Goal: Task Accomplishment & Management: Manage account settings

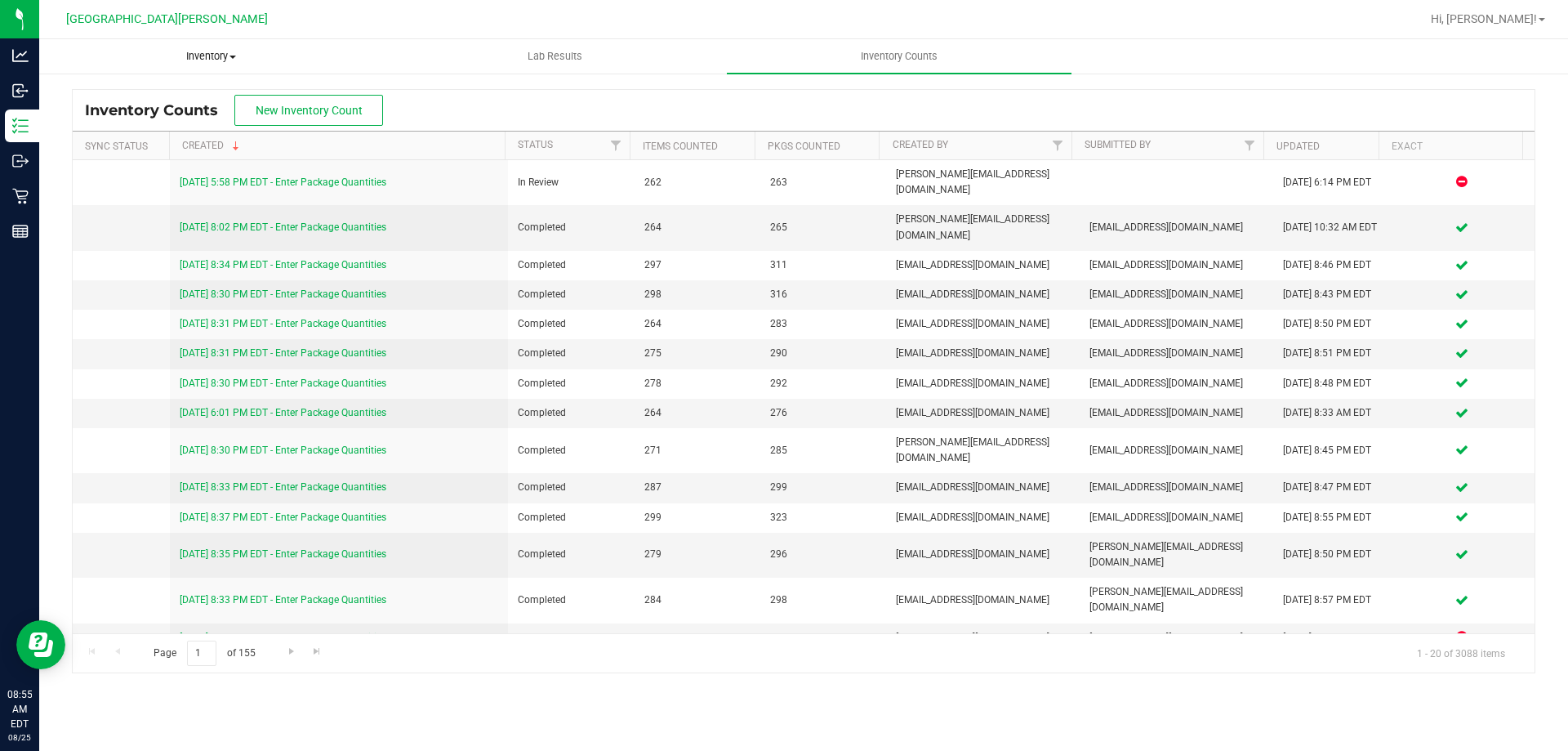
click at [204, 49] on span "Inventory" at bounding box center [211, 56] width 343 height 15
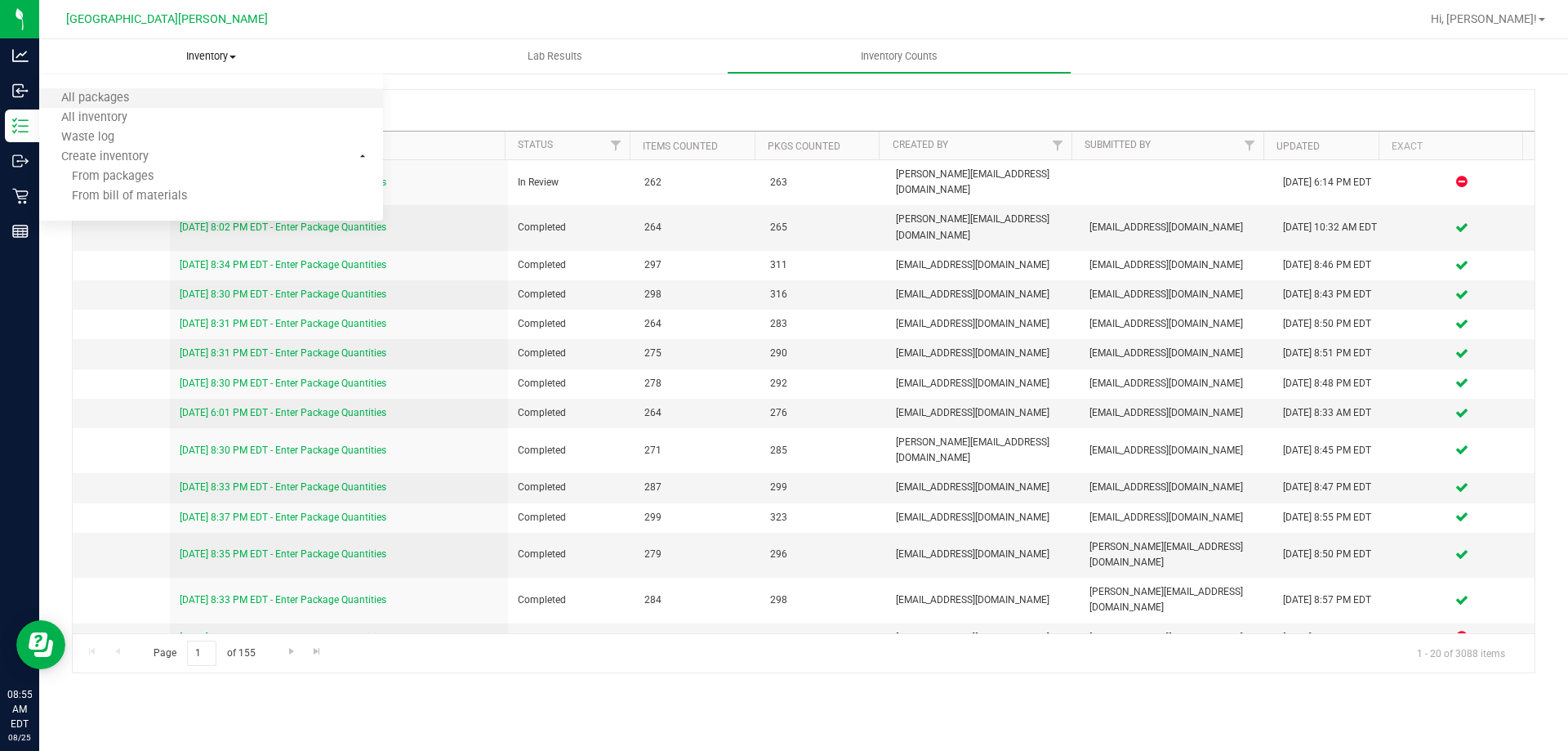
click at [158, 100] on li "All packages" at bounding box center [211, 99] width 343 height 20
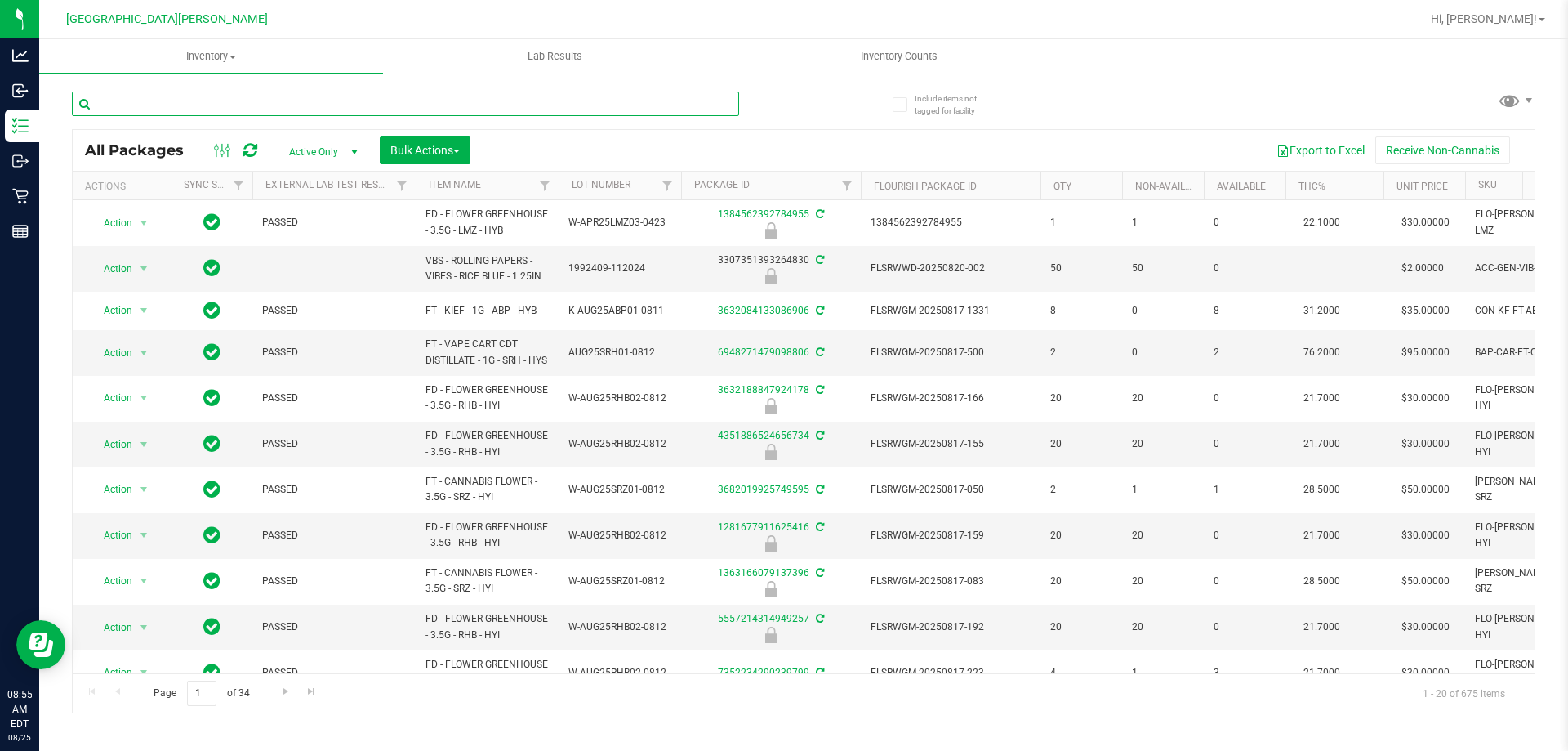
click at [223, 100] on input "text" at bounding box center [405, 103] width 667 height 24
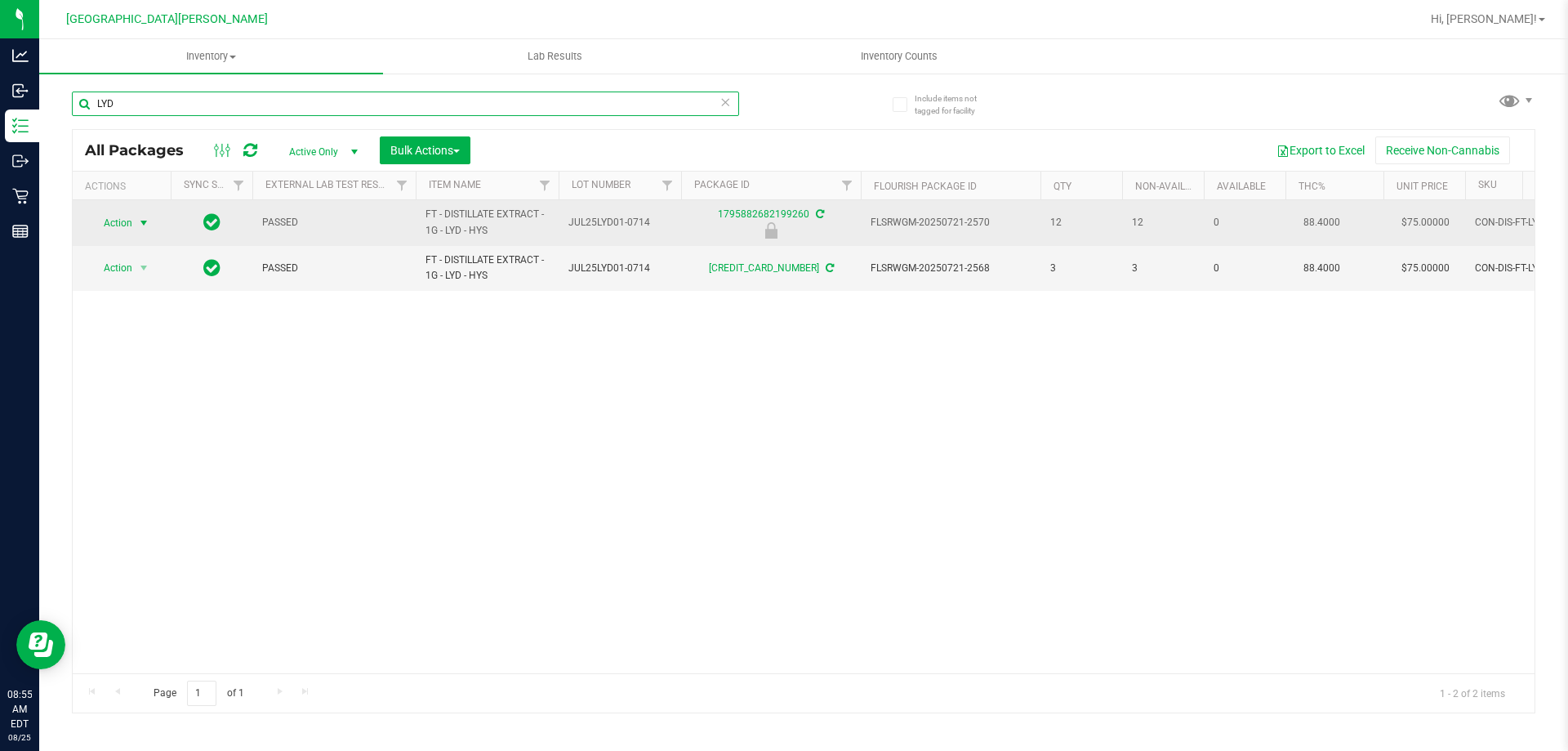
type input "LYD"
click at [123, 223] on span "Action" at bounding box center [111, 222] width 44 height 23
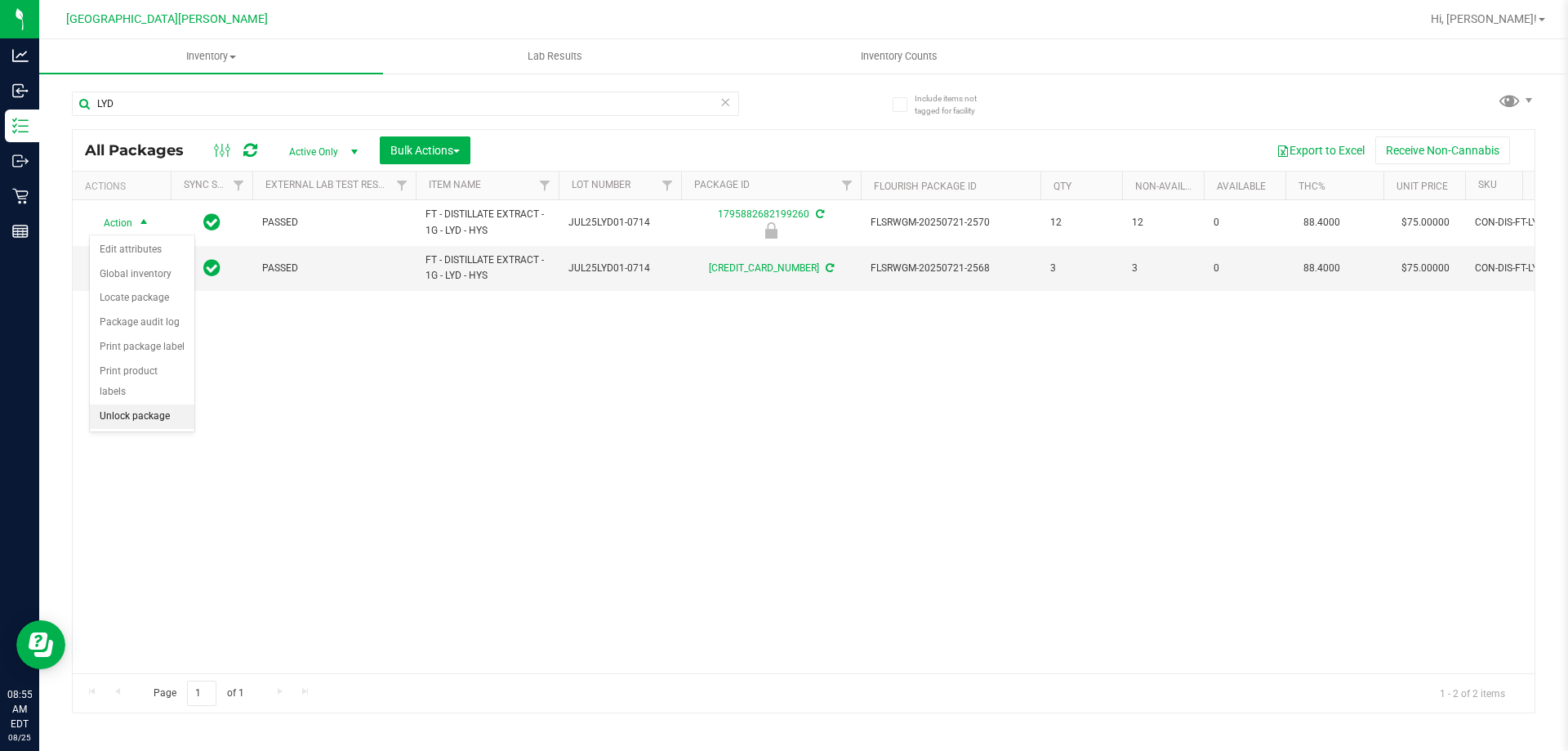
click at [129, 405] on li "Unlock package" at bounding box center [142, 417] width 104 height 24
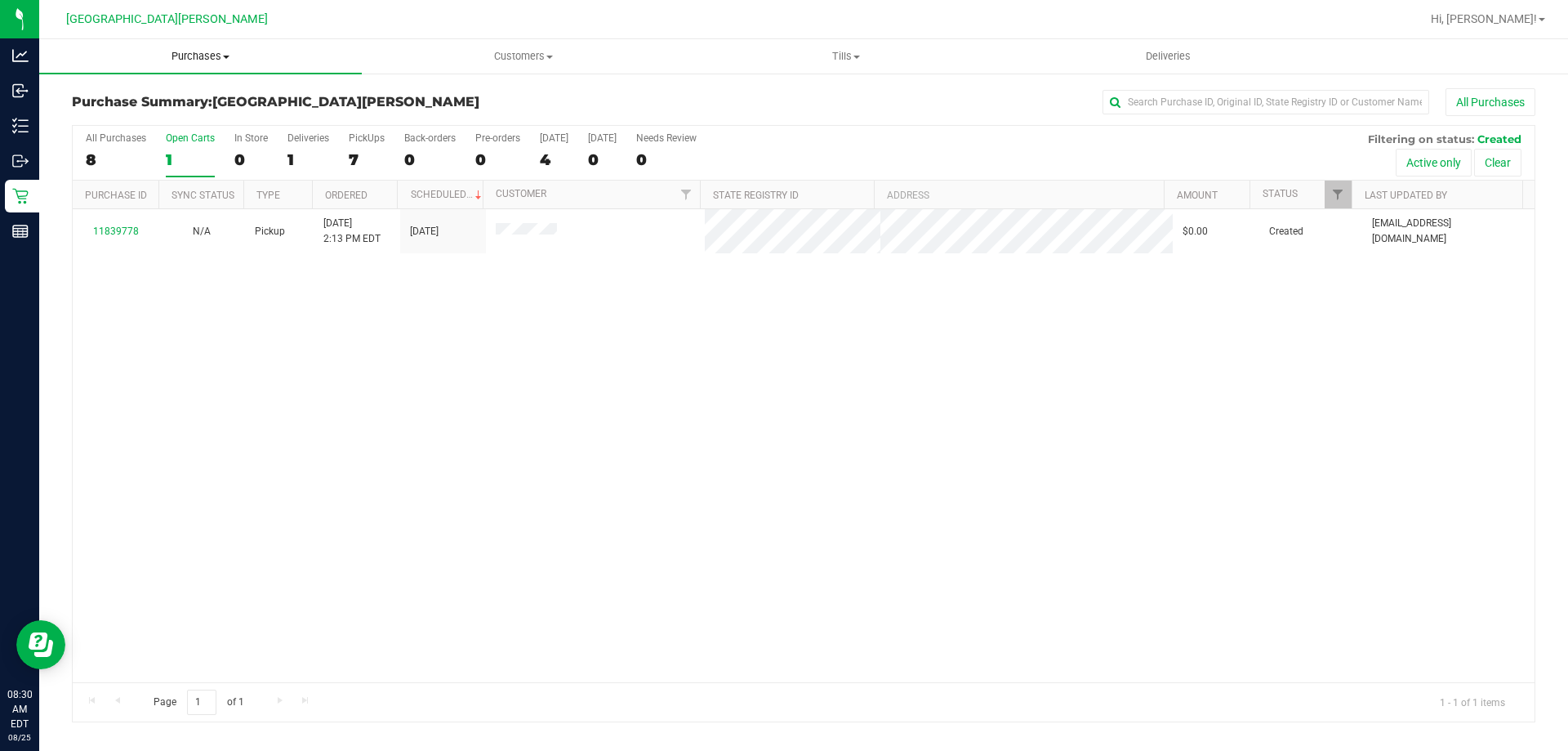
click at [193, 40] on uib-tab-heading "Purchases Summary of purchases Fulfillment All purchases" at bounding box center [201, 56] width 323 height 35
click at [130, 115] on span "Fulfillment" at bounding box center [90, 117] width 101 height 14
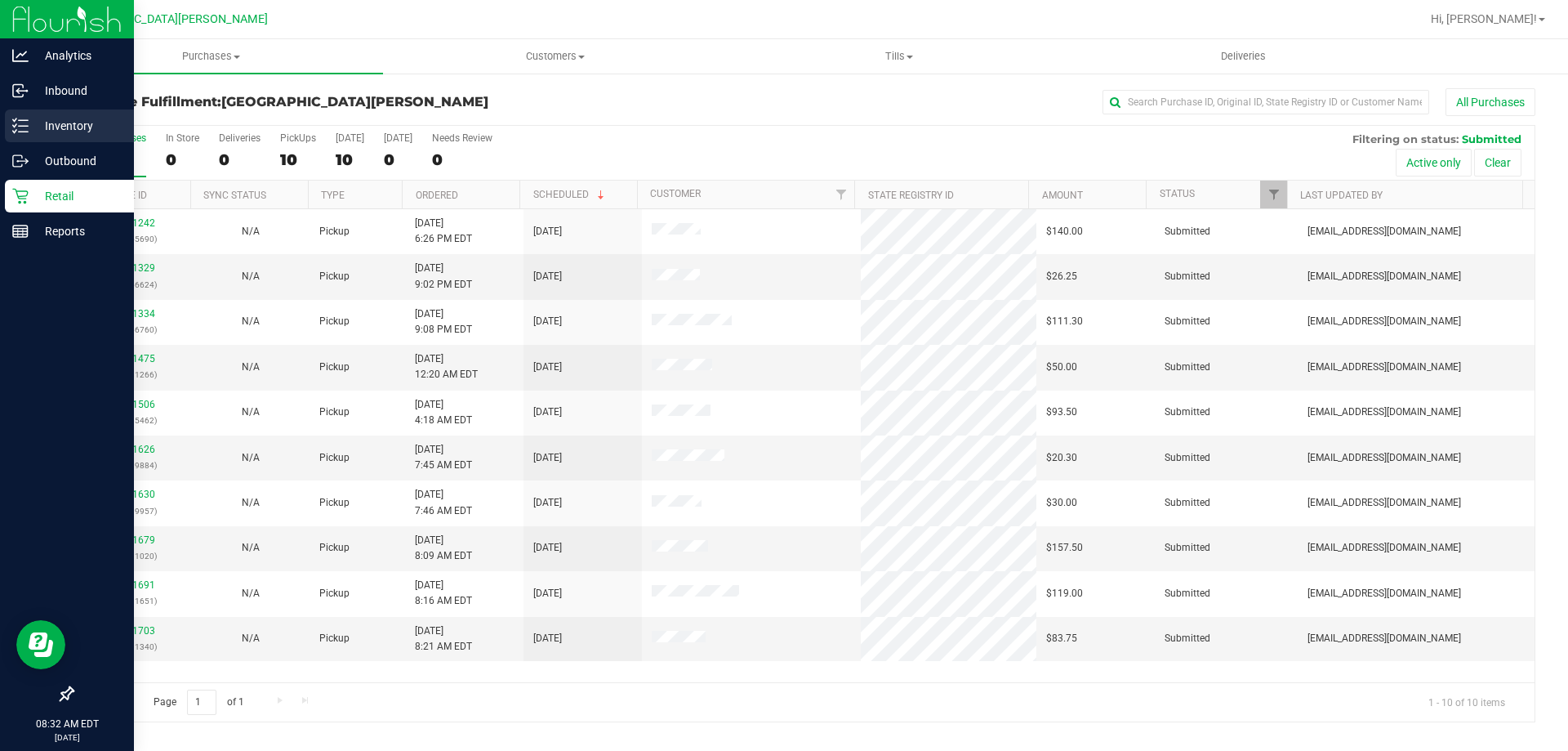
click at [50, 113] on div "Inventory" at bounding box center [69, 126] width 129 height 33
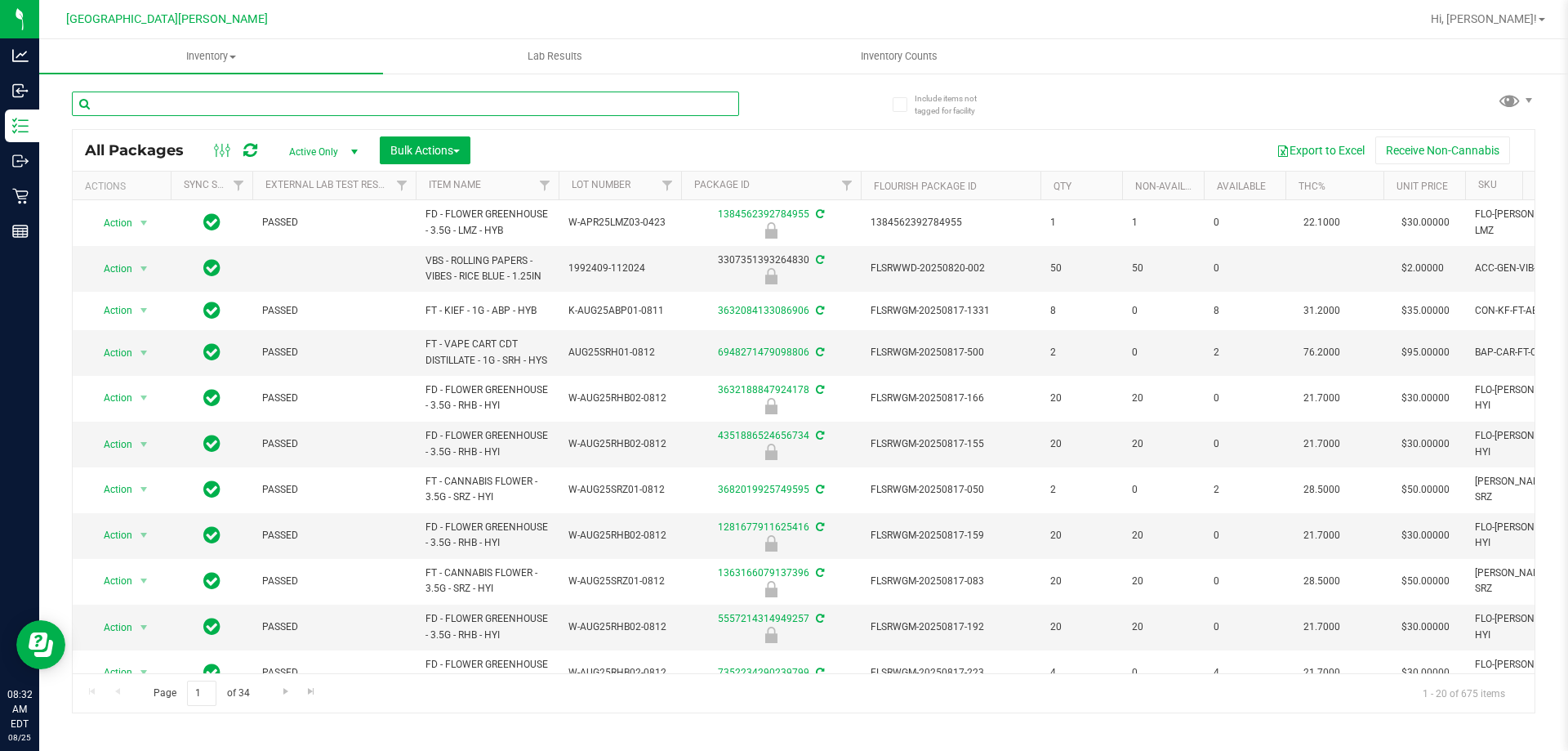
click at [298, 99] on input "text" at bounding box center [405, 103] width 667 height 24
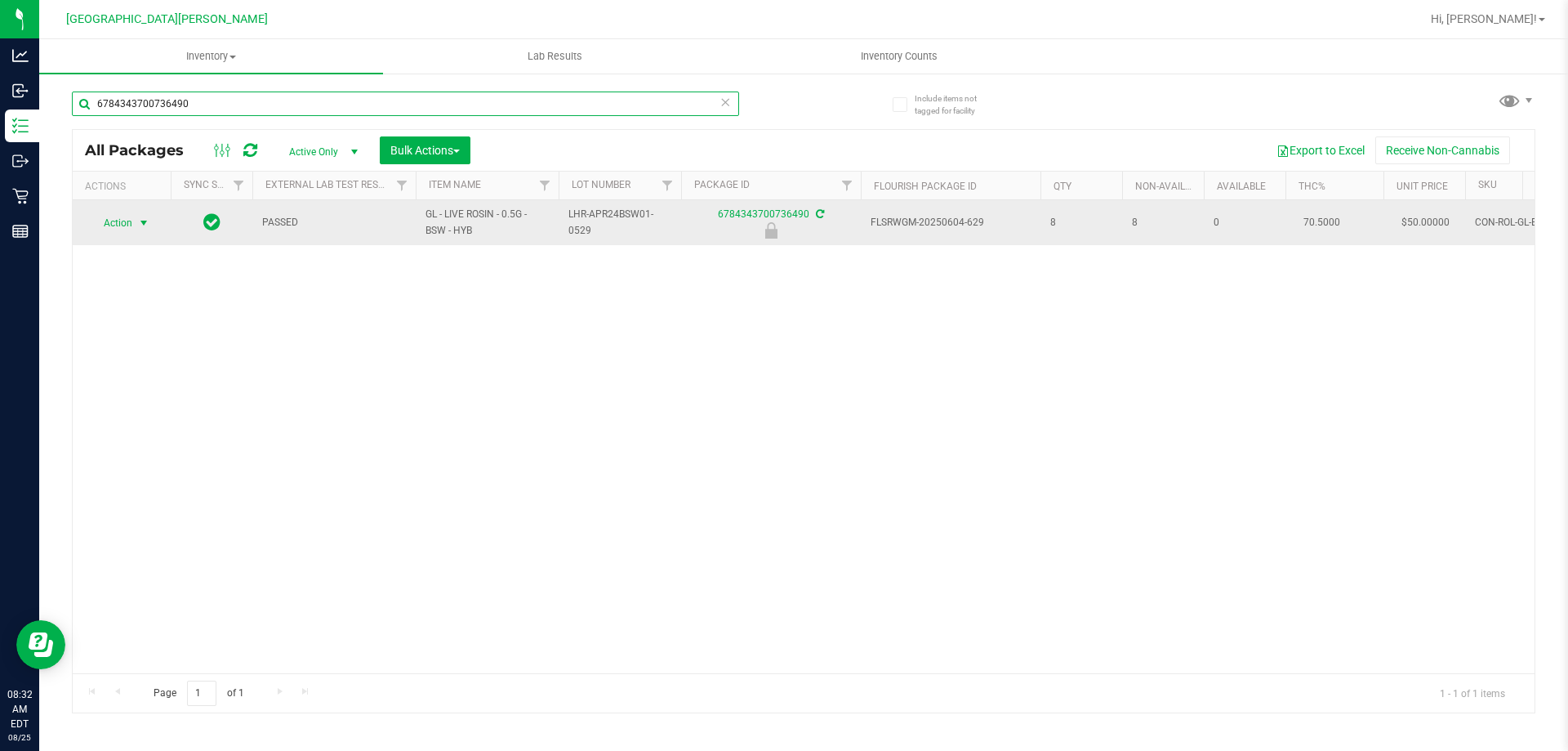
type input "6784343700736490"
click at [126, 230] on span "Action" at bounding box center [111, 222] width 44 height 23
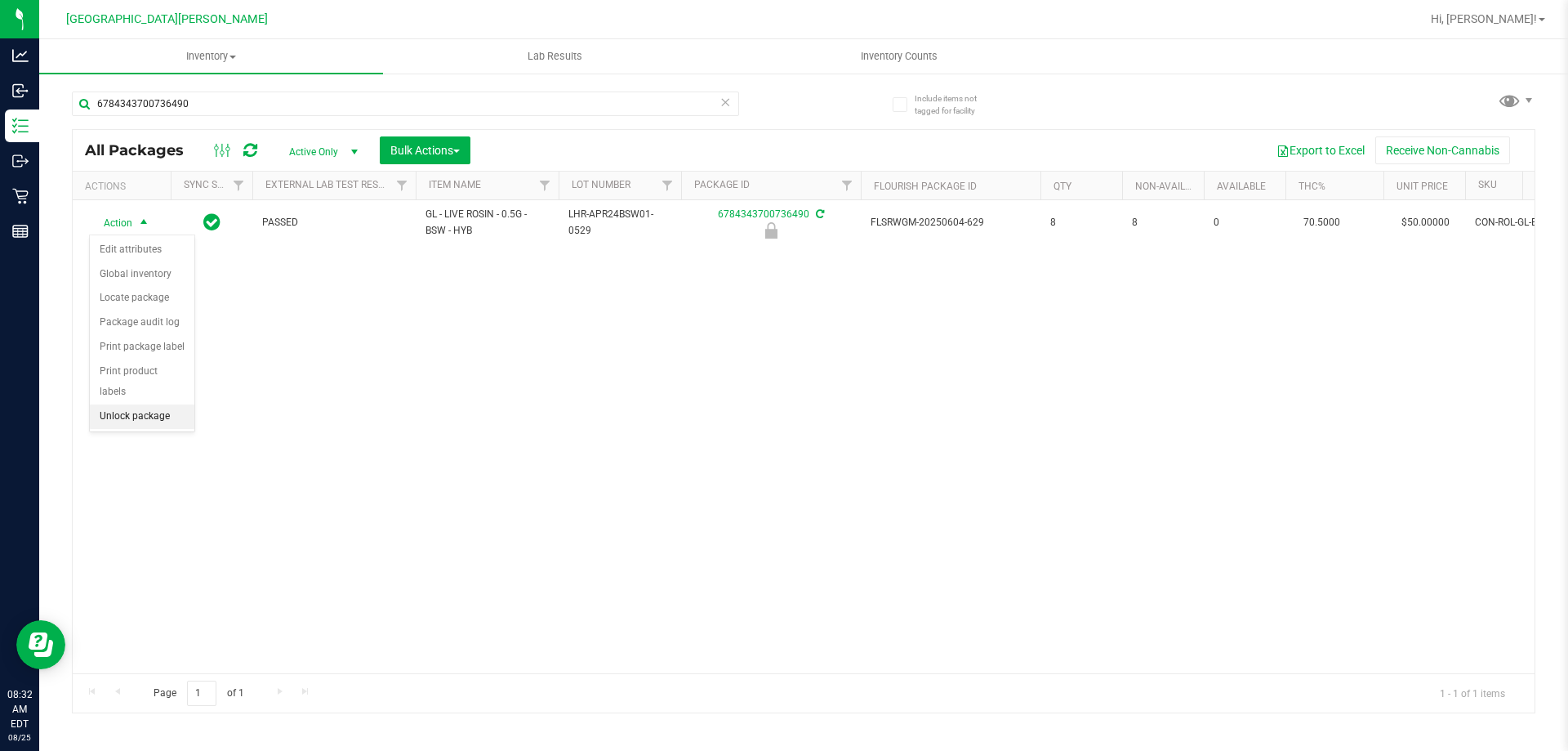
click at [138, 405] on li "Unlock package" at bounding box center [142, 417] width 104 height 24
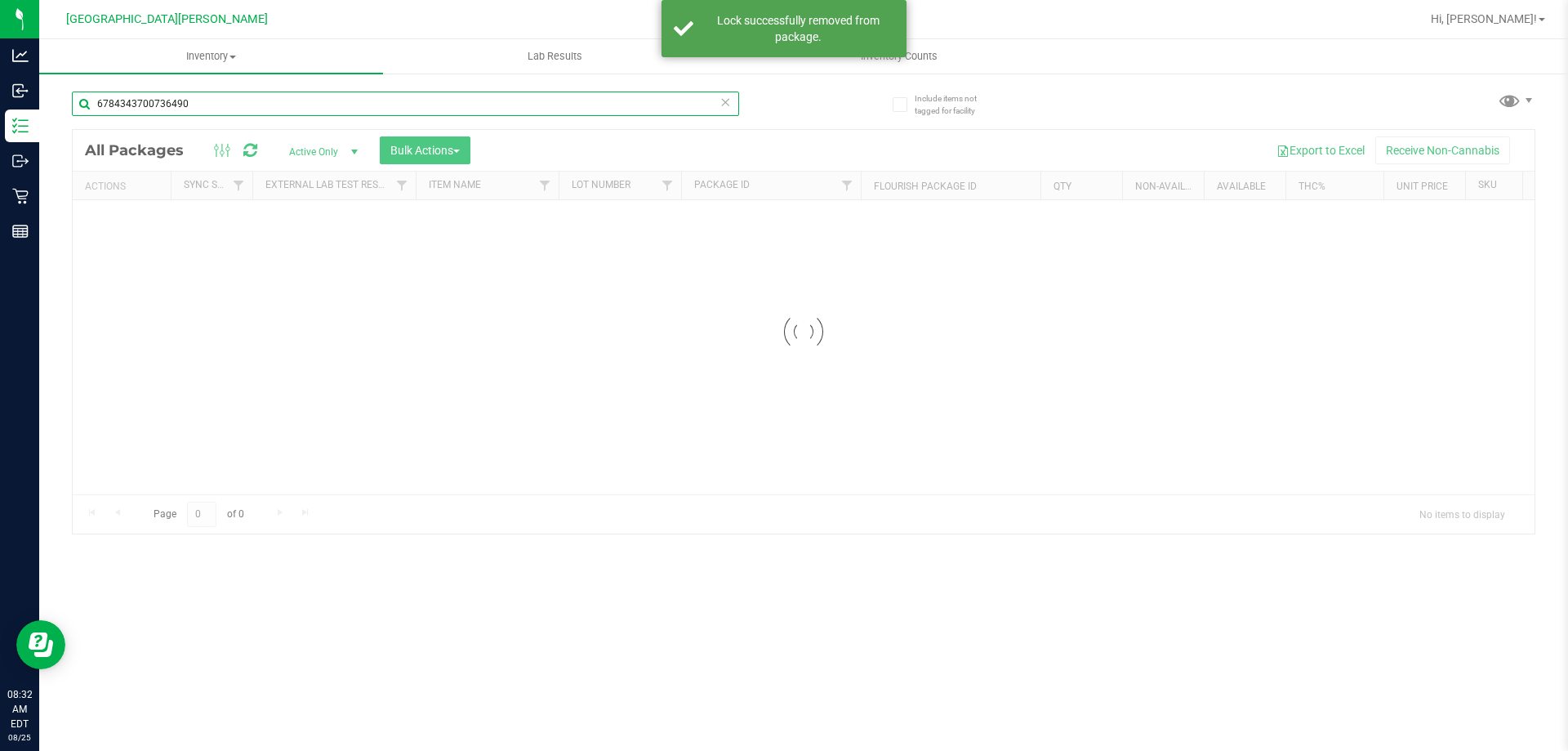
click at [160, 104] on div "Inventory All packages All inventory Waste log Create inventory Lab Results Inv…" at bounding box center [803, 395] width 1529 height 712
click at [160, 104] on input "6784343700736490" at bounding box center [405, 103] width 667 height 24
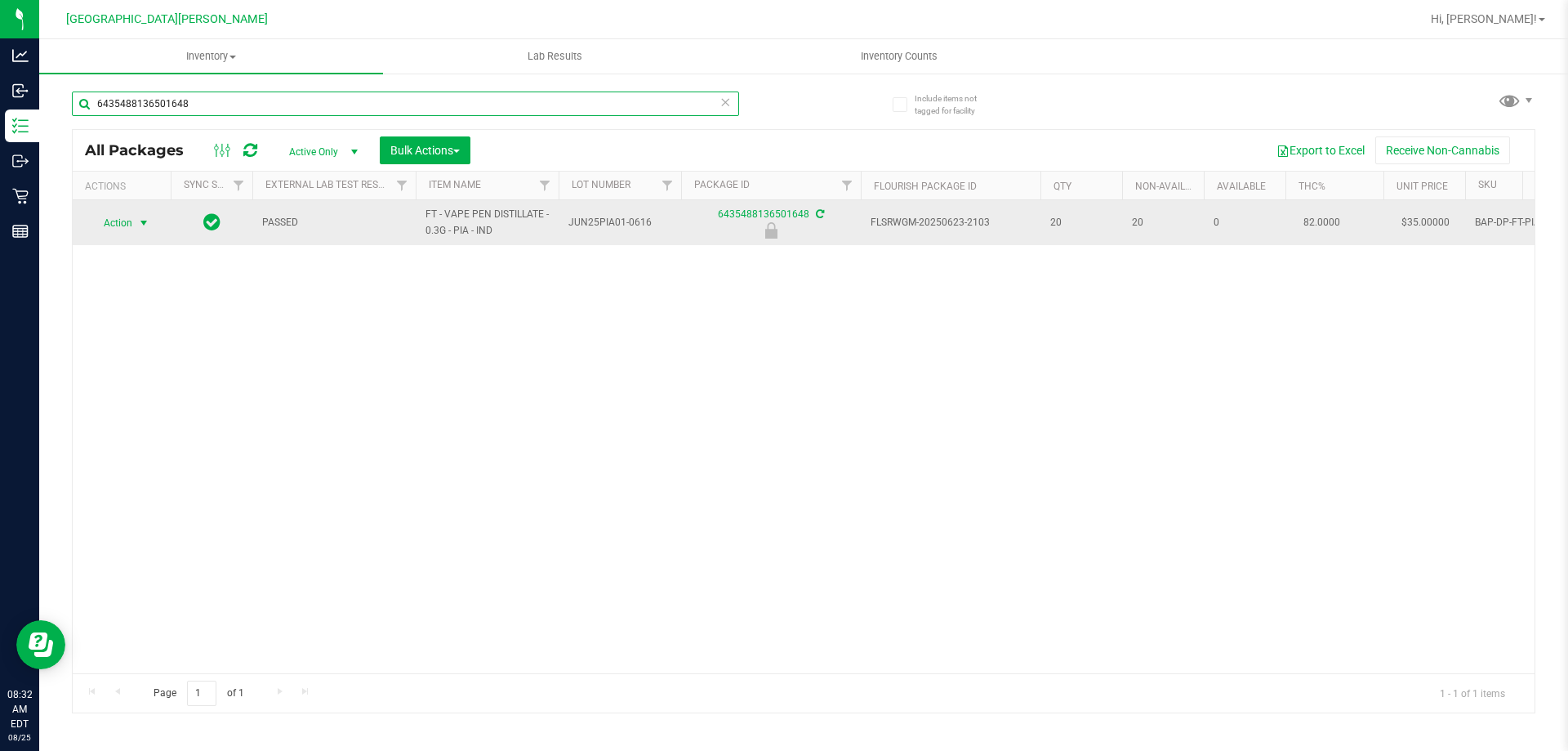
type input "6435488136501648"
click at [117, 218] on span "Action" at bounding box center [111, 222] width 44 height 23
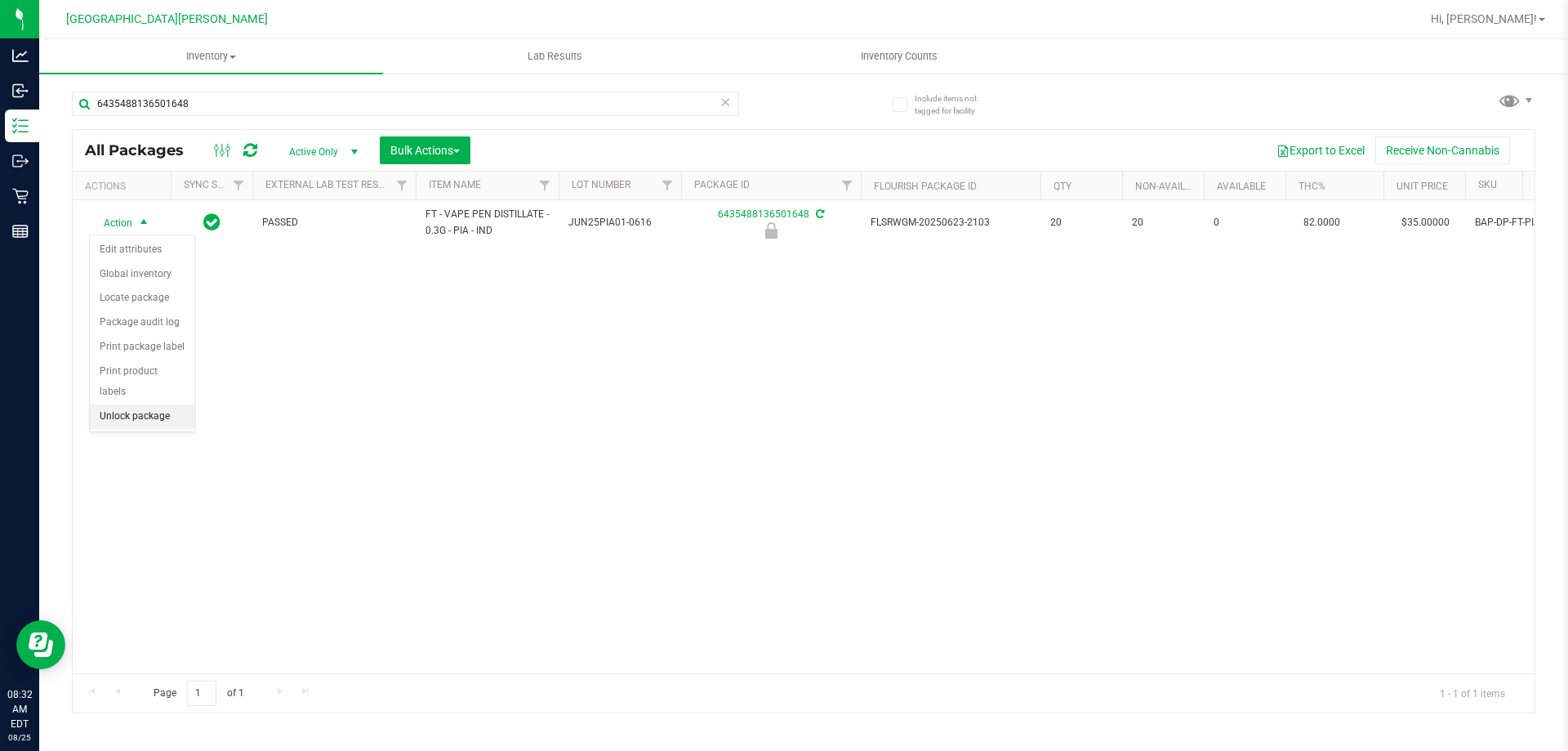
click at [133, 405] on li "Unlock package" at bounding box center [142, 417] width 104 height 24
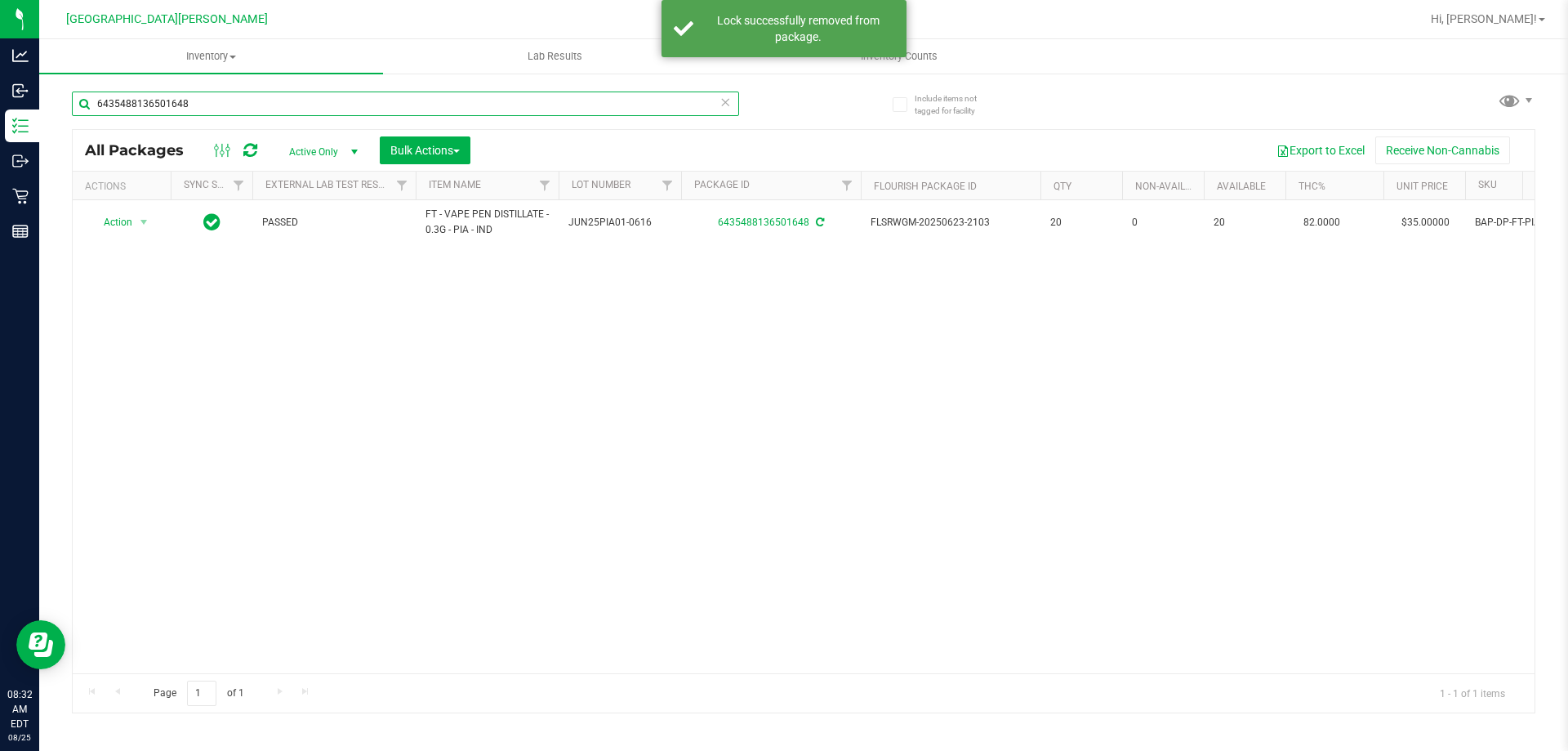
click at [180, 104] on input "6435488136501648" at bounding box center [405, 103] width 667 height 24
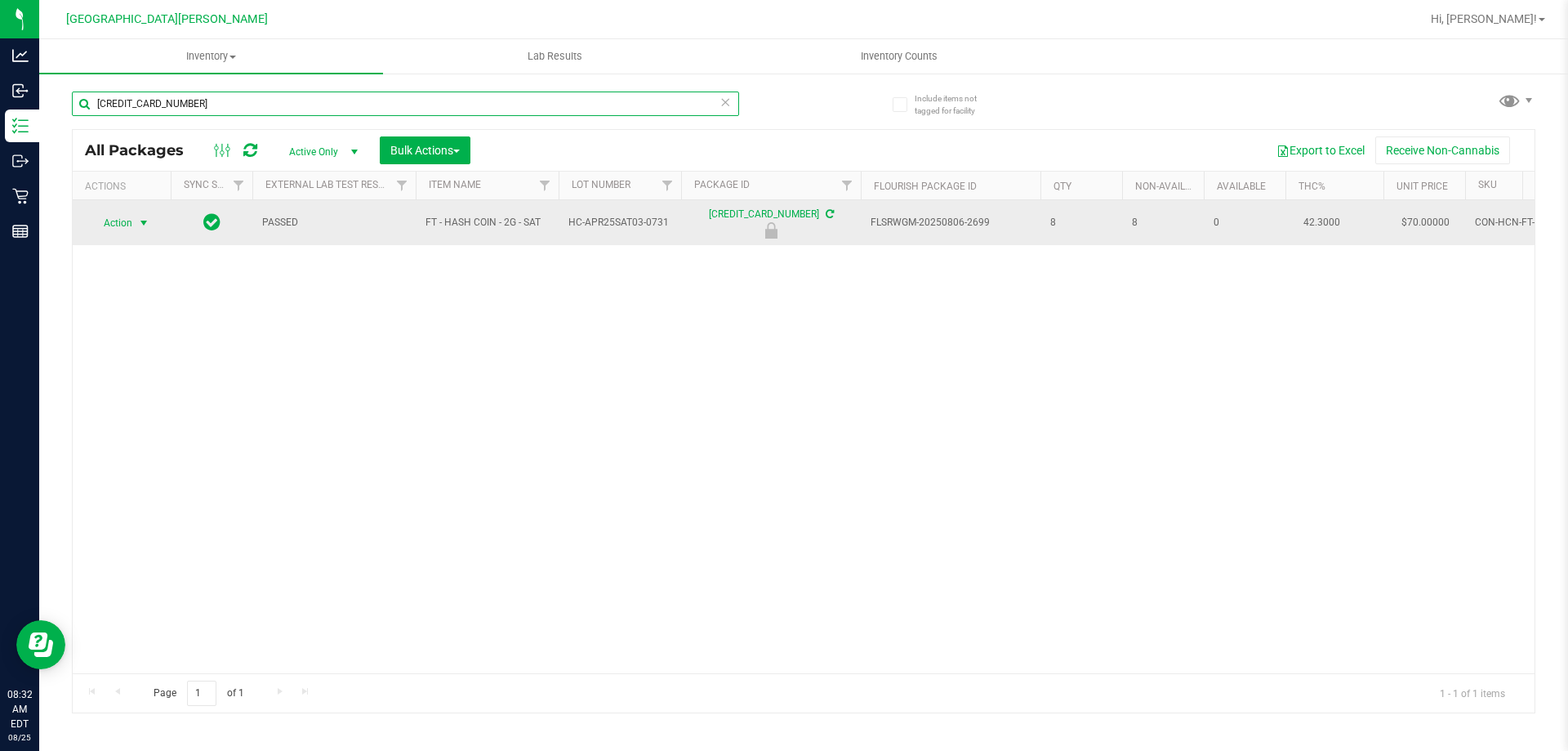
type input "[CREDIT_CARD_NUMBER]"
click at [123, 223] on span "Action" at bounding box center [111, 222] width 44 height 23
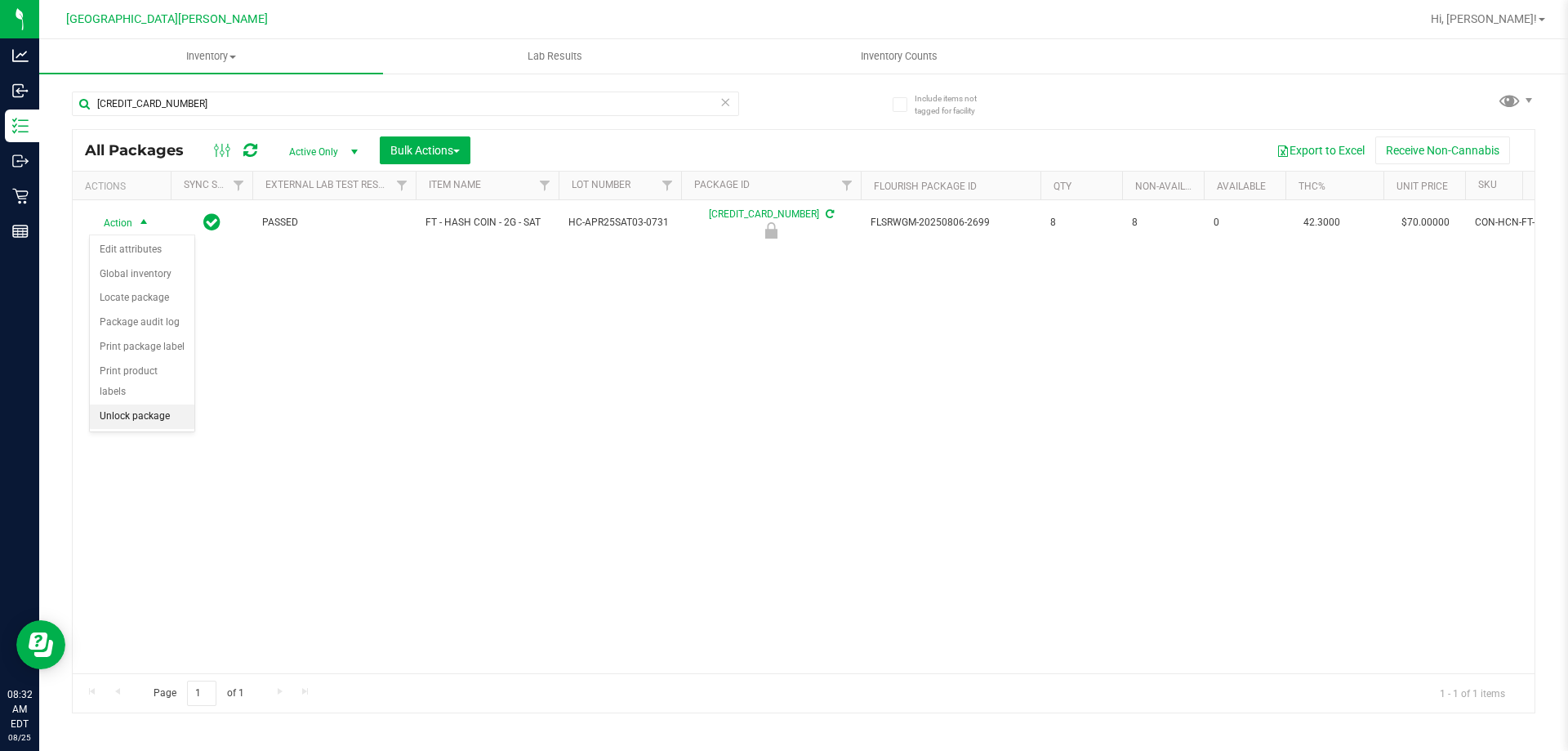
click at [135, 405] on li "Unlock package" at bounding box center [142, 417] width 104 height 24
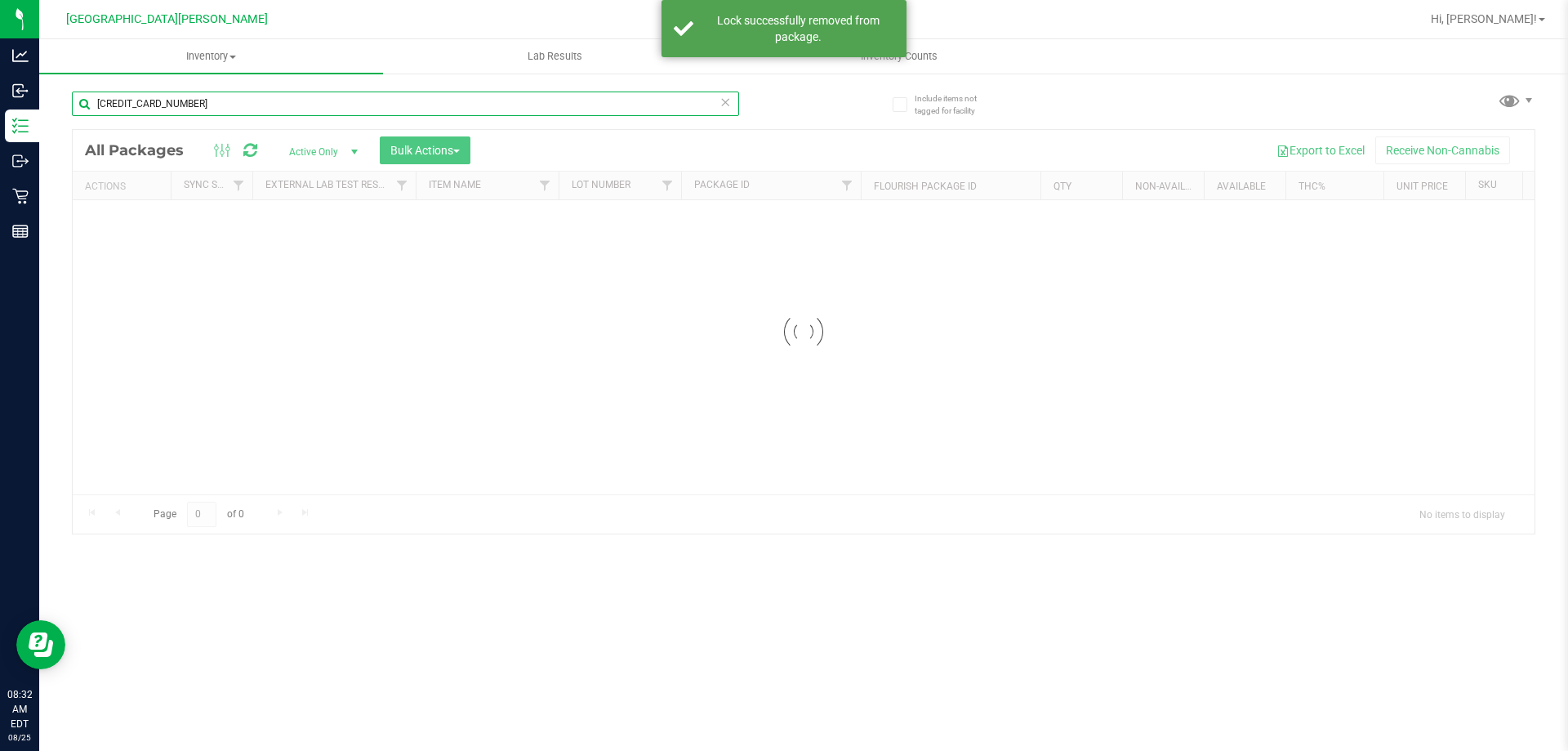
click at [159, 102] on input "[CREDIT_CARD_NUMBER]" at bounding box center [405, 103] width 667 height 24
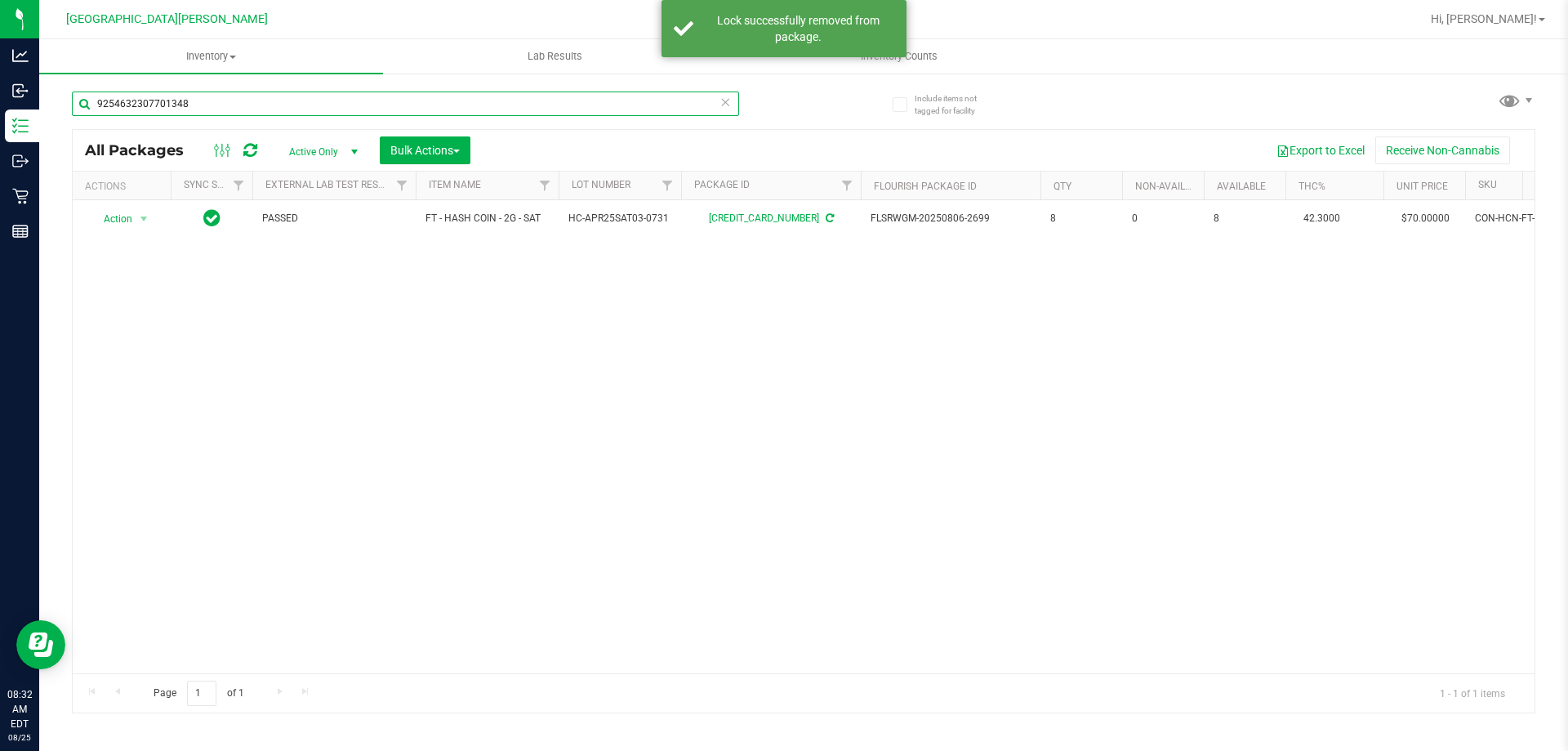
click at [159, 102] on input "9254632307701348" at bounding box center [405, 103] width 667 height 24
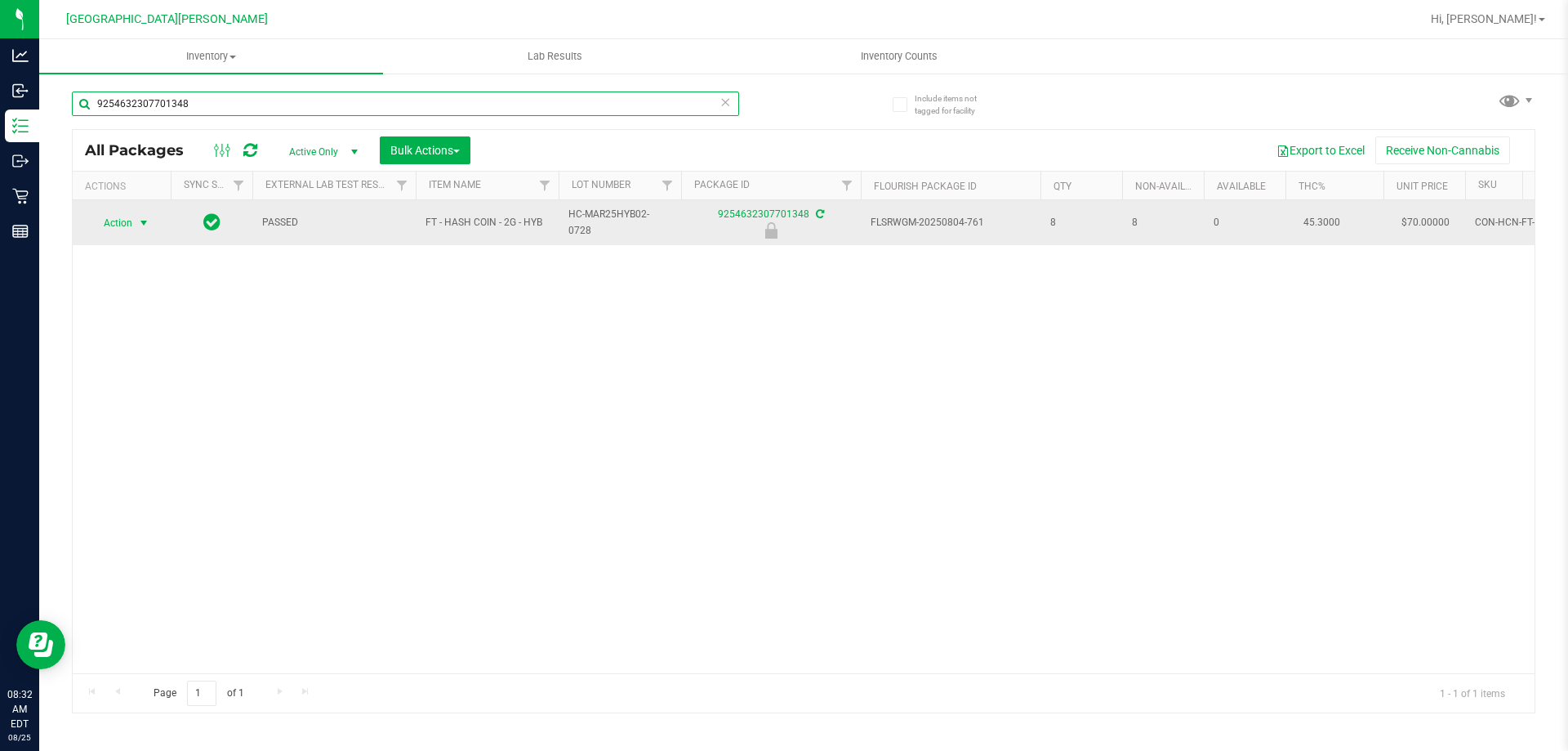
type input "9254632307701348"
click at [138, 211] on span "select" at bounding box center [145, 222] width 21 height 23
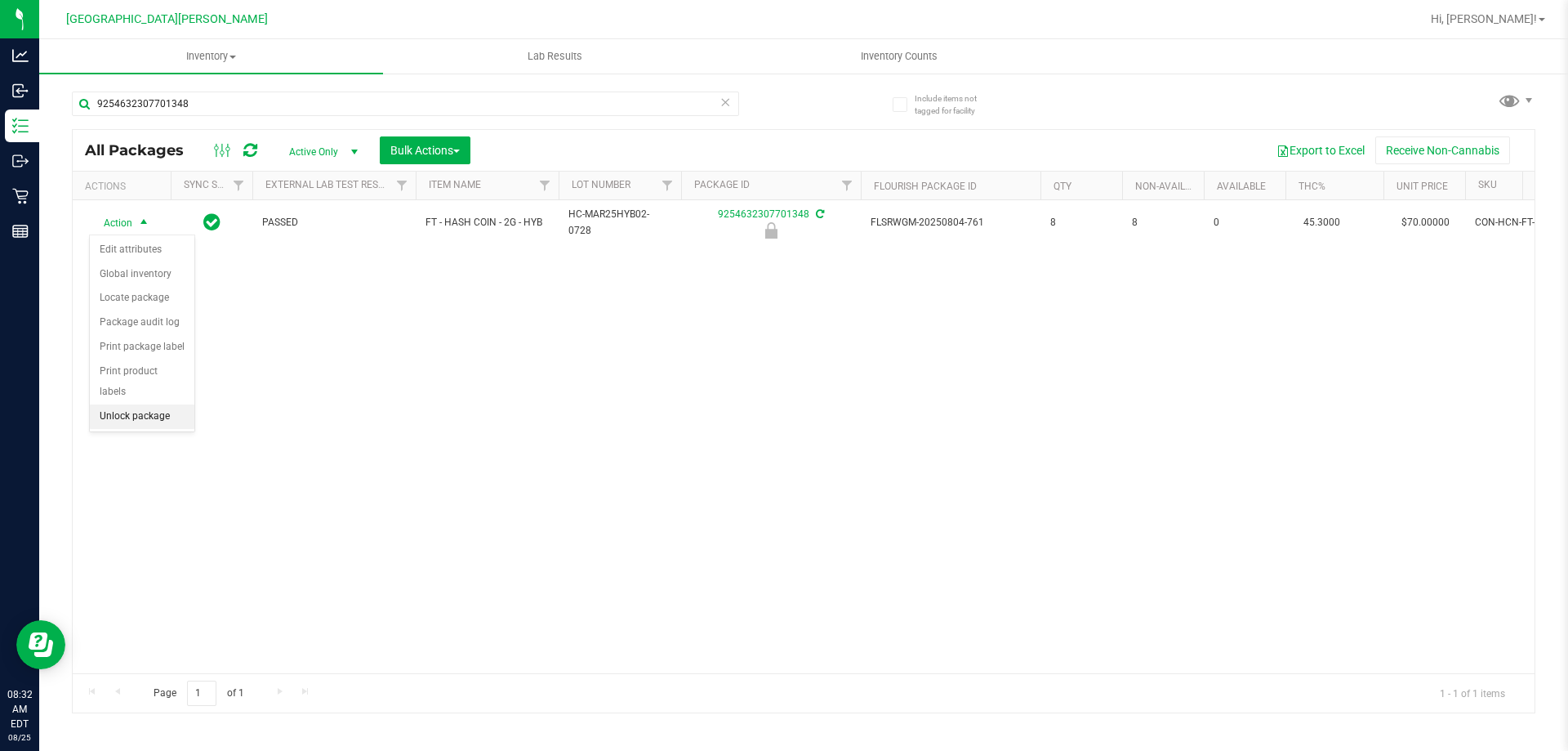
click at [148, 405] on li "Unlock package" at bounding box center [142, 417] width 104 height 24
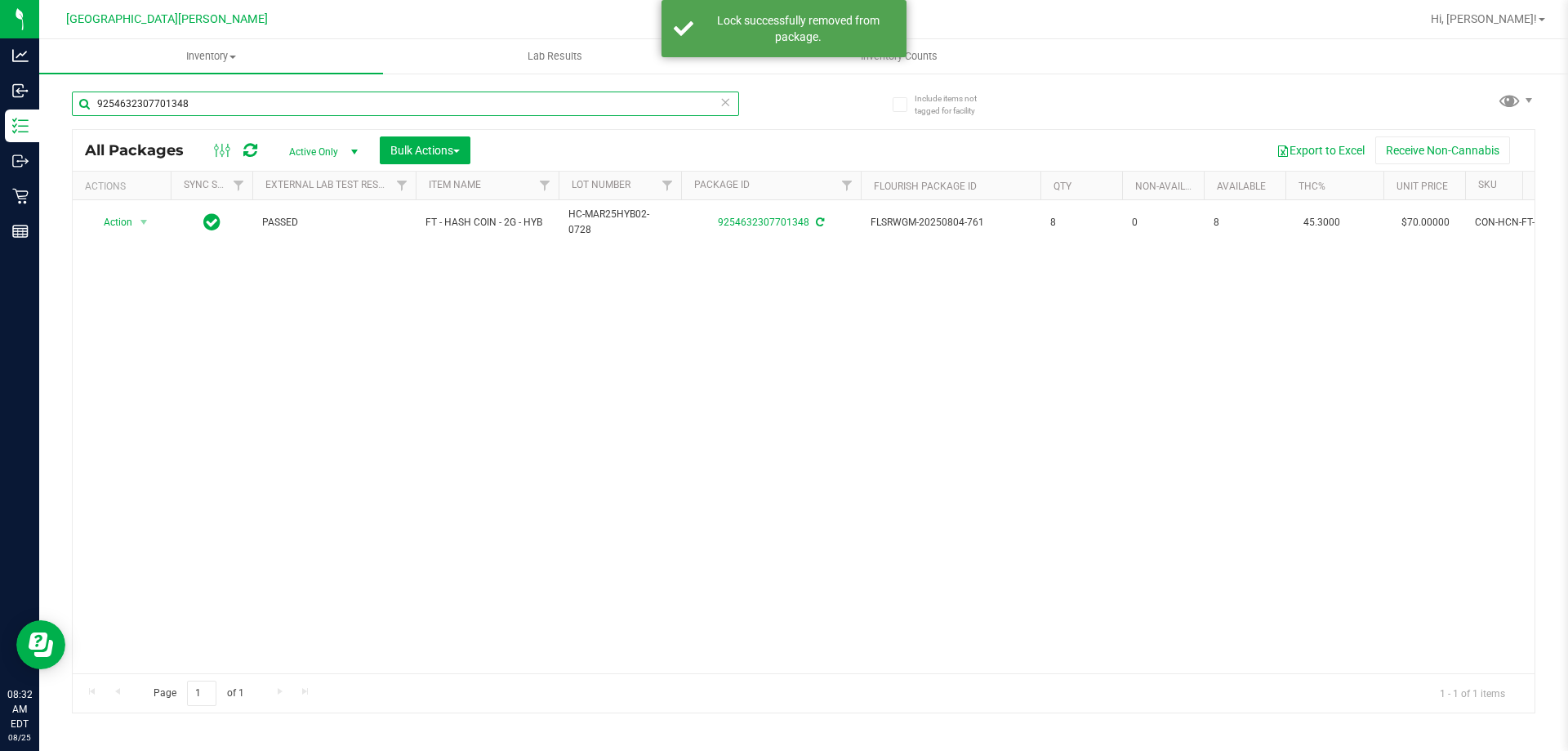
click at [169, 99] on input "9254632307701348" at bounding box center [405, 103] width 667 height 24
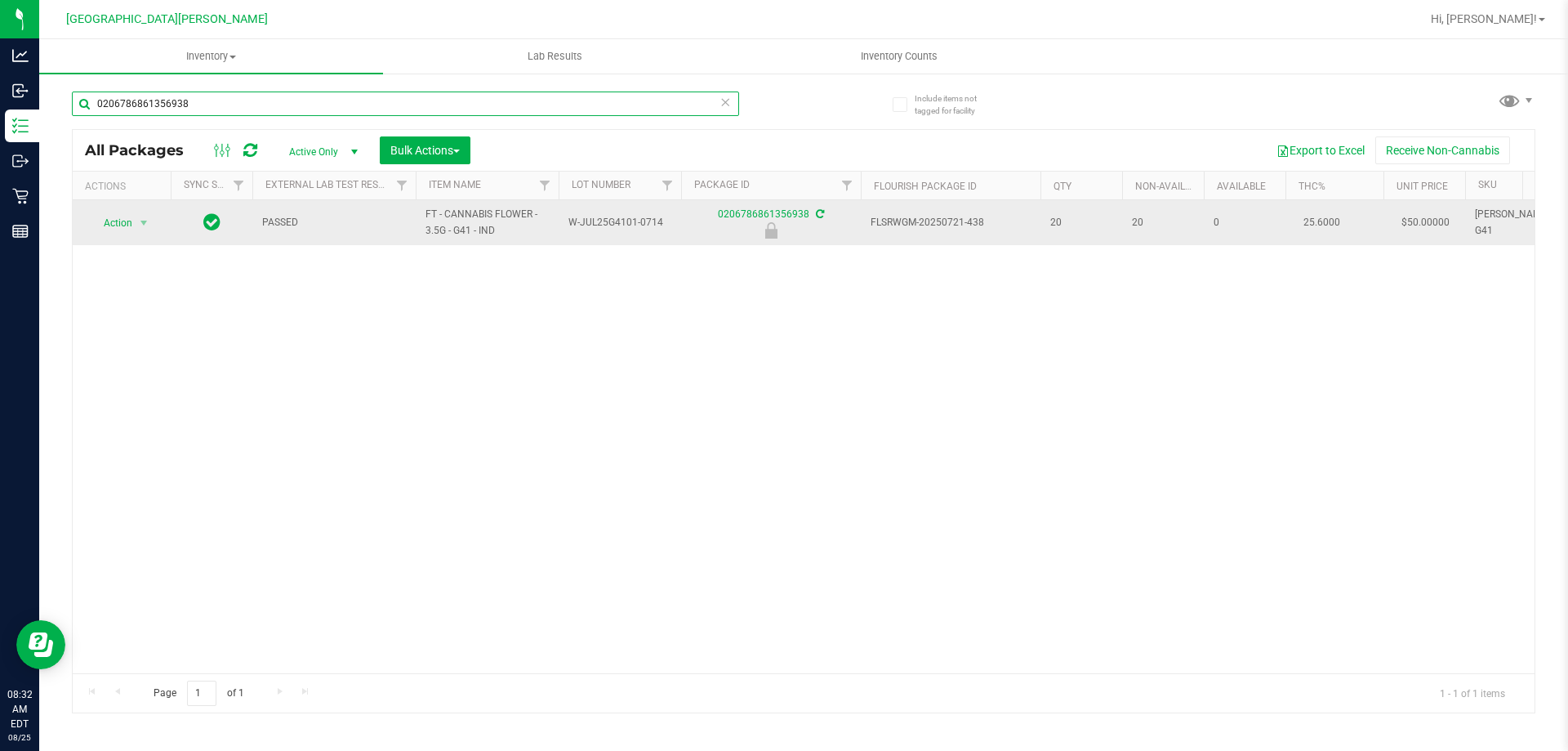
type input "0206786861356938"
click at [121, 224] on span "Action" at bounding box center [111, 222] width 44 height 23
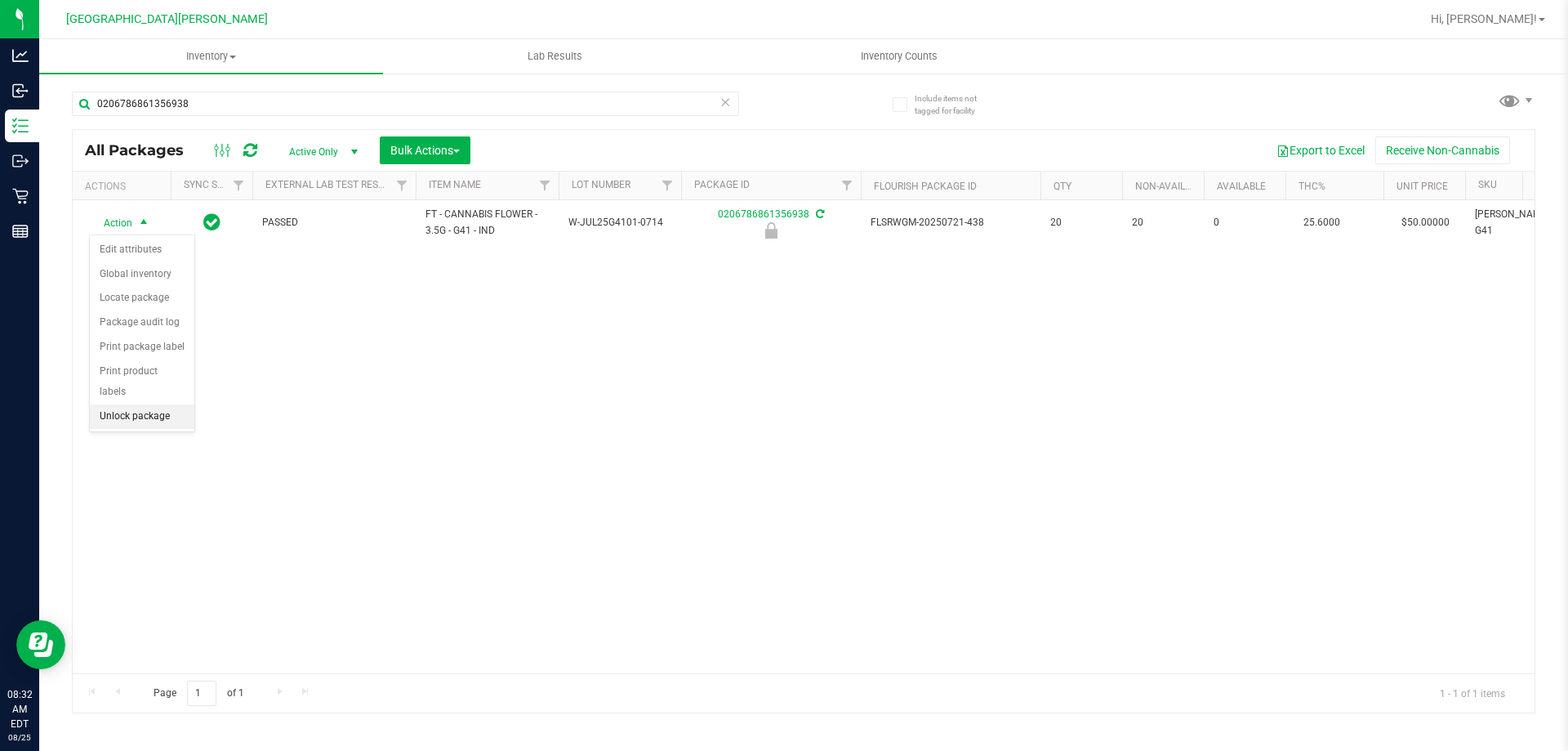
click at [129, 405] on li "Unlock package" at bounding box center [142, 417] width 104 height 24
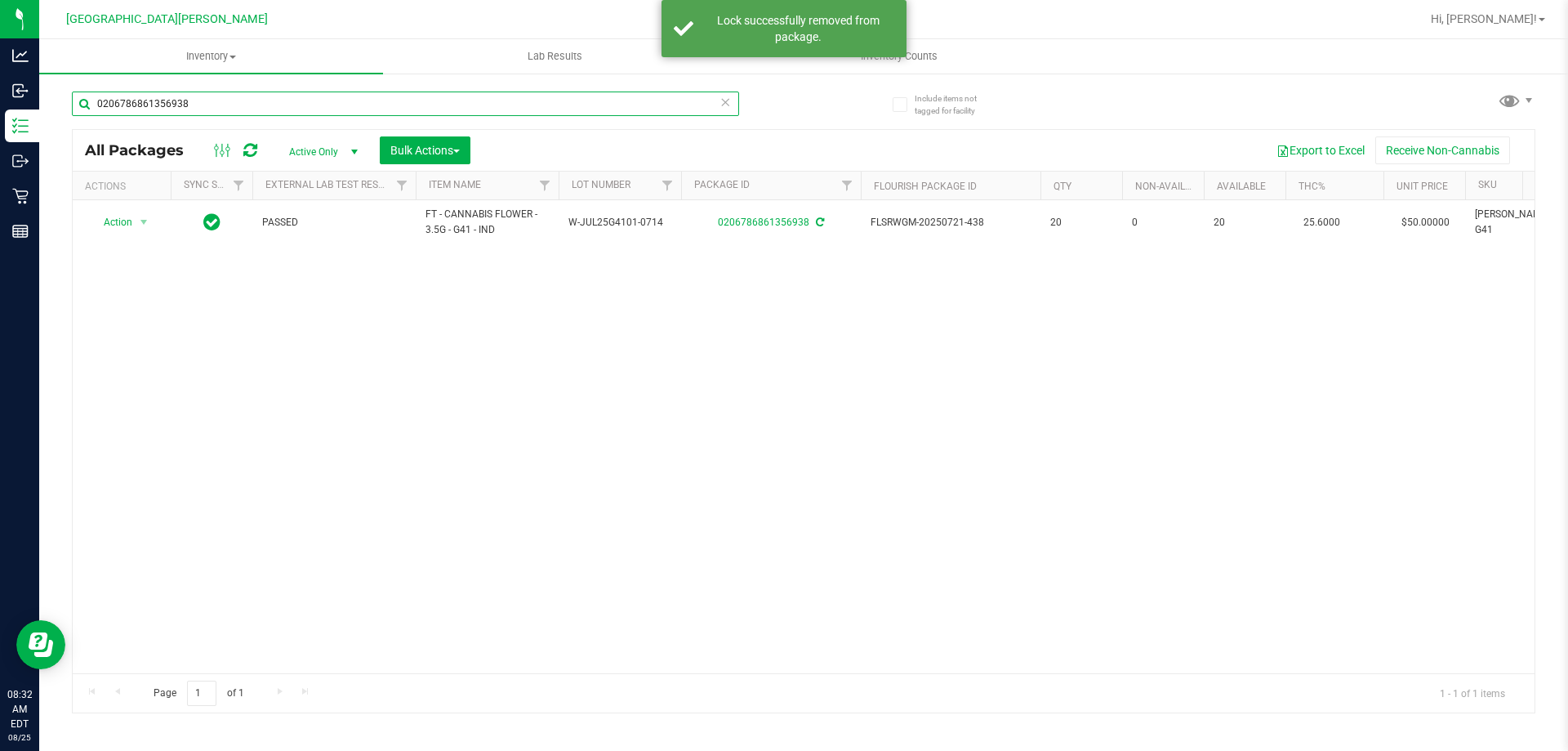
click at [190, 111] on input "0206786861356938" at bounding box center [405, 103] width 667 height 24
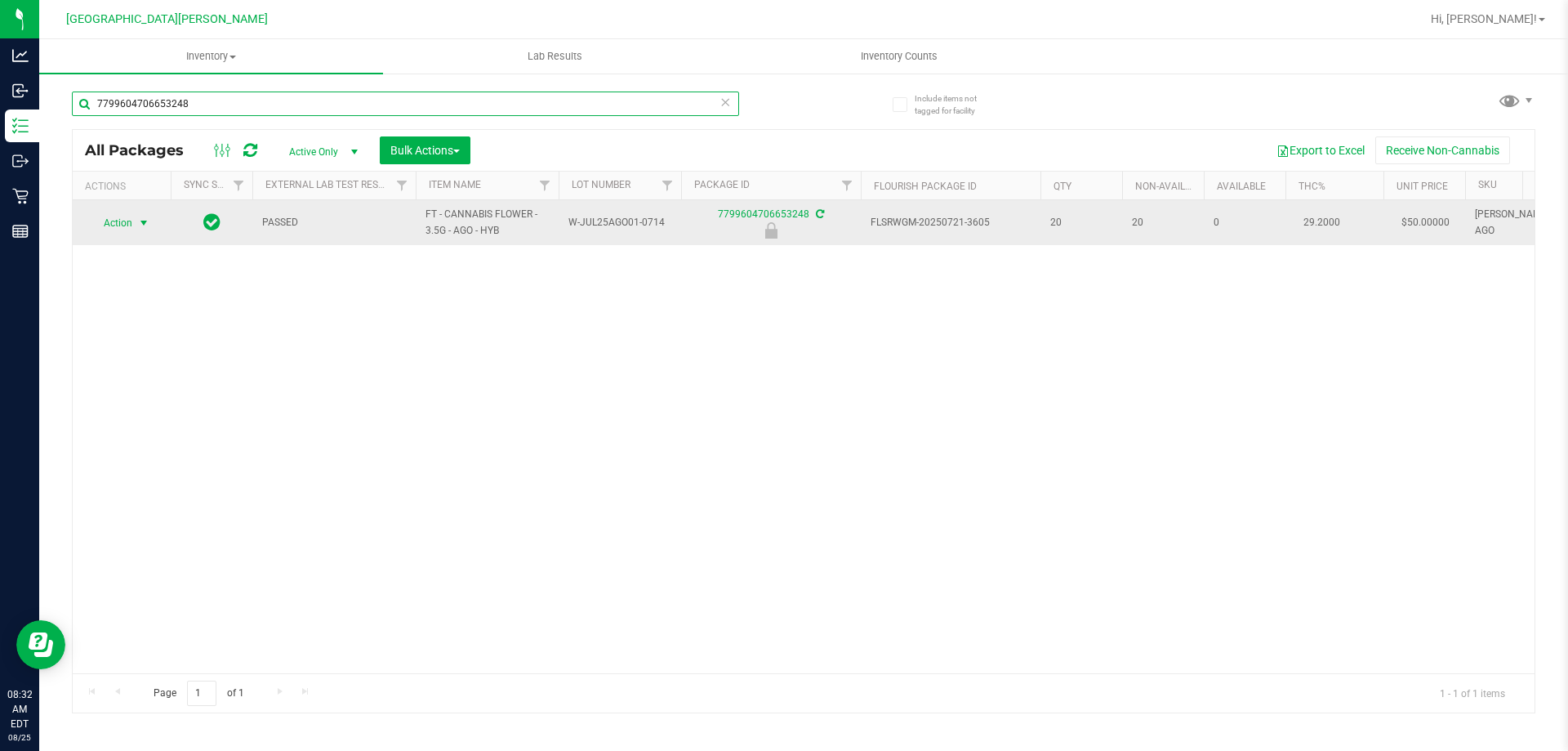
type input "7799604706653248"
click at [111, 223] on span "Action" at bounding box center [111, 222] width 44 height 23
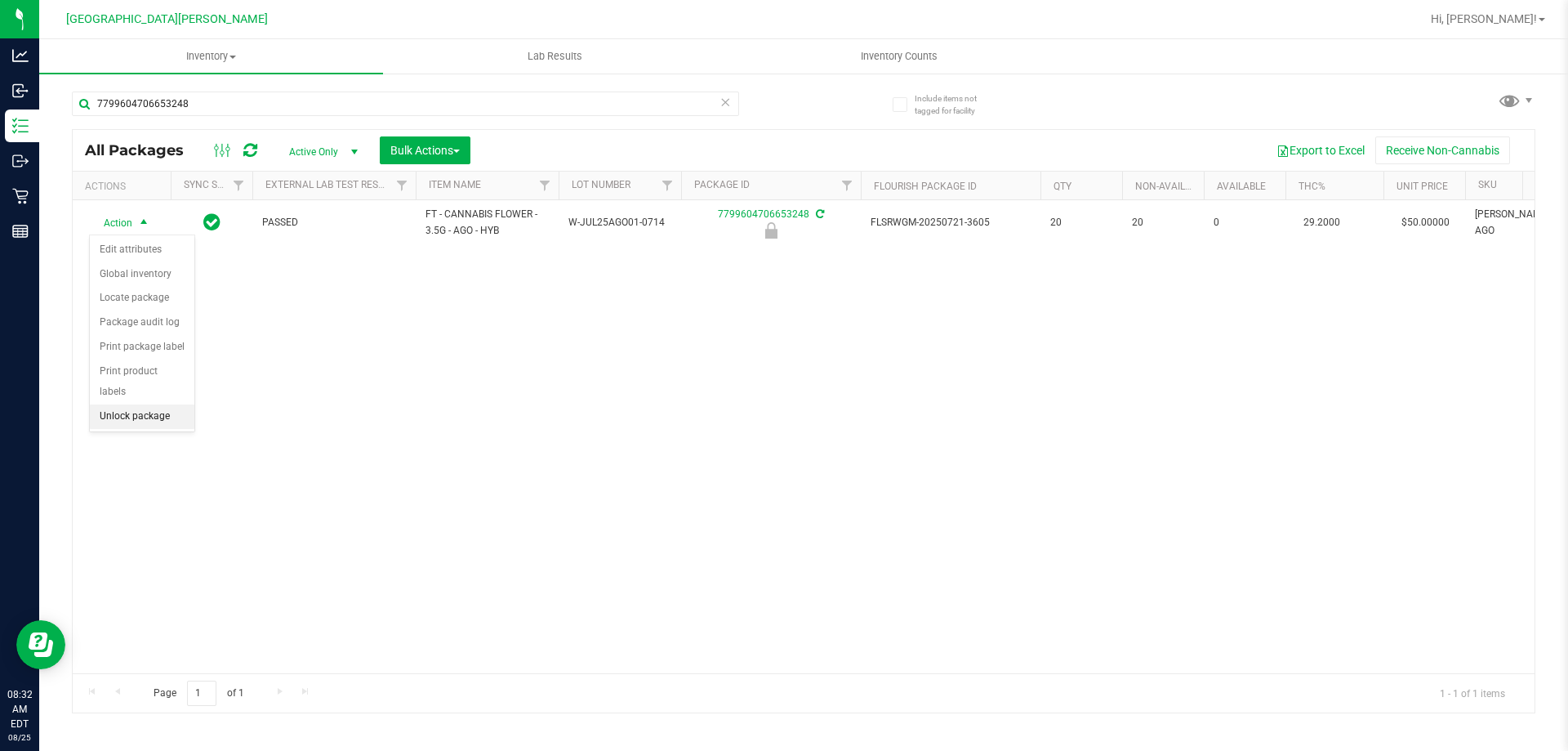
click at [128, 405] on li "Unlock package" at bounding box center [142, 417] width 104 height 24
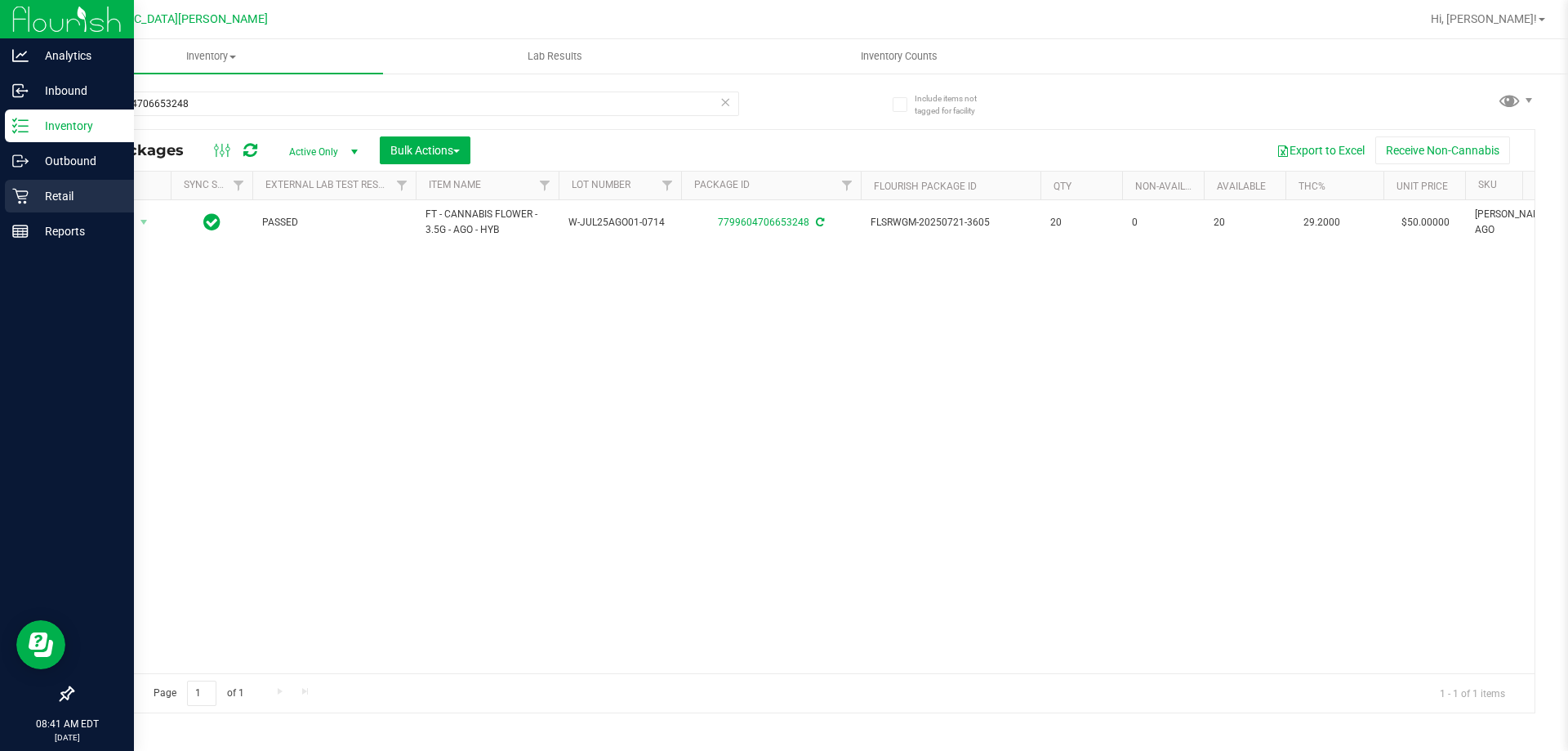
click at [55, 195] on p "Retail" at bounding box center [77, 195] width 98 height 20
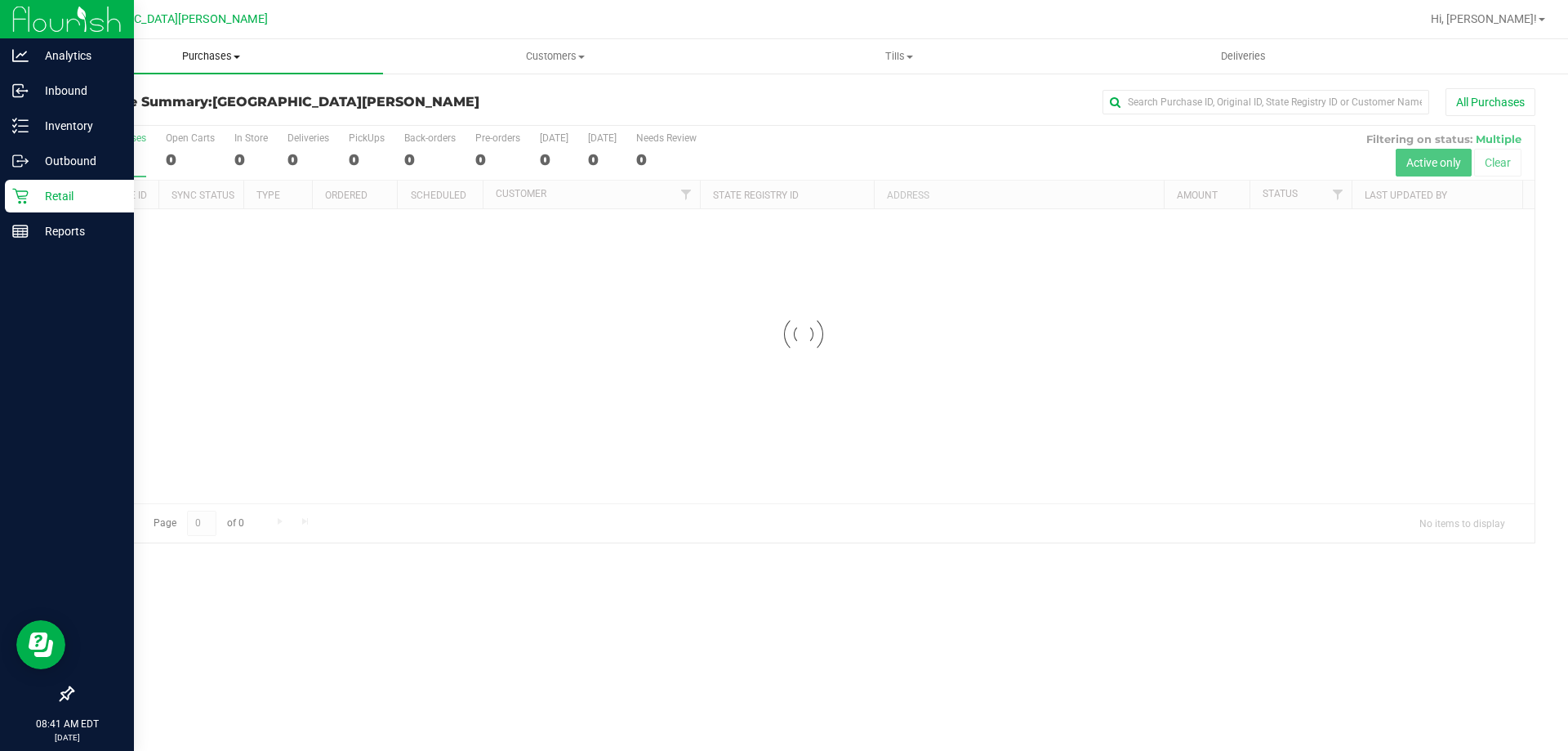
click at [211, 51] on span "Purchases" at bounding box center [211, 56] width 343 height 15
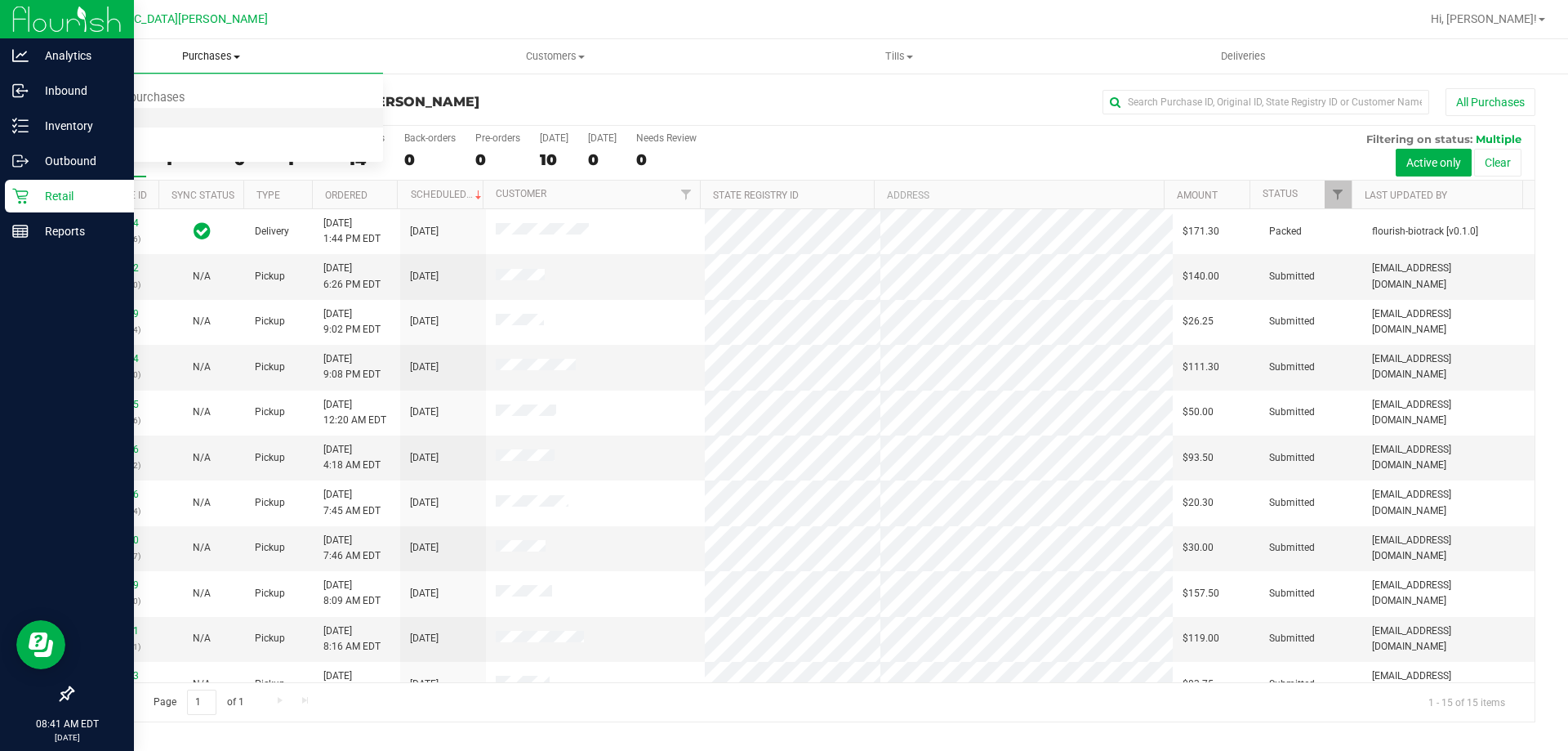
click at [135, 120] on span "Fulfillment" at bounding box center [90, 117] width 101 height 14
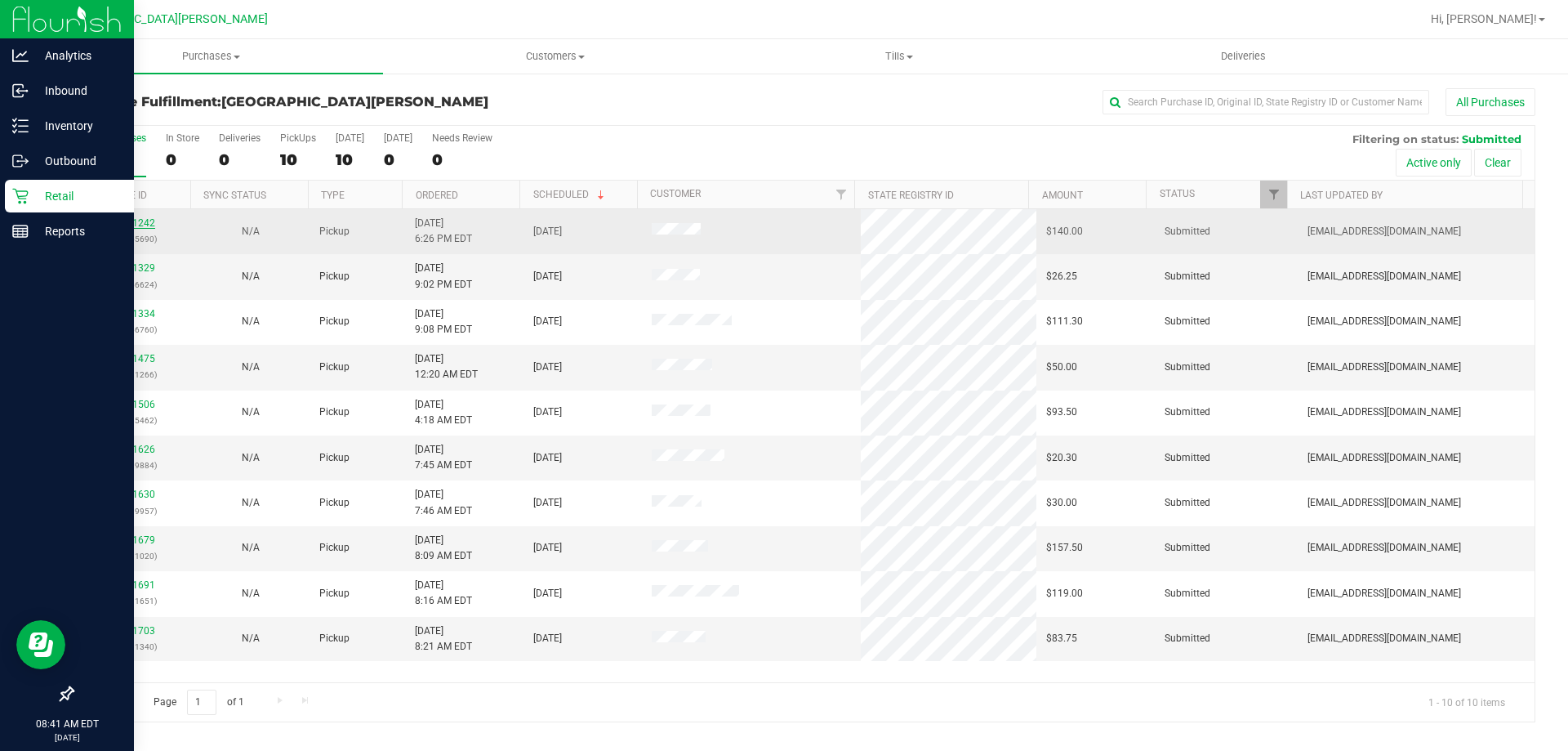
click at [118, 222] on link "11841242" at bounding box center [132, 222] width 46 height 11
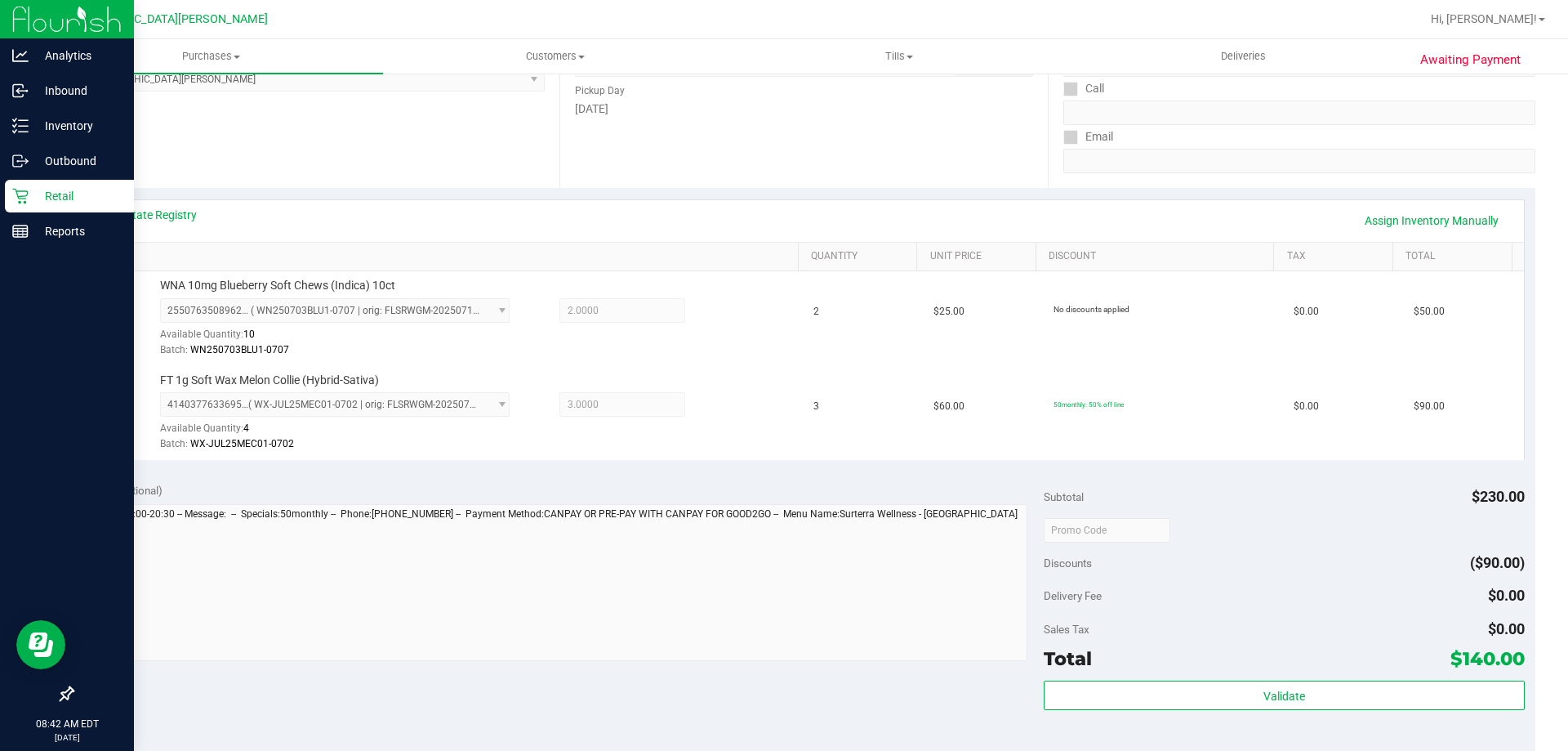
scroll to position [408, 0]
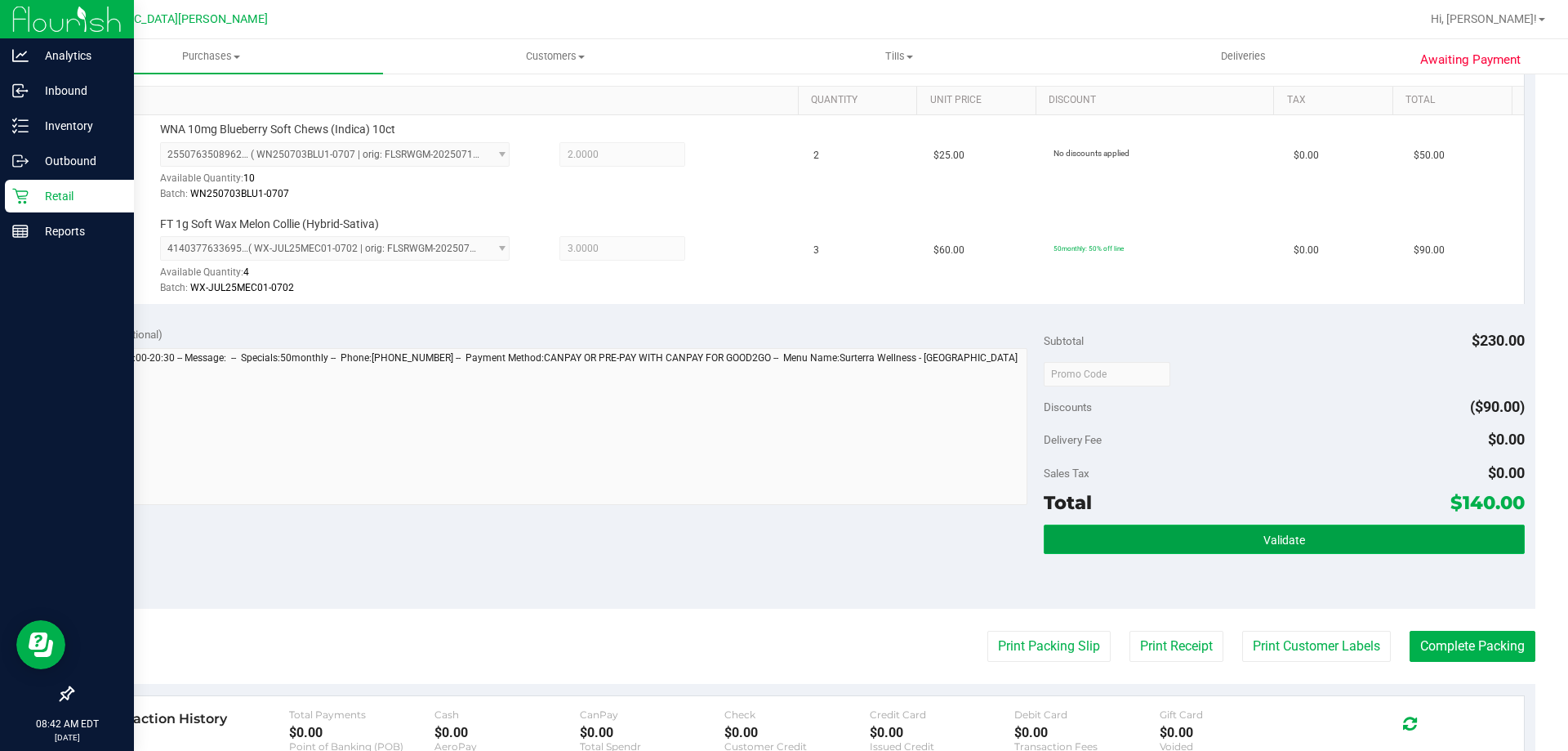
click at [1339, 531] on button "Validate" at bounding box center [1284, 539] width 480 height 29
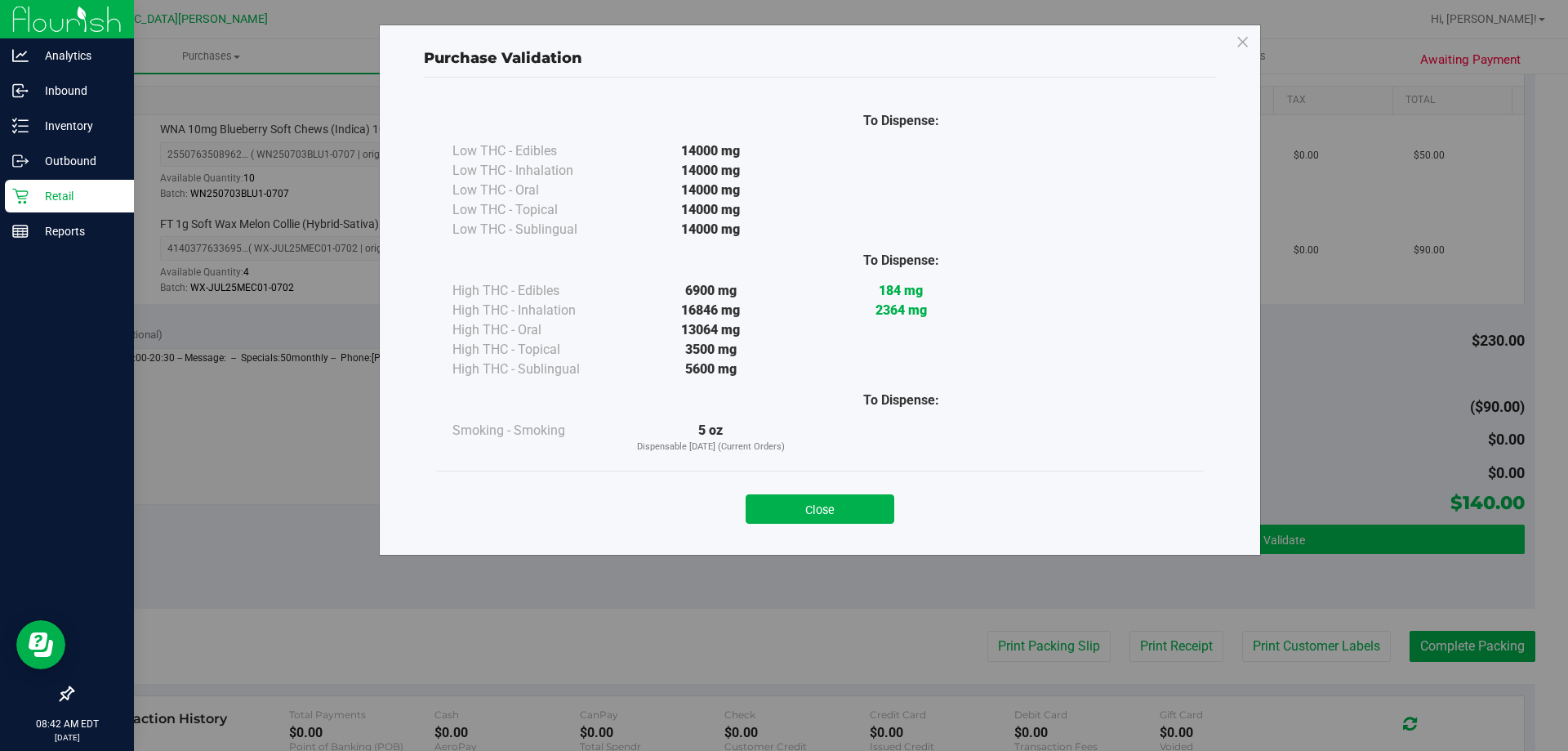
drag, startPoint x: 869, startPoint y: 500, endPoint x: 1056, endPoint y: 541, distance: 191.4
click at [867, 500] on button "Close" at bounding box center [820, 508] width 148 height 29
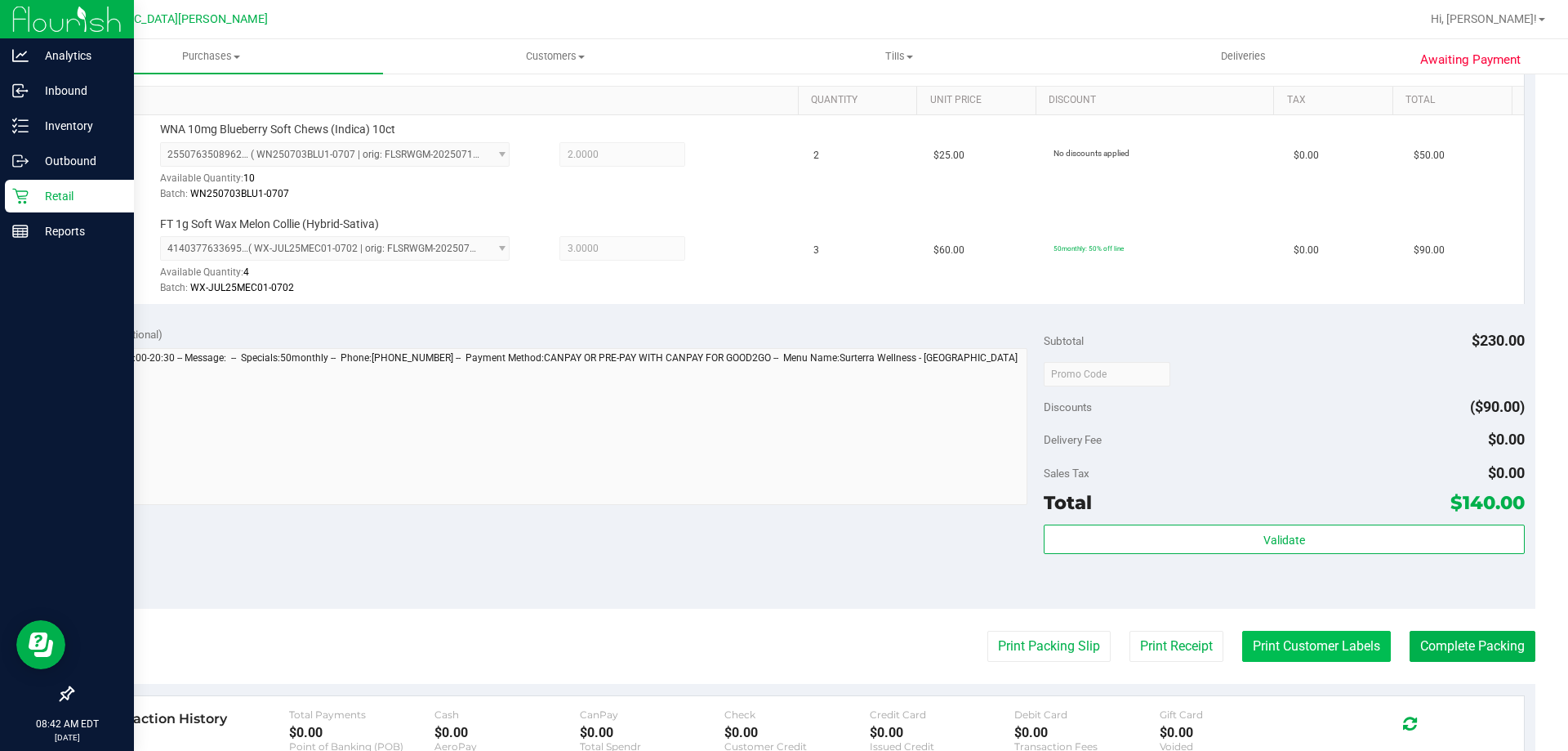
click at [1259, 643] on button "Print Customer Labels" at bounding box center [1317, 646] width 148 height 31
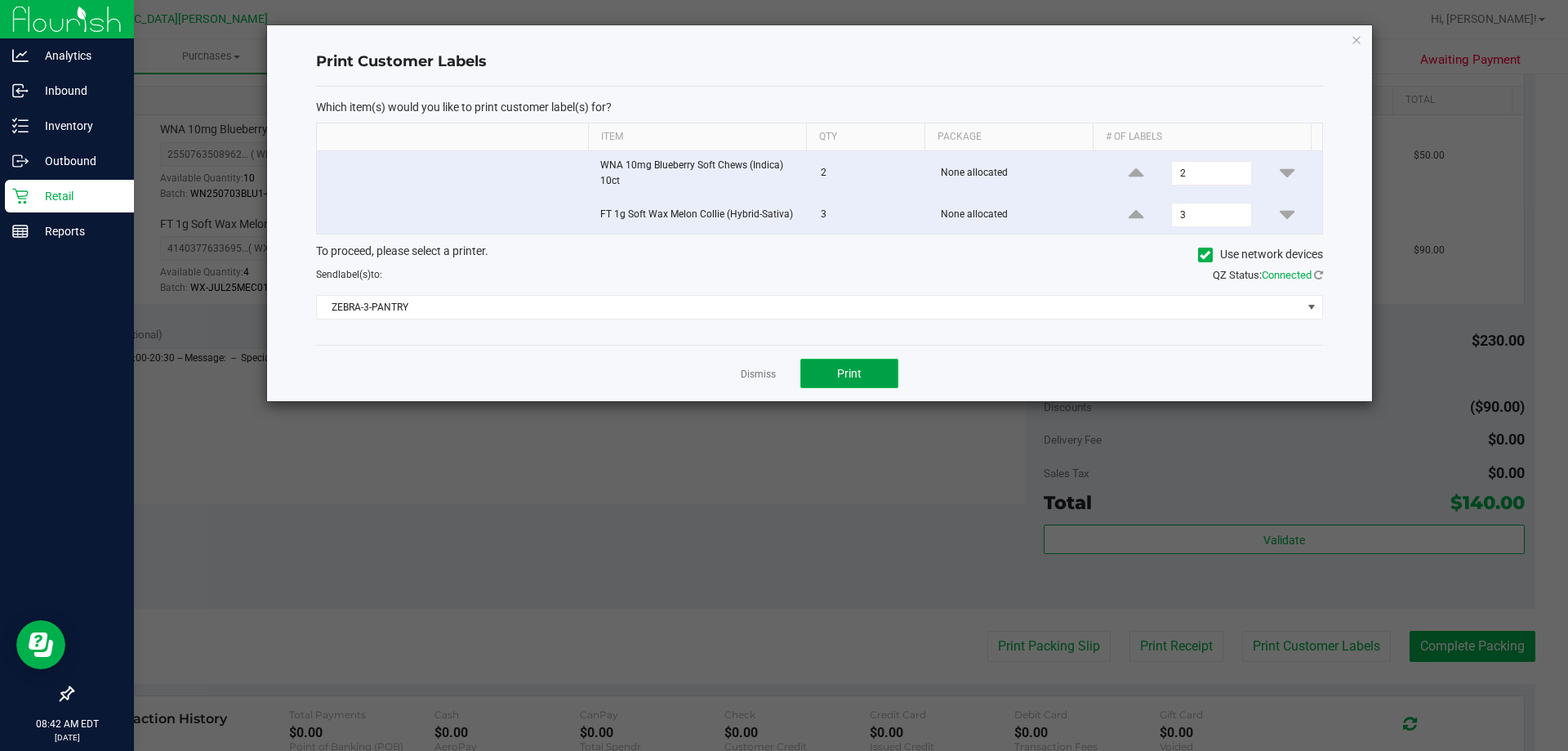
click at [872, 377] on button "Print" at bounding box center [849, 373] width 98 height 29
click at [754, 368] on link "Dismiss" at bounding box center [757, 375] width 35 height 14
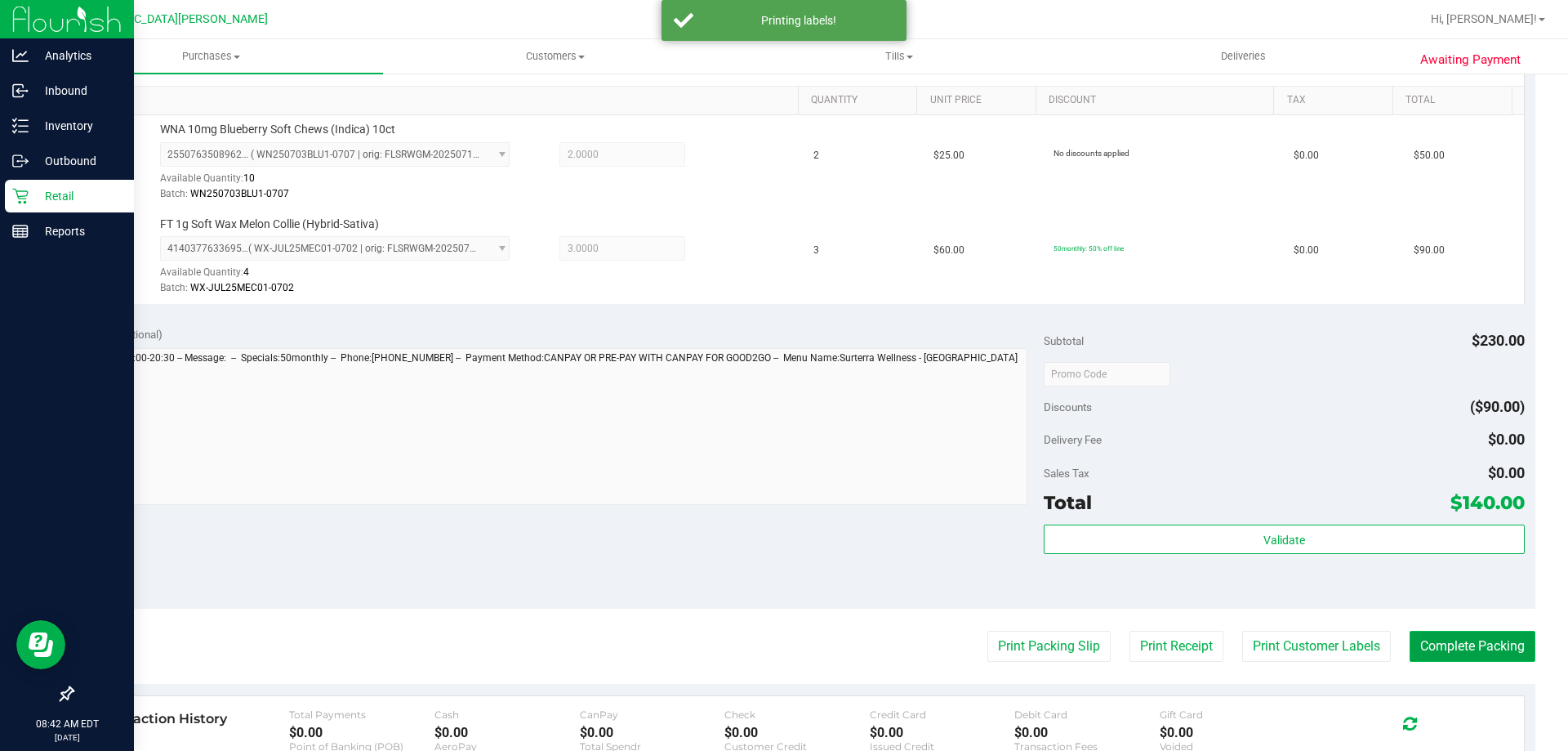
click at [1420, 652] on button "Complete Packing" at bounding box center [1472, 646] width 126 height 31
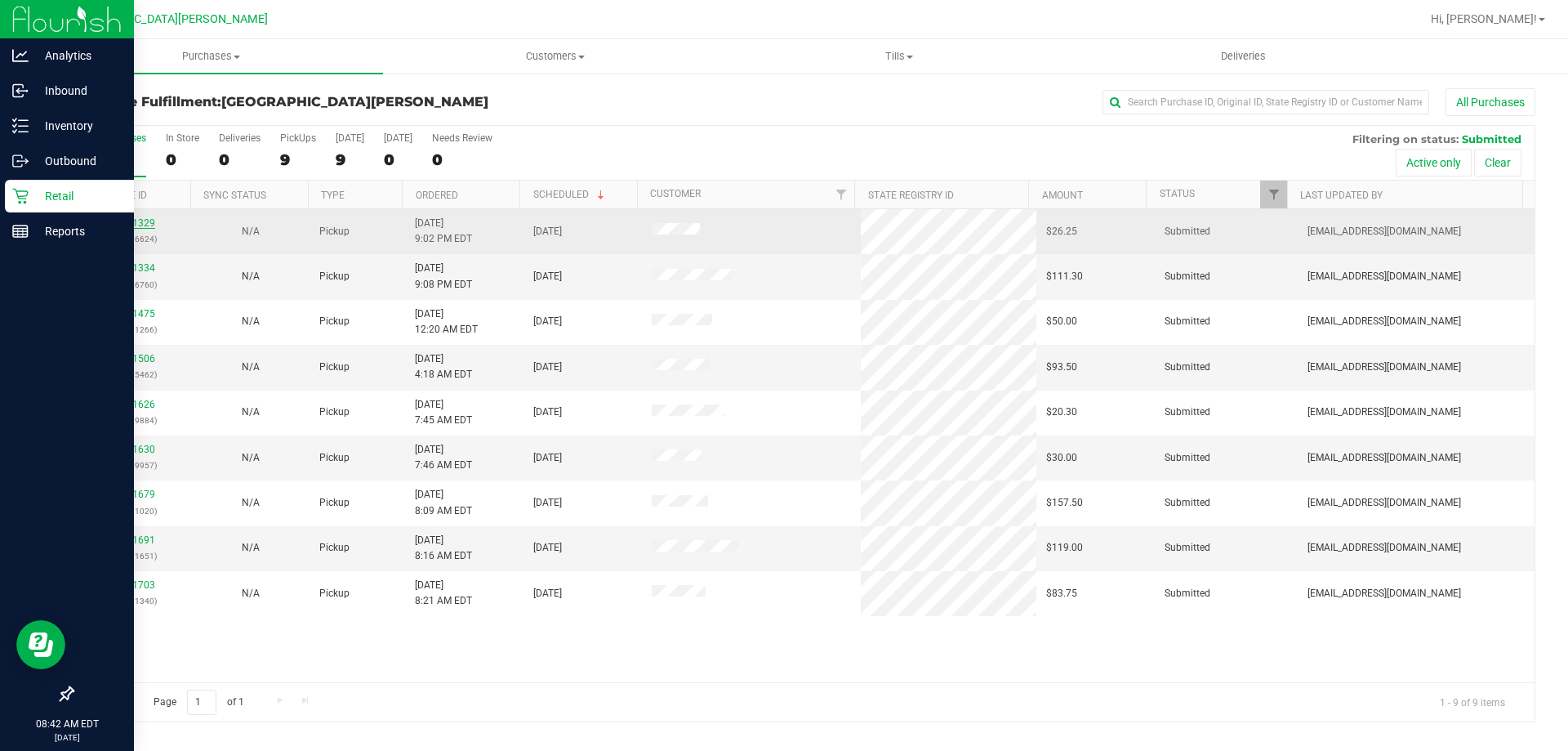
click at [129, 222] on link "11841329" at bounding box center [132, 222] width 46 height 11
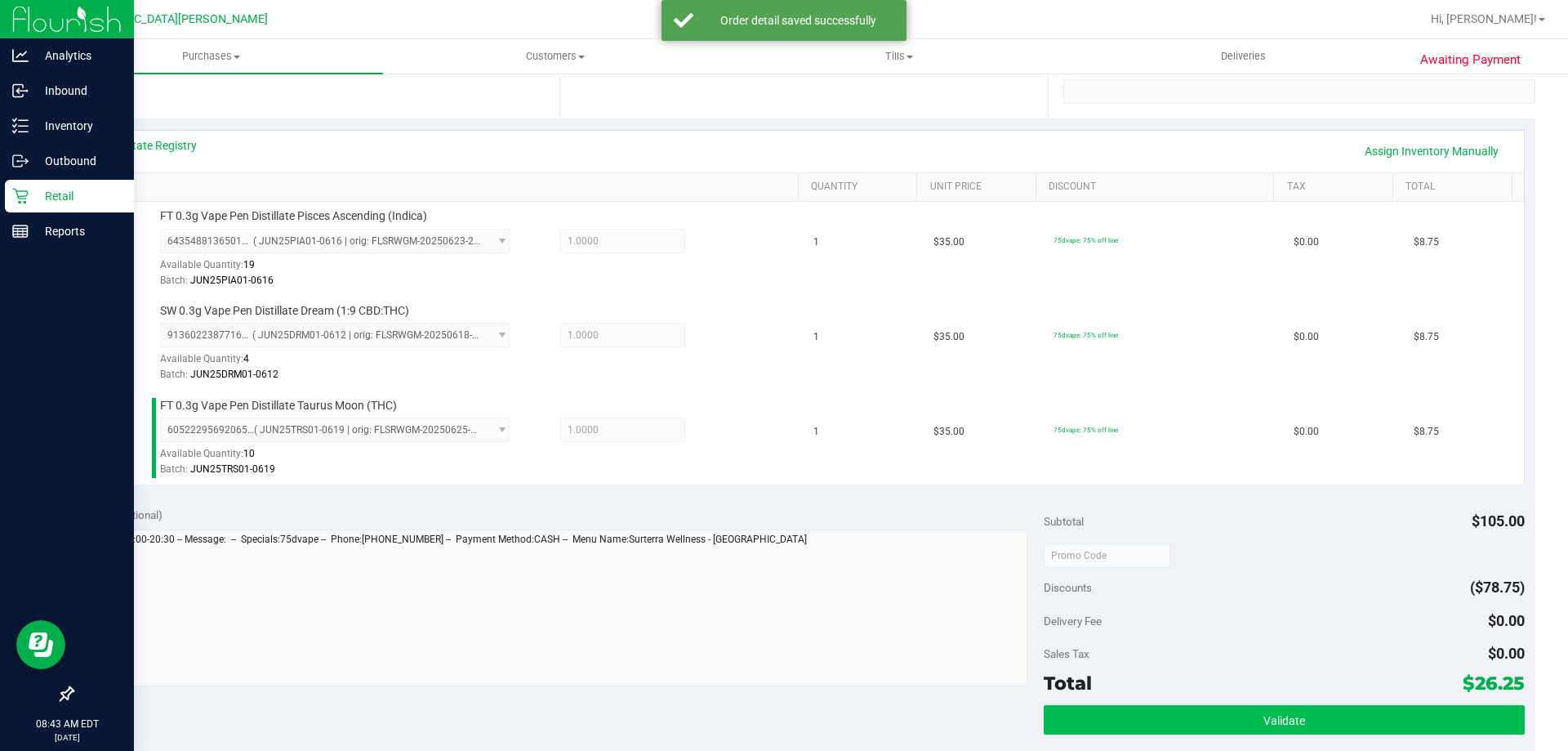
scroll to position [408, 0]
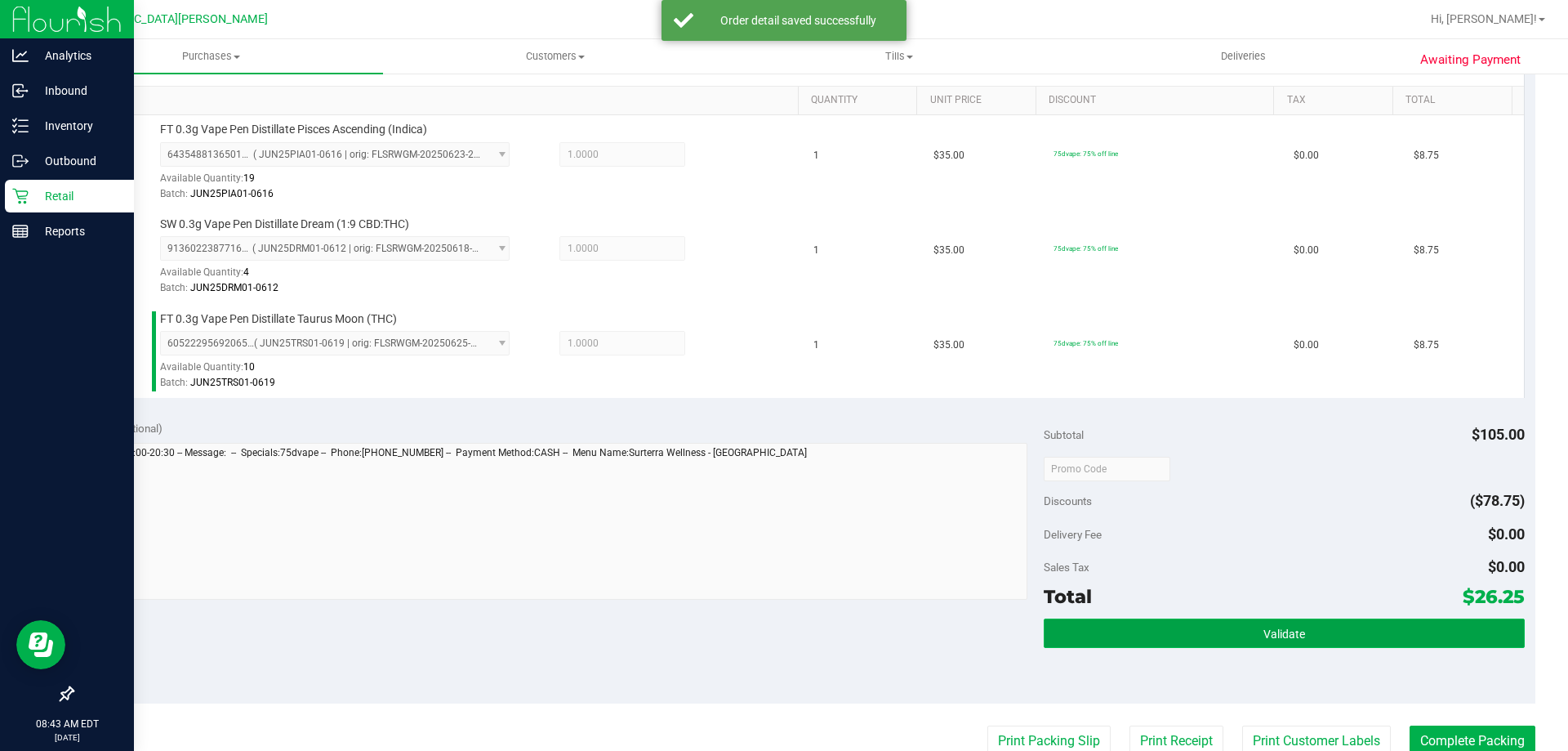
click at [1230, 625] on button "Validate" at bounding box center [1284, 633] width 480 height 29
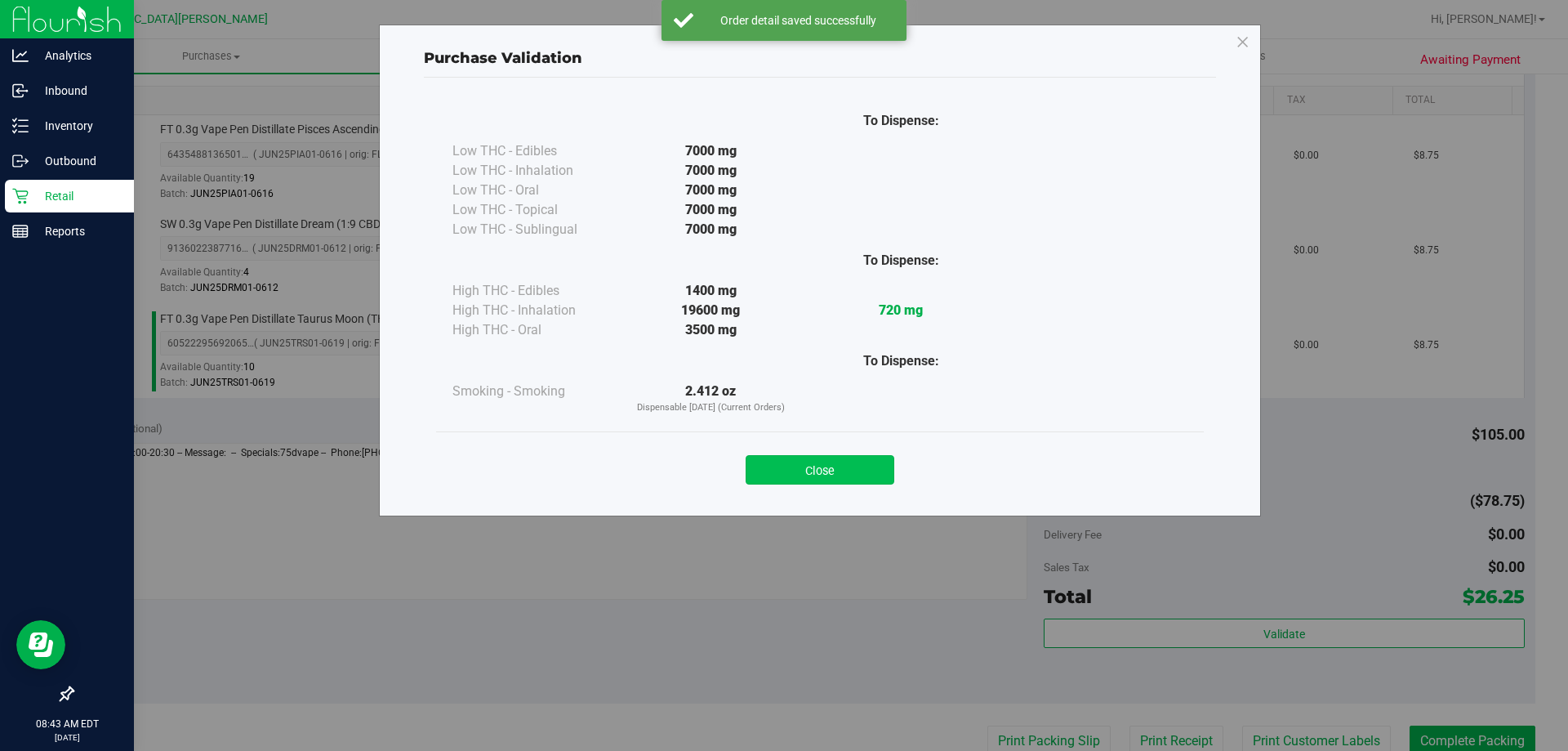
click at [858, 481] on button "Close" at bounding box center [820, 469] width 148 height 29
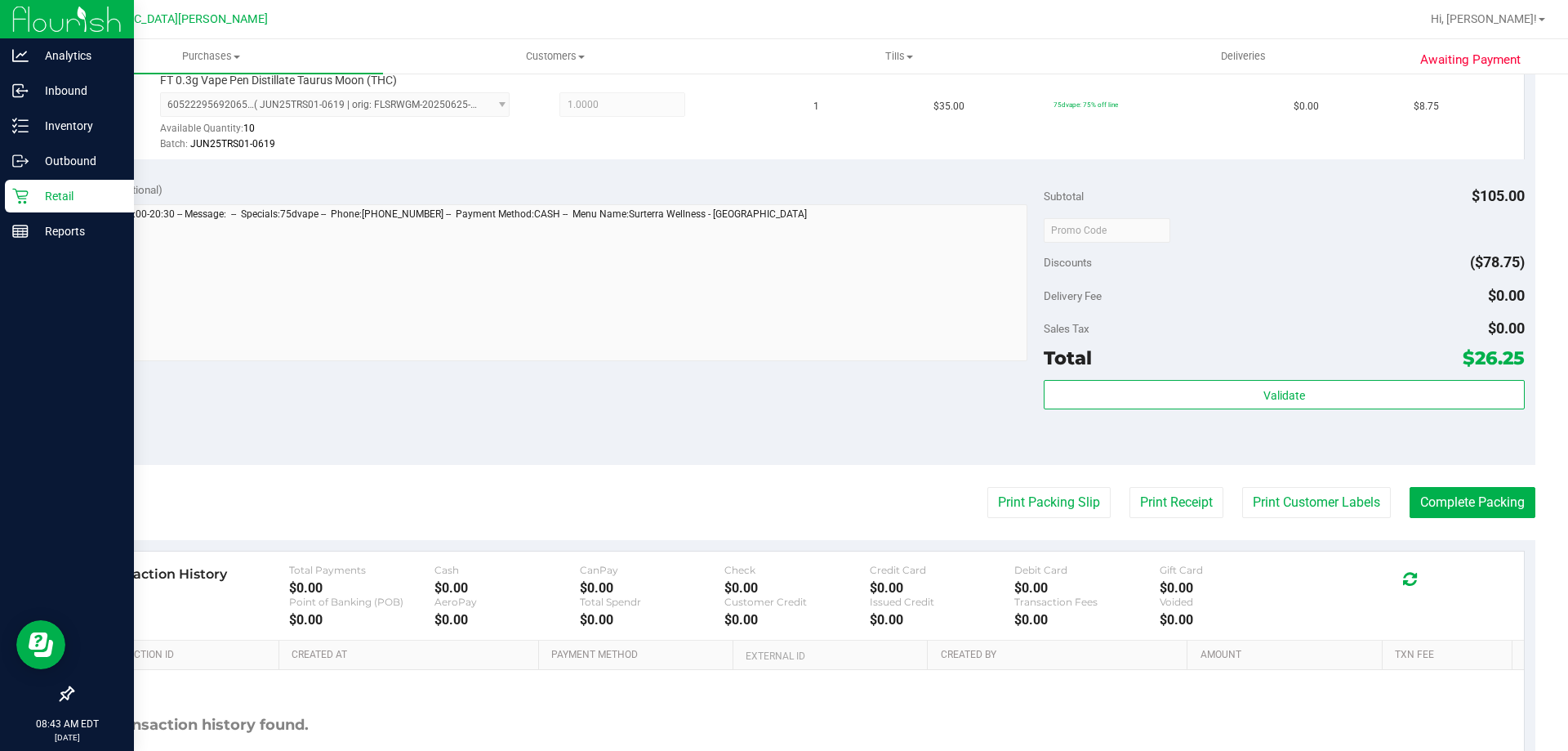
scroll to position [653, 0]
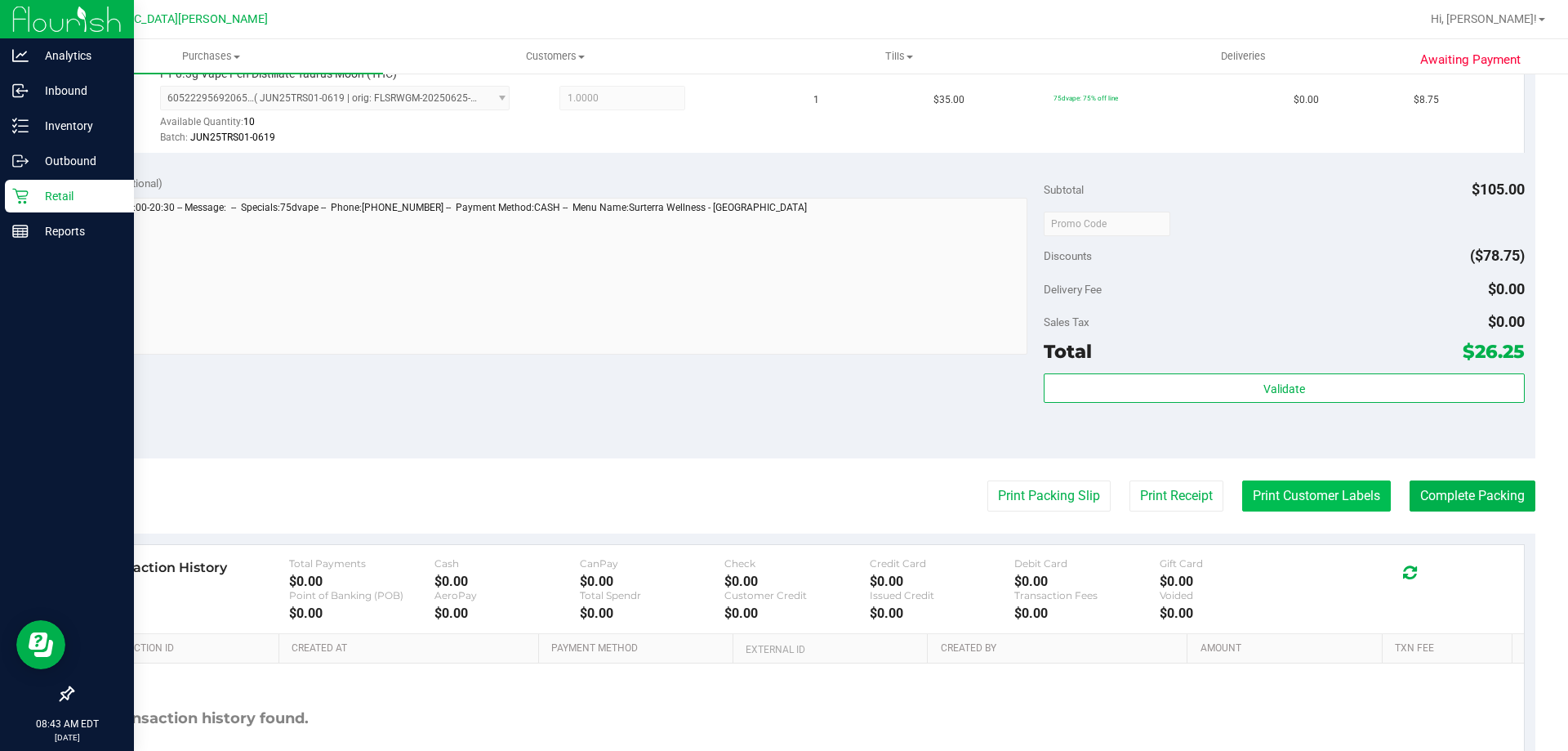
click at [1331, 506] on button "Print Customer Labels" at bounding box center [1317, 496] width 148 height 31
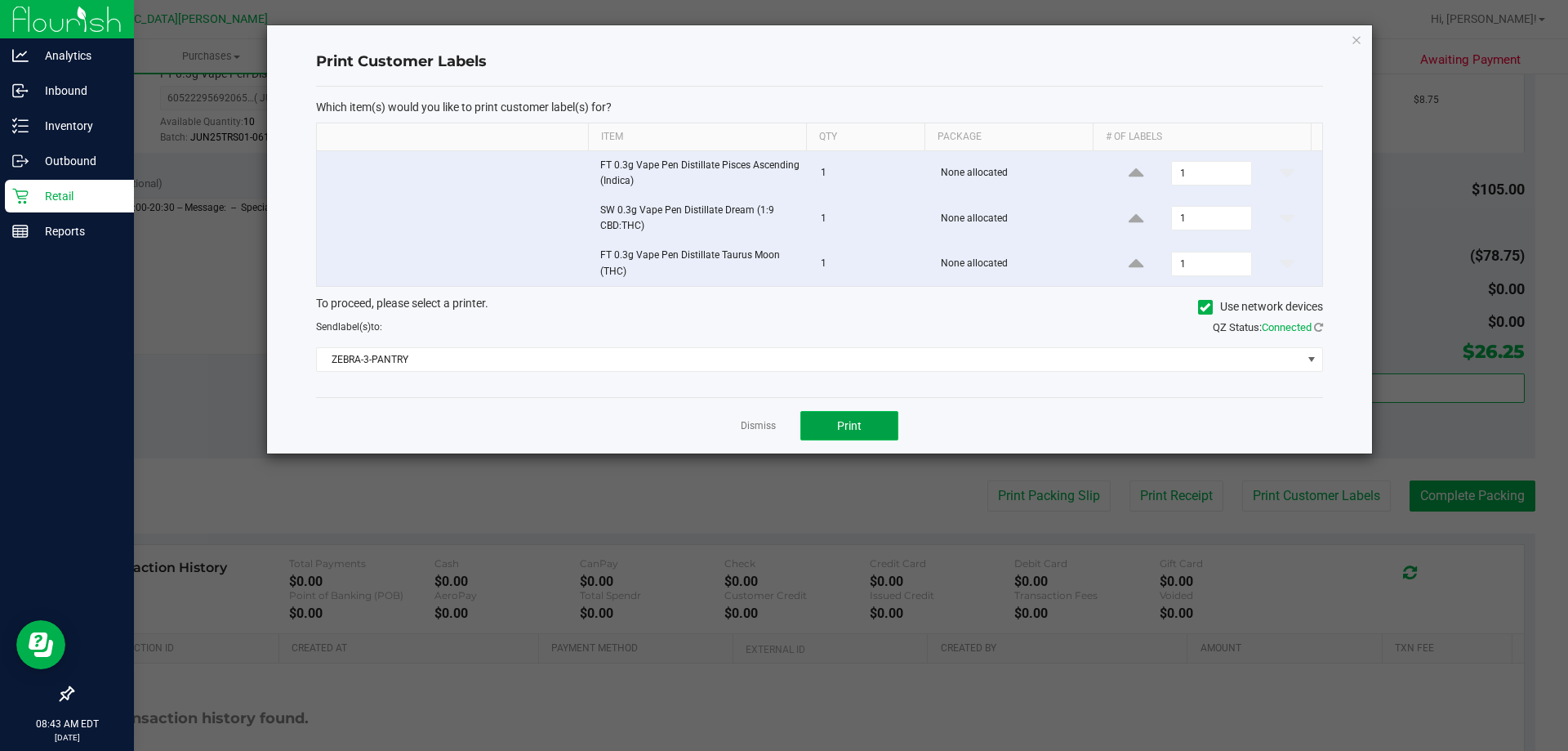
click at [860, 416] on button "Print" at bounding box center [849, 425] width 98 height 29
click at [760, 427] on link "Dismiss" at bounding box center [757, 425] width 35 height 14
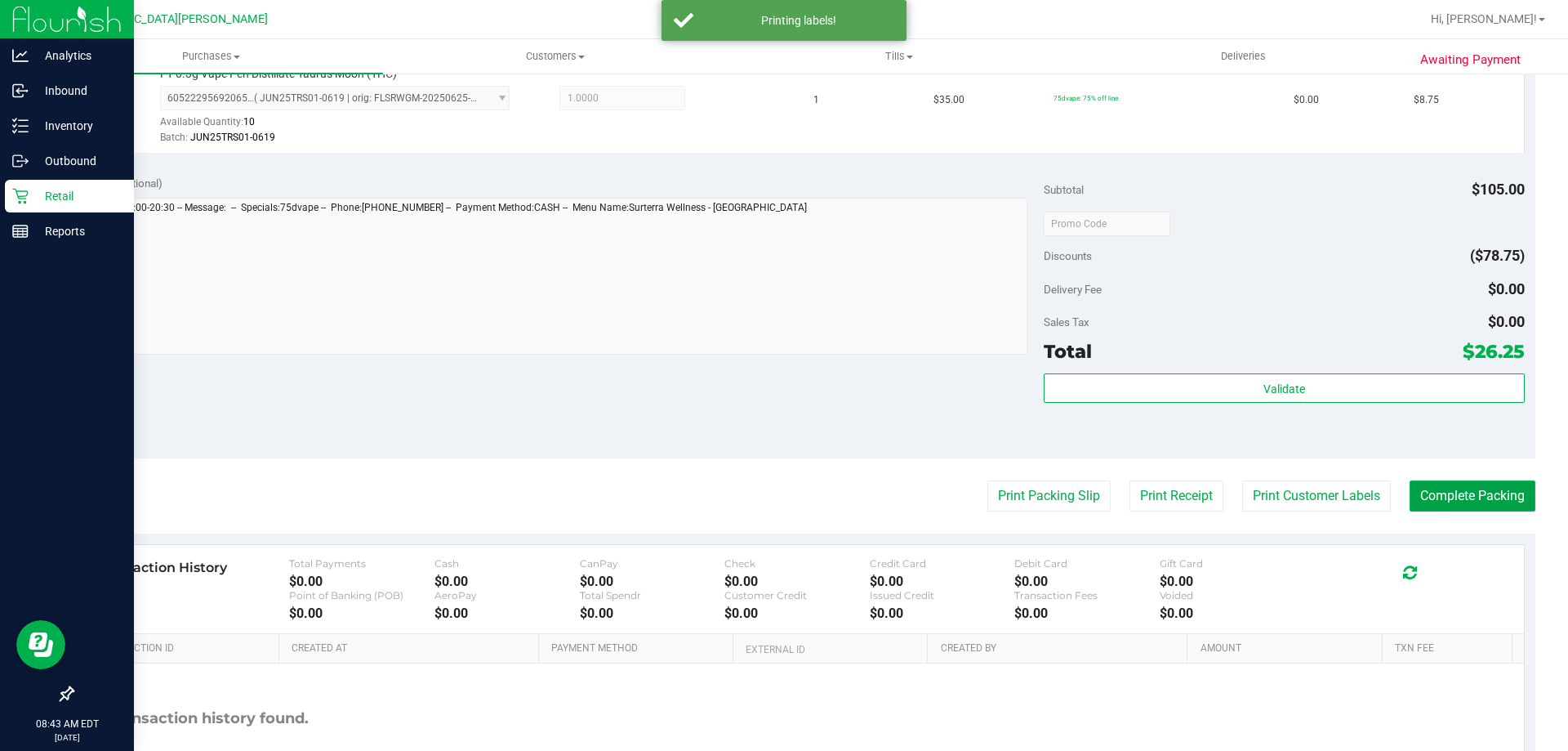
click at [1449, 501] on button "Complete Packing" at bounding box center [1472, 496] width 126 height 31
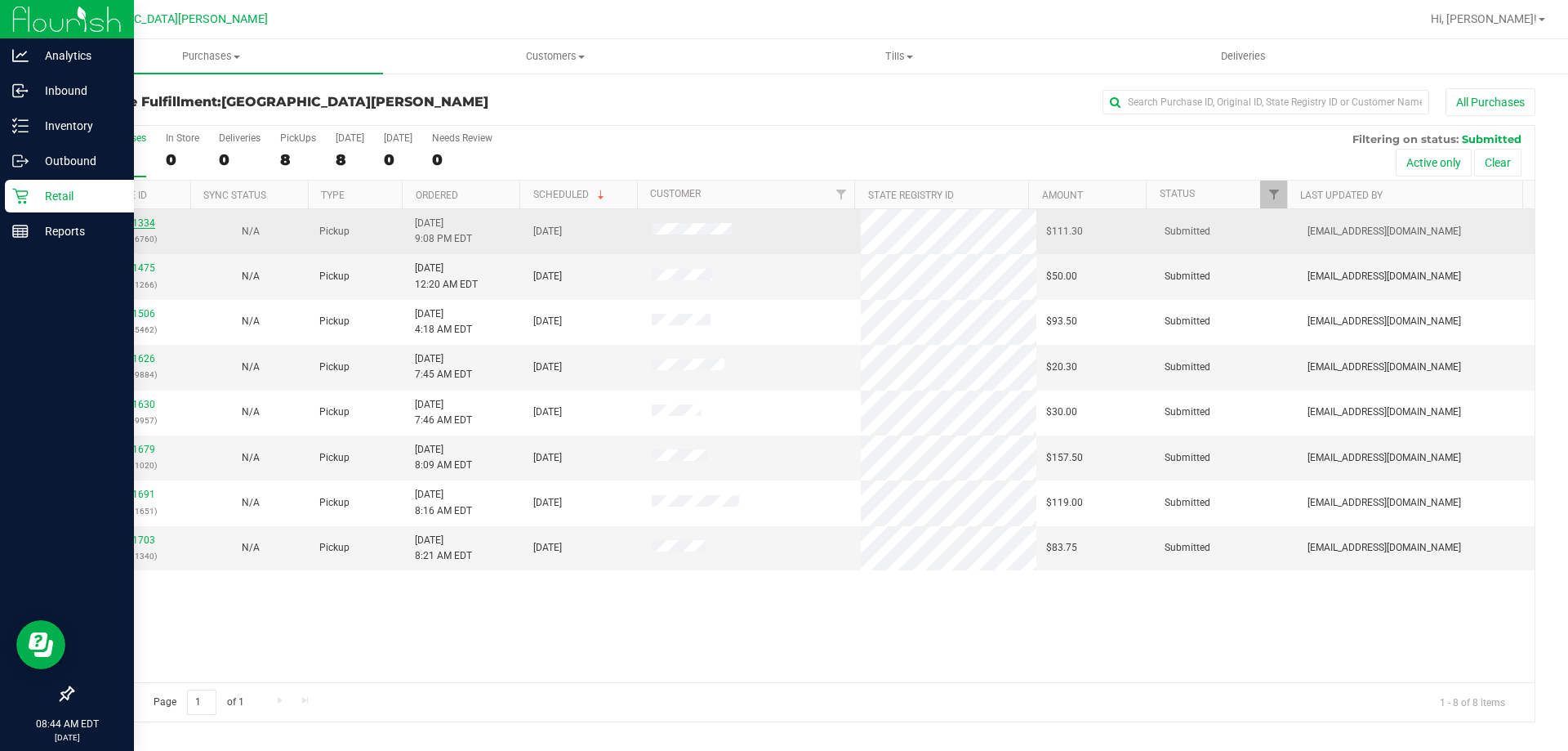
click at [131, 217] on link "11841334" at bounding box center [132, 222] width 46 height 11
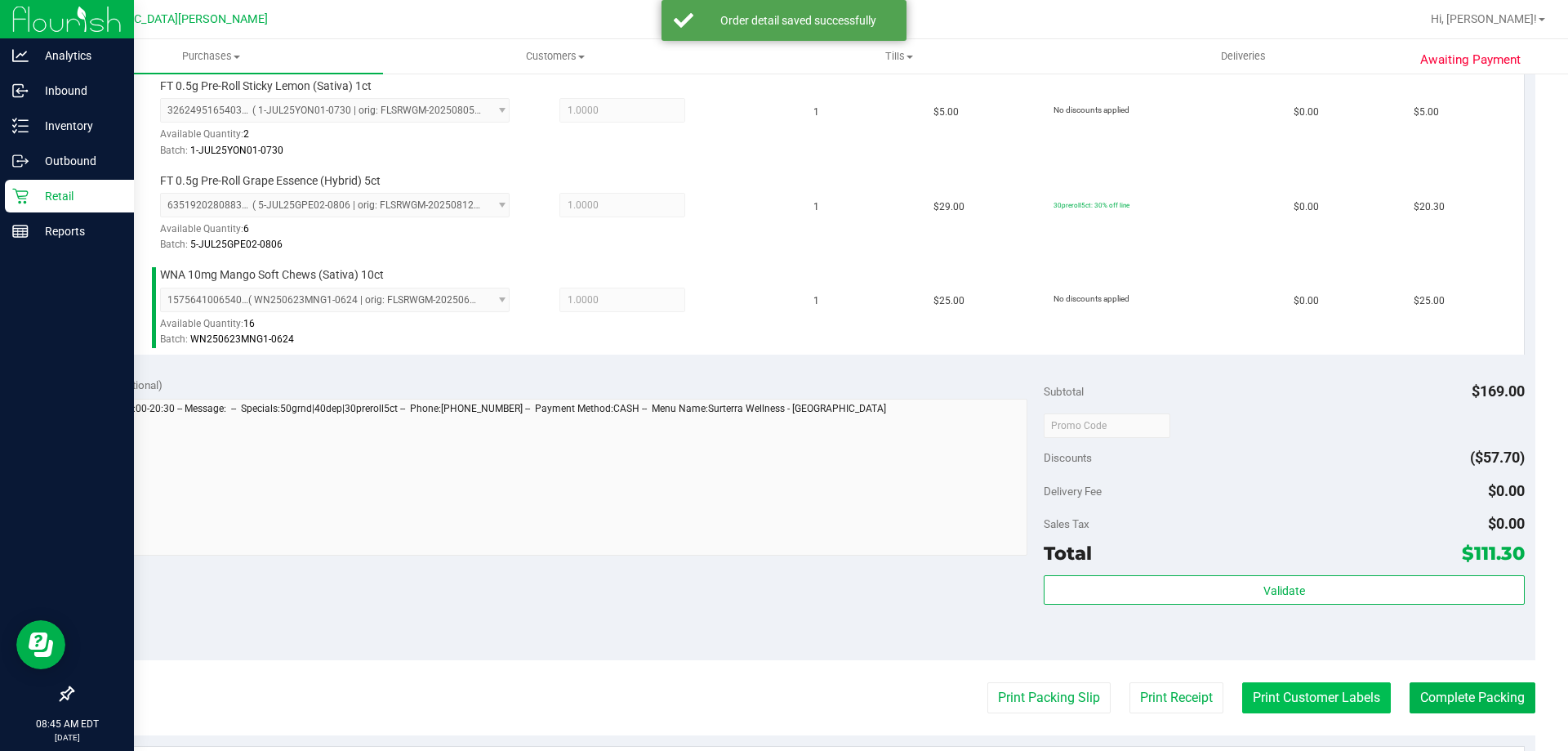
scroll to position [898, 0]
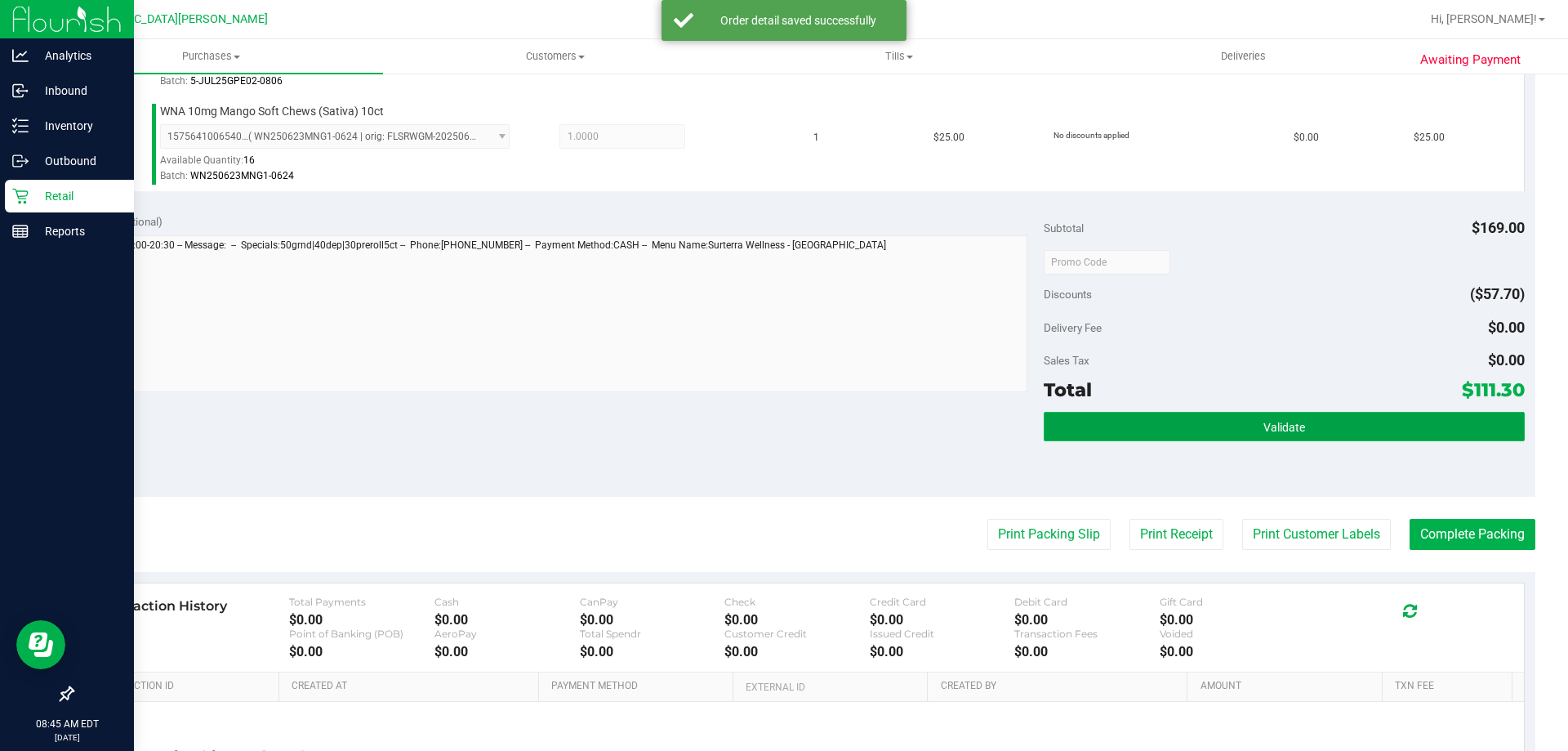
click at [1230, 427] on button "Validate" at bounding box center [1284, 426] width 480 height 29
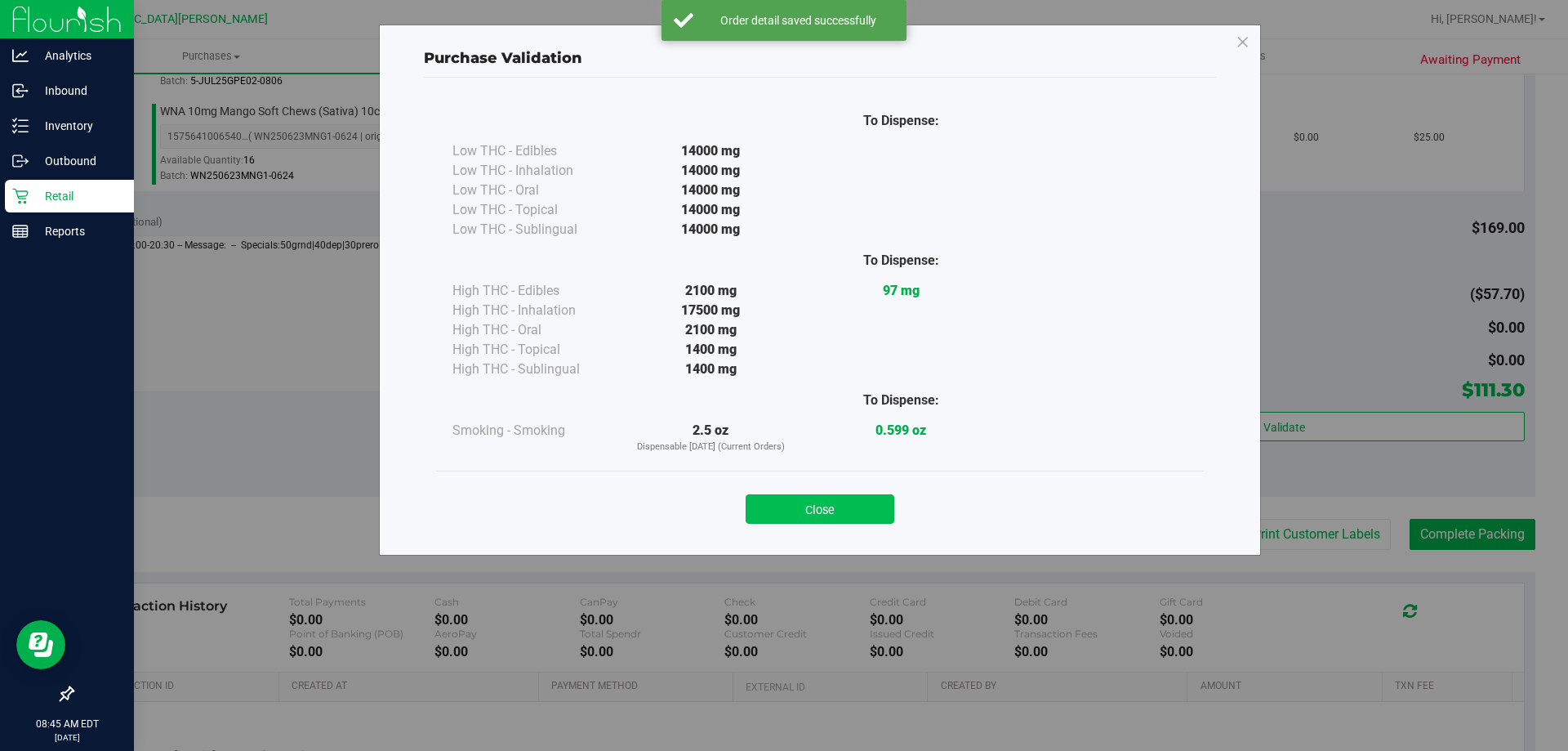
click at [836, 519] on button "Close" at bounding box center [820, 508] width 148 height 29
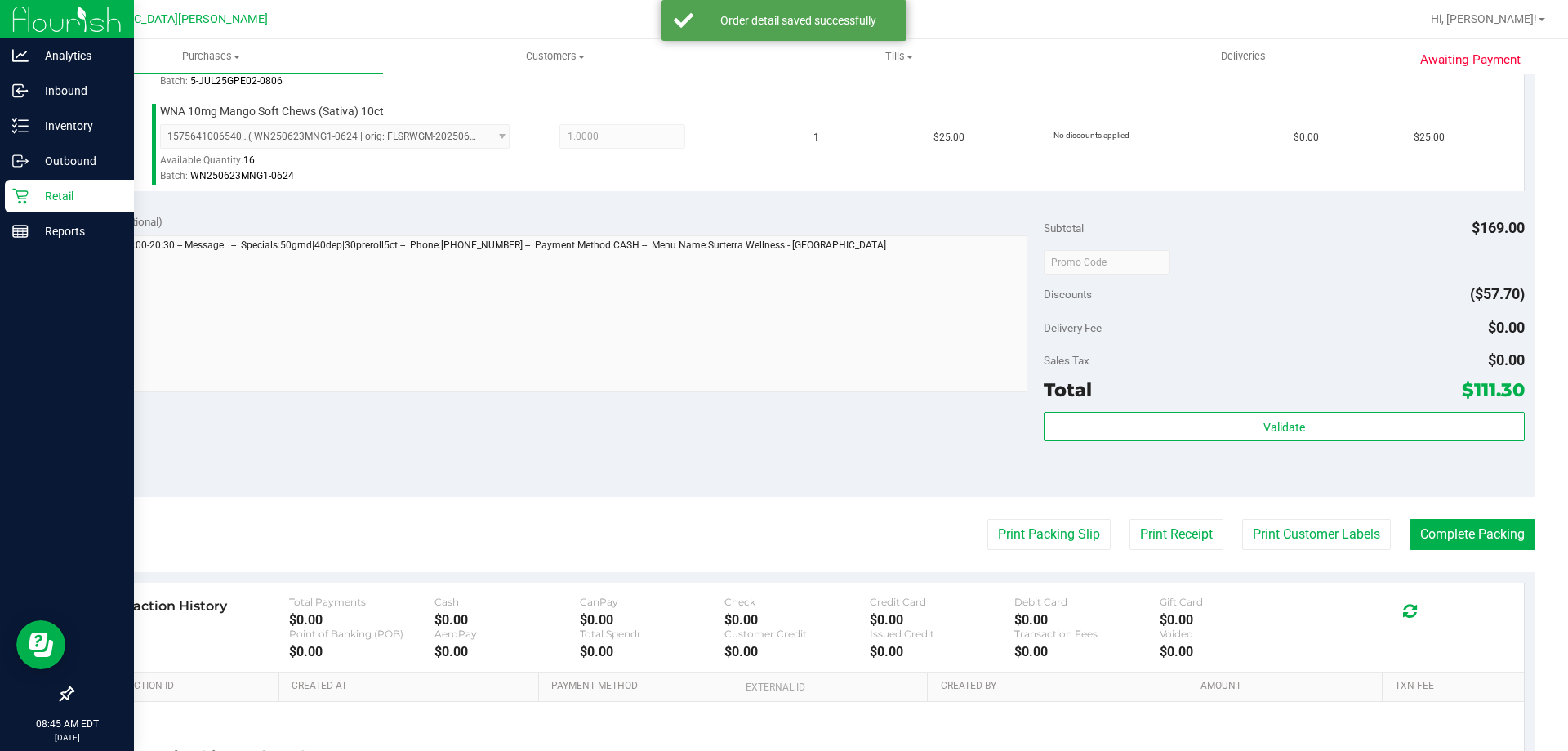
click at [1260, 516] on purchase-details "Back Edit Purchase Cancel Purchase View Profile # 11841334 BioTrack ID: - Submi…" at bounding box center [803, 33] width 1463 height 1687
click at [1266, 529] on button "Print Customer Labels" at bounding box center [1317, 534] width 148 height 31
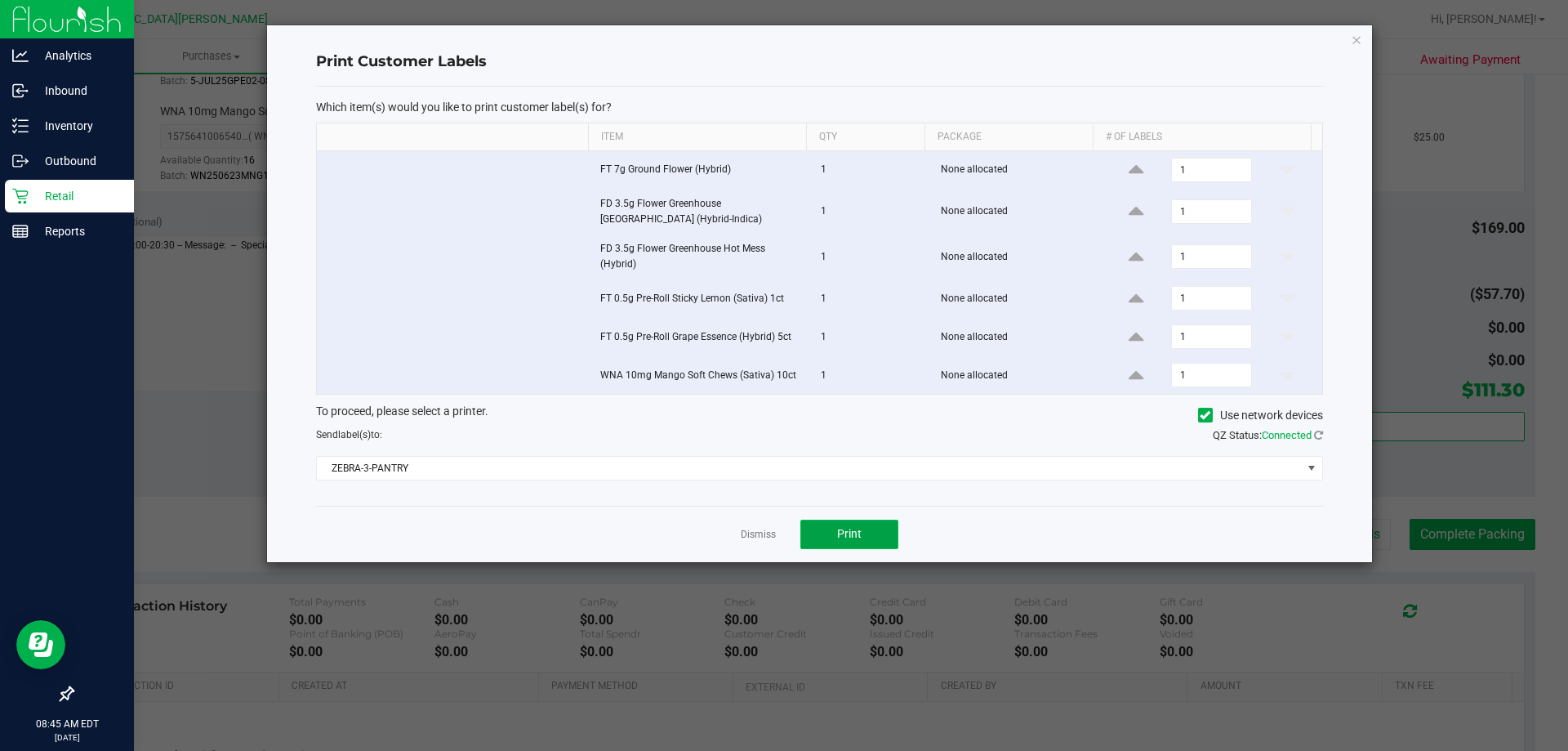
click at [872, 521] on button "Print" at bounding box center [849, 533] width 98 height 29
click at [765, 529] on link "Dismiss" at bounding box center [757, 534] width 35 height 14
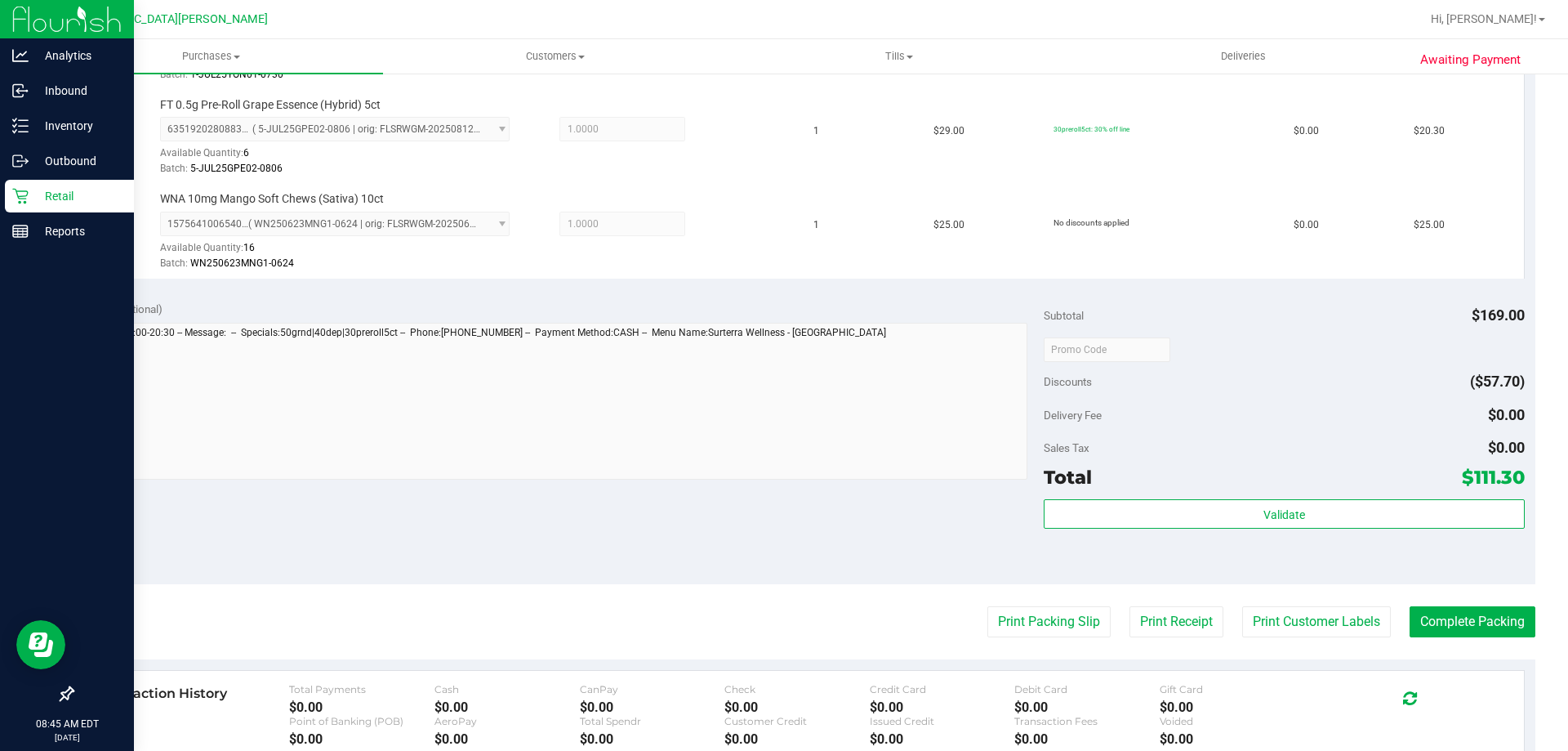
scroll to position [980, 0]
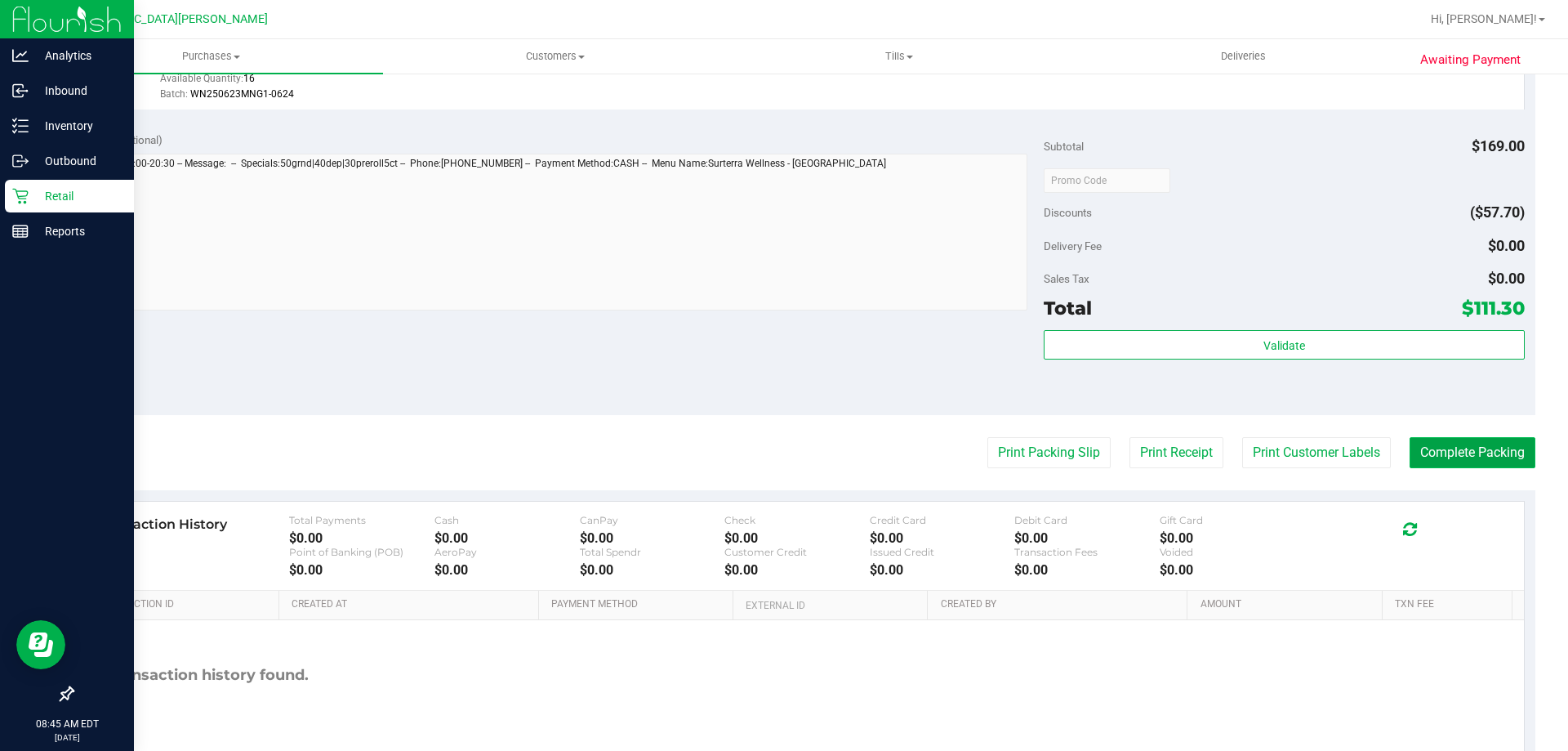
click at [1465, 451] on button "Complete Packing" at bounding box center [1472, 452] width 126 height 31
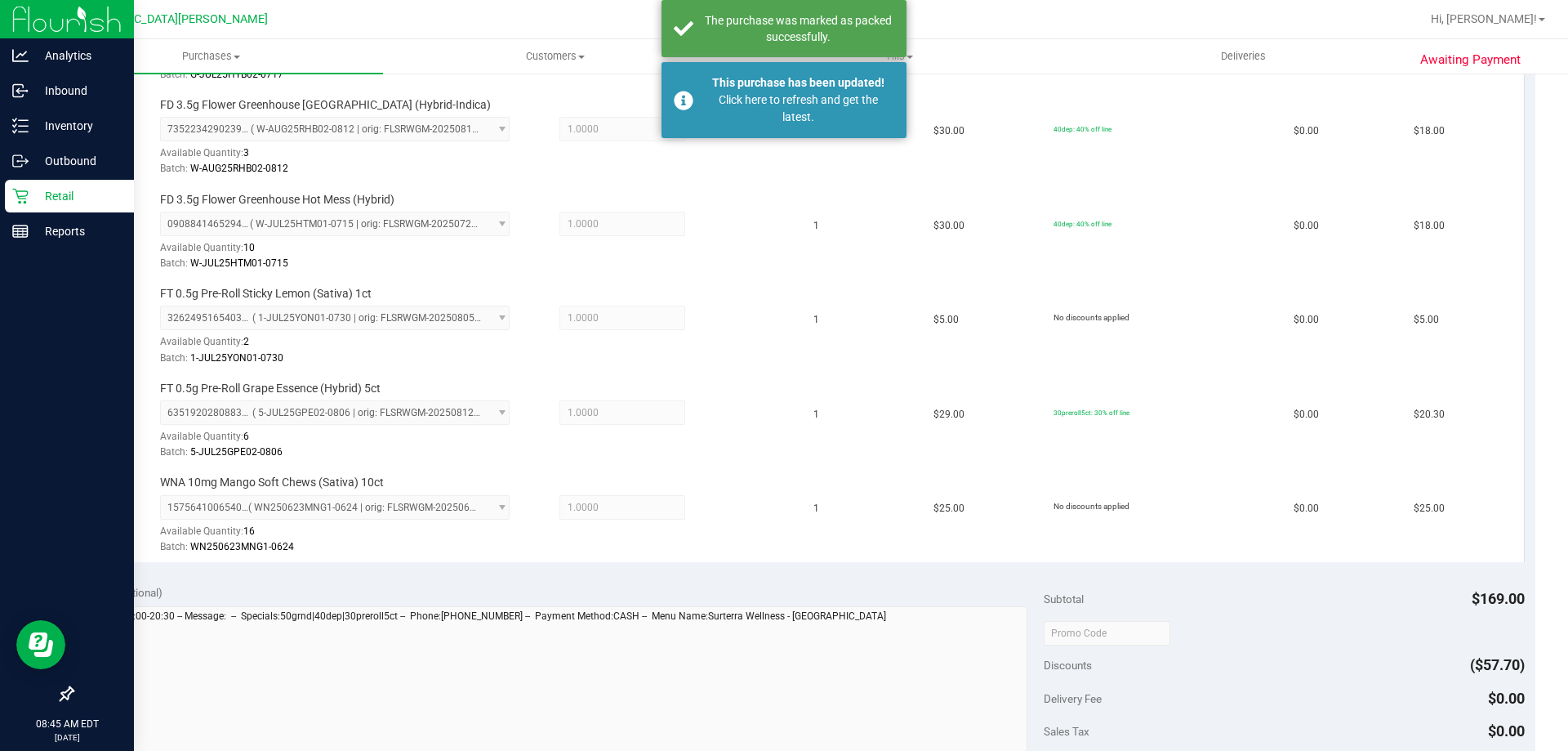
scroll to position [327, 0]
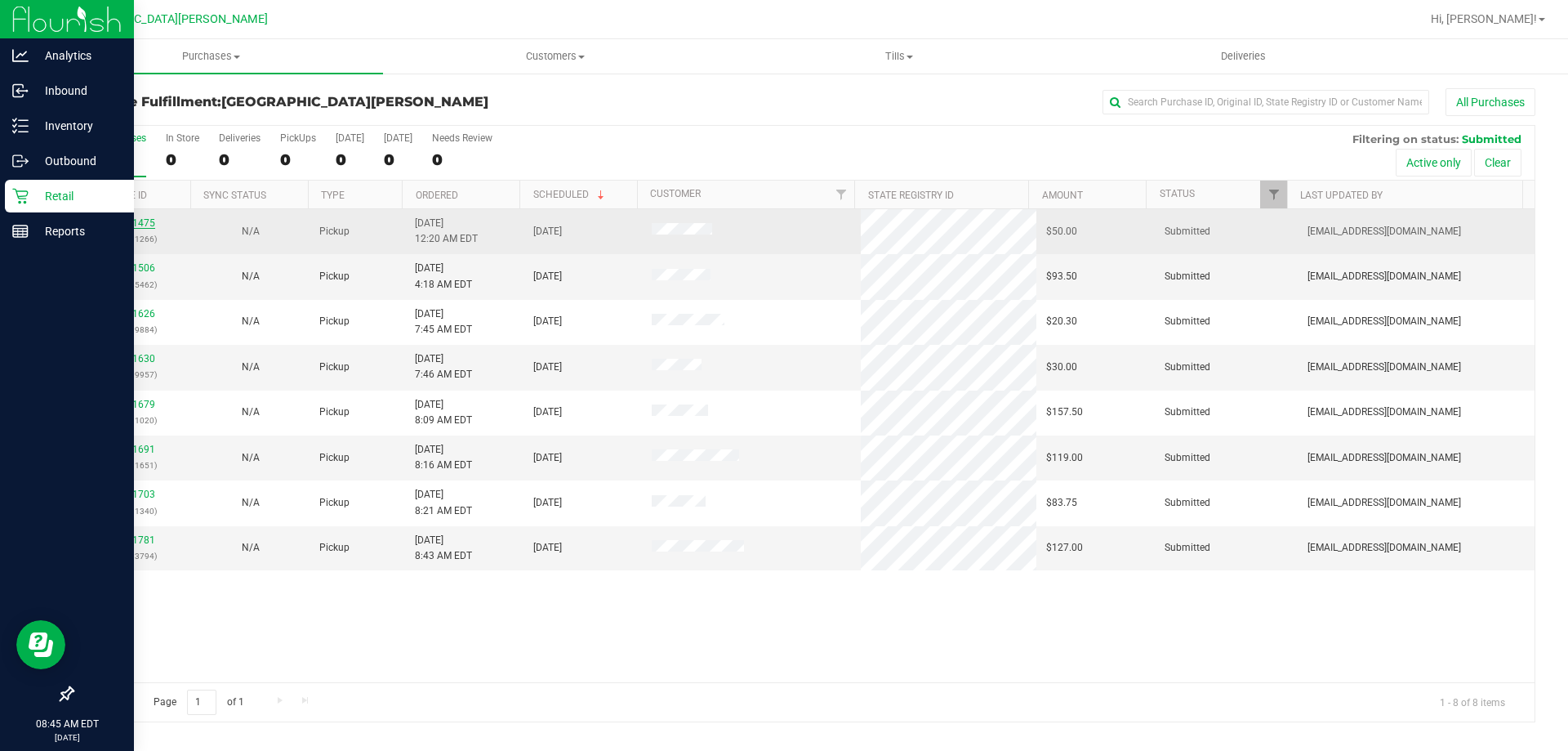
click at [129, 219] on link "11841475" at bounding box center [132, 222] width 46 height 11
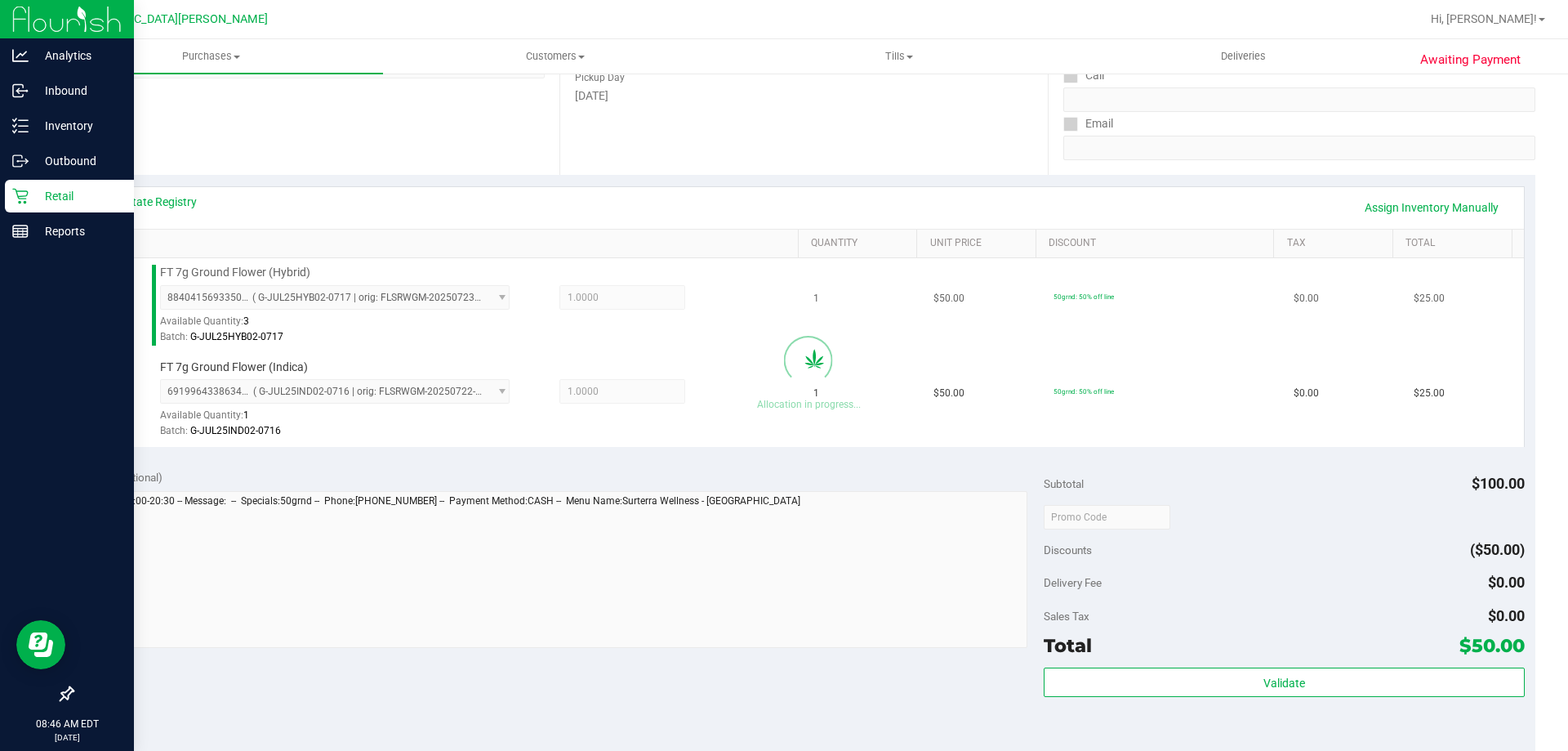
scroll to position [327, 0]
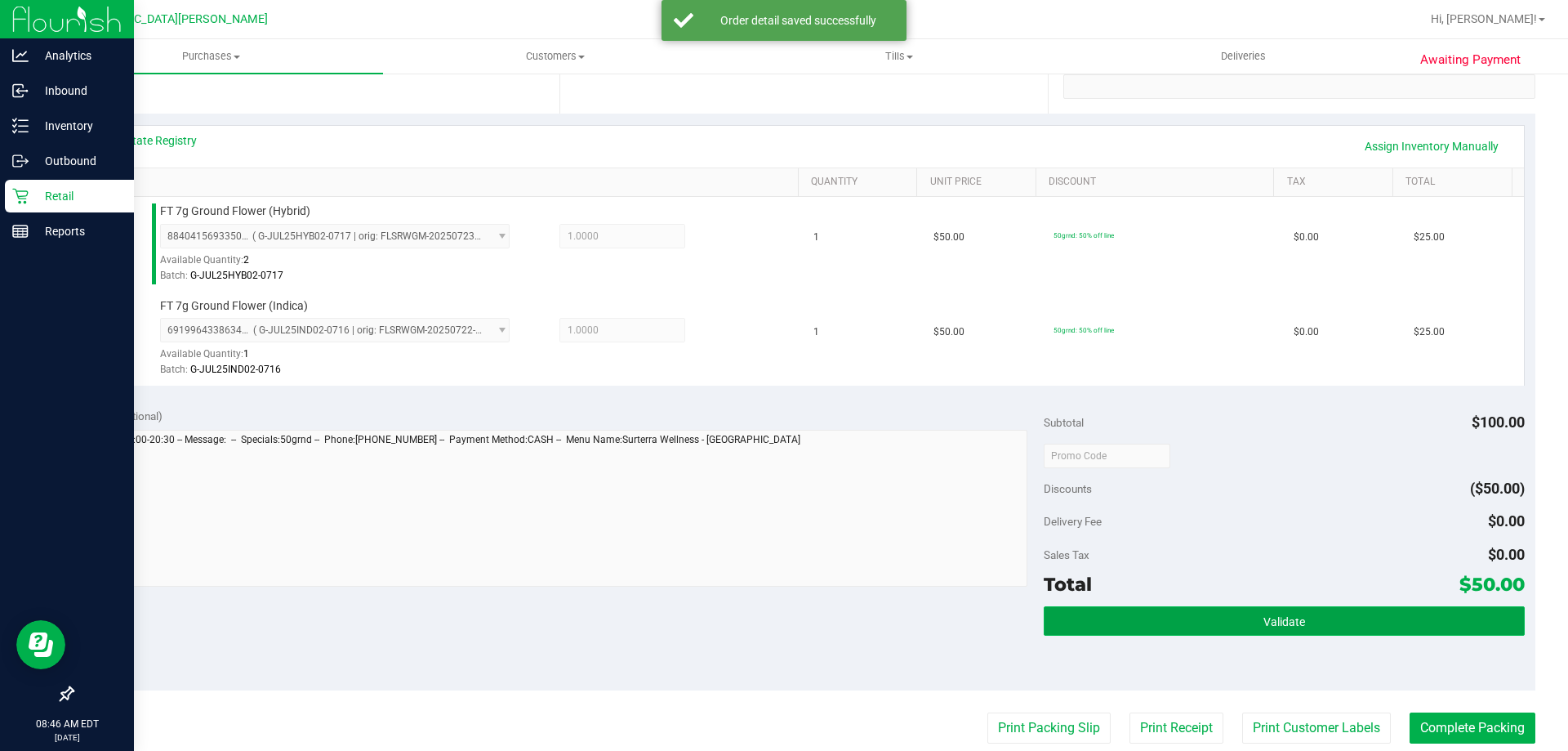
click at [1231, 630] on button "Validate" at bounding box center [1284, 621] width 480 height 29
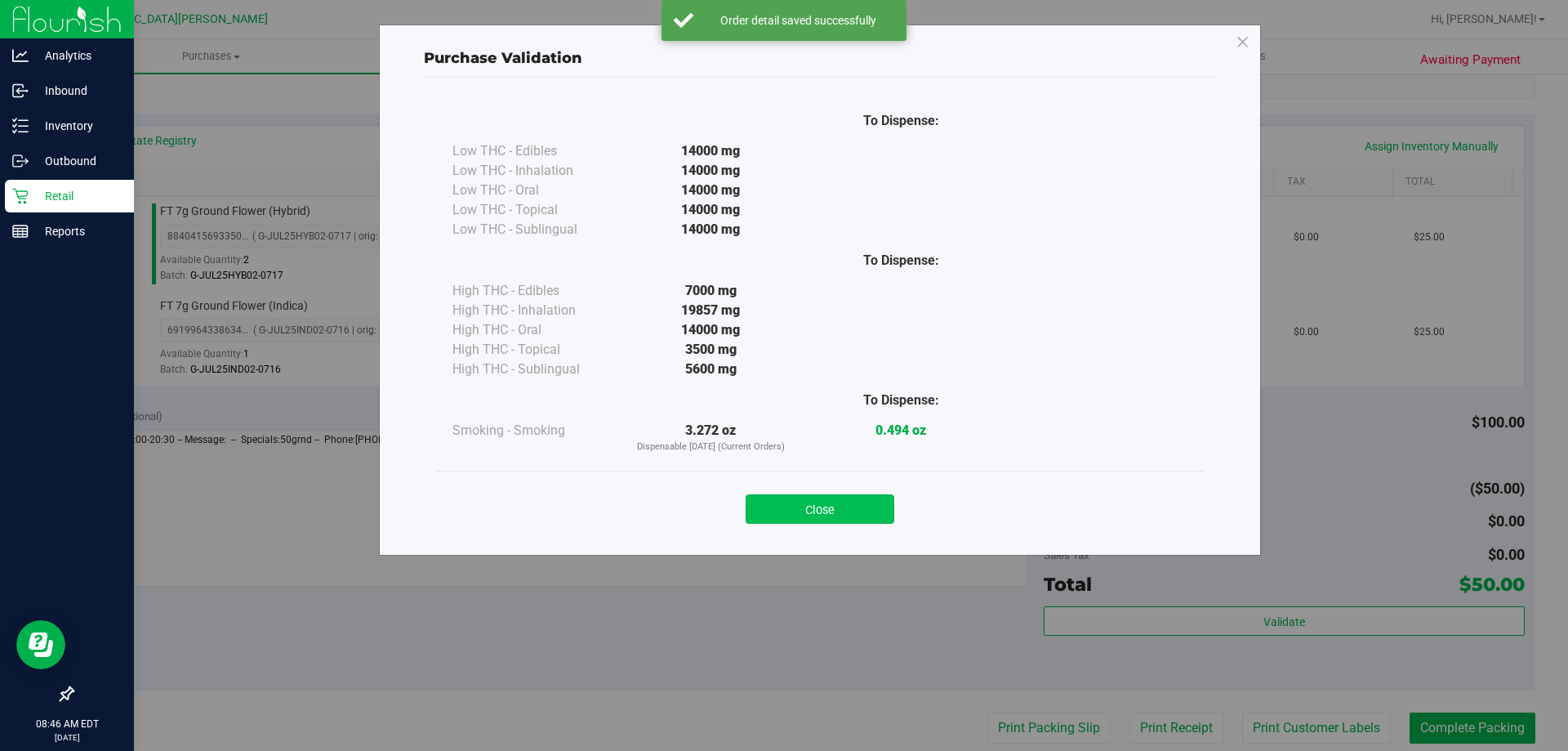
click at [859, 505] on button "Close" at bounding box center [820, 508] width 148 height 29
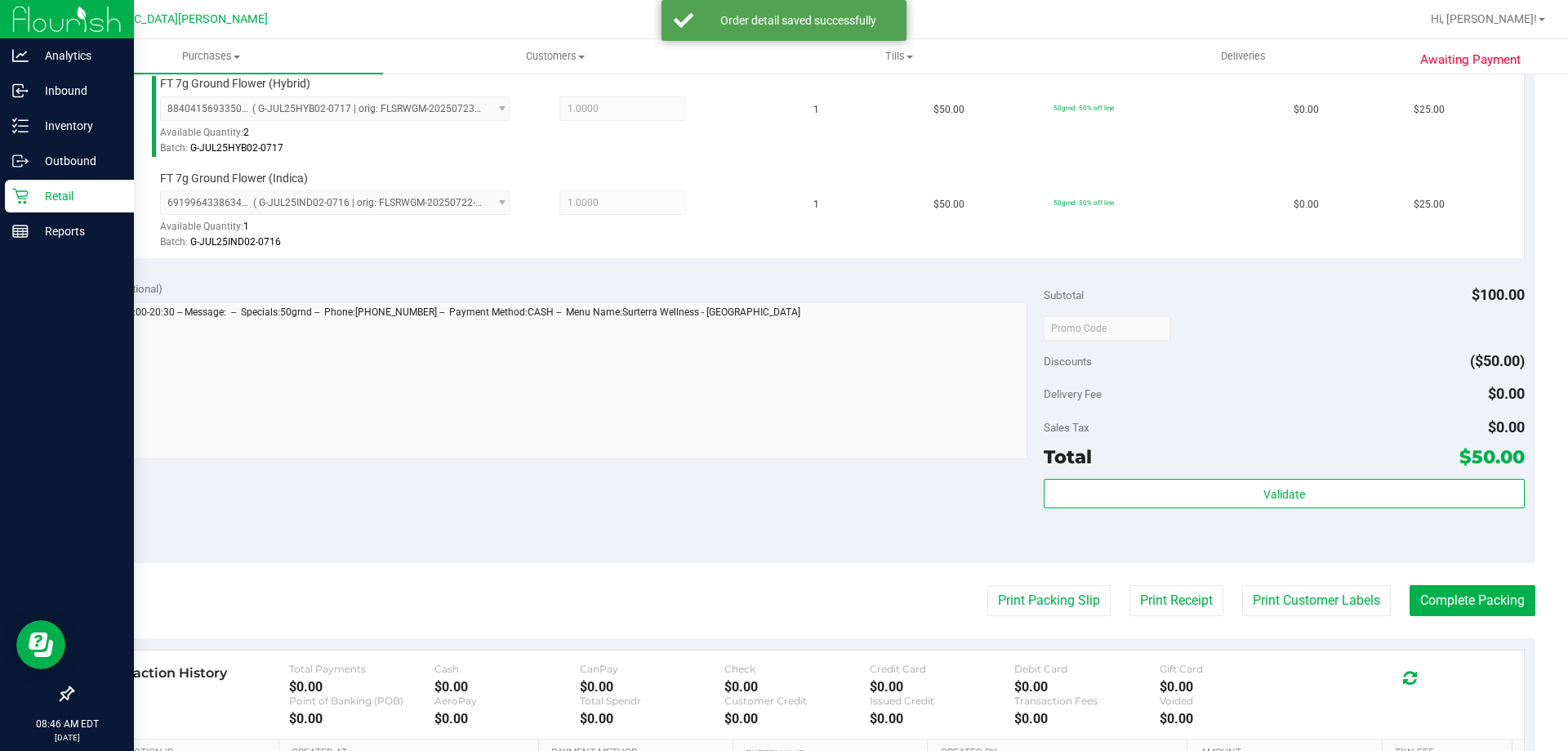
scroll to position [653, 0]
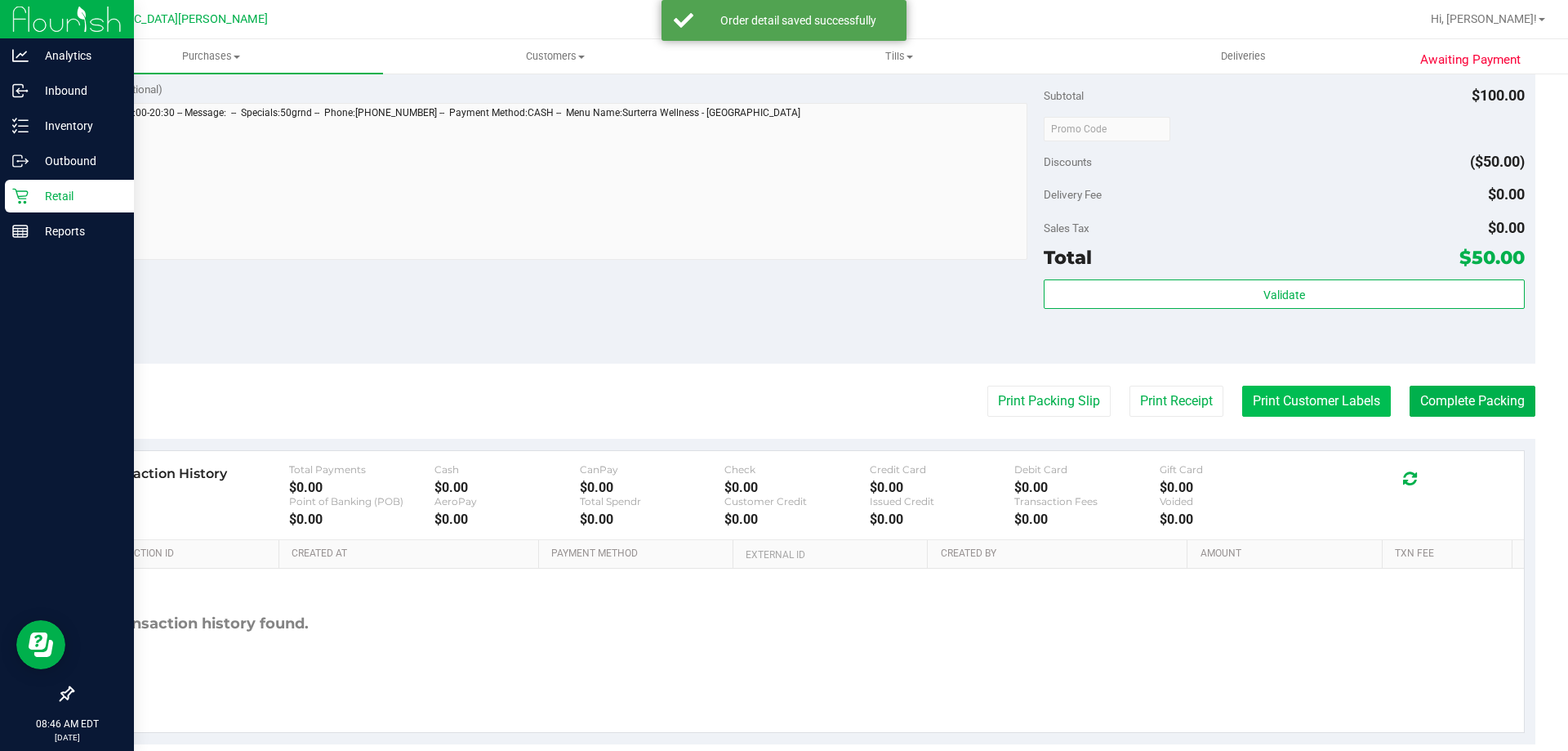
click at [1298, 393] on button "Print Customer Labels" at bounding box center [1317, 401] width 148 height 31
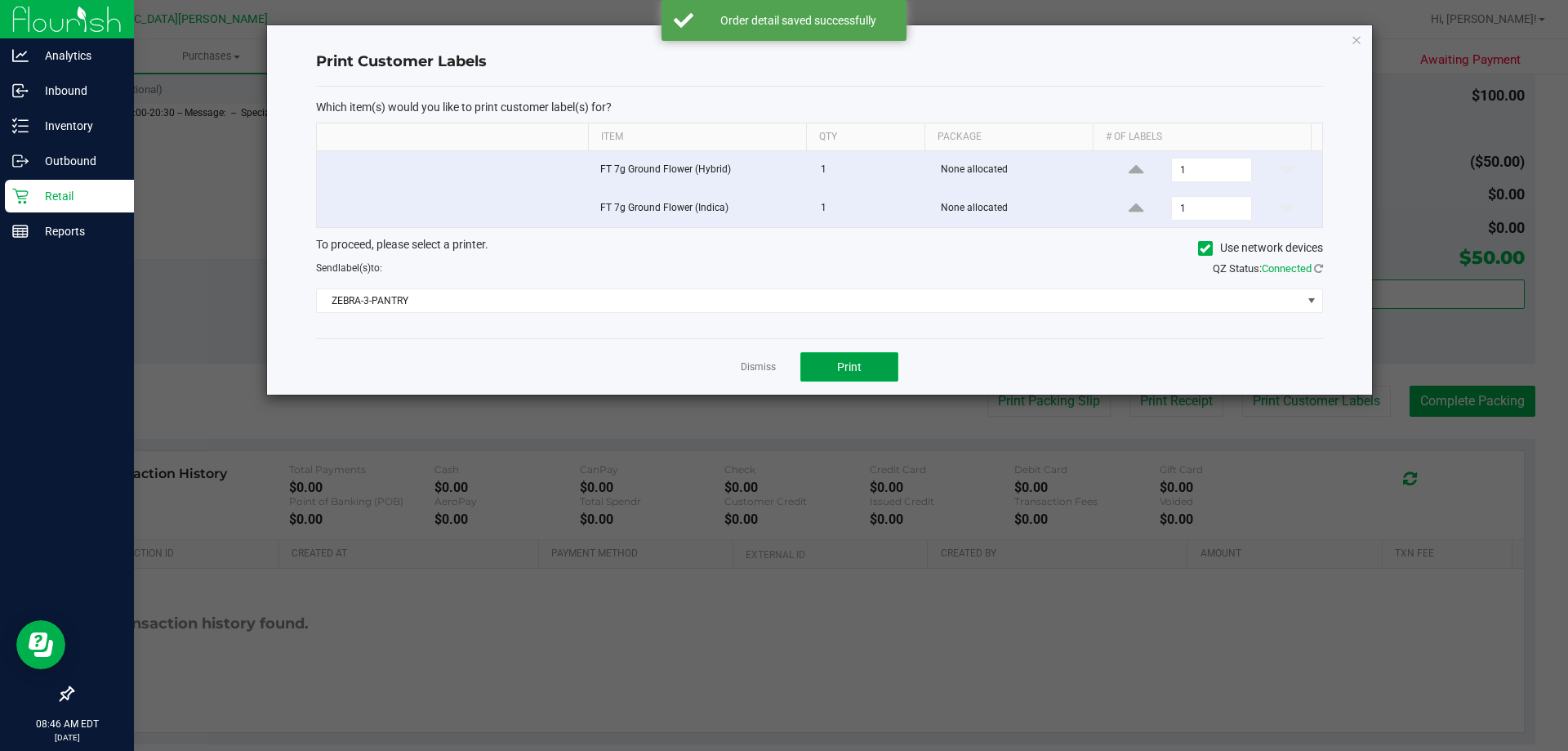
click at [837, 362] on span "Print" at bounding box center [849, 367] width 24 height 13
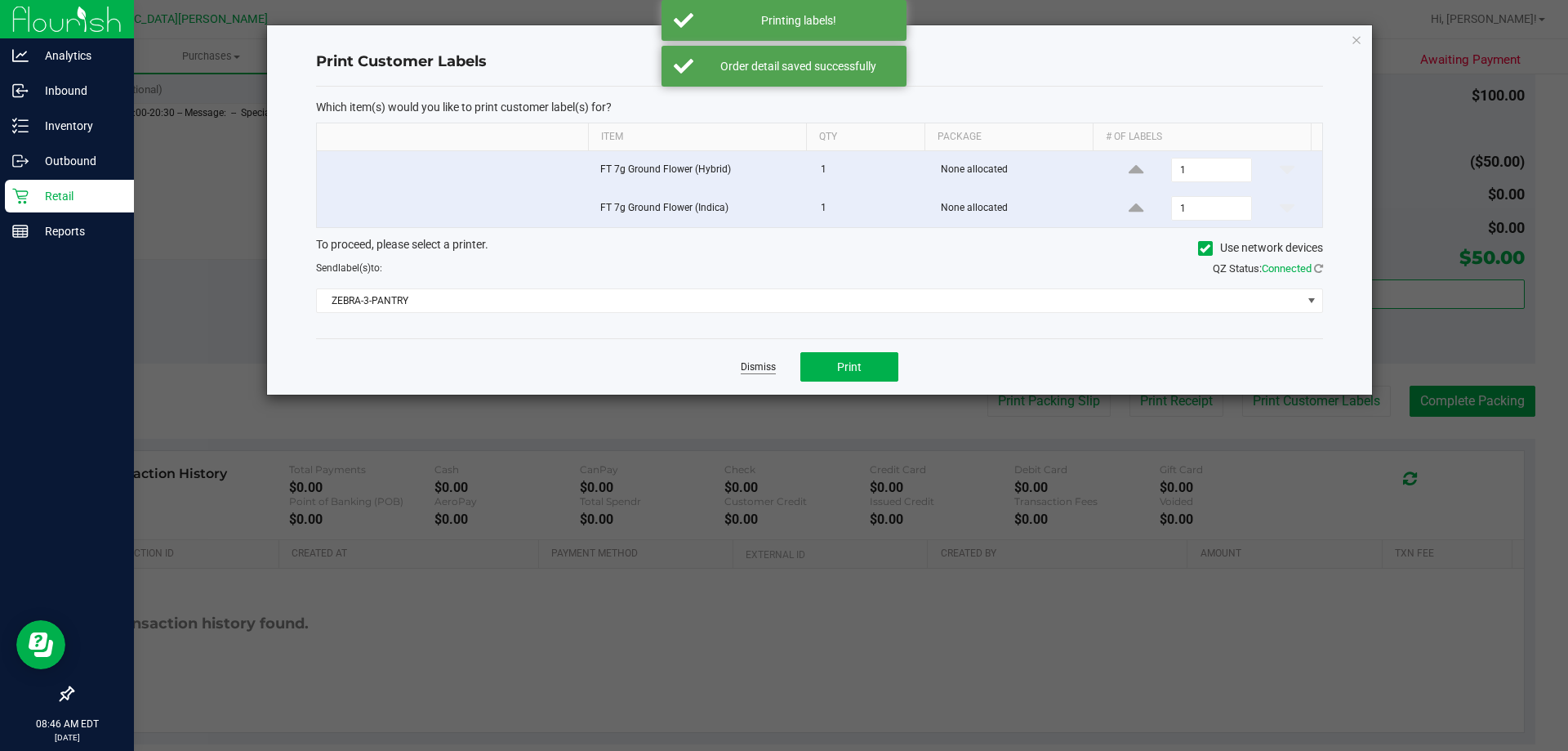
click at [759, 373] on link "Dismiss" at bounding box center [757, 367] width 35 height 14
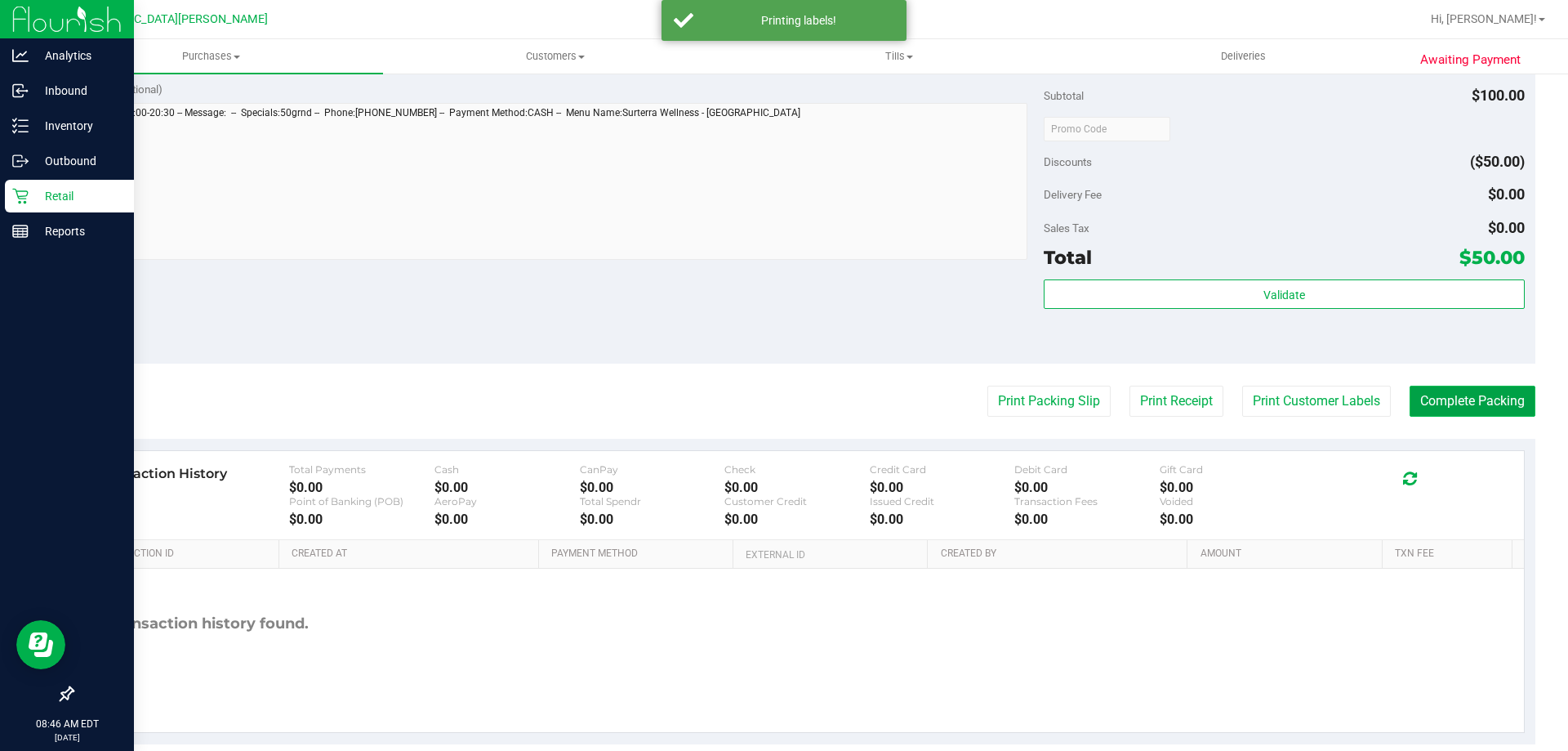
click at [1474, 402] on button "Complete Packing" at bounding box center [1472, 401] width 126 height 31
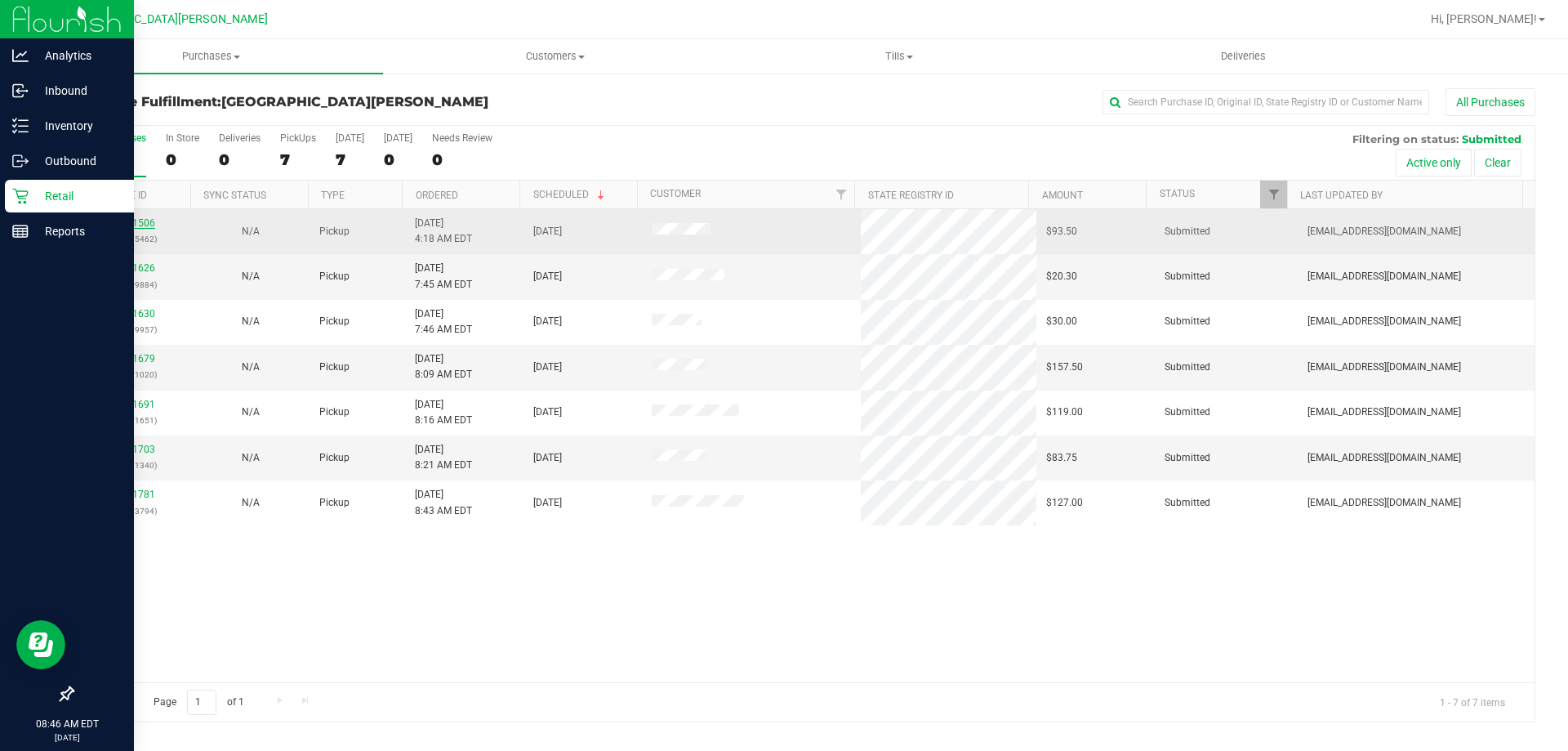
click at [149, 222] on link "11841506" at bounding box center [132, 222] width 46 height 11
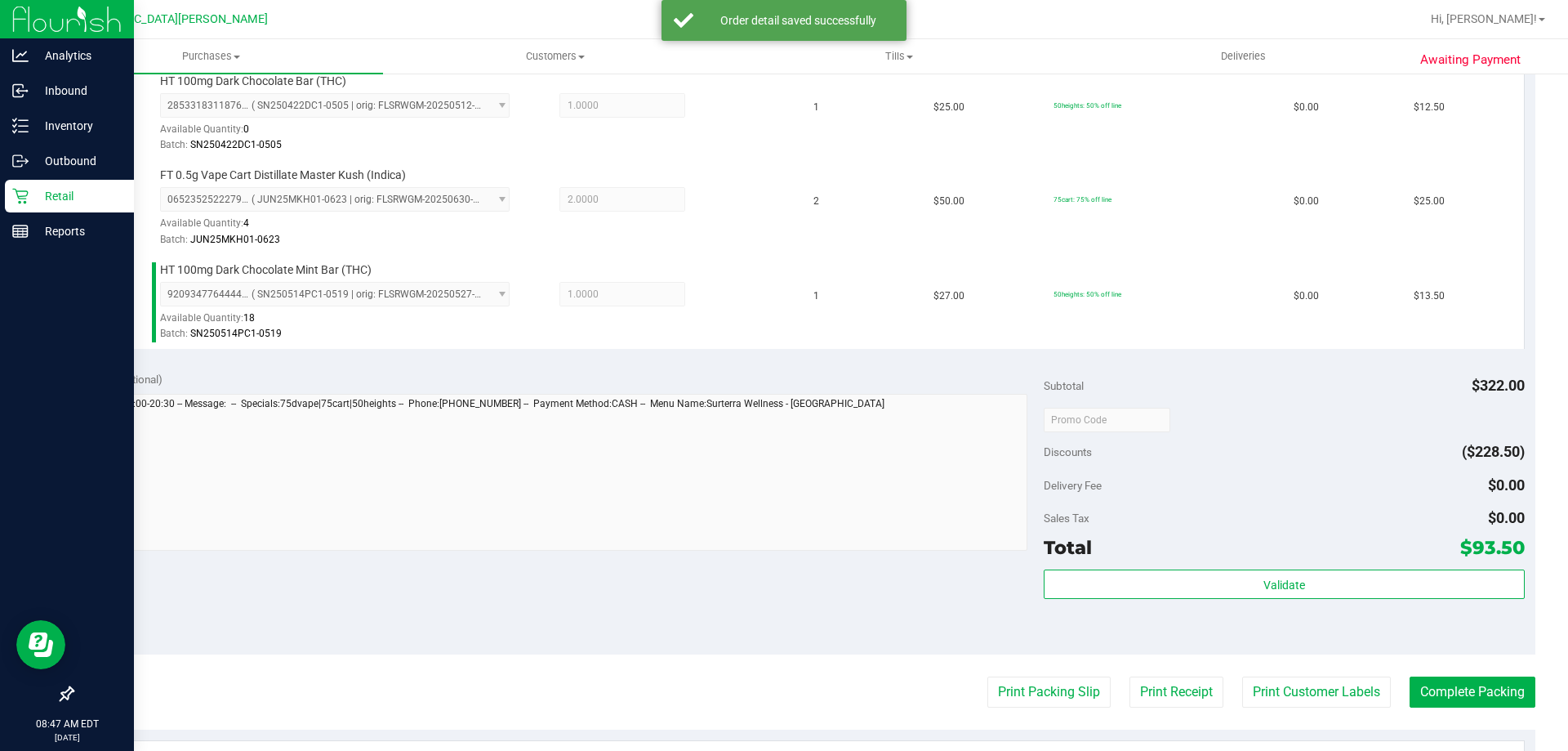
scroll to position [653, 0]
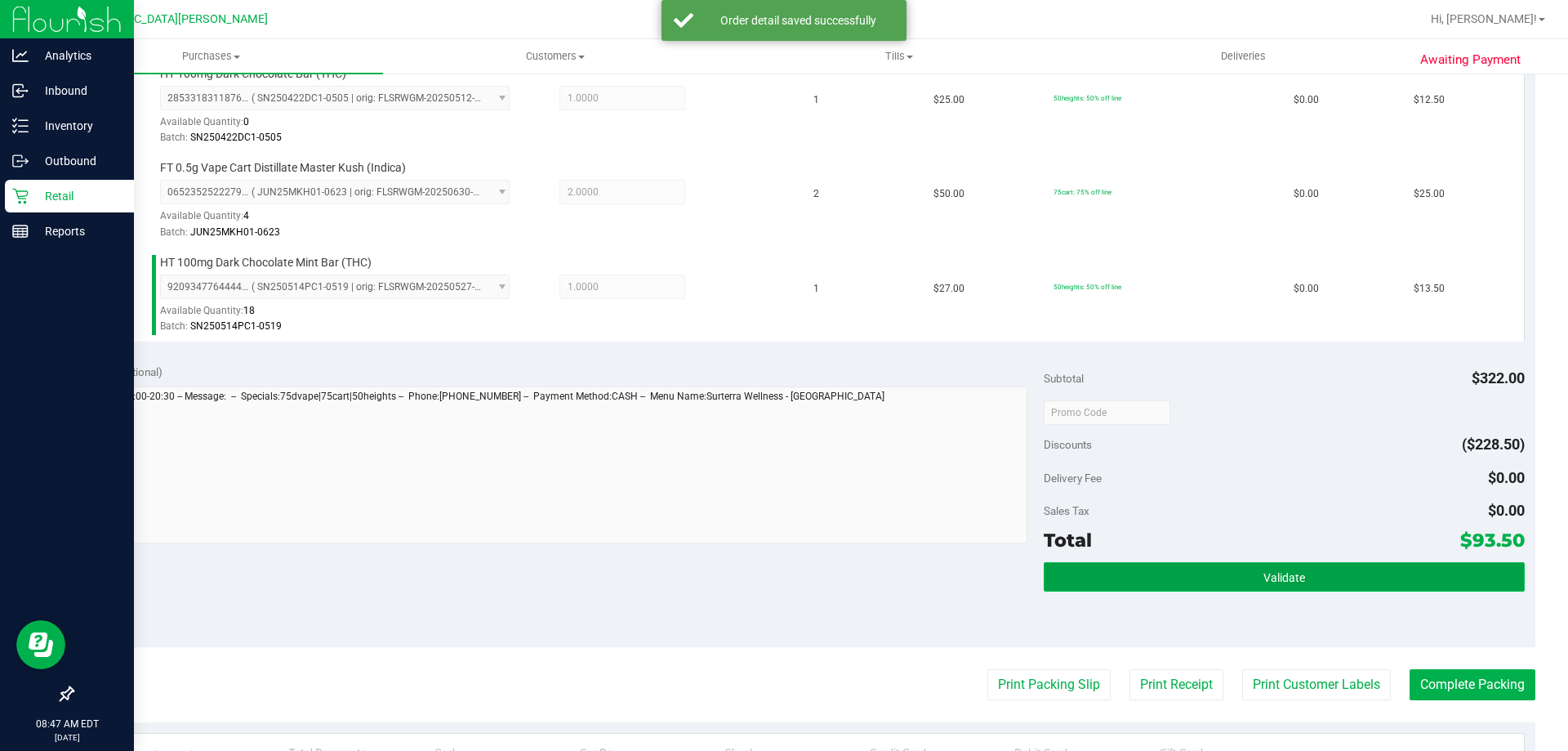
click at [1218, 590] on button "Validate" at bounding box center [1284, 576] width 480 height 29
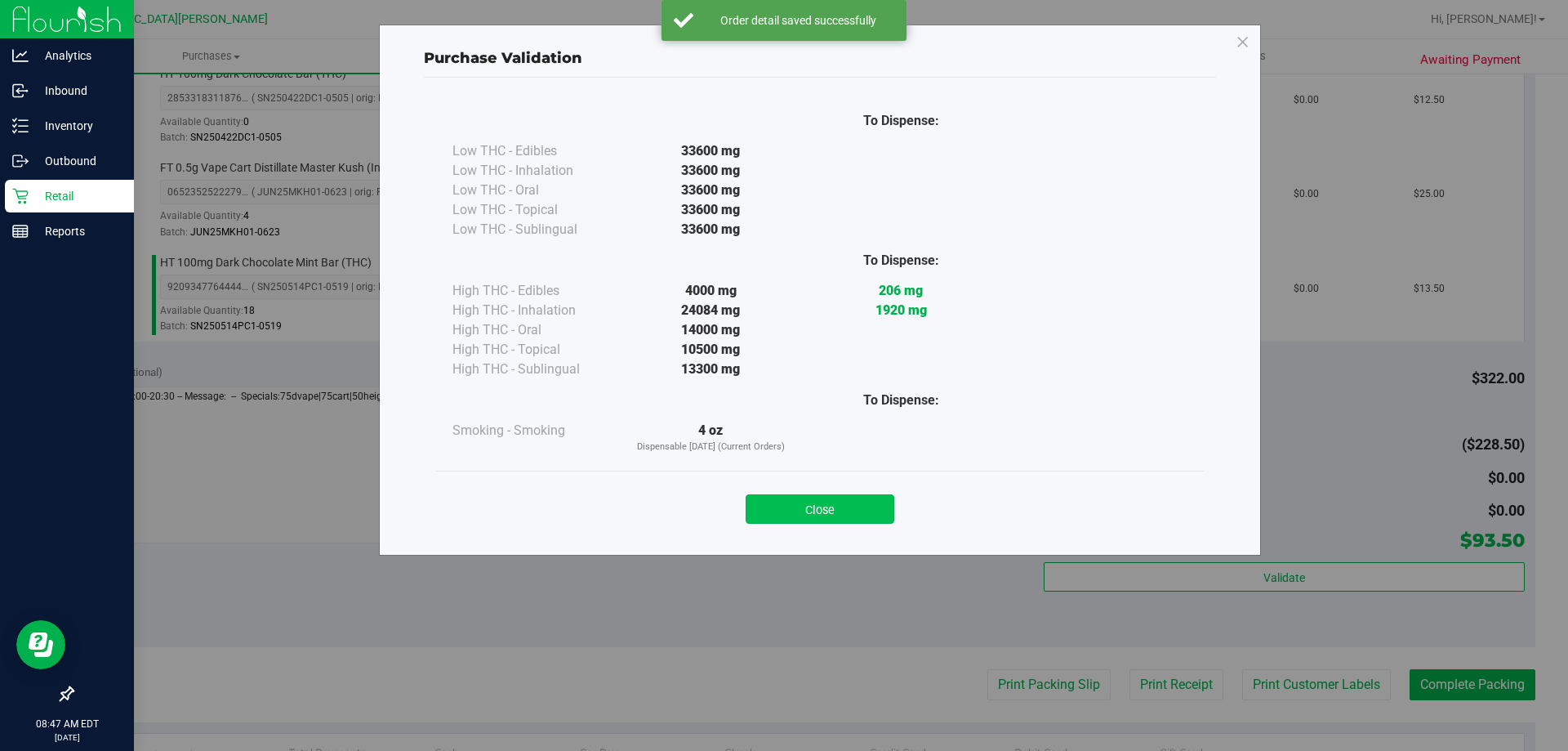
click at [854, 500] on button "Close" at bounding box center [820, 508] width 148 height 29
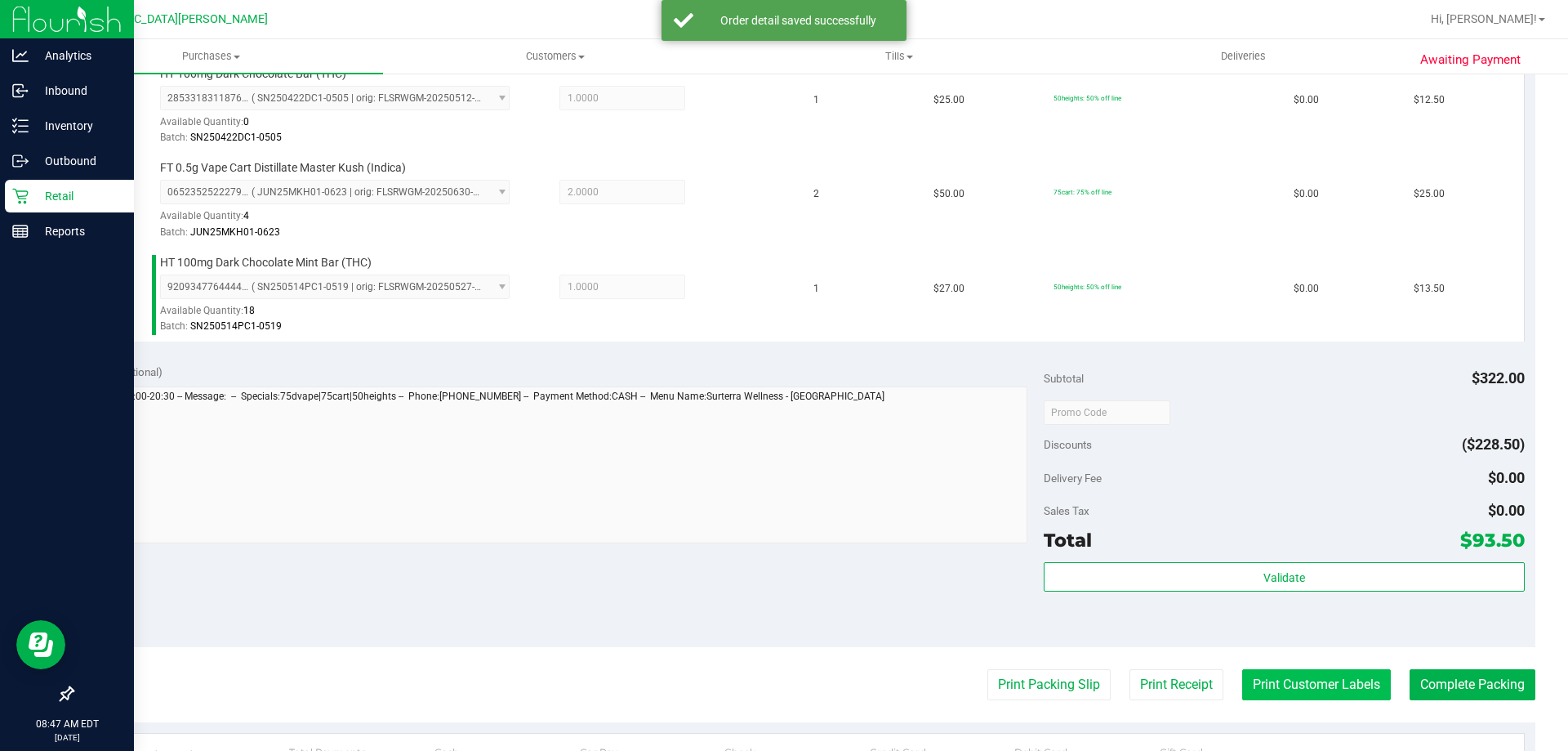
click at [1318, 686] on button "Print Customer Labels" at bounding box center [1317, 684] width 148 height 31
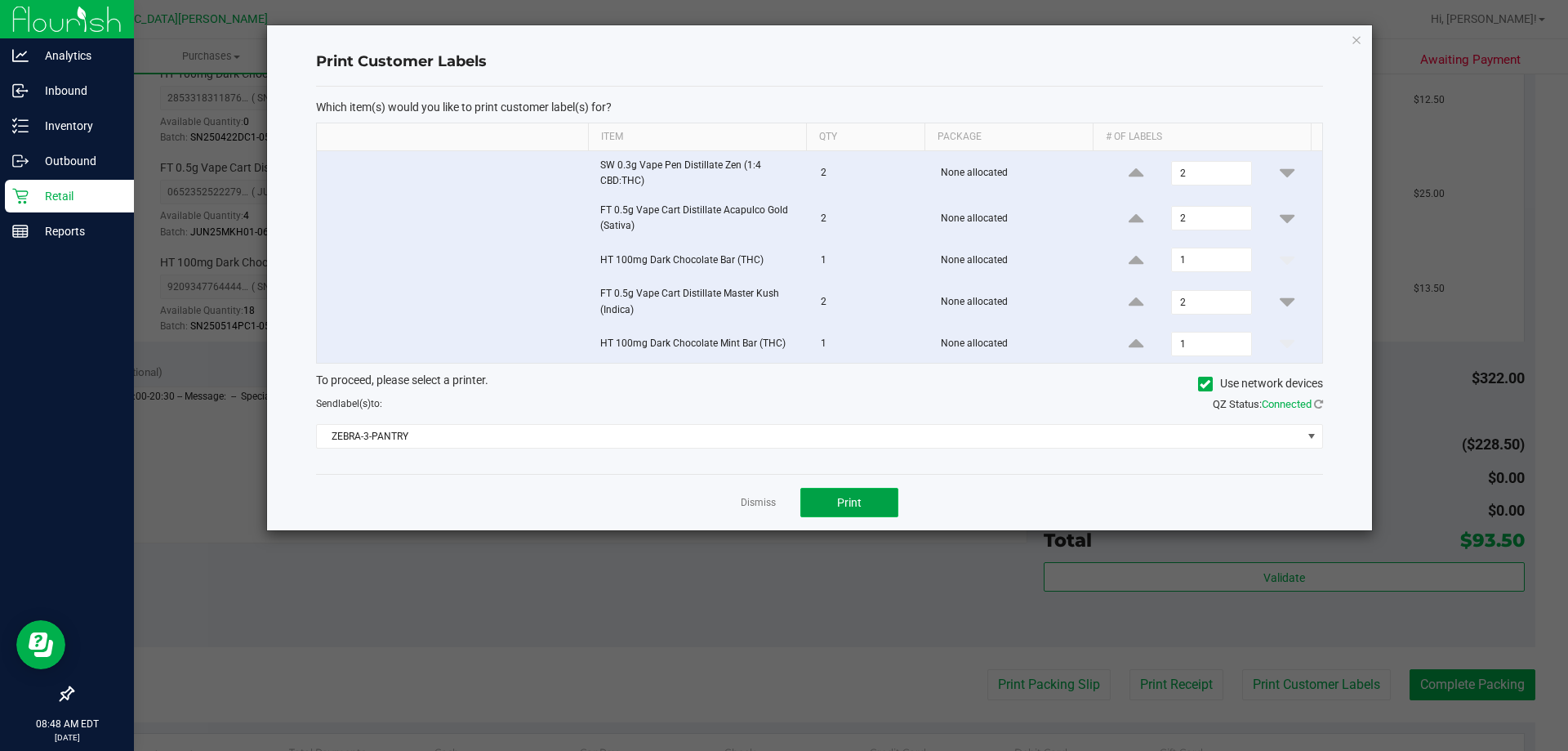
click at [855, 494] on button "Print" at bounding box center [849, 502] width 98 height 29
click at [751, 492] on div "Dismiss Print" at bounding box center [819, 502] width 1007 height 56
click at [760, 498] on link "Dismiss" at bounding box center [757, 502] width 35 height 14
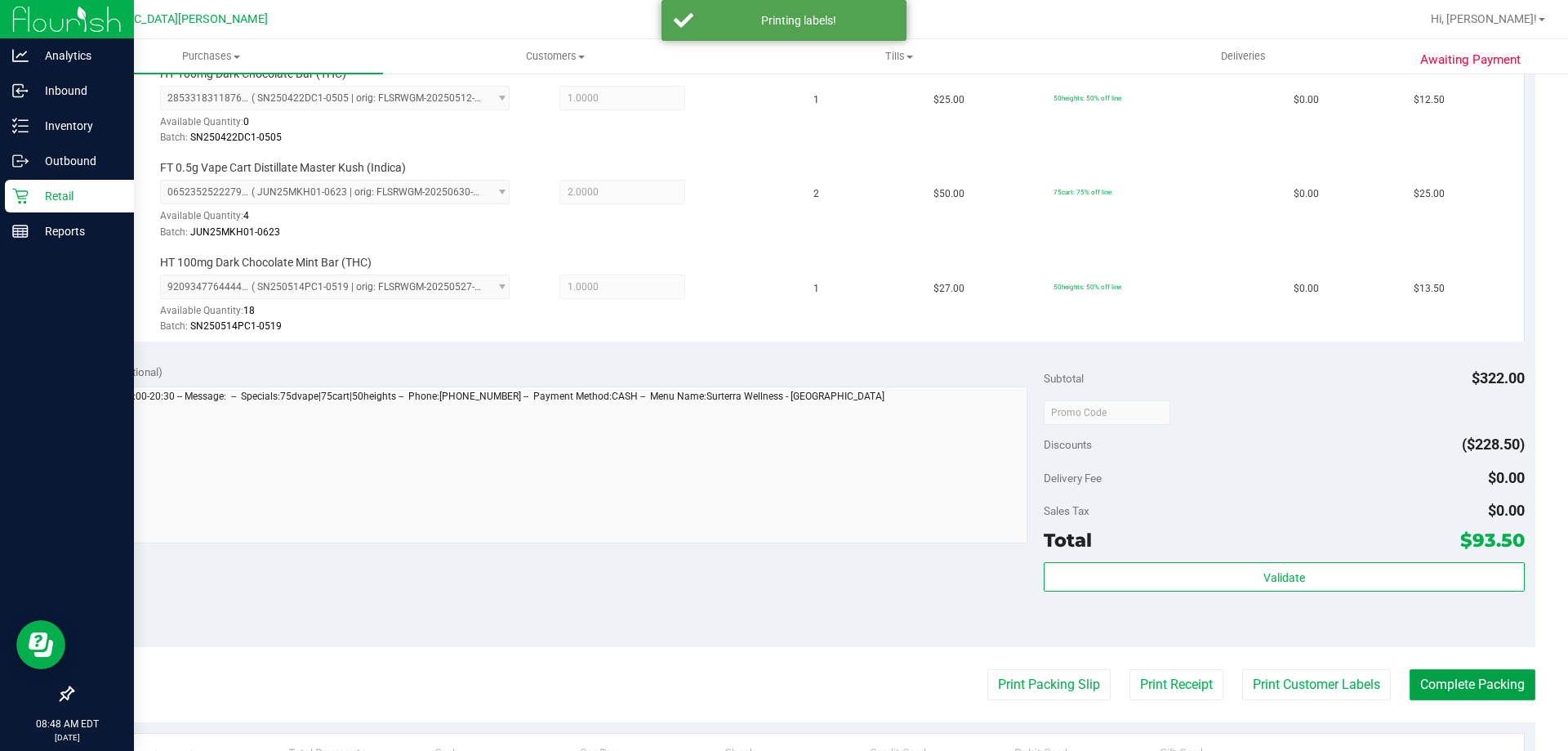
click at [1428, 686] on button "Complete Packing" at bounding box center [1472, 684] width 126 height 31
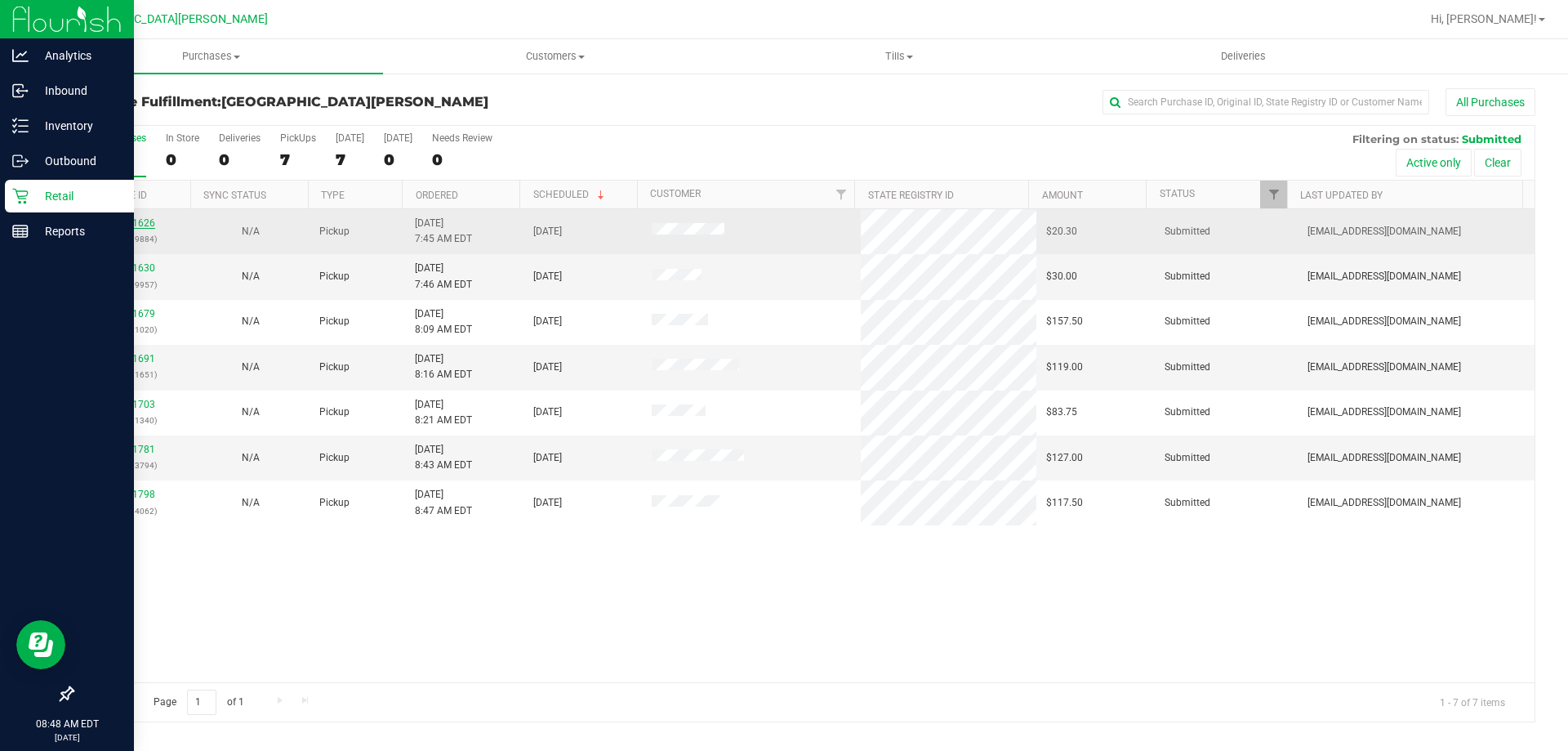
click at [148, 223] on link "11841626" at bounding box center [132, 222] width 46 height 11
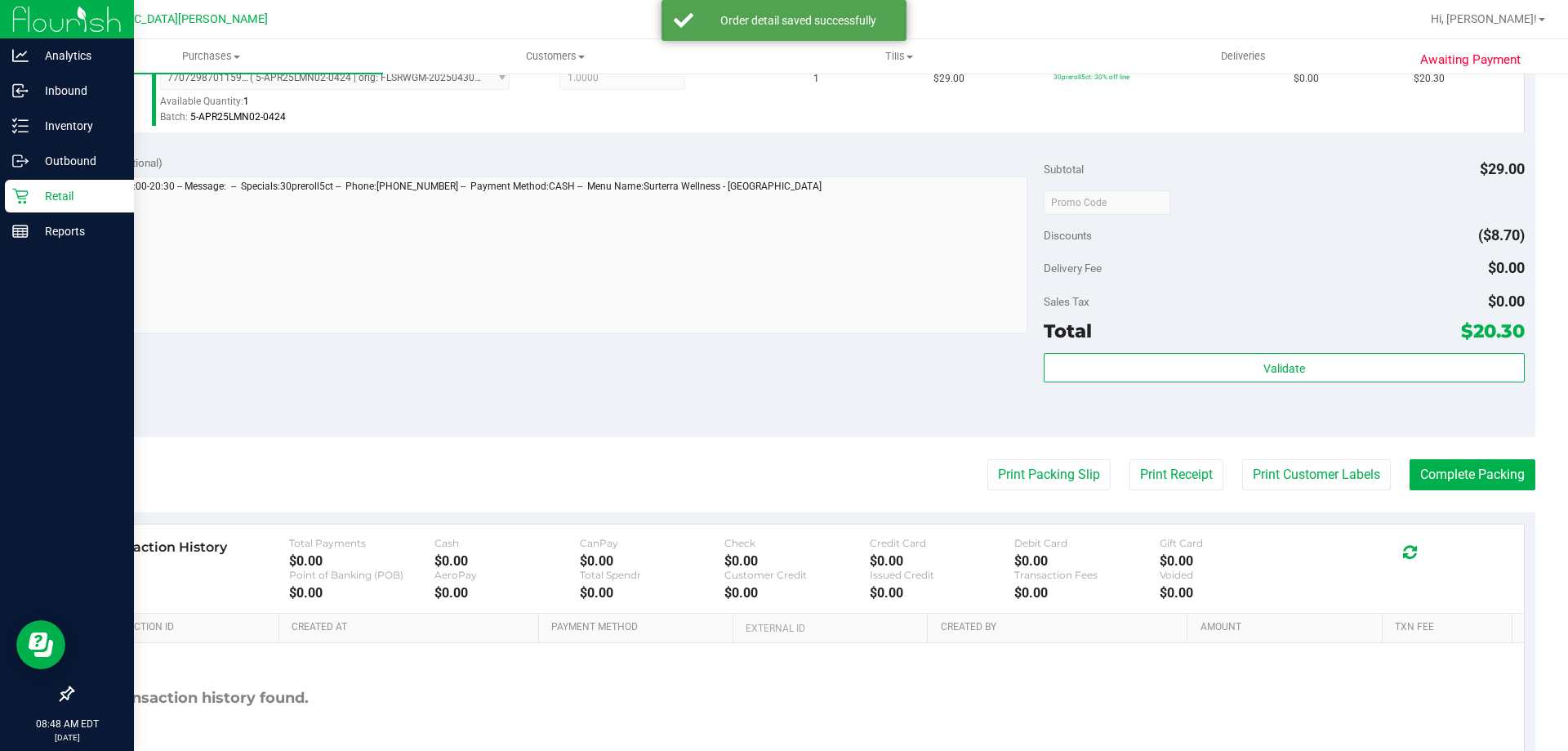
scroll to position [490, 0]
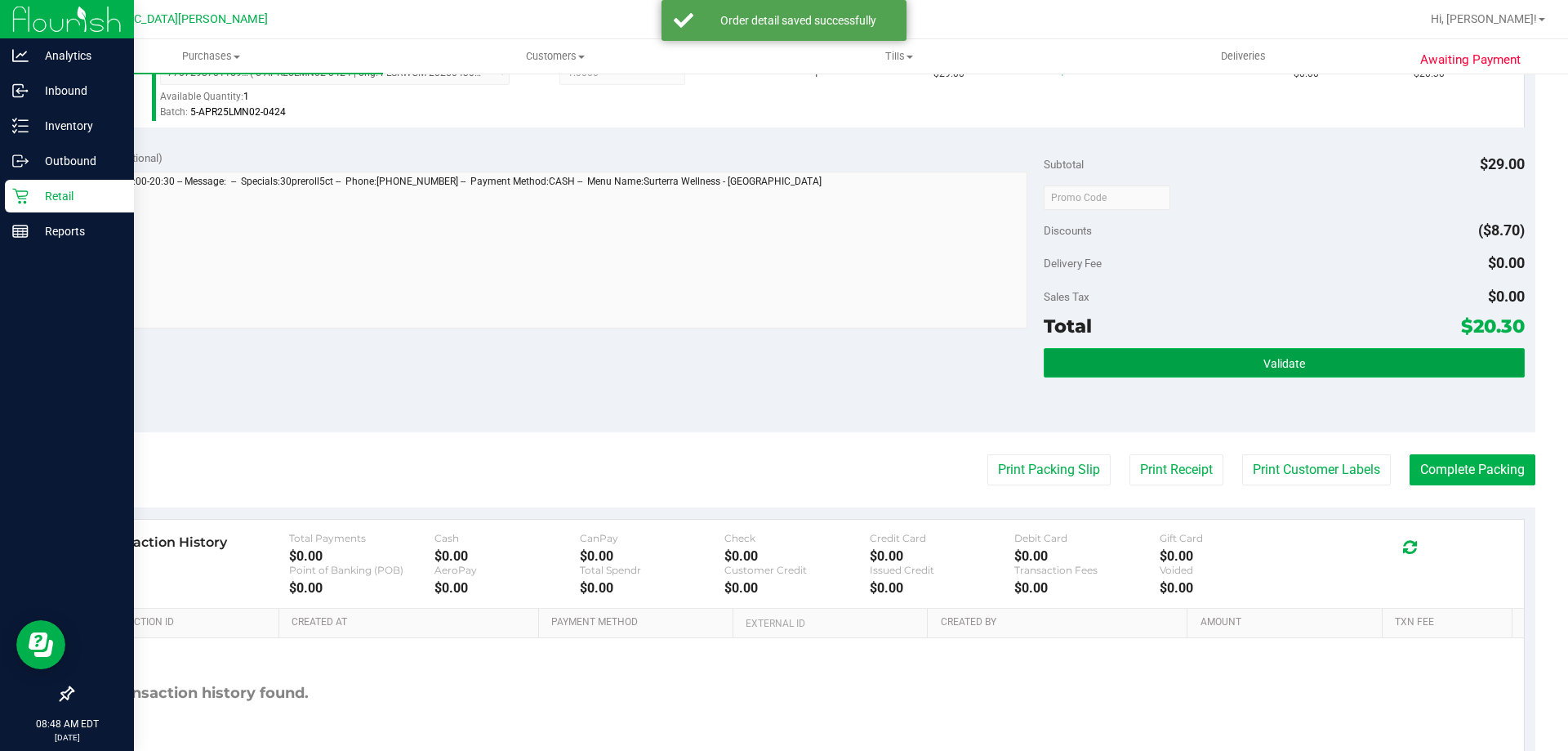
click at [1230, 376] on button "Validate" at bounding box center [1284, 362] width 480 height 29
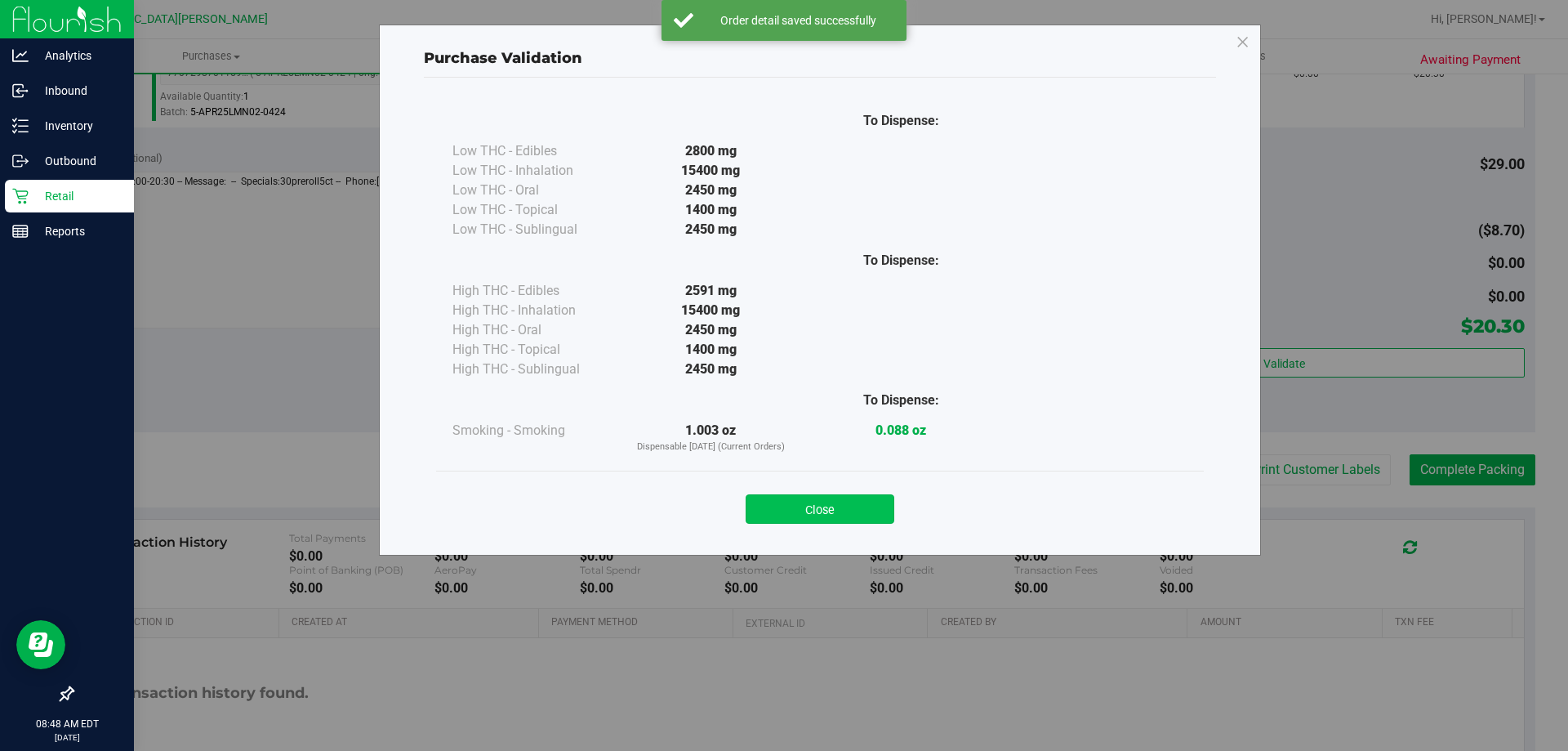
click at [771, 516] on button "Close" at bounding box center [820, 508] width 148 height 29
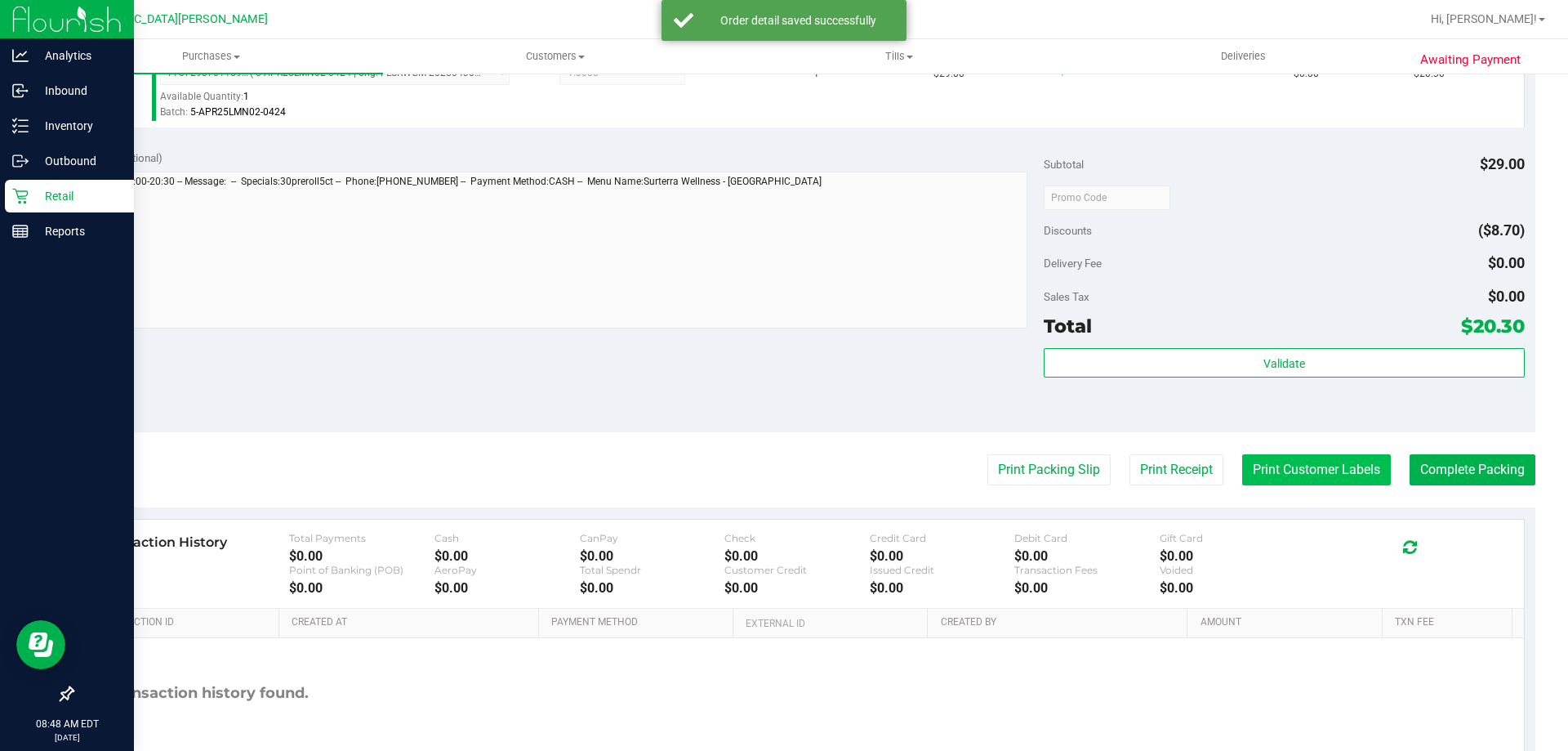
click at [1243, 472] on button "Print Customer Labels" at bounding box center [1317, 469] width 148 height 31
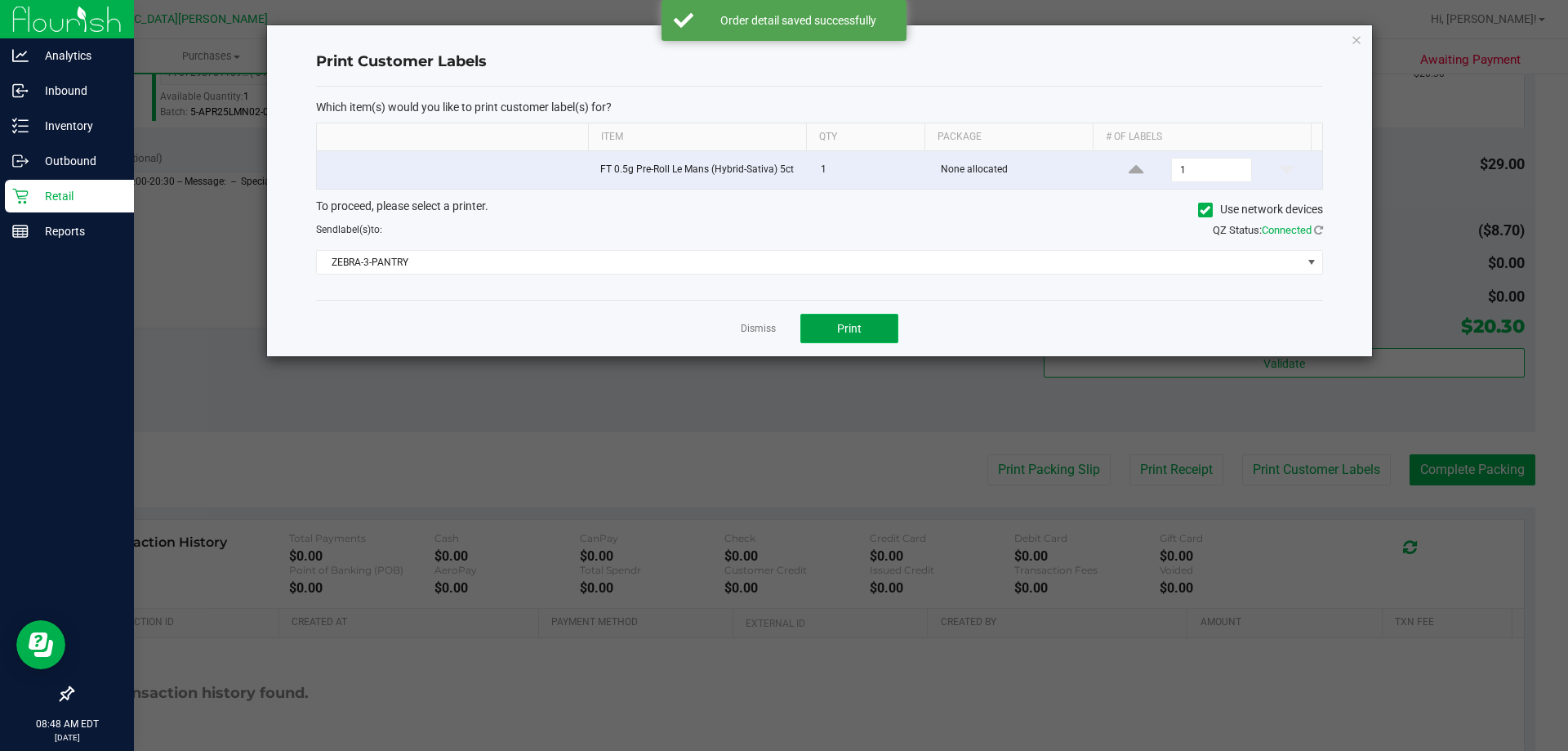
click at [826, 329] on button "Print" at bounding box center [849, 328] width 98 height 29
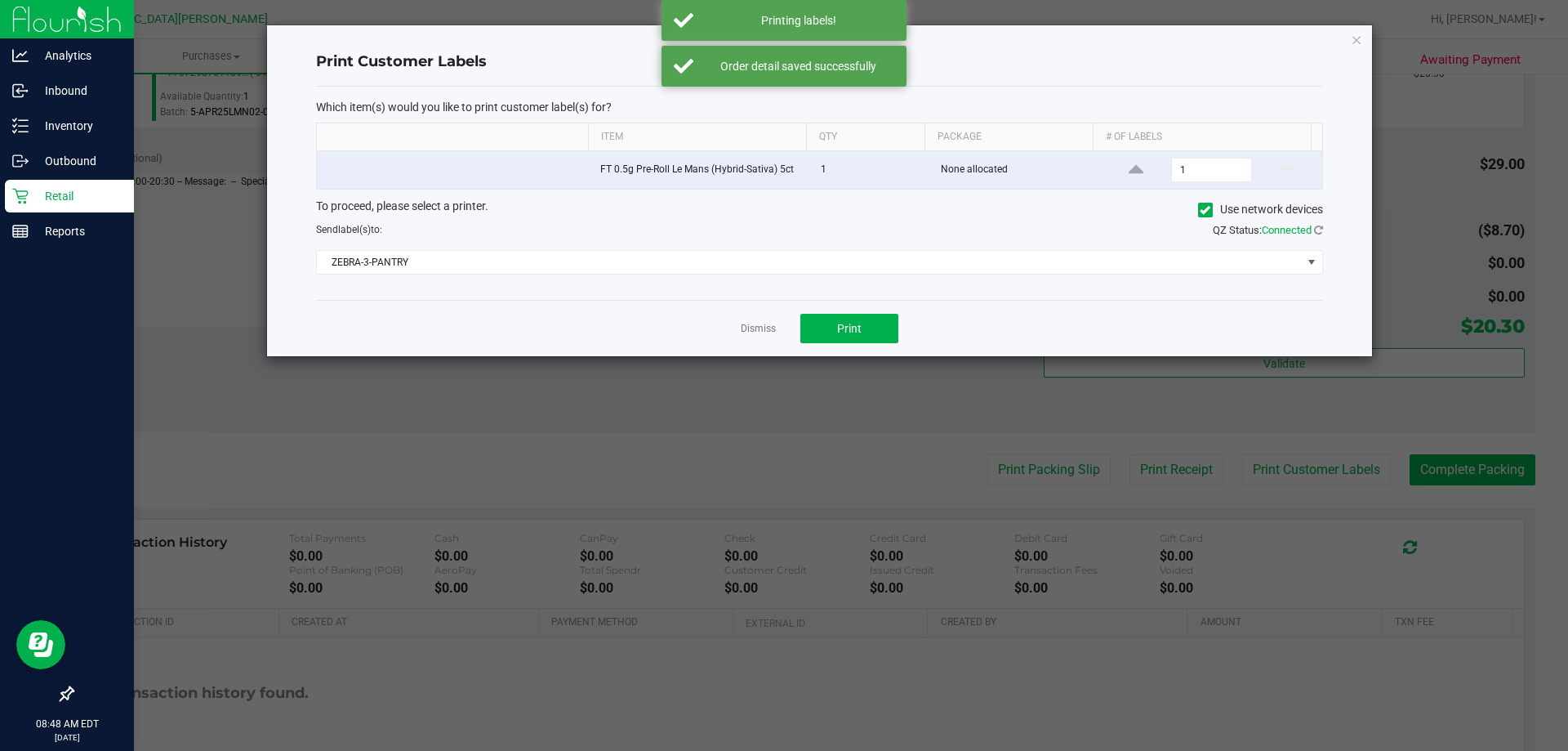
click at [765, 321] on app-cancel-button "Dismiss" at bounding box center [757, 329] width 35 height 17
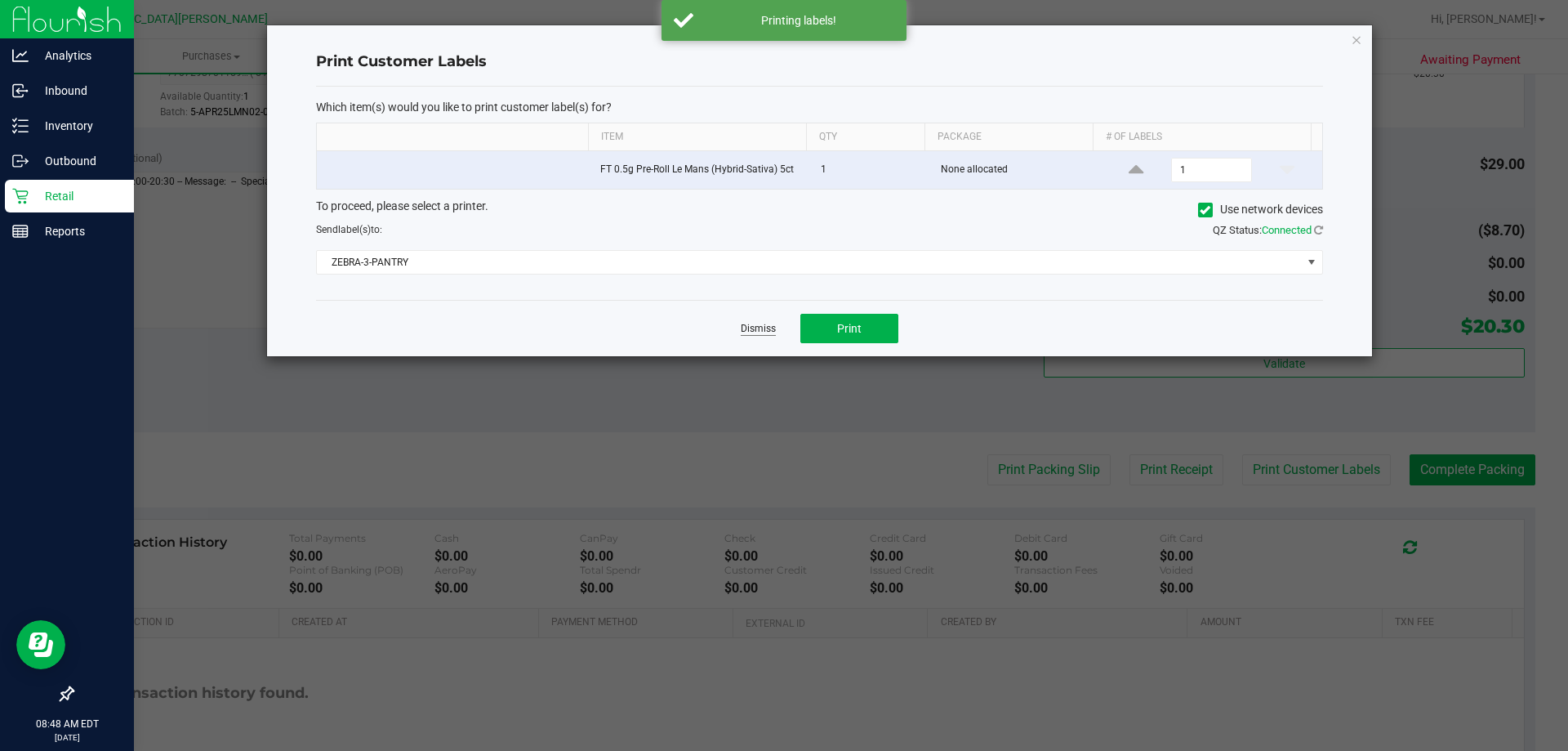
click at [763, 330] on link "Dismiss" at bounding box center [757, 329] width 35 height 14
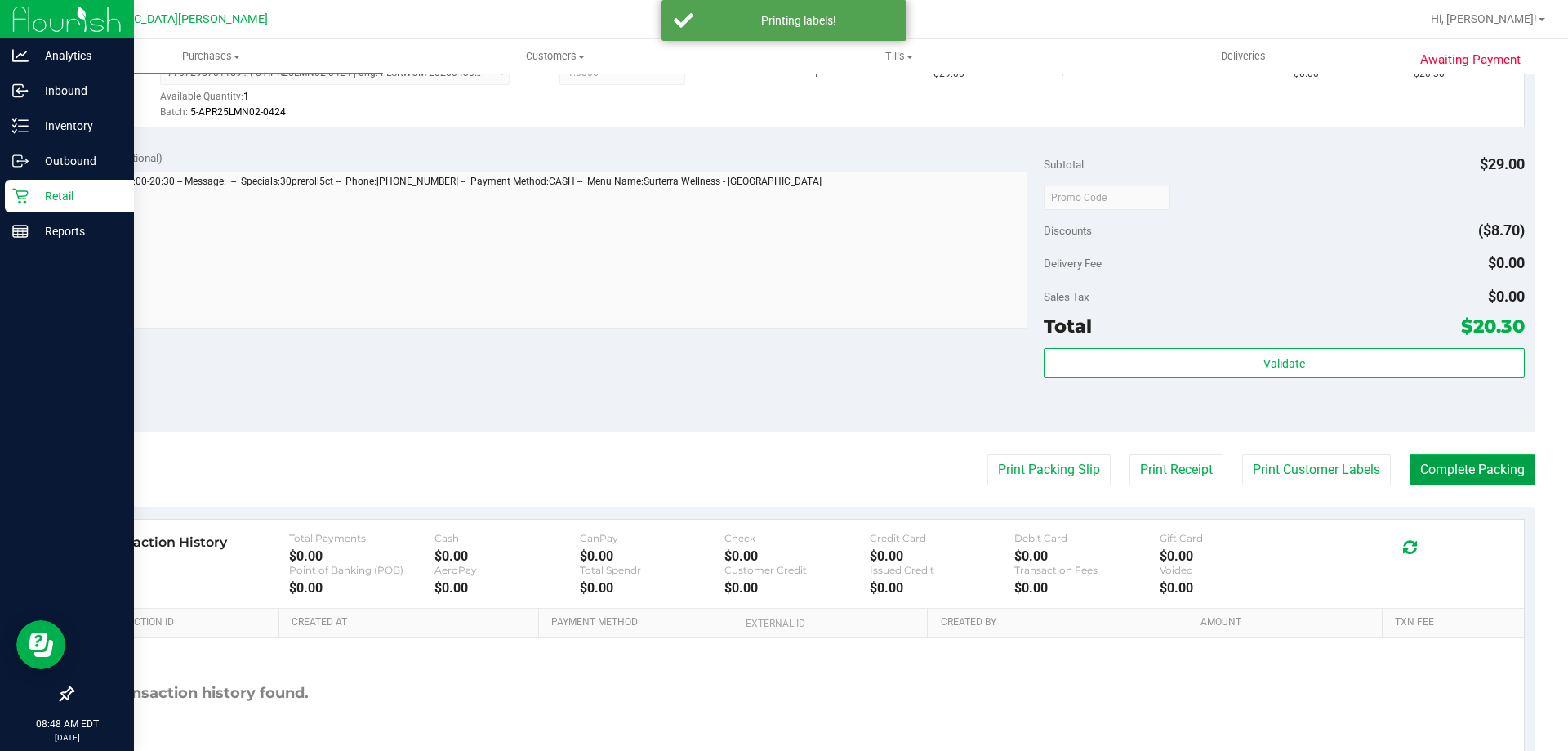
click at [1440, 475] on button "Complete Packing" at bounding box center [1472, 469] width 126 height 31
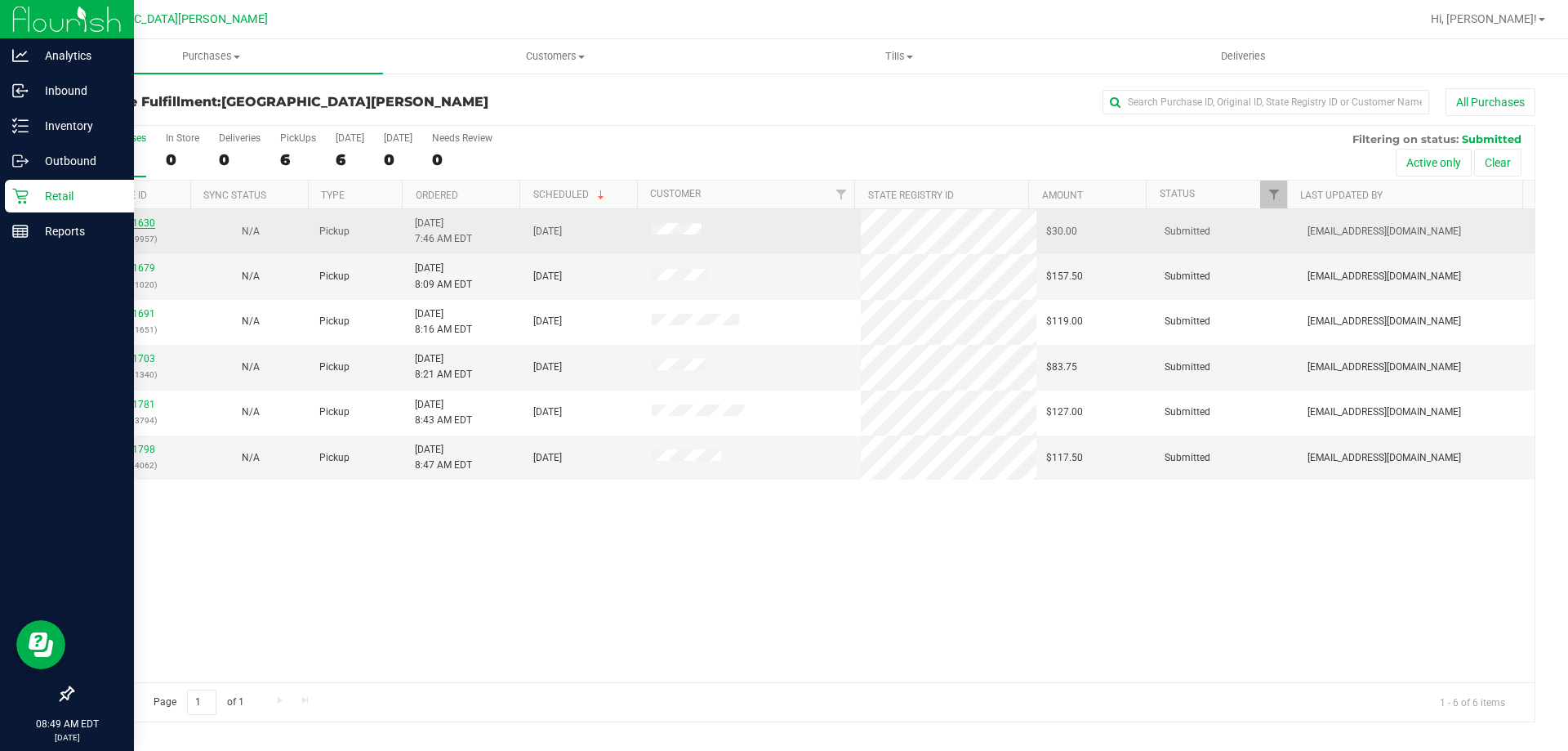
click at [142, 224] on link "11841630" at bounding box center [132, 222] width 46 height 11
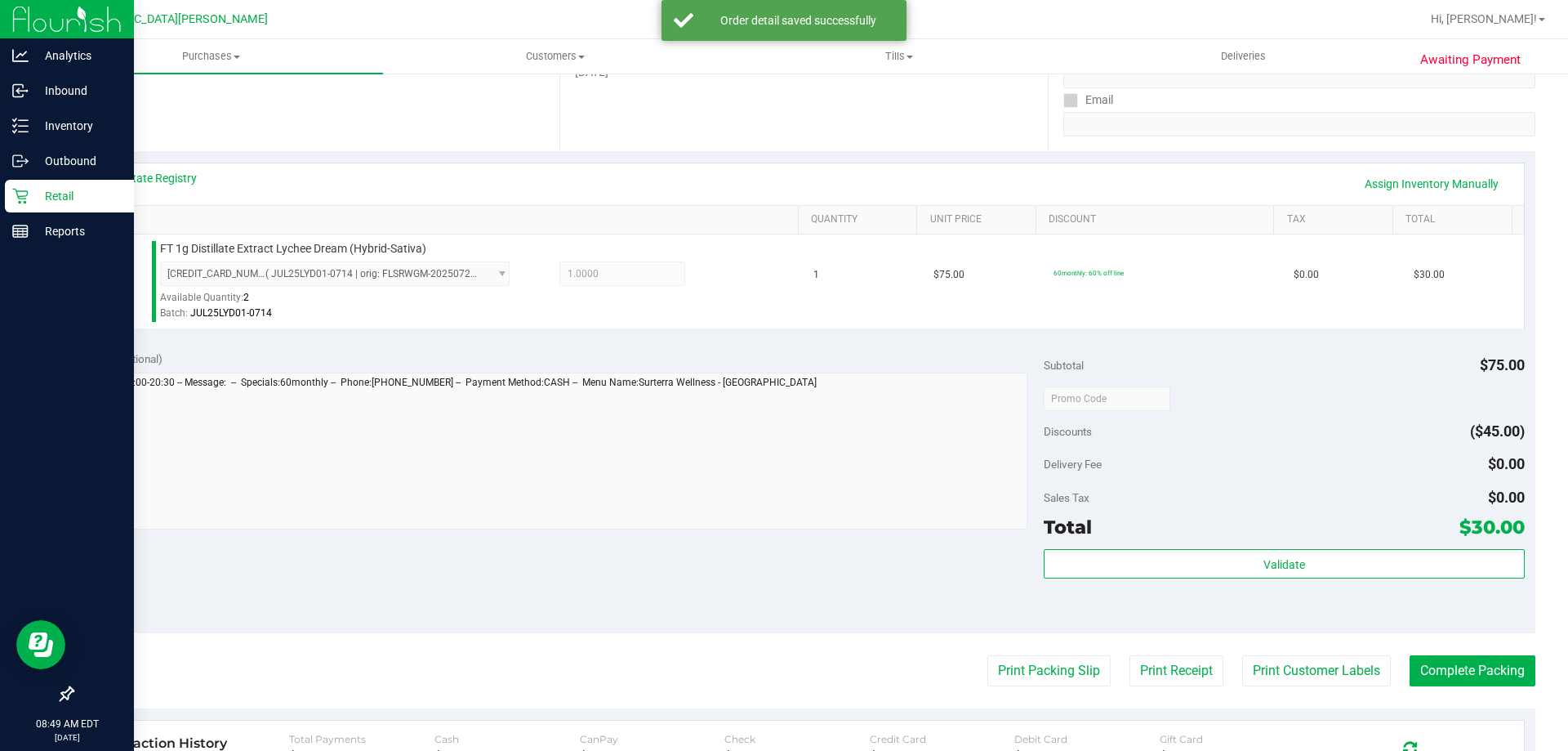
scroll to position [408, 0]
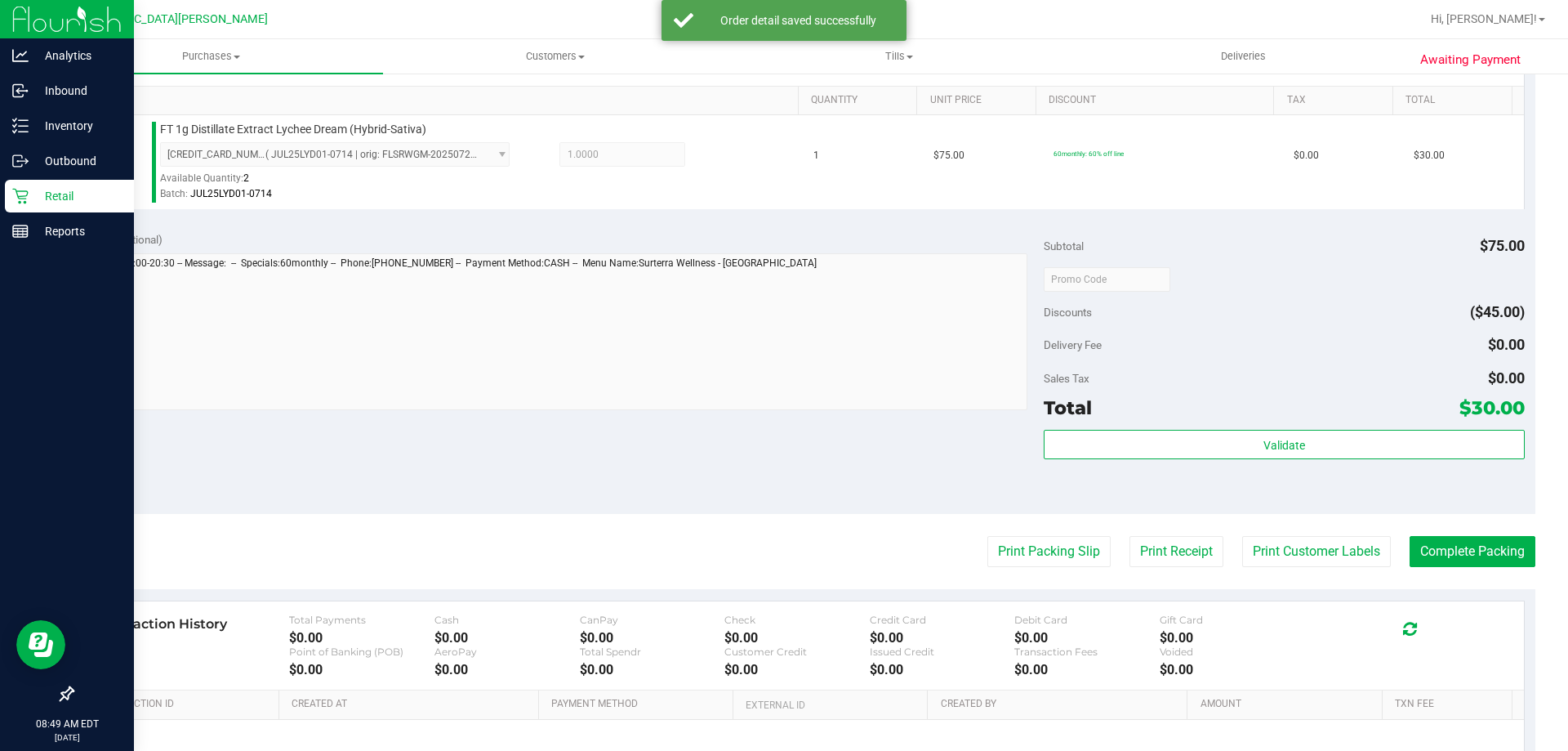
click at [1184, 402] on div "Total $30.00" at bounding box center [1284, 407] width 480 height 29
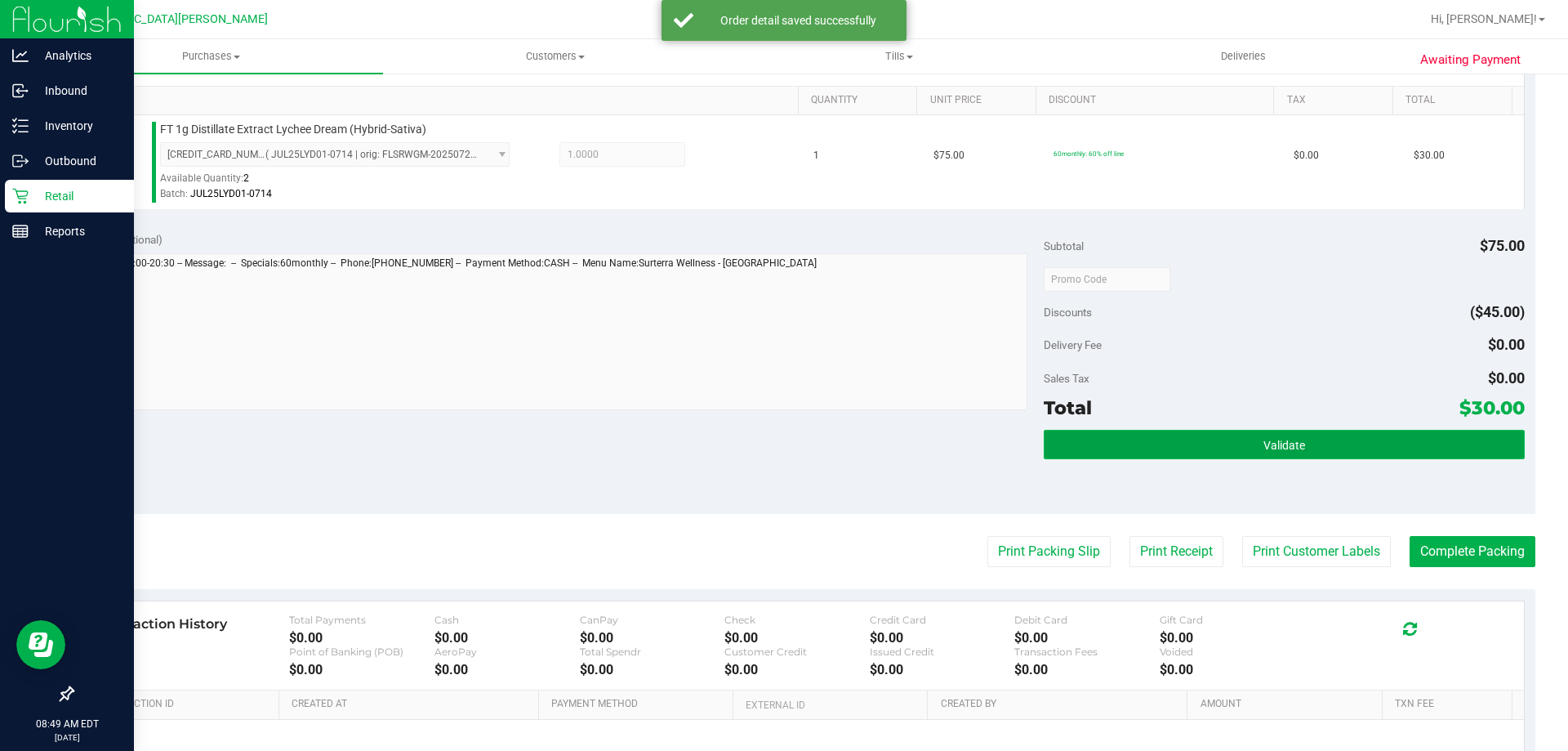
click at [1168, 437] on button "Validate" at bounding box center [1284, 444] width 480 height 29
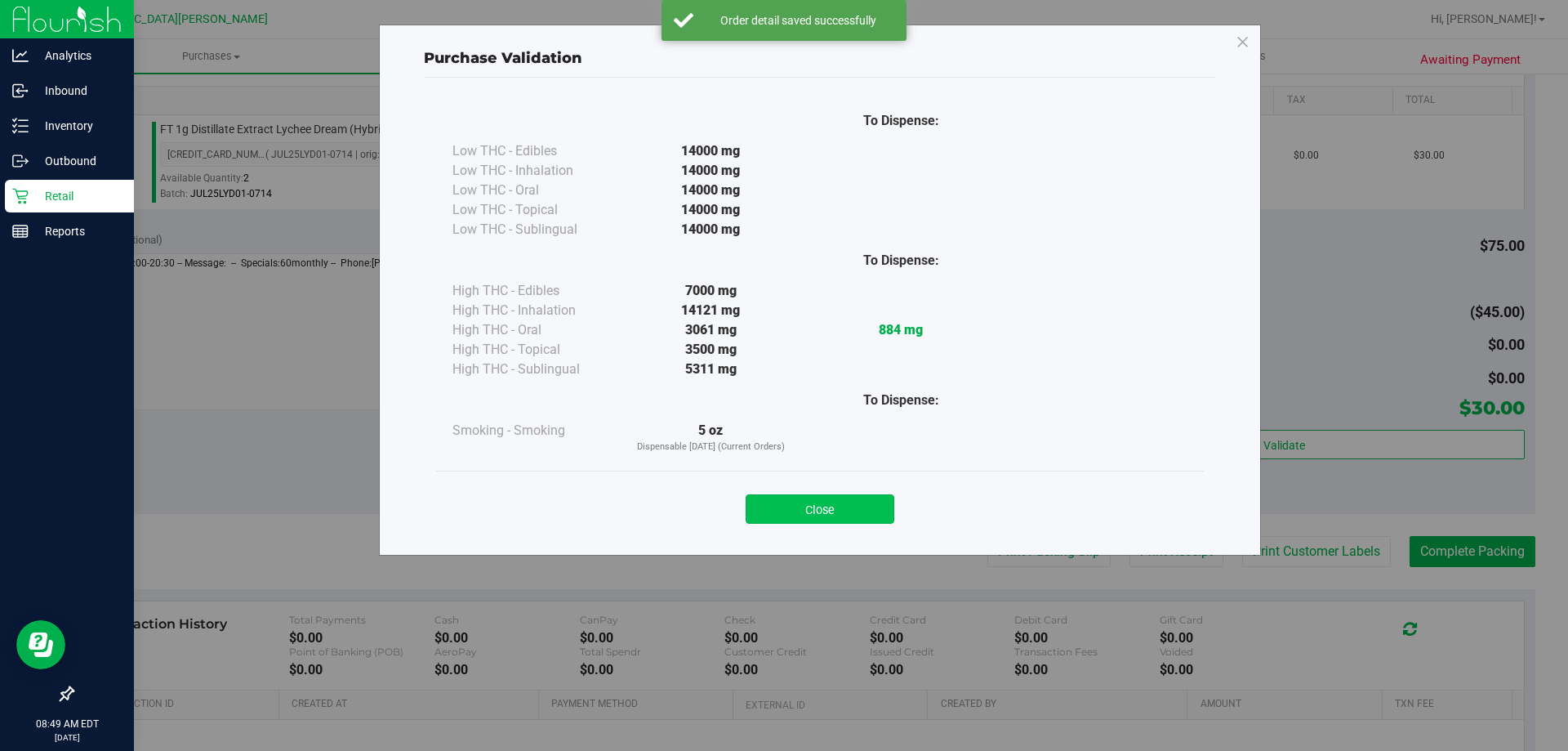
click at [859, 510] on button "Close" at bounding box center [820, 508] width 148 height 29
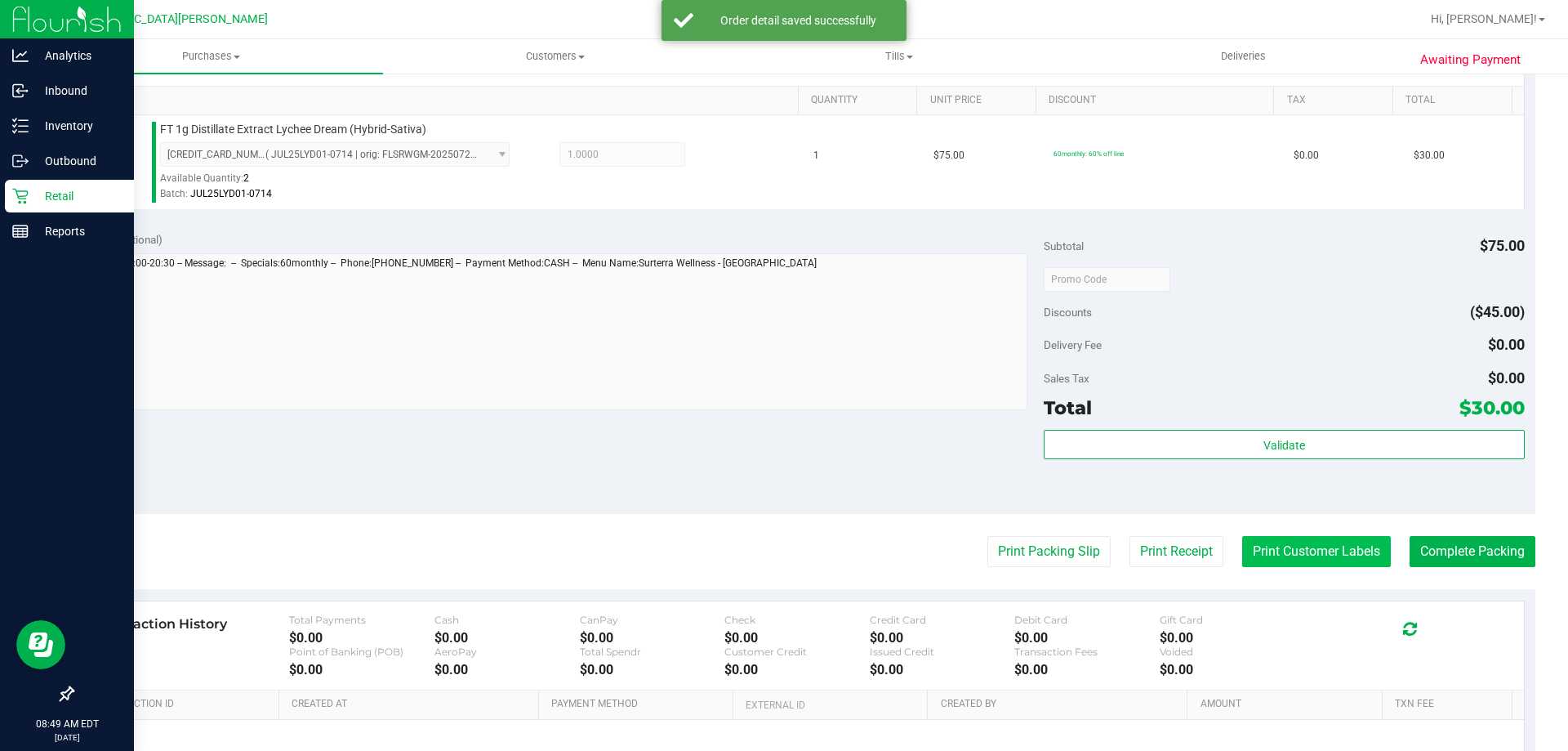
click at [1254, 564] on button "Print Customer Labels" at bounding box center [1317, 551] width 148 height 31
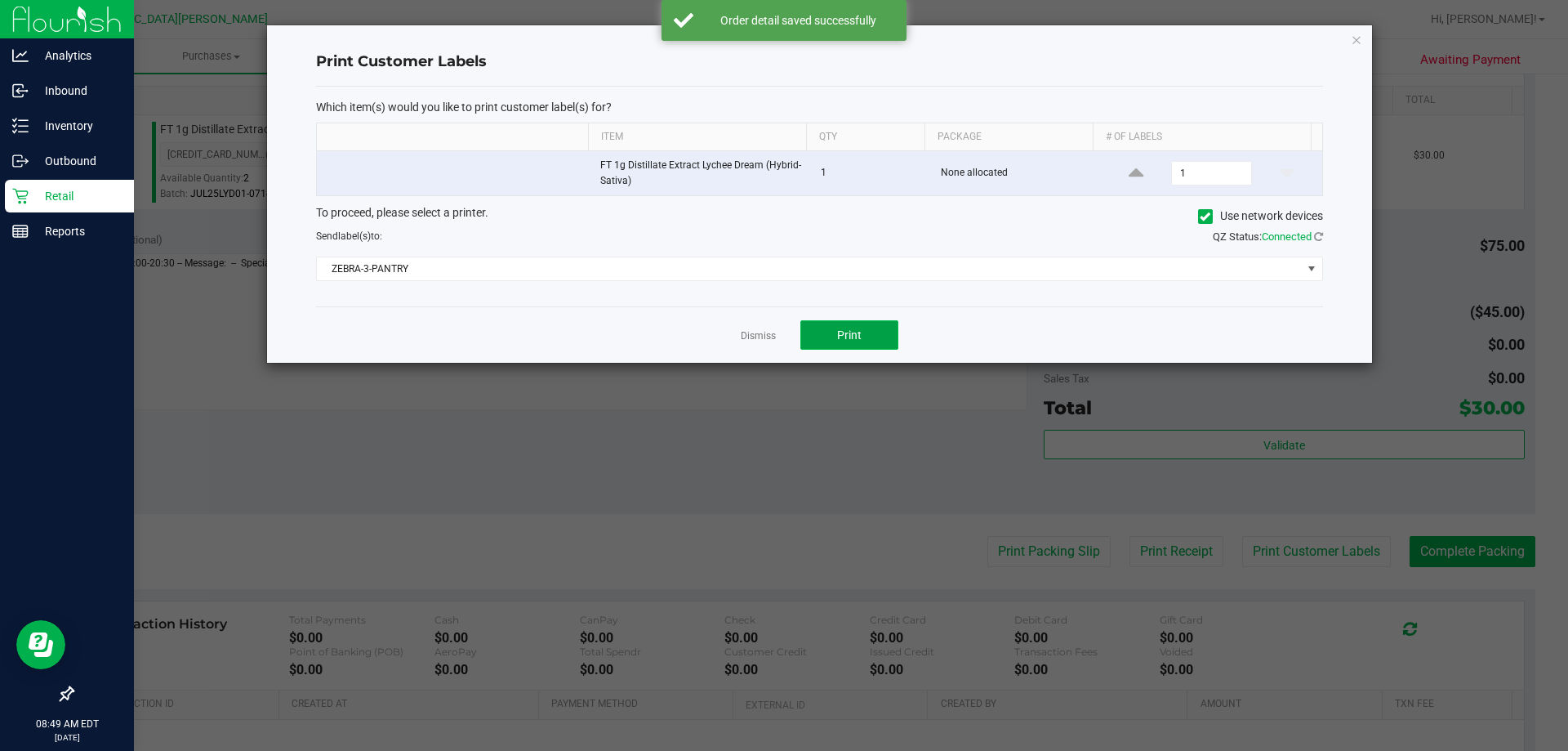
click at [858, 321] on button "Print" at bounding box center [849, 334] width 98 height 29
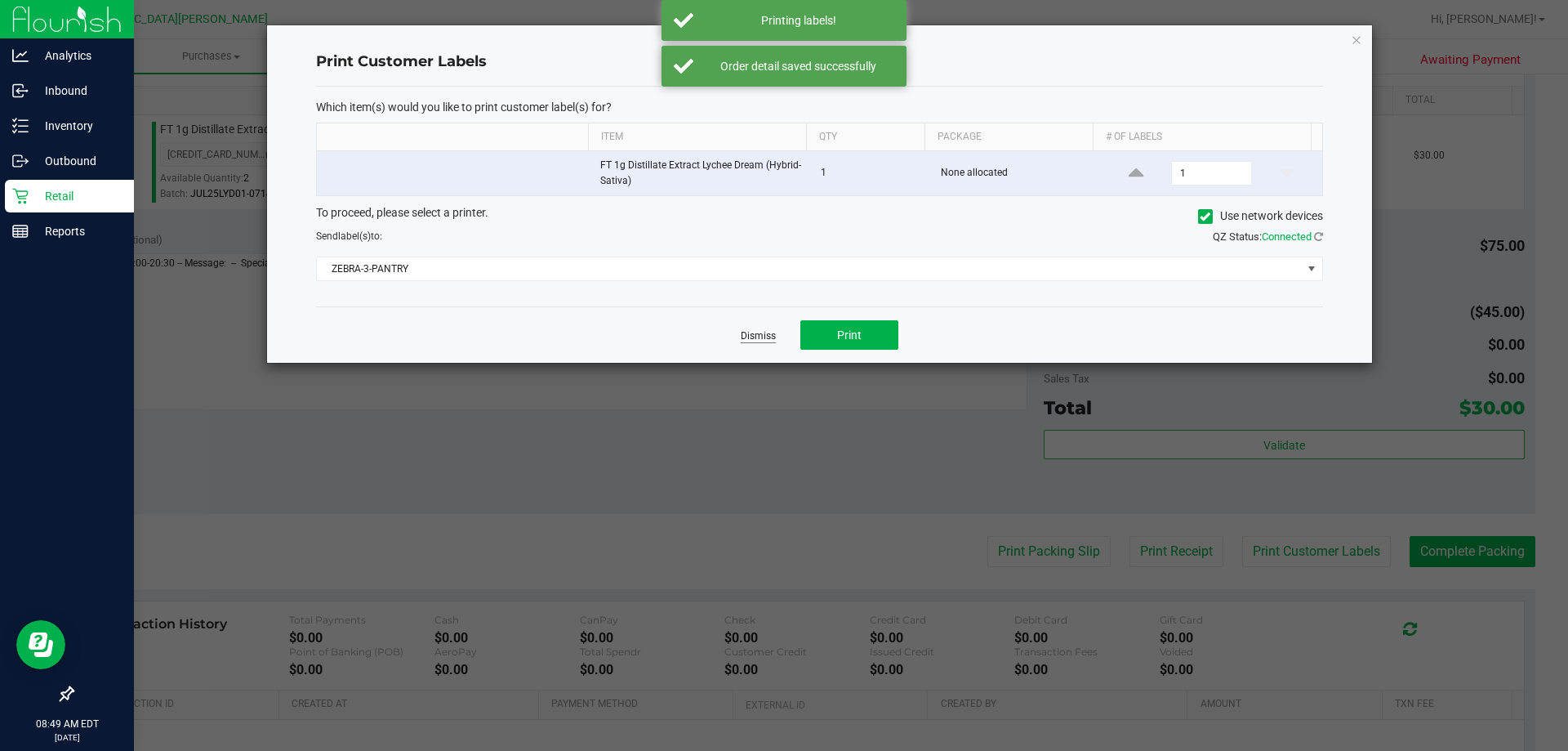
click at [770, 332] on link "Dismiss" at bounding box center [757, 336] width 35 height 14
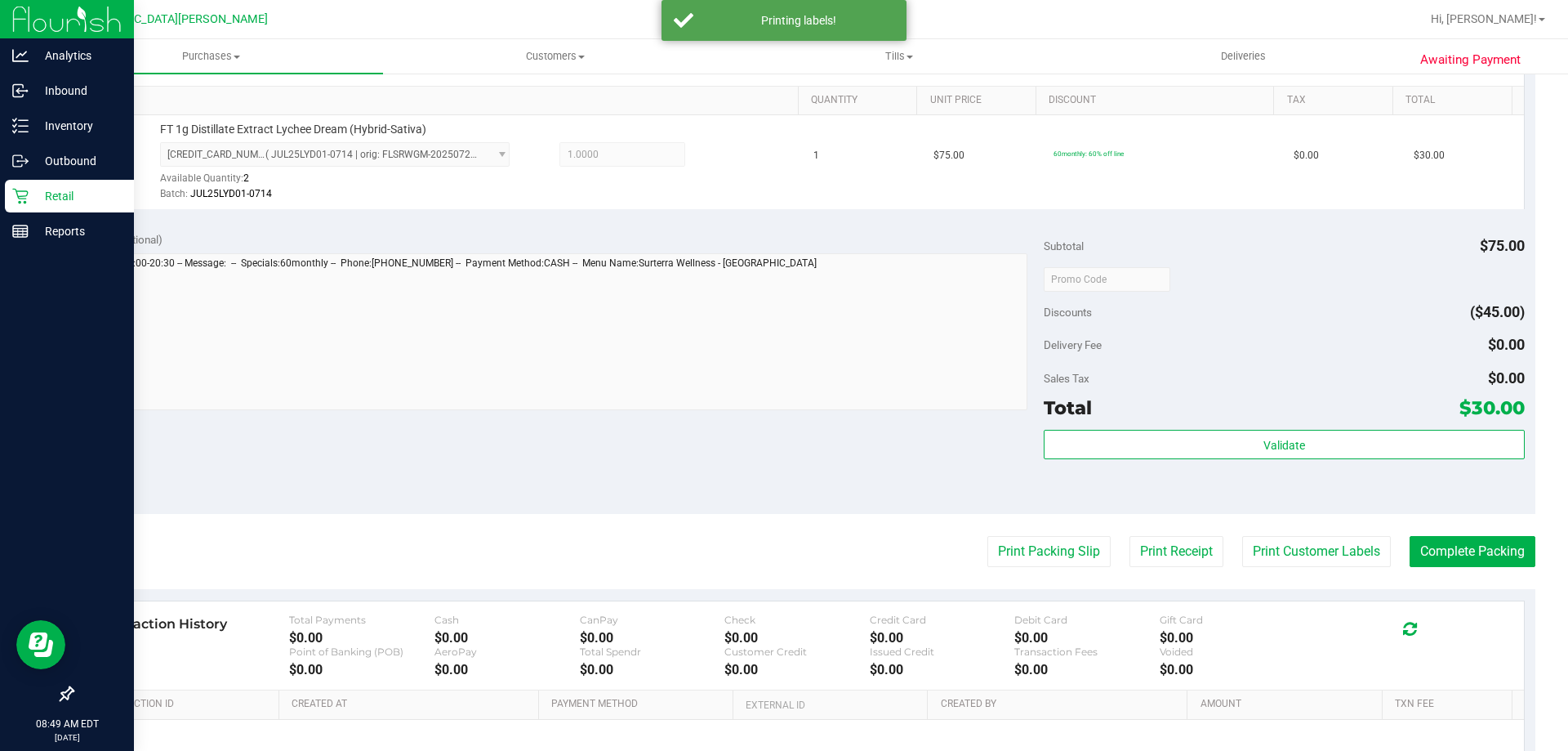
click at [1229, 466] on div "Validate" at bounding box center [1284, 467] width 480 height 73
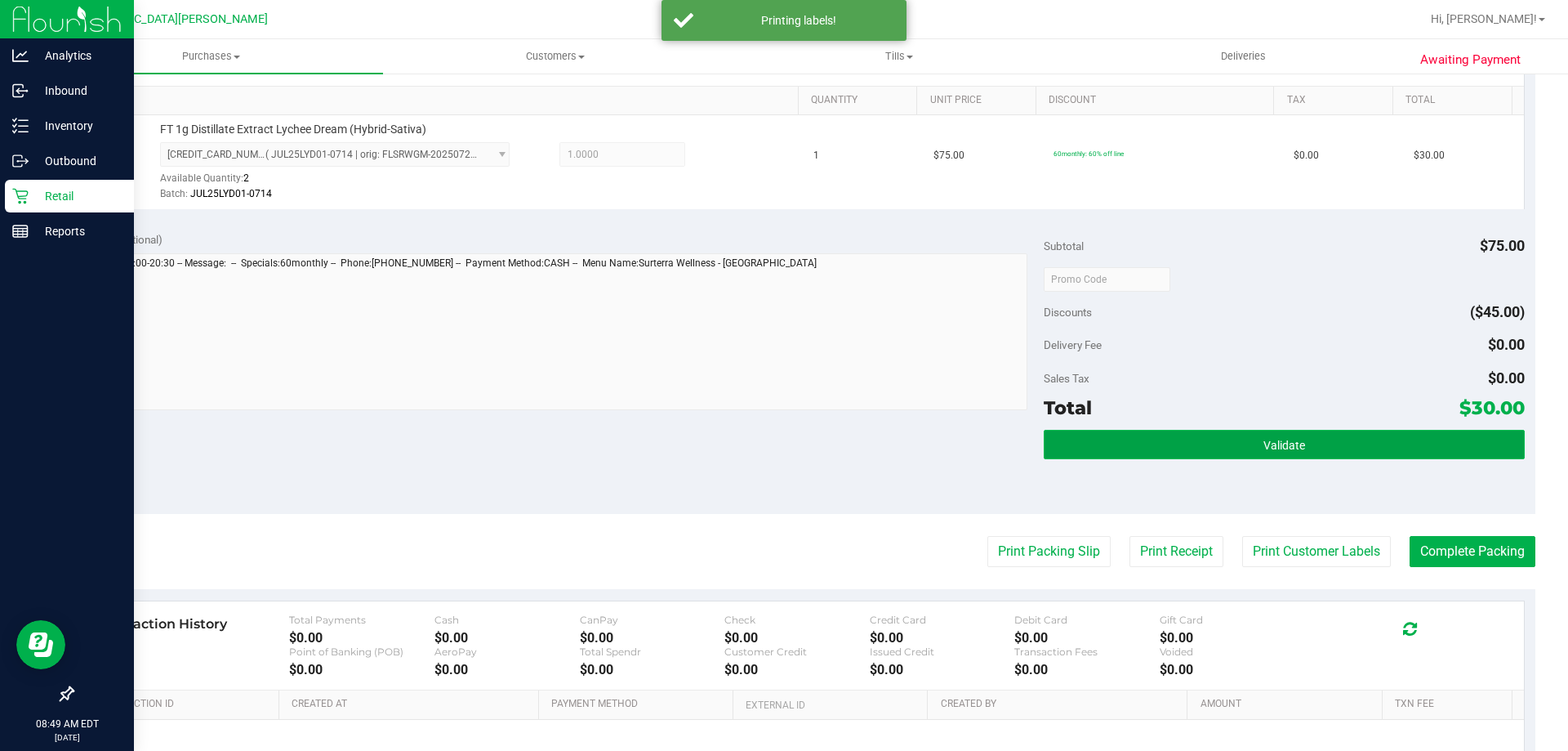
click at [1232, 456] on button "Validate" at bounding box center [1284, 444] width 480 height 29
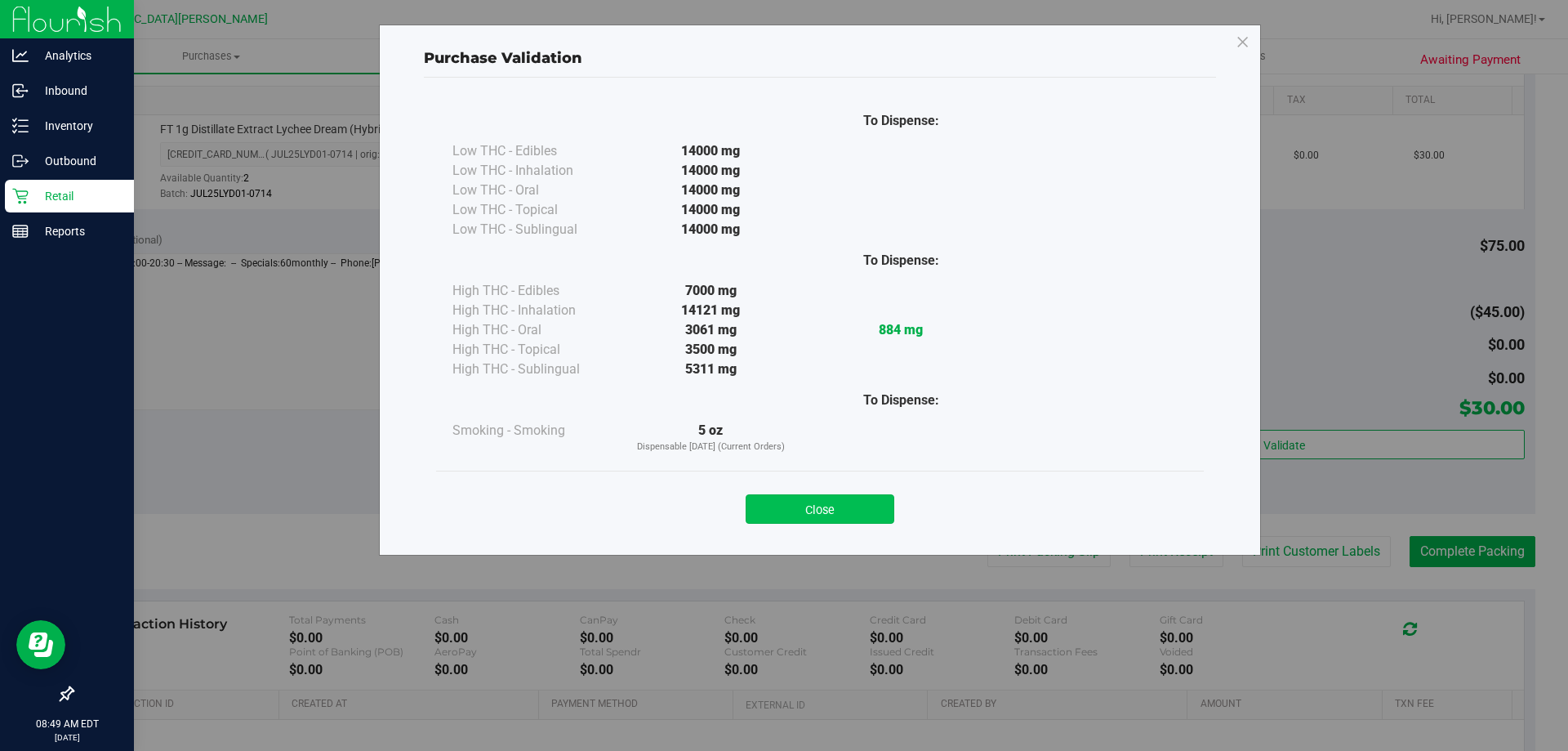
click at [836, 501] on button "Close" at bounding box center [820, 508] width 148 height 29
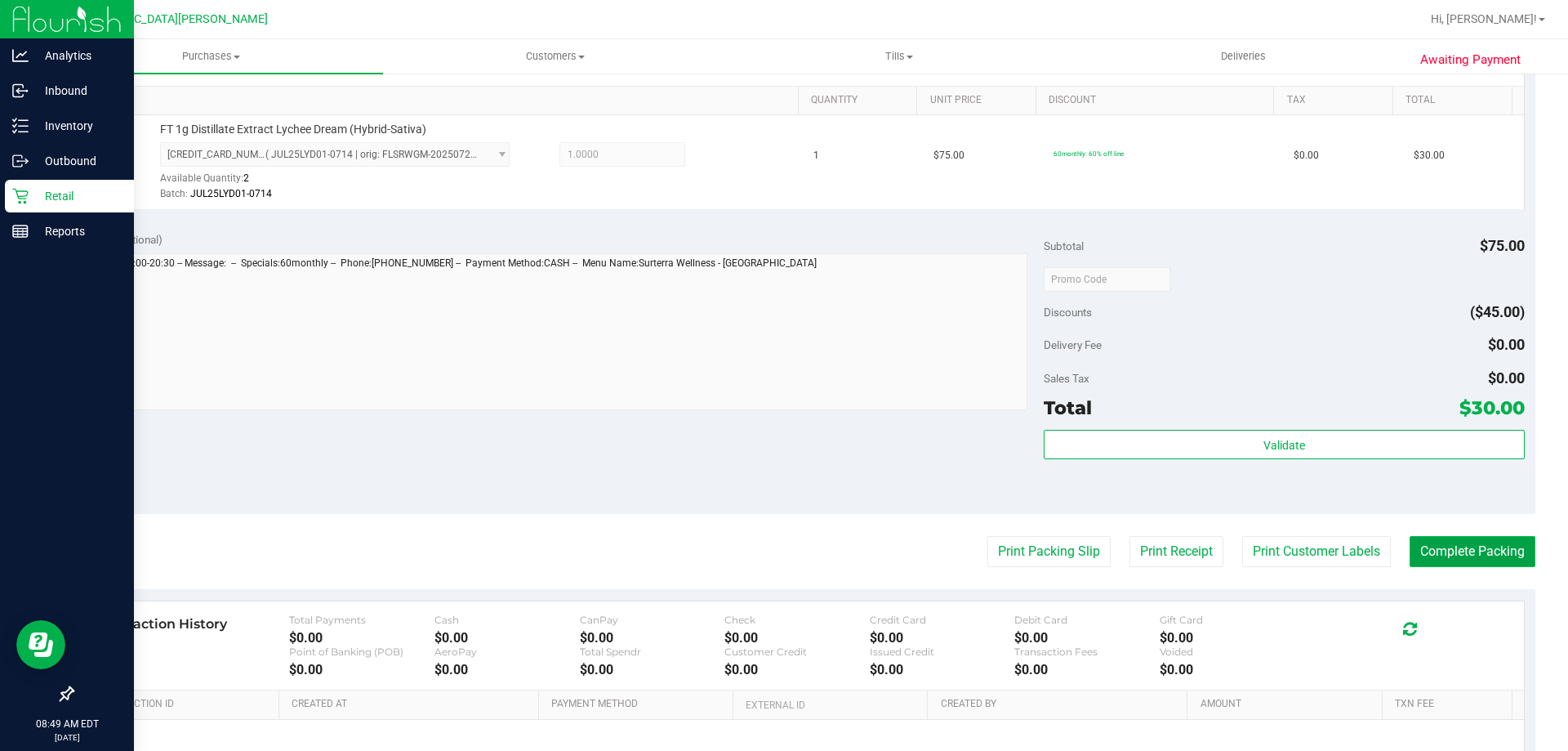
click at [1409, 544] on button "Complete Packing" at bounding box center [1472, 551] width 126 height 31
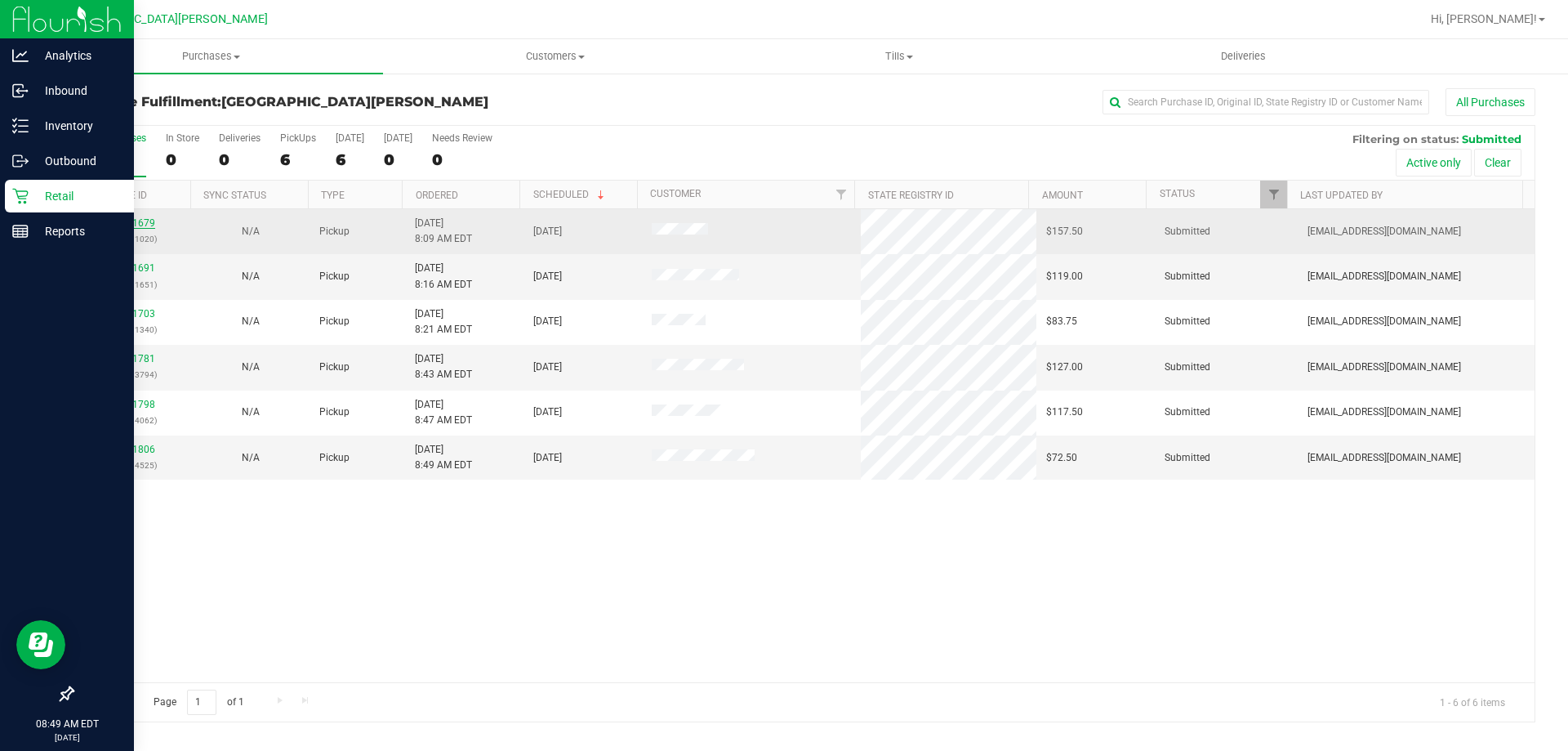
click at [144, 227] on link "11841679" at bounding box center [132, 222] width 46 height 11
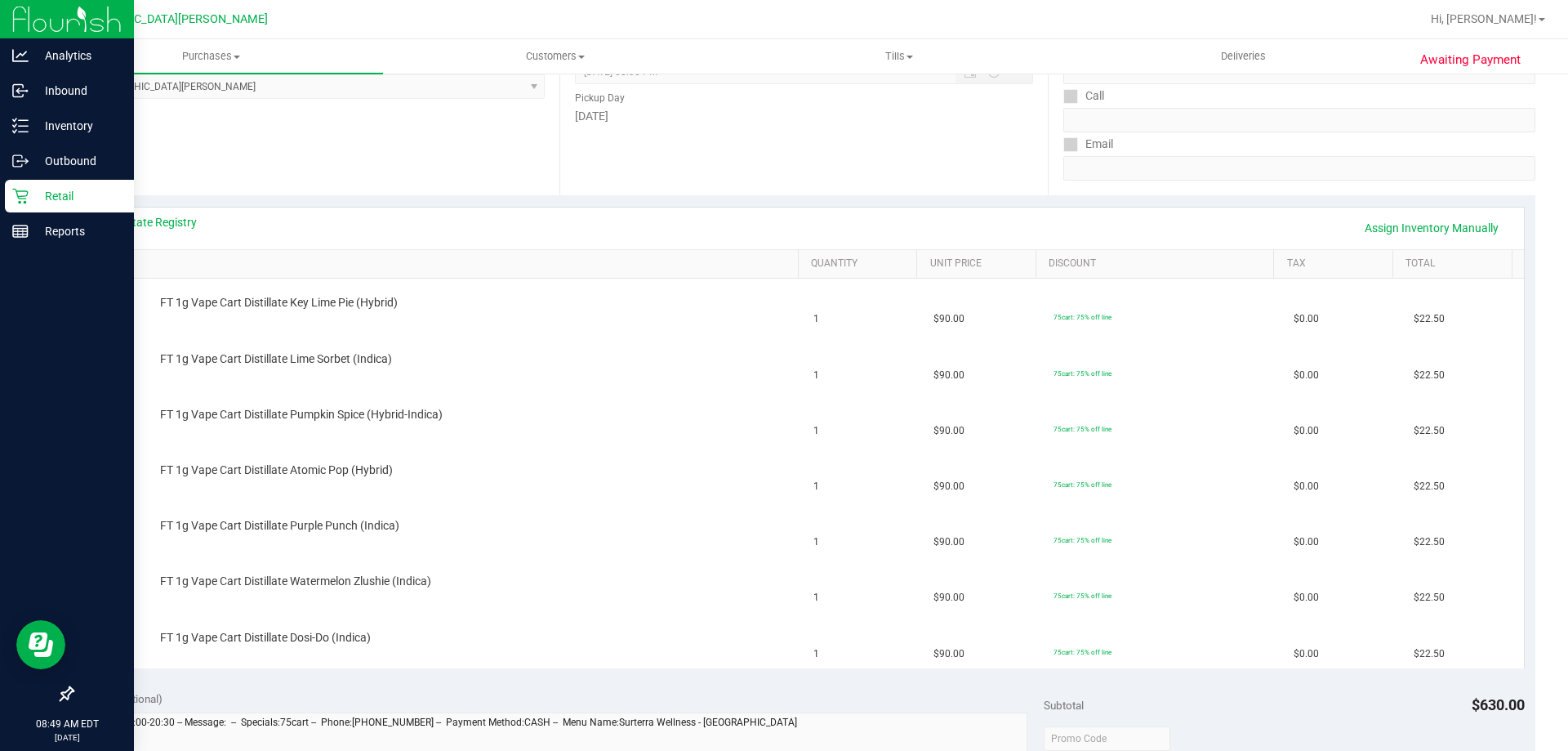
scroll to position [327, 0]
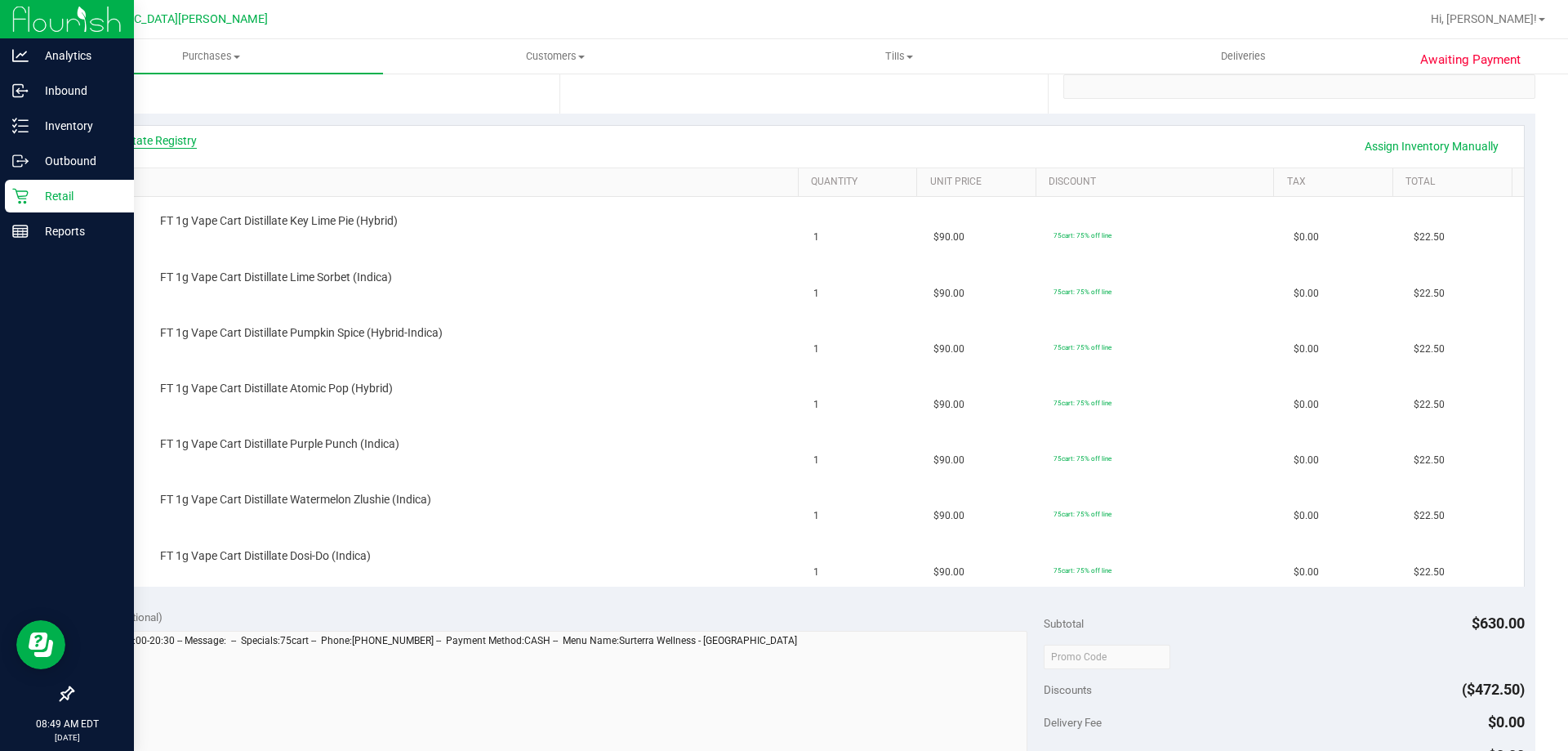
click at [166, 138] on link "View State Registry" at bounding box center [147, 140] width 98 height 16
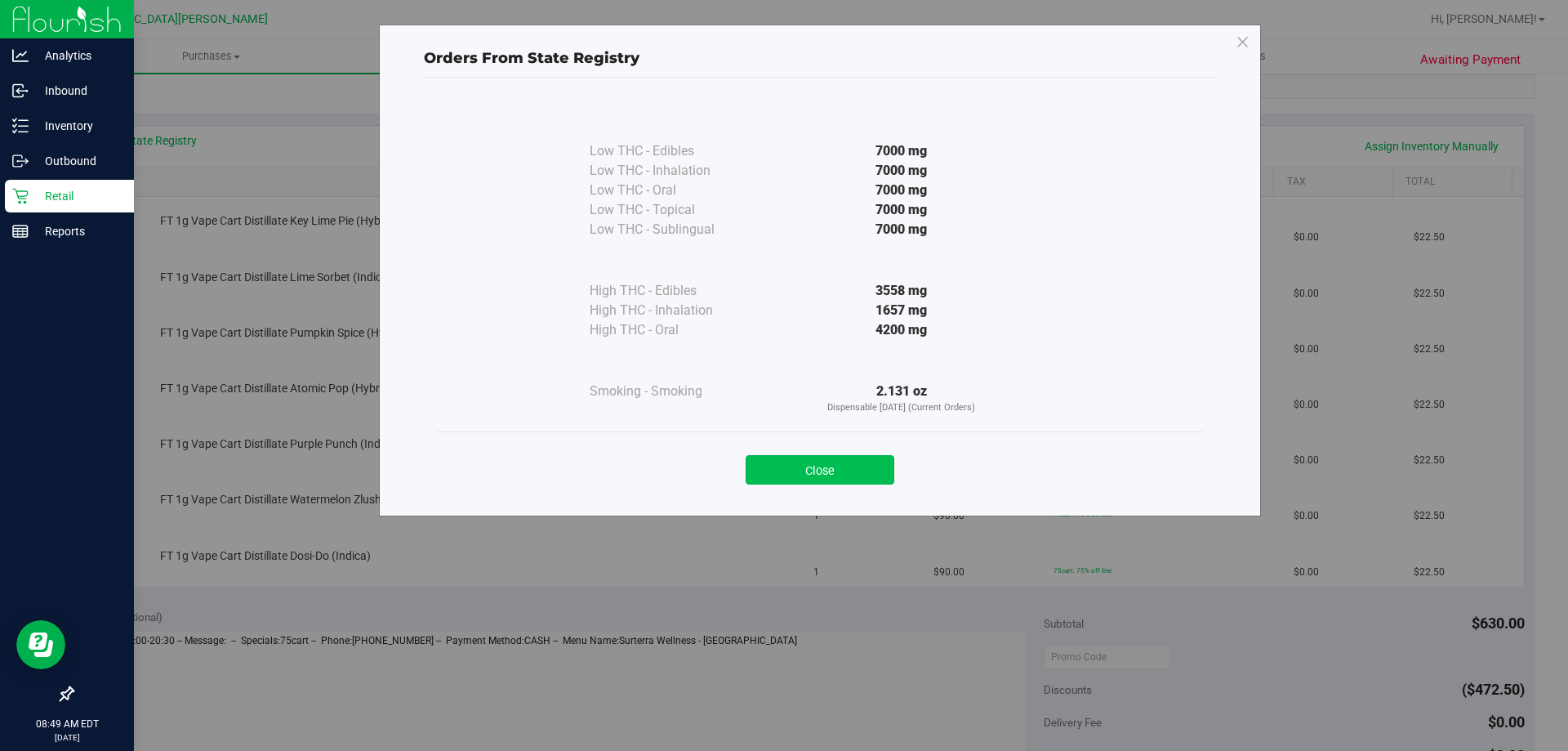
click at [815, 475] on button "Close" at bounding box center [820, 469] width 148 height 29
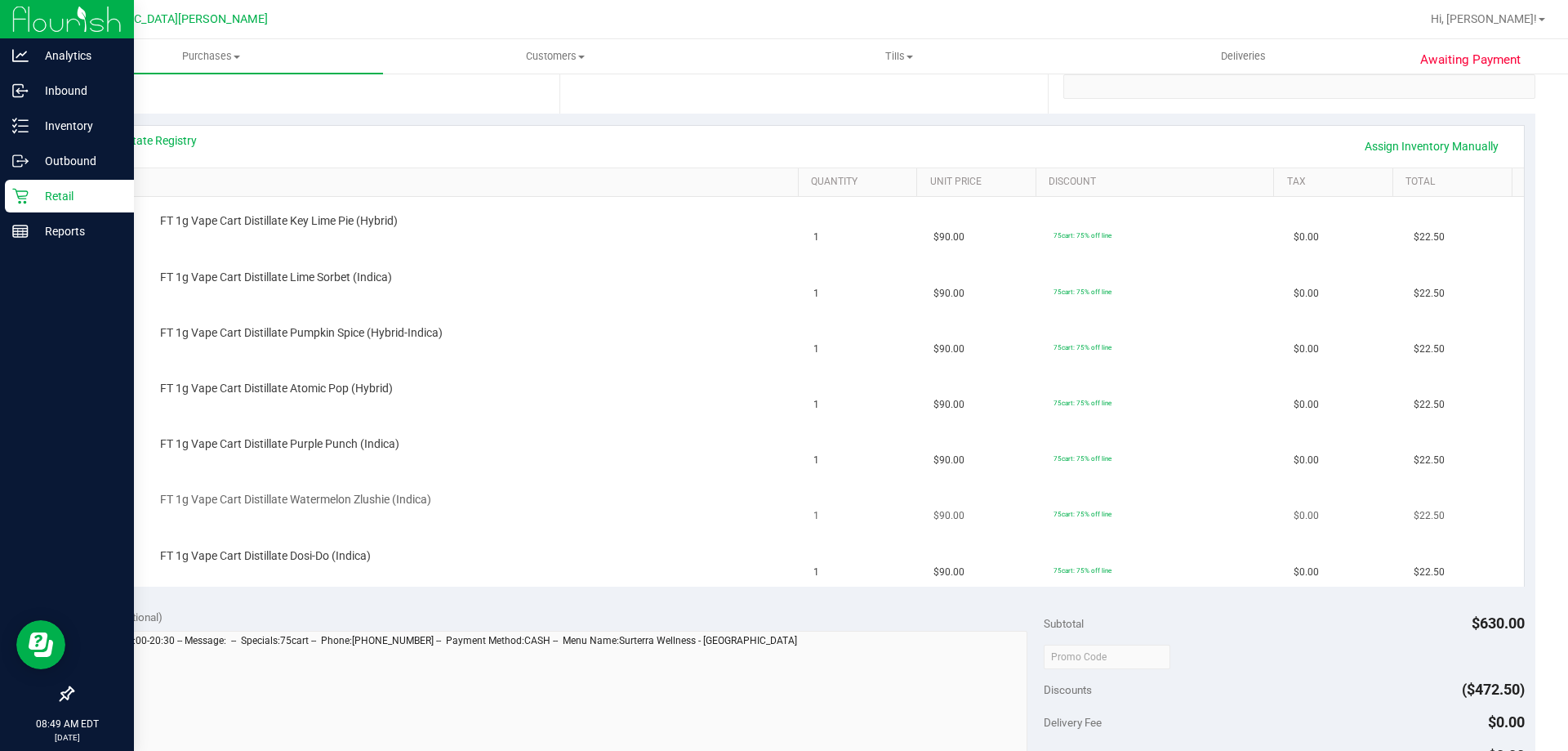
scroll to position [0, 0]
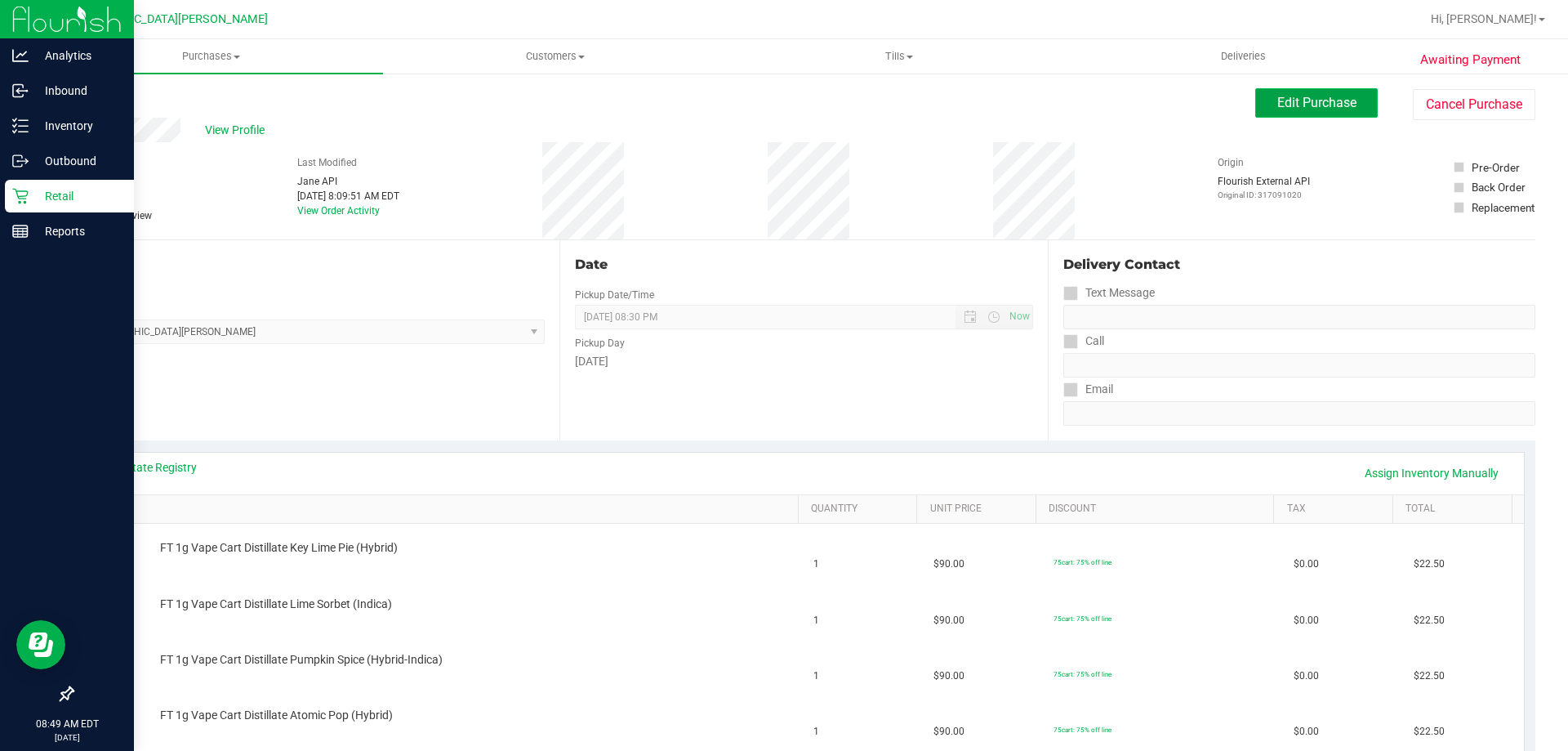
click at [1296, 116] on button "Edit Purchase" at bounding box center [1317, 102] width 123 height 29
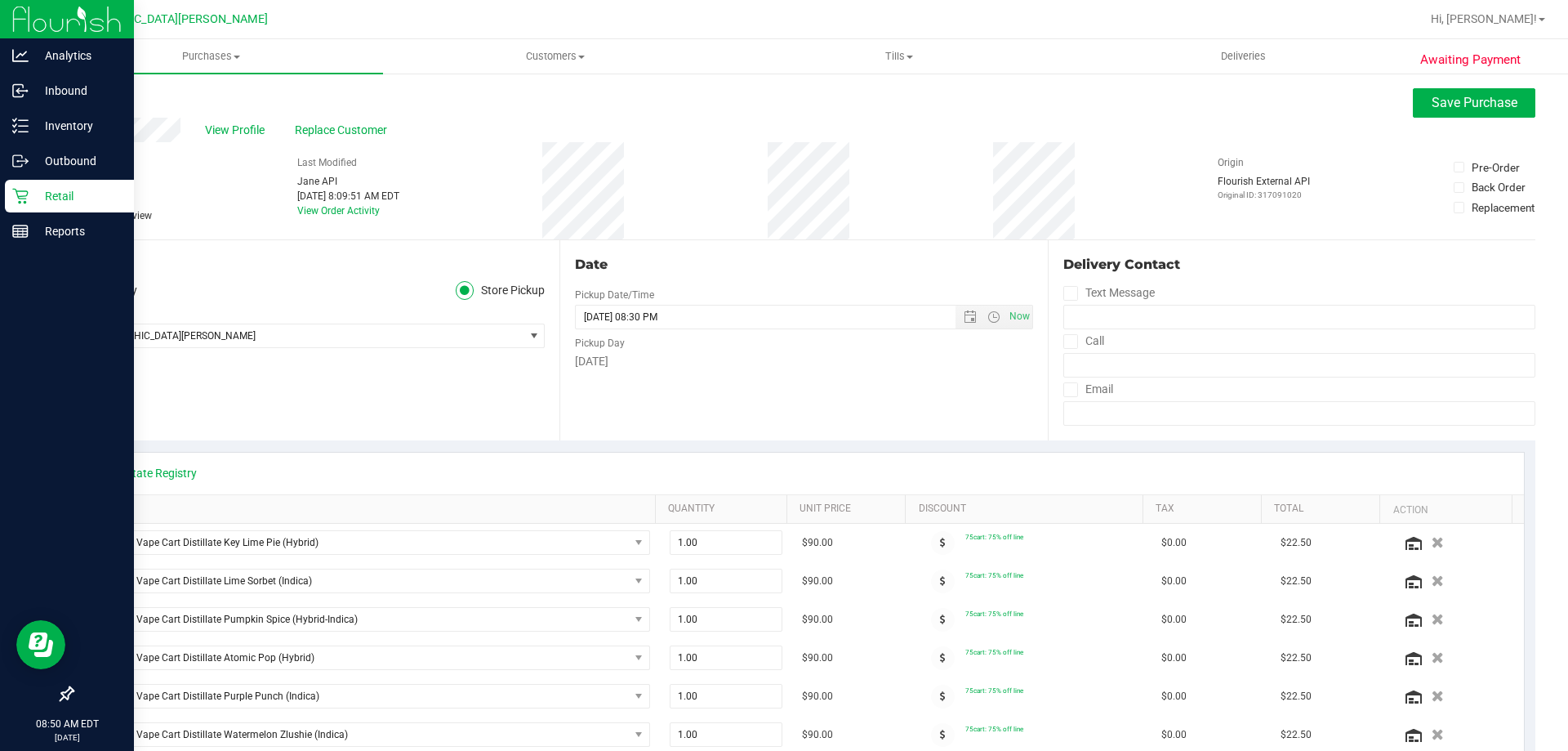
click at [117, 217] on span "Needs review" at bounding box center [123, 216] width 58 height 15
click at [0, 0] on input "Needs review" at bounding box center [0, 0] width 0 height 0
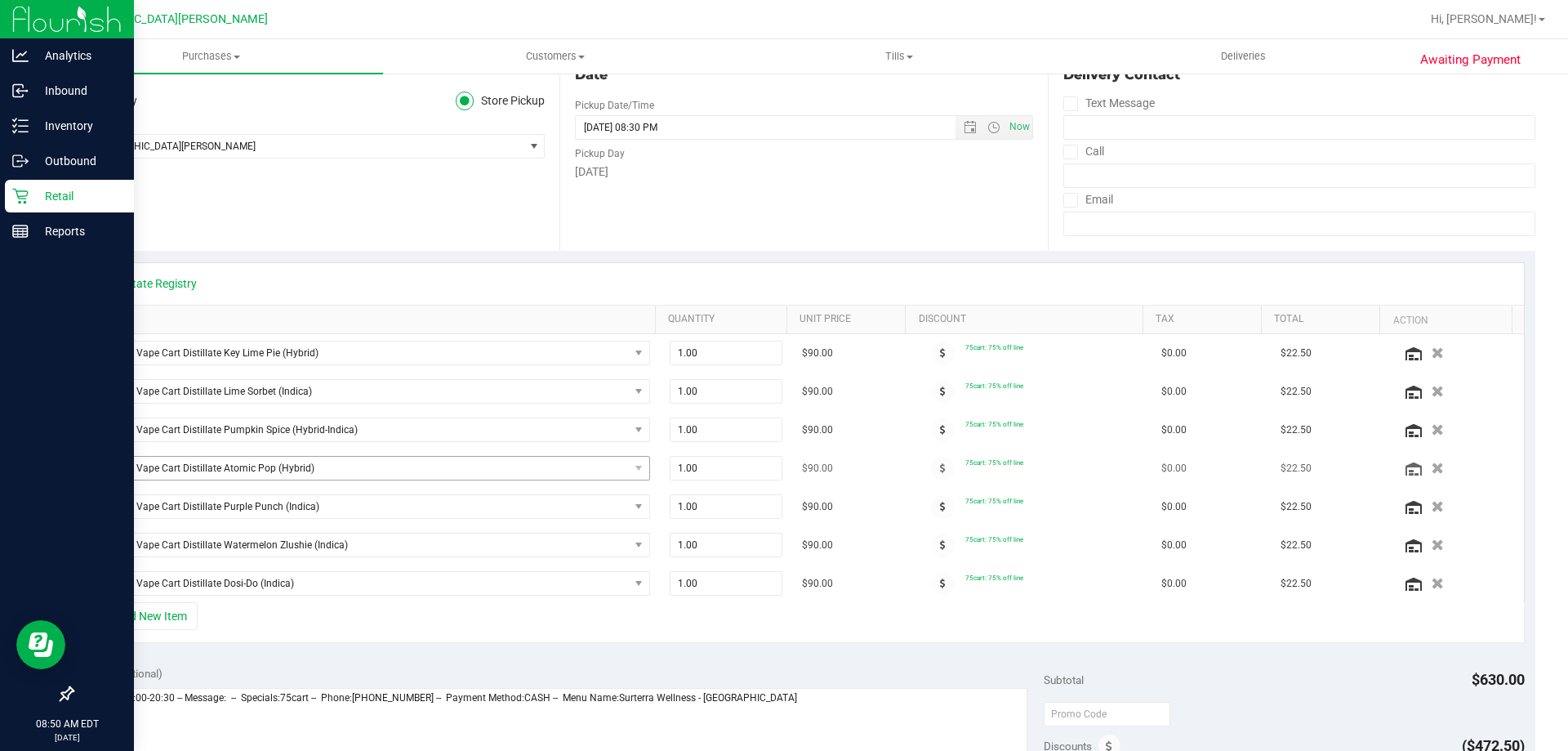
scroll to position [327, 0]
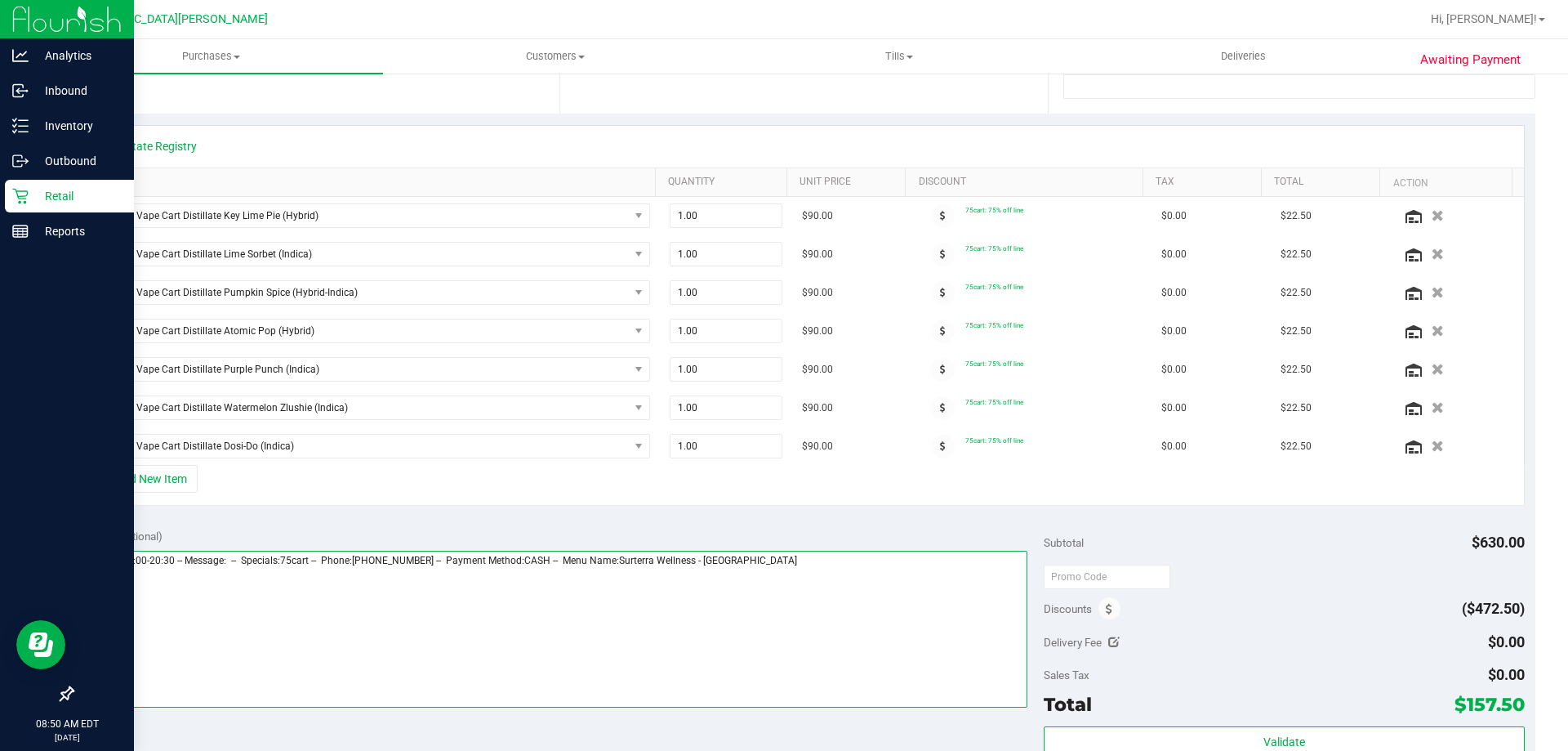
drag, startPoint x: 868, startPoint y: 622, endPoint x: 934, endPoint y: 559, distance: 91.2
click at [870, 618] on textarea at bounding box center [556, 629] width 945 height 157
click at [260, 639] on textarea at bounding box center [556, 629] width 945 height 157
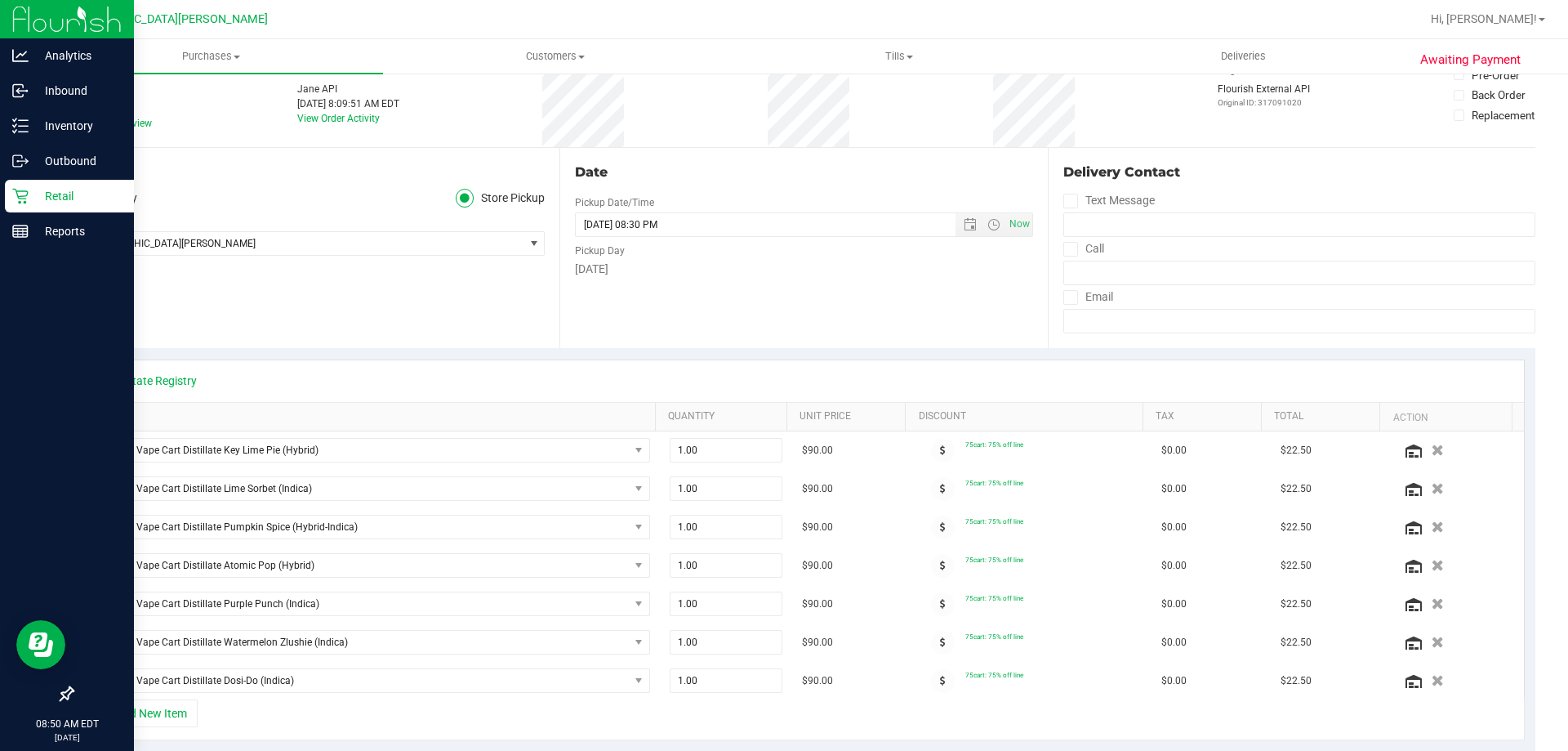
scroll to position [0, 0]
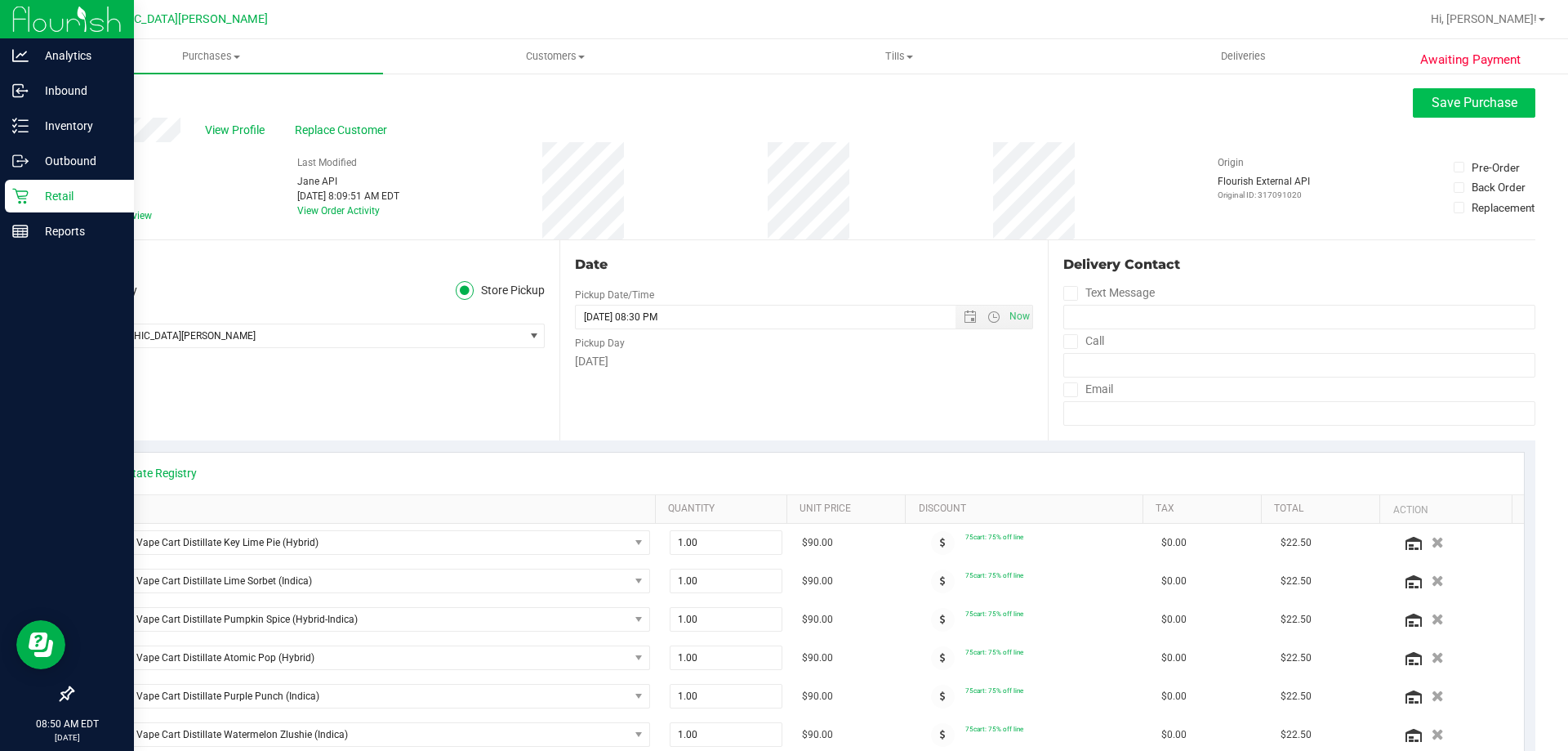
type textarea "Monday 08/25/2025 09:00-20:30 -- Message: -- Specials:75cart -- Phone:517316516…"
click at [1469, 112] on button "Save Purchase" at bounding box center [1474, 102] width 123 height 29
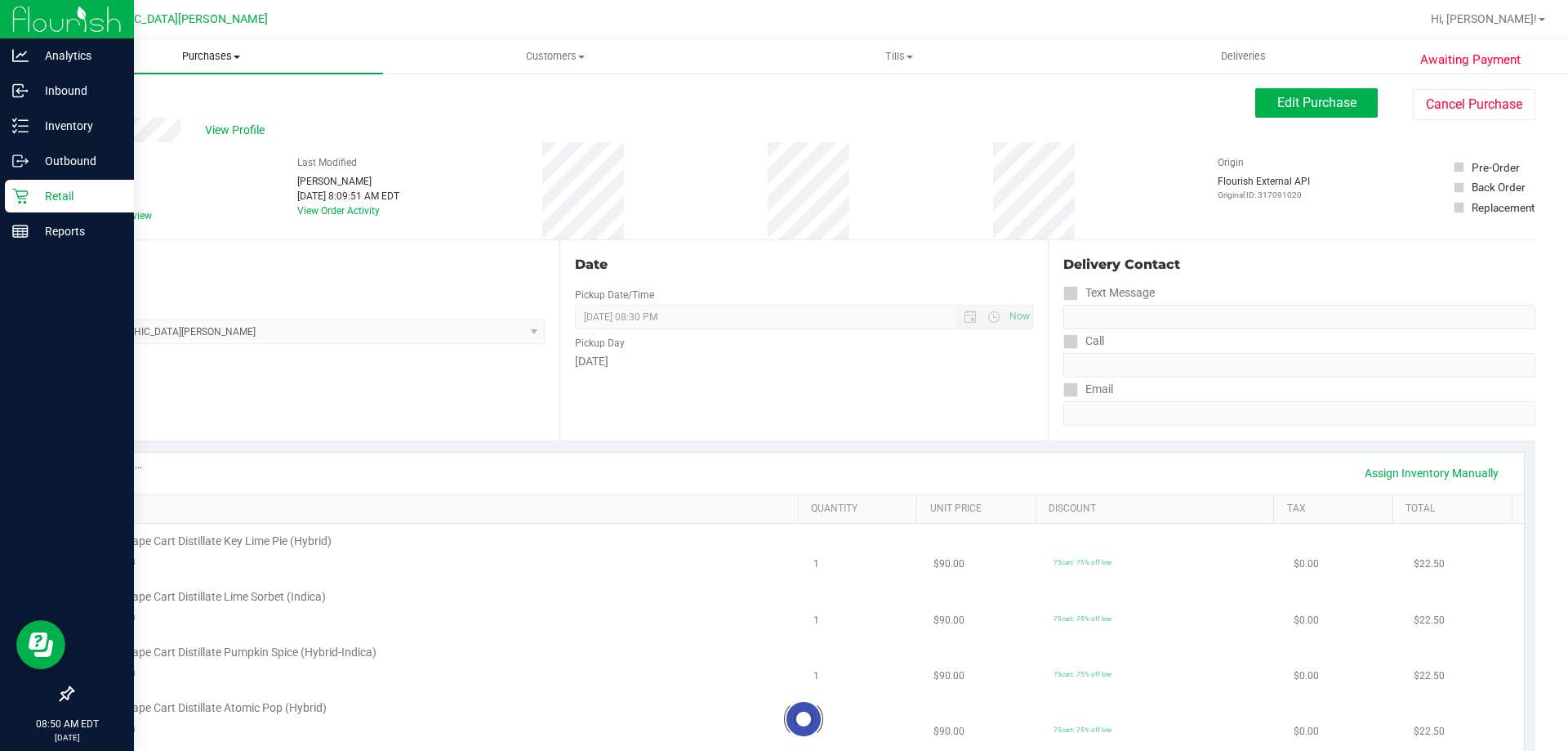
click at [213, 52] on span "Purchases" at bounding box center [211, 56] width 343 height 15
click at [197, 116] on li "Fulfillment" at bounding box center [211, 118] width 343 height 20
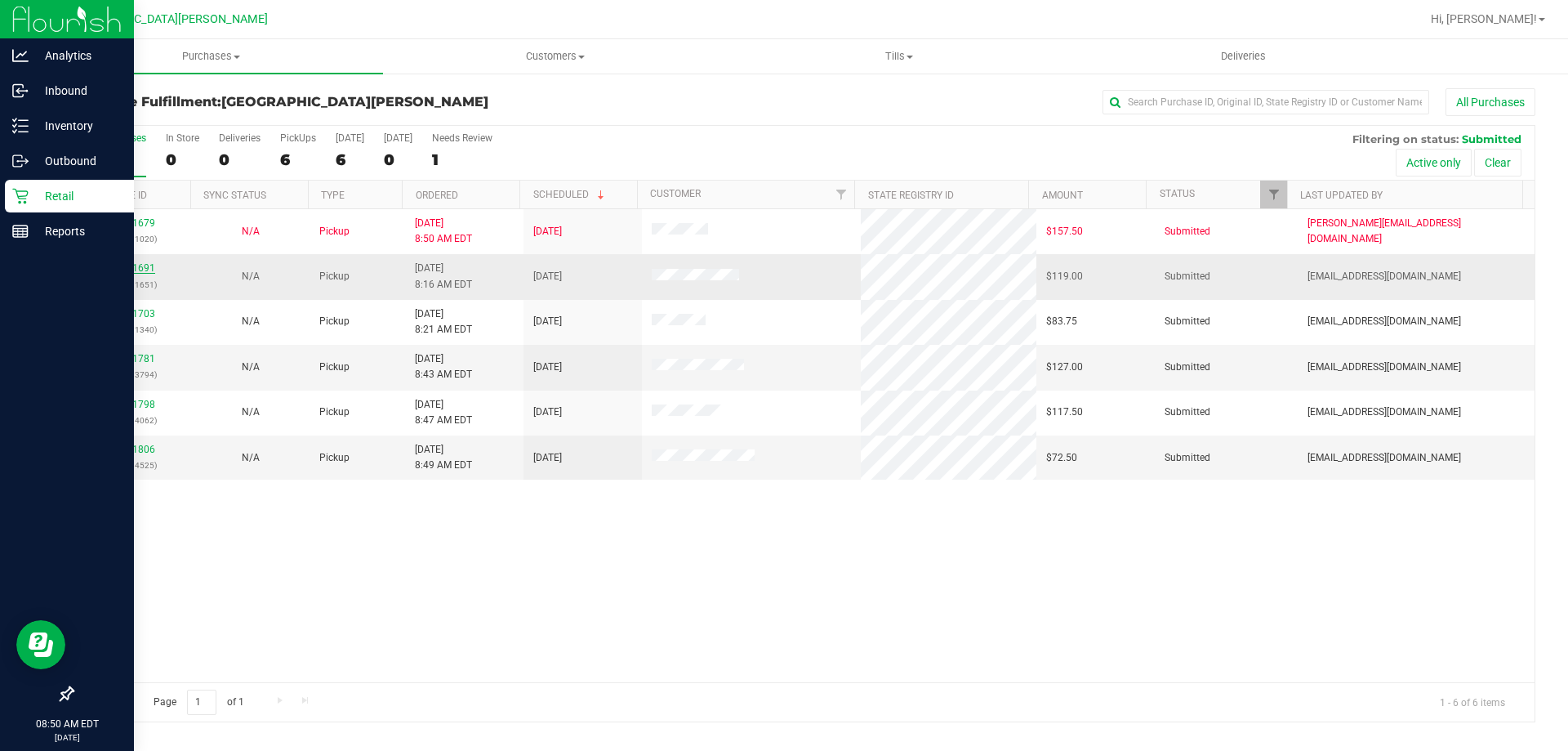
click at [123, 266] on link "11841691" at bounding box center [132, 268] width 46 height 11
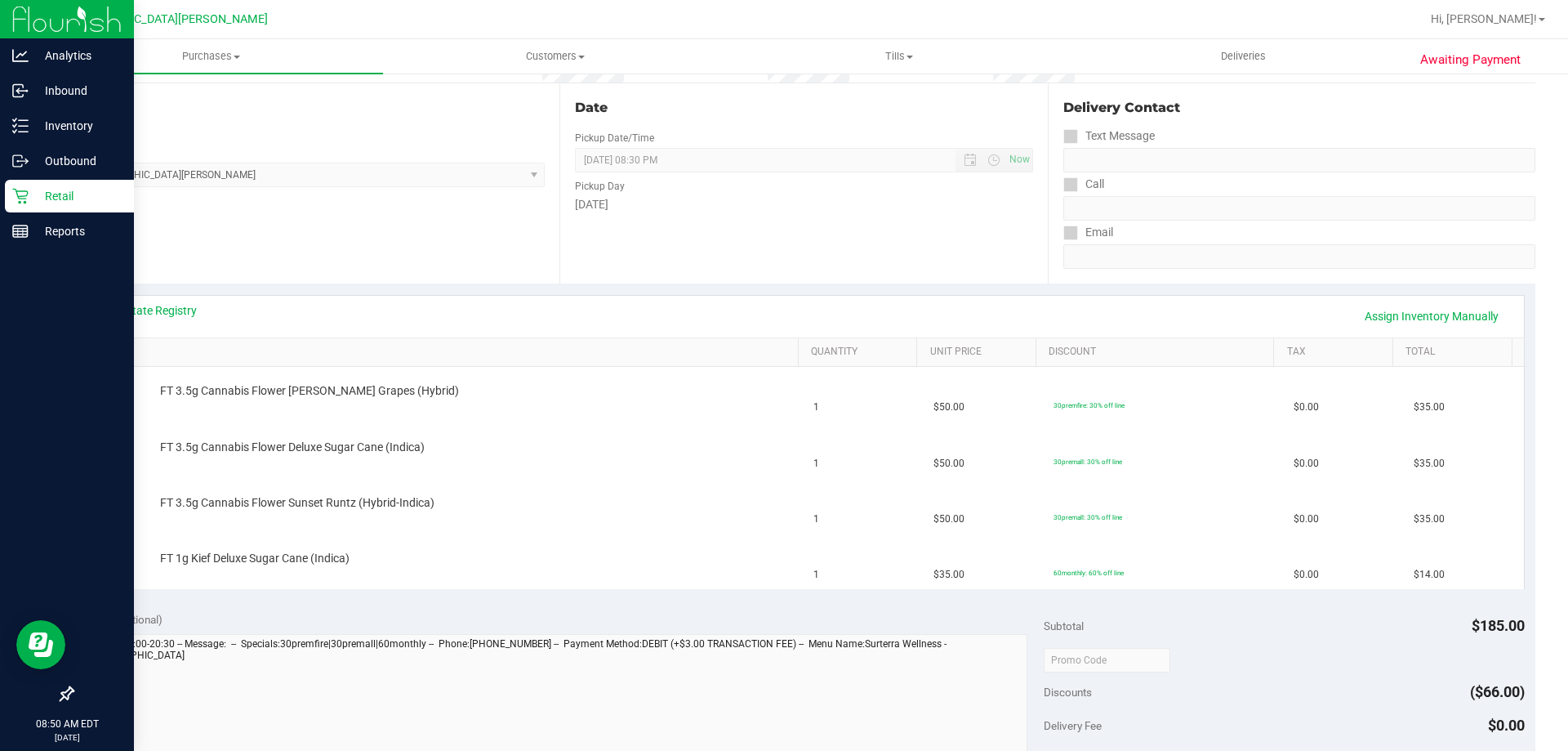
scroll to position [163, 0]
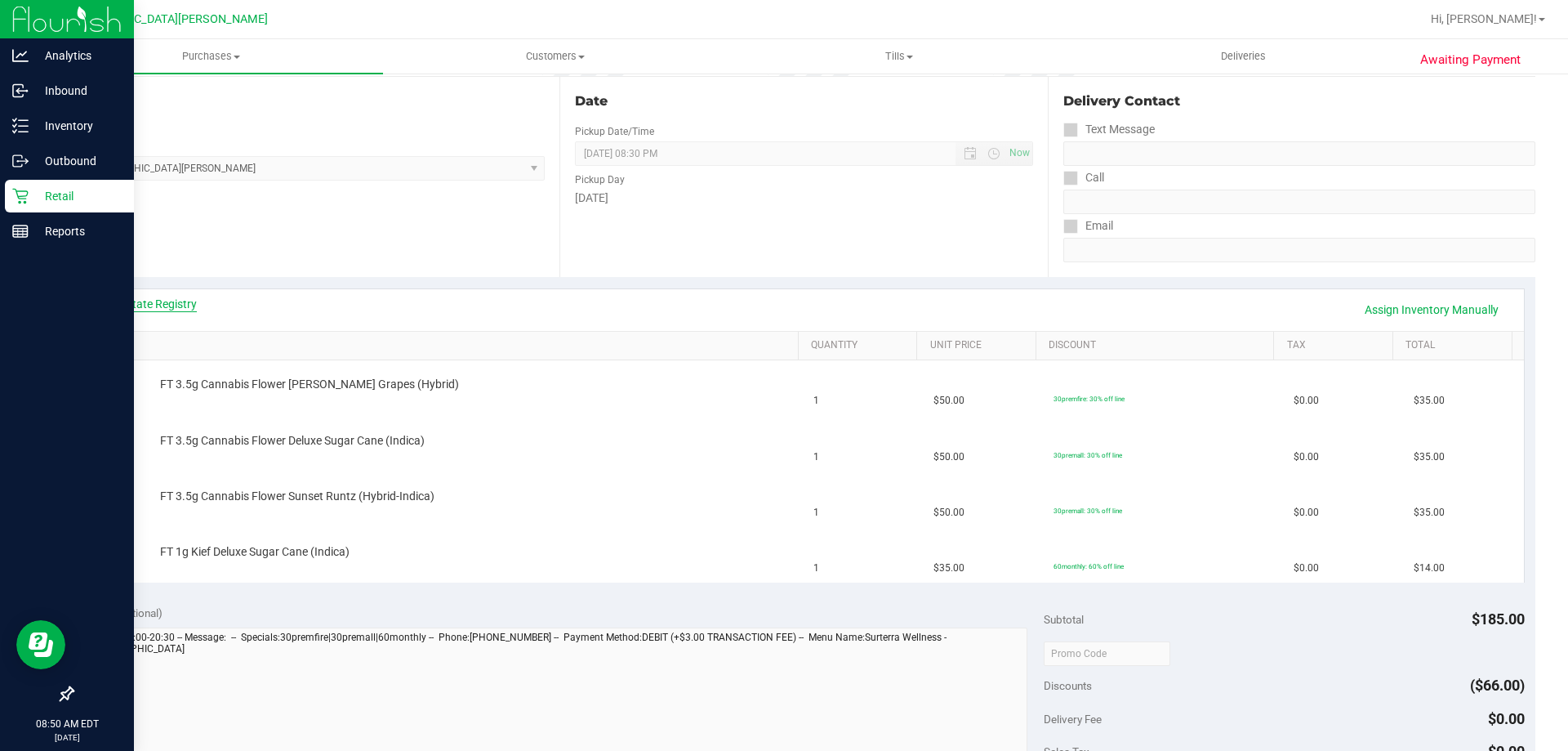
click at [156, 304] on link "View State Registry" at bounding box center [147, 303] width 98 height 16
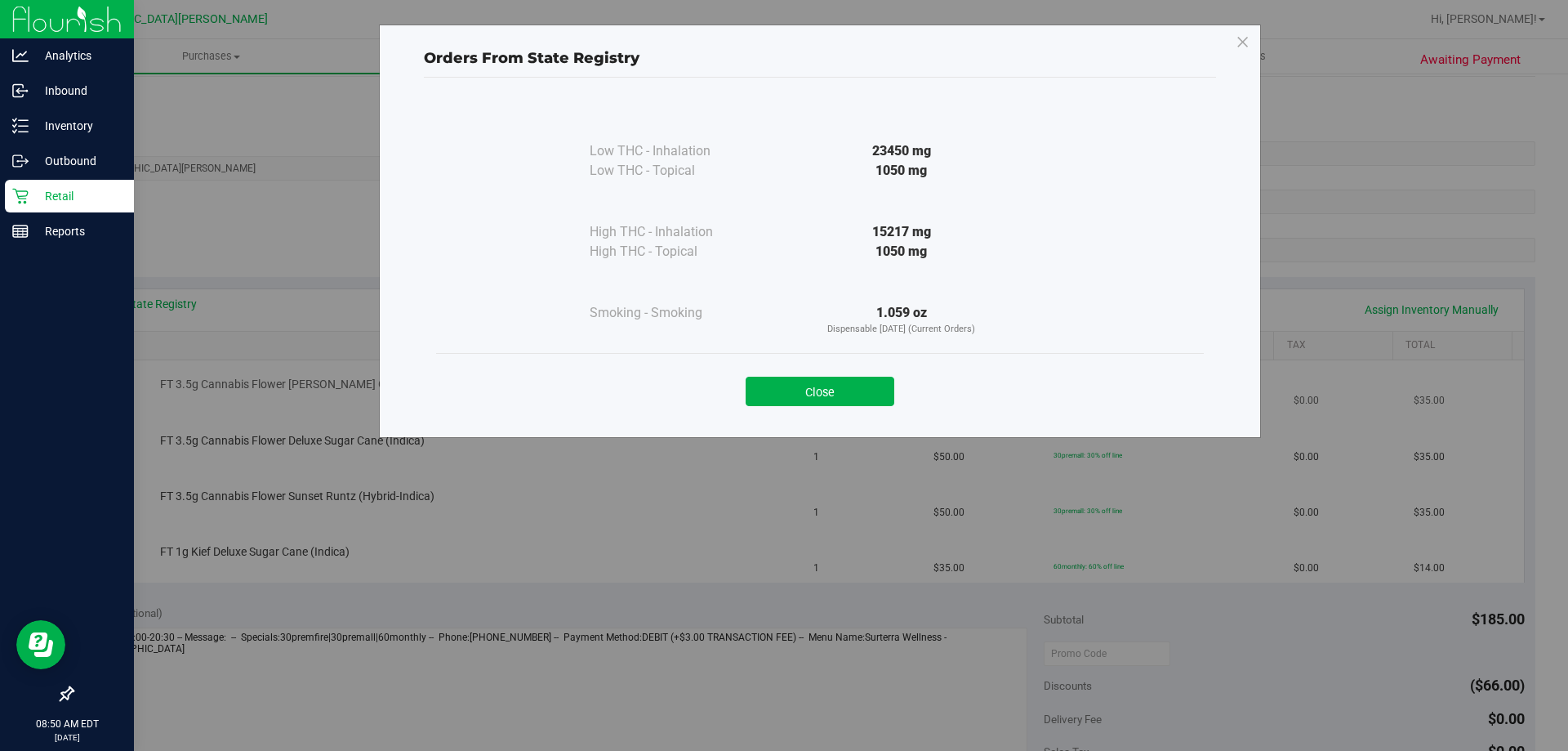
click at [861, 401] on button "Close" at bounding box center [820, 391] width 148 height 29
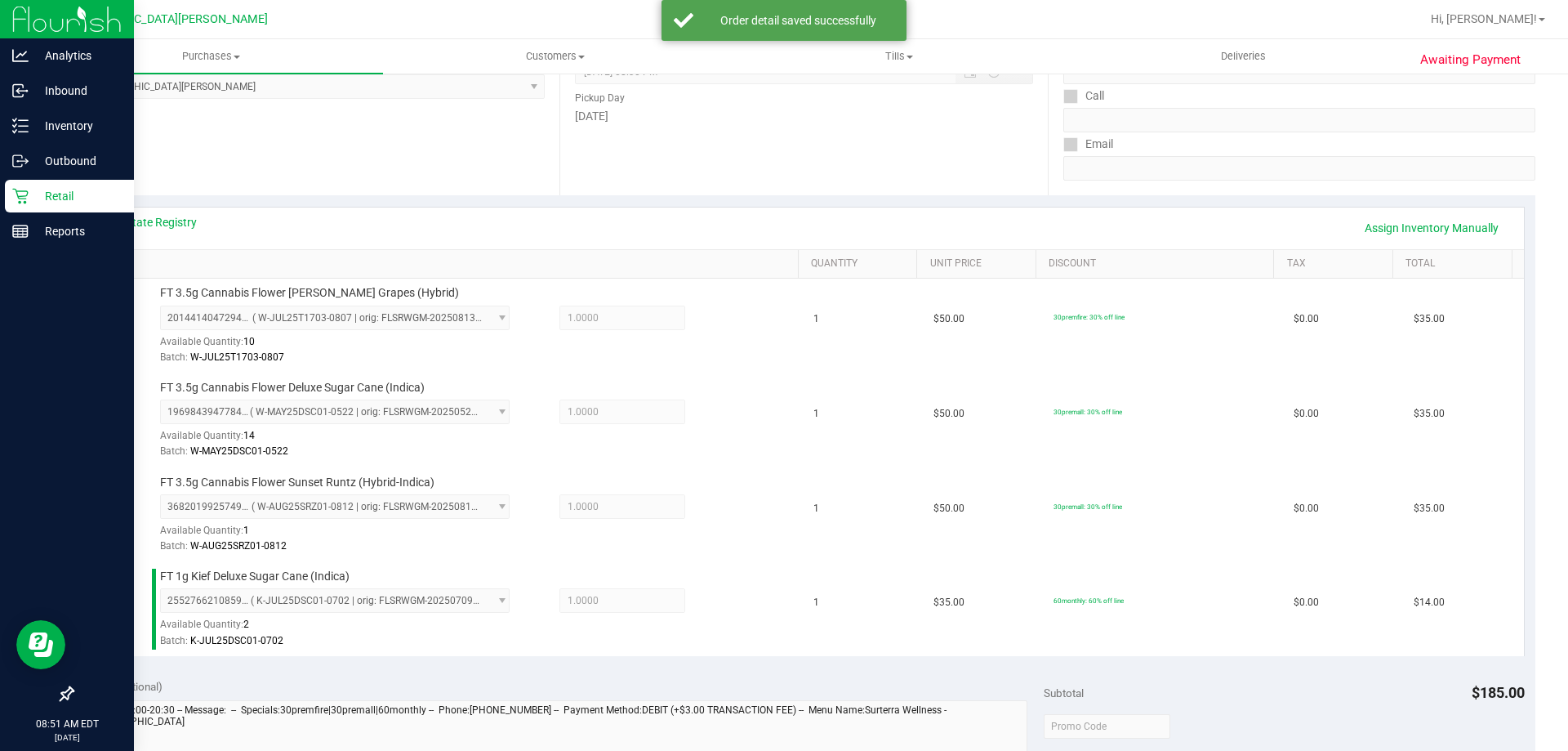
scroll to position [572, 0]
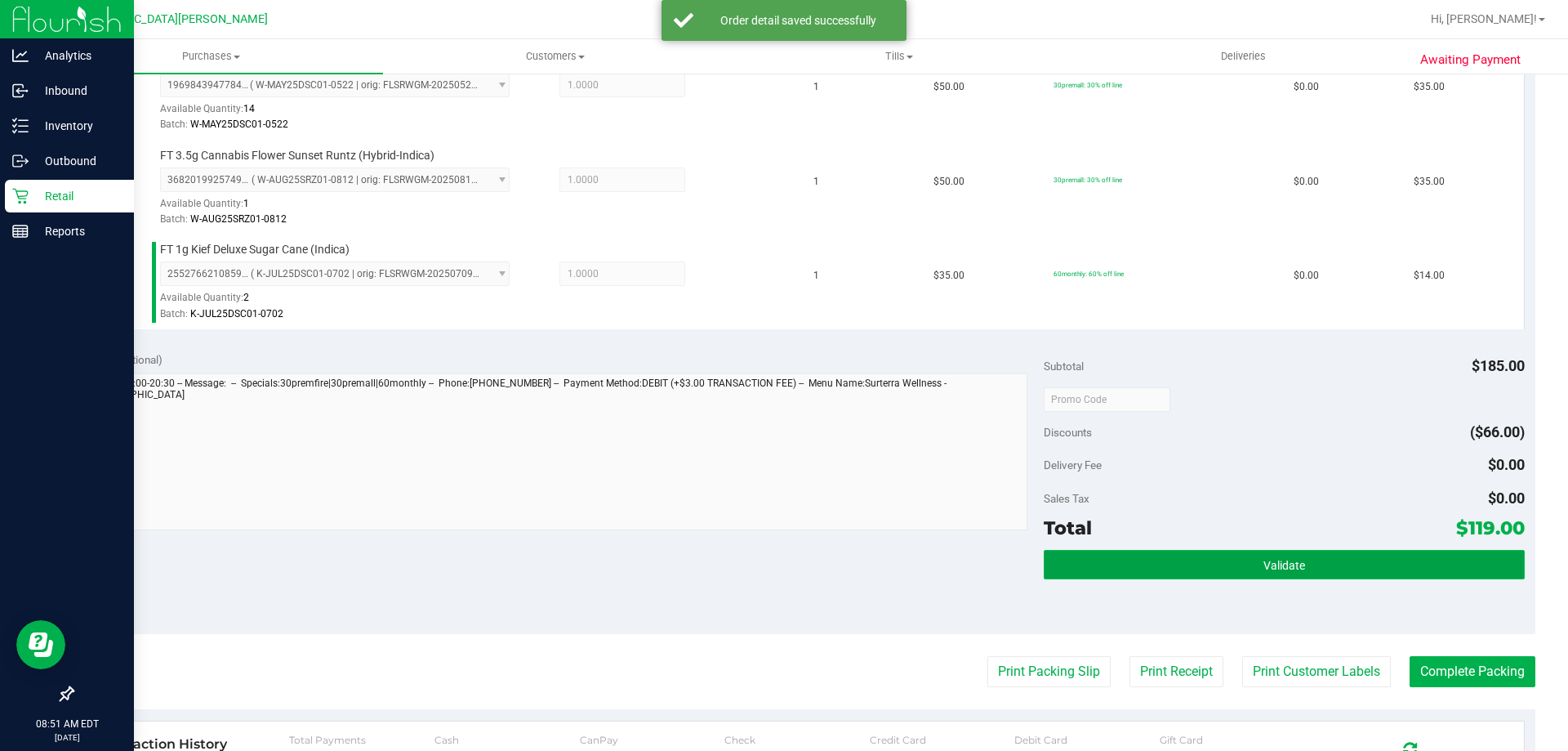
click at [1347, 560] on button "Validate" at bounding box center [1284, 564] width 480 height 29
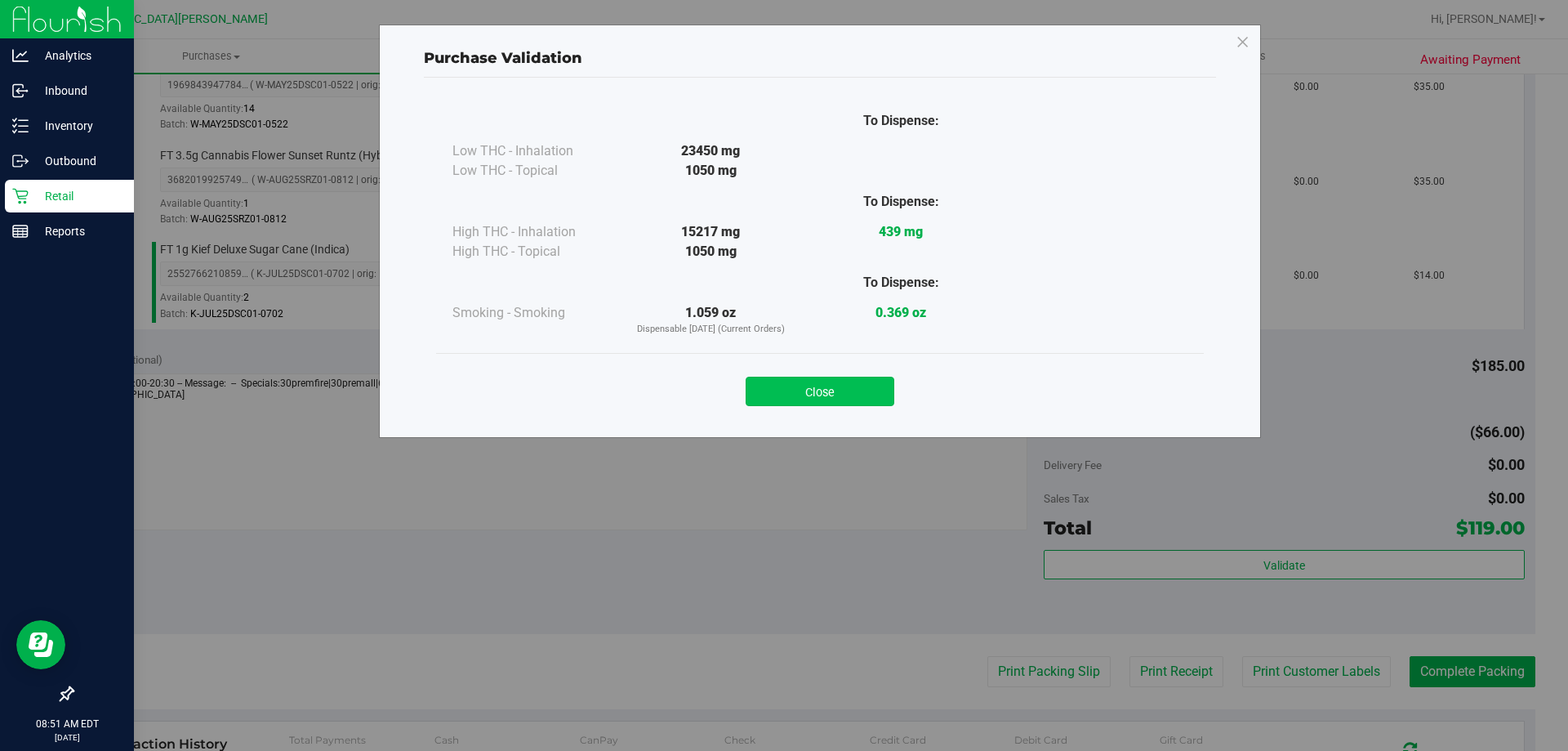
click at [841, 380] on button "Close" at bounding box center [820, 391] width 148 height 29
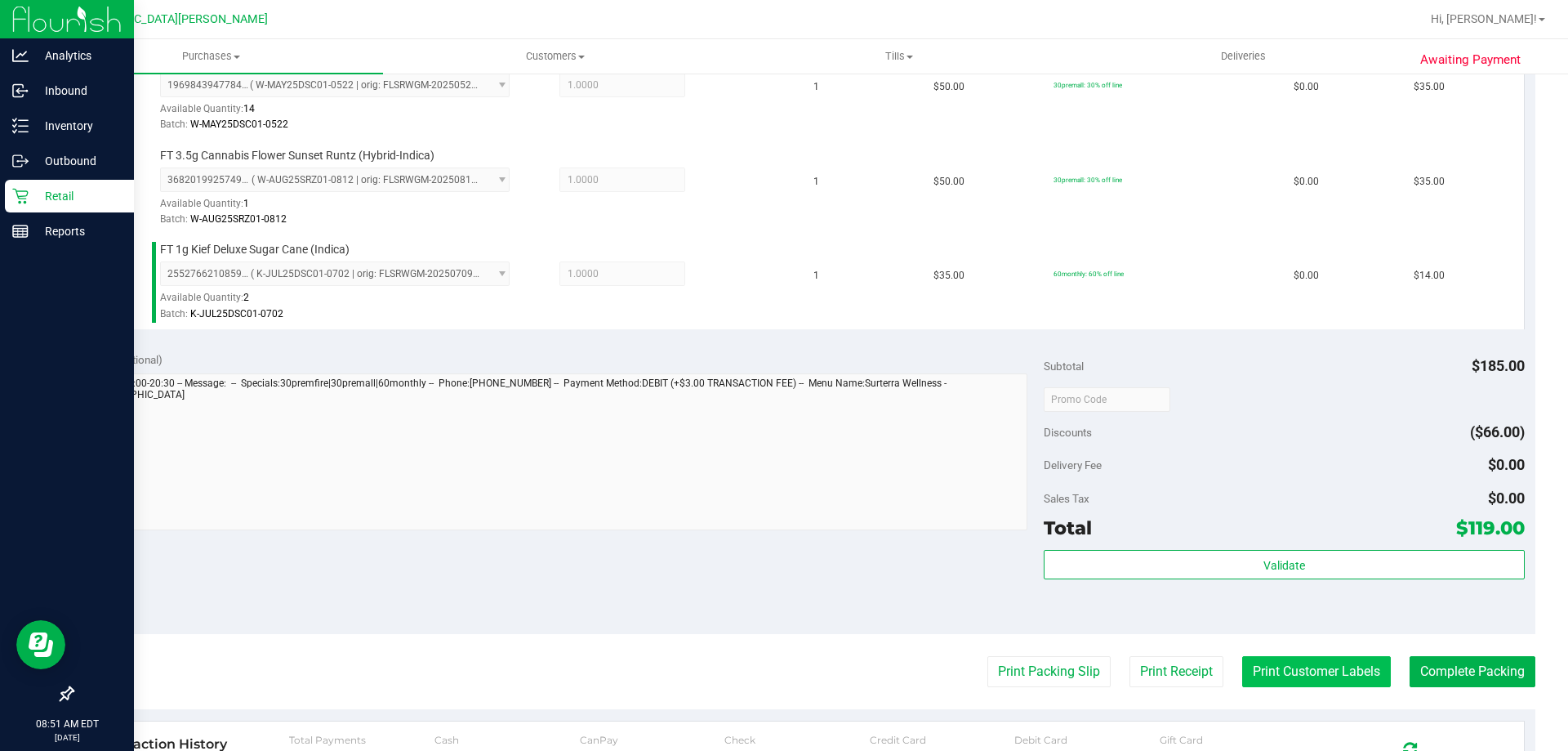
click at [1293, 666] on button "Print Customer Labels" at bounding box center [1317, 671] width 148 height 31
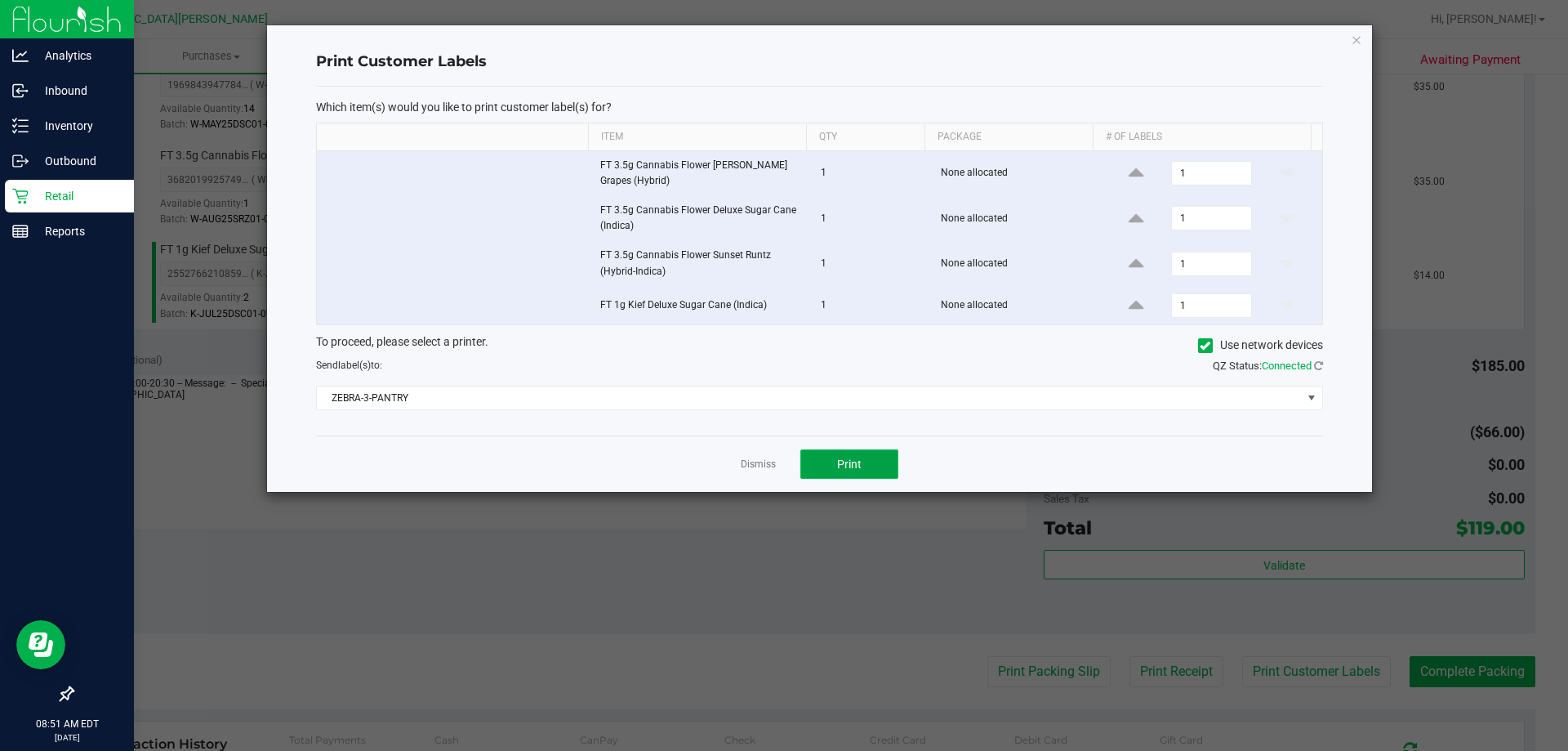
click at [853, 464] on span "Print" at bounding box center [849, 464] width 24 height 13
drag, startPoint x: 748, startPoint y: 469, endPoint x: 831, endPoint y: 497, distance: 87.6
click at [748, 473] on div "Dismiss Print" at bounding box center [819, 464] width 1007 height 56
click at [754, 459] on link "Dismiss" at bounding box center [757, 464] width 35 height 14
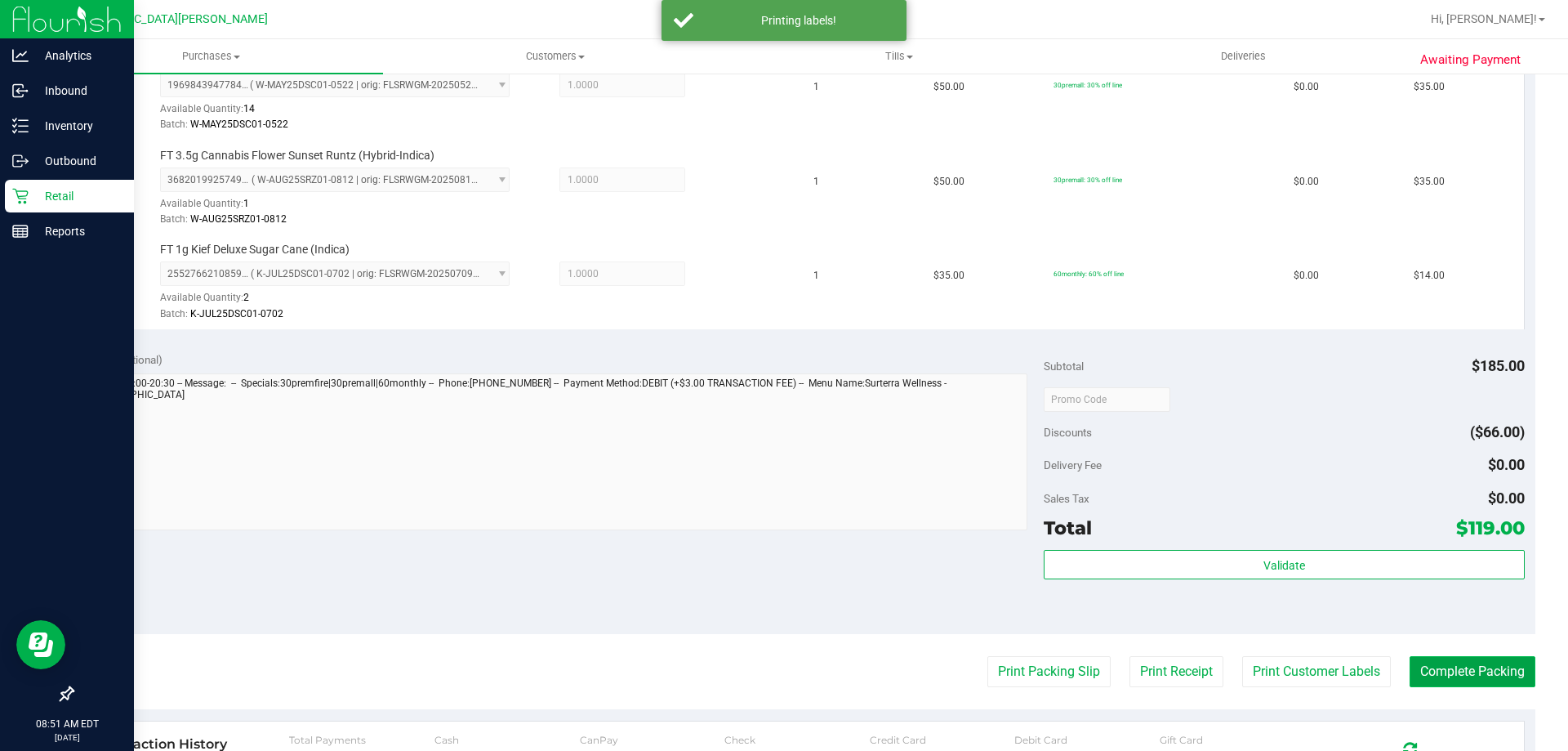
click at [1437, 666] on button "Complete Packing" at bounding box center [1472, 671] width 126 height 31
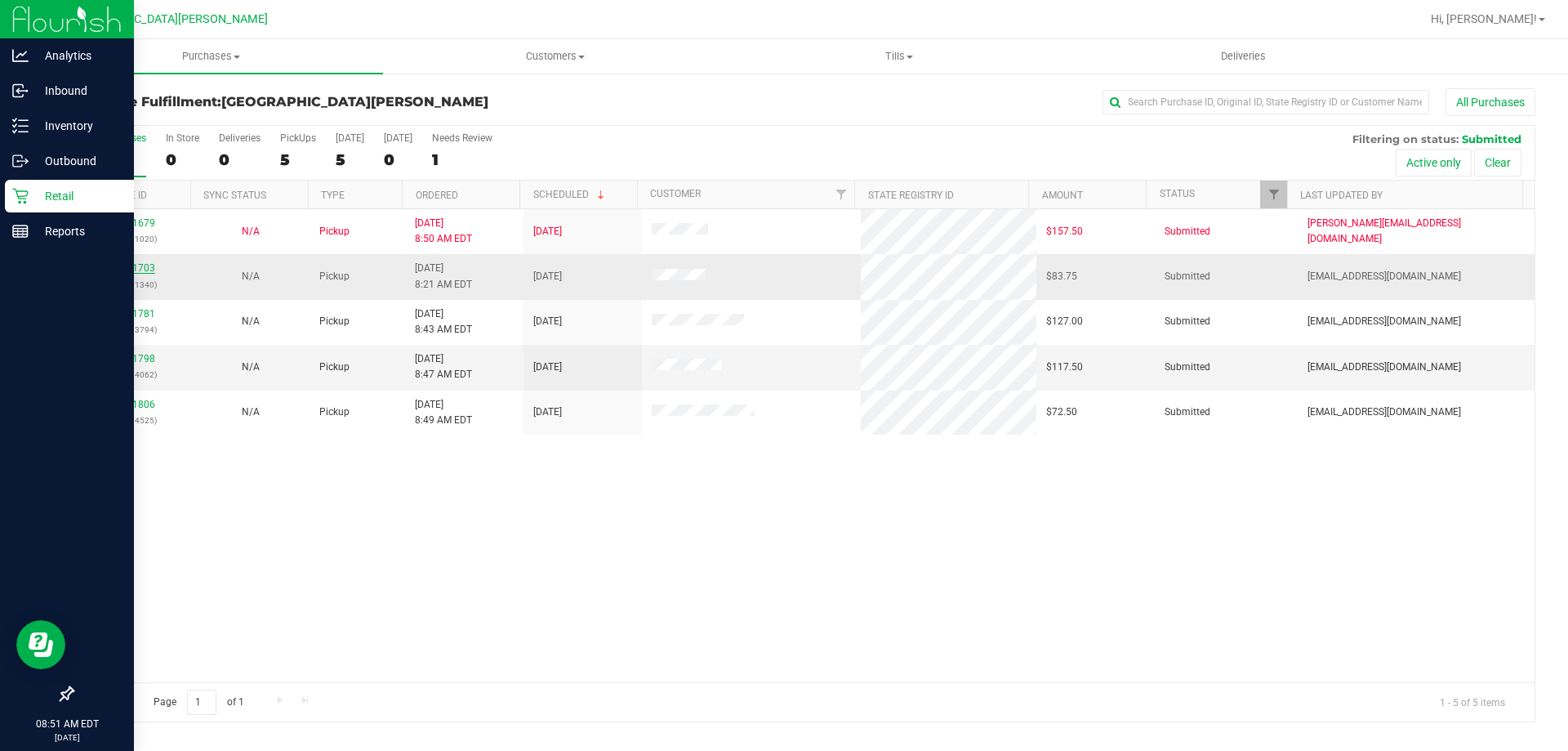
click at [145, 266] on link "11841703" at bounding box center [132, 268] width 46 height 11
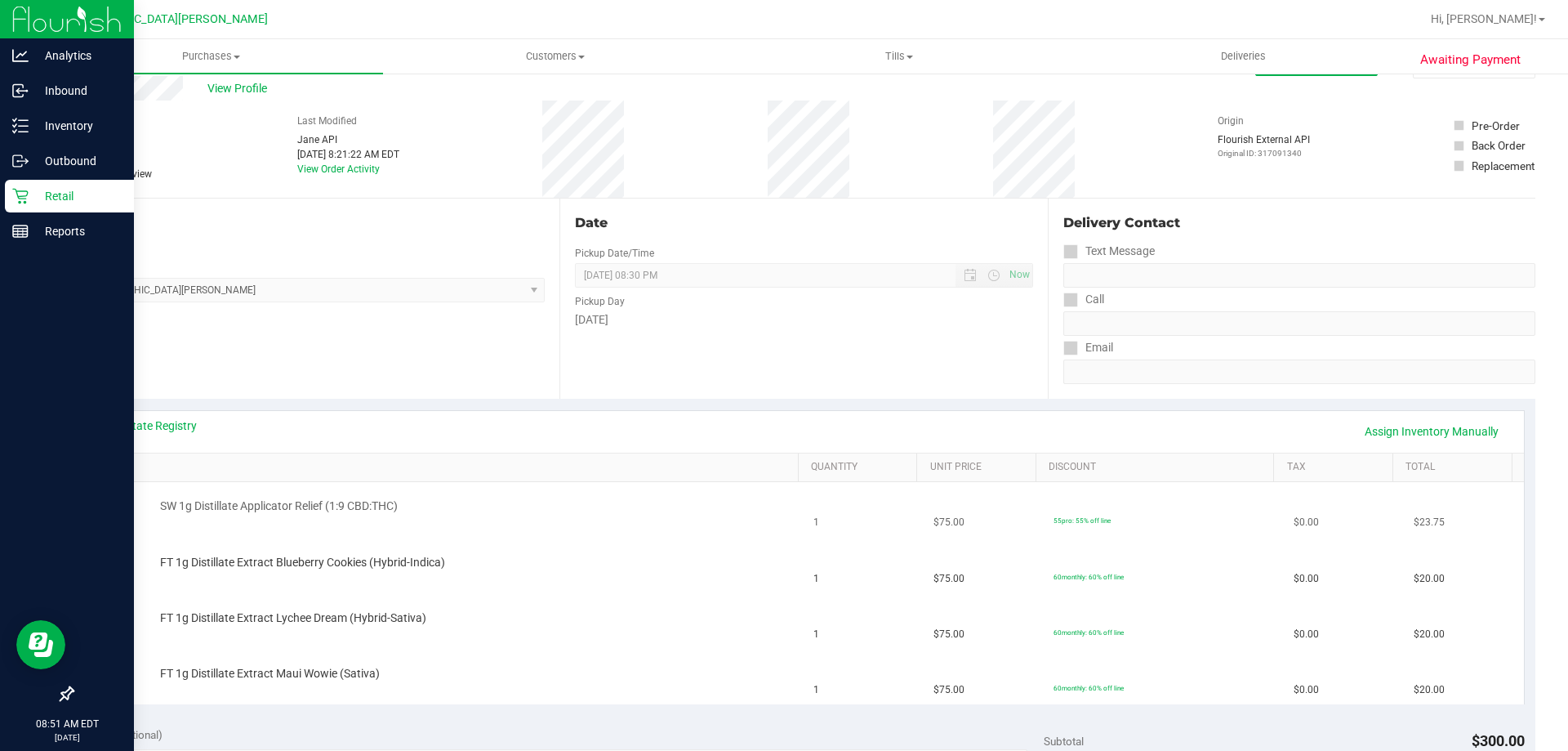
scroll to position [163, 0]
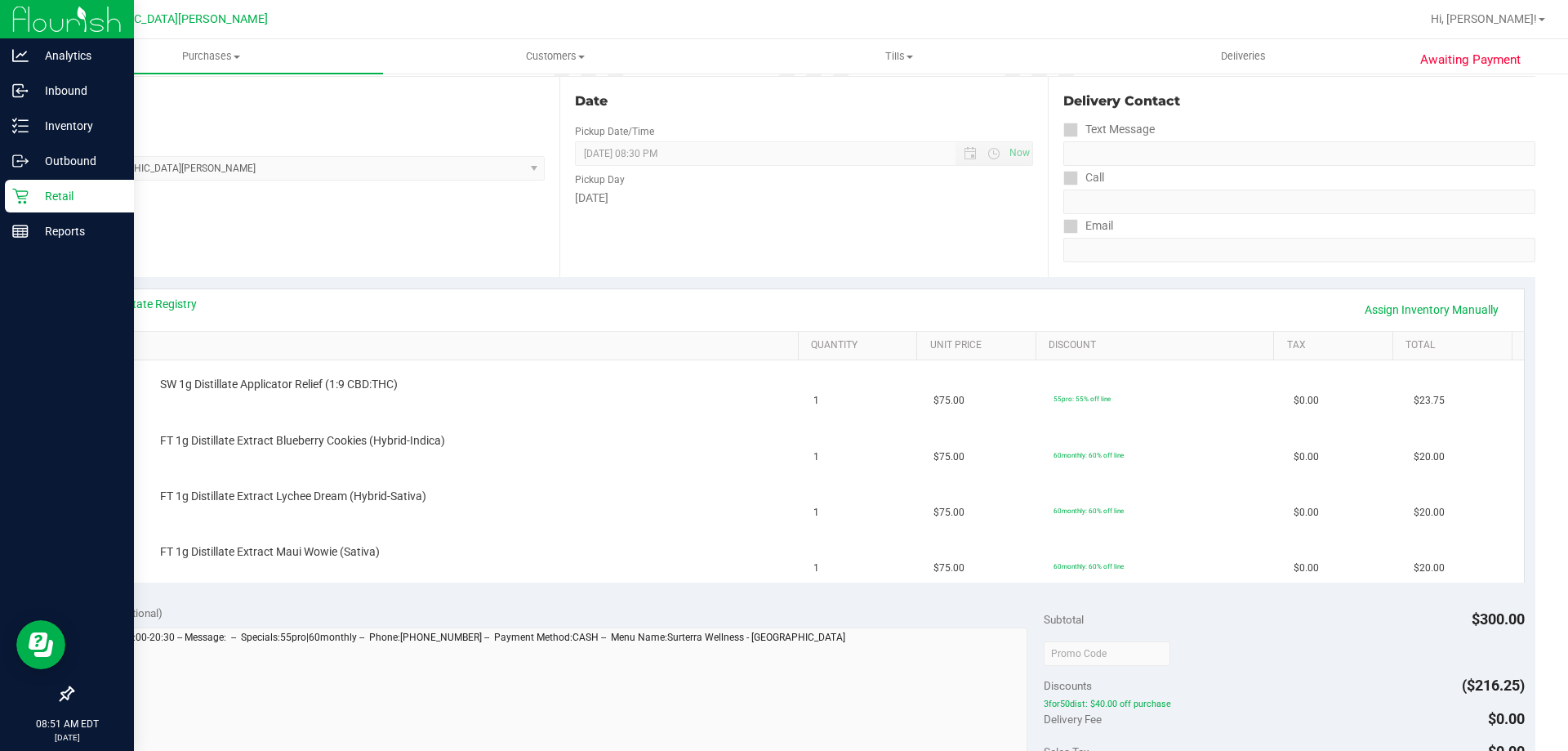
click at [183, 324] on div "View State Registry Assign Inventory Manually" at bounding box center [804, 310] width 1439 height 41
click at [184, 301] on link "View State Registry" at bounding box center [147, 303] width 98 height 16
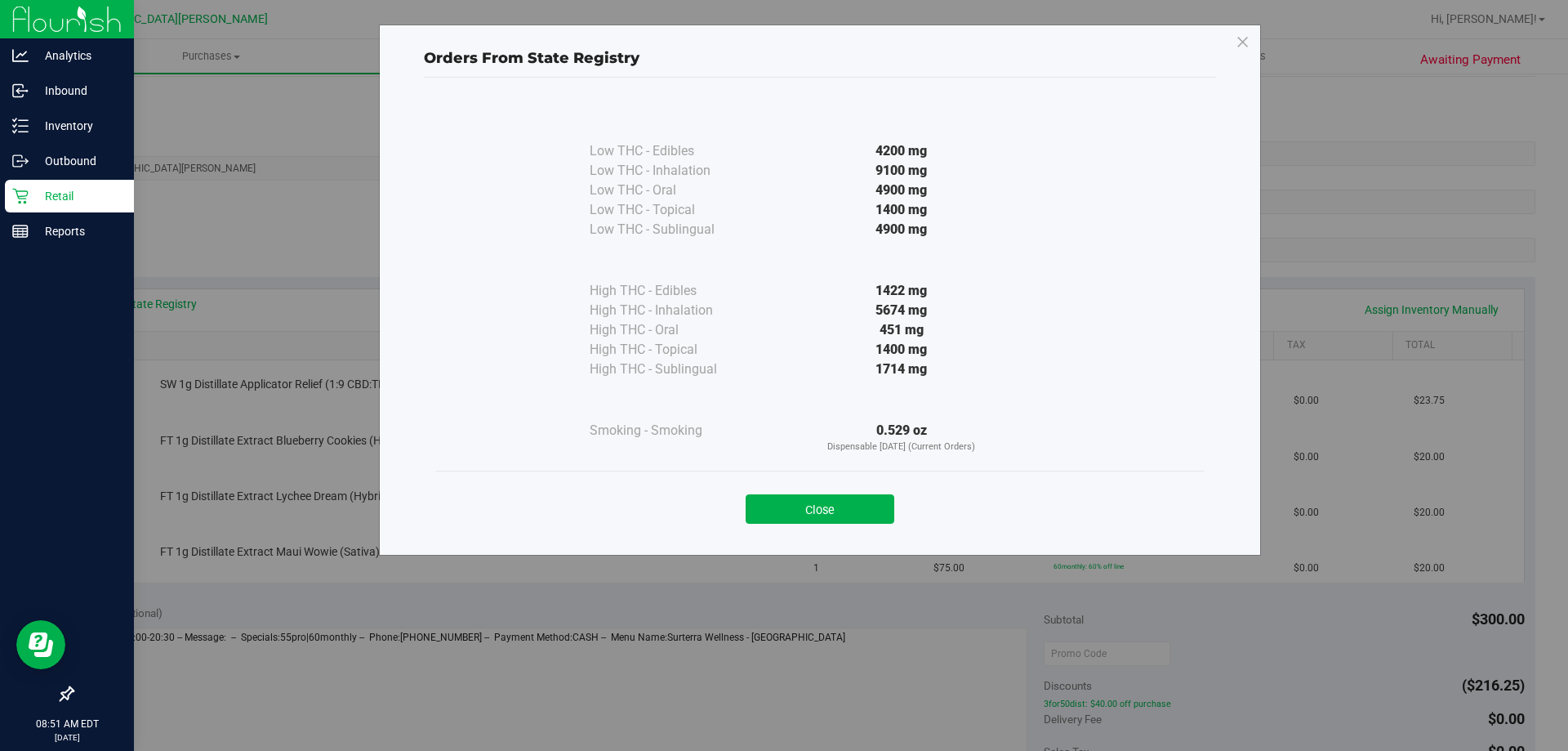
click at [818, 530] on div "Close" at bounding box center [820, 503] width 768 height 66
click at [812, 516] on button "Close" at bounding box center [820, 508] width 148 height 29
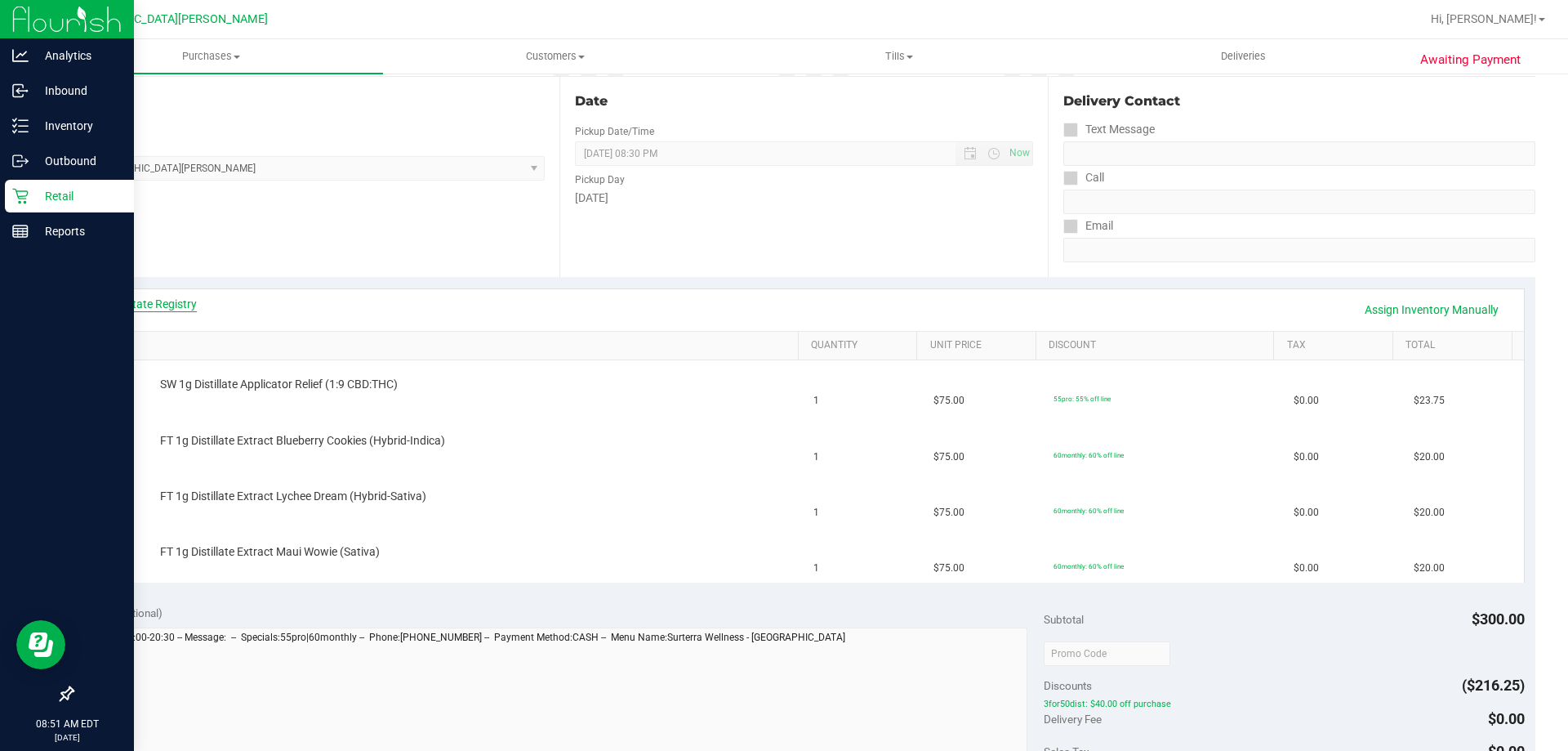
click at [195, 310] on link "View State Registry" at bounding box center [147, 303] width 98 height 16
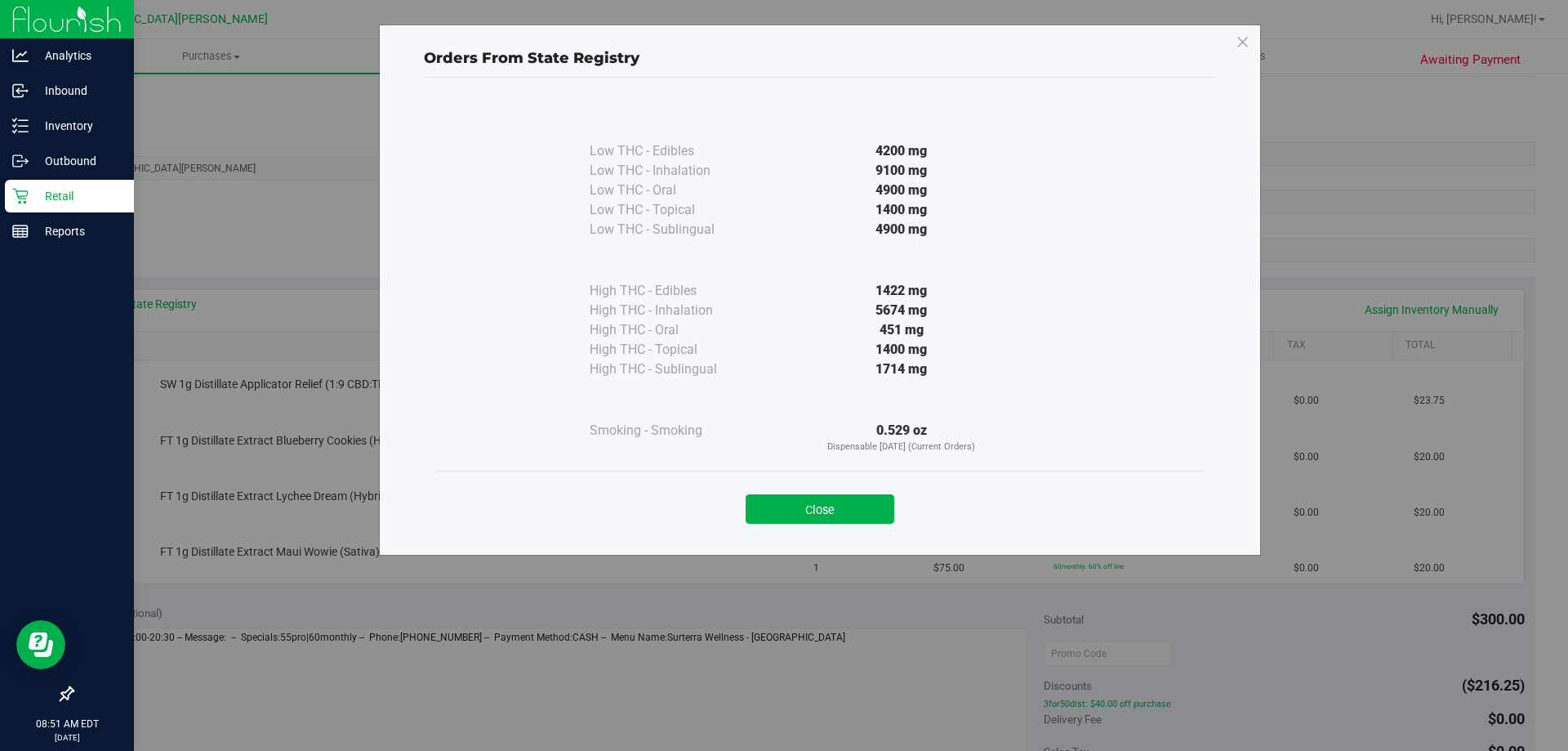
click at [837, 525] on div "Close" at bounding box center [820, 503] width 768 height 66
click at [815, 512] on button "Close" at bounding box center [820, 508] width 148 height 29
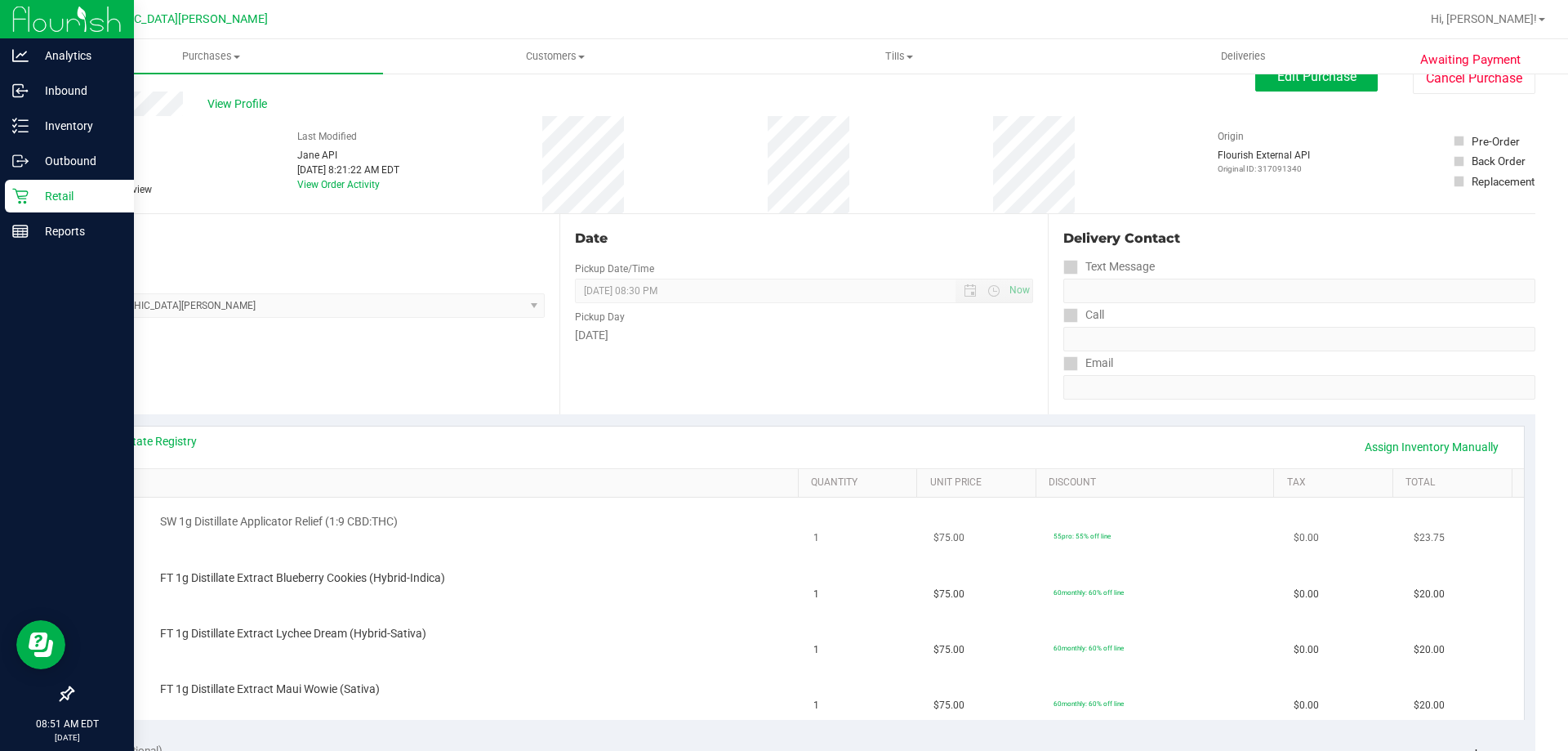
scroll to position [0, 0]
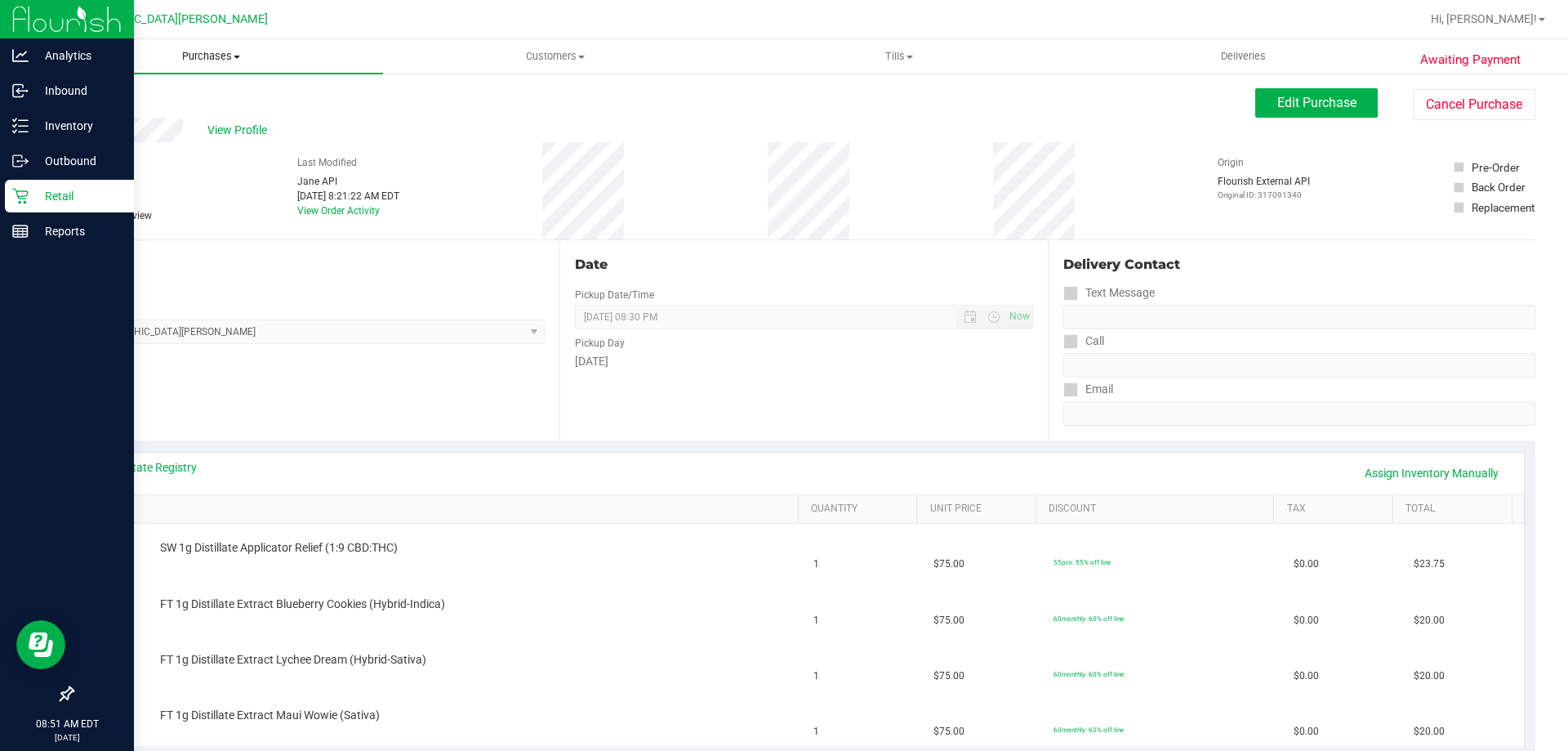
click at [243, 65] on uib-tab-heading "Purchases Summary of purchases Fulfillment All purchases" at bounding box center [211, 56] width 343 height 35
click at [134, 124] on span "Fulfillment" at bounding box center [90, 117] width 101 height 14
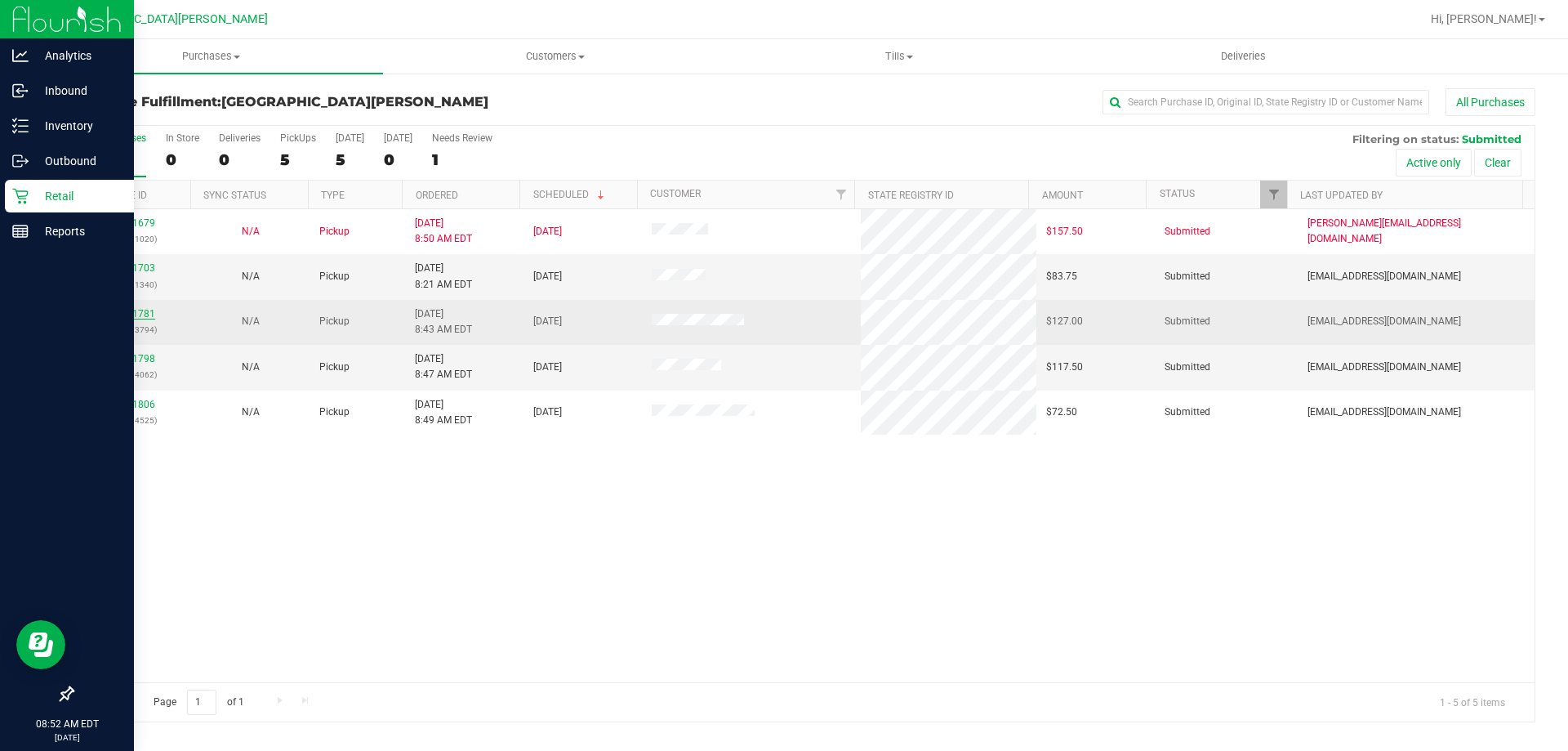
click at [121, 314] on link "11841781" at bounding box center [132, 314] width 46 height 11
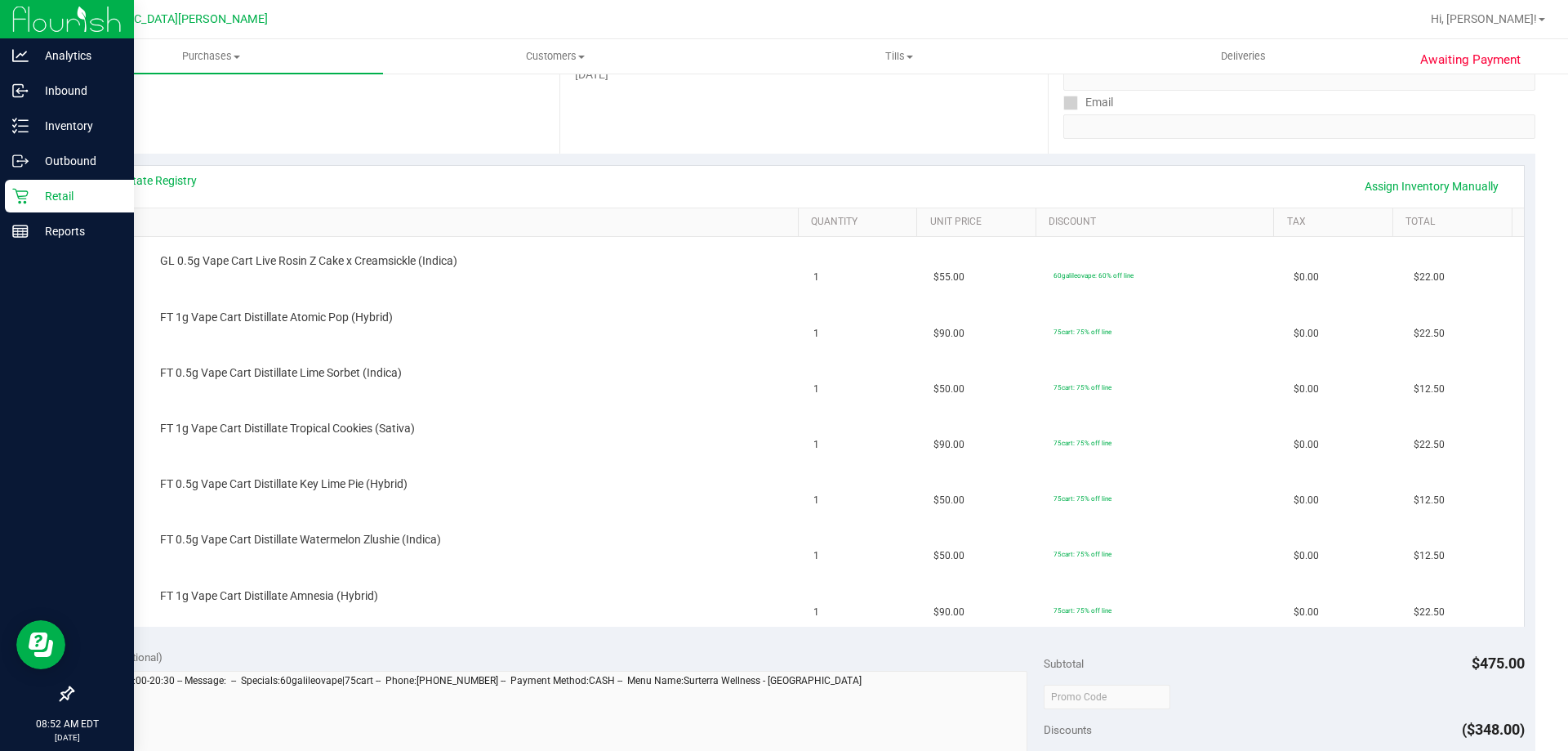
scroll to position [327, 0]
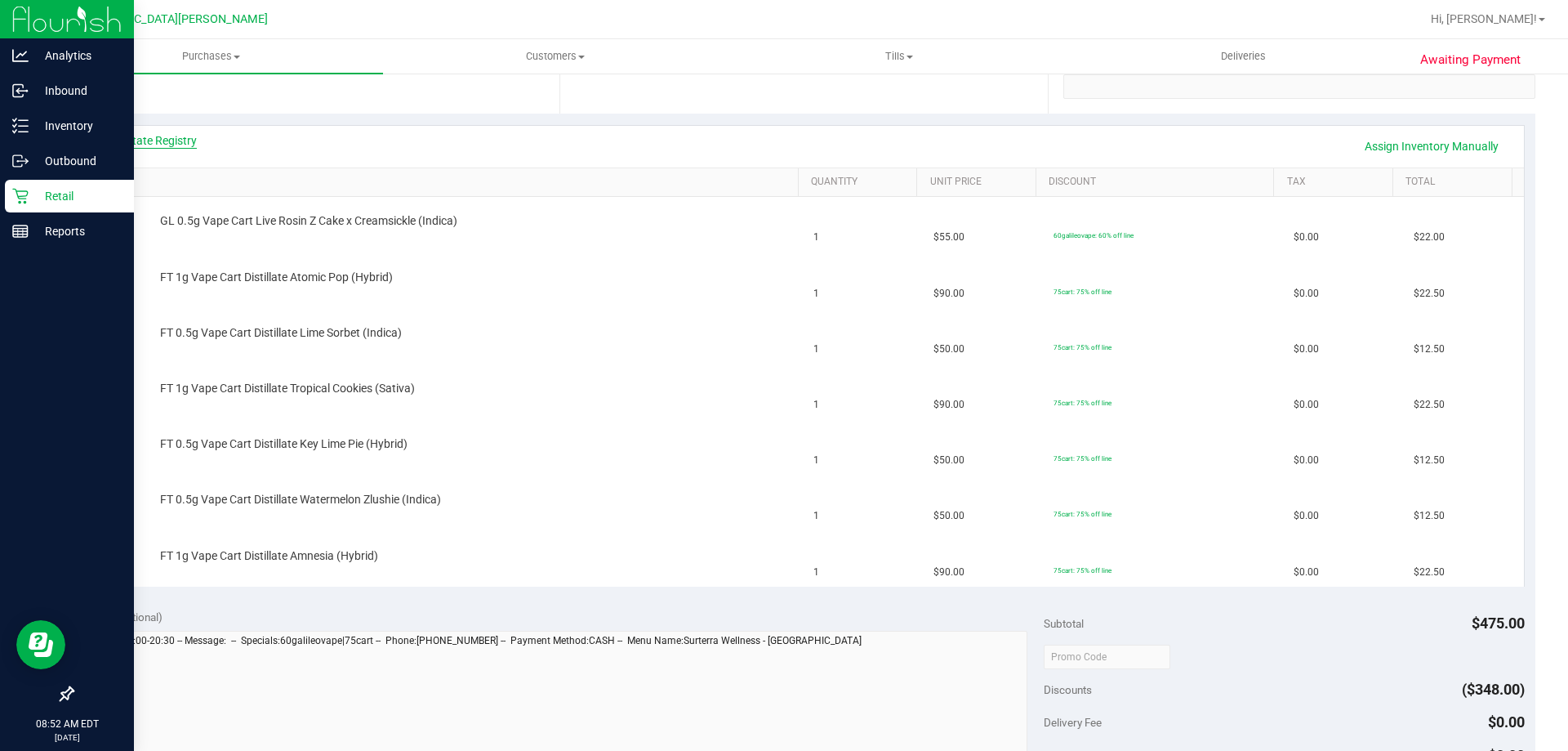
click at [148, 148] on div "View State Registry Assign Inventory Manually" at bounding box center [803, 146] width 1410 height 28
click at [153, 139] on link "View State Registry" at bounding box center [147, 140] width 98 height 16
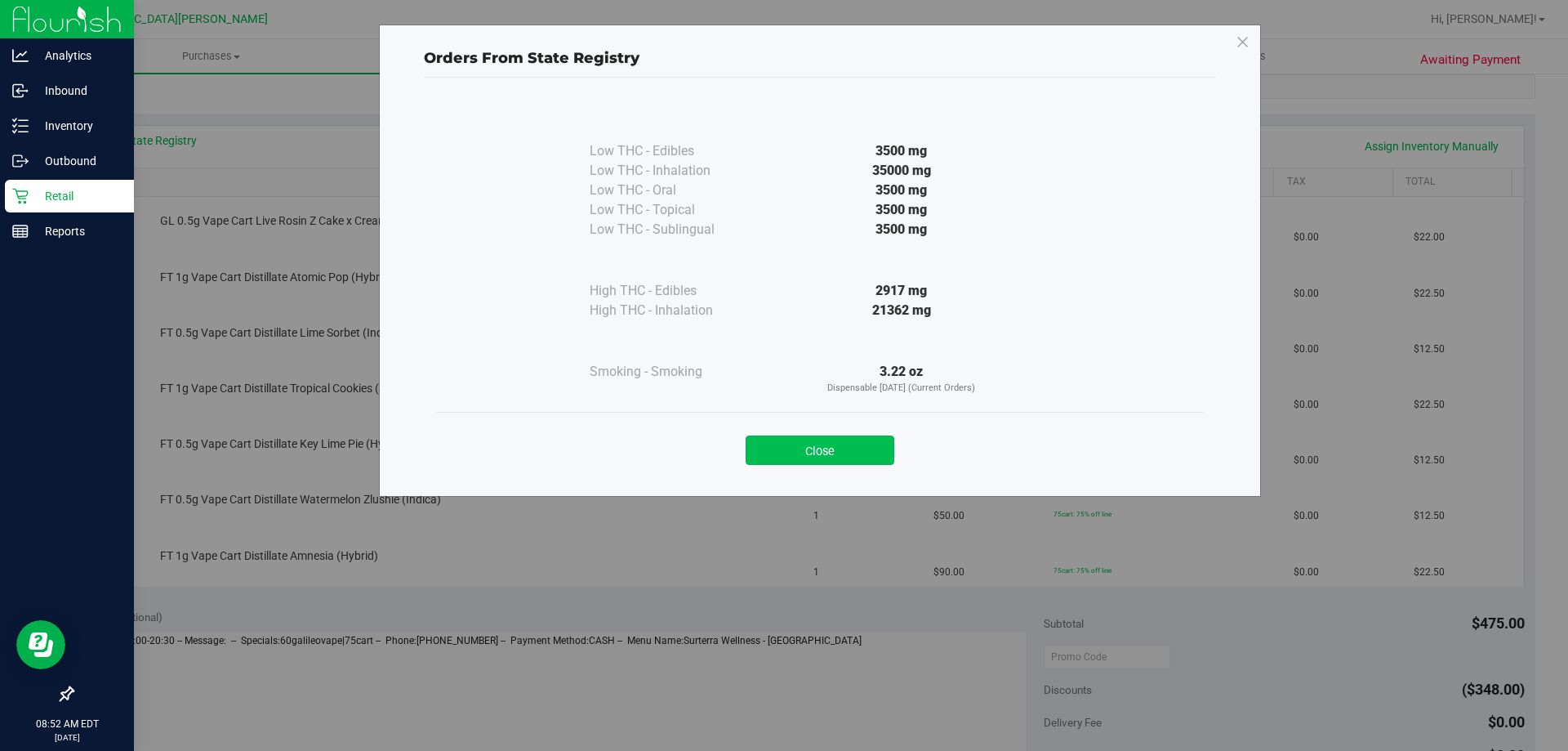
click at [853, 439] on button "Close" at bounding box center [820, 450] width 148 height 29
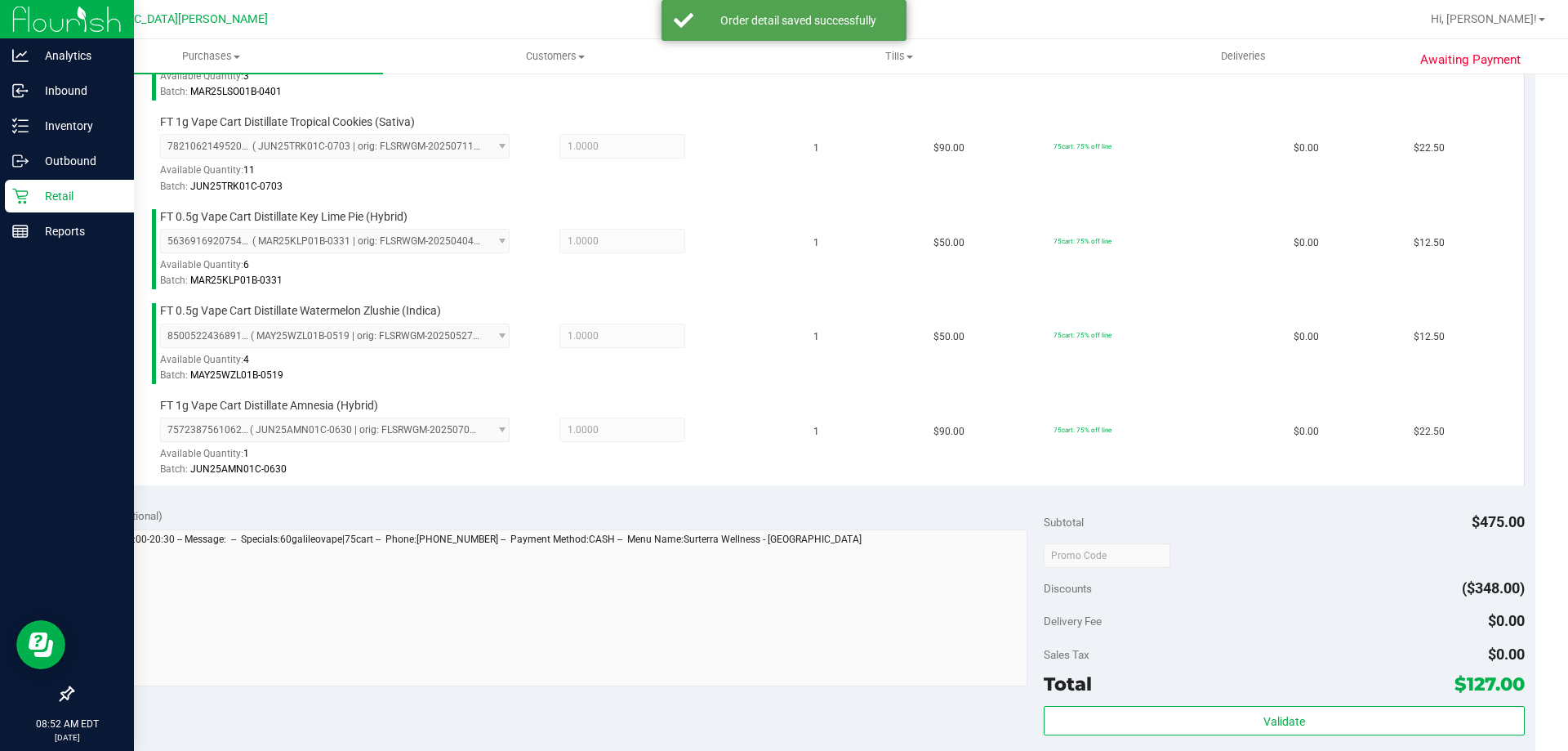
scroll to position [980, 0]
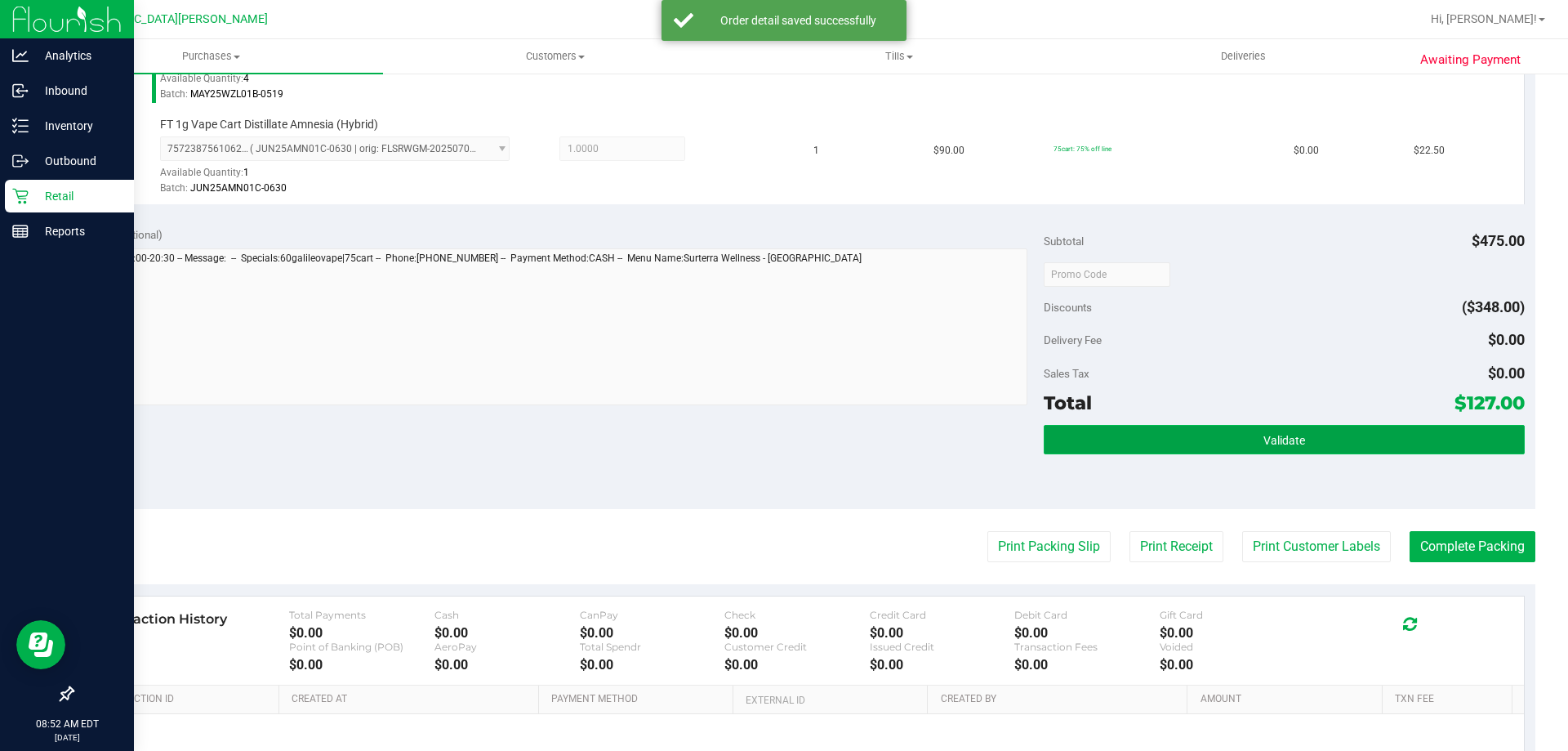
click at [1274, 453] on button "Validate" at bounding box center [1284, 439] width 480 height 29
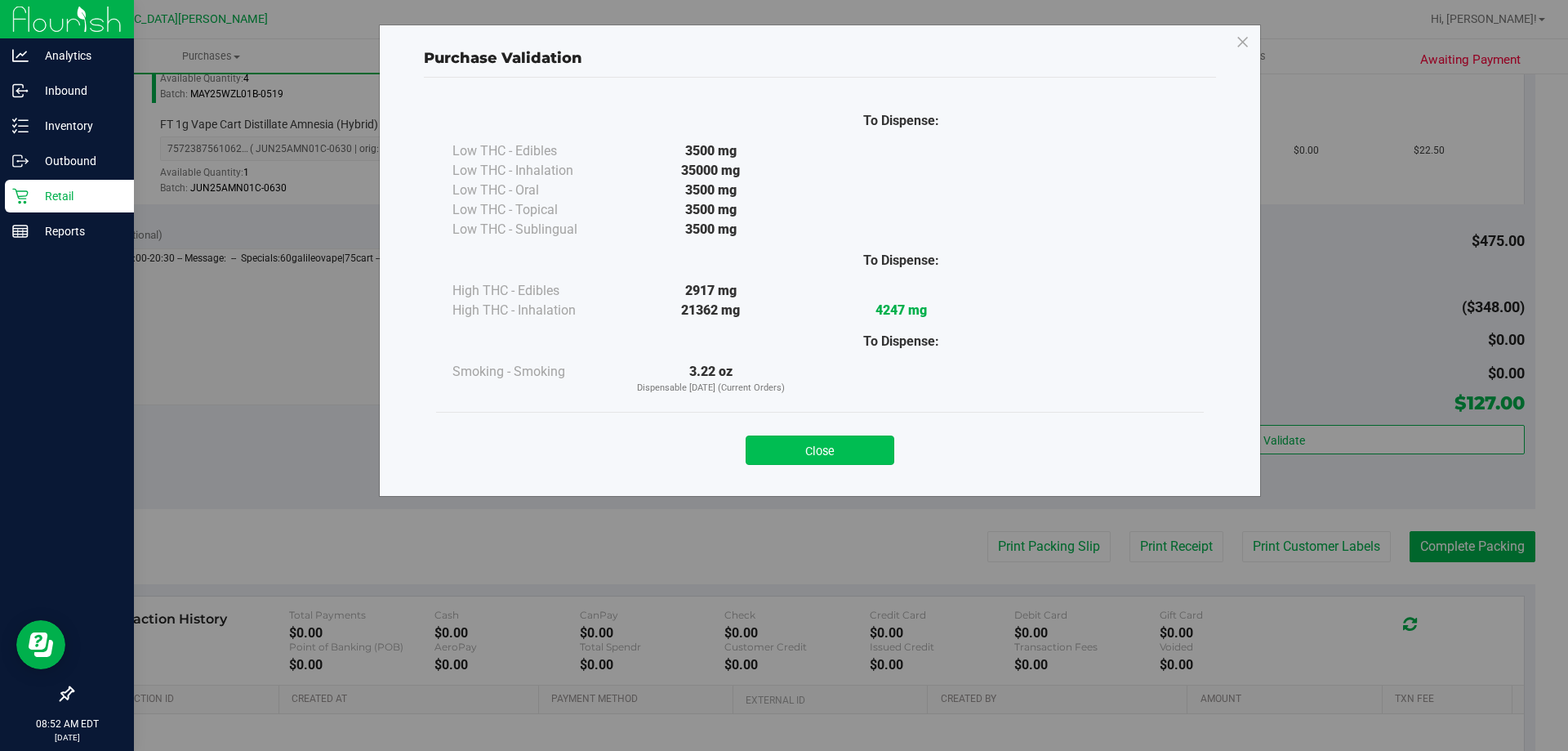
click at [843, 439] on button "Close" at bounding box center [820, 450] width 148 height 29
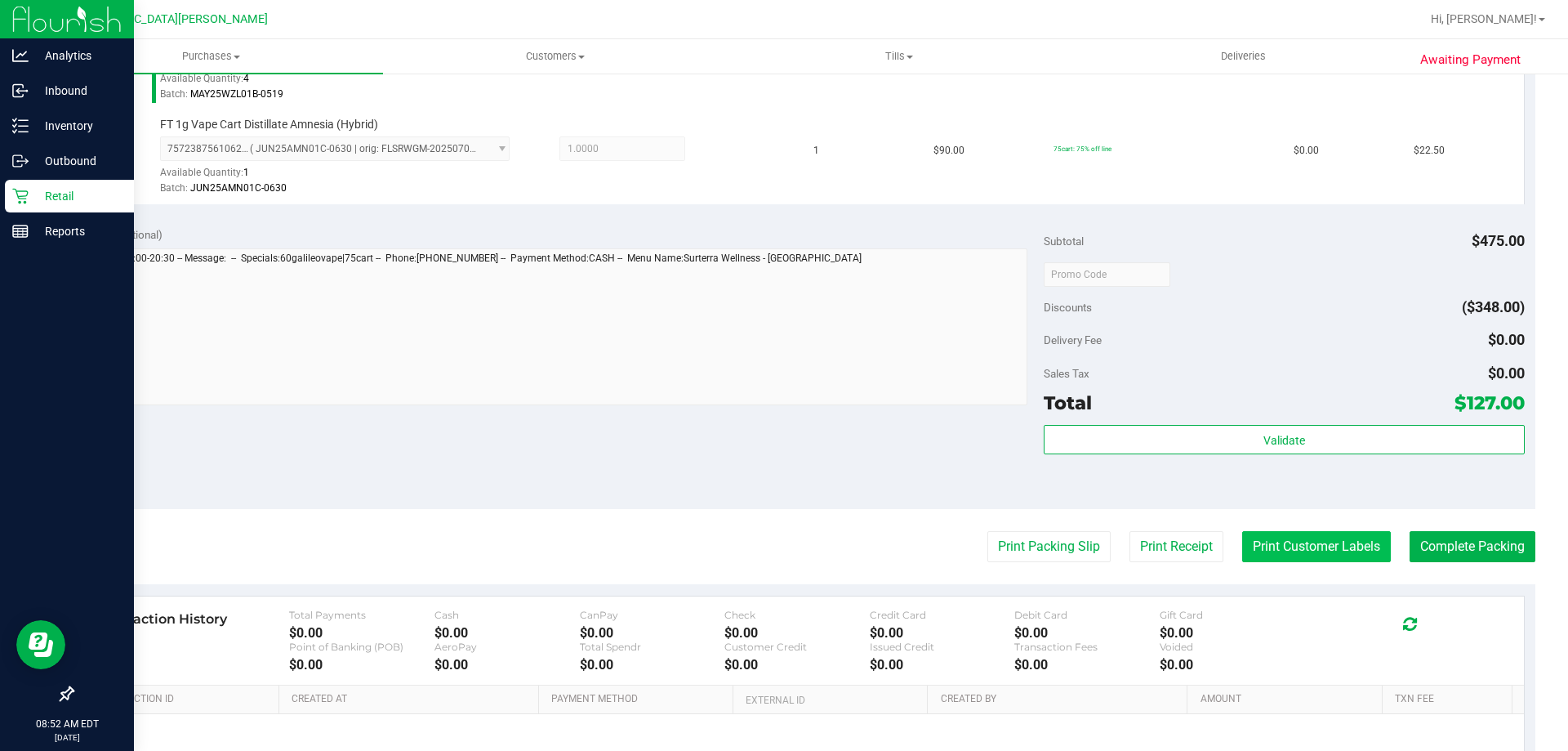
click at [1300, 533] on button "Print Customer Labels" at bounding box center [1317, 546] width 148 height 31
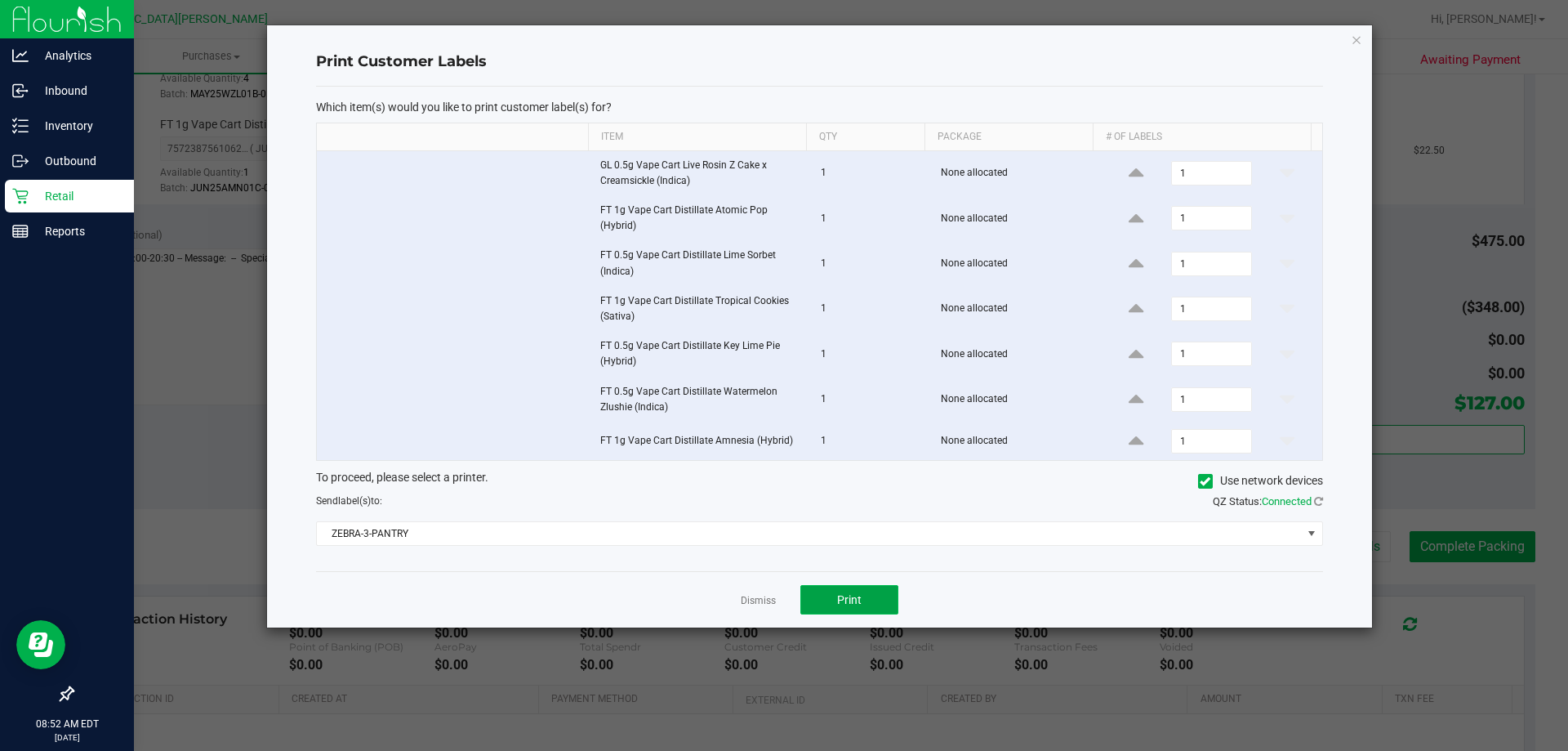
click at [853, 595] on span "Print" at bounding box center [849, 600] width 24 height 13
click at [746, 595] on link "Dismiss" at bounding box center [757, 601] width 35 height 14
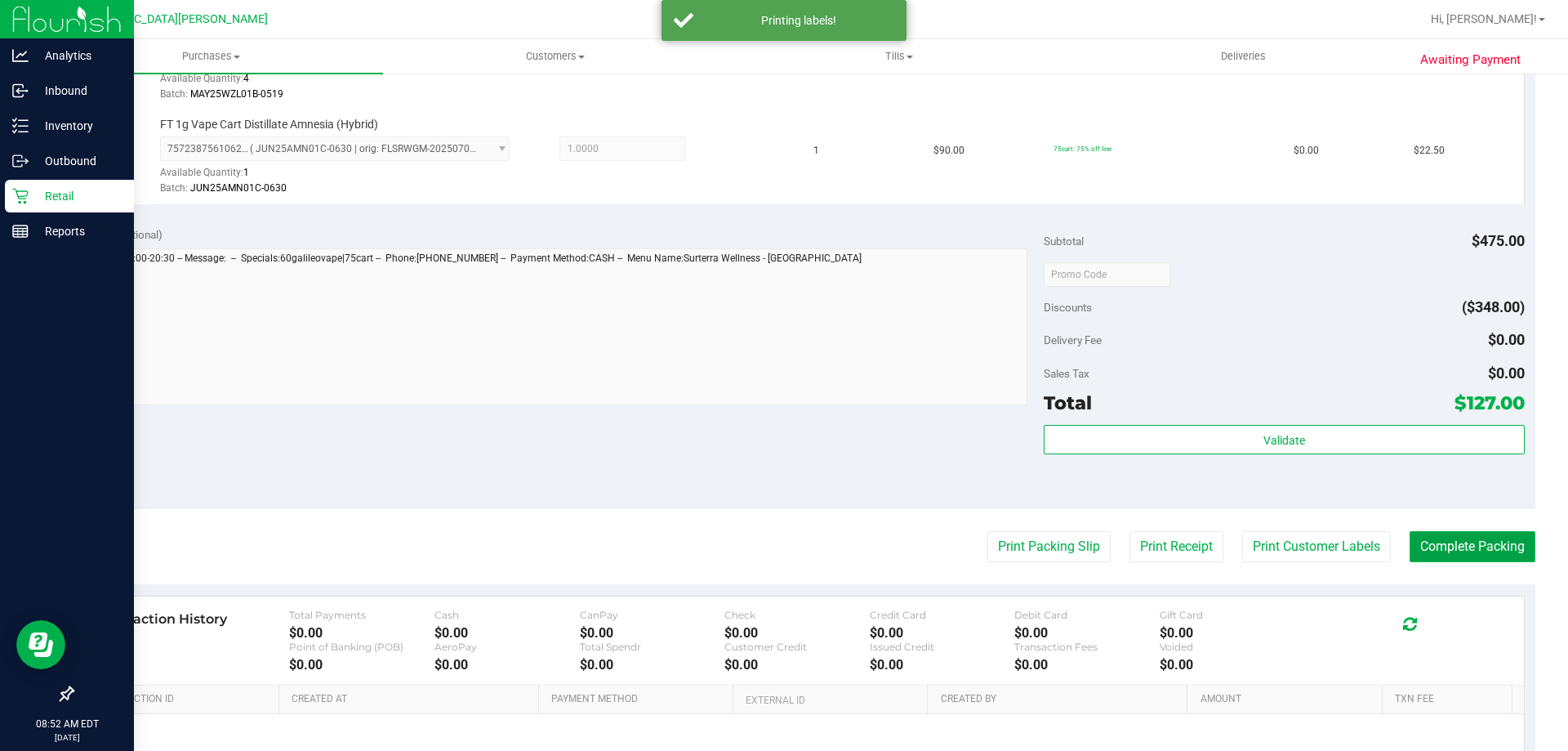
click at [1432, 548] on button "Complete Packing" at bounding box center [1472, 546] width 126 height 31
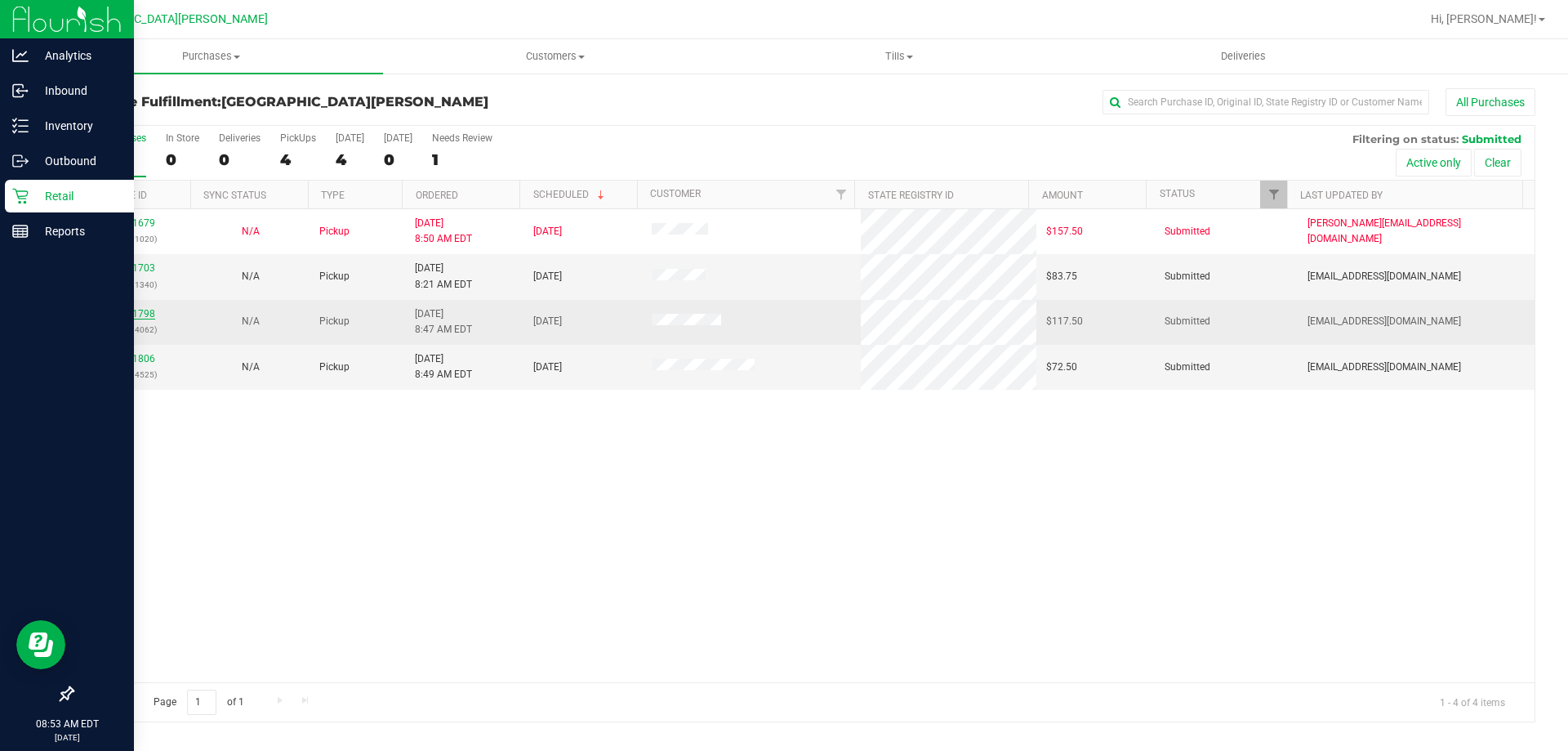
click at [127, 312] on link "11841798" at bounding box center [132, 314] width 46 height 11
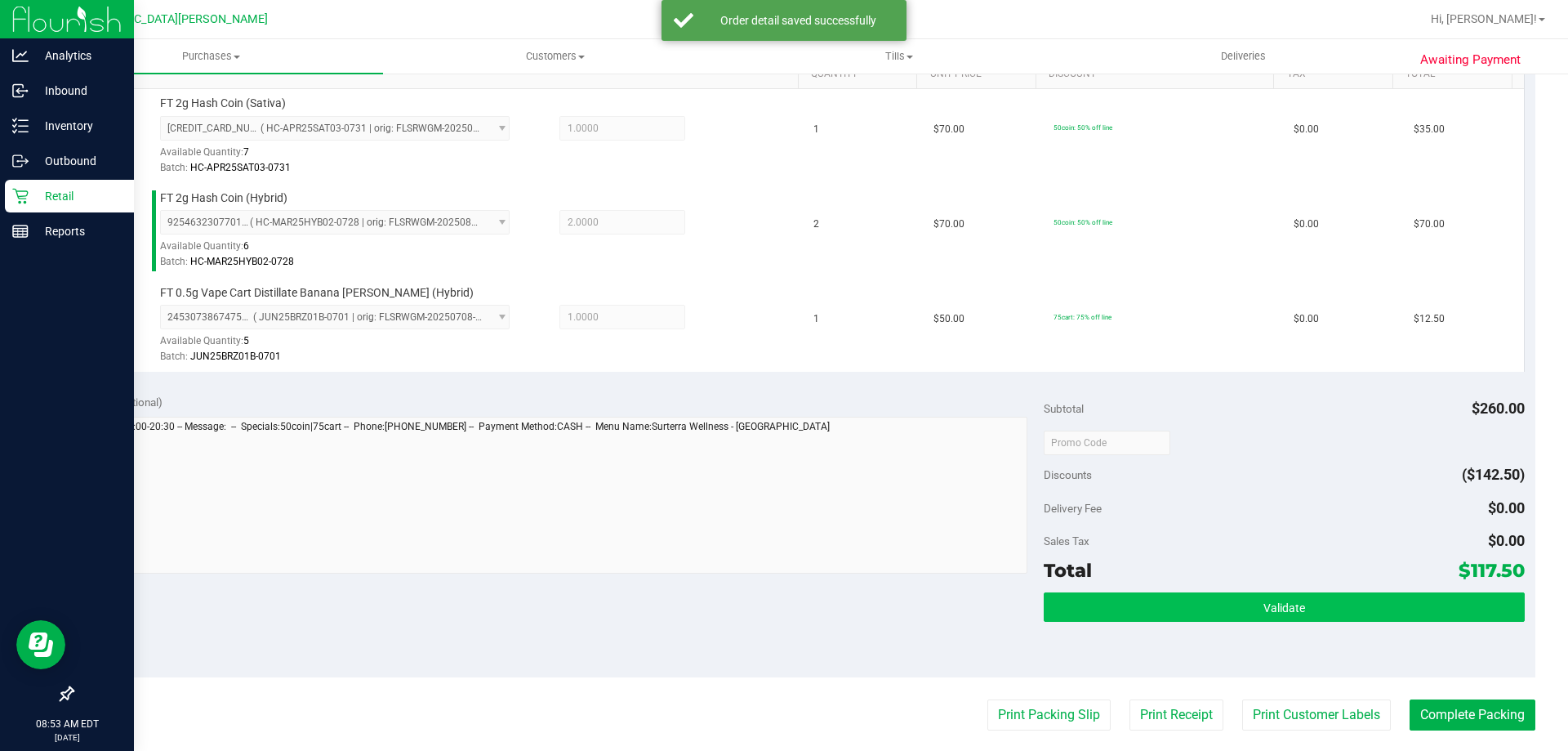
scroll to position [490, 0]
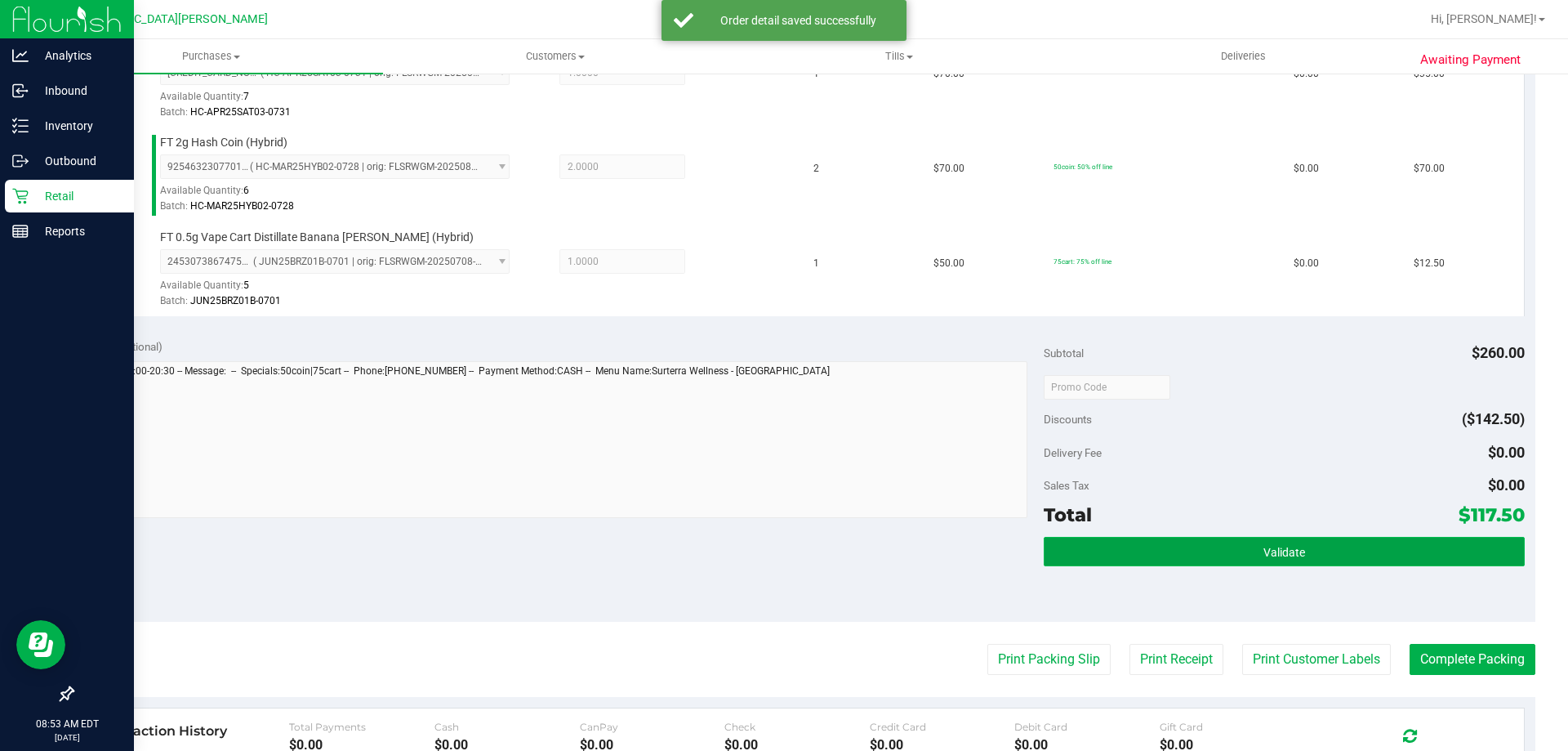
click at [1162, 545] on button "Validate" at bounding box center [1284, 551] width 480 height 29
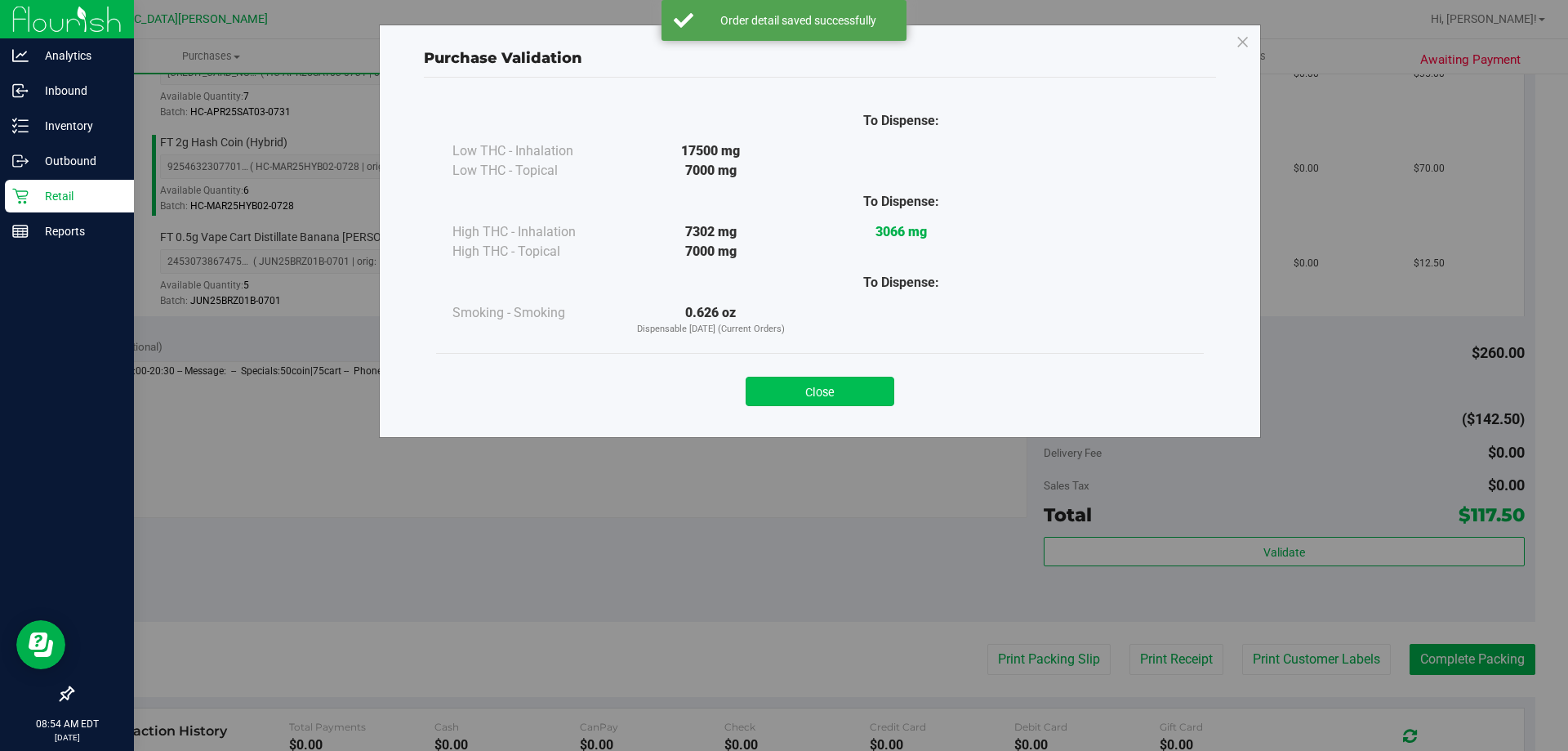
click at [856, 405] on button "Close" at bounding box center [820, 391] width 148 height 29
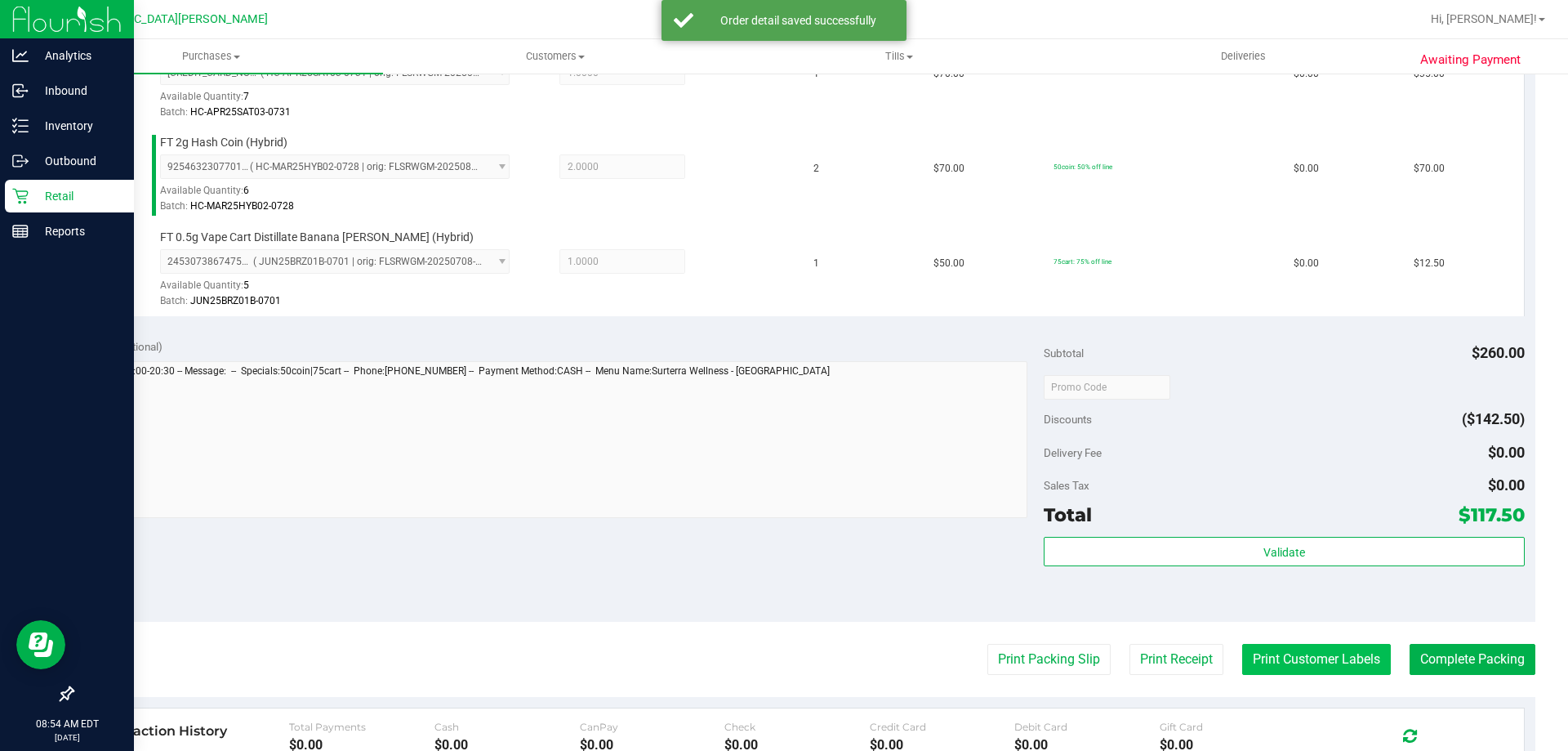
click at [1262, 665] on button "Print Customer Labels" at bounding box center [1317, 659] width 148 height 31
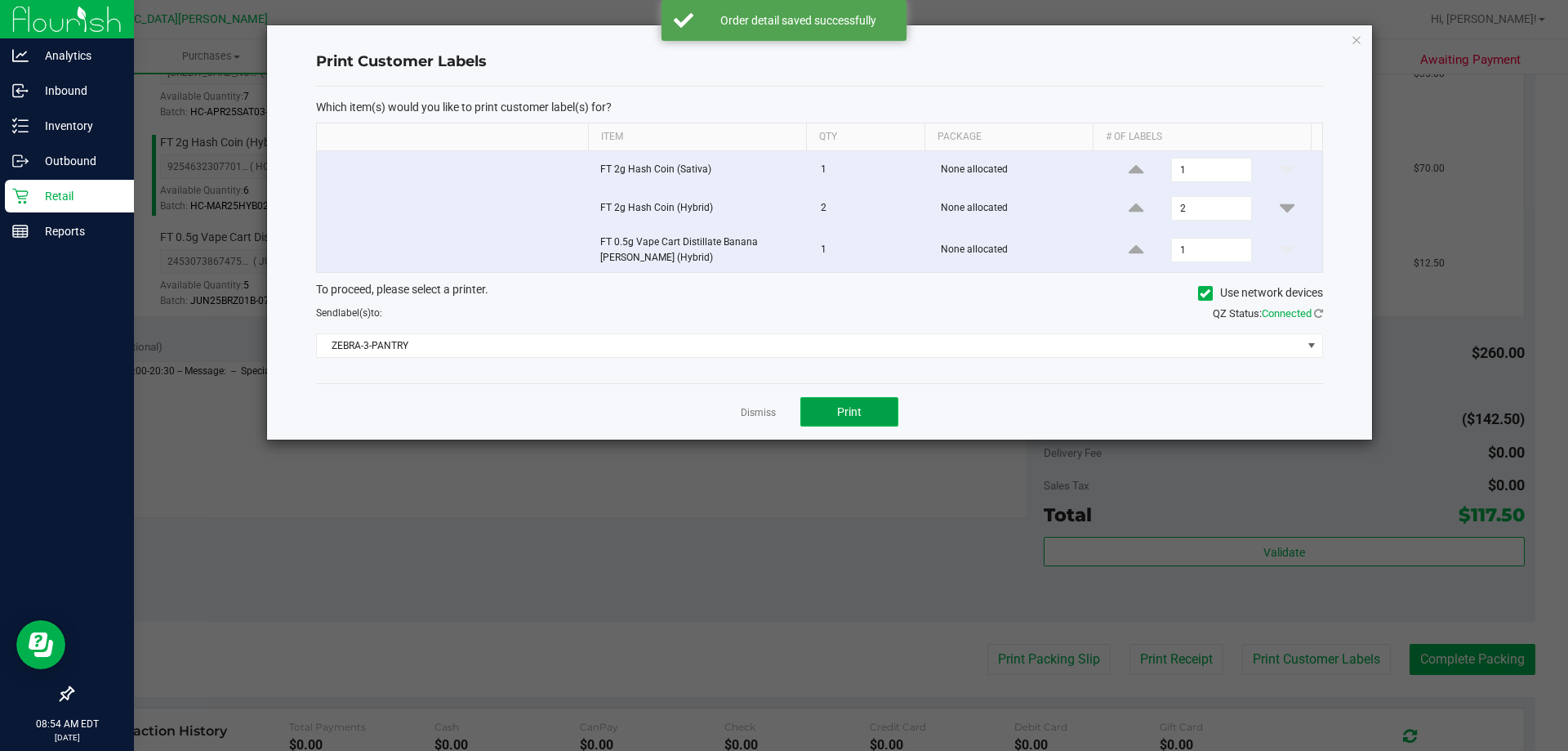
click at [860, 412] on span "Print" at bounding box center [849, 412] width 24 height 13
click at [766, 415] on link "Dismiss" at bounding box center [757, 413] width 35 height 14
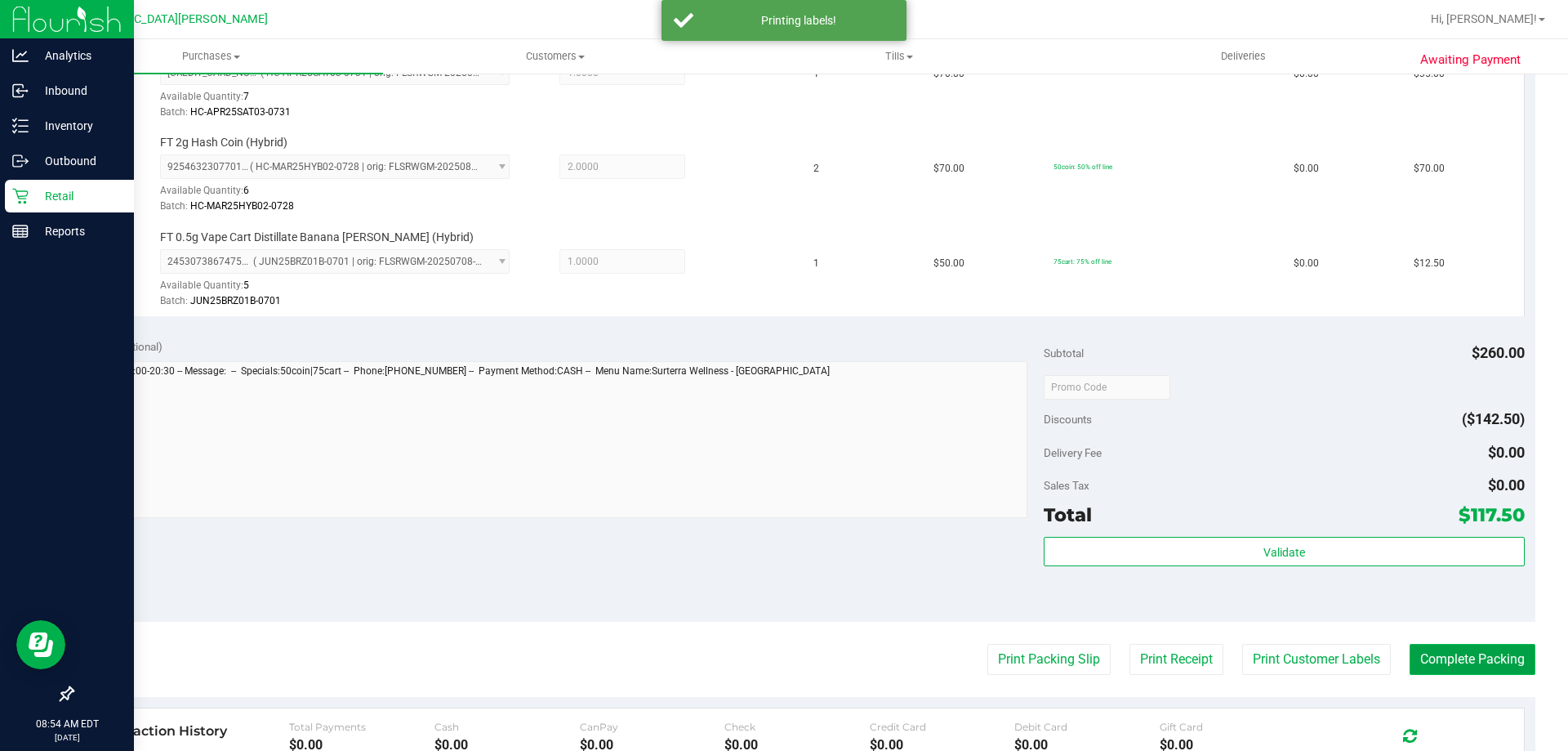
click at [1451, 658] on button "Complete Packing" at bounding box center [1472, 659] width 126 height 31
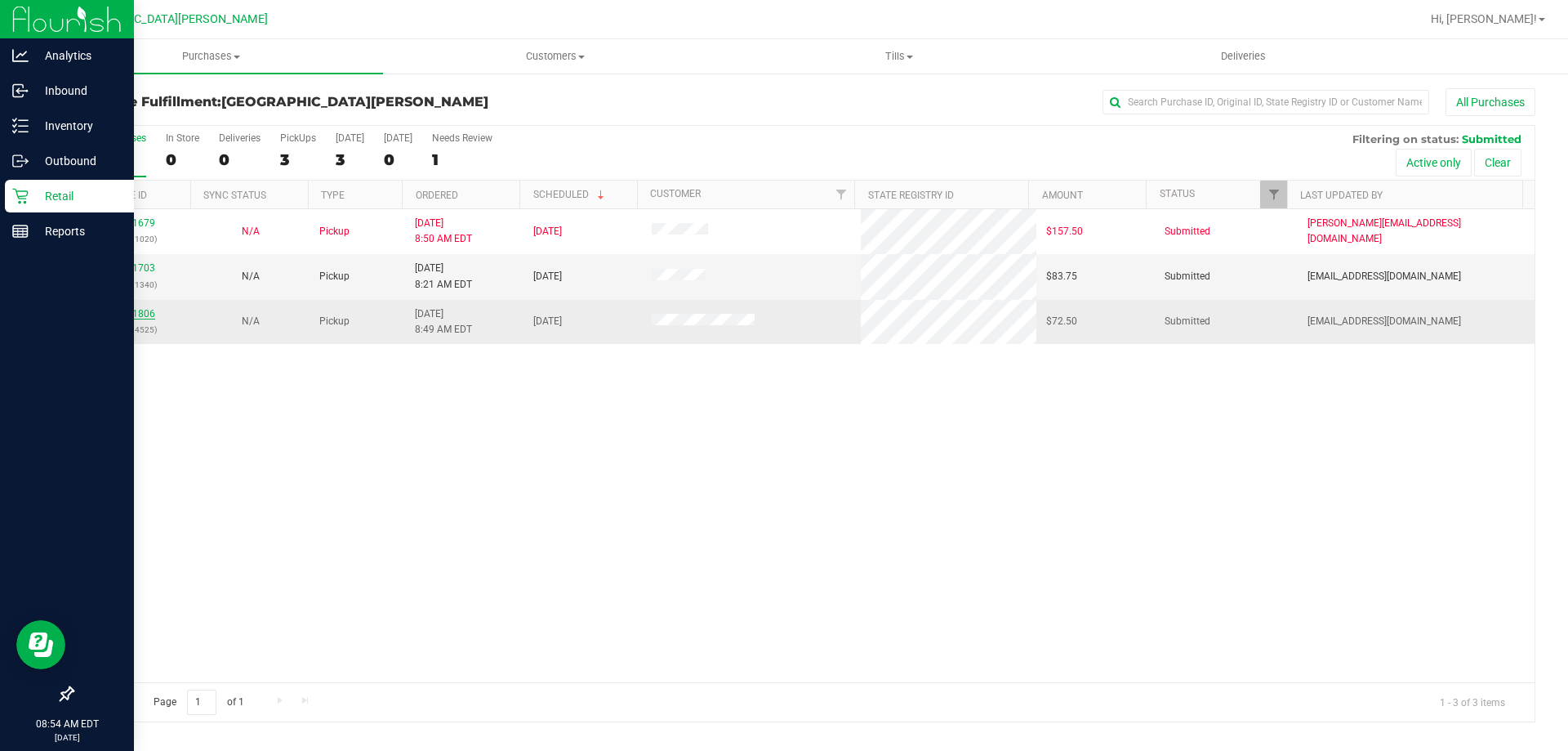
click at [133, 309] on link "11841806" at bounding box center [132, 314] width 46 height 11
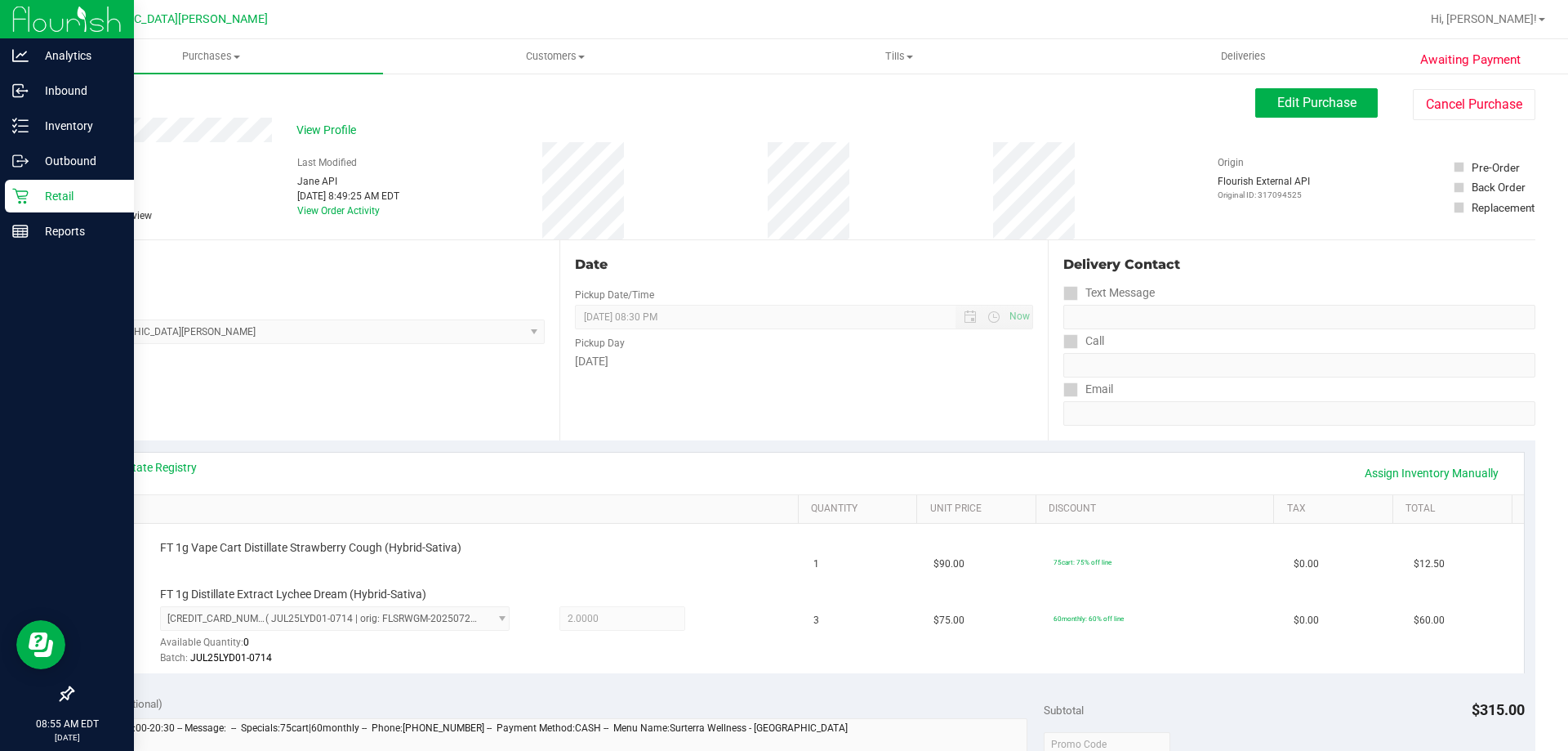
click at [204, 390] on div "Location Pickup Store Key West WC Select Store Bonita Springs WC Boynton Beach …" at bounding box center [316, 340] width 488 height 200
click at [211, 360] on div "Location Pickup Store Key West WC Select Store Bonita Springs WC Boynton Beach …" at bounding box center [316, 340] width 488 height 200
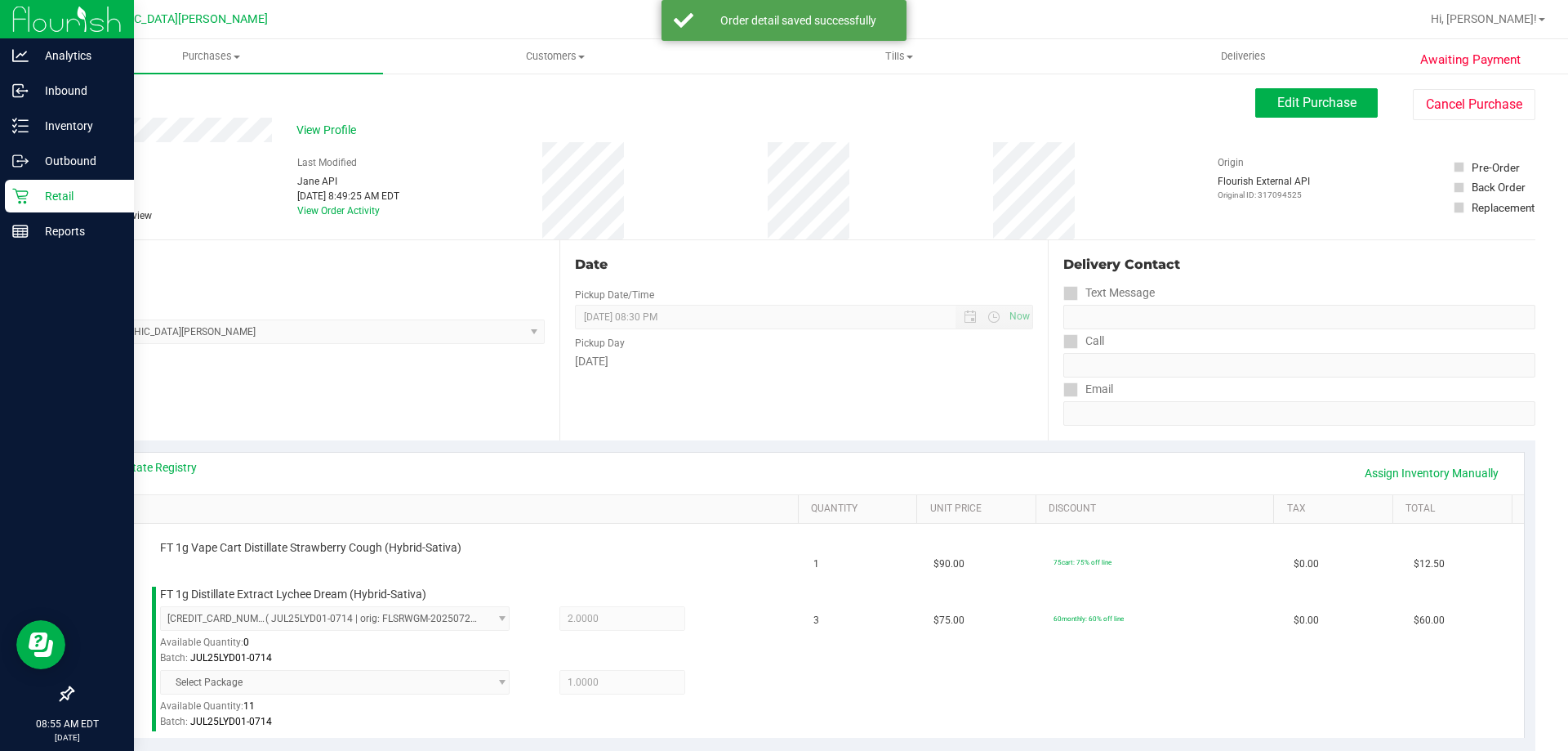
click at [436, 349] on div "Location Pickup Store Key West WC Select Store Bonita Springs WC Boynton Beach …" at bounding box center [316, 340] width 488 height 200
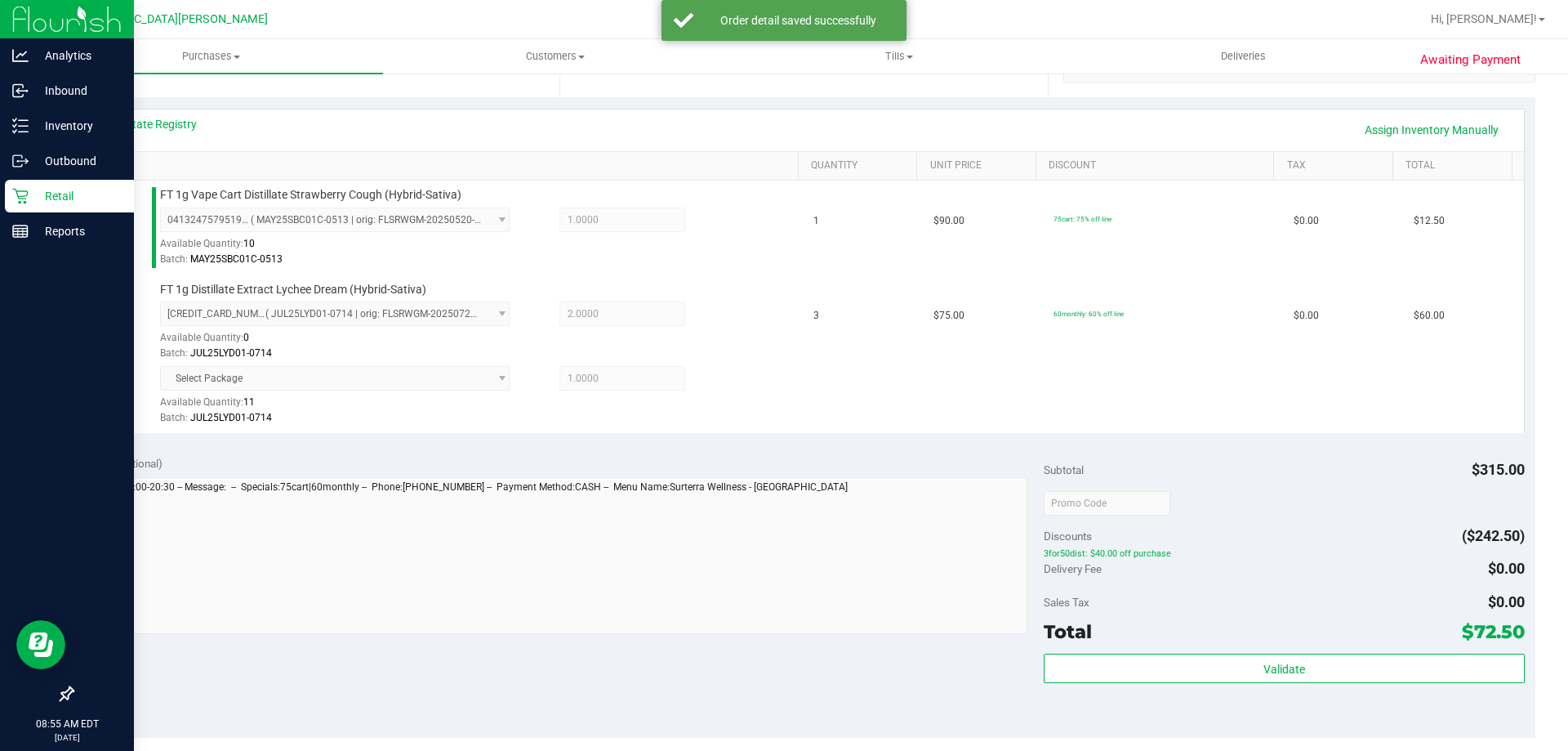
scroll to position [408, 0]
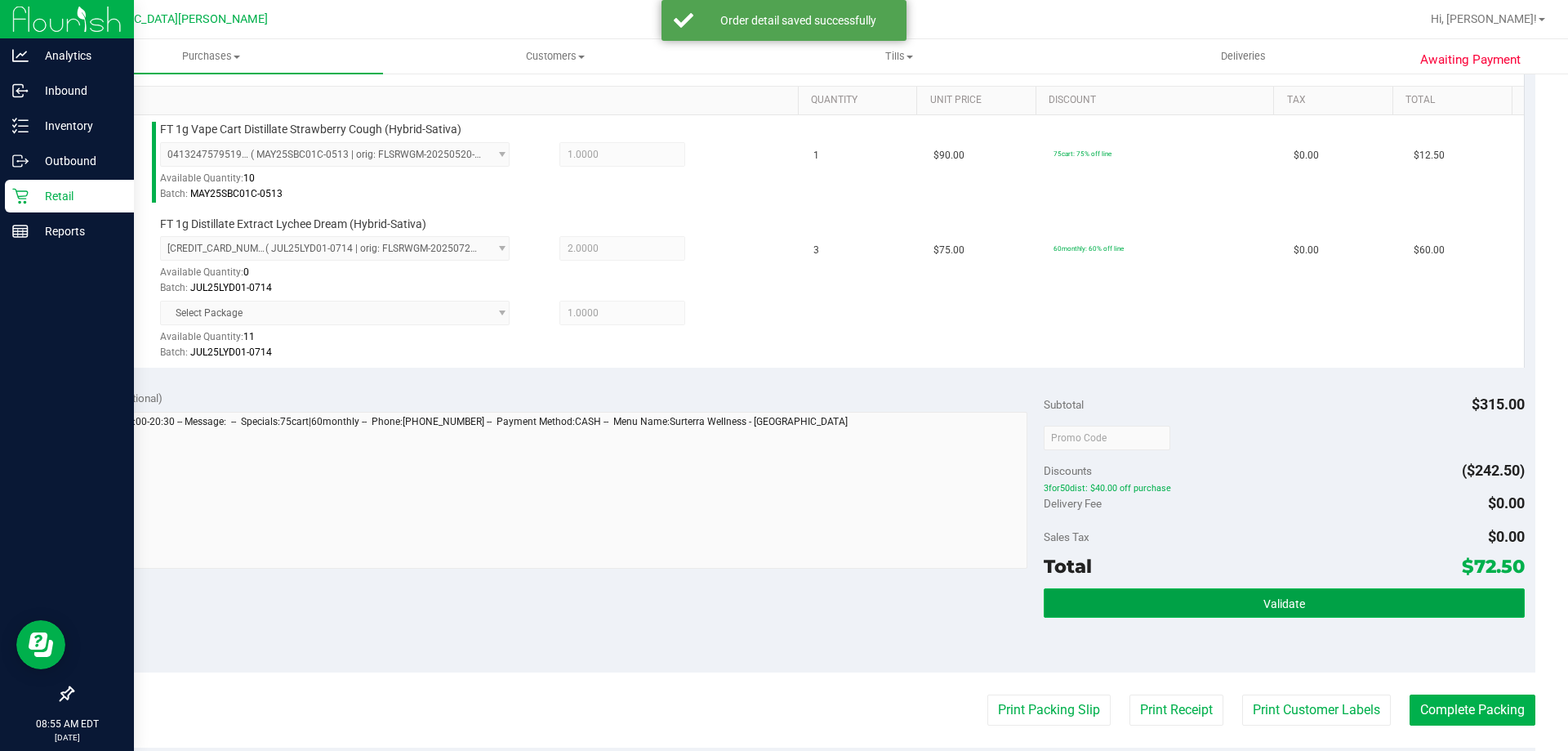
click at [1263, 605] on span "Validate" at bounding box center [1284, 604] width 41 height 13
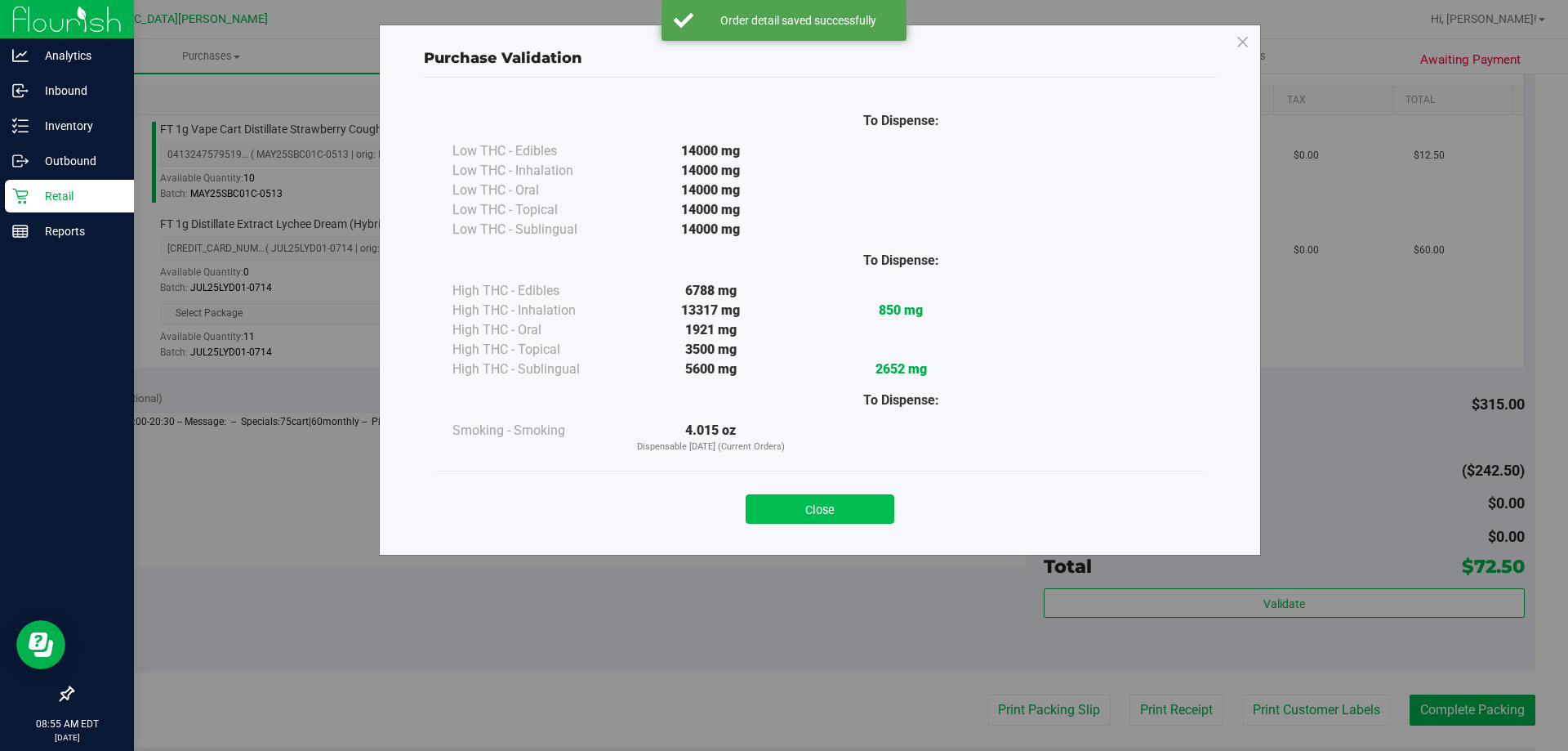
click at [856, 500] on button "Close" at bounding box center [820, 508] width 148 height 29
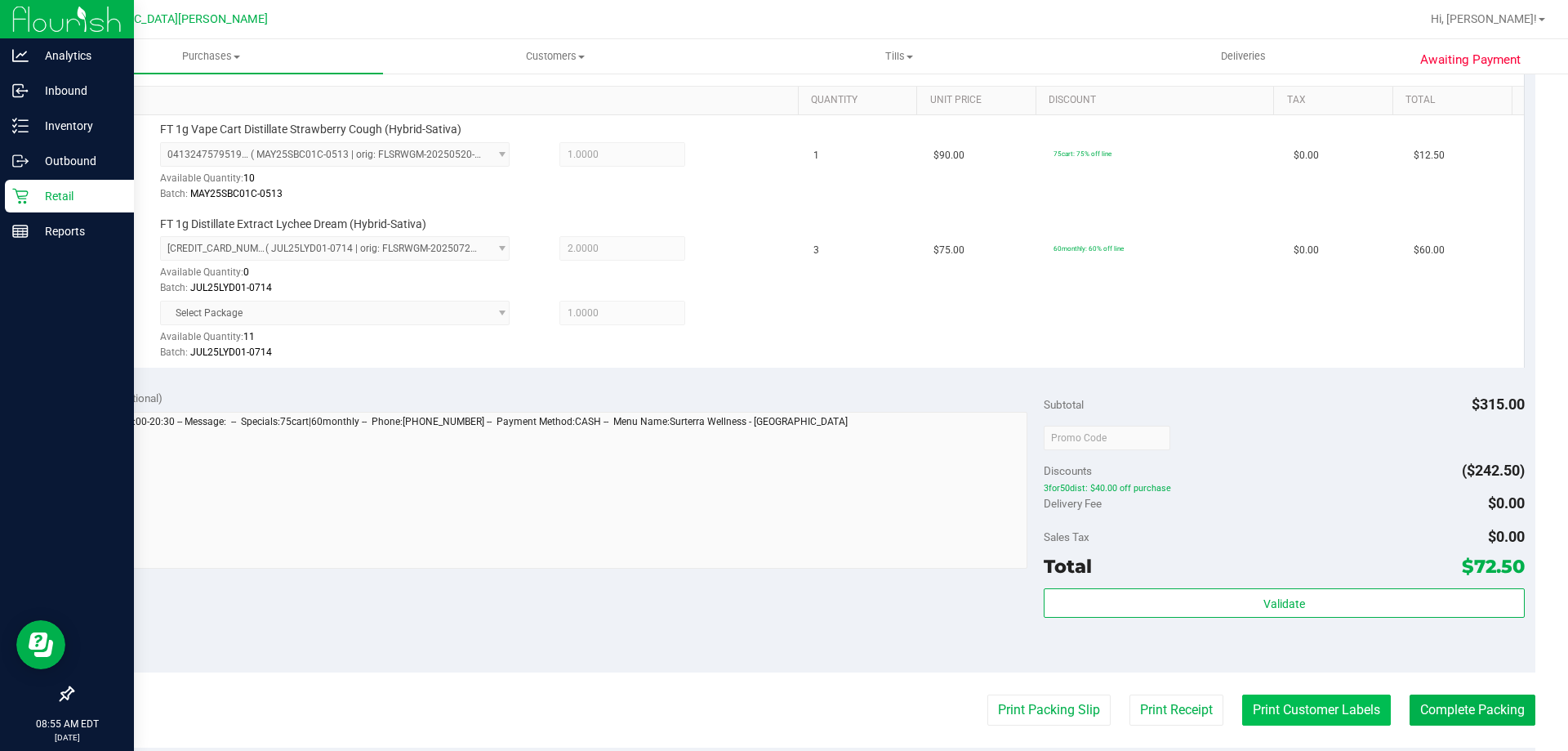
click at [1303, 713] on button "Print Customer Labels" at bounding box center [1317, 710] width 148 height 31
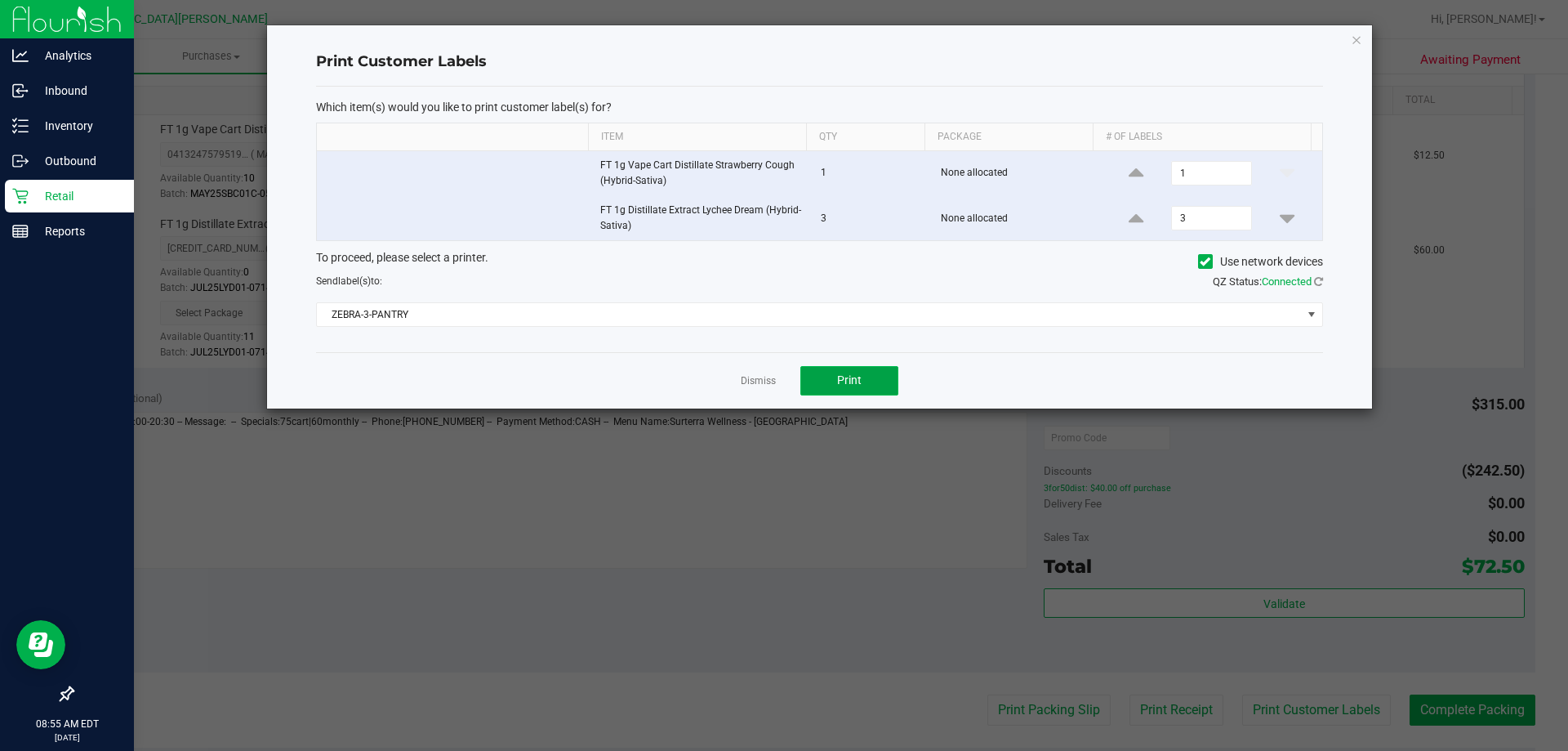
click at [860, 388] on button "Print" at bounding box center [849, 380] width 98 height 29
click at [756, 390] on div "Dismiss Print" at bounding box center [819, 380] width 1007 height 56
click at [759, 376] on link "Dismiss" at bounding box center [757, 381] width 35 height 14
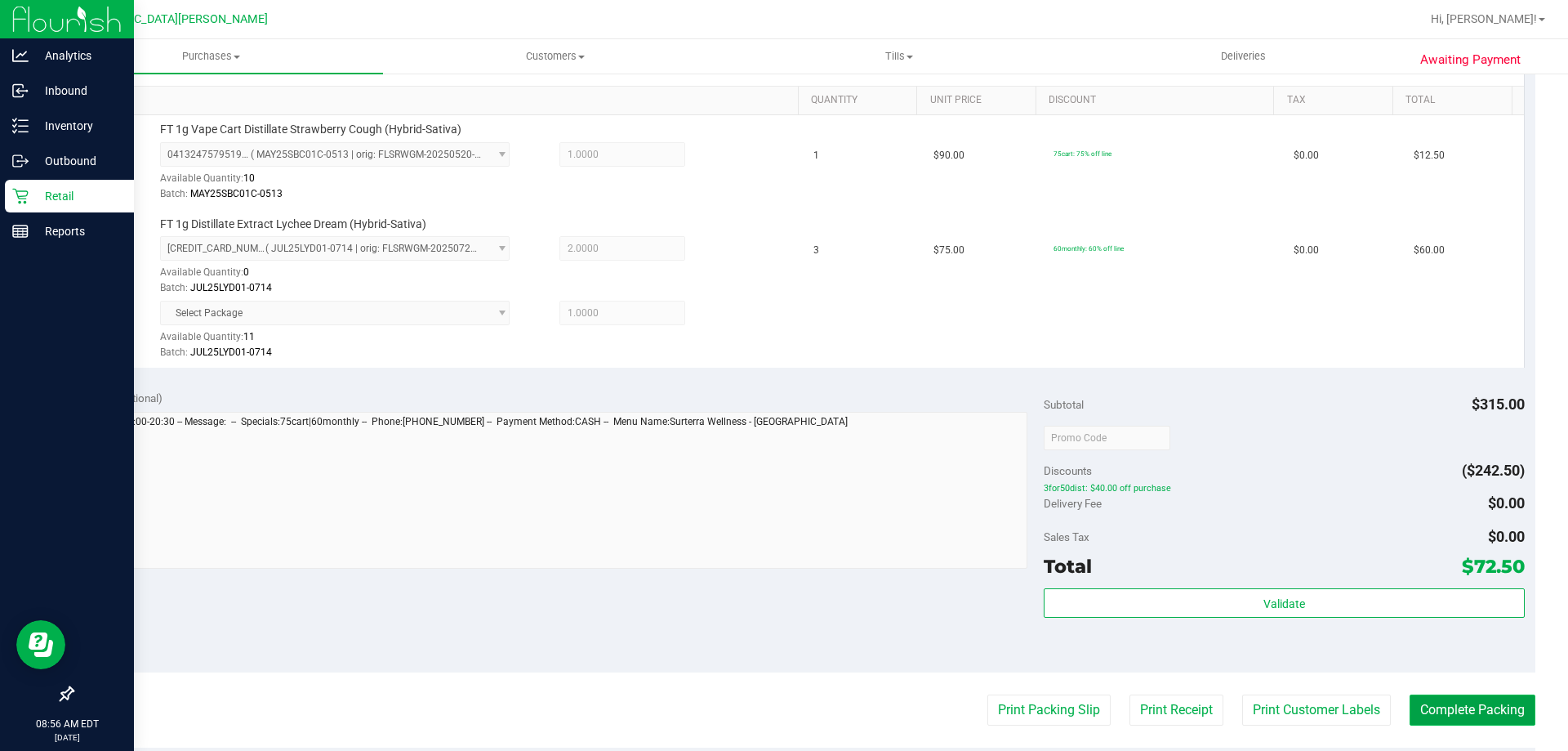
click at [1469, 708] on button "Complete Packing" at bounding box center [1472, 710] width 126 height 31
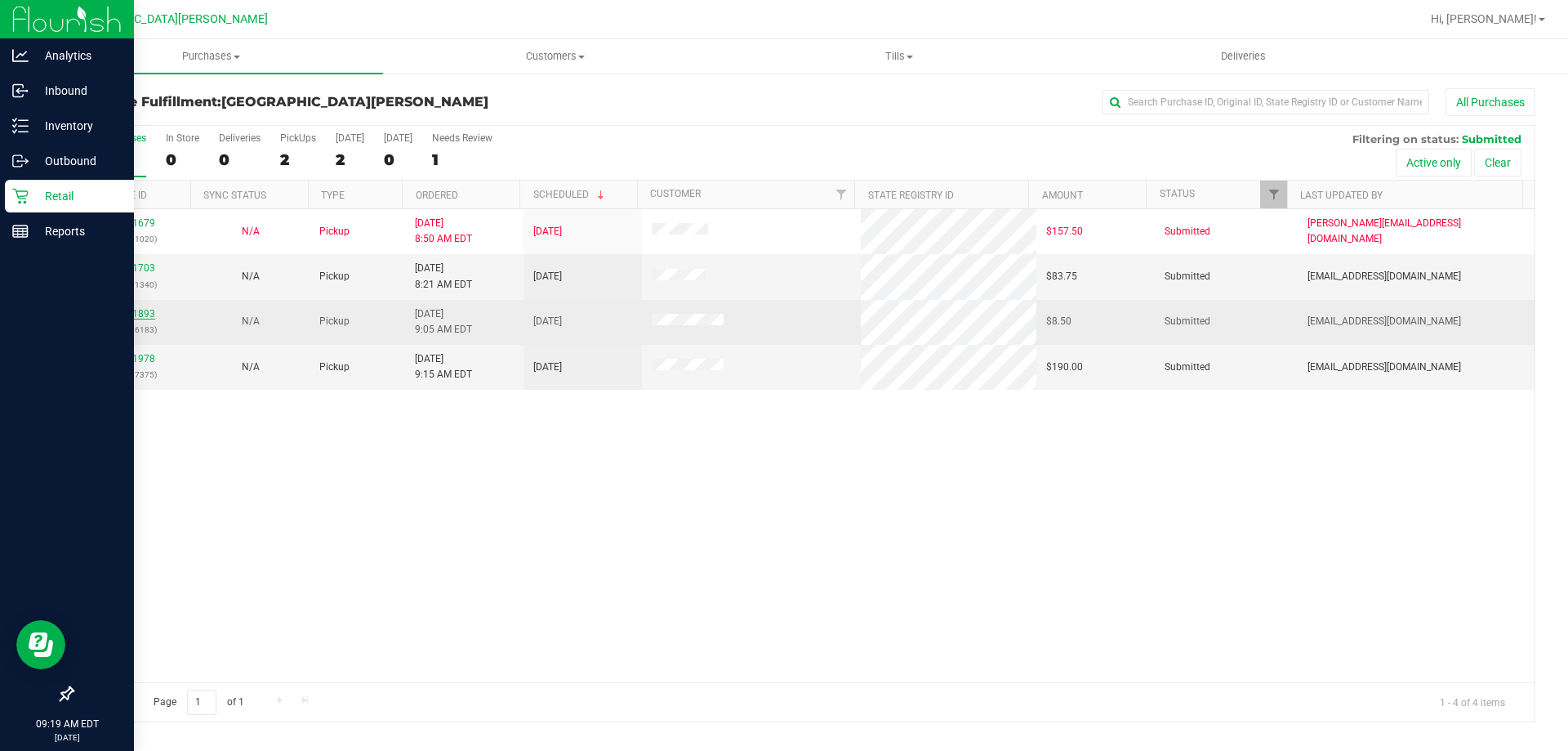
click at [122, 316] on link "11841893" at bounding box center [132, 314] width 46 height 11
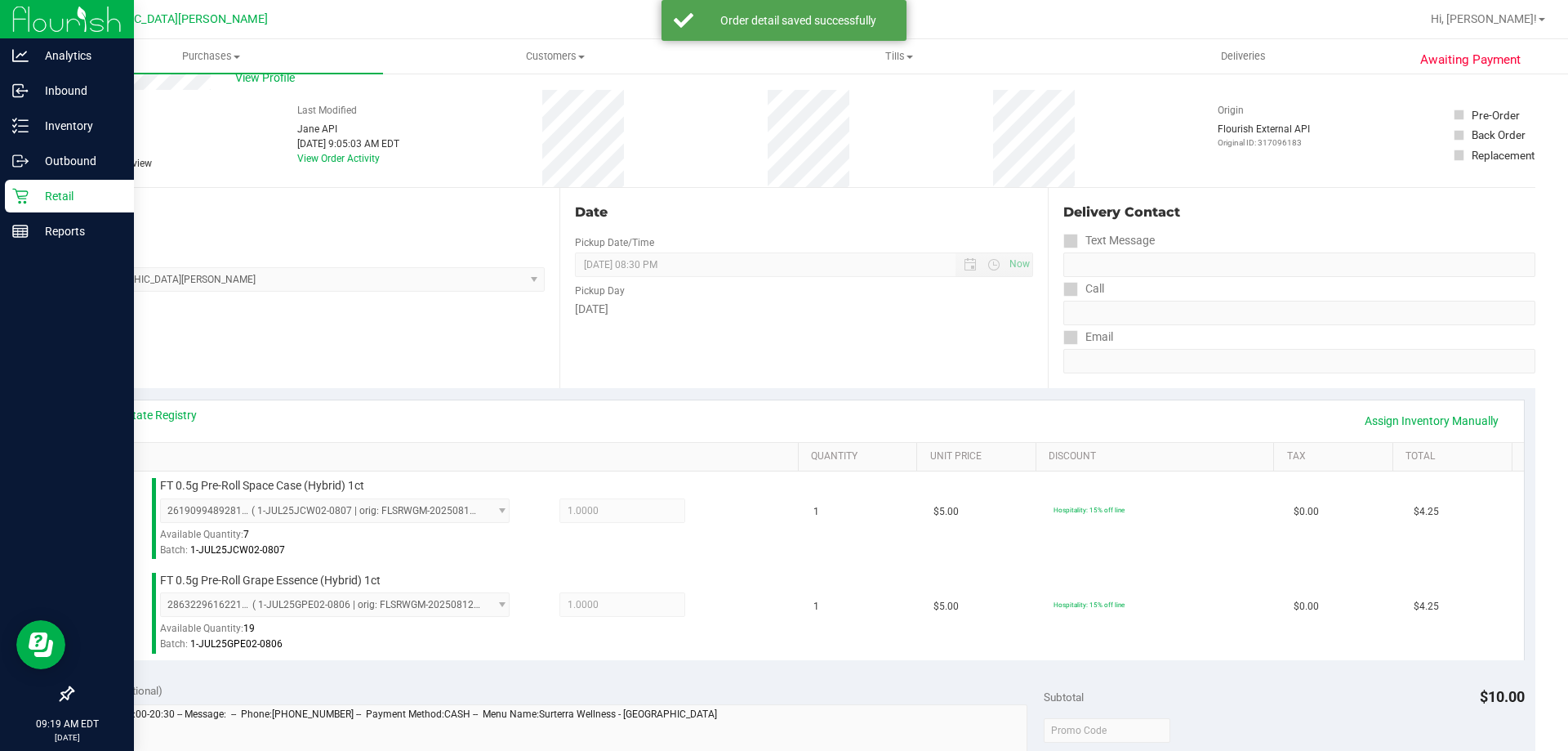
scroll to position [572, 0]
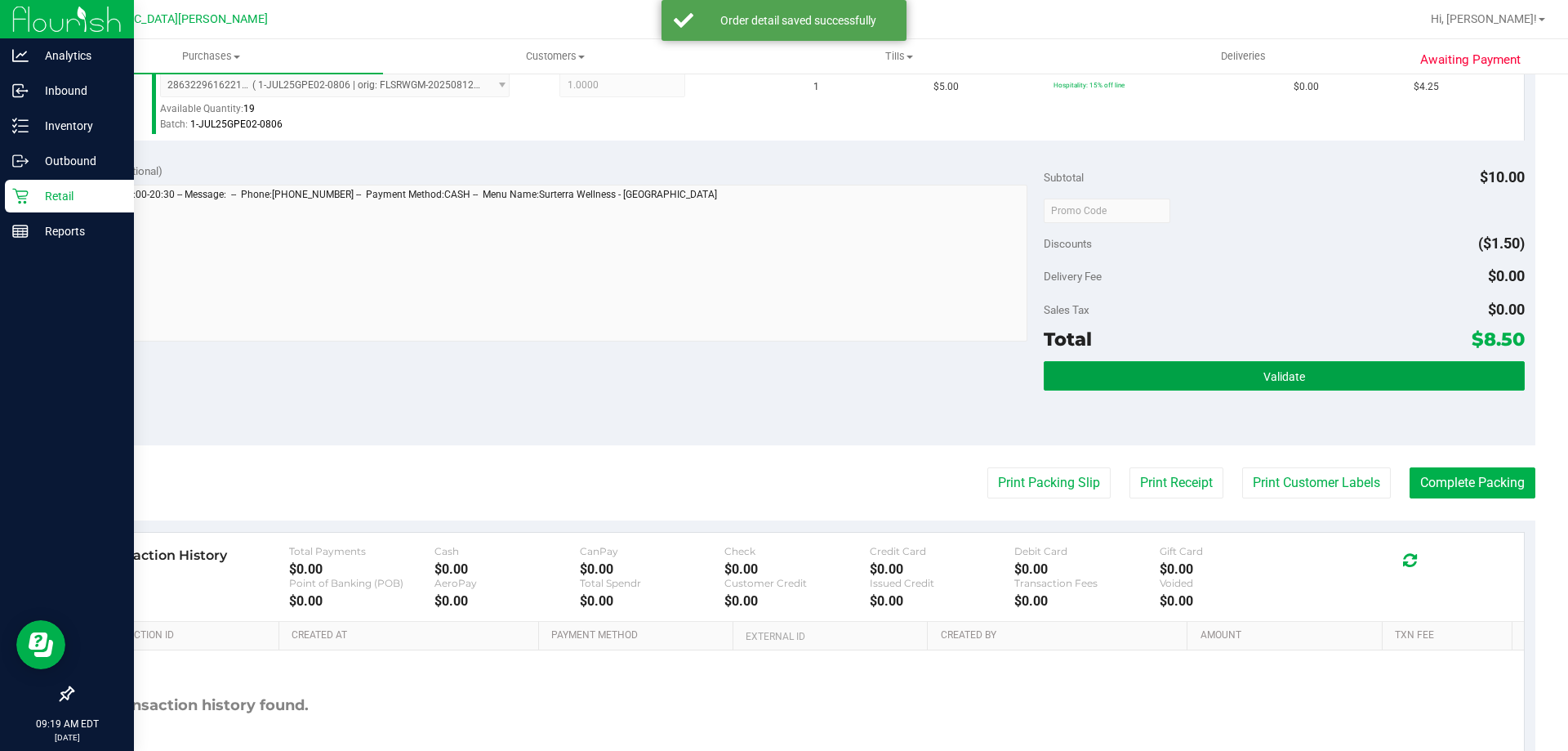
drag, startPoint x: 1276, startPoint y: 371, endPoint x: 1149, endPoint y: 407, distance: 132.0
click at [1276, 373] on span "Validate" at bounding box center [1284, 376] width 41 height 13
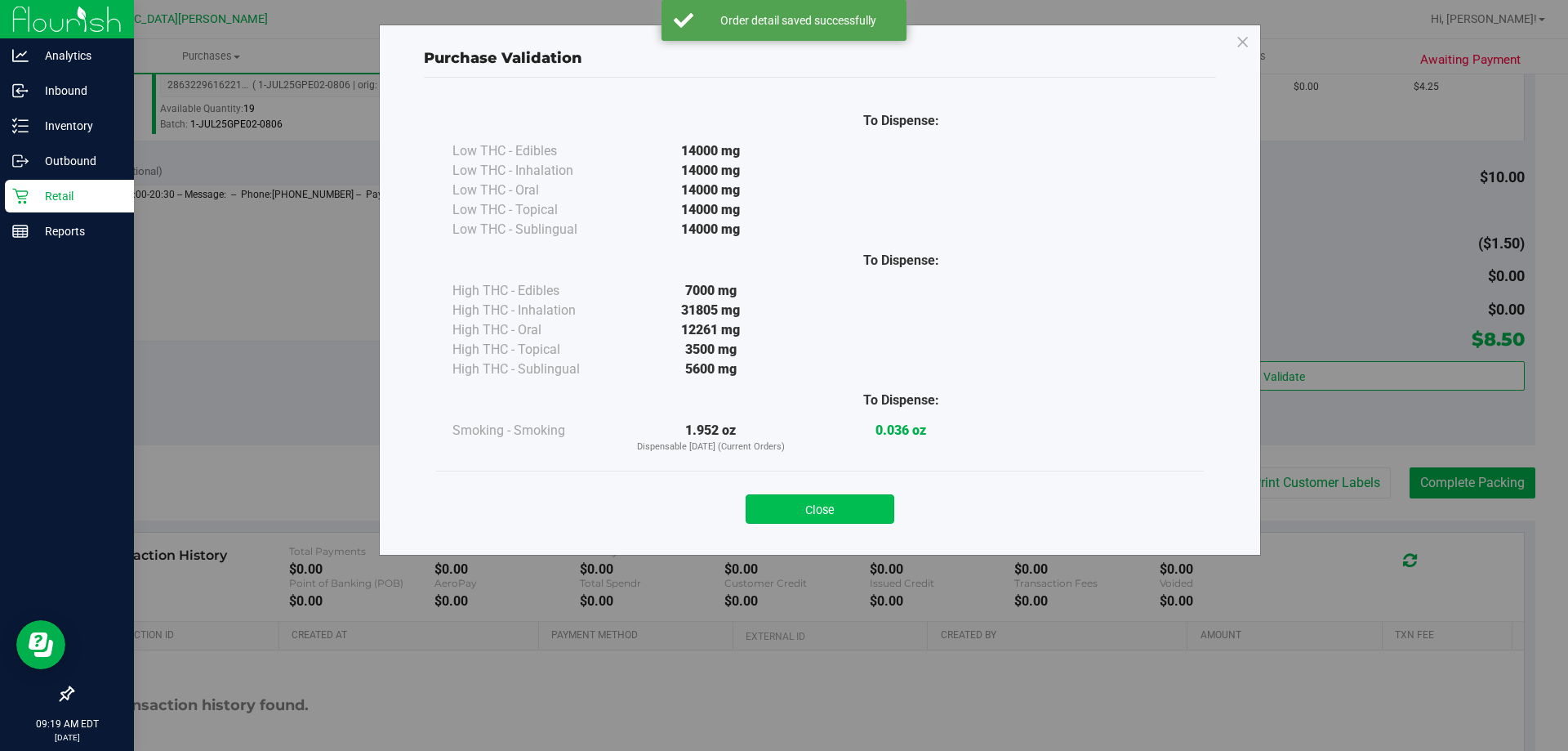
drag, startPoint x: 827, startPoint y: 513, endPoint x: 1268, endPoint y: 488, distance: 441.7
click at [828, 513] on button "Close" at bounding box center [820, 508] width 148 height 29
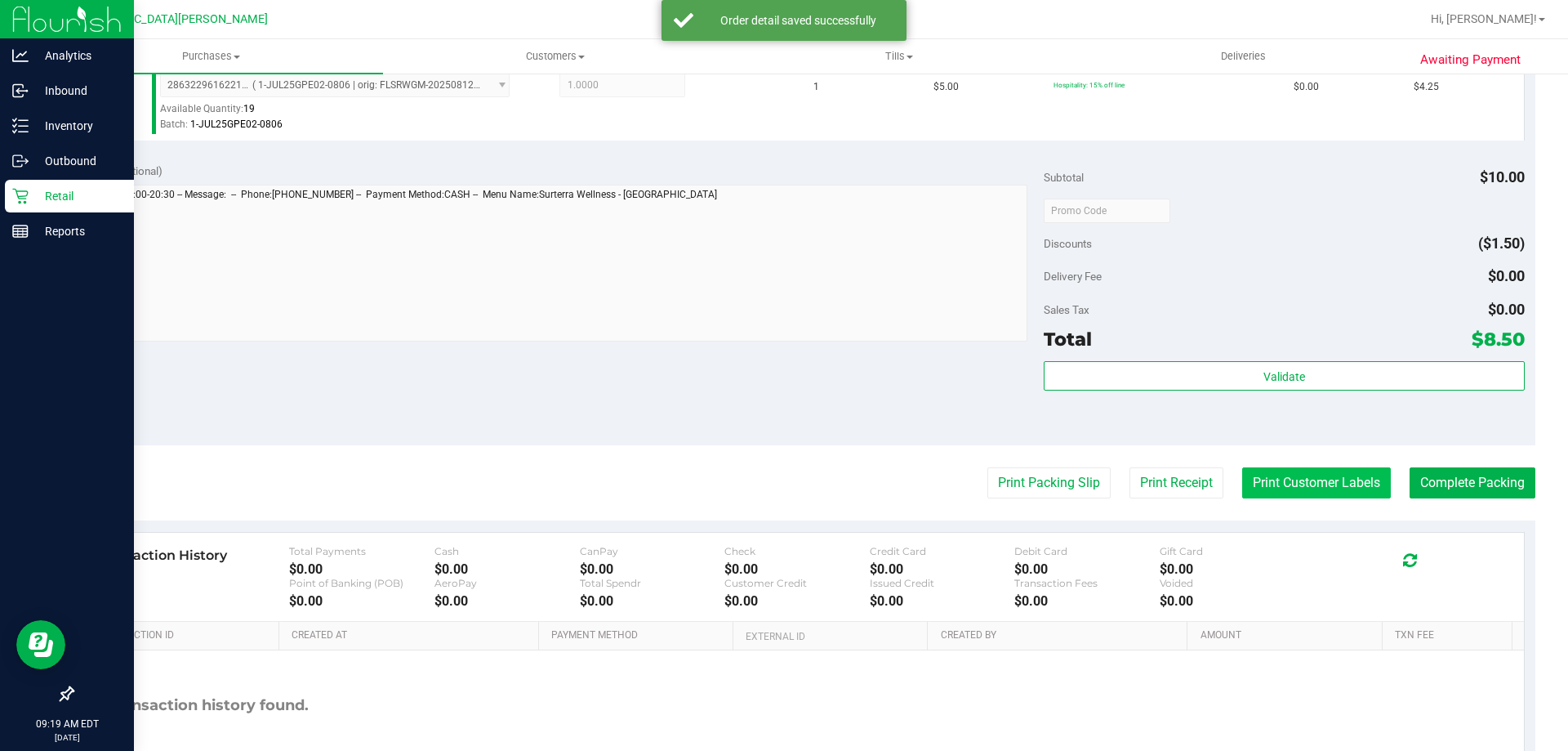
click at [1301, 470] on button "Print Customer Labels" at bounding box center [1317, 483] width 148 height 31
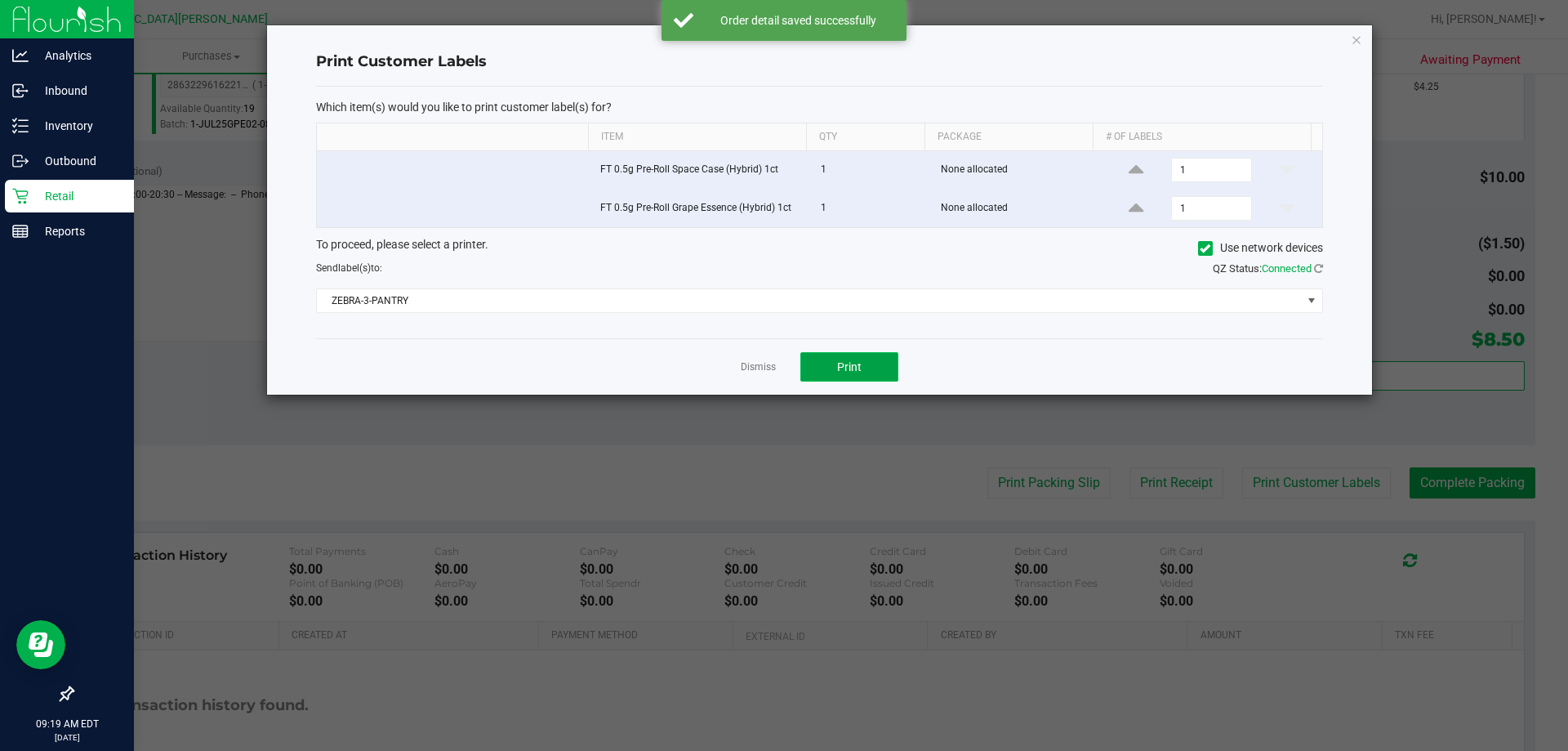
click at [870, 378] on button "Print" at bounding box center [849, 366] width 98 height 29
click at [762, 368] on link "Dismiss" at bounding box center [757, 367] width 35 height 14
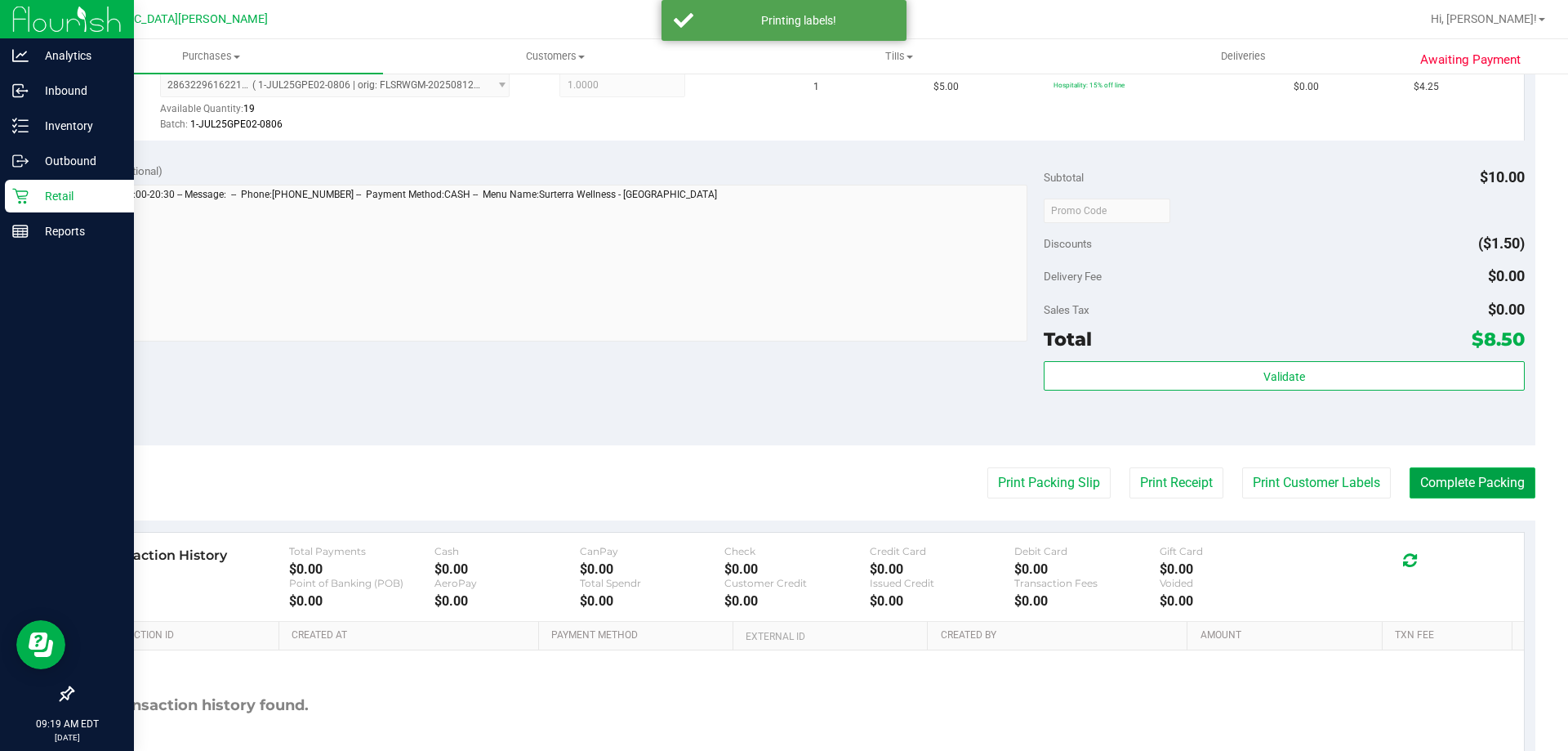
click at [1453, 493] on button "Complete Packing" at bounding box center [1472, 483] width 126 height 31
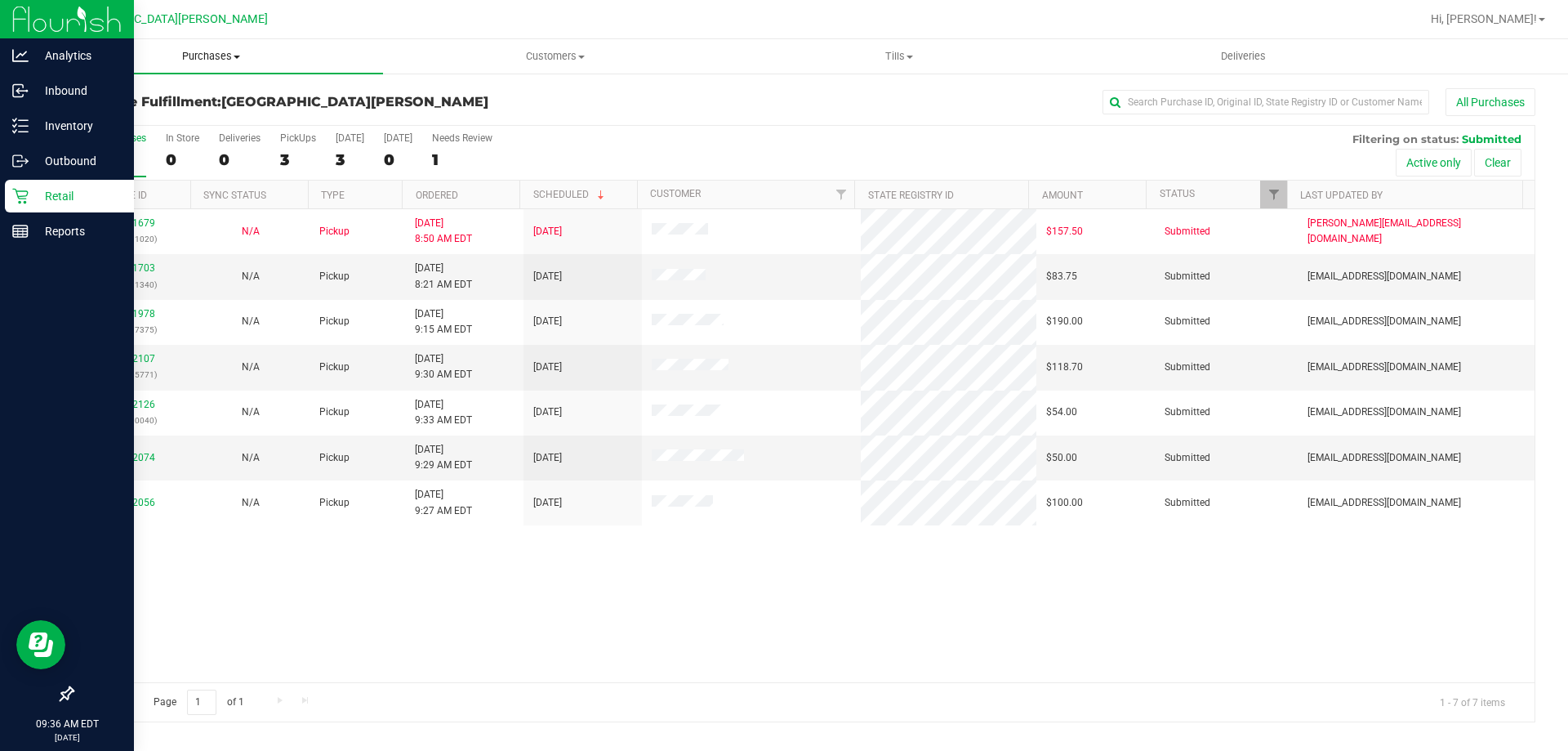
click at [198, 59] on span "Purchases" at bounding box center [211, 56] width 343 height 15
click at [160, 123] on li "Fulfillment" at bounding box center [211, 118] width 343 height 20
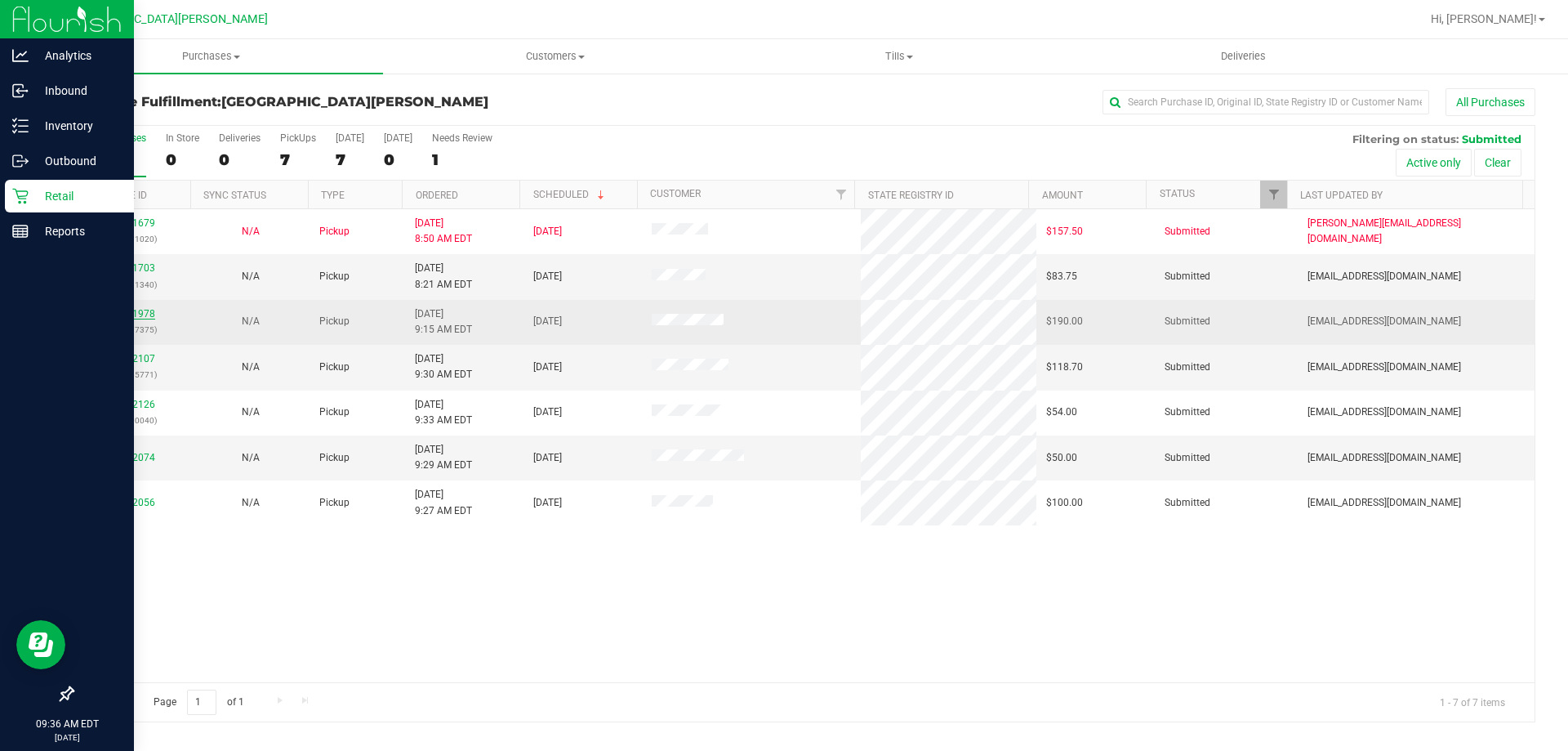
click at [135, 312] on link "11841978" at bounding box center [132, 314] width 46 height 11
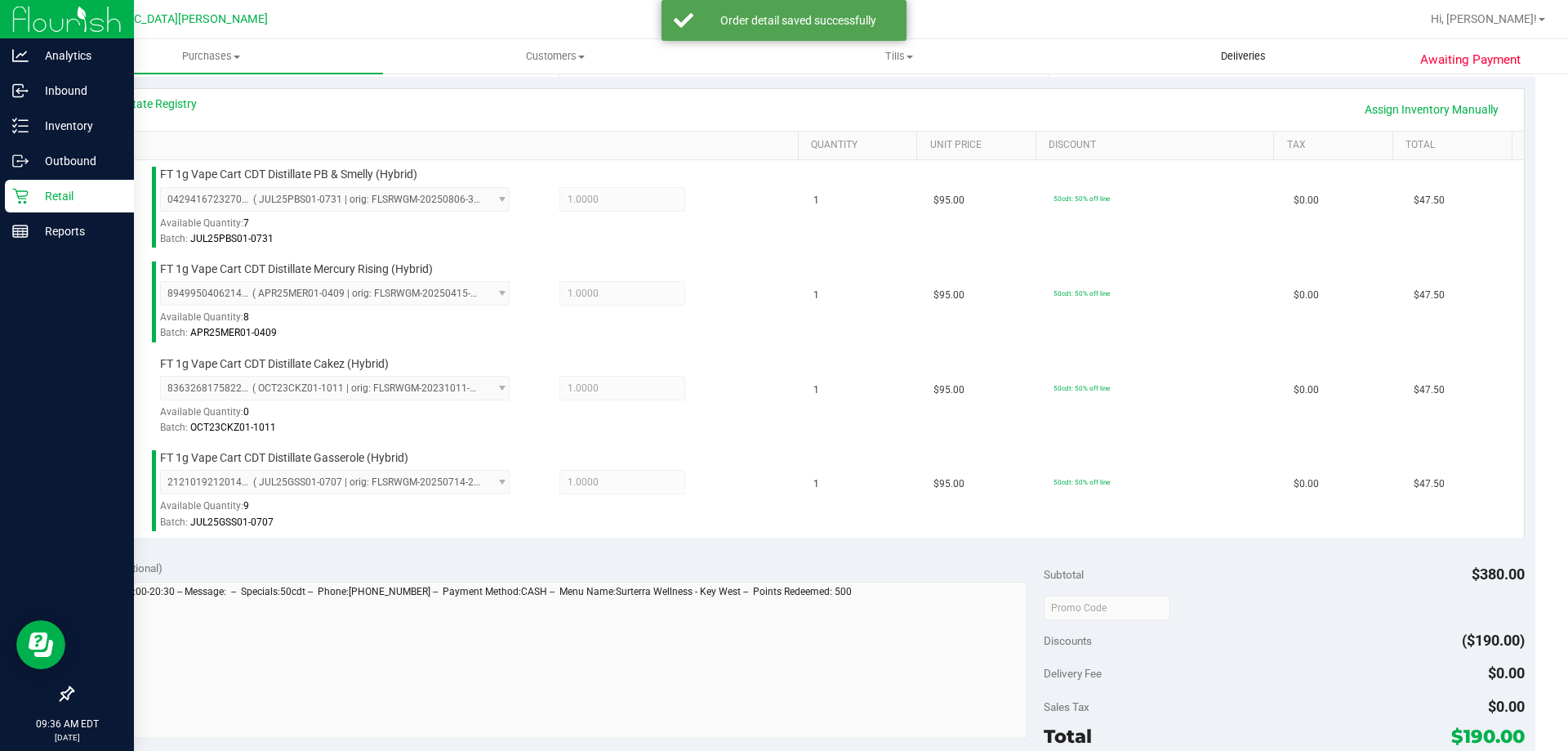
scroll to position [572, 0]
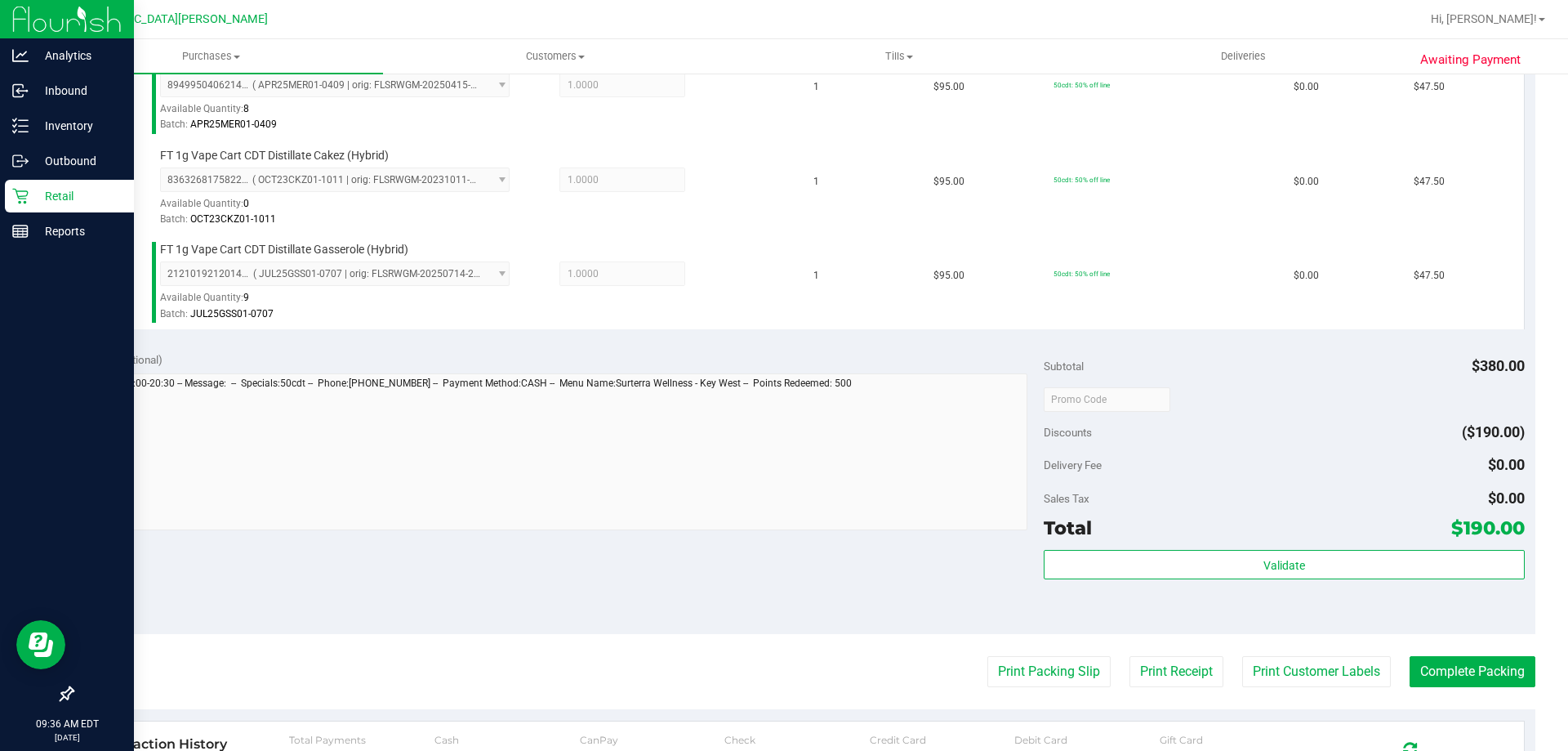
click at [1252, 544] on div "Subtotal $380.00 Discounts ($190.00) Delivery Fee $0.00 Sales Tax $0.00 Total $…" at bounding box center [1284, 487] width 480 height 272
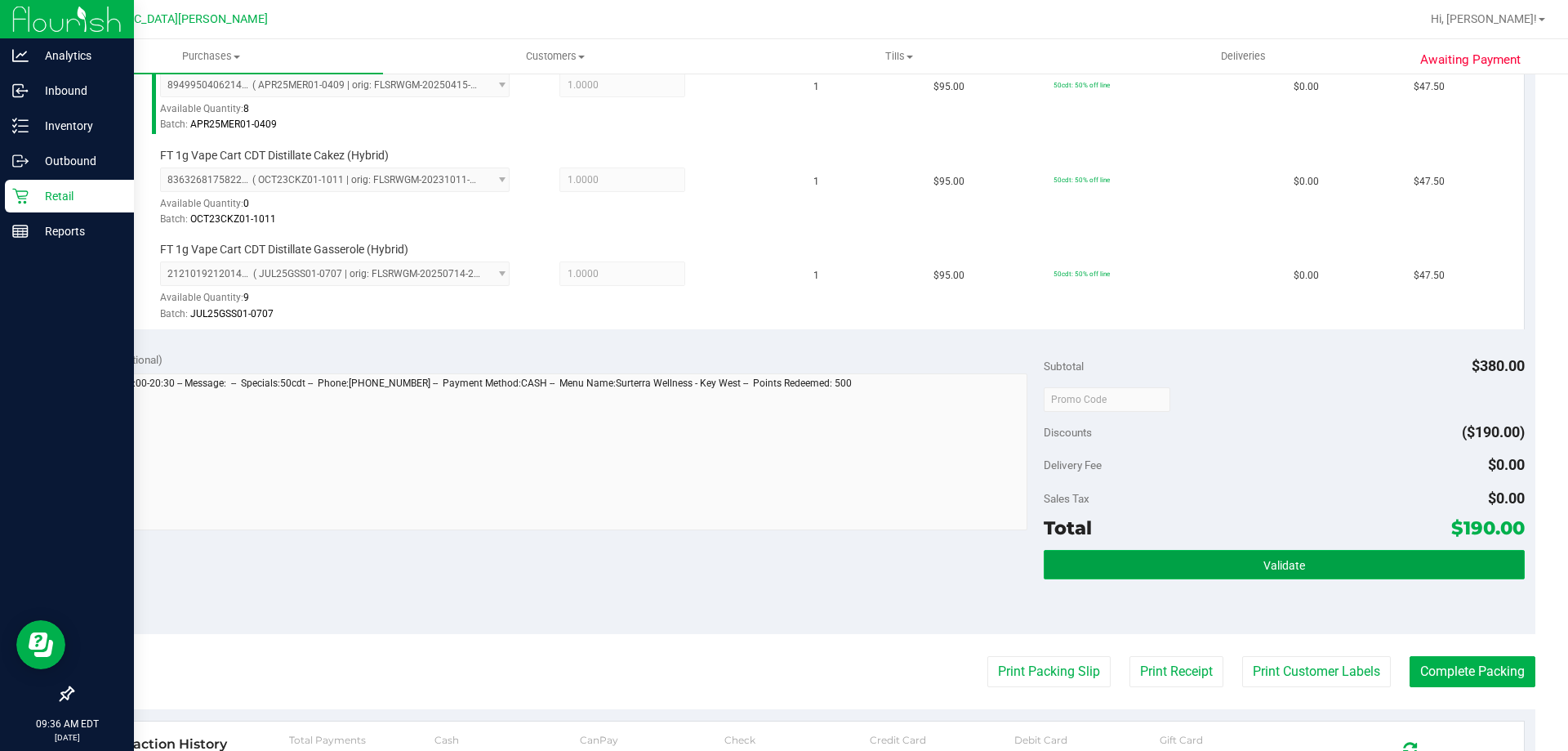
click at [1247, 553] on button "Validate" at bounding box center [1284, 564] width 480 height 29
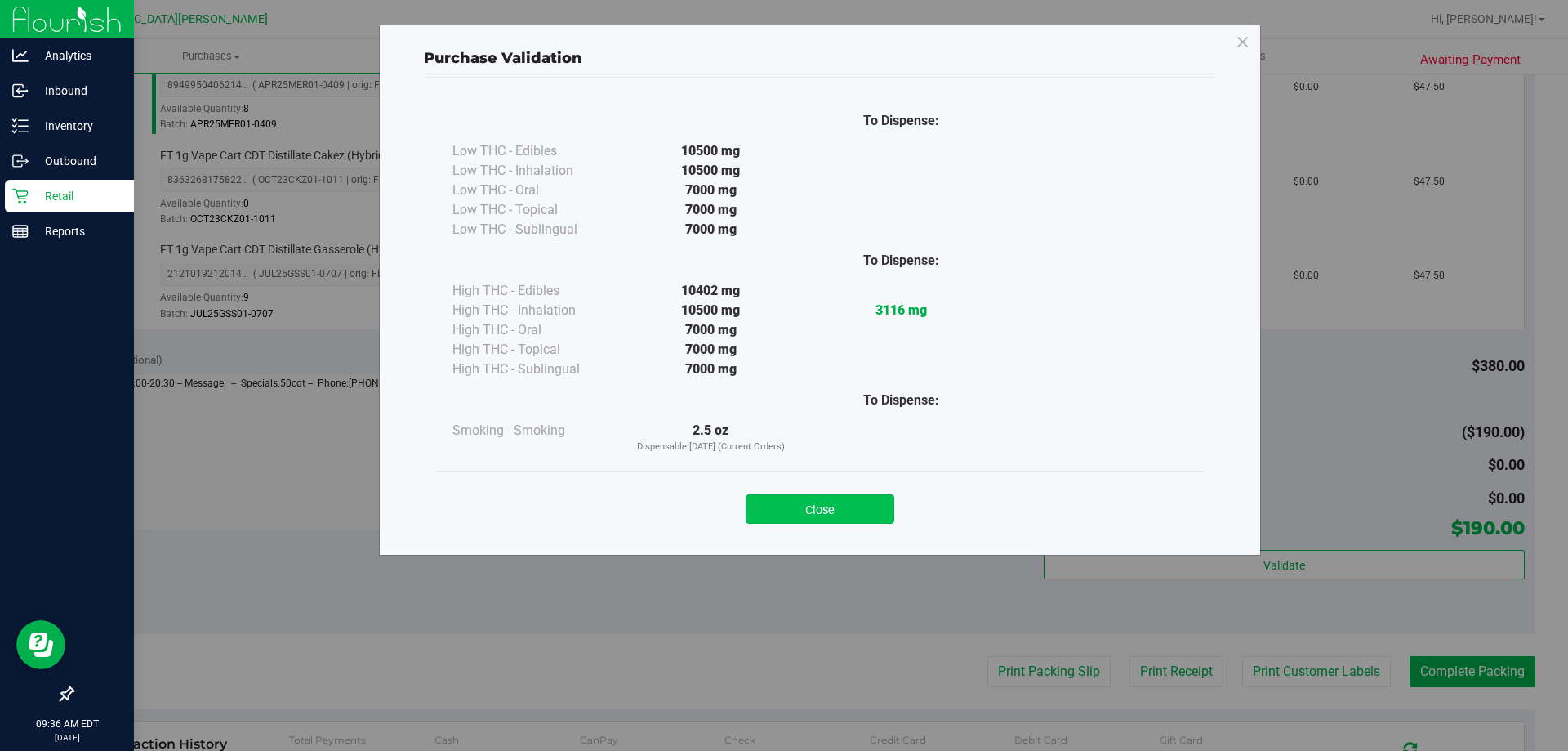
click at [853, 514] on button "Close" at bounding box center [820, 508] width 148 height 29
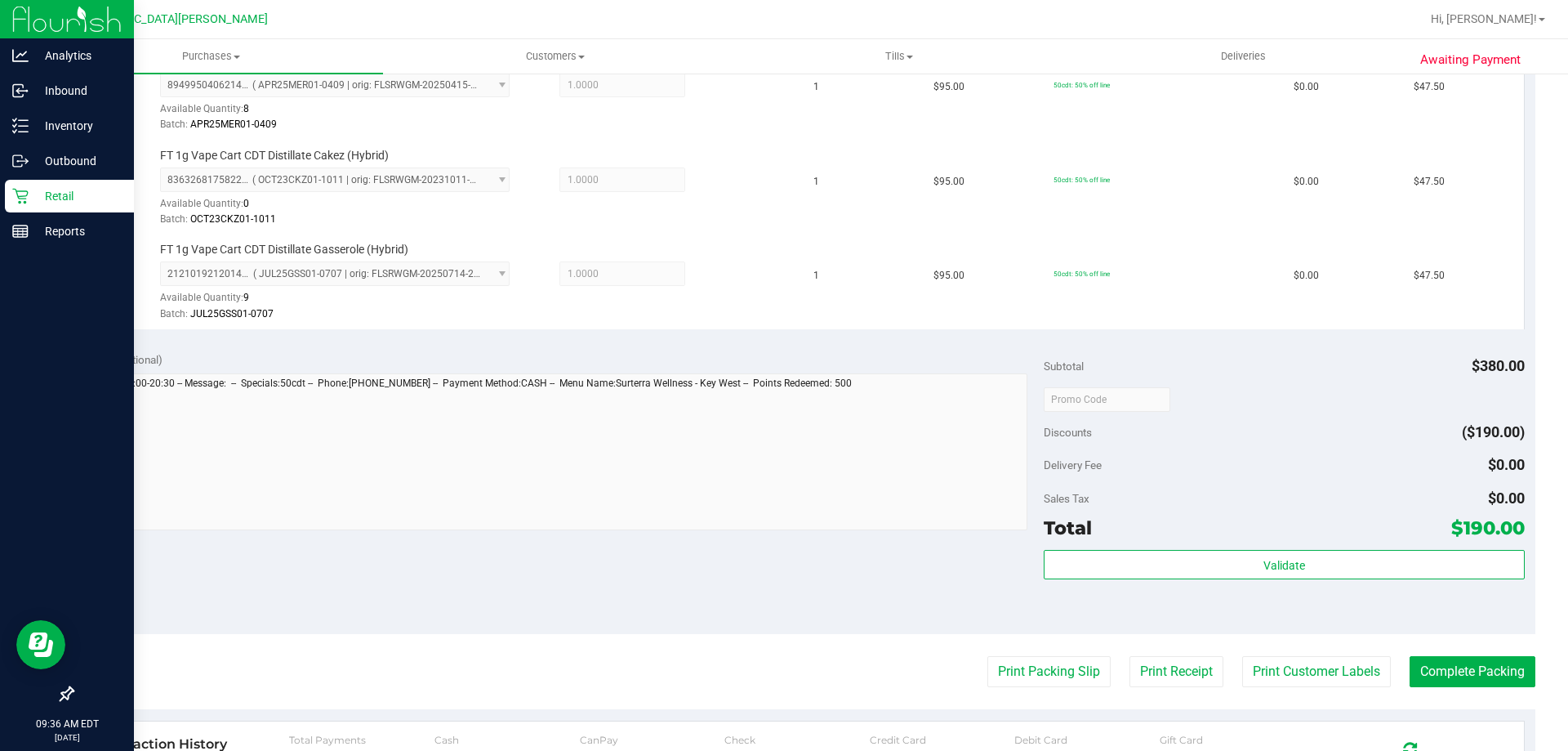
click at [1281, 693] on purchase-details "Back Edit Purchase Cancel Purchase View Profile # 11841978 BioTrack ID: - Submi…" at bounding box center [803, 266] width 1463 height 1498
click at [1281, 688] on purchase-details "Back Edit Purchase Cancel Purchase View Profile # 11841978 BioTrack ID: - Submi…" at bounding box center [803, 266] width 1463 height 1498
click at [1280, 679] on button "Print Customer Labels" at bounding box center [1317, 671] width 148 height 31
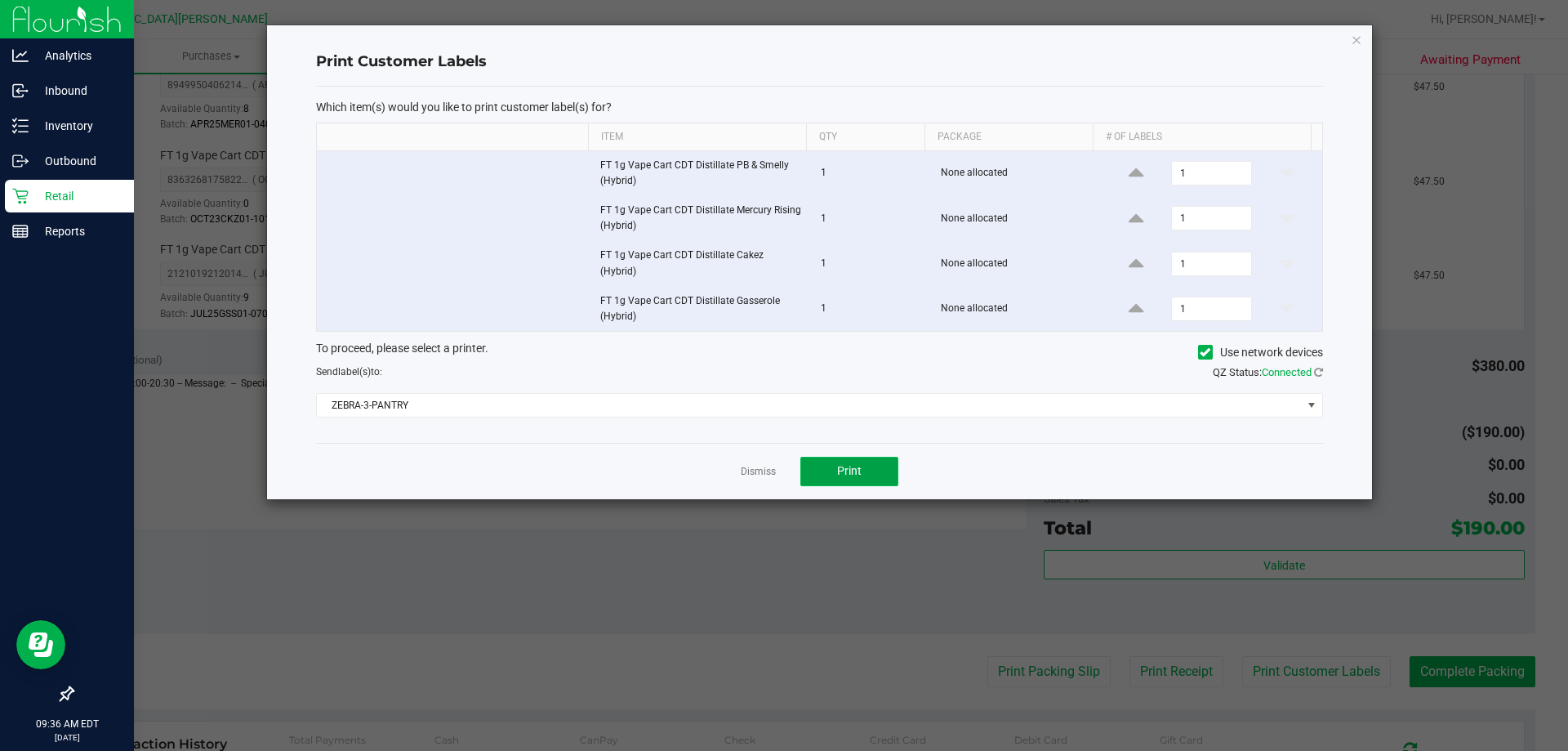
click at [851, 468] on span "Print" at bounding box center [849, 470] width 24 height 13
click at [763, 465] on link "Dismiss" at bounding box center [757, 471] width 35 height 14
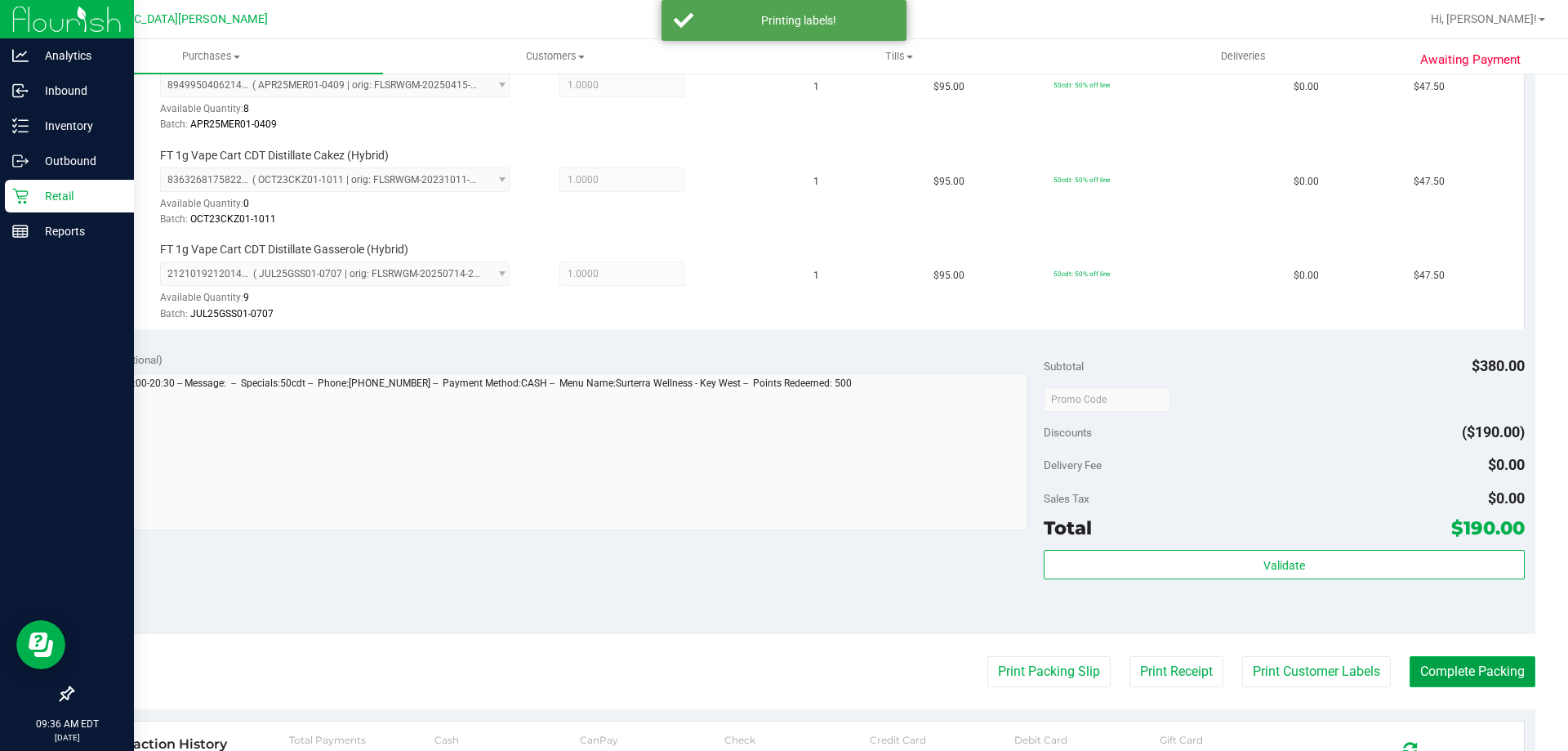
click at [1445, 666] on button "Complete Packing" at bounding box center [1472, 671] width 126 height 31
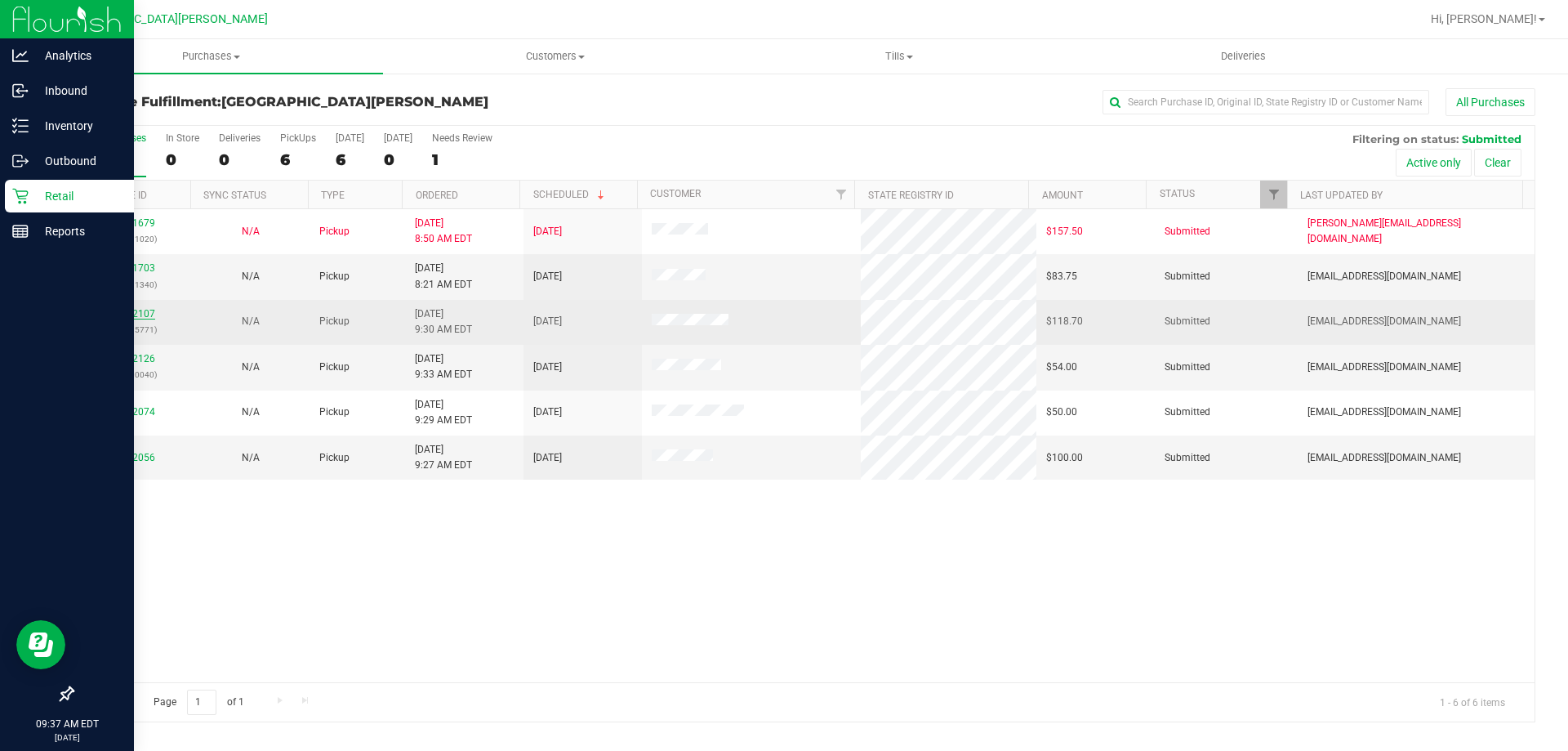
click at [129, 309] on link "11842107" at bounding box center [132, 314] width 46 height 11
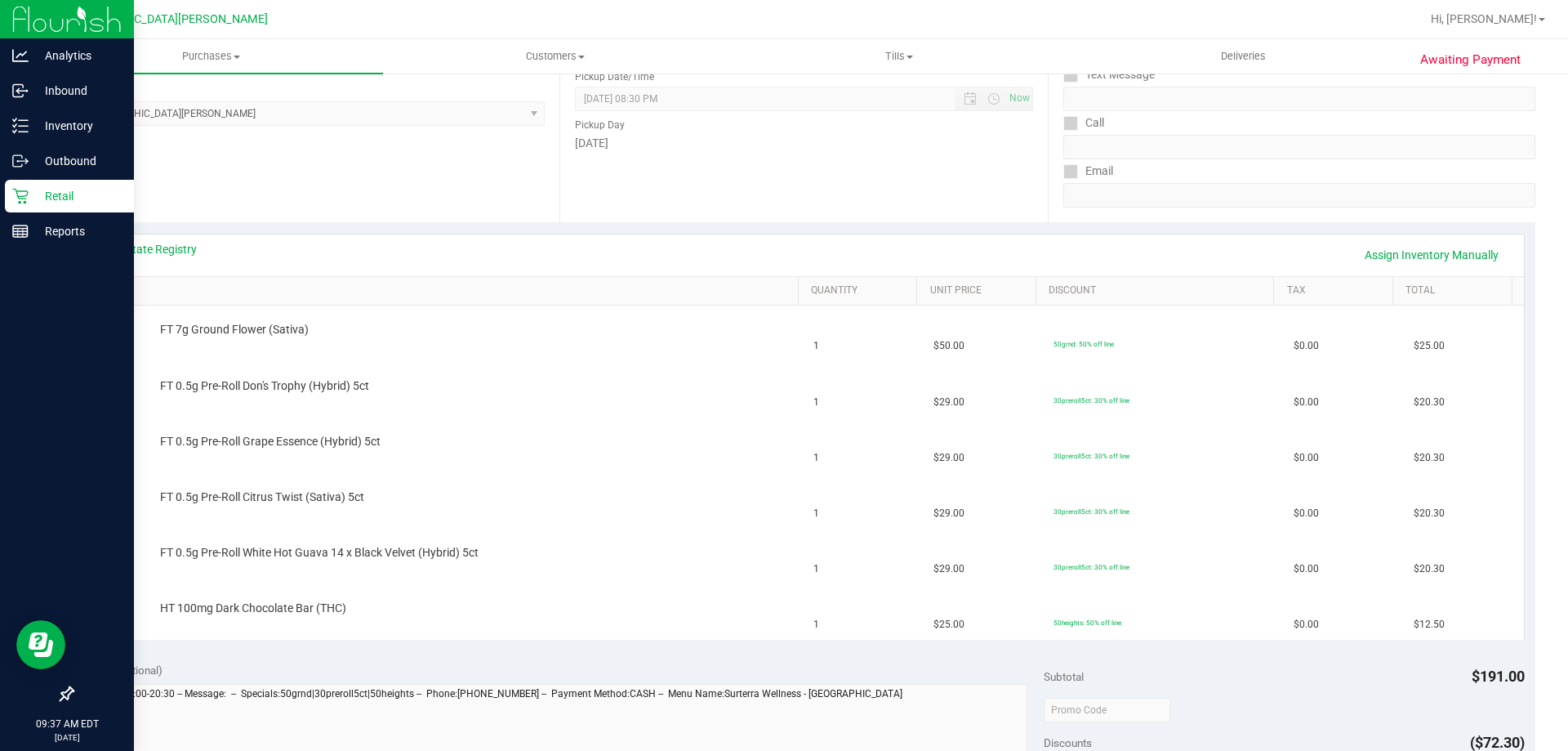
scroll to position [245, 0]
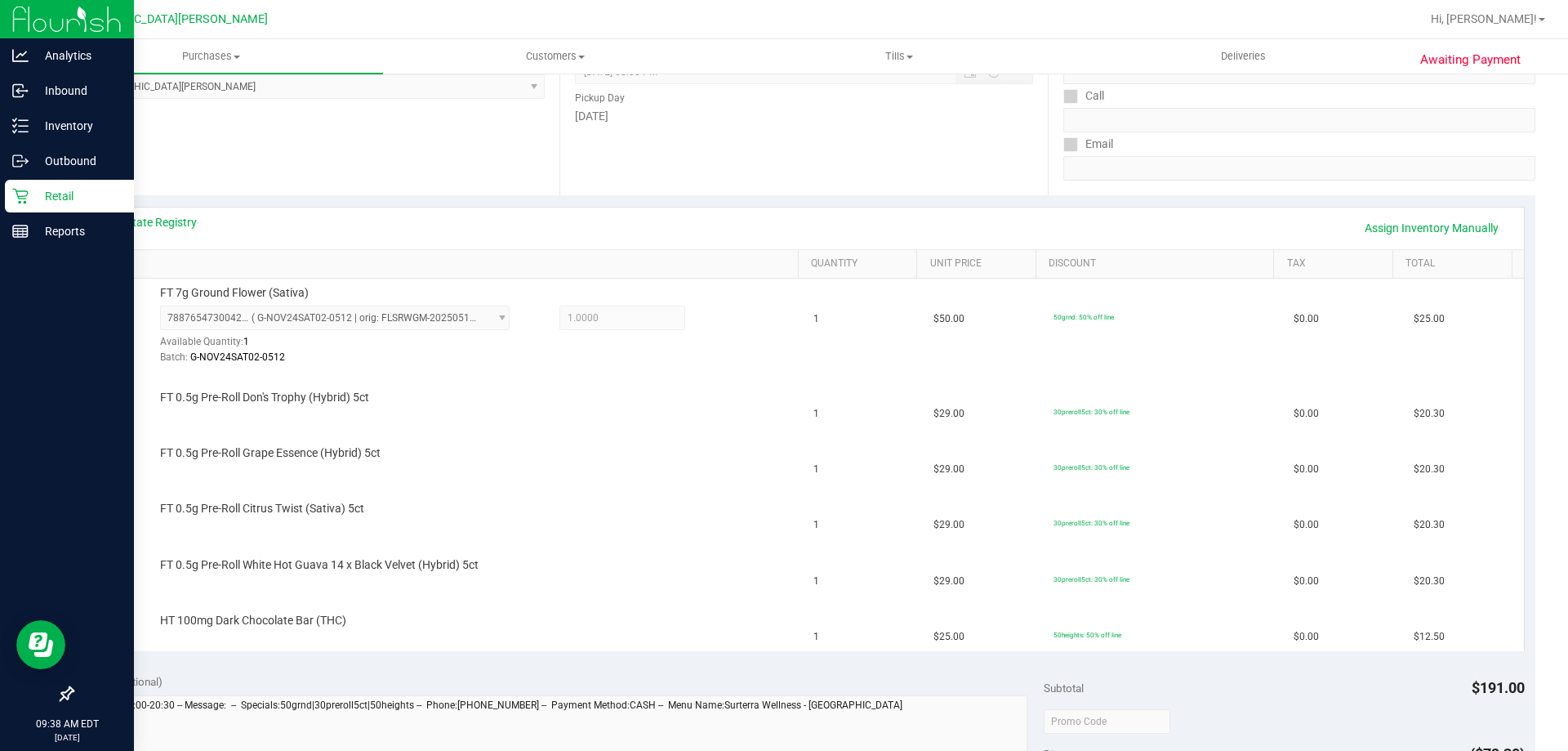
click at [187, 180] on div "Location Pickup Store Key West WC Select Store Bonita Springs WC Boynton Beach …" at bounding box center [316, 95] width 488 height 200
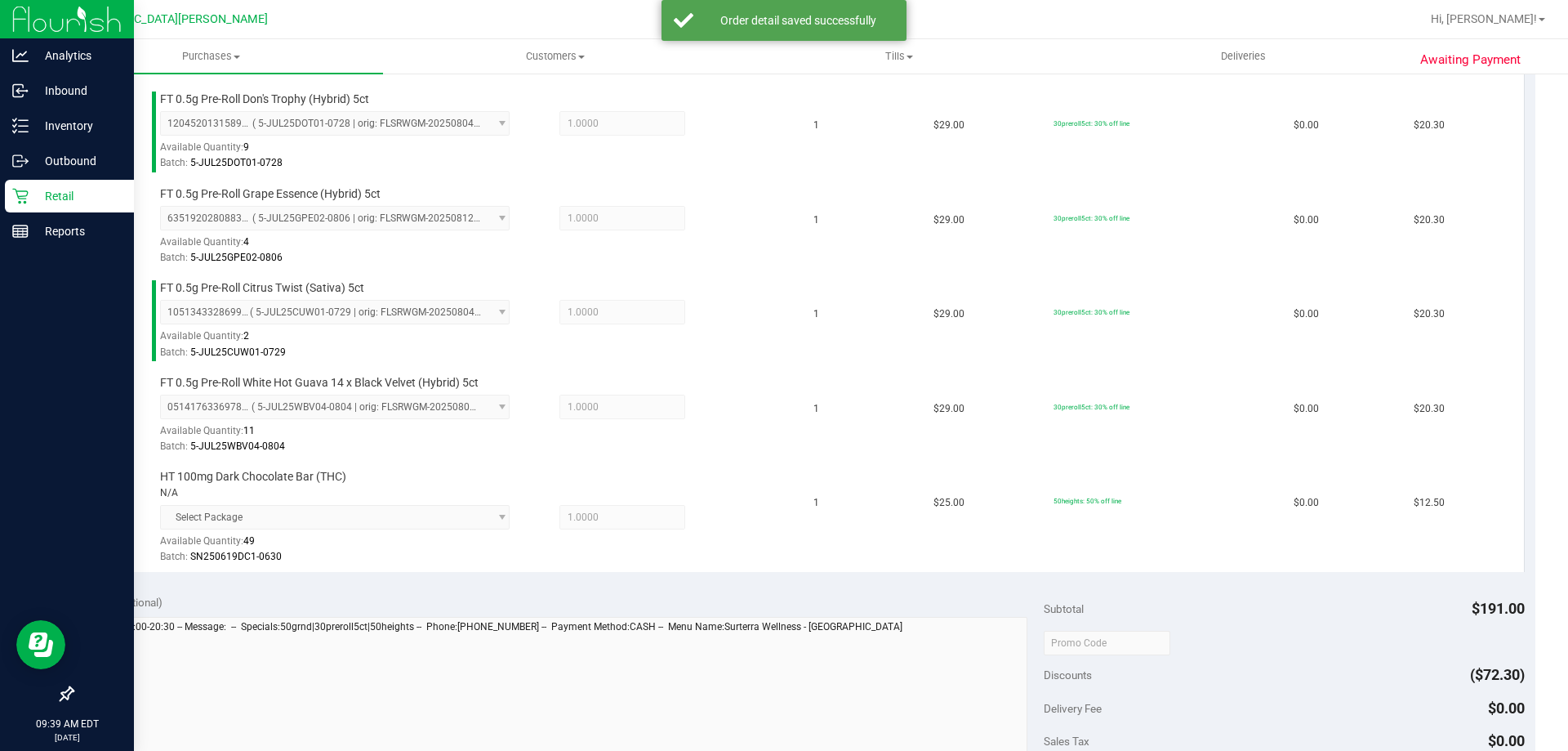
scroll to position [653, 0]
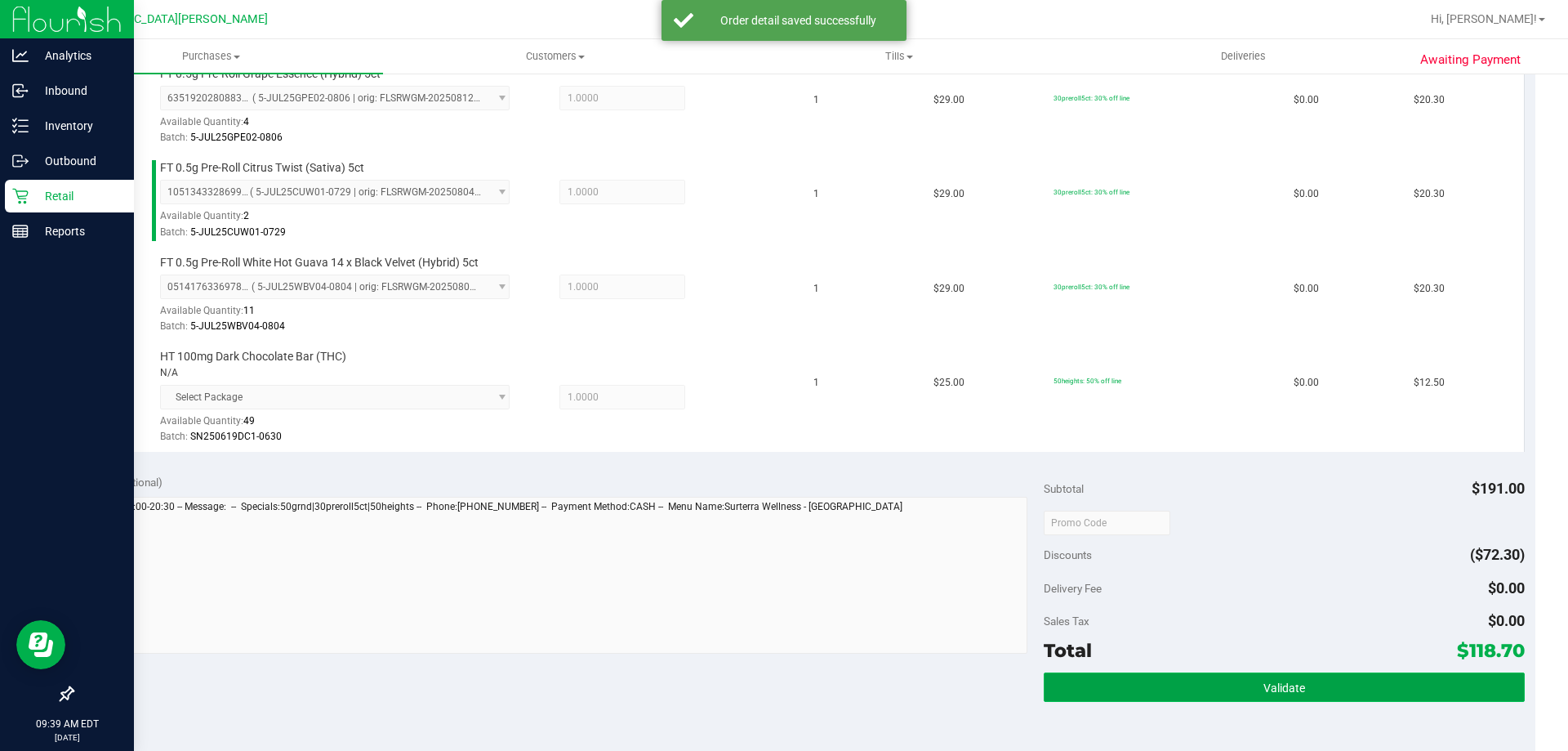
click at [1301, 697] on button "Validate" at bounding box center [1284, 686] width 480 height 29
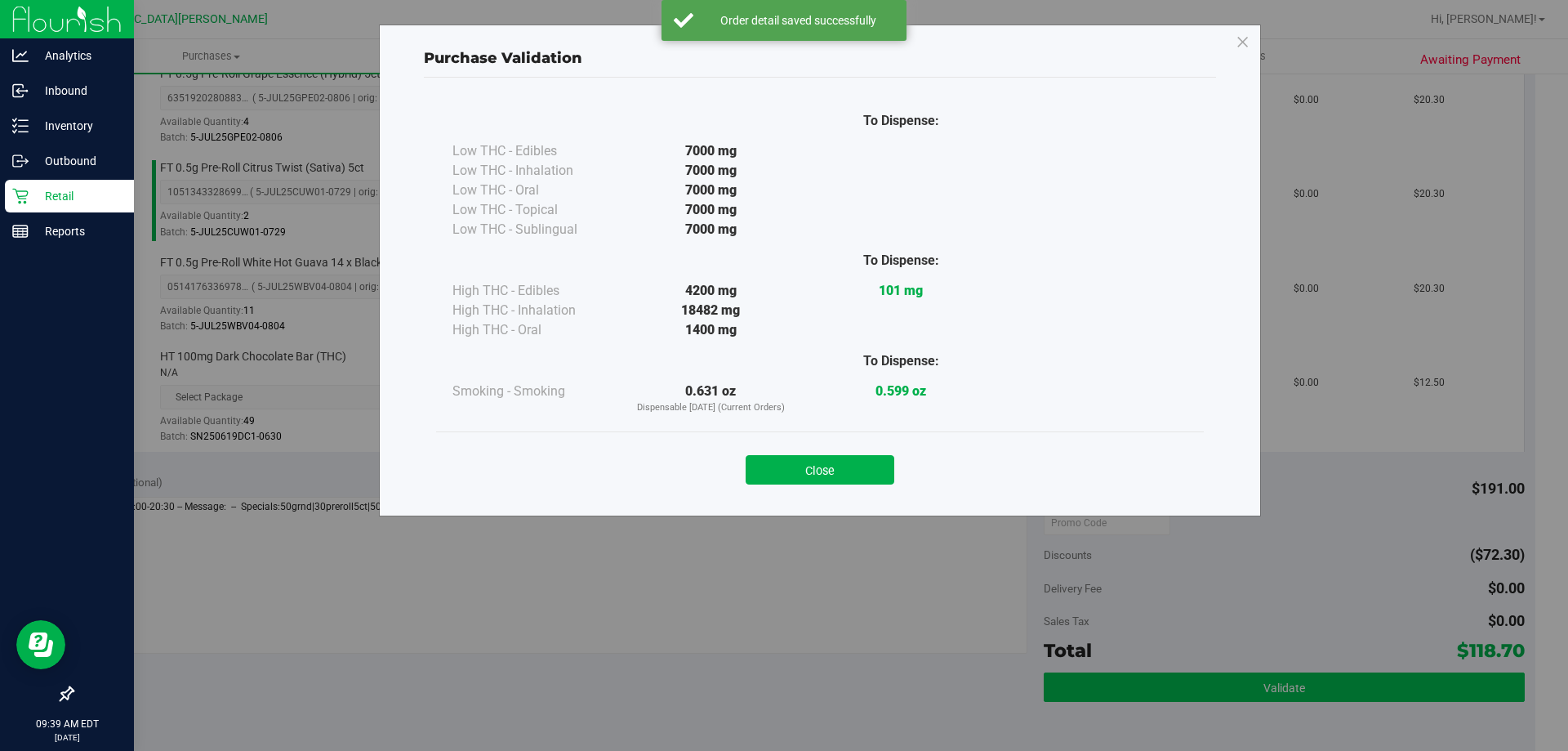
drag, startPoint x: 843, startPoint y: 467, endPoint x: 1371, endPoint y: 681, distance: 569.7
click at [843, 467] on button "Close" at bounding box center [820, 469] width 148 height 29
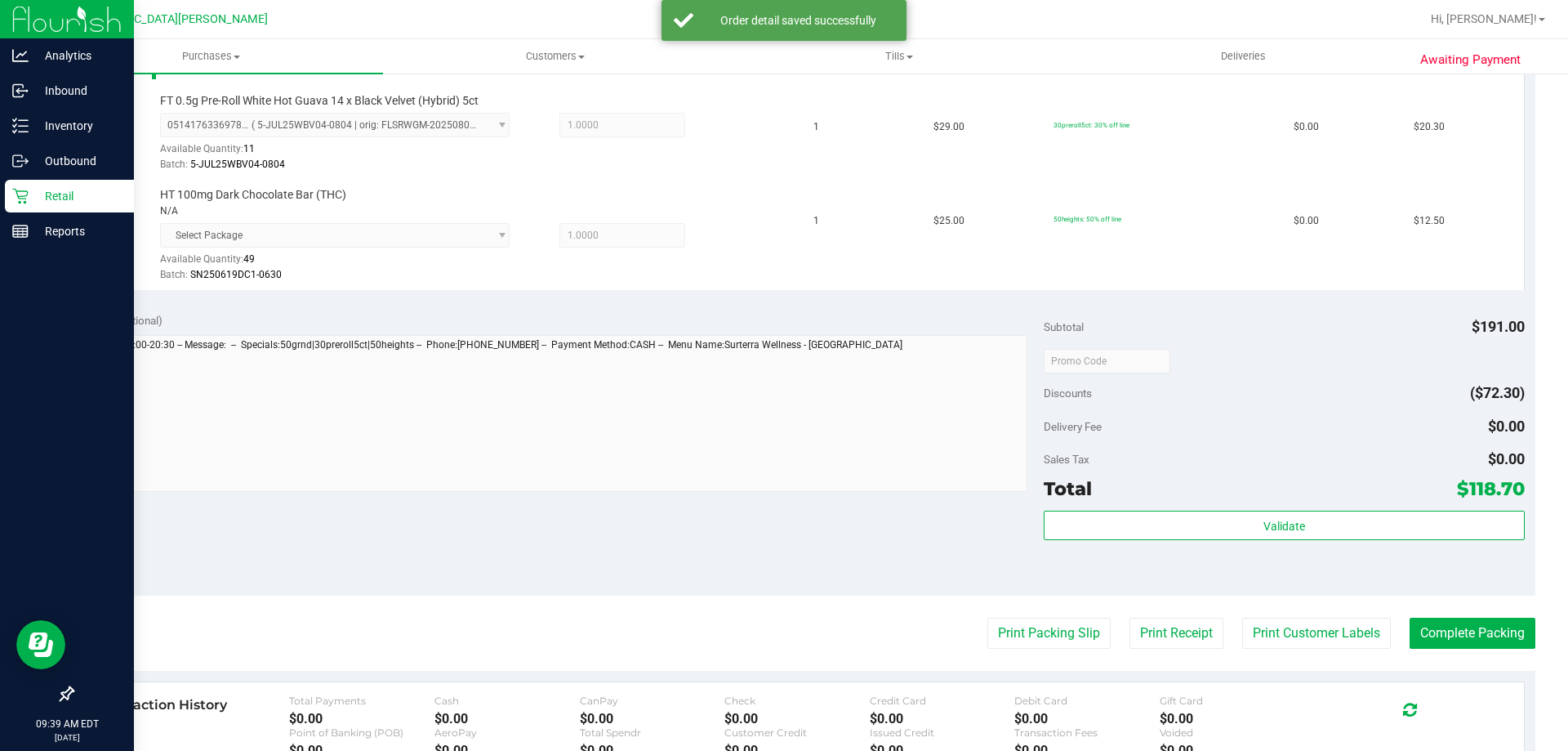
scroll to position [817, 0]
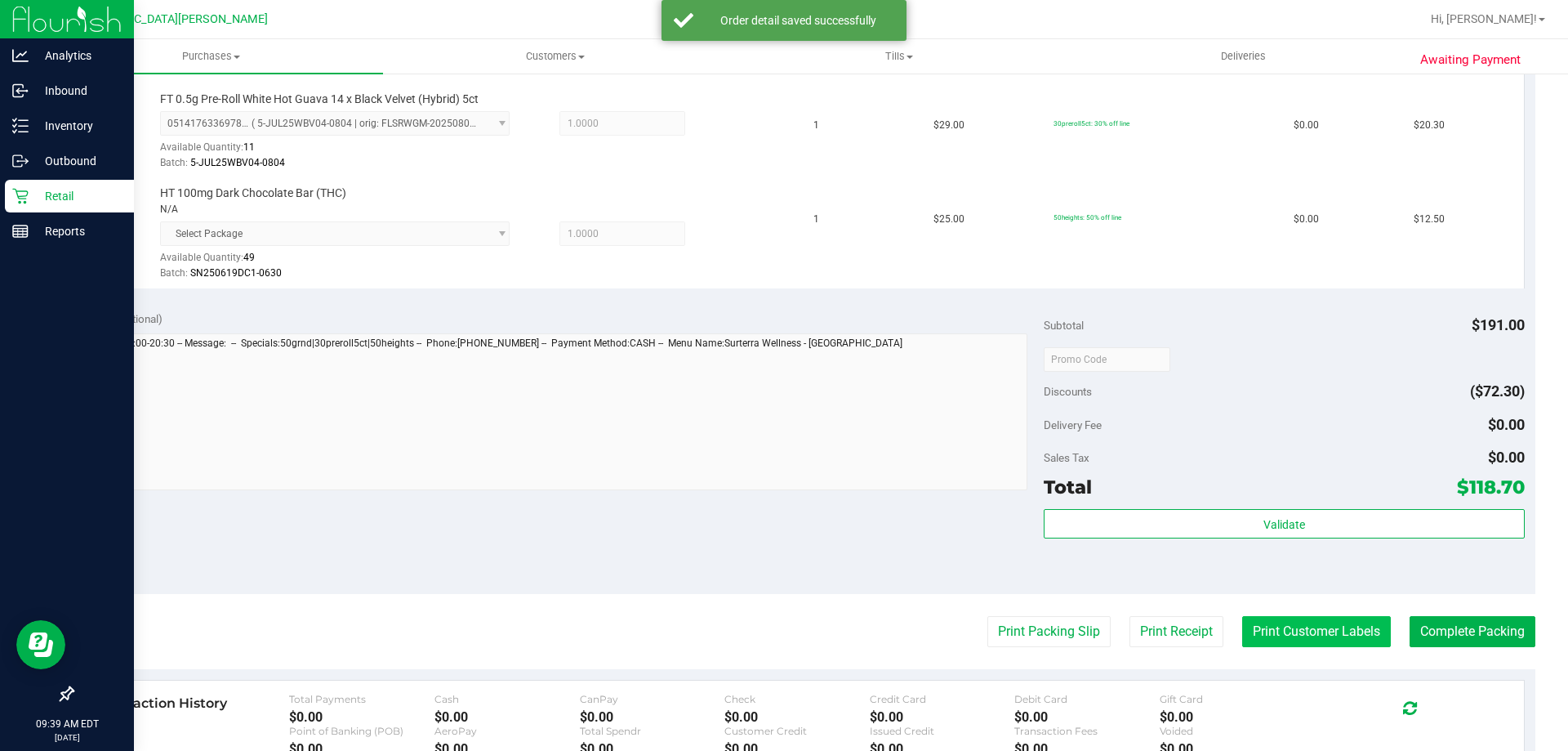
click at [1333, 641] on button "Print Customer Labels" at bounding box center [1317, 631] width 148 height 31
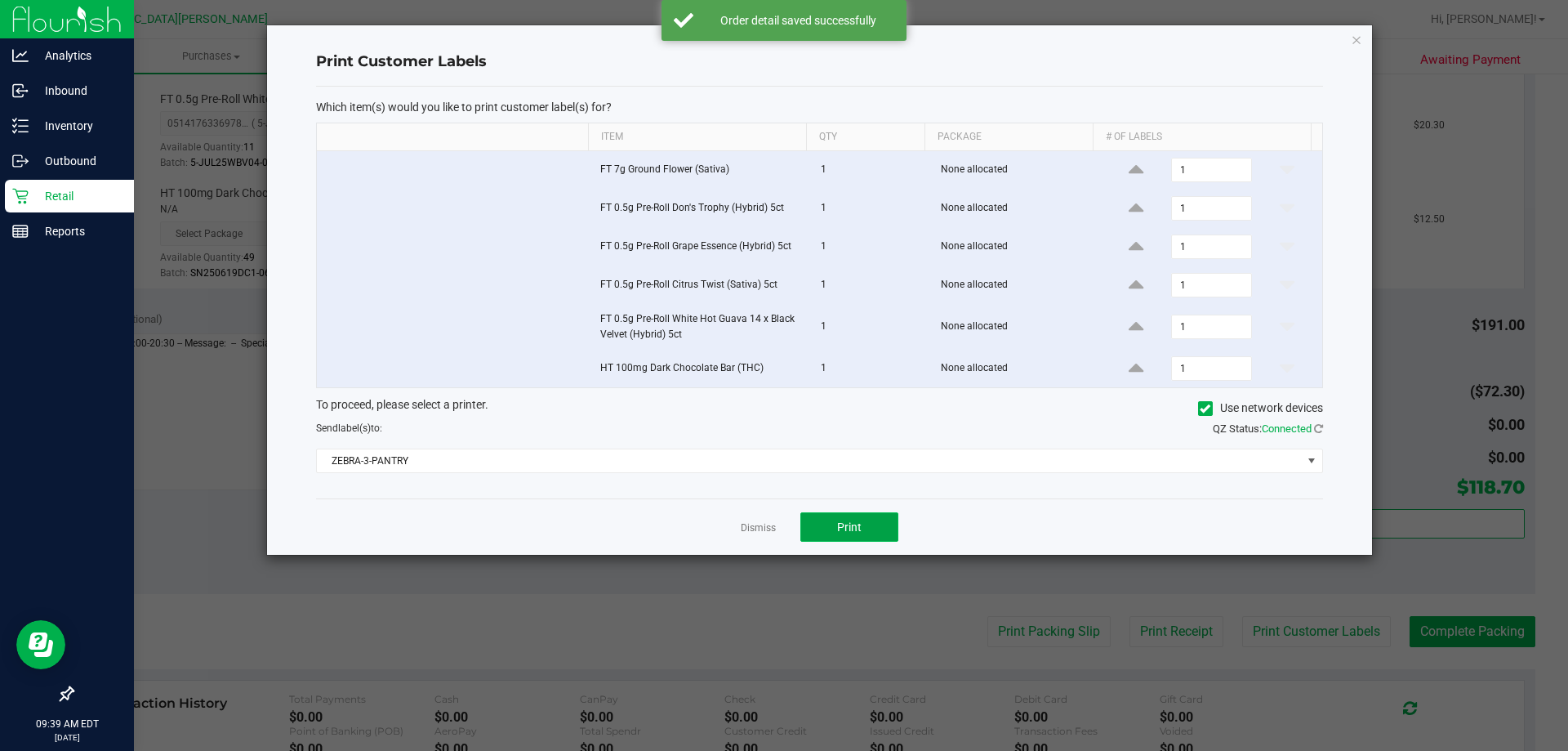
click at [868, 519] on button "Print" at bounding box center [849, 527] width 98 height 29
click at [775, 526] on link "Dismiss" at bounding box center [757, 528] width 35 height 14
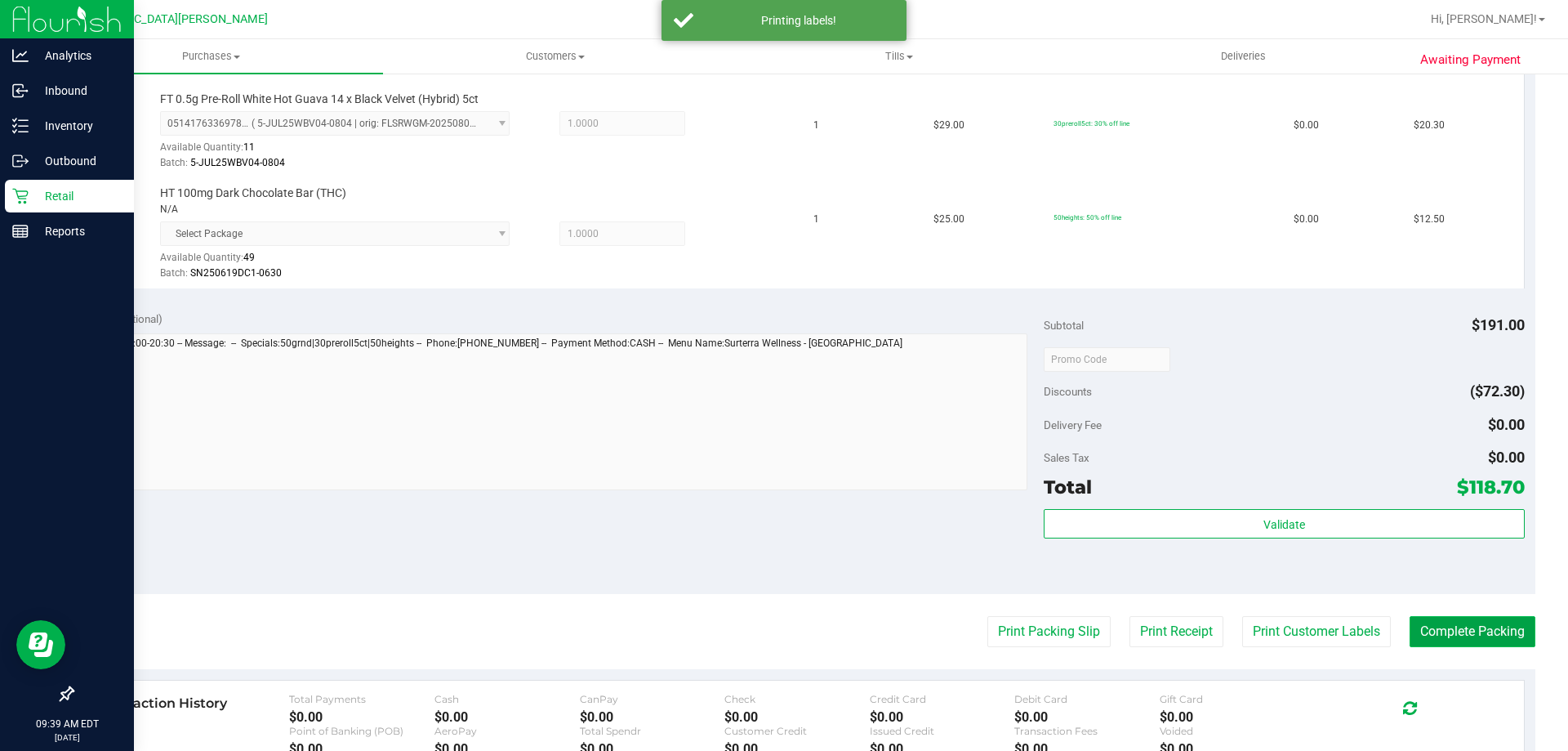
click at [1443, 629] on button "Complete Packing" at bounding box center [1472, 631] width 126 height 31
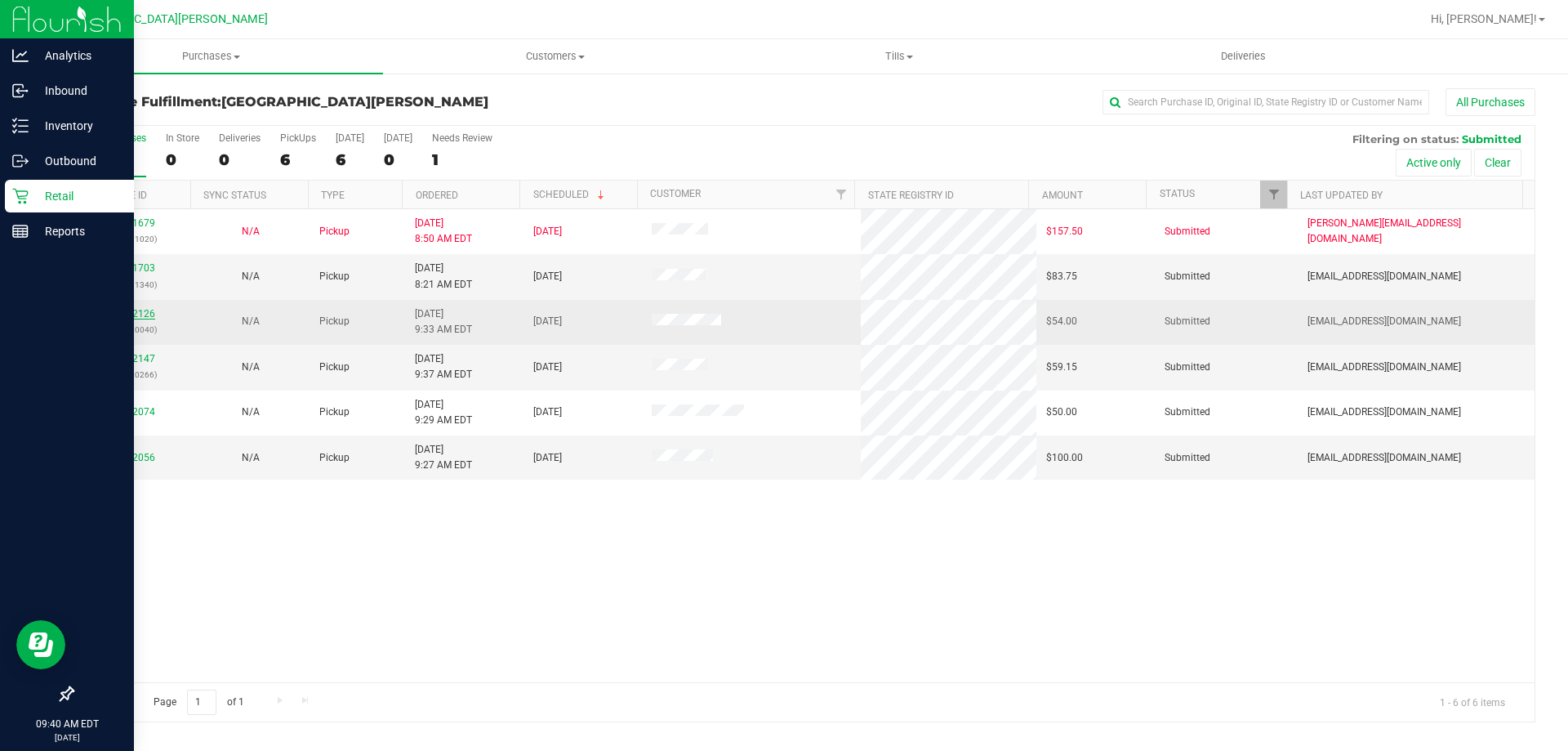
click at [131, 316] on link "11842126" at bounding box center [132, 314] width 46 height 11
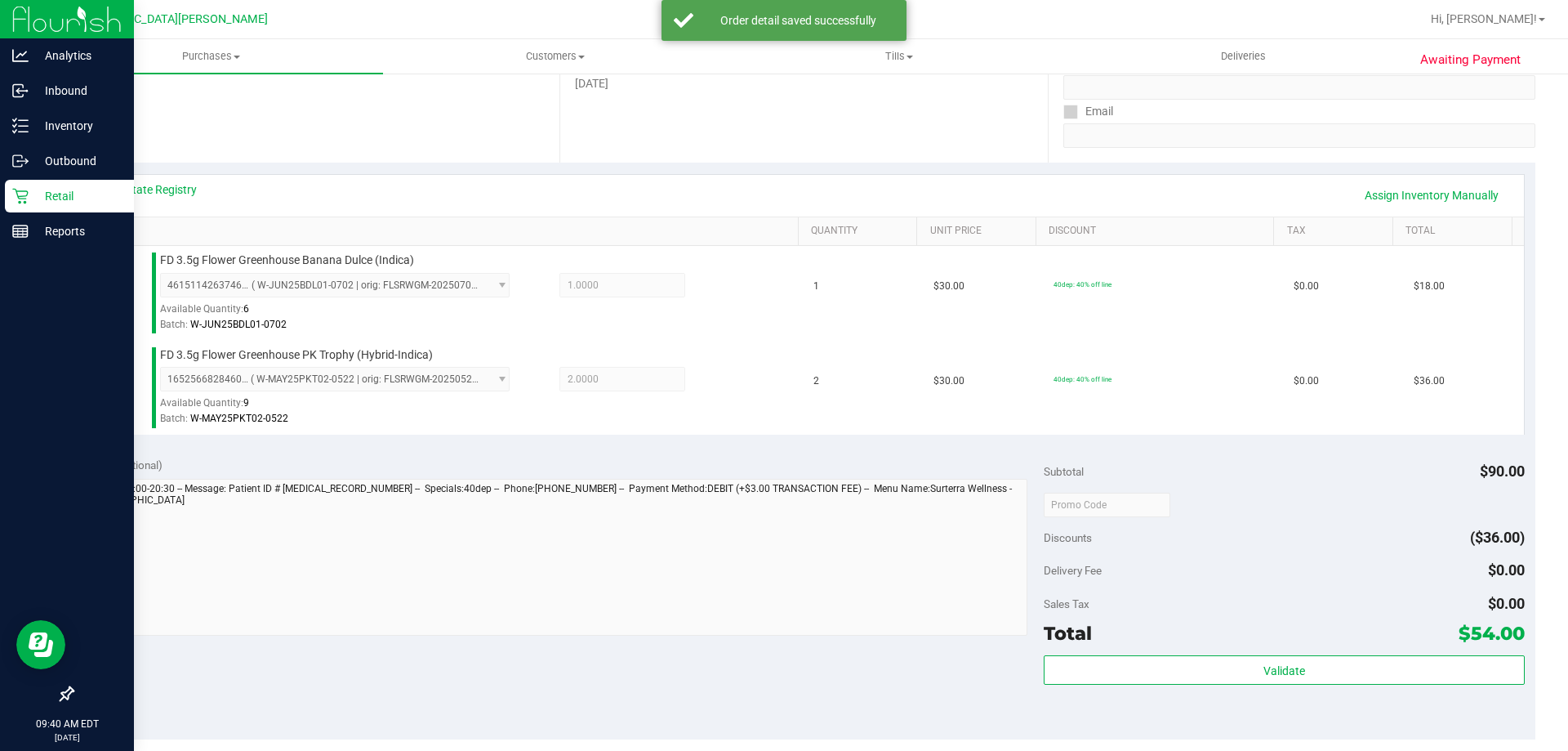
scroll to position [408, 0]
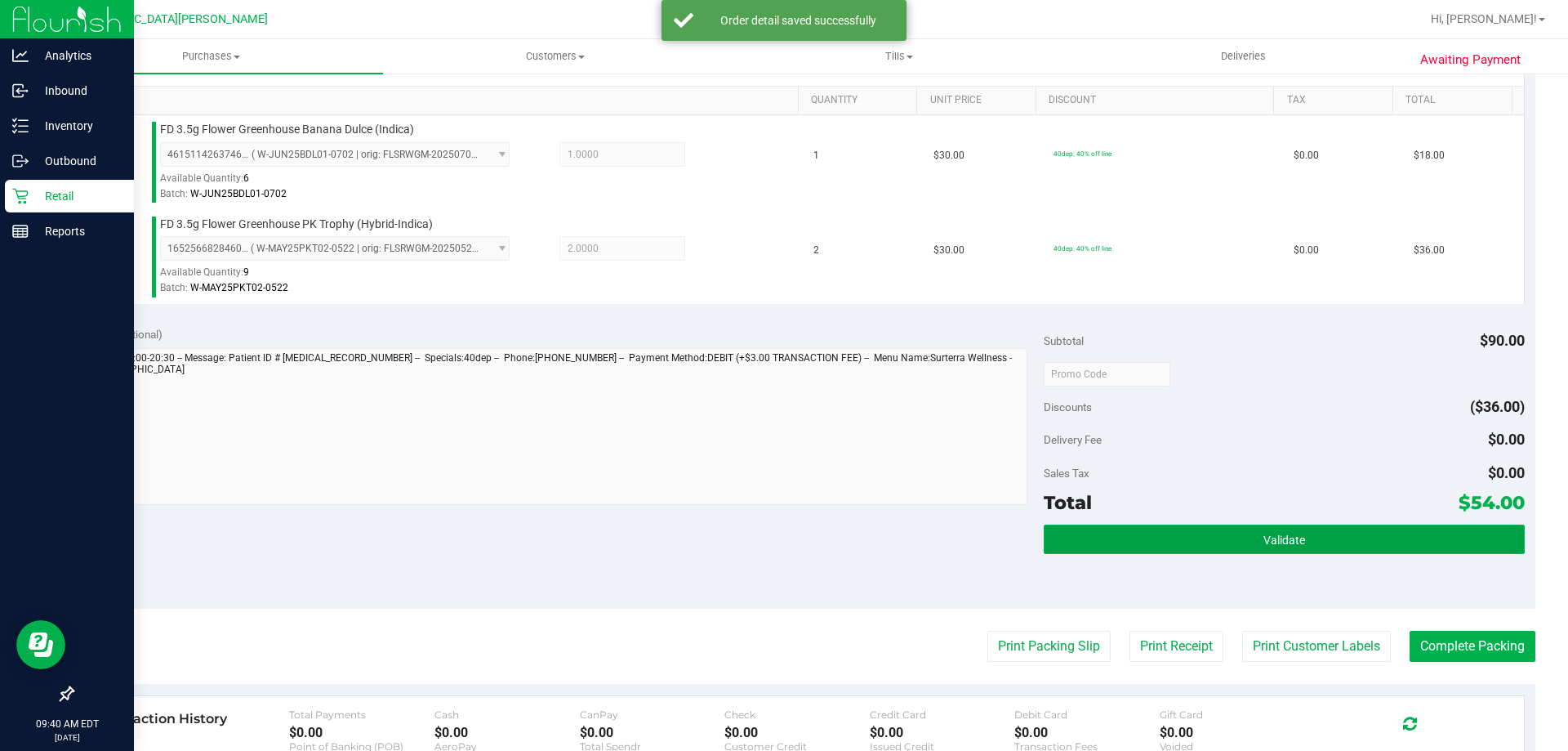
click at [1263, 533] on span "Validate" at bounding box center [1284, 540] width 41 height 13
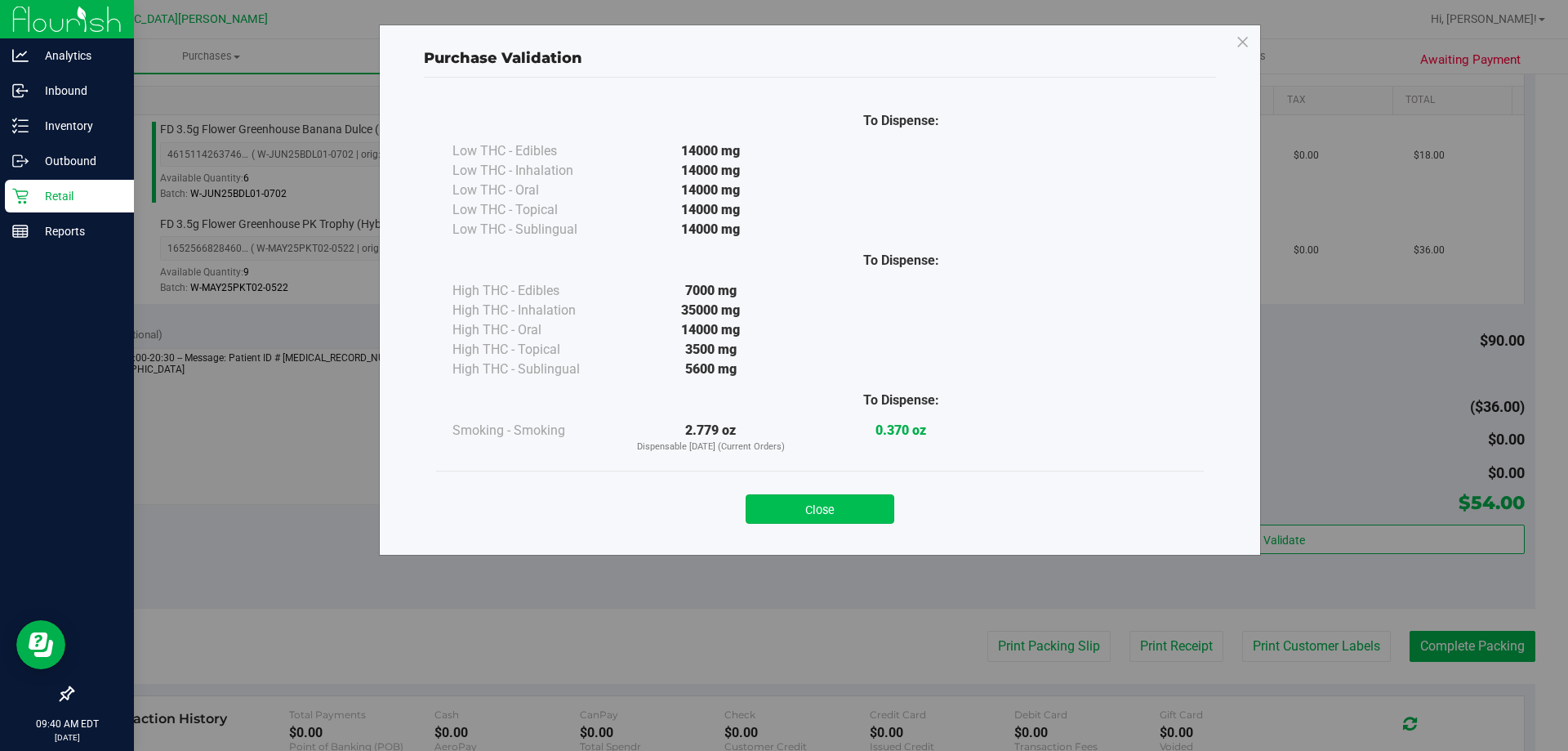
click at [842, 507] on button "Close" at bounding box center [820, 508] width 148 height 29
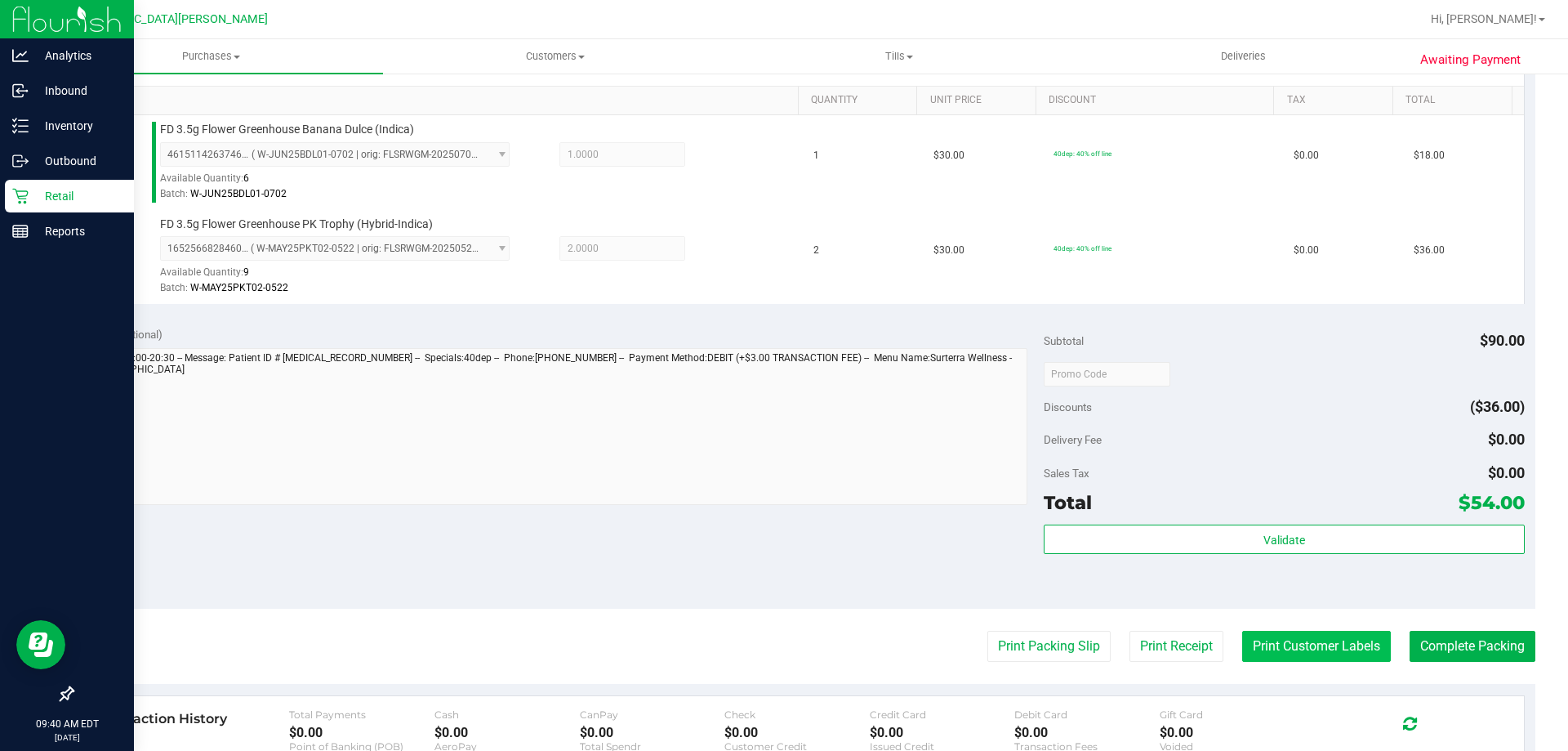
click at [1347, 651] on button "Print Customer Labels" at bounding box center [1317, 646] width 148 height 31
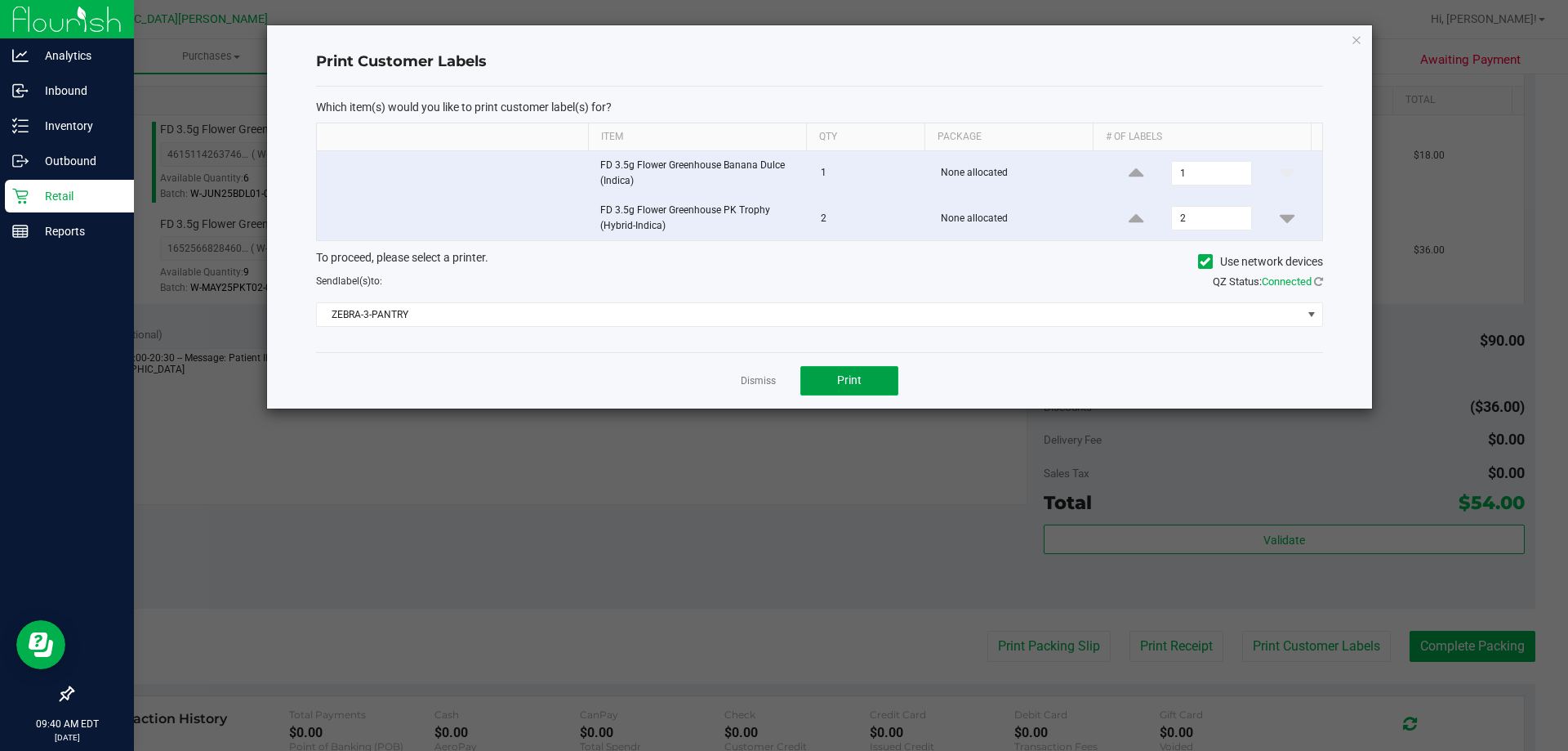
click at [844, 379] on span "Print" at bounding box center [849, 380] width 24 height 13
click at [769, 383] on link "Dismiss" at bounding box center [757, 381] width 35 height 14
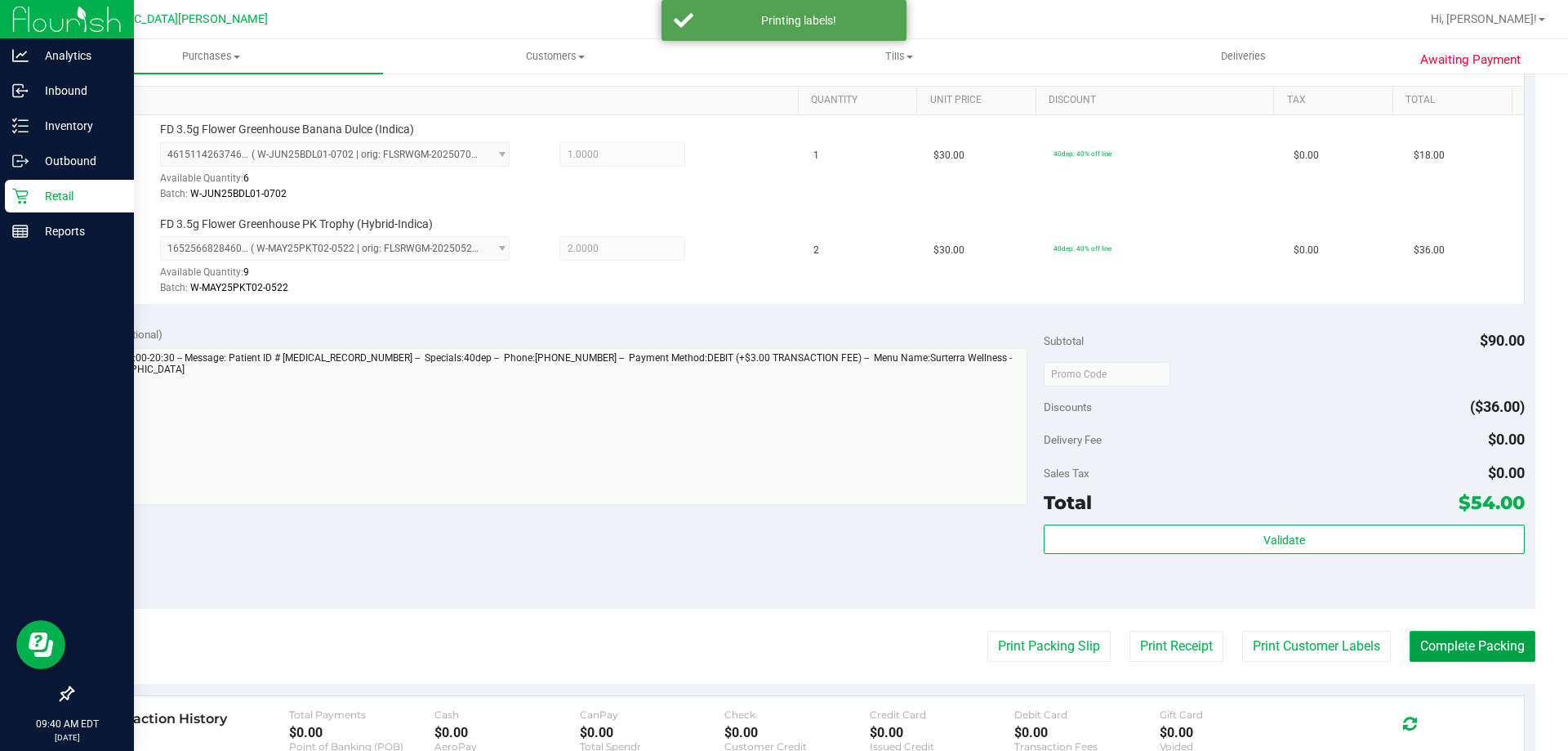
click at [1409, 636] on button "Complete Packing" at bounding box center [1472, 646] width 126 height 31
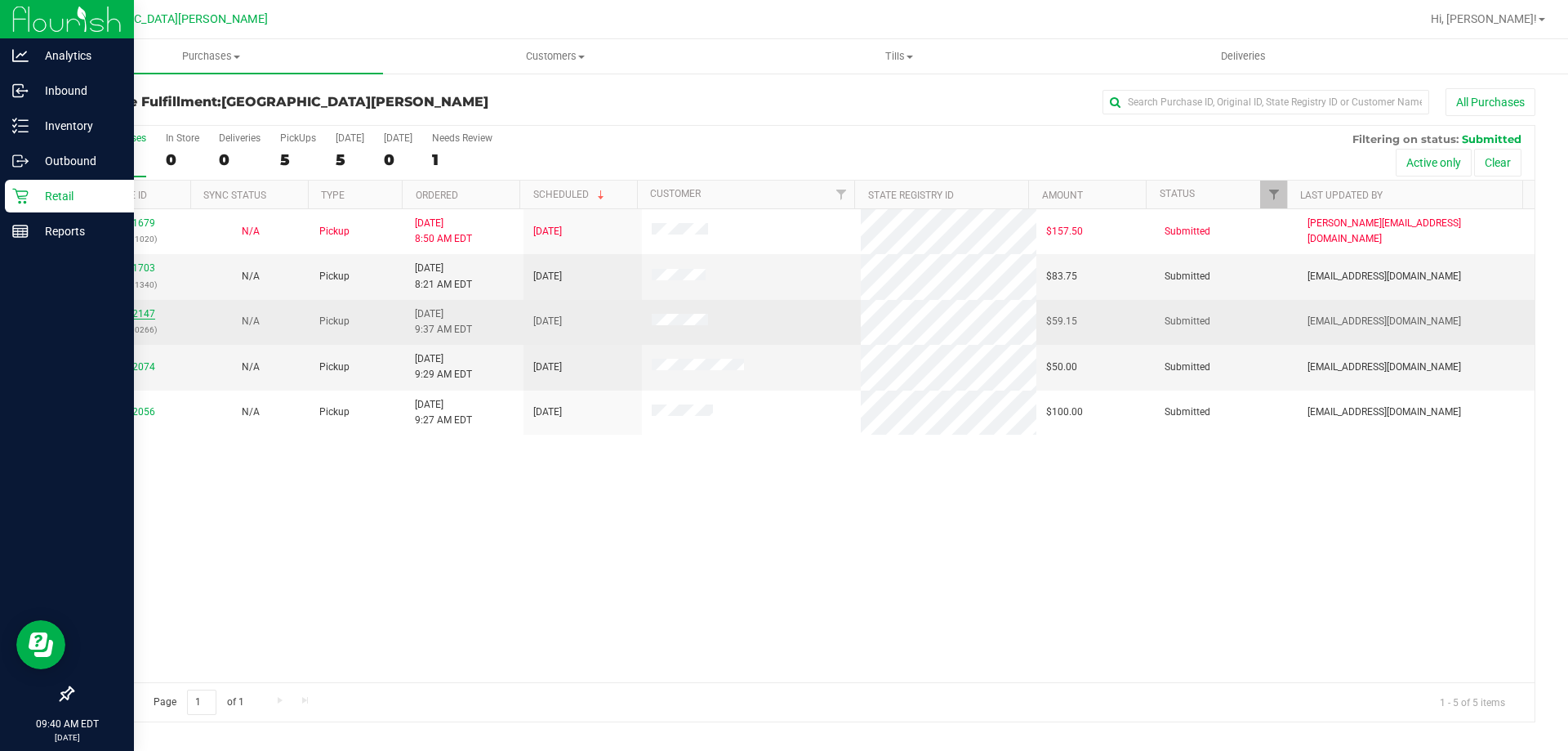
click at [141, 313] on link "11842147" at bounding box center [132, 314] width 46 height 11
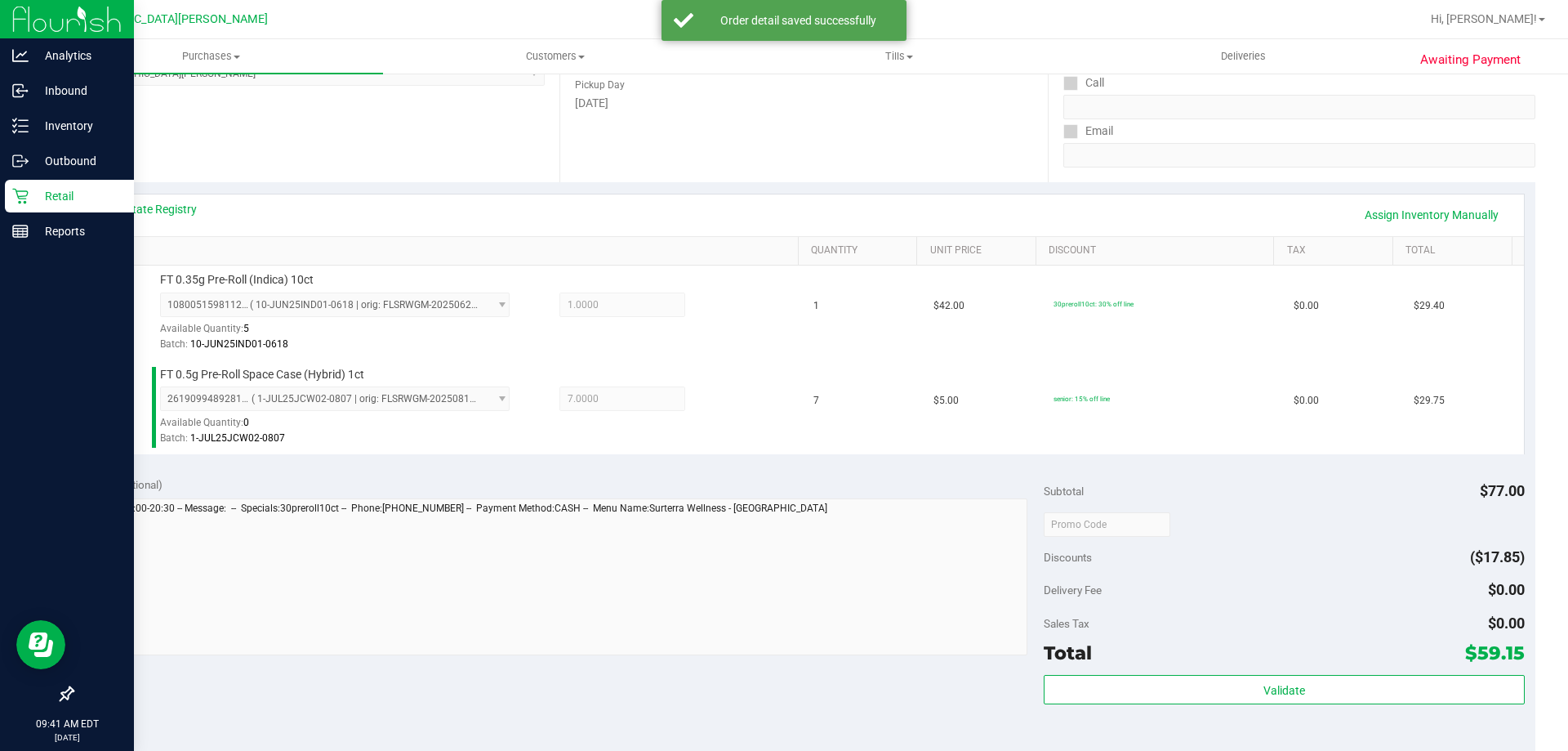
scroll to position [408, 0]
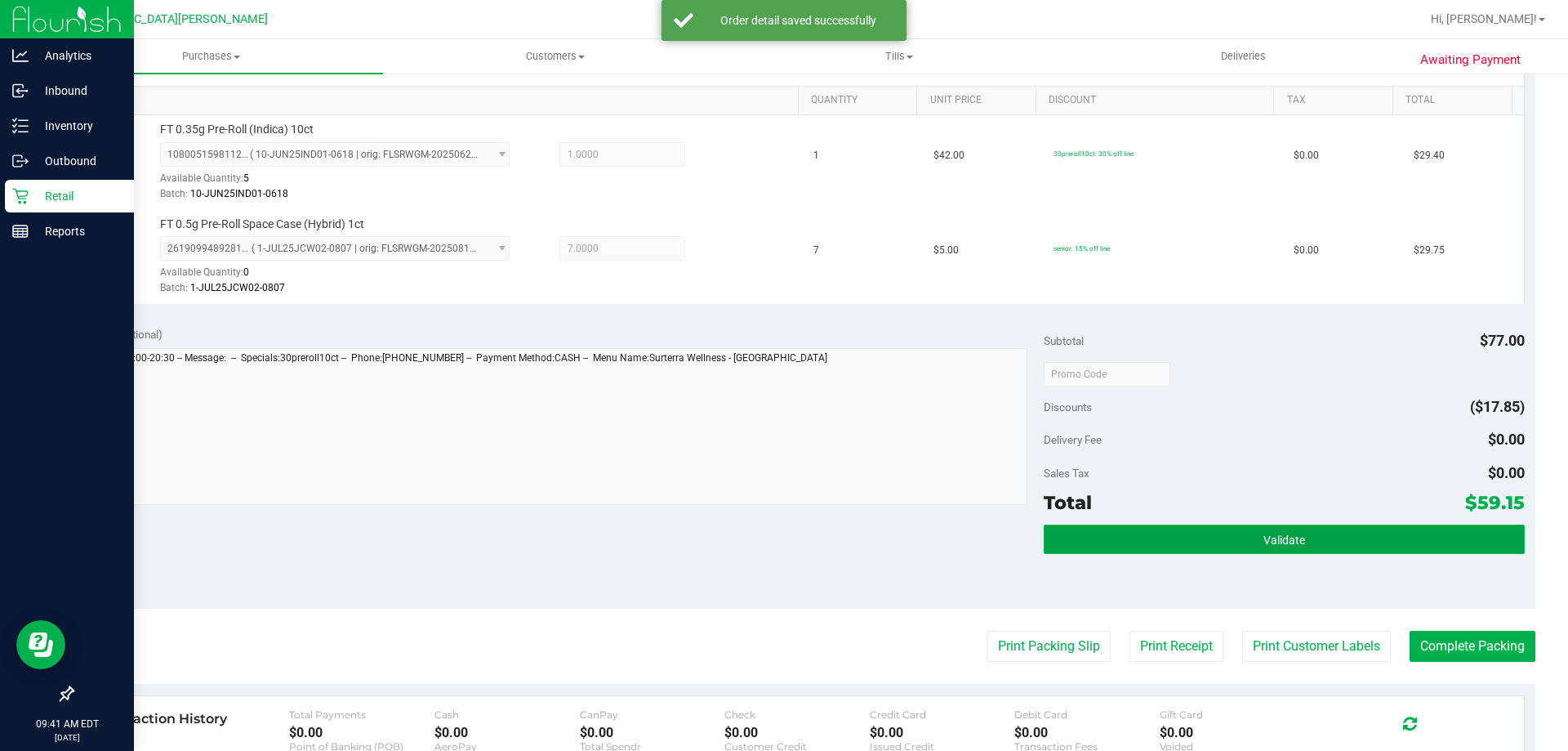
click at [1163, 529] on button "Validate" at bounding box center [1284, 539] width 480 height 29
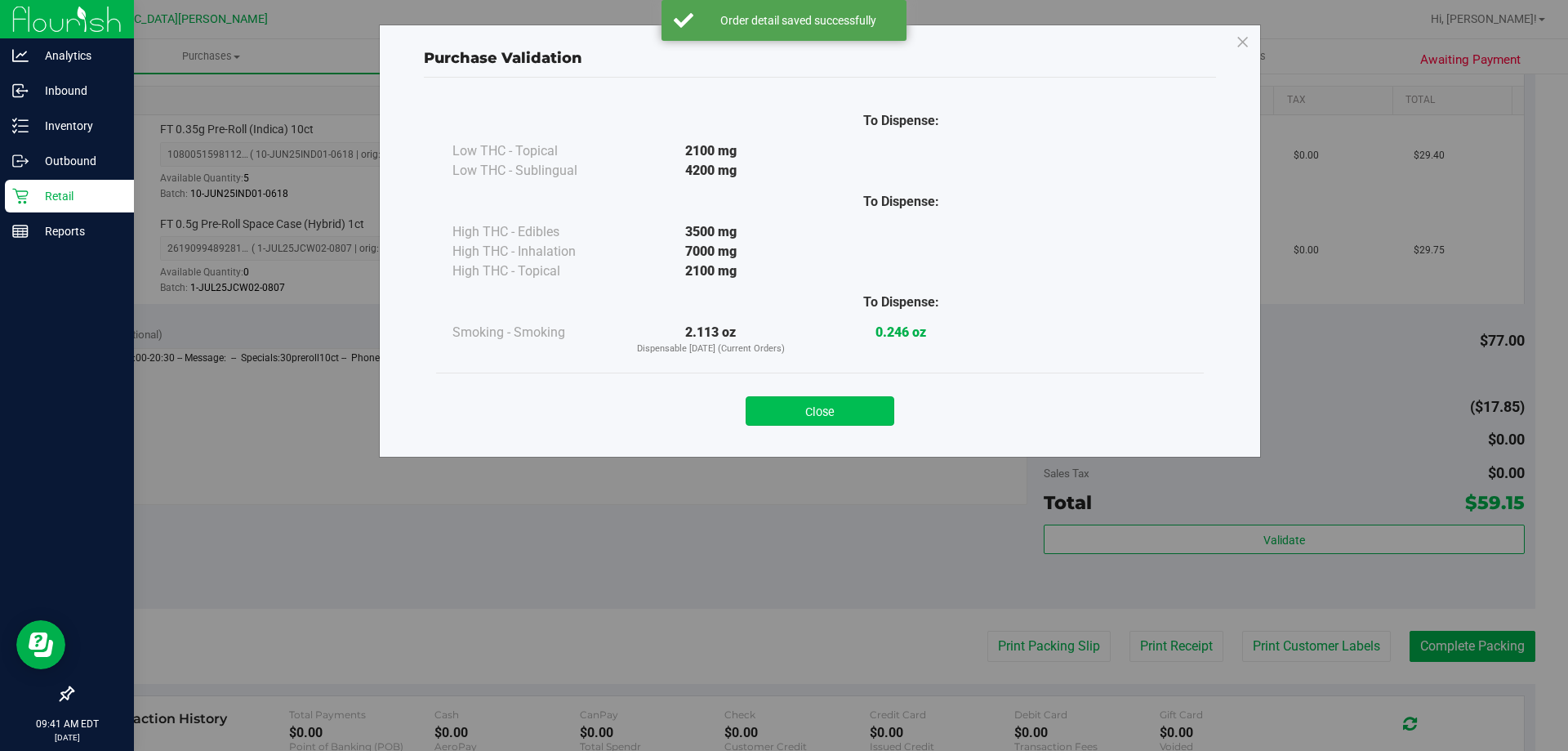
click at [815, 421] on button "Close" at bounding box center [820, 410] width 148 height 29
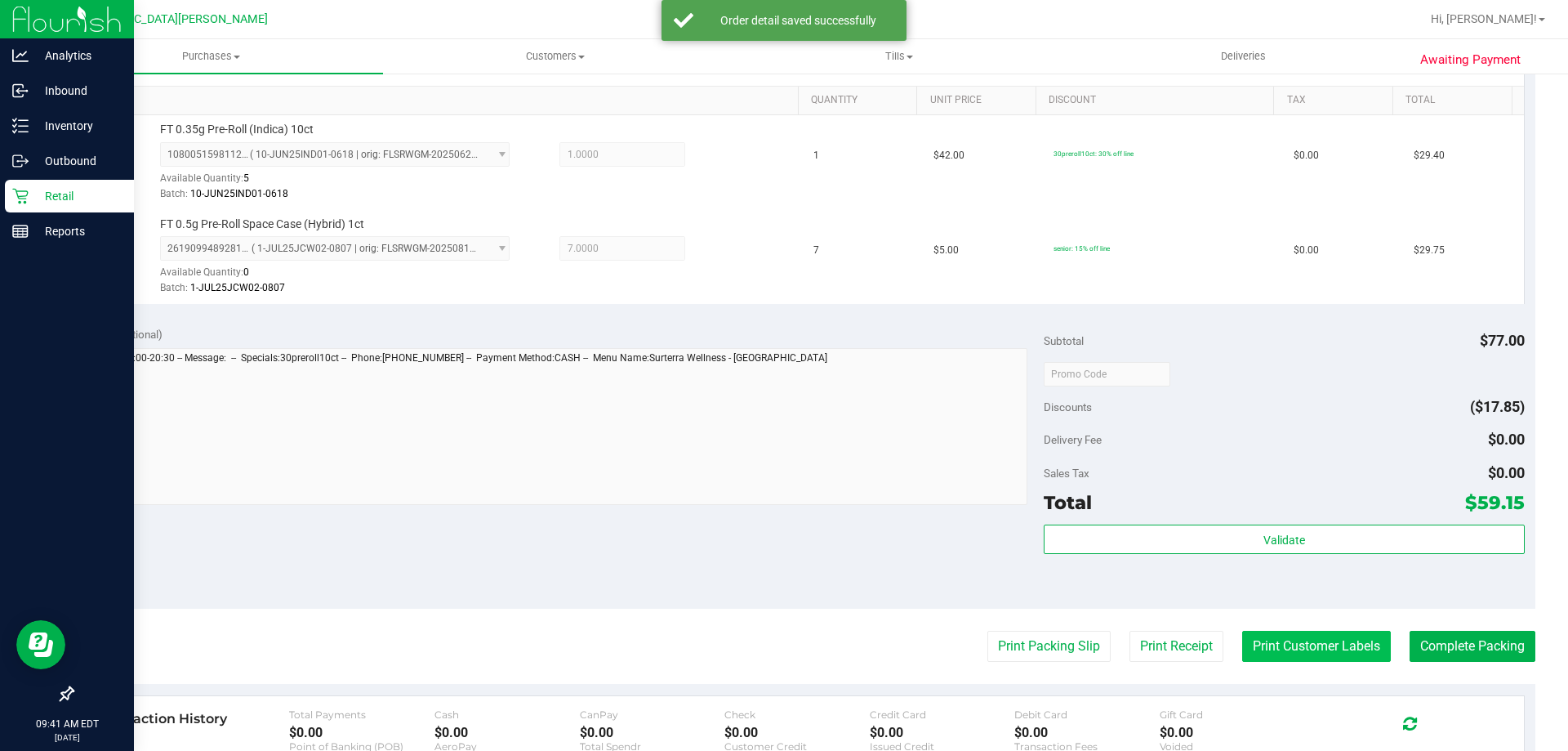
click at [1242, 634] on button "Print Customer Labels" at bounding box center [1317, 646] width 148 height 31
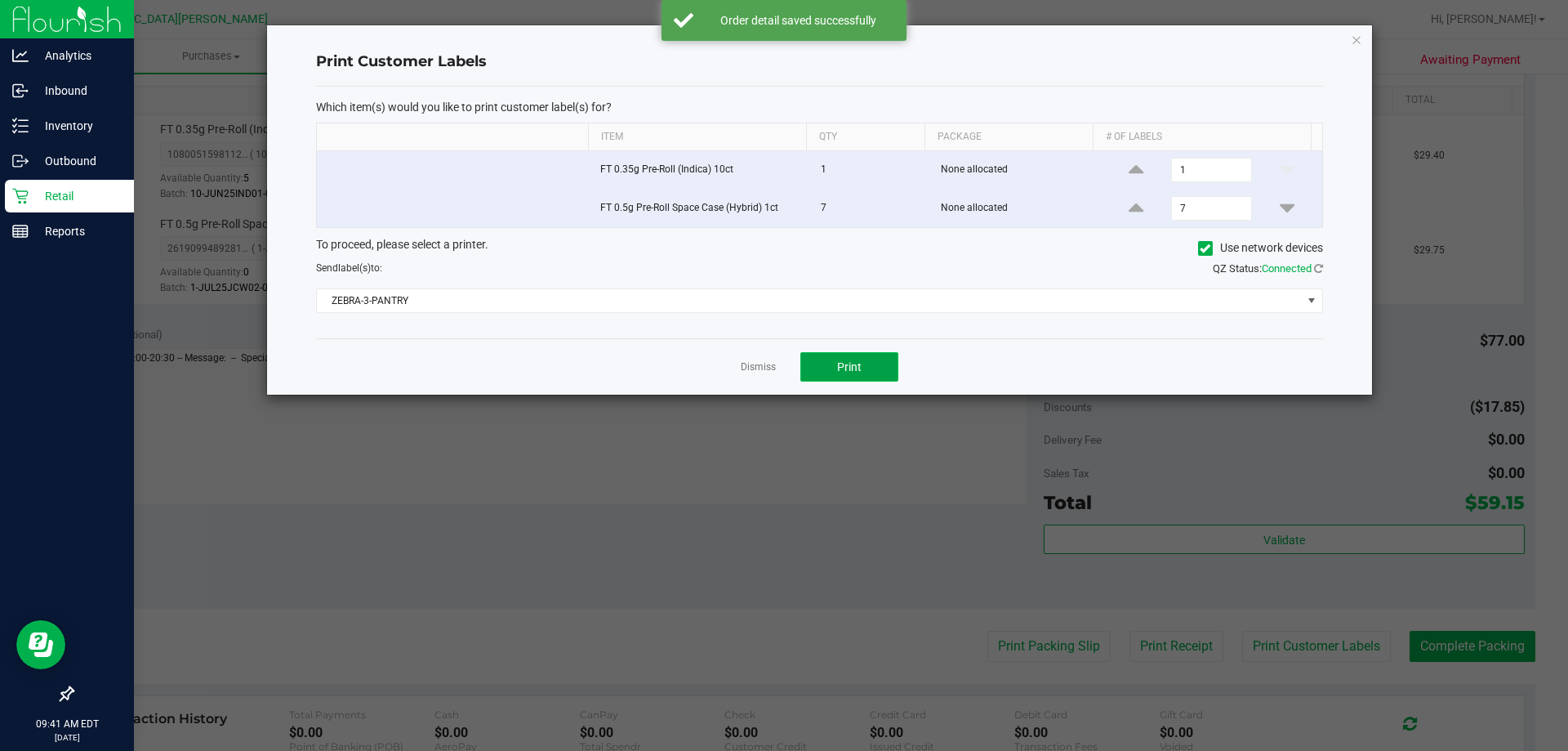
click at [842, 364] on span "Print" at bounding box center [849, 367] width 24 height 13
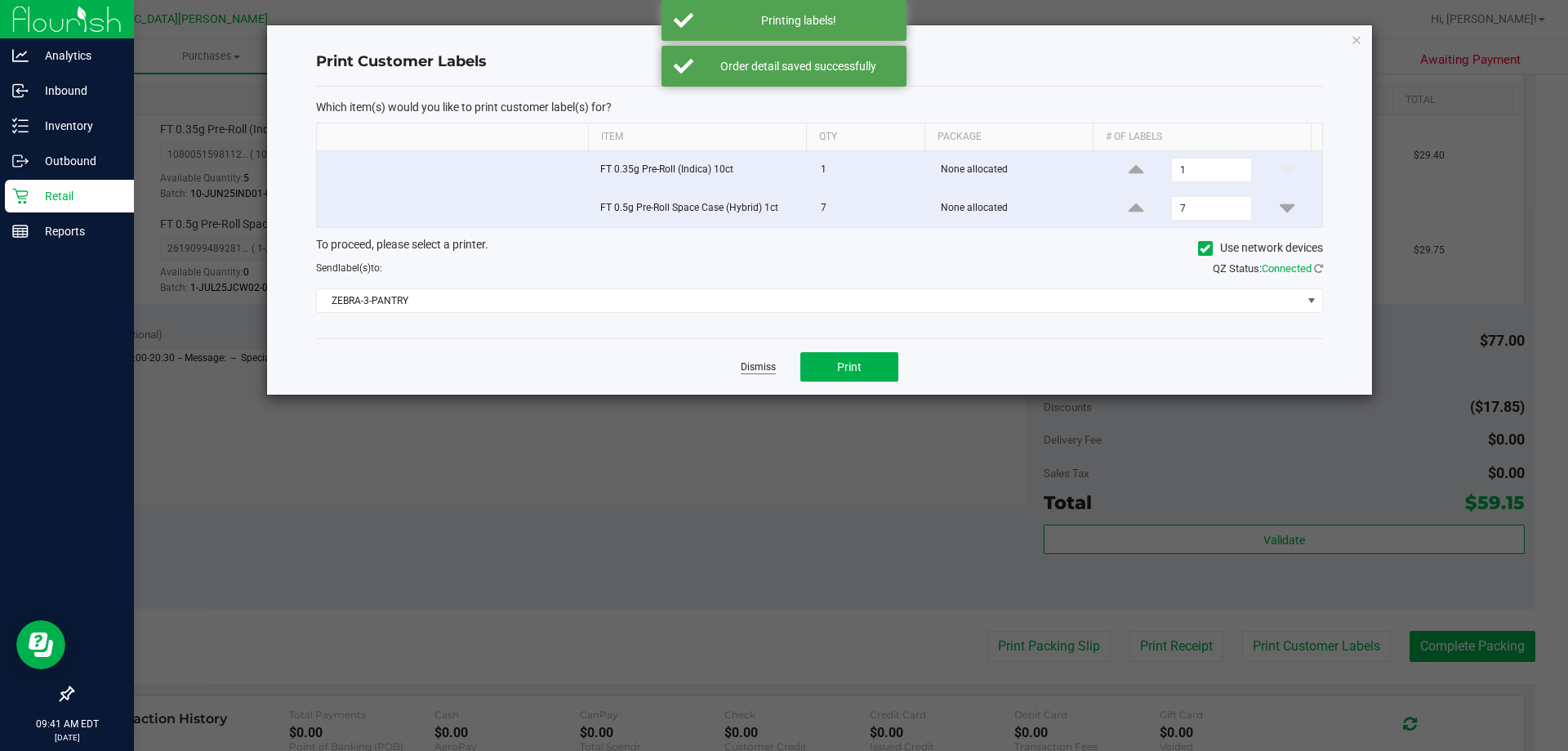
click at [752, 368] on link "Dismiss" at bounding box center [757, 367] width 35 height 14
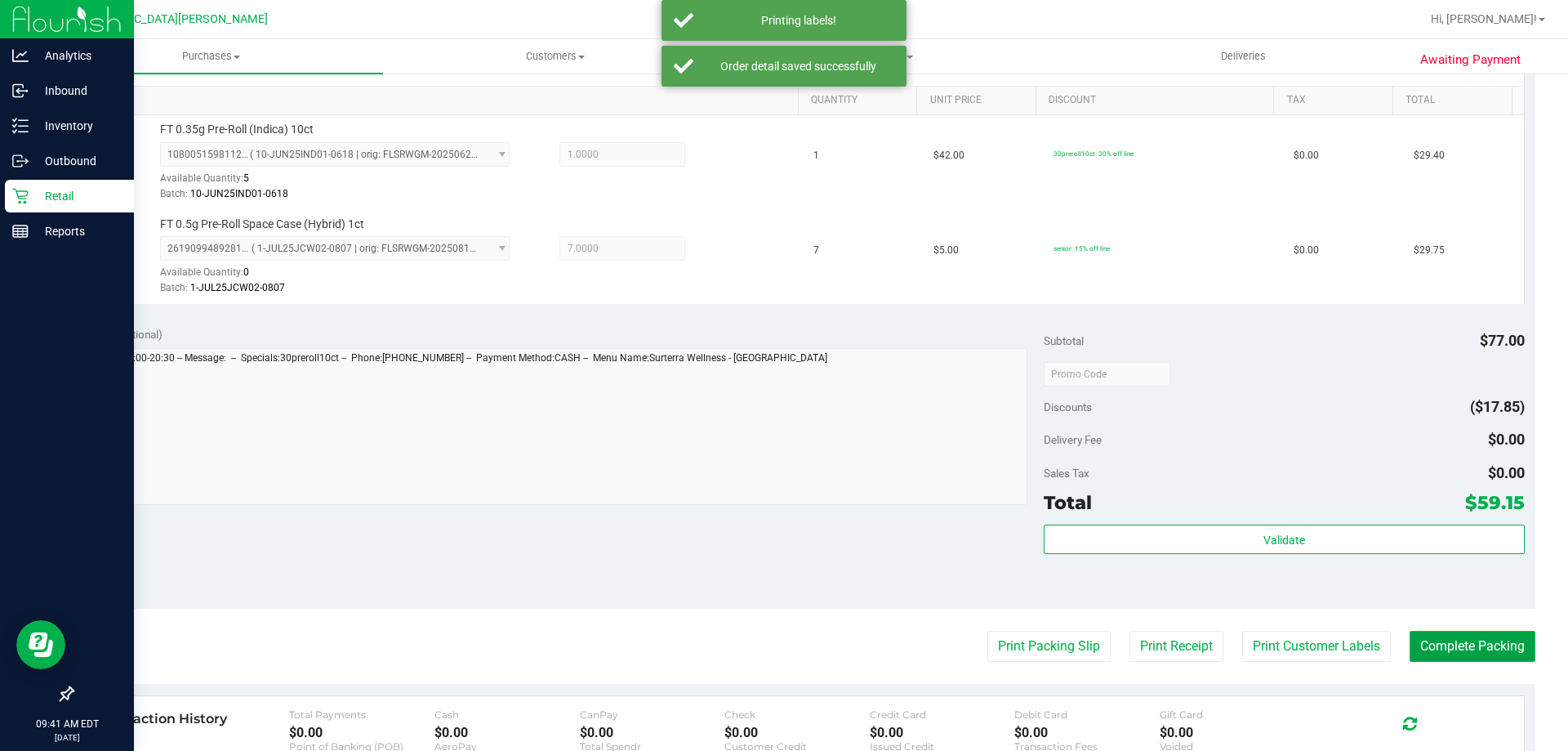
click at [1434, 633] on button "Complete Packing" at bounding box center [1472, 646] width 126 height 31
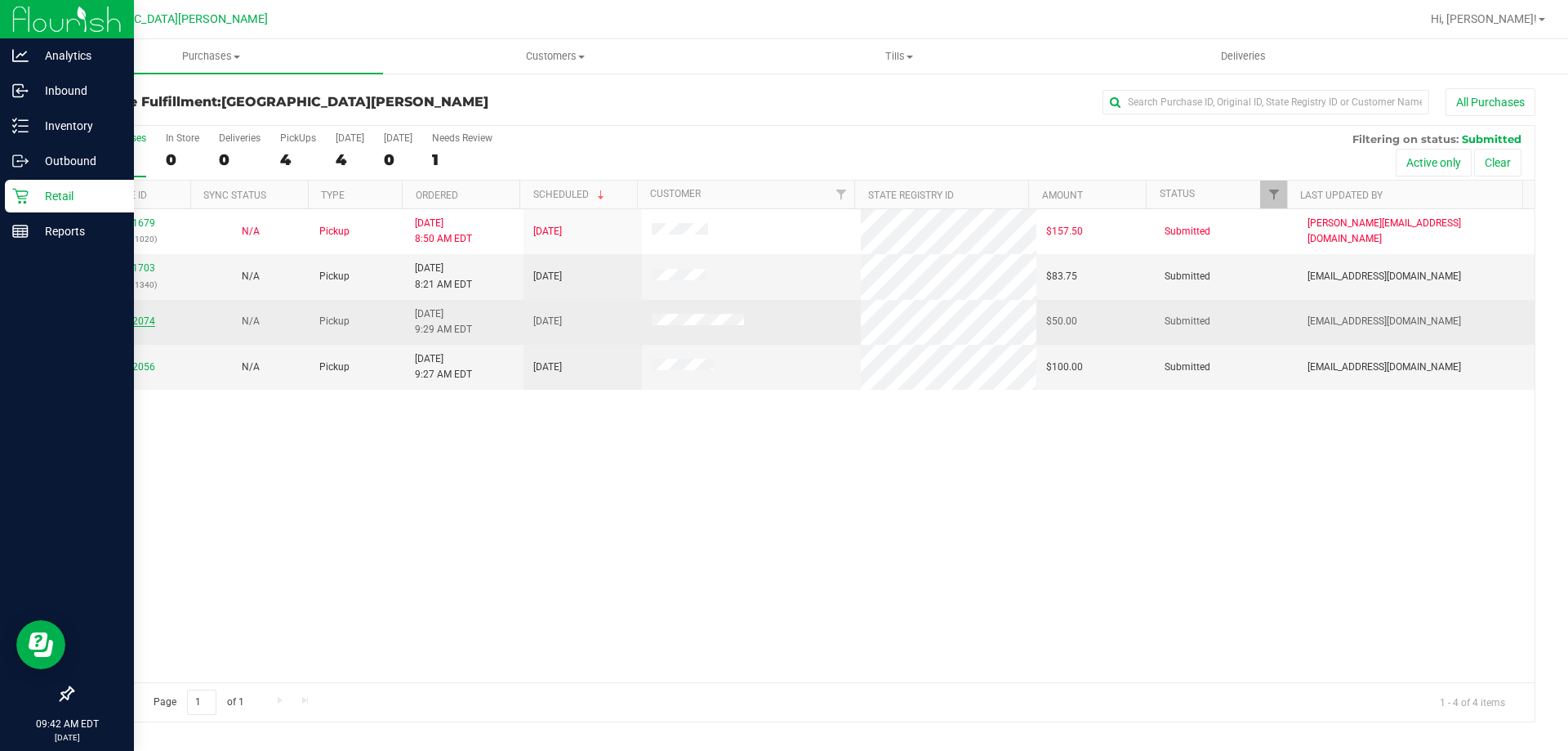
click at [135, 326] on link "11842074" at bounding box center [132, 321] width 46 height 11
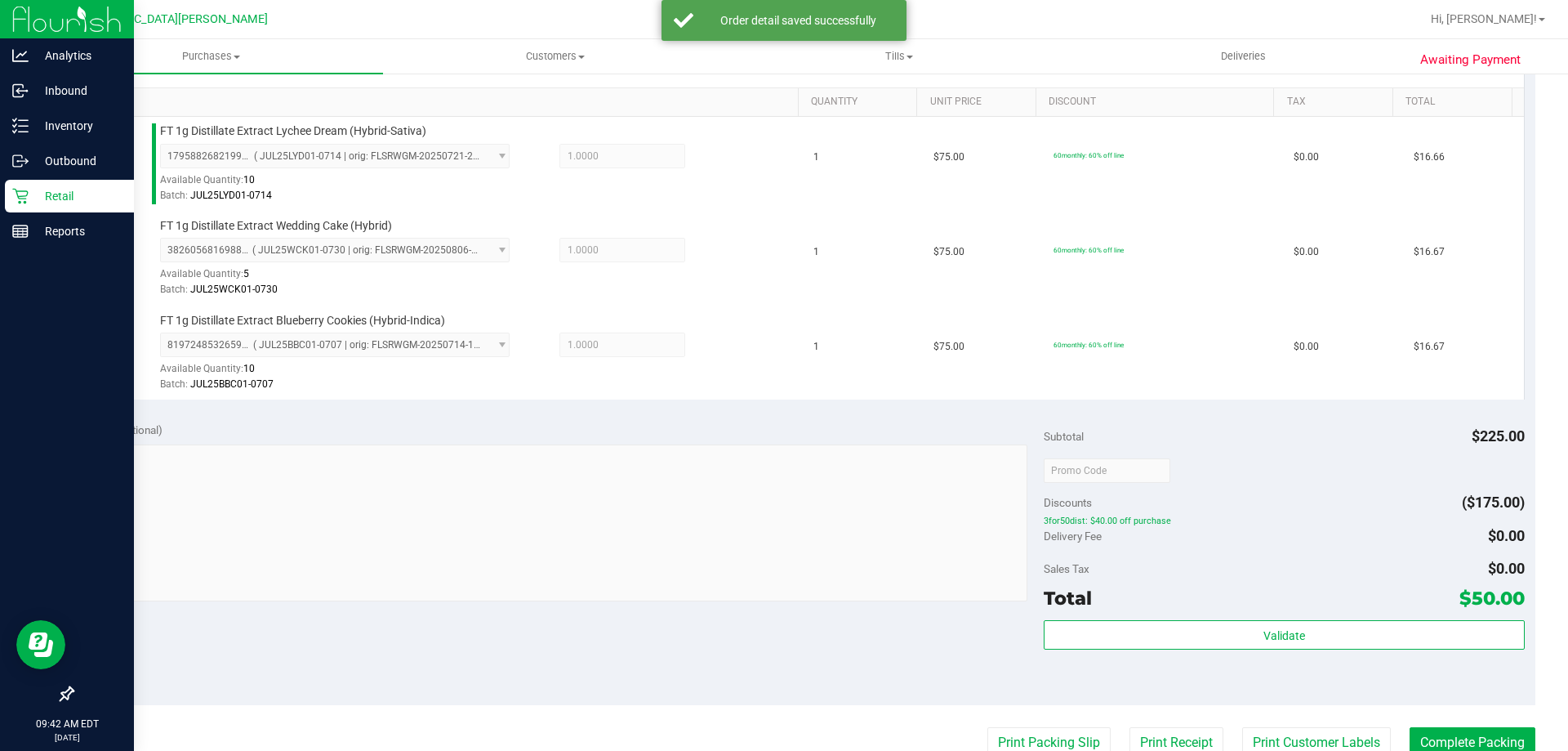
scroll to position [408, 0]
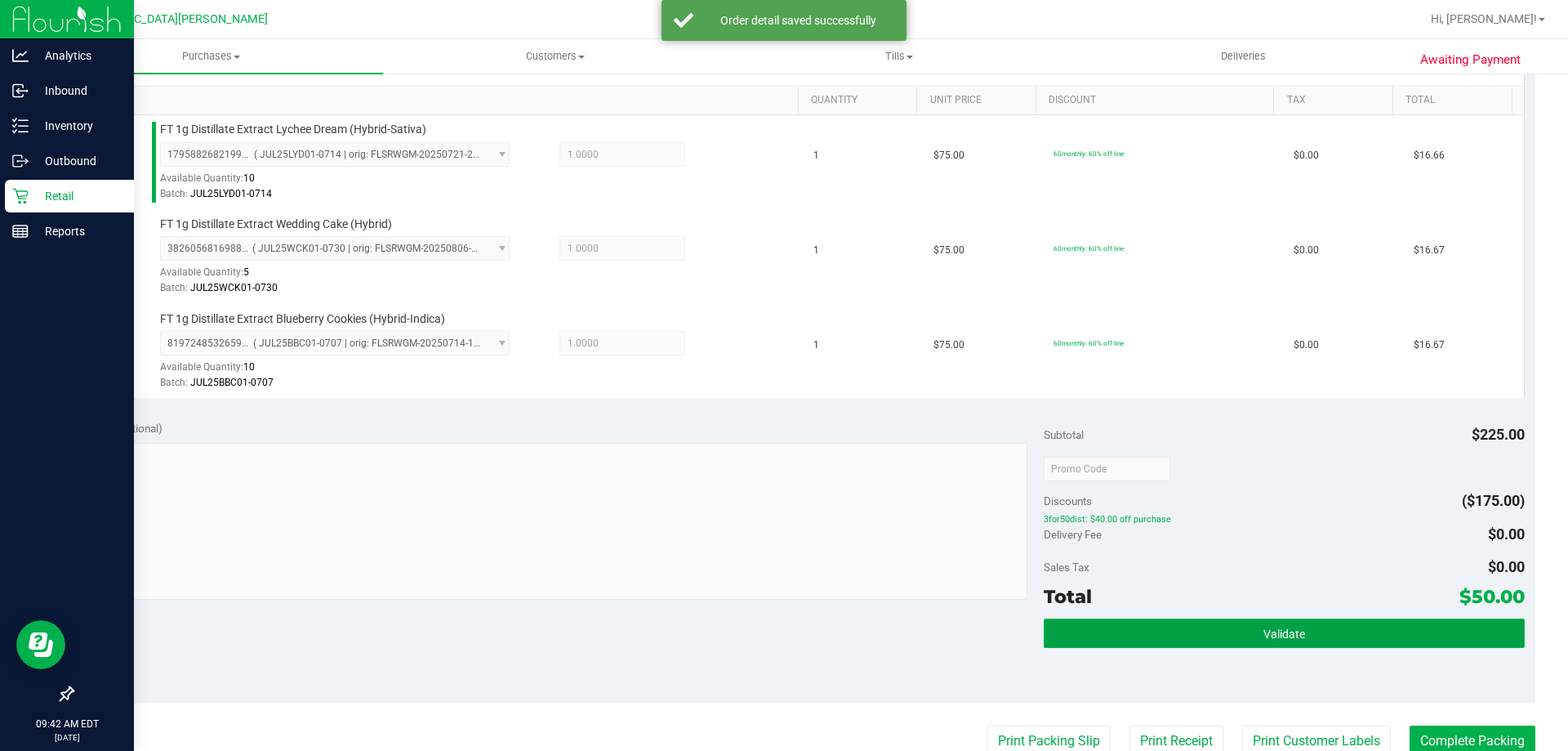
click at [1174, 646] on button "Validate" at bounding box center [1284, 633] width 480 height 29
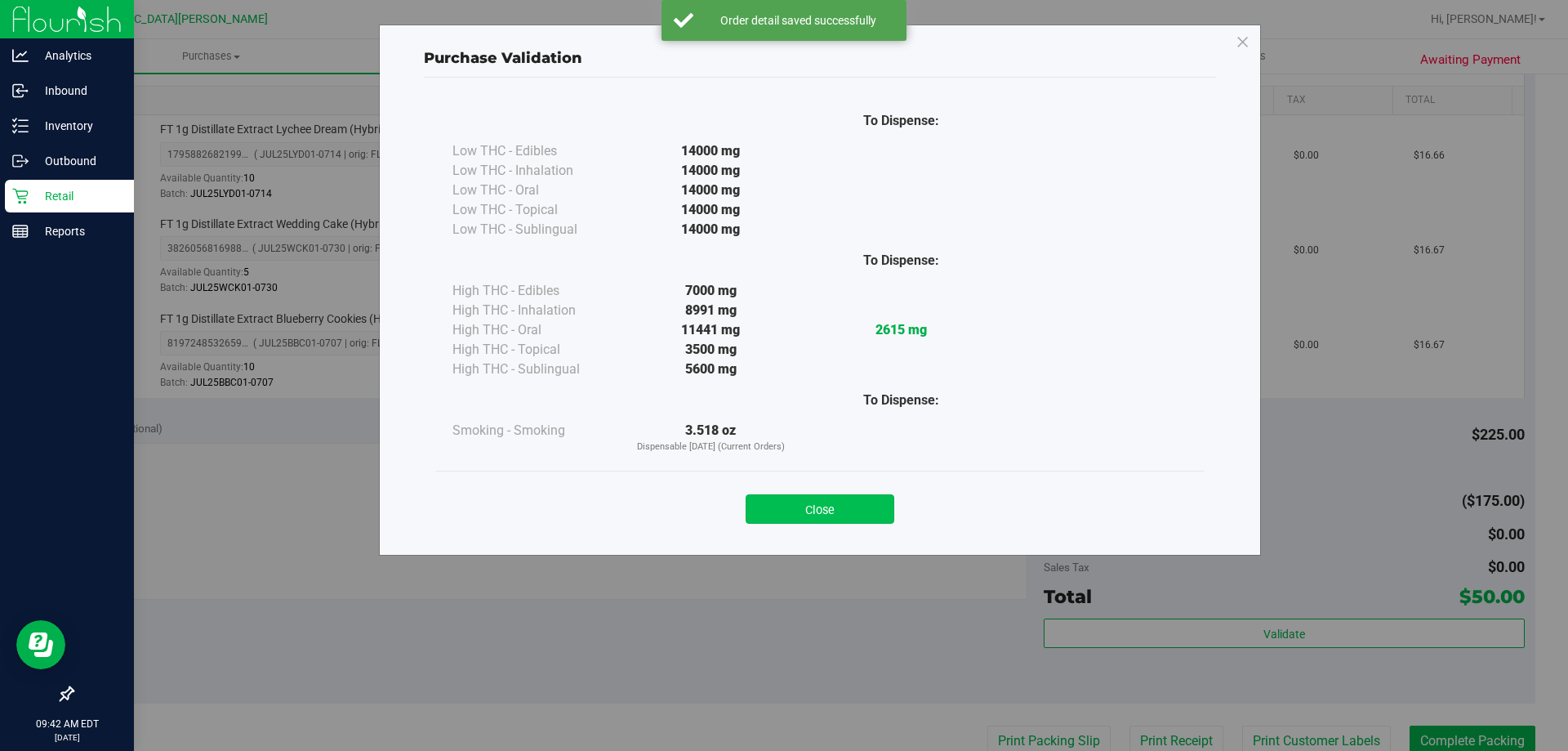
click at [864, 508] on button "Close" at bounding box center [820, 508] width 148 height 29
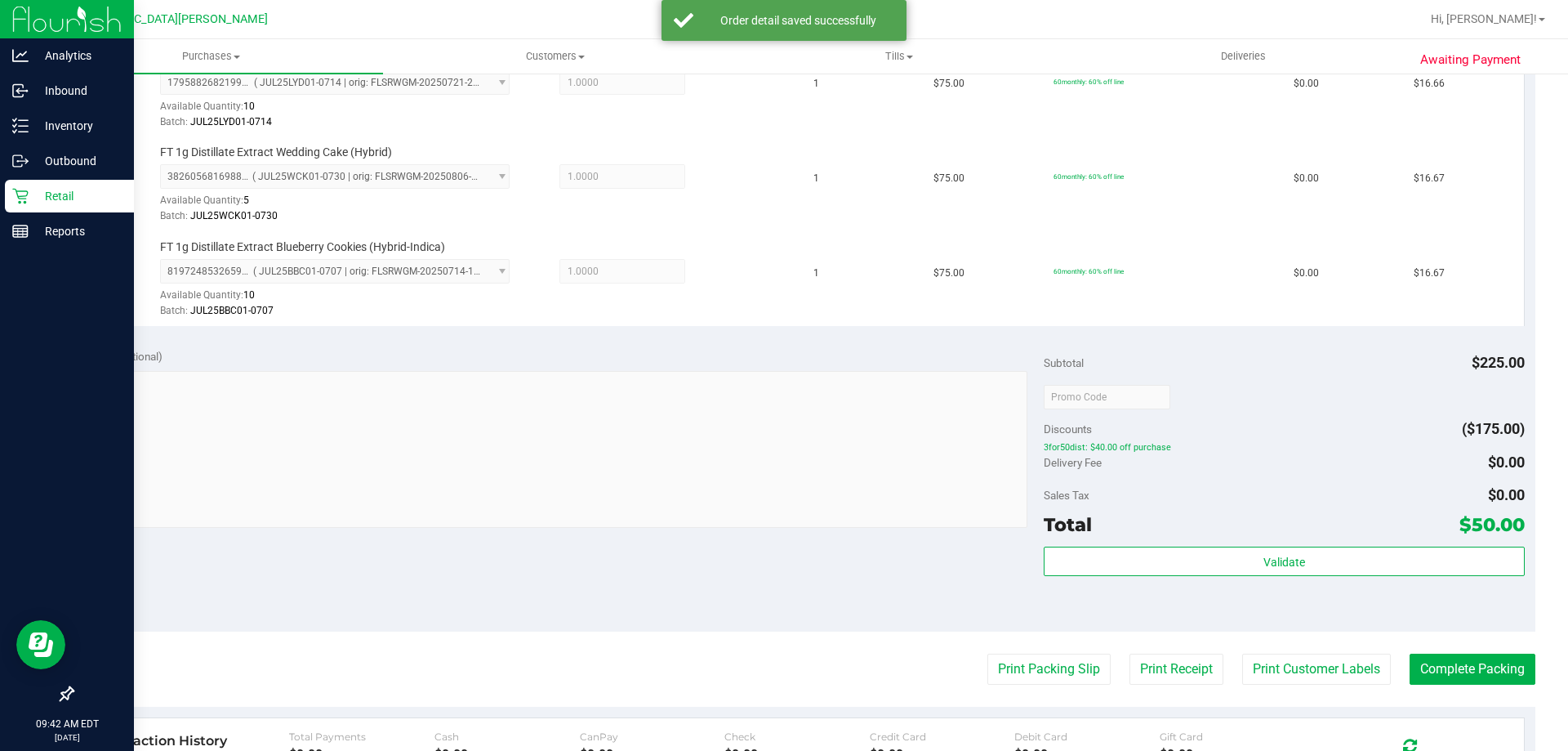
scroll to position [572, 0]
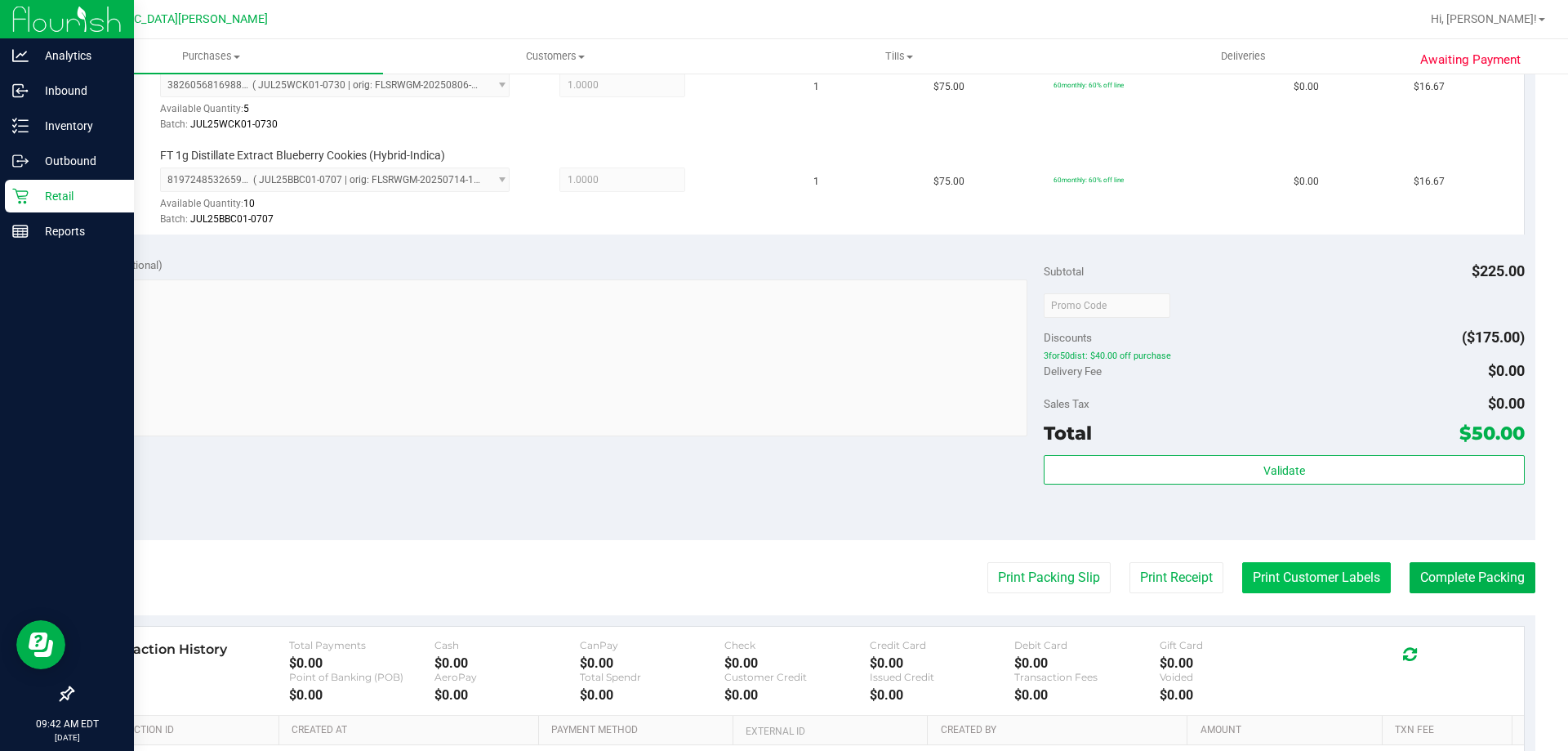
click at [1294, 574] on button "Print Customer Labels" at bounding box center [1317, 577] width 148 height 31
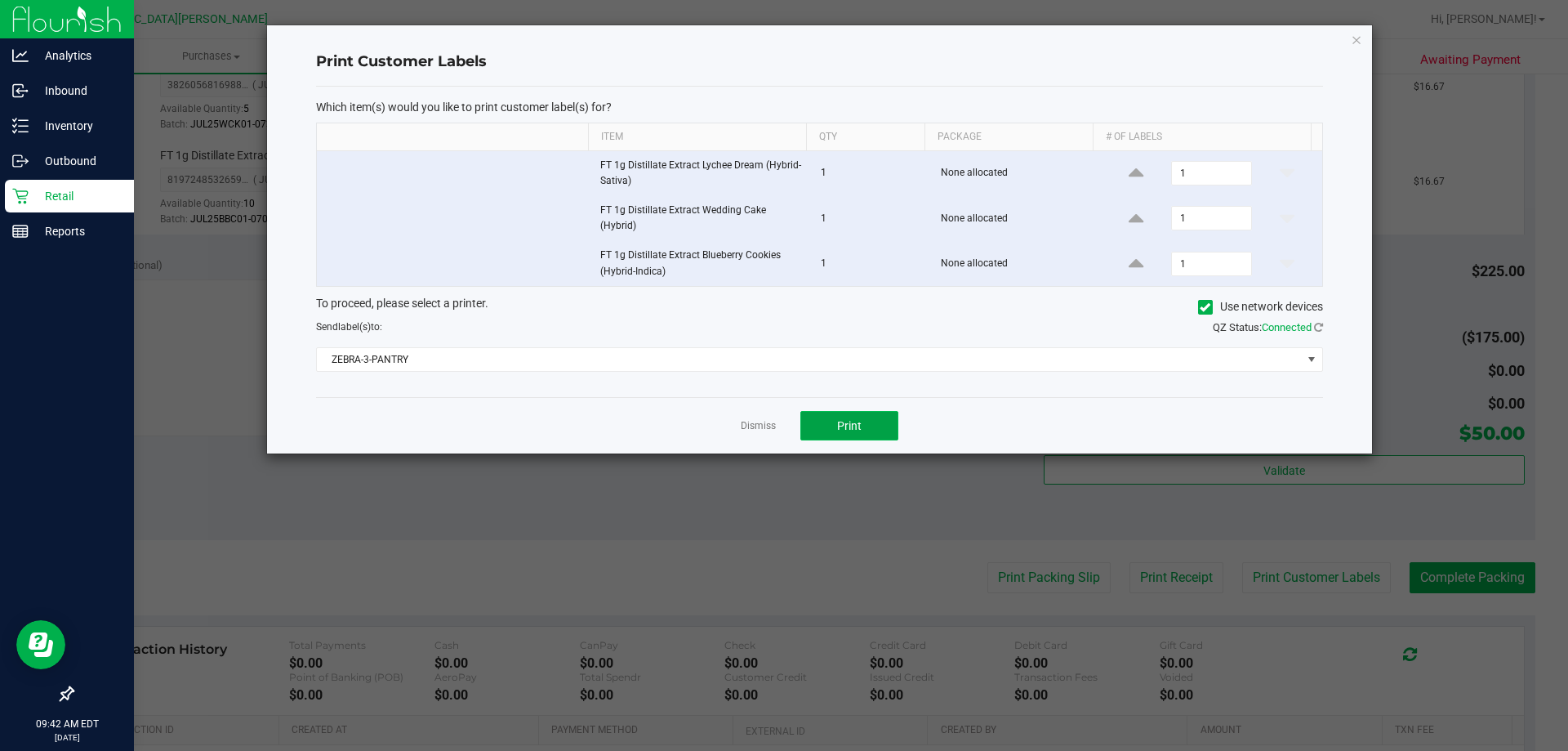
click at [860, 425] on span "Print" at bounding box center [849, 425] width 24 height 13
click at [770, 421] on link "Dismiss" at bounding box center [757, 425] width 35 height 14
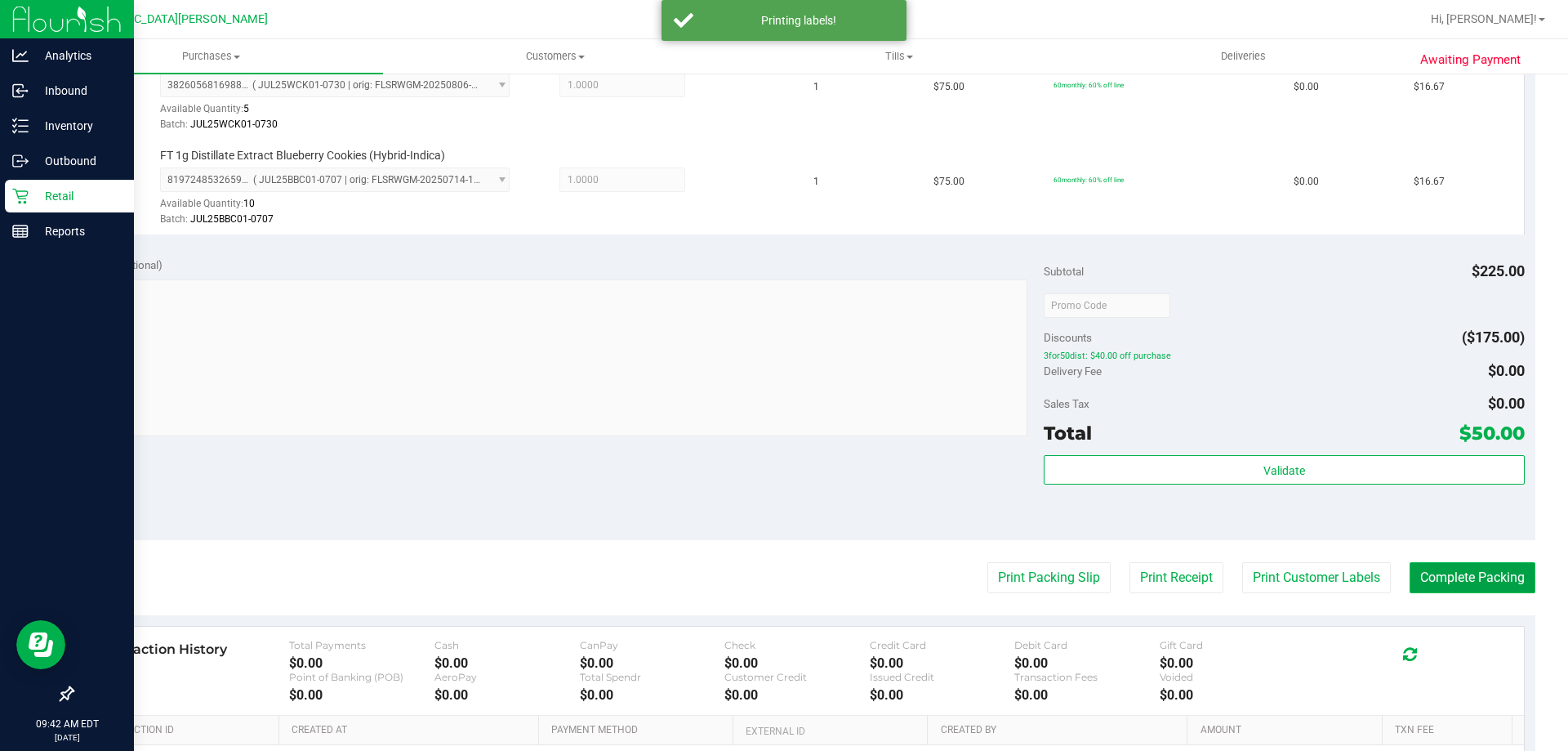
click at [1483, 564] on button "Complete Packing" at bounding box center [1472, 577] width 126 height 31
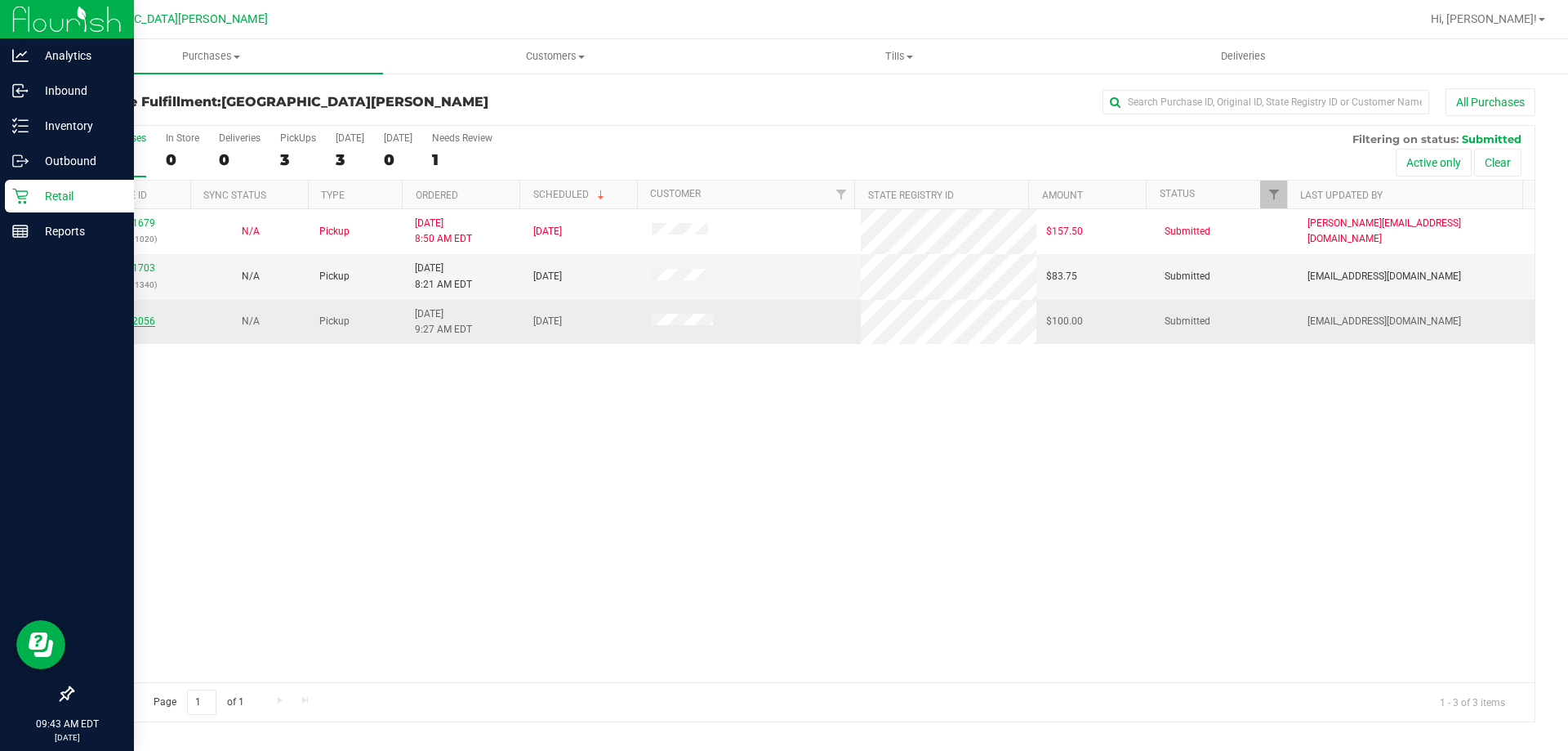
click at [129, 324] on link "11842056" at bounding box center [132, 321] width 46 height 11
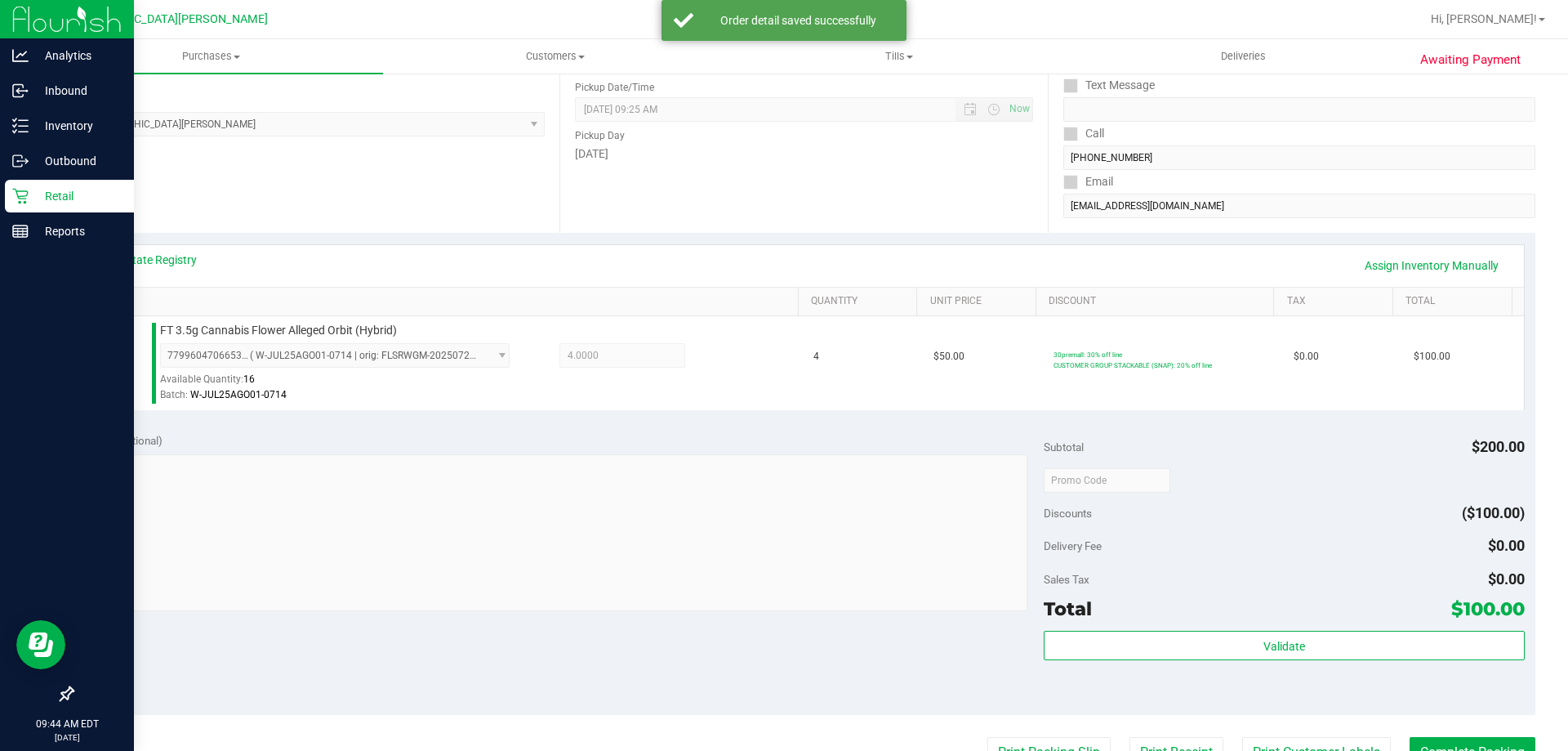
scroll to position [327, 0]
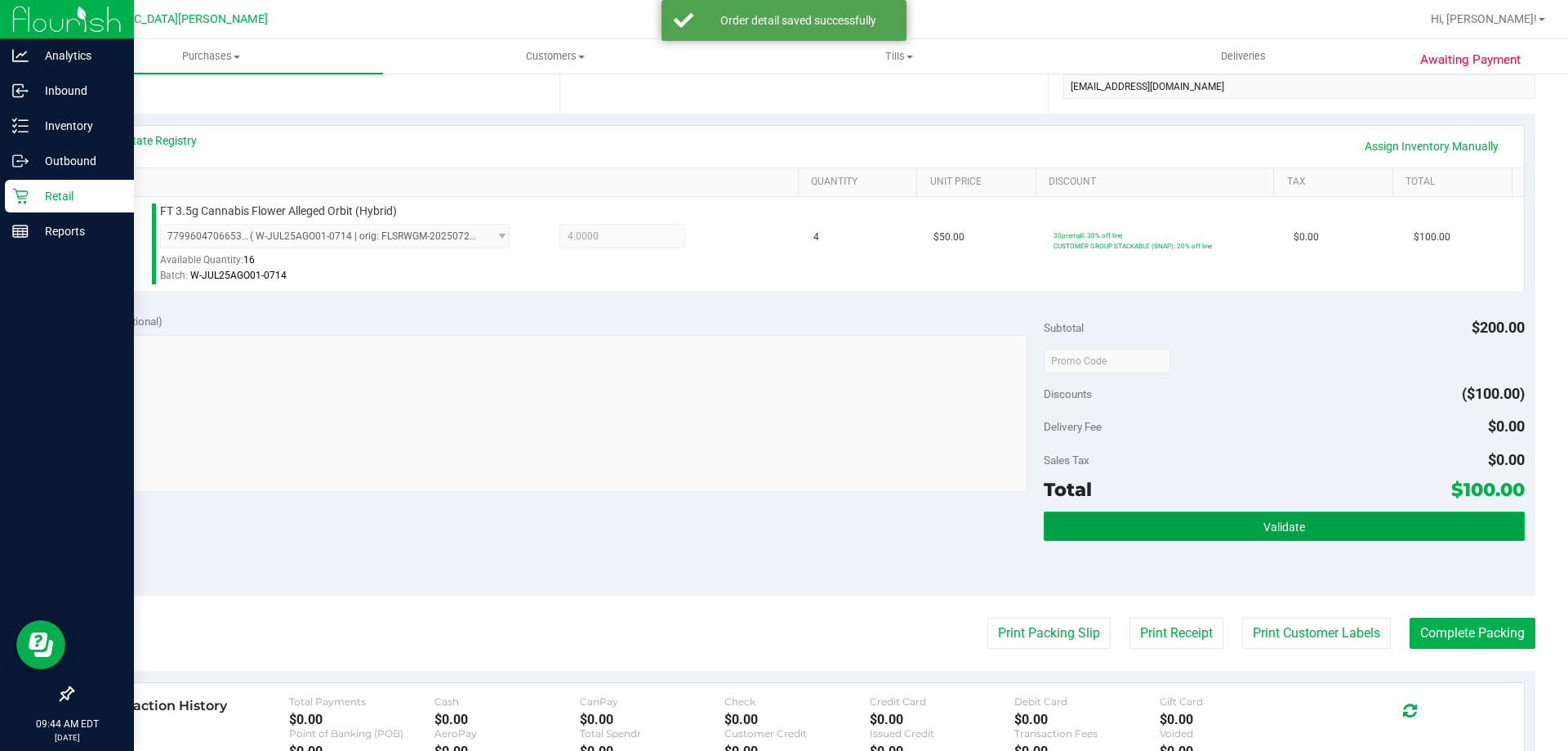
click at [1263, 526] on span "Validate" at bounding box center [1284, 527] width 41 height 13
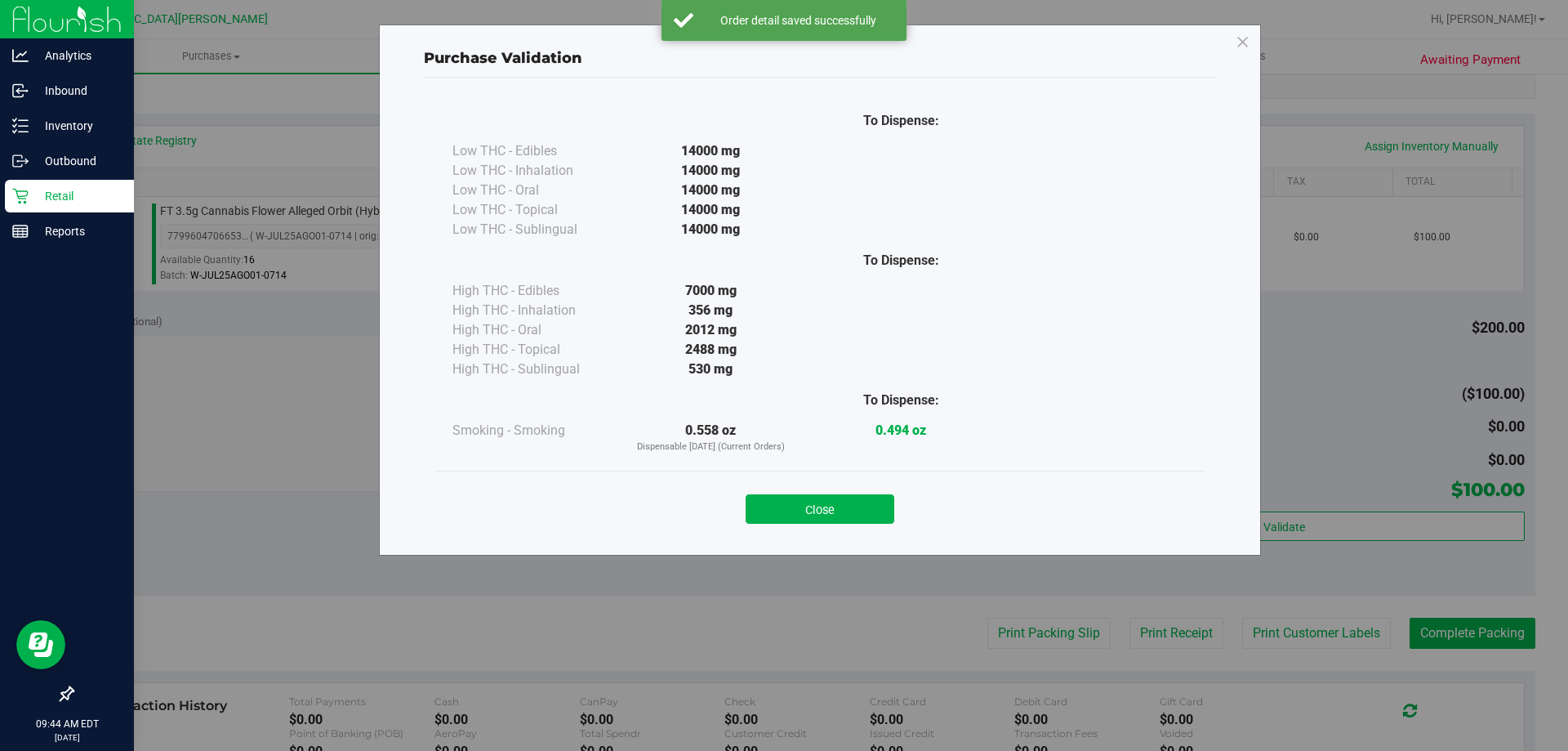
click at [780, 493] on div "Close" at bounding box center [820, 504] width 743 height 41
click at [789, 502] on button "Close" at bounding box center [820, 508] width 148 height 29
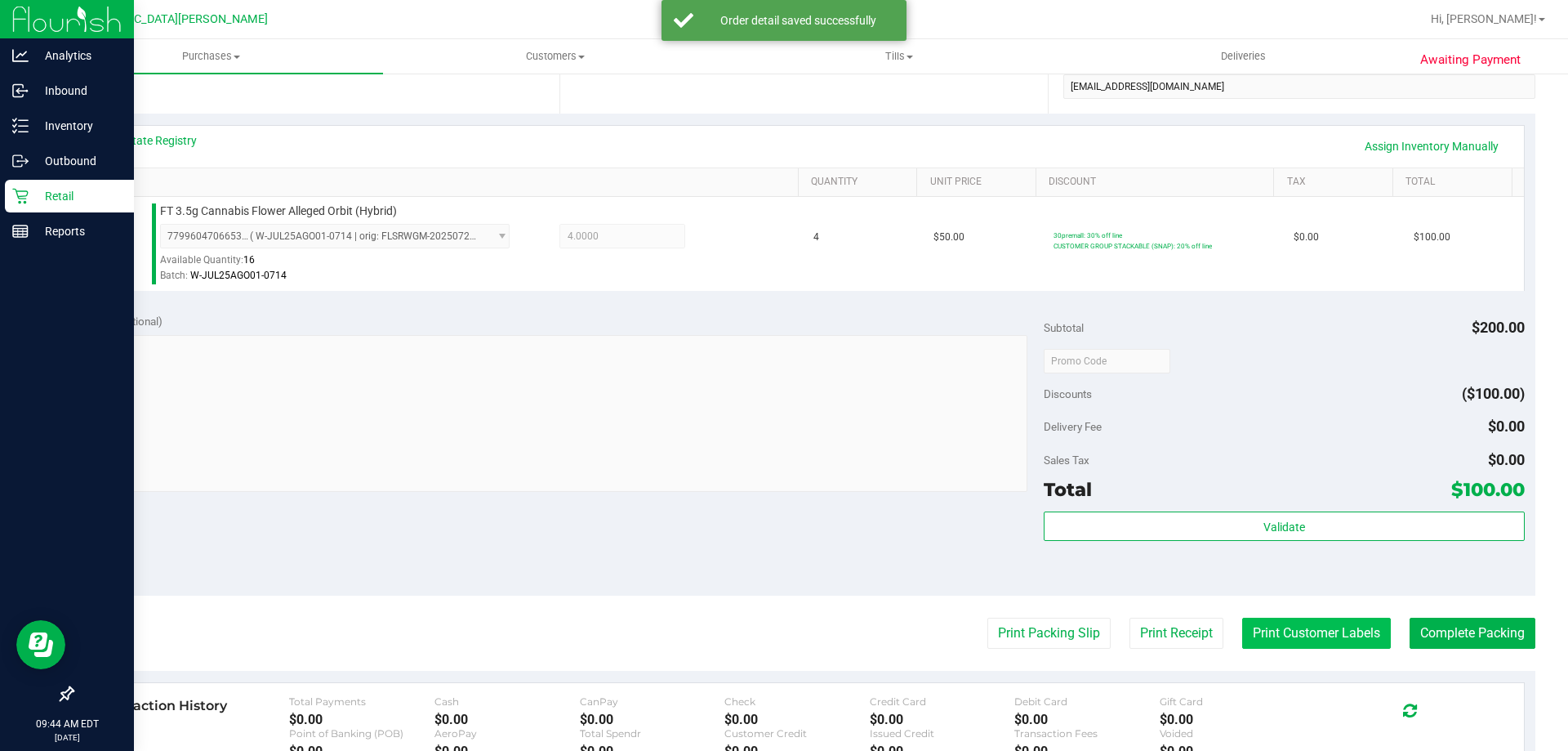
click at [1331, 633] on button "Print Customer Labels" at bounding box center [1317, 633] width 148 height 31
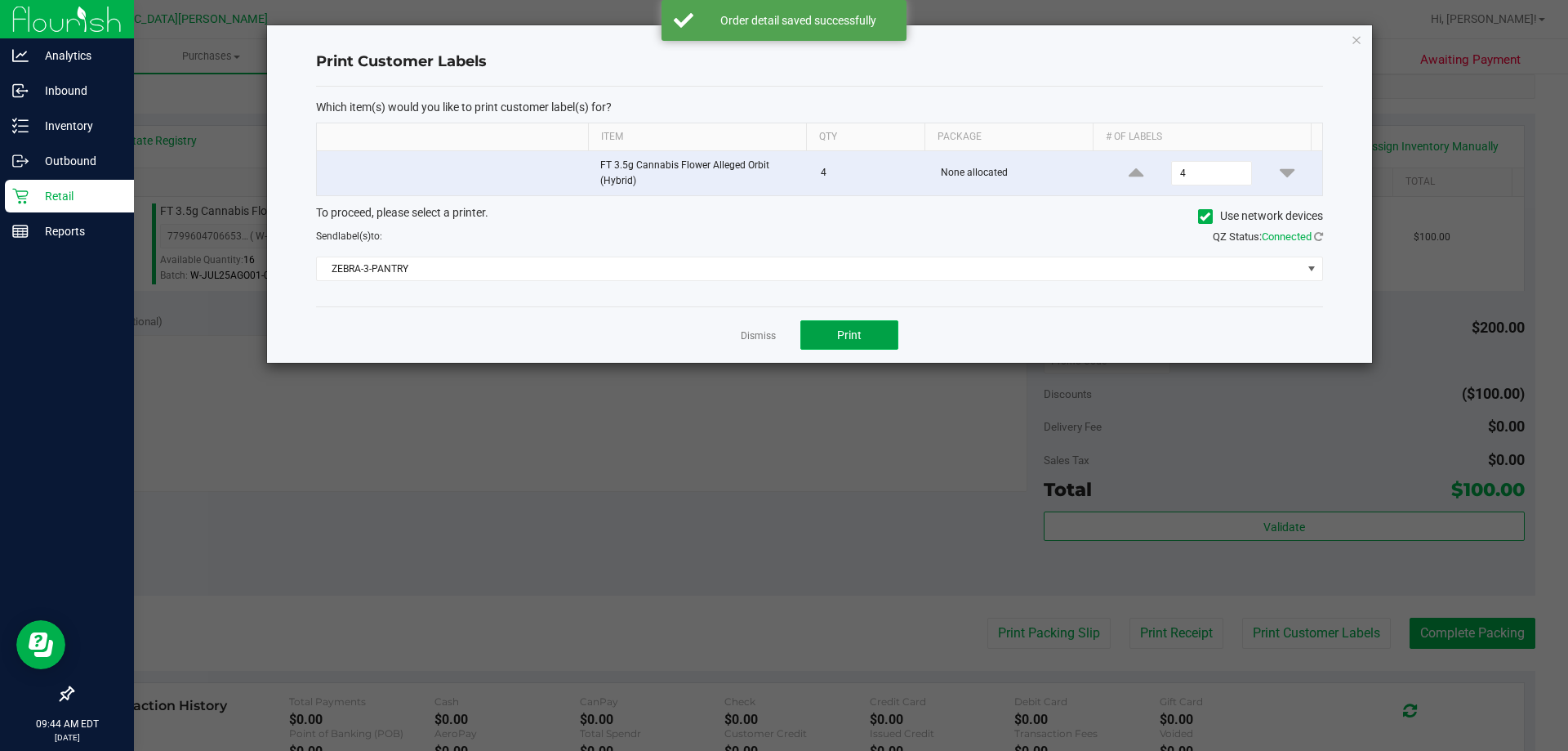
click at [867, 345] on button "Print" at bounding box center [849, 334] width 98 height 29
click at [748, 334] on link "Dismiss" at bounding box center [757, 336] width 35 height 14
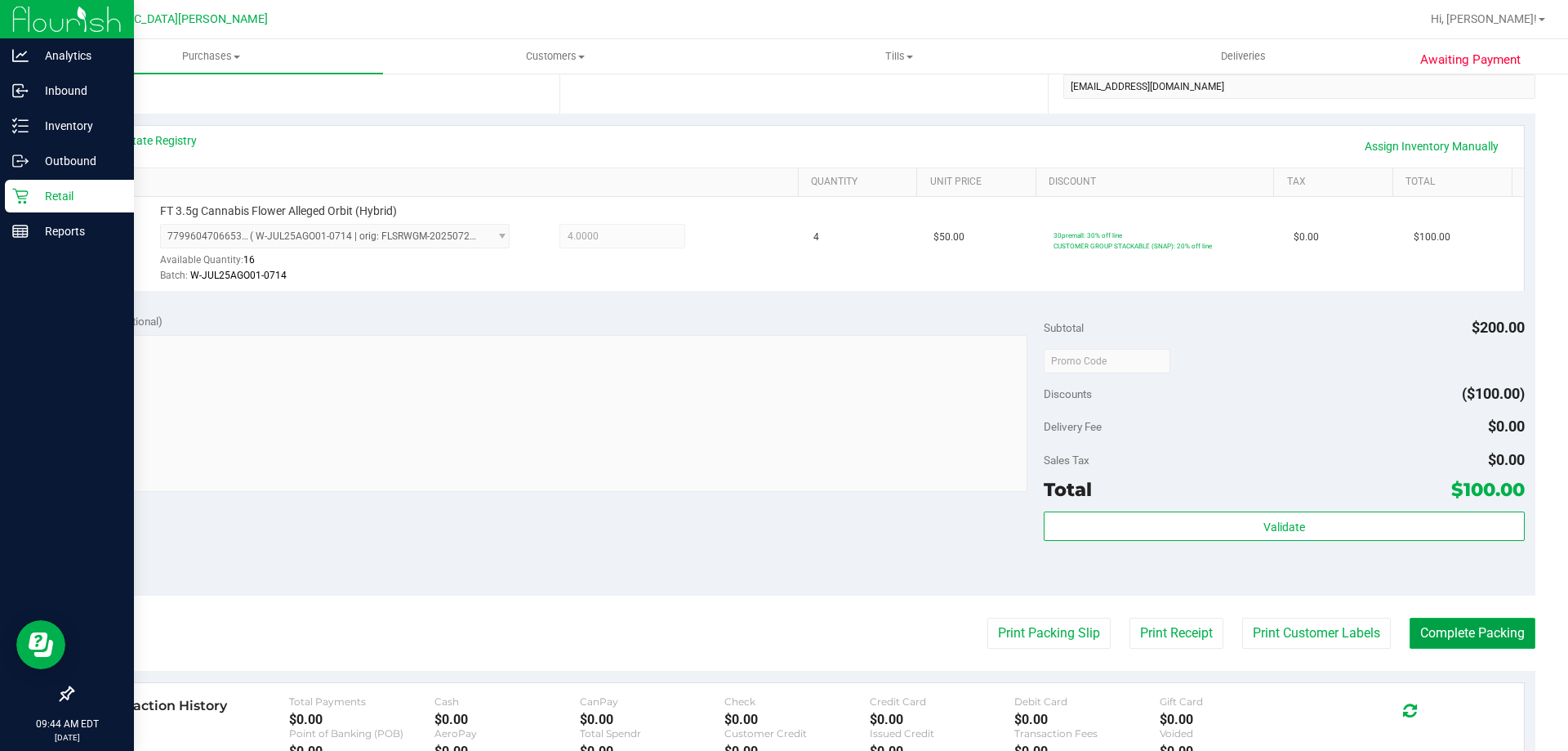
click at [1476, 629] on button "Complete Packing" at bounding box center [1472, 633] width 126 height 31
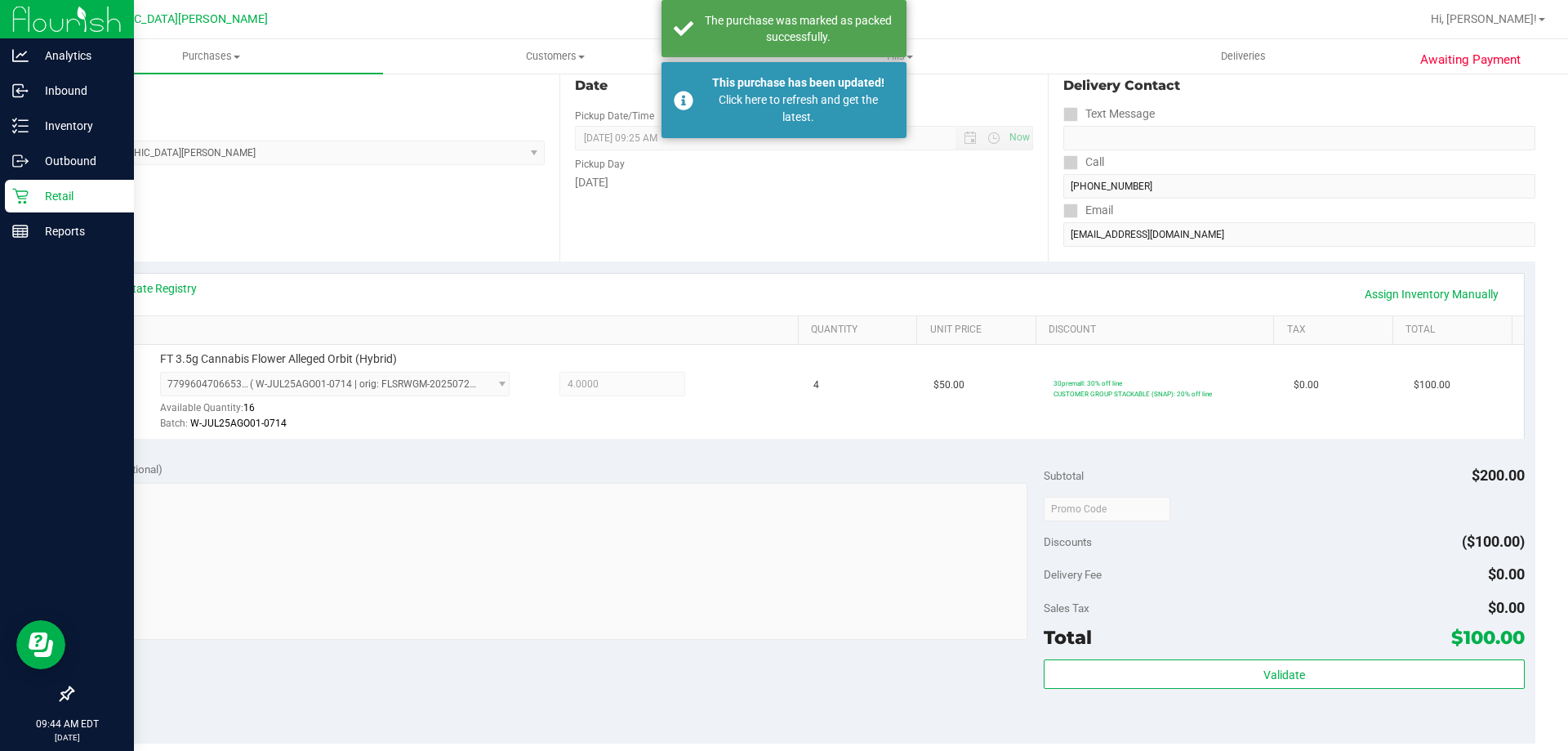
scroll to position [0, 0]
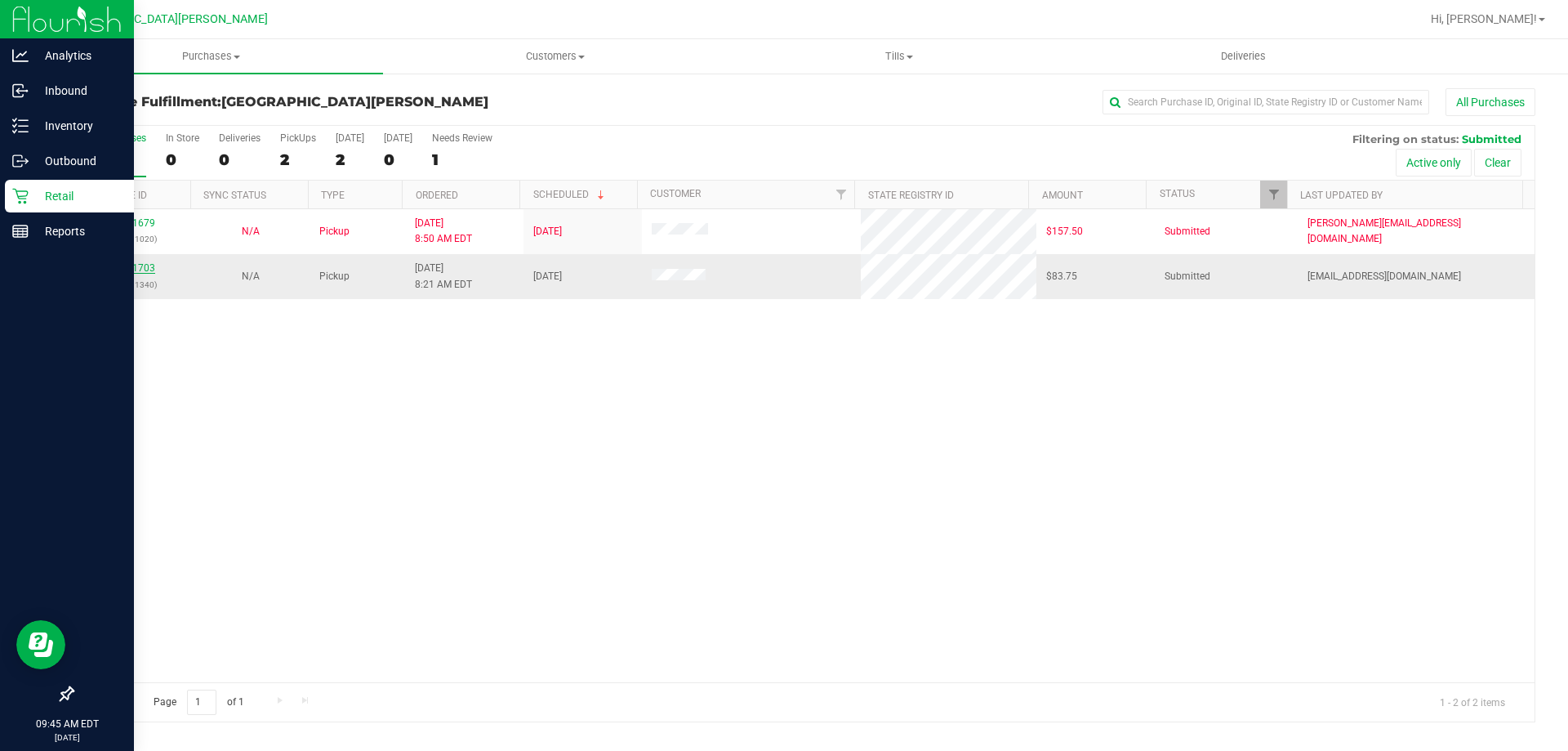
click at [128, 265] on link "11841703" at bounding box center [132, 268] width 46 height 11
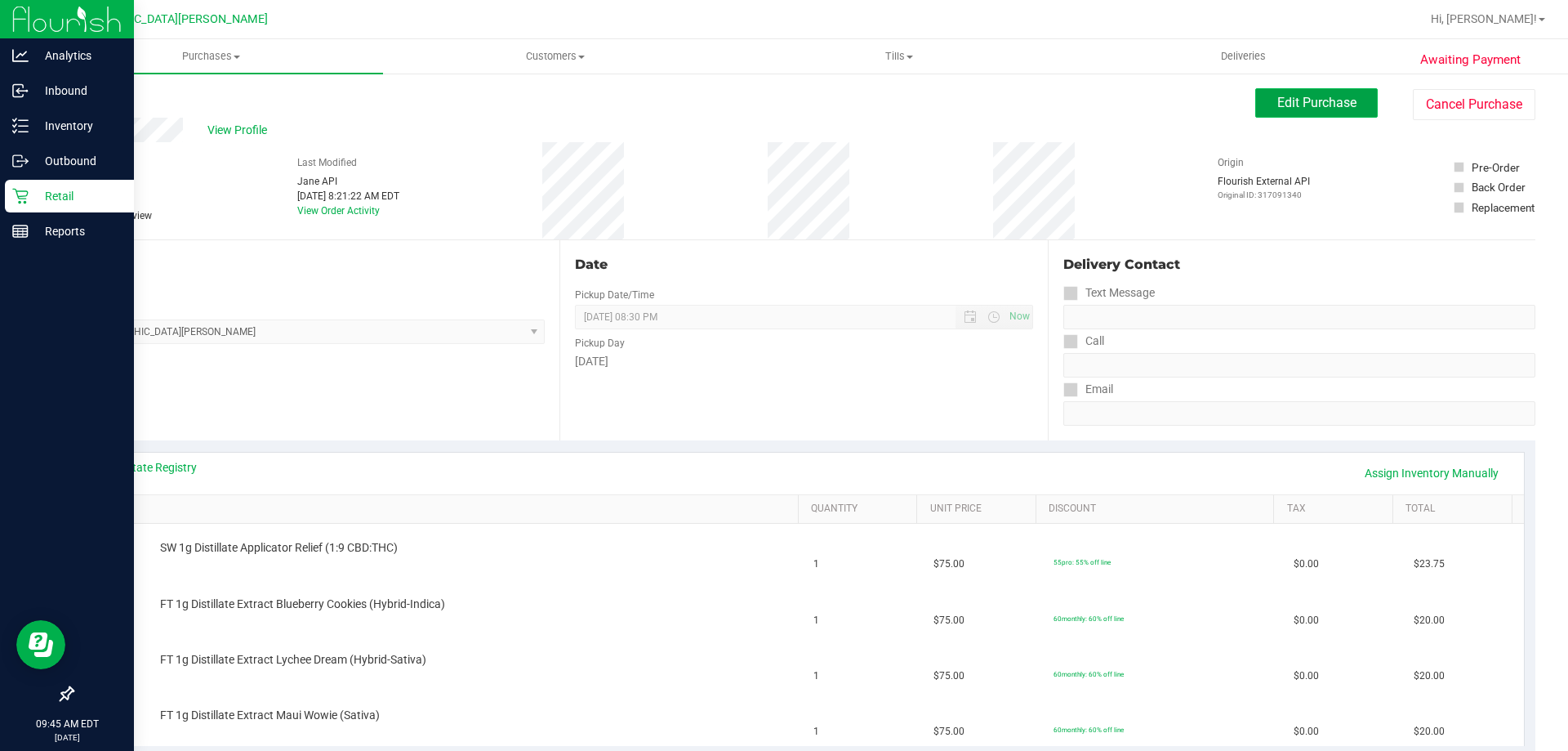
click at [1293, 116] on button "Edit Purchase" at bounding box center [1317, 102] width 123 height 29
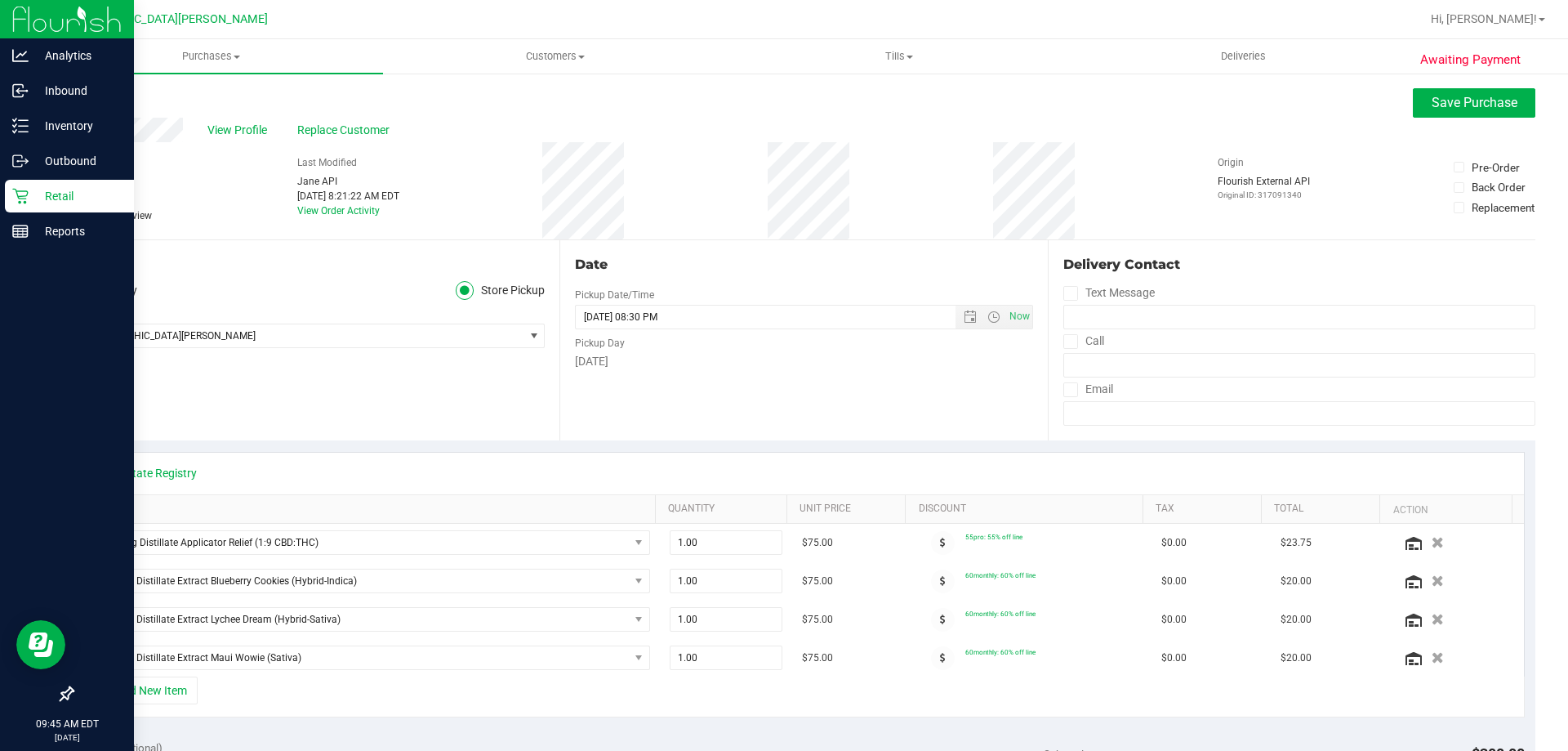
click at [82, 222] on span at bounding box center [80, 216] width 15 height 15
click at [0, 0] on input "Needs review" at bounding box center [0, 0] width 0 height 0
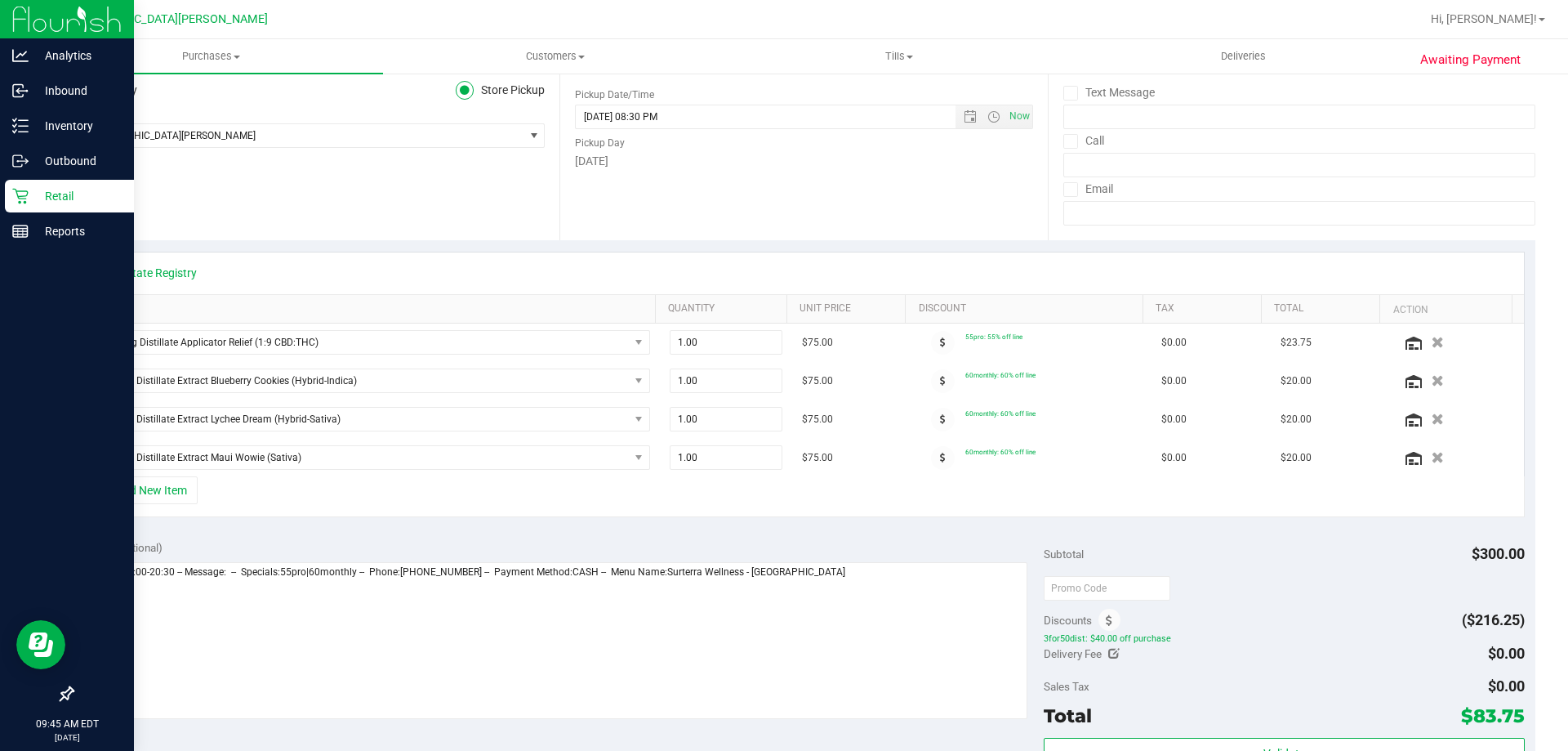
scroll to position [327, 0]
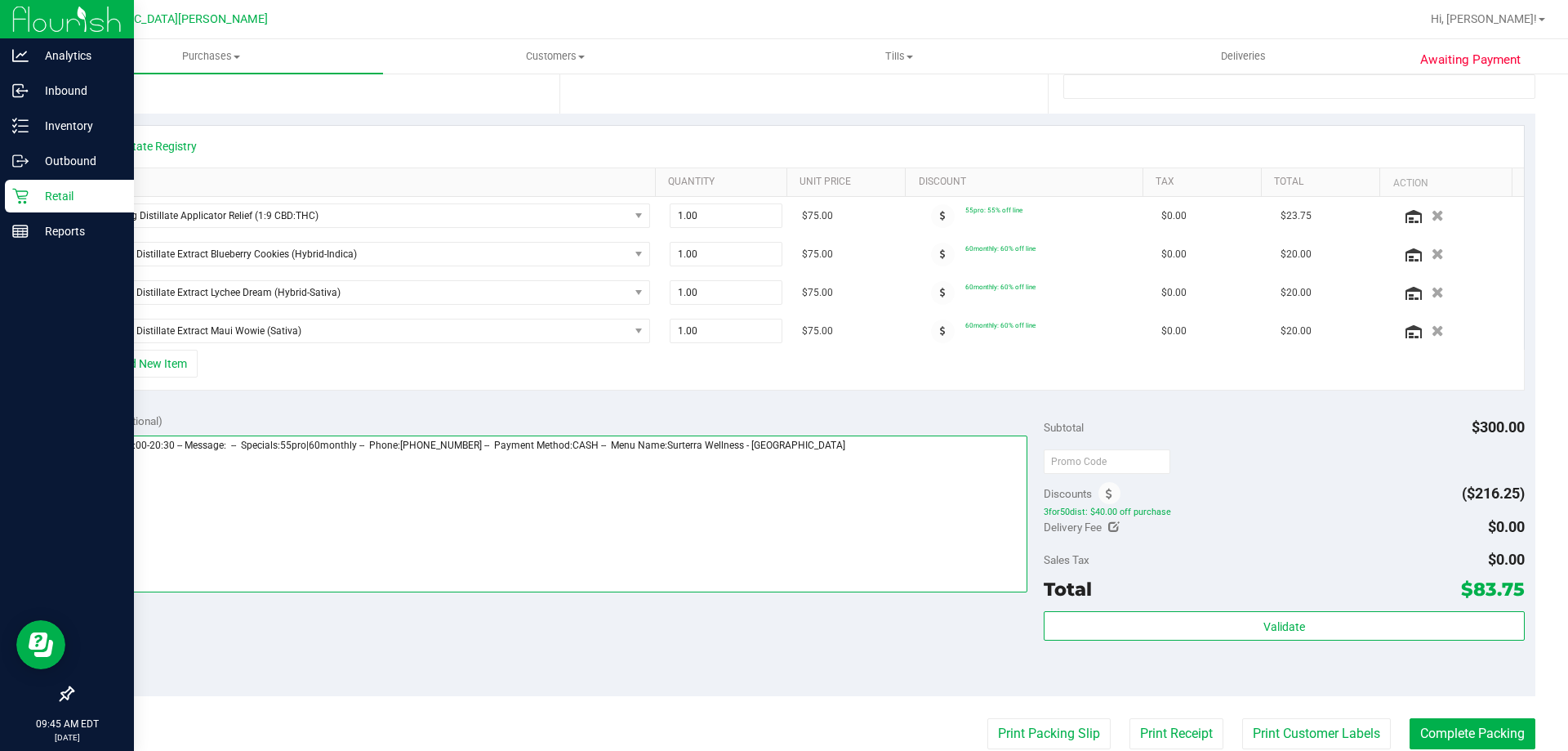
click at [895, 479] on textarea at bounding box center [556, 513] width 945 height 157
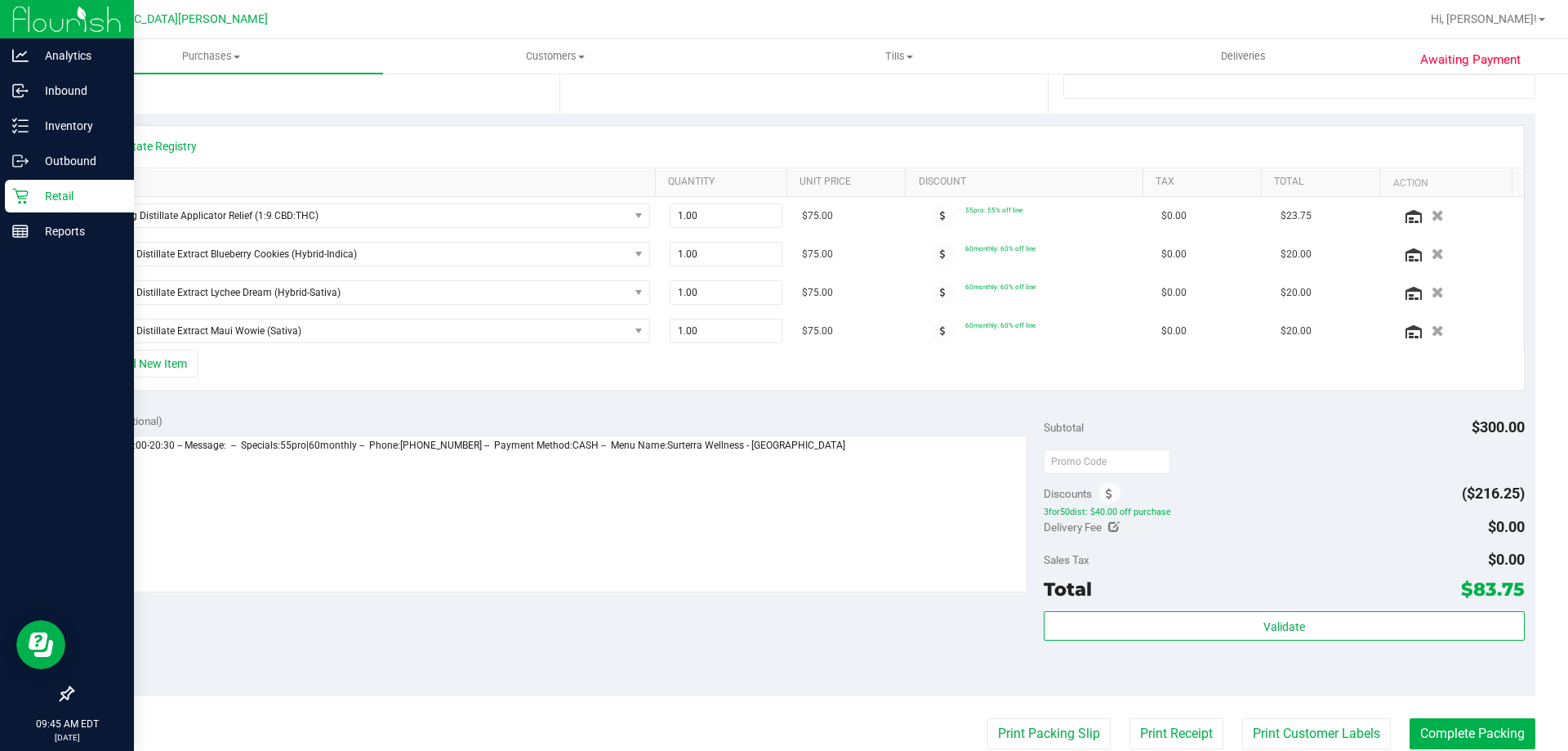
click at [183, 154] on div "View State Registry" at bounding box center [804, 146] width 1439 height 41
click at [186, 151] on link "View State Registry" at bounding box center [147, 146] width 98 height 16
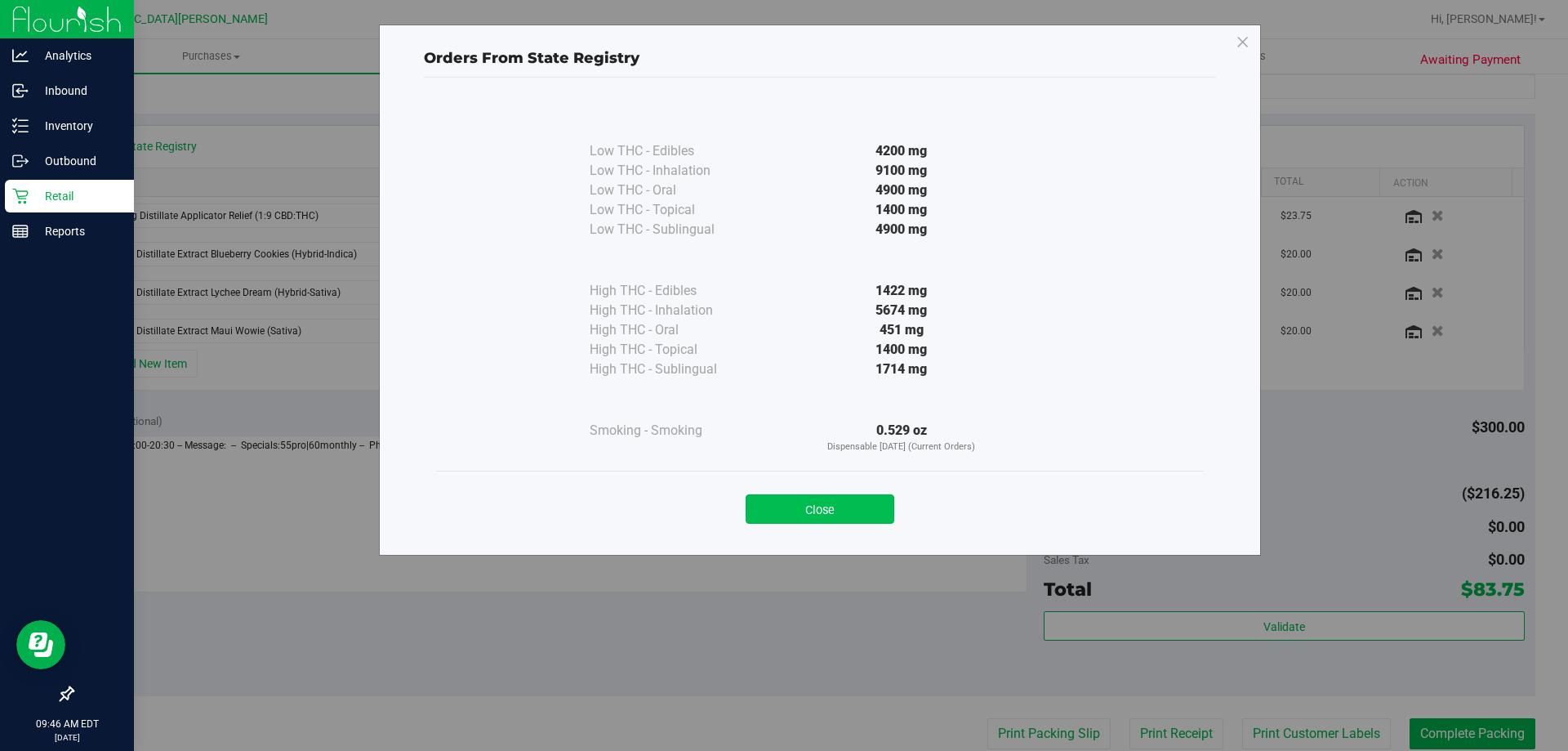
click at [800, 512] on button "Close" at bounding box center [820, 508] width 148 height 29
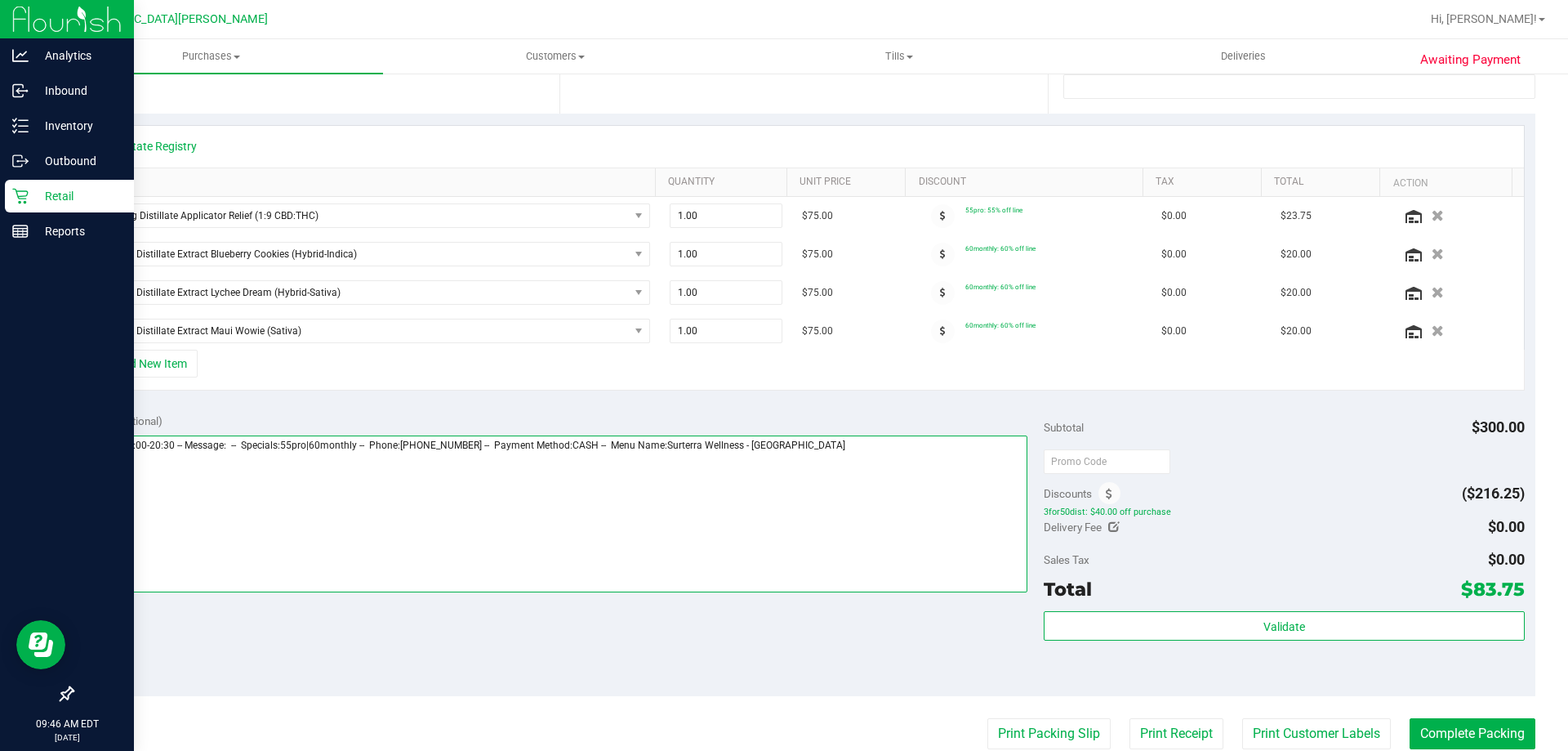
click at [960, 544] on textarea at bounding box center [556, 513] width 945 height 157
click at [87, 464] on textarea at bounding box center [556, 513] width 945 height 157
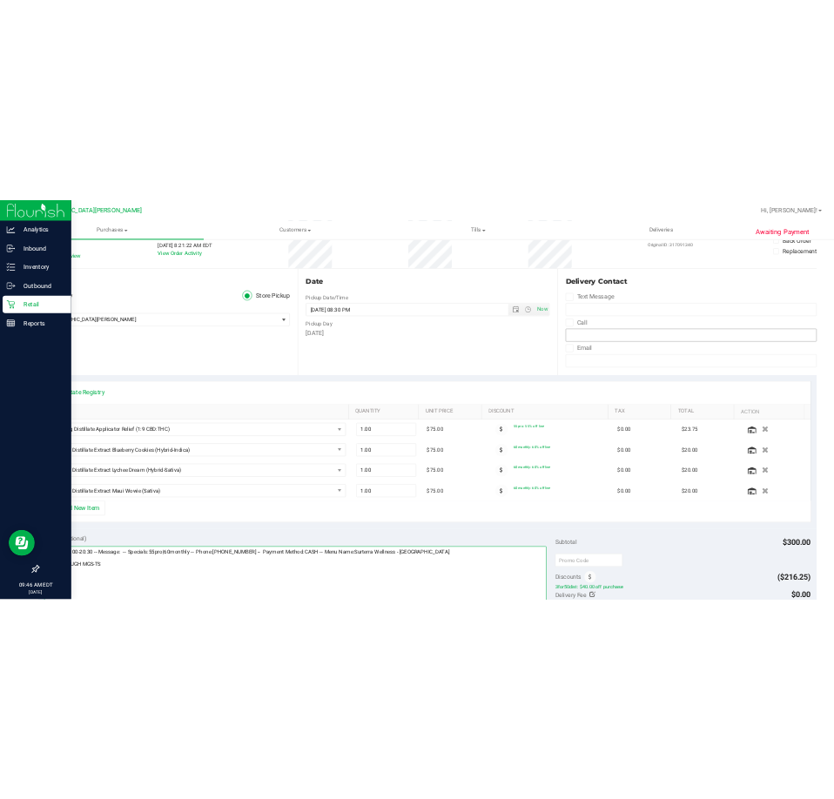
scroll to position [0, 0]
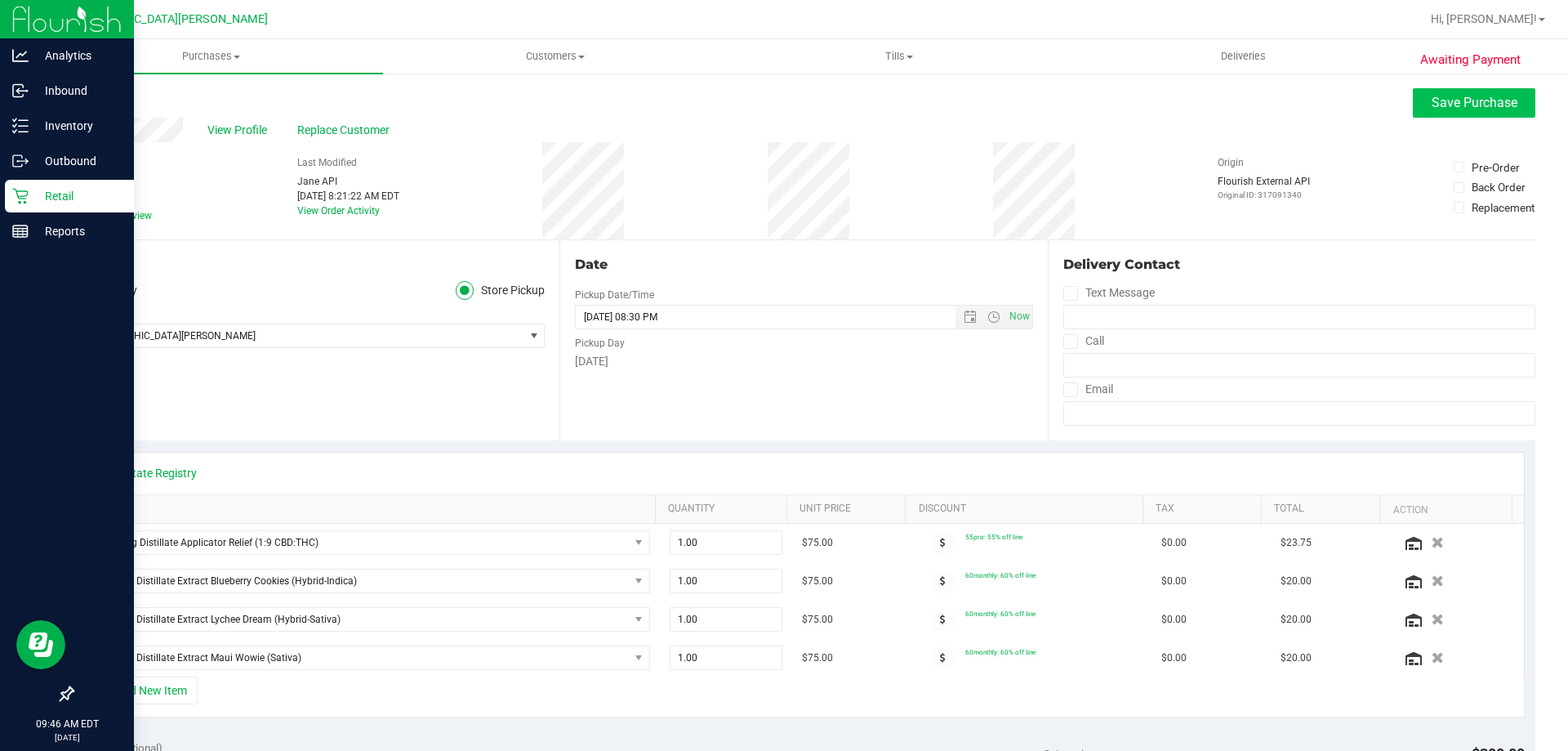
type textarea "Monday 08/25/2025 09:00-20:30 -- Message: -- Specials:55pro|60monthly -- Phone:…"
drag, startPoint x: 1425, startPoint y: 105, endPoint x: 1373, endPoint y: 142, distance: 63.8
click at [1432, 104] on span "Save Purchase" at bounding box center [1474, 102] width 85 height 16
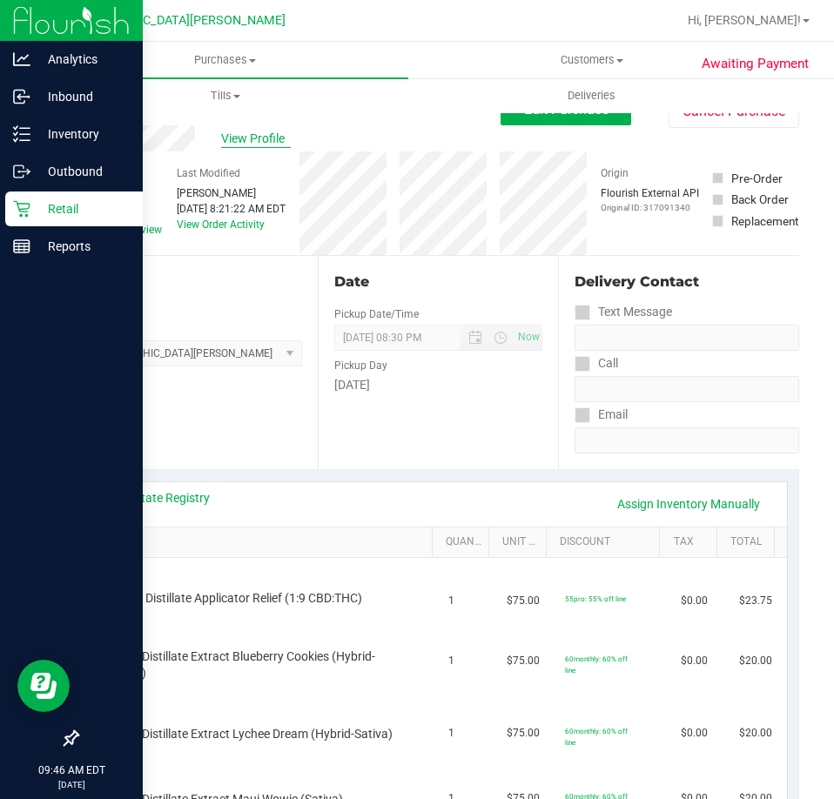
click at [244, 132] on span "View Profile" at bounding box center [256, 139] width 70 height 18
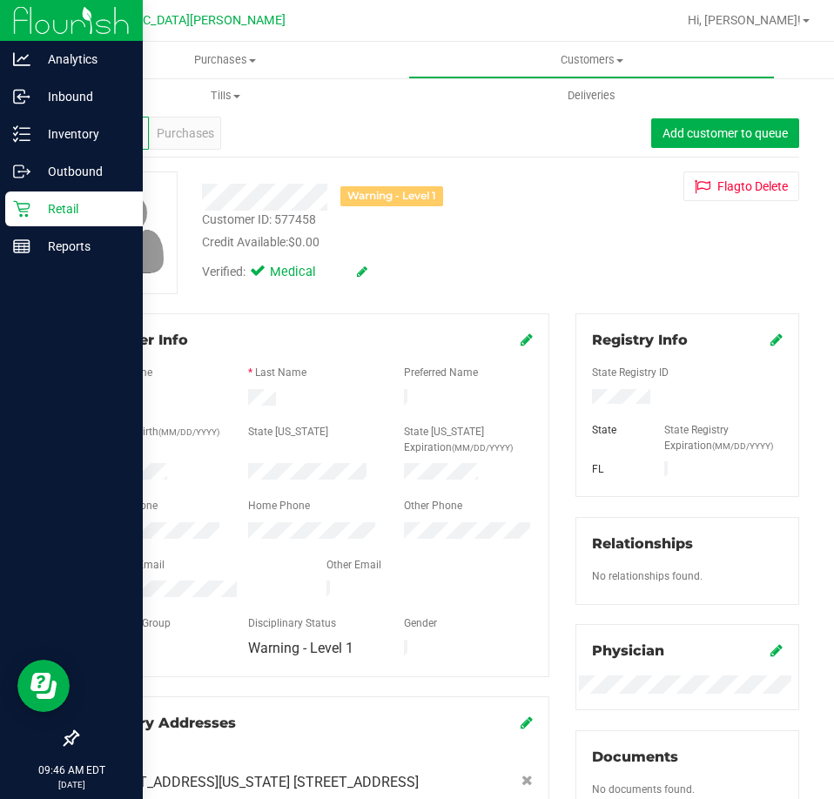
click at [287, 216] on div "Customer ID: 577458" at bounding box center [259, 220] width 114 height 18
copy div "577458"
drag, startPoint x: 211, startPoint y: 57, endPoint x: 205, endPoint y: 90, distance: 33.5
click at [210, 57] on span "Purchases" at bounding box center [225, 60] width 366 height 16
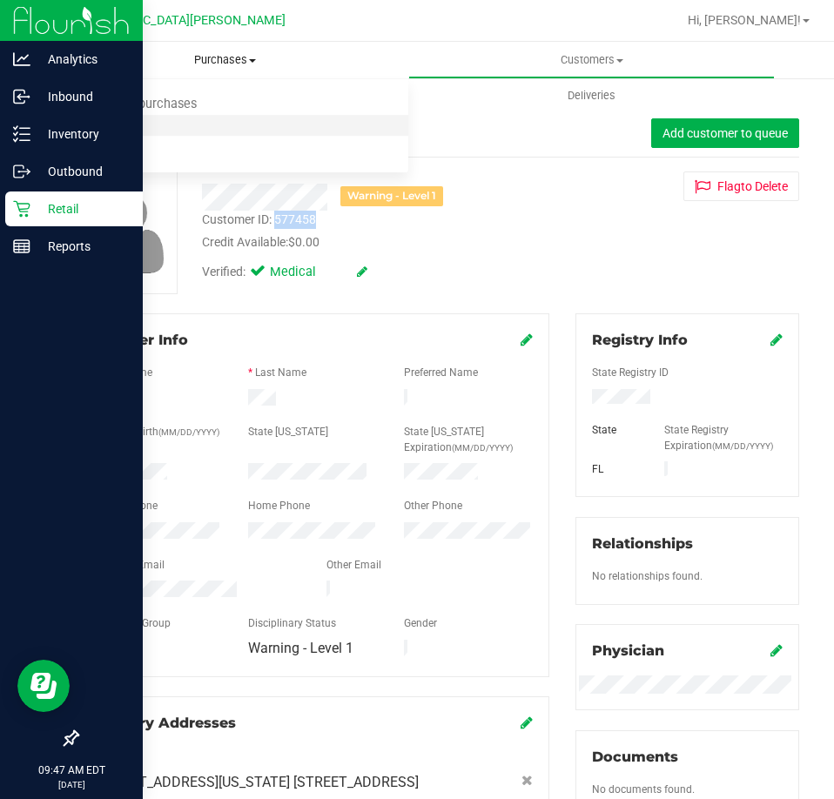
click at [173, 126] on li "Fulfillment" at bounding box center [225, 126] width 366 height 21
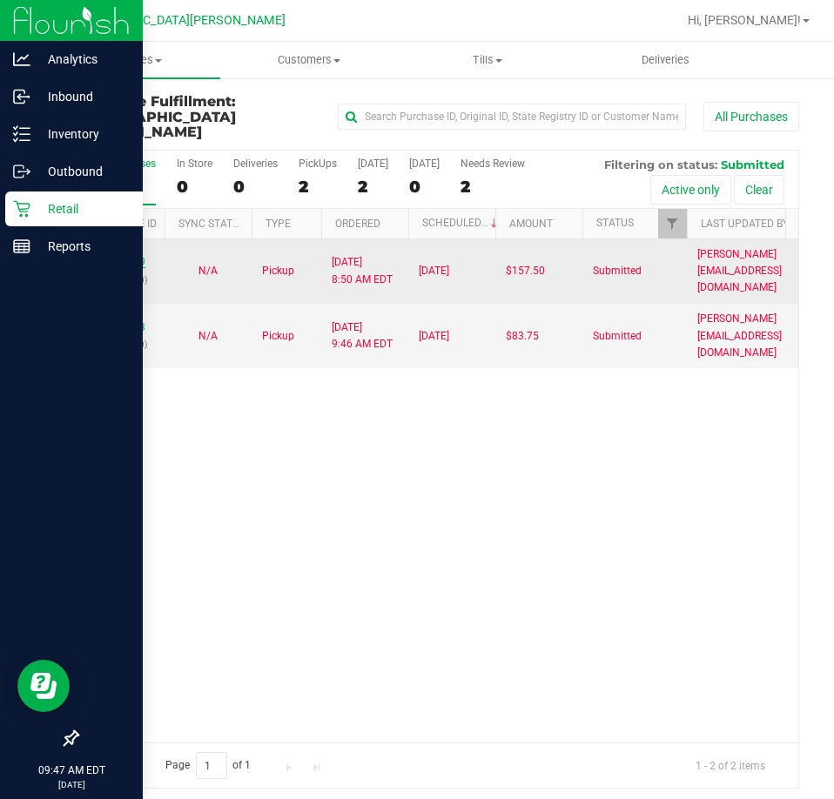
click at [116, 256] on link "11841679" at bounding box center [121, 262] width 49 height 12
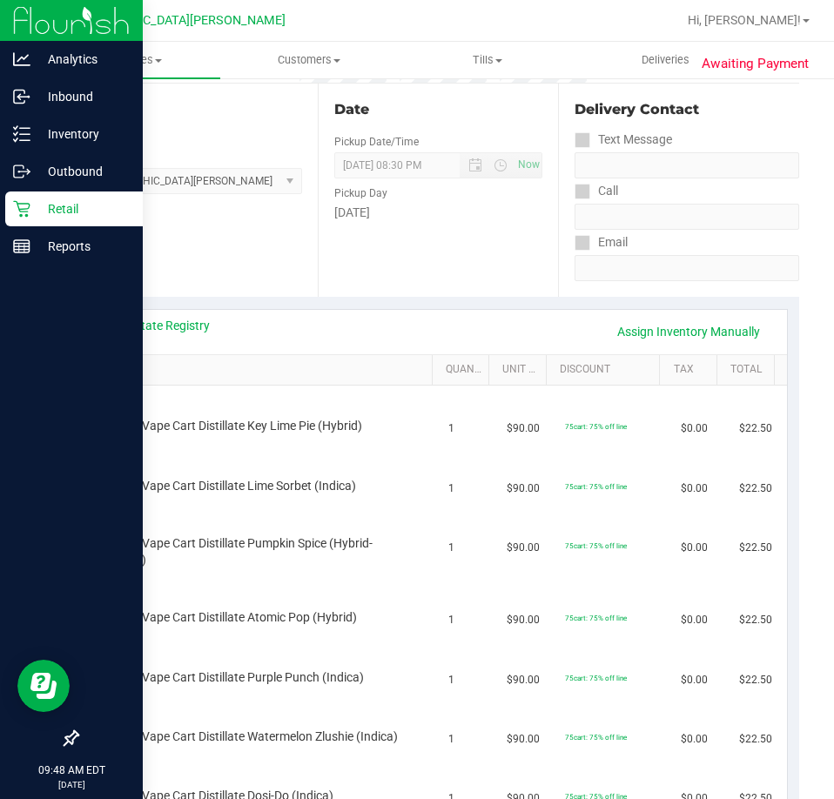
scroll to position [87, 0]
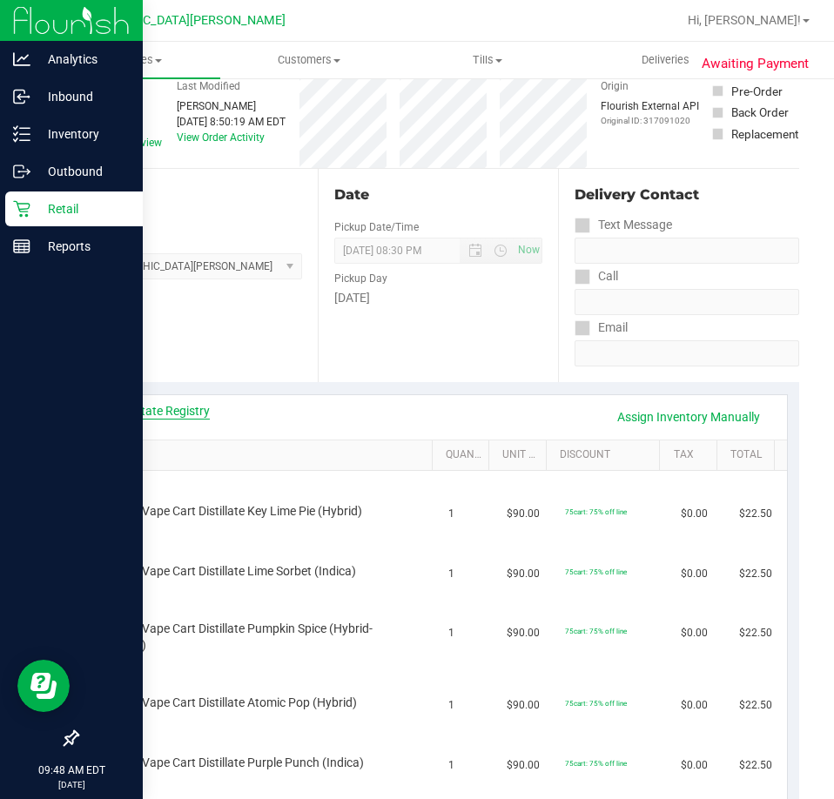
click at [190, 405] on link "View State Registry" at bounding box center [157, 410] width 104 height 17
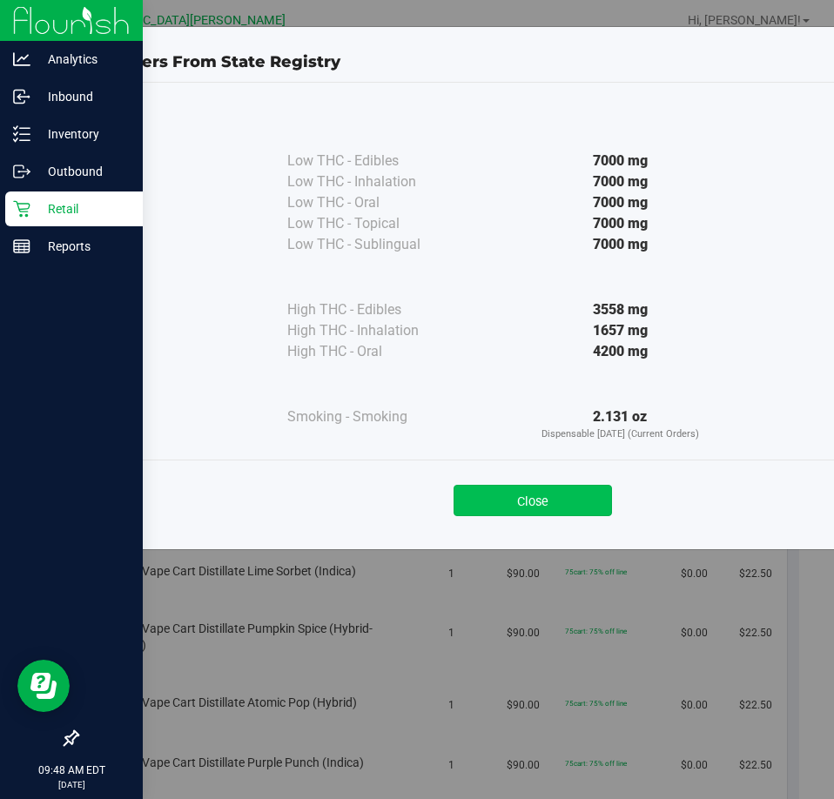
click at [501, 509] on button "Close" at bounding box center [532, 500] width 158 height 31
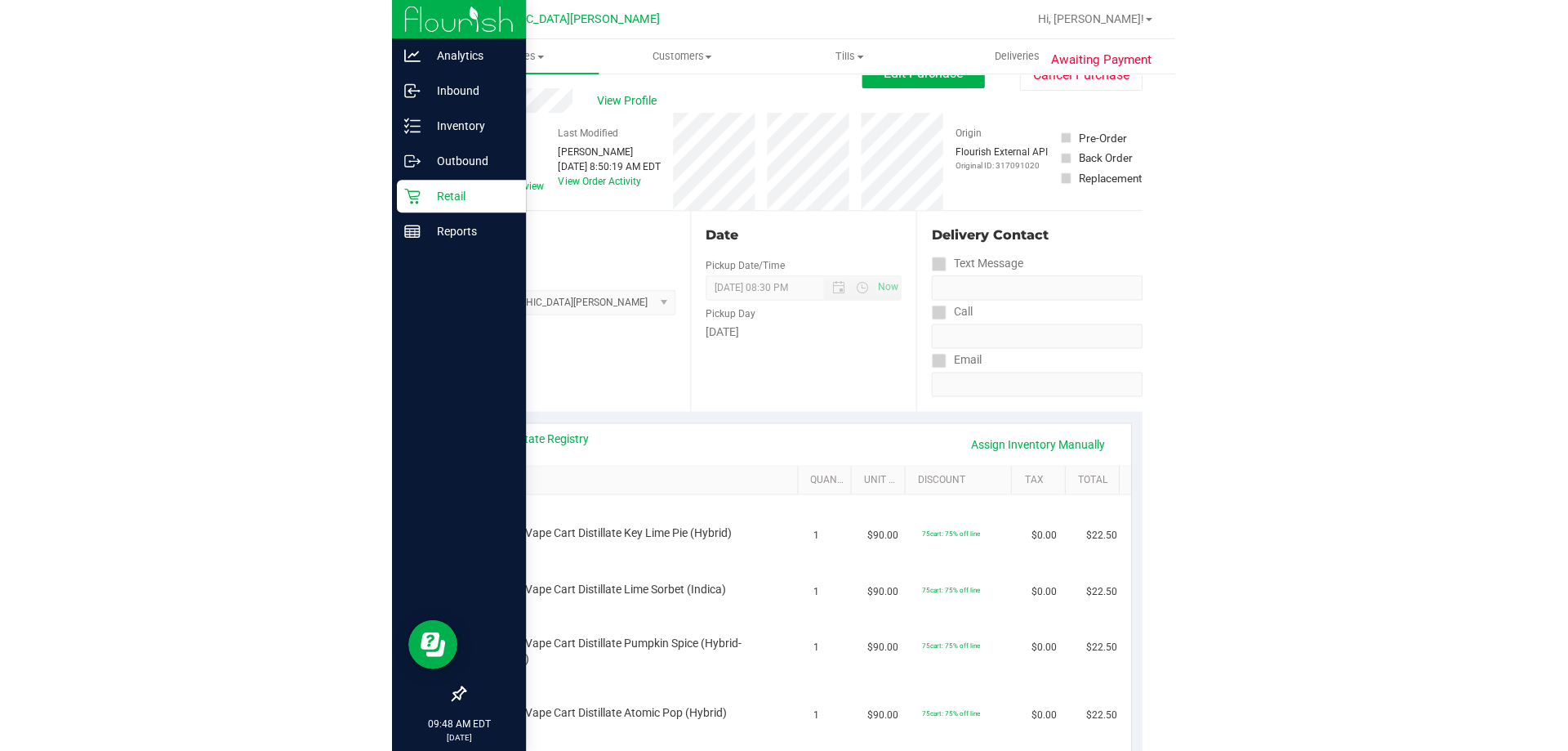
scroll to position [0, 0]
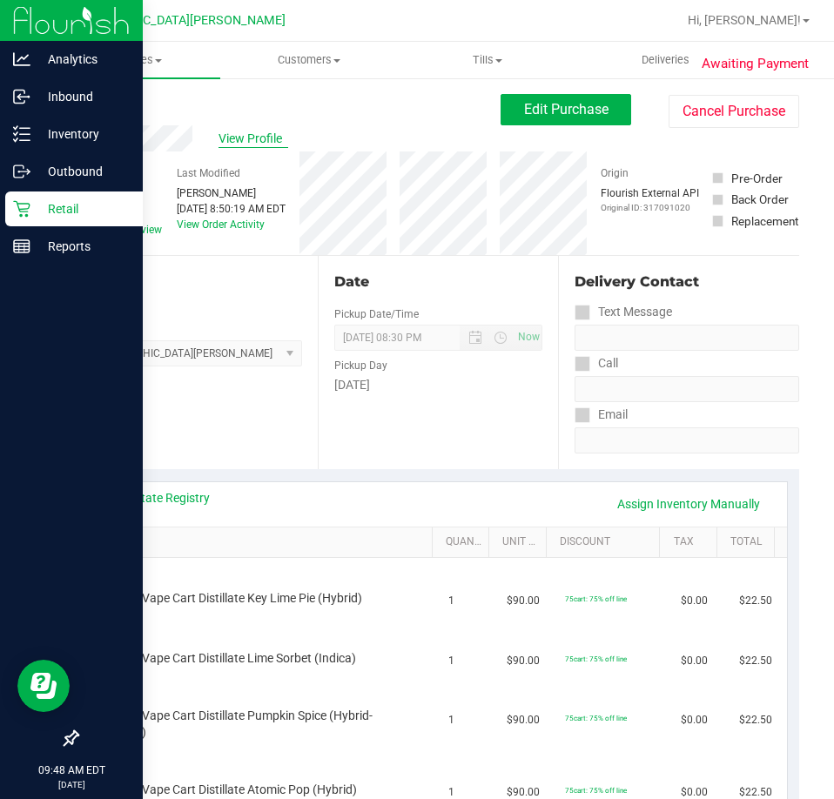
click at [260, 135] on span "View Profile" at bounding box center [253, 139] width 70 height 18
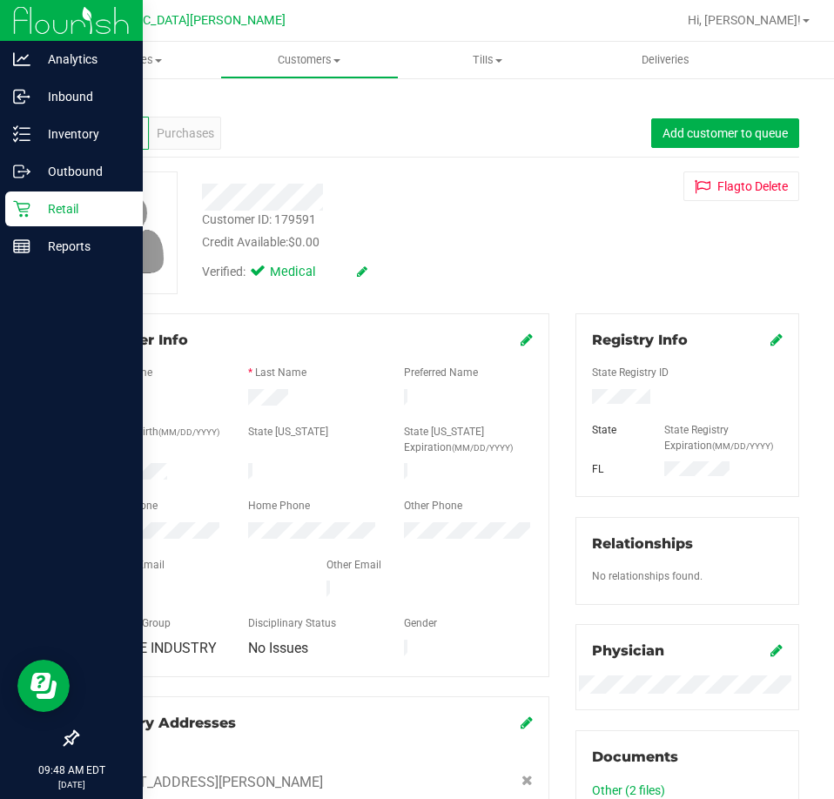
click at [298, 215] on div "Customer ID: 179591" at bounding box center [259, 220] width 114 height 18
copy div "179591"
drag, startPoint x: 127, startPoint y: 57, endPoint x: 126, endPoint y: 73, distance: 16.6
click at [125, 57] on span "Purchases" at bounding box center [131, 60] width 178 height 16
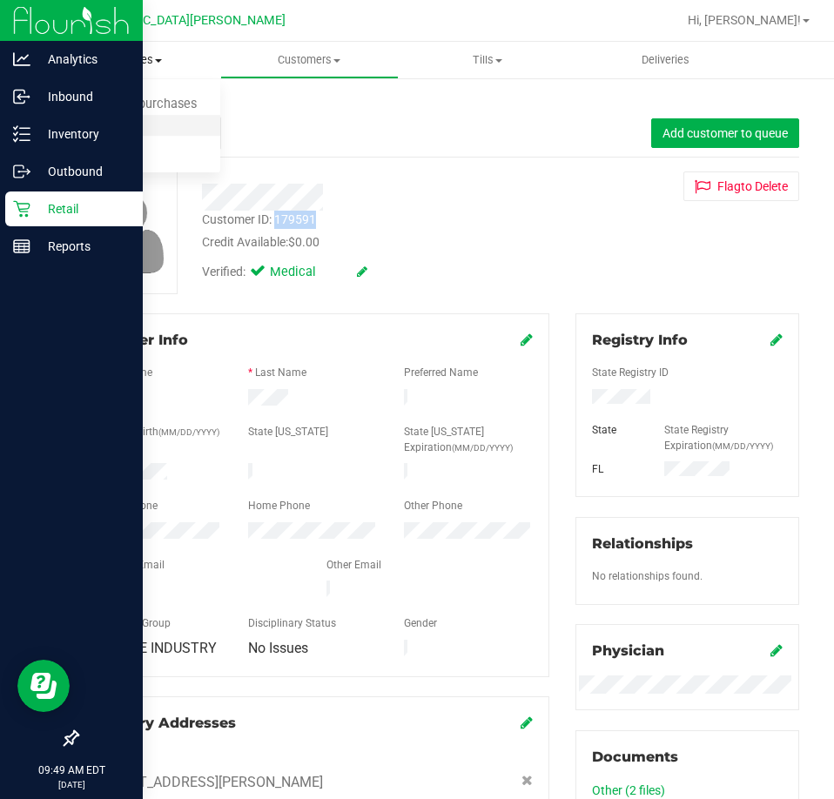
click at [106, 125] on span "Fulfillment" at bounding box center [96, 125] width 108 height 15
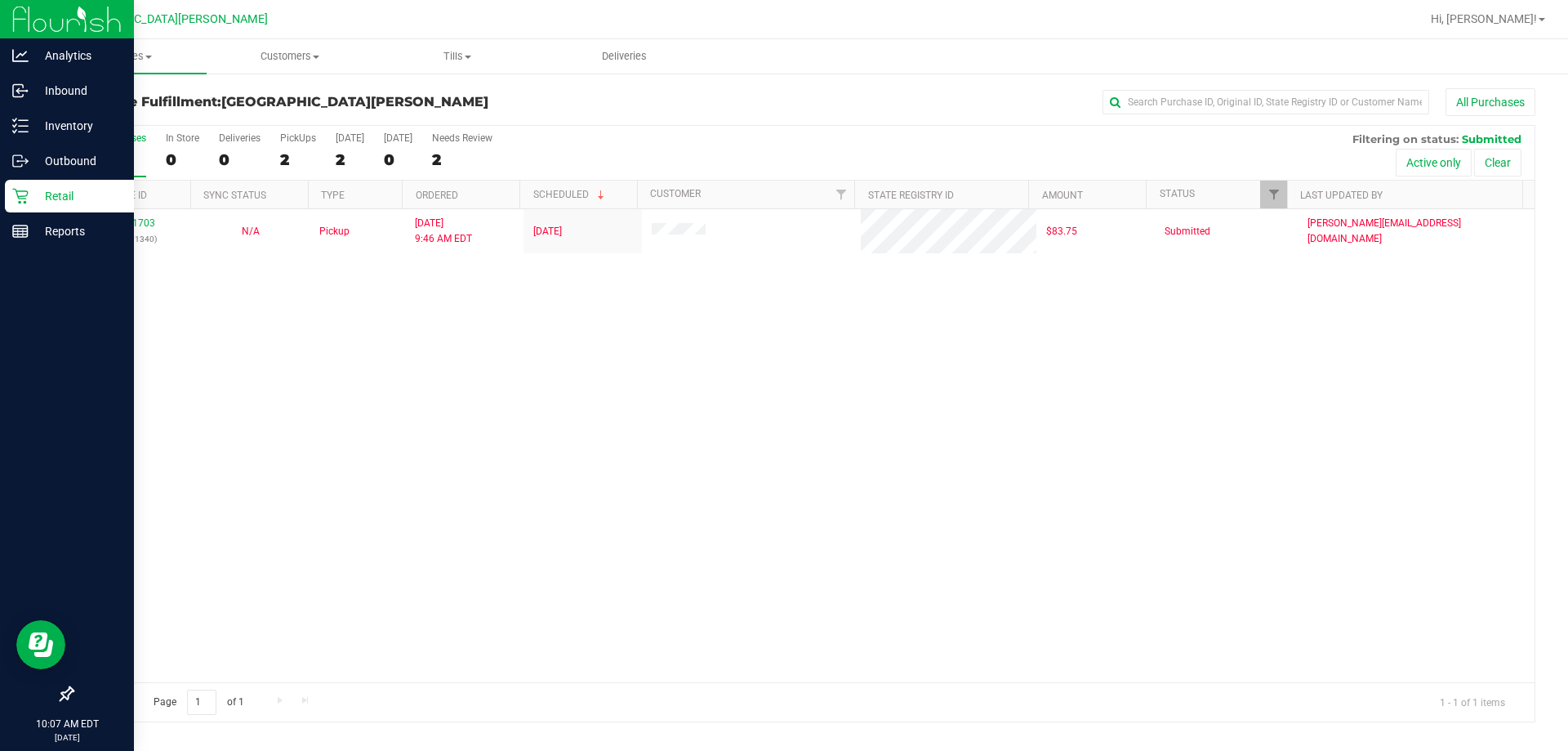
click at [53, 197] on p "Retail" at bounding box center [77, 195] width 98 height 20
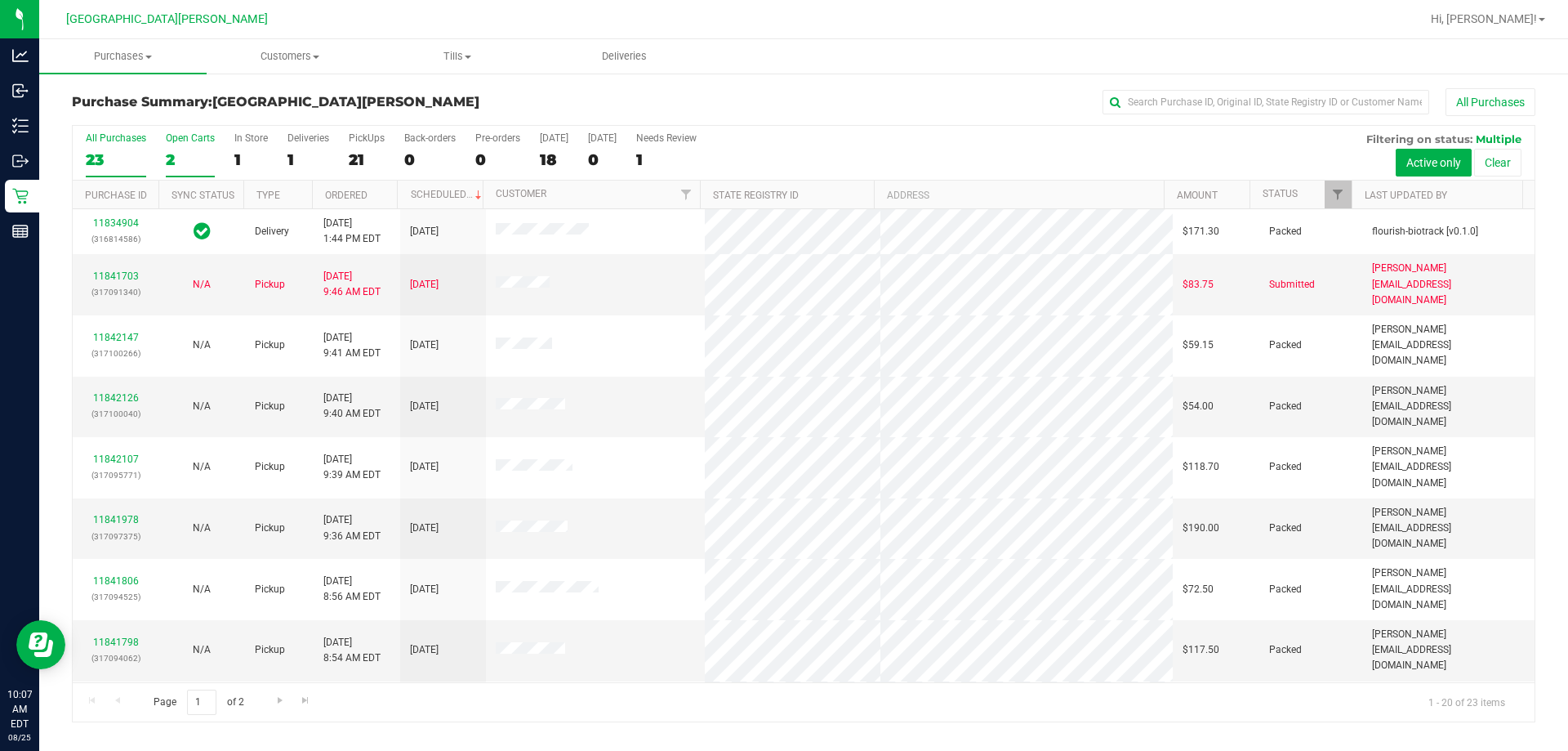
click at [186, 136] on div "Open Carts" at bounding box center [190, 138] width 49 height 11
click at [0, 0] on input "Open Carts 2" at bounding box center [0, 0] width 0 height 0
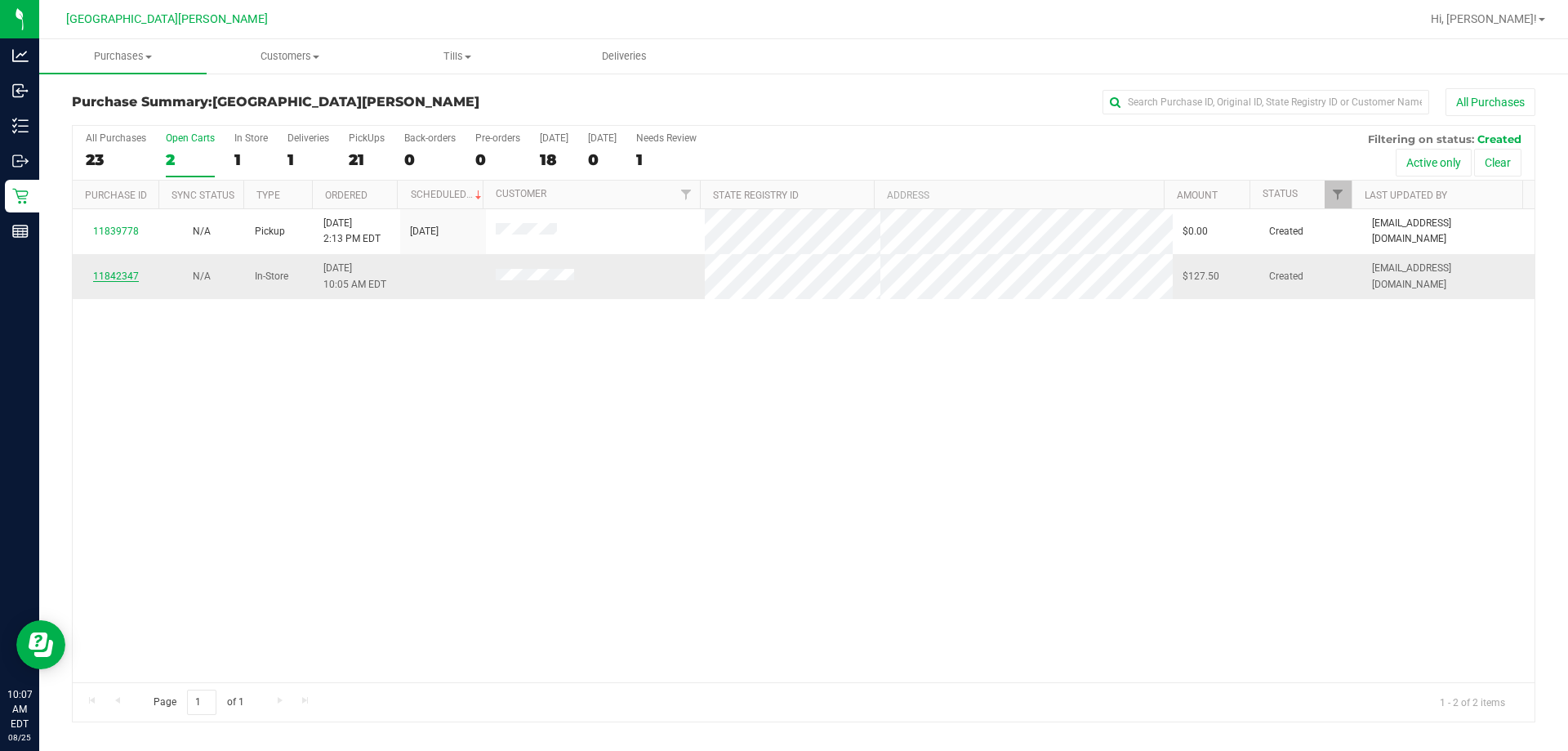
click at [117, 278] on link "11842347" at bounding box center [115, 276] width 46 height 11
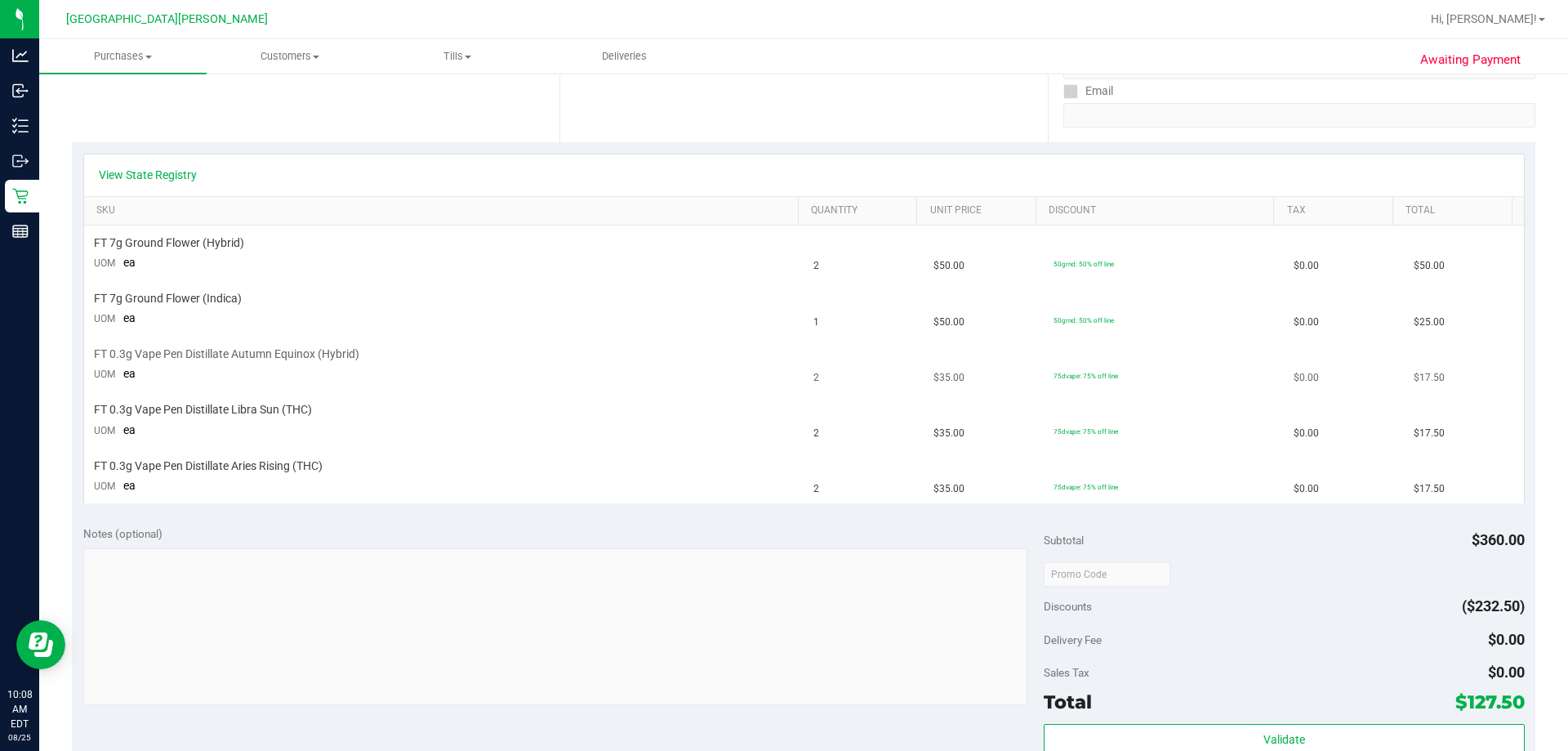
scroll to position [327, 0]
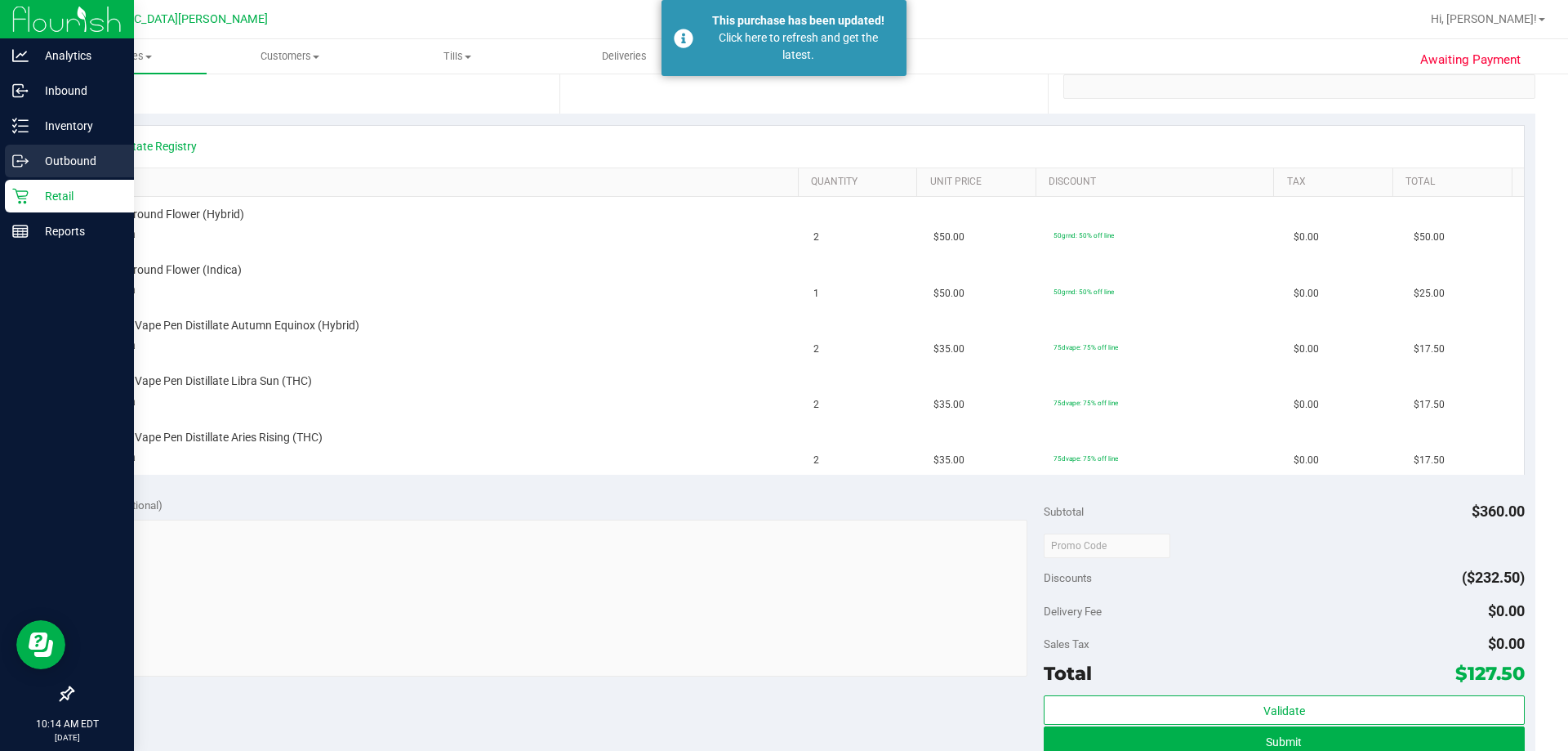
click at [66, 174] on div "Outbound" at bounding box center [69, 161] width 129 height 33
click at [67, 192] on p "Retail" at bounding box center [77, 195] width 98 height 20
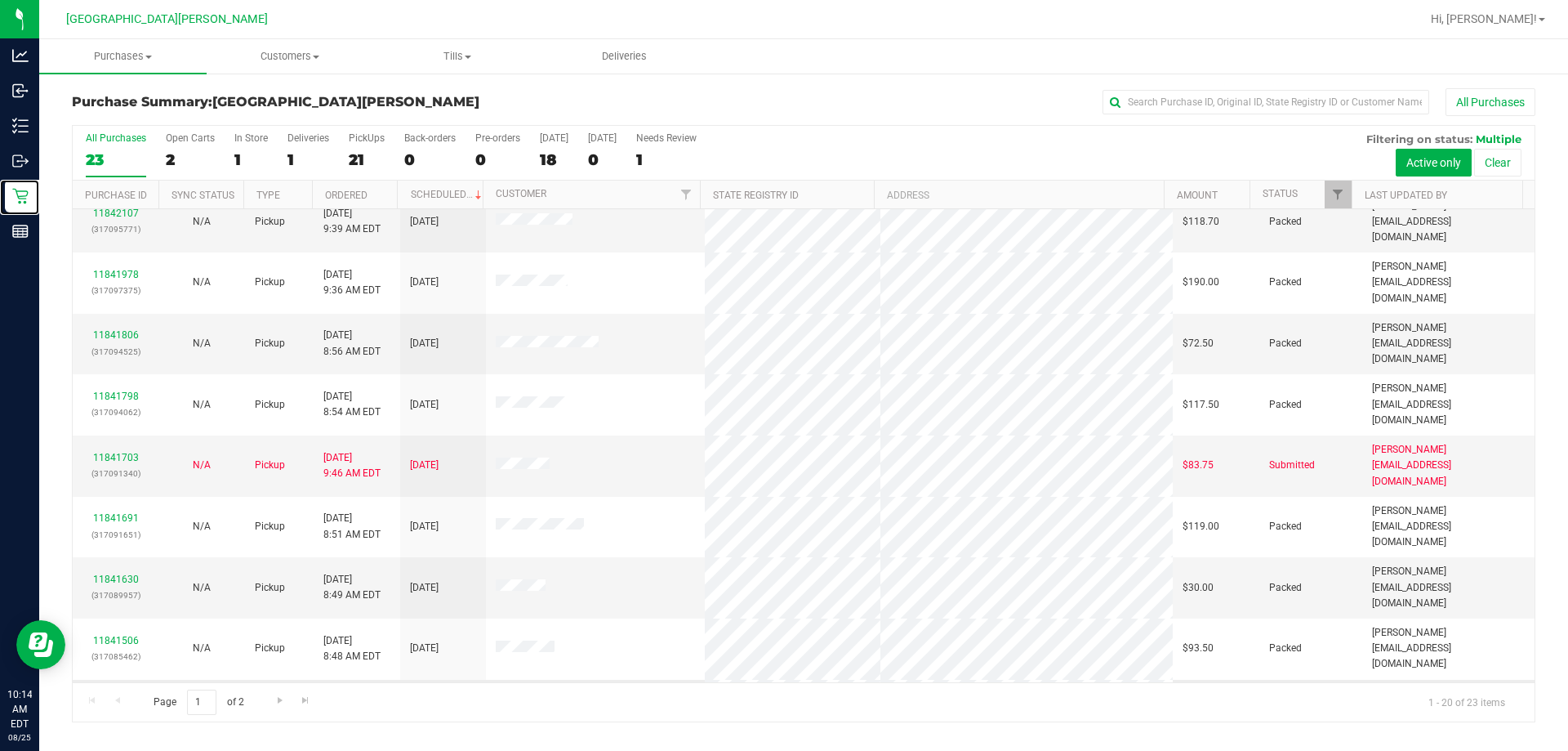
scroll to position [431, 0]
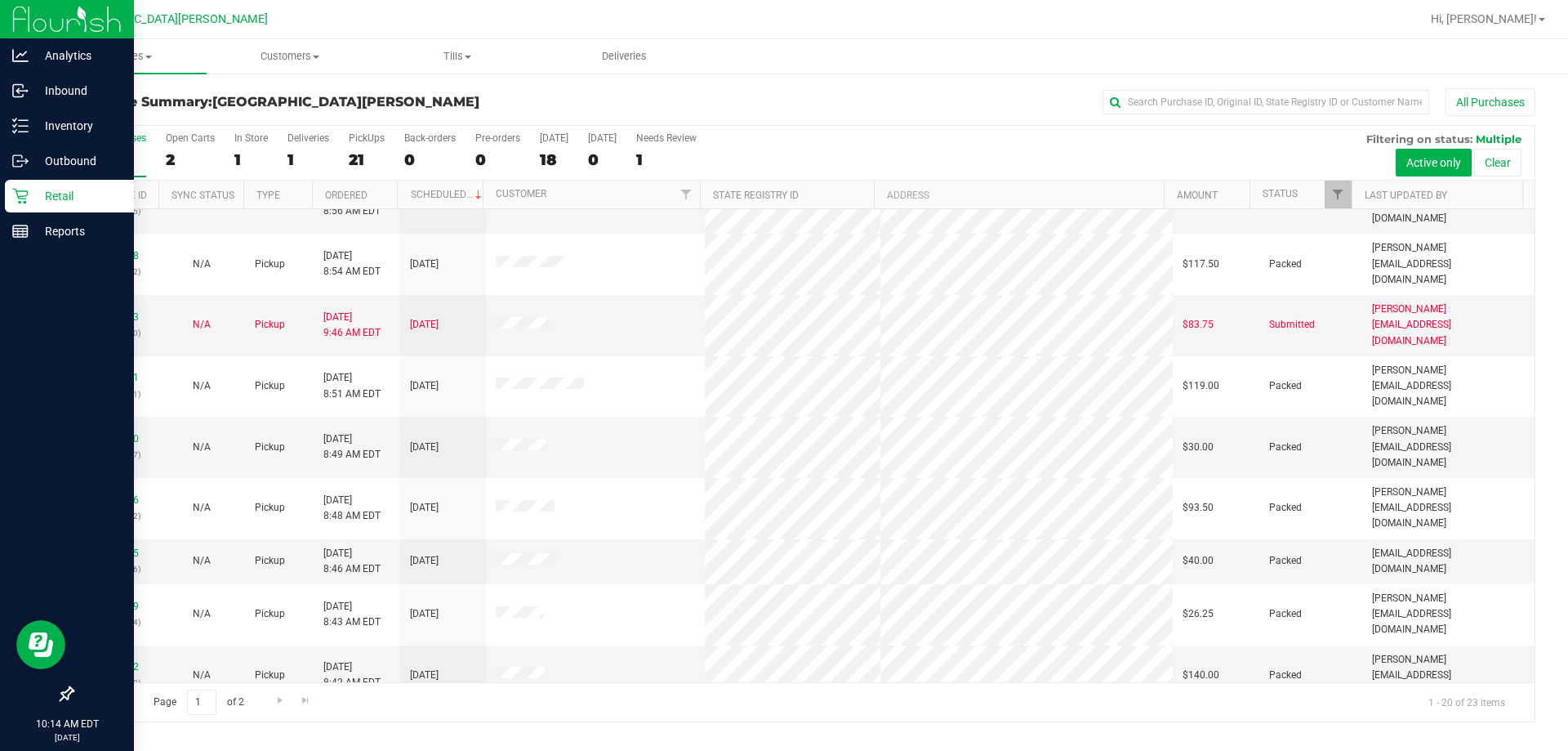
click at [39, 201] on p "Retail" at bounding box center [77, 195] width 98 height 20
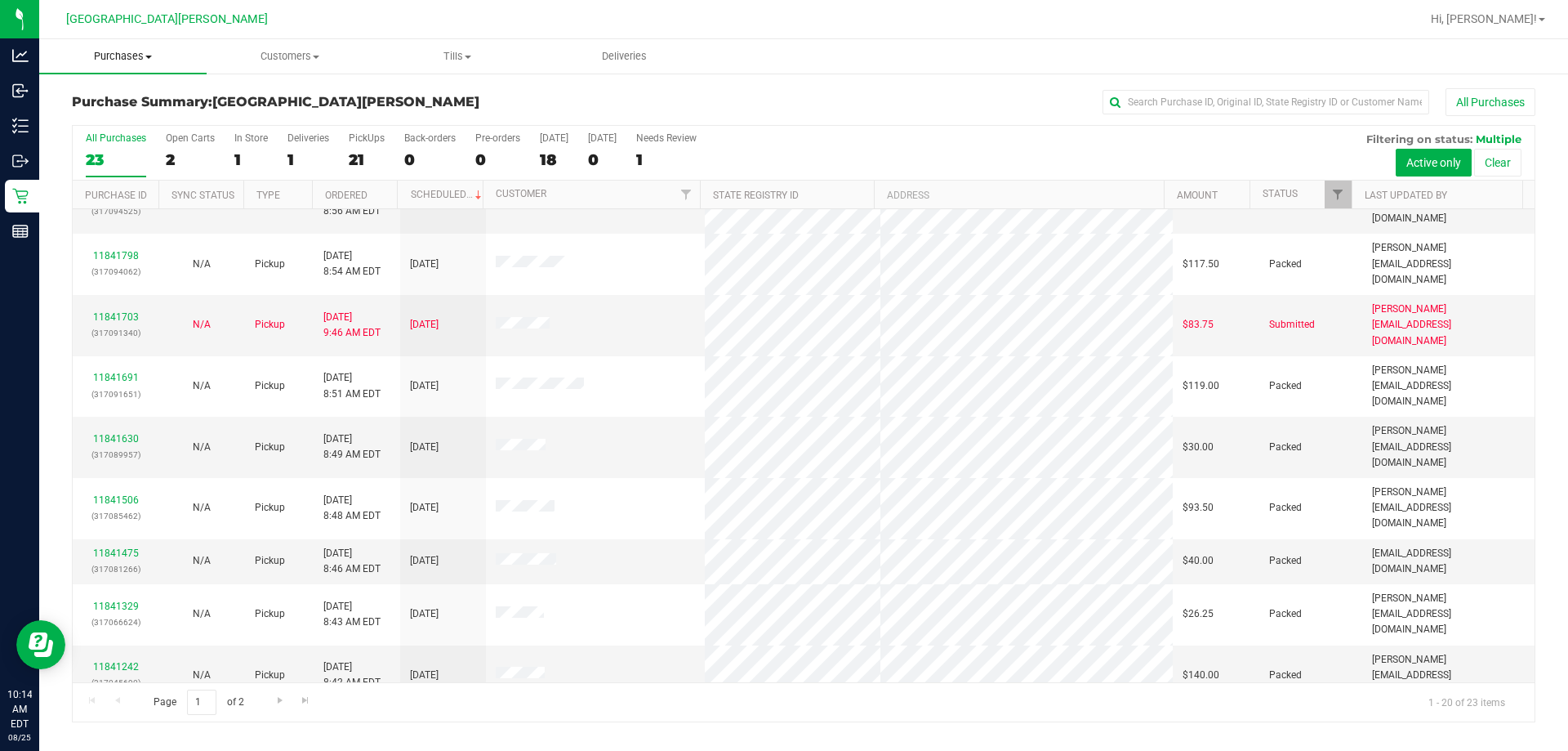
click at [103, 46] on uib-tab-heading "Purchases Summary of purchases Fulfillment All purchases" at bounding box center [123, 56] width 167 height 35
click at [103, 113] on span "Fulfillment" at bounding box center [90, 117] width 101 height 14
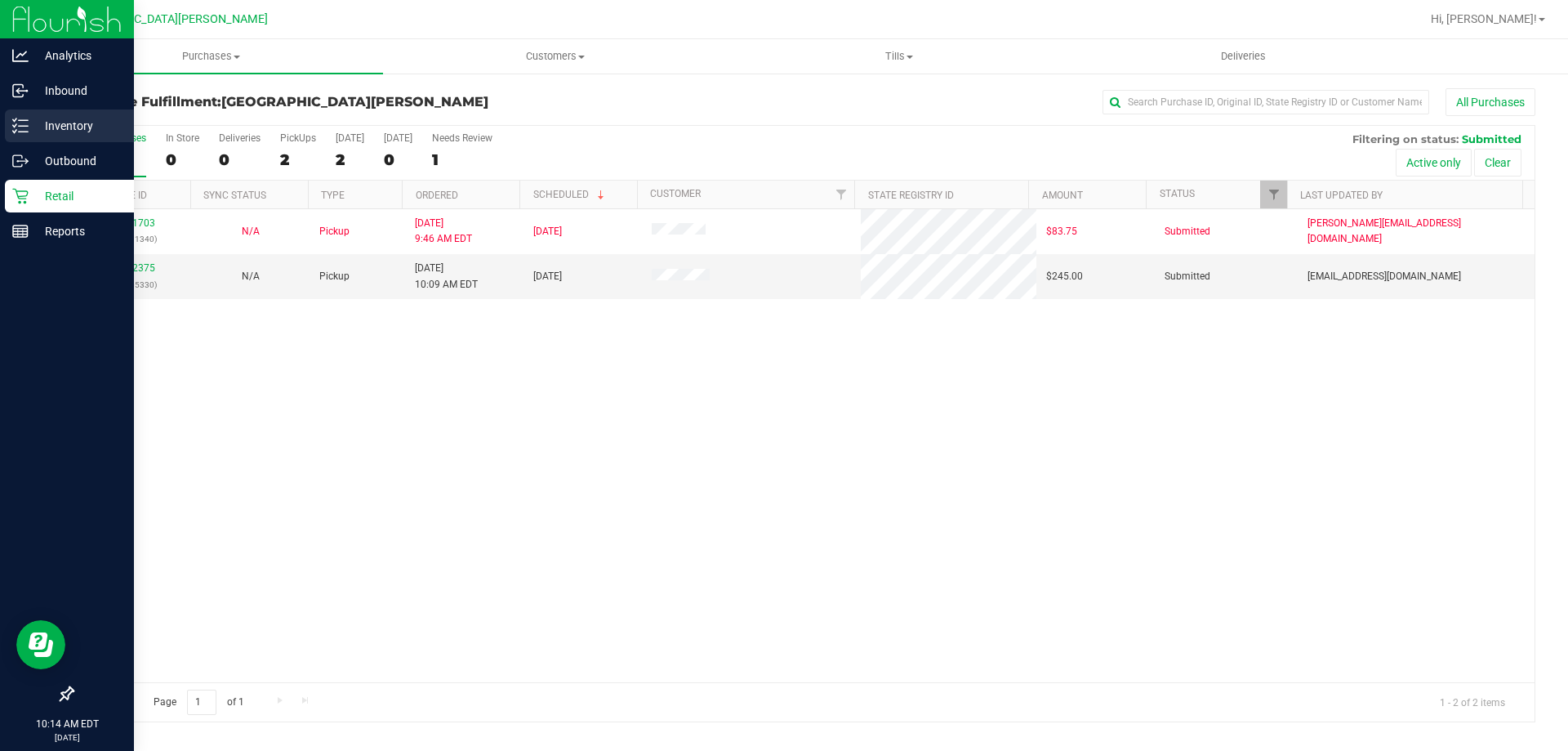
click at [47, 126] on p "Inventory" at bounding box center [77, 126] width 98 height 20
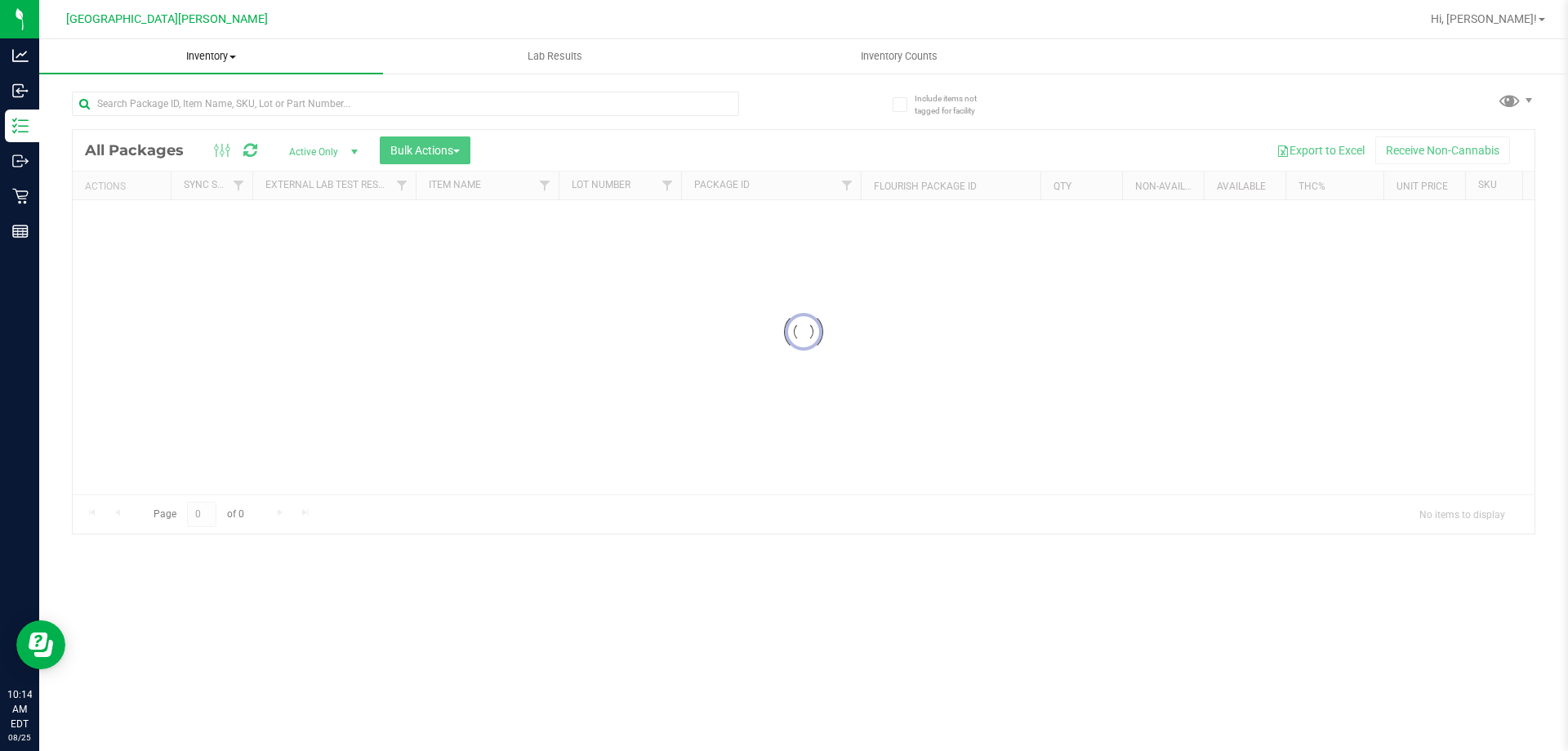
click at [217, 60] on div "Inventory All packages All inventory Waste log Create inventory Lab Results Inv…" at bounding box center [803, 395] width 1529 height 712
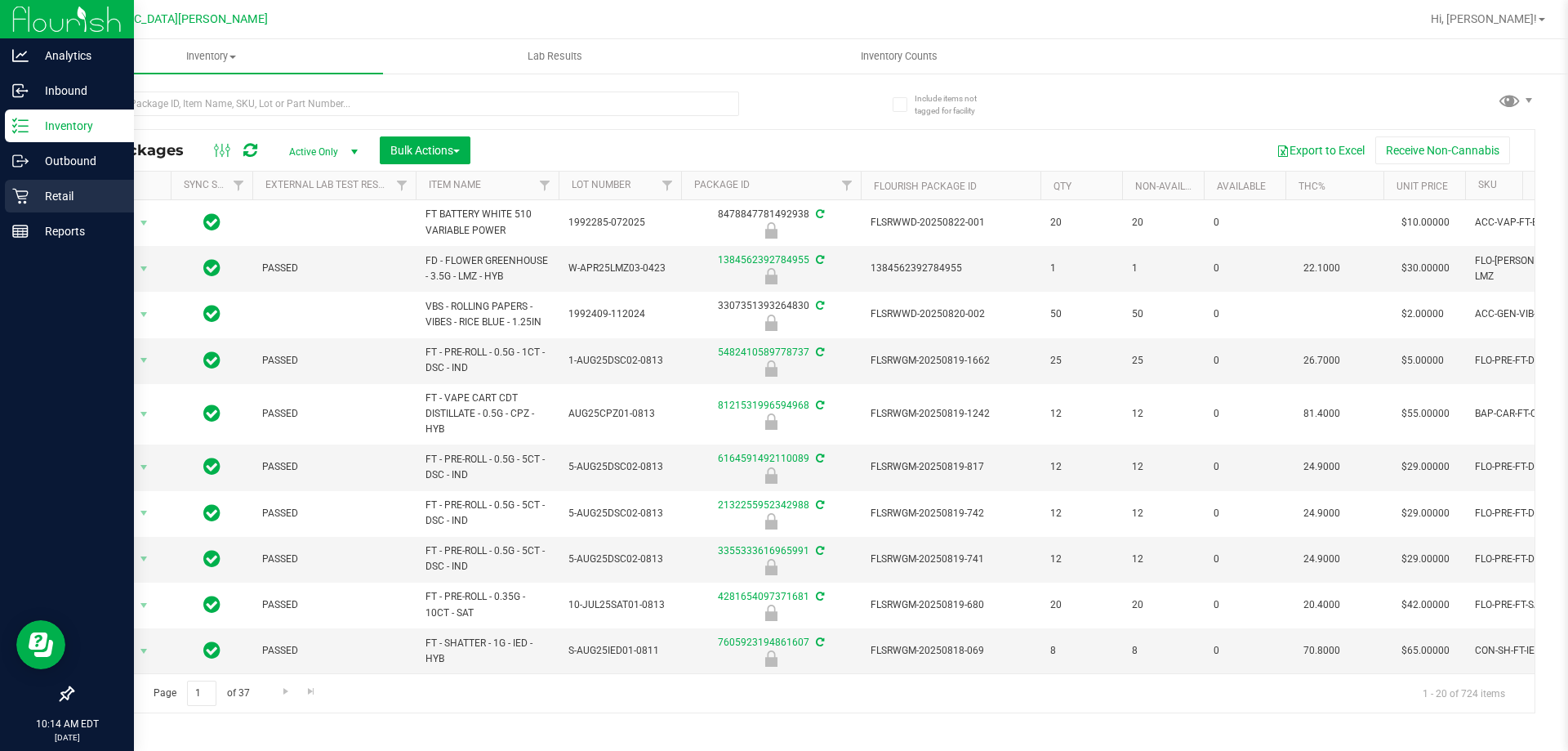
click at [43, 186] on p "Retail" at bounding box center [77, 195] width 98 height 20
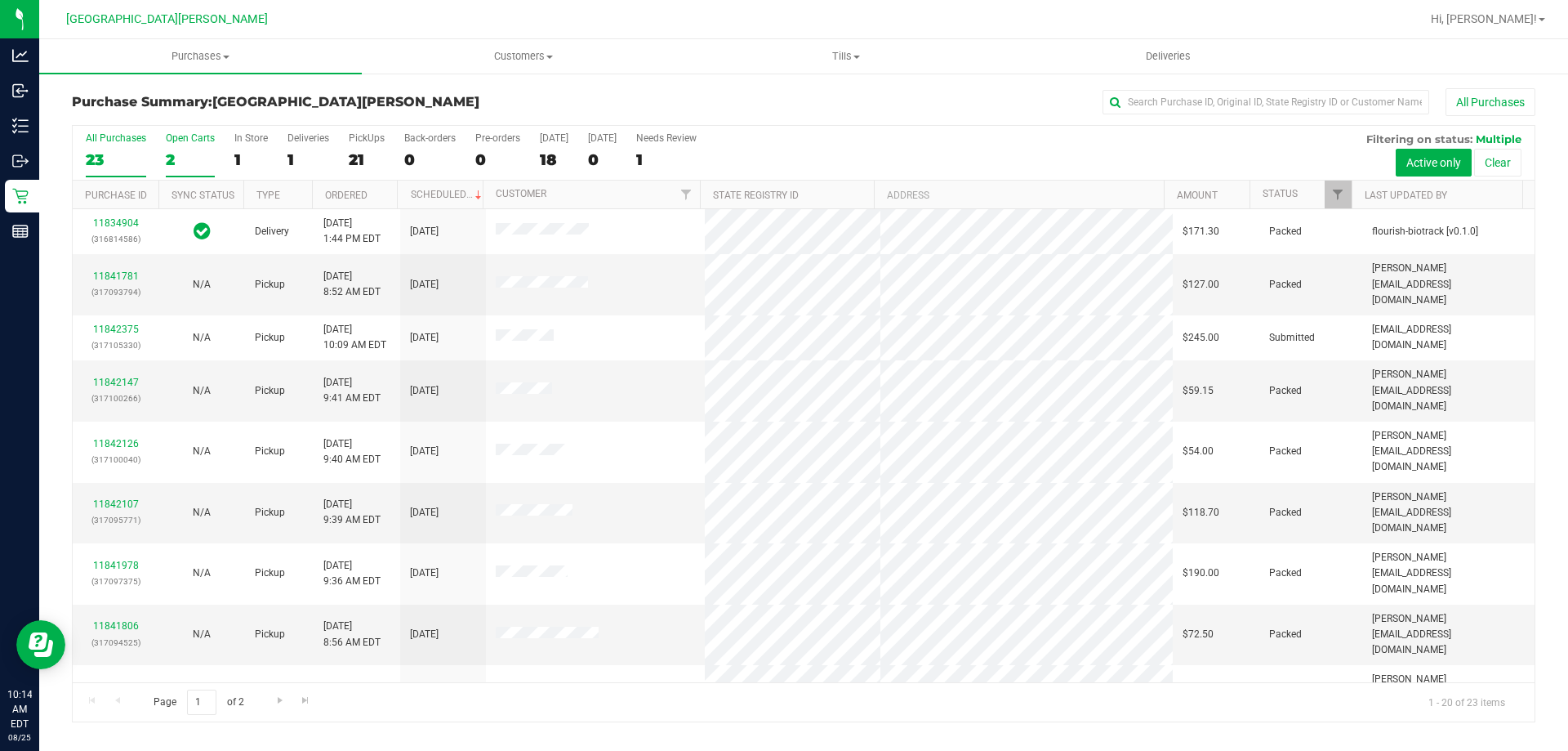
click at [175, 162] on div "2" at bounding box center [190, 160] width 49 height 19
click at [0, 0] on input "Open Carts 2" at bounding box center [0, 0] width 0 height 0
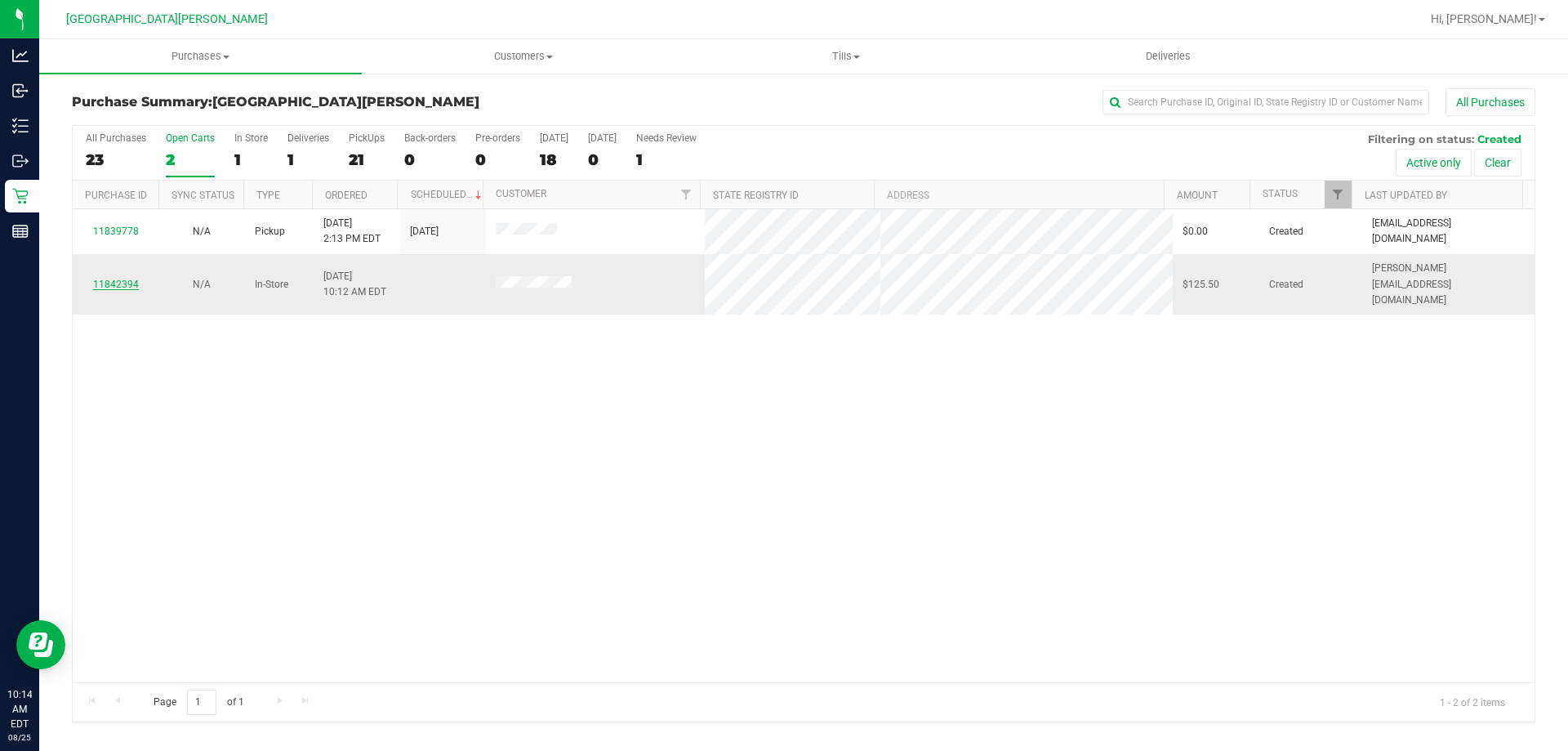
click at [120, 279] on link "11842394" at bounding box center [115, 284] width 46 height 11
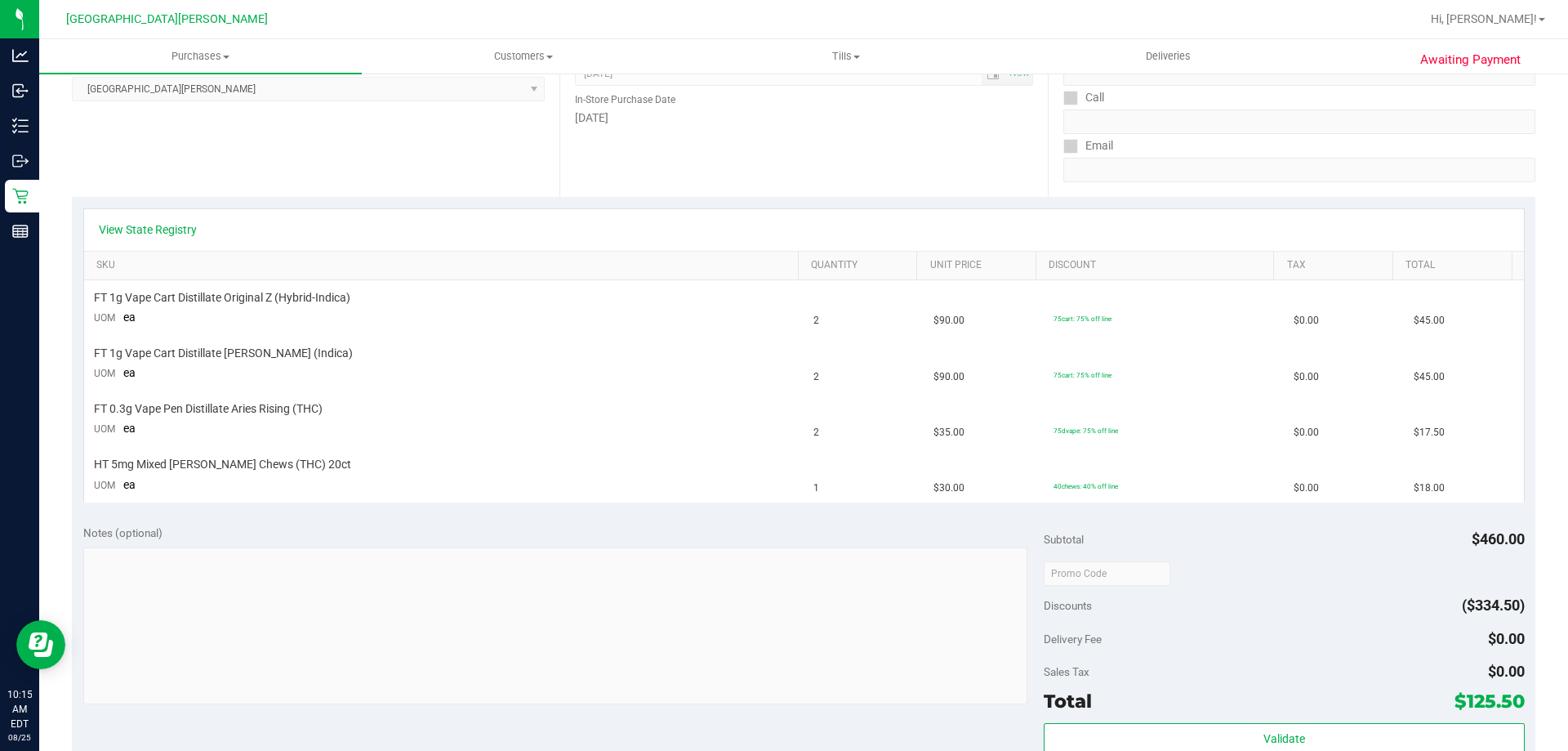
scroll to position [245, 0]
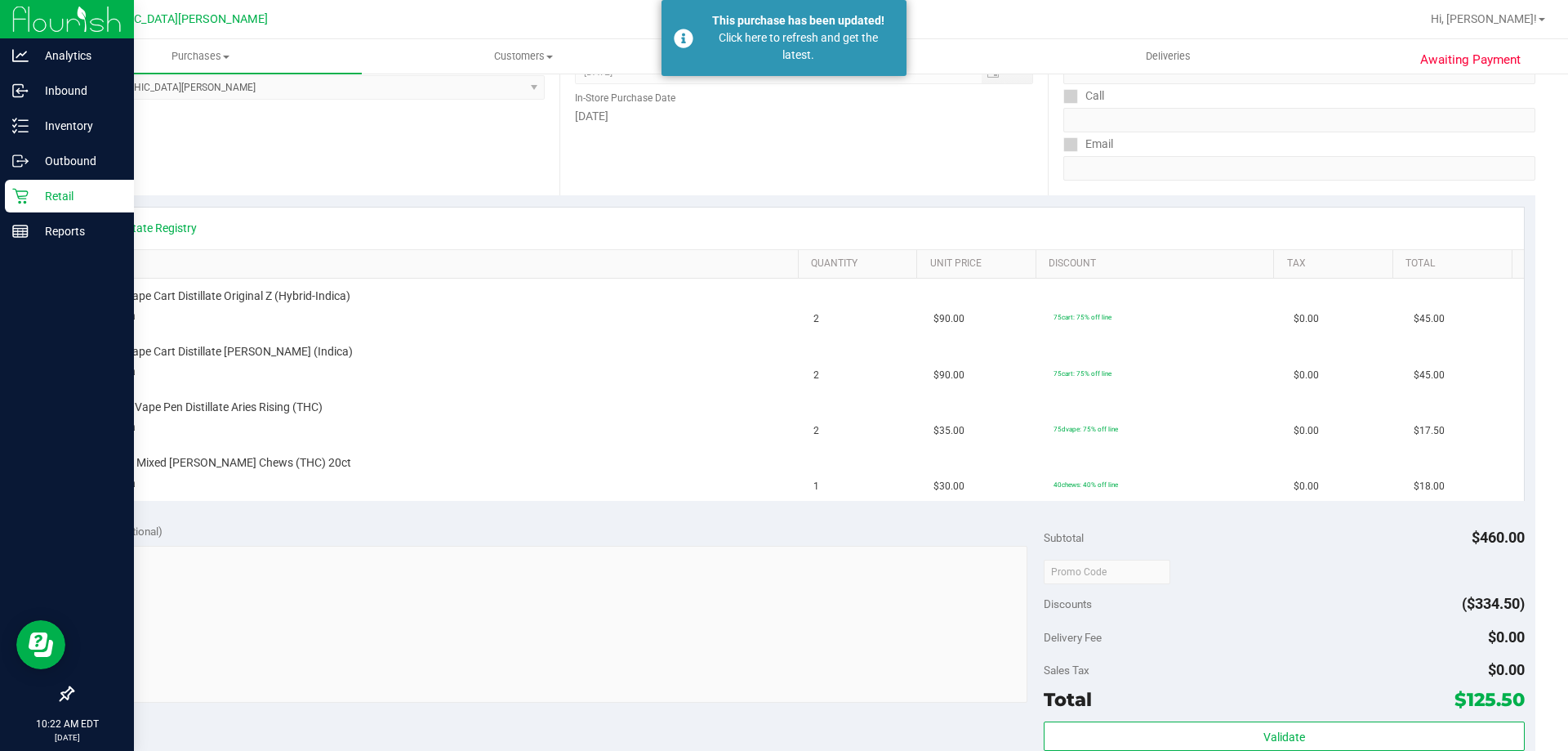
click at [98, 192] on p "Retail" at bounding box center [77, 195] width 98 height 20
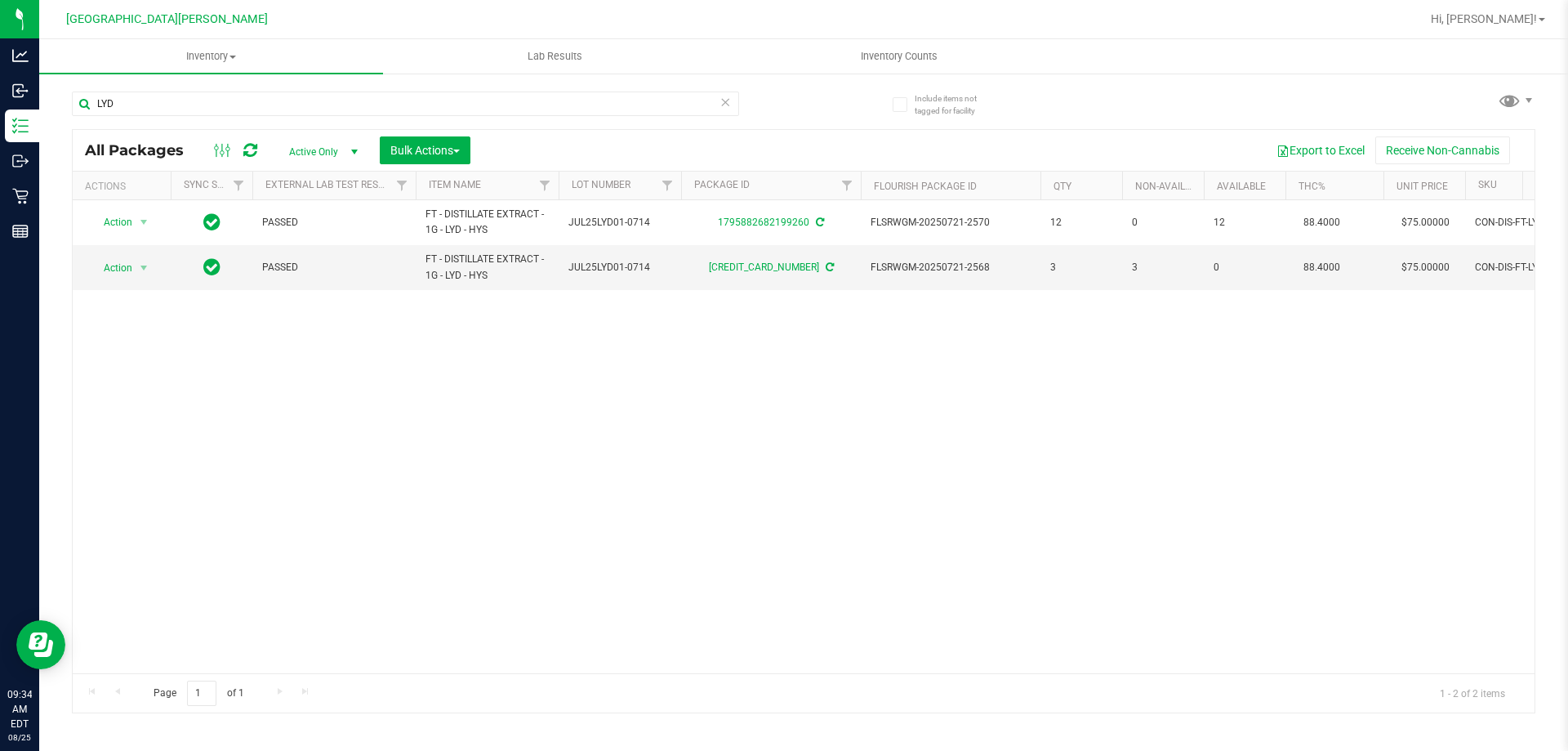
click at [249, 90] on div "LYD" at bounding box center [438, 103] width 732 height 53
click at [248, 92] on div "LYD" at bounding box center [438, 103] width 732 height 53
click at [247, 99] on input "LYD" at bounding box center [405, 103] width 667 height 24
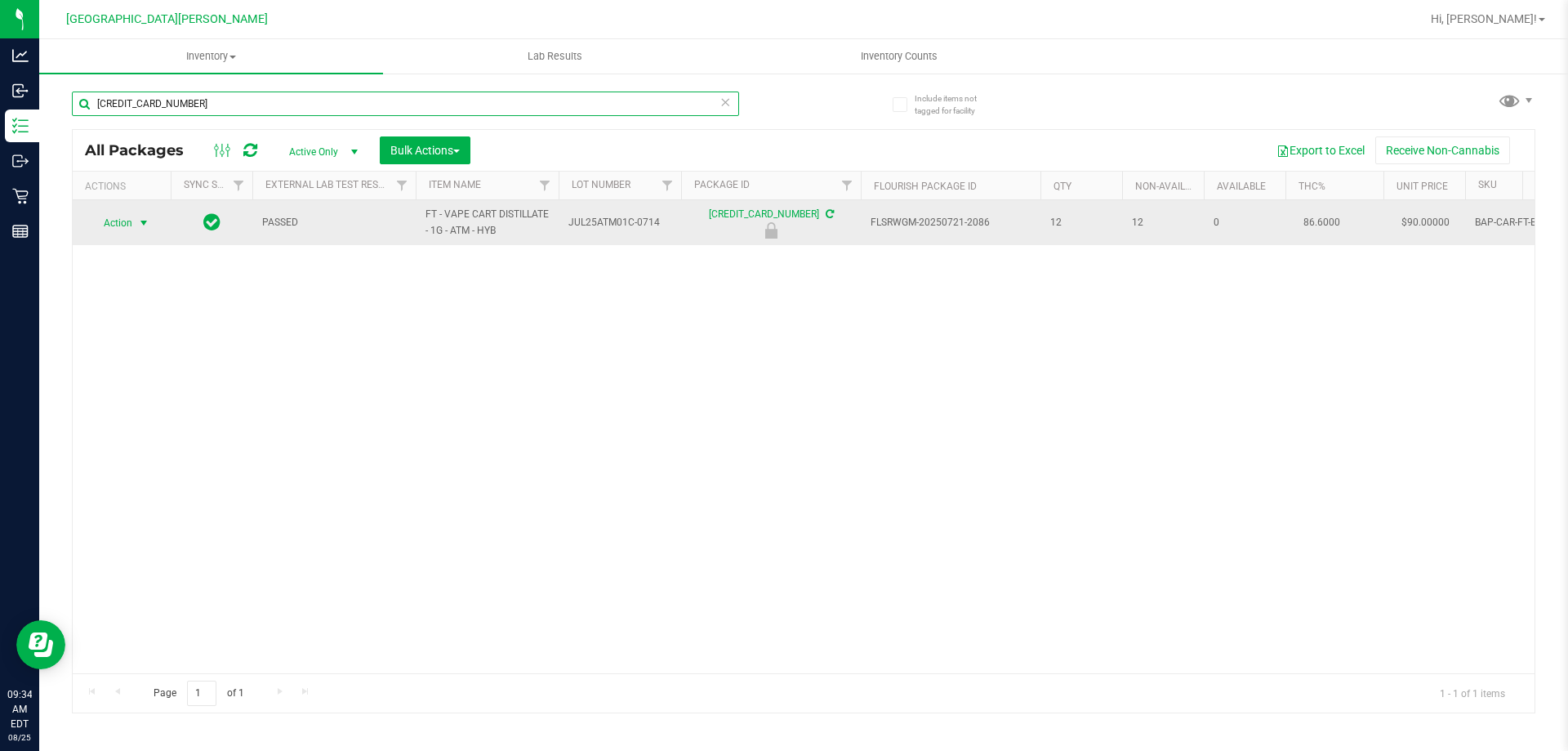
type input "3958492439498150"
click at [110, 230] on span "Action" at bounding box center [111, 222] width 44 height 23
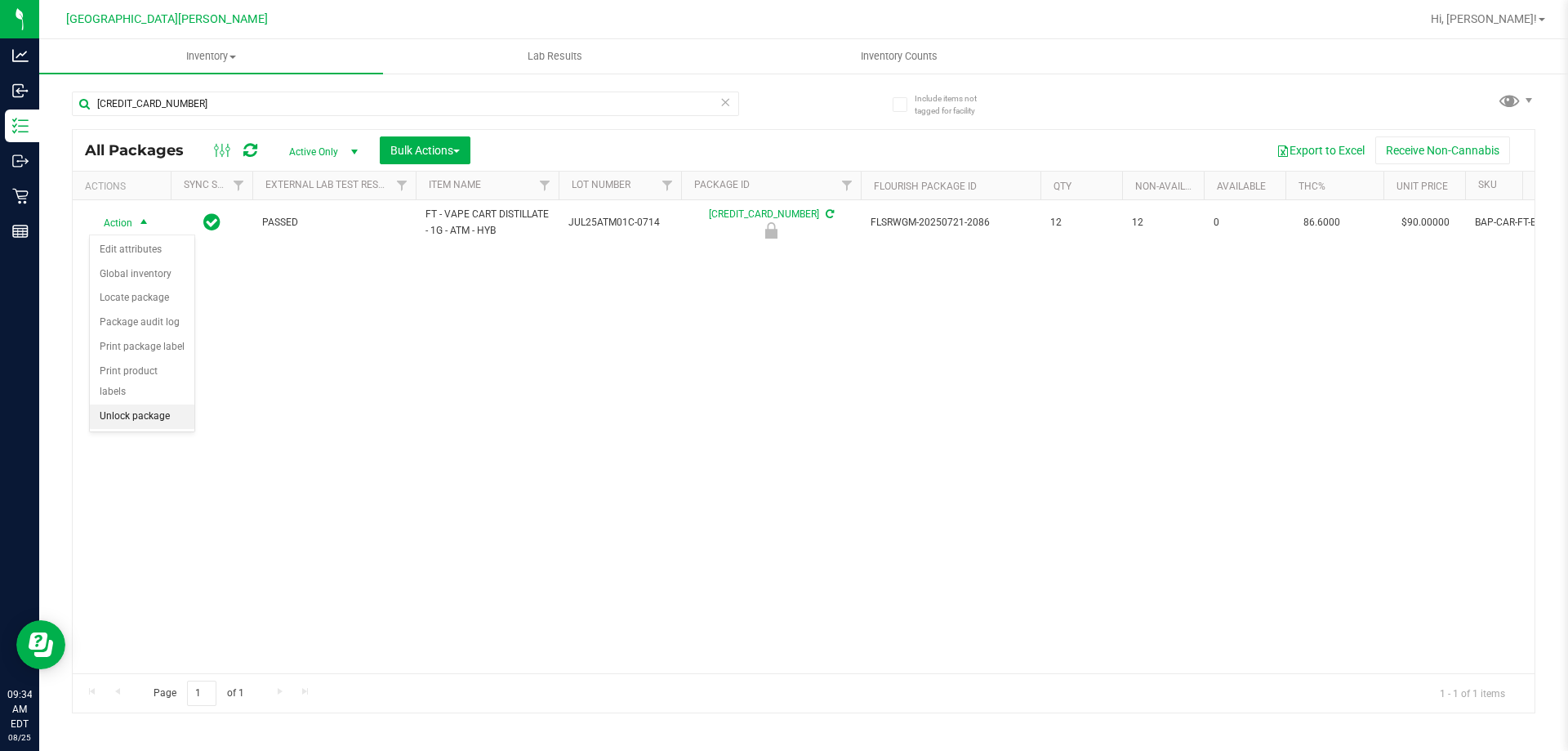
click at [132, 405] on li "Unlock package" at bounding box center [142, 417] width 104 height 24
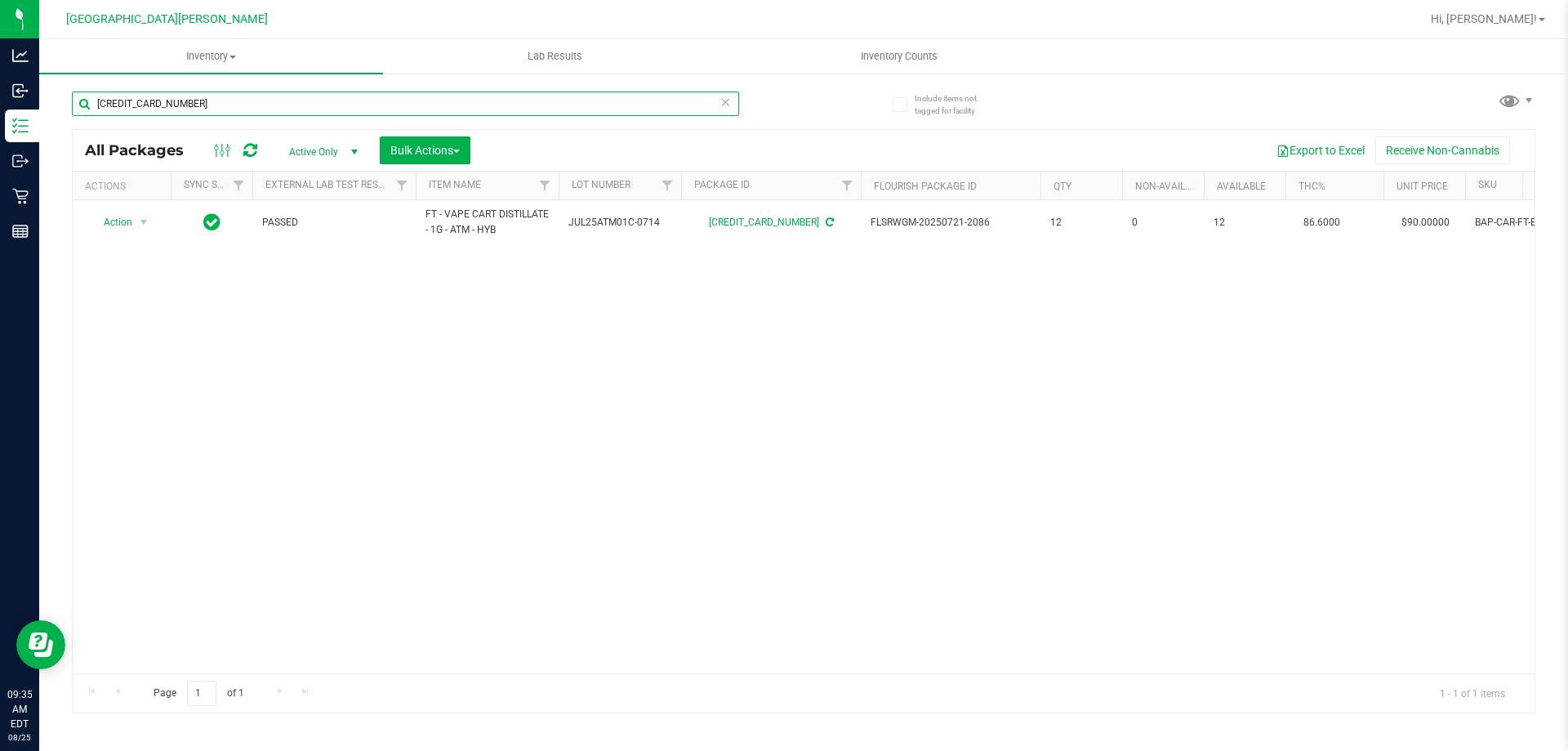
click at [149, 106] on input "3958492439498150" at bounding box center [405, 103] width 667 height 24
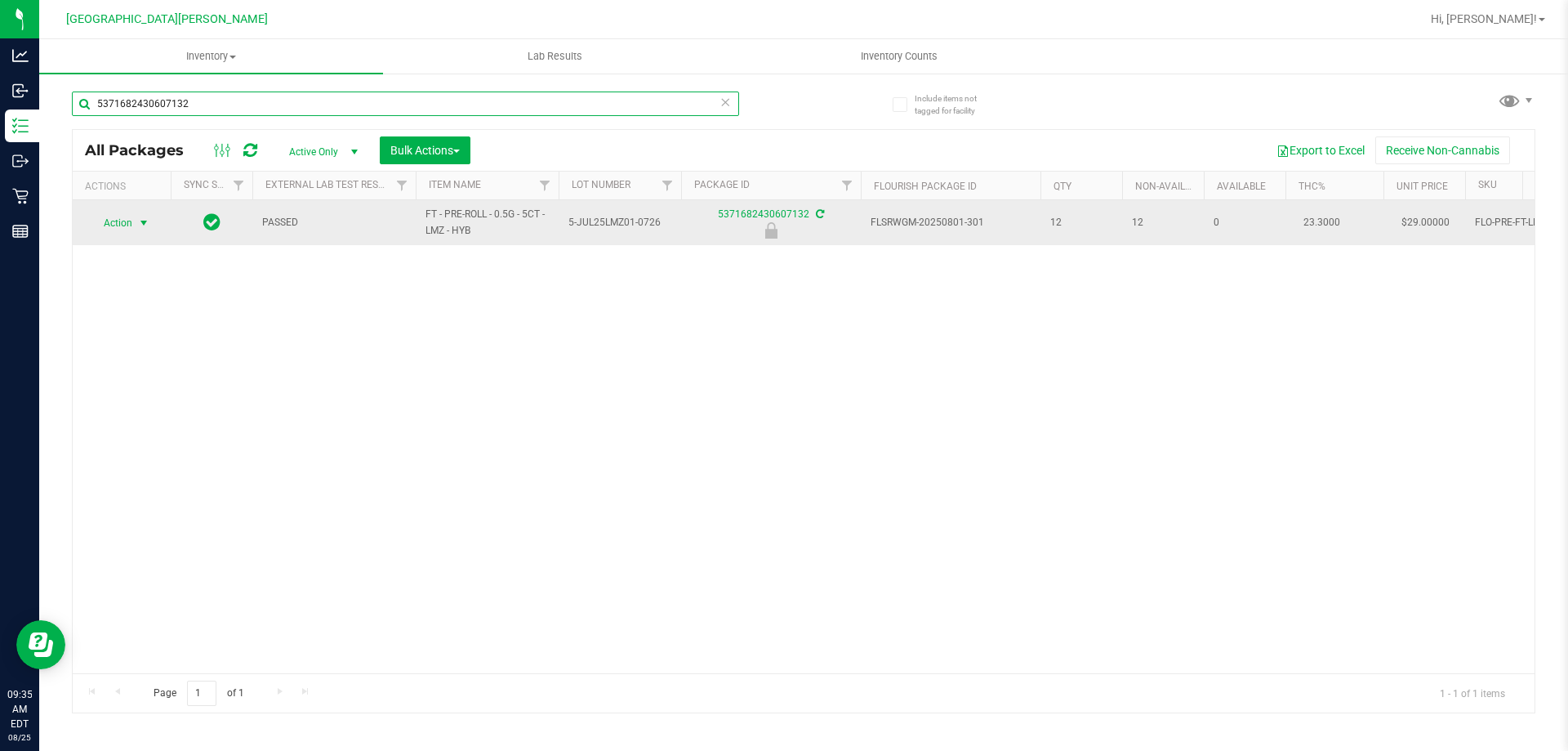
type input "5371682430607132"
click at [117, 224] on span "Action" at bounding box center [111, 222] width 44 height 23
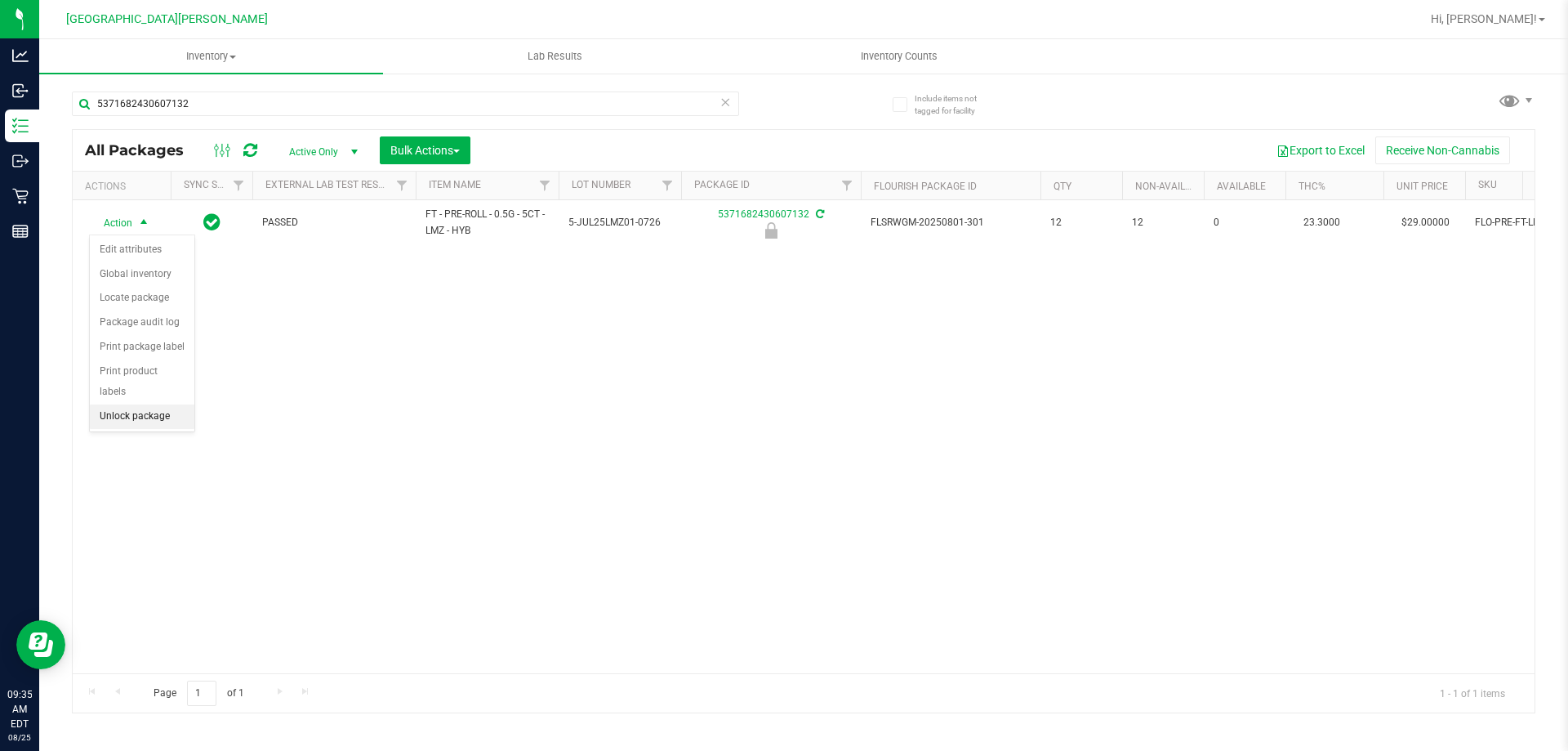
click at [128, 405] on li "Unlock package" at bounding box center [142, 417] width 104 height 24
click at [246, 118] on div "5371682430607132" at bounding box center [405, 110] width 667 height 38
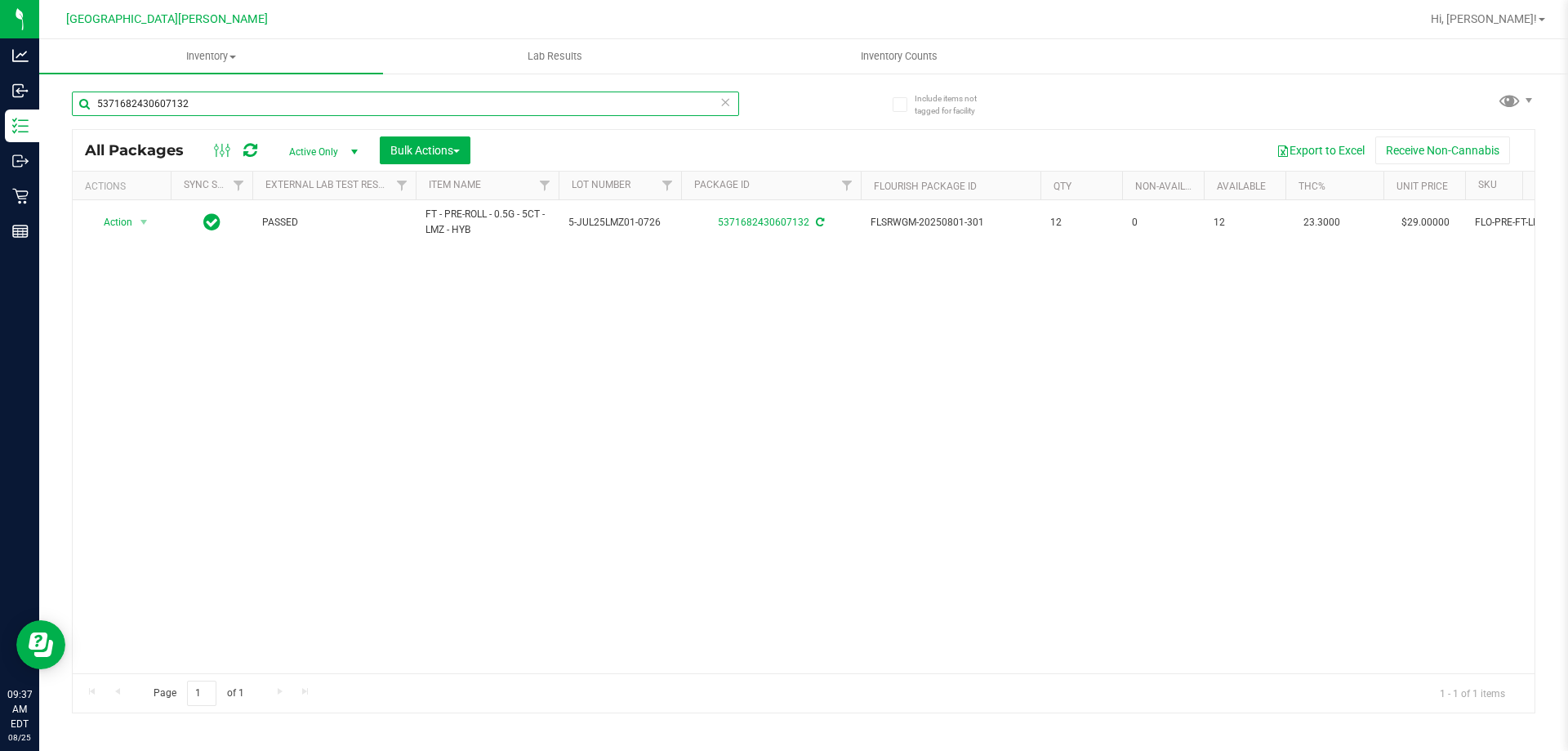
click at [243, 110] on input "5371682430607132" at bounding box center [405, 103] width 667 height 24
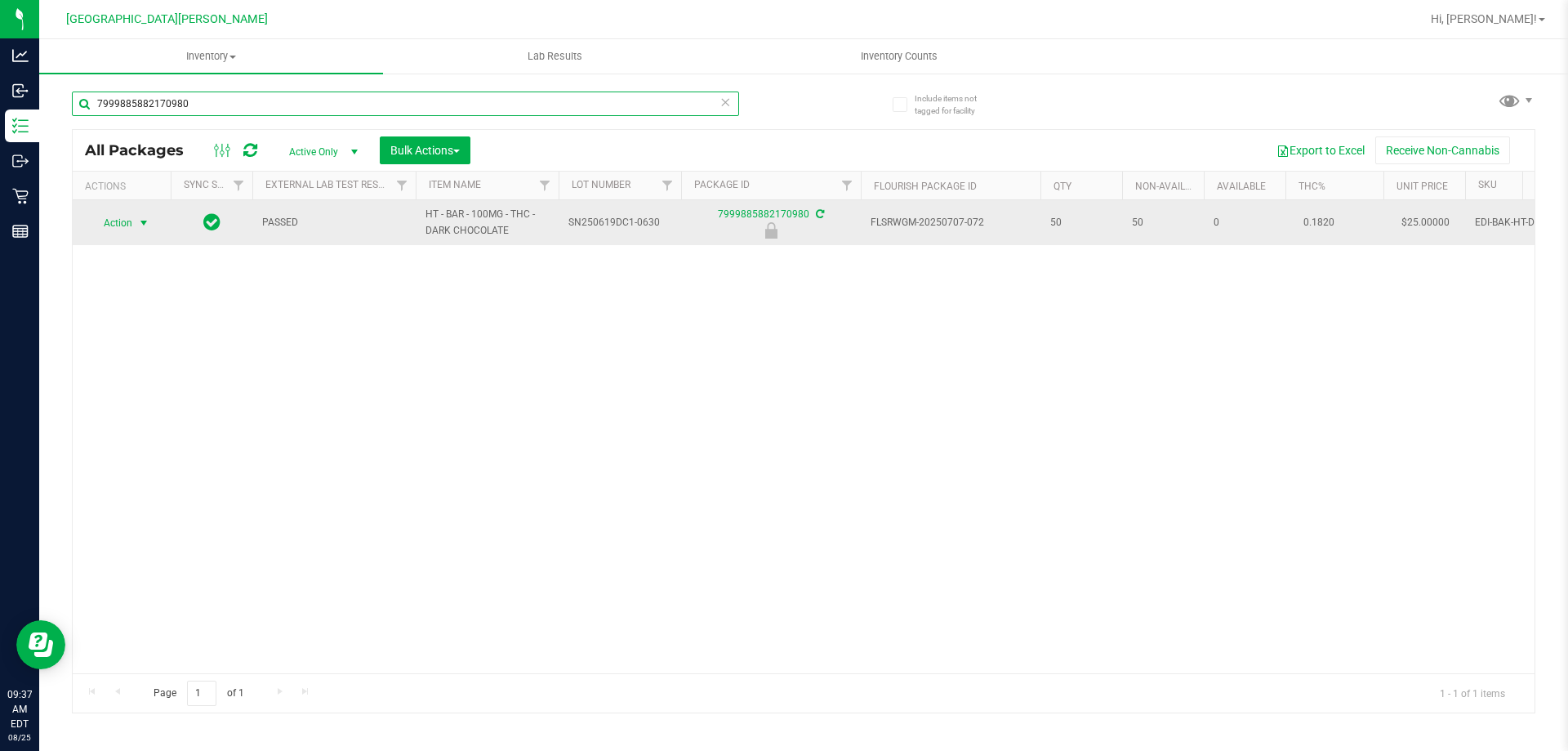
type input "7999885882170980"
click at [145, 229] on span "select" at bounding box center [144, 223] width 13 height 13
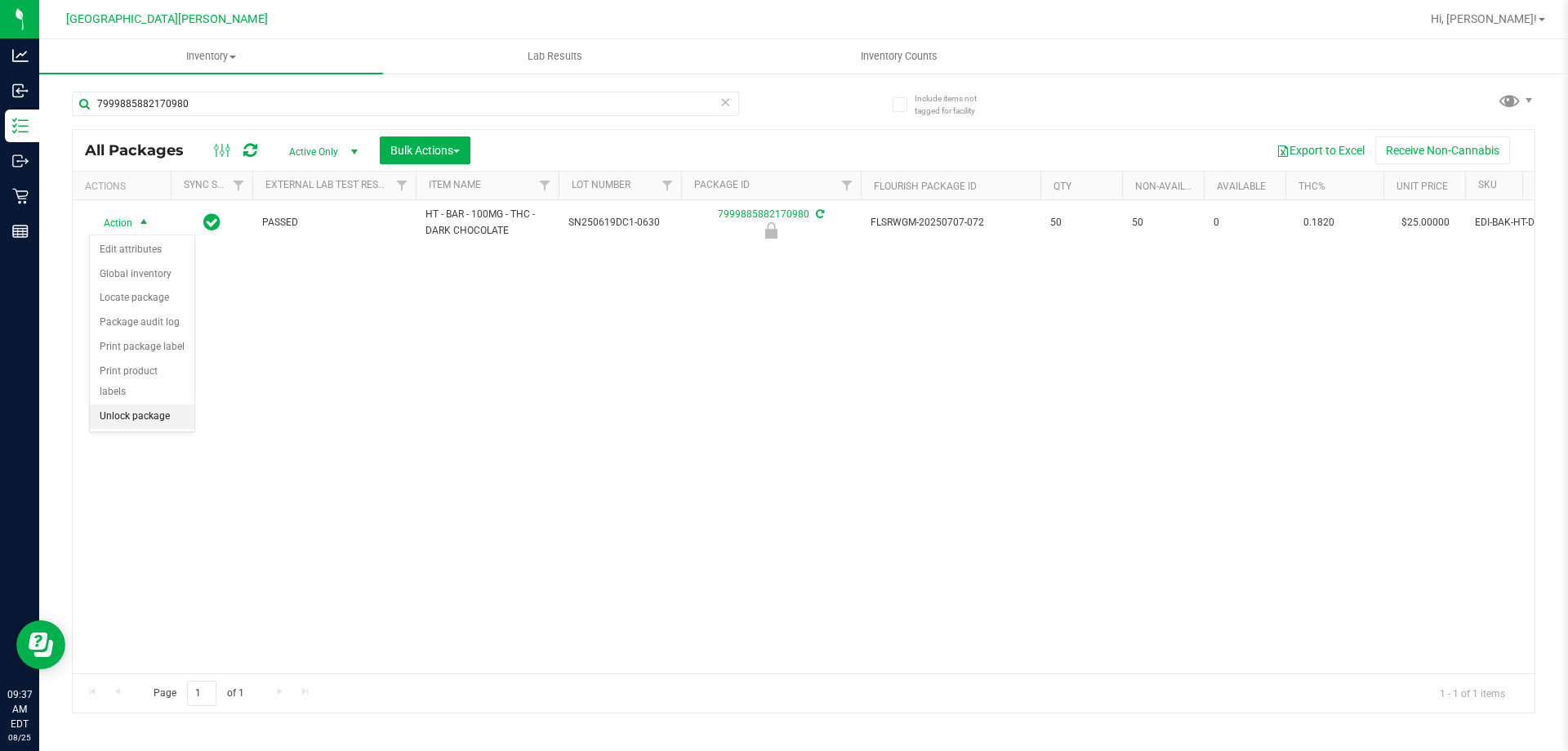
click at [145, 405] on li "Unlock package" at bounding box center [142, 417] width 104 height 24
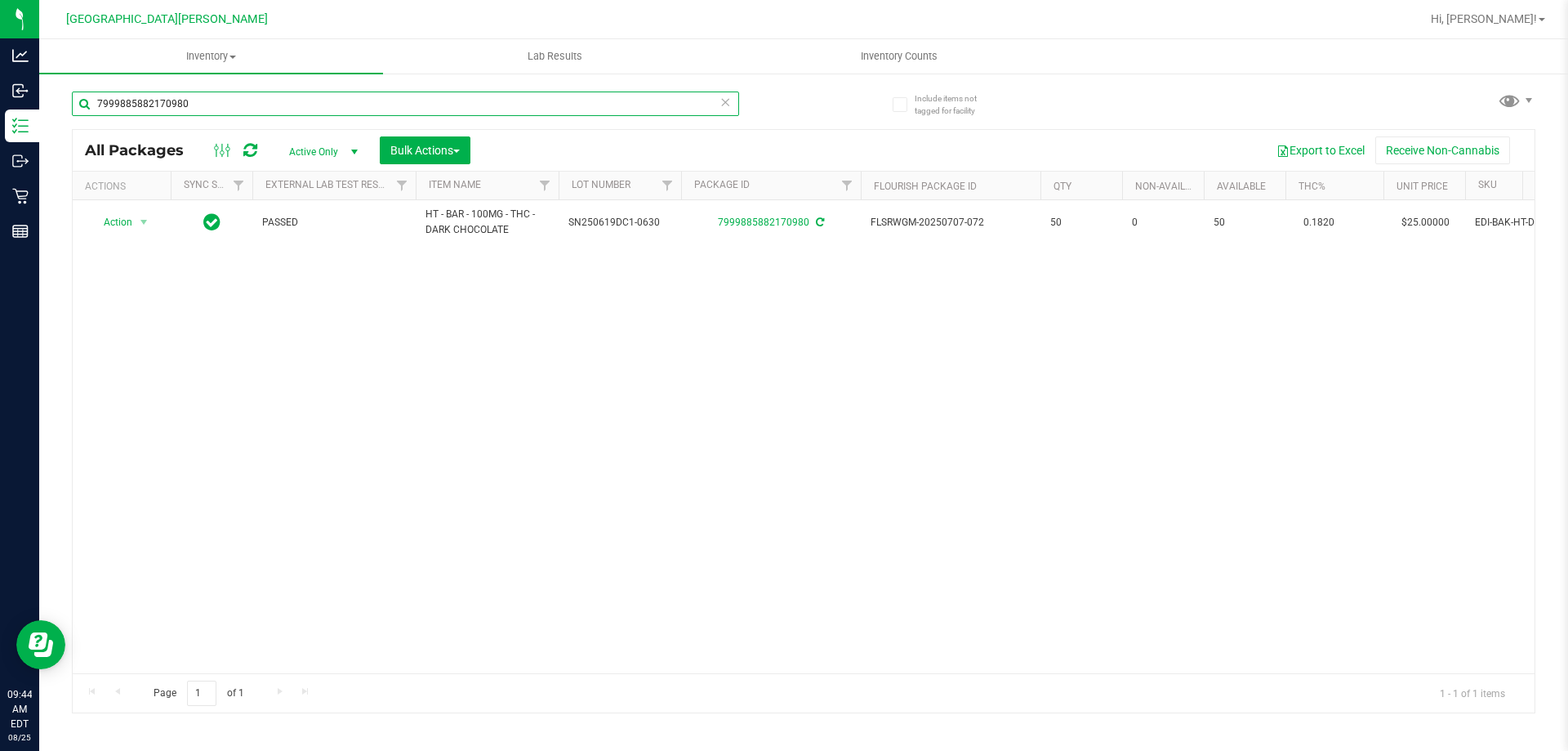
click at [236, 110] on input "7999885882170980" at bounding box center [405, 103] width 667 height 24
click at [234, 110] on input "7999885882170980" at bounding box center [405, 103] width 667 height 24
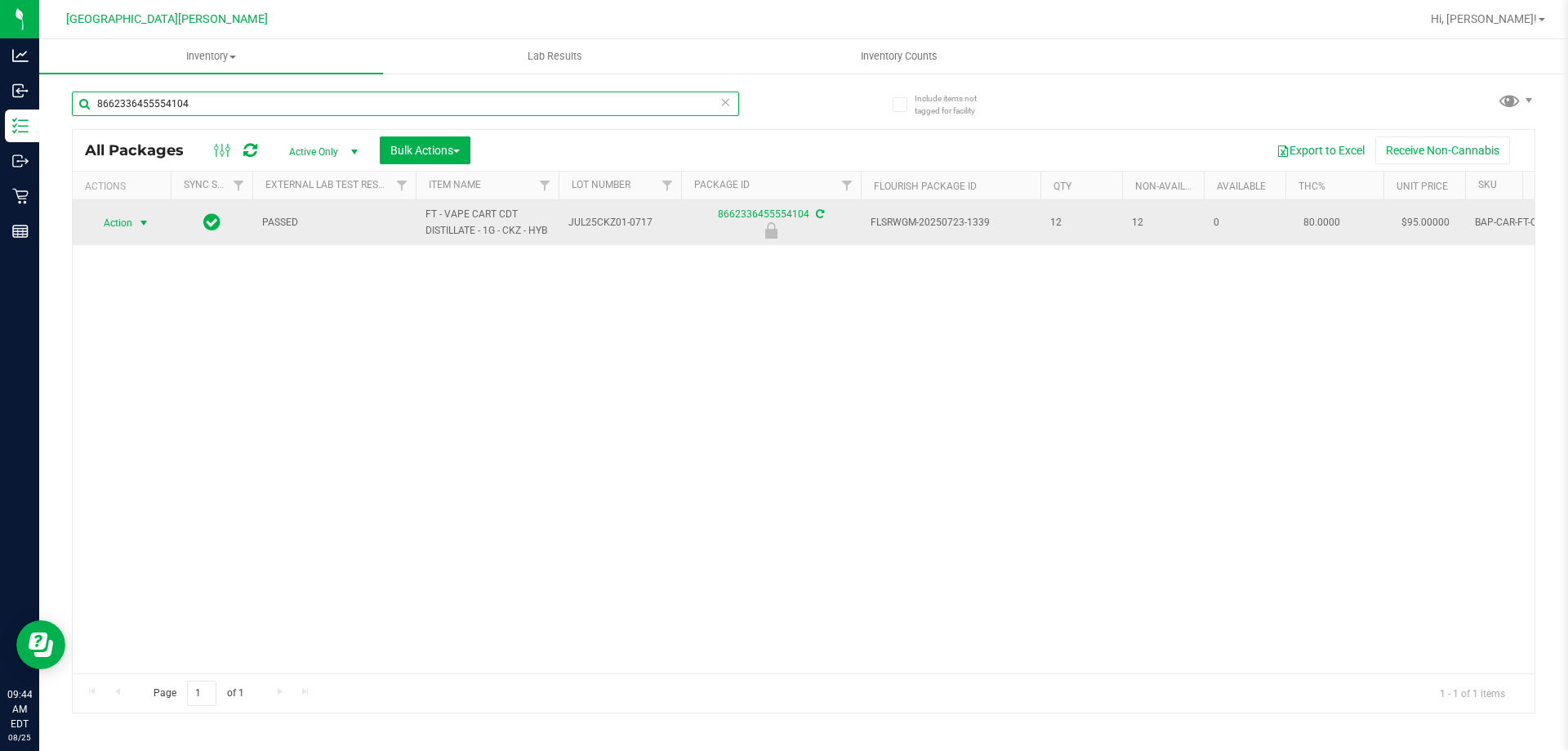
type input "8662336455554104"
click at [141, 235] on span "select" at bounding box center [145, 222] width 21 height 23
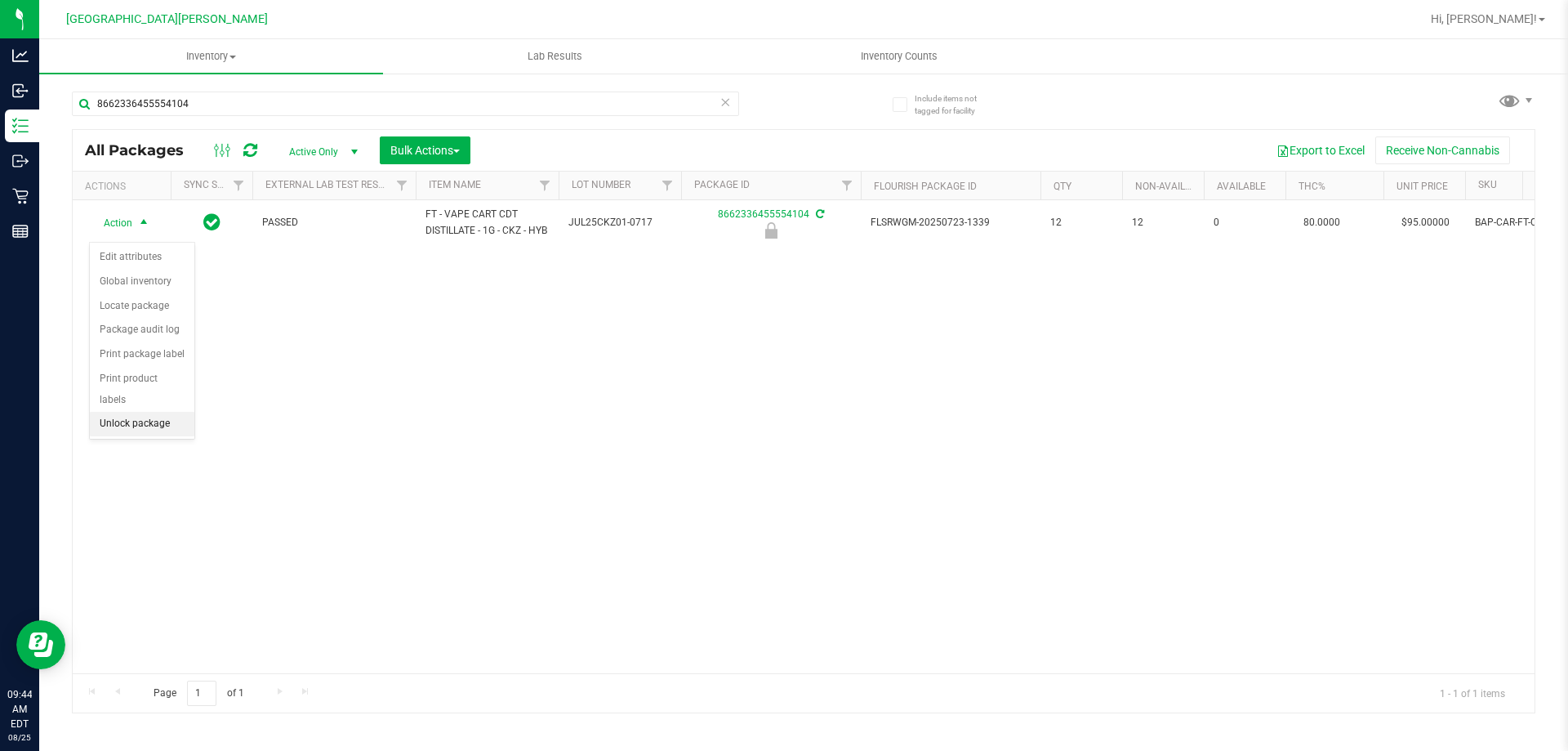
click at [162, 412] on li "Unlock package" at bounding box center [142, 424] width 104 height 24
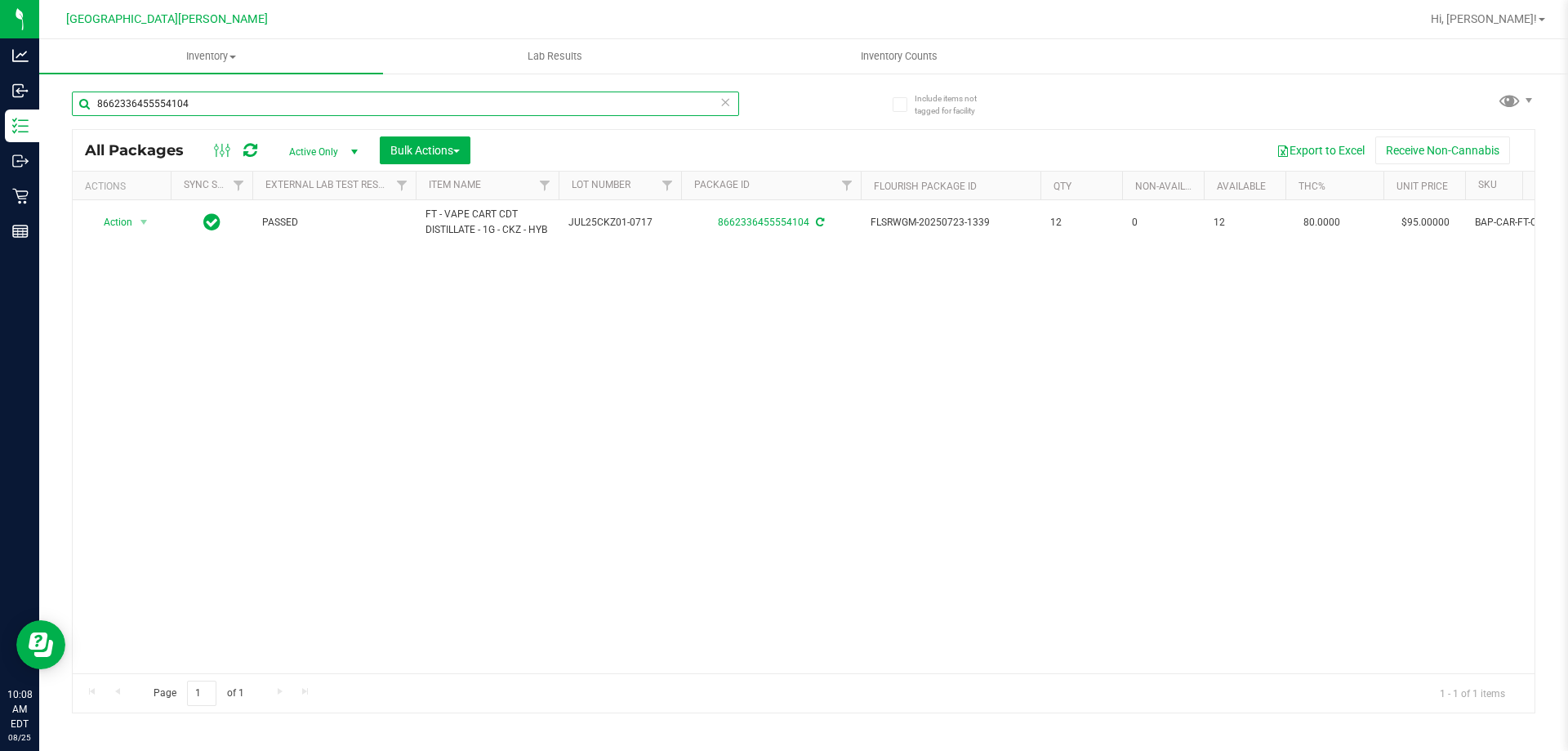
click at [250, 100] on input "8662336455554104" at bounding box center [405, 103] width 667 height 24
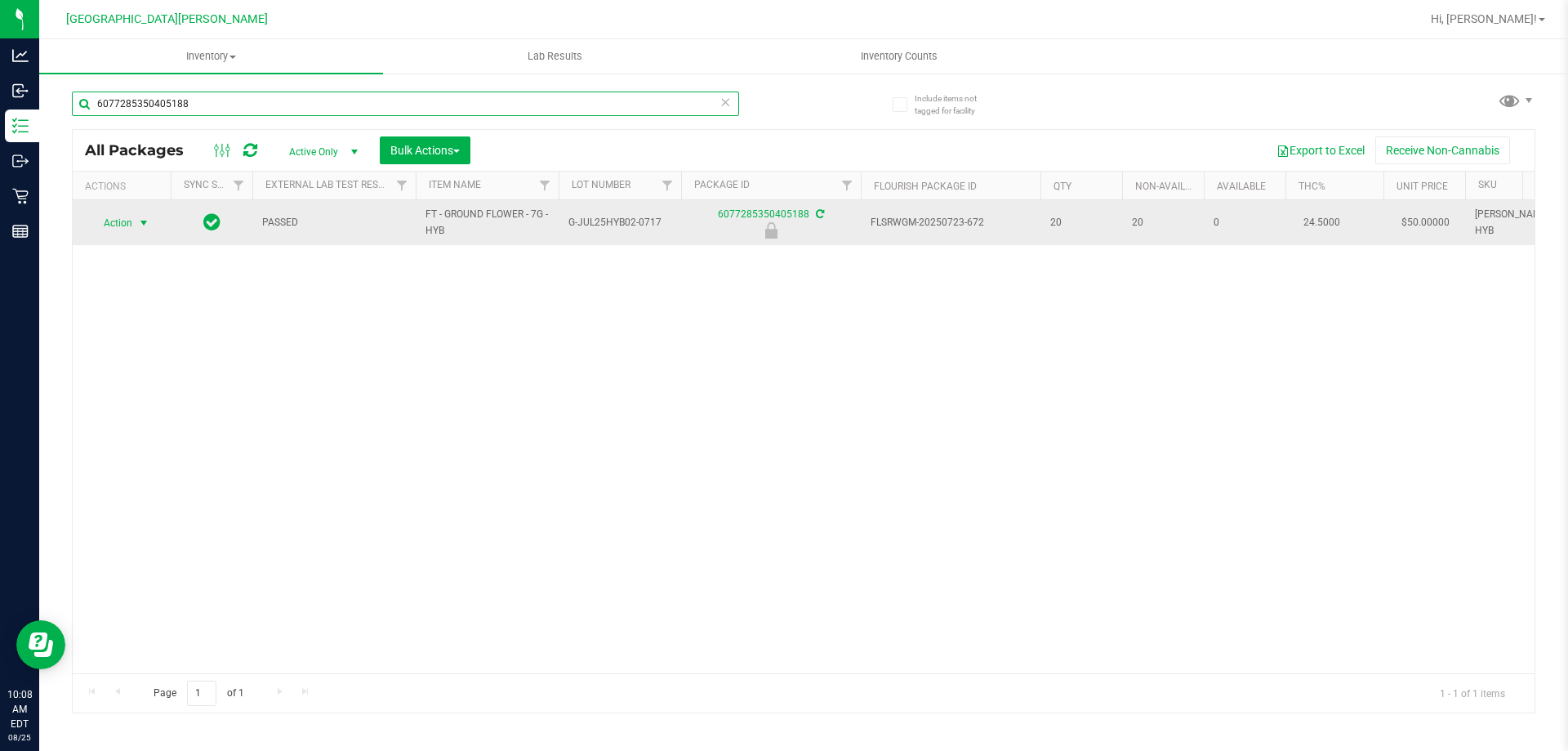
type input "6077285350405188"
click at [120, 224] on span "Action" at bounding box center [111, 222] width 44 height 23
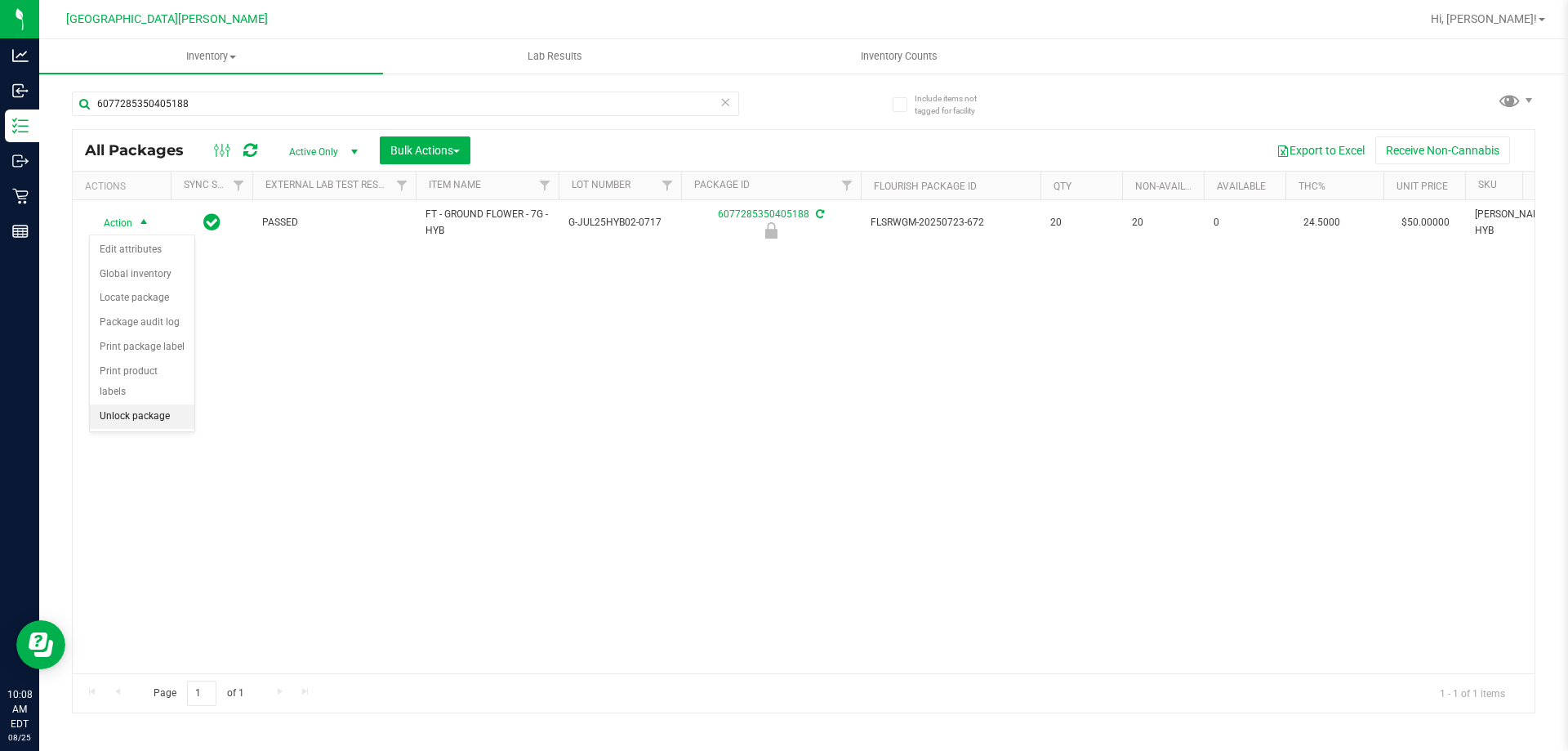
click at [129, 405] on li "Unlock package" at bounding box center [142, 417] width 104 height 24
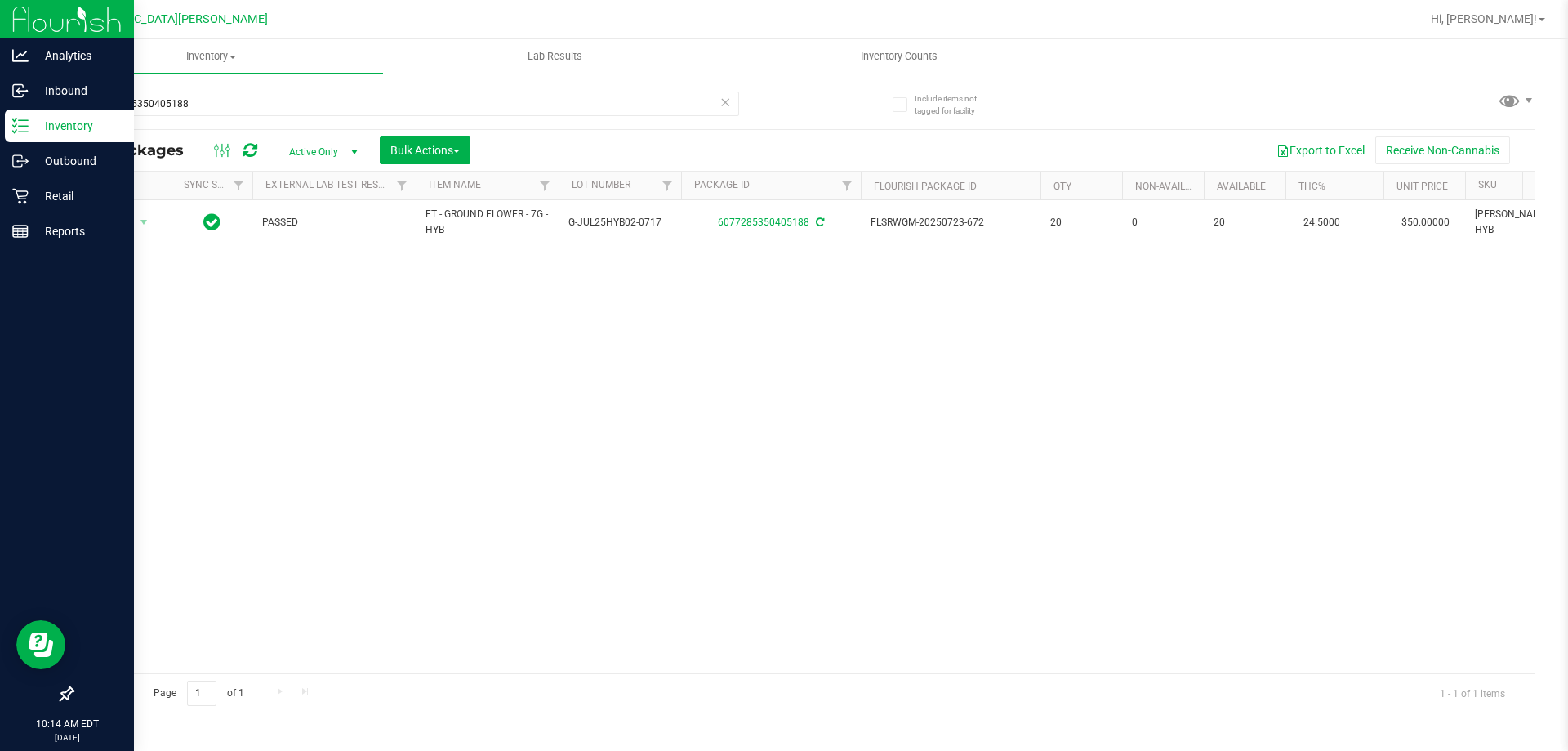
click at [60, 125] on p "Inventory" at bounding box center [77, 126] width 98 height 20
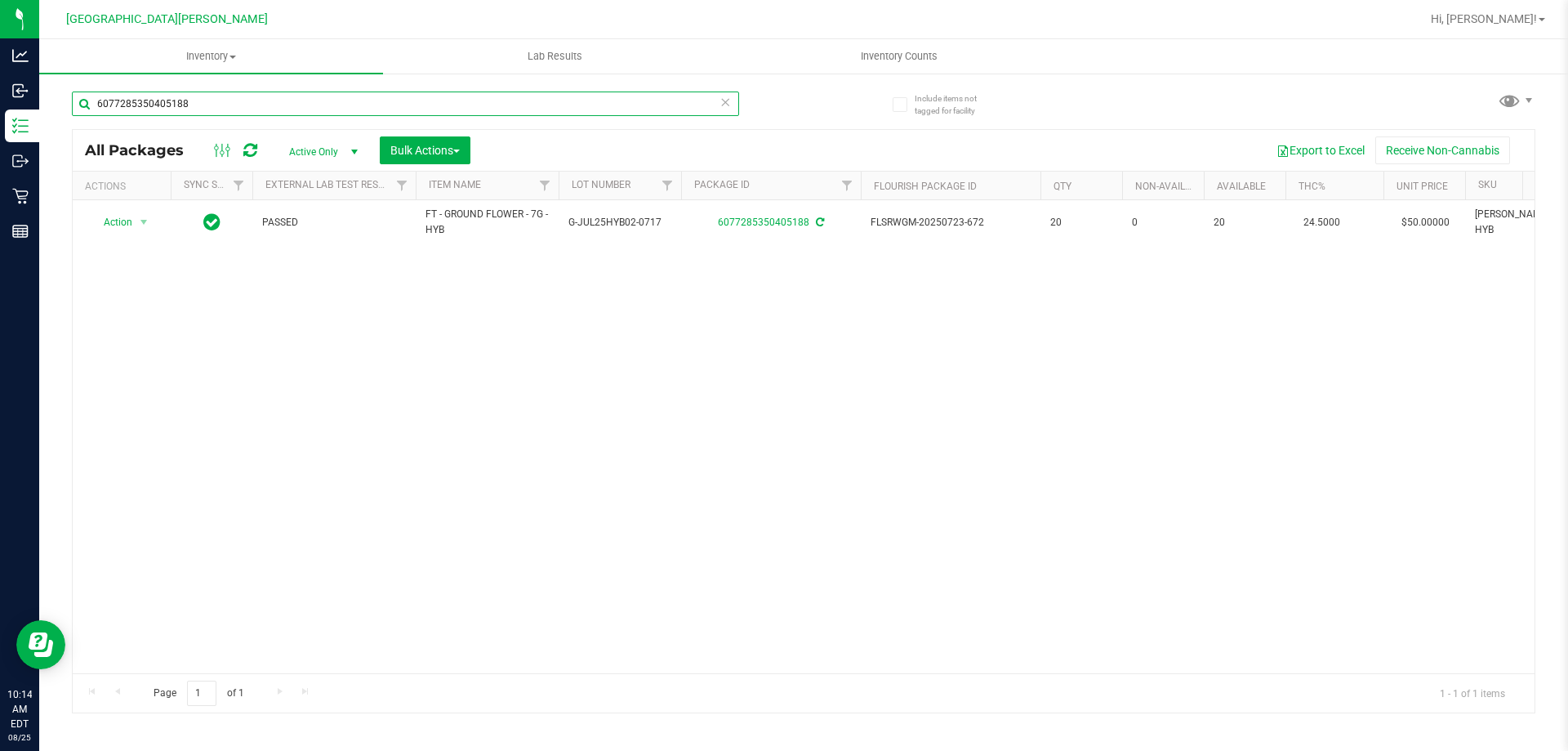
click at [221, 100] on input "6077285350405188" at bounding box center [405, 103] width 667 height 24
click at [222, 100] on input "6077285350405188" at bounding box center [405, 103] width 667 height 24
type input "[CREDIT_CARD_NUMBER]"
click at [125, 217] on span "Action" at bounding box center [111, 222] width 44 height 23
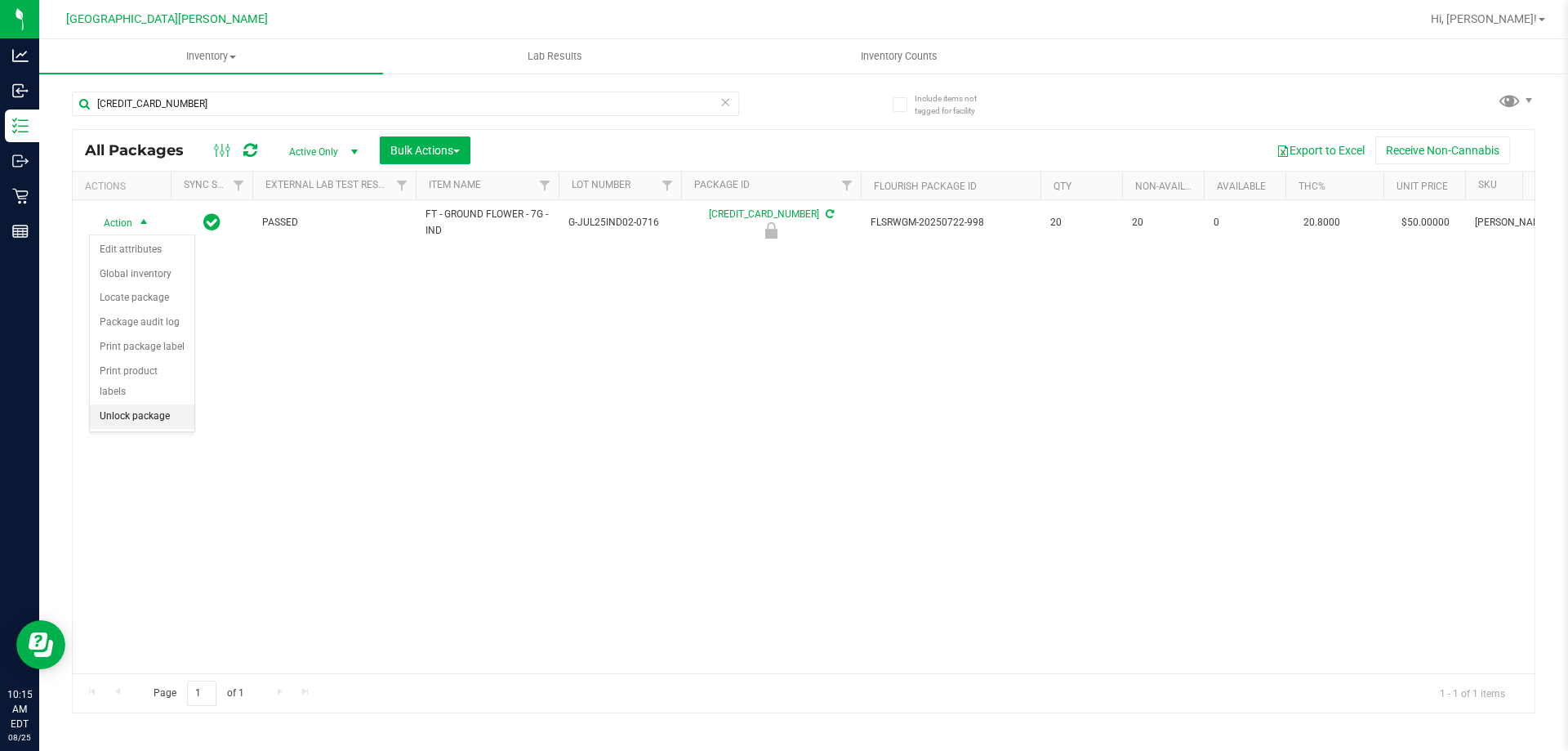
click at [145, 405] on li "Unlock package" at bounding box center [142, 417] width 104 height 24
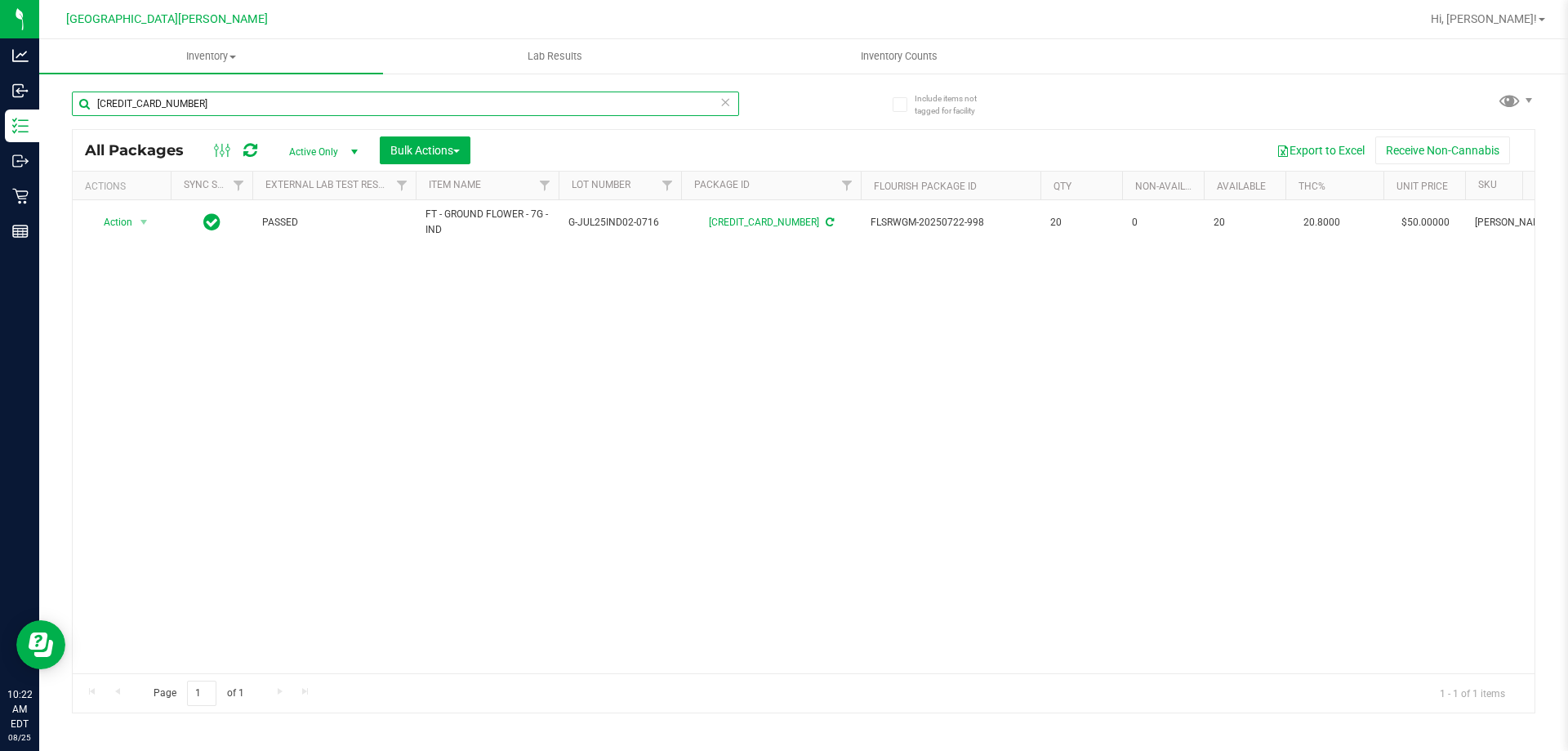
click at [206, 106] on input "[CREDIT_CARD_NUMBER]" at bounding box center [405, 103] width 667 height 24
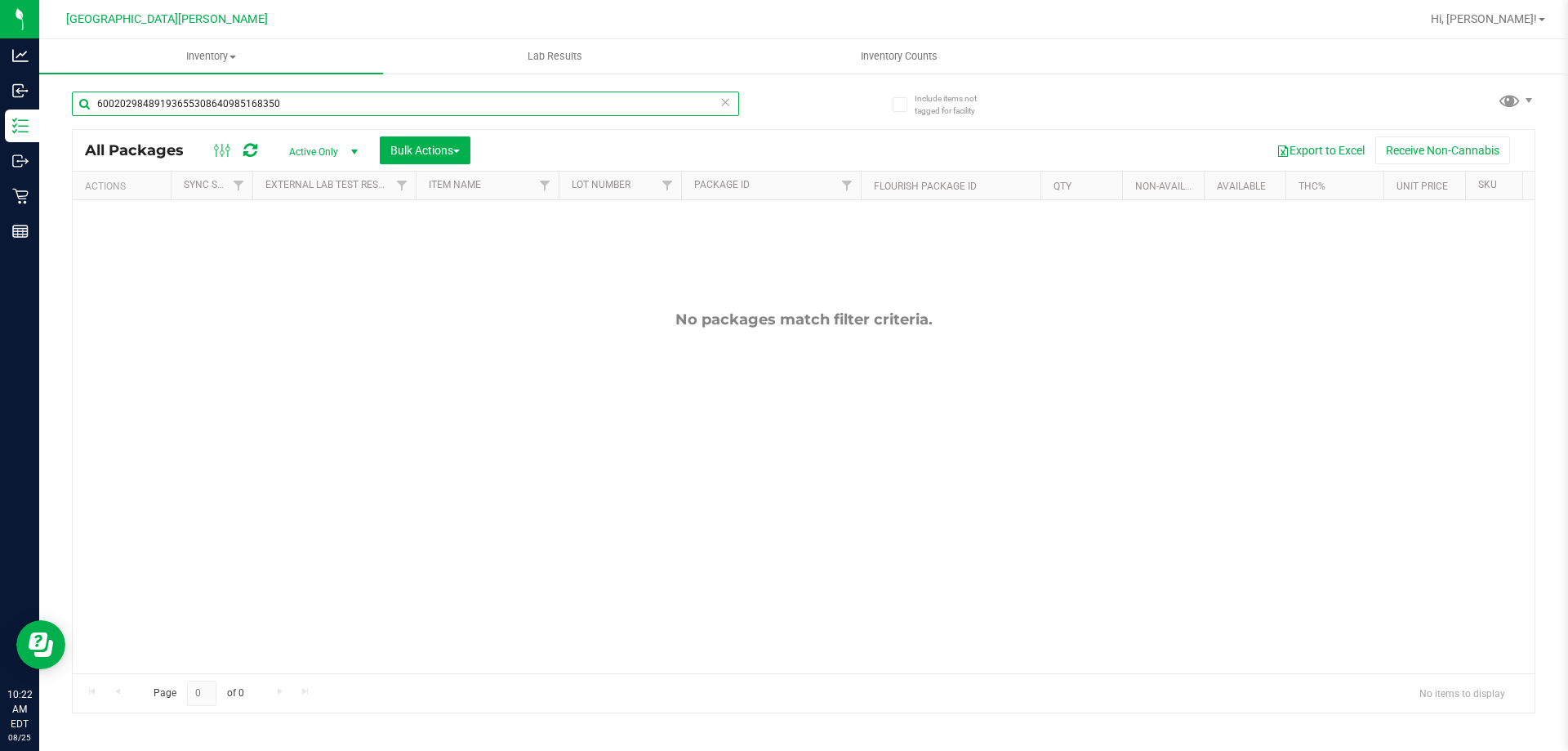
click at [298, 109] on input "60020298489193655308640985168350" at bounding box center [405, 103] width 667 height 24
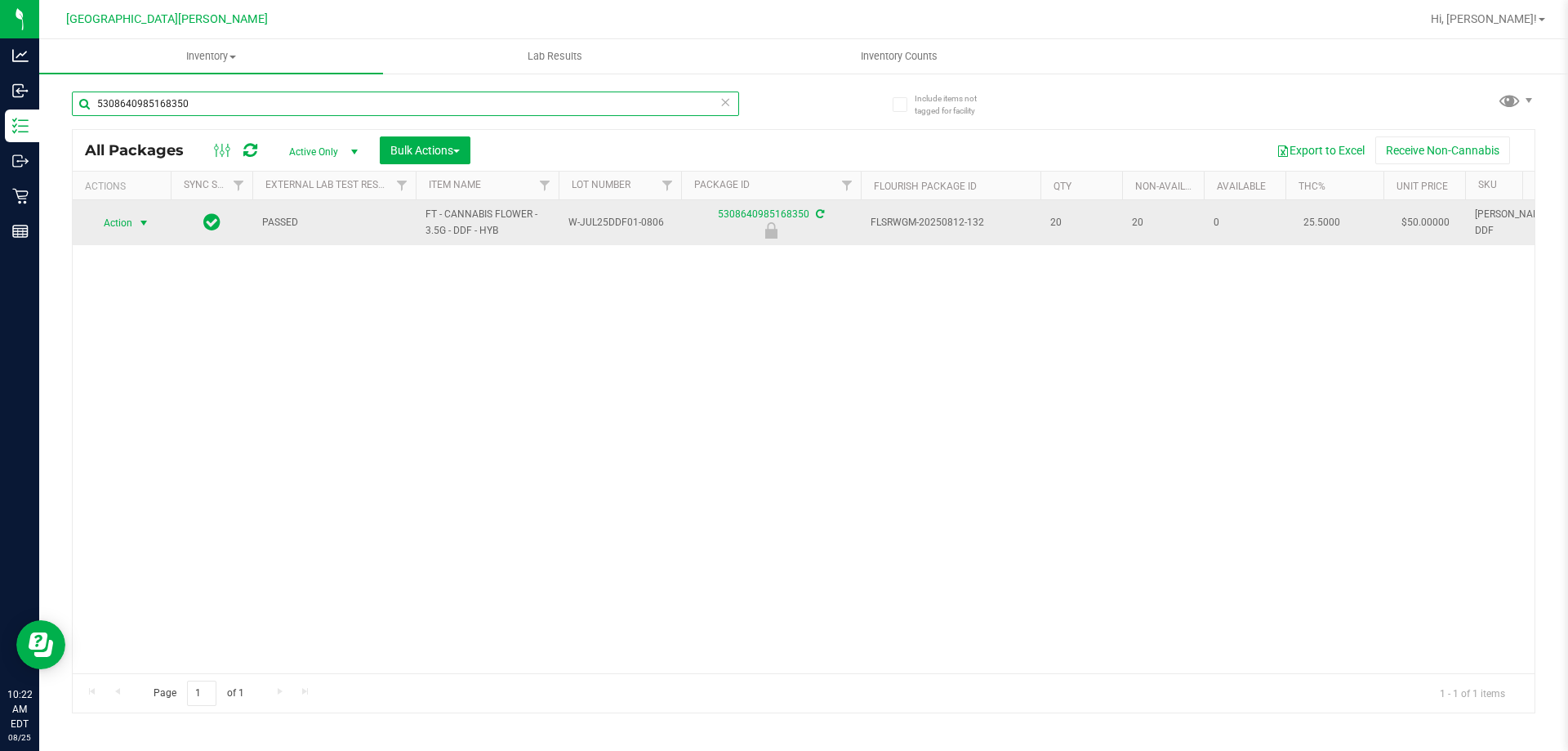
type input "5308640985168350"
click at [151, 222] on span "select" at bounding box center [145, 222] width 21 height 23
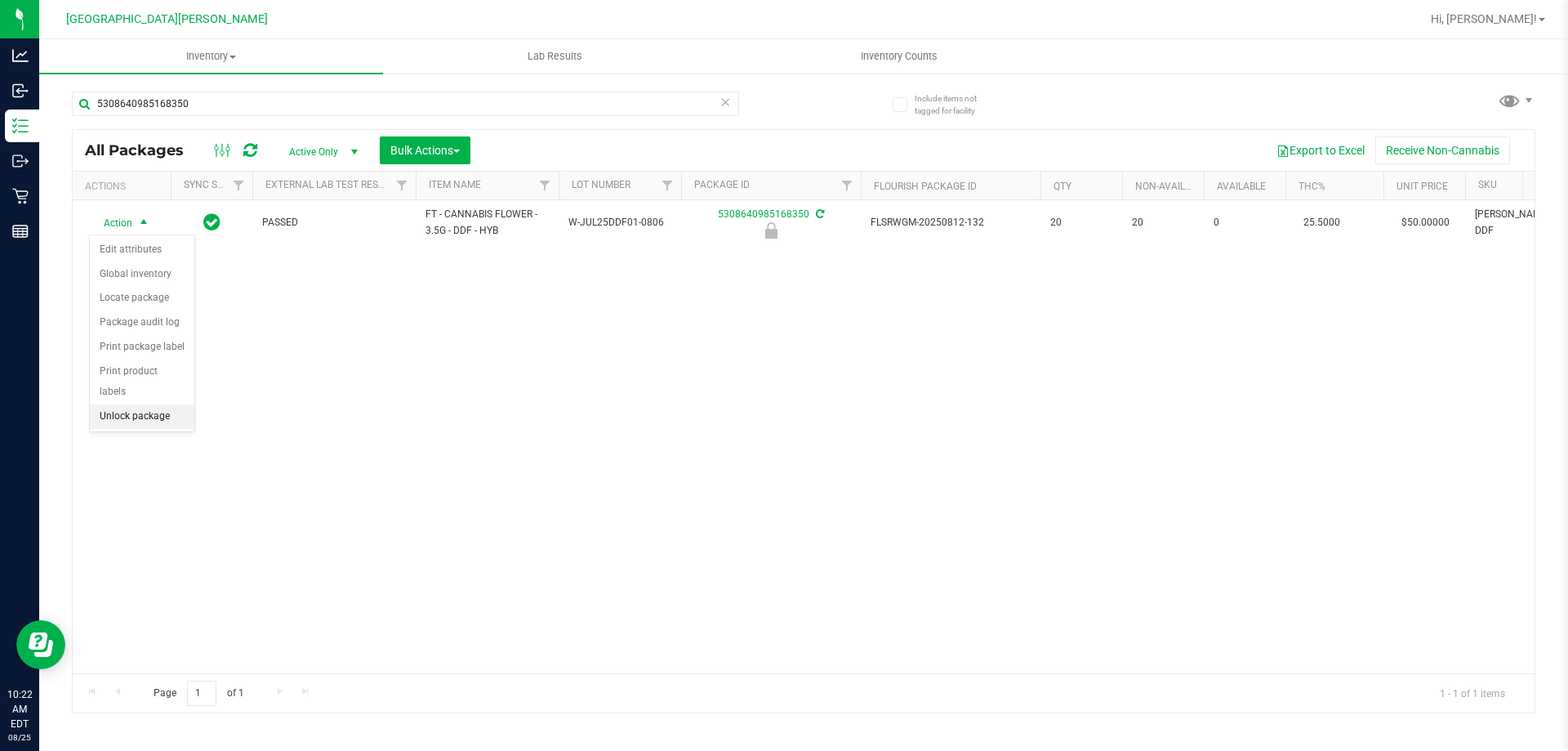
click at [131, 405] on li "Unlock package" at bounding box center [142, 417] width 104 height 24
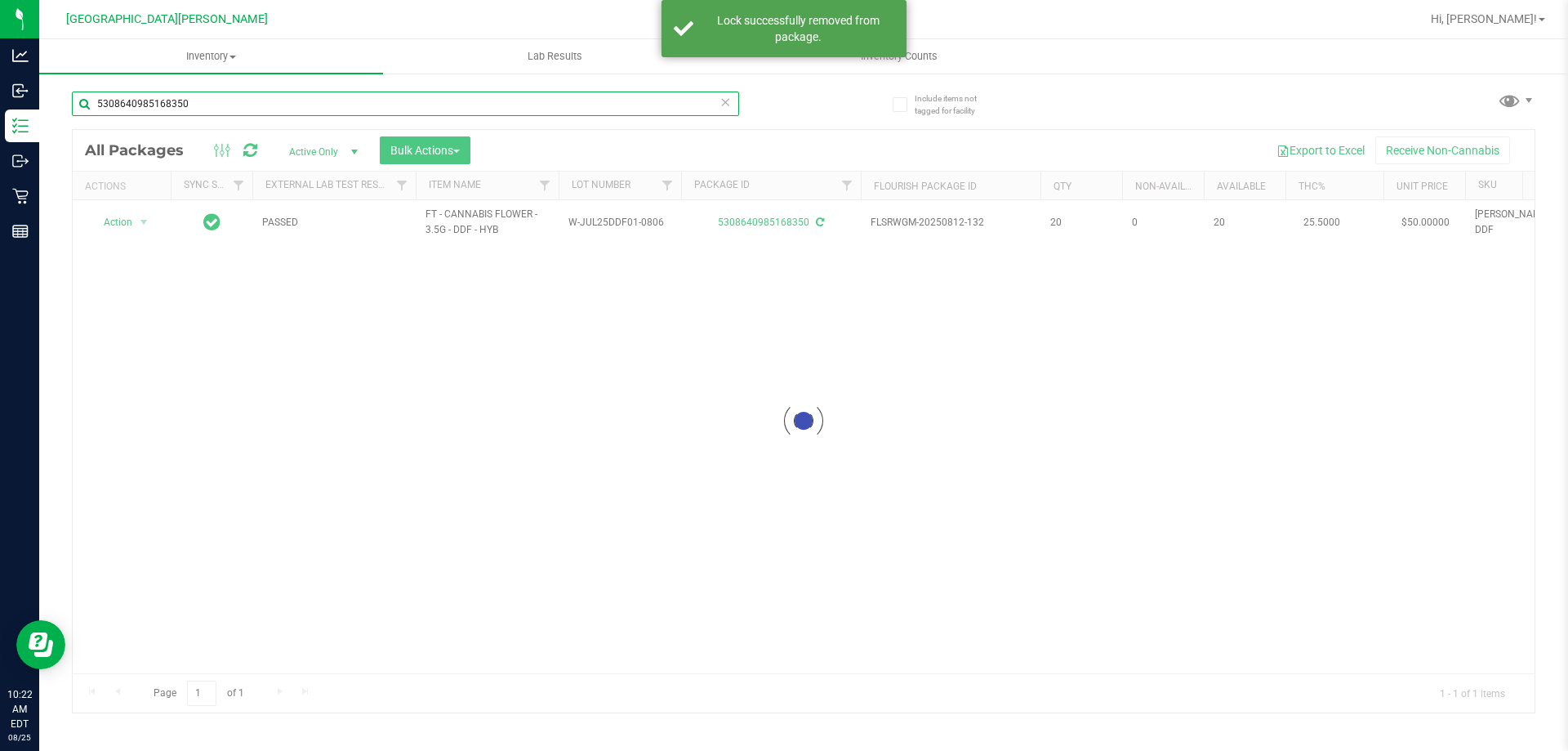
click at [204, 105] on input "5308640985168350" at bounding box center [405, 103] width 667 height 24
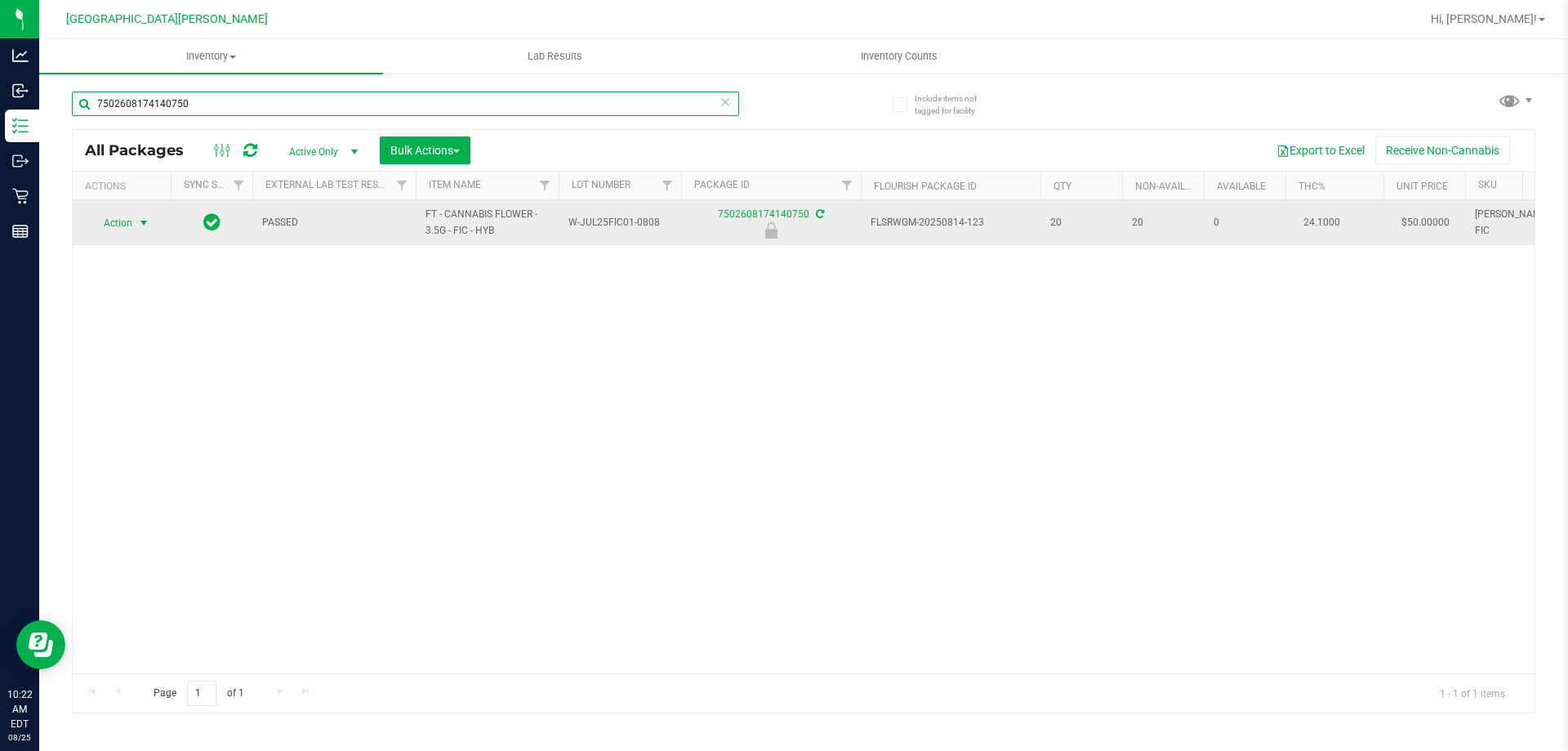
type input "7502608174140750"
click at [152, 219] on span "select" at bounding box center [145, 222] width 21 height 23
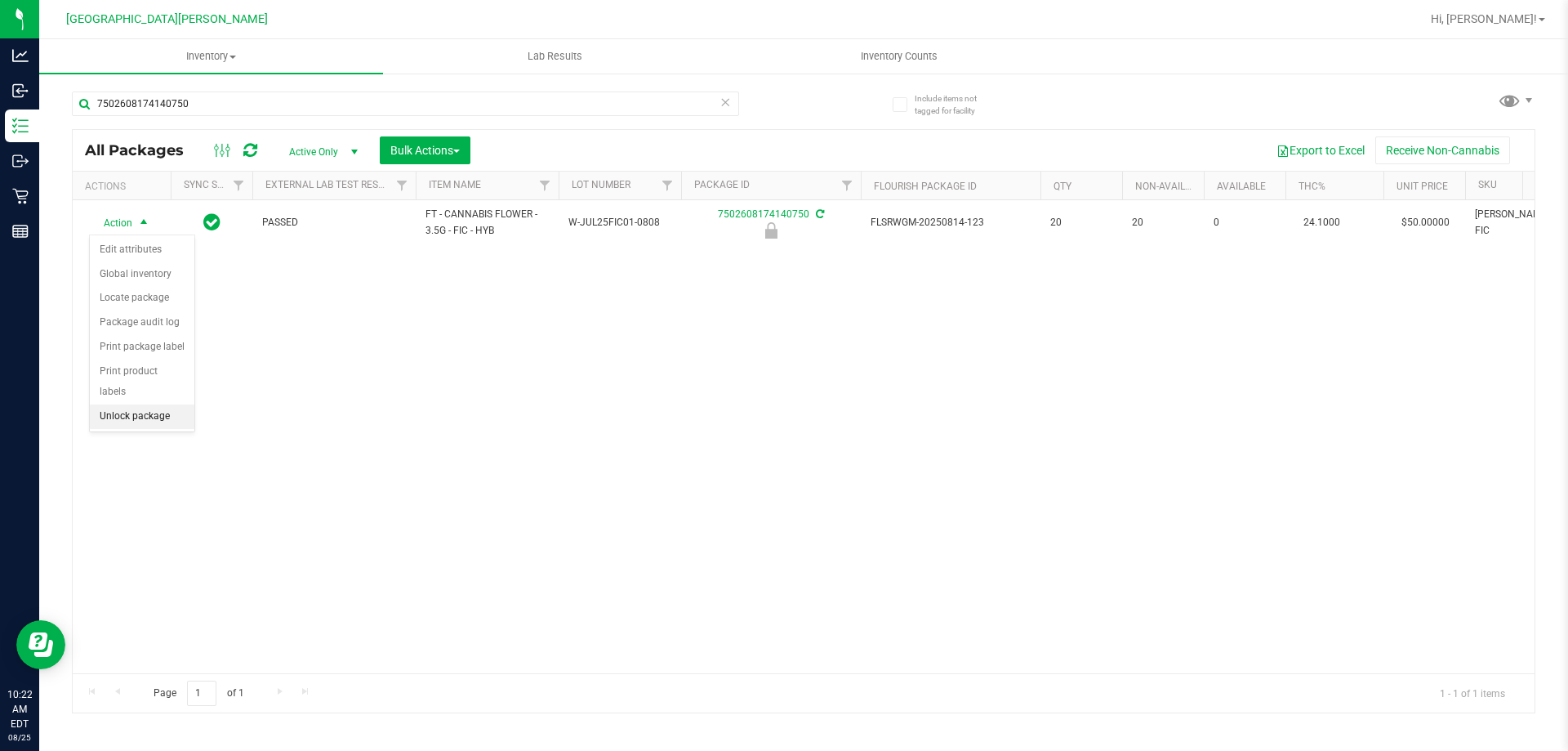
click at [135, 405] on li "Unlock package" at bounding box center [142, 417] width 104 height 24
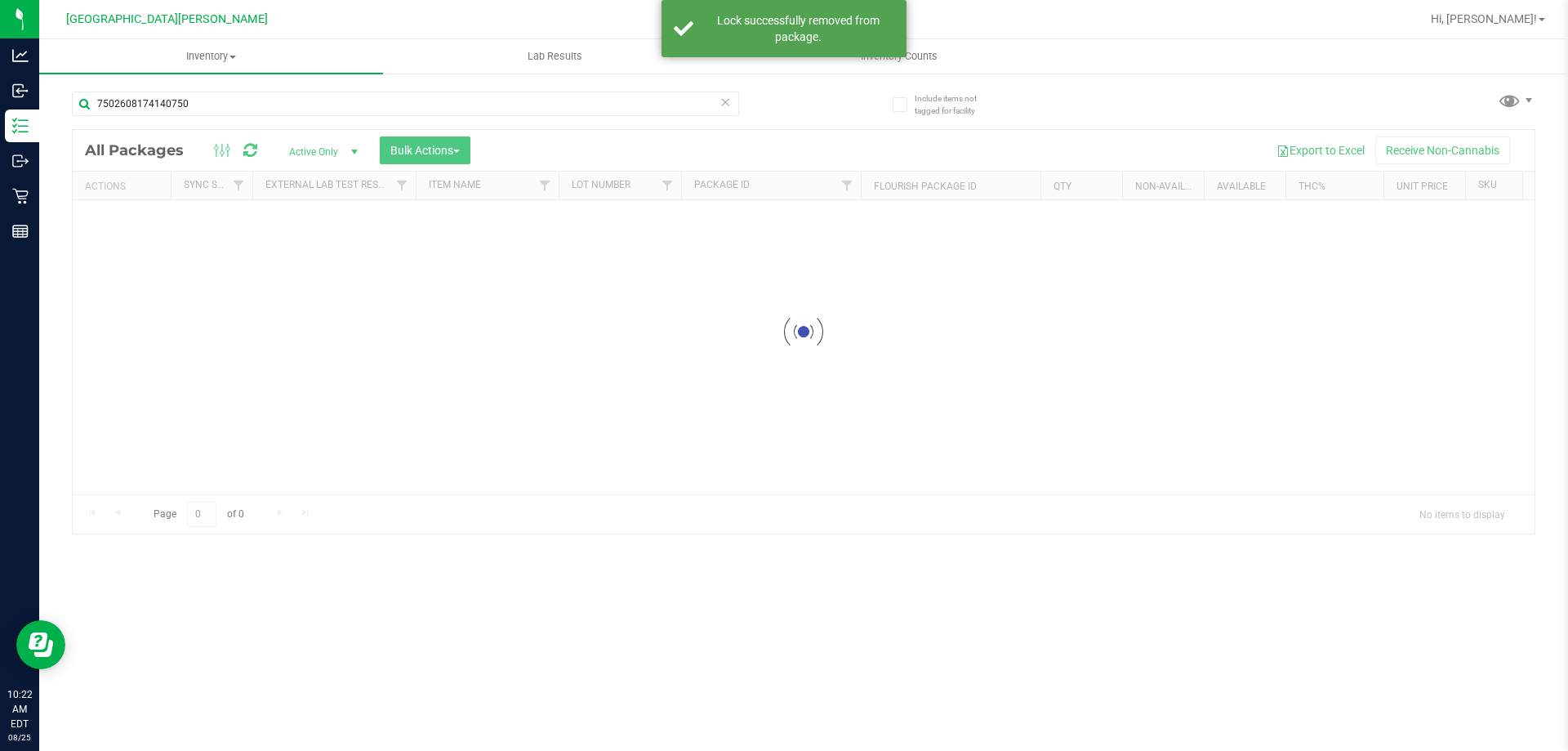
click at [220, 106] on input "7502608174140750" at bounding box center [405, 103] width 667 height 24
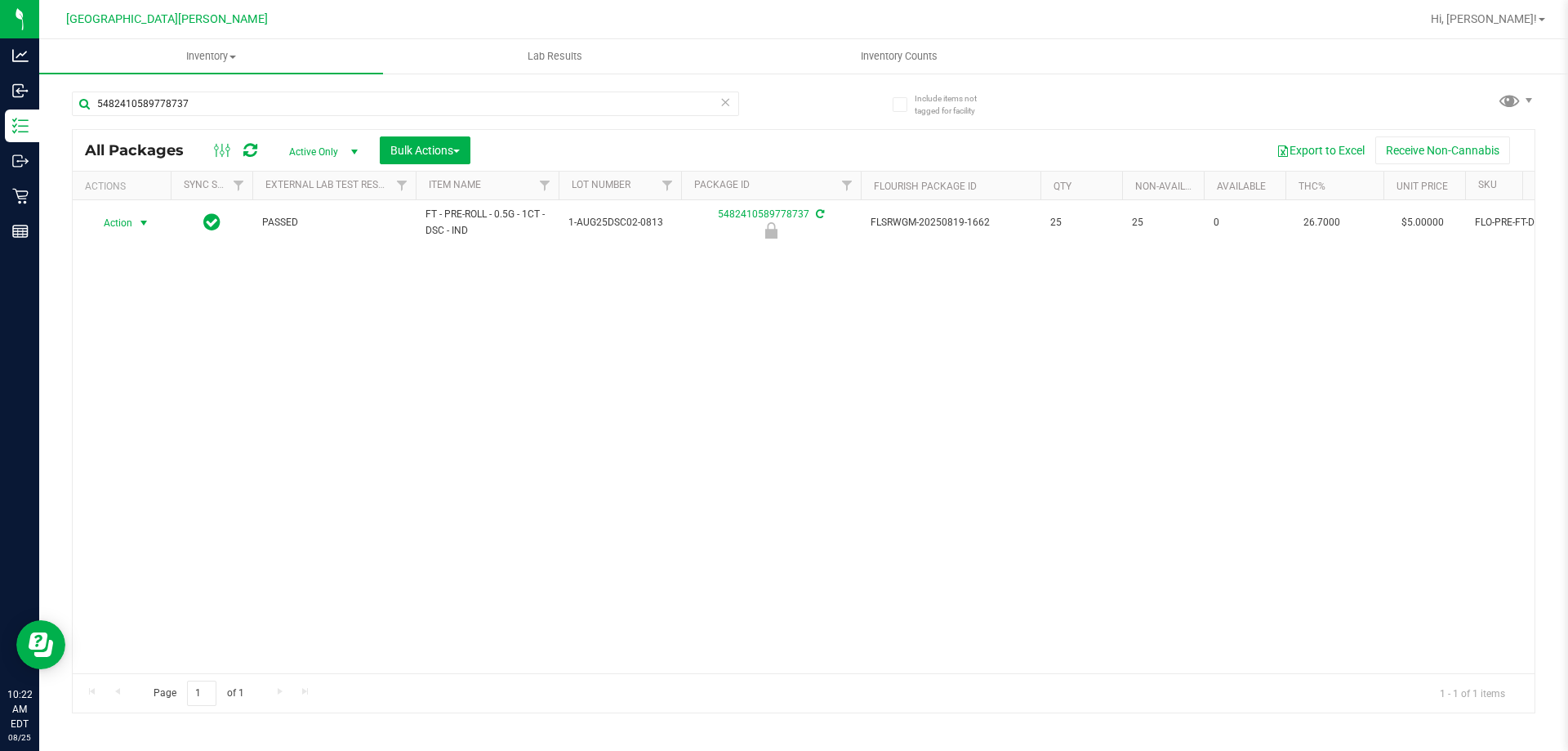
type input "5482410589778737"
click at [141, 229] on span "select" at bounding box center [144, 223] width 13 height 13
click at [134, 405] on li "Unlock package" at bounding box center [142, 417] width 104 height 24
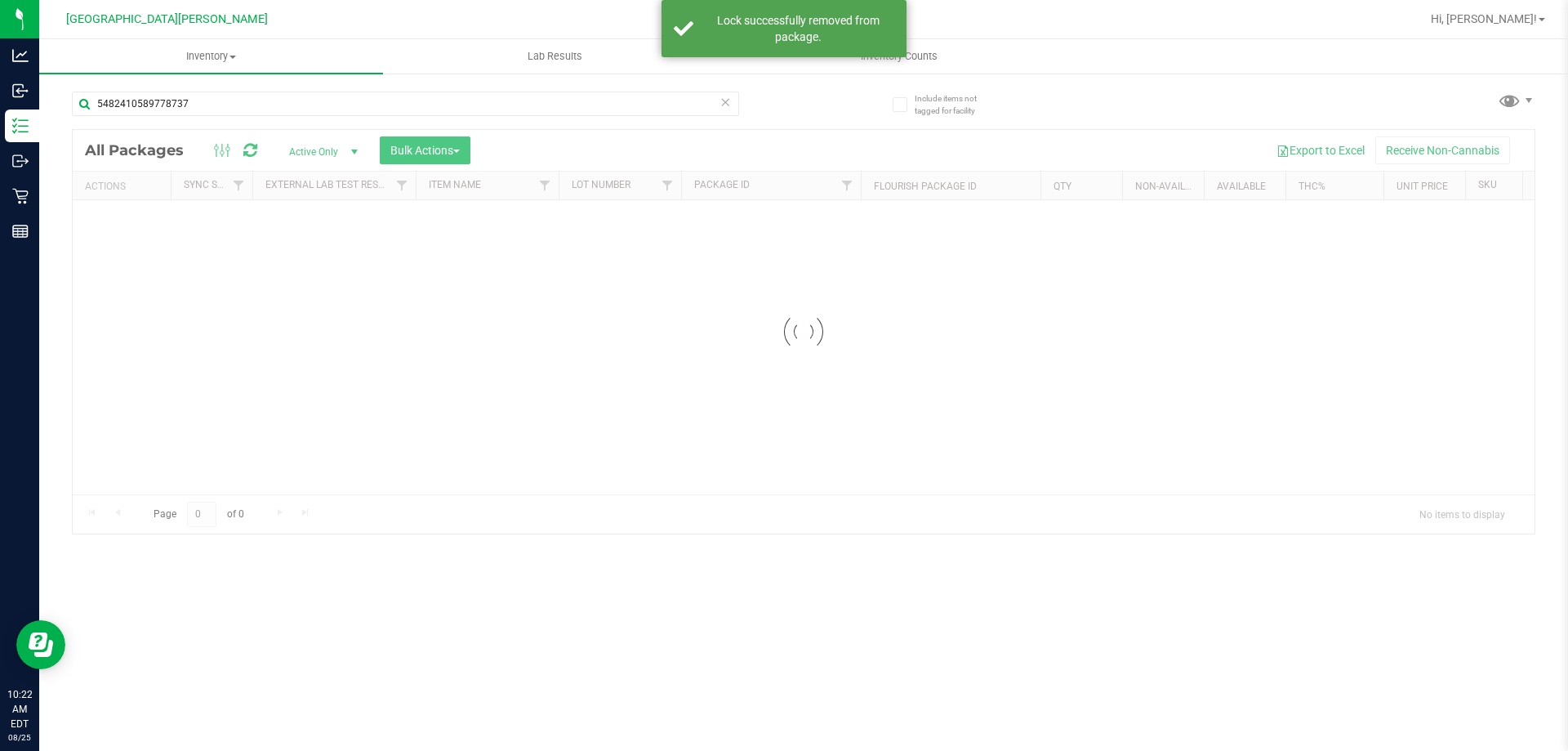
click at [203, 102] on input "5482410589778737" at bounding box center [405, 103] width 667 height 24
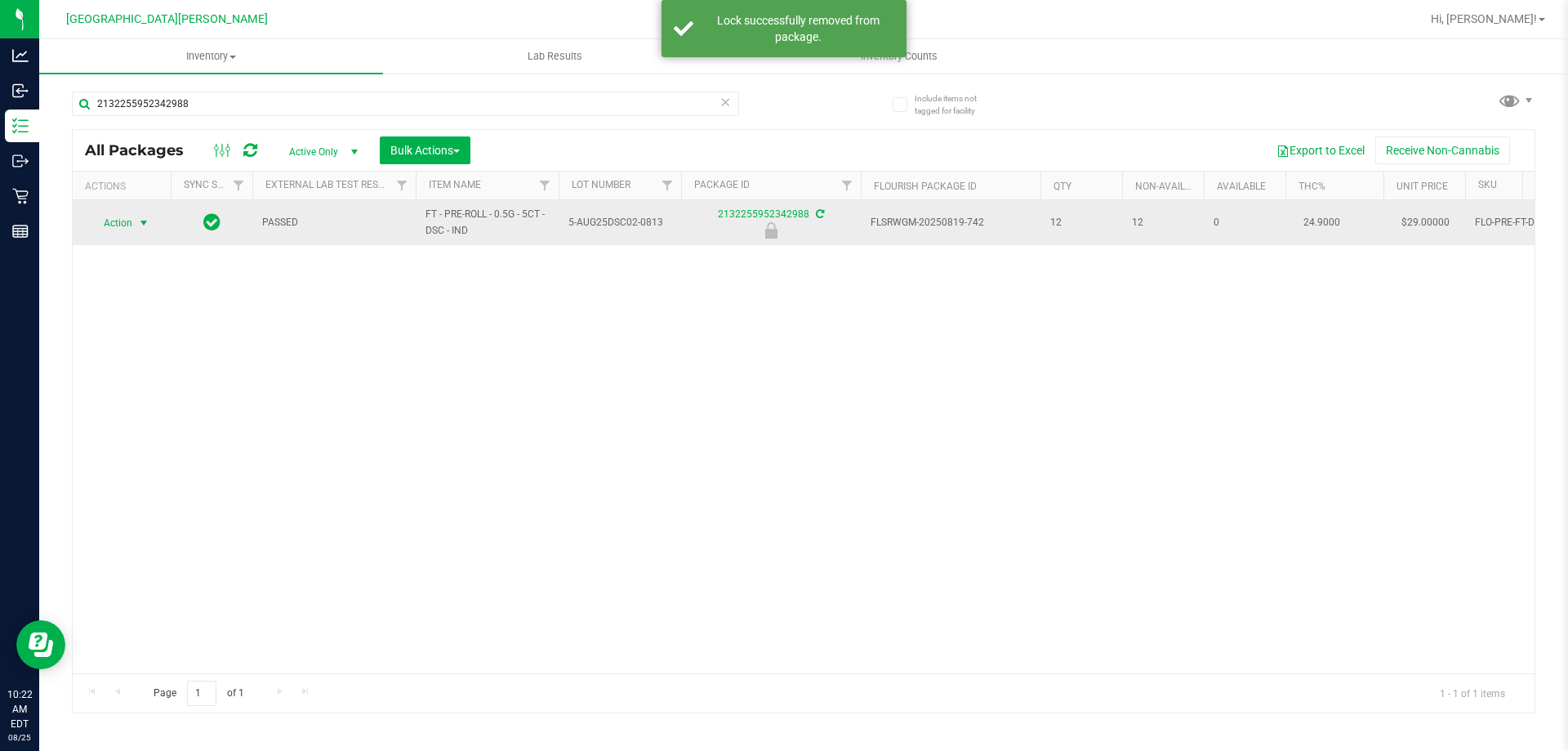
type input "2132255952342988"
click at [145, 214] on span "select" at bounding box center [145, 222] width 21 height 23
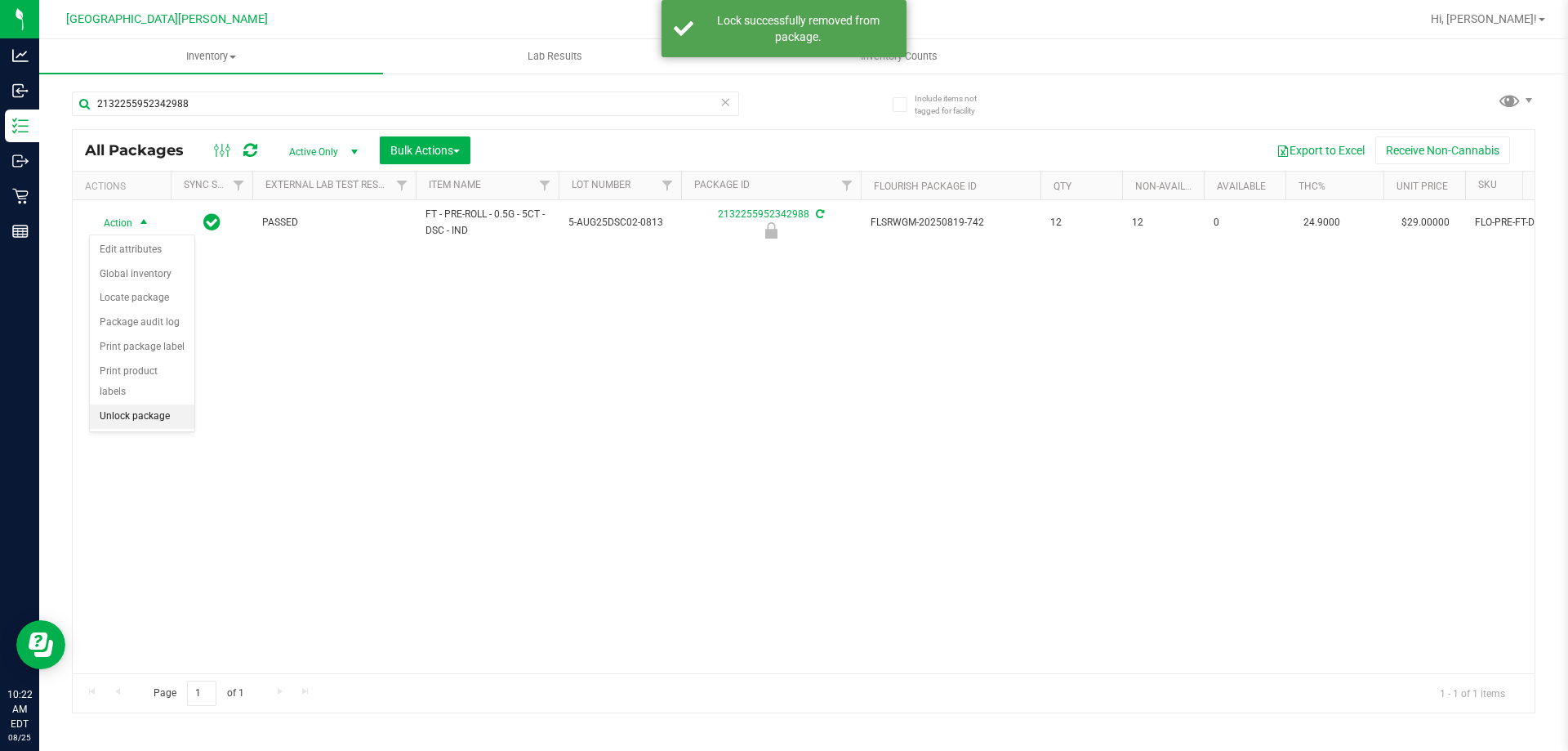
click at [137, 405] on li "Unlock package" at bounding box center [142, 417] width 104 height 24
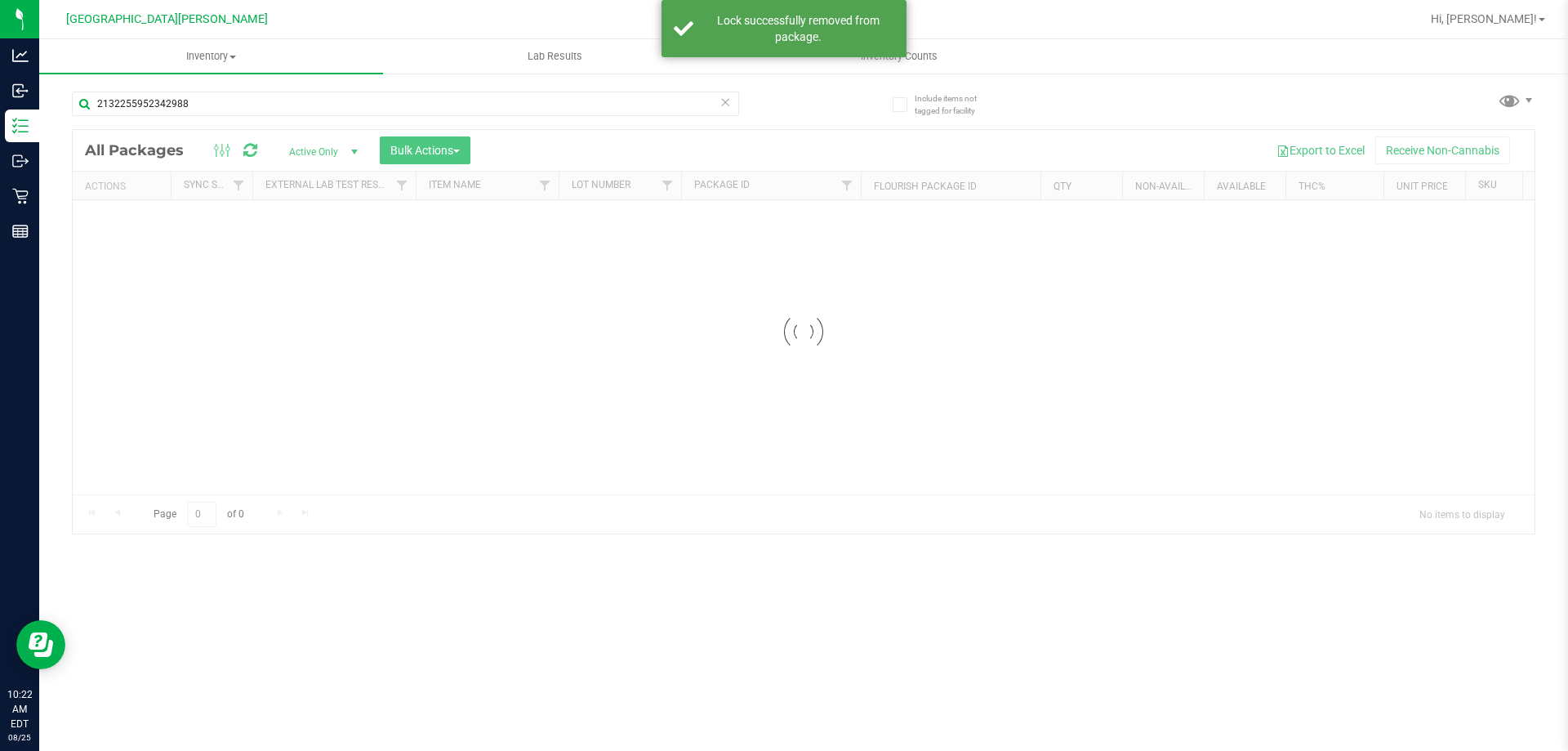
click at [205, 104] on input "2132255952342988" at bounding box center [405, 103] width 667 height 24
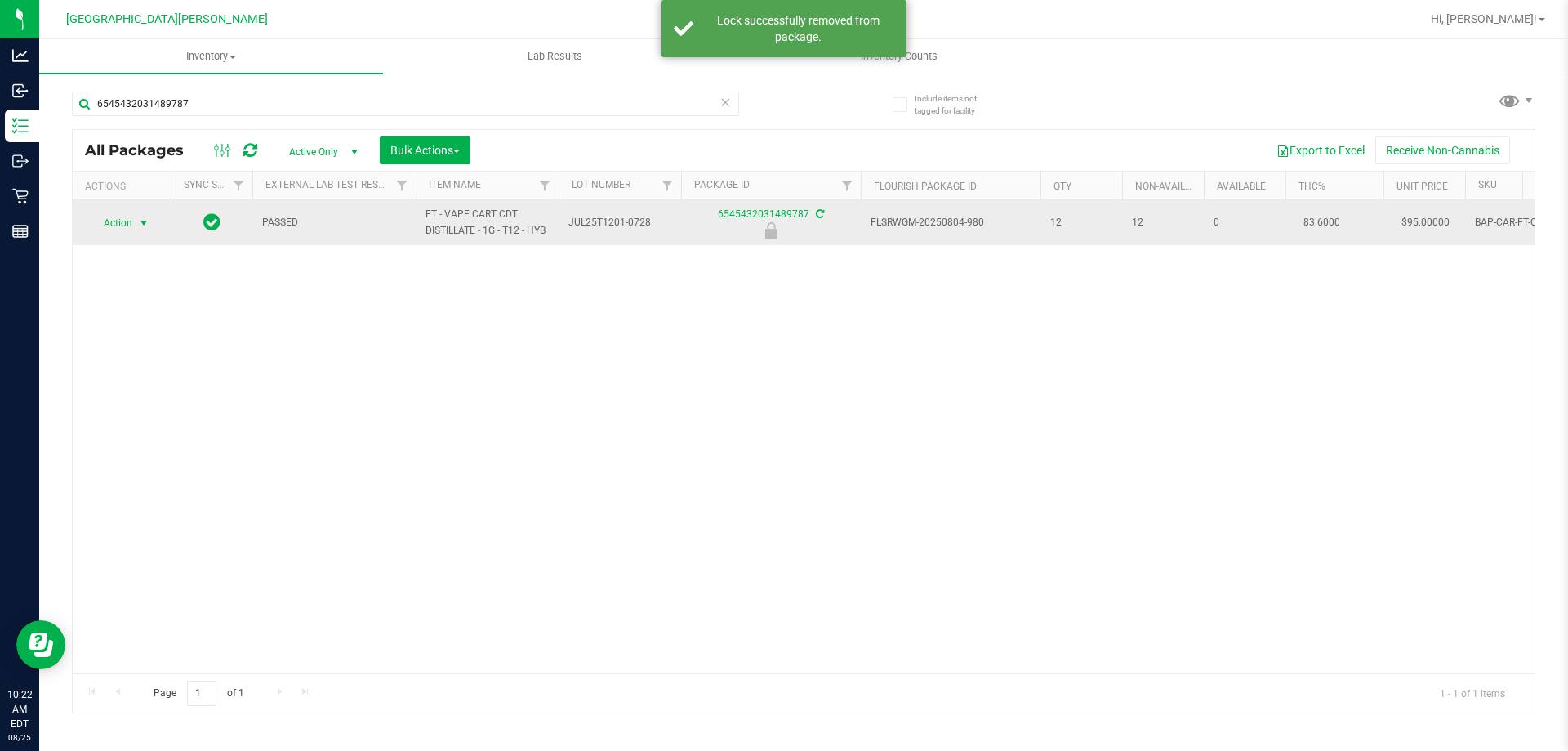
type input "6545432031489787"
click at [135, 223] on span "select" at bounding box center [145, 222] width 21 height 23
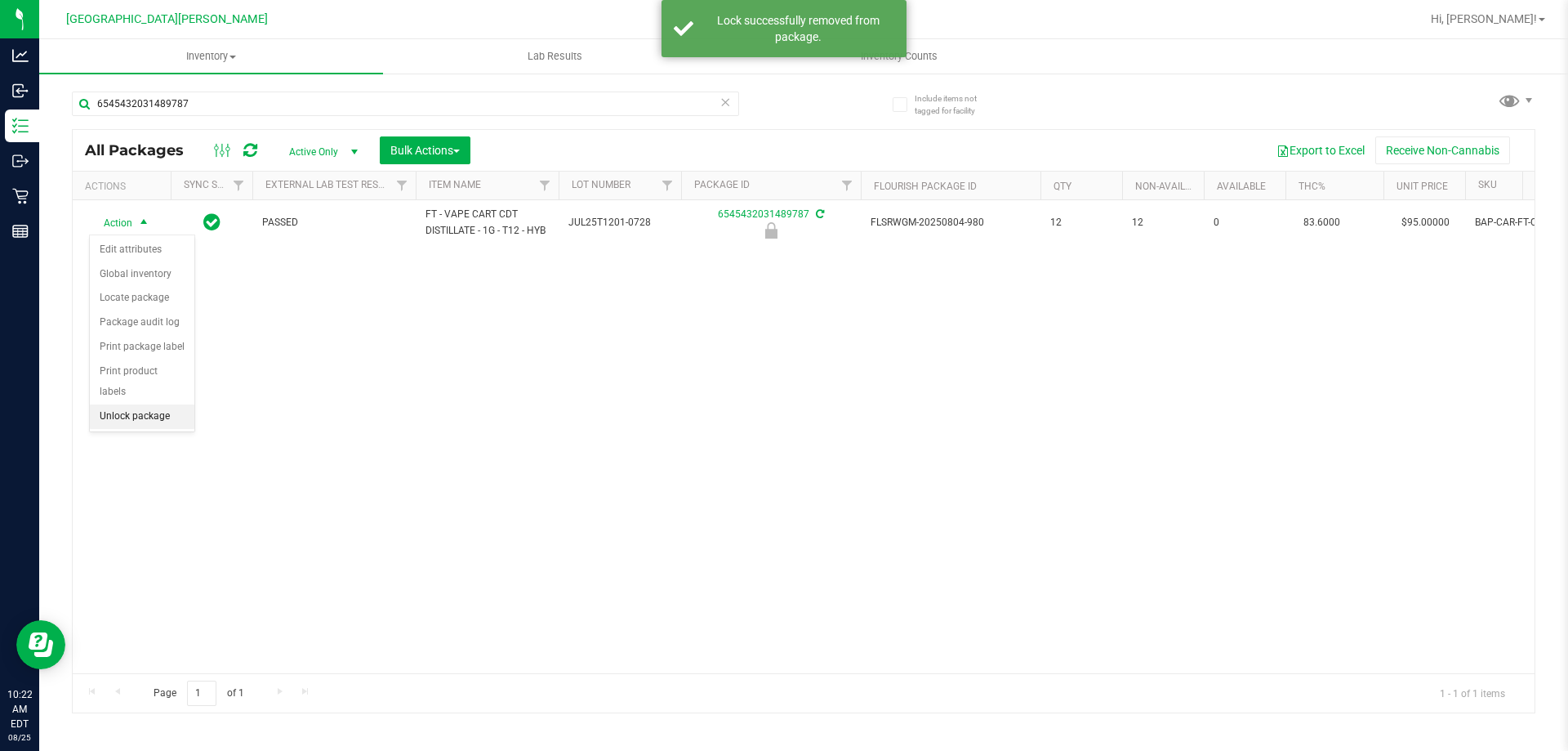
click at [129, 405] on li "Unlock package" at bounding box center [142, 417] width 104 height 24
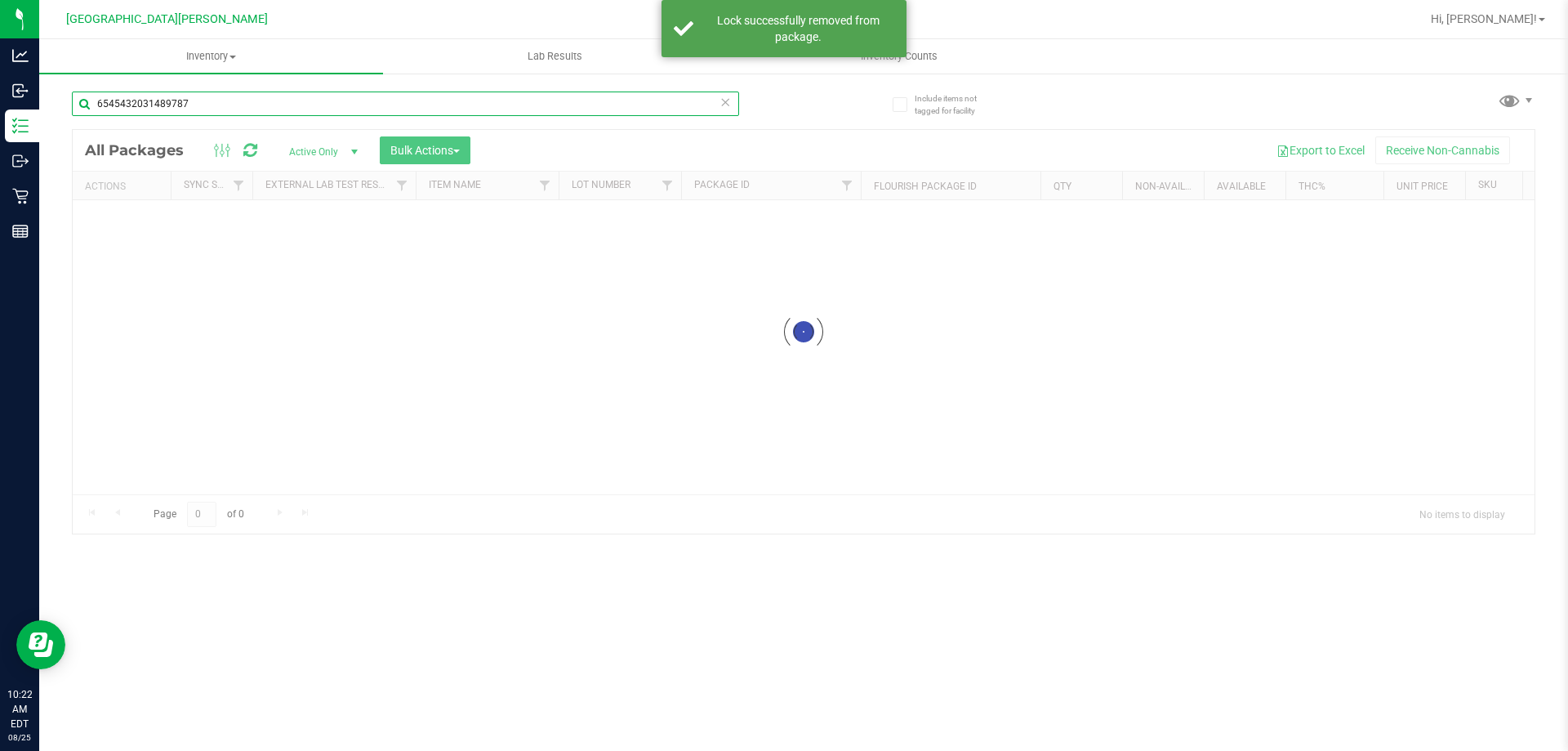
click at [201, 110] on input "6545432031489787" at bounding box center [405, 103] width 667 height 24
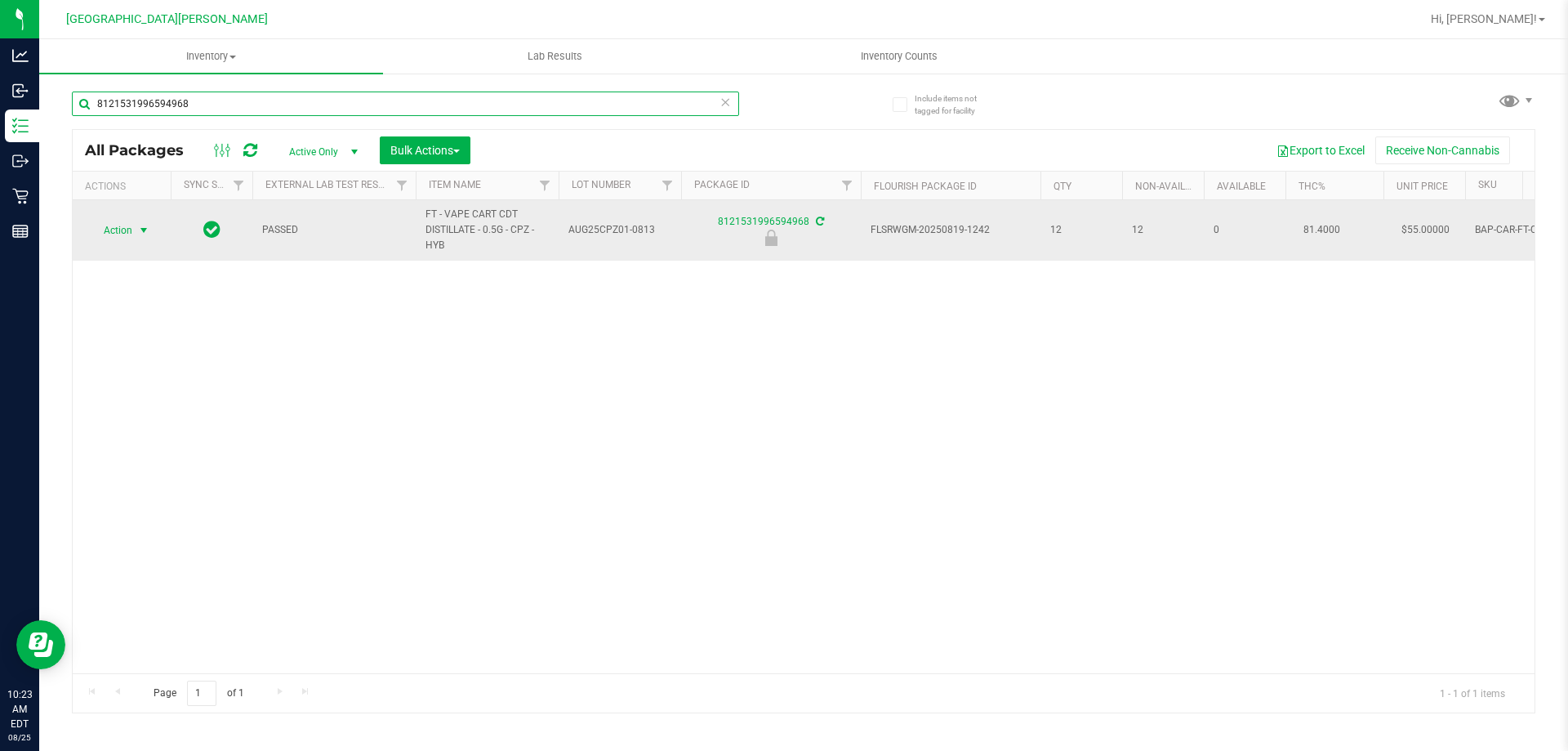
type input "8121531996594968"
click at [126, 235] on span "Action" at bounding box center [111, 230] width 44 height 23
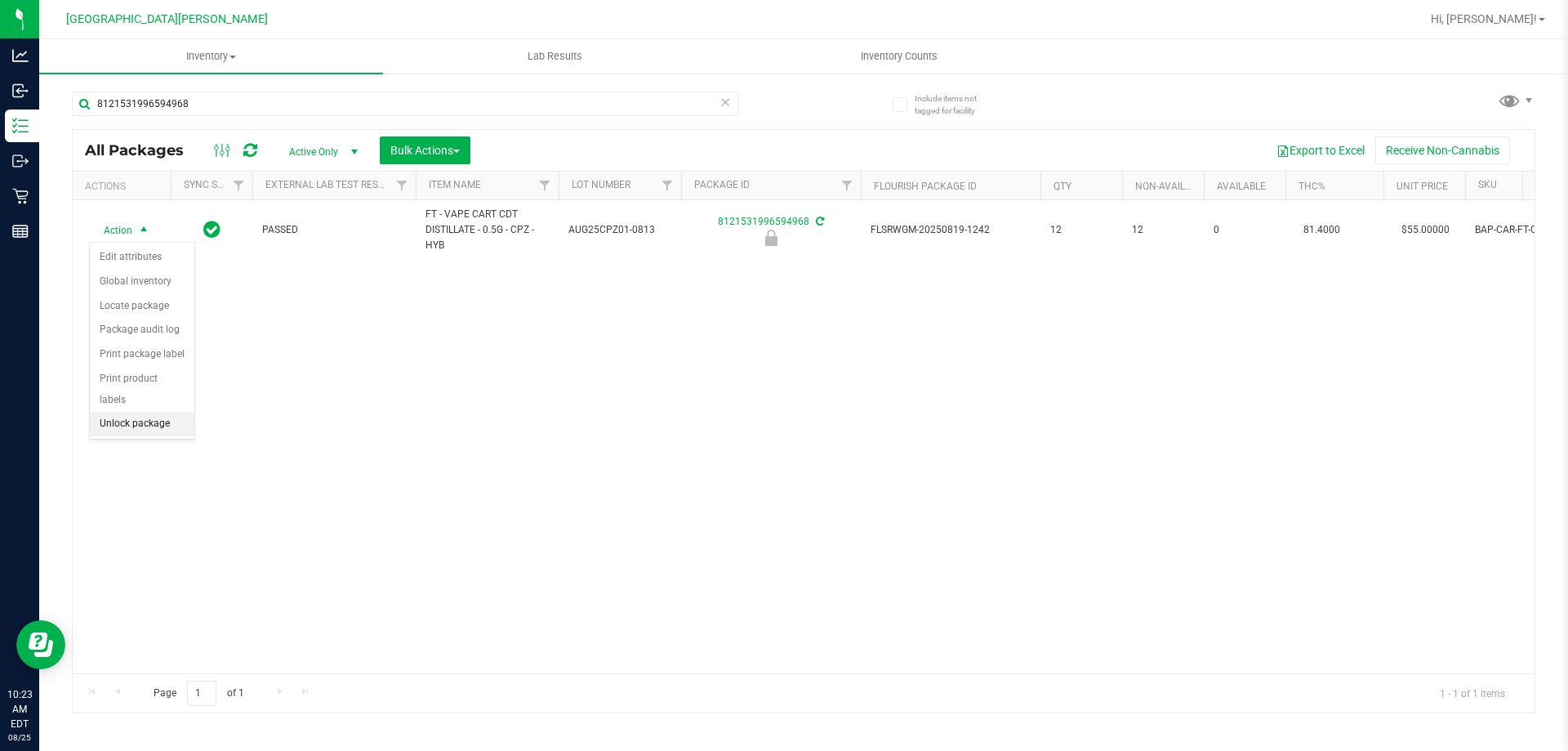
click at [116, 412] on li "Unlock package" at bounding box center [142, 424] width 104 height 24
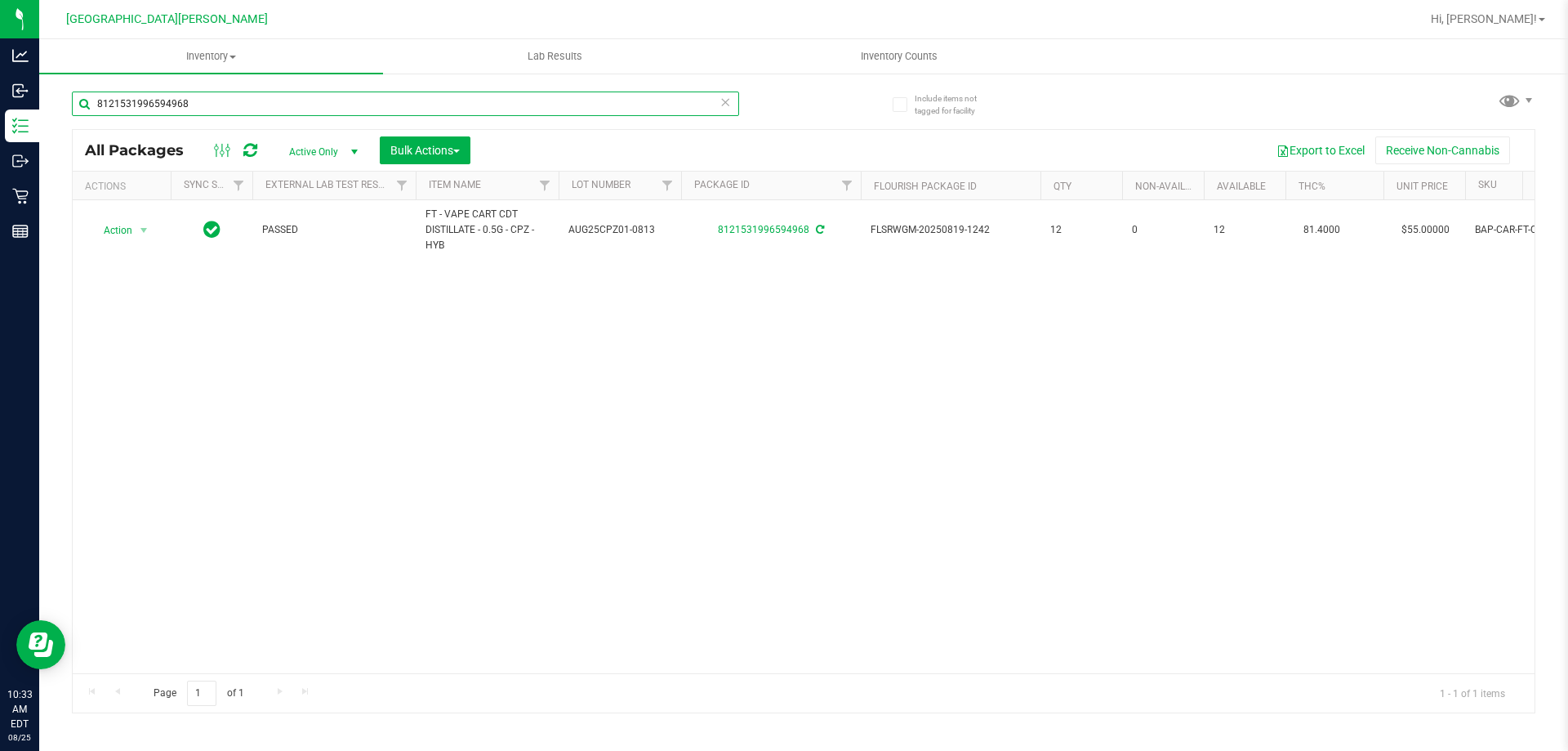
click at [267, 99] on input "8121531996594968" at bounding box center [405, 103] width 667 height 24
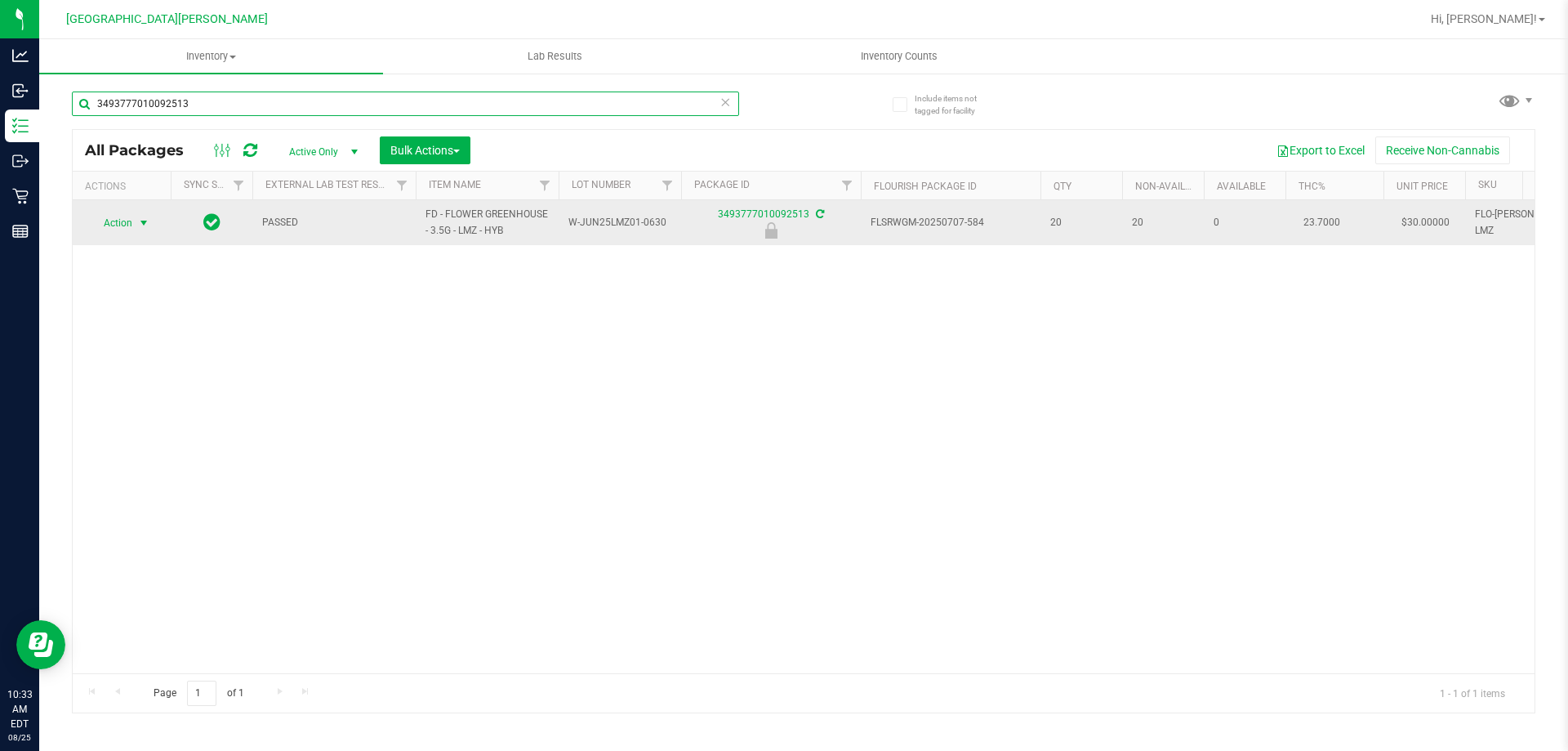
type input "3493777010092513"
click at [143, 223] on span "select" at bounding box center [144, 223] width 13 height 13
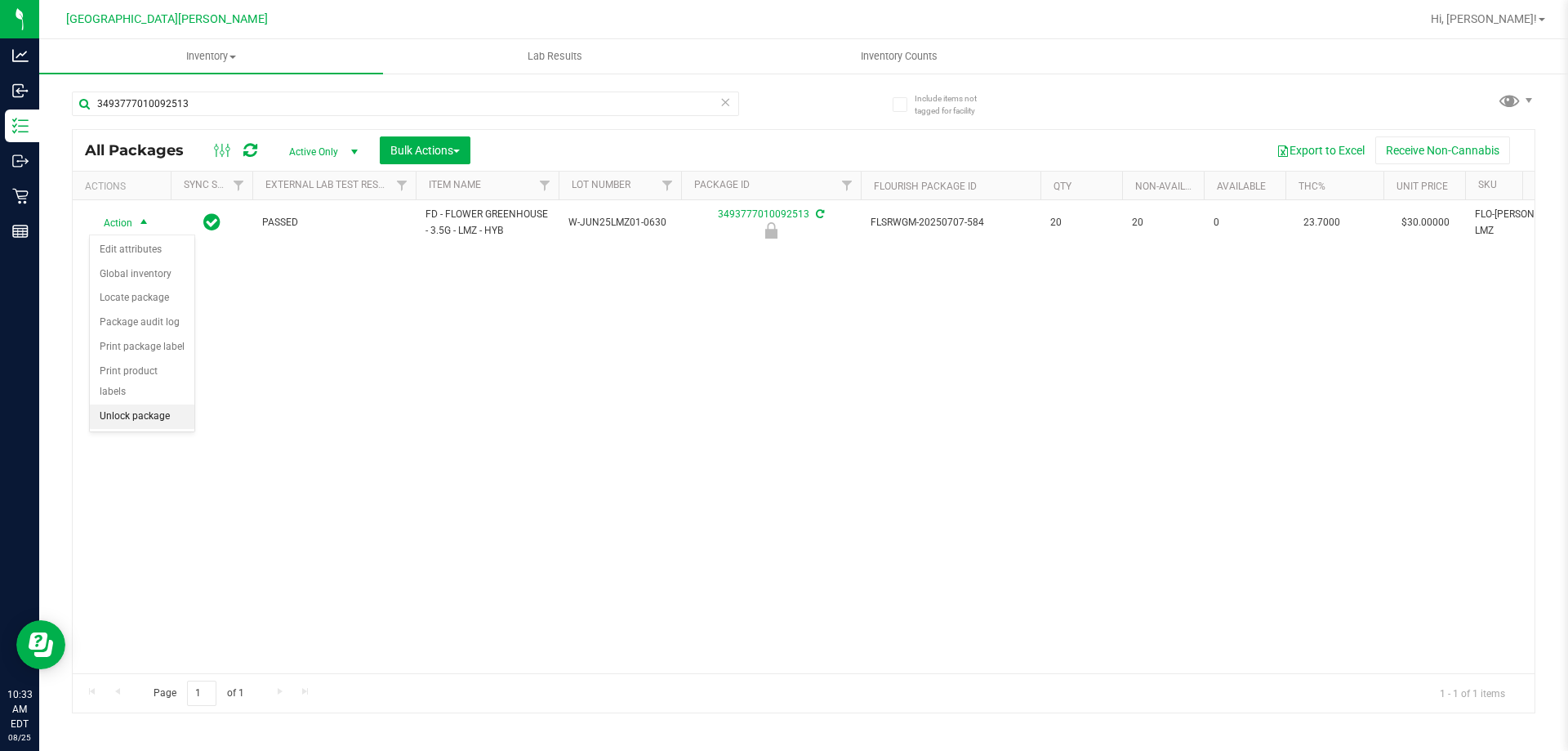
click at [139, 405] on li "Unlock package" at bounding box center [142, 417] width 104 height 24
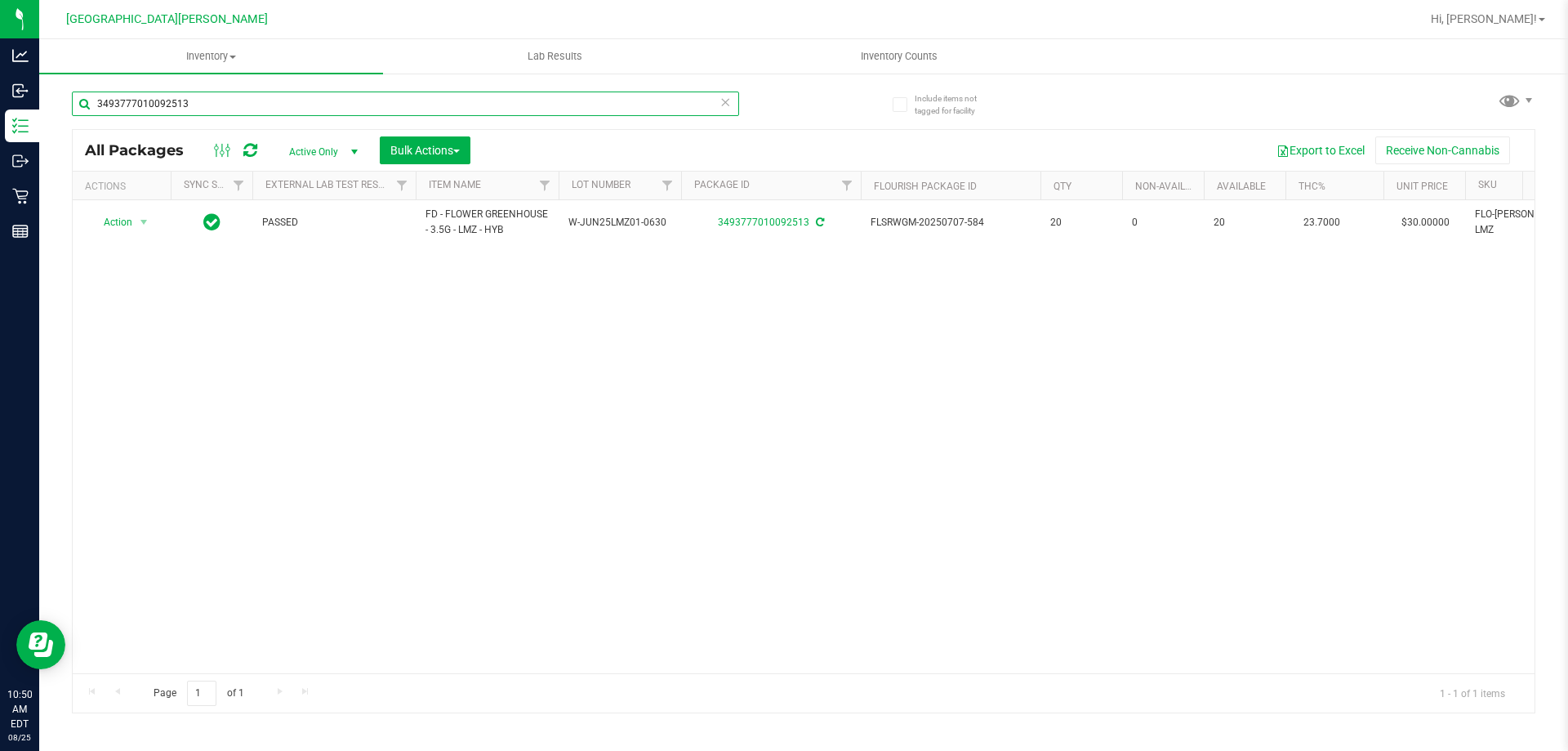
click at [165, 100] on input "3493777010092513" at bounding box center [405, 103] width 667 height 24
type input "8211491310648254"
click at [115, 223] on span "Action" at bounding box center [111, 222] width 44 height 23
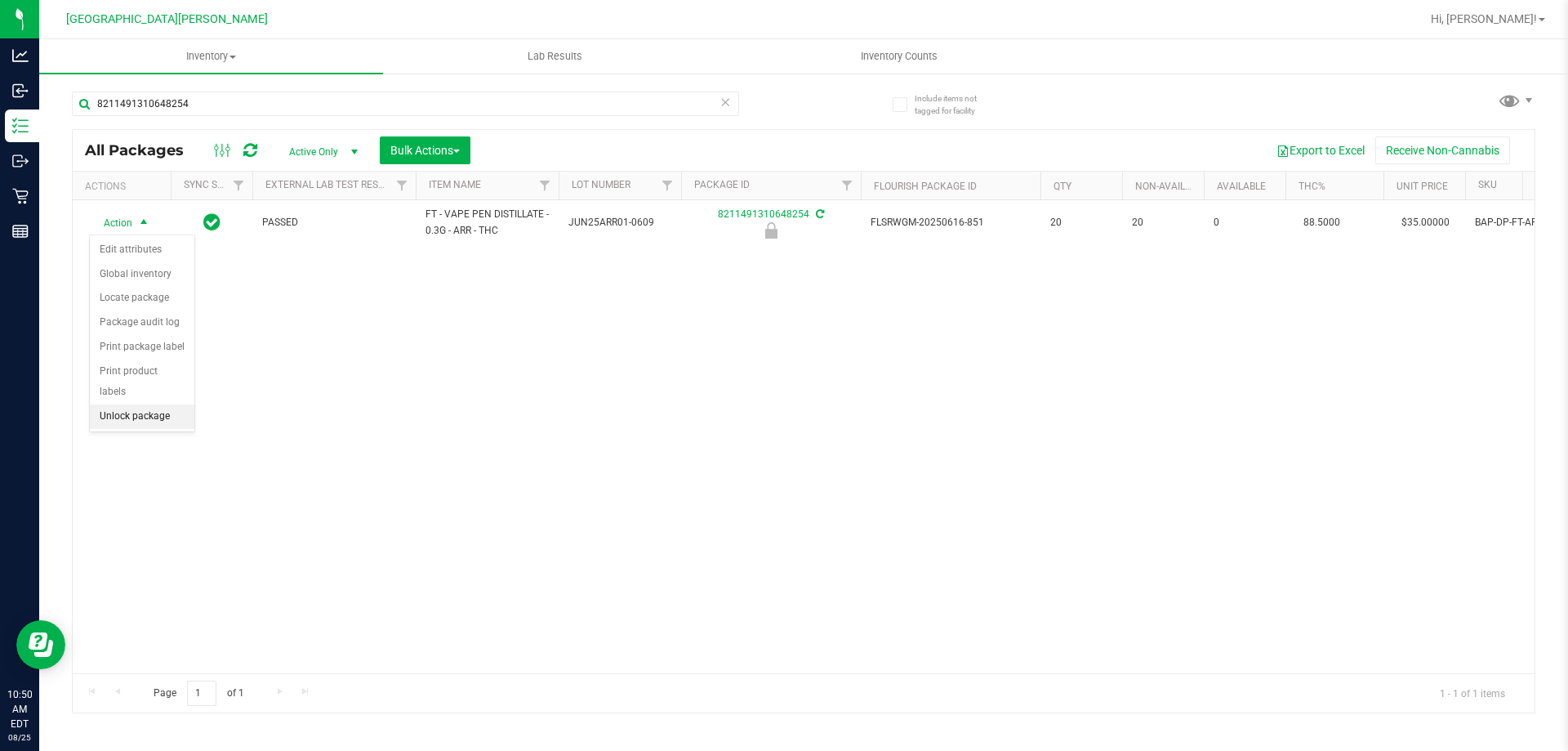
click at [150, 405] on li "Unlock package" at bounding box center [142, 417] width 104 height 24
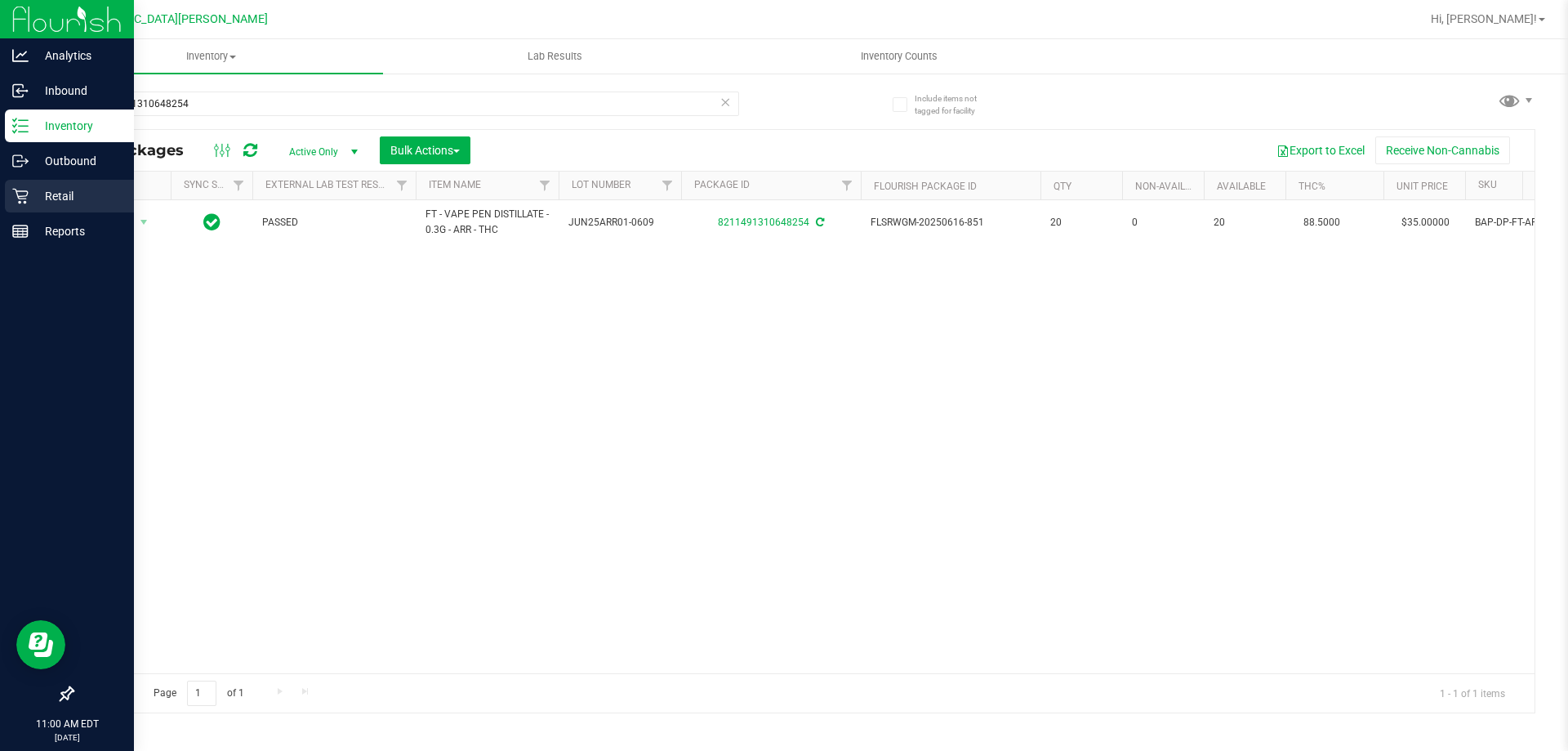
click at [29, 198] on p "Retail" at bounding box center [77, 195] width 98 height 20
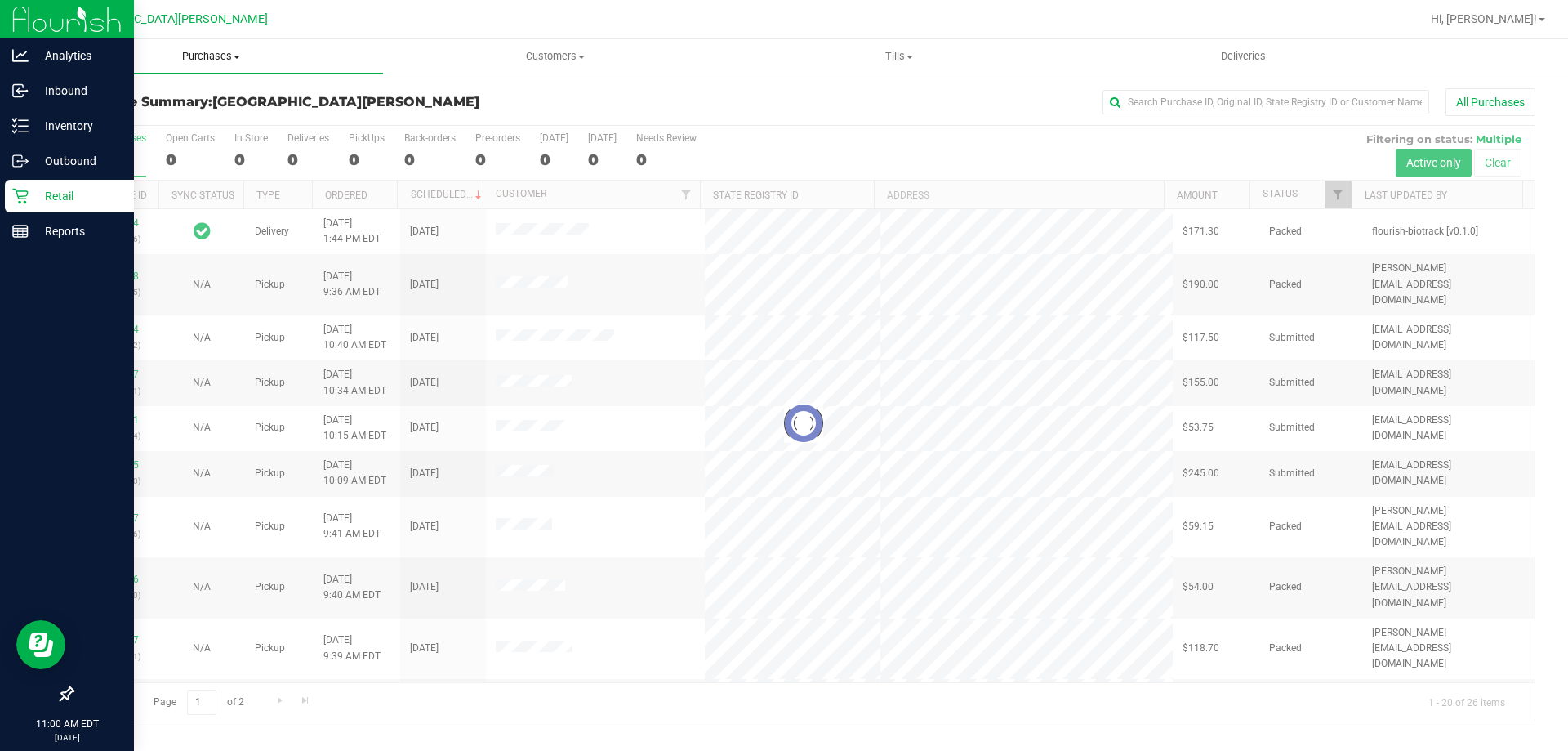
click at [206, 58] on span "Purchases" at bounding box center [211, 56] width 343 height 15
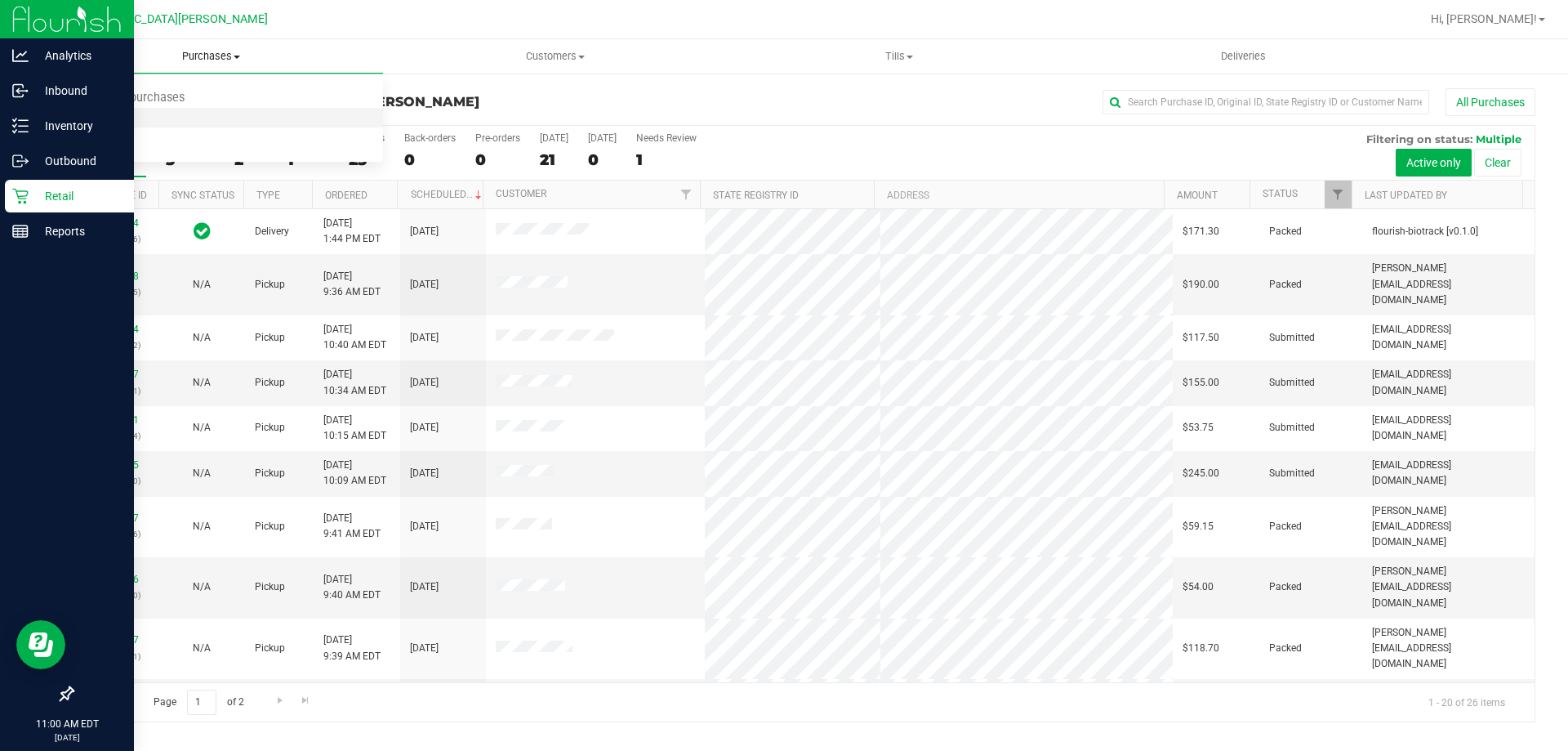
click at [193, 112] on li "Fulfillment" at bounding box center [211, 118] width 343 height 20
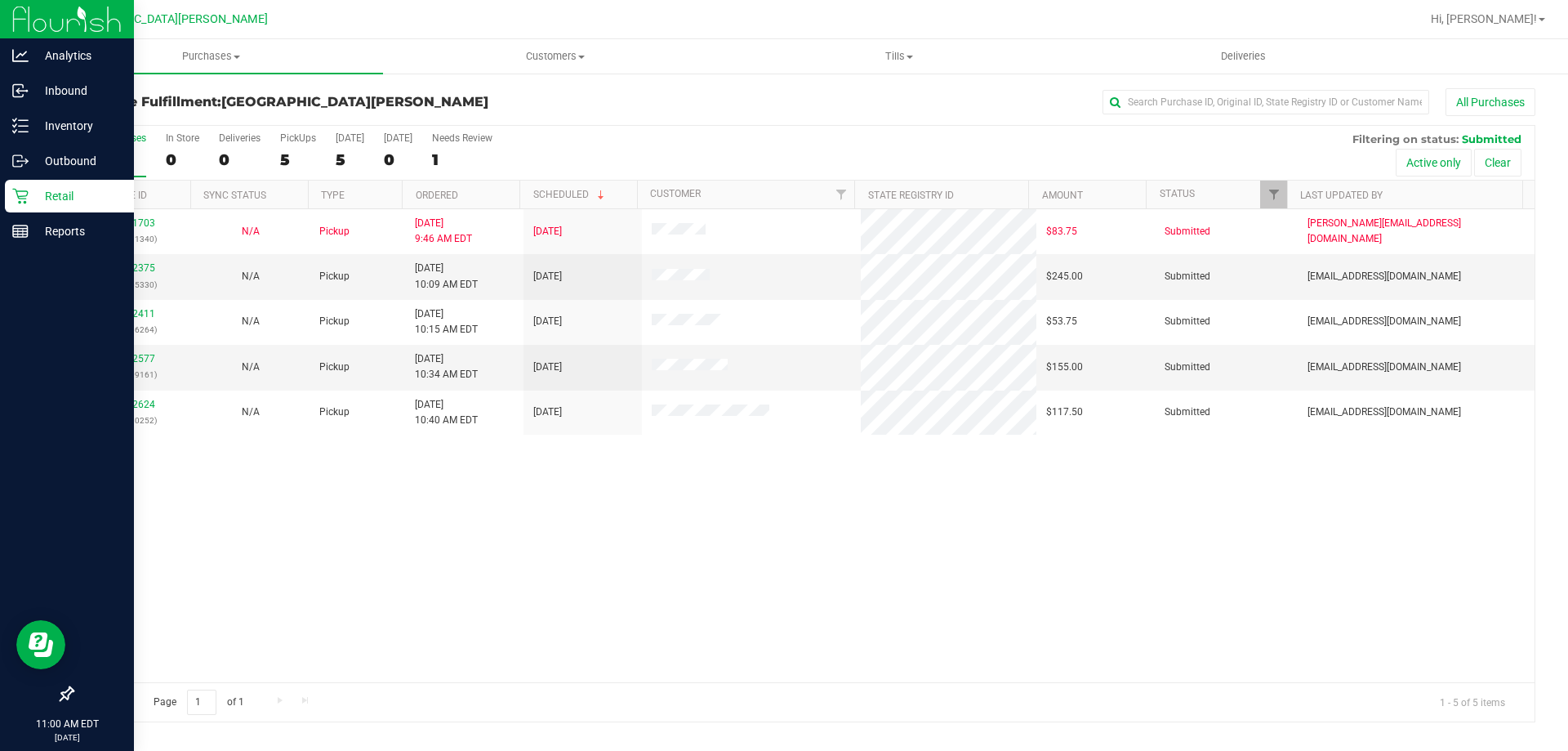
click at [56, 197] on p "Retail" at bounding box center [77, 195] width 98 height 20
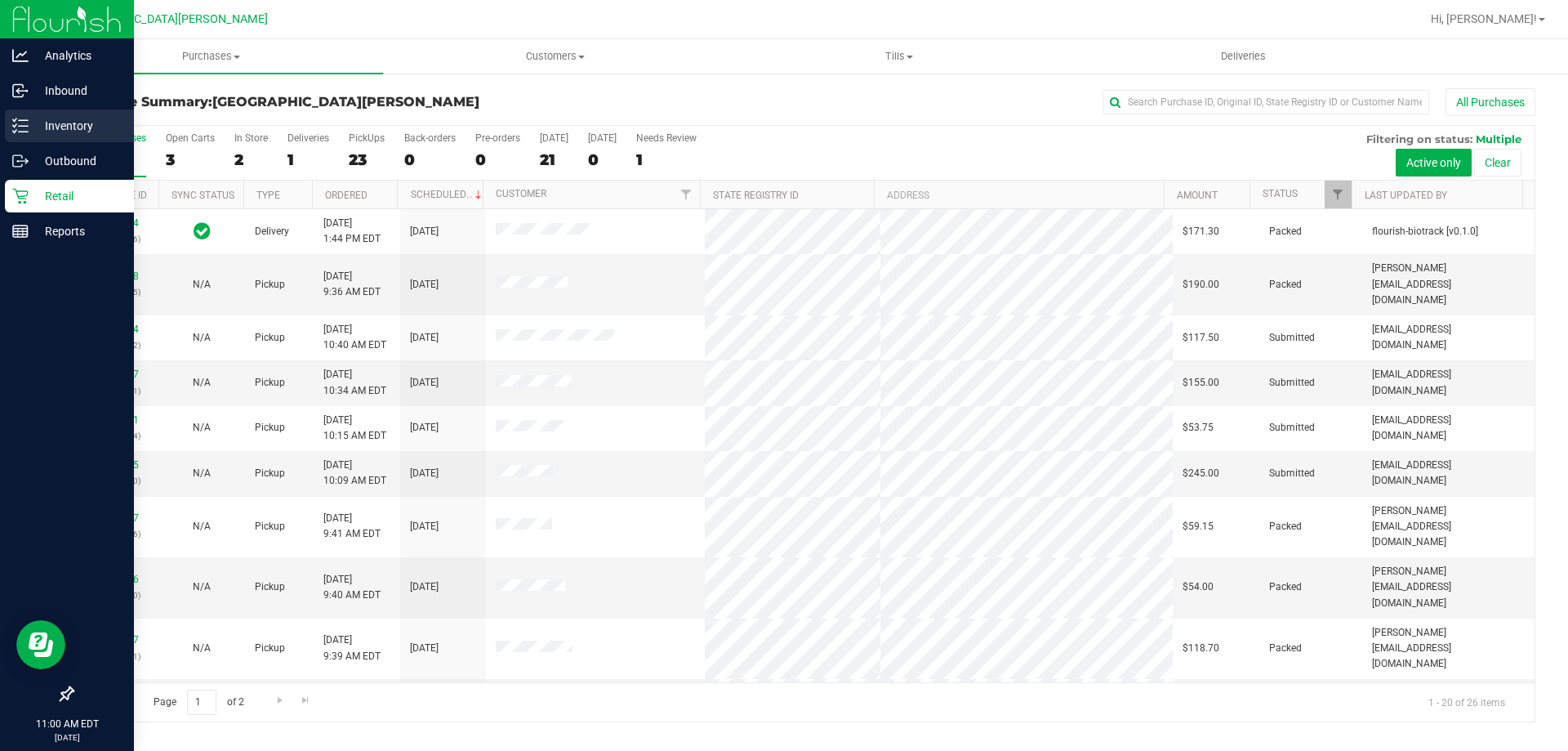
click at [33, 117] on p "Inventory" at bounding box center [77, 126] width 98 height 20
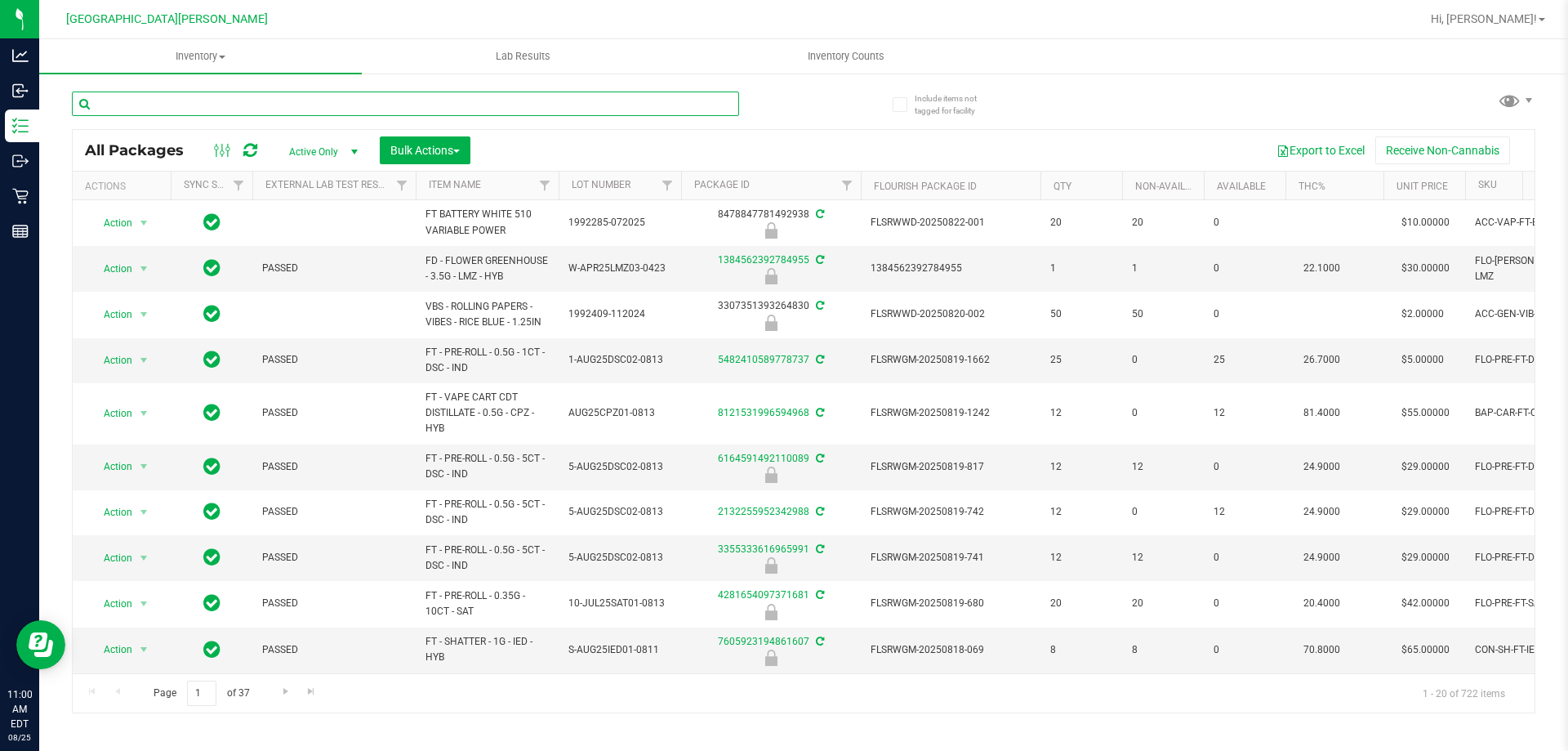
click at [205, 104] on input "text" at bounding box center [405, 103] width 667 height 24
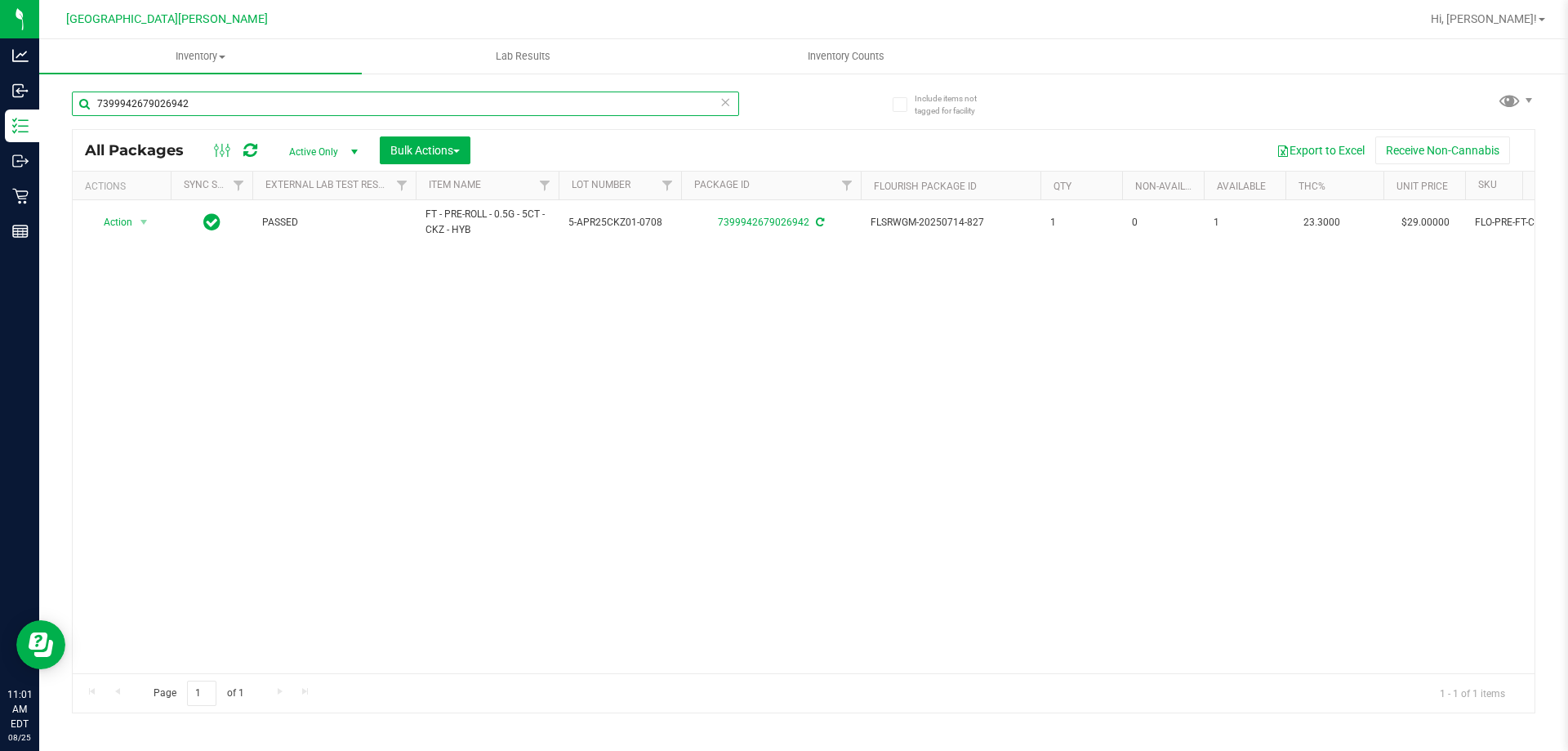
click at [229, 99] on input "7399942679026942" at bounding box center [405, 103] width 667 height 24
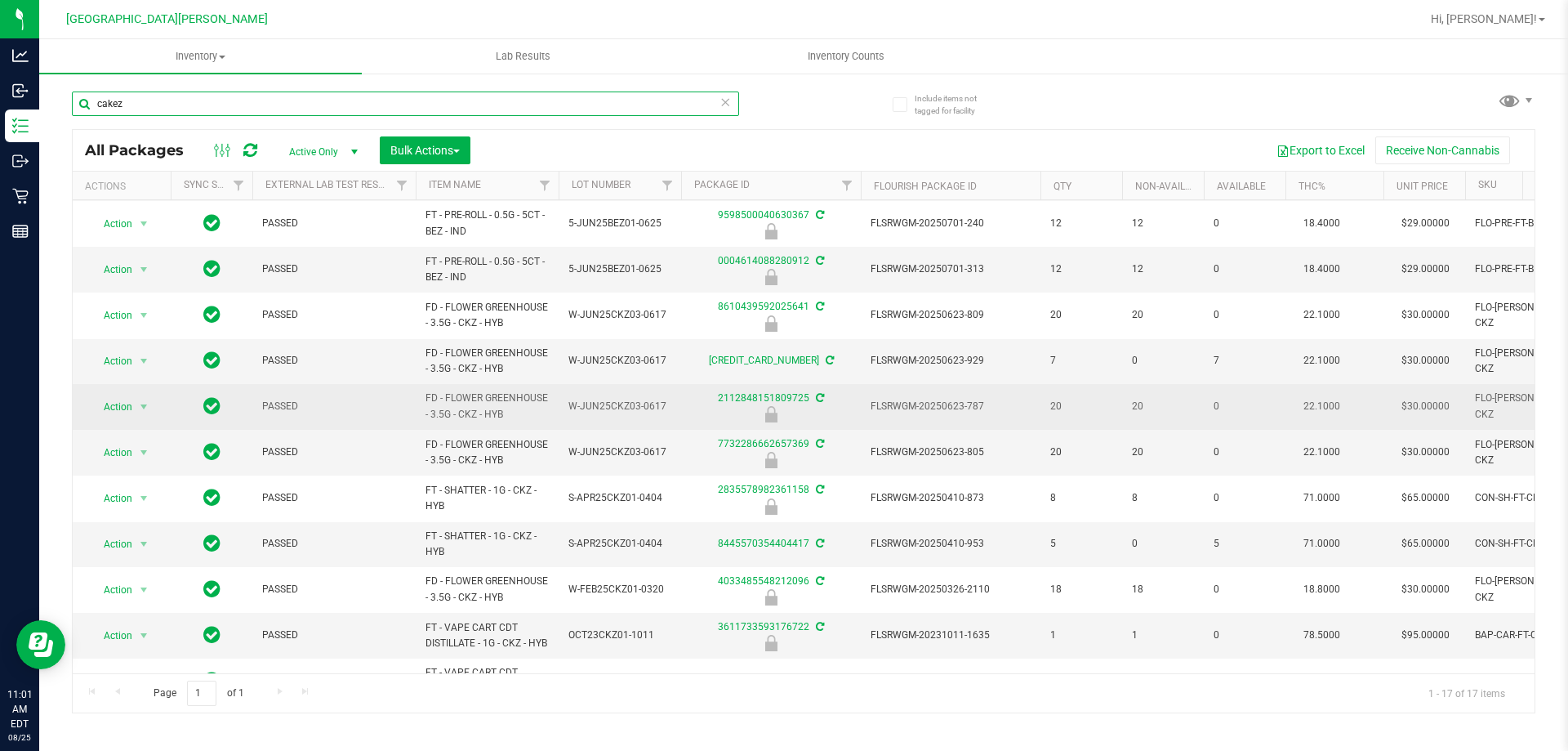
scroll to position [376, 0]
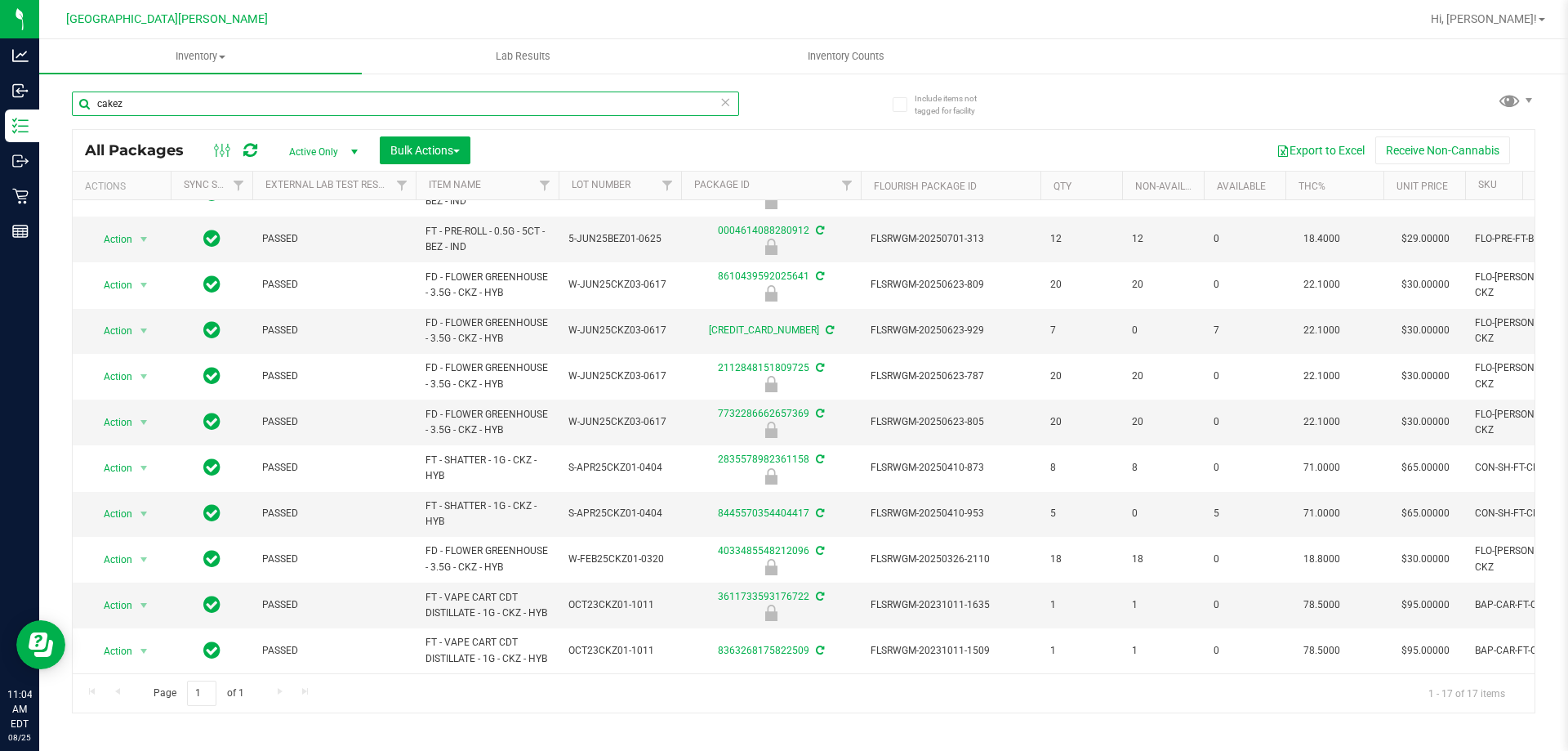
click at [148, 108] on input "cakez" at bounding box center [405, 103] width 667 height 24
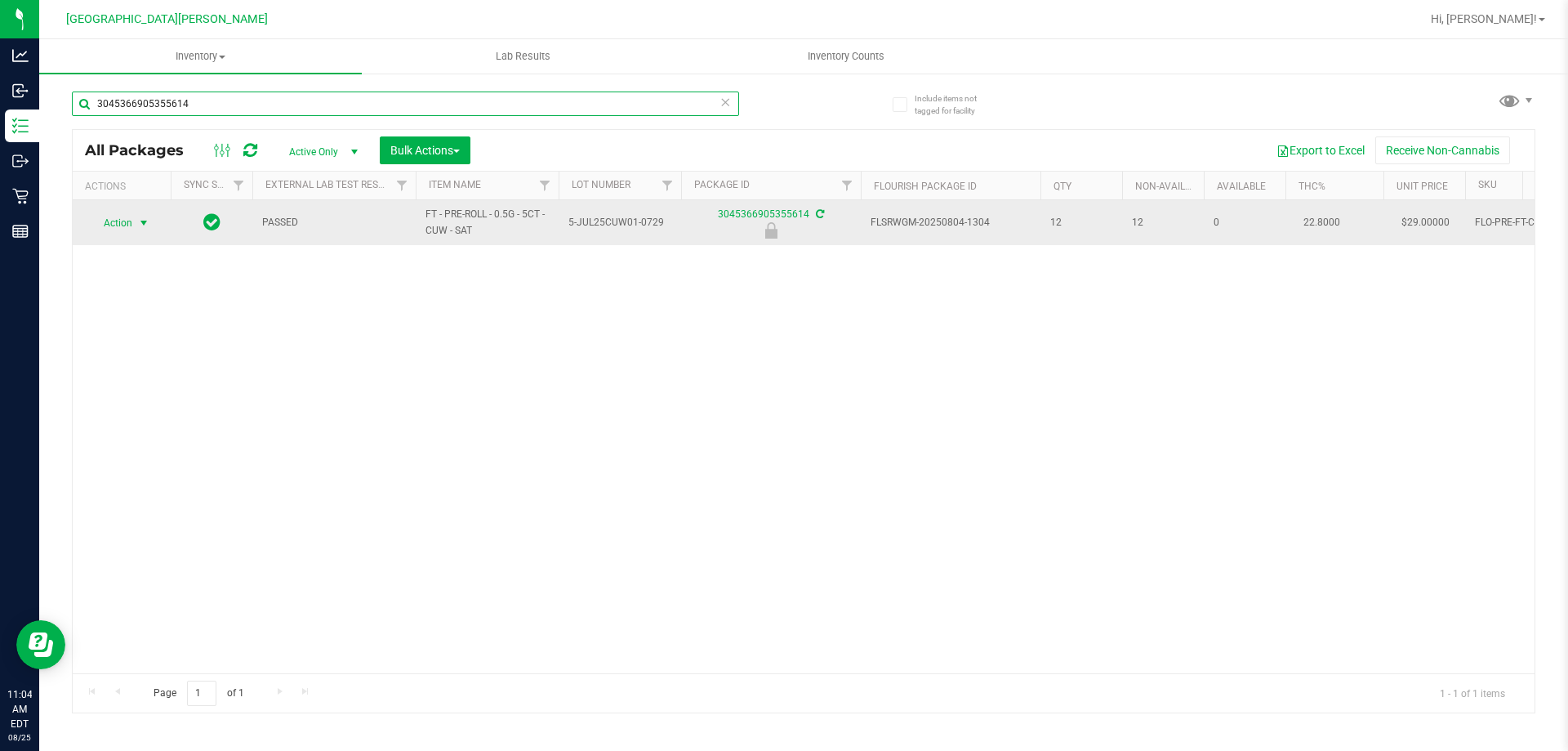
type input "3045366905355614"
click at [146, 222] on span "select" at bounding box center [144, 223] width 13 height 13
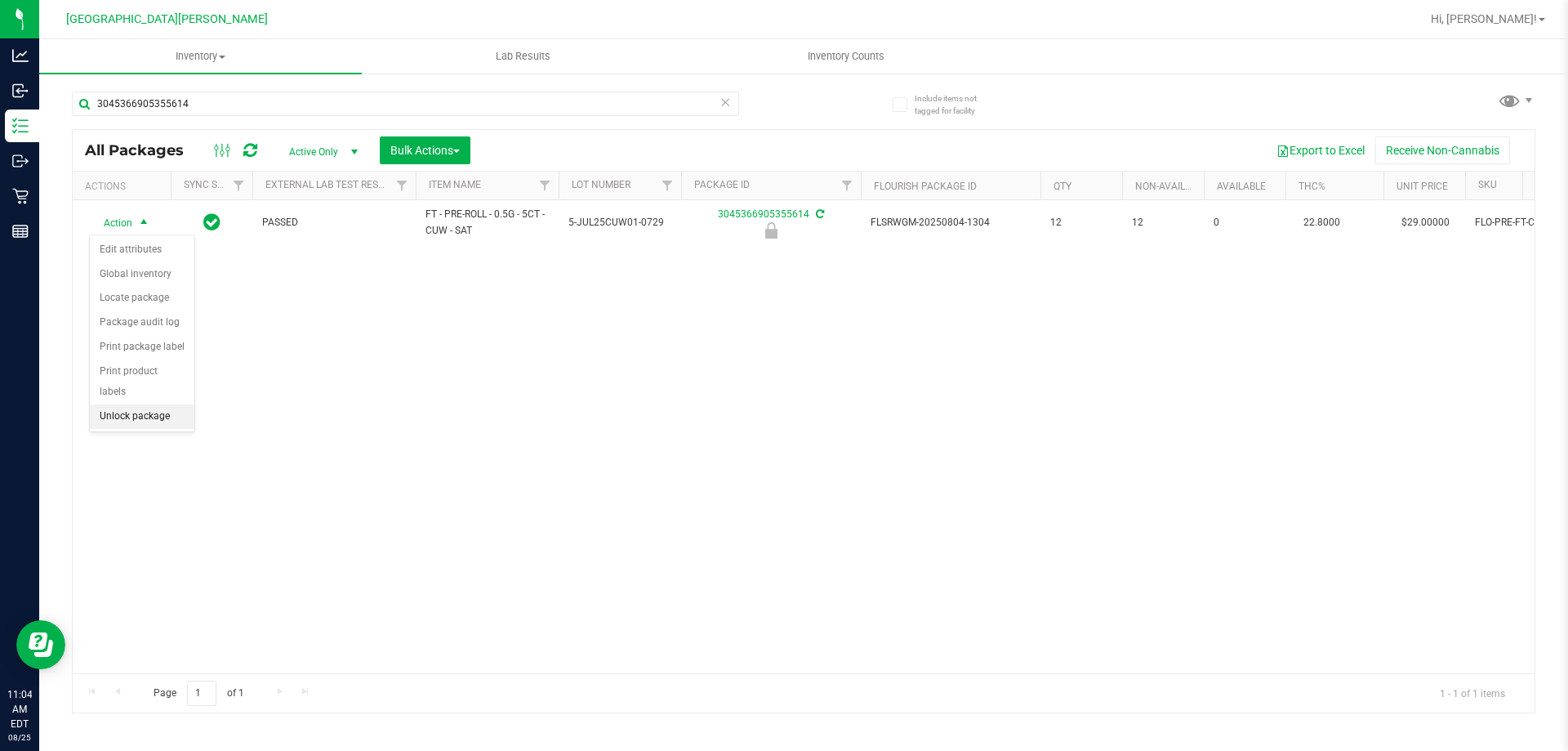
click at [127, 405] on li "Unlock package" at bounding box center [142, 417] width 104 height 24
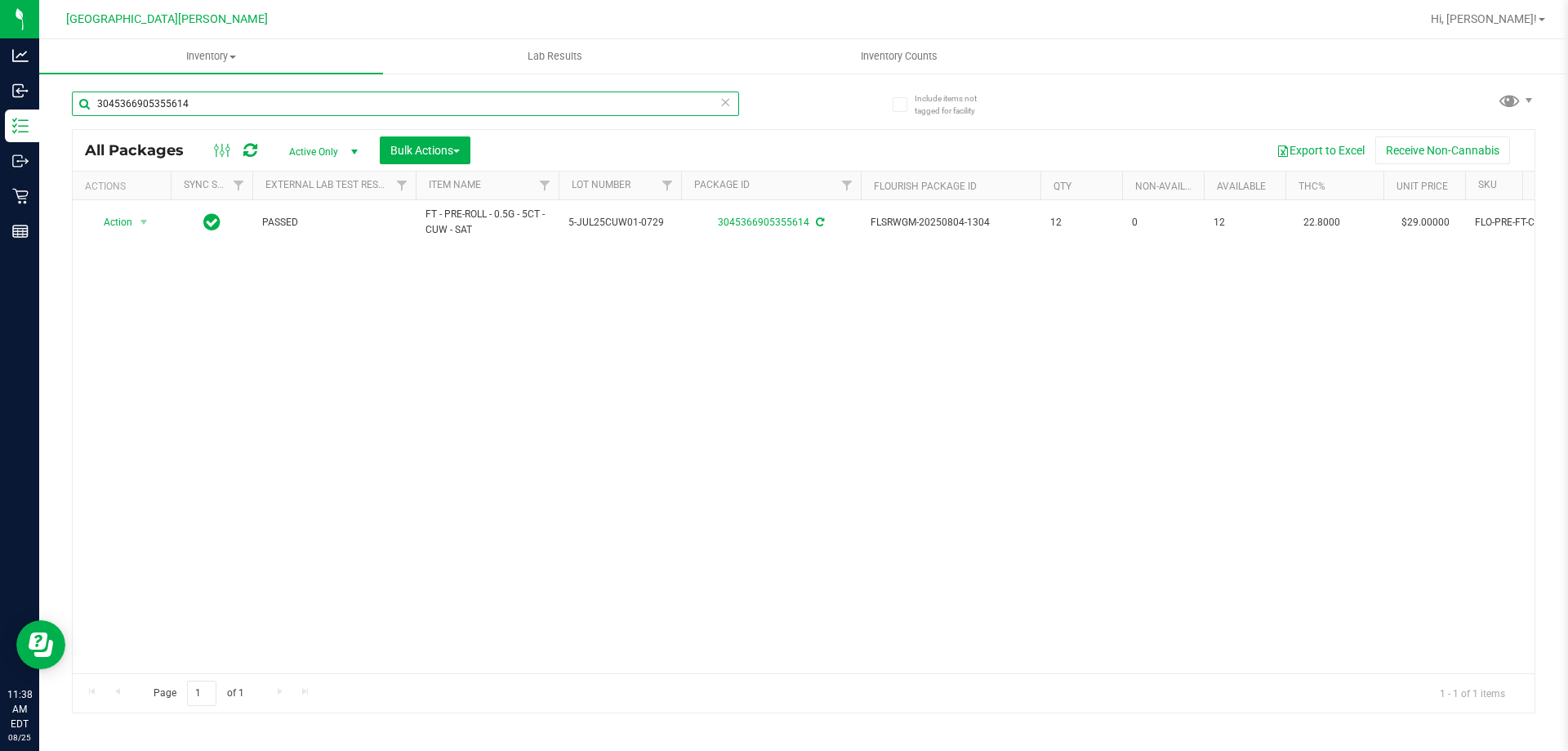
click at [140, 100] on input "3045366905355614" at bounding box center [405, 103] width 667 height 24
click at [141, 100] on input "3045366905355614" at bounding box center [405, 103] width 667 height 24
type input "1852277334060830"
click at [123, 220] on span "Action" at bounding box center [111, 222] width 44 height 23
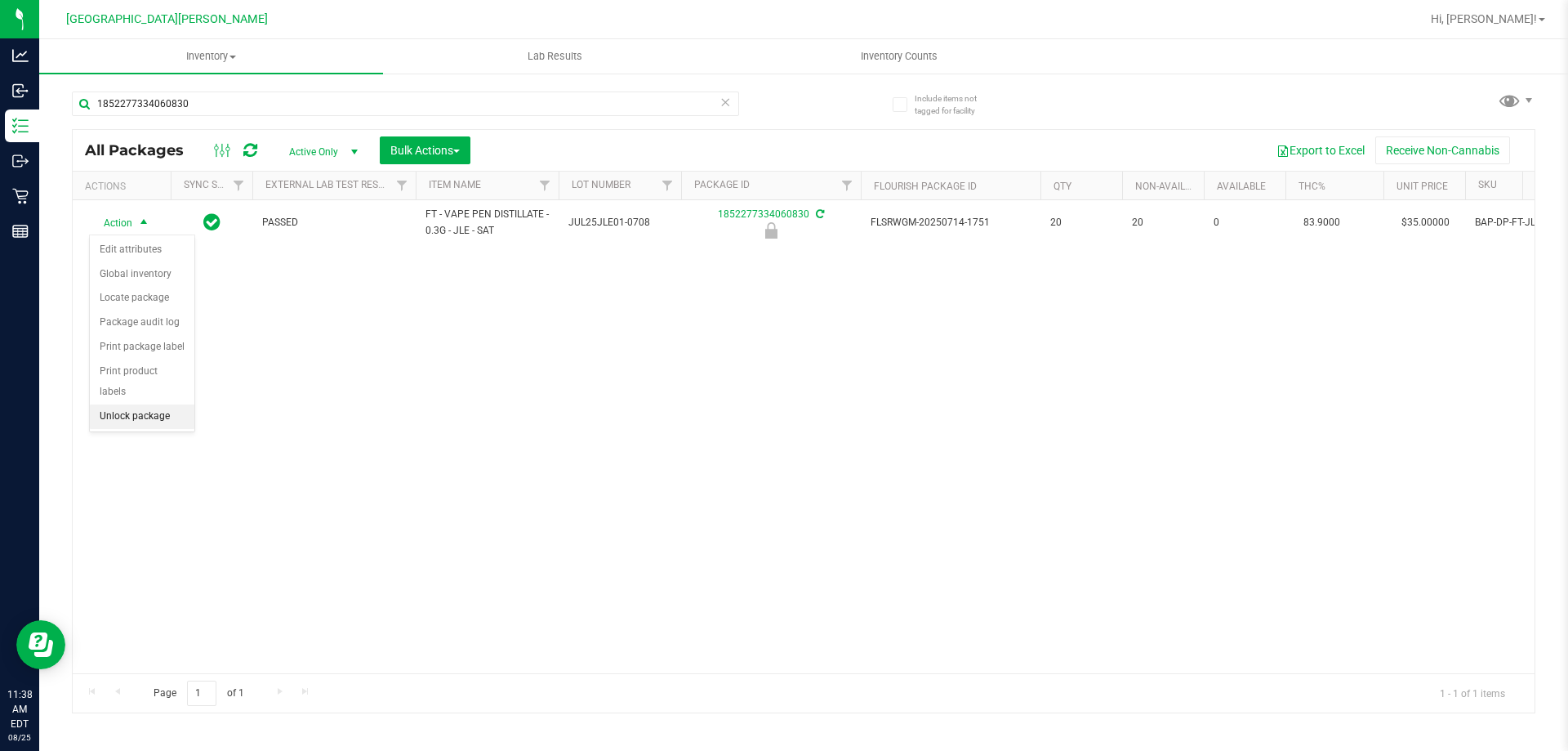
click at [155, 405] on li "Unlock package" at bounding box center [142, 417] width 104 height 24
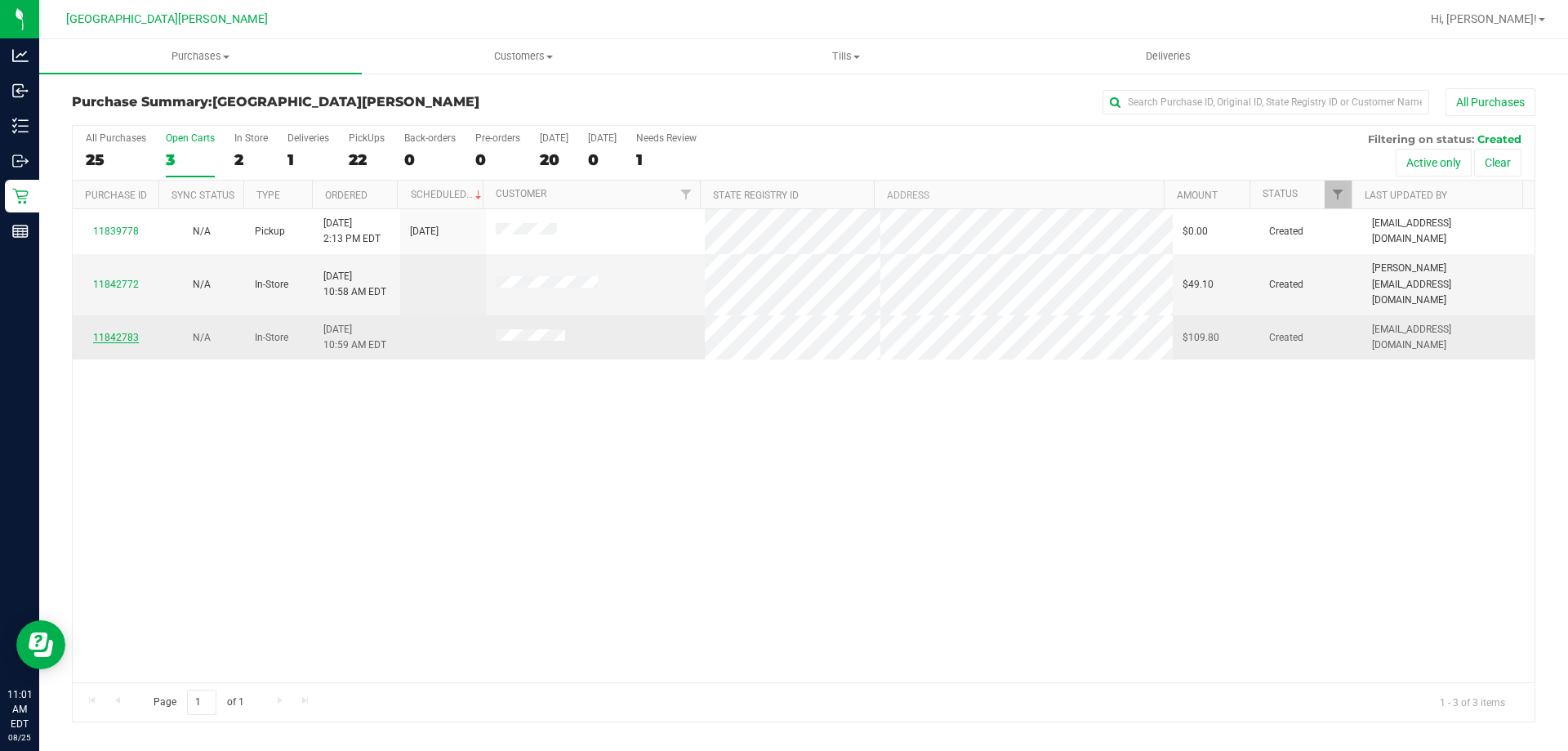
click at [110, 331] on link "11842783" at bounding box center [115, 337] width 46 height 11
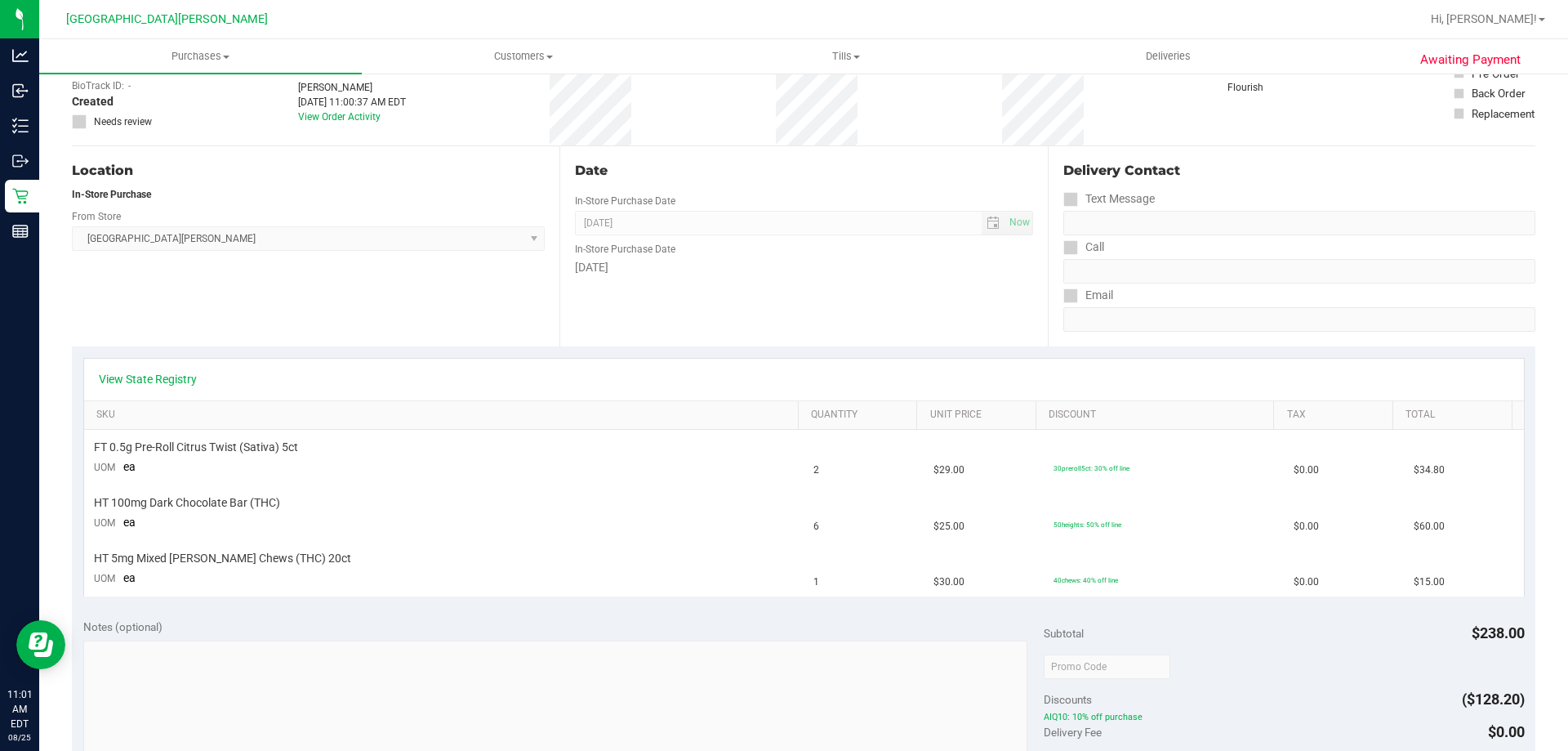
scroll to position [101, 0]
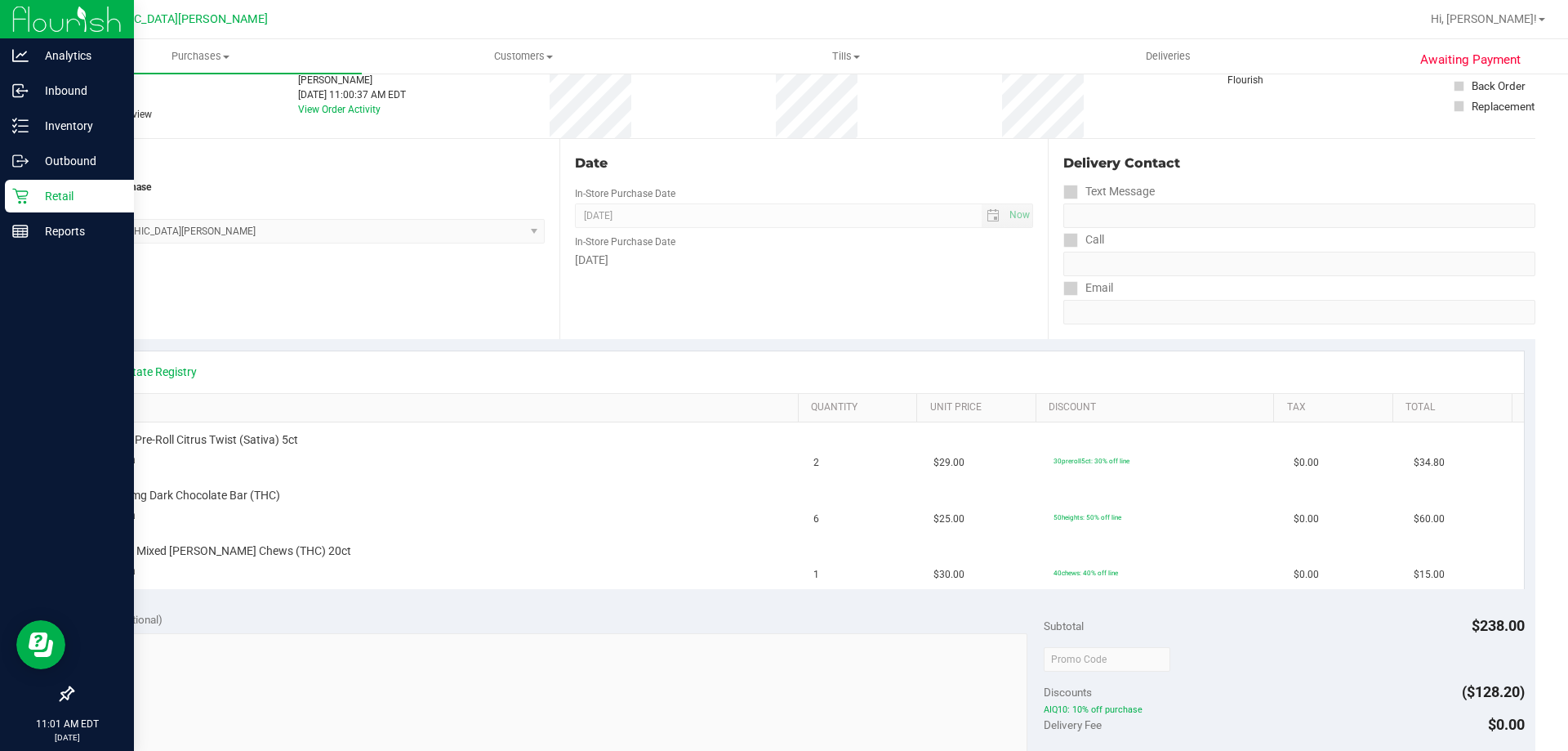
click at [27, 208] on div "Retail" at bounding box center [69, 195] width 129 height 33
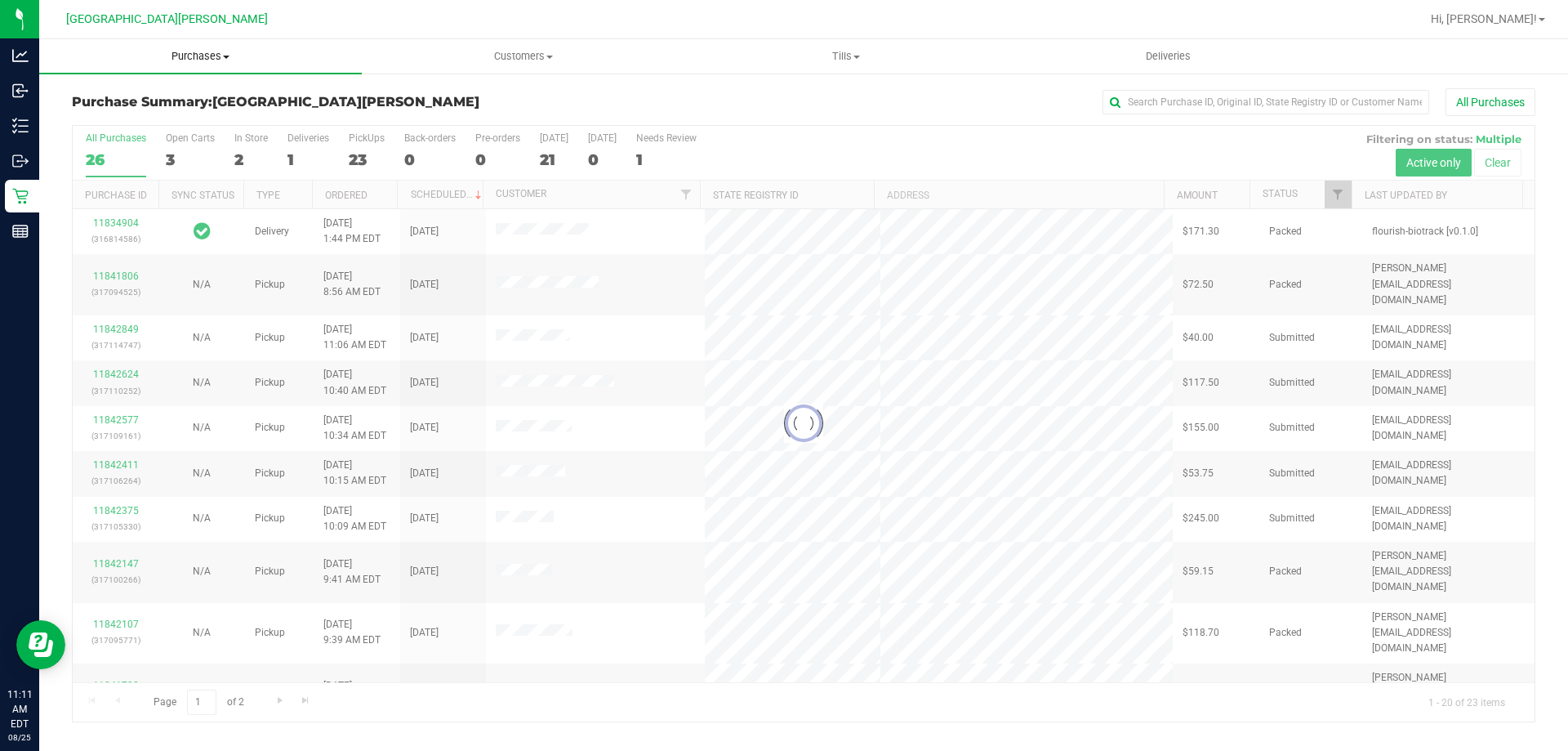
click at [196, 62] on span "Purchases" at bounding box center [201, 56] width 323 height 15
click at [140, 116] on li "Fulfillment" at bounding box center [201, 118] width 323 height 20
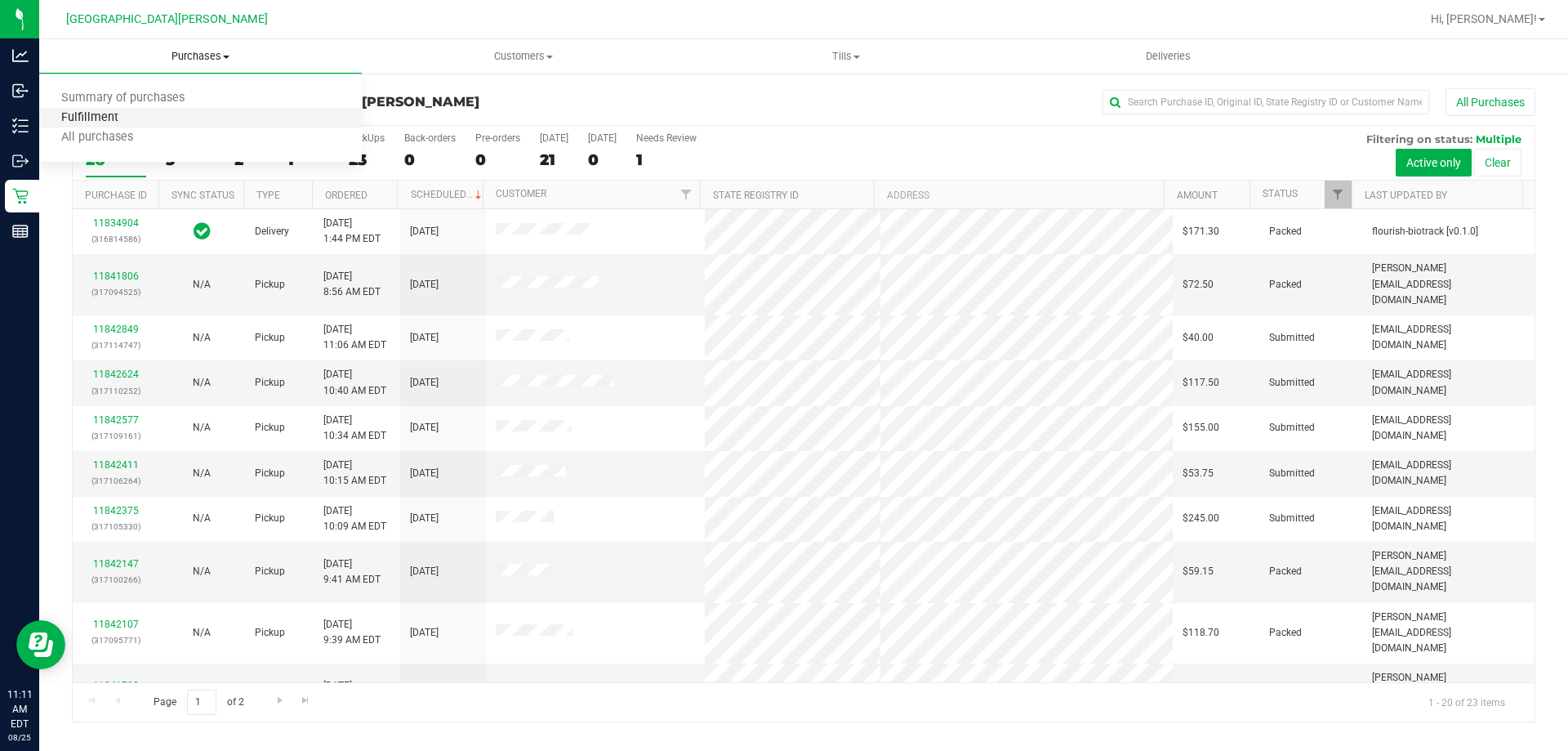
click at [130, 116] on span "Fulfillment" at bounding box center [90, 117] width 101 height 14
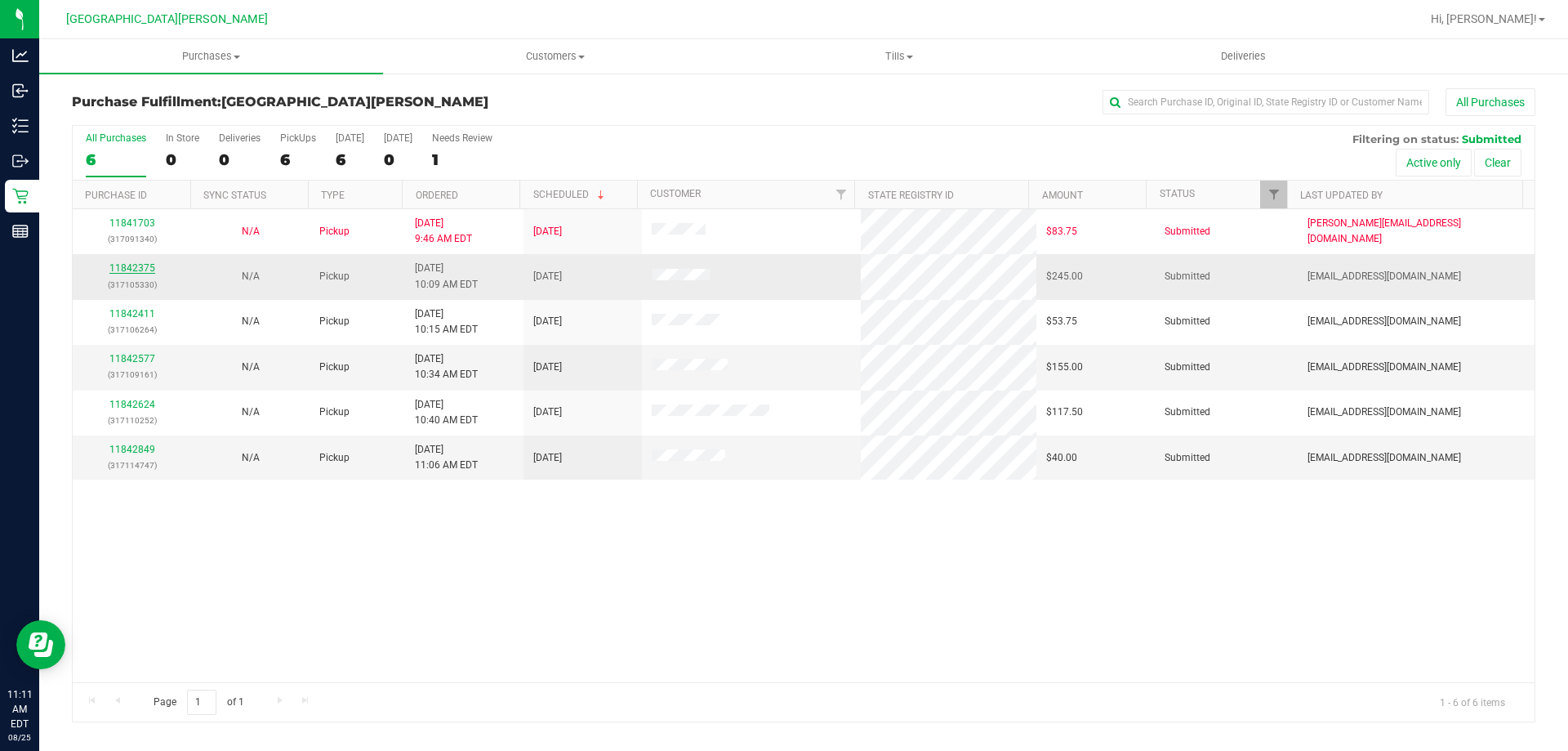
click at [131, 270] on link "11842375" at bounding box center [132, 268] width 46 height 11
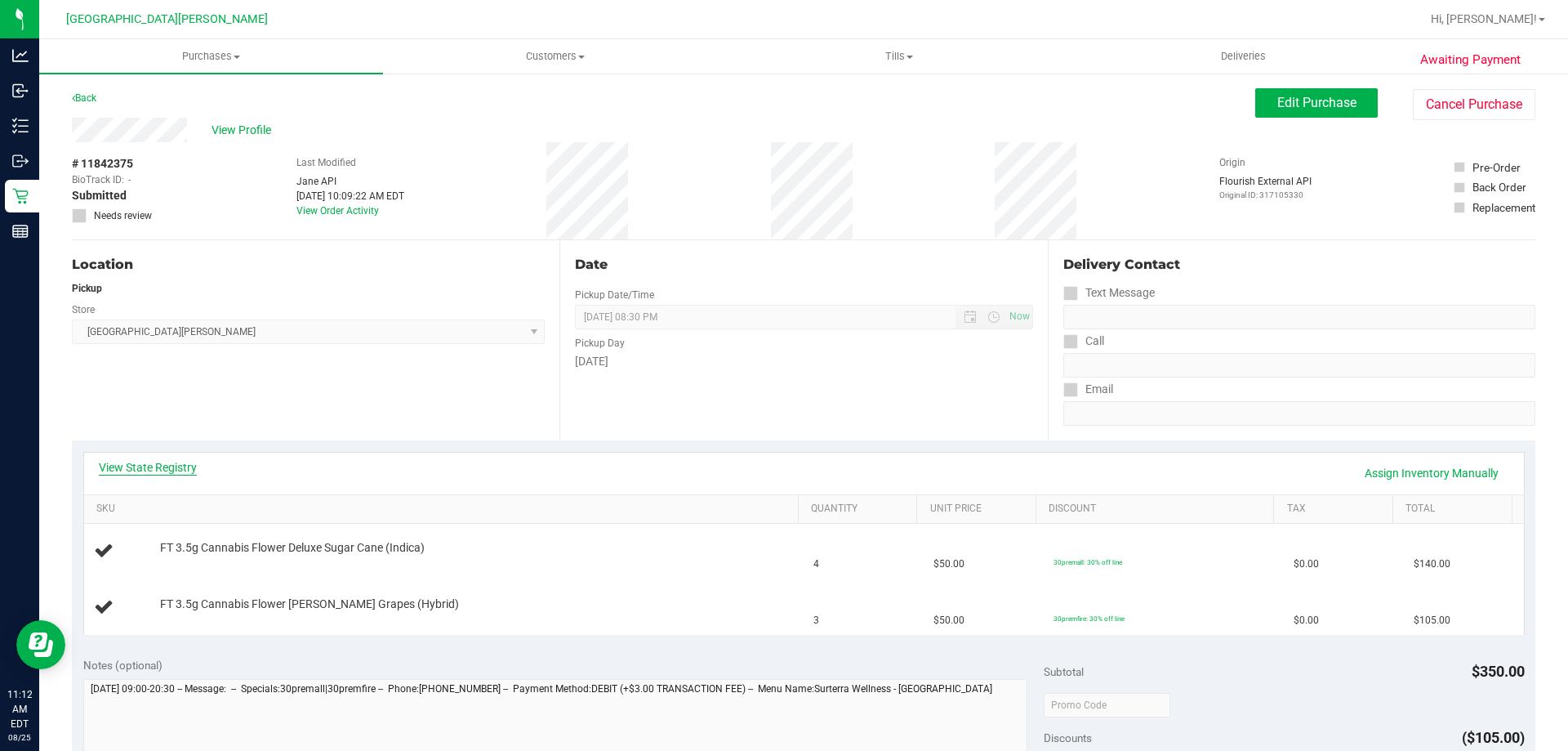
click at [171, 461] on link "View State Registry" at bounding box center [147, 467] width 98 height 16
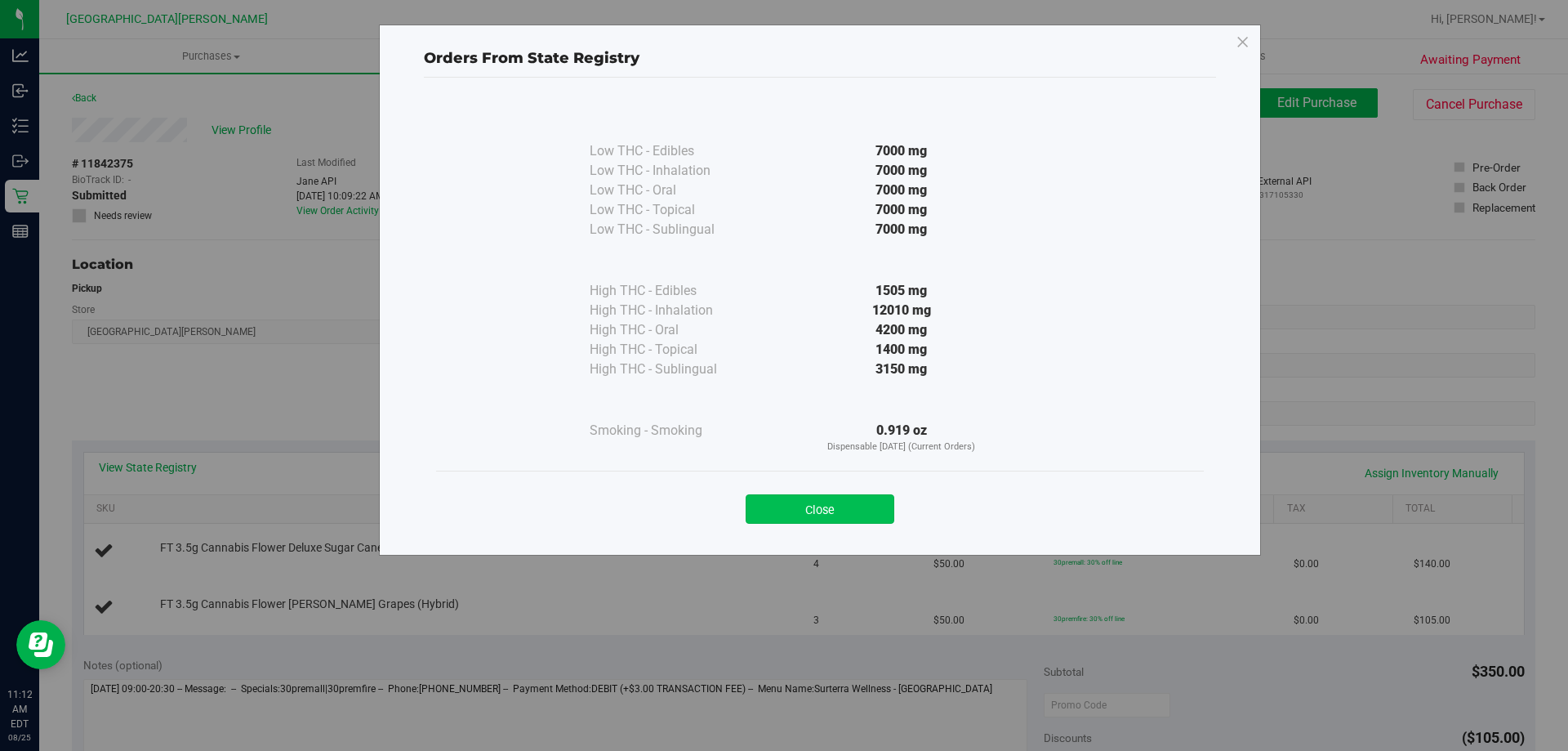
click at [783, 507] on button "Close" at bounding box center [820, 508] width 148 height 29
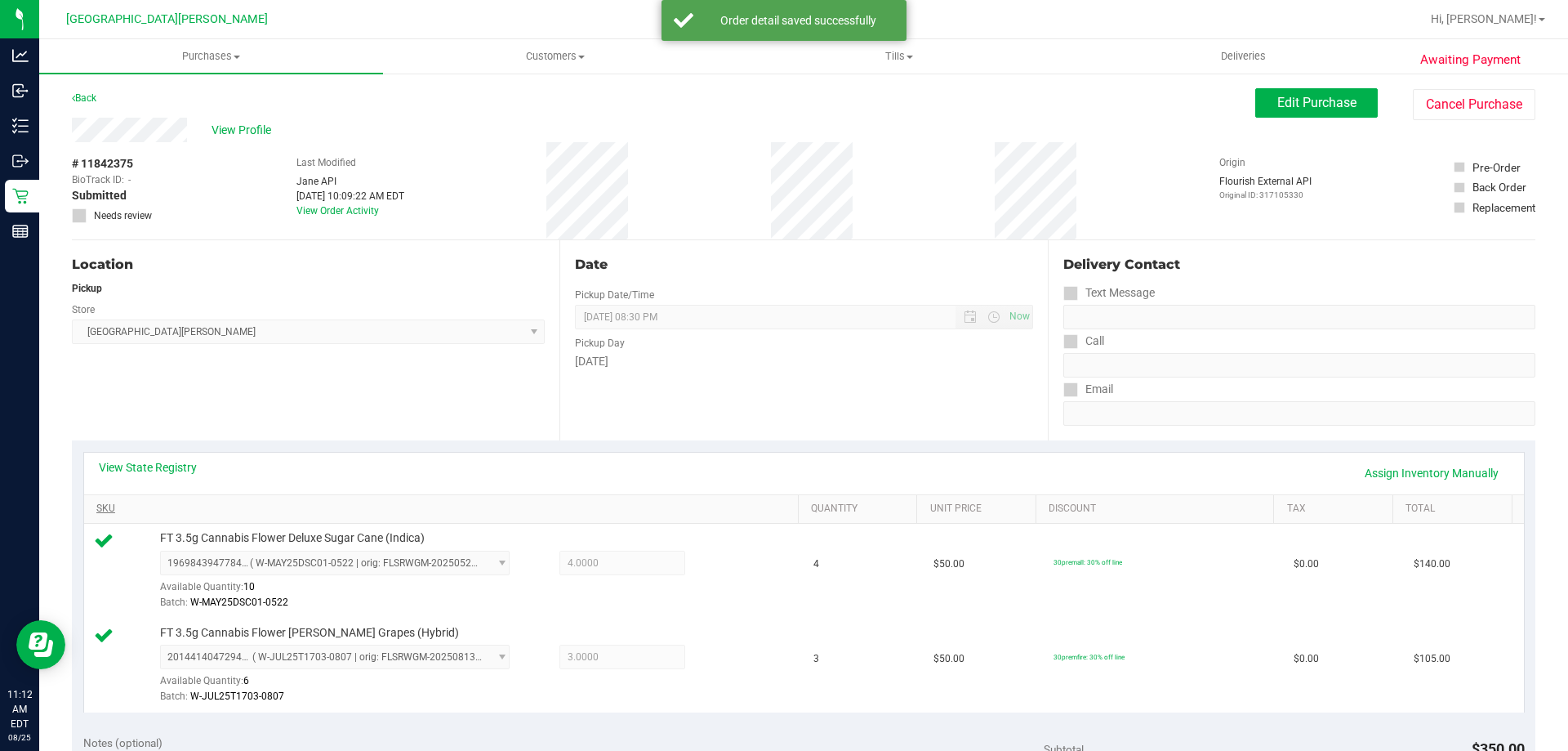
scroll to position [327, 0]
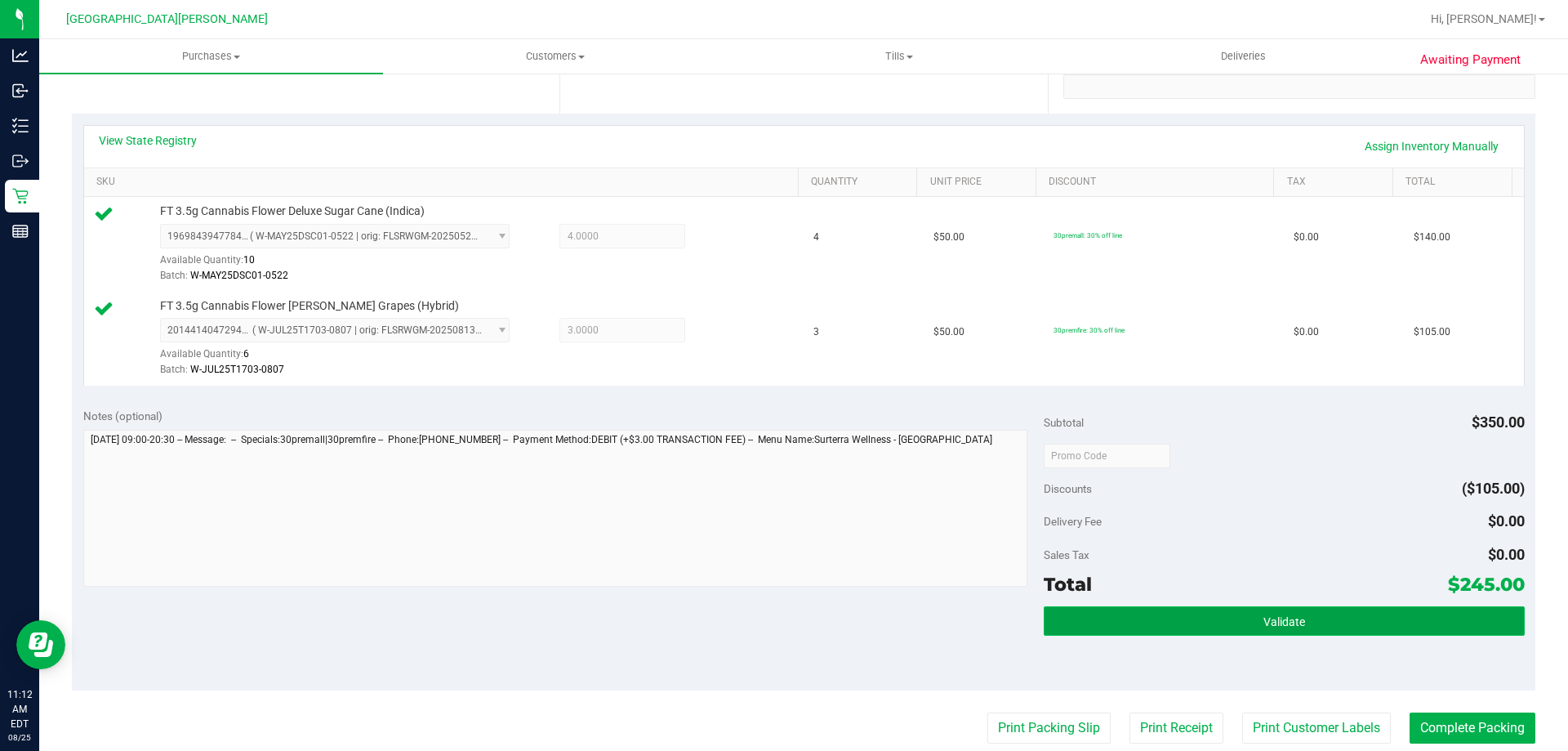
click at [1139, 633] on button "Validate" at bounding box center [1284, 621] width 480 height 29
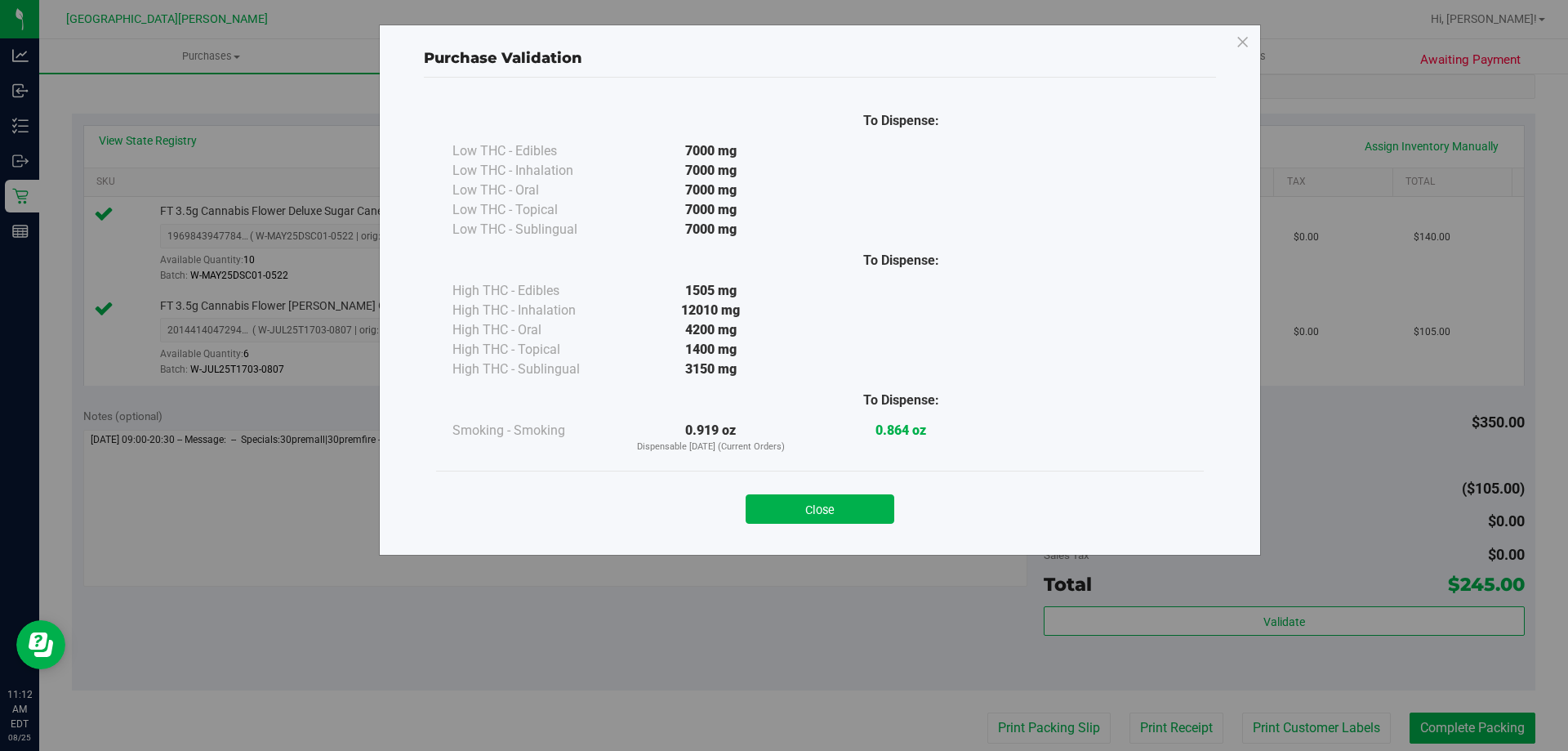
click at [871, 516] on button "Close" at bounding box center [820, 508] width 148 height 29
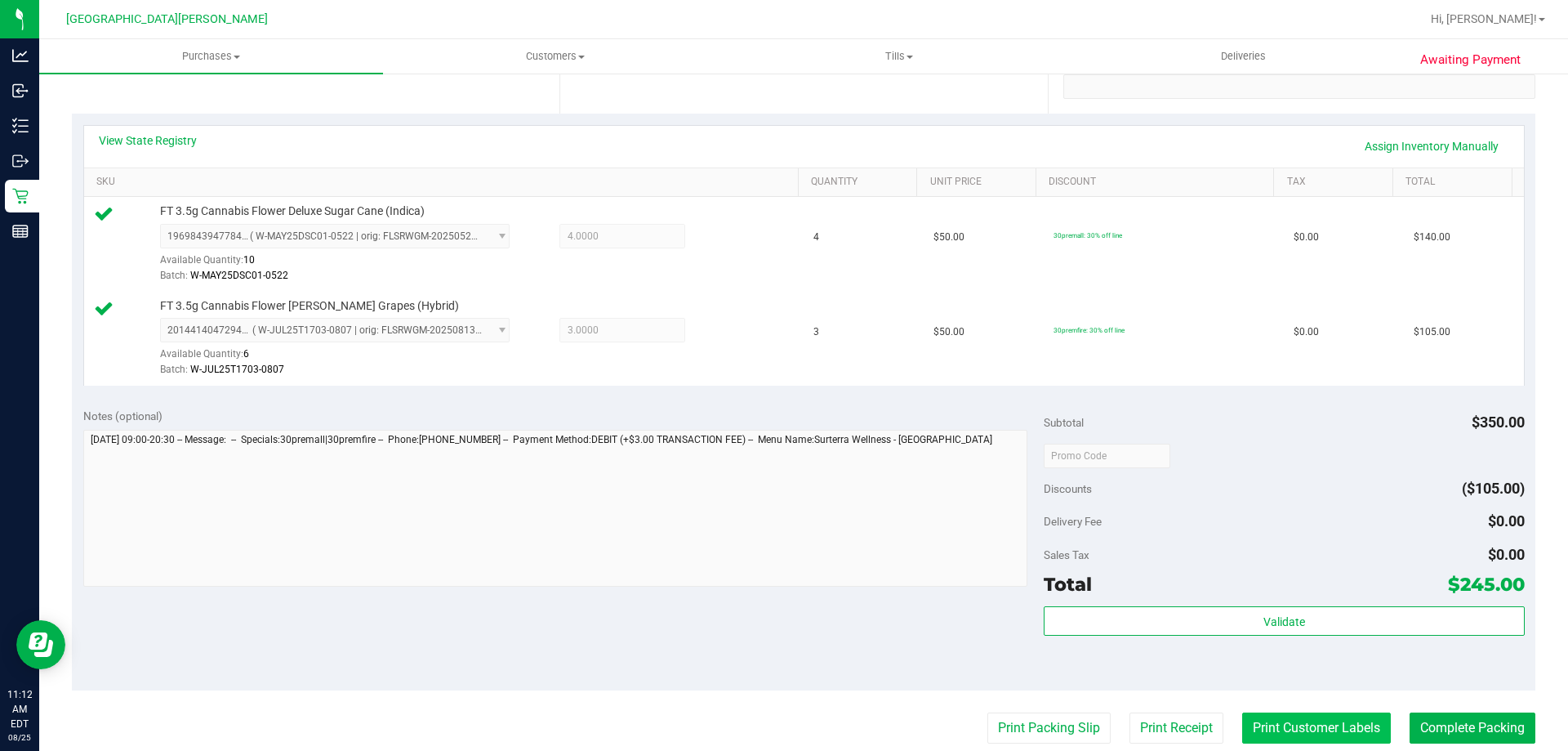
click at [1242, 715] on button "Print Customer Labels" at bounding box center [1317, 728] width 148 height 31
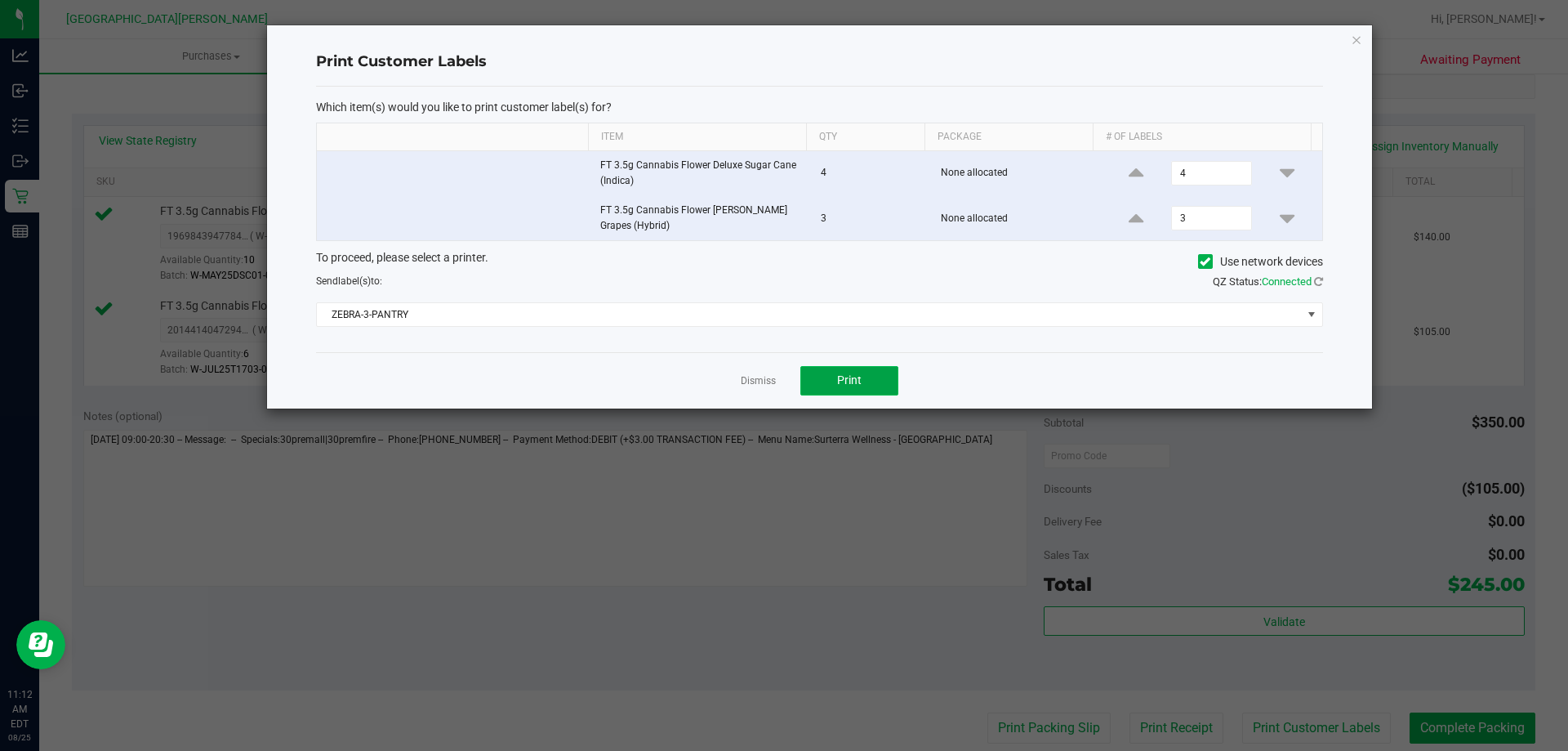
click at [849, 373] on button "Print" at bounding box center [849, 380] width 98 height 29
click at [757, 378] on link "Dismiss" at bounding box center [757, 381] width 35 height 14
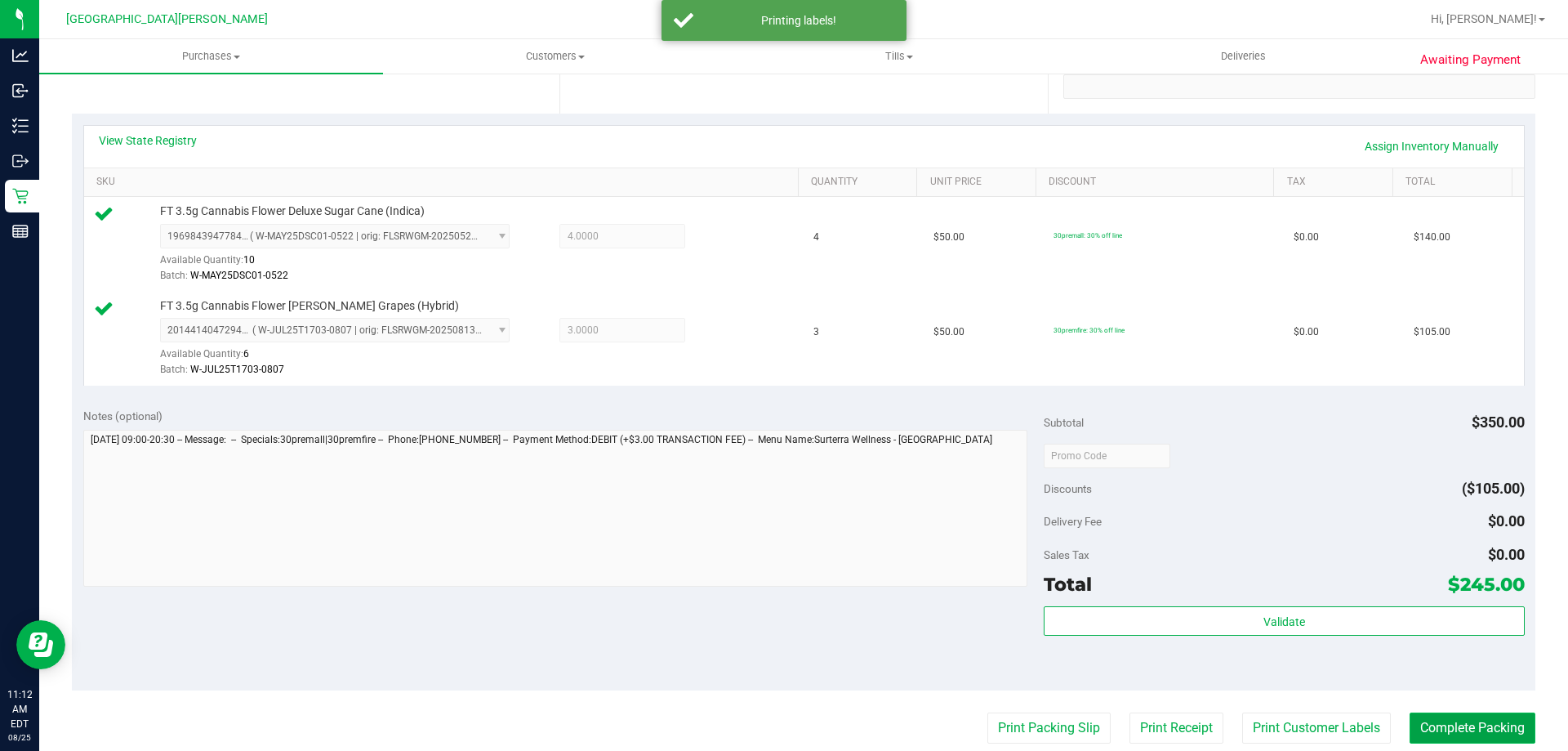
drag, startPoint x: 1439, startPoint y: 725, endPoint x: 1408, endPoint y: 714, distance: 32.9
click at [1439, 725] on button "Complete Packing" at bounding box center [1472, 728] width 126 height 31
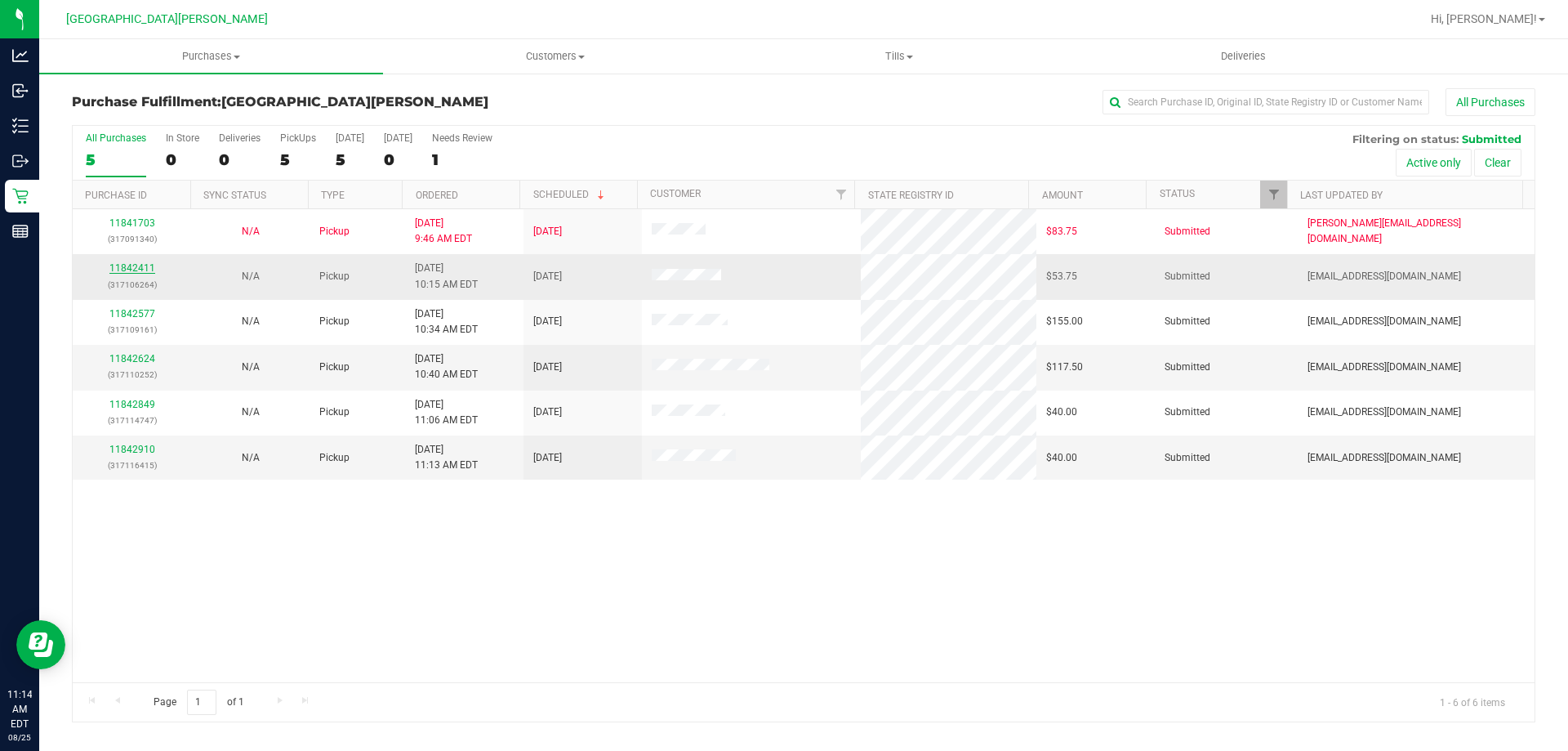
click at [145, 265] on link "11842411" at bounding box center [132, 268] width 46 height 11
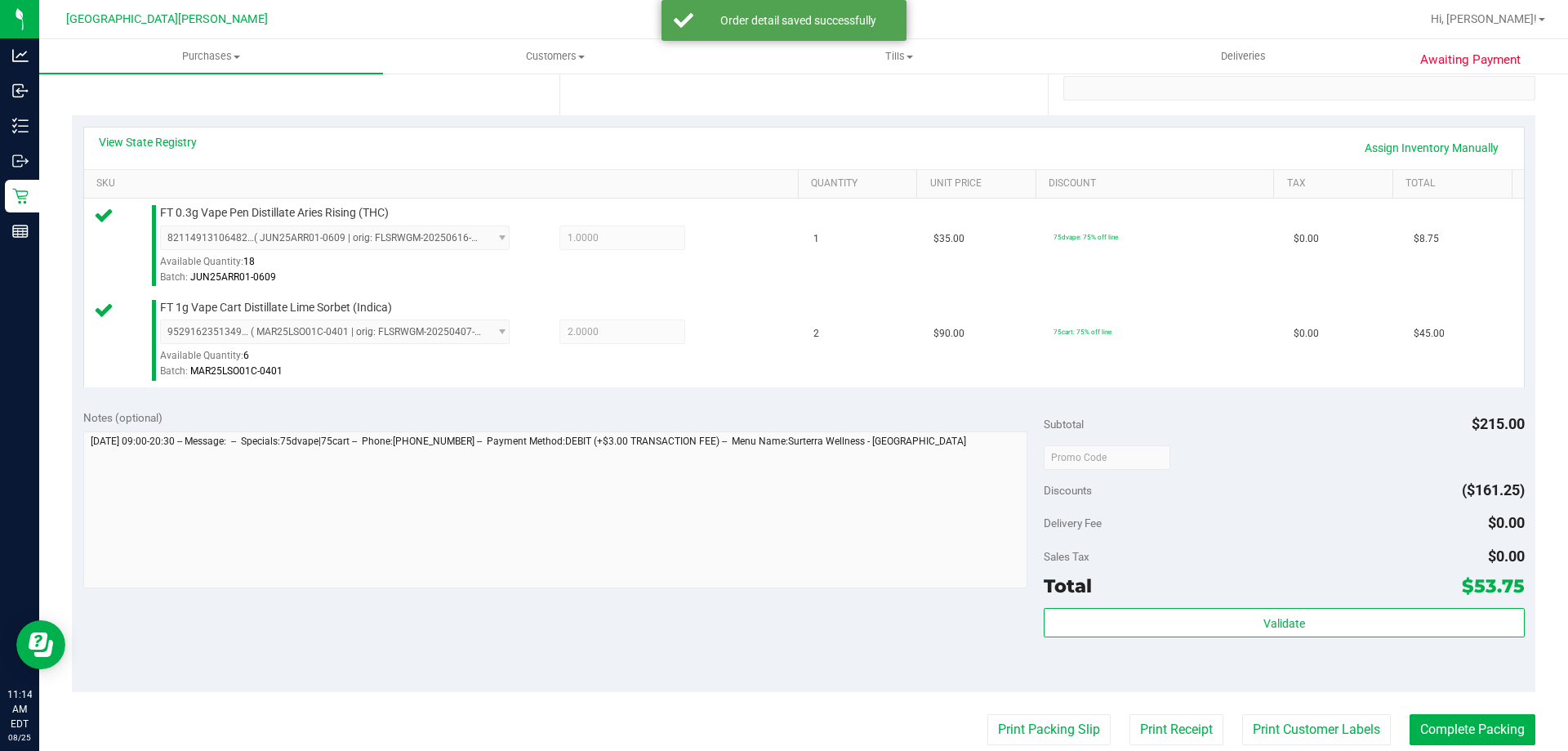
scroll to position [327, 0]
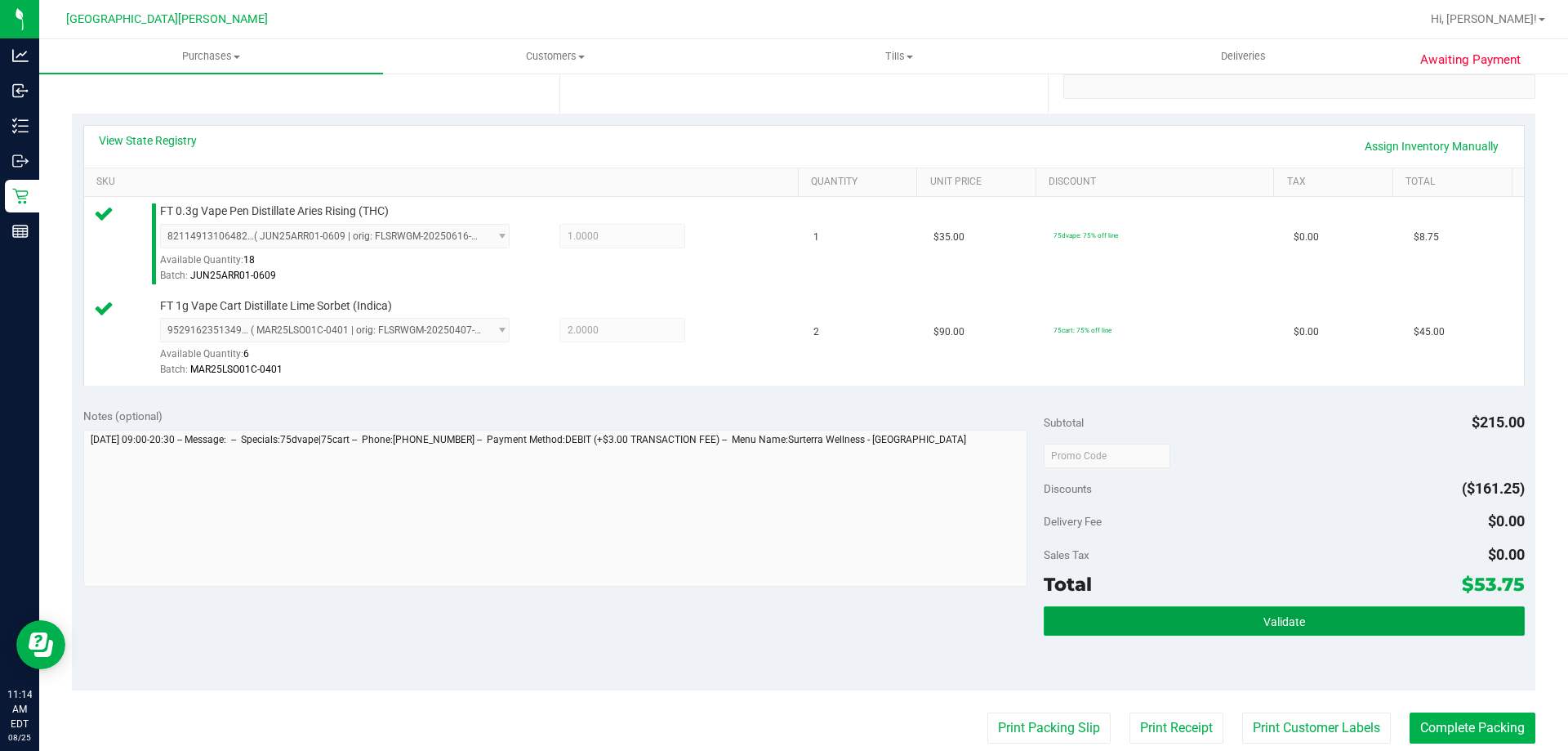
click at [1191, 619] on button "Validate" at bounding box center [1284, 621] width 480 height 29
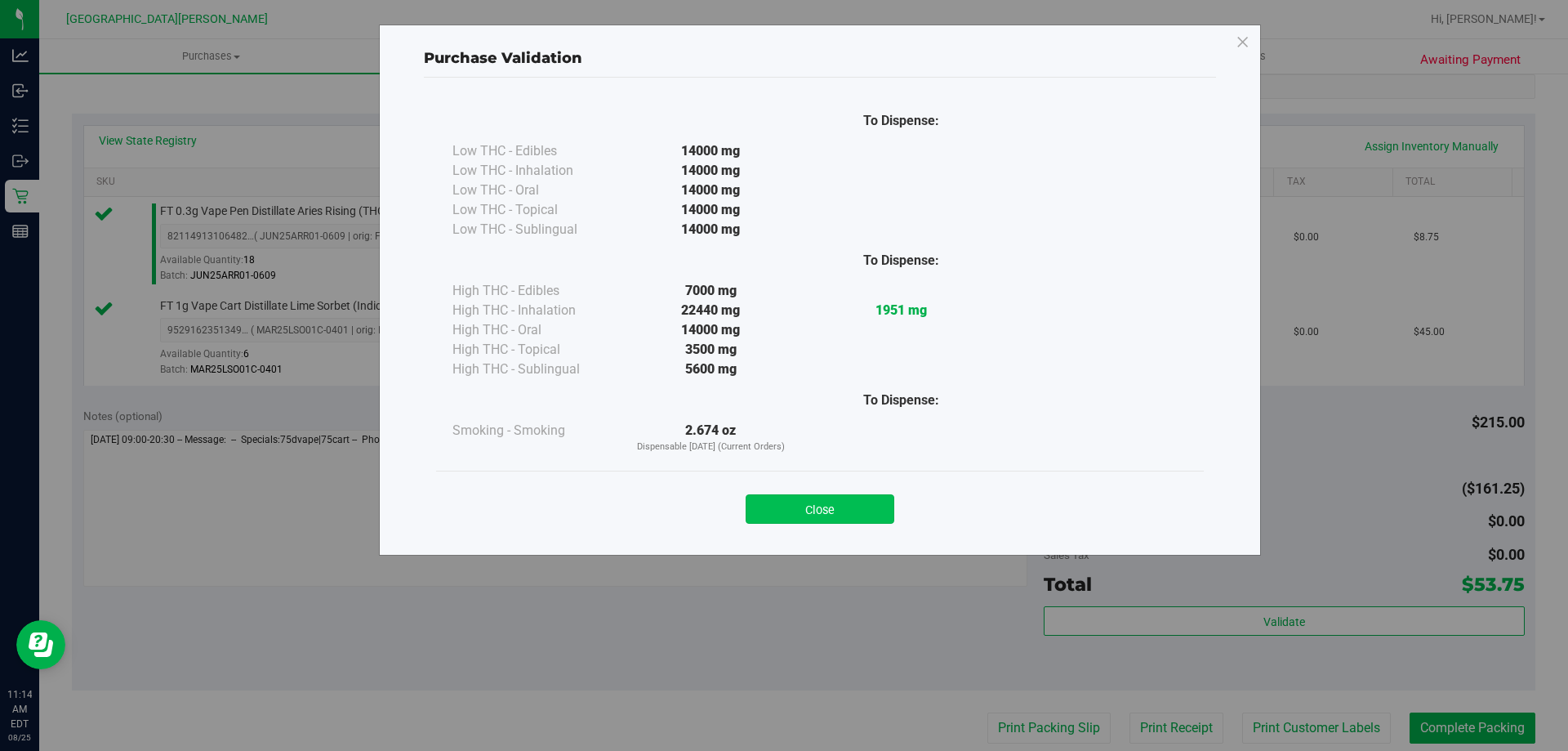
click at [815, 505] on button "Close" at bounding box center [820, 508] width 148 height 29
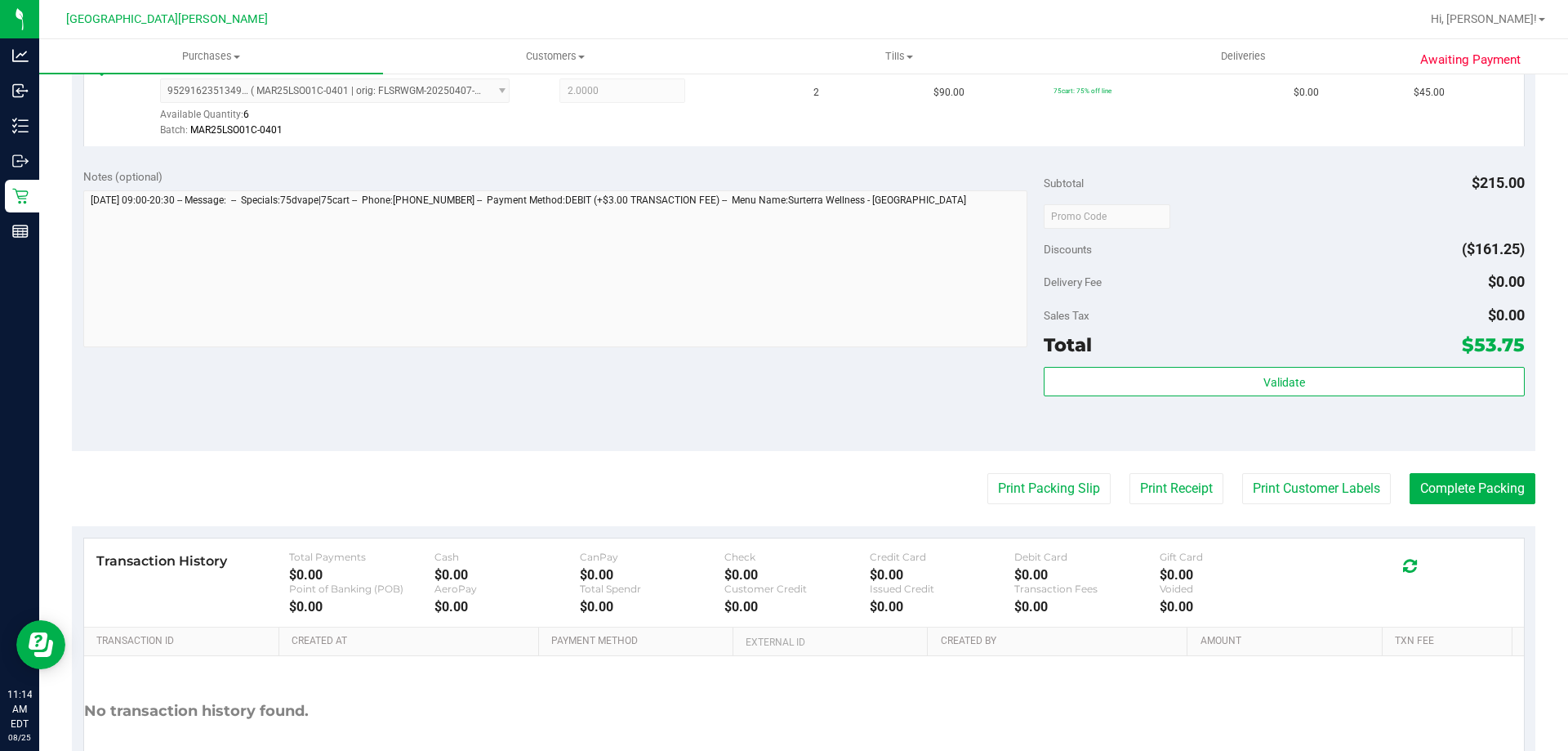
scroll to position [572, 0]
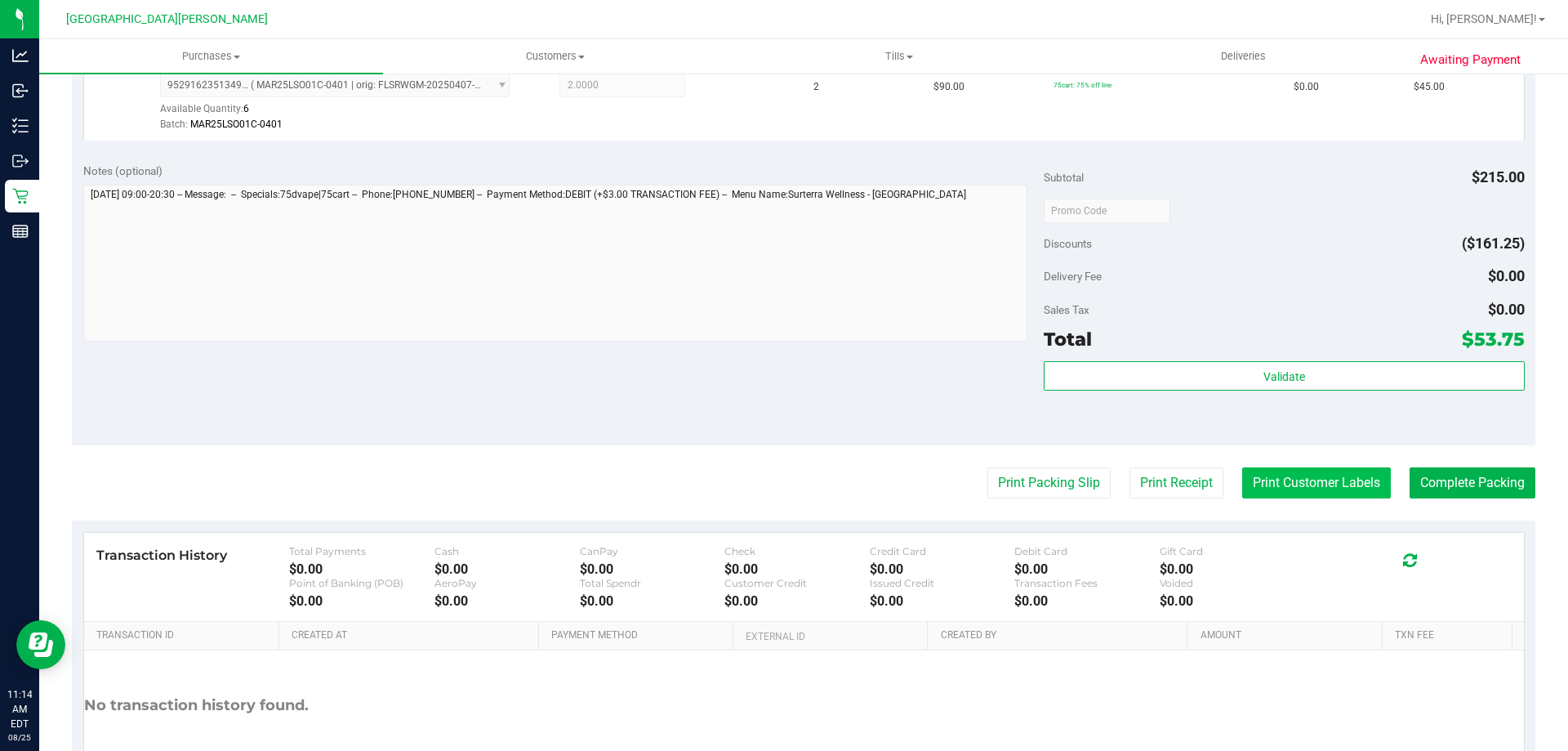
click at [1270, 485] on button "Print Customer Labels" at bounding box center [1317, 483] width 148 height 31
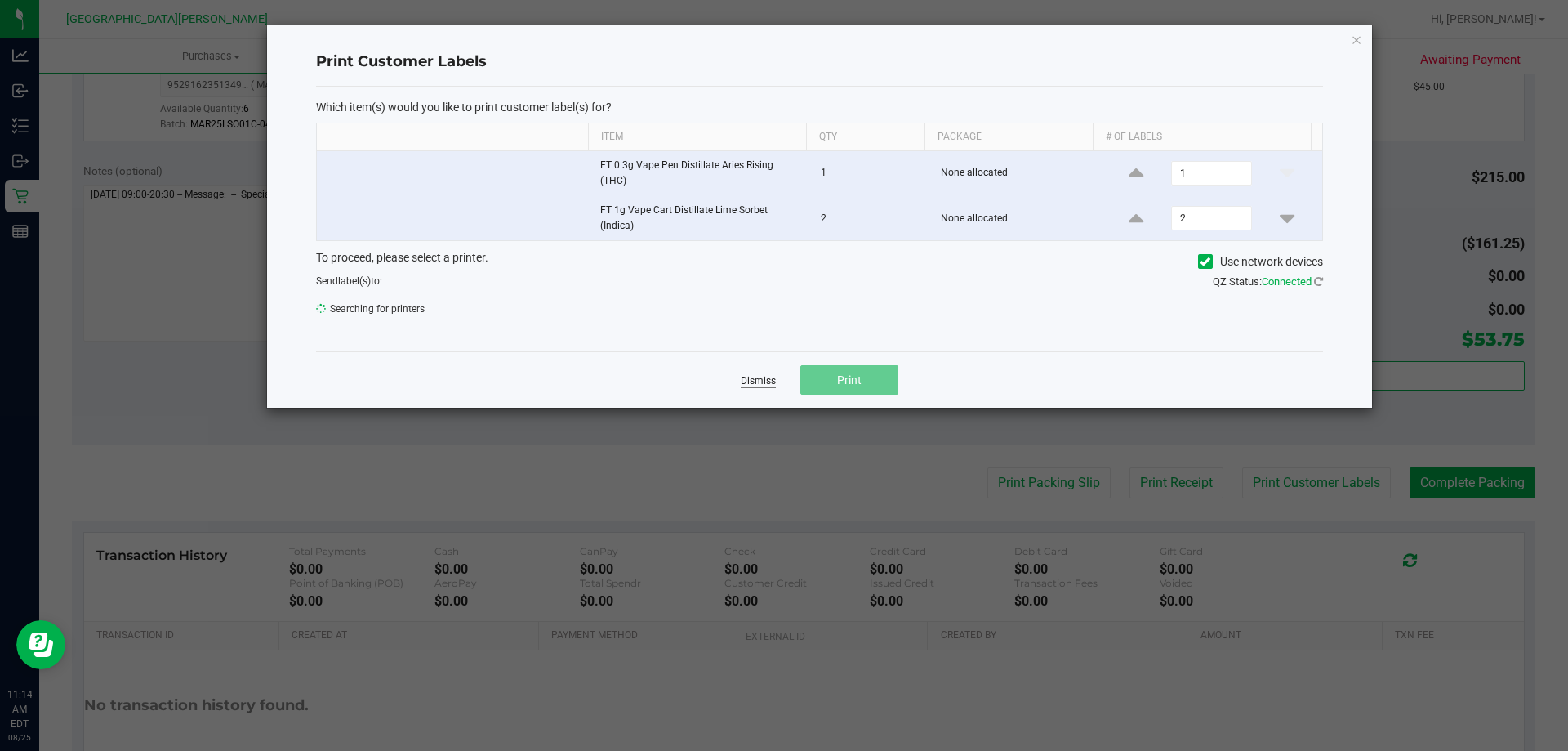
click at [764, 384] on link "Dismiss" at bounding box center [757, 381] width 35 height 14
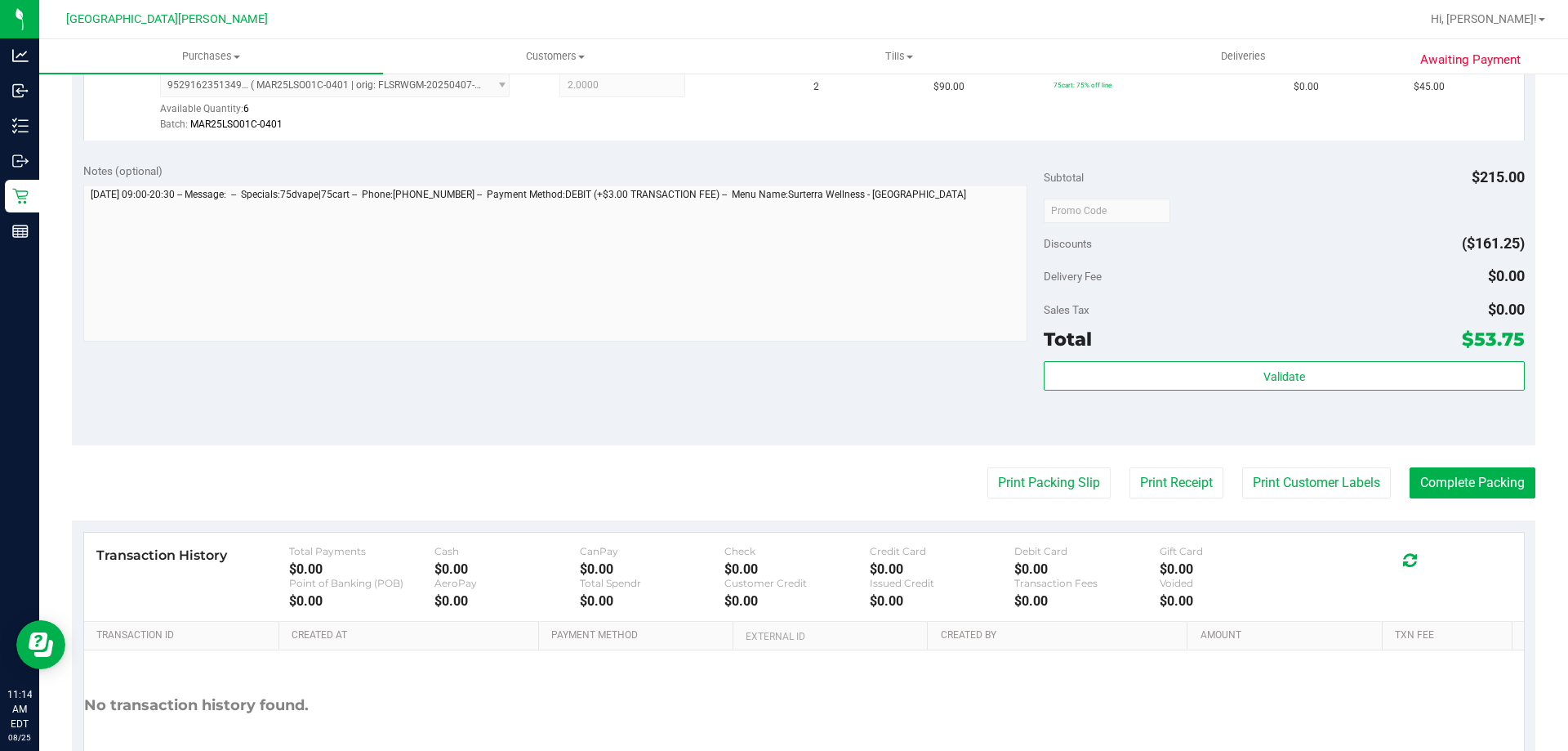
click at [1429, 449] on purchase-details "Back Edit Purchase Cancel Purchase View Profile # 11842411 BioTrack ID: - Submi…" at bounding box center [803, 171] width 1463 height 1310
click at [1309, 488] on button "Print Customer Labels" at bounding box center [1317, 483] width 148 height 31
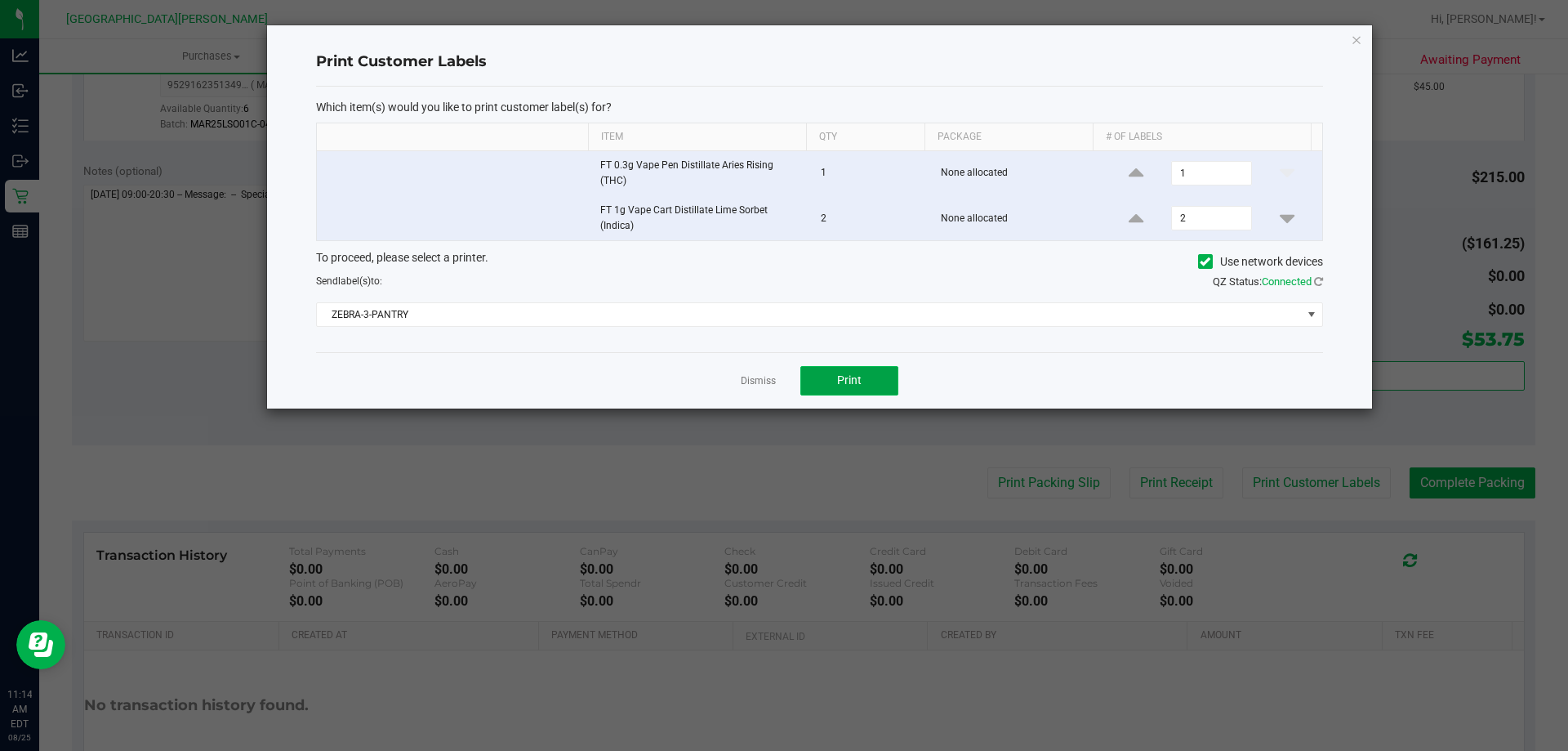
click at [851, 387] on span "Print" at bounding box center [849, 380] width 24 height 13
click at [1356, 48] on icon "button" at bounding box center [1356, 38] width 11 height 20
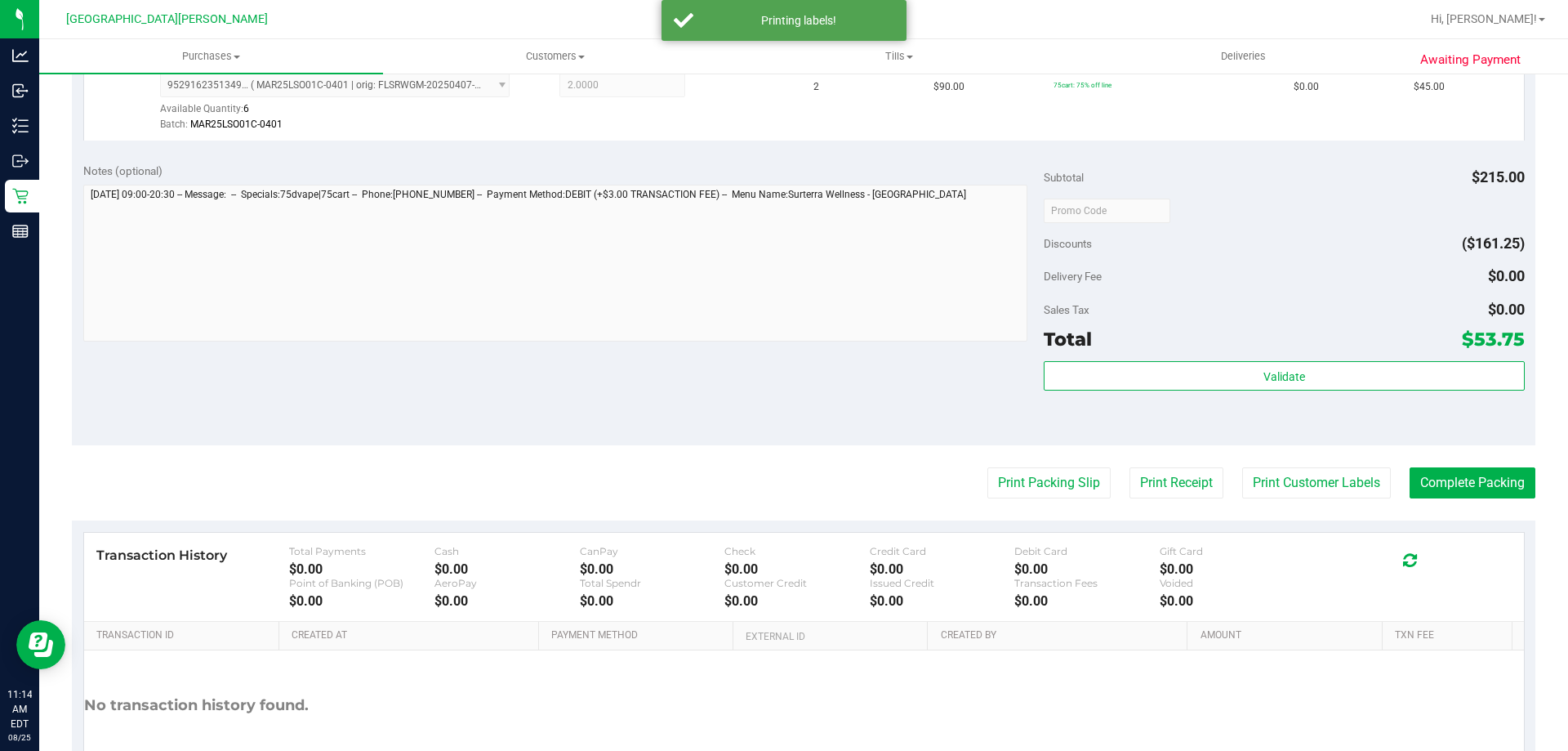
click at [1463, 462] on purchase-details "Back Edit Purchase Cancel Purchase View Profile # 11842411 BioTrack ID: - Submi…" at bounding box center [803, 171] width 1463 height 1310
click at [1446, 477] on button "Complete Packing" at bounding box center [1472, 483] width 126 height 31
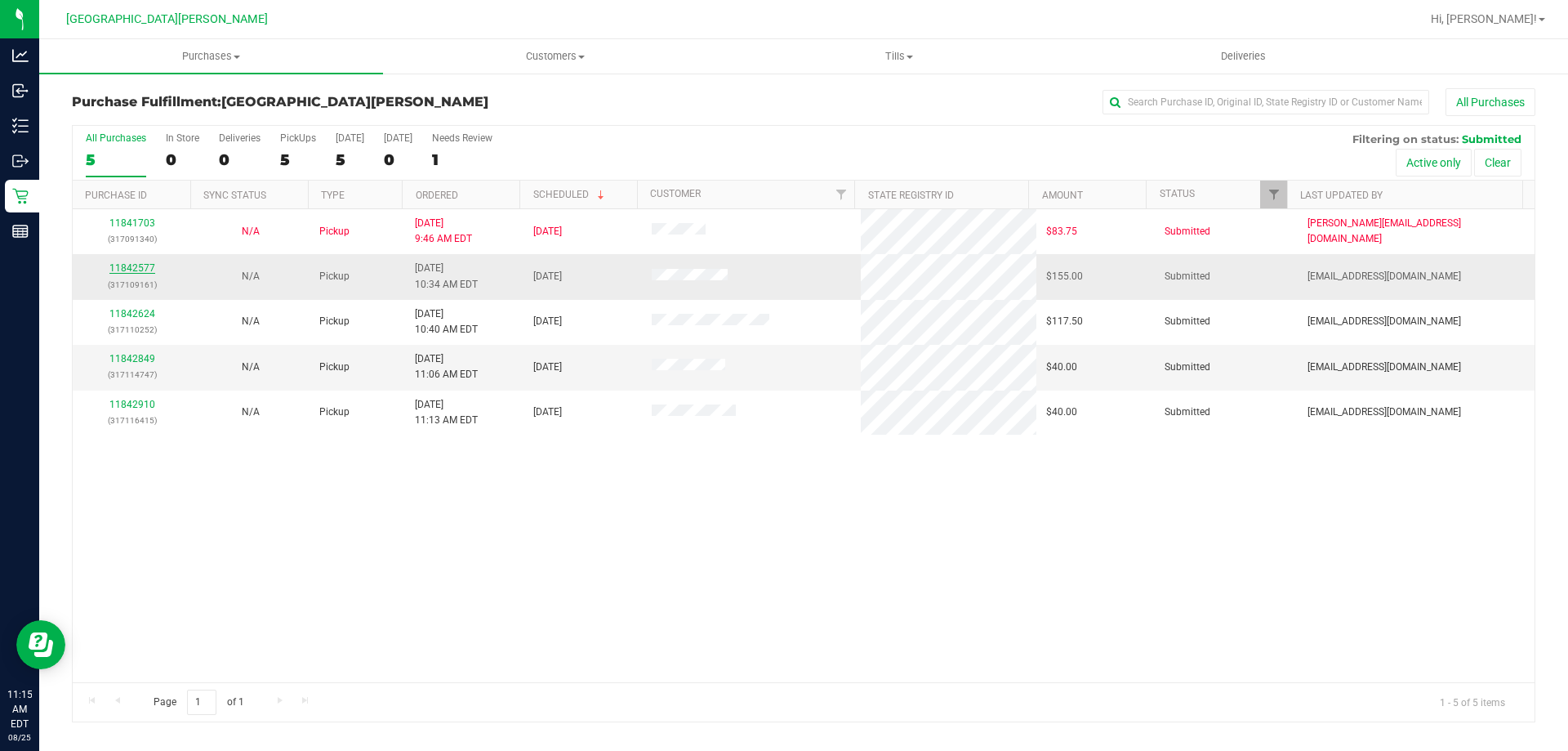
click at [129, 272] on link "11842577" at bounding box center [132, 268] width 46 height 11
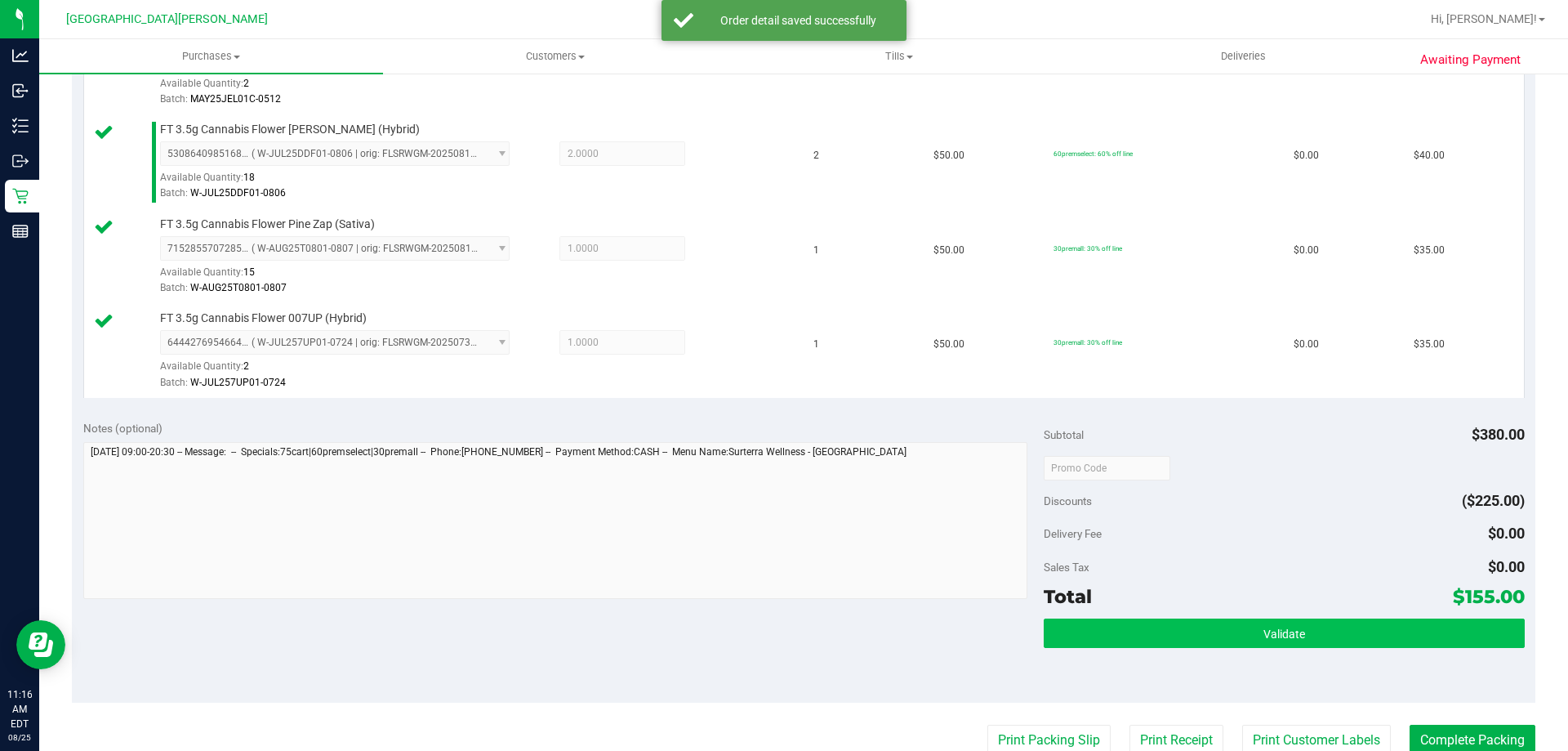
scroll to position [653, 0]
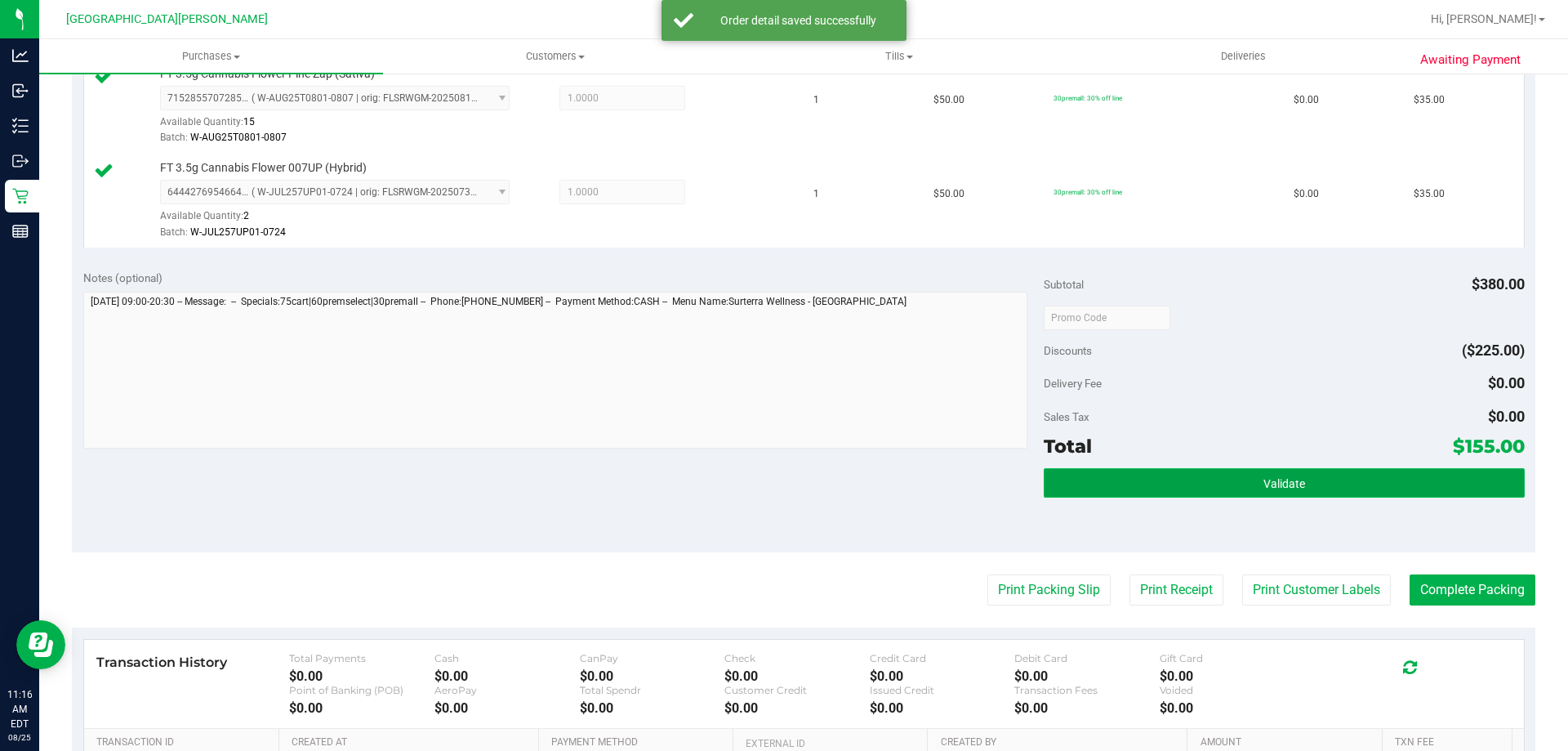
drag, startPoint x: 1186, startPoint y: 477, endPoint x: 1172, endPoint y: 486, distance: 16.6
click at [1186, 478] on button "Validate" at bounding box center [1284, 483] width 480 height 29
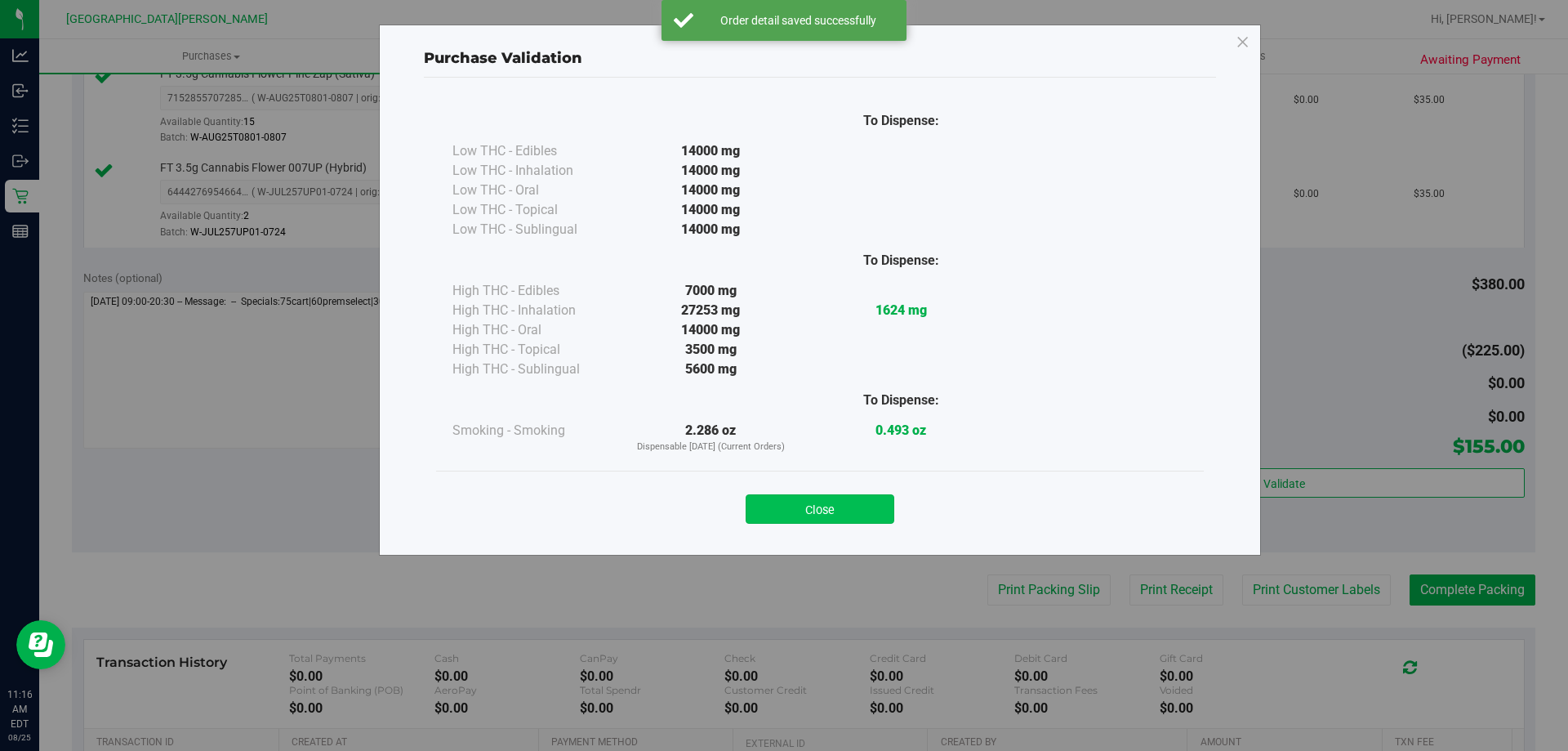
click at [867, 508] on button "Close" at bounding box center [820, 508] width 148 height 29
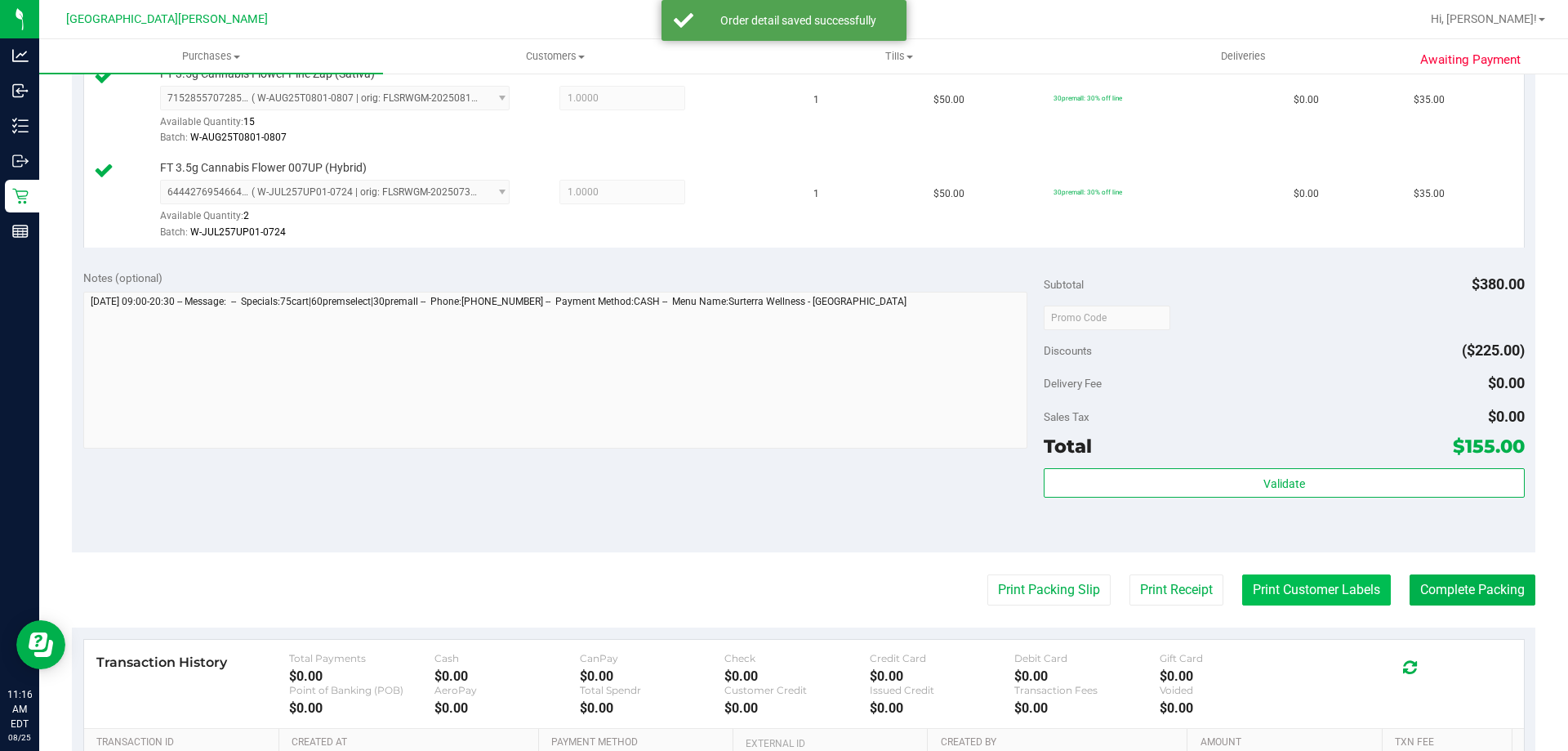
click at [1271, 577] on button "Print Customer Labels" at bounding box center [1317, 590] width 148 height 31
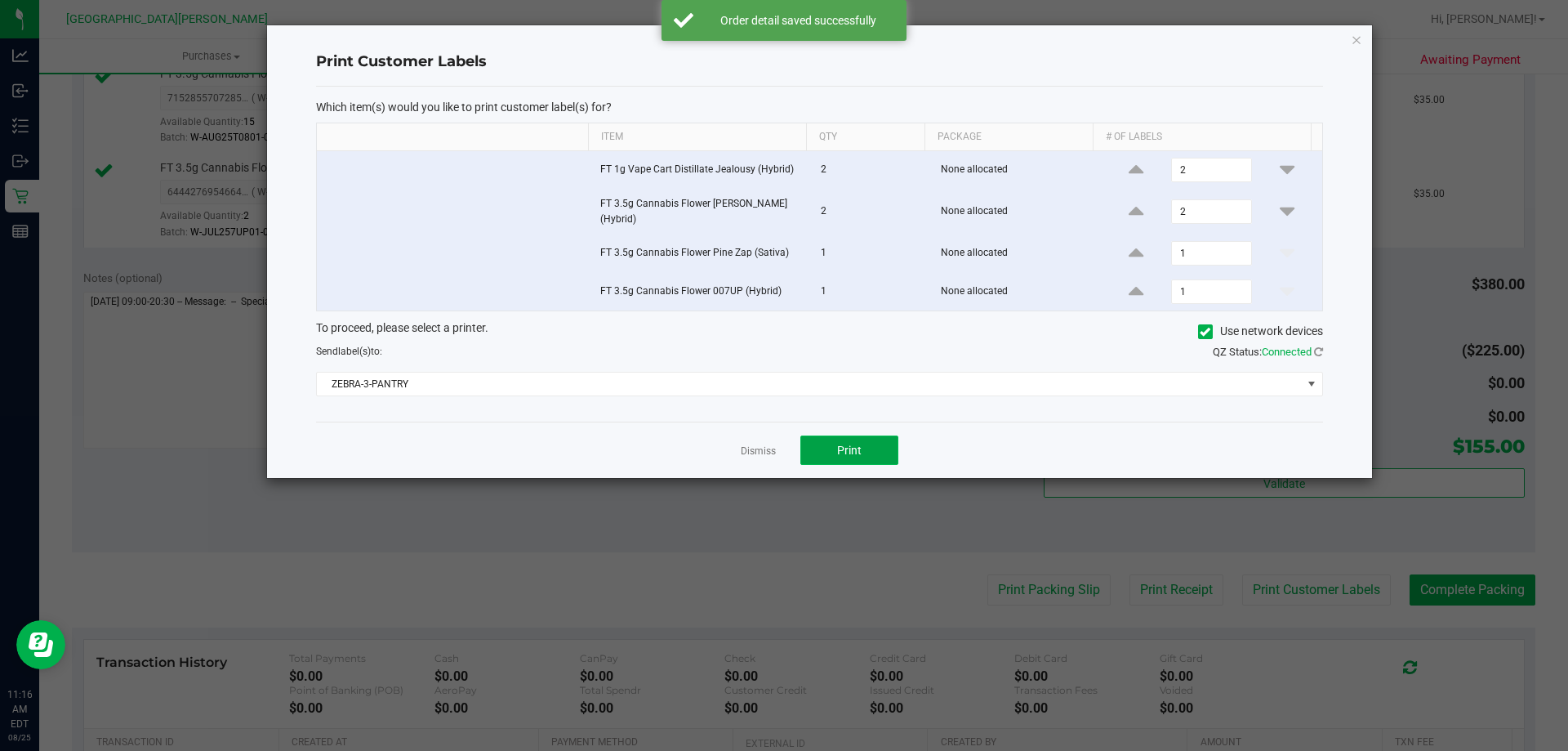
click at [863, 458] on button "Print" at bounding box center [849, 450] width 98 height 29
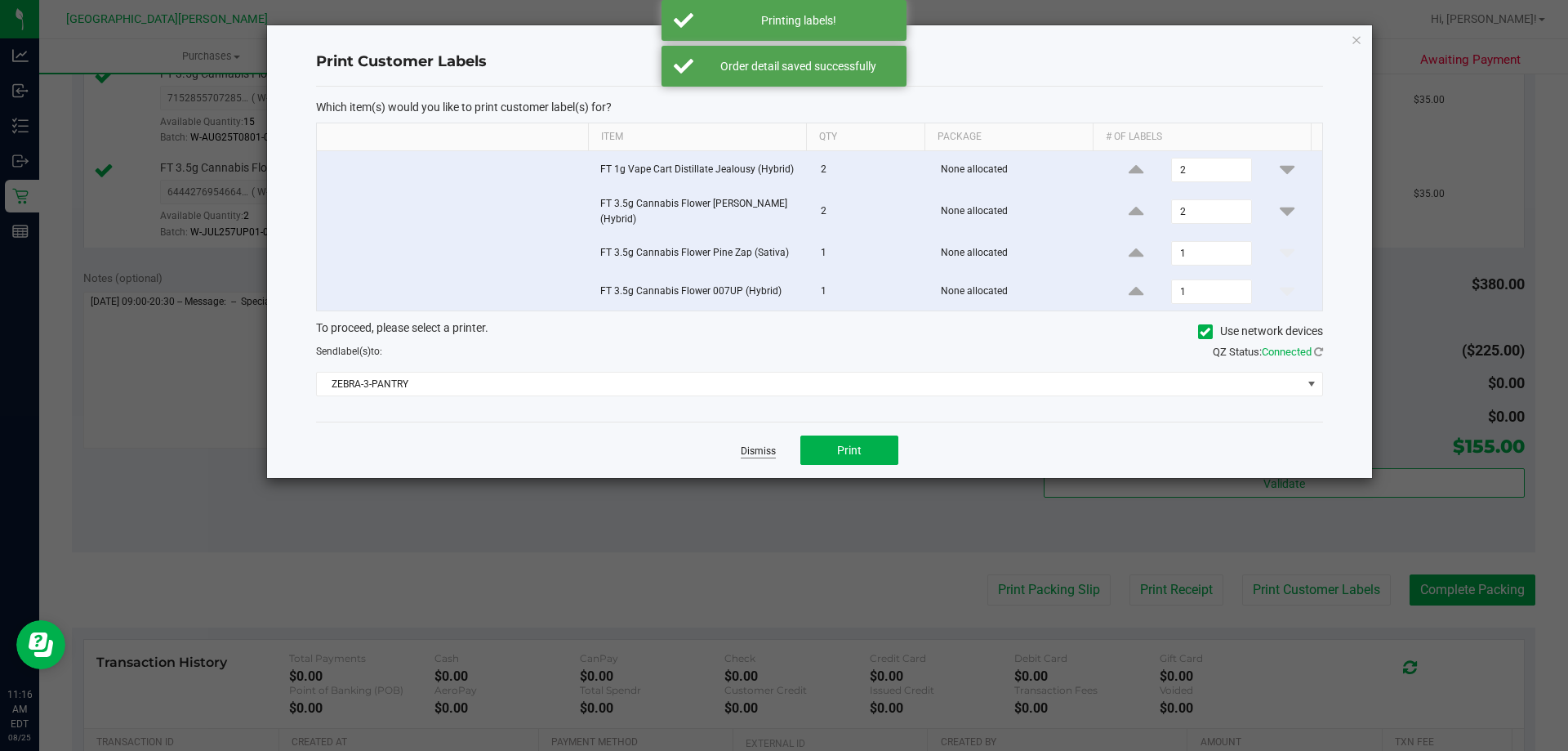
click at [758, 457] on link "Dismiss" at bounding box center [757, 451] width 35 height 14
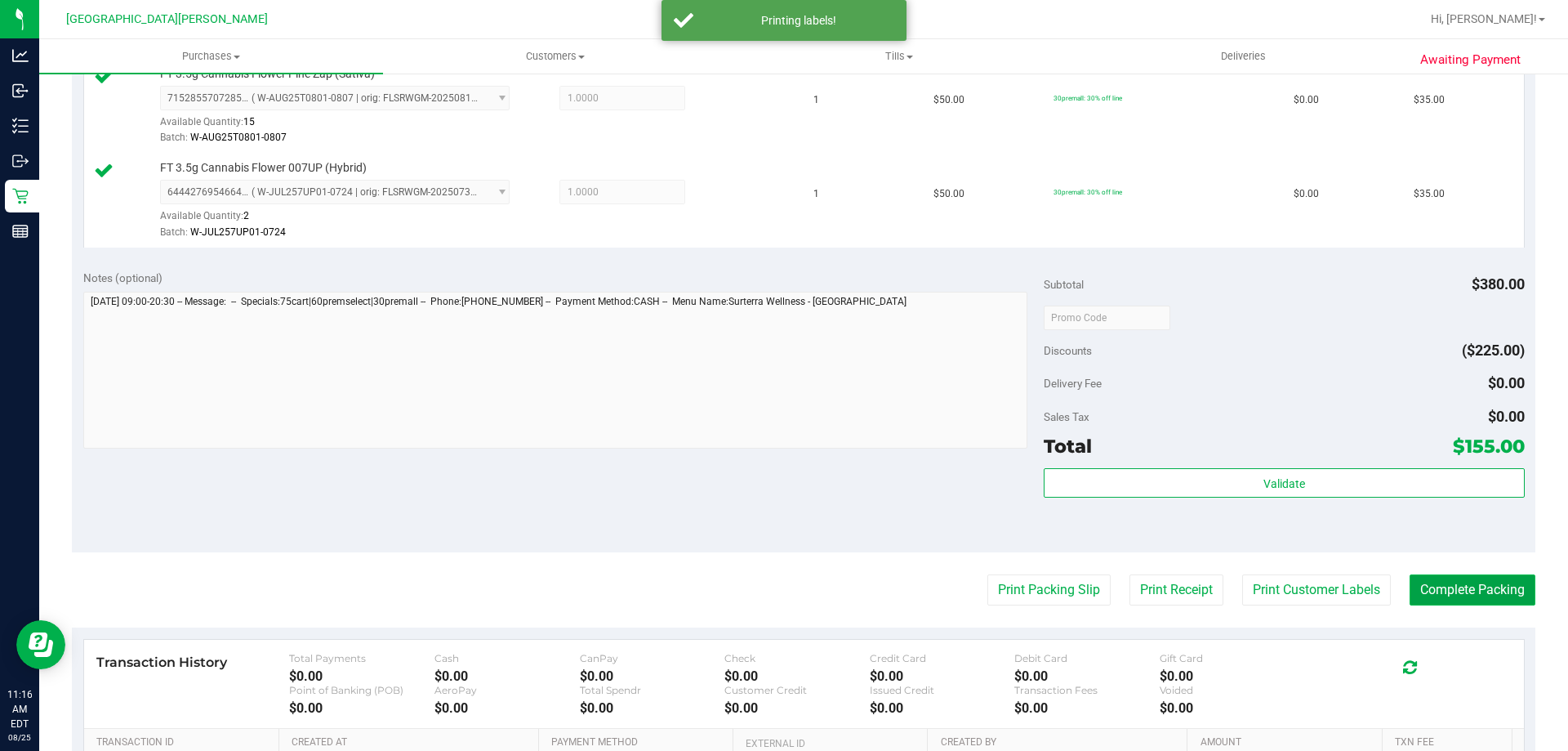
click at [1439, 597] on button "Complete Packing" at bounding box center [1472, 590] width 126 height 31
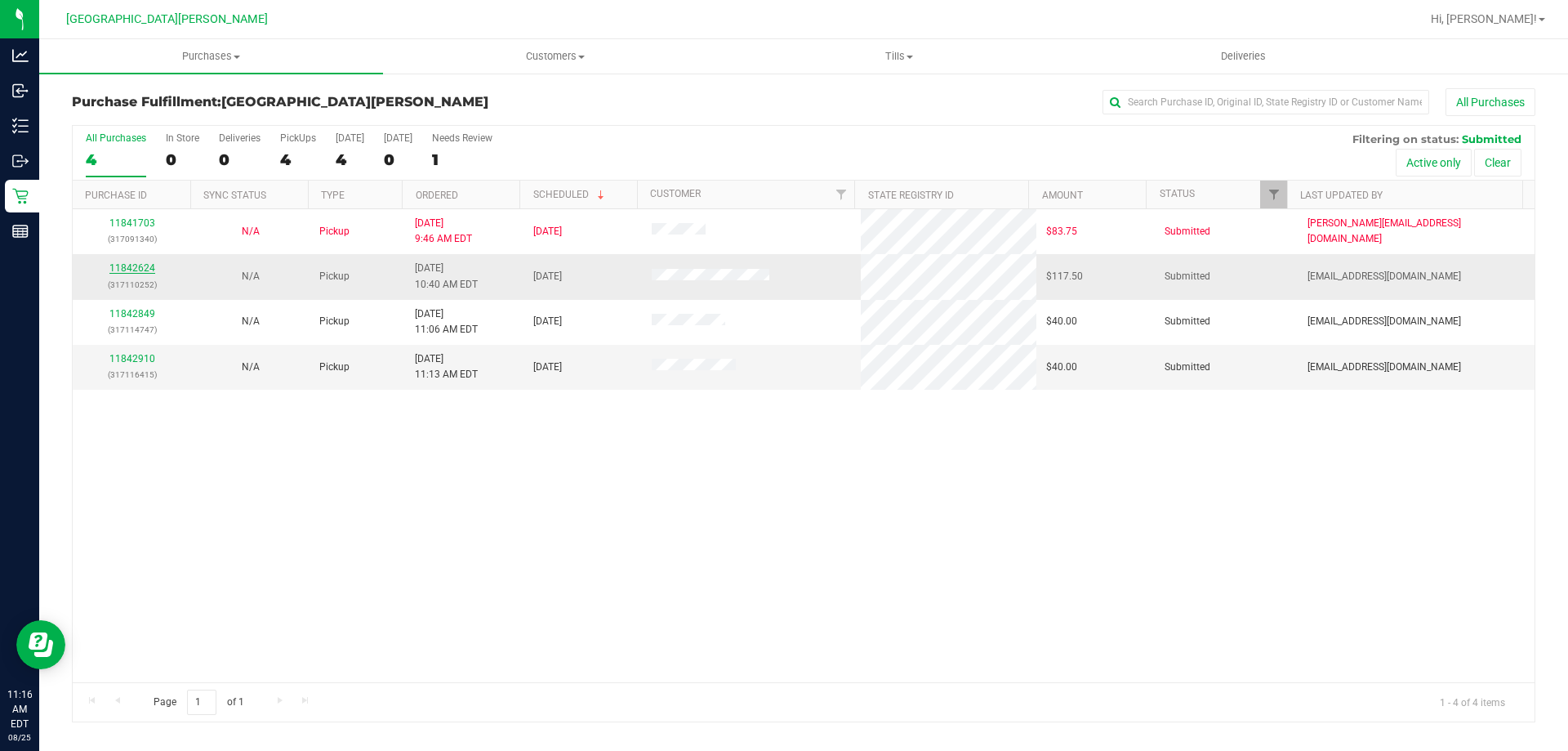
click at [127, 268] on link "11842624" at bounding box center [132, 268] width 46 height 11
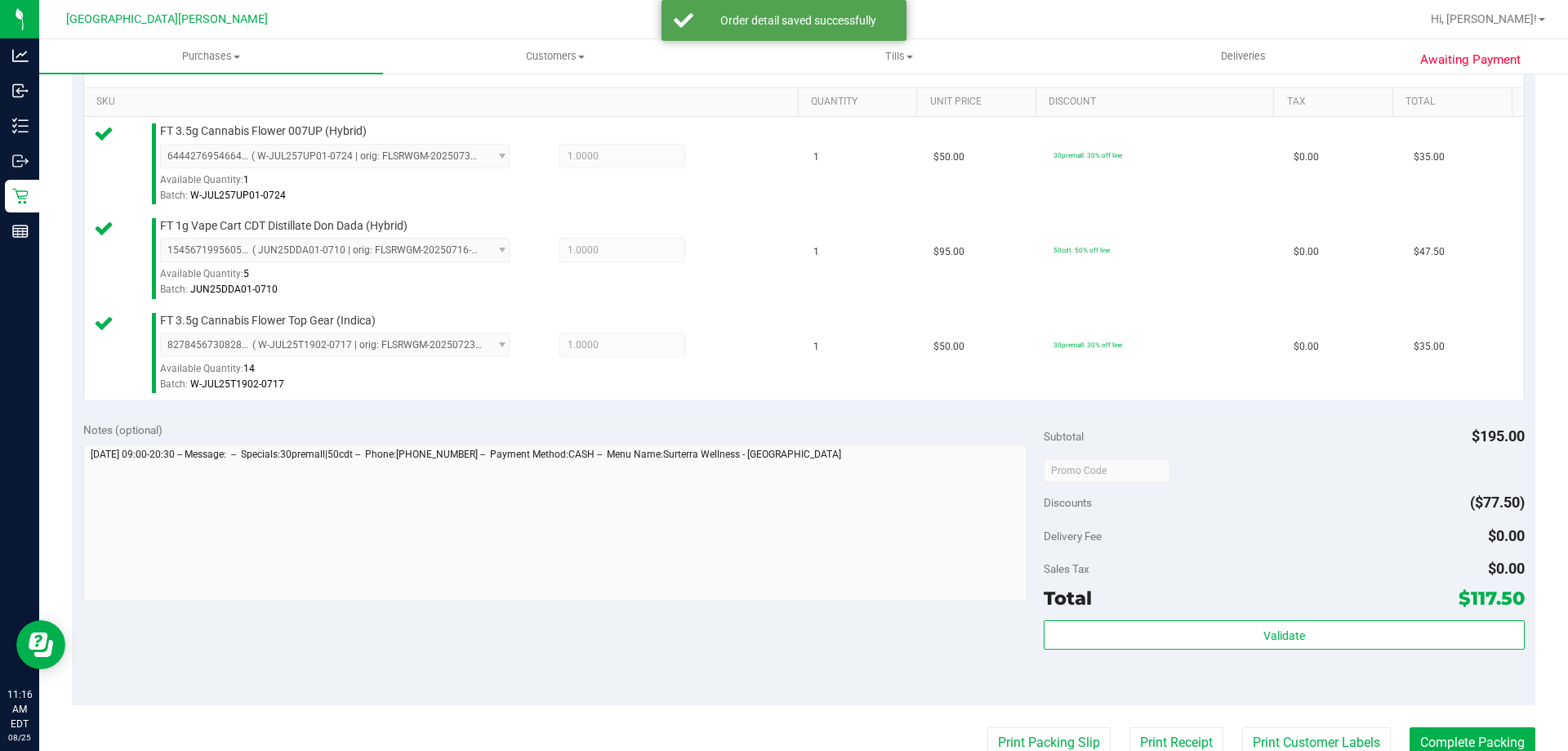
scroll to position [408, 0]
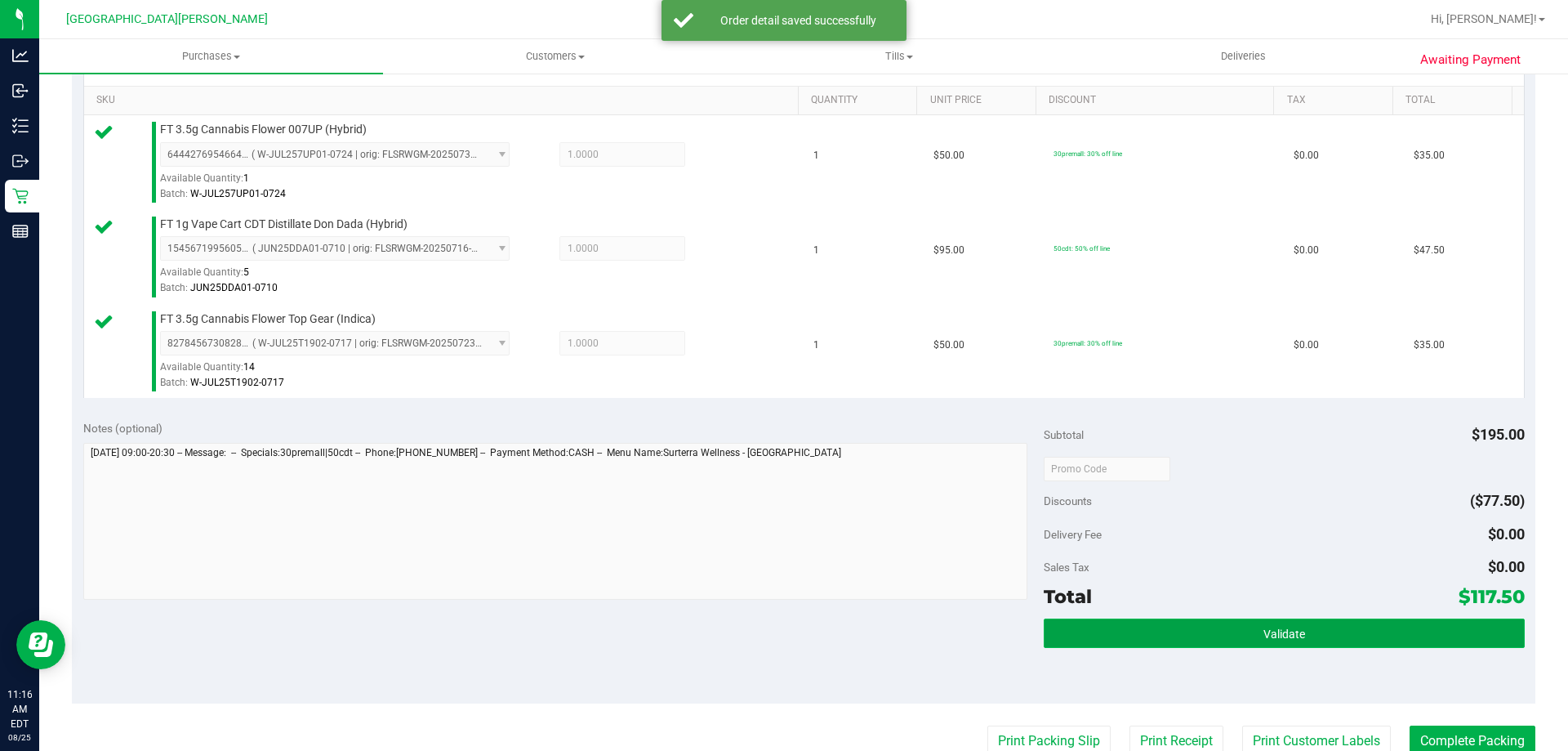
click at [1302, 627] on button "Validate" at bounding box center [1284, 633] width 480 height 29
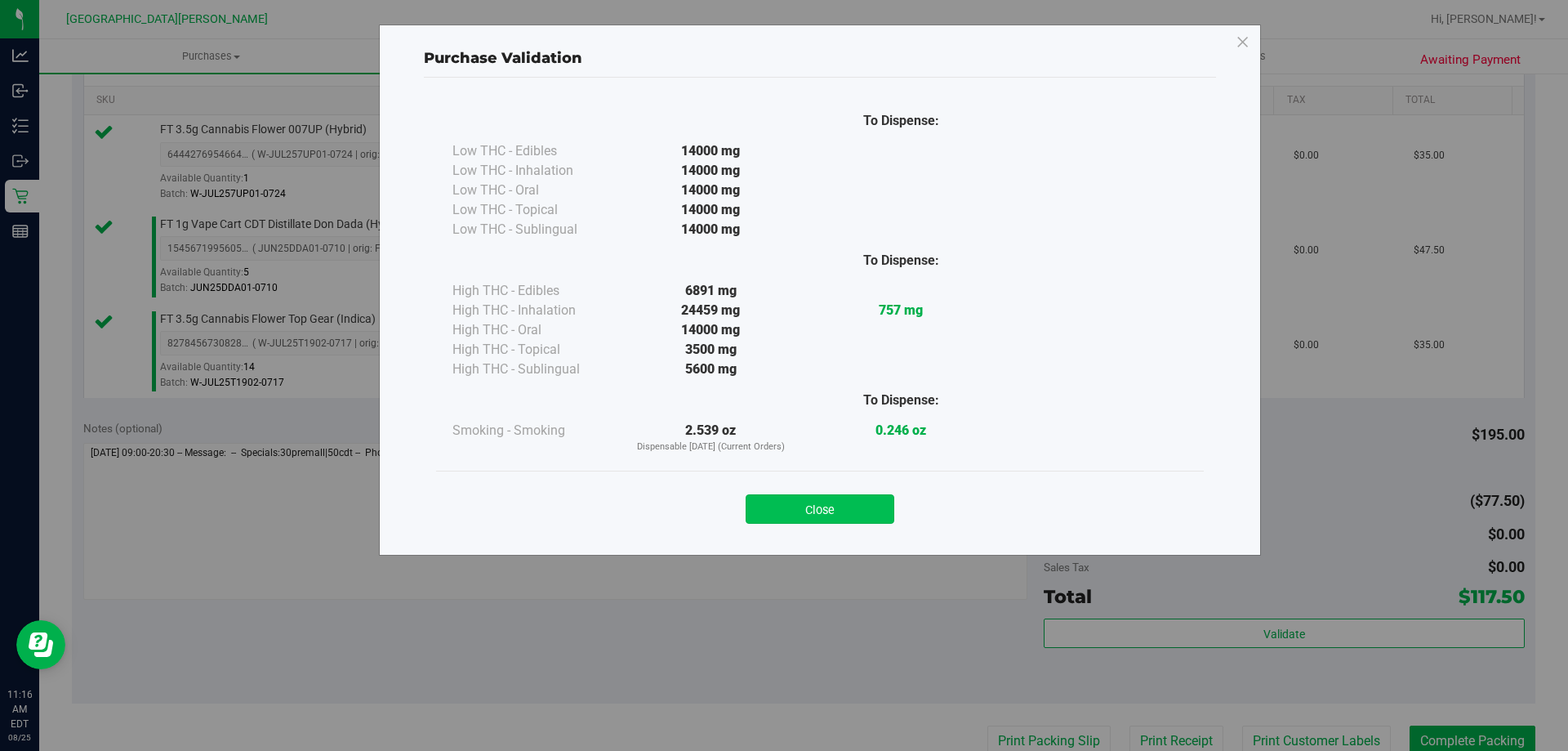
click at [828, 502] on button "Close" at bounding box center [820, 508] width 148 height 29
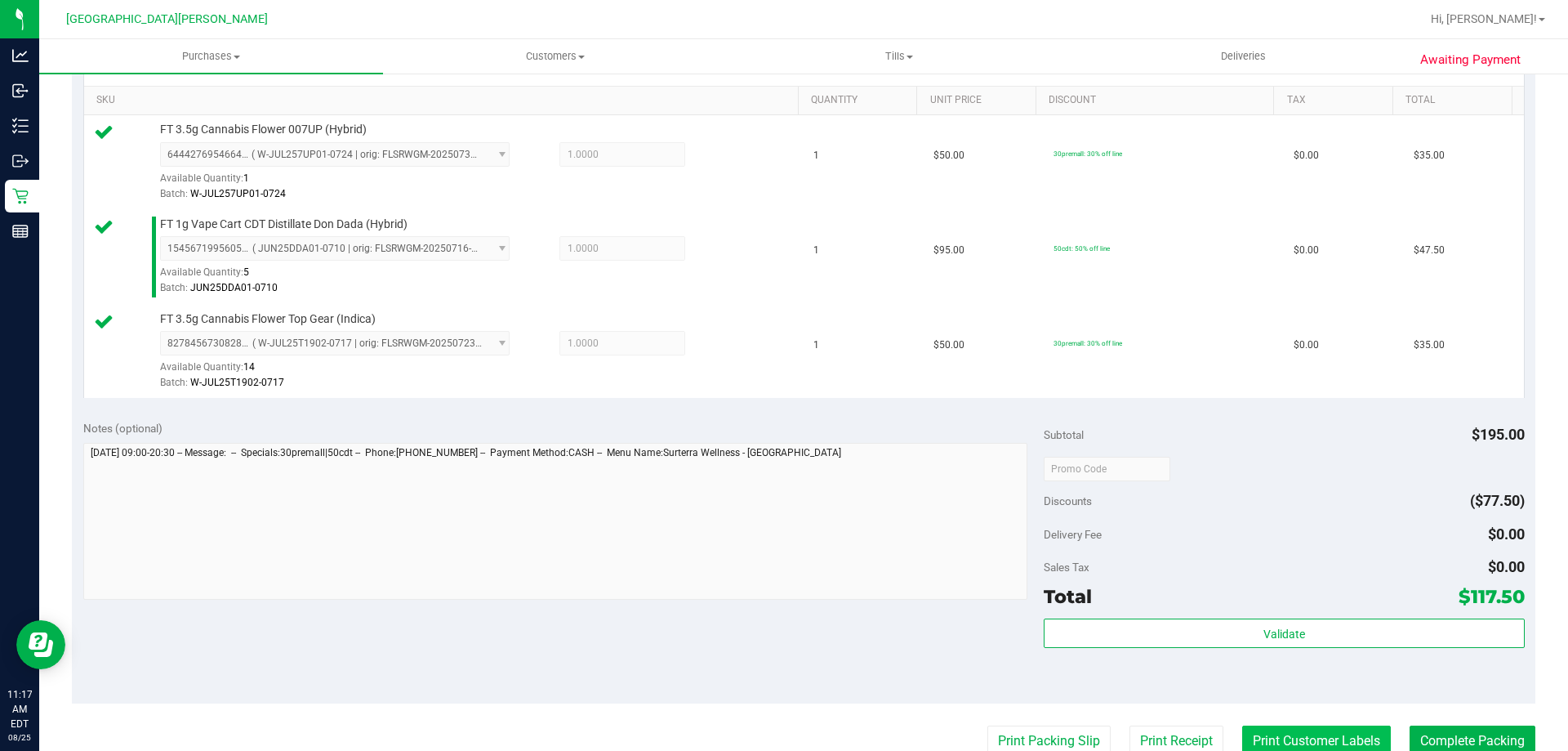
click at [1267, 728] on button "Print Customer Labels" at bounding box center [1317, 741] width 148 height 31
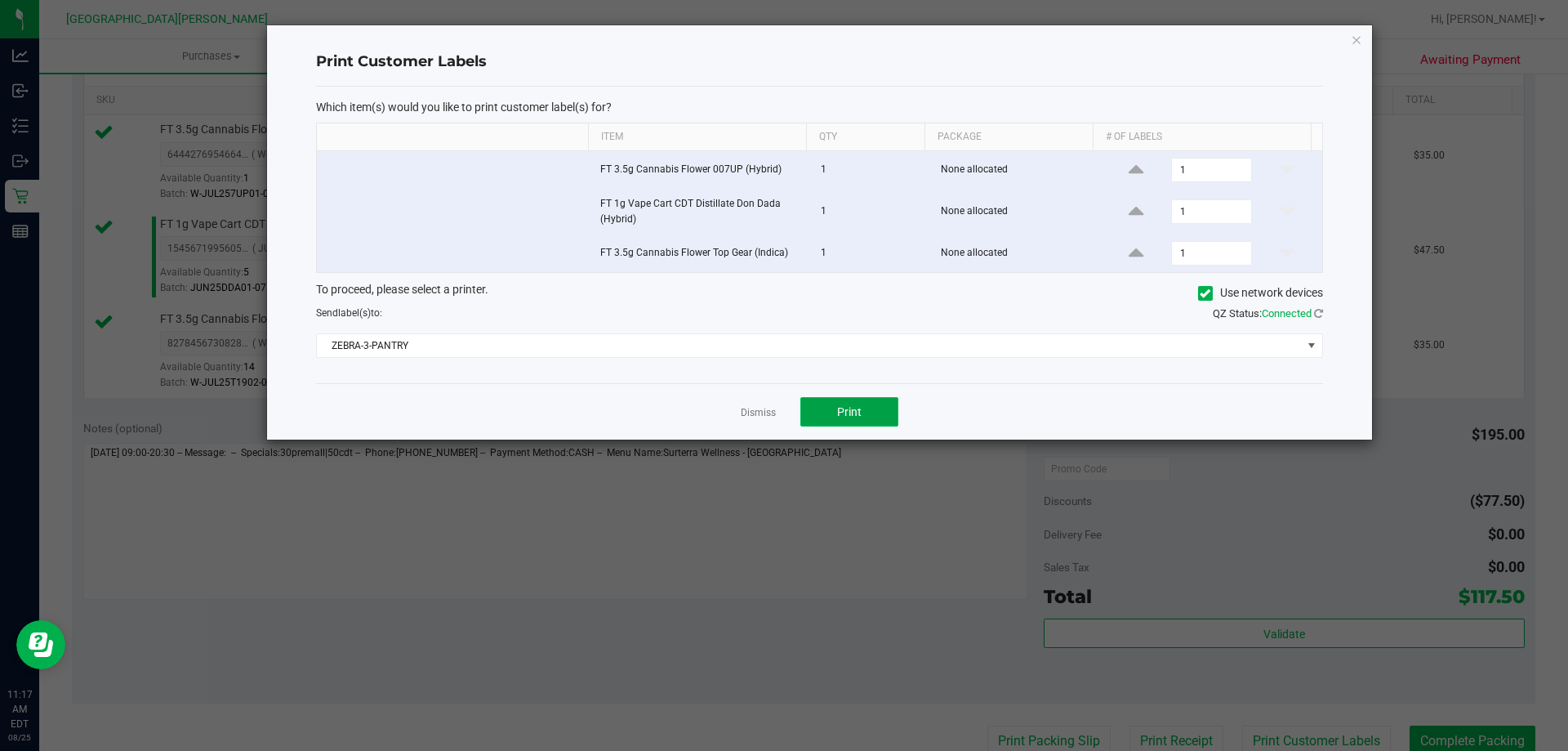
click at [841, 424] on button "Print" at bounding box center [849, 411] width 98 height 29
click at [758, 410] on link "Dismiss" at bounding box center [757, 413] width 35 height 14
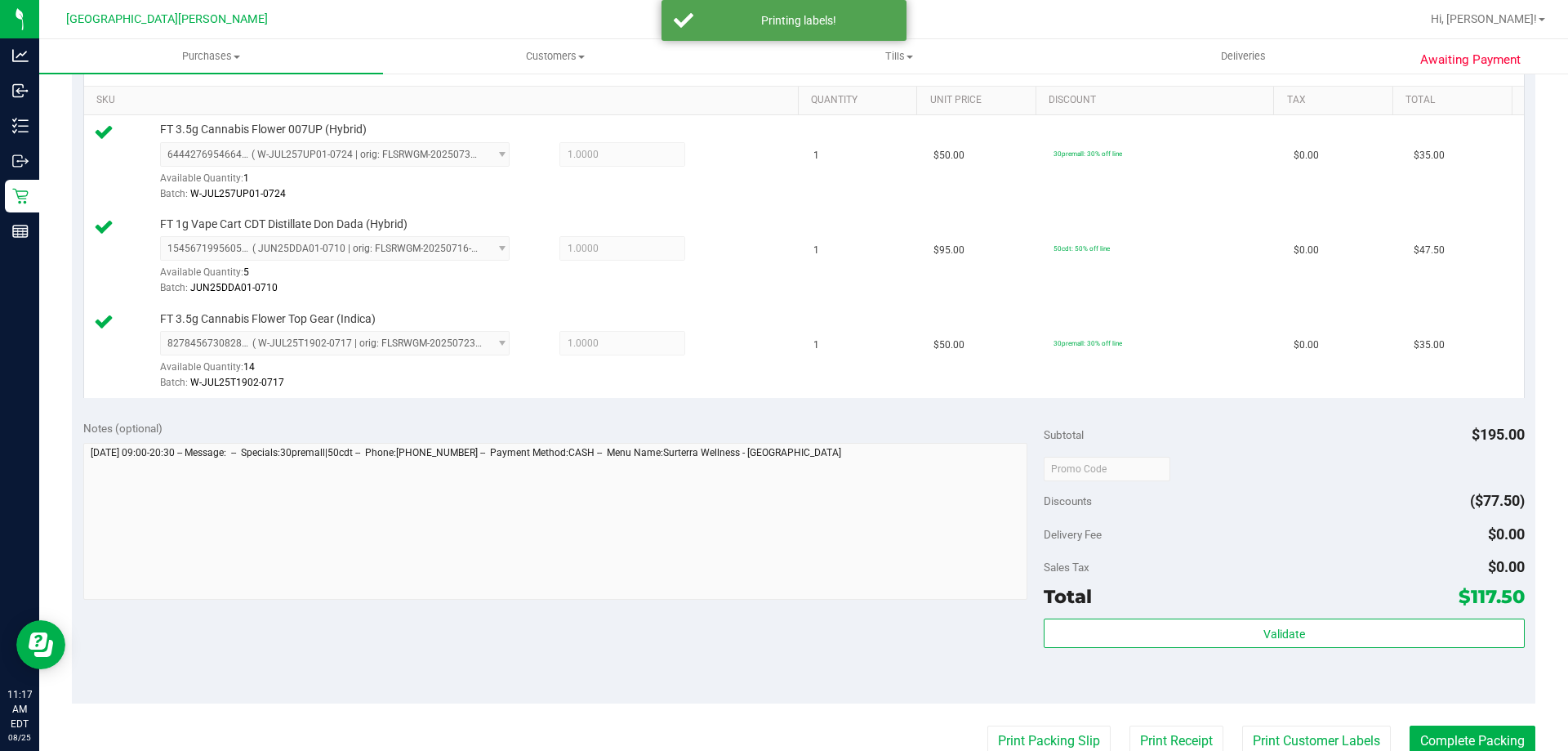
scroll to position [414, 0]
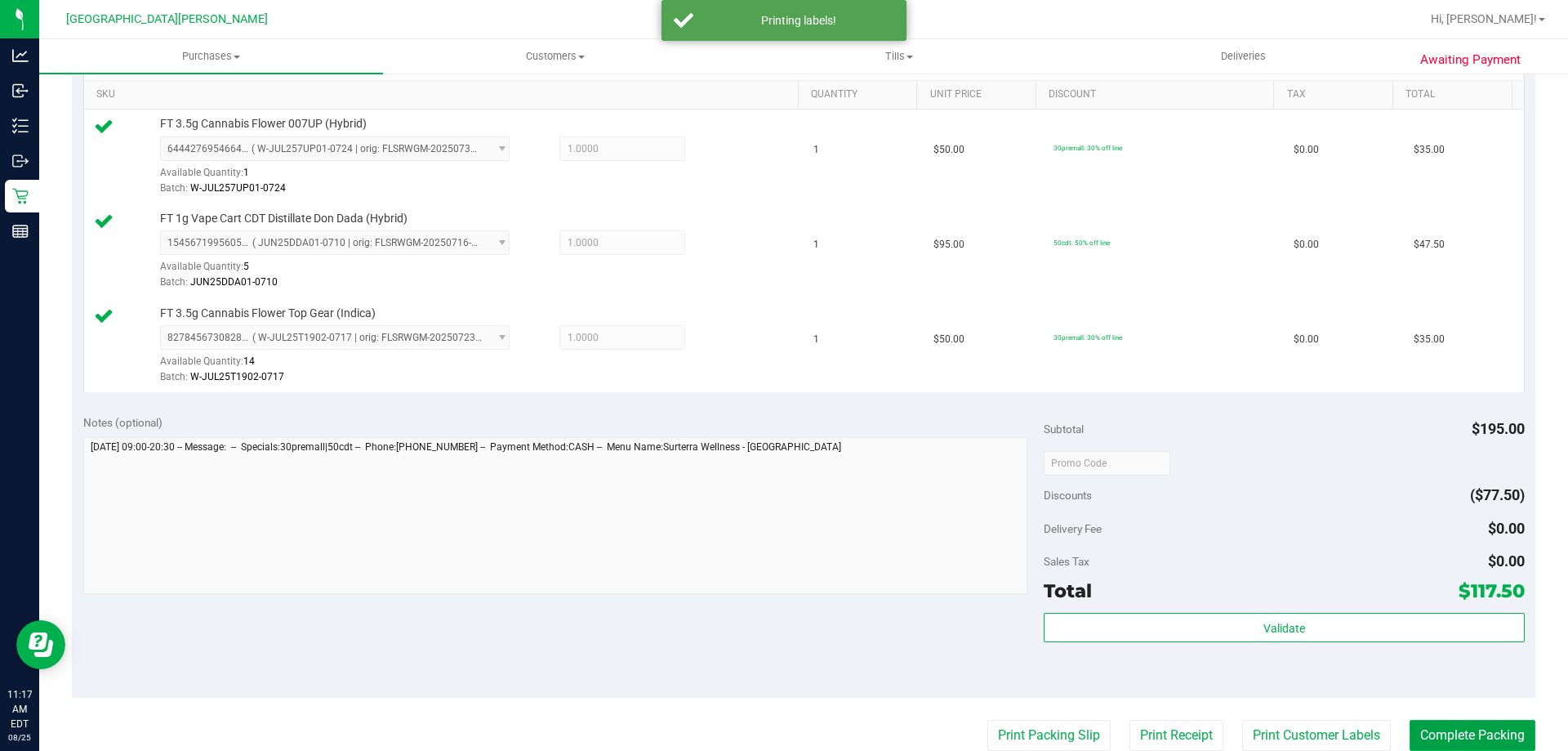
click at [1428, 729] on button "Complete Packing" at bounding box center [1472, 735] width 126 height 31
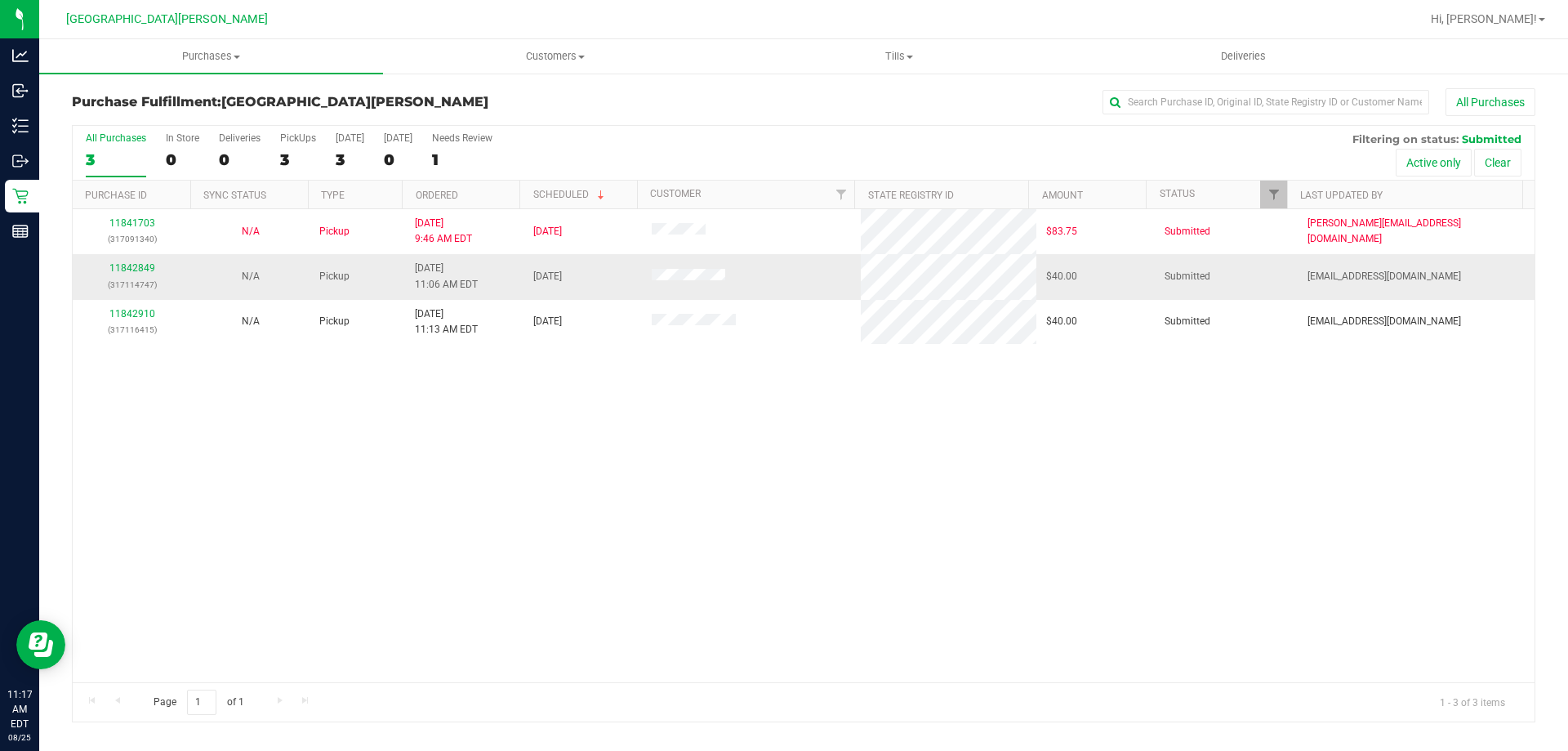
click at [145, 261] on div "11842849 (317114747)" at bounding box center [131, 276] width 99 height 31
click at [145, 265] on link "11842849" at bounding box center [132, 268] width 46 height 11
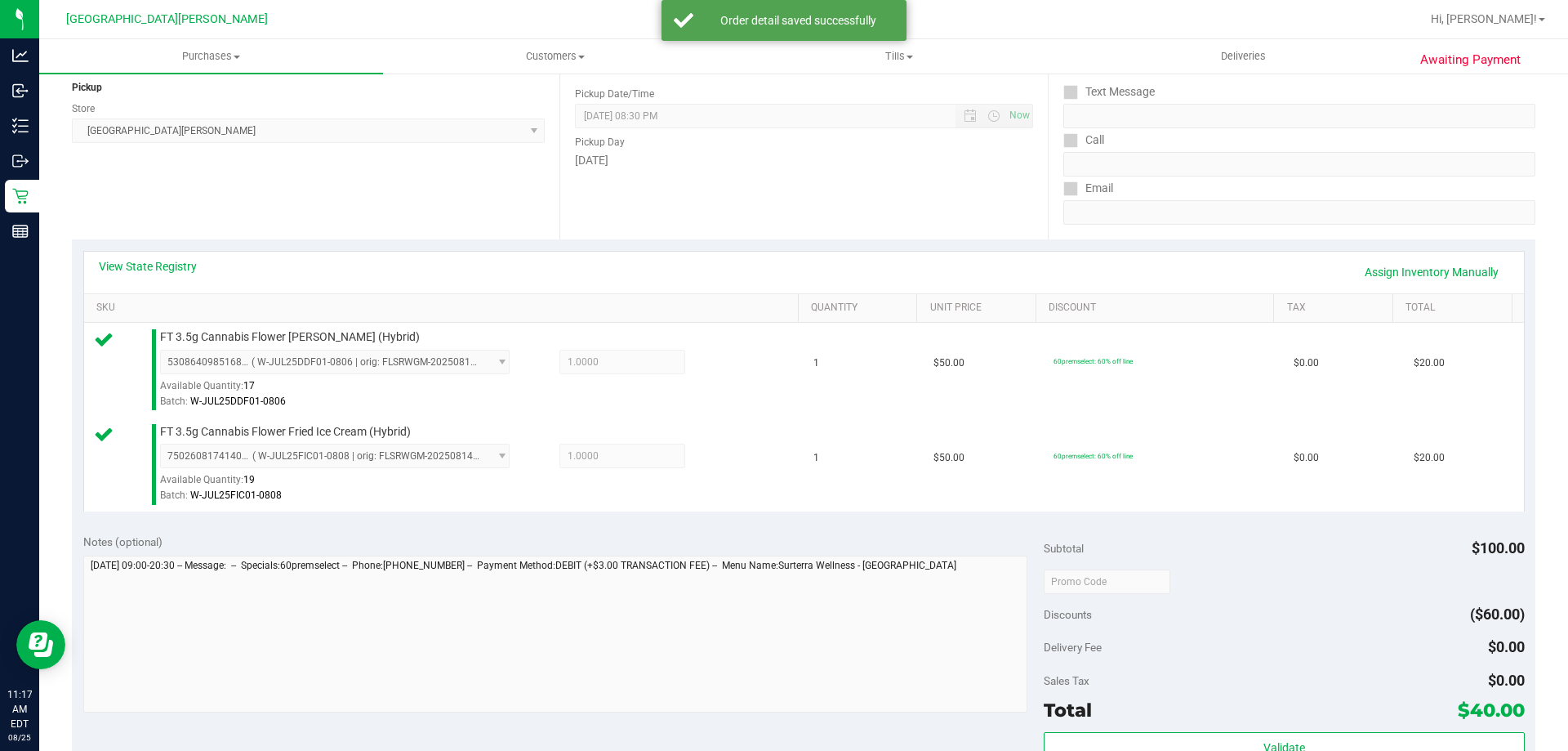
scroll to position [327, 0]
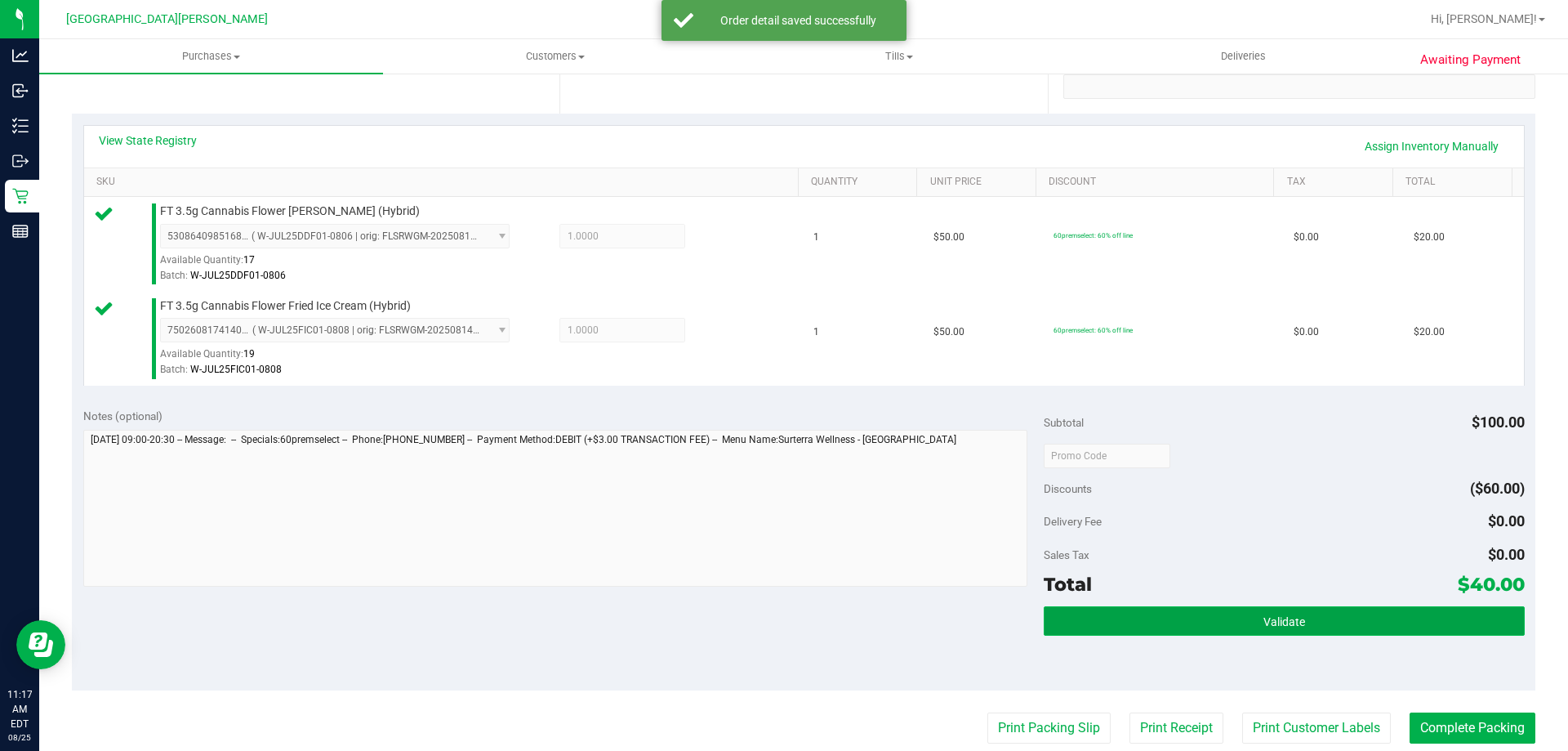
click at [1210, 621] on button "Validate" at bounding box center [1284, 621] width 480 height 29
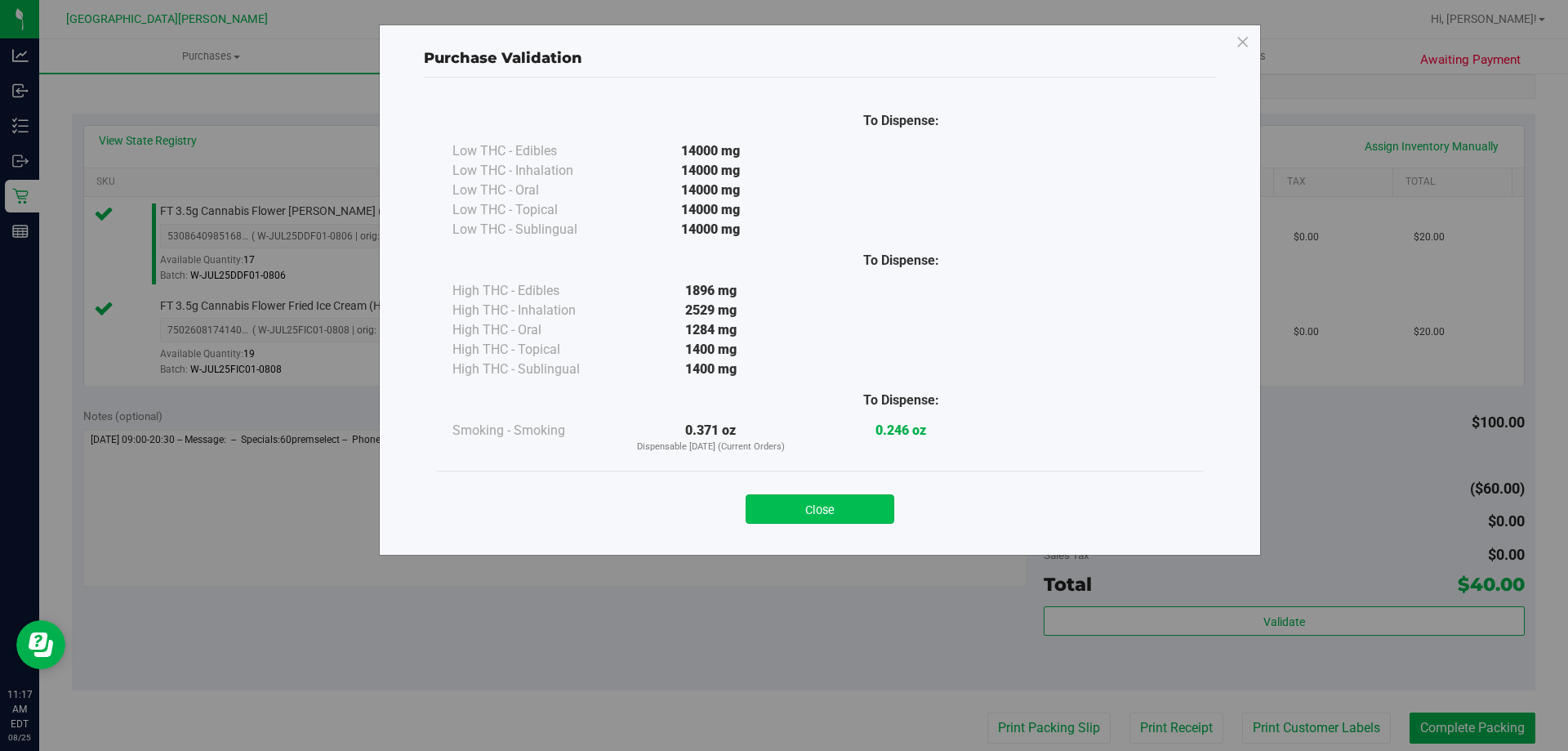
click at [852, 518] on button "Close" at bounding box center [820, 508] width 148 height 29
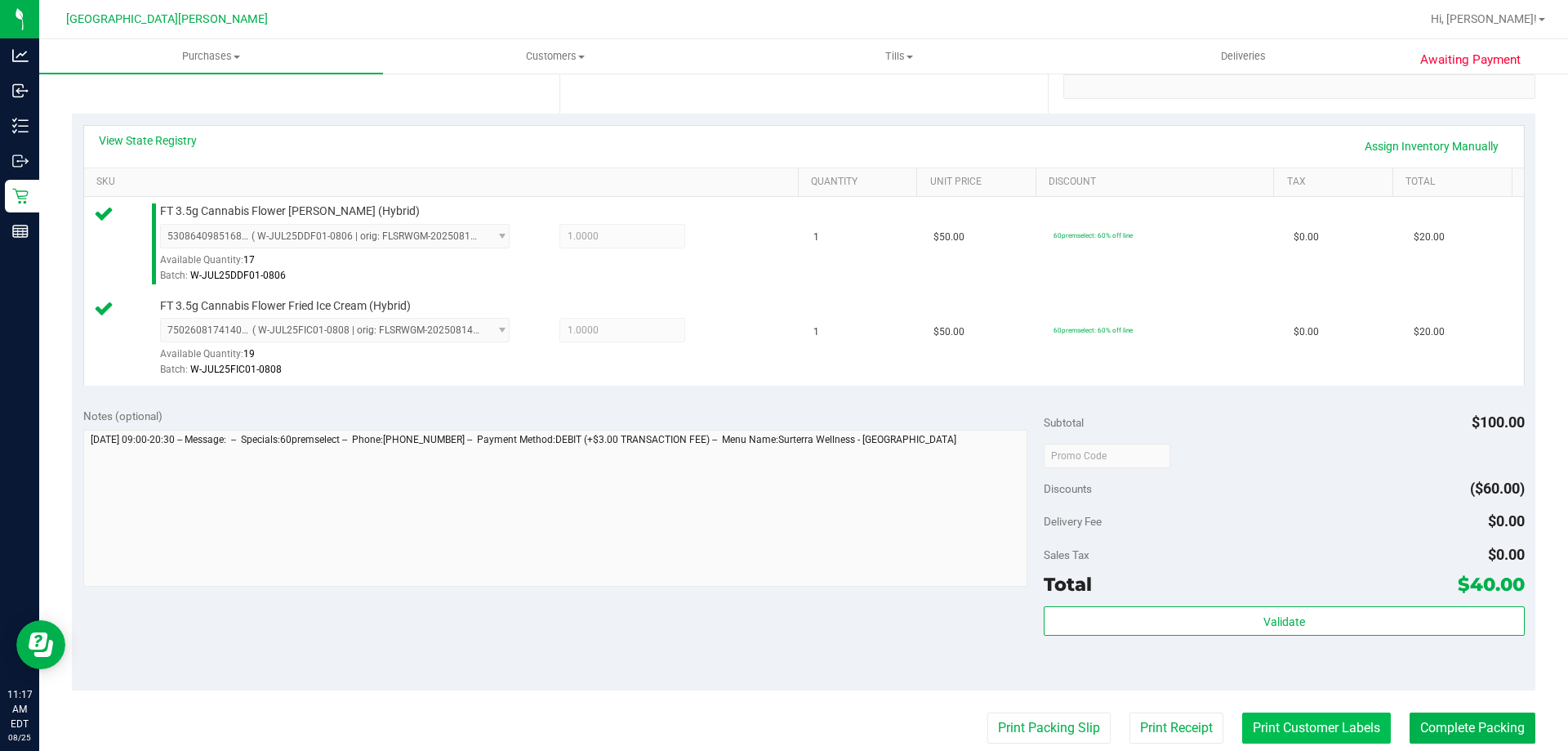
click at [1312, 720] on button "Print Customer Labels" at bounding box center [1317, 728] width 148 height 31
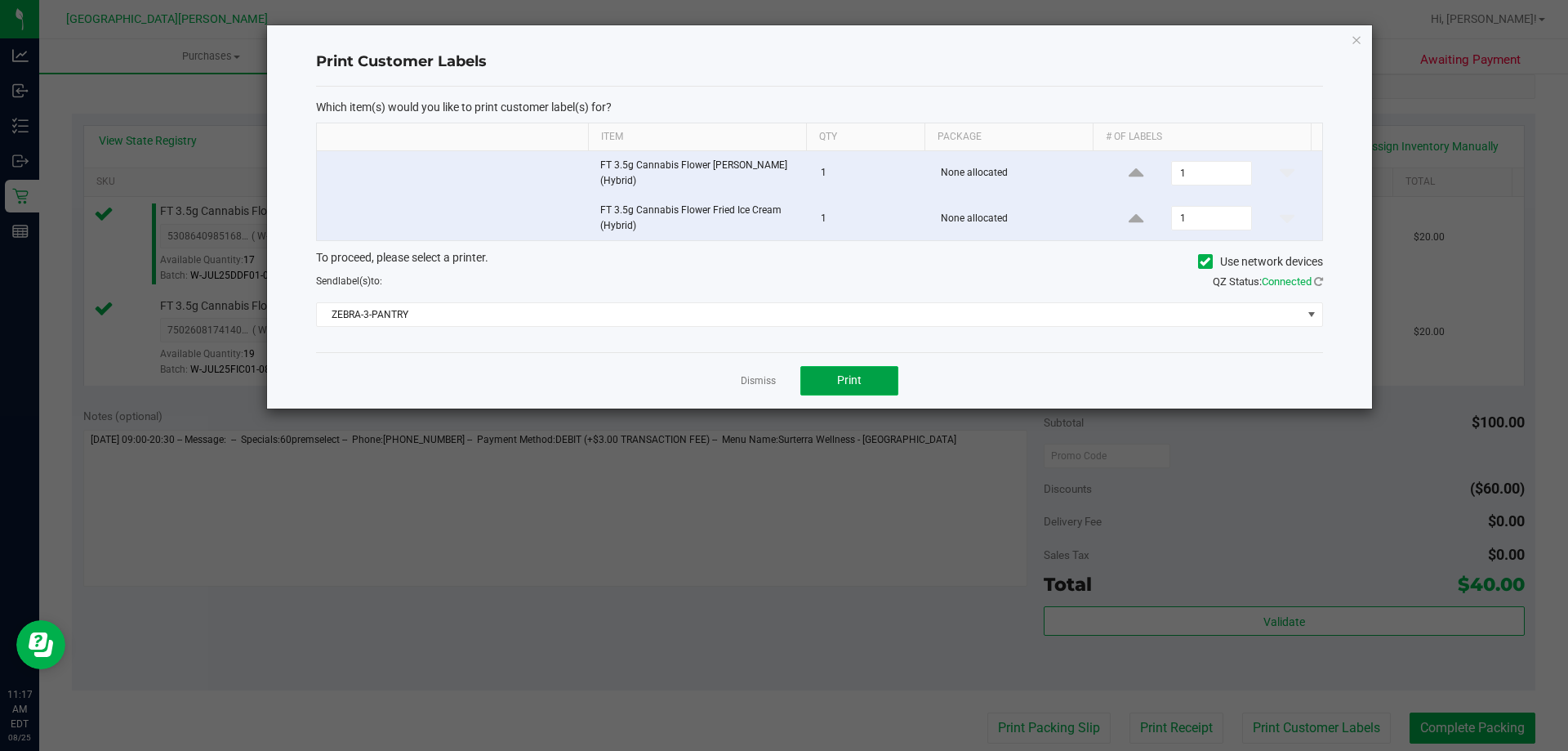
click at [873, 381] on button "Print" at bounding box center [849, 380] width 98 height 29
click at [767, 378] on link "Dismiss" at bounding box center [757, 381] width 35 height 14
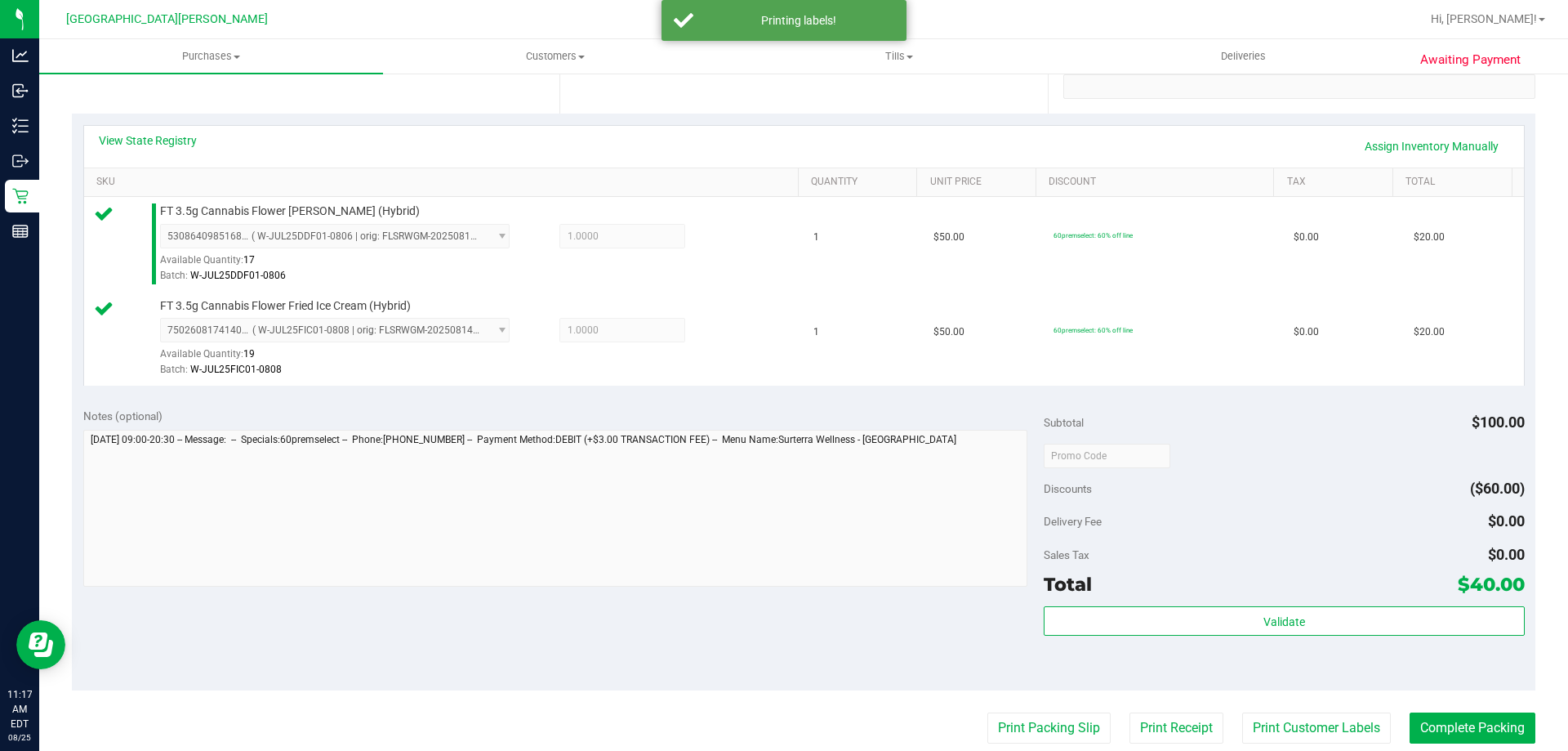
click at [1443, 709] on purchase-details "Back Edit Purchase Cancel Purchase View Profile # 11842849 BioTrack ID: - Submi…" at bounding box center [803, 416] width 1463 height 1310
click at [1441, 716] on button "Complete Packing" at bounding box center [1472, 728] width 126 height 31
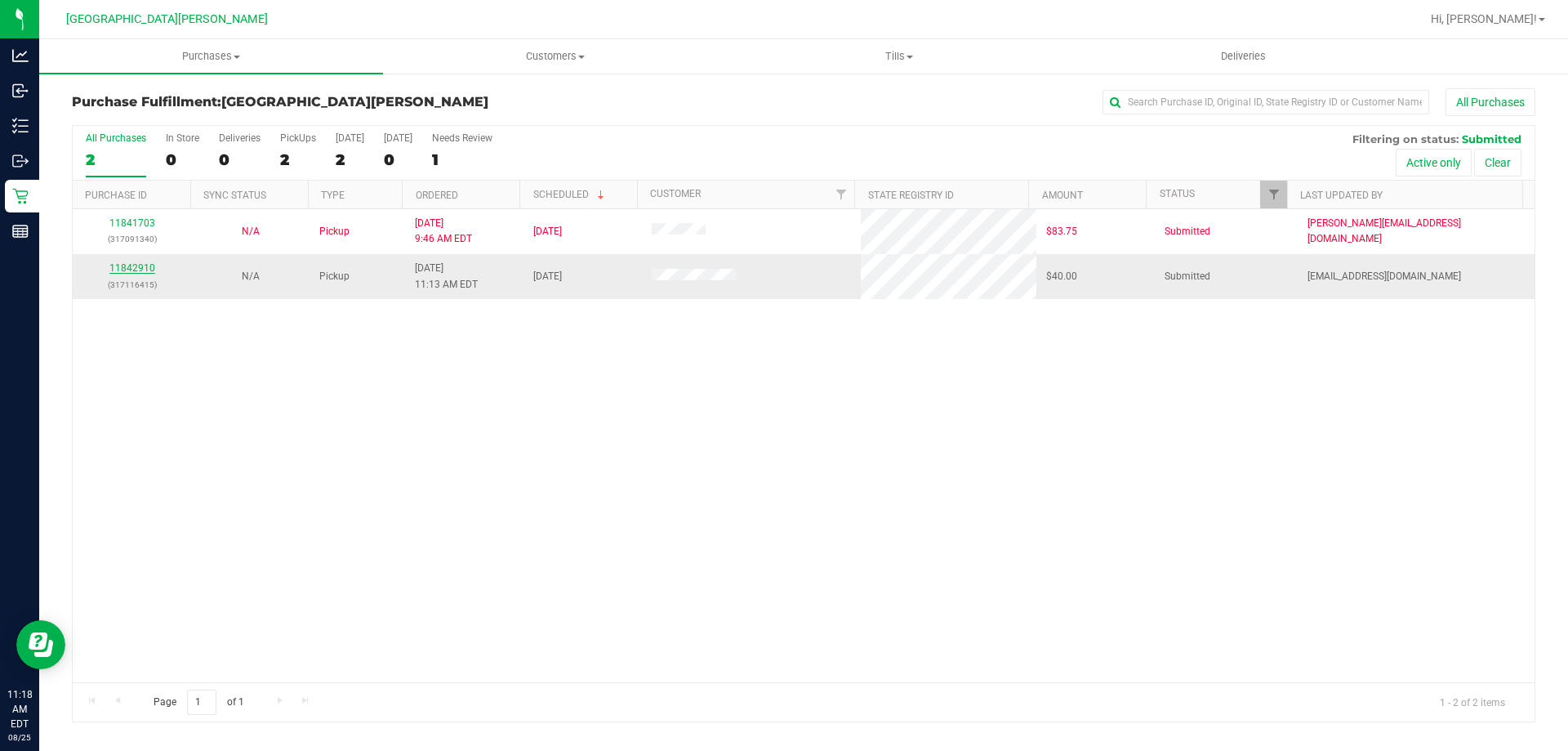
click at [131, 268] on link "11842910" at bounding box center [132, 268] width 46 height 11
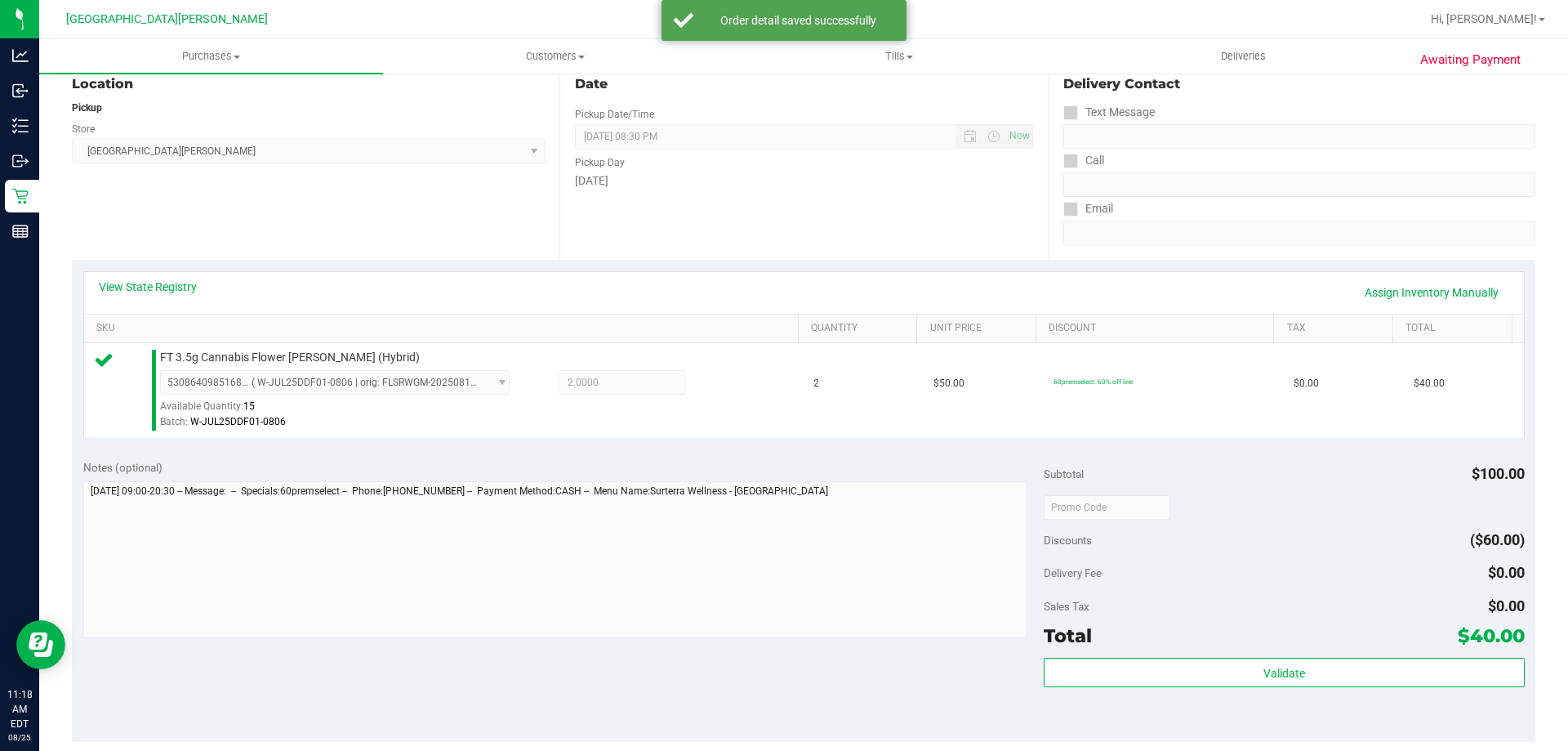
scroll to position [327, 0]
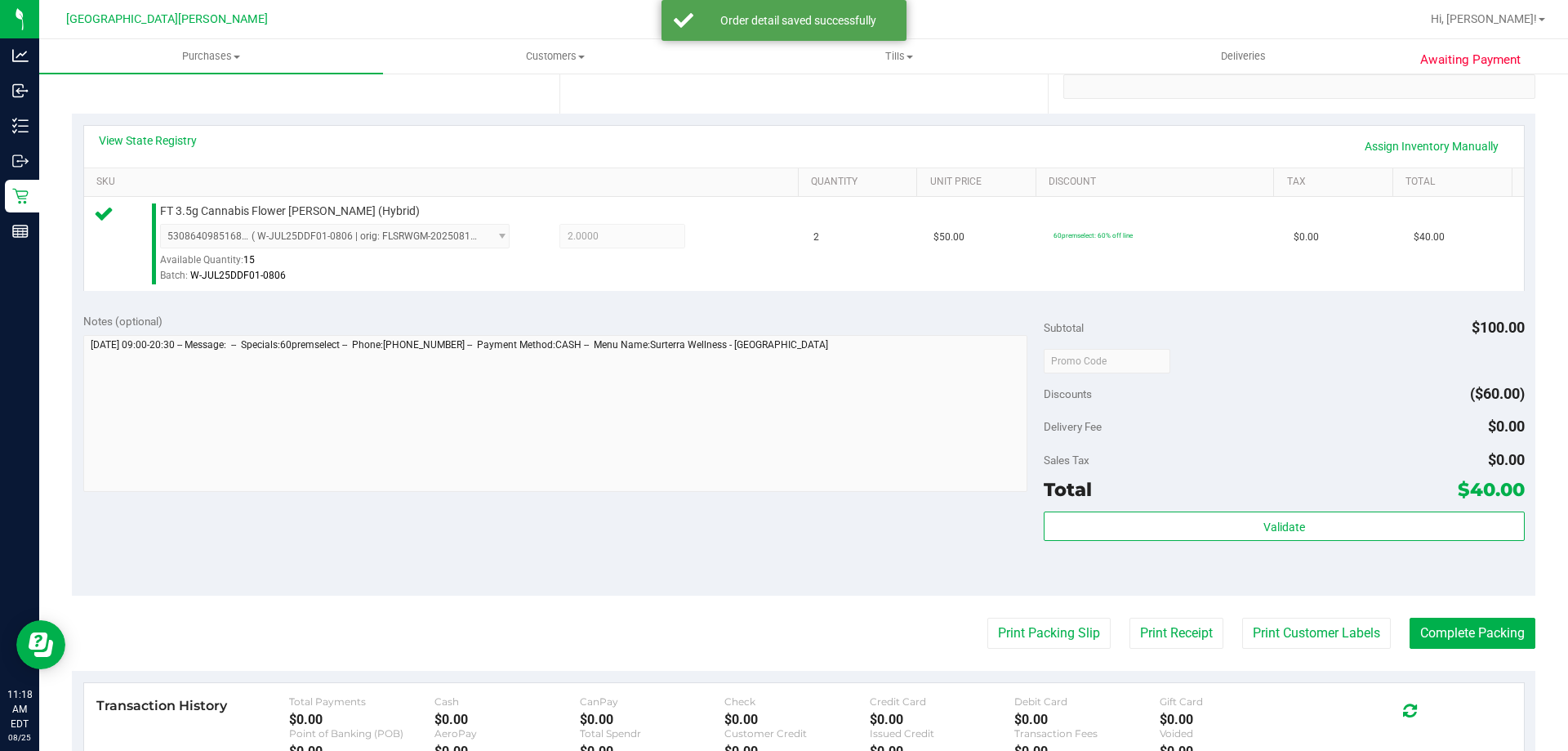
click at [1210, 504] on div "Subtotal $100.00 Discounts ($60.00) Delivery Fee $0.00 Sales Tax $0.00 Total $4…" at bounding box center [1284, 449] width 480 height 272
click at [1202, 544] on div "Validate" at bounding box center [1284, 548] width 480 height 73
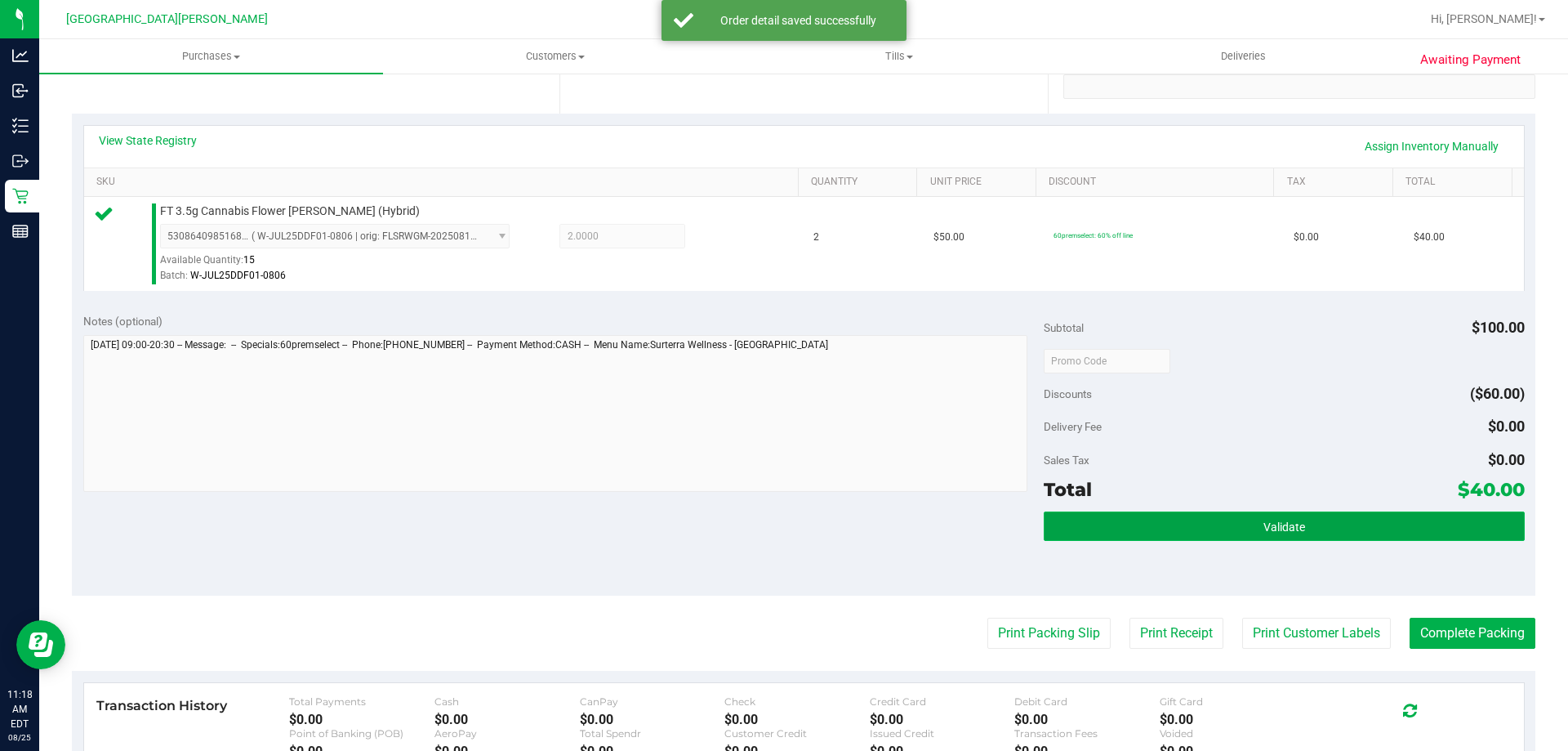
click at [1205, 533] on button "Validate" at bounding box center [1284, 526] width 480 height 29
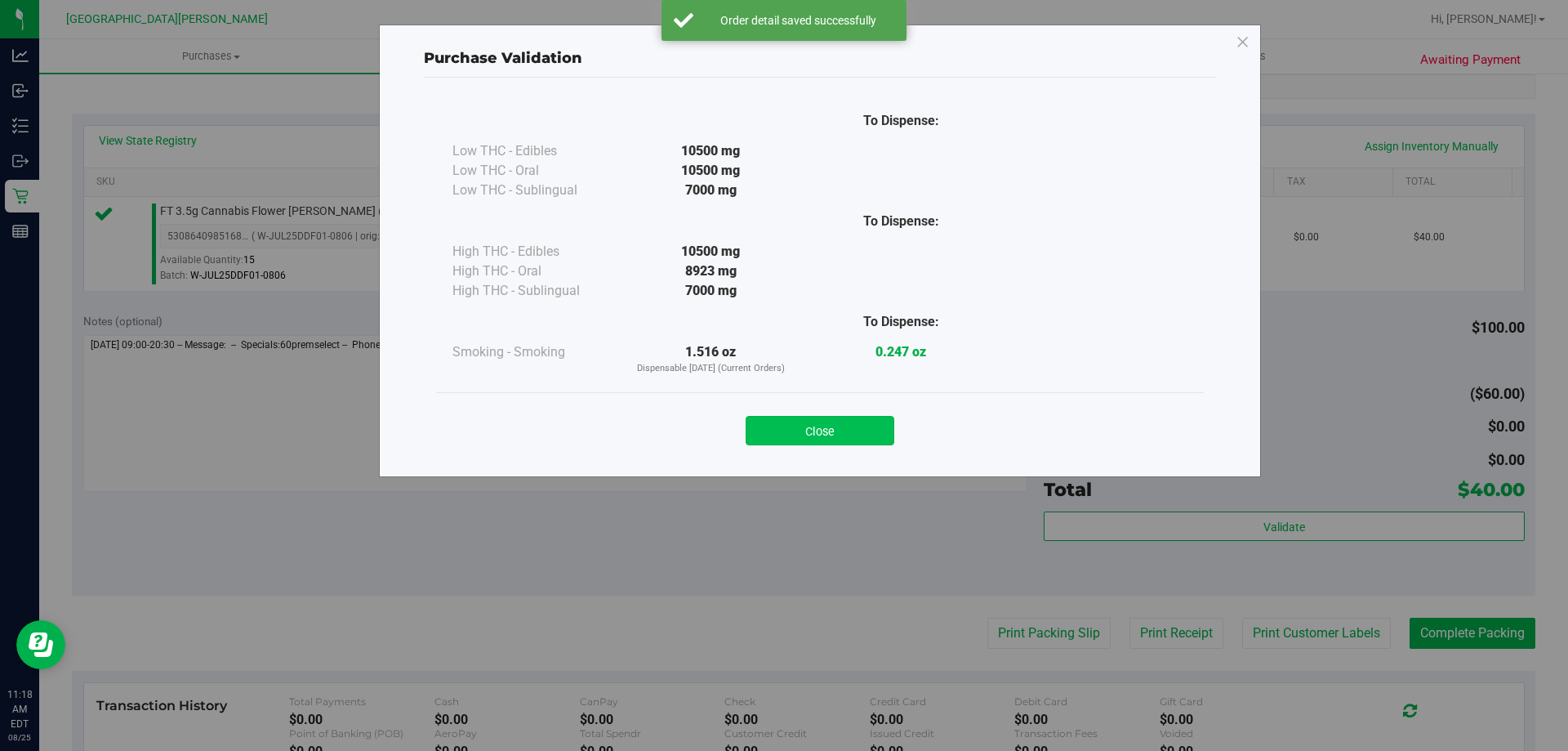
click at [867, 437] on button "Close" at bounding box center [820, 430] width 148 height 29
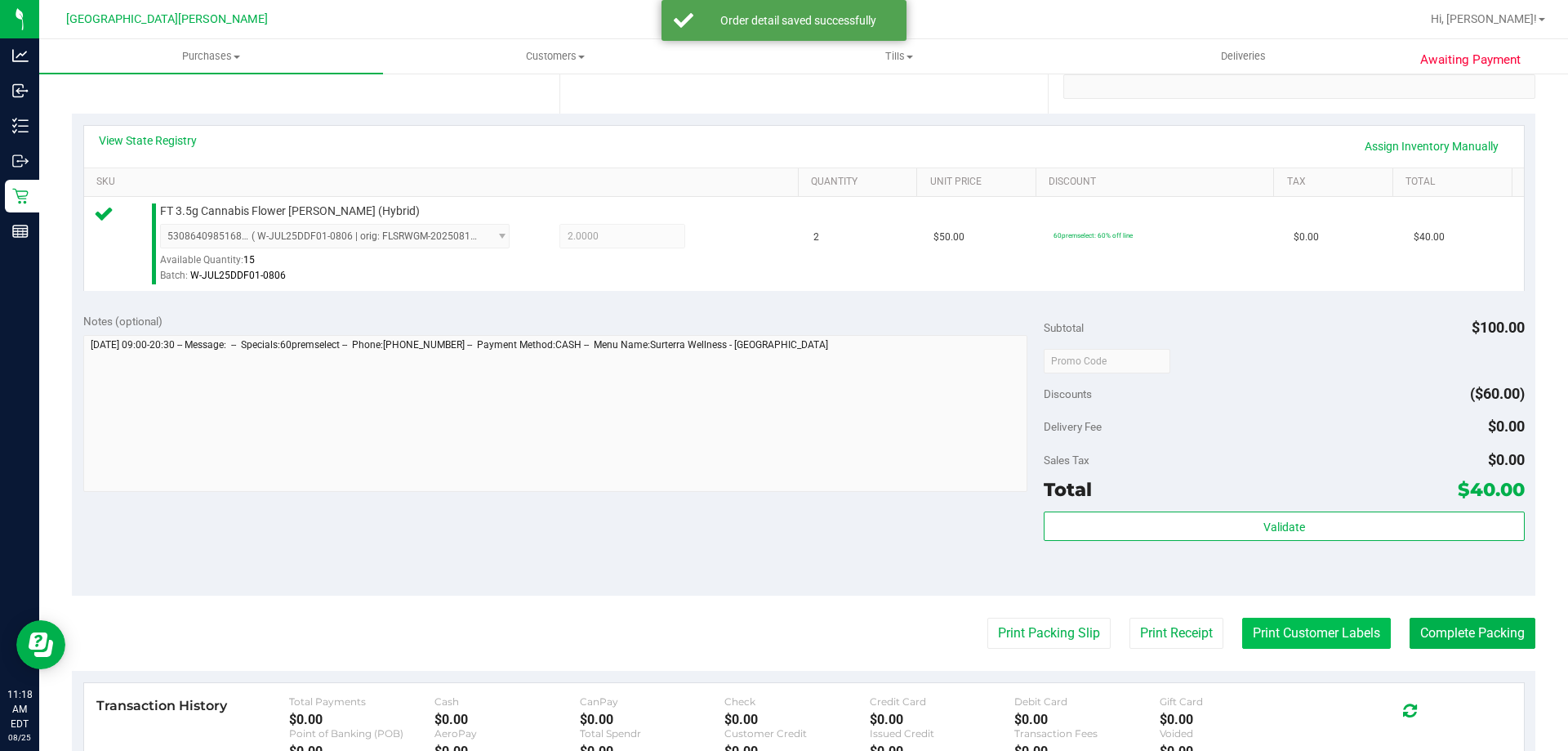
click at [1250, 623] on button "Print Customer Labels" at bounding box center [1317, 633] width 148 height 31
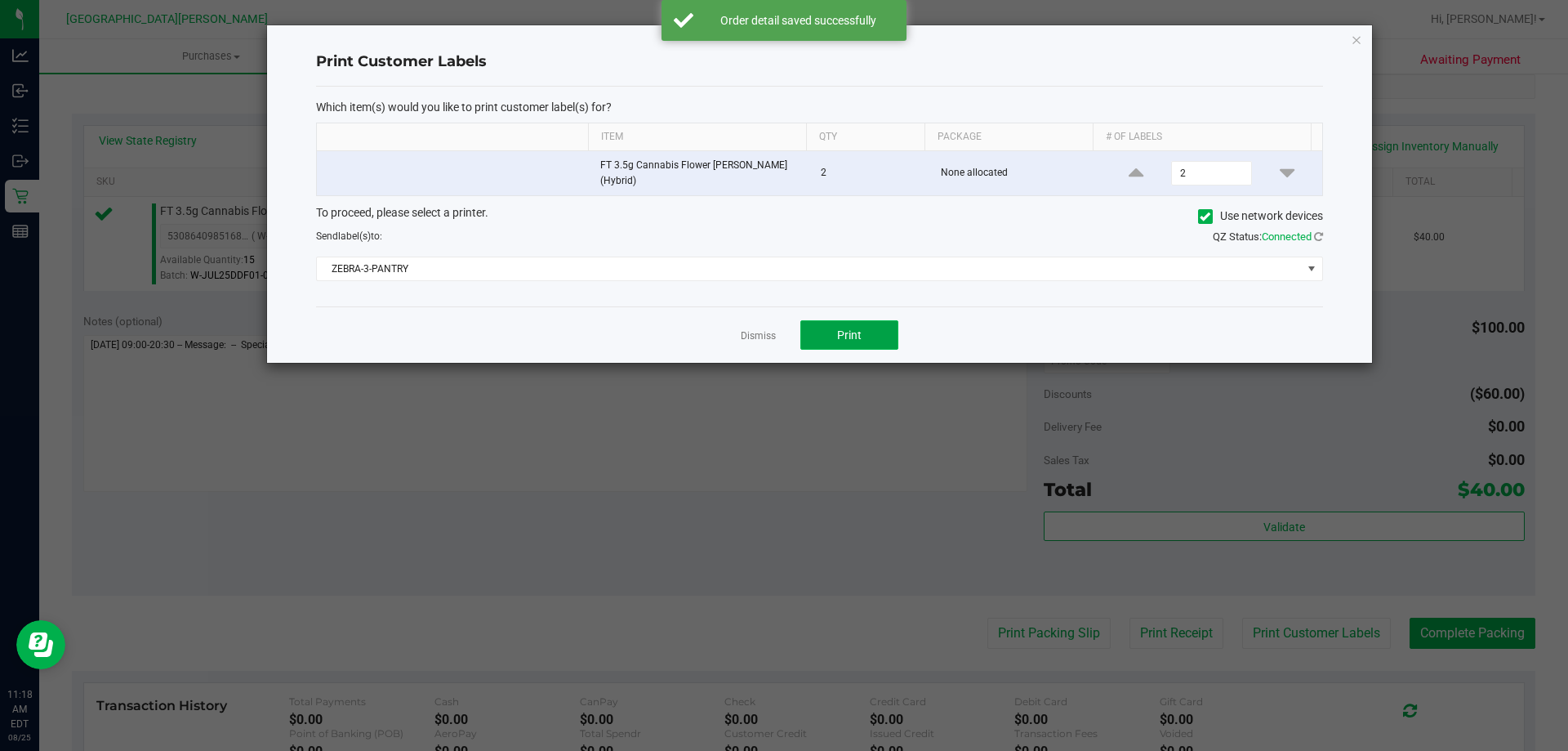
click at [852, 349] on button "Print" at bounding box center [849, 334] width 98 height 29
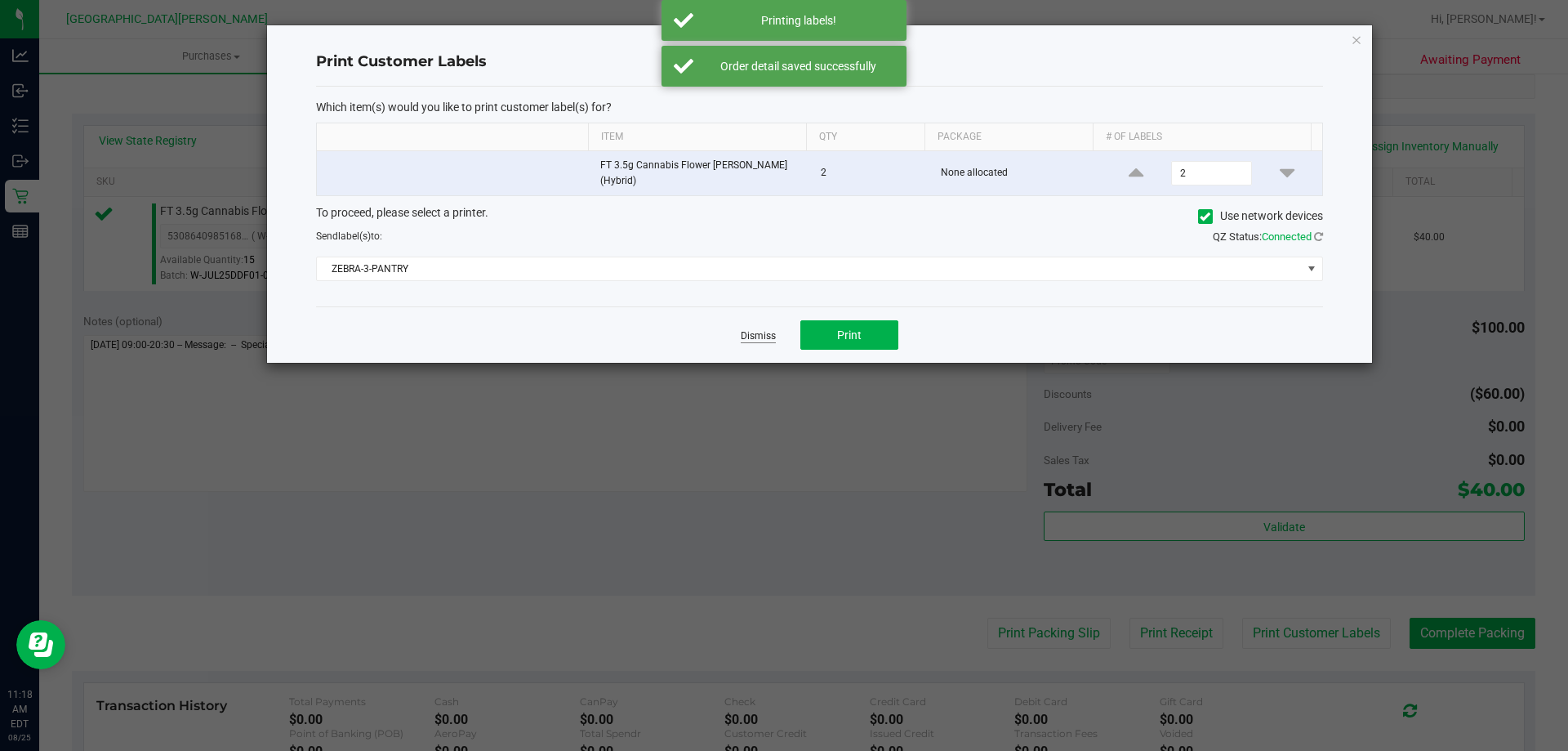
click at [770, 334] on link "Dismiss" at bounding box center [757, 336] width 35 height 14
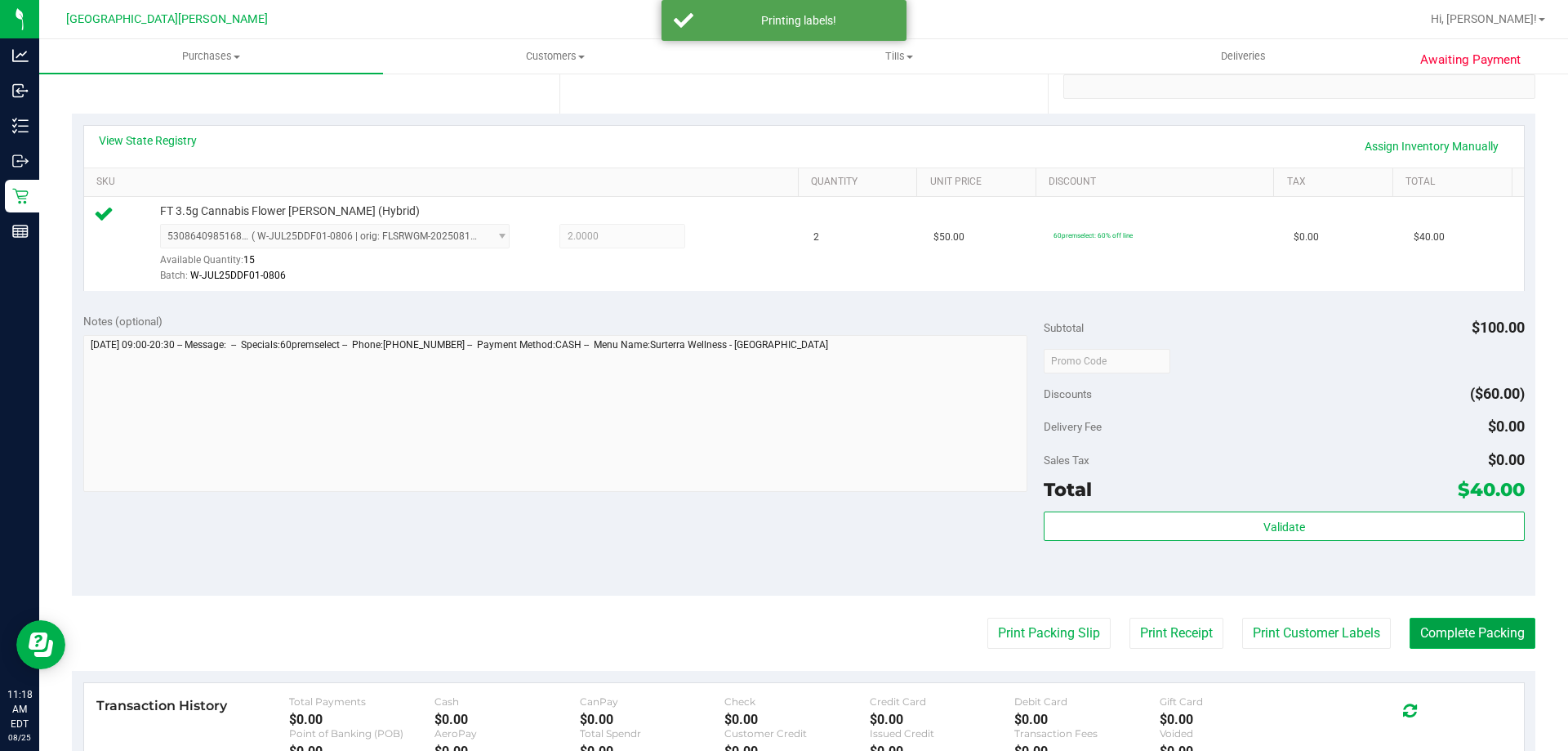
click at [1424, 645] on button "Complete Packing" at bounding box center [1472, 633] width 126 height 31
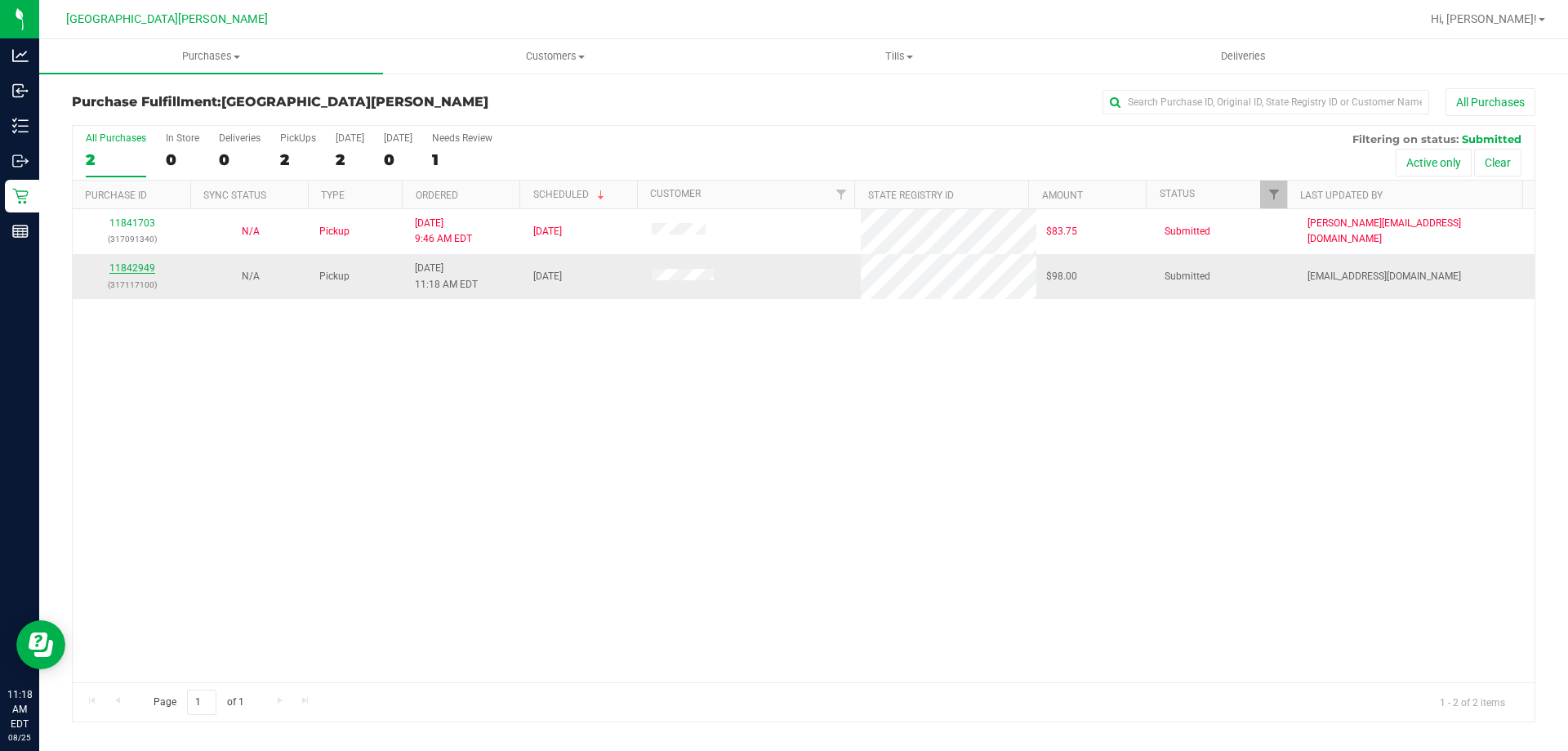
click at [119, 267] on link "11842949" at bounding box center [132, 268] width 46 height 11
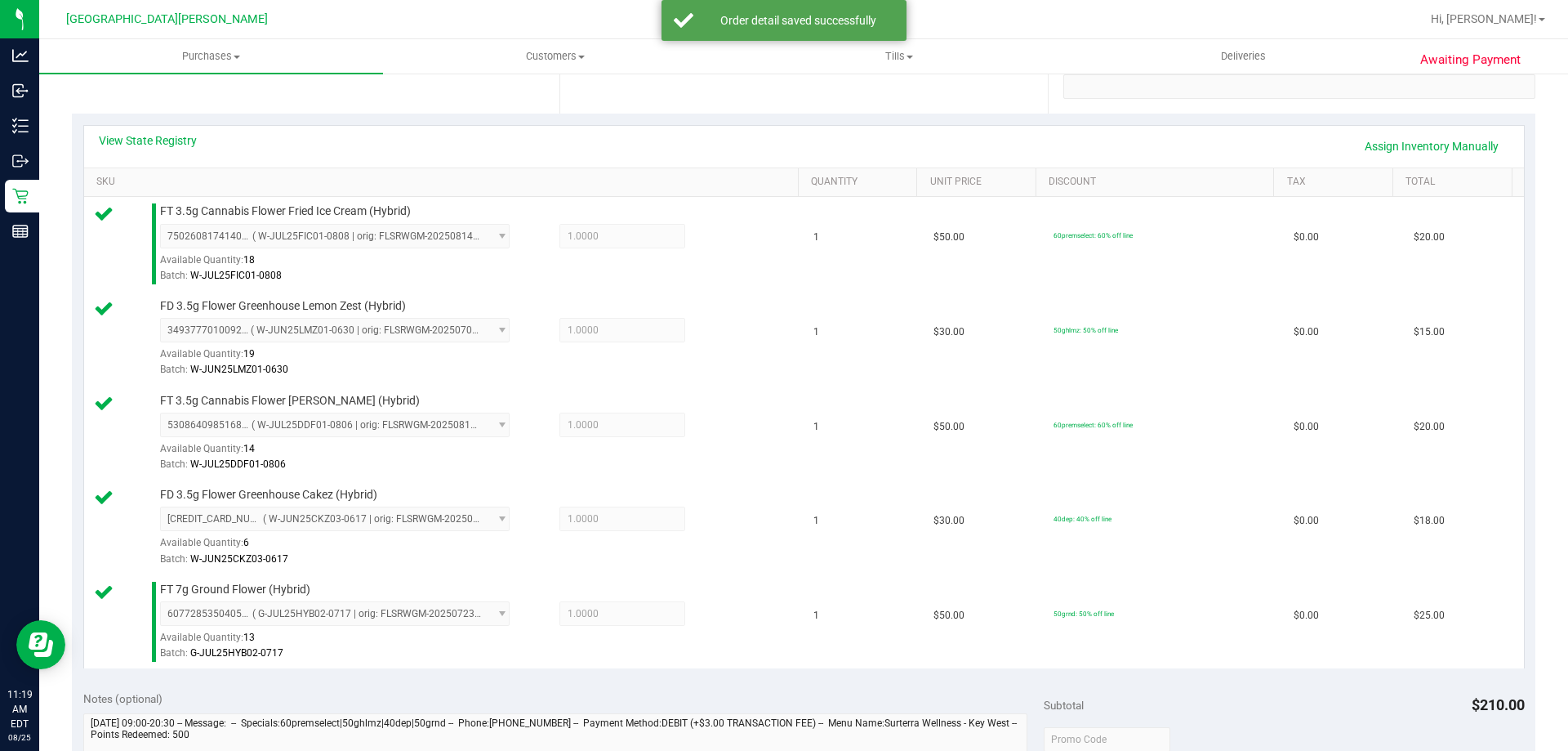
scroll to position [653, 0]
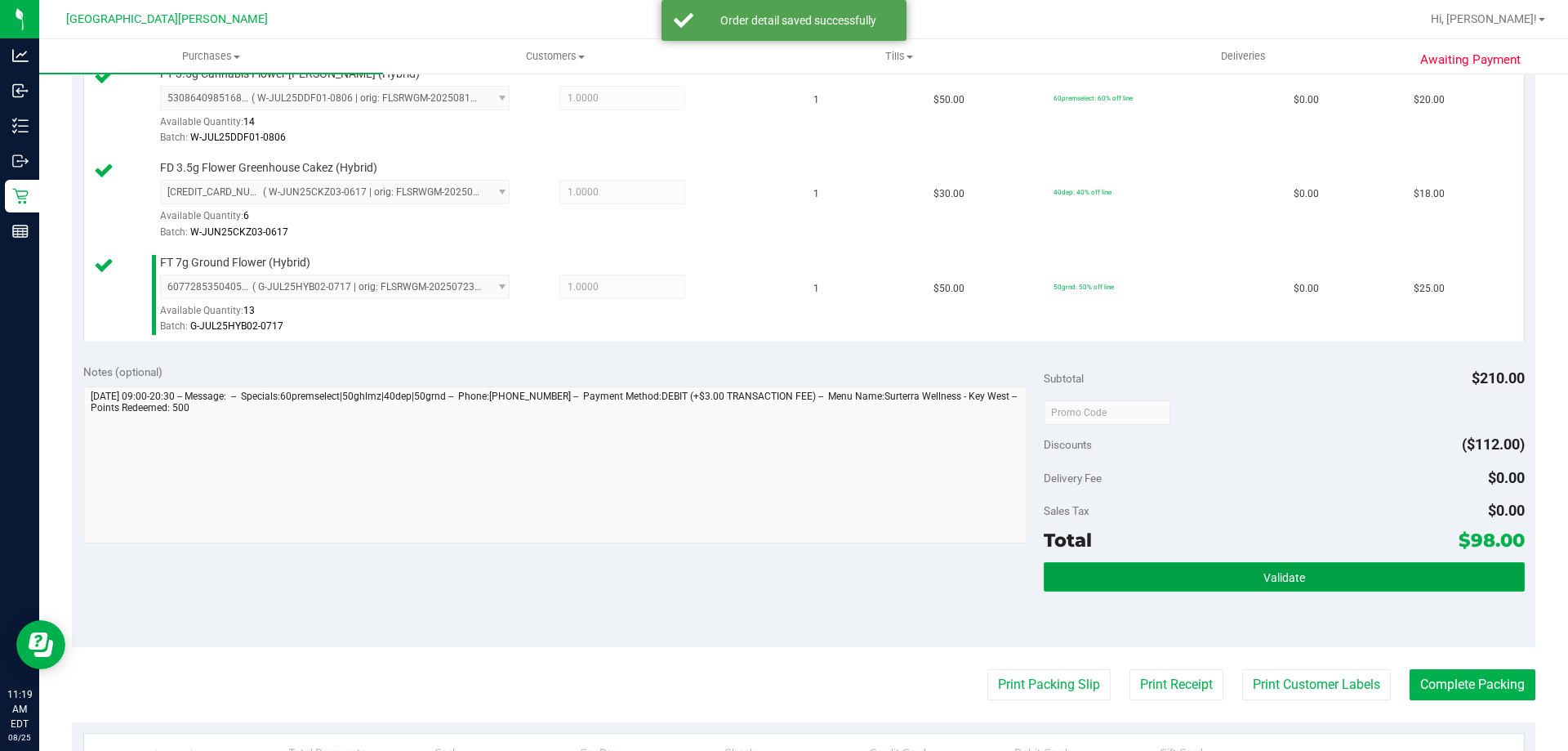
click at [1164, 577] on button "Validate" at bounding box center [1284, 576] width 480 height 29
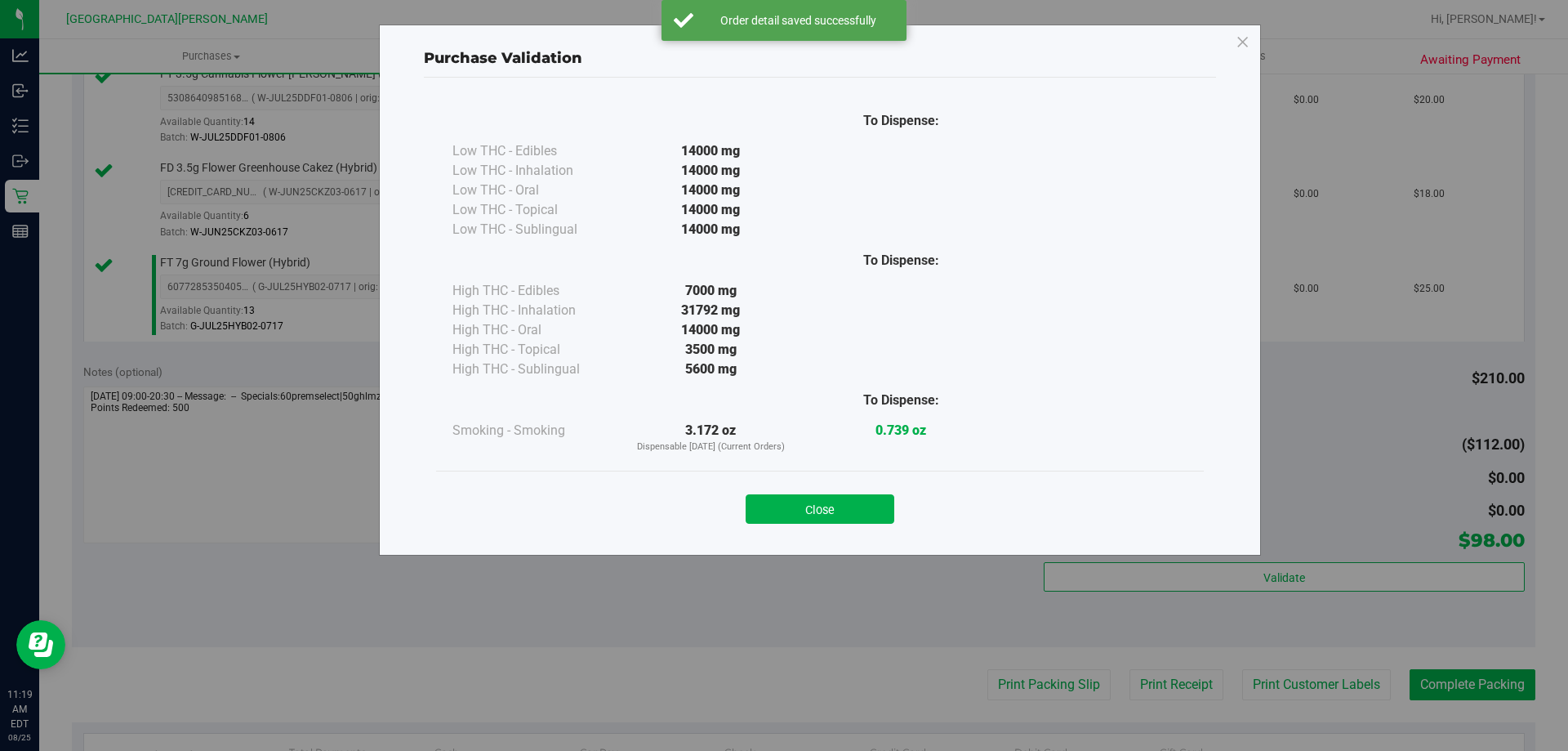
click at [836, 508] on button "Close" at bounding box center [820, 508] width 148 height 29
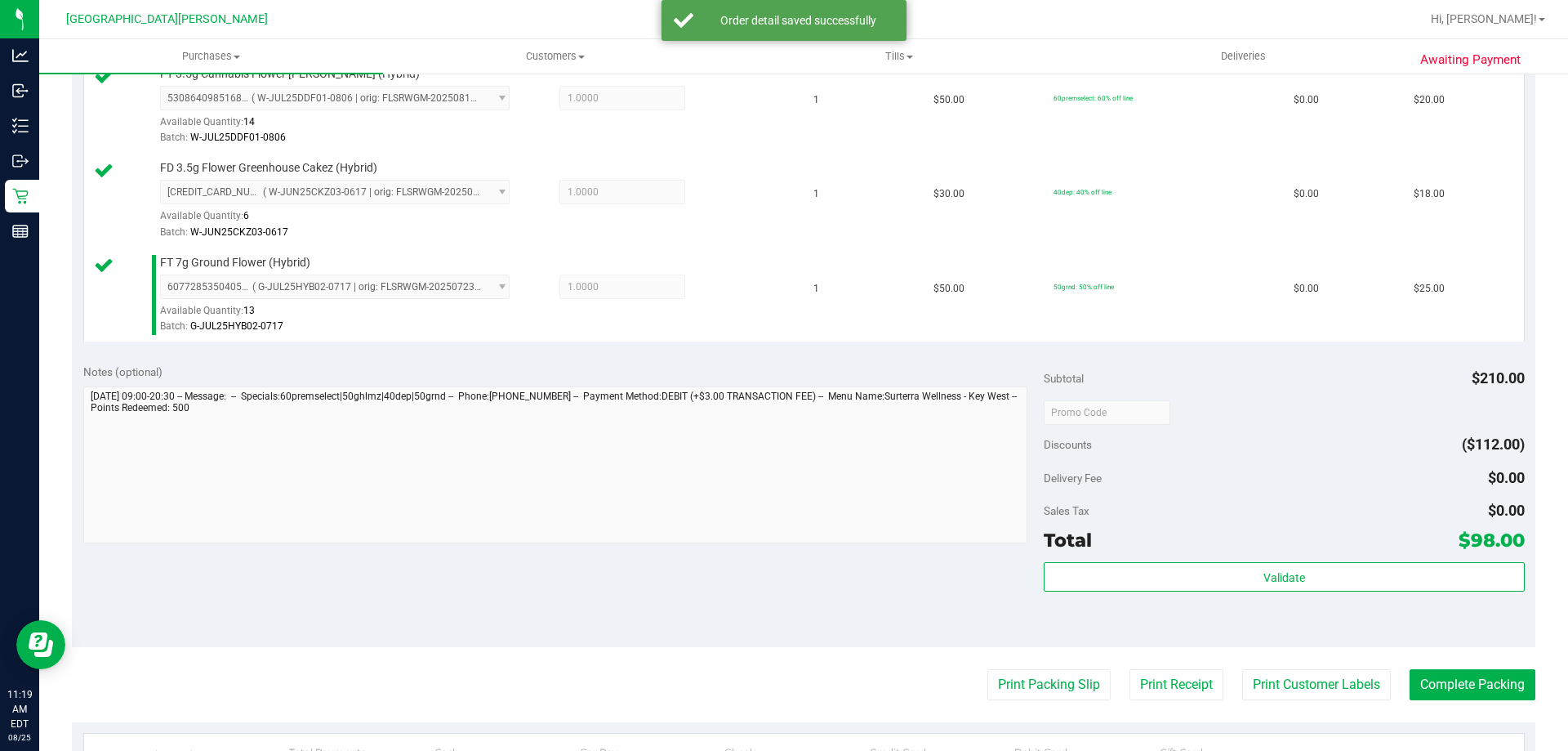
click at [1258, 665] on purchase-details "Back Edit Purchase Cancel Purchase View Profile # 11842949 BioTrack ID: - Submi…" at bounding box center [803, 231] width 1463 height 1593
click at [1262, 677] on button "Print Customer Labels" at bounding box center [1317, 684] width 148 height 31
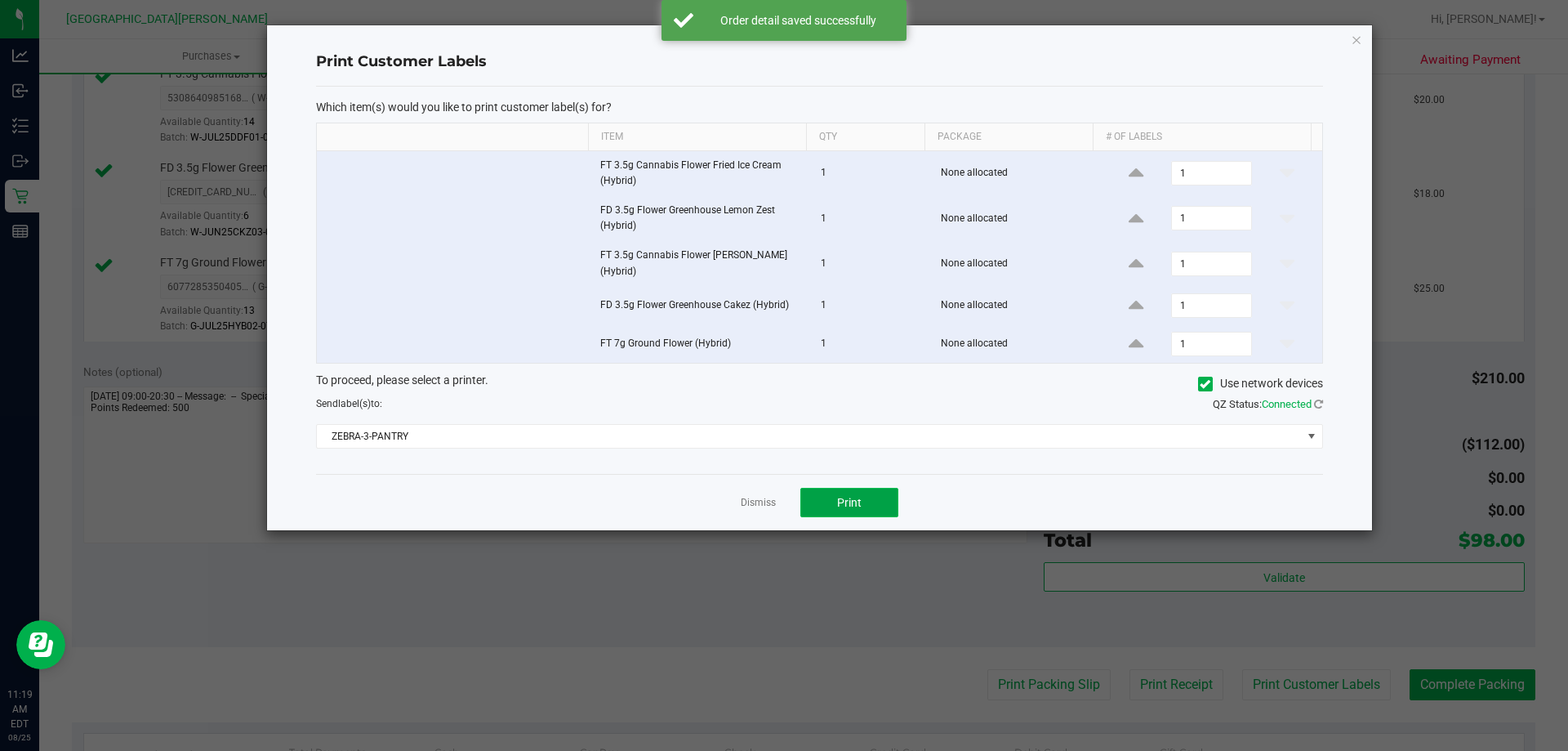
click at [868, 507] on button "Print" at bounding box center [849, 502] width 98 height 29
click at [759, 507] on link "Dismiss" at bounding box center [757, 502] width 35 height 14
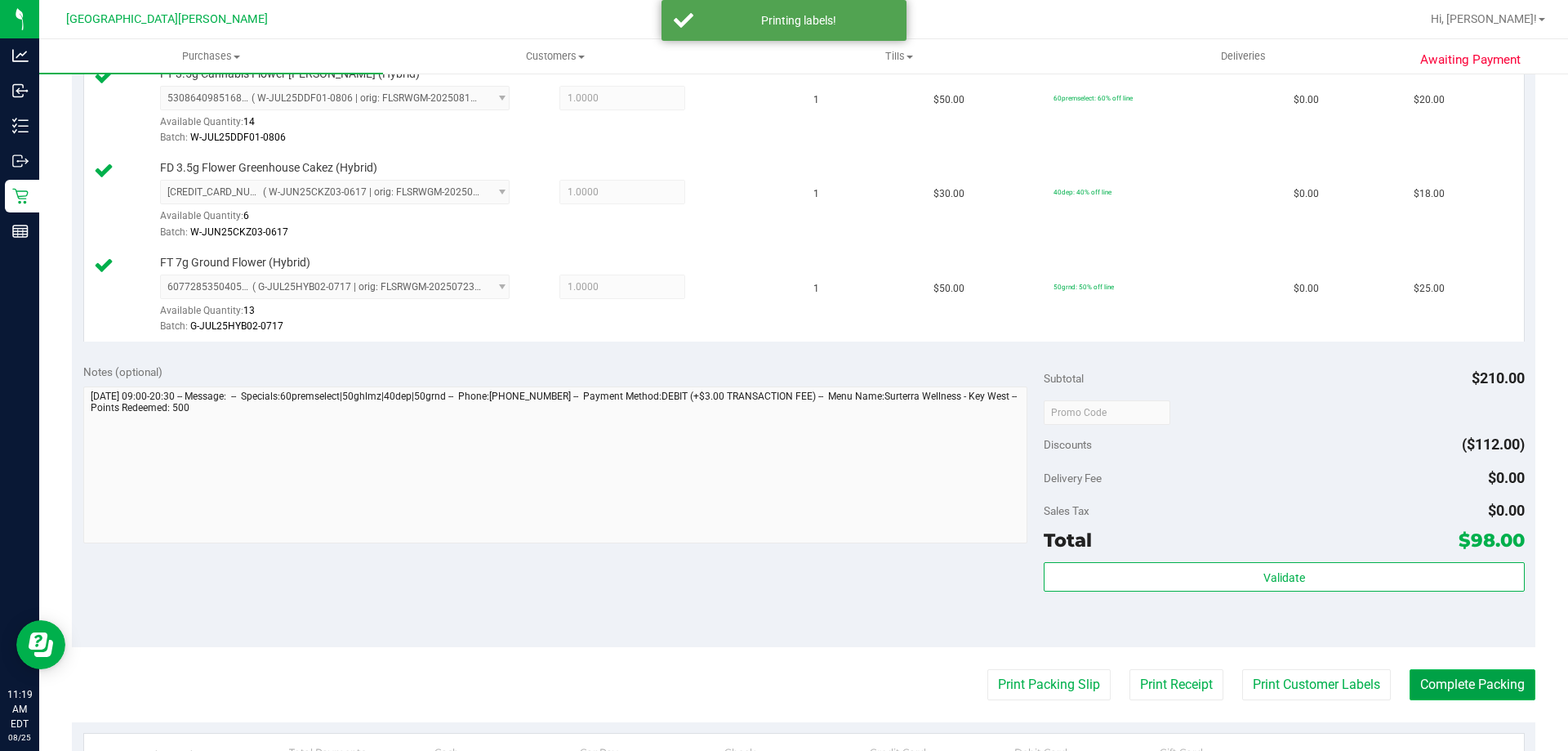
click at [1429, 683] on button "Complete Packing" at bounding box center [1472, 684] width 126 height 31
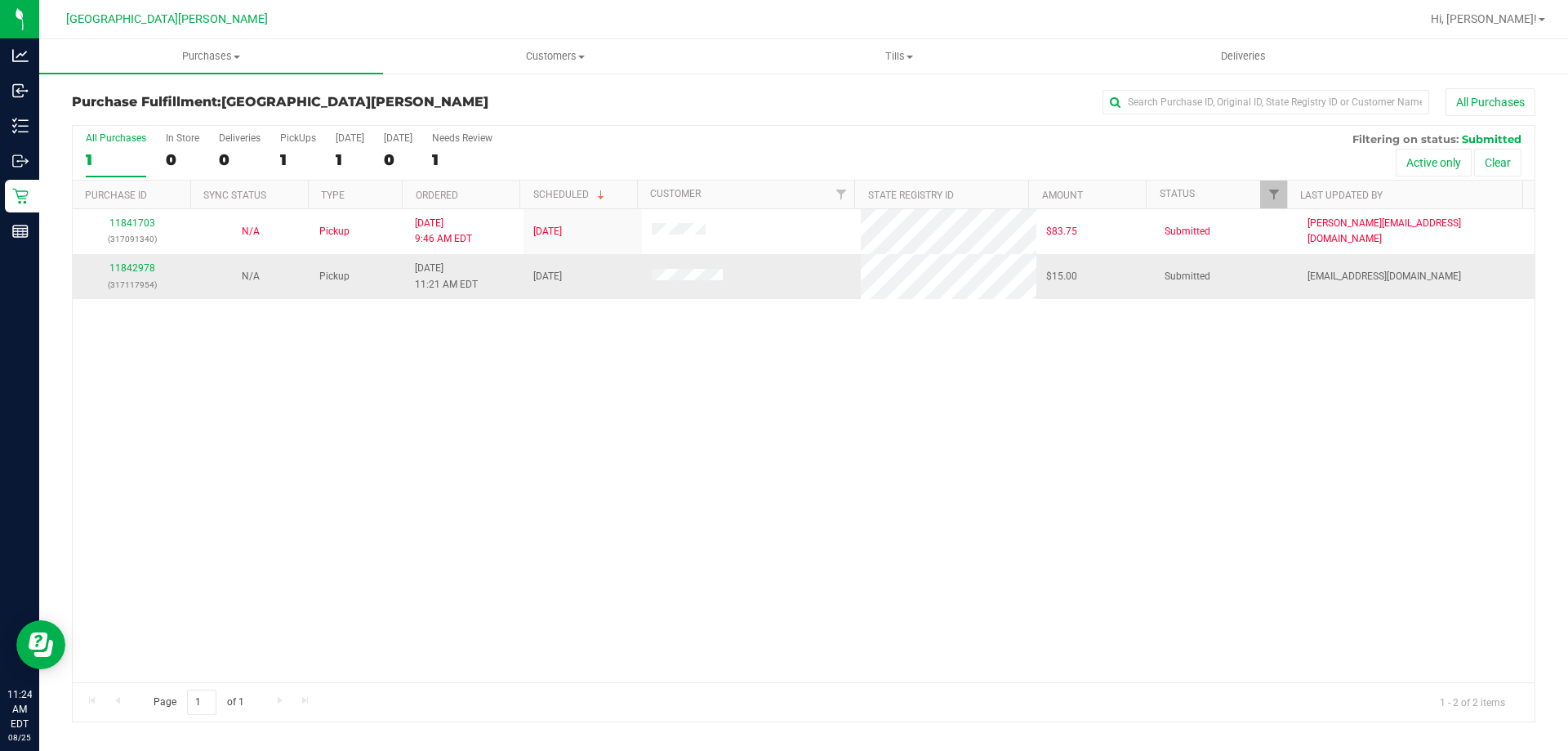
click at [153, 275] on div "11842978 (317117954)" at bounding box center [131, 276] width 99 height 31
click at [149, 263] on link "11842978" at bounding box center [132, 268] width 46 height 11
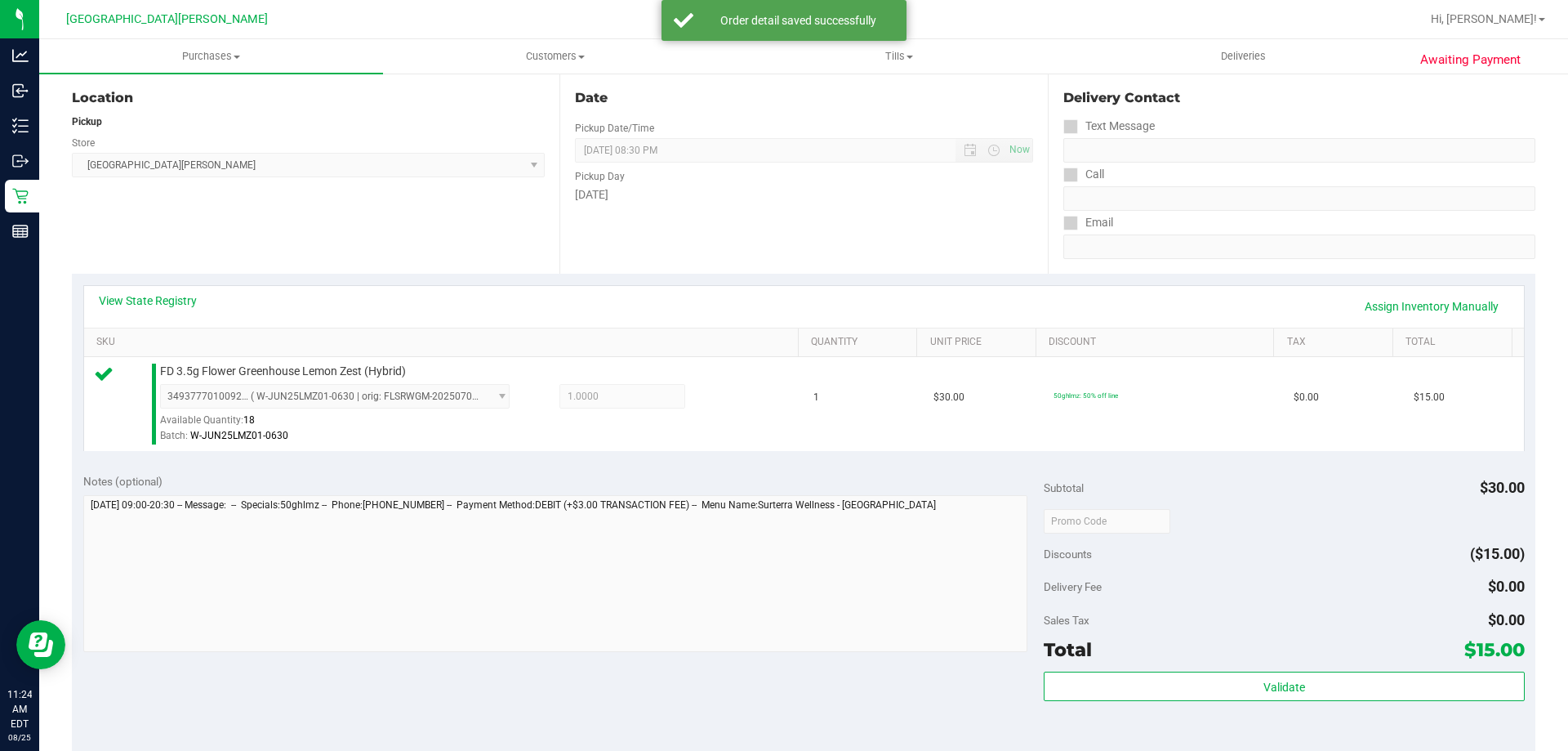
scroll to position [490, 0]
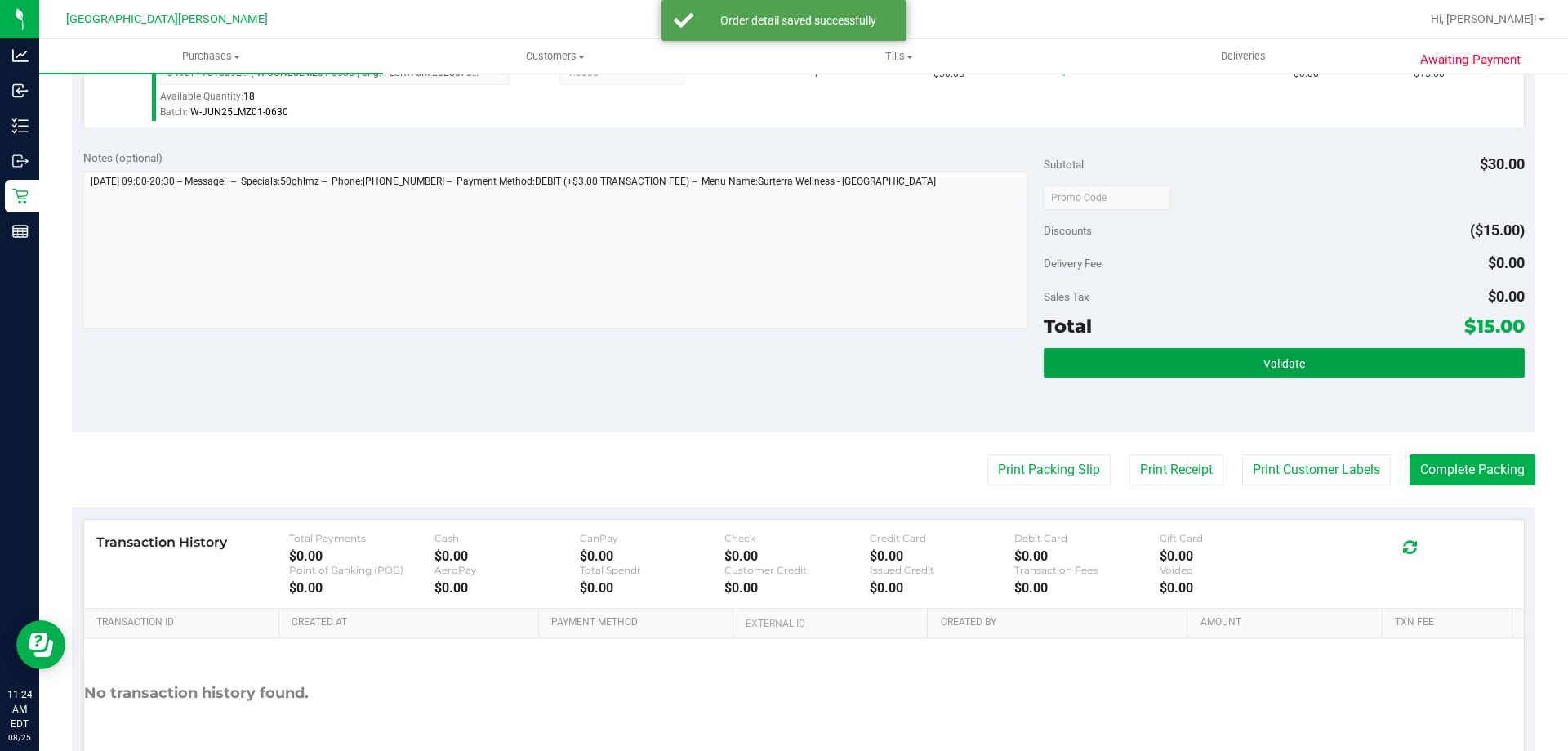
click at [1121, 360] on button "Validate" at bounding box center [1284, 362] width 480 height 29
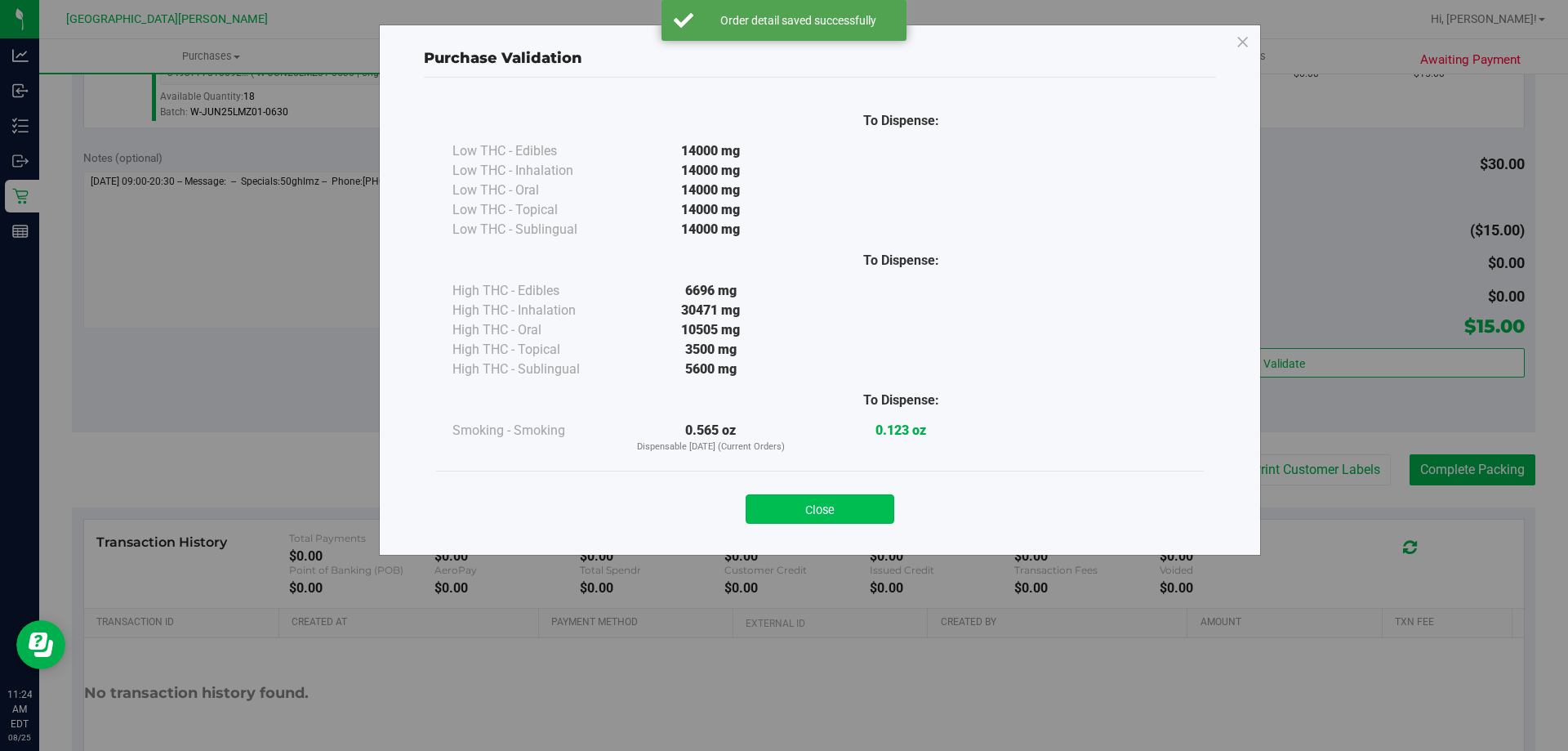
click at [876, 524] on div "Close" at bounding box center [820, 503] width 768 height 66
click at [814, 521] on button "Close" at bounding box center [820, 508] width 148 height 29
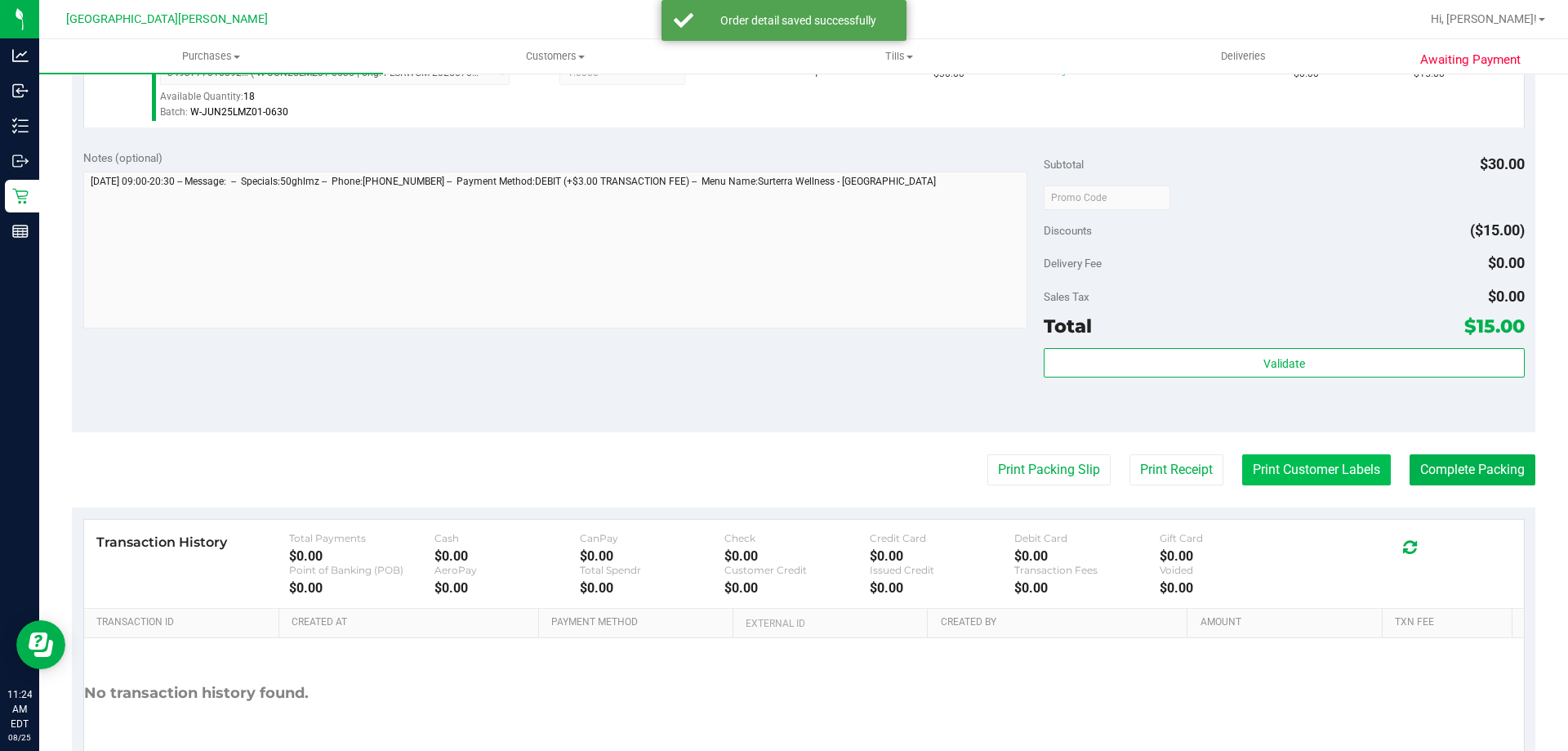
click at [1322, 477] on button "Print Customer Labels" at bounding box center [1317, 469] width 148 height 31
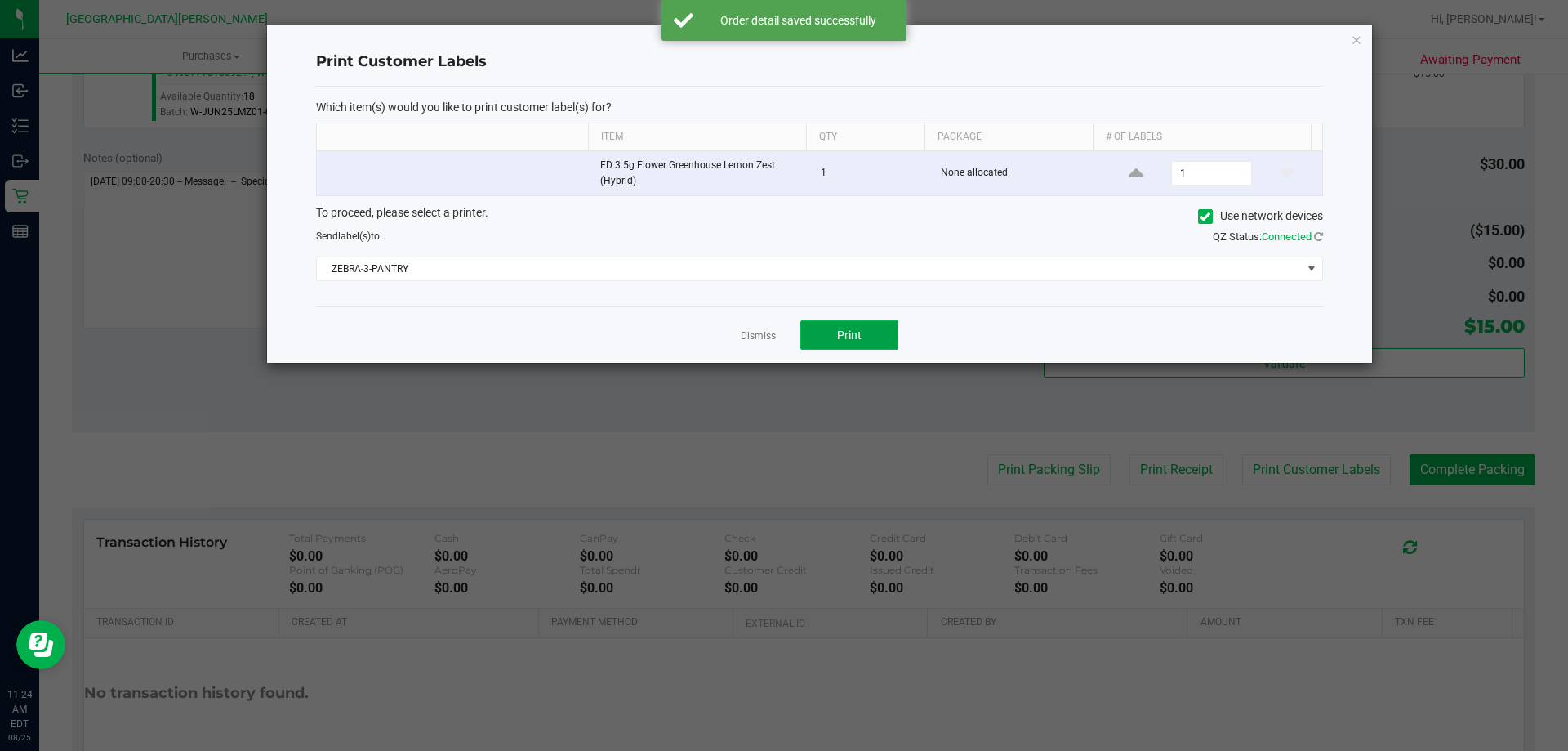
click at [840, 342] on span "Print" at bounding box center [849, 335] width 24 height 13
click at [746, 337] on link "Dismiss" at bounding box center [757, 336] width 35 height 14
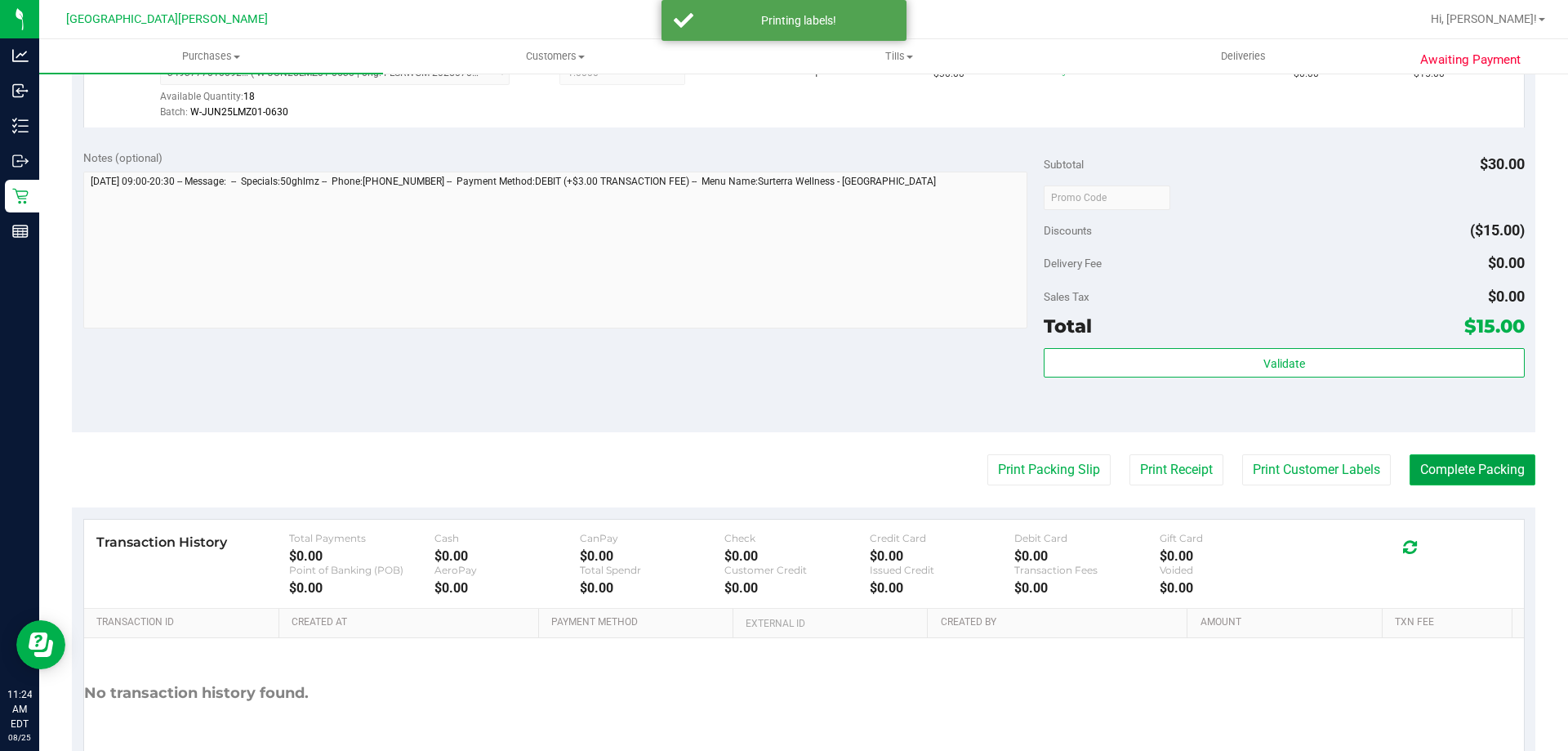
click at [1473, 478] on button "Complete Packing" at bounding box center [1472, 469] width 126 height 31
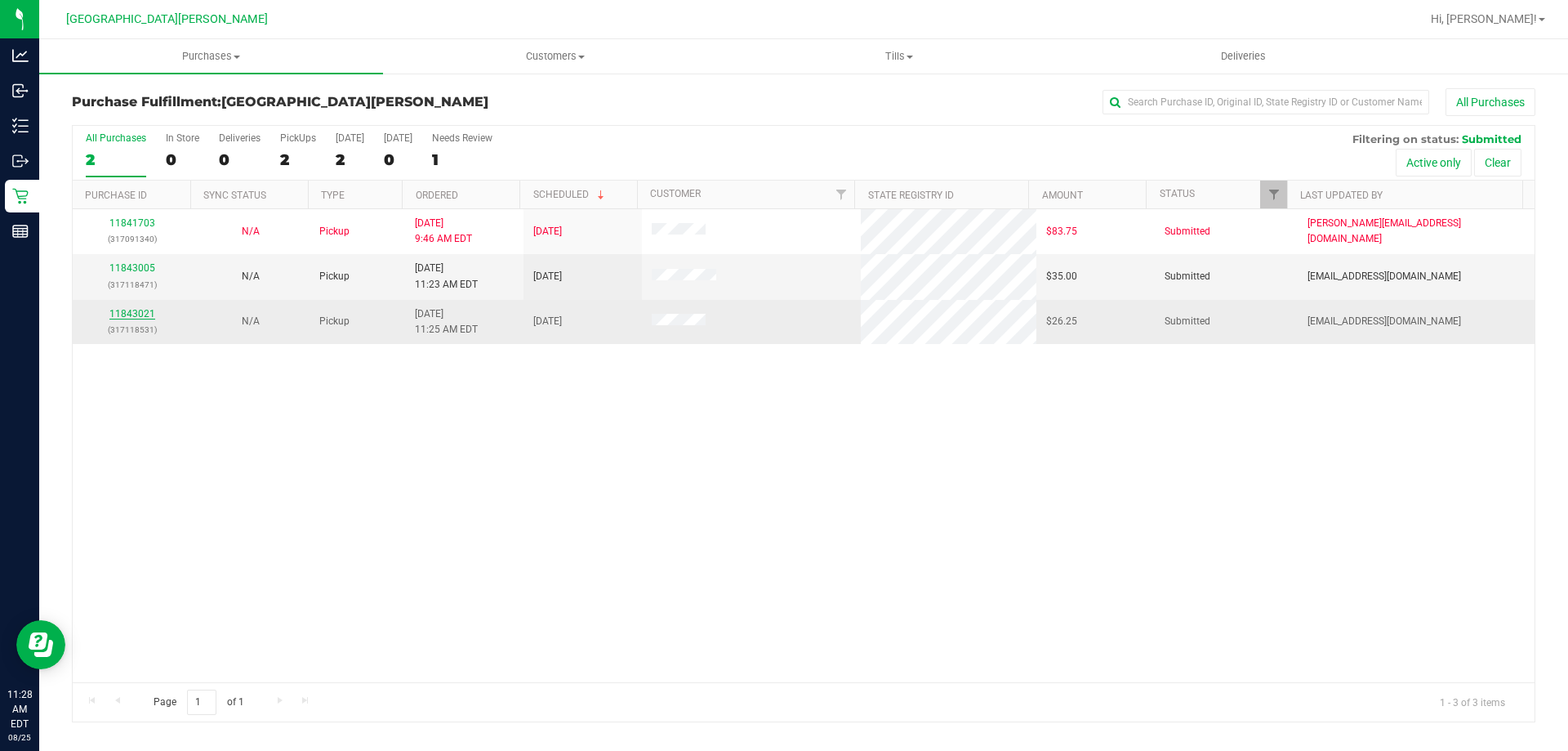
click at [146, 314] on link "11843021" at bounding box center [132, 314] width 46 height 11
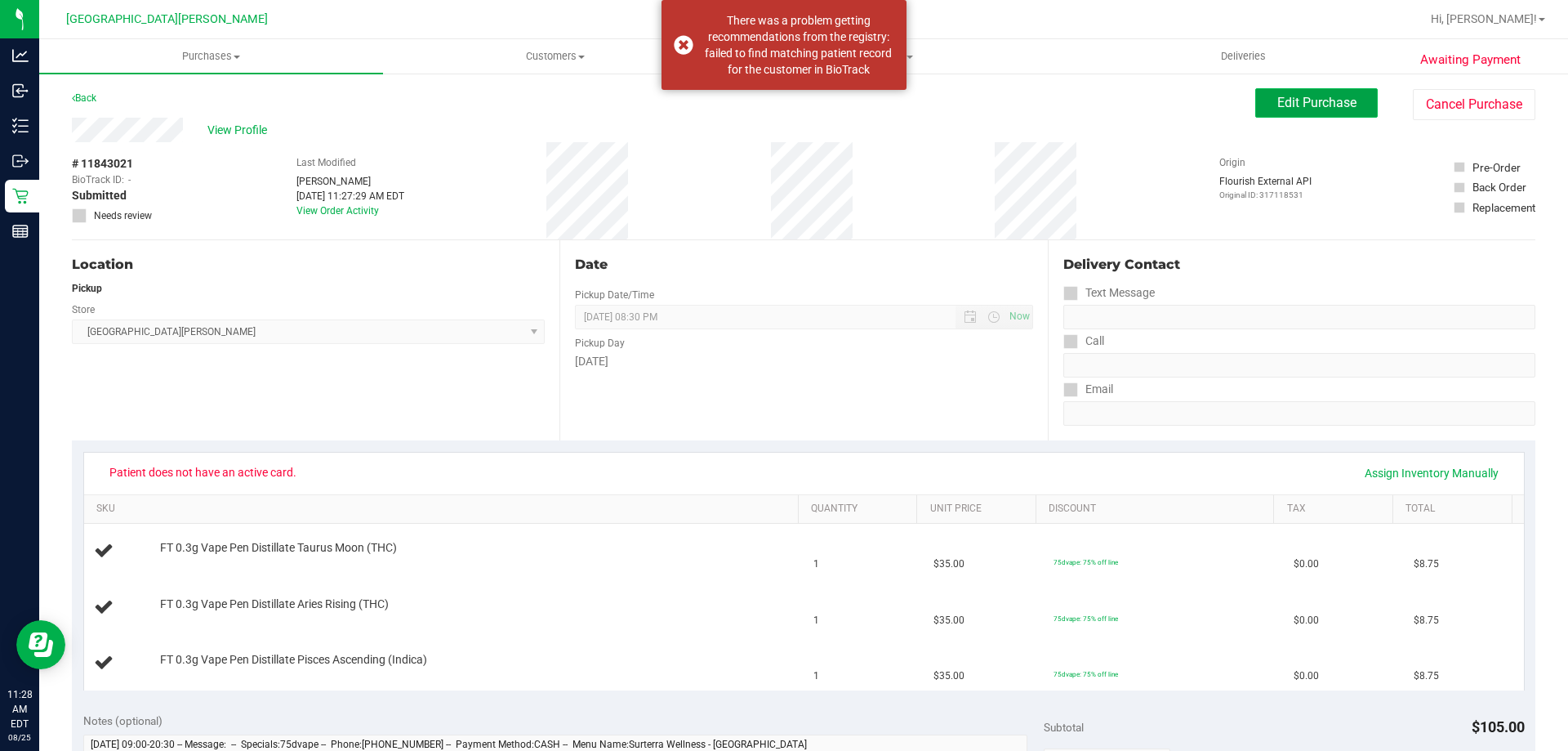
click at [1280, 104] on span "Edit Purchase" at bounding box center [1317, 102] width 79 height 16
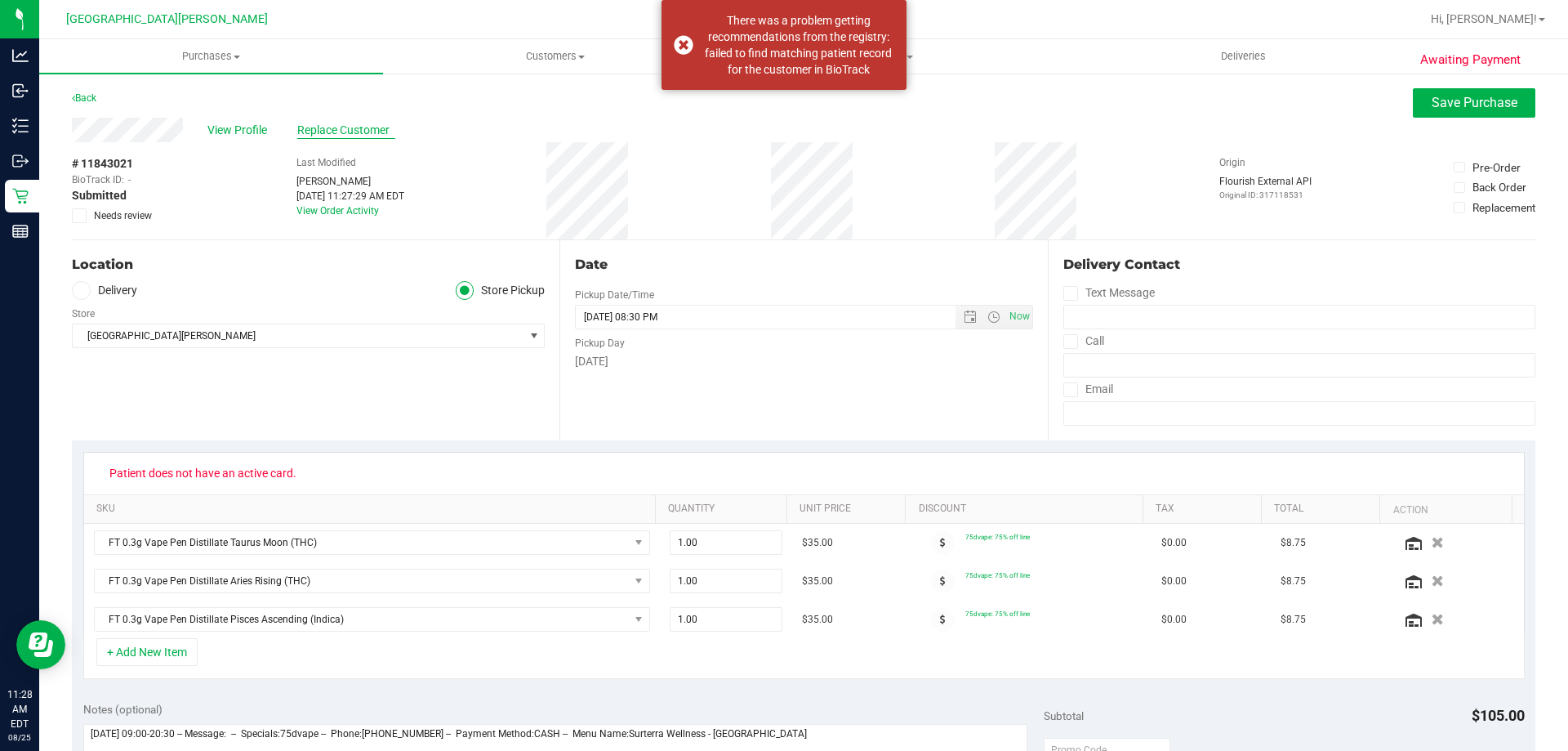
click at [341, 131] on span "Replace Customer" at bounding box center [346, 130] width 98 height 17
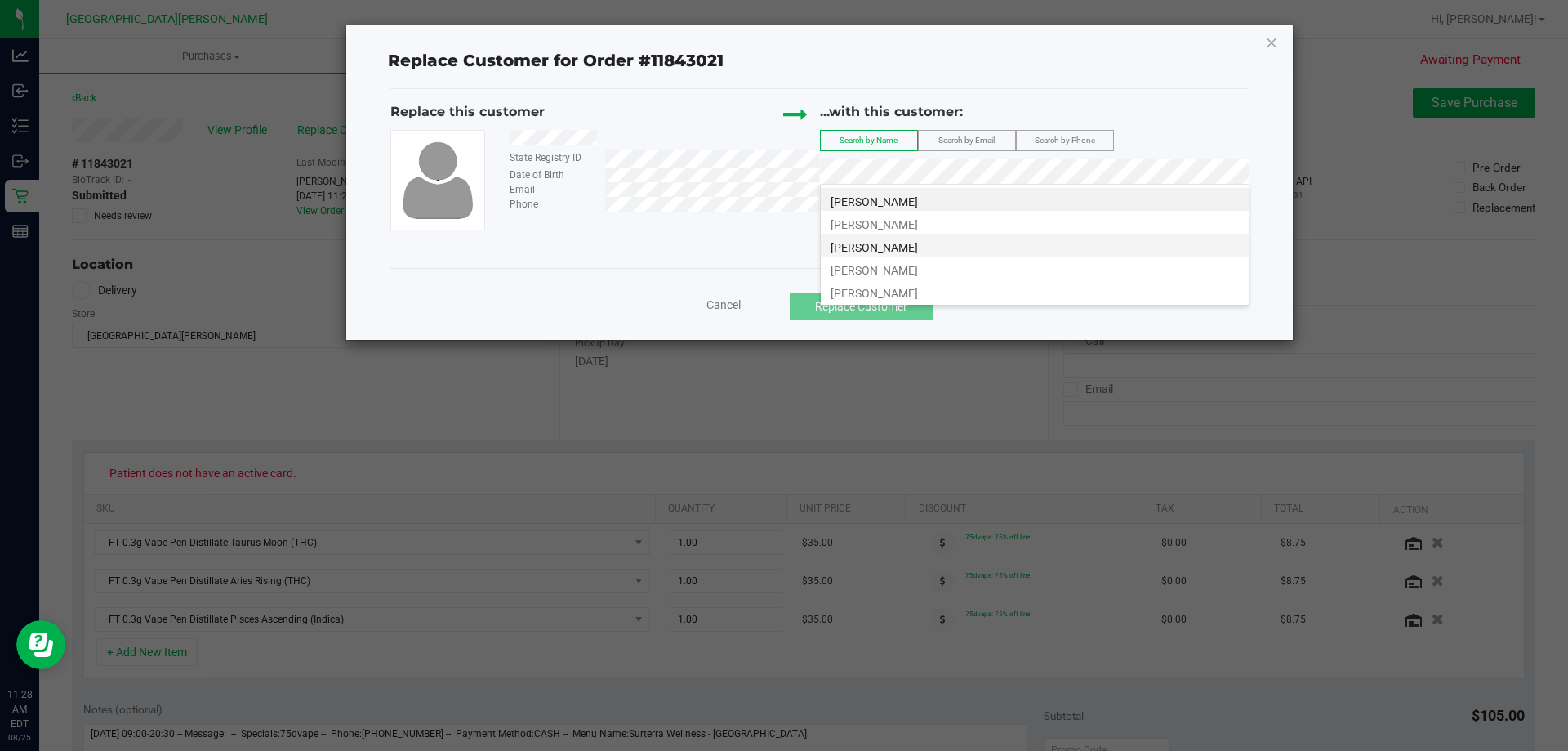
click at [982, 245] on li "[PERSON_NAME]" at bounding box center [1035, 245] width 428 height 23
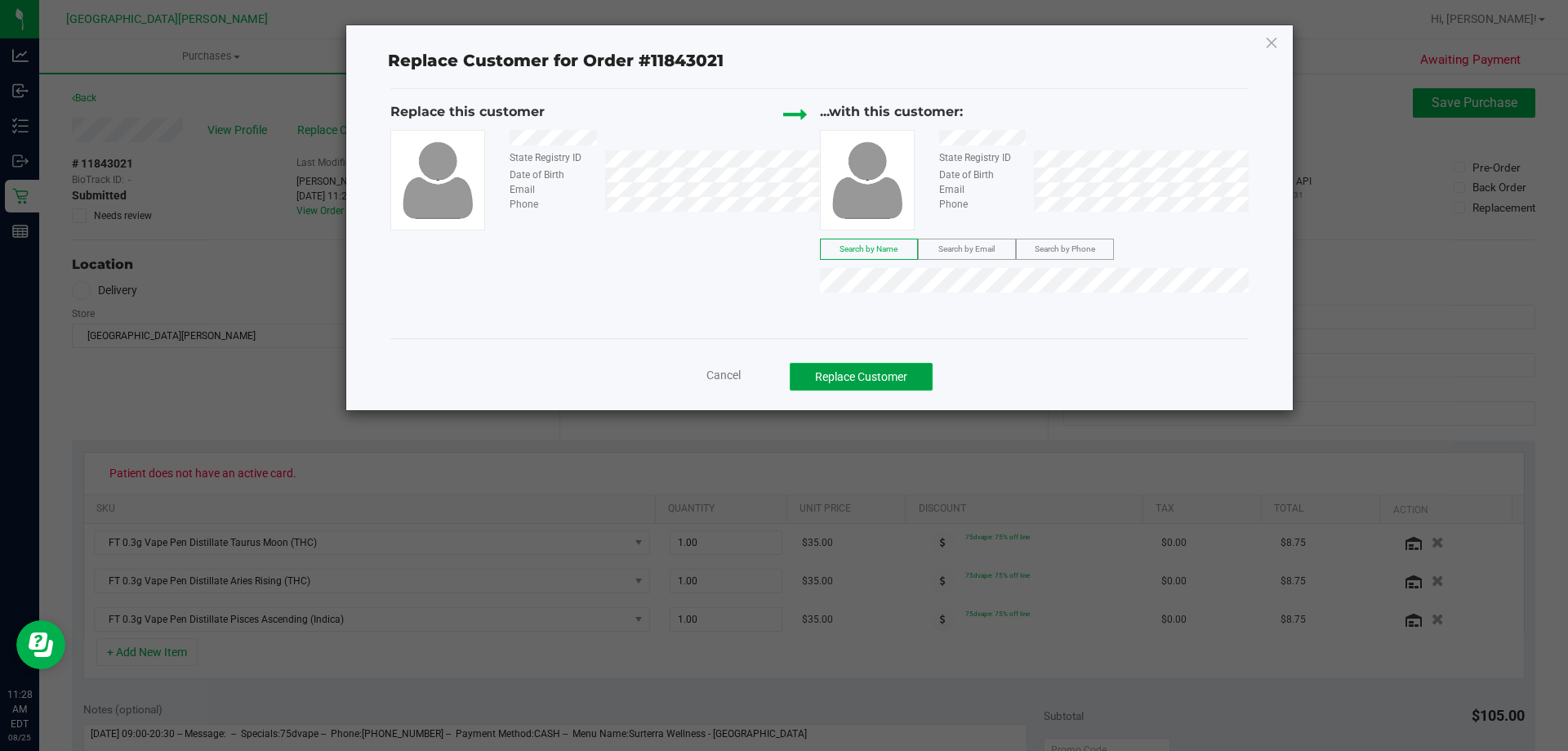
click at [909, 374] on button "Replace Customer" at bounding box center [861, 376] width 143 height 28
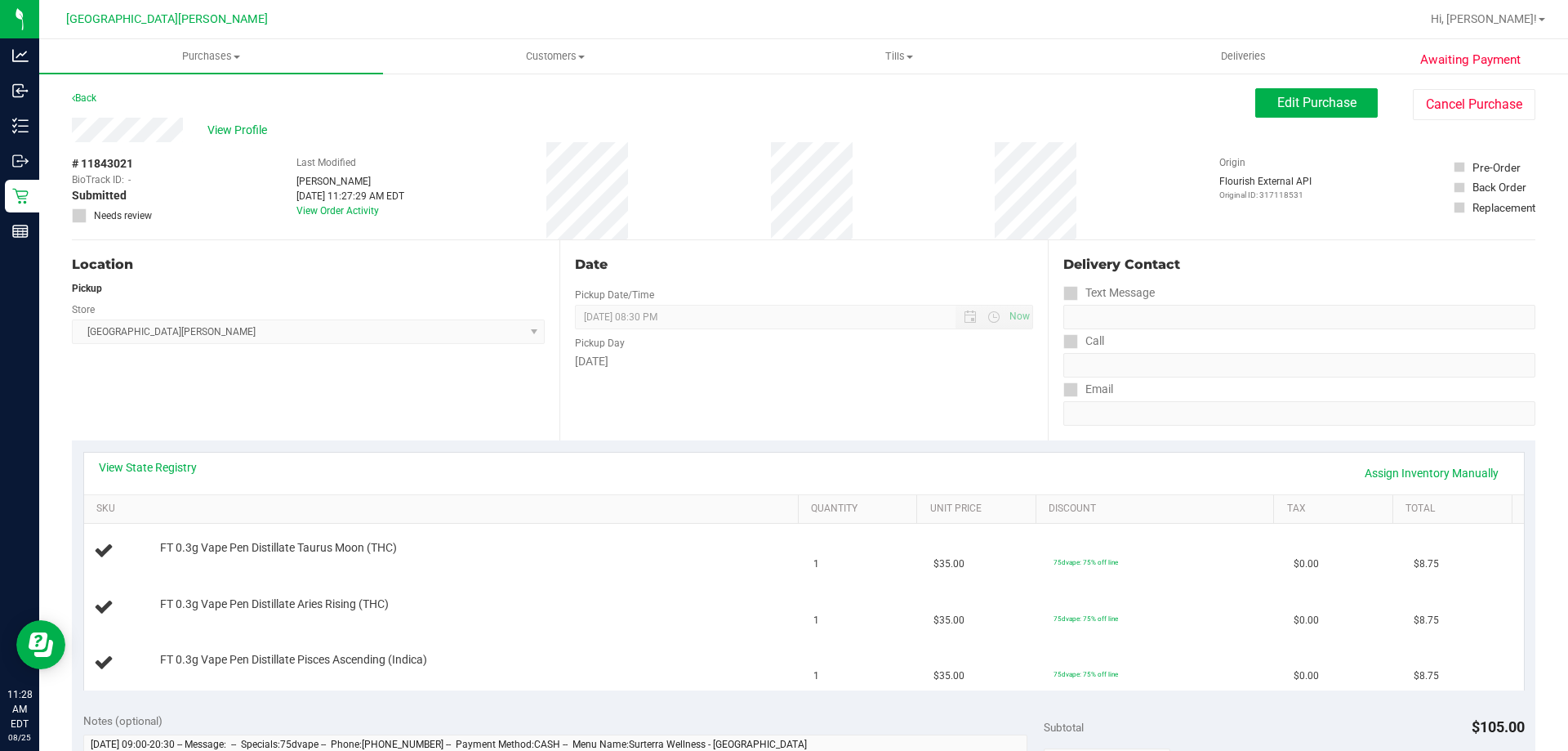
click at [471, 345] on div "Location Pickup Store [GEOGRAPHIC_DATA][PERSON_NAME] Select Store [PERSON_NAME]…" at bounding box center [316, 340] width 488 height 200
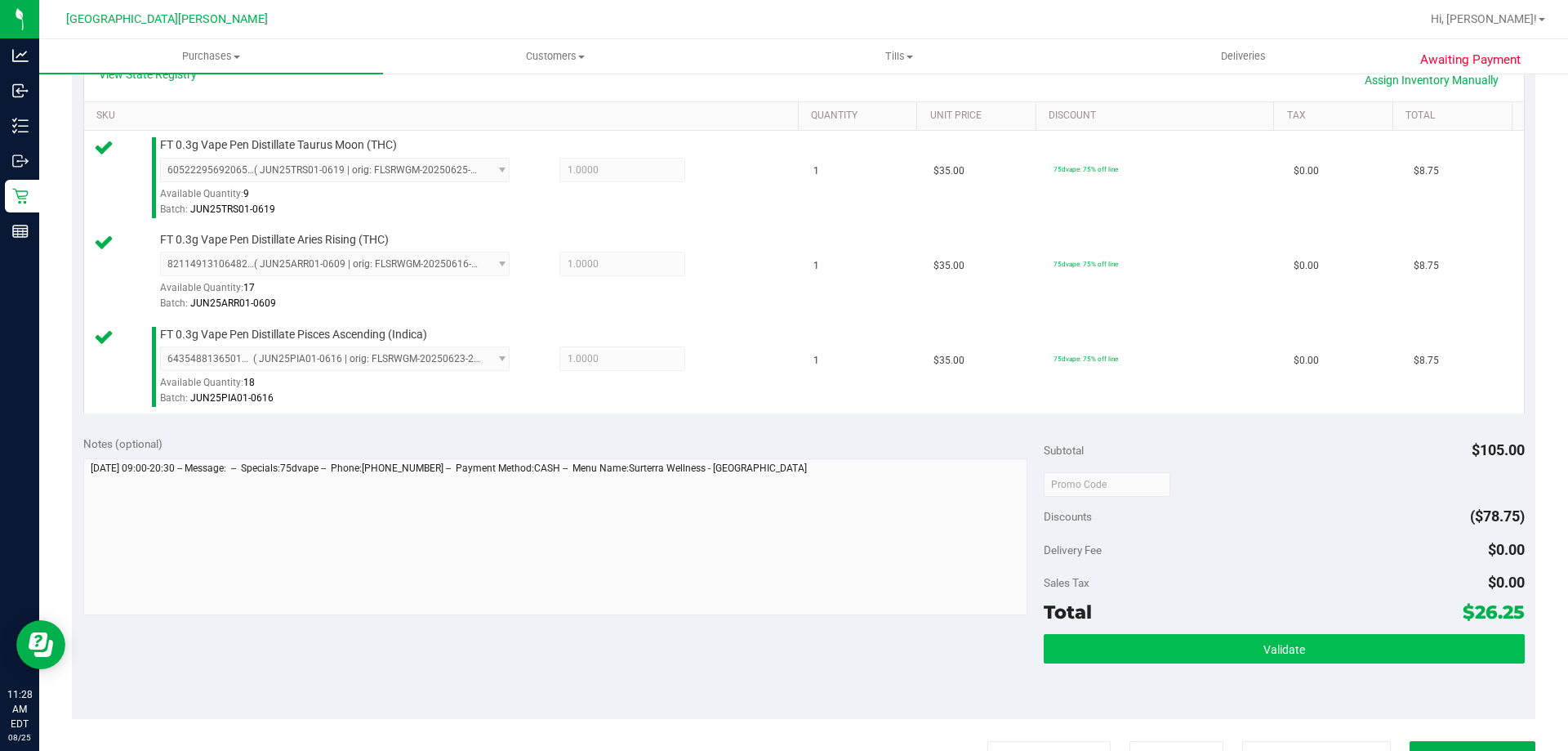
scroll to position [572, 0]
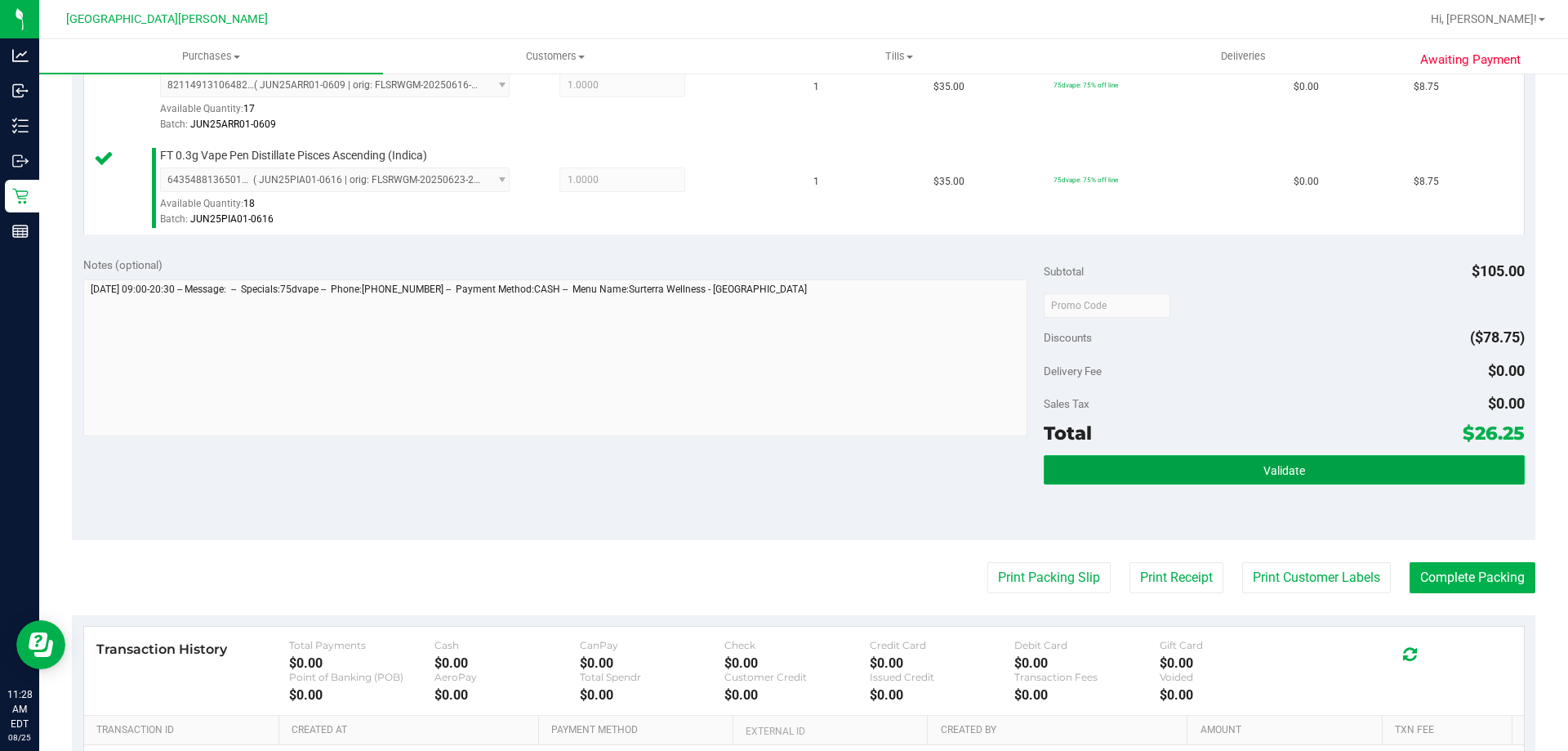
click at [1205, 471] on button "Validate" at bounding box center [1284, 469] width 480 height 29
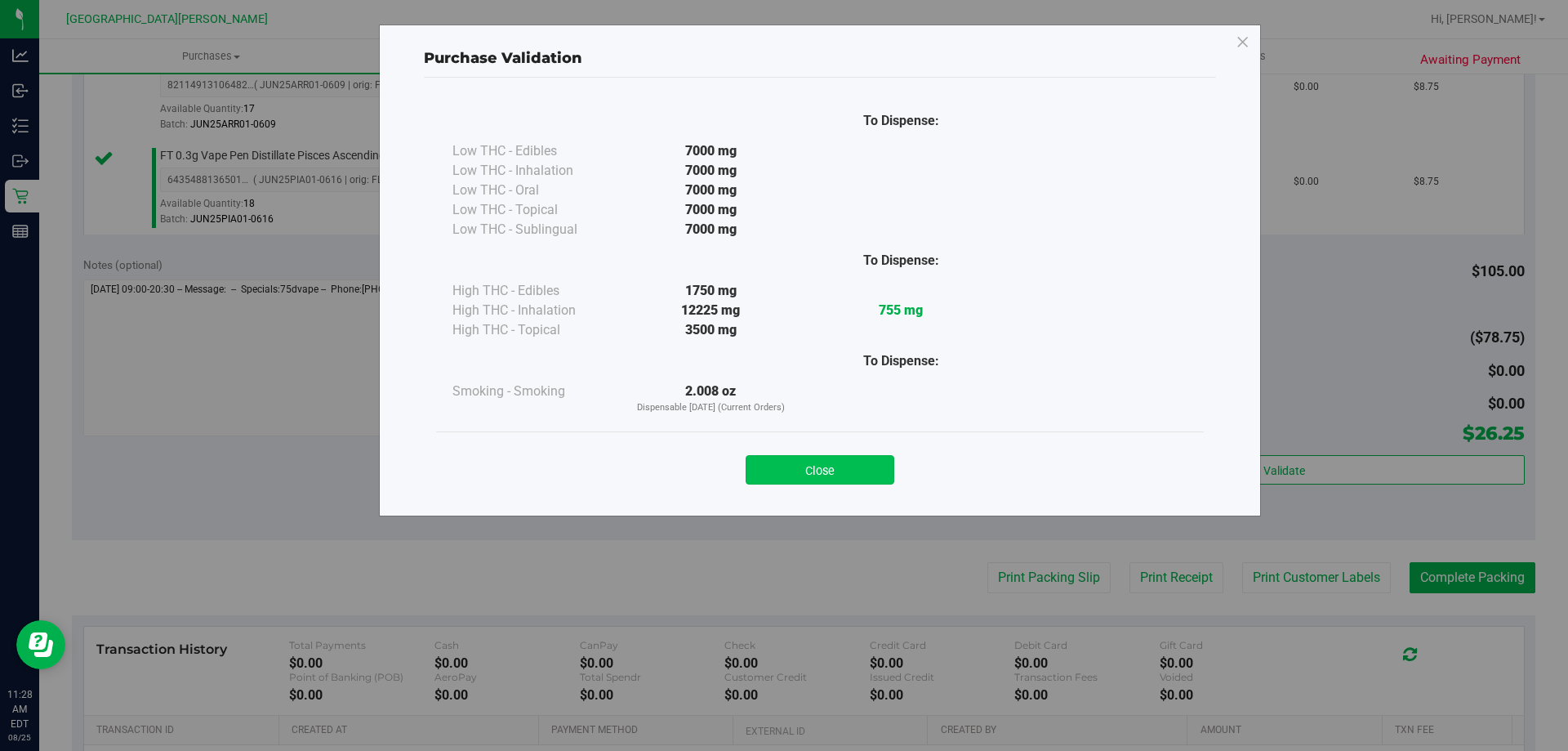
click at [845, 480] on button "Close" at bounding box center [820, 469] width 148 height 29
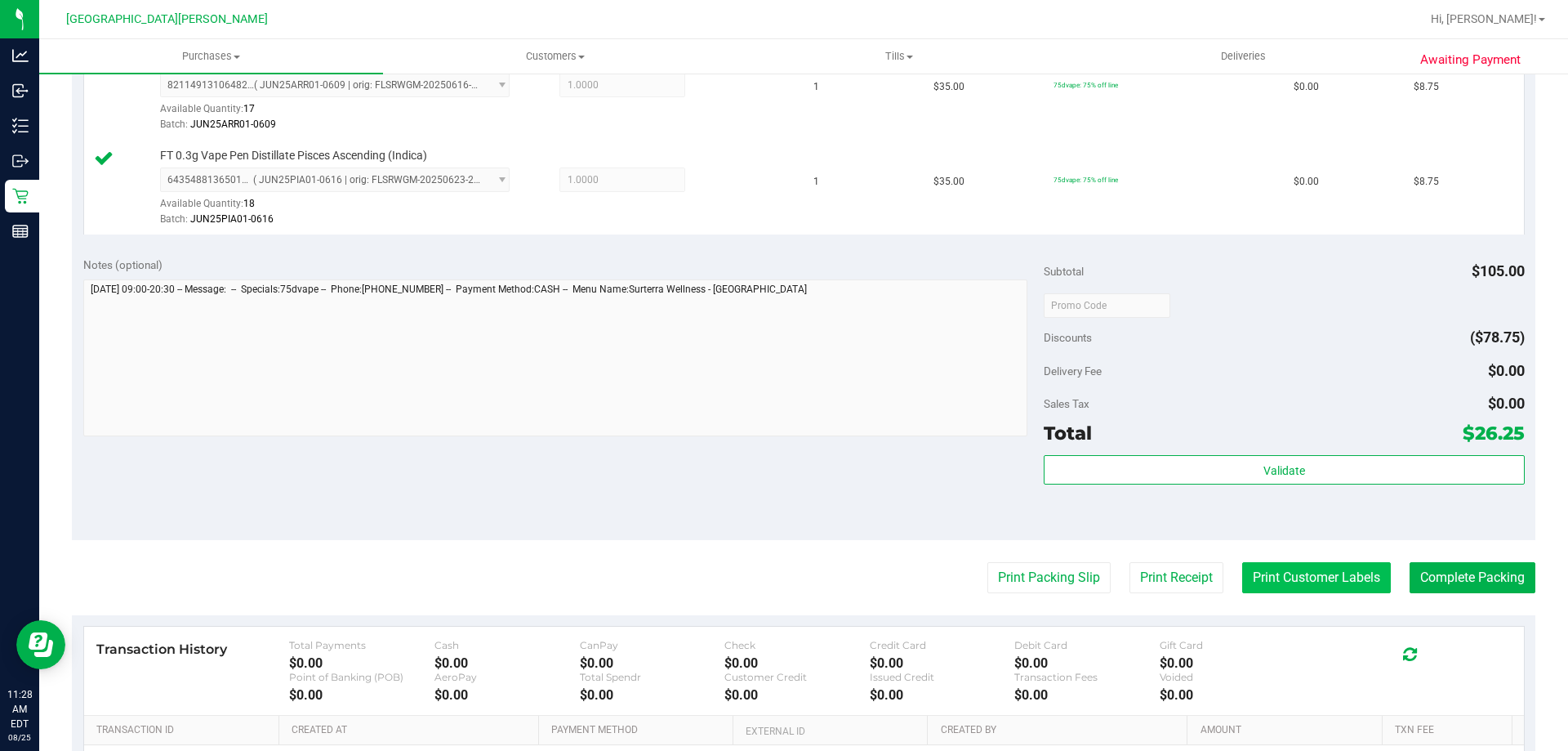
click at [1282, 571] on button "Print Customer Labels" at bounding box center [1317, 577] width 148 height 31
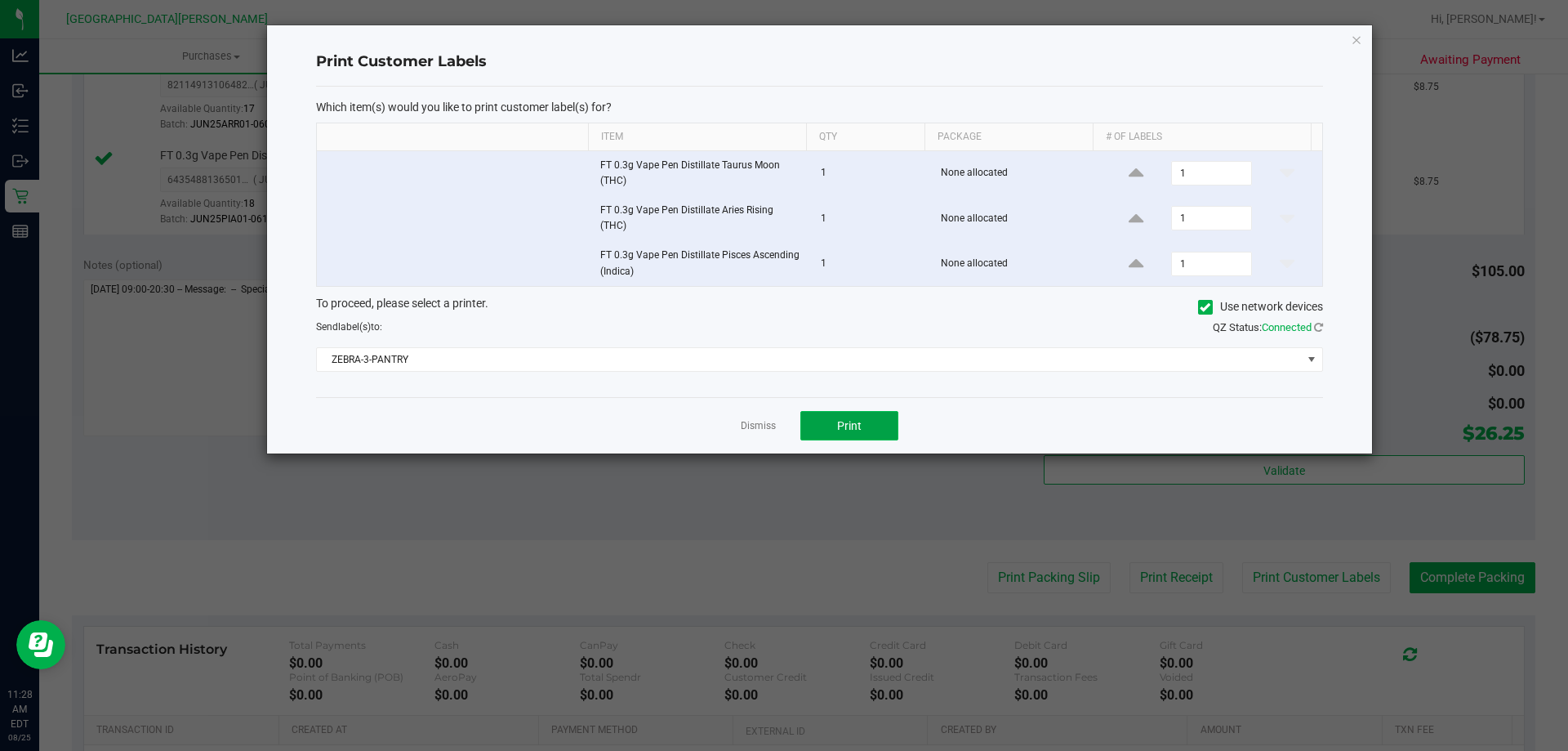
click at [839, 412] on button "Print" at bounding box center [849, 425] width 98 height 29
click at [740, 421] on link "Dismiss" at bounding box center [757, 425] width 35 height 14
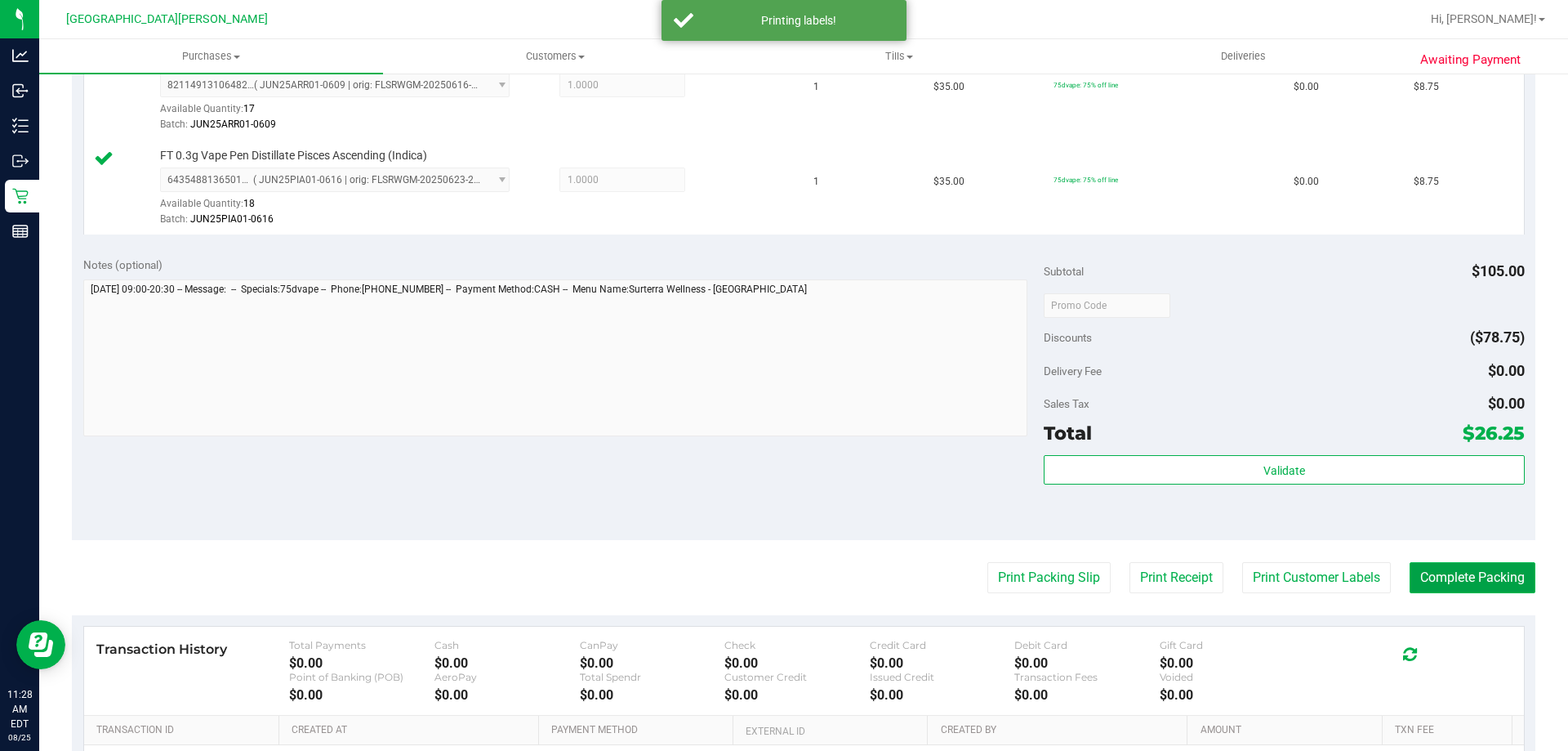
click at [1438, 586] on button "Complete Packing" at bounding box center [1472, 577] width 126 height 31
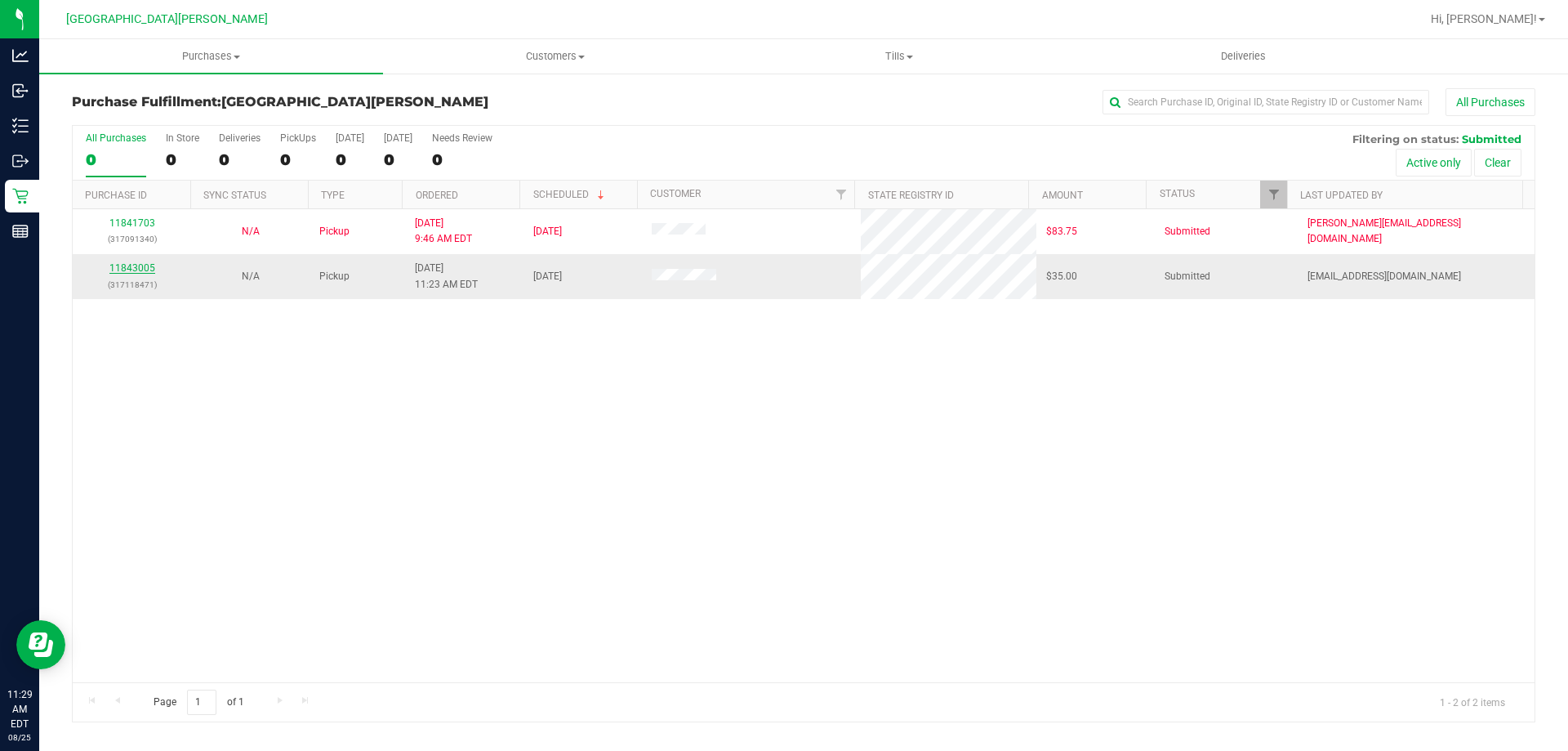
click at [123, 271] on link "11843005" at bounding box center [132, 268] width 46 height 11
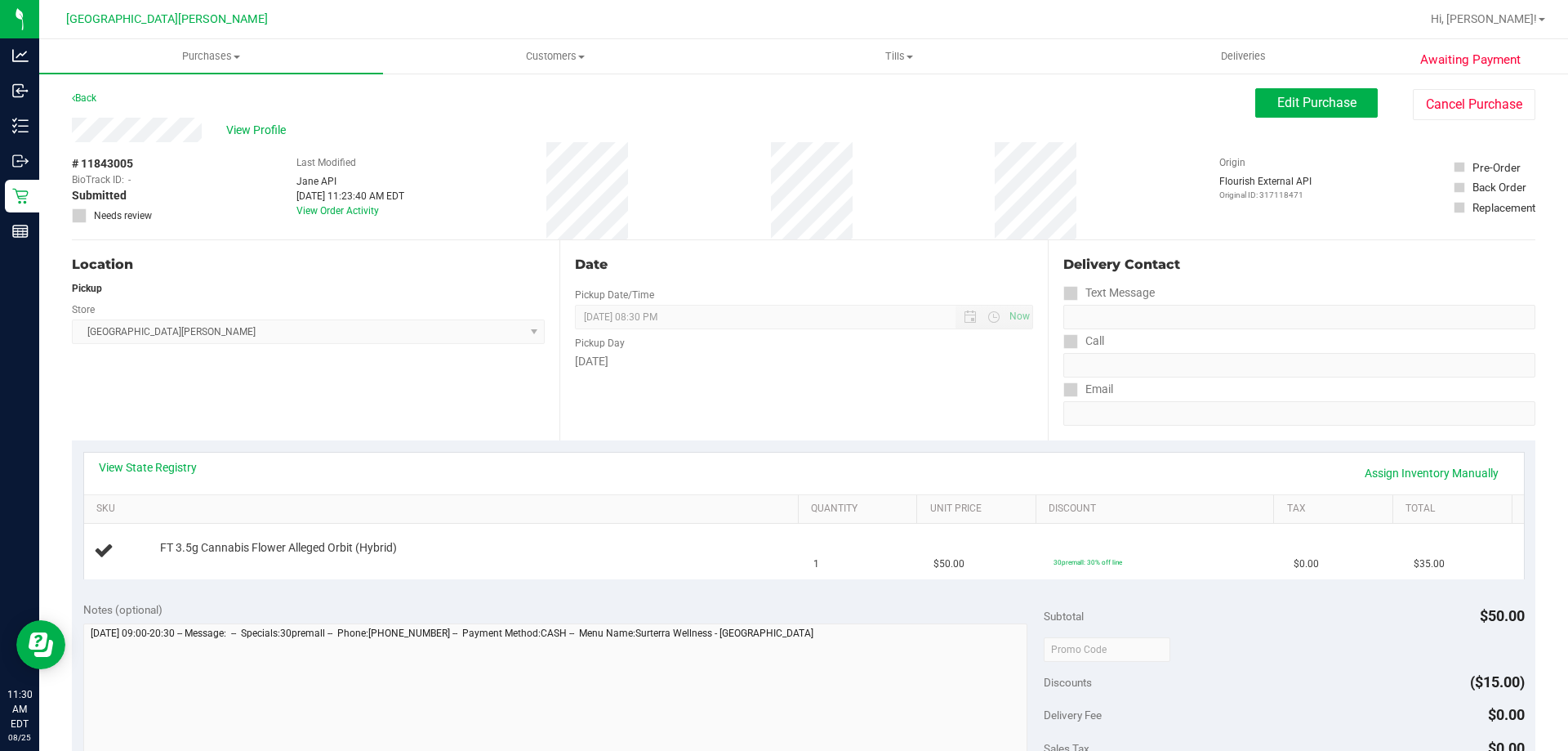
click at [249, 442] on div "View State Registry Assign Inventory Manually SKU Quantity Unit Price Discount …" at bounding box center [803, 514] width 1463 height 149
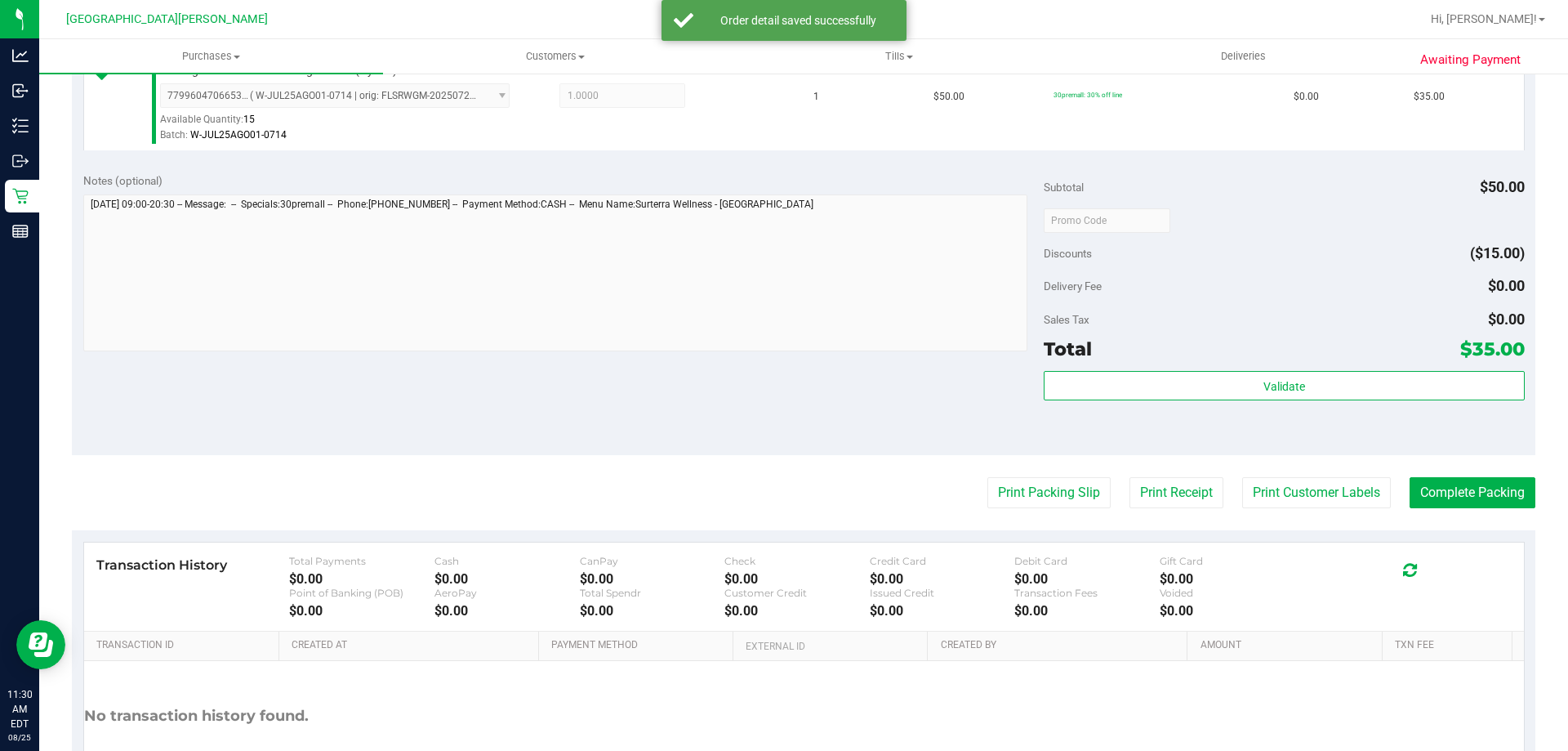
scroll to position [490, 0]
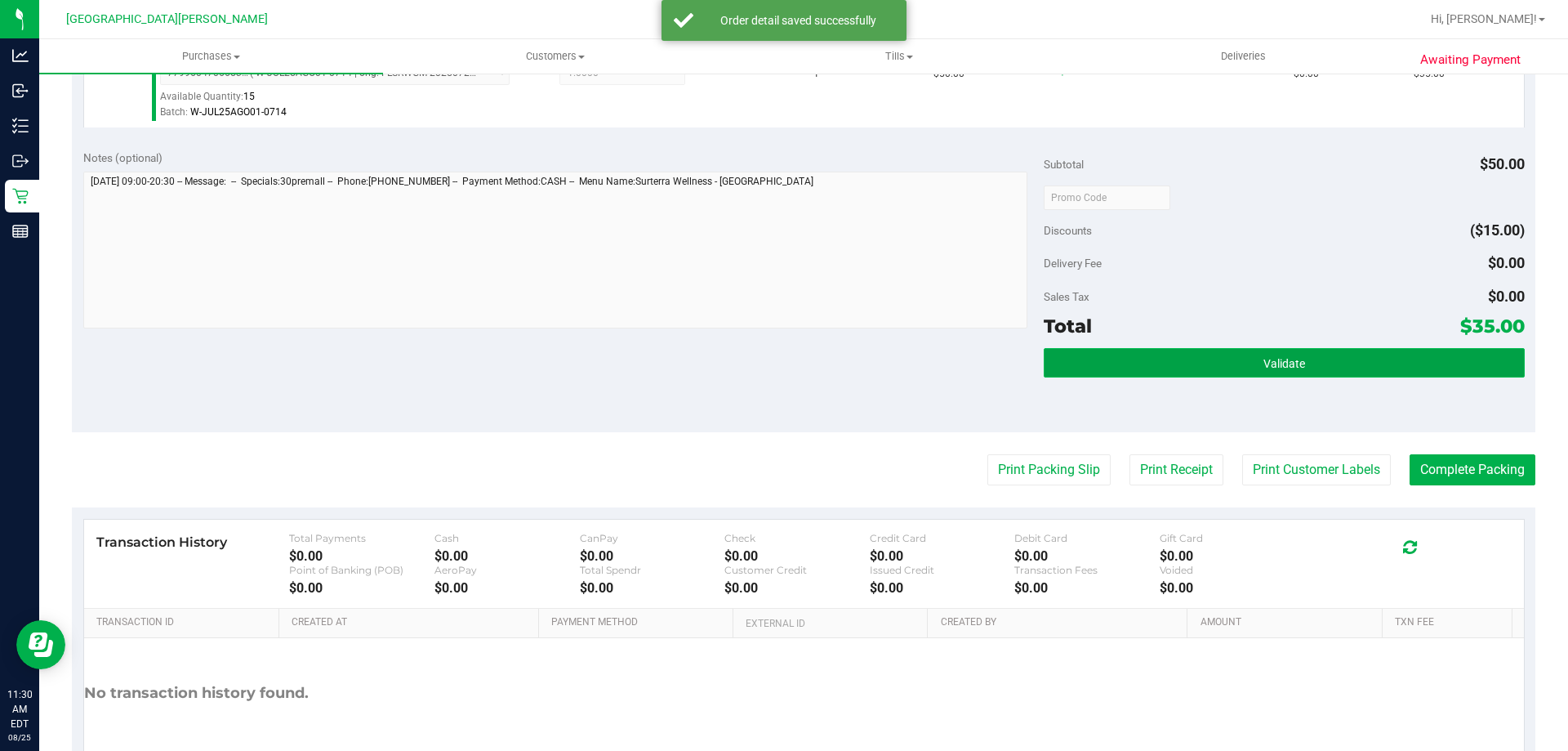
click at [1093, 364] on button "Validate" at bounding box center [1284, 362] width 480 height 29
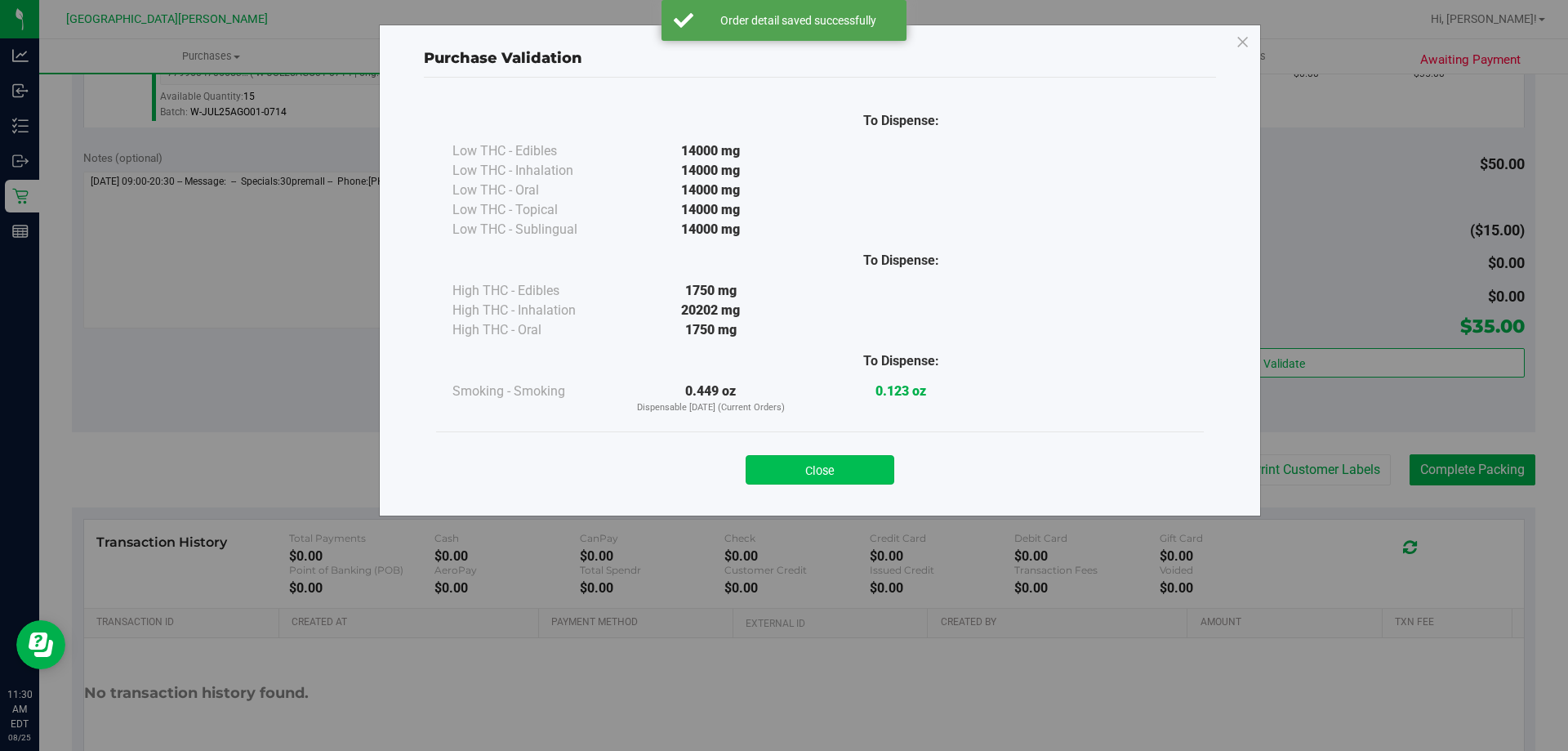
drag, startPoint x: 859, startPoint y: 447, endPoint x: 843, endPoint y: 470, distance: 28.0
click at [856, 451] on div "Close" at bounding box center [820, 465] width 743 height 41
click at [843, 470] on button "Close" at bounding box center [820, 469] width 148 height 29
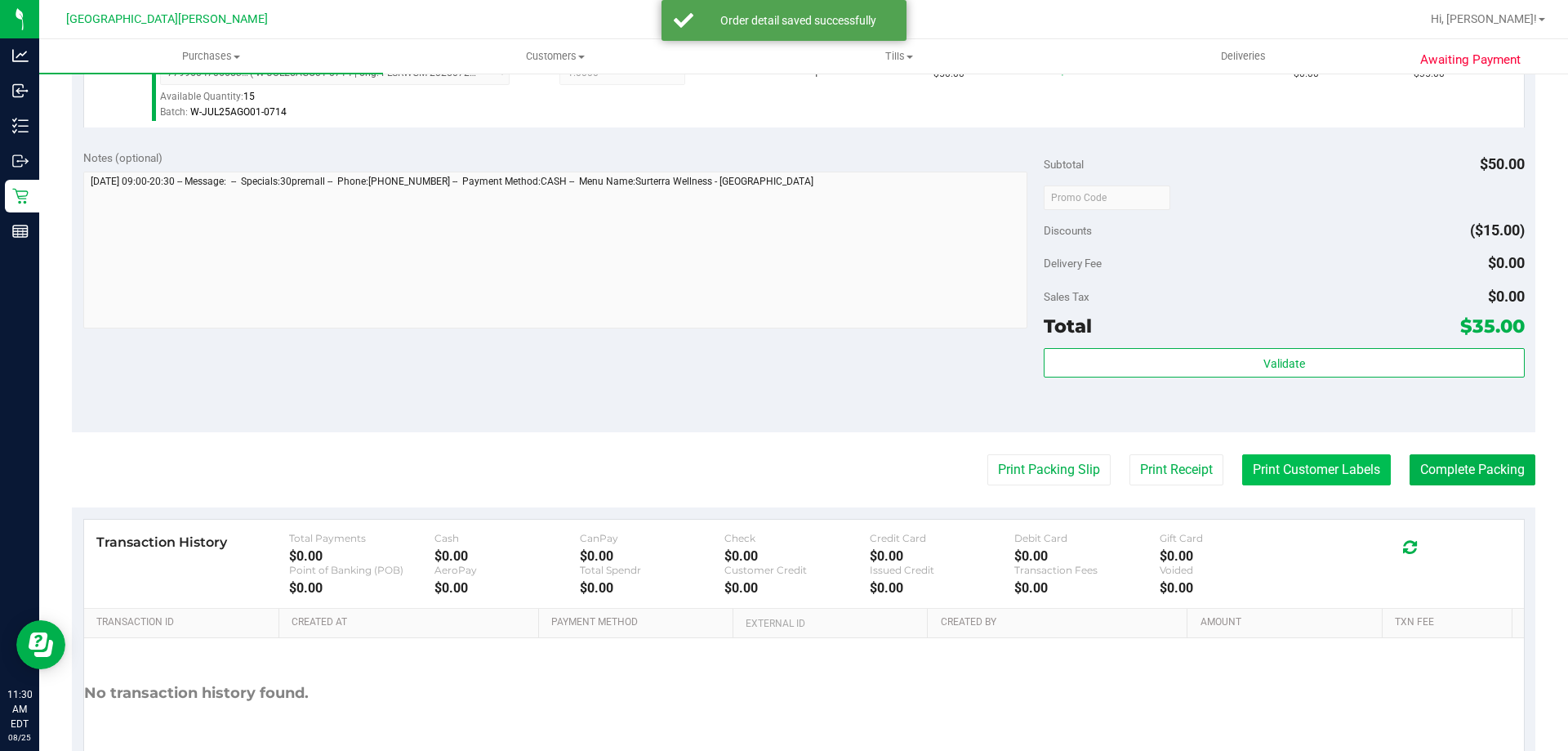
click at [1267, 465] on button "Print Customer Labels" at bounding box center [1317, 469] width 148 height 31
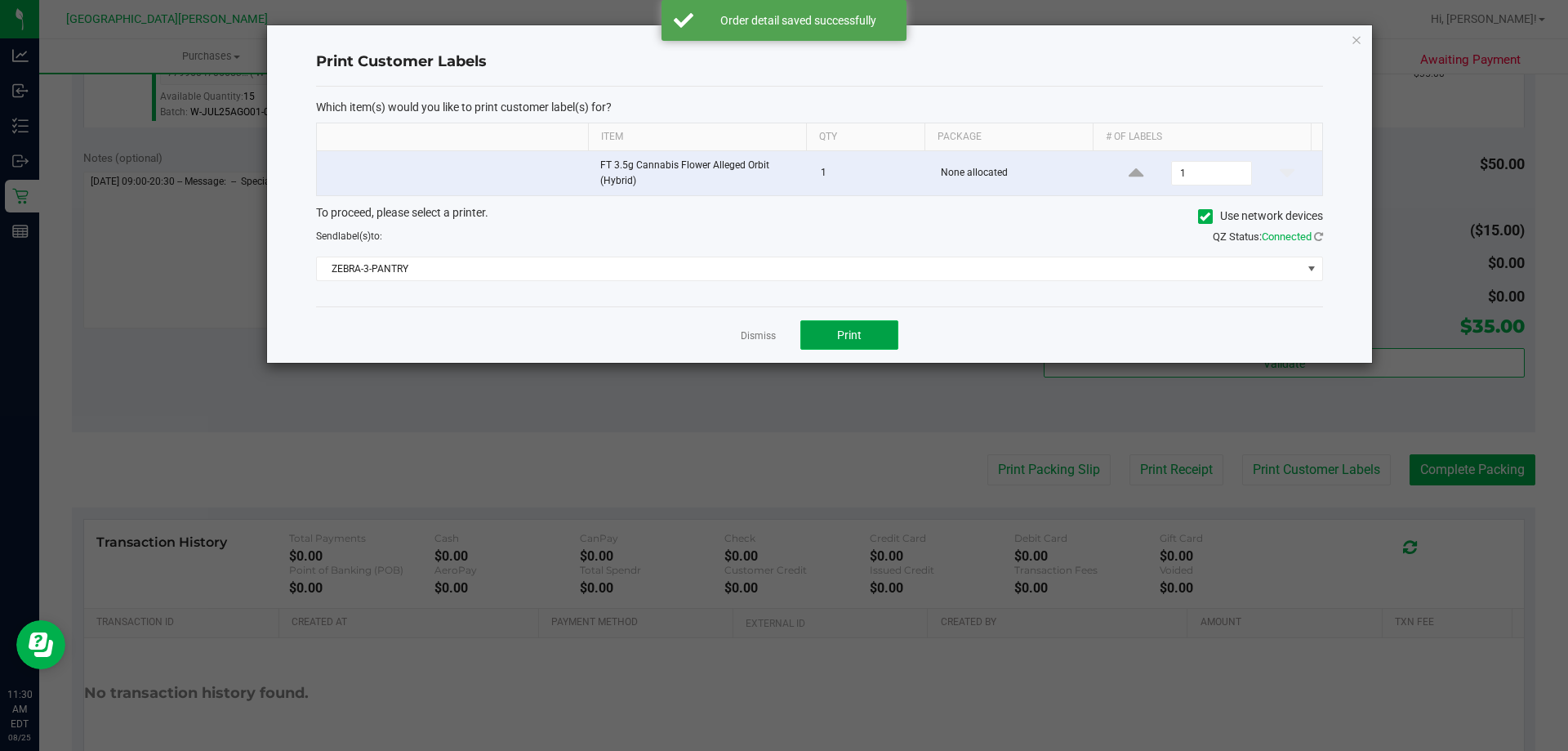
click at [840, 335] on span "Print" at bounding box center [849, 335] width 24 height 13
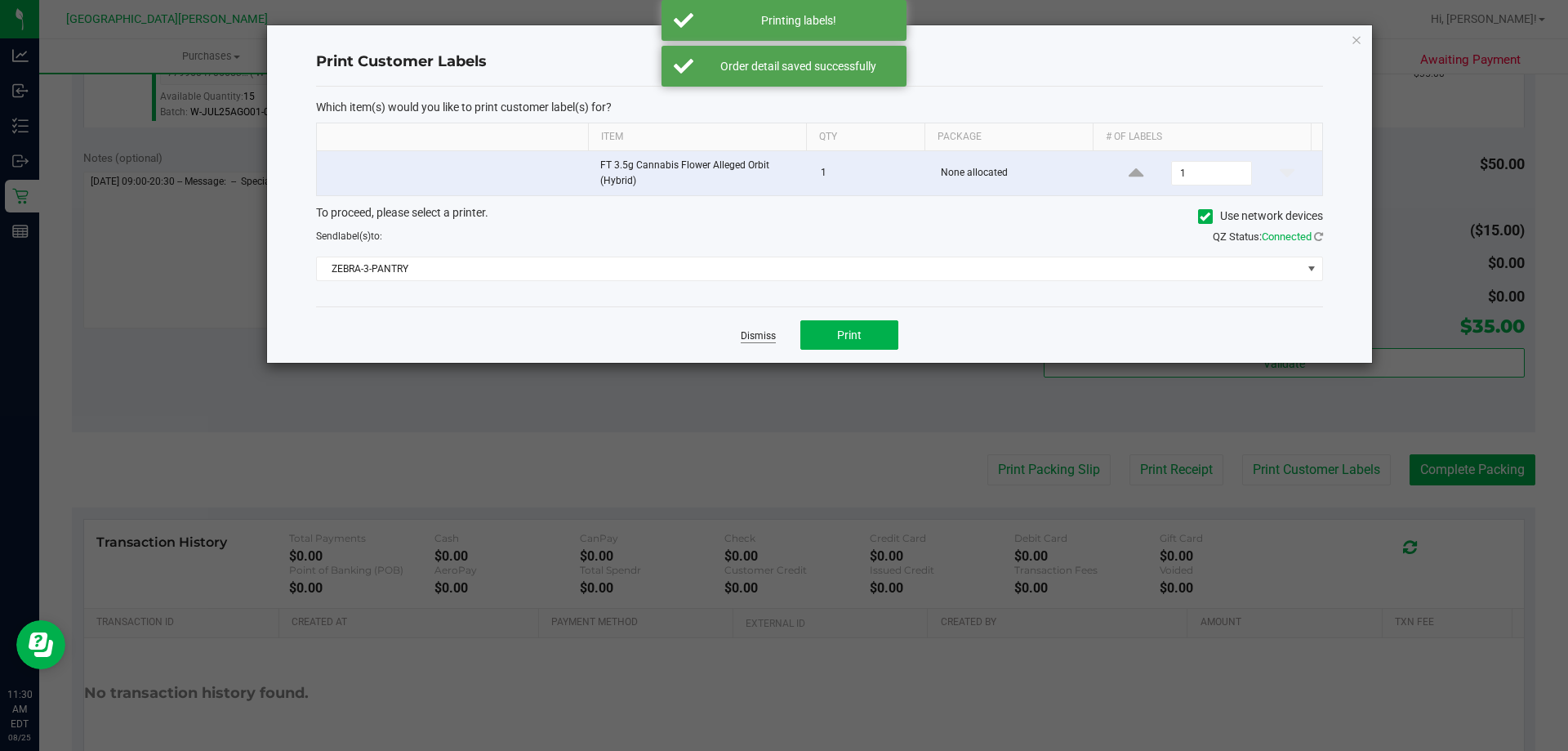
click at [752, 334] on link "Dismiss" at bounding box center [757, 336] width 35 height 14
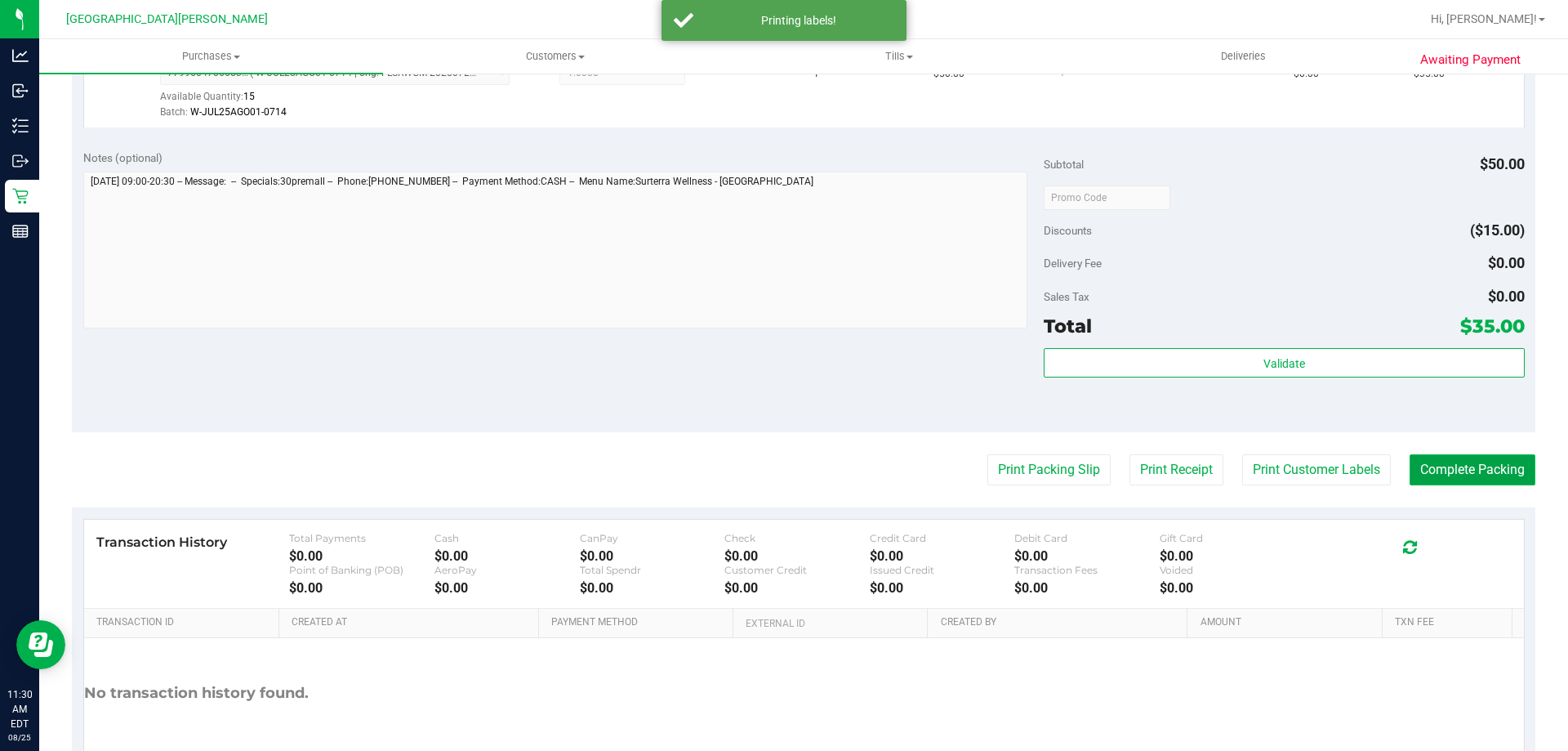
click at [1435, 461] on button "Complete Packing" at bounding box center [1472, 469] width 126 height 31
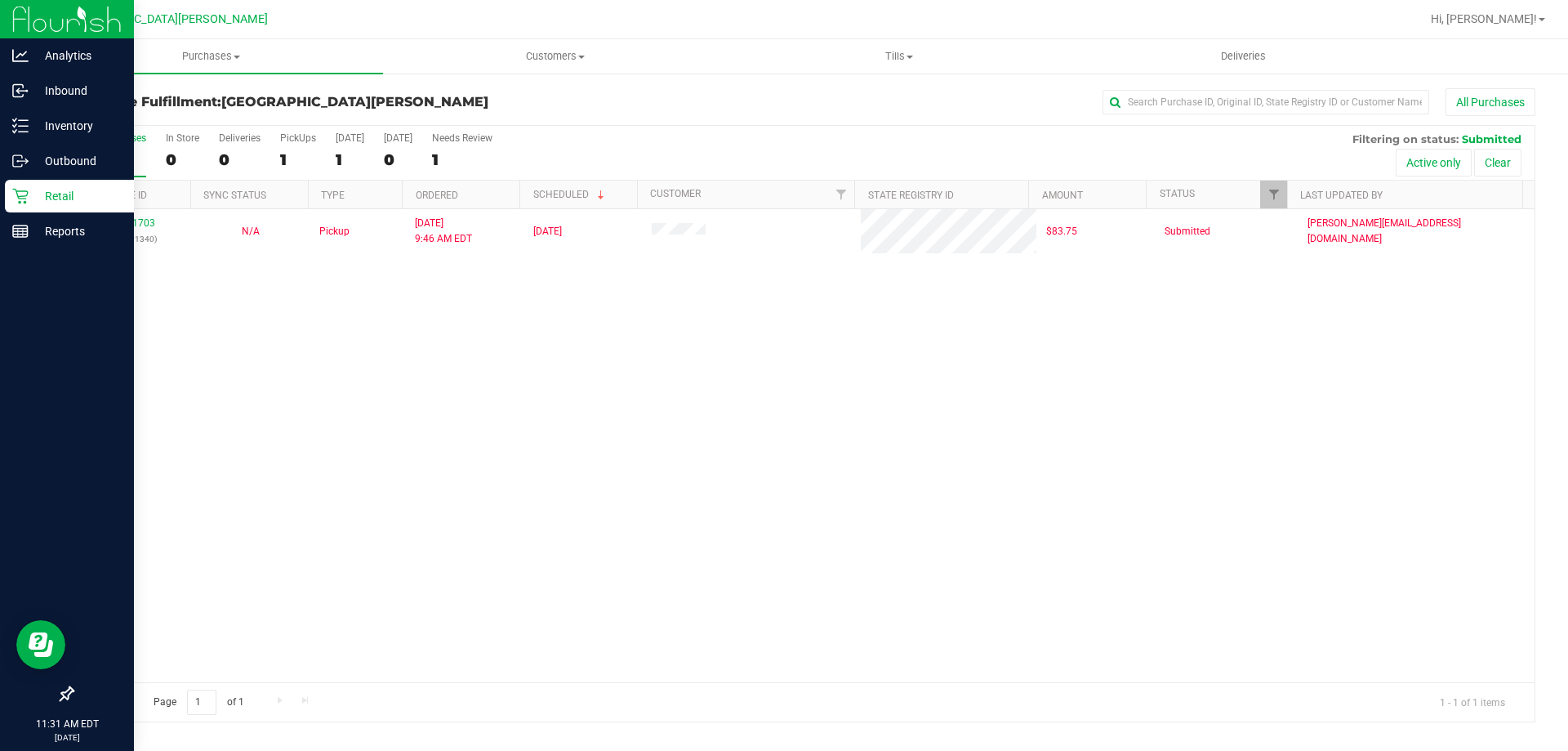
click at [8, 209] on div "Retail" at bounding box center [69, 195] width 129 height 33
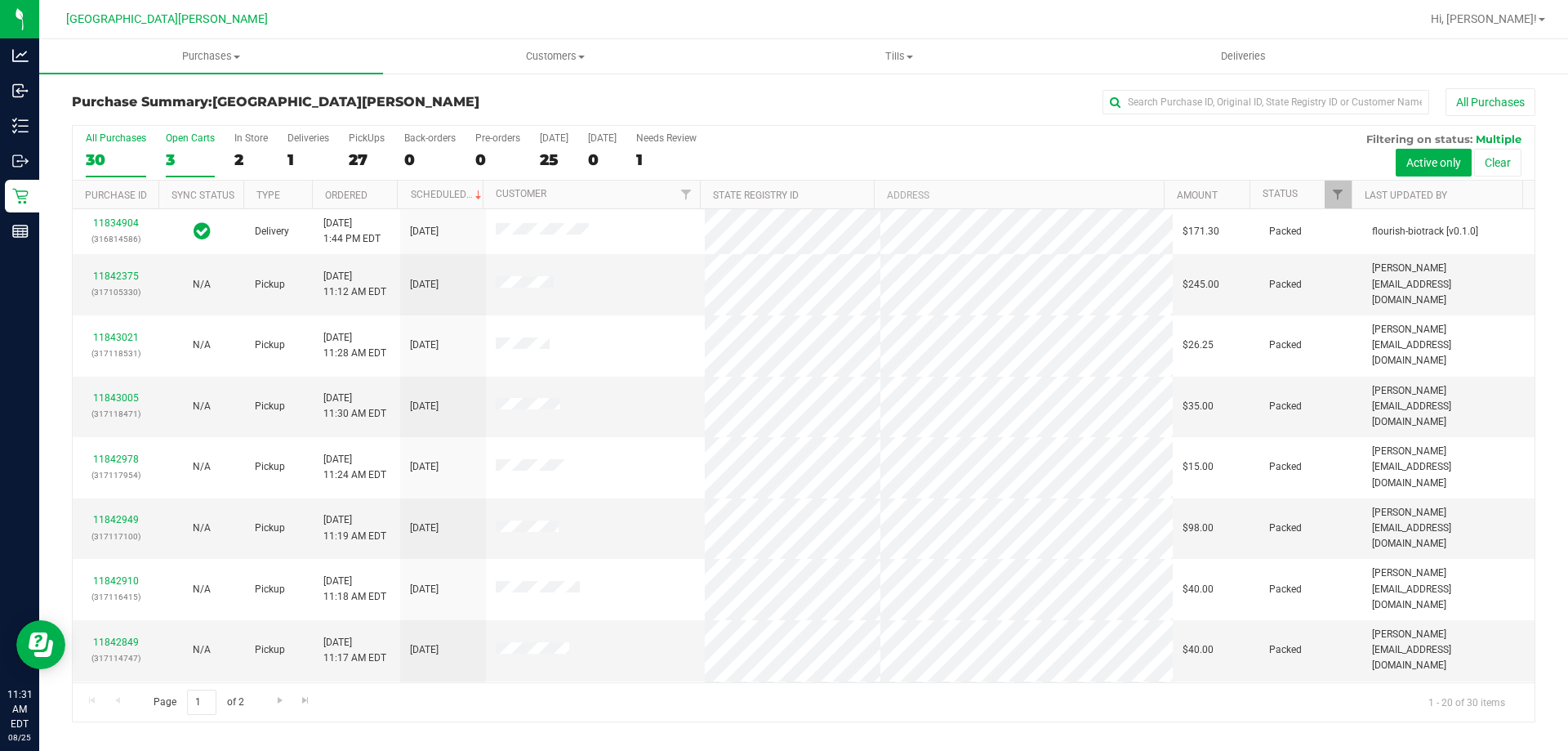
click at [190, 168] on div "3" at bounding box center [190, 160] width 49 height 19
click at [0, 0] on input "Open Carts 3" at bounding box center [0, 0] width 0 height 0
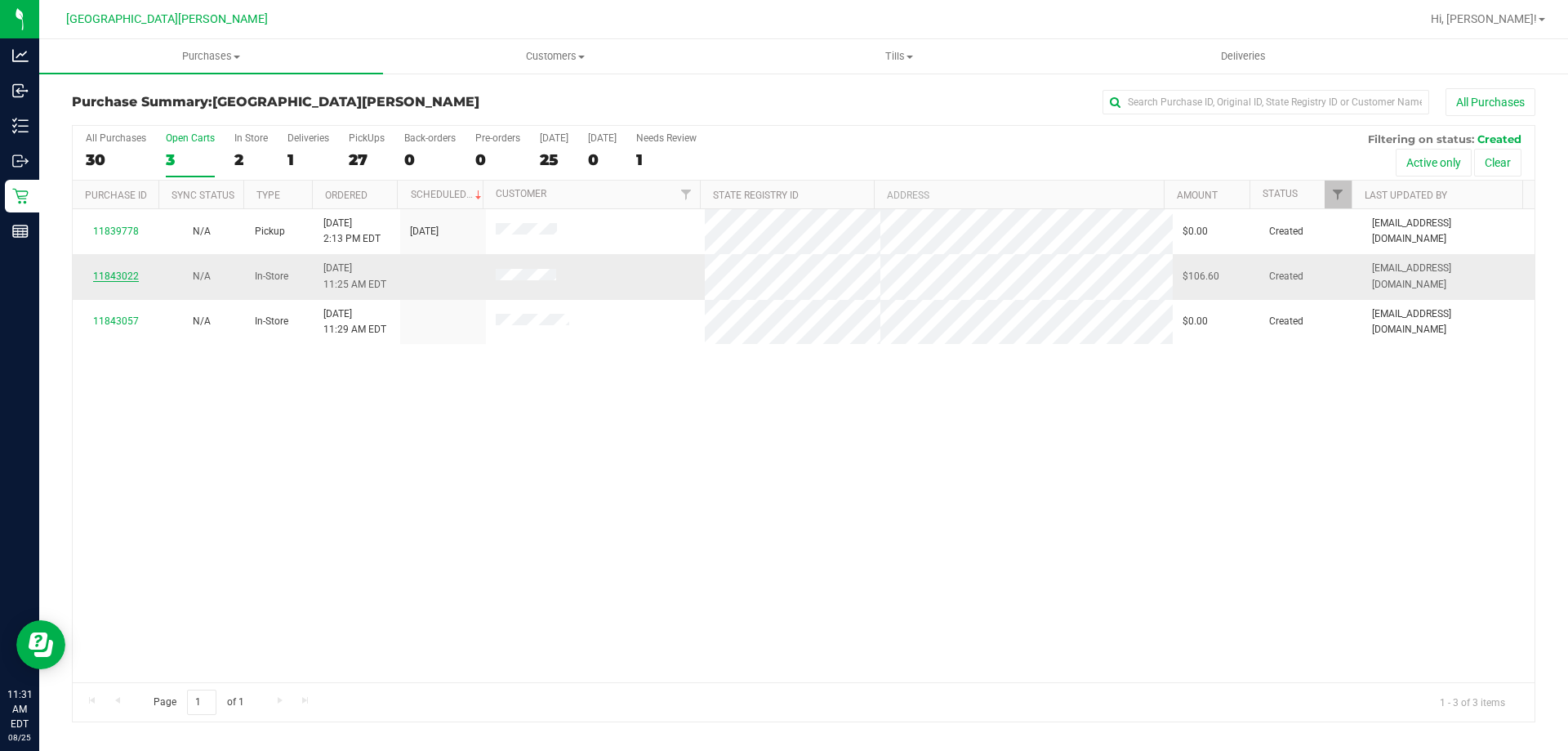
click at [117, 280] on link "11843022" at bounding box center [115, 276] width 46 height 11
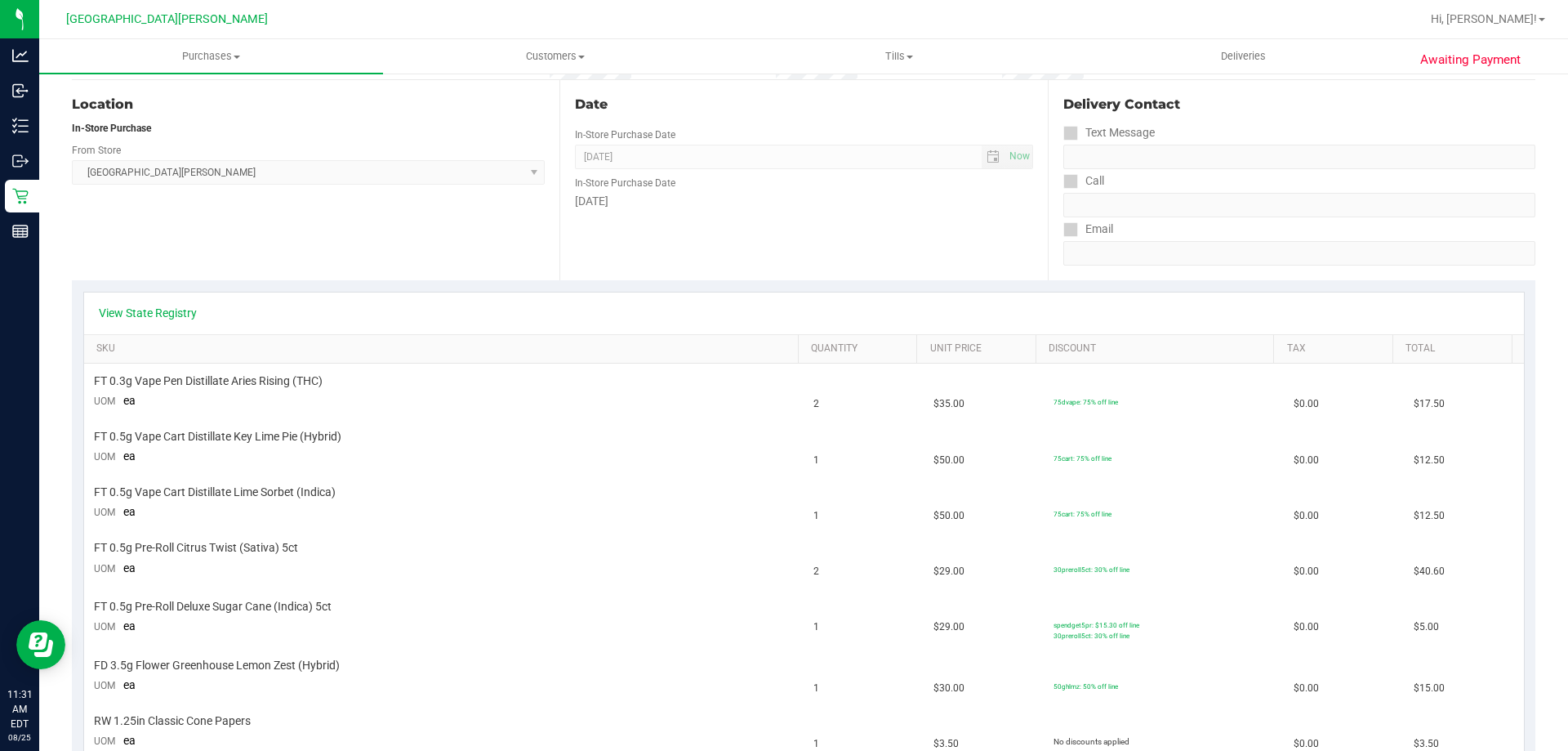
scroll to position [231, 0]
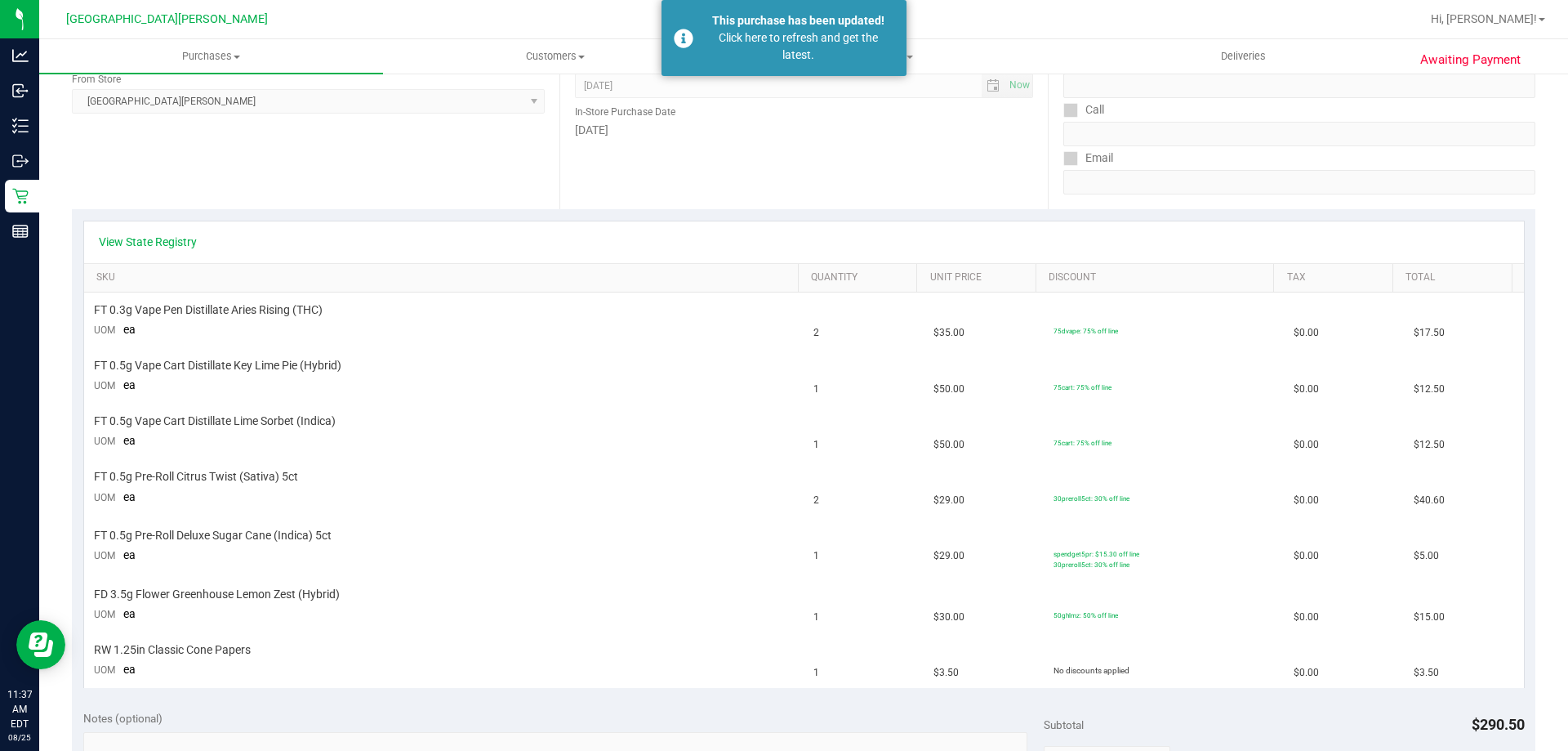
click at [206, 74] on div "Key [PERSON_NAME] Select Store [PERSON_NAME][GEOGRAPHIC_DATA] [PERSON_NAME][GEO…" at bounding box center [309, 89] width 473 height 48
click at [220, 59] on span "Purchases" at bounding box center [211, 56] width 343 height 15
click at [114, 96] on span "Summary of purchases" at bounding box center [123, 98] width 167 height 14
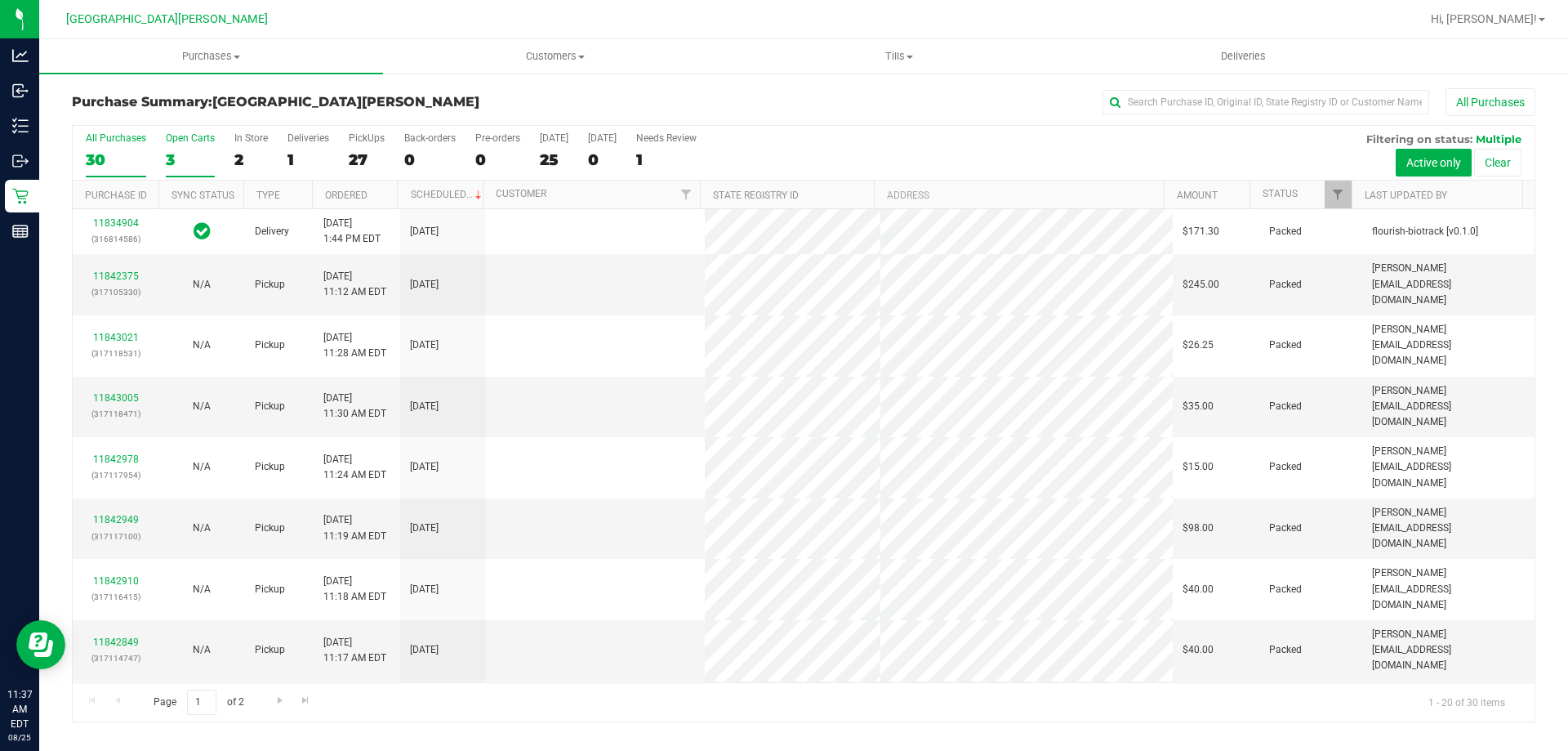
click at [188, 140] on div "Open Carts" at bounding box center [190, 138] width 49 height 11
click at [0, 0] on input "Open Carts 3" at bounding box center [0, 0] width 0 height 0
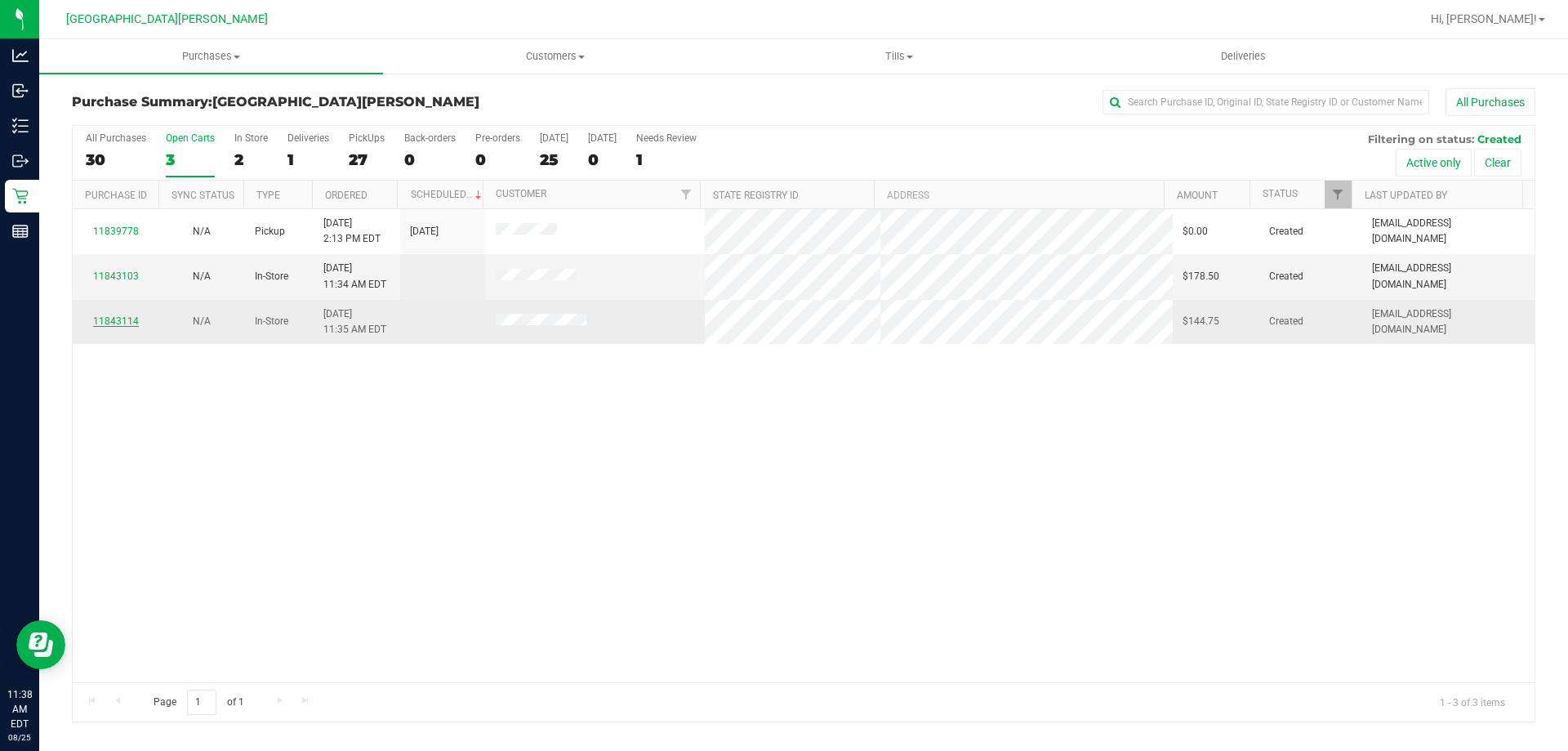
click at [123, 322] on link "11843114" at bounding box center [115, 321] width 46 height 11
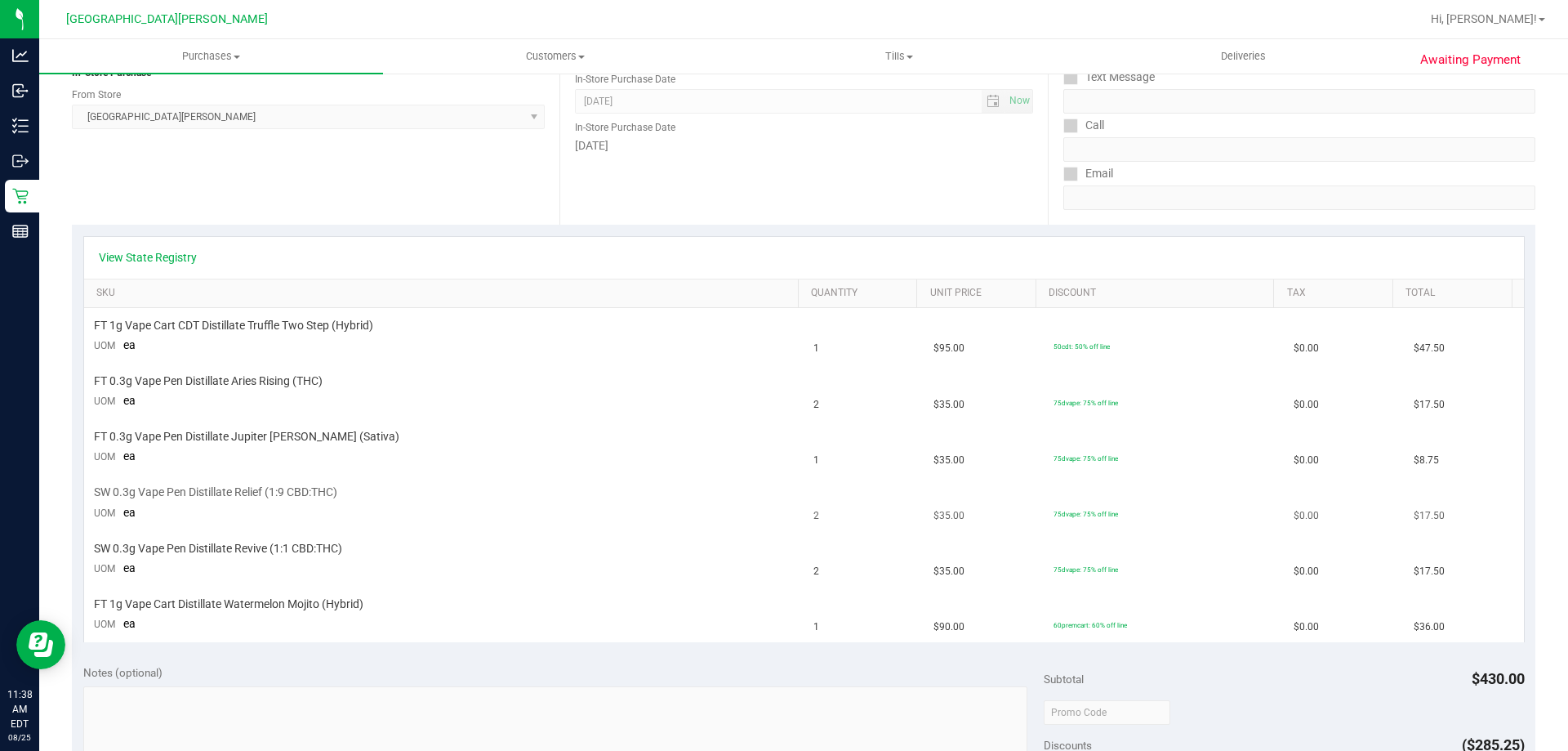
scroll to position [245, 0]
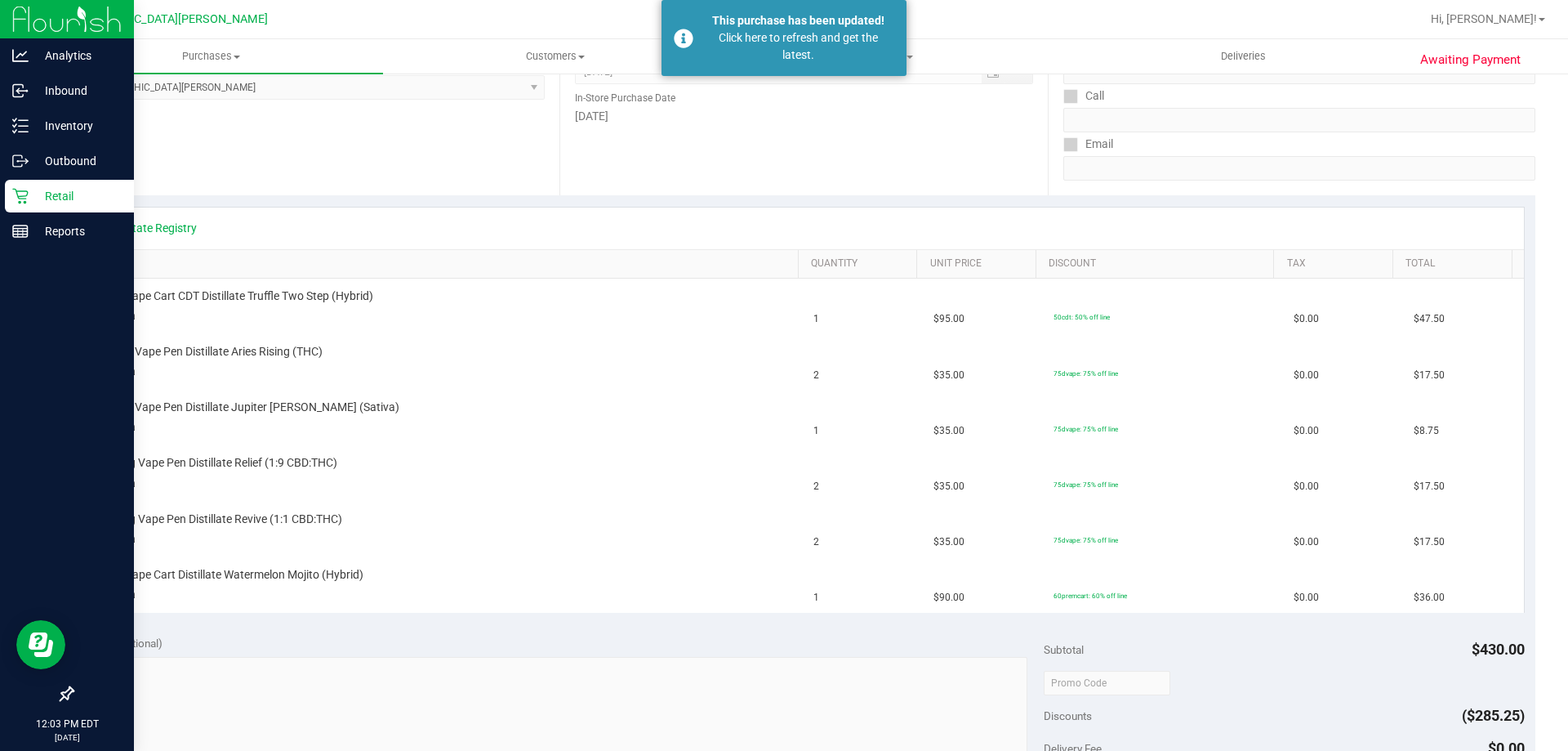
click at [8, 203] on div "Retail" at bounding box center [69, 195] width 129 height 33
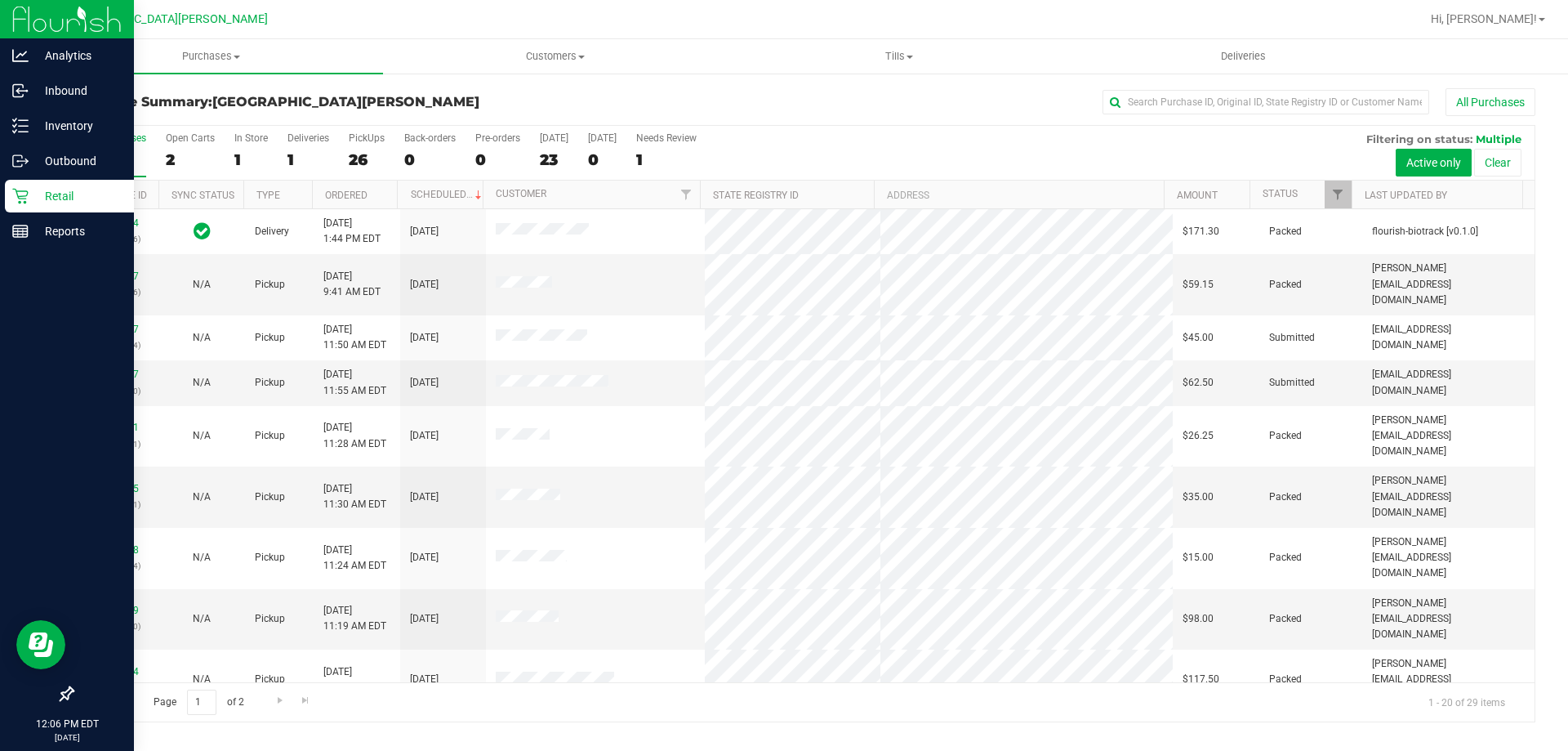
click at [76, 189] on p "Retail" at bounding box center [77, 195] width 98 height 20
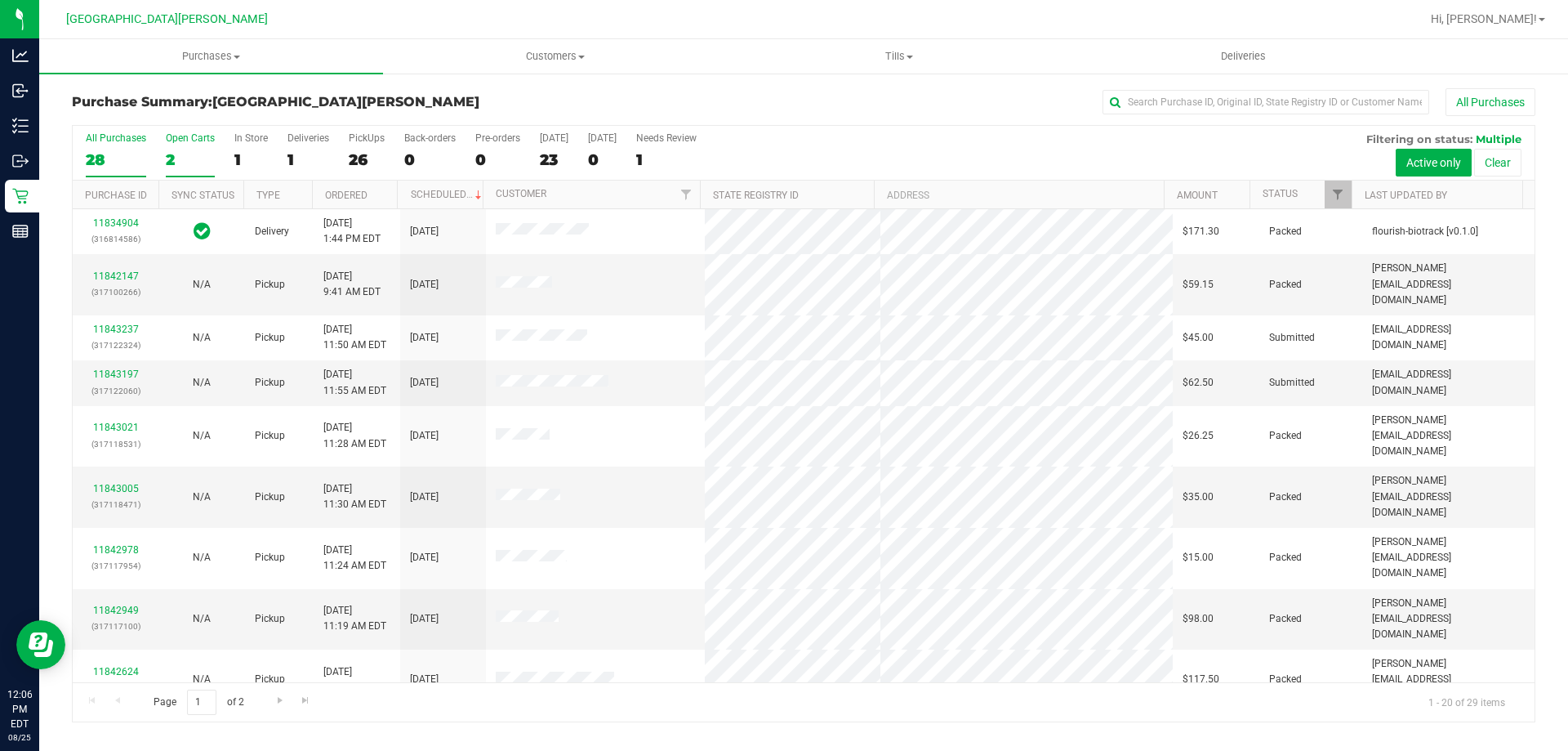
click at [195, 136] on div "Open Carts" at bounding box center [190, 138] width 49 height 11
click at [0, 0] on input "Open Carts 2" at bounding box center [0, 0] width 0 height 0
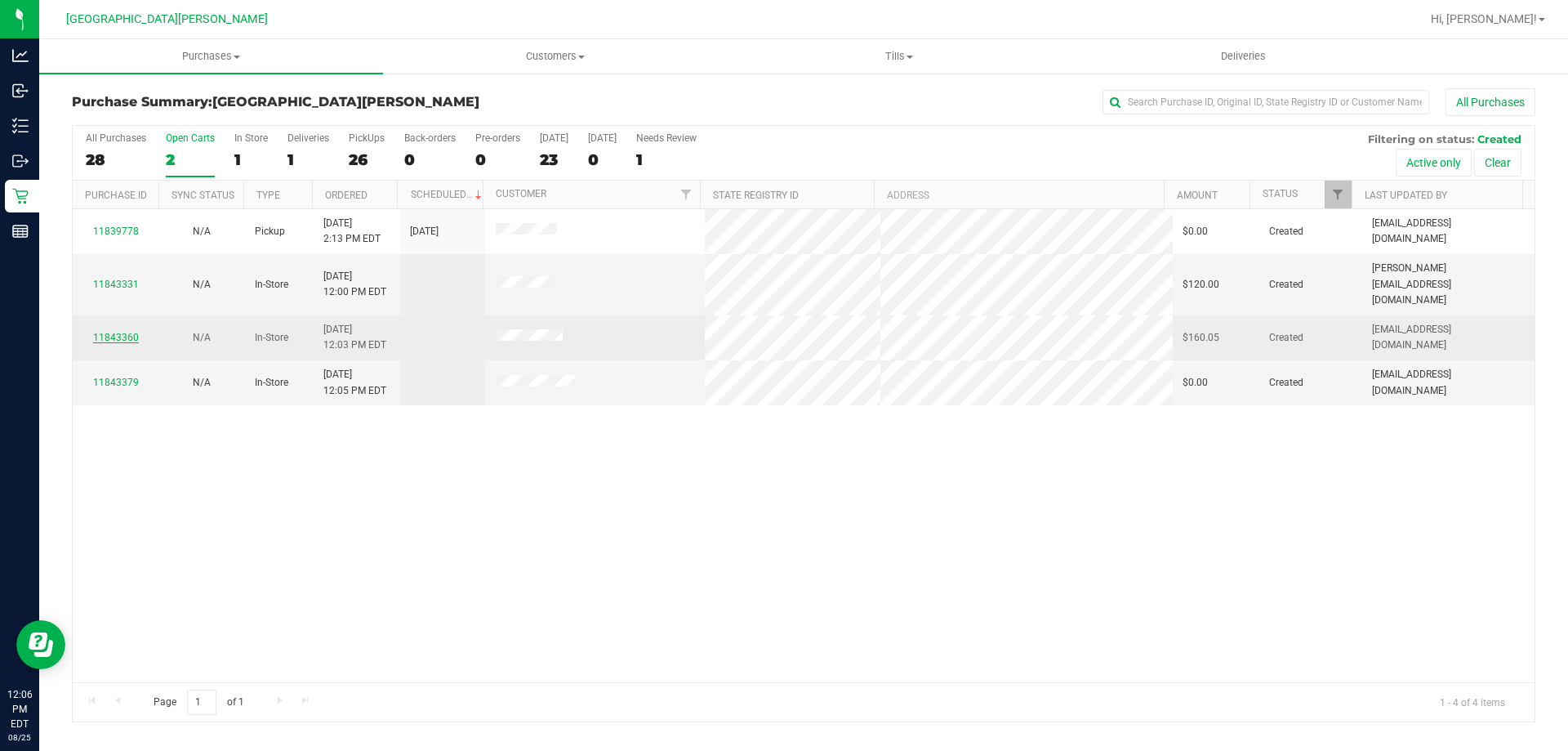
click at [130, 331] on link "11843360" at bounding box center [115, 337] width 46 height 11
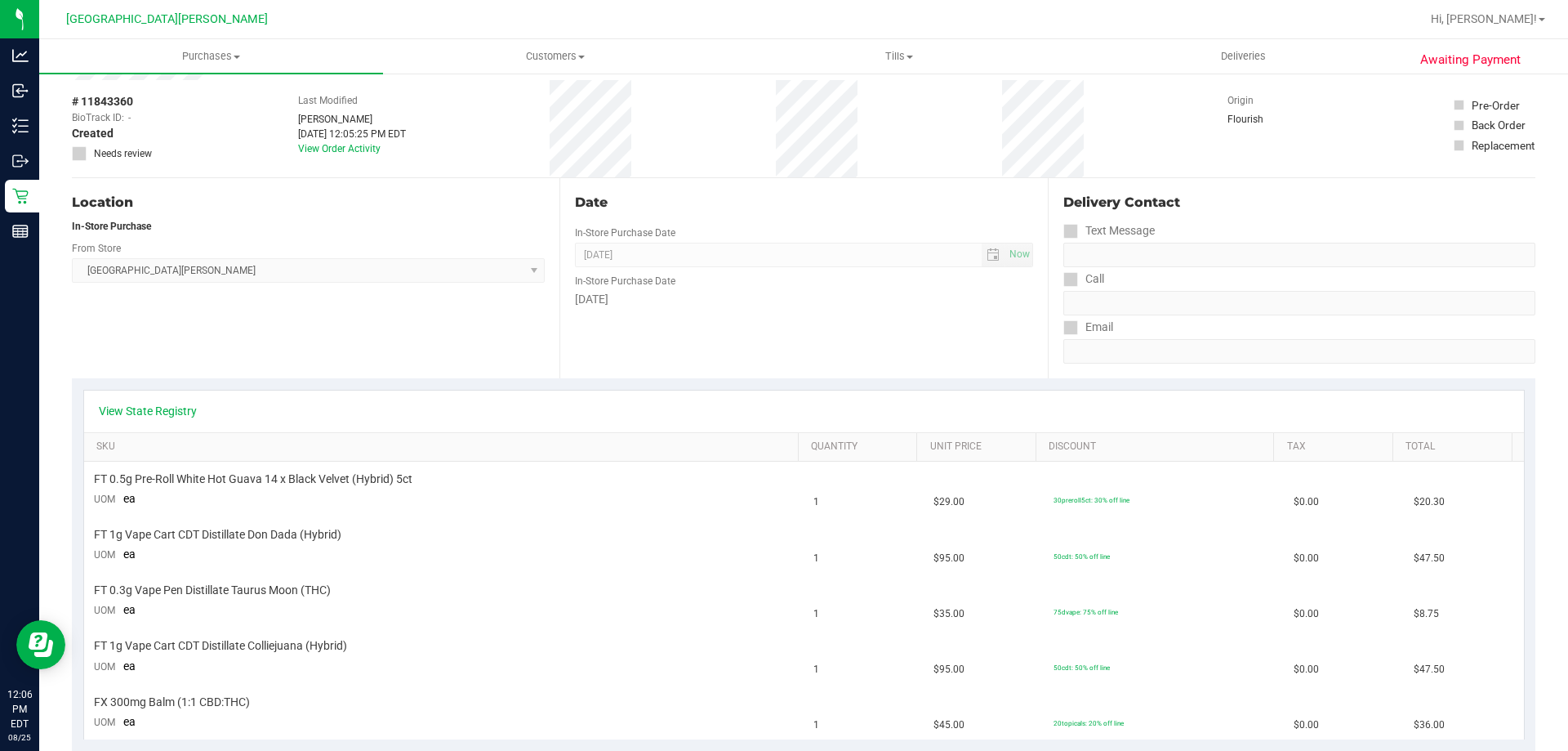
scroll to position [245, 0]
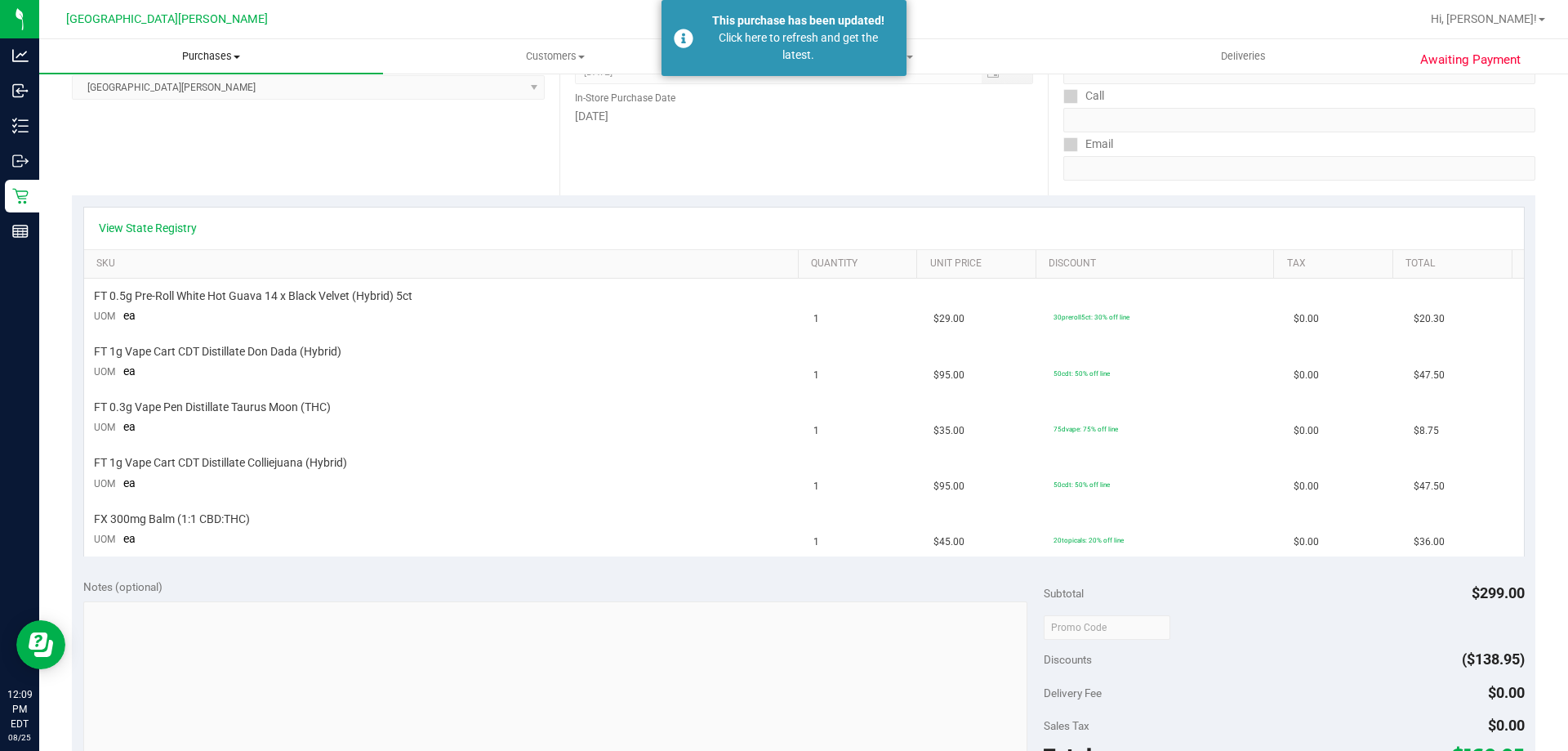
click at [210, 61] on span "Purchases" at bounding box center [211, 56] width 343 height 15
click at [166, 123] on li "Fulfillment" at bounding box center [211, 118] width 343 height 20
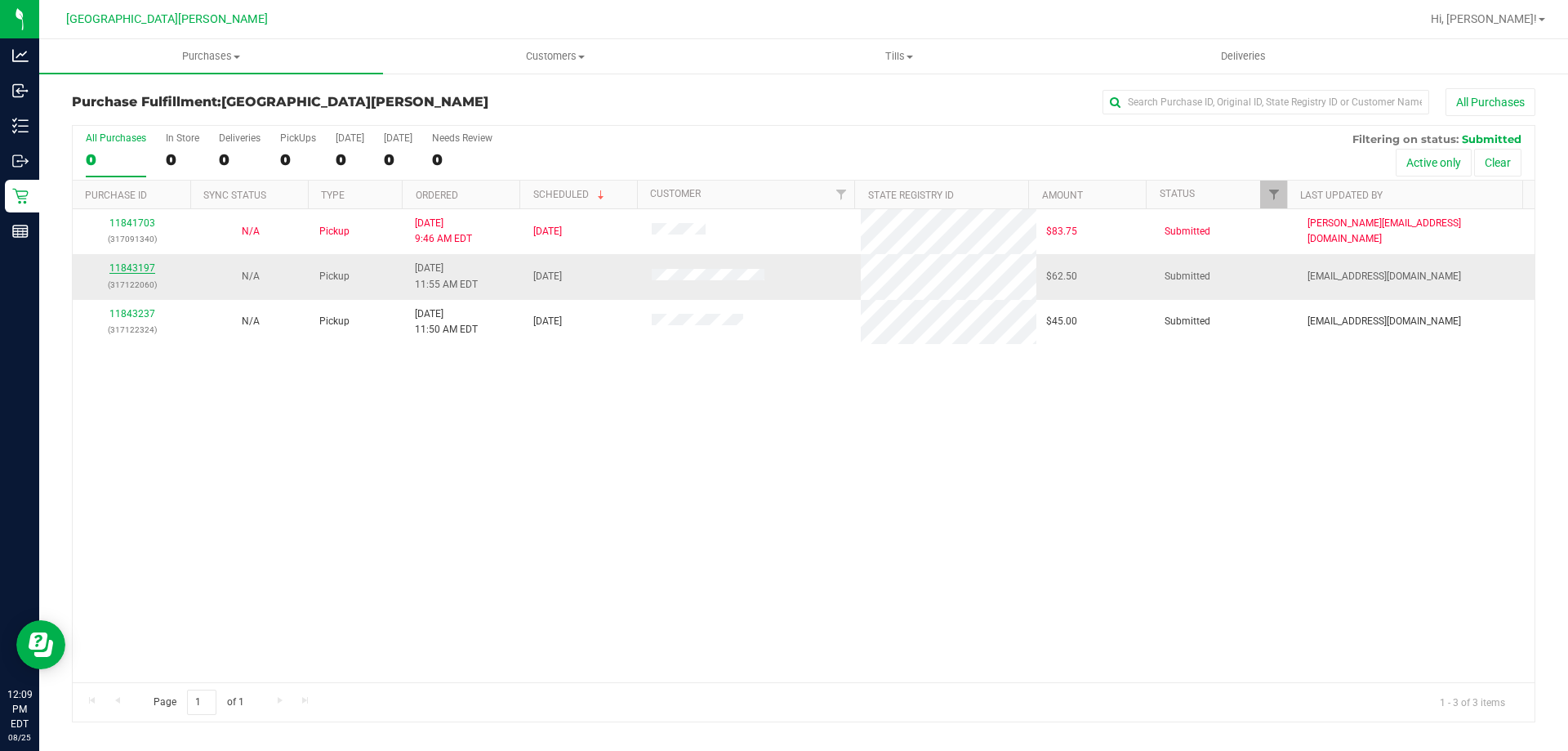
click at [119, 271] on link "11843197" at bounding box center [132, 268] width 46 height 11
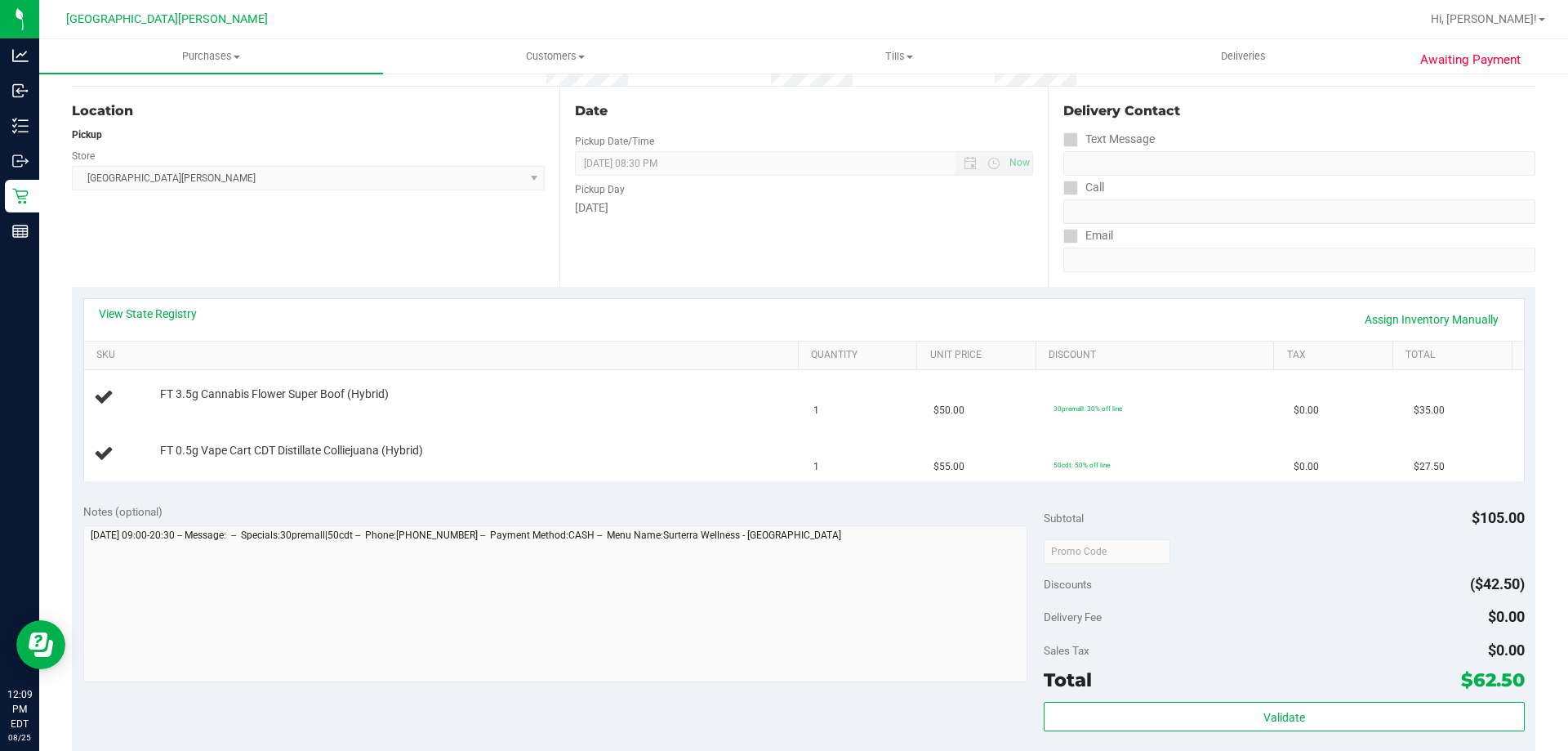
scroll to position [163, 0]
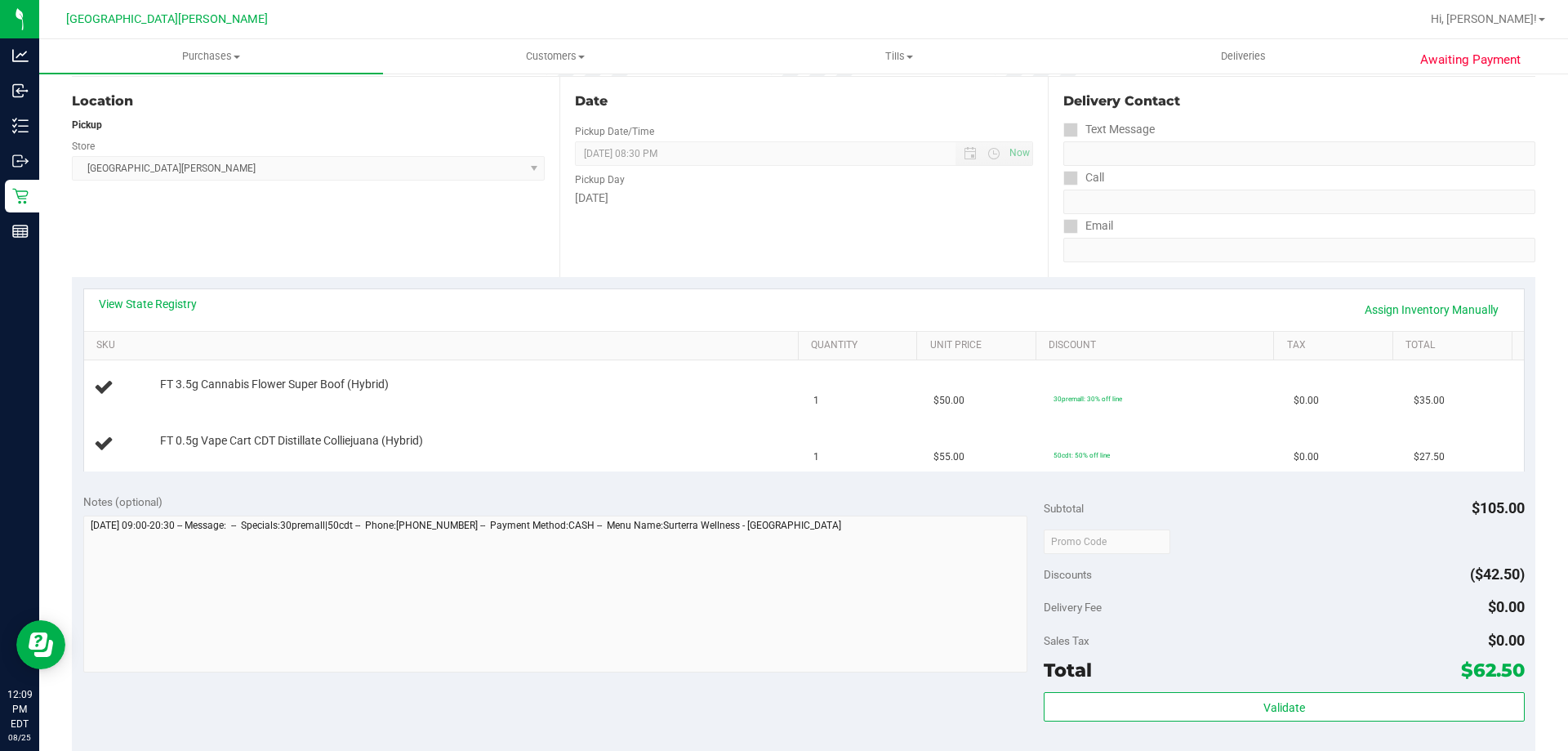
drag, startPoint x: 157, startPoint y: 285, endPoint x: 145, endPoint y: 313, distance: 30.5
click at [153, 288] on div "View State Registry Assign Inventory Manually SKU Quantity Unit Price Discount …" at bounding box center [803, 379] width 1463 height 205
click at [145, 313] on div "View State Registry Assign Inventory Manually" at bounding box center [803, 310] width 1410 height 28
click at [148, 310] on link "View State Registry" at bounding box center [147, 303] width 98 height 16
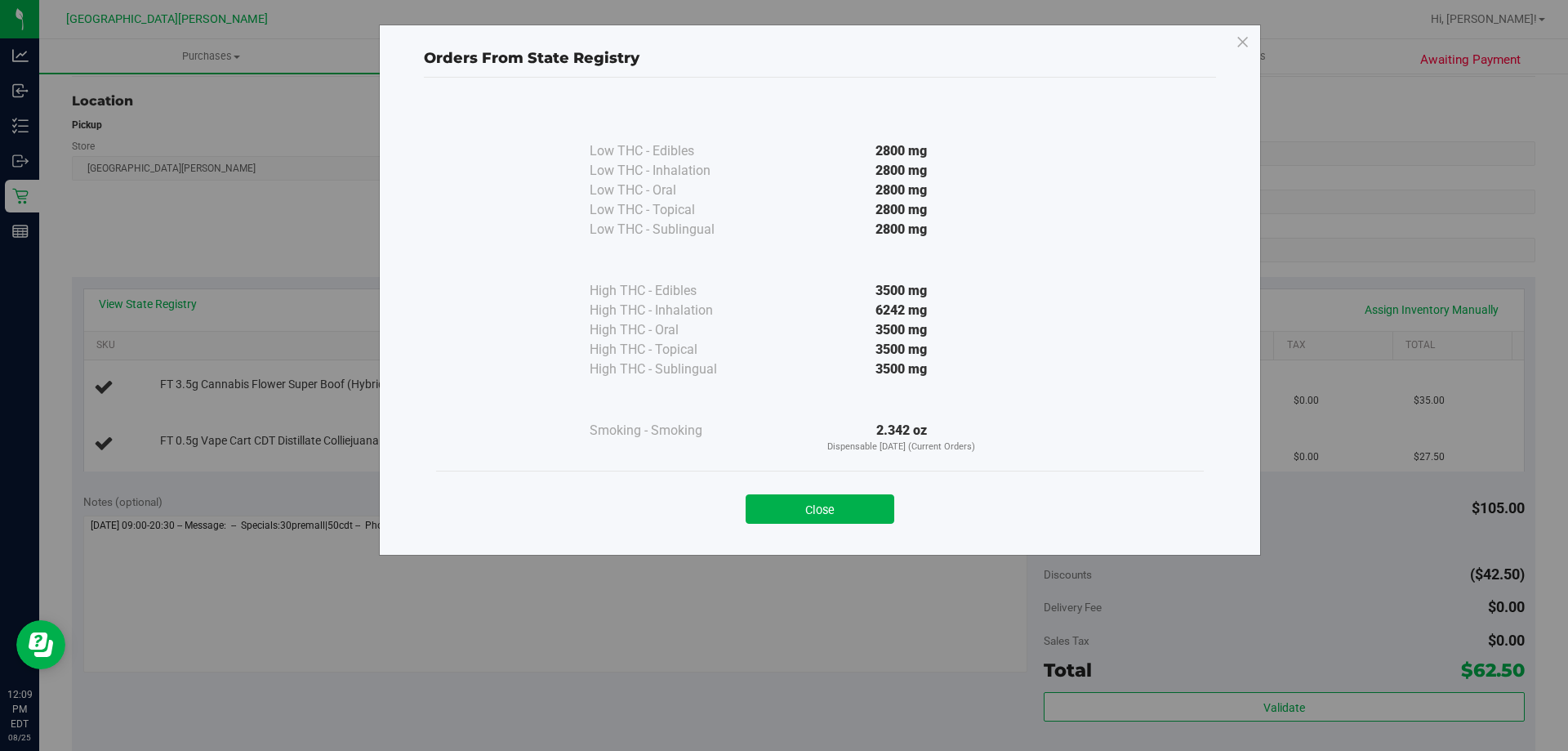
click at [820, 486] on div "Close" at bounding box center [820, 504] width 743 height 41
click at [829, 531] on div "Close" at bounding box center [820, 503] width 768 height 66
click at [822, 516] on button "Close" at bounding box center [820, 508] width 148 height 29
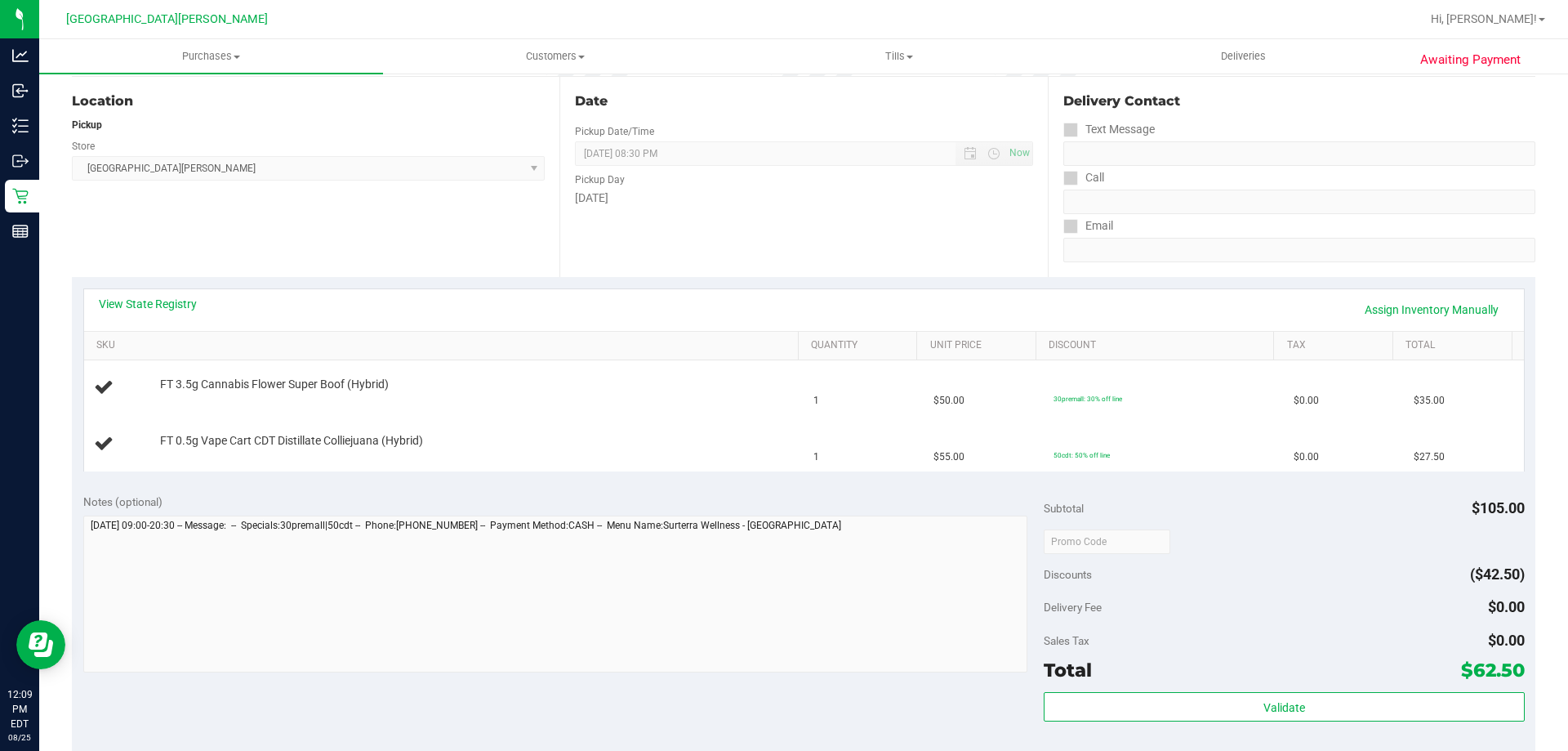
click at [495, 285] on div "View State Registry Assign Inventory Manually SKU Quantity Unit Price Discount …" at bounding box center [803, 379] width 1463 height 205
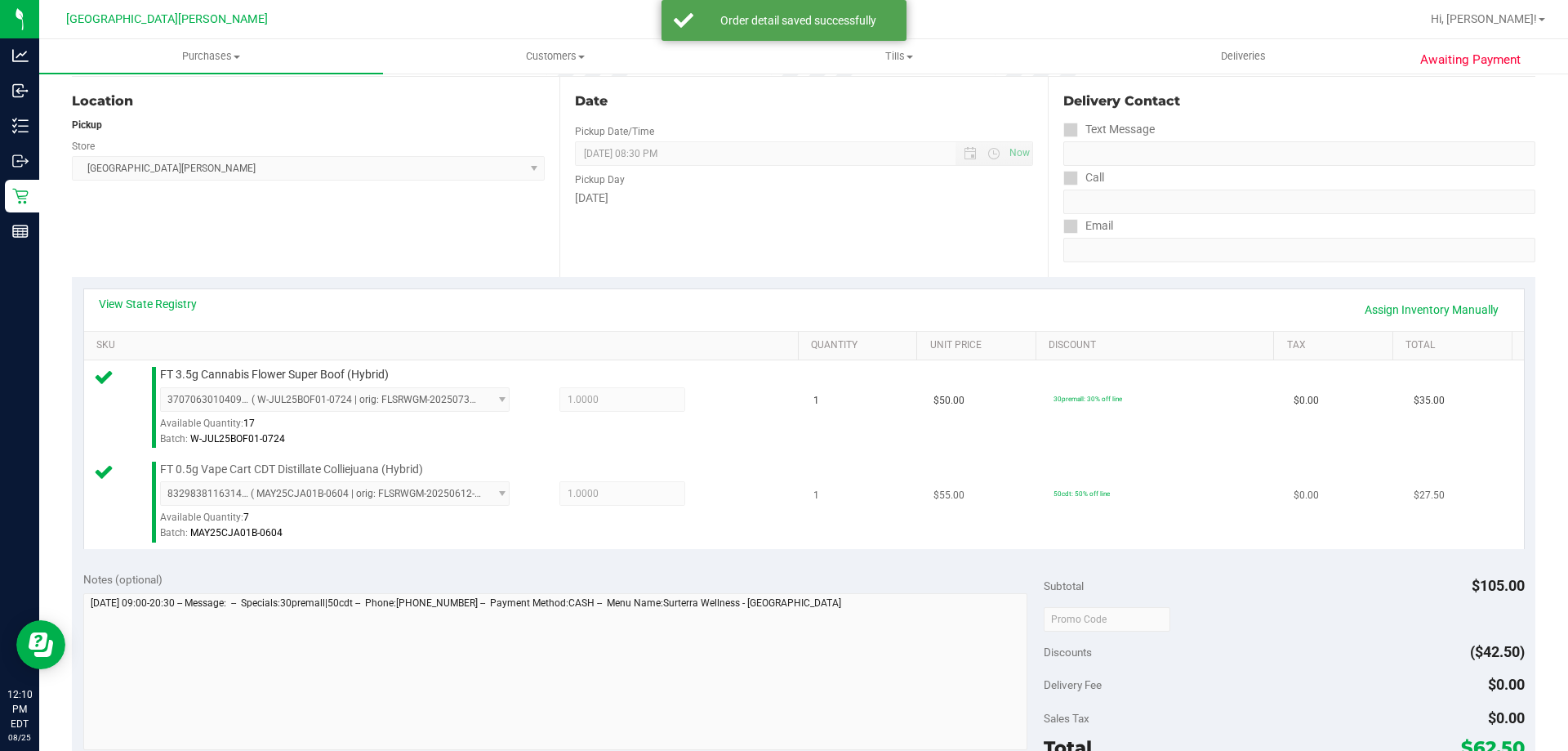
scroll to position [572, 0]
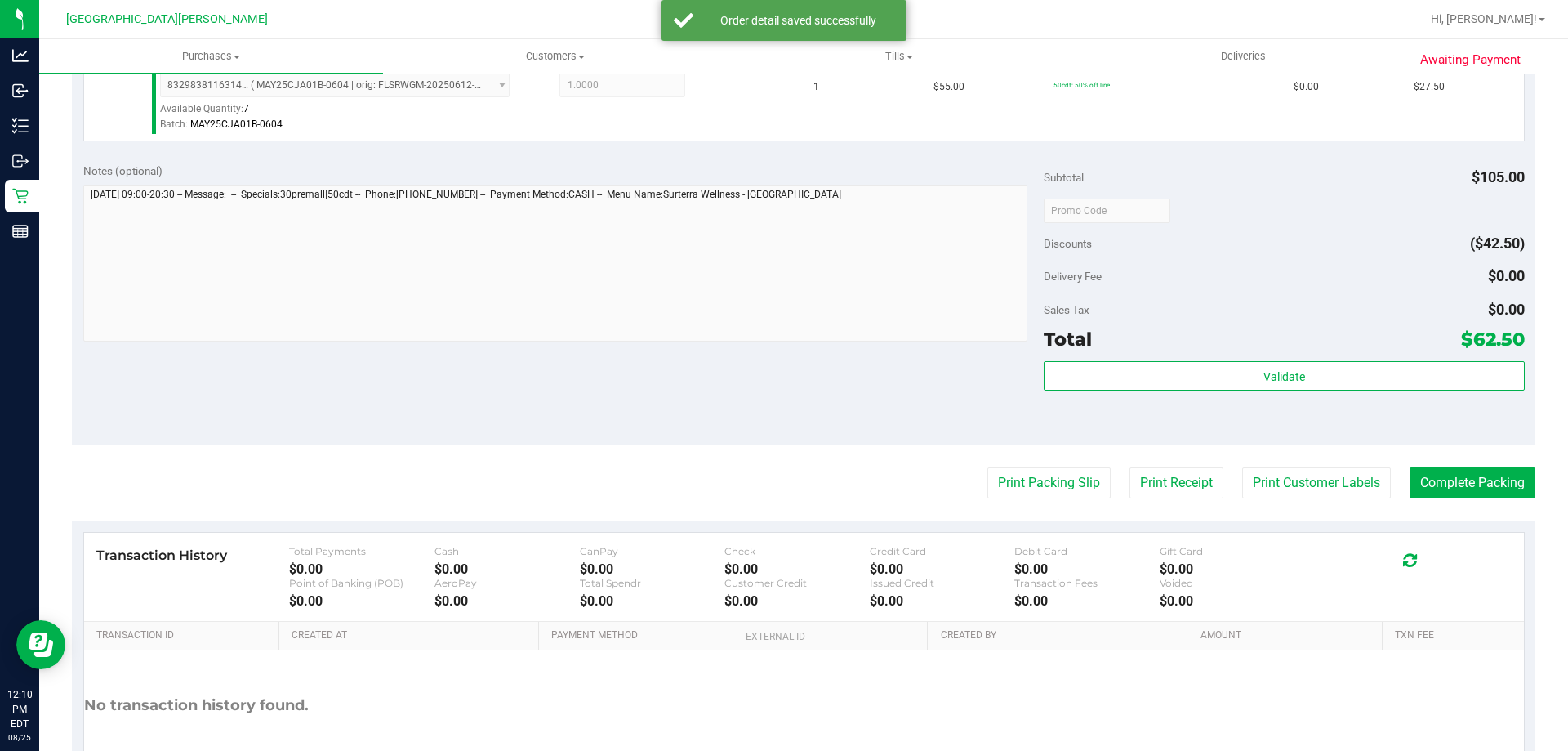
click at [1383, 349] on div "Total $62.50" at bounding box center [1284, 338] width 480 height 29
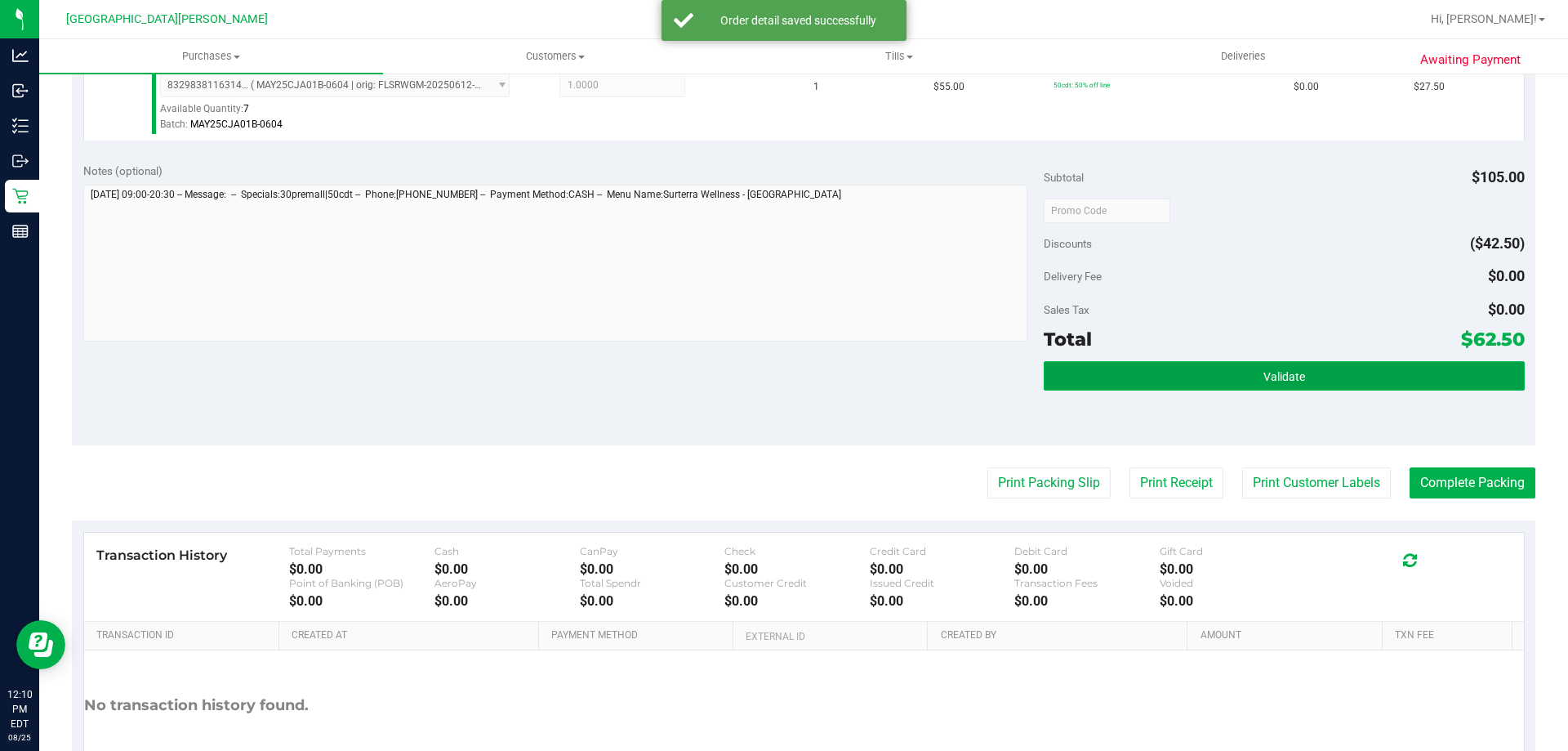
click at [1370, 366] on button "Validate" at bounding box center [1284, 376] width 480 height 29
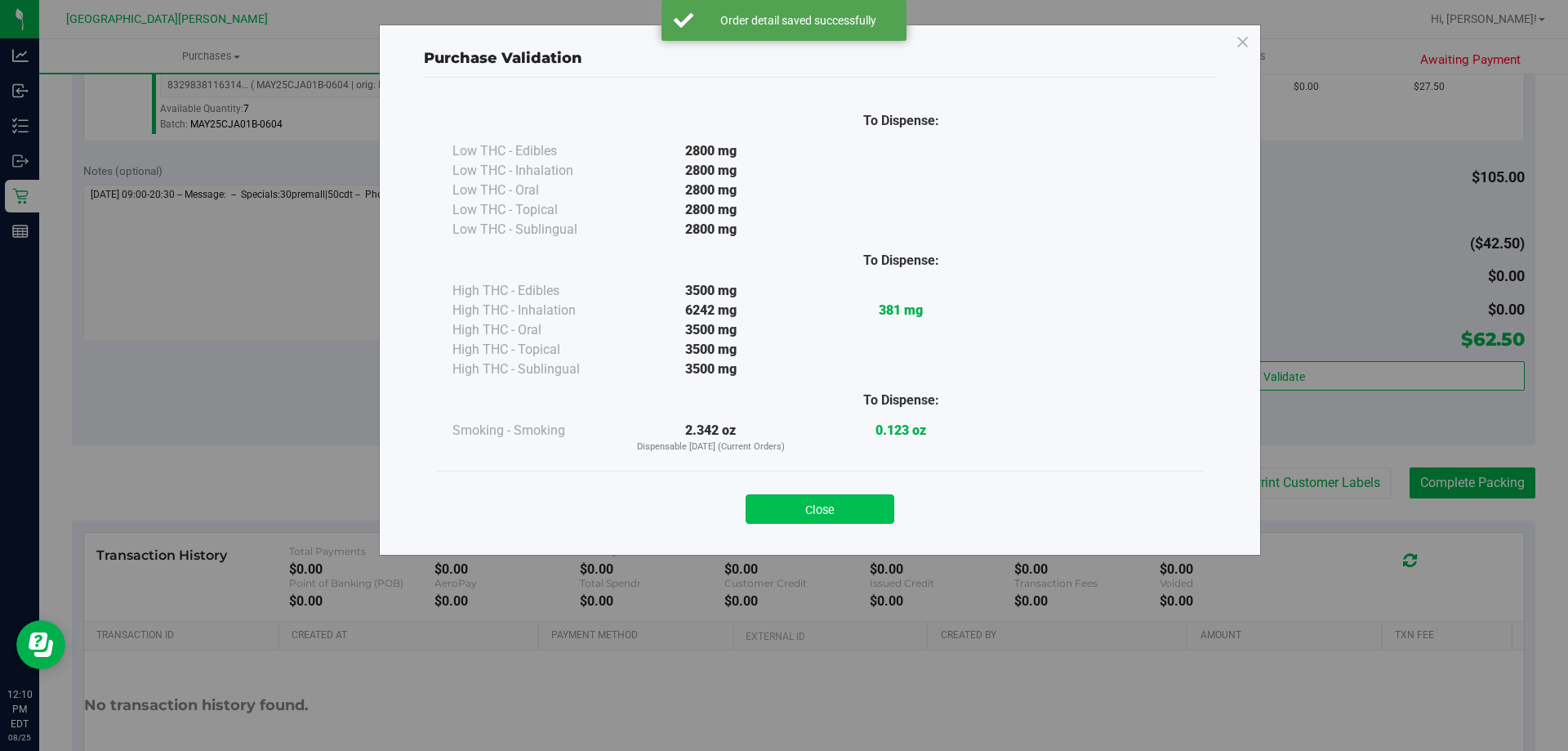
click at [851, 506] on button "Close" at bounding box center [820, 508] width 148 height 29
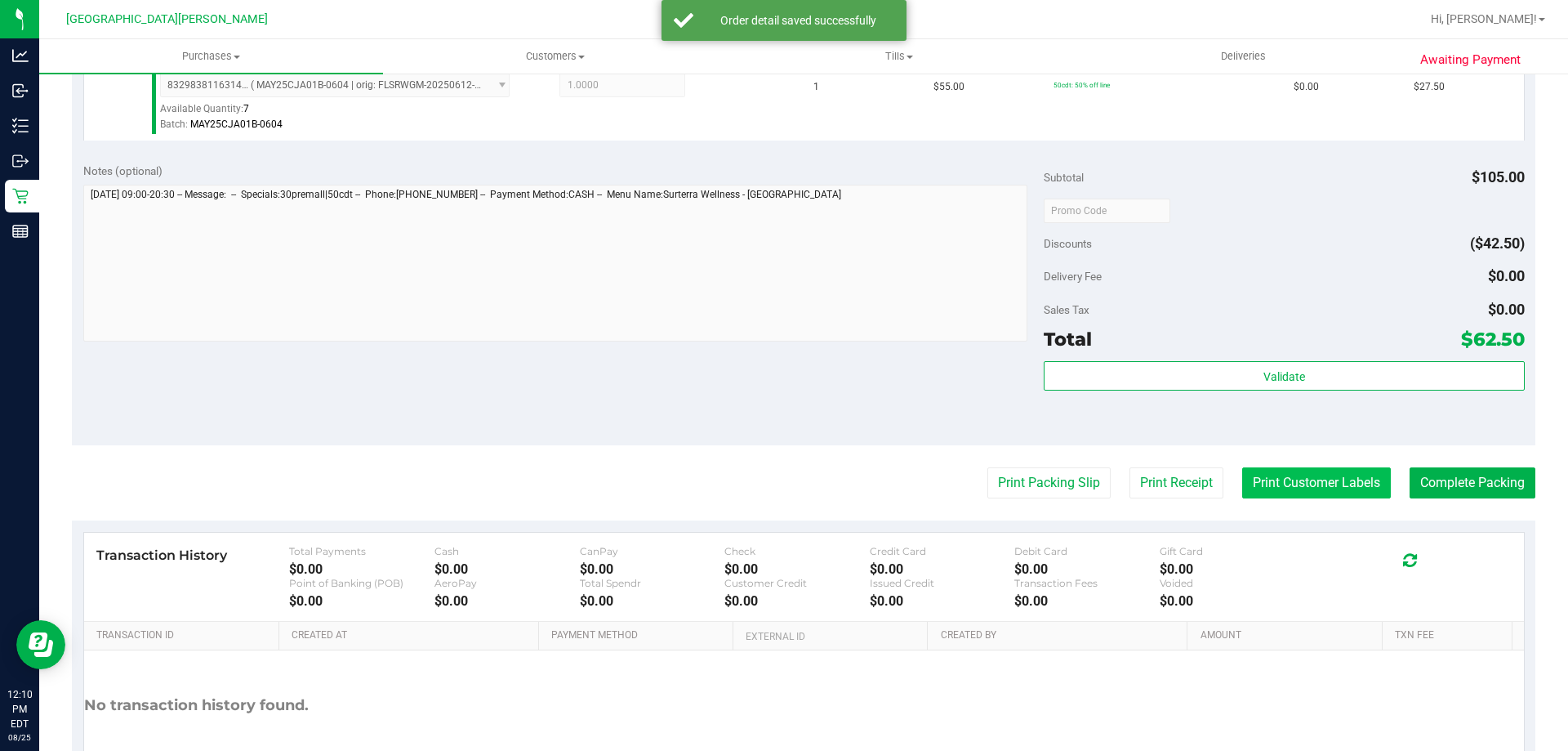
click at [1293, 492] on button "Print Customer Labels" at bounding box center [1317, 483] width 148 height 31
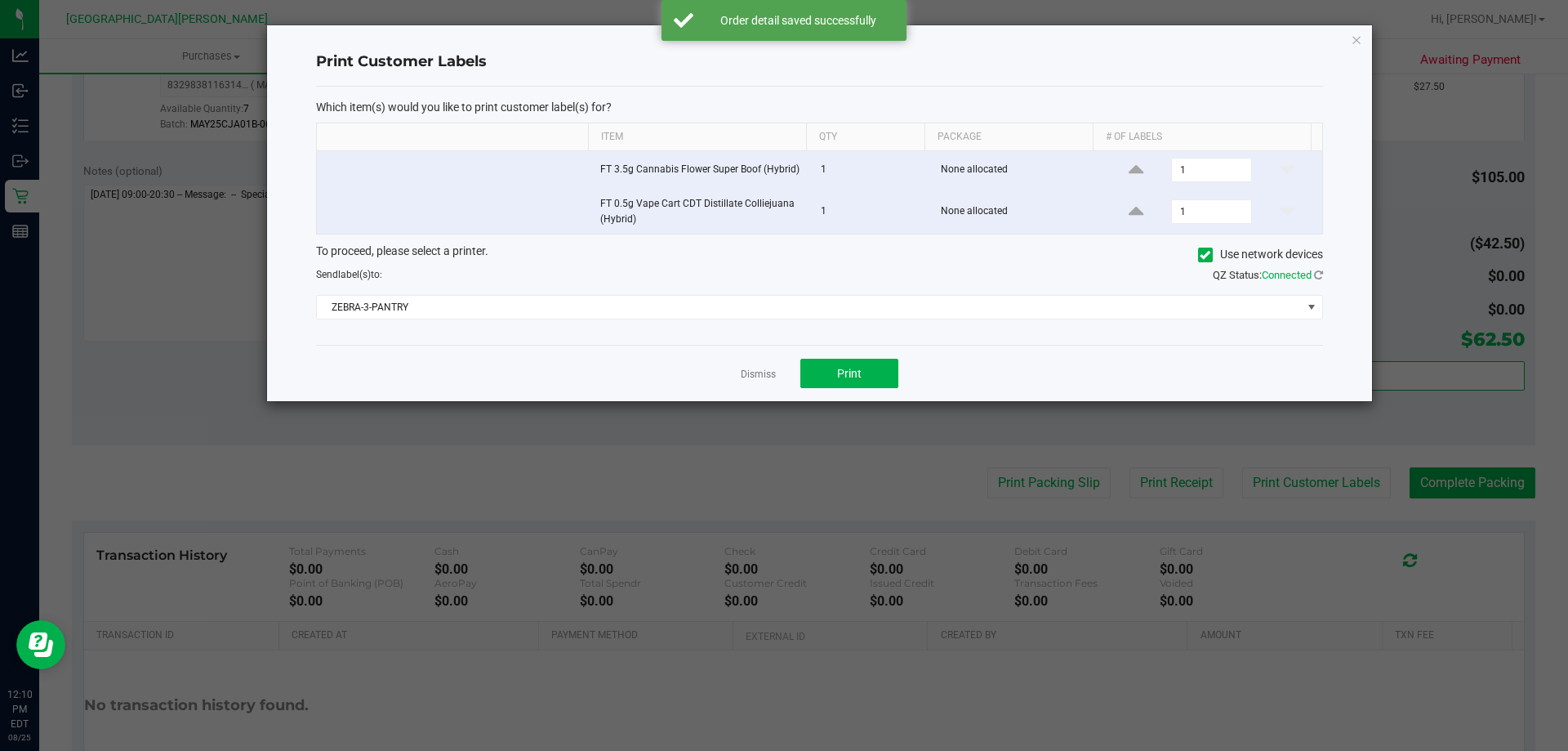
click at [858, 356] on div "Dismiss Print" at bounding box center [819, 373] width 1007 height 56
click at [818, 369] on button "Print" at bounding box center [849, 373] width 98 height 29
click at [719, 377] on div "Dismiss Print" at bounding box center [819, 373] width 1007 height 56
click at [779, 376] on div "Dismiss Print" at bounding box center [819, 373] width 1007 height 56
click at [738, 375] on div "Dismiss Print" at bounding box center [819, 373] width 1007 height 56
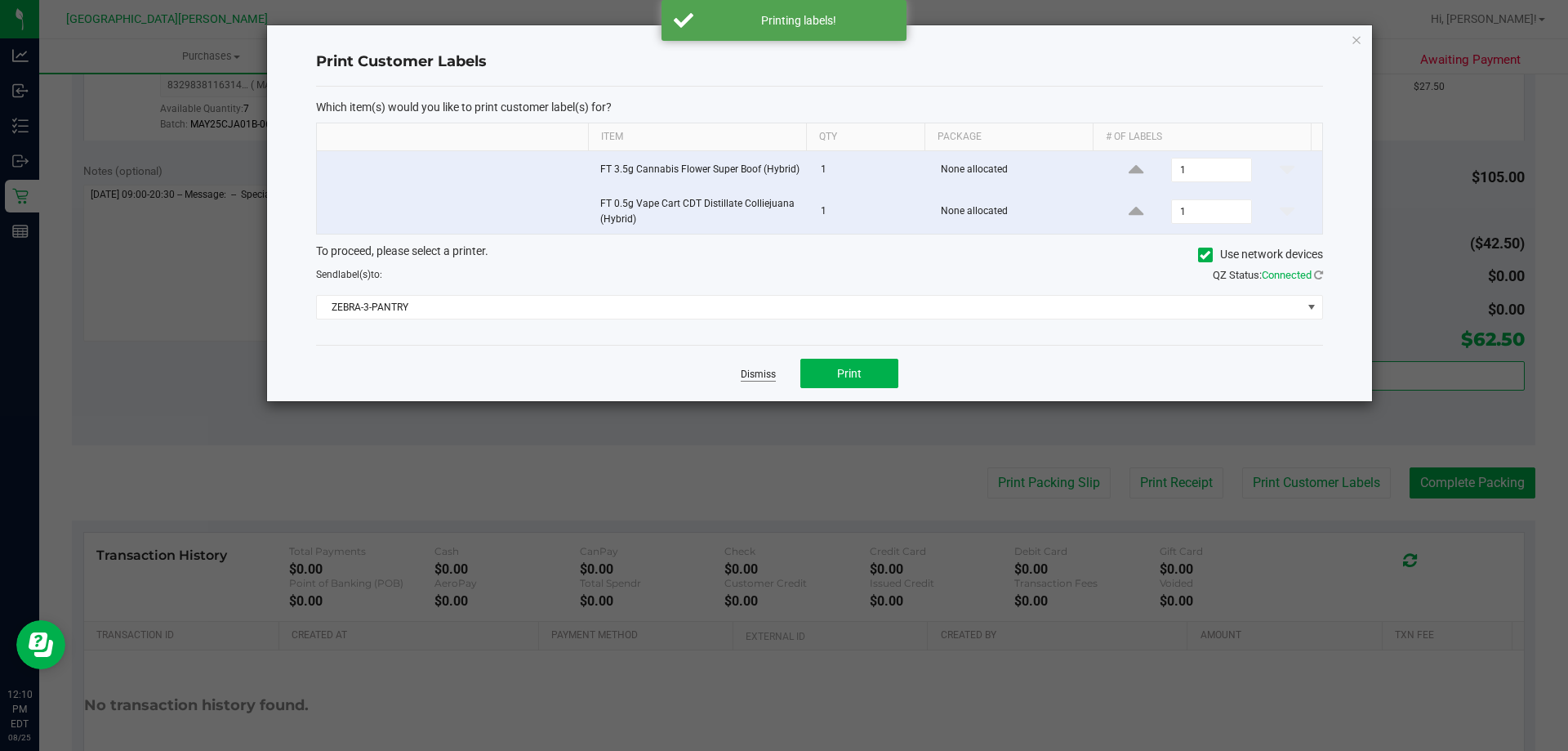
click at [758, 377] on link "Dismiss" at bounding box center [757, 375] width 35 height 14
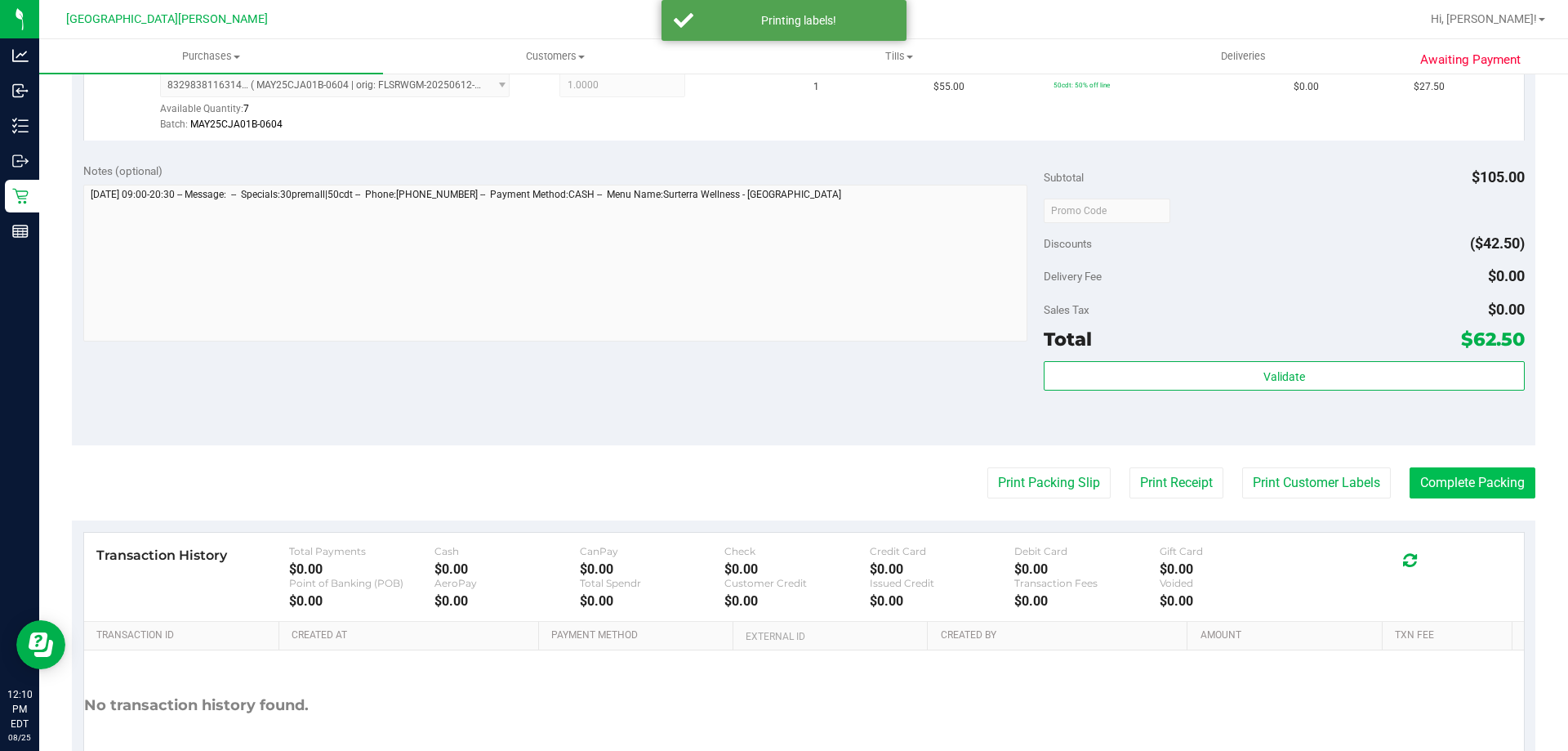
drag, startPoint x: 693, startPoint y: 377, endPoint x: 1419, endPoint y: 483, distance: 733.7
click at [694, 377] on div "Notes (optional) Subtotal $105.00 Discounts ($42.50) Delivery Fee $0.00 Sales T…" at bounding box center [803, 298] width 1463 height 294
click at [1451, 483] on button "Complete Packing" at bounding box center [1472, 483] width 126 height 31
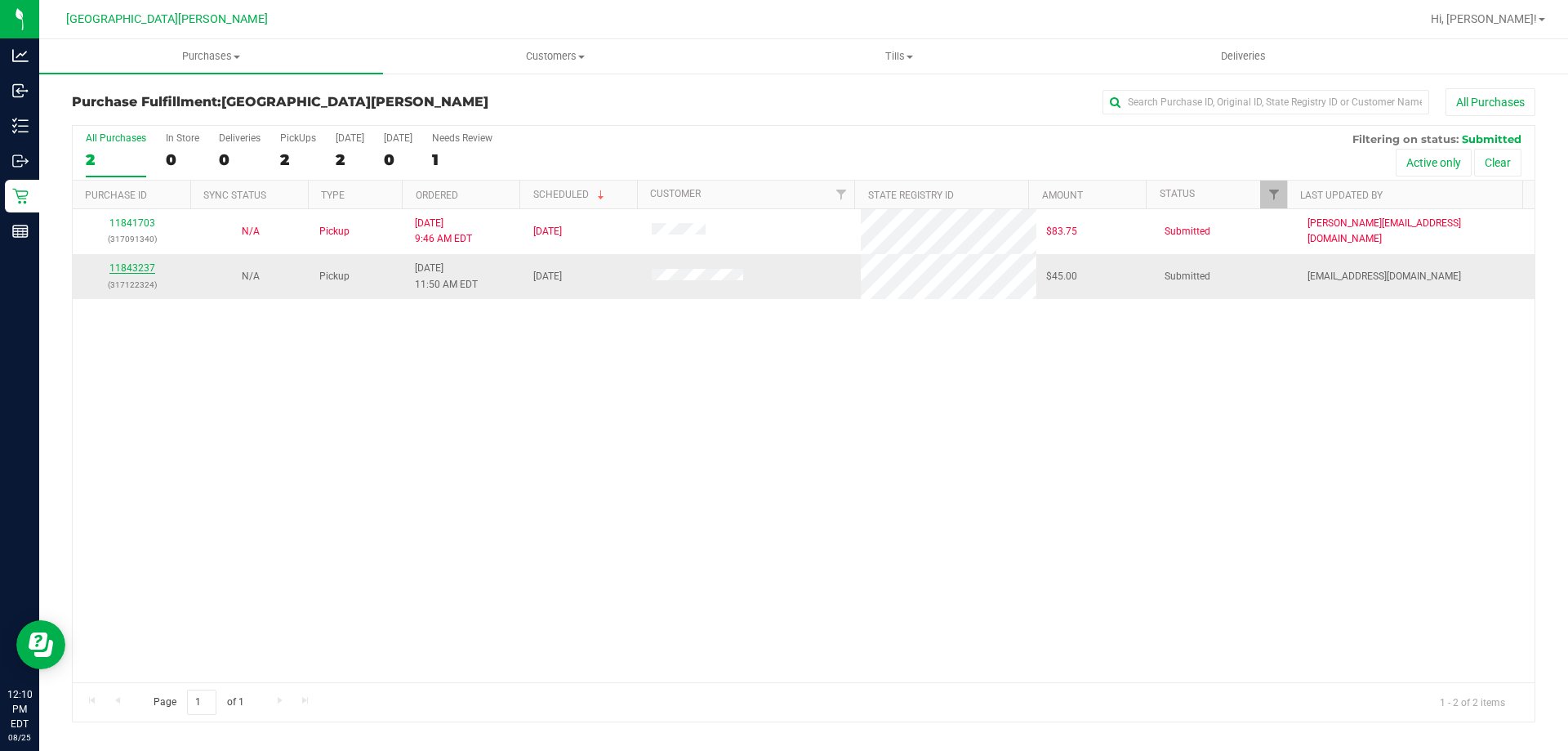
click at [133, 264] on link "11843237" at bounding box center [132, 268] width 46 height 11
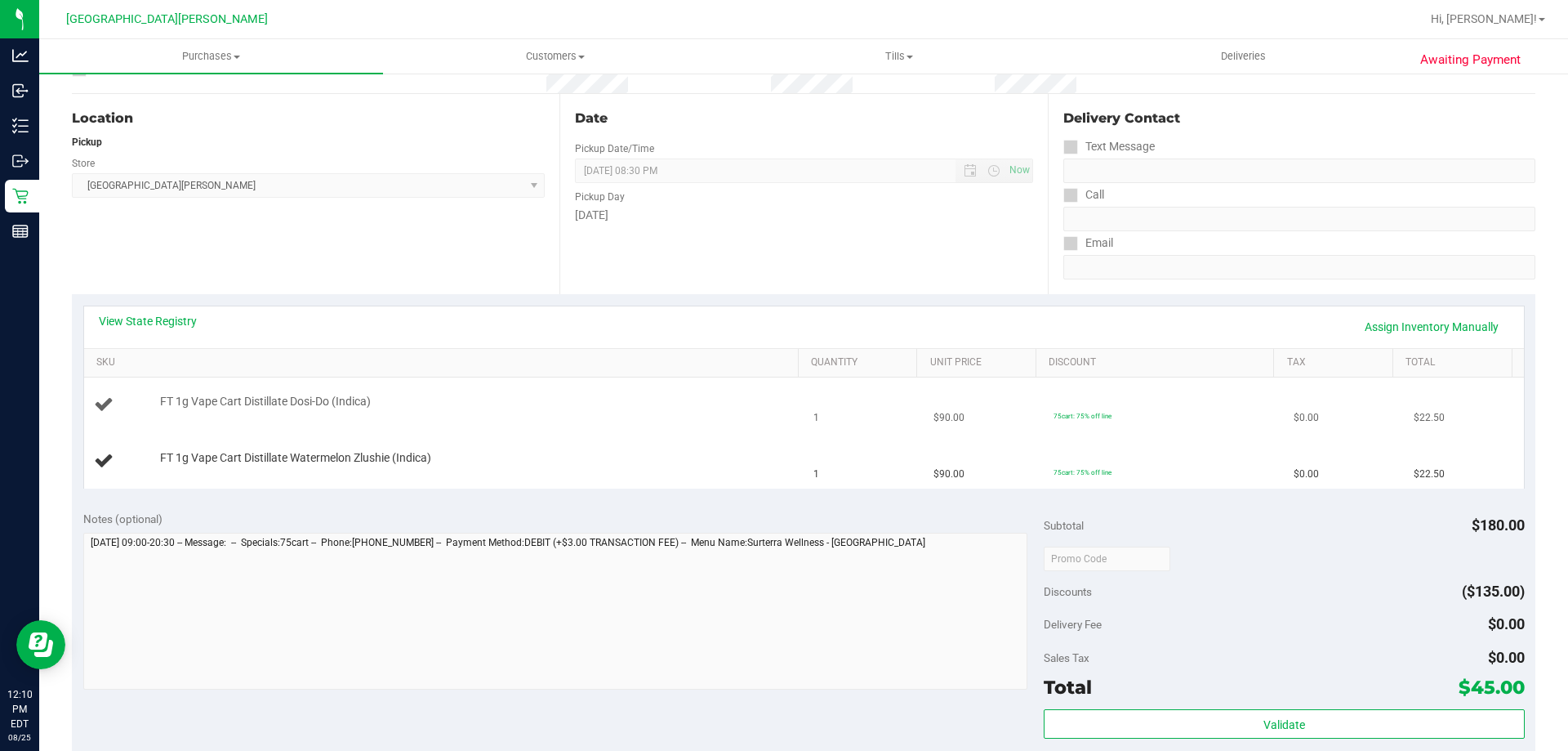
scroll to position [163, 0]
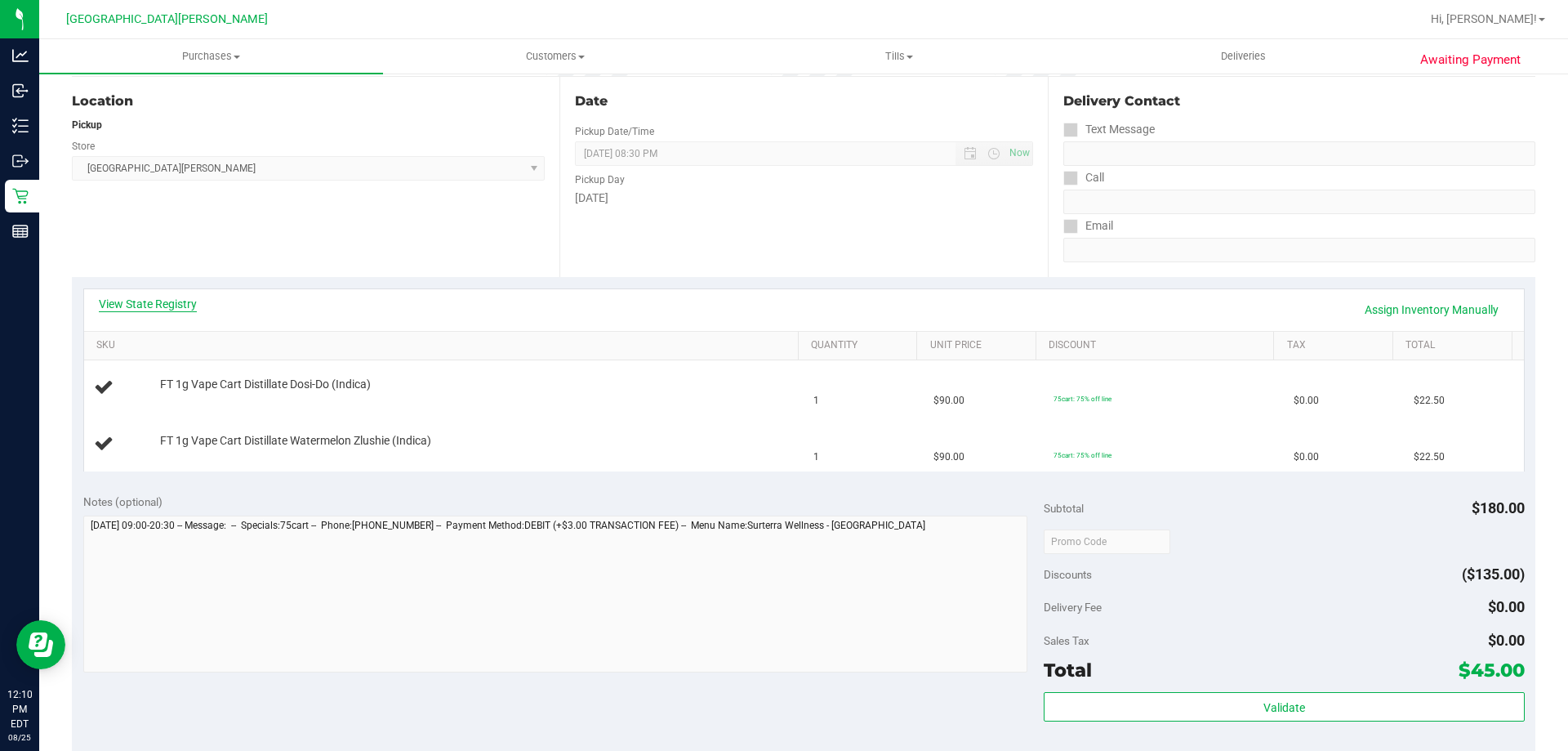
click at [143, 305] on link "View State Registry" at bounding box center [147, 303] width 98 height 16
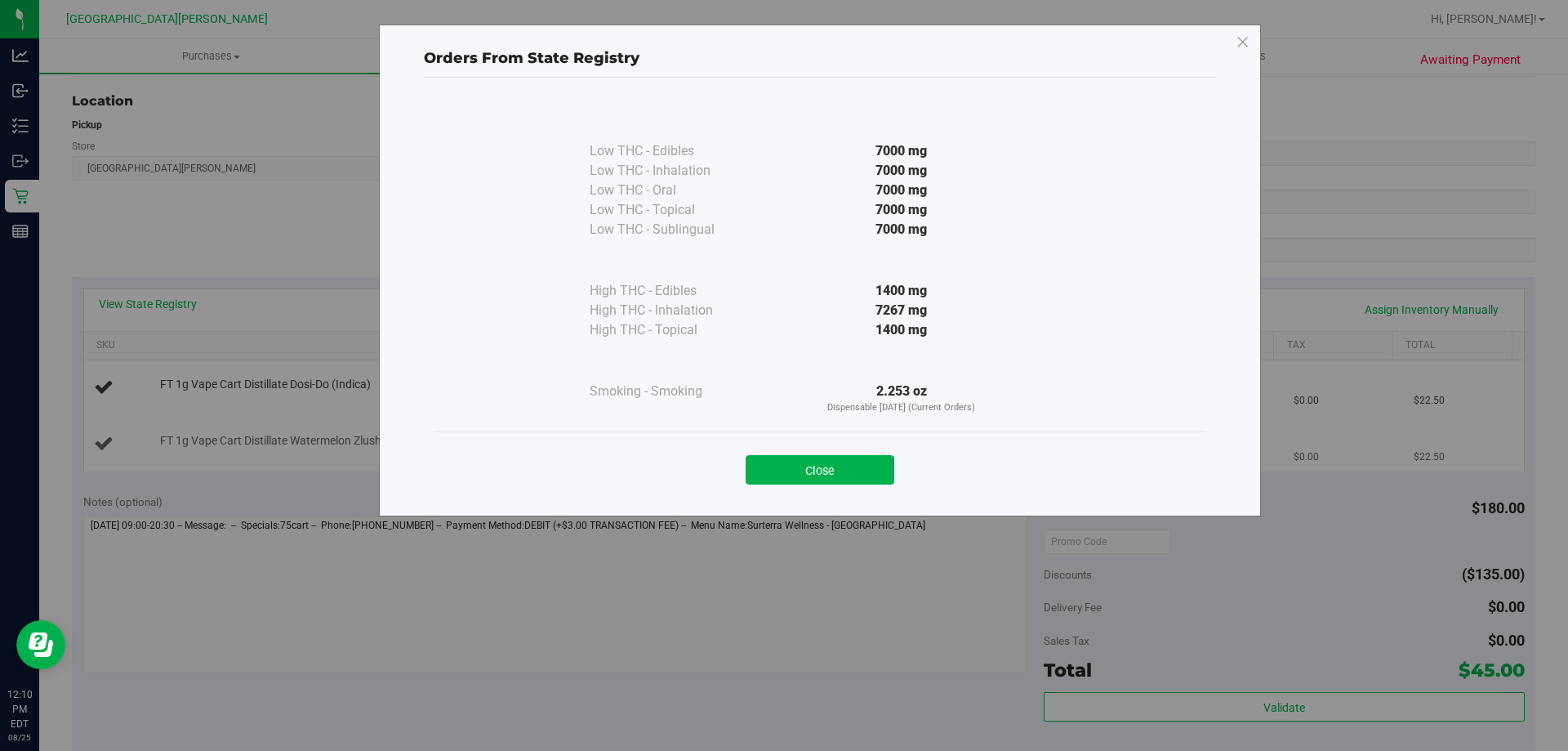
drag, startPoint x: 784, startPoint y: 467, endPoint x: 748, endPoint y: 436, distance: 47.5
click at [782, 467] on button "Close" at bounding box center [820, 469] width 148 height 29
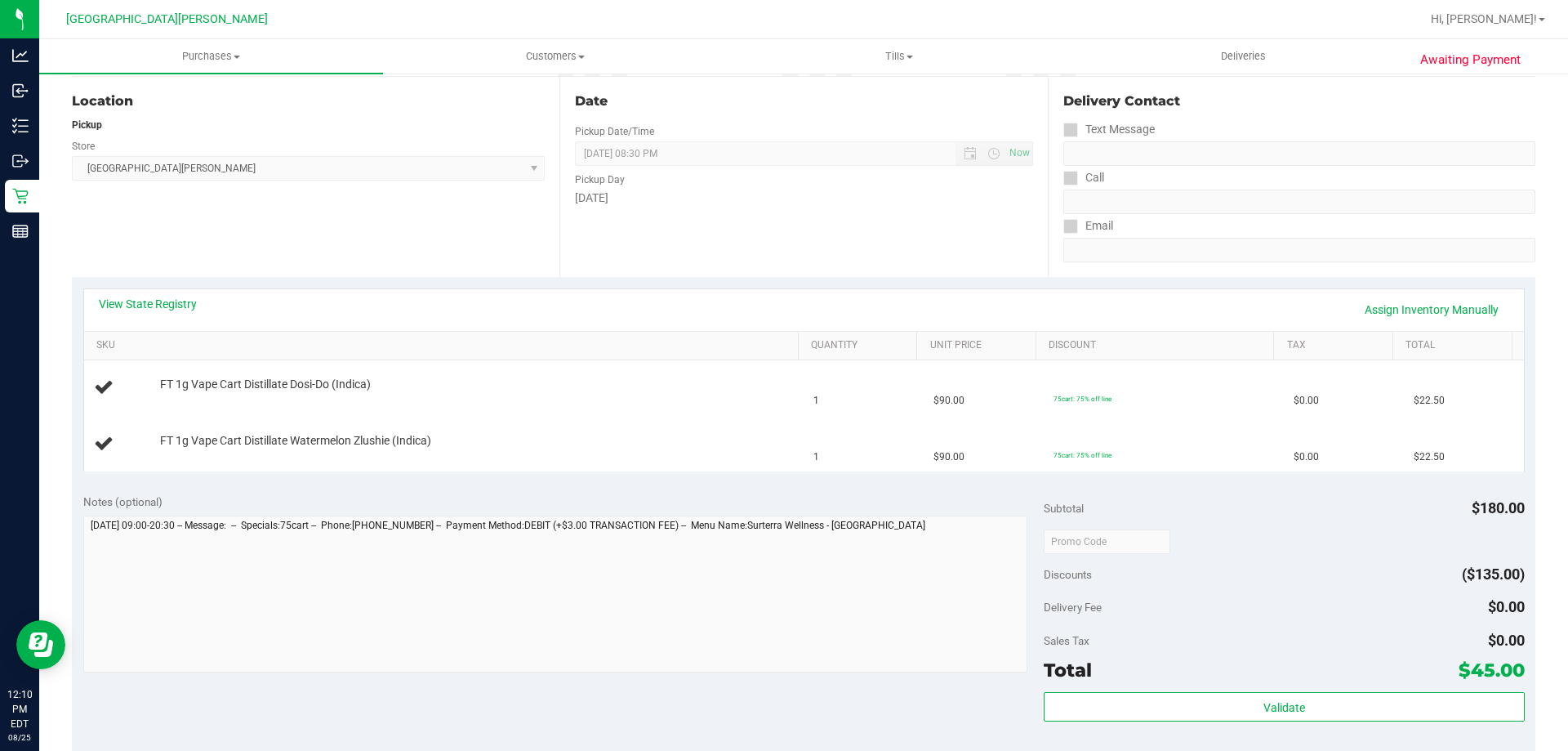
click at [661, 309] on div "View State Registry Assign Inventory Manually" at bounding box center [803, 310] width 1410 height 28
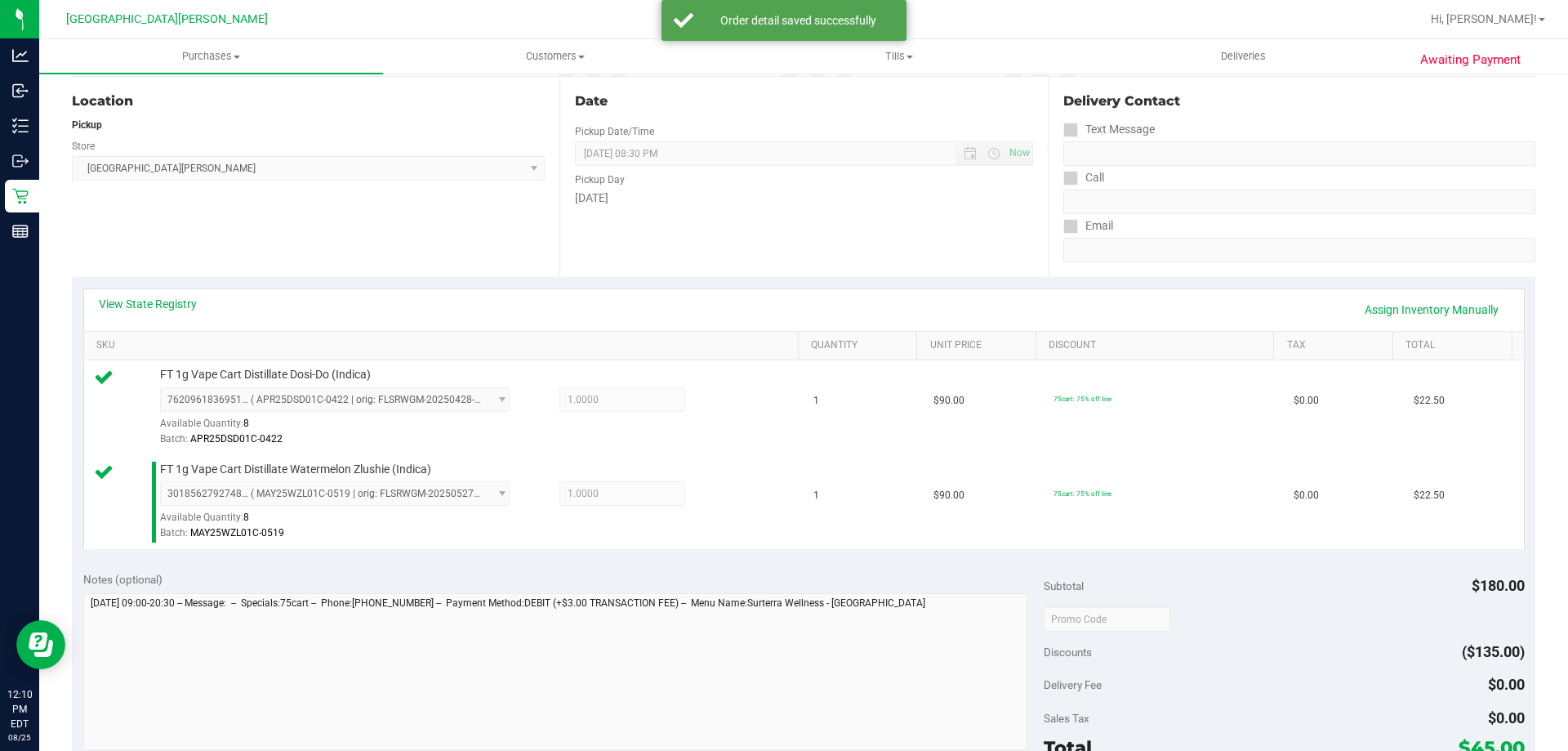
scroll to position [653, 0]
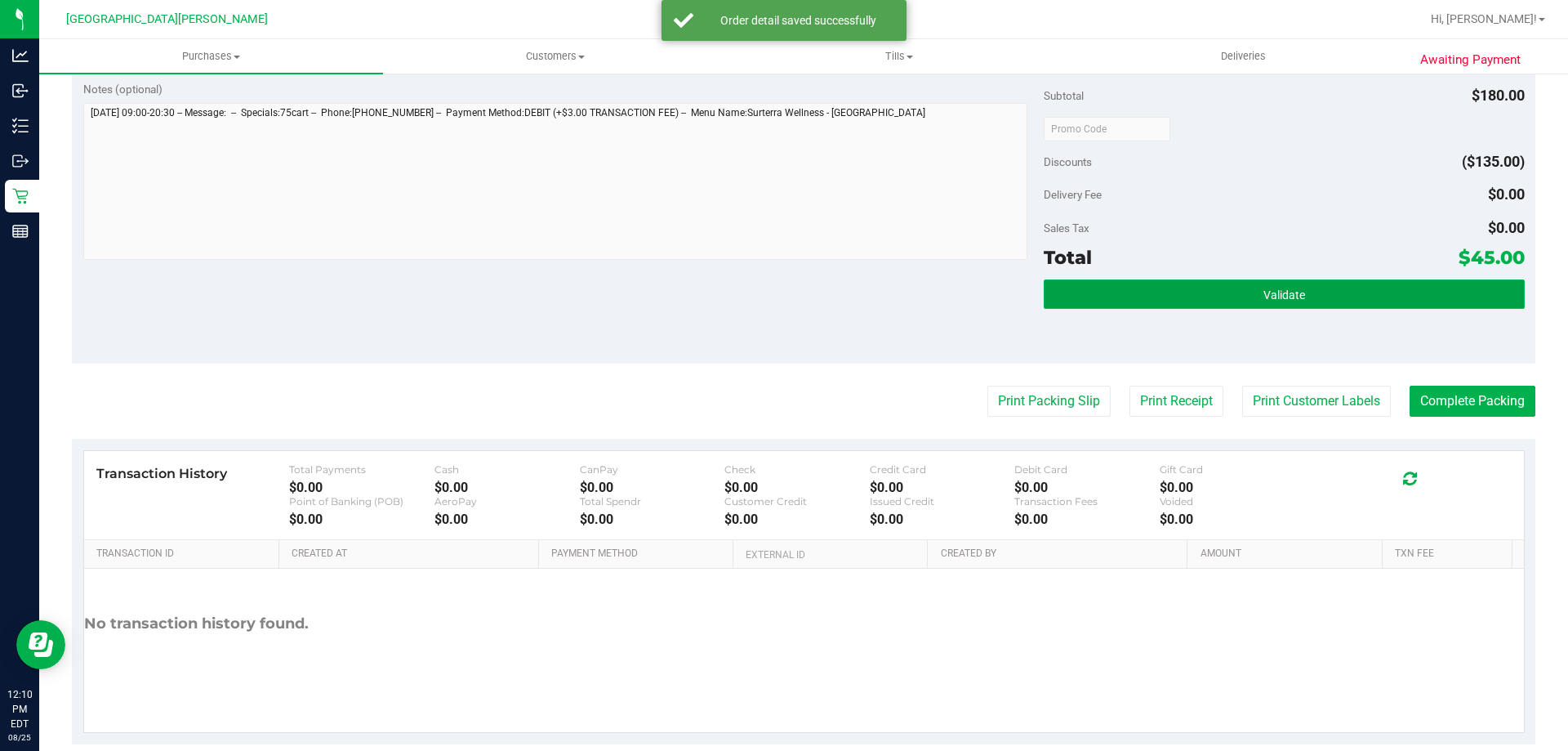
click at [1146, 291] on button "Validate" at bounding box center [1284, 294] width 480 height 29
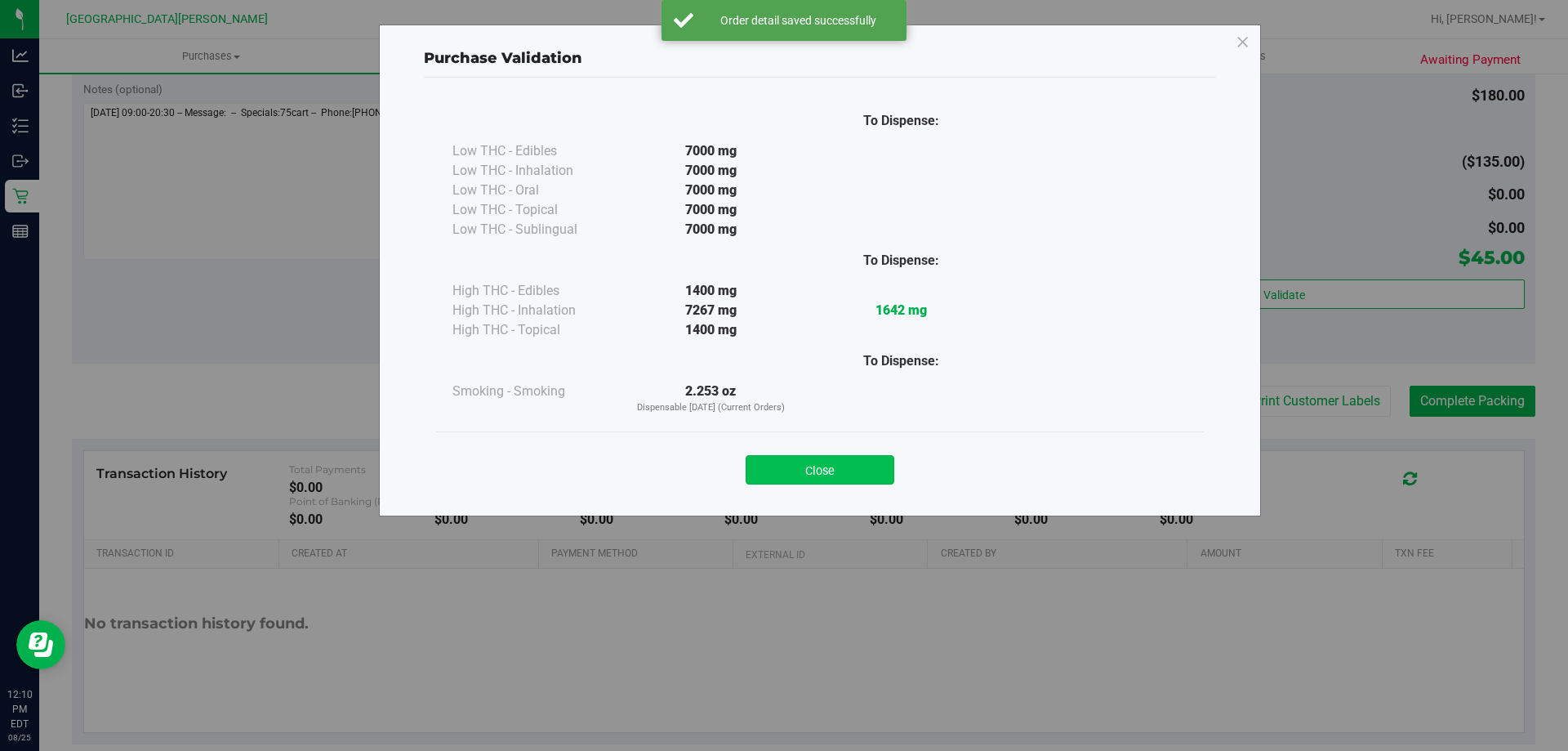
click at [834, 472] on button "Close" at bounding box center [820, 469] width 148 height 29
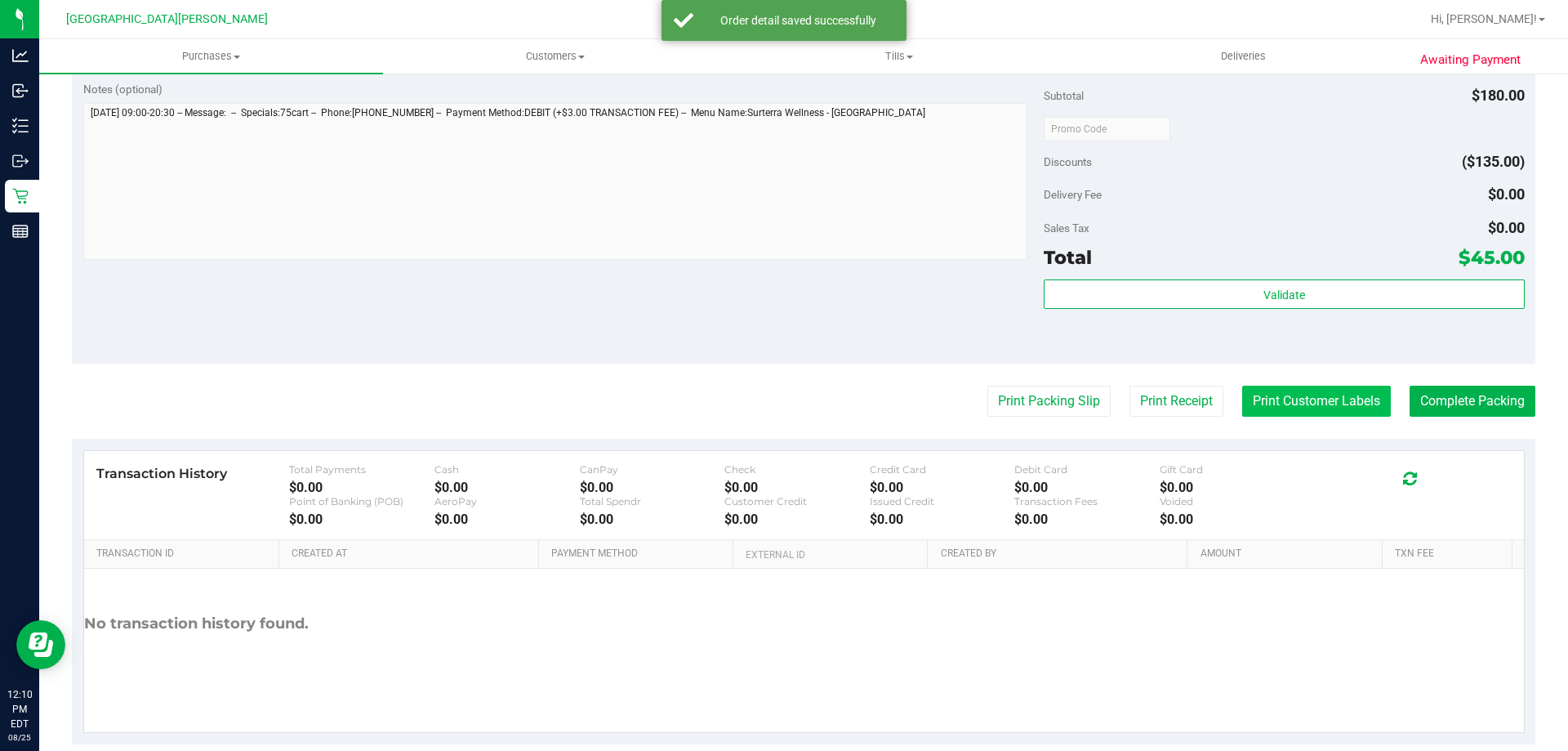
click at [1306, 408] on button "Print Customer Labels" at bounding box center [1317, 401] width 148 height 31
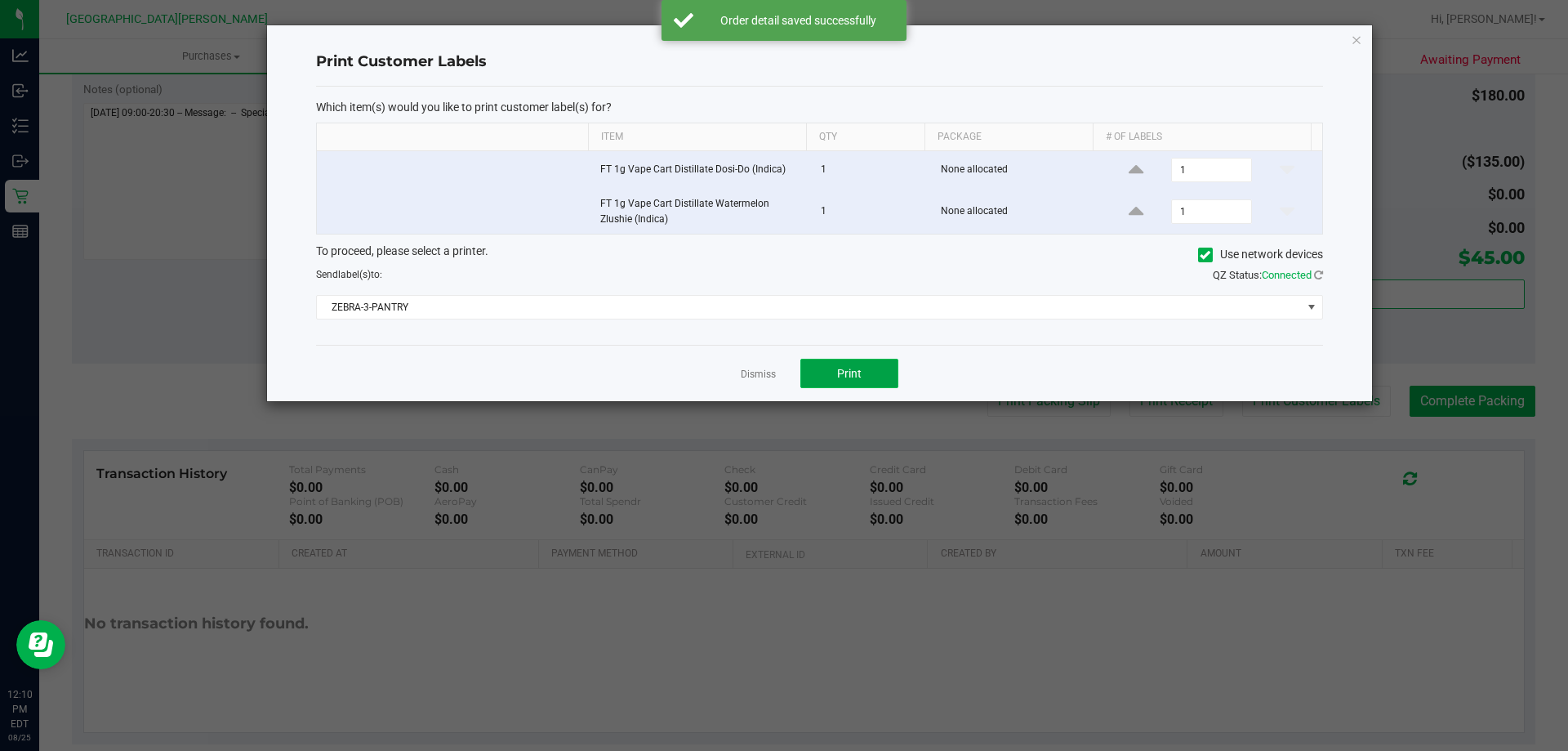
click at [897, 377] on button "Print" at bounding box center [849, 373] width 98 height 29
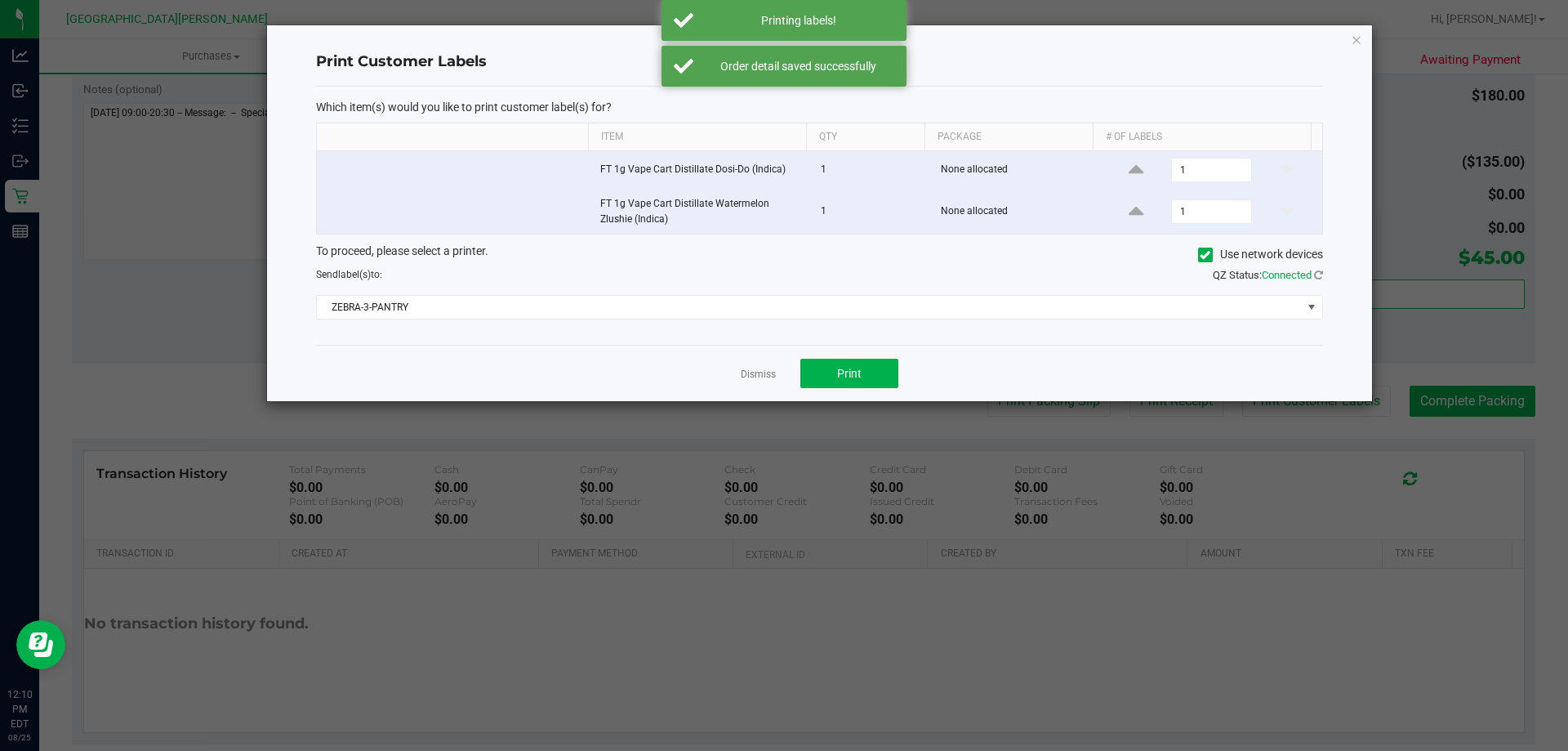
click at [745, 363] on div "Dismiss Print" at bounding box center [819, 373] width 1007 height 56
click at [754, 377] on link "Dismiss" at bounding box center [757, 375] width 35 height 14
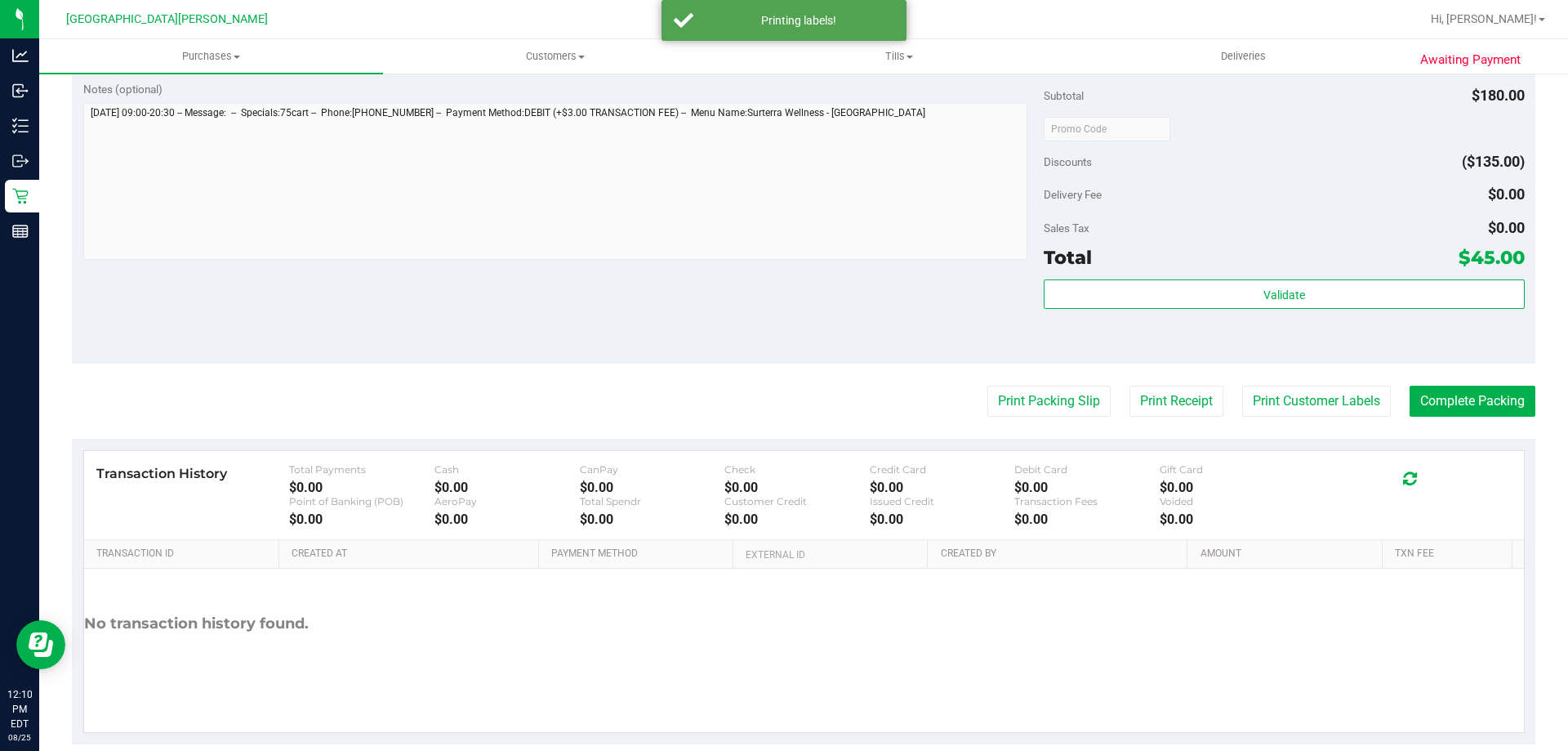
click at [698, 349] on div "Notes (optional) Subtotal $180.00 Discounts ($135.00) Delivery Fee $0.00 Sales …" at bounding box center [803, 216] width 1463 height 294
click at [1423, 408] on button "Complete Packing" at bounding box center [1472, 401] width 126 height 31
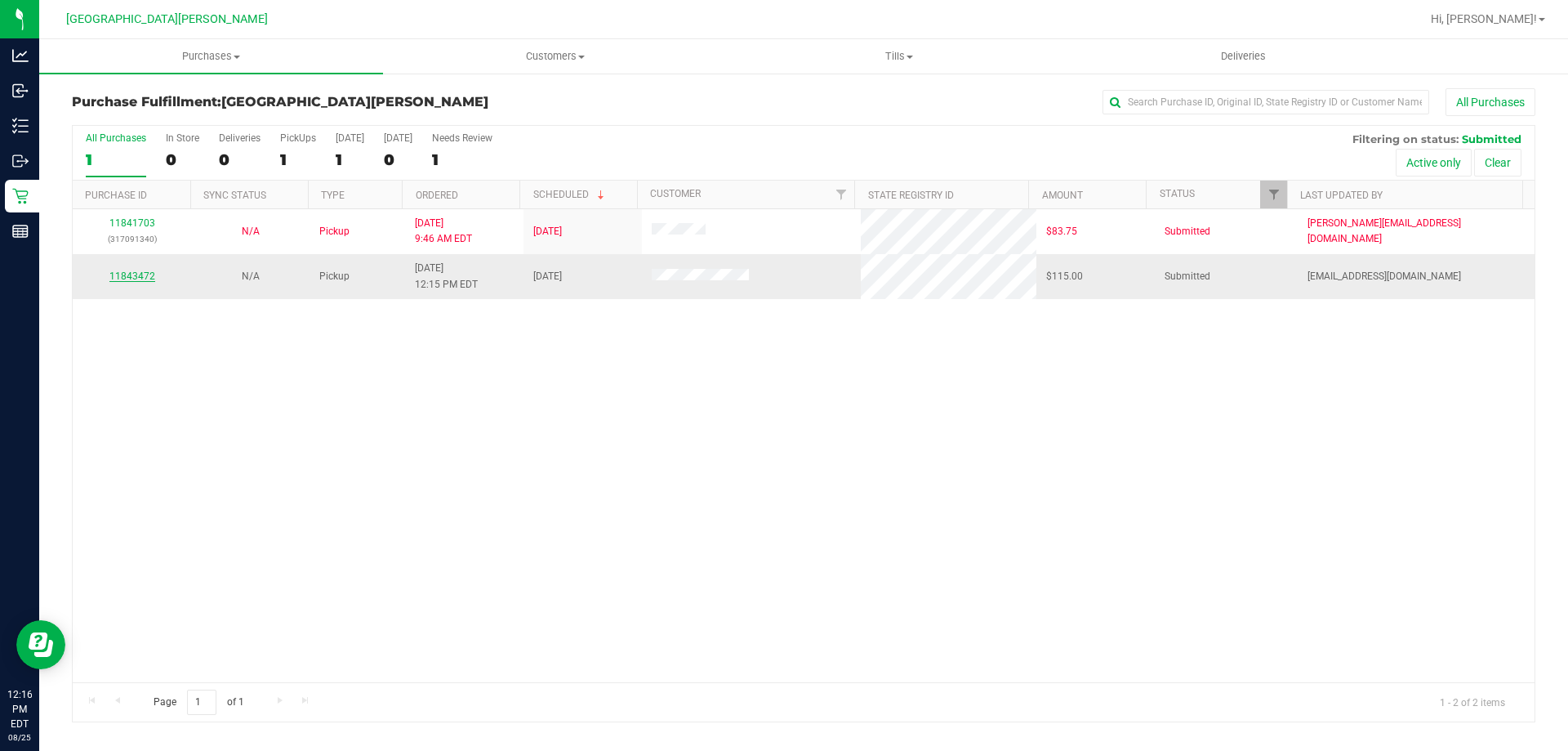
click at [148, 273] on link "11843472" at bounding box center [132, 276] width 46 height 11
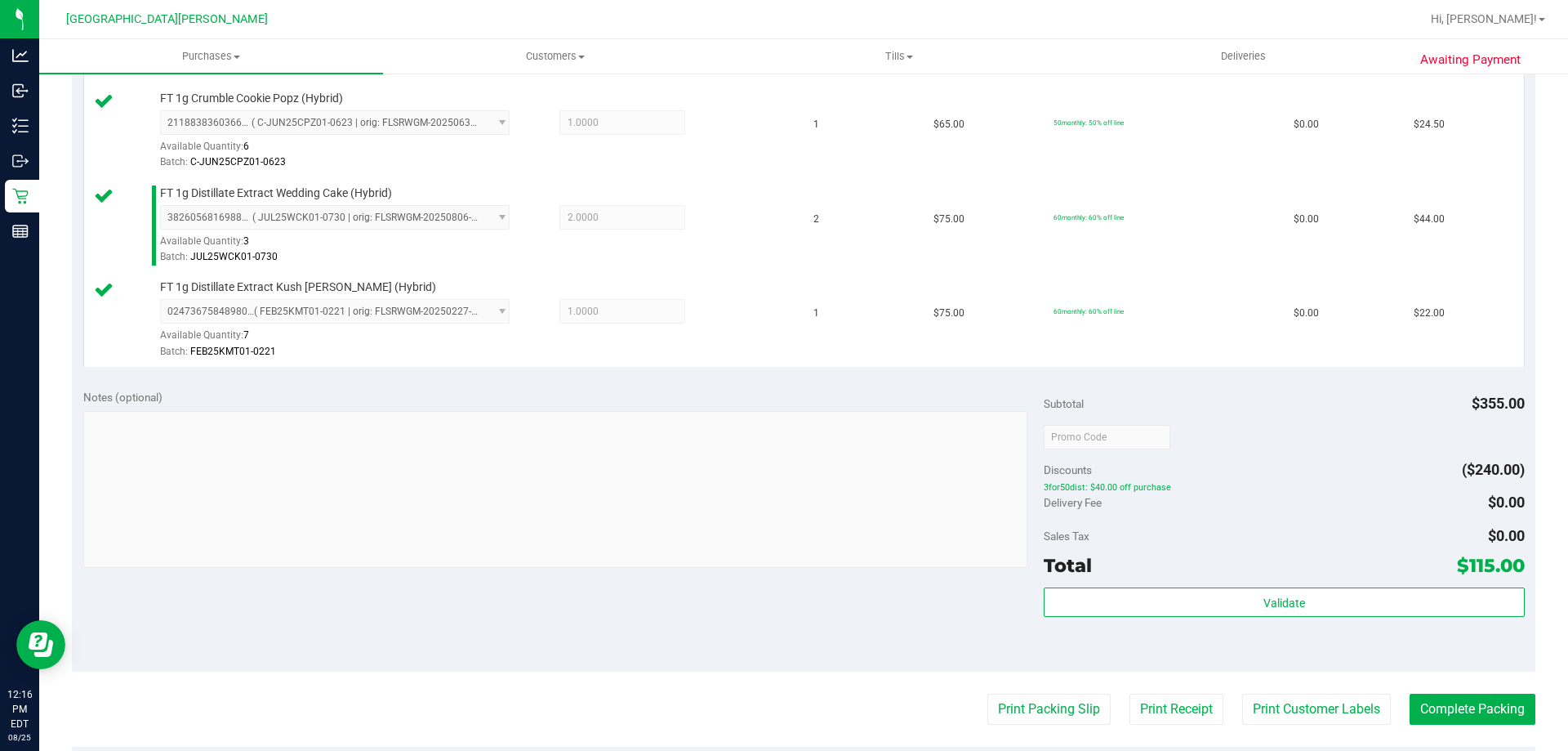
scroll to position [653, 0]
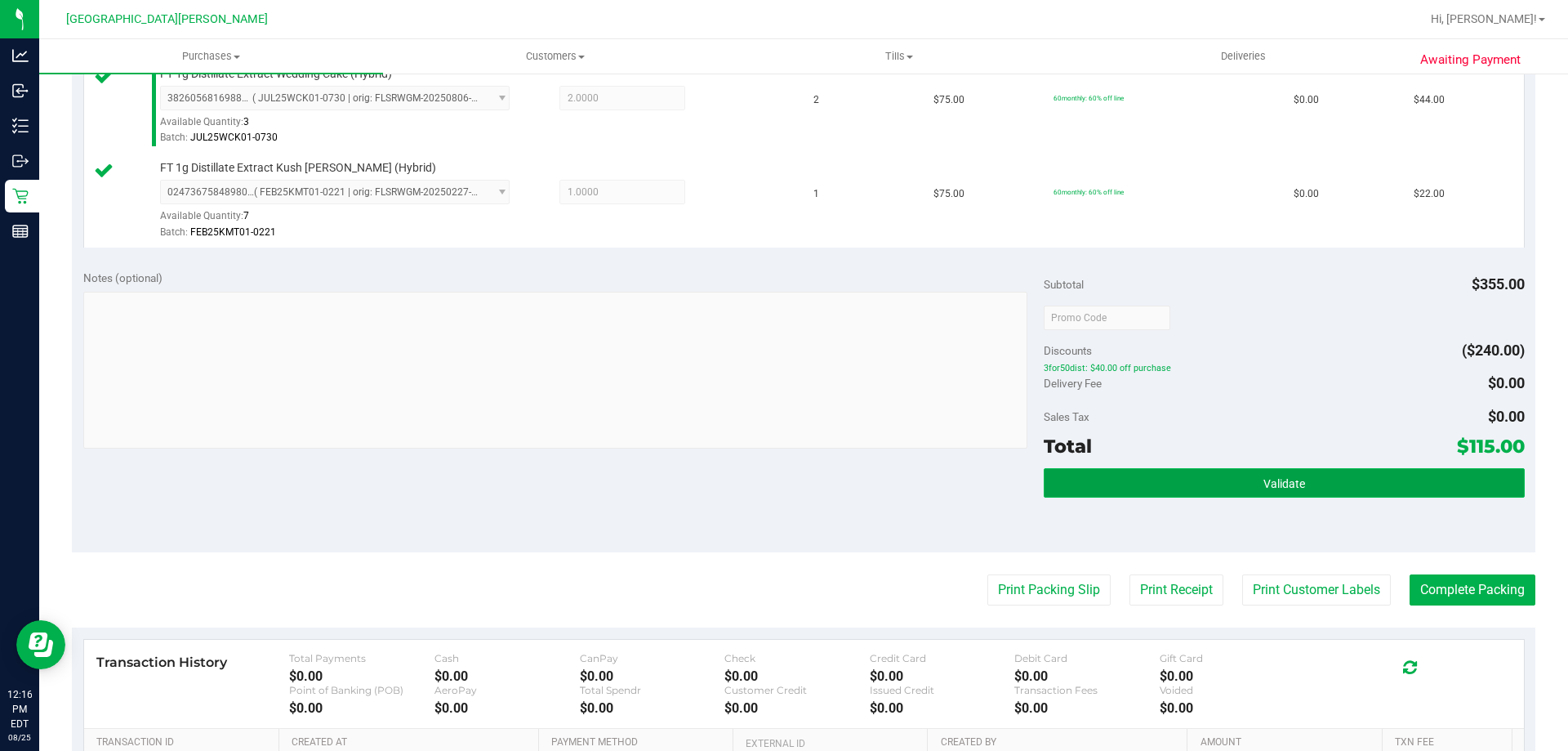
click at [1270, 481] on span "Validate" at bounding box center [1284, 483] width 41 height 13
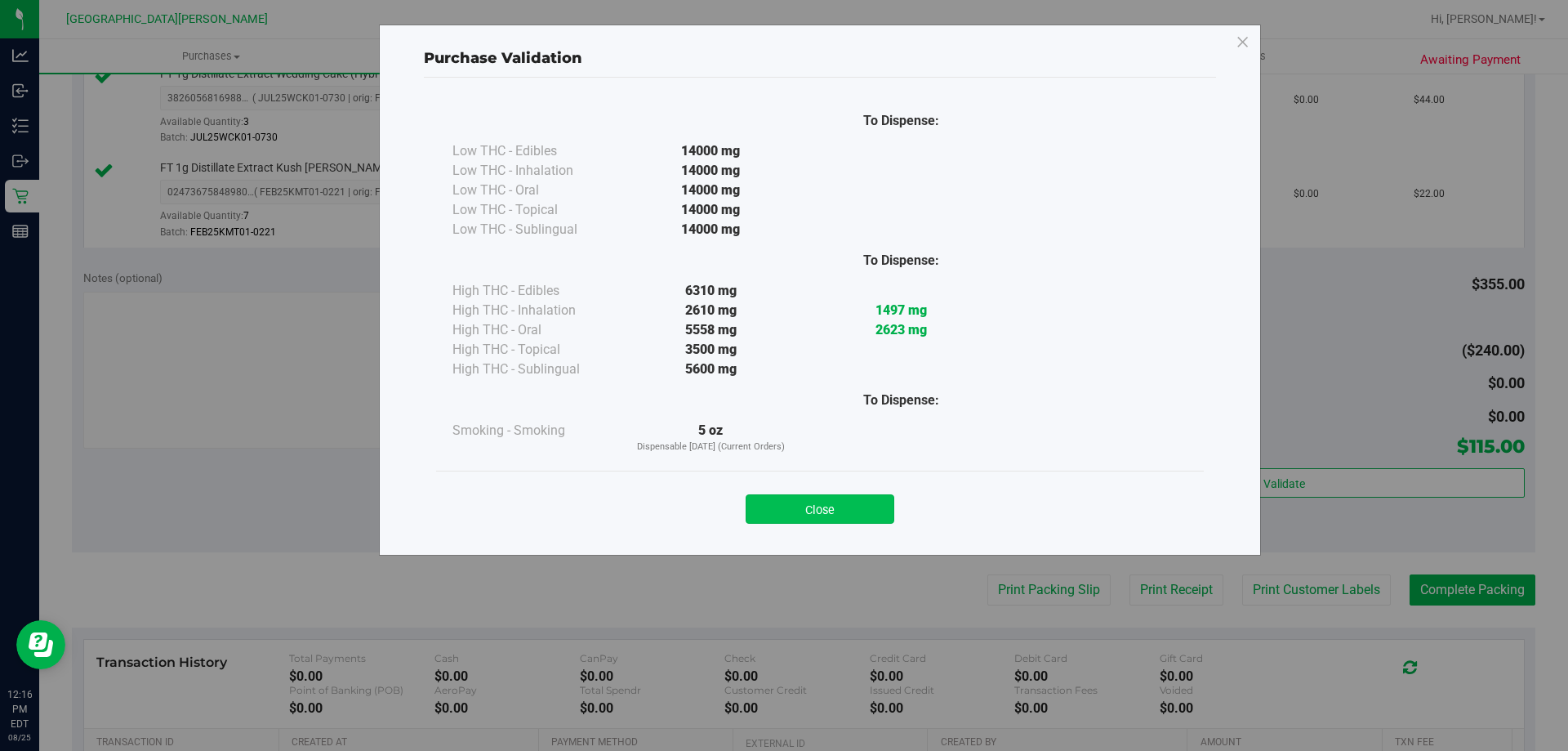
click at [848, 503] on button "Close" at bounding box center [820, 508] width 148 height 29
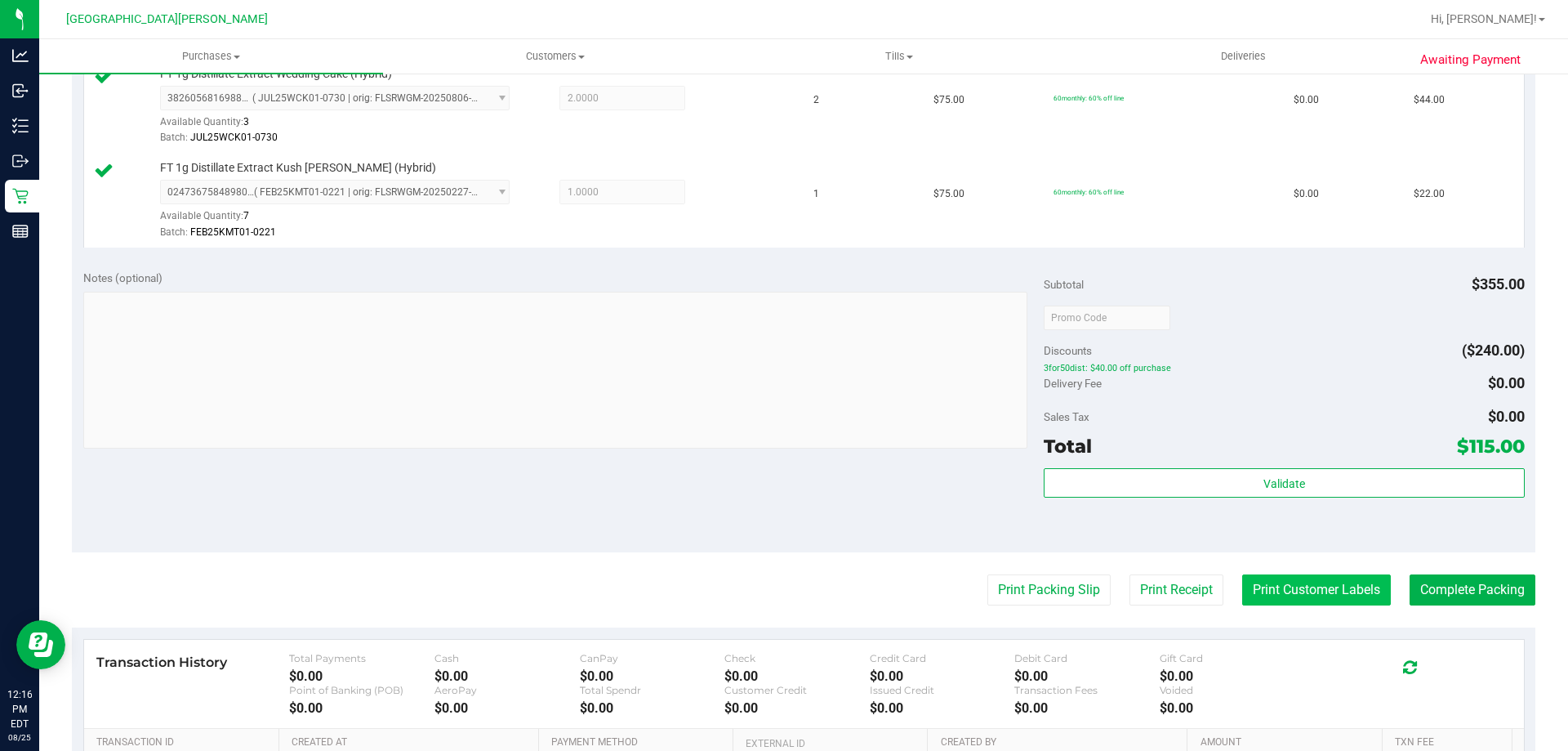
click at [1323, 587] on button "Print Customer Labels" at bounding box center [1317, 590] width 148 height 31
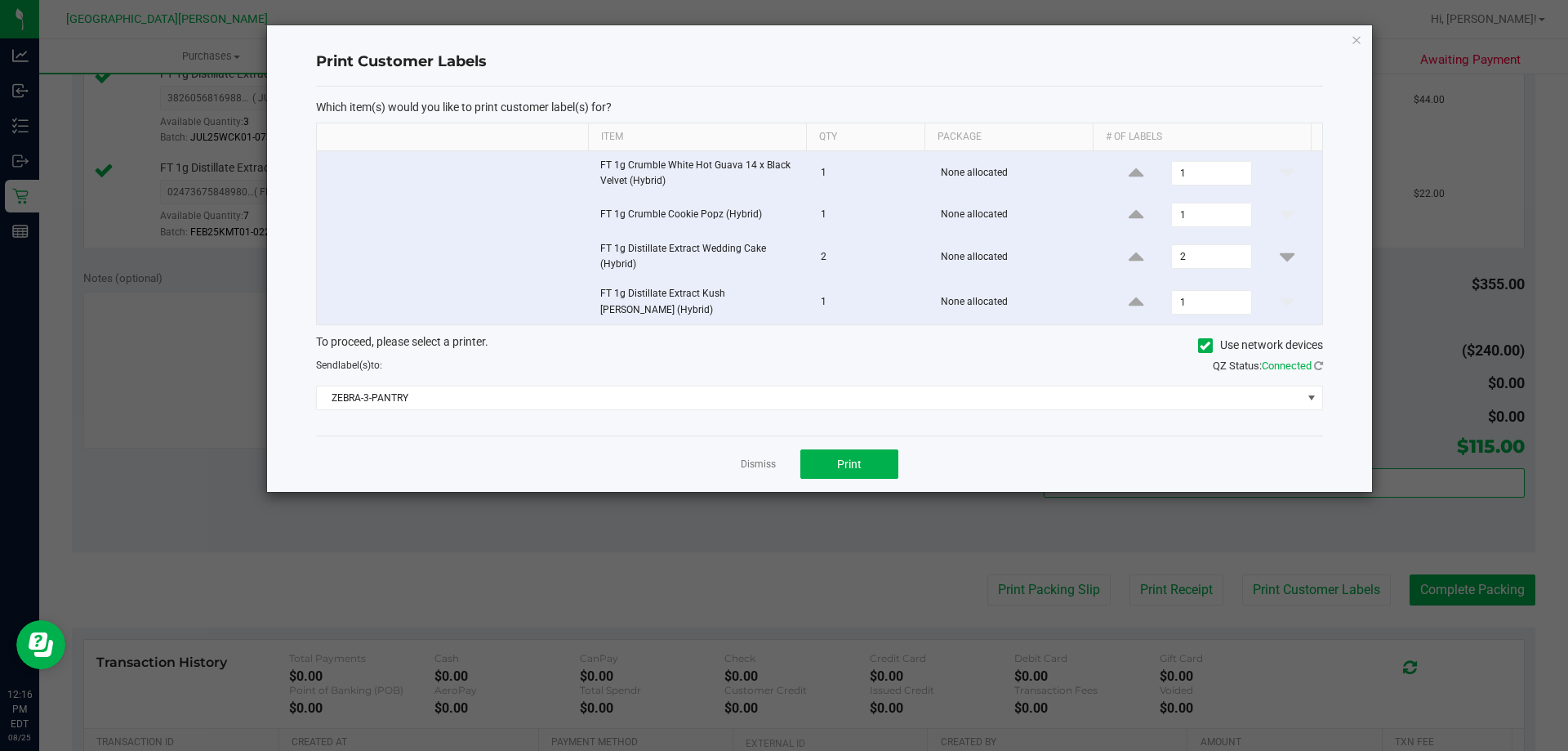
click at [865, 437] on div "Dismiss Print" at bounding box center [819, 464] width 1007 height 56
click at [836, 450] on button "Print" at bounding box center [849, 464] width 98 height 29
click at [769, 457] on link "Dismiss" at bounding box center [757, 464] width 35 height 14
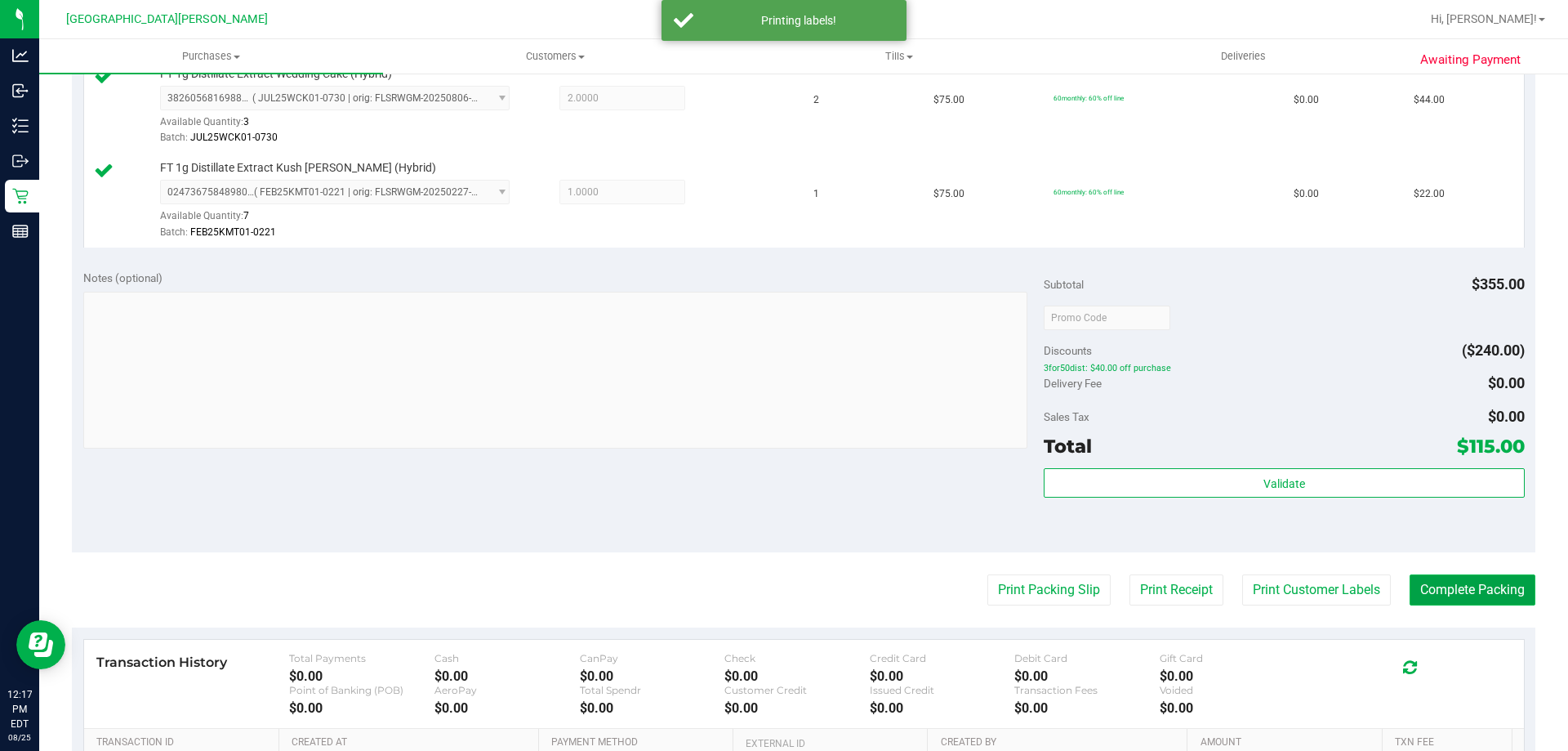
click at [1435, 589] on button "Complete Packing" at bounding box center [1472, 590] width 126 height 31
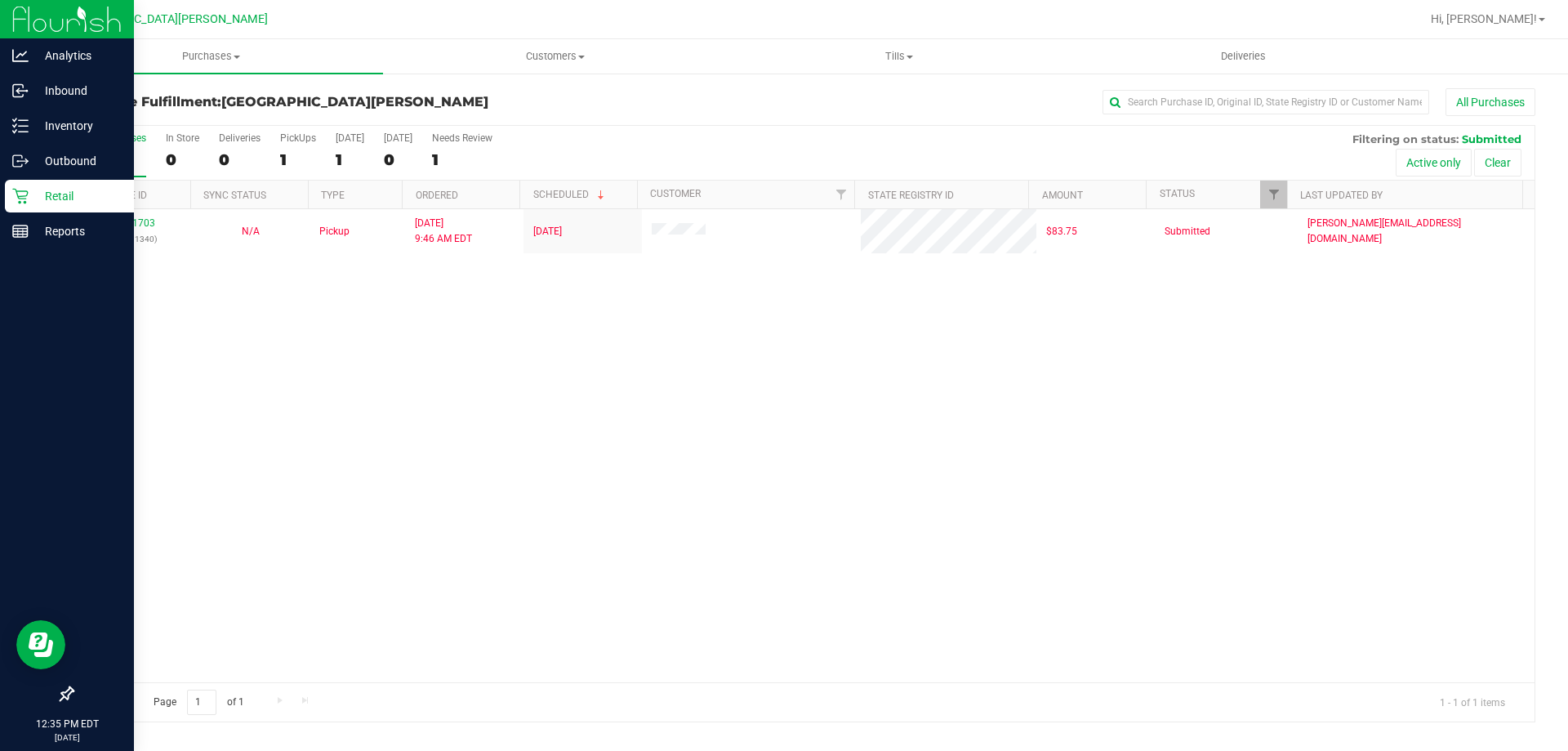
click at [25, 192] on icon at bounding box center [20, 195] width 16 height 16
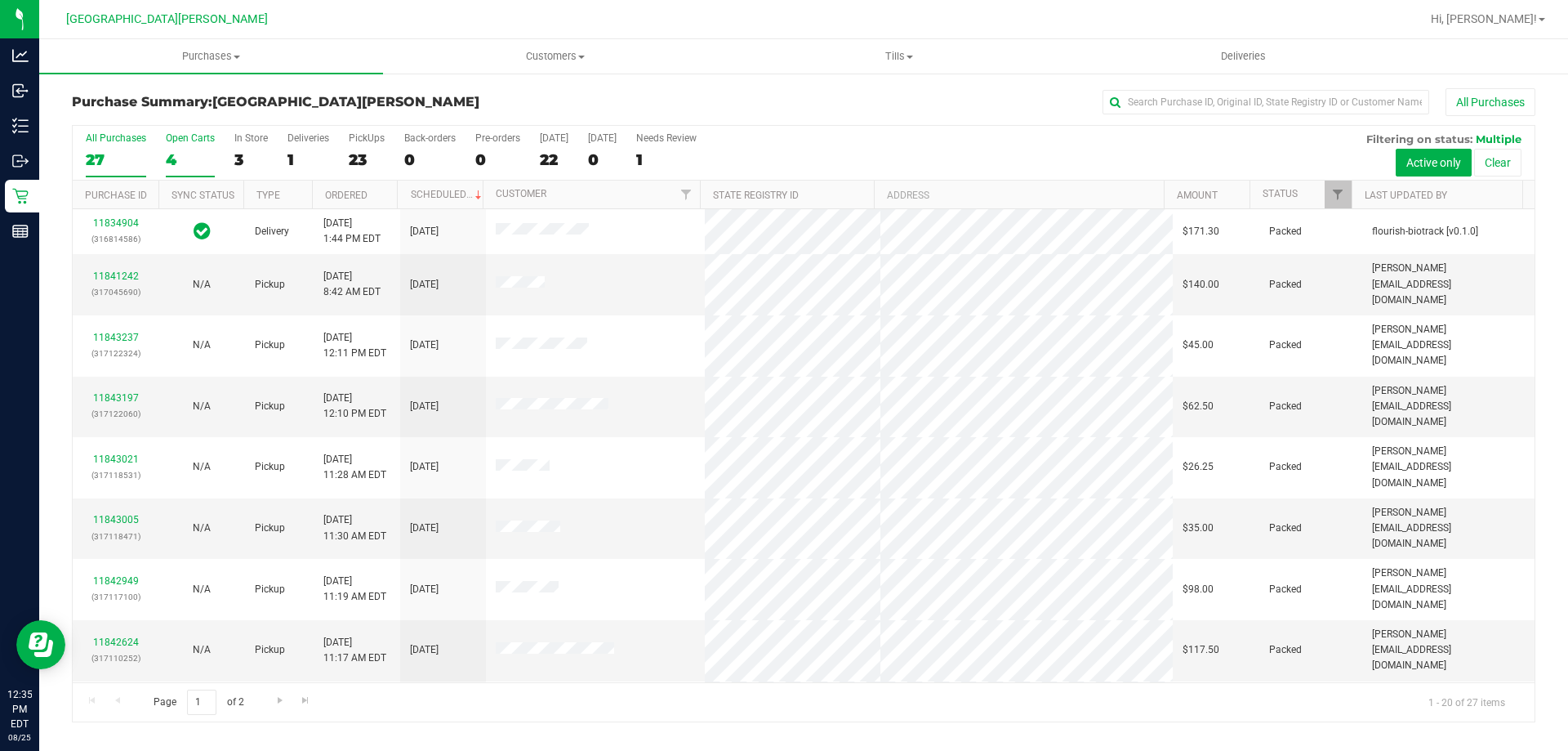
click at [187, 139] on div "Open Carts" at bounding box center [190, 138] width 49 height 11
click at [0, 0] on input "Open Carts 4" at bounding box center [0, 0] width 0 height 0
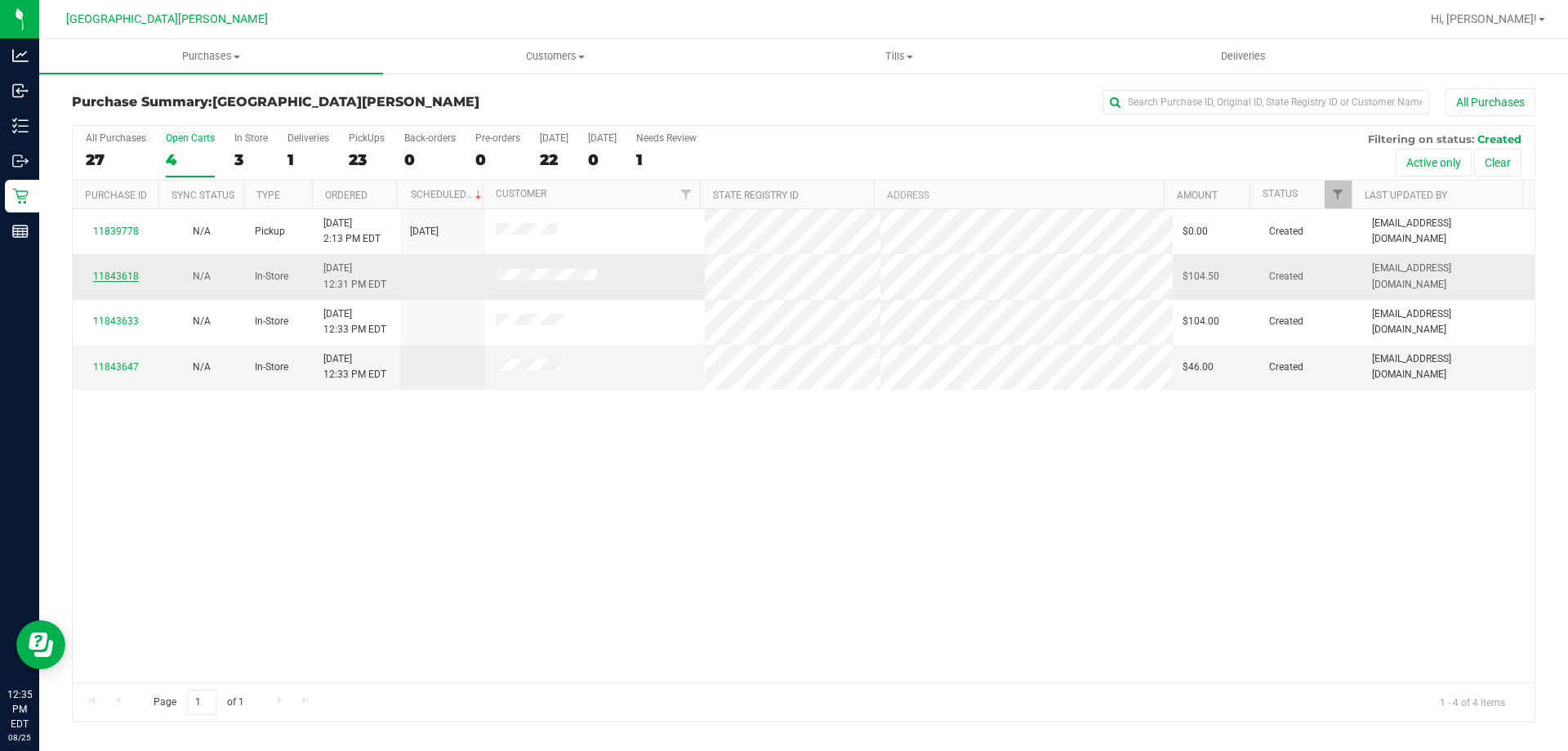
click at [113, 270] on link "11843618" at bounding box center [115, 276] width 46 height 11
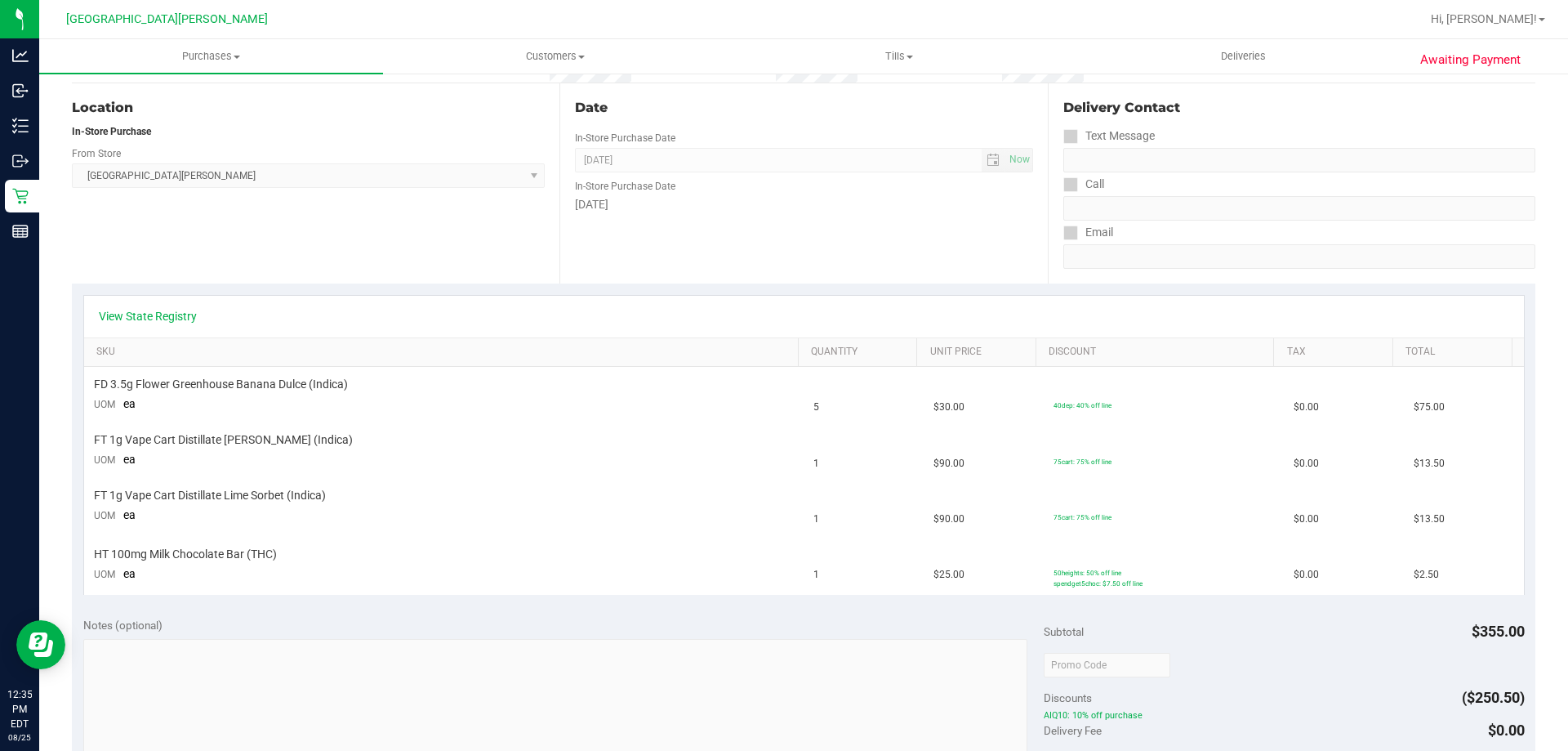
scroll to position [163, 0]
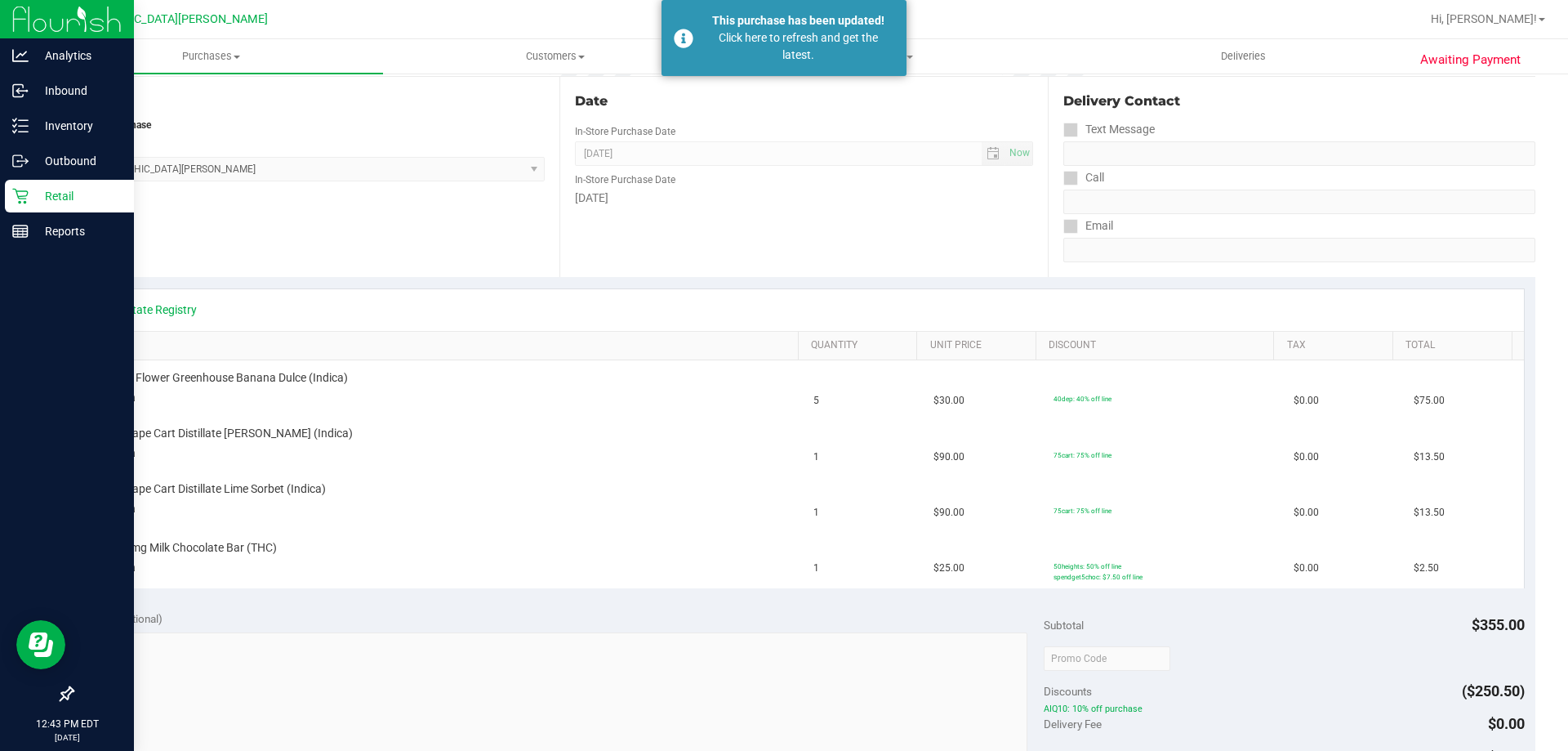
click at [53, 200] on p "Retail" at bounding box center [77, 195] width 98 height 20
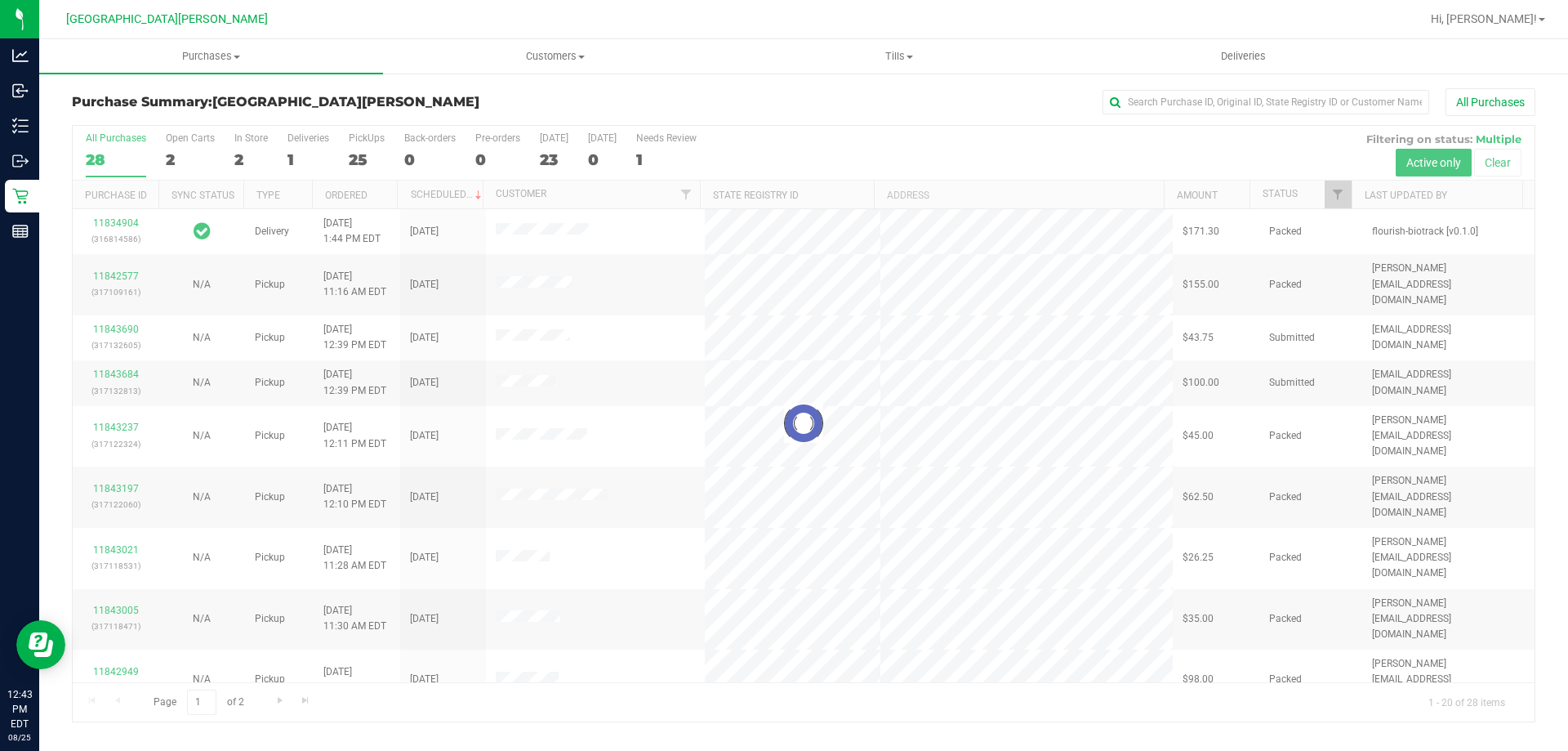
click at [186, 142] on div "Open Carts" at bounding box center [190, 138] width 49 height 11
click at [0, 0] on input "Open Carts 2" at bounding box center [0, 0] width 0 height 0
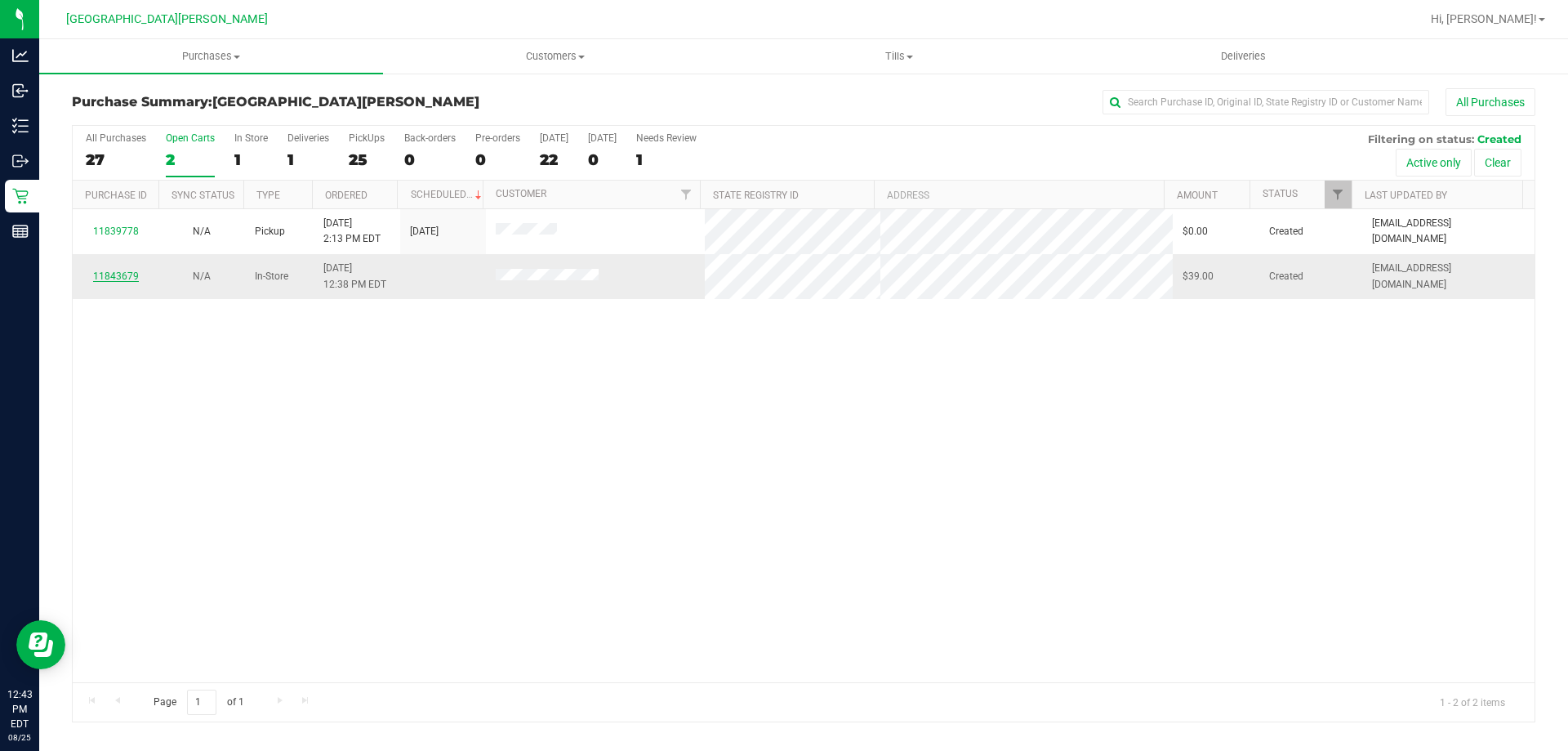
click at [123, 271] on link "11843679" at bounding box center [115, 276] width 46 height 11
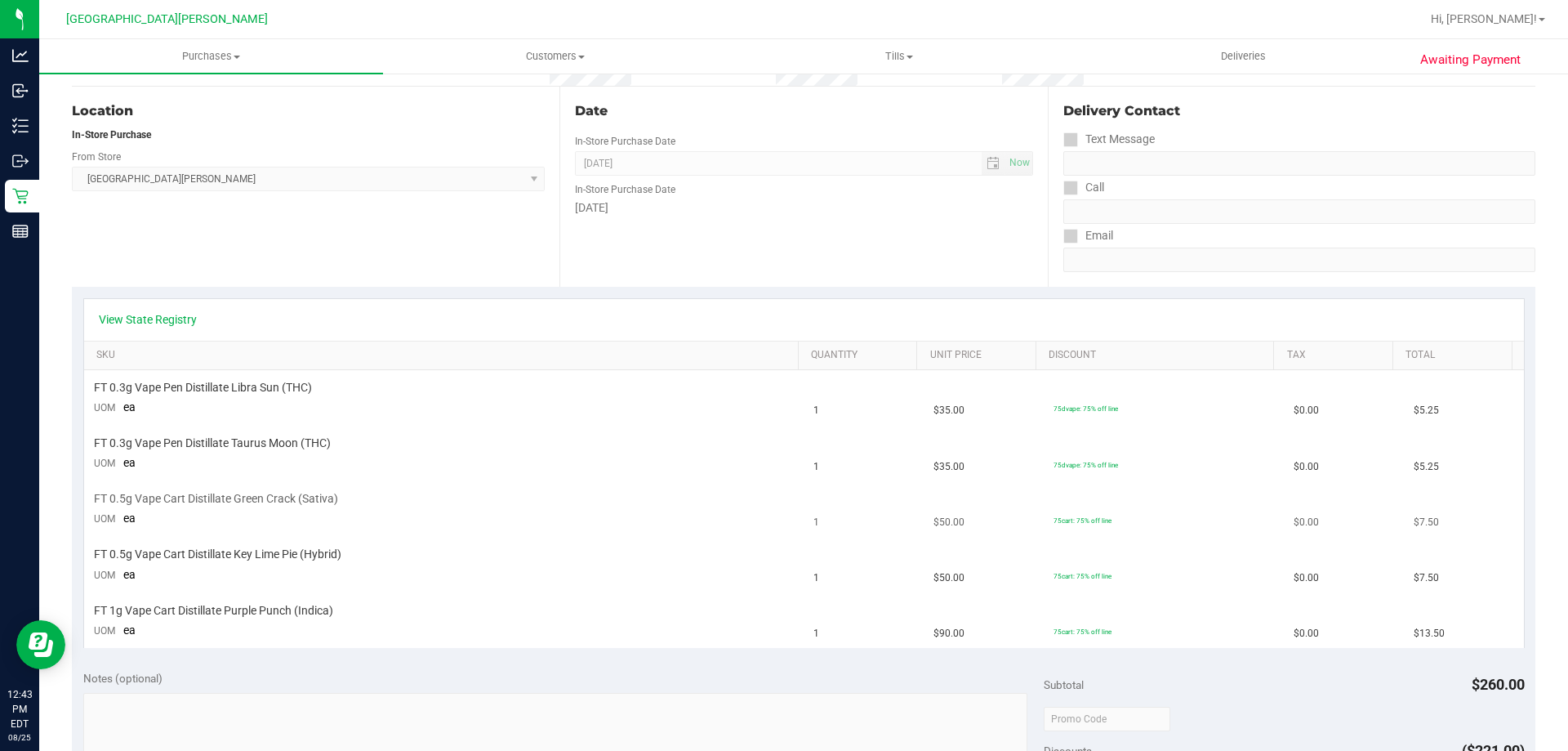
scroll to position [163, 0]
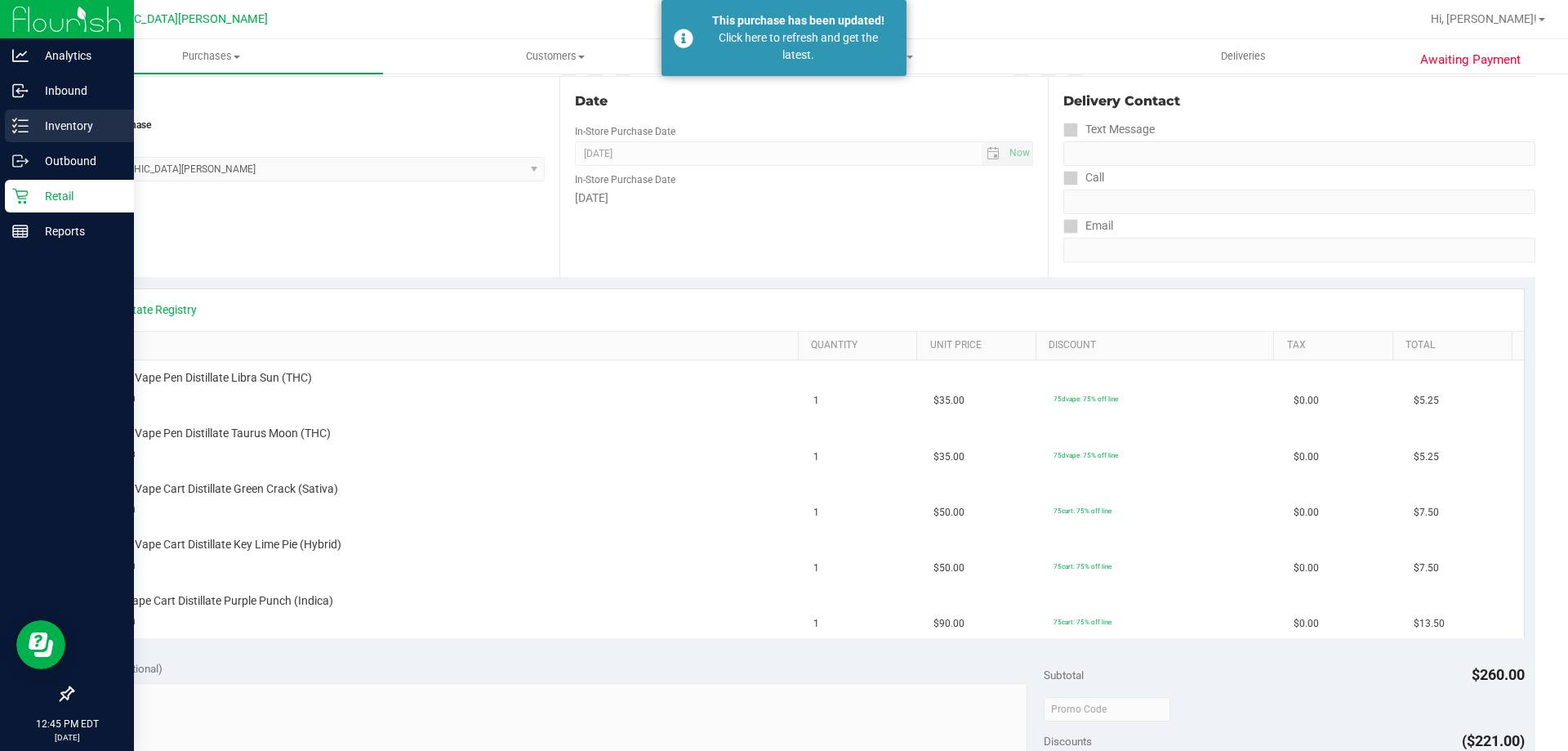
click at [3, 136] on link "Inventory" at bounding box center [67, 127] width 134 height 35
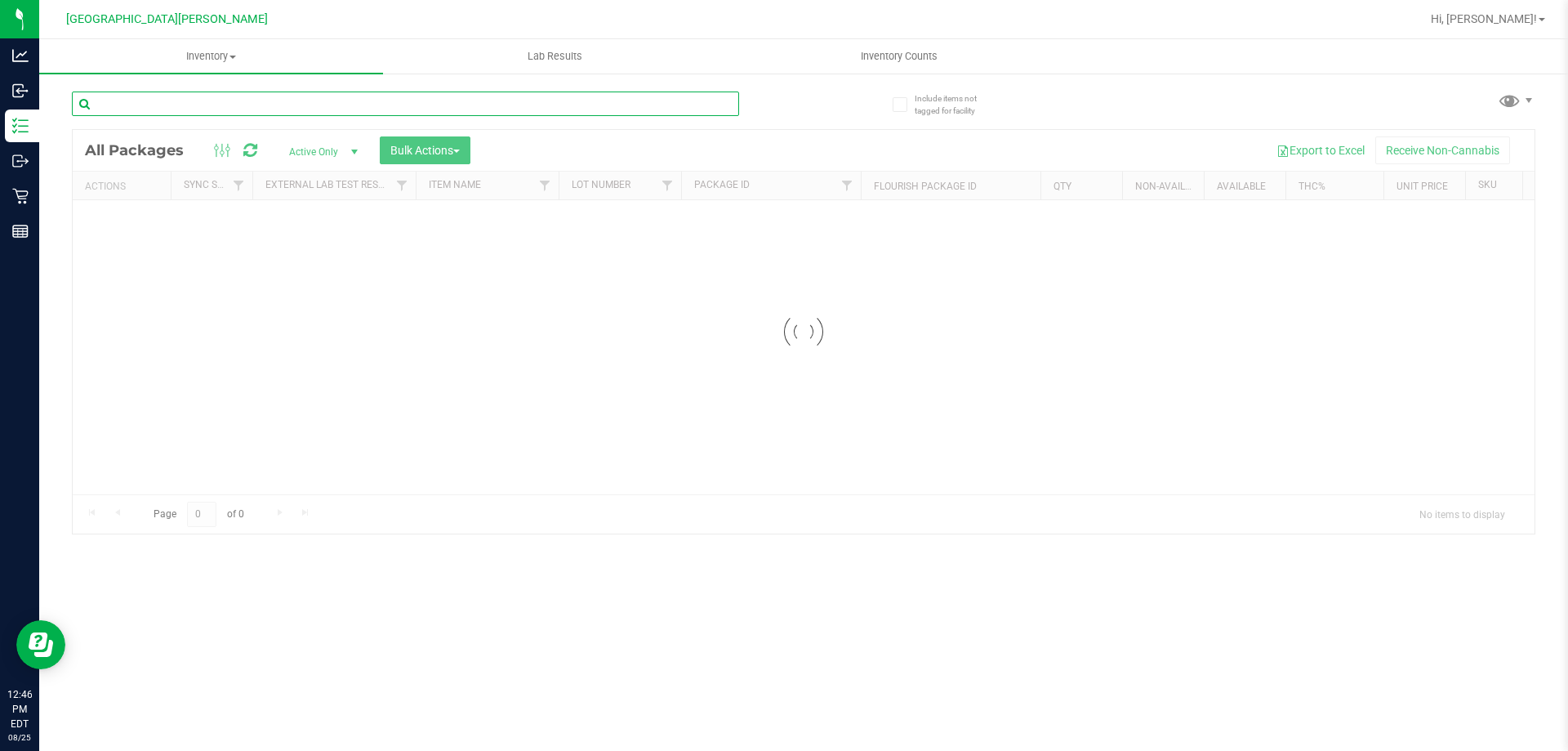
click at [178, 103] on input "text" at bounding box center [405, 103] width 667 height 24
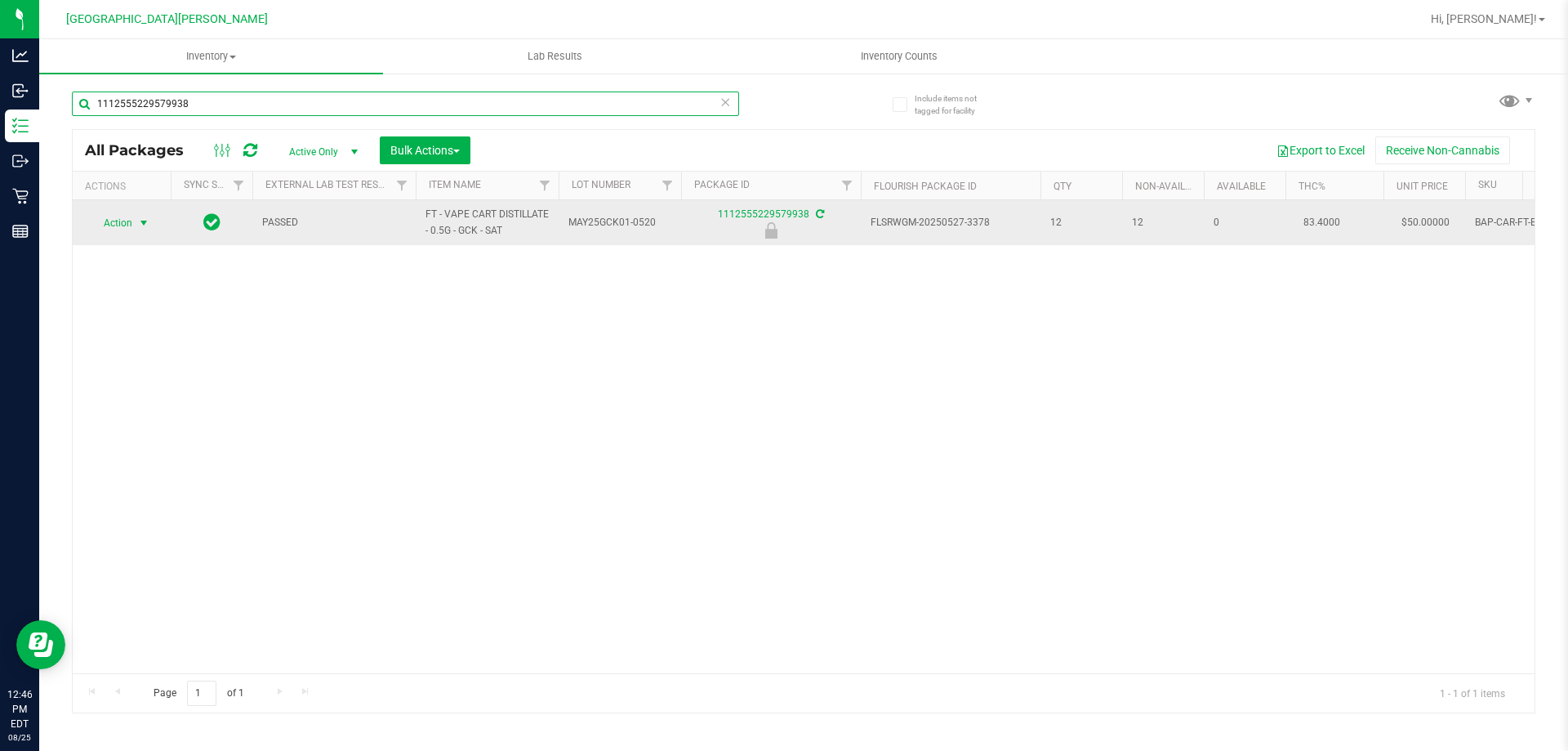
type input "1112555229579938"
click at [129, 222] on span "Action" at bounding box center [111, 222] width 44 height 23
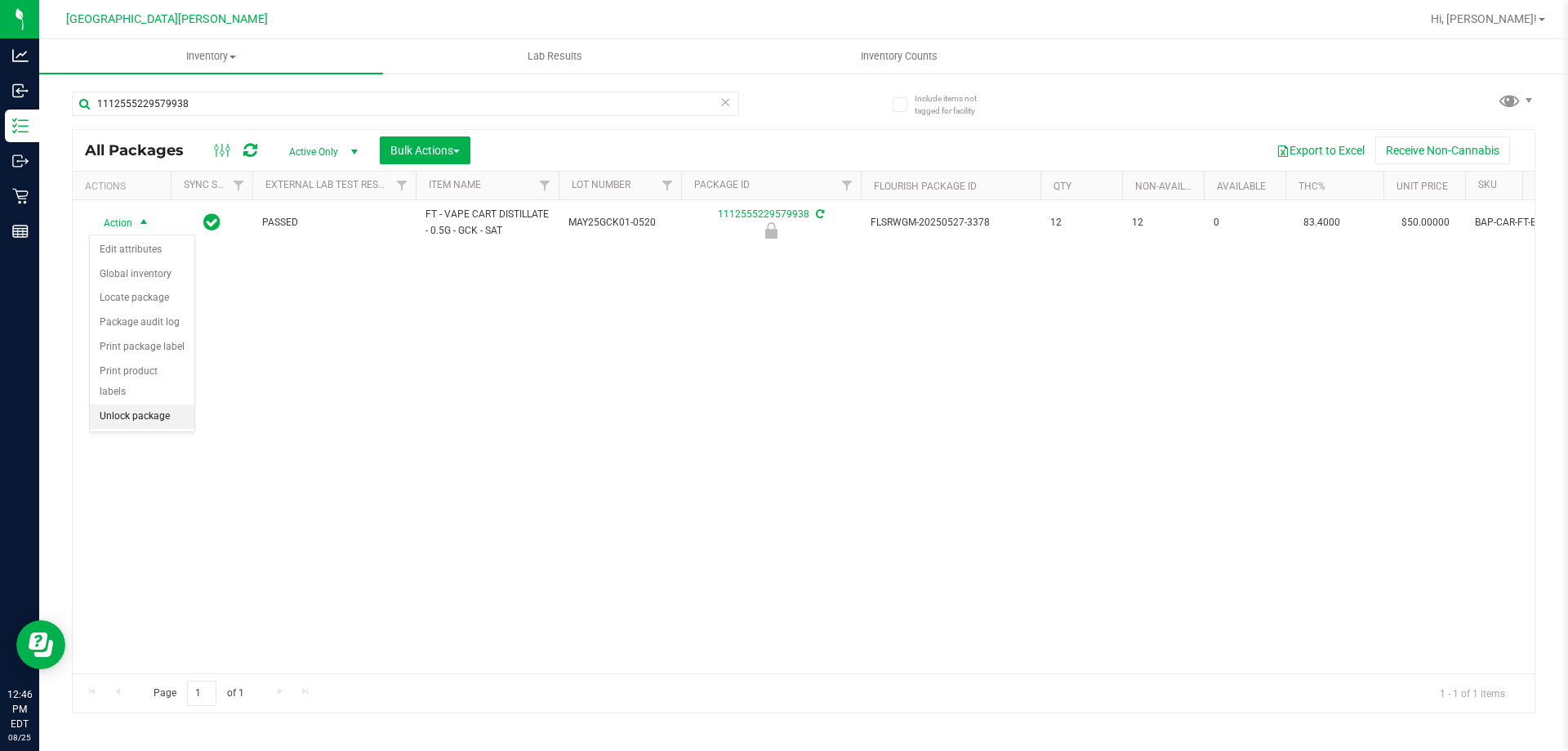
click at [139, 405] on li "Unlock package" at bounding box center [142, 417] width 104 height 24
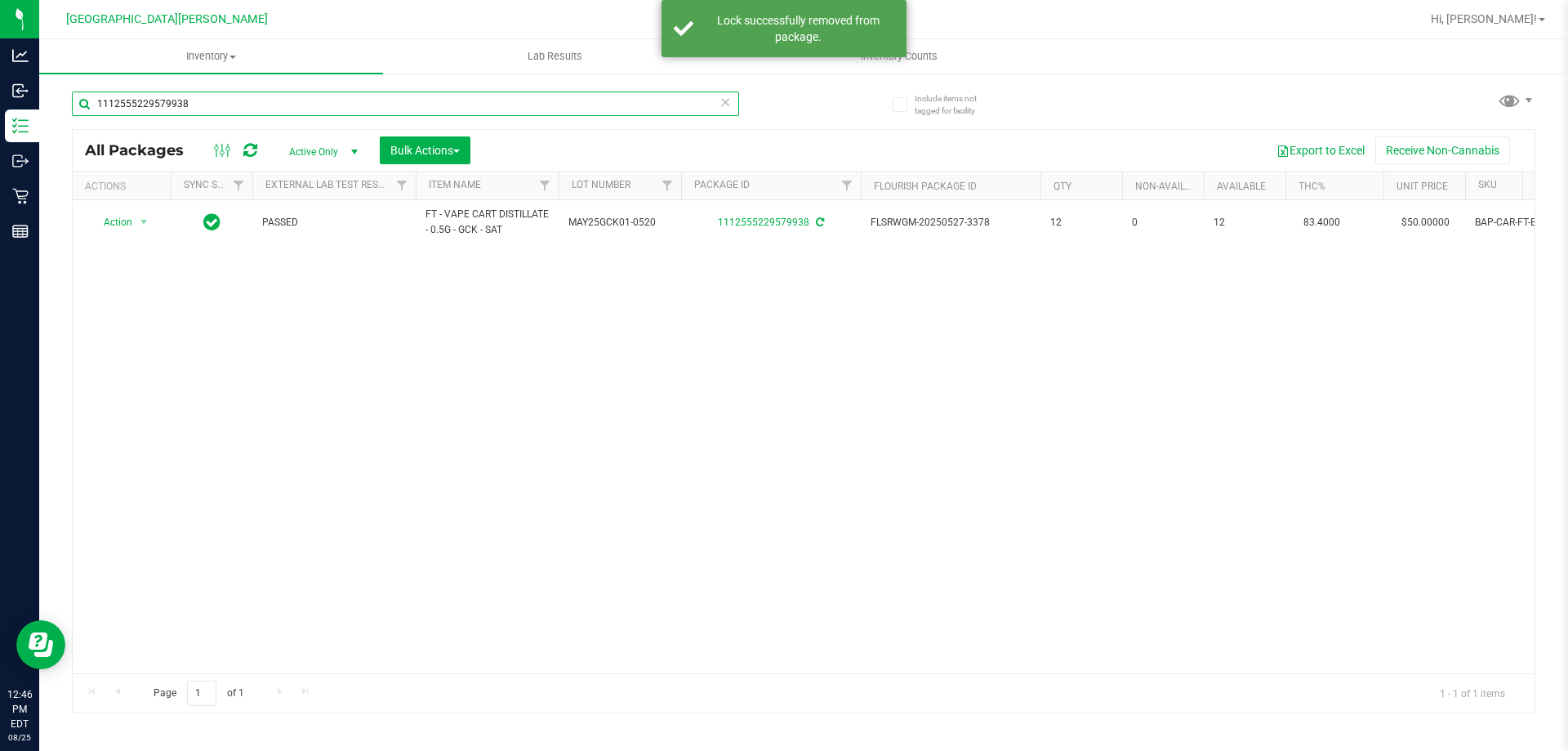
click at [207, 102] on input "1112555229579938" at bounding box center [405, 103] width 667 height 24
click at [206, 103] on input "1112555229579938" at bounding box center [405, 103] width 667 height 24
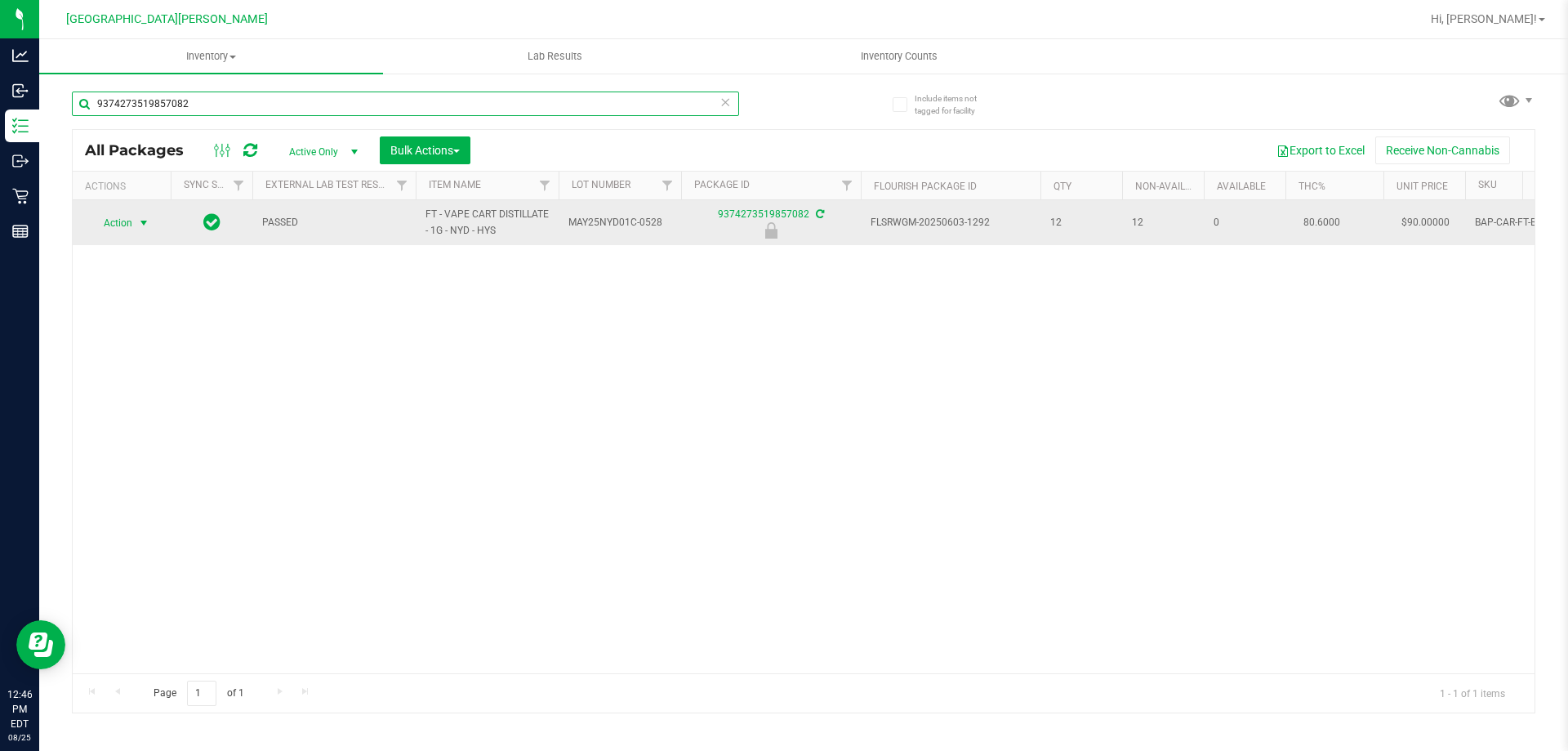
type input "9374273519857082"
click at [132, 223] on span "Action" at bounding box center [111, 222] width 44 height 23
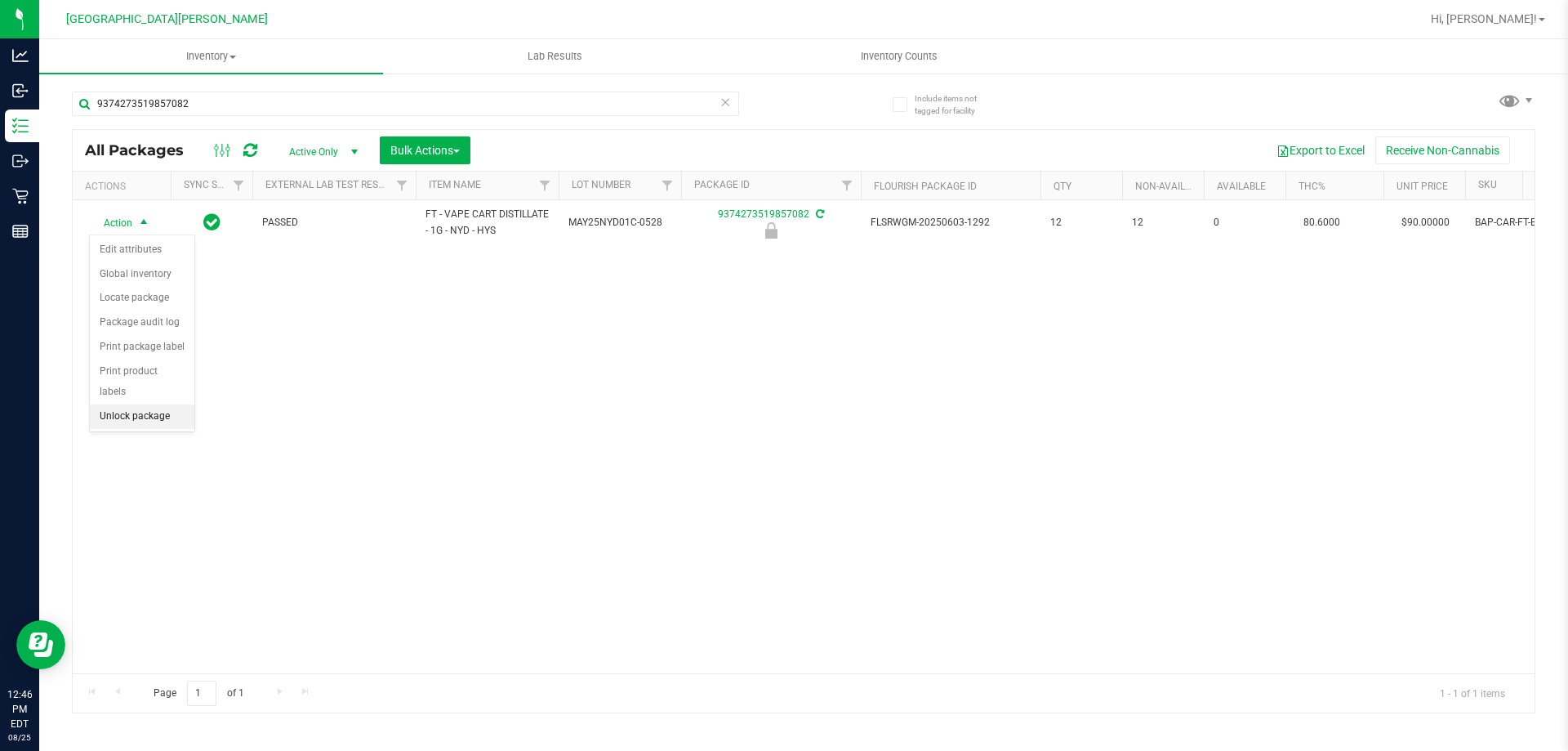
click at [127, 405] on li "Unlock package" at bounding box center [142, 417] width 104 height 24
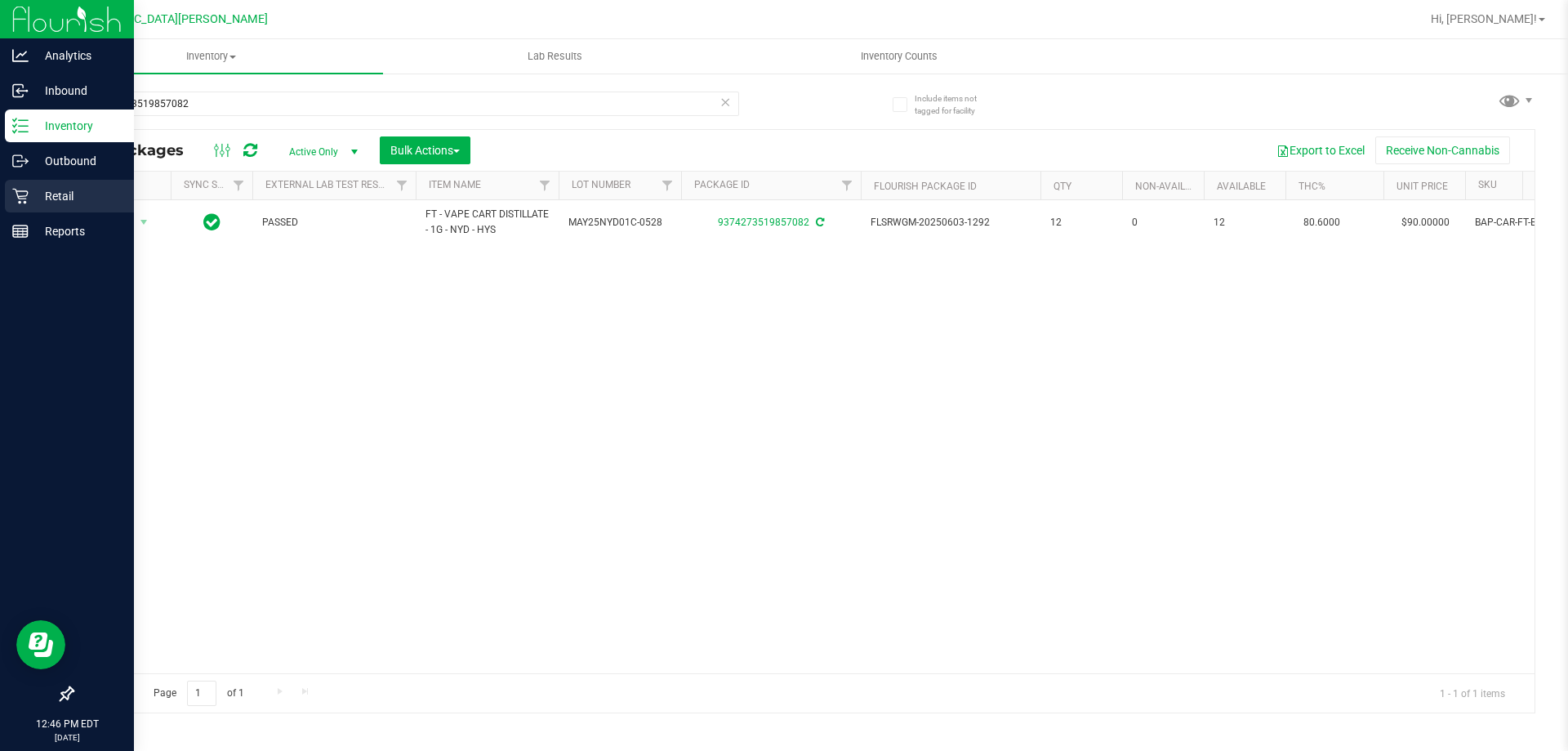
click at [9, 192] on div "Retail" at bounding box center [69, 195] width 129 height 33
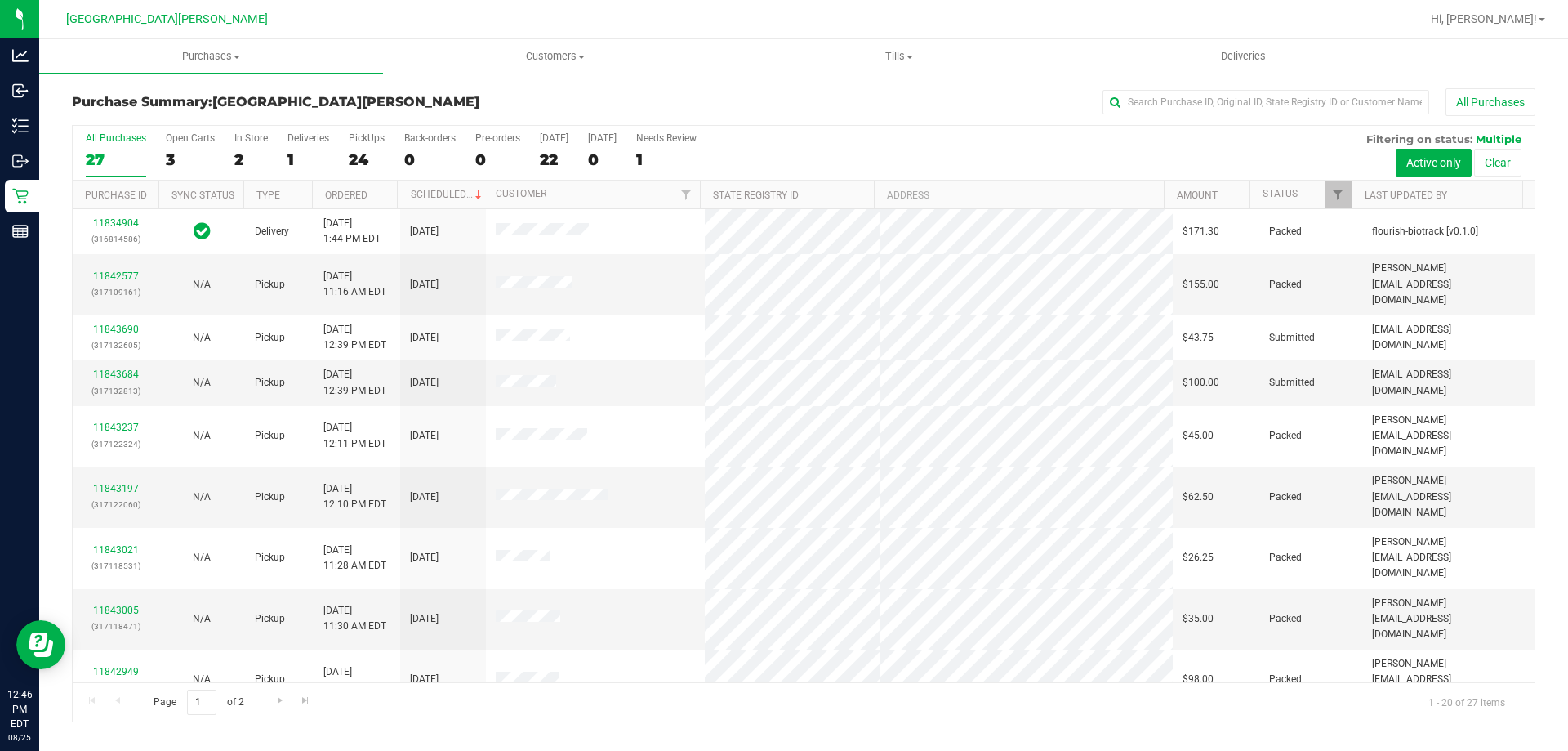
click at [240, 142] on div "In Store" at bounding box center [251, 138] width 34 height 11
click at [0, 0] on input "In Store 2" at bounding box center [0, 0] width 0 height 0
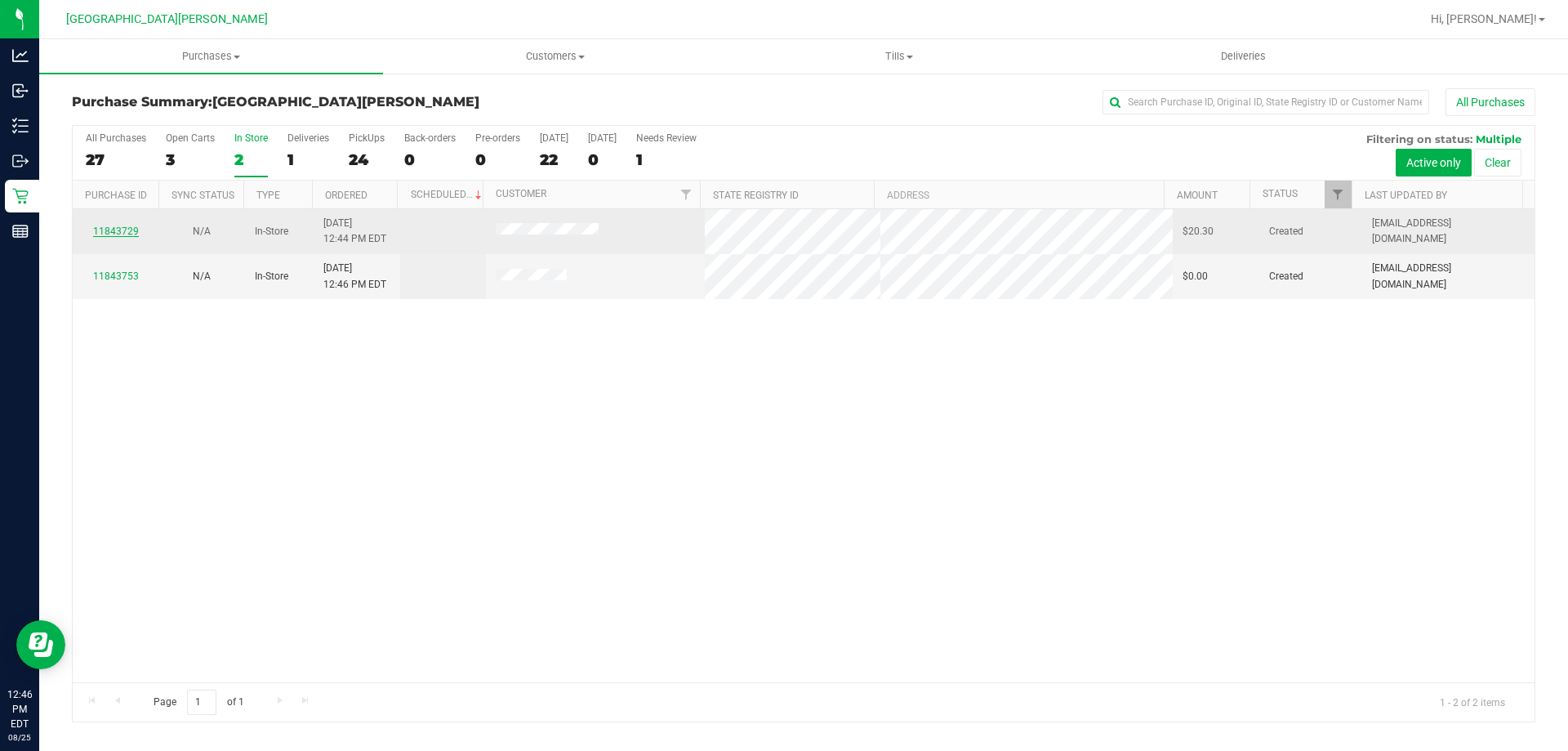
click at [111, 230] on link "11843729" at bounding box center [115, 231] width 46 height 11
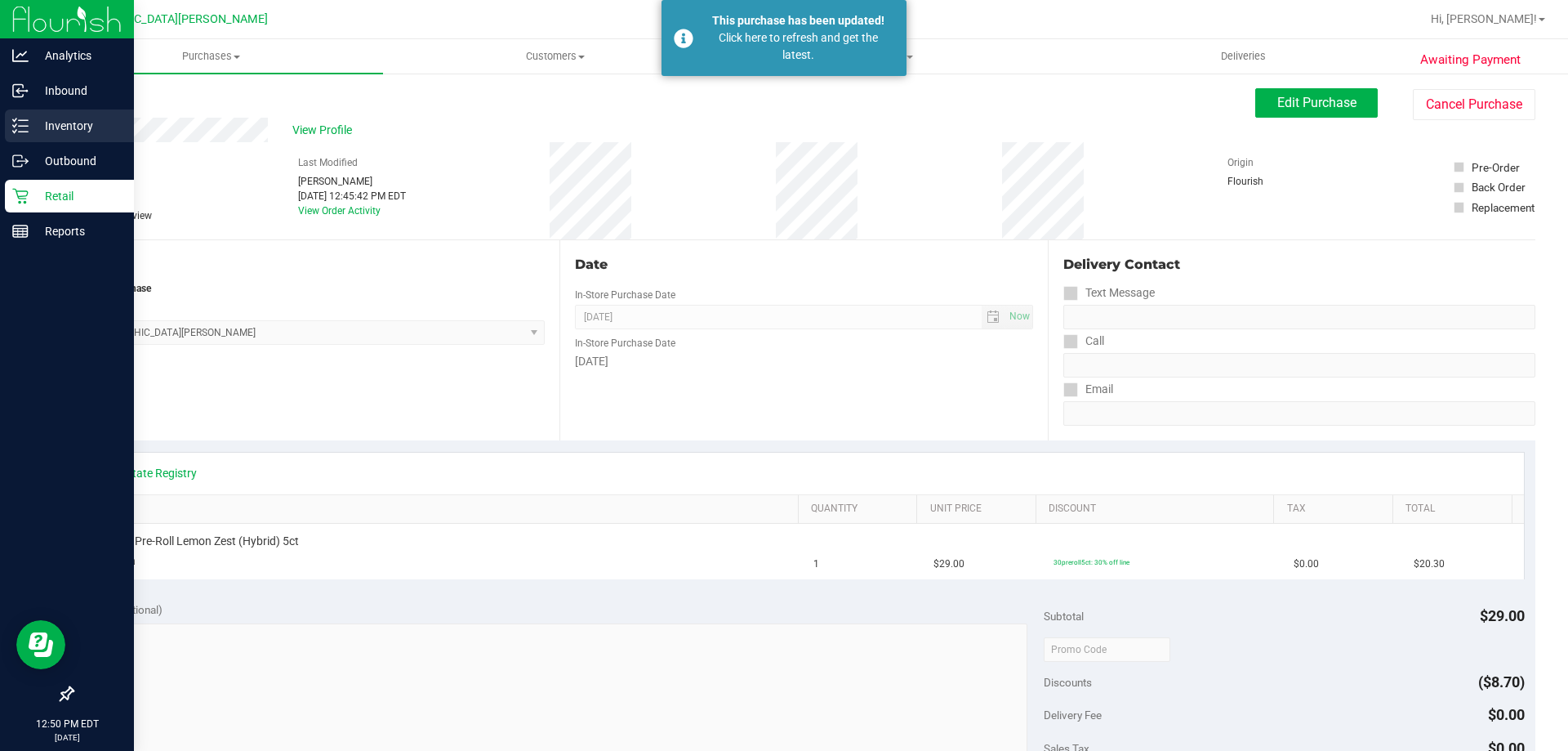
click at [43, 123] on p "Inventory" at bounding box center [77, 126] width 98 height 20
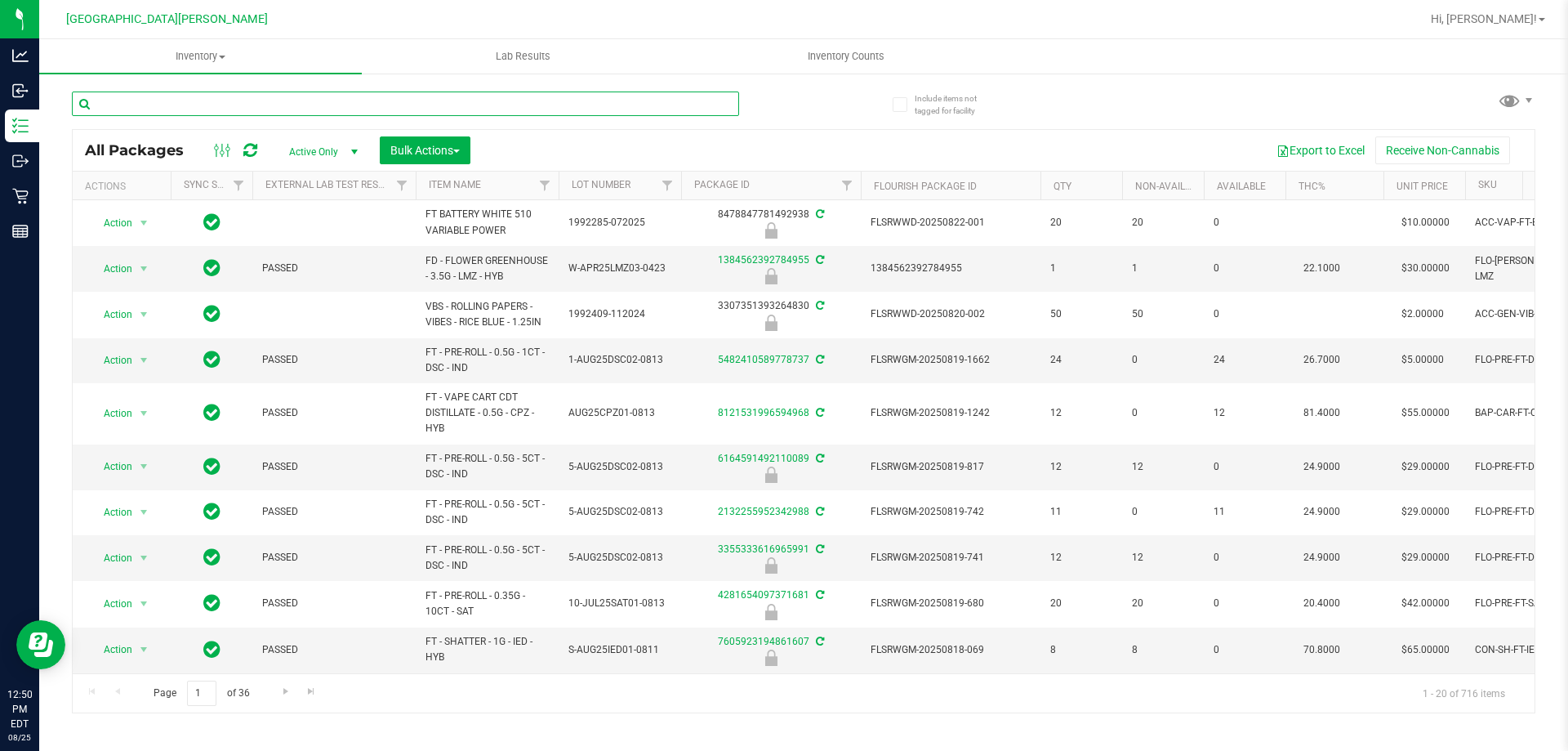
click at [163, 103] on input "text" at bounding box center [405, 103] width 667 height 24
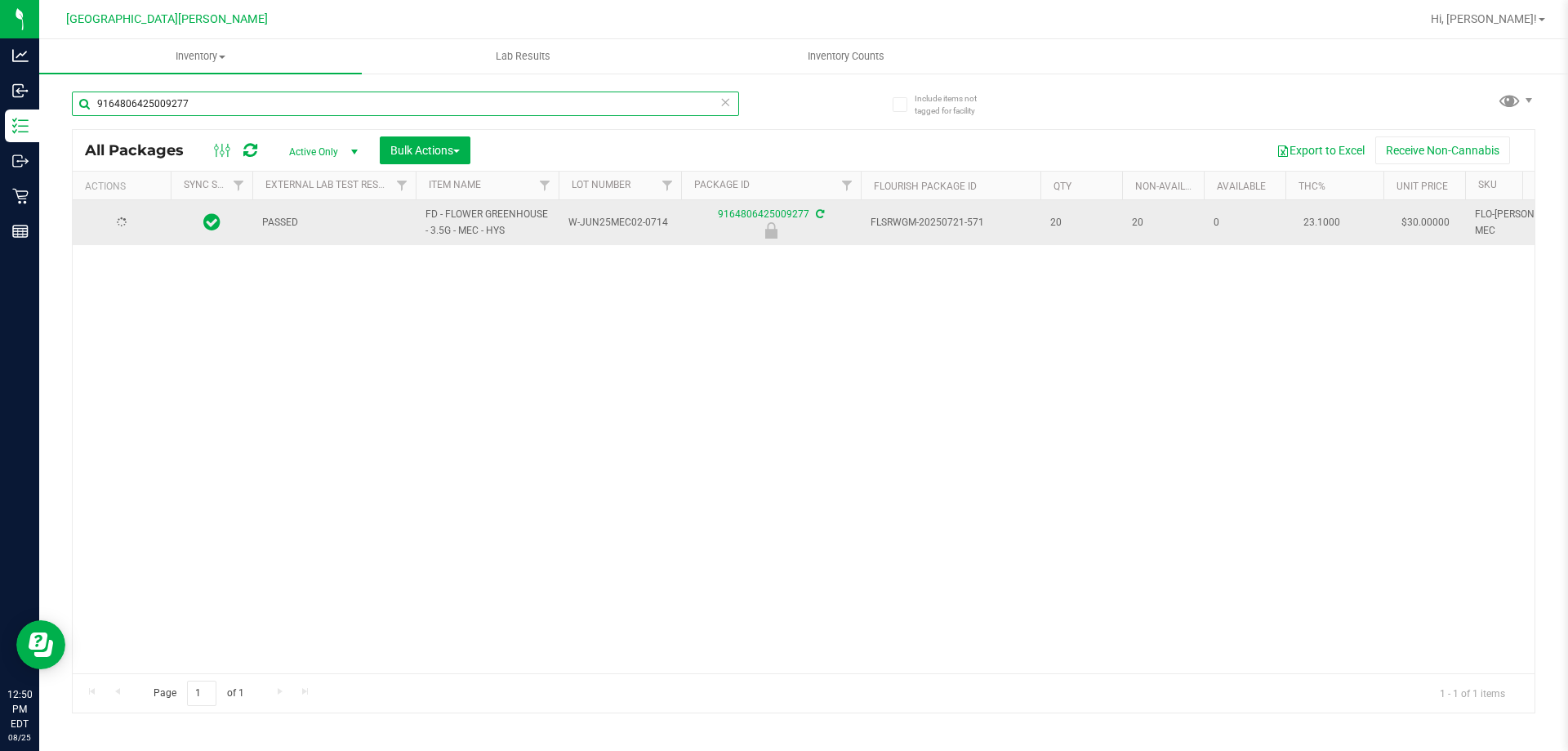
type input "9164806425009277"
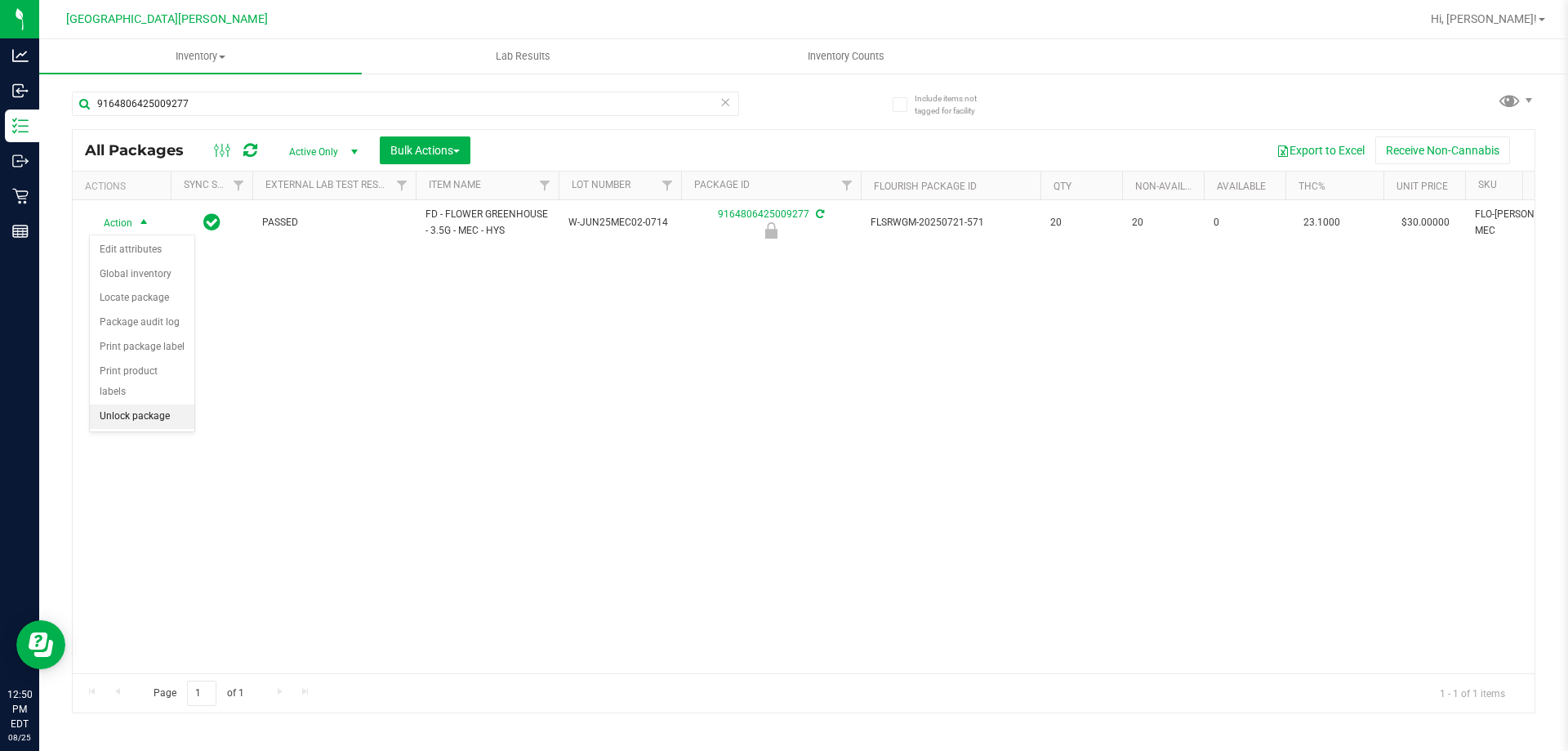
click at [154, 405] on li "Unlock package" at bounding box center [142, 417] width 104 height 24
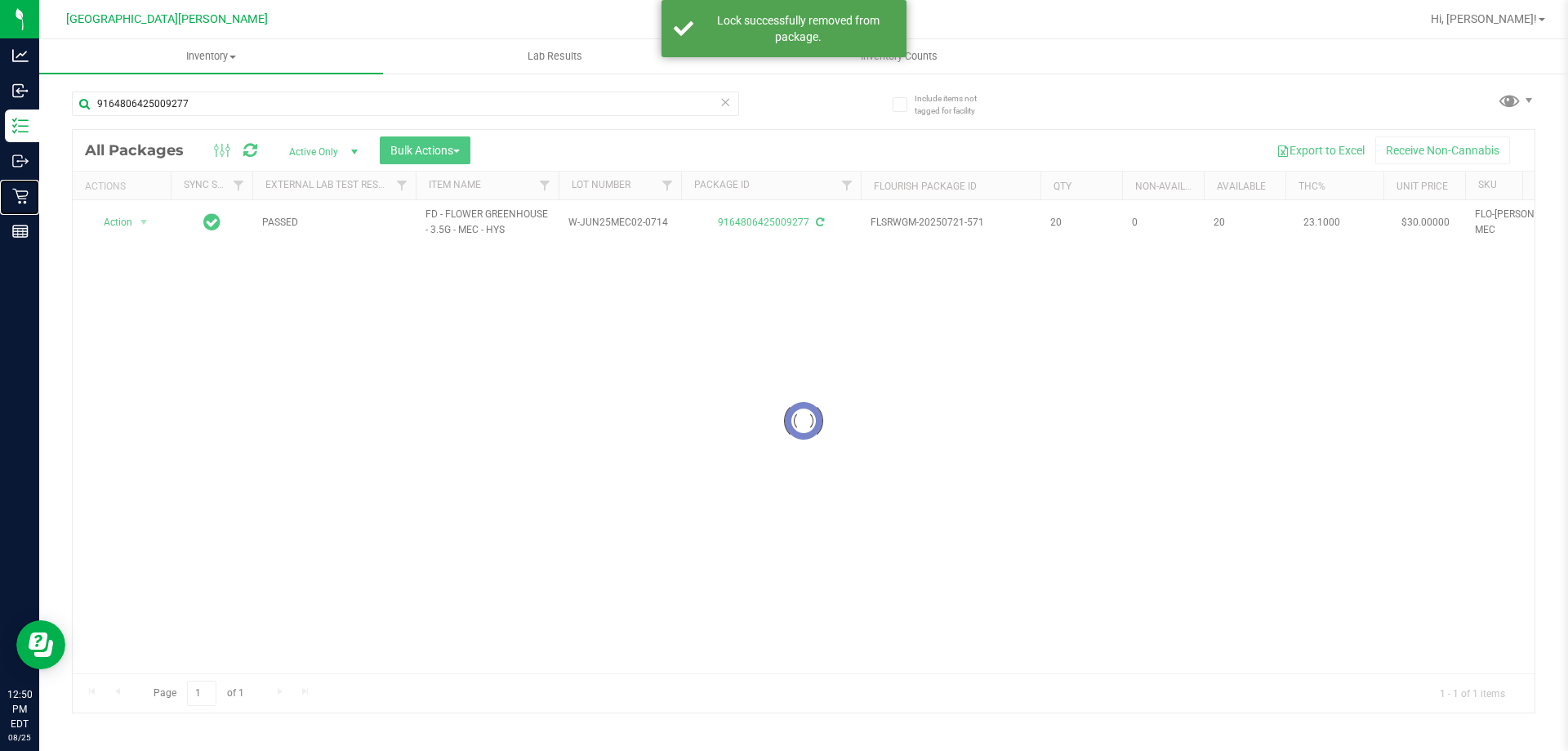
click at [0, 0] on p "Retail" at bounding box center [0, 0] width 0 height 0
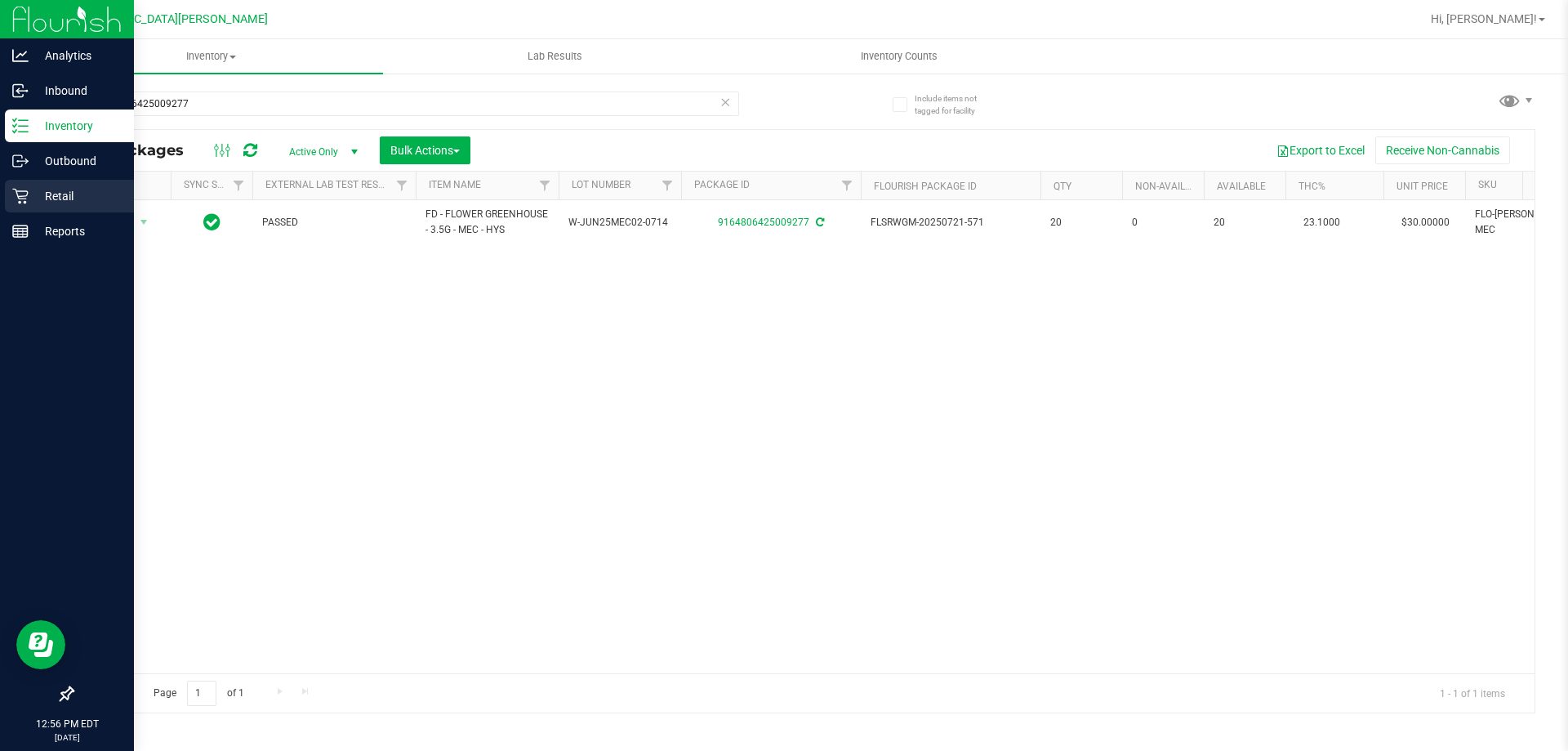
click at [28, 198] on icon at bounding box center [20, 195] width 16 height 16
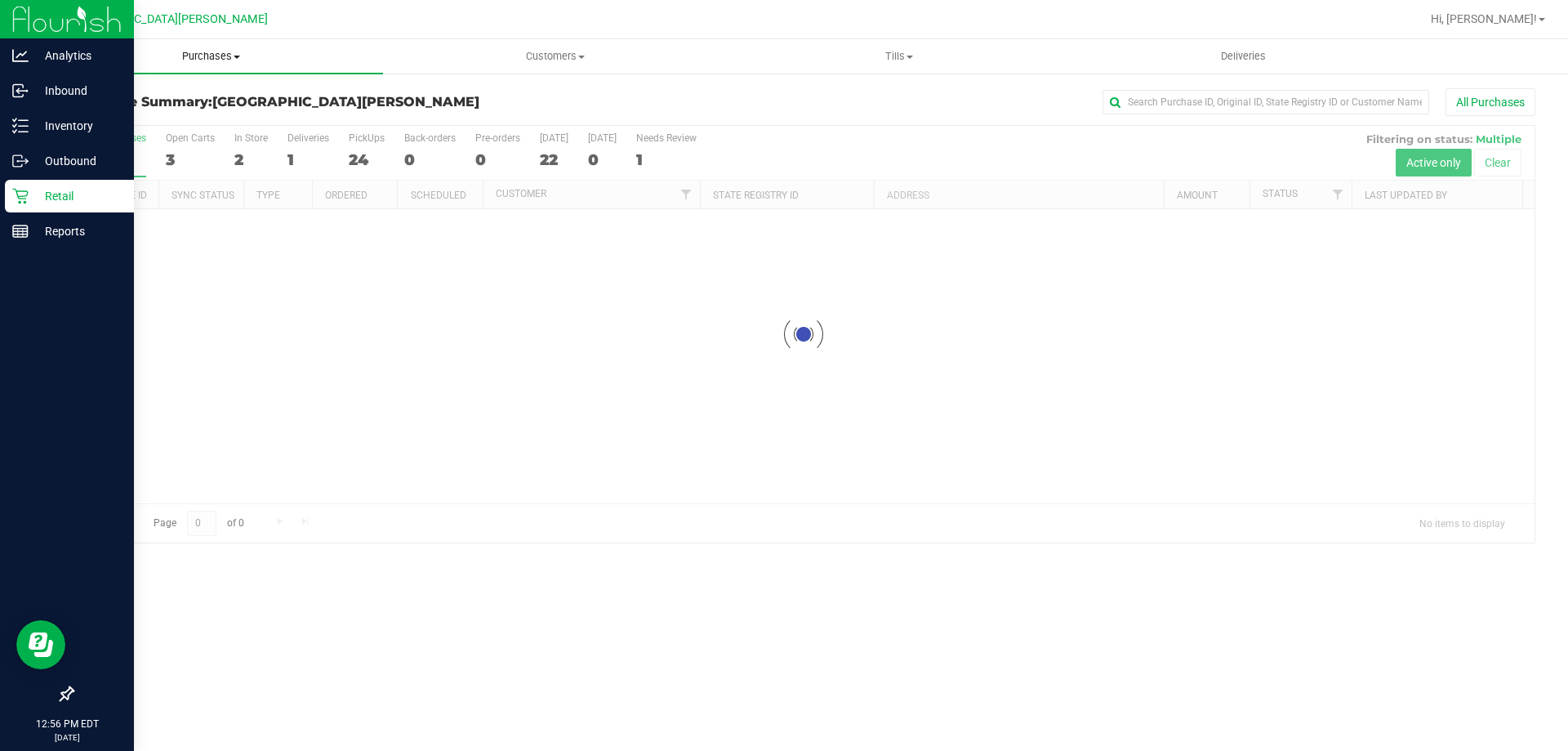
click at [213, 54] on span "Purchases" at bounding box center [211, 56] width 343 height 15
click at [79, 119] on span "Fulfillment" at bounding box center [90, 117] width 101 height 14
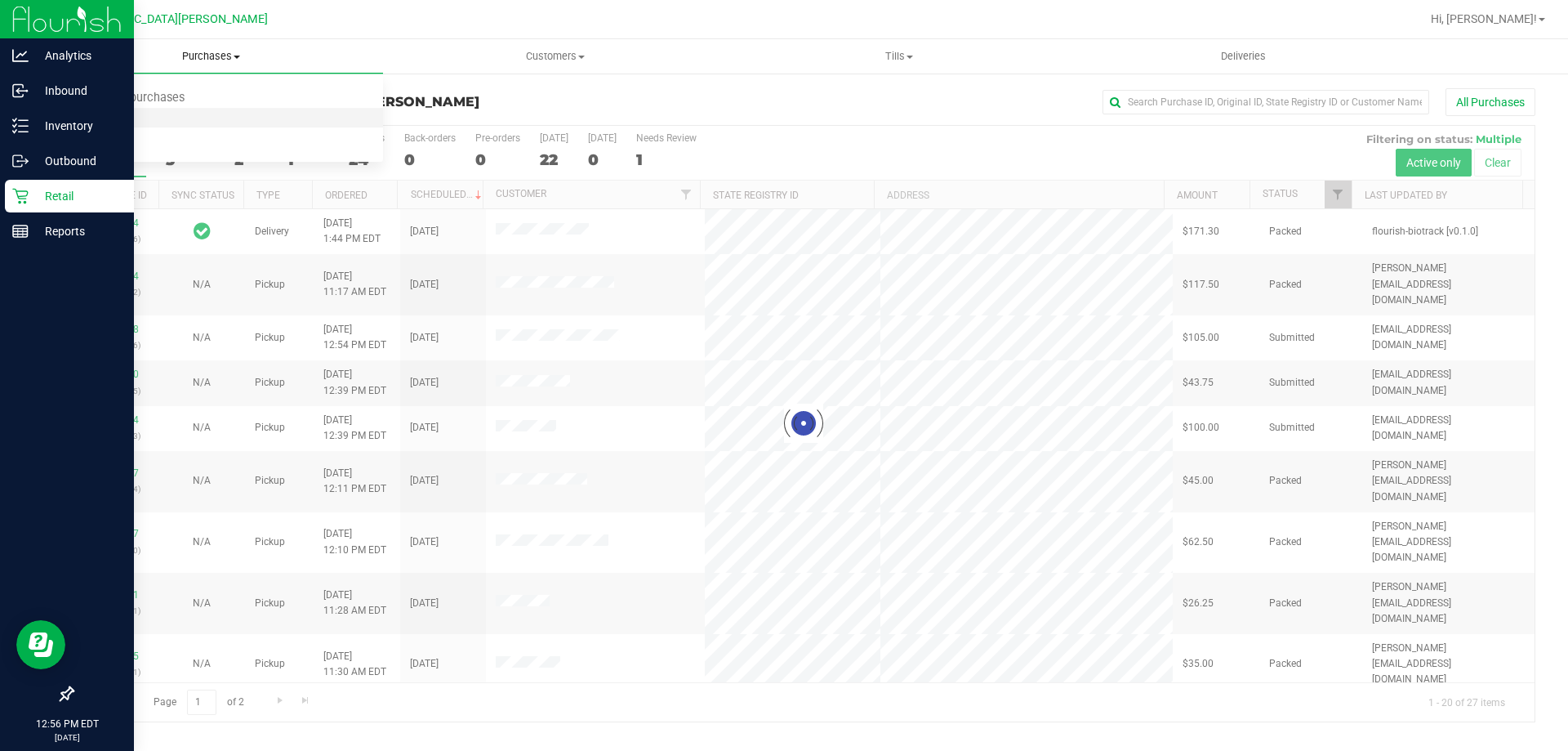
click at [79, 119] on span "Fulfillment" at bounding box center [90, 117] width 101 height 14
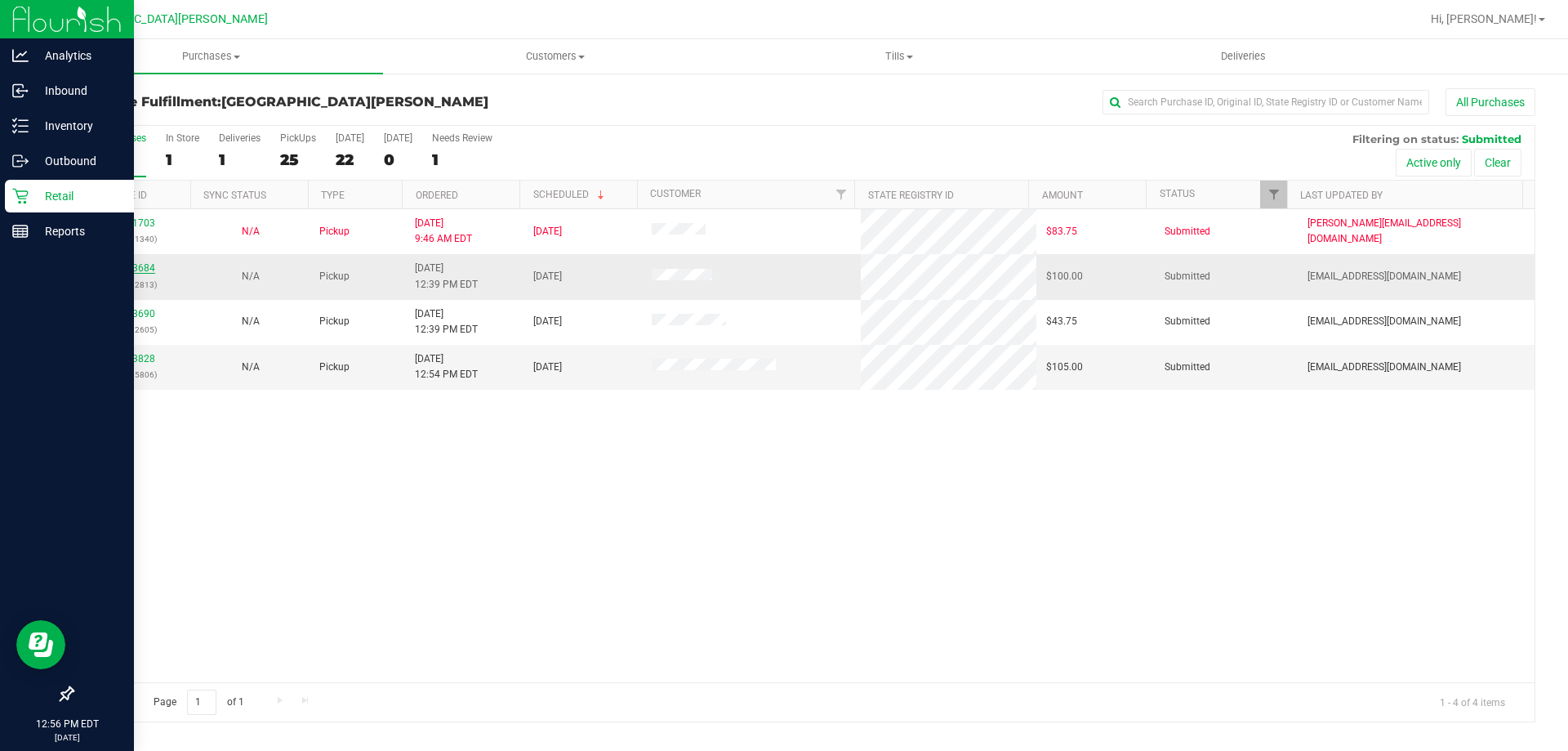
click at [141, 267] on link "11843684" at bounding box center [132, 268] width 46 height 11
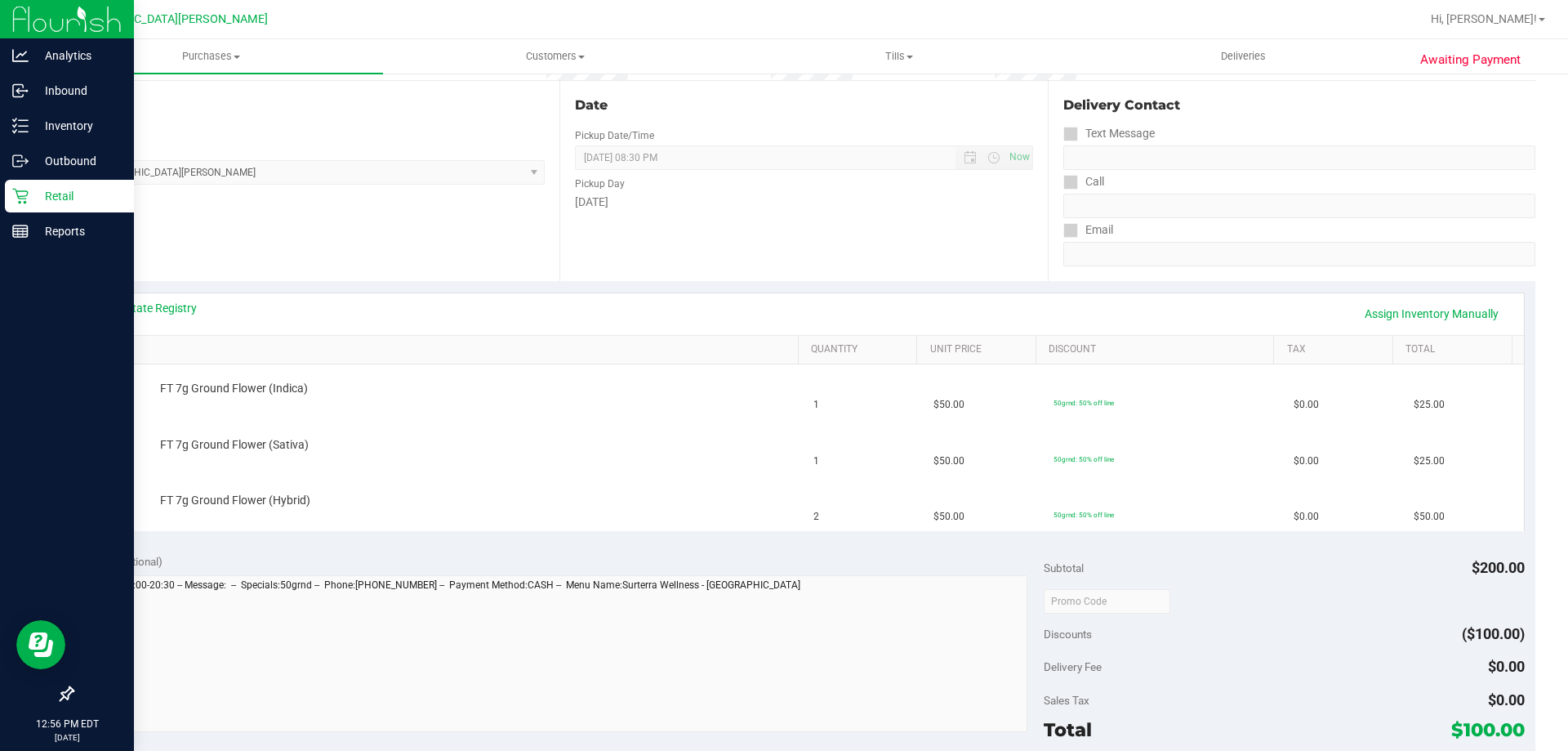
scroll to position [163, 0]
click at [179, 301] on link "View State Registry" at bounding box center [147, 303] width 98 height 16
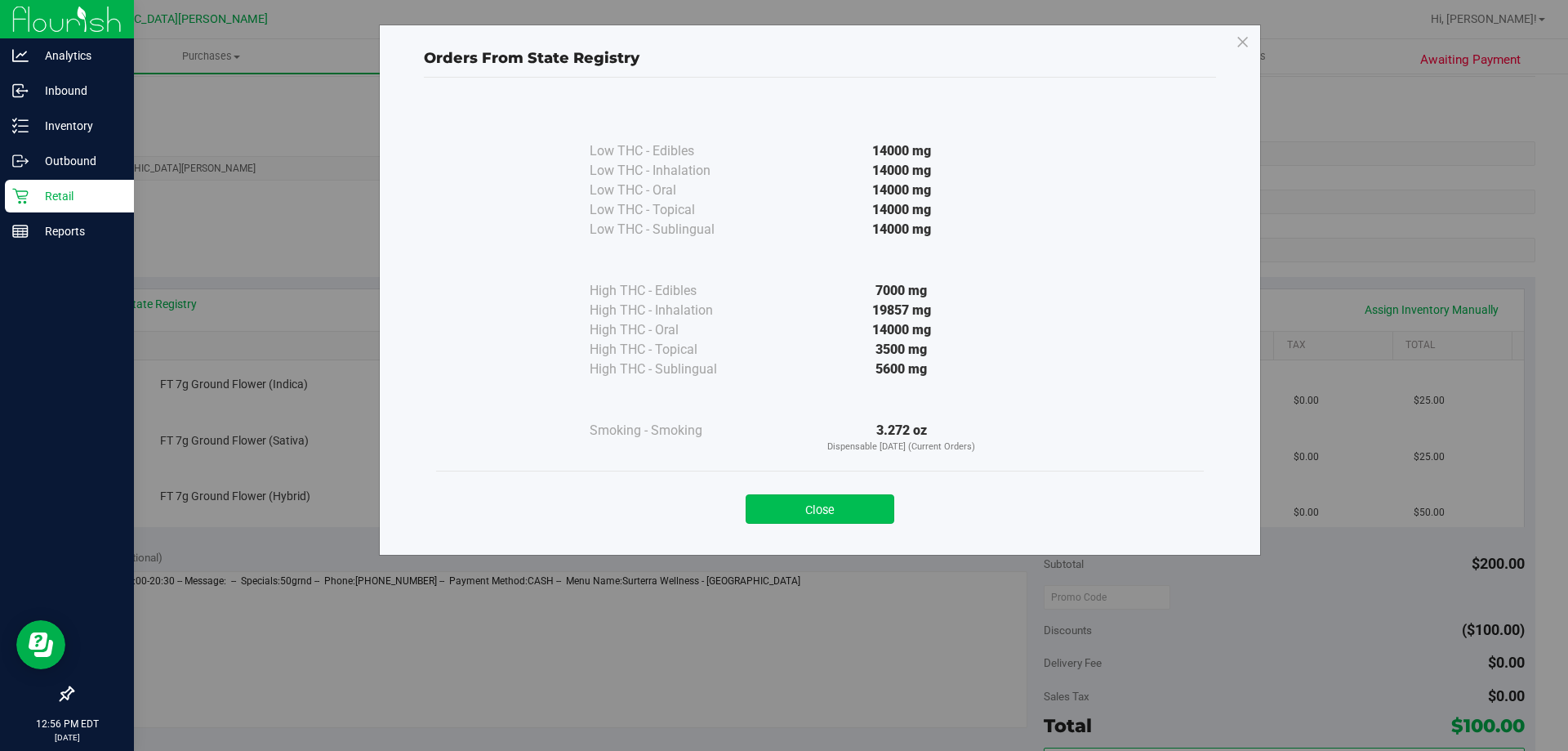
click at [874, 500] on button "Close" at bounding box center [820, 508] width 148 height 29
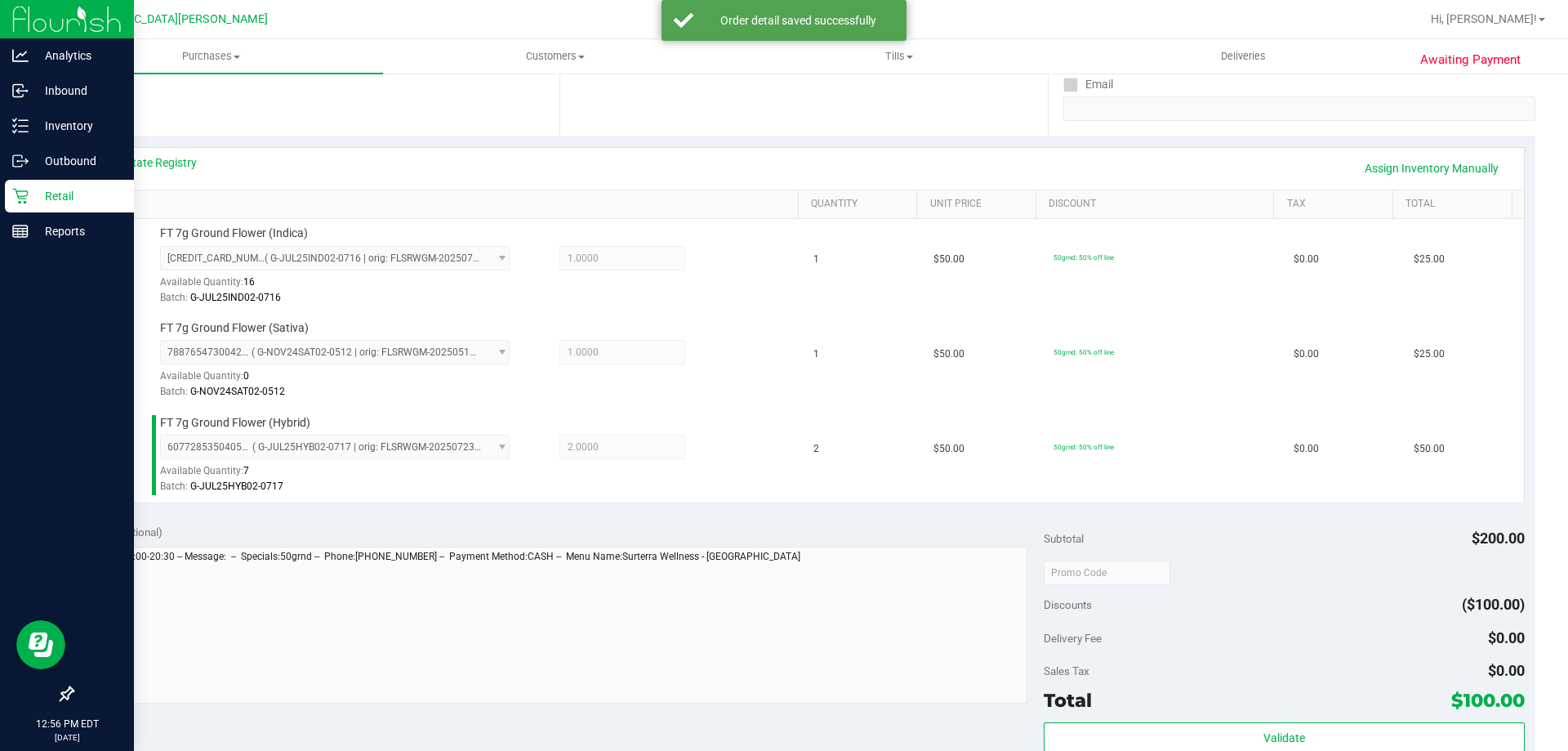
scroll to position [408, 0]
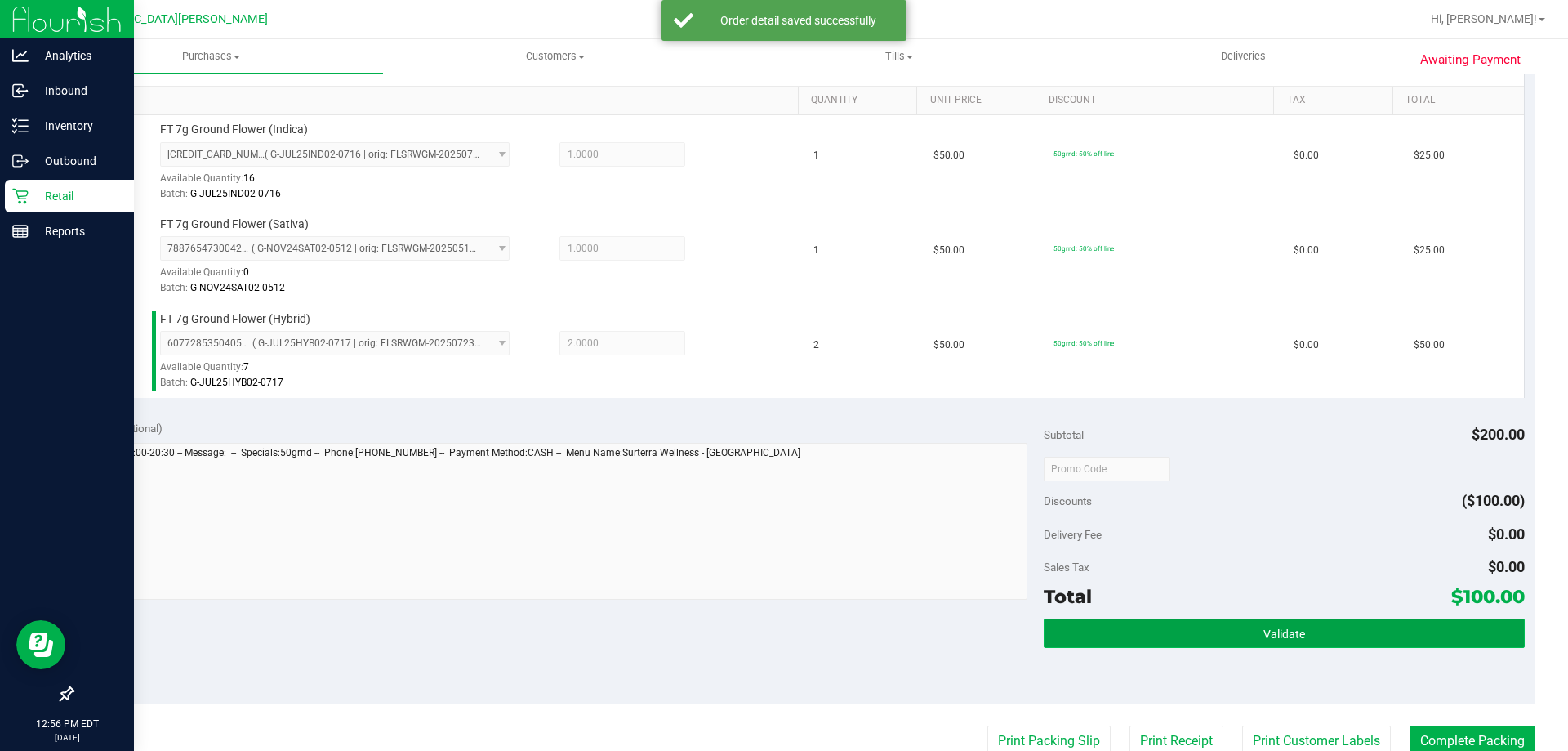
click at [1230, 644] on button "Validate" at bounding box center [1284, 633] width 480 height 29
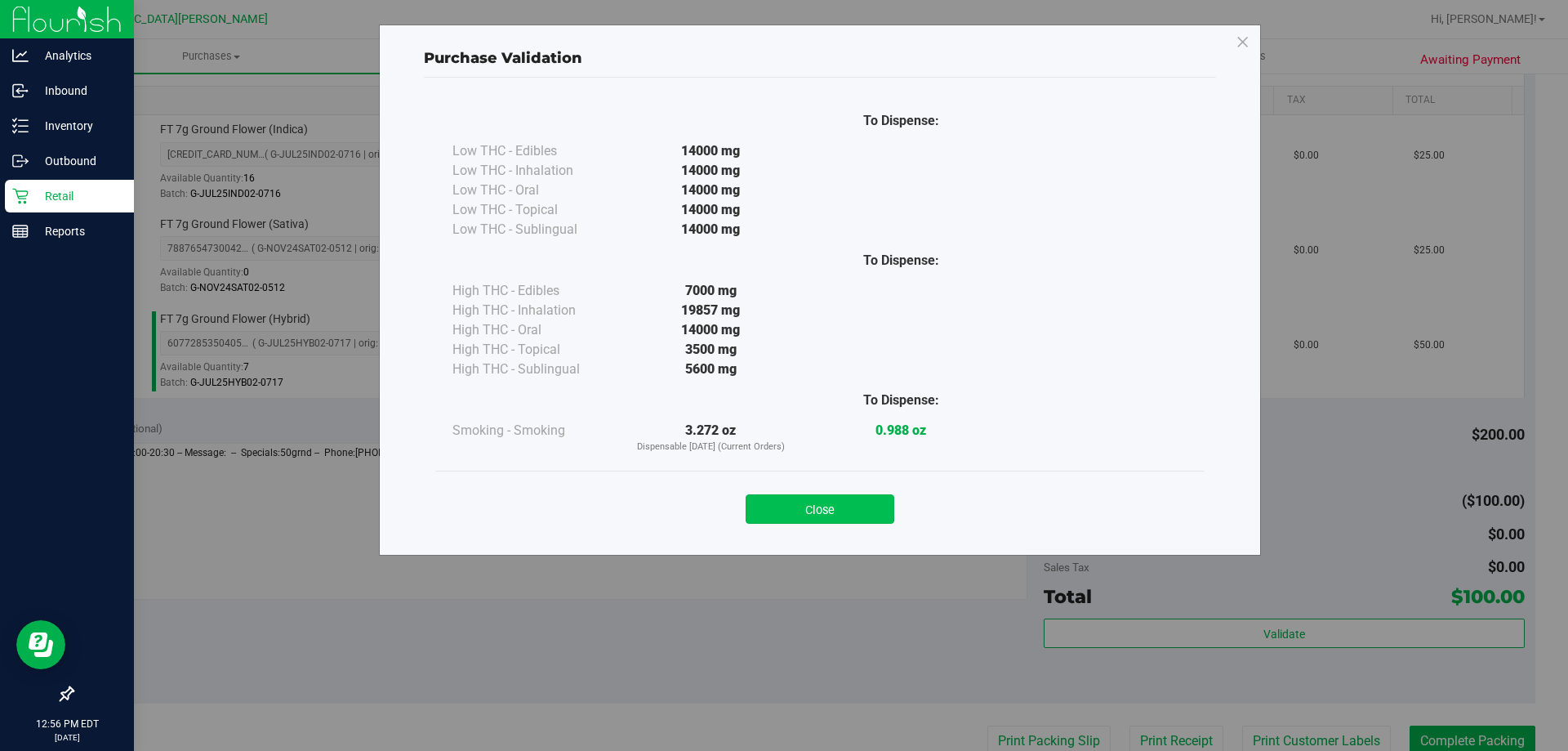
click at [811, 513] on button "Close" at bounding box center [820, 508] width 148 height 29
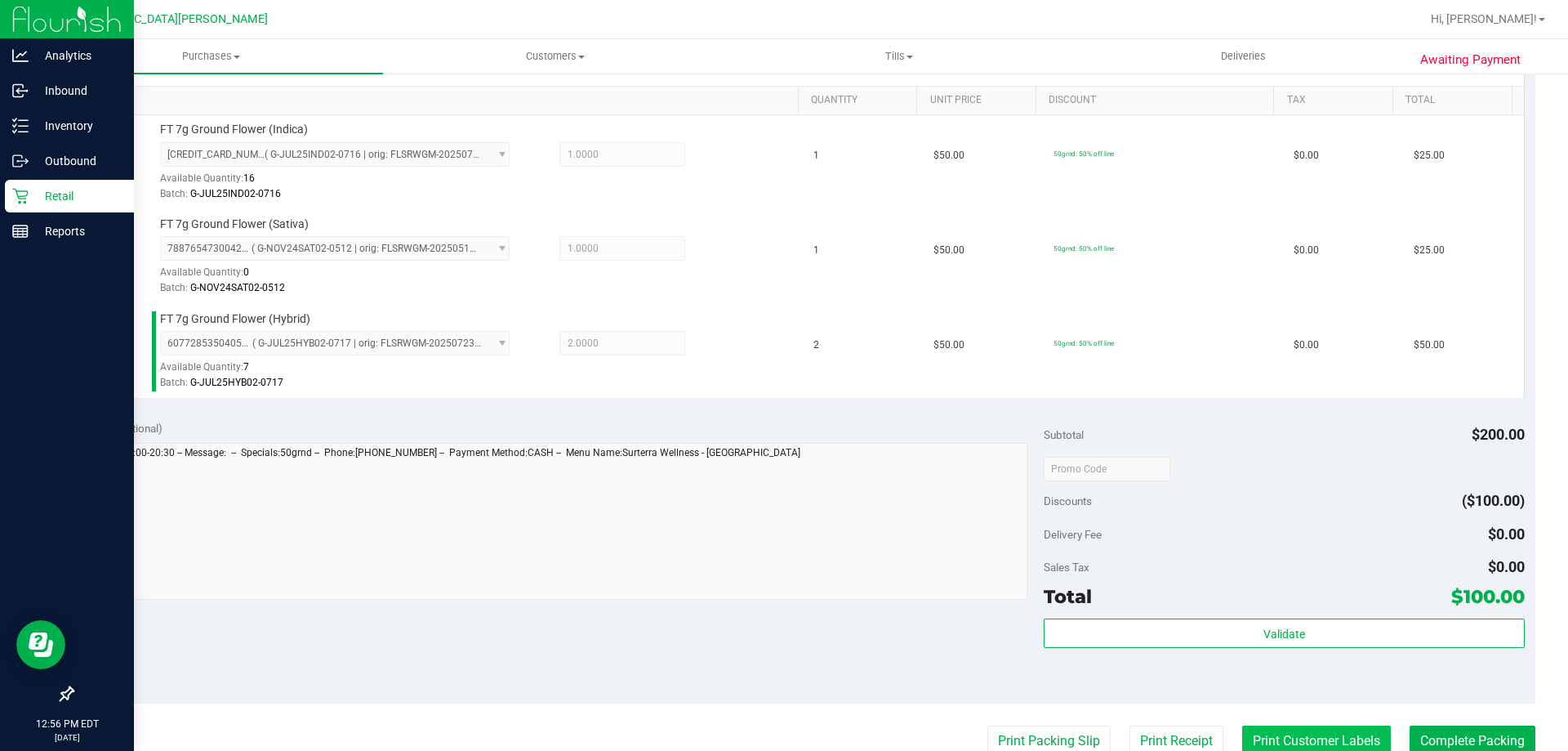
click at [1265, 740] on button "Print Customer Labels" at bounding box center [1317, 741] width 148 height 31
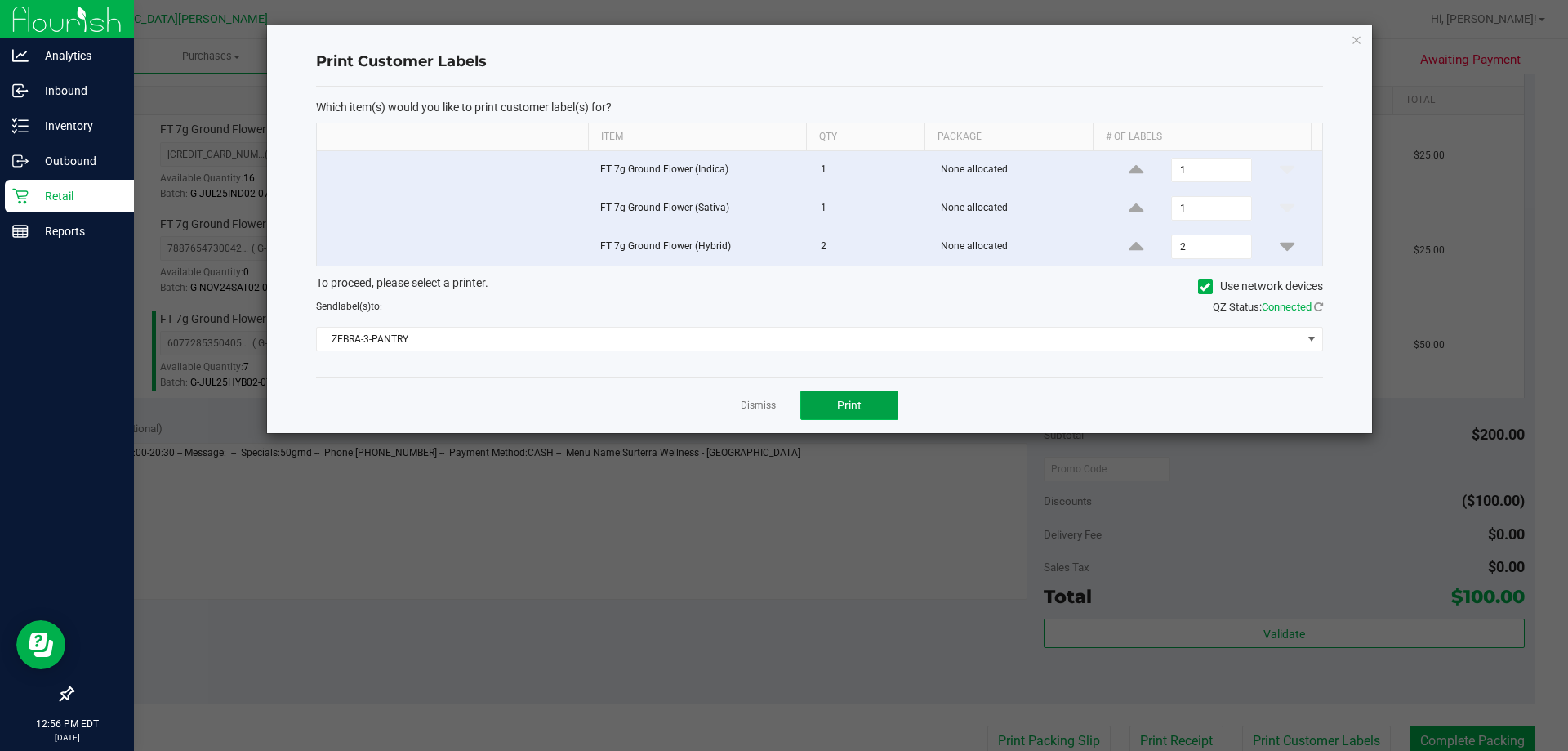
click at [878, 410] on button "Print" at bounding box center [849, 405] width 98 height 29
click at [766, 406] on link "Dismiss" at bounding box center [757, 406] width 35 height 14
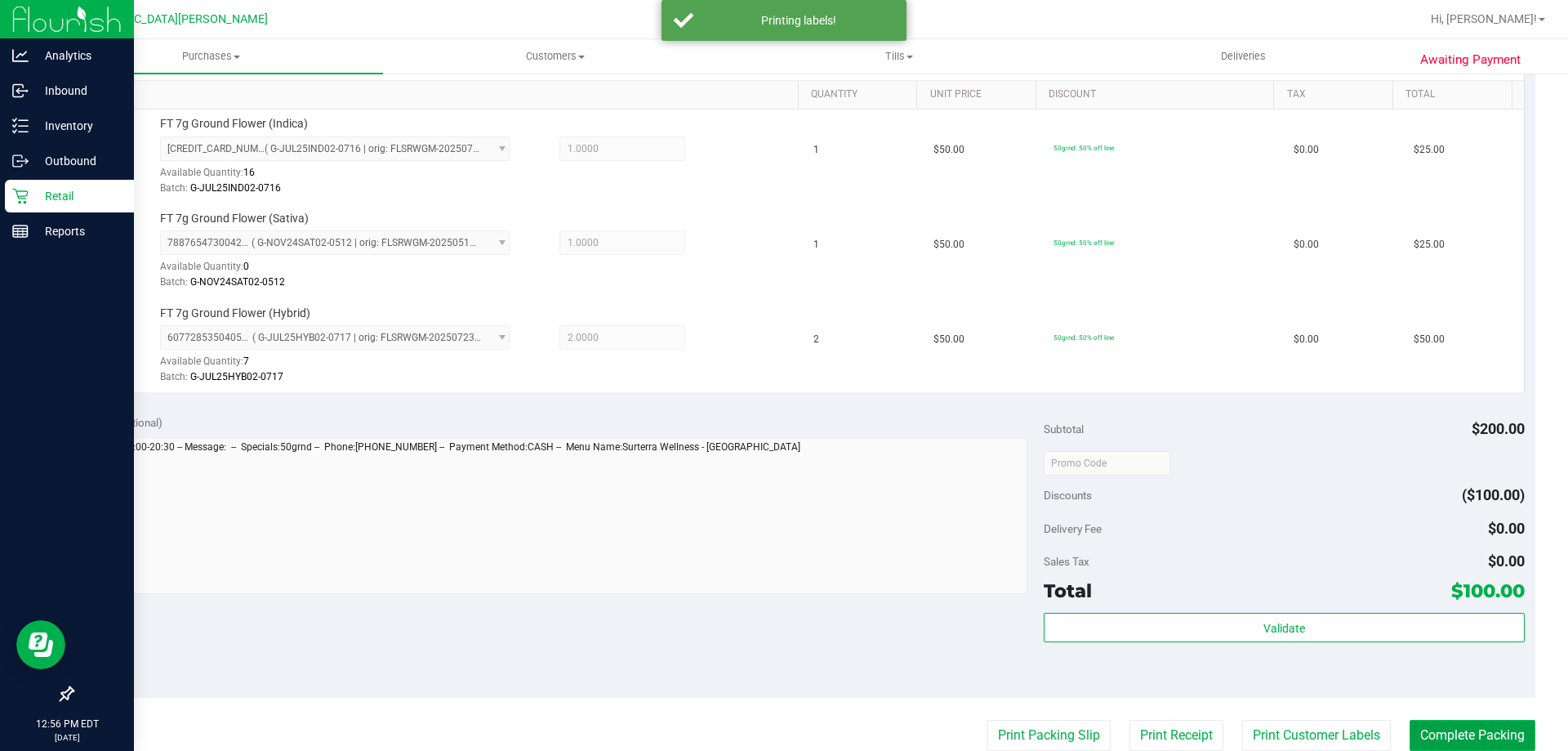
click at [1421, 734] on button "Complete Packing" at bounding box center [1472, 735] width 126 height 31
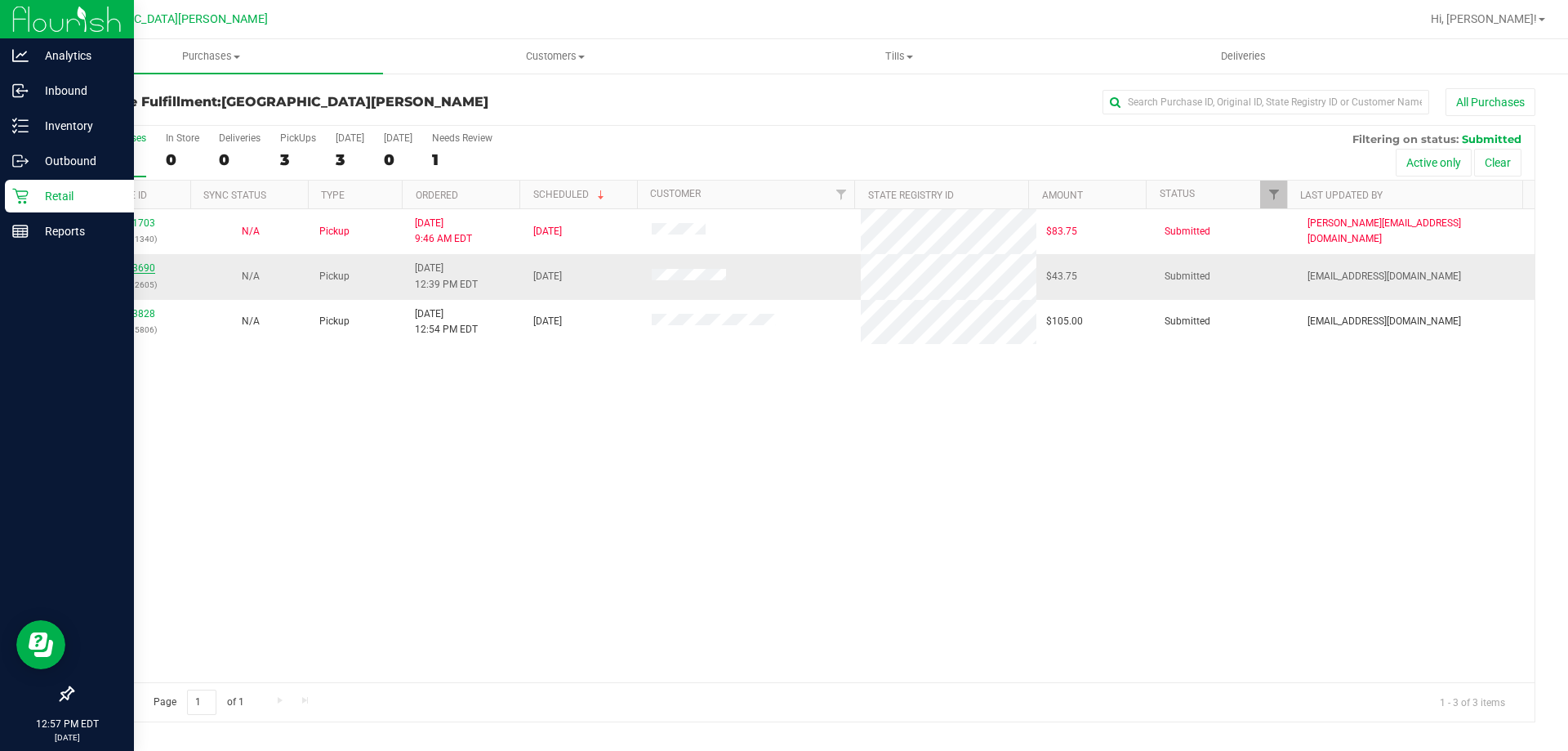
click at [146, 268] on link "11843690" at bounding box center [132, 268] width 46 height 11
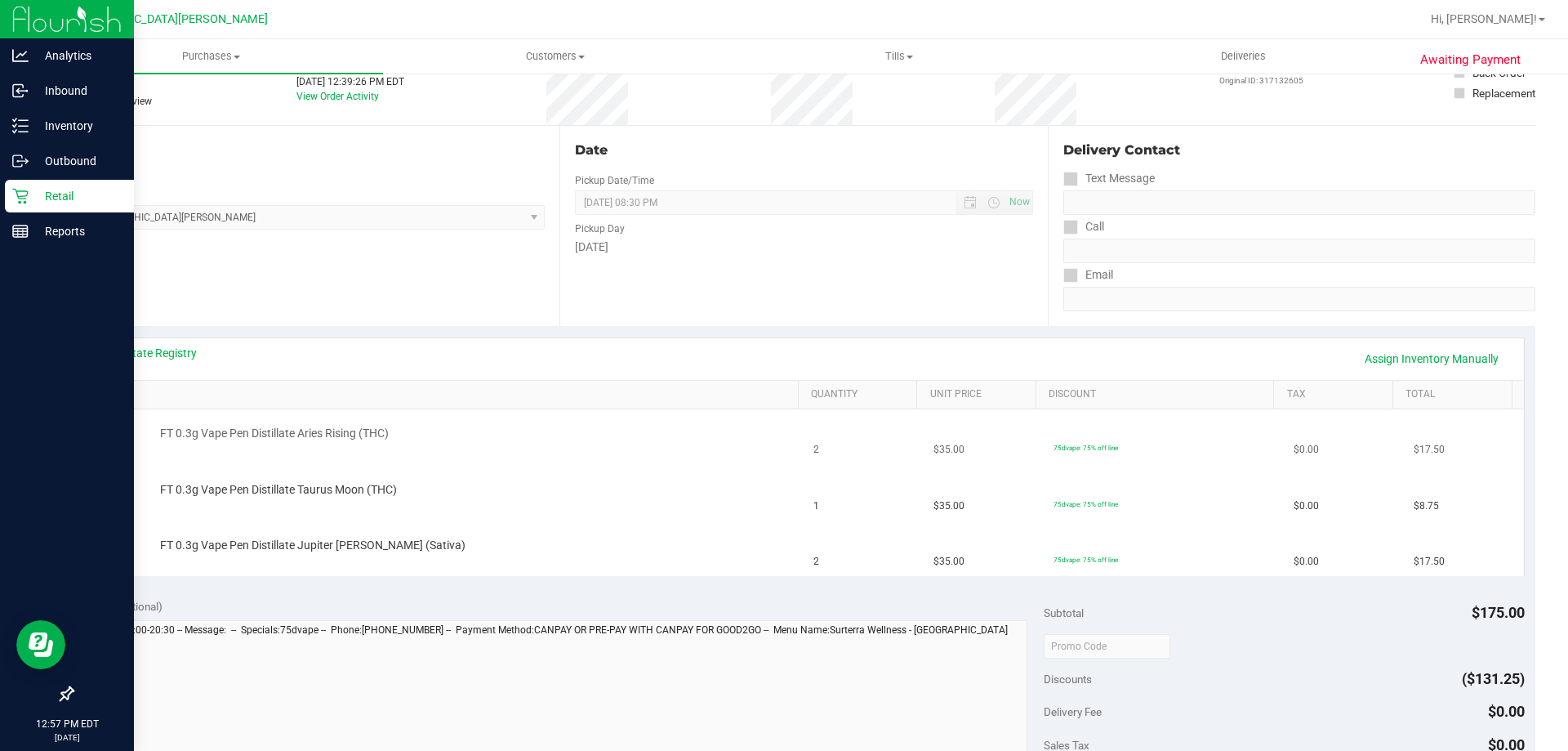
scroll to position [163, 0]
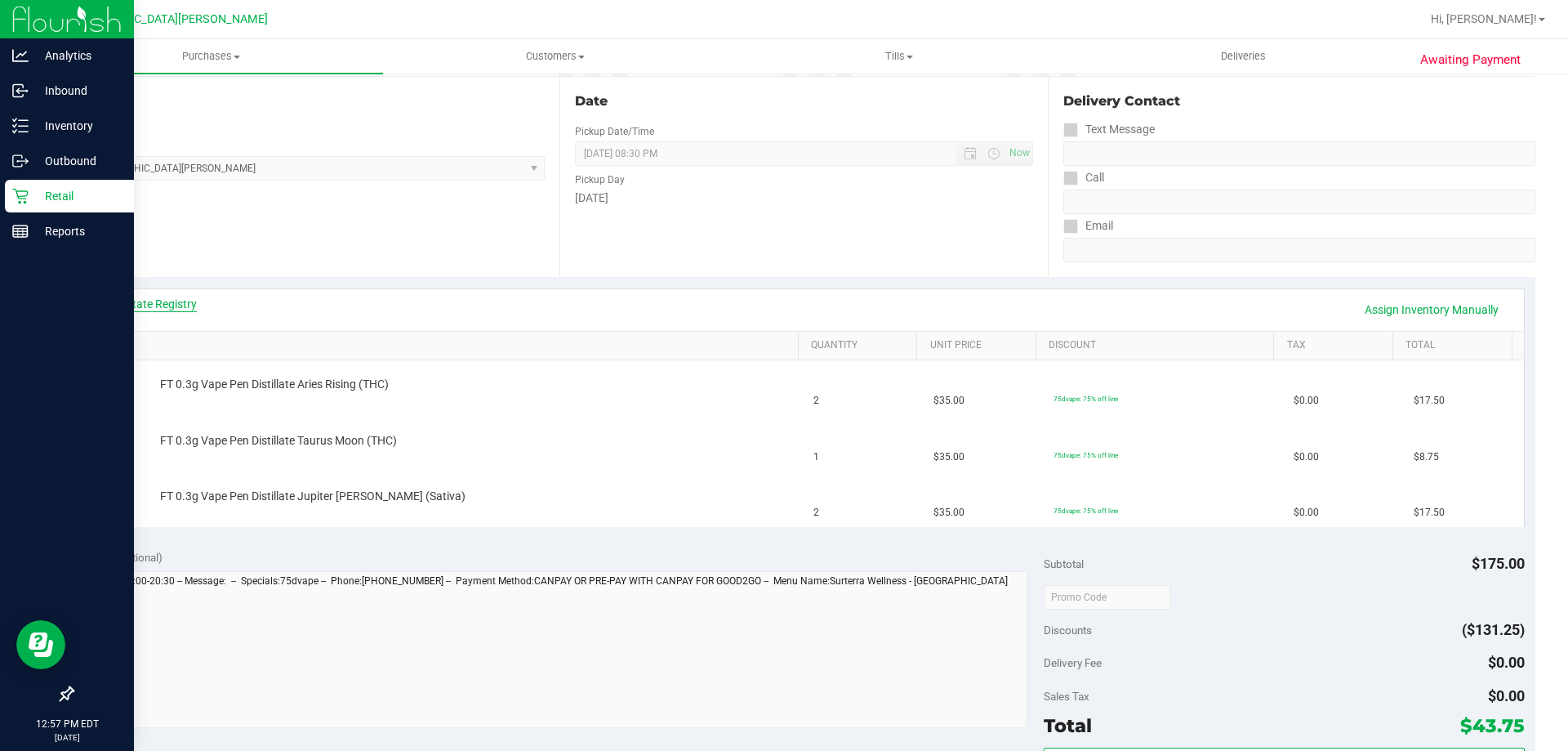
click at [136, 305] on link "View State Registry" at bounding box center [147, 303] width 98 height 16
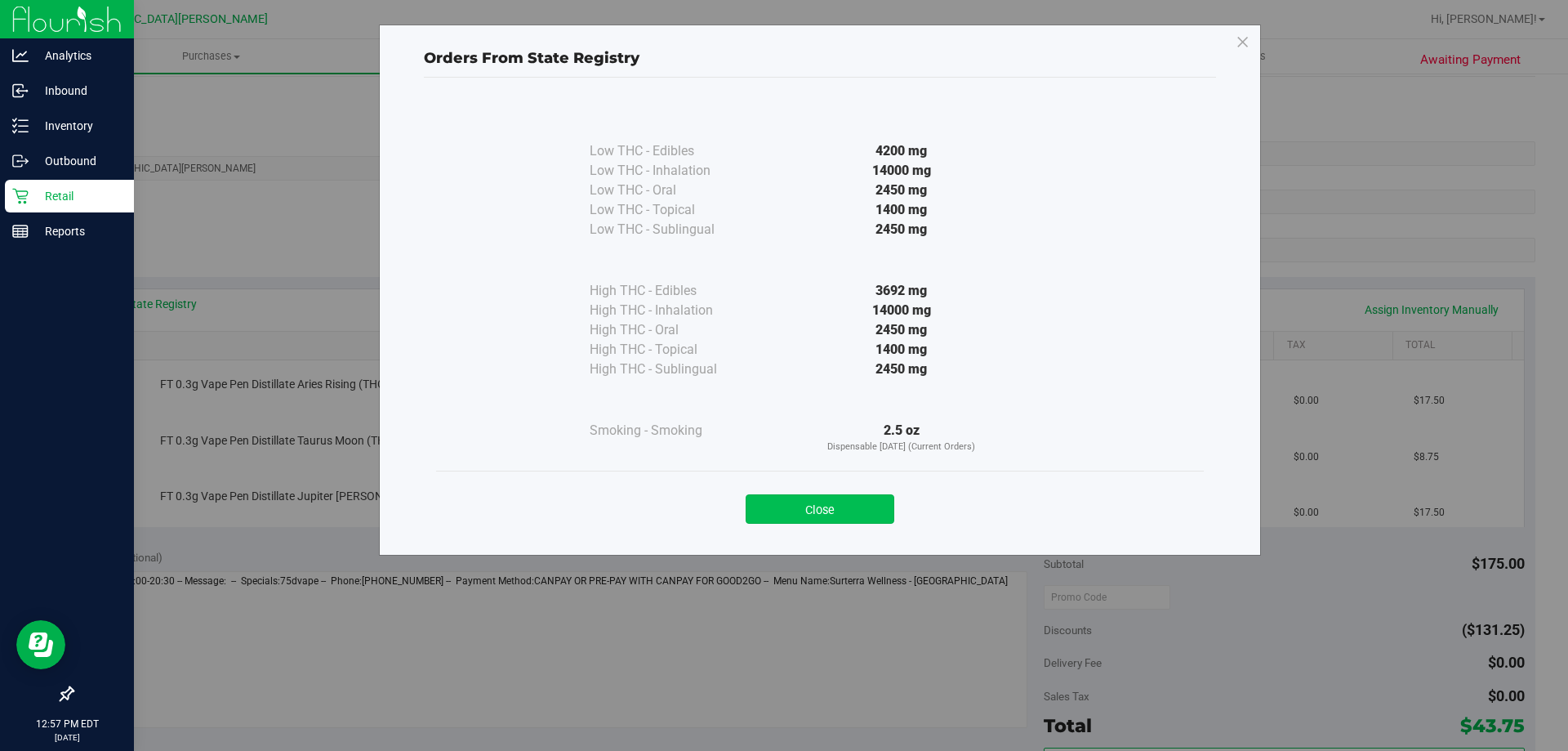
click at [799, 494] on button "Close" at bounding box center [820, 508] width 148 height 29
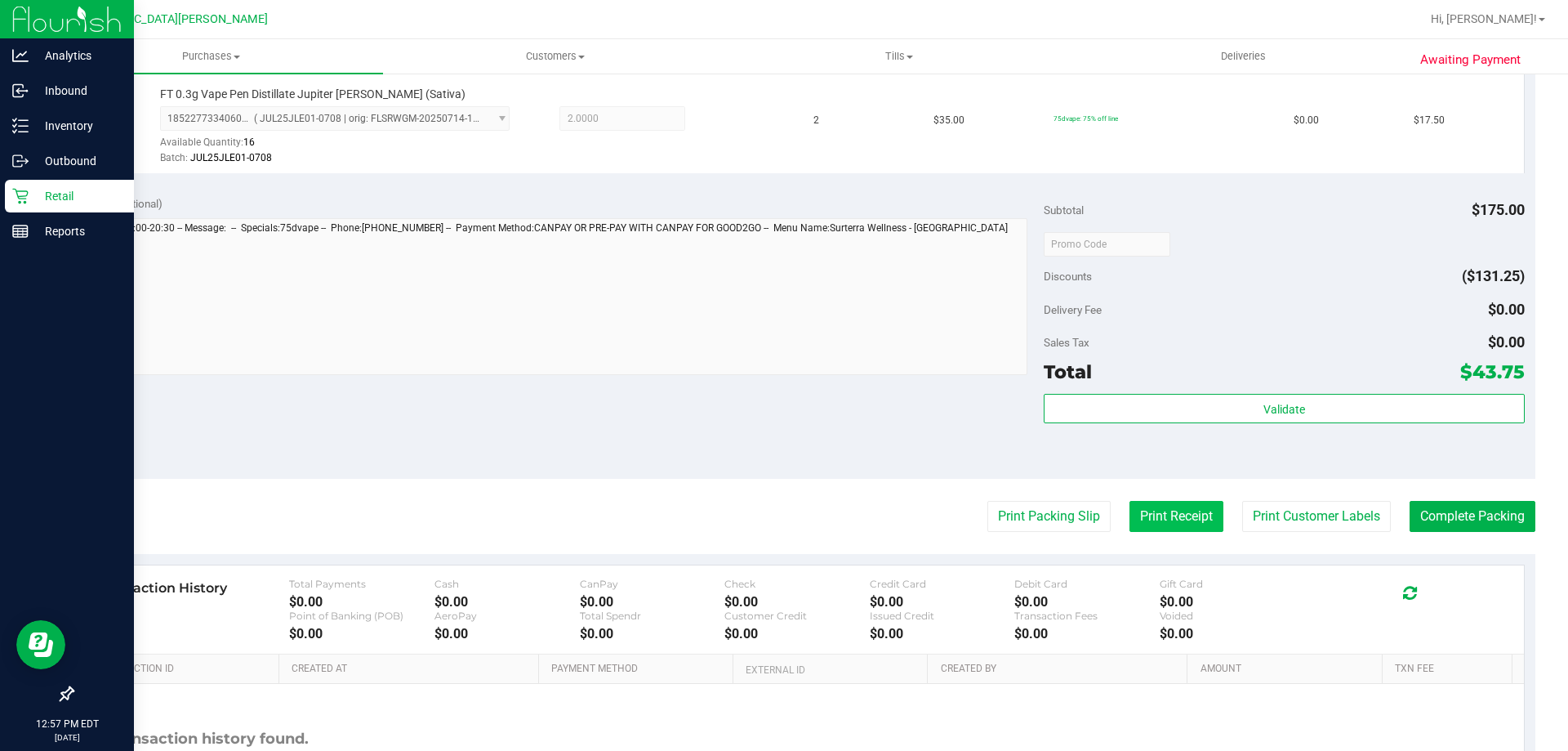
scroll to position [735, 0]
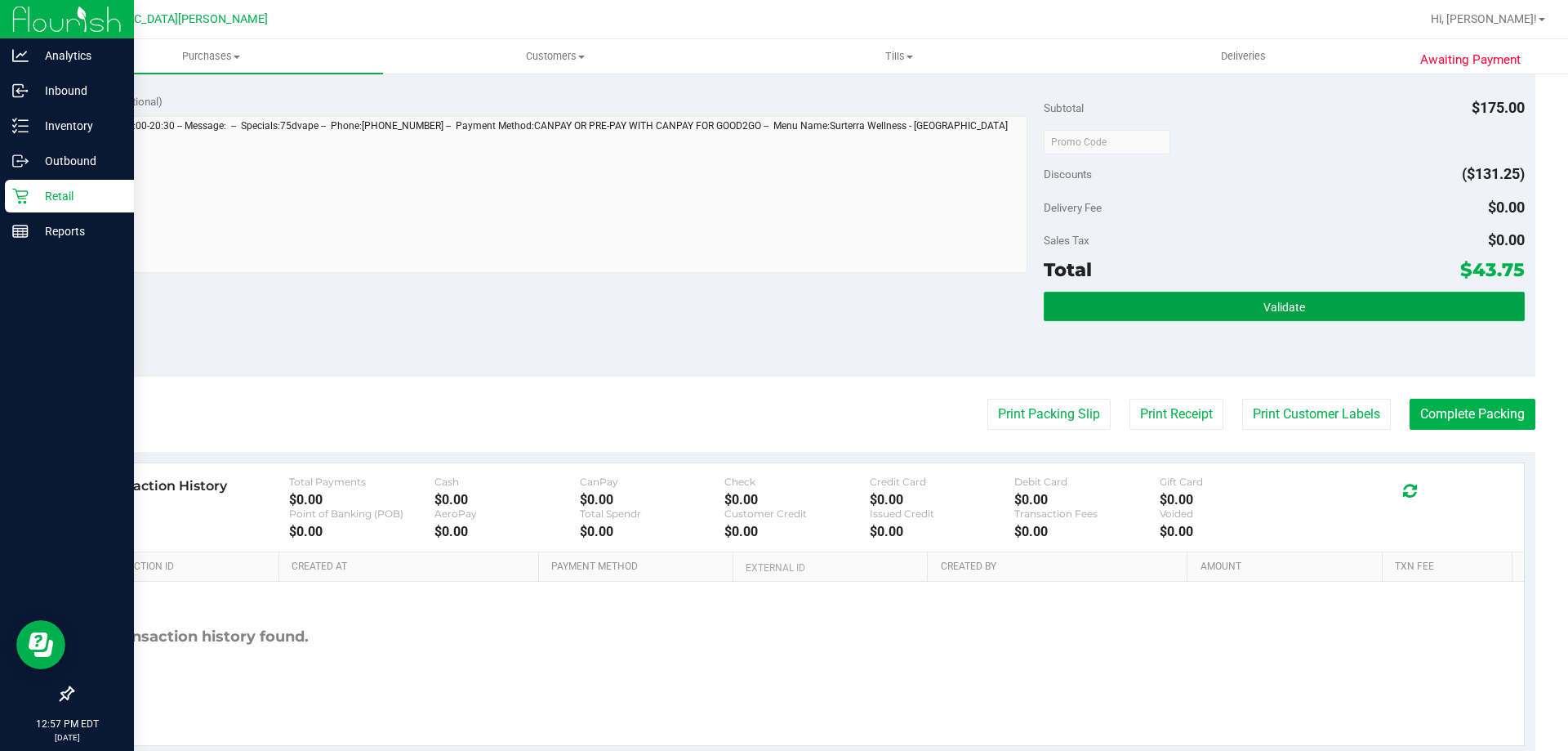
click at [1147, 302] on button "Validate" at bounding box center [1284, 306] width 480 height 29
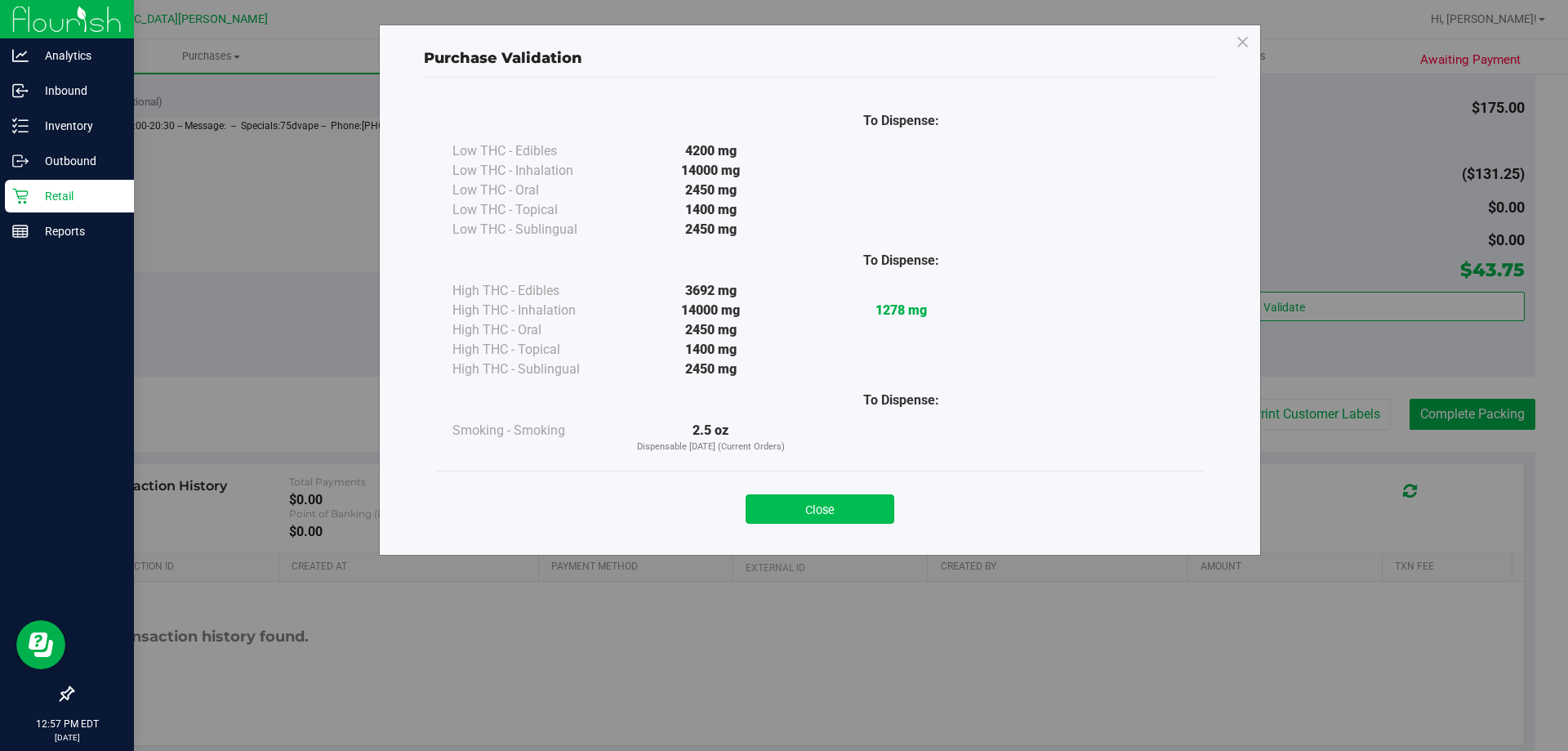
click at [845, 509] on button "Close" at bounding box center [820, 508] width 148 height 29
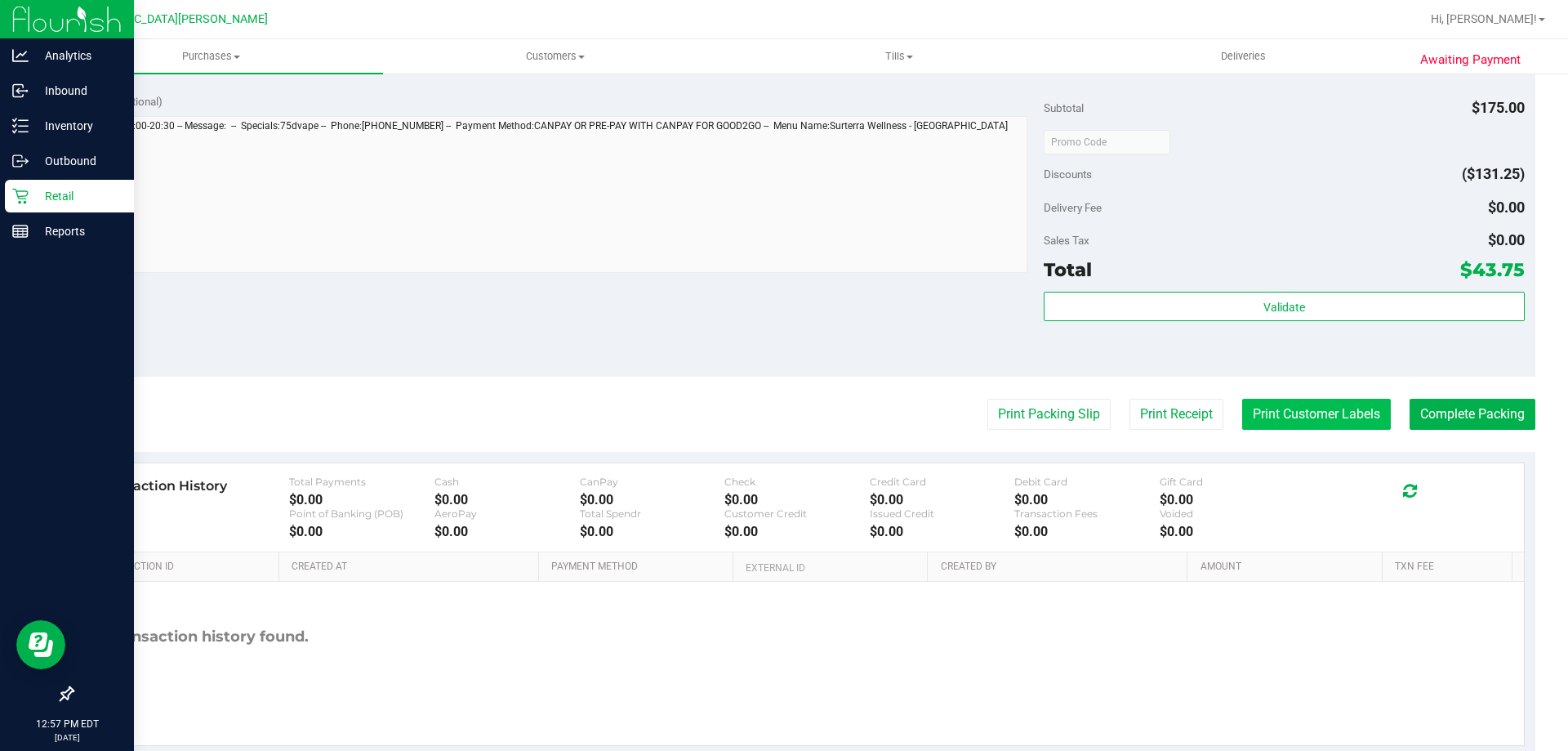
click at [1264, 403] on button "Print Customer Labels" at bounding box center [1317, 414] width 148 height 31
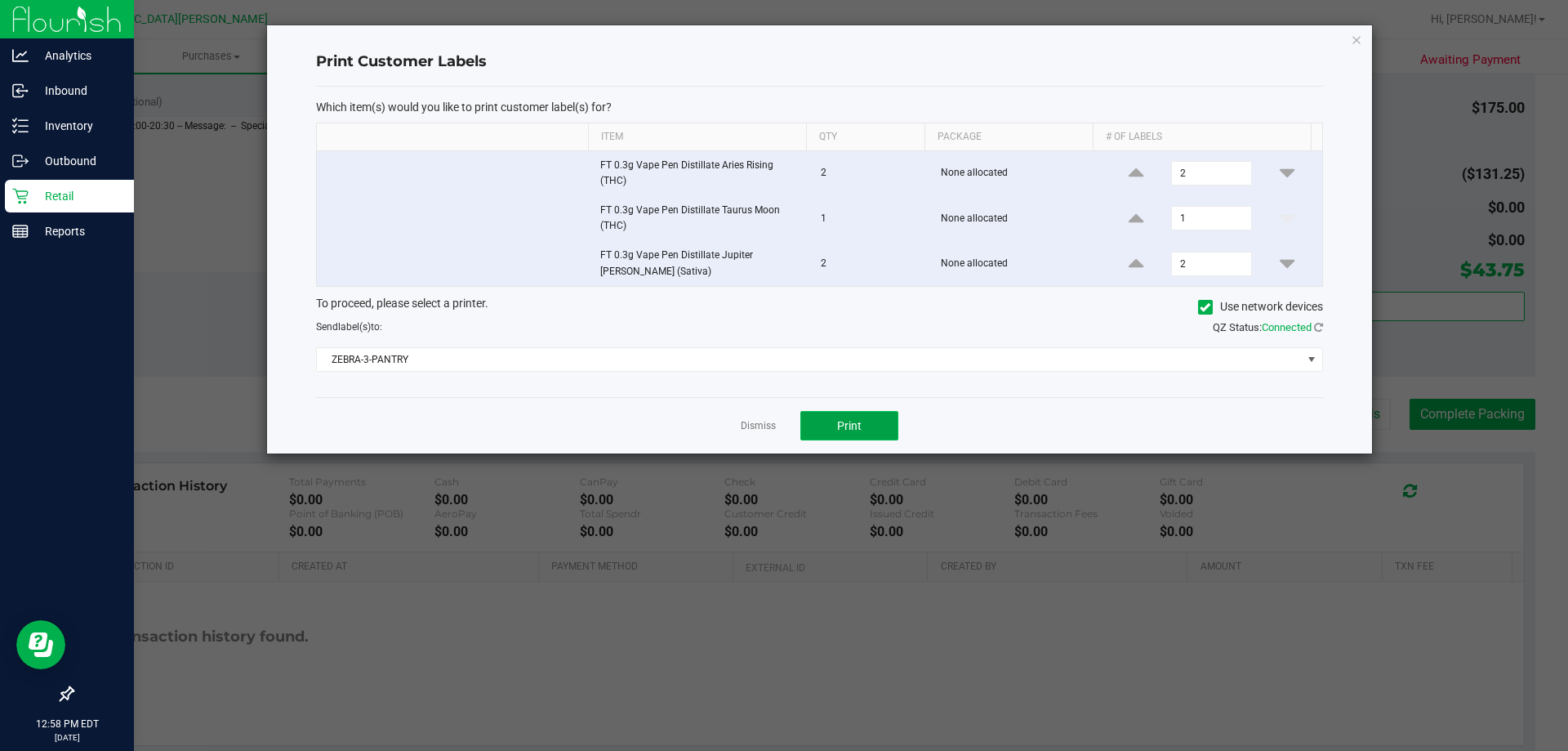
click at [863, 433] on button "Print" at bounding box center [849, 425] width 98 height 29
click at [758, 429] on link "Dismiss" at bounding box center [757, 425] width 35 height 14
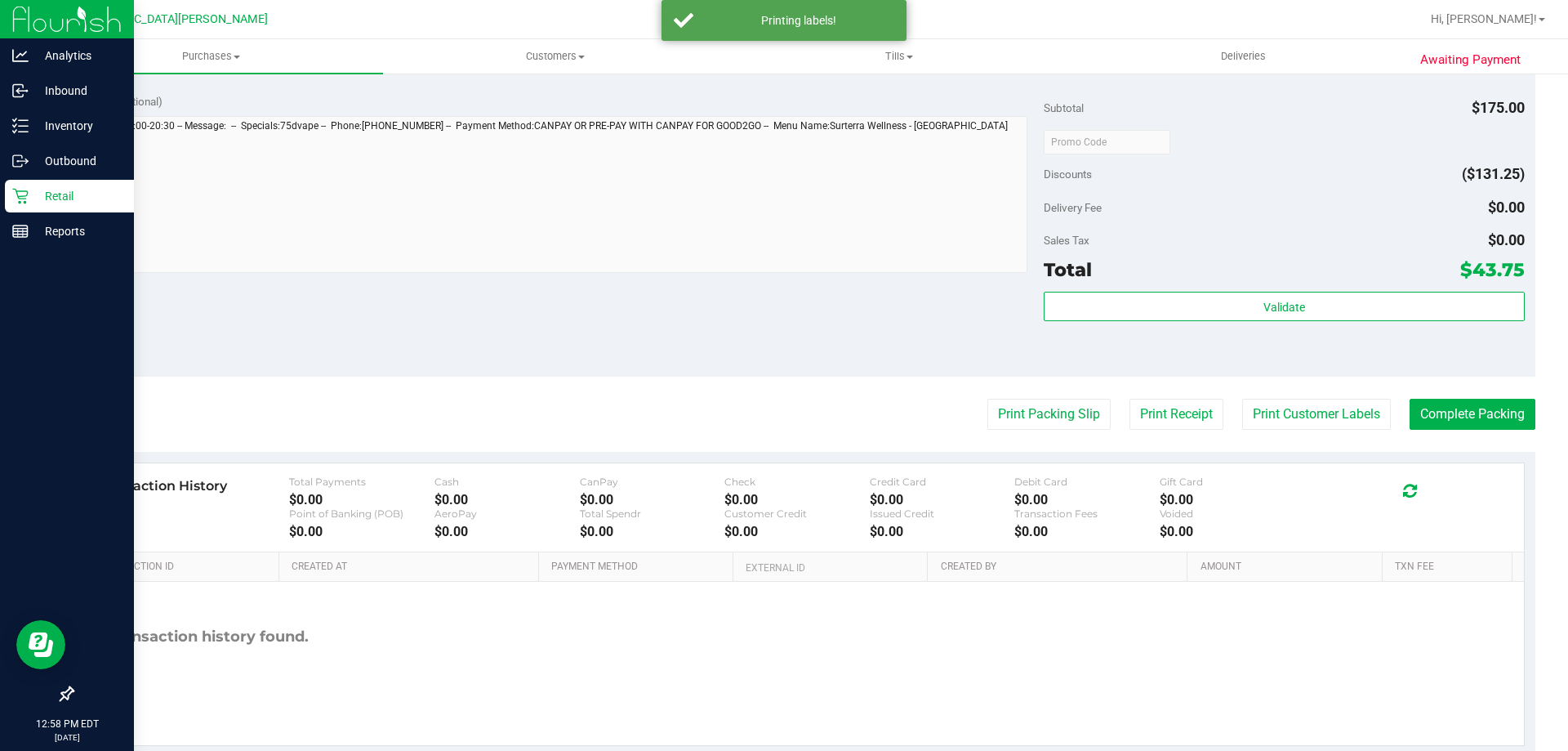
click at [676, 328] on div "Notes (optional) Subtotal $175.00 Discounts ($131.25) Delivery Fee $0.00 Sales …" at bounding box center [803, 229] width 1463 height 294
click at [1436, 421] on button "Complete Packing" at bounding box center [1472, 414] width 126 height 31
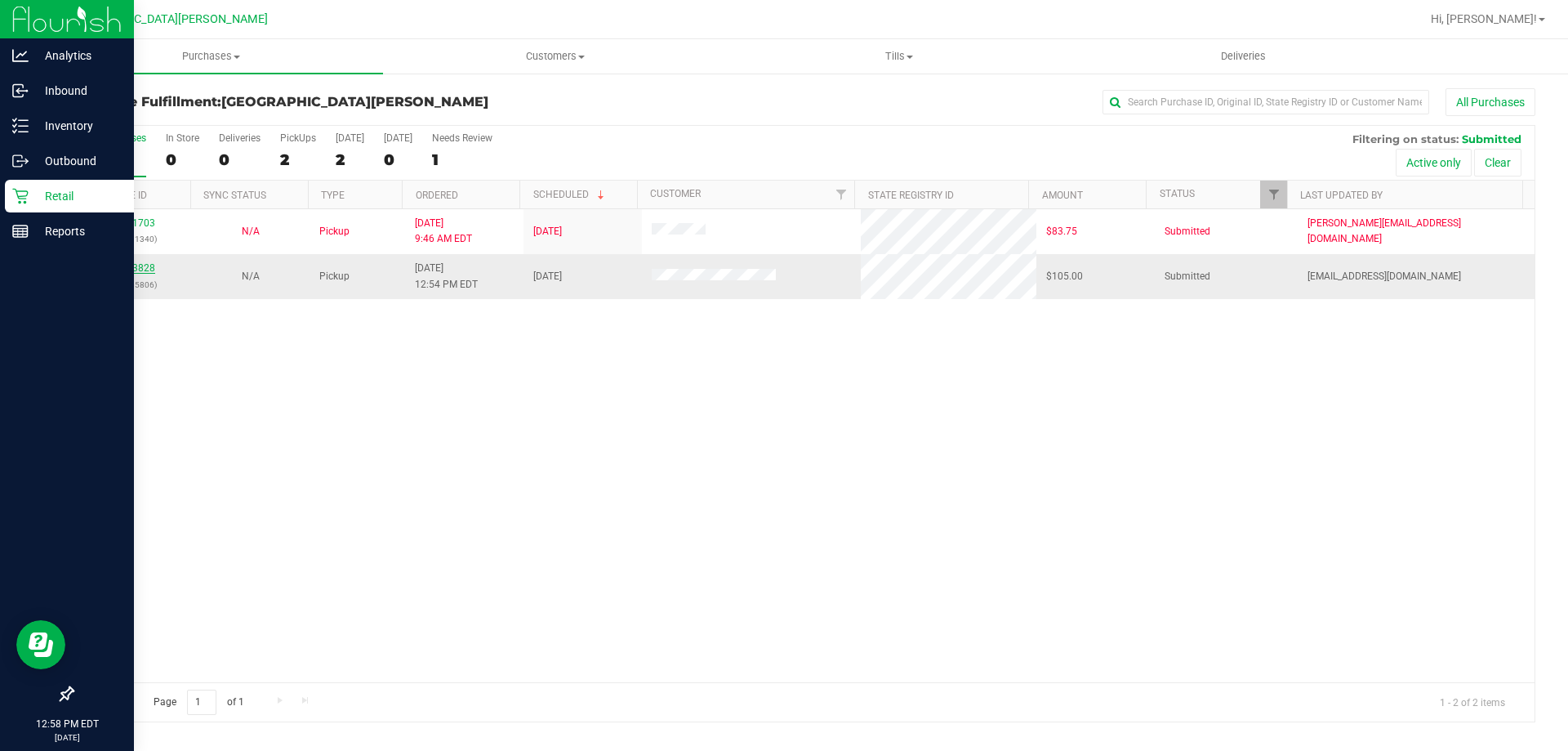
click at [127, 266] on link "11843828" at bounding box center [132, 268] width 46 height 11
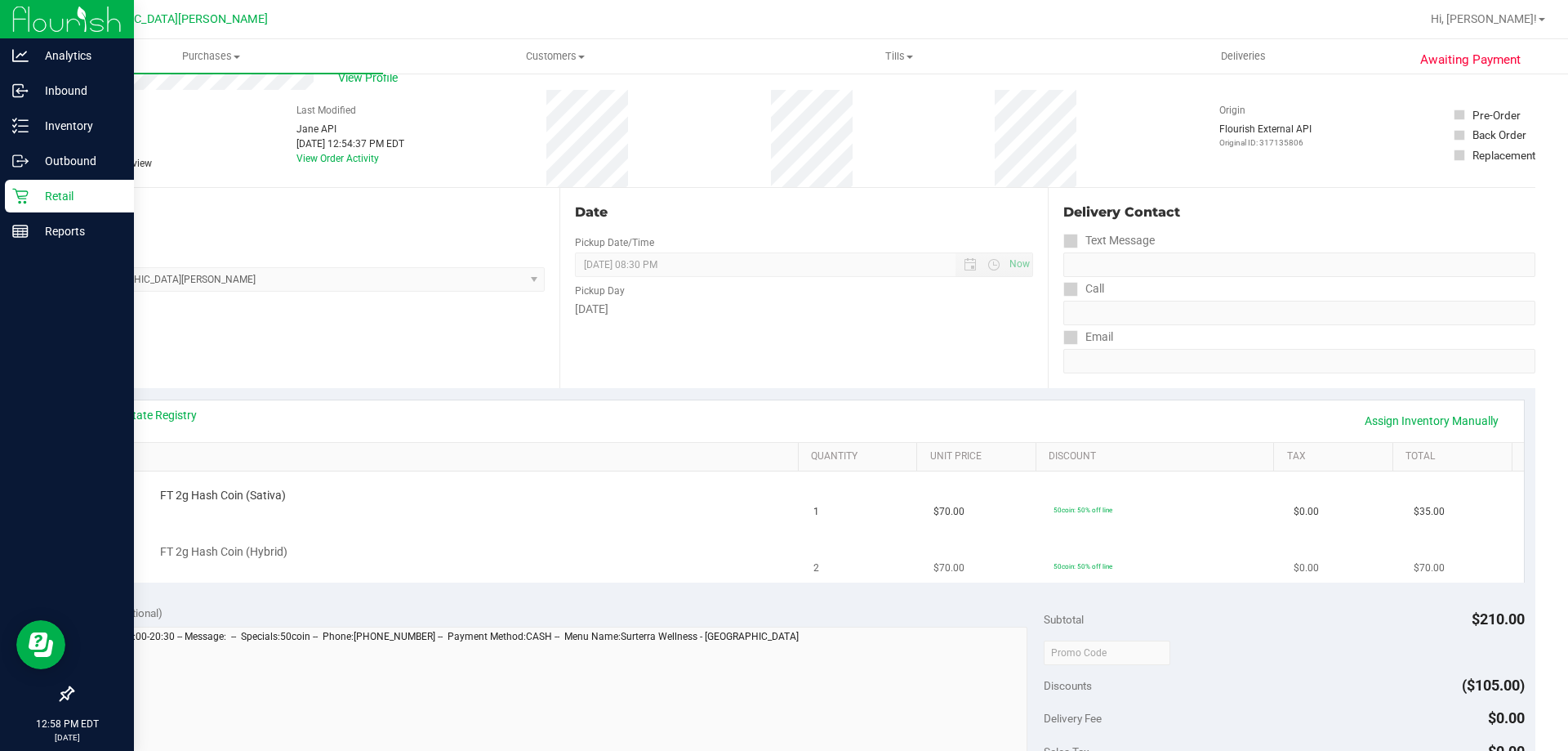
scroll to position [82, 0]
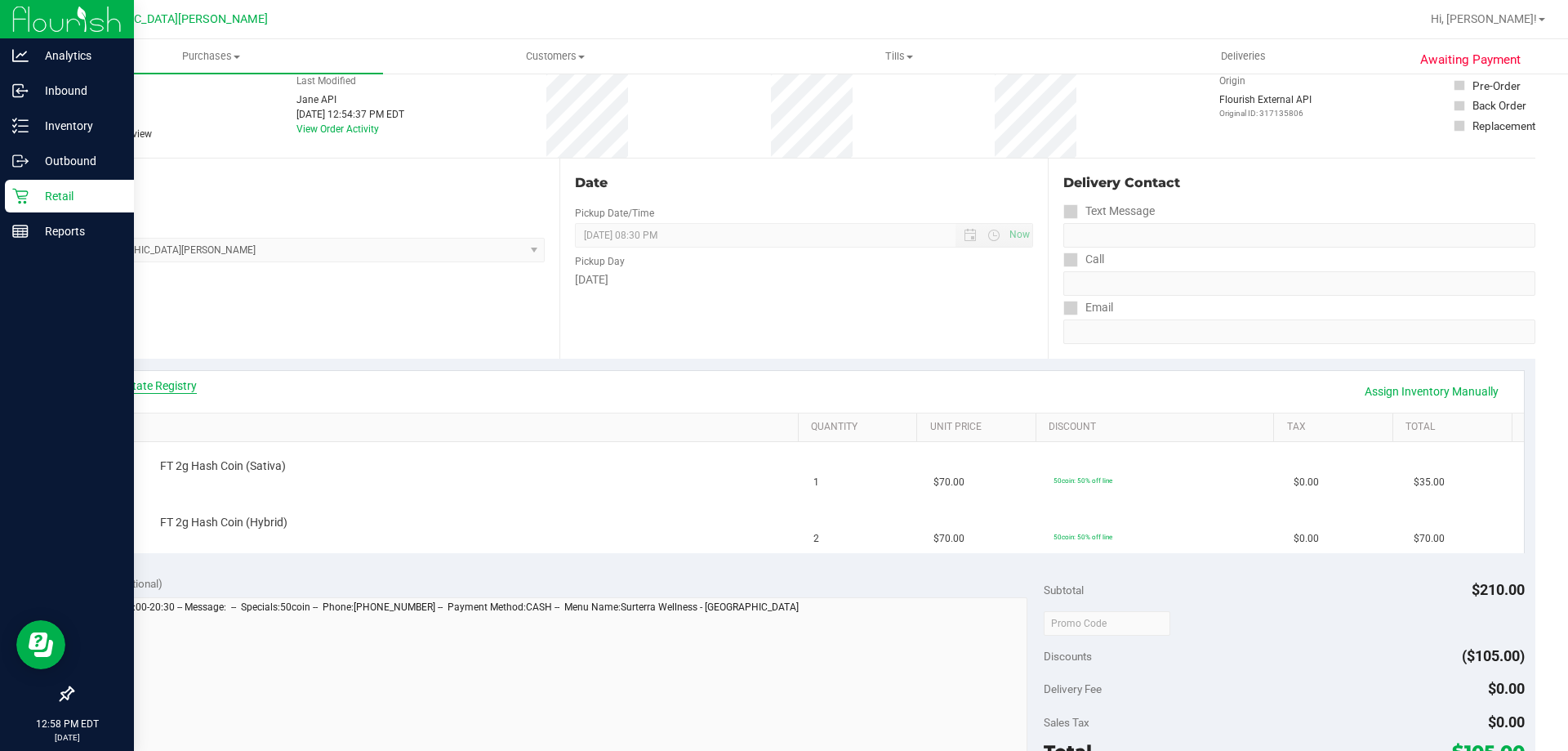
click at [178, 385] on link "View State Registry" at bounding box center [147, 385] width 98 height 16
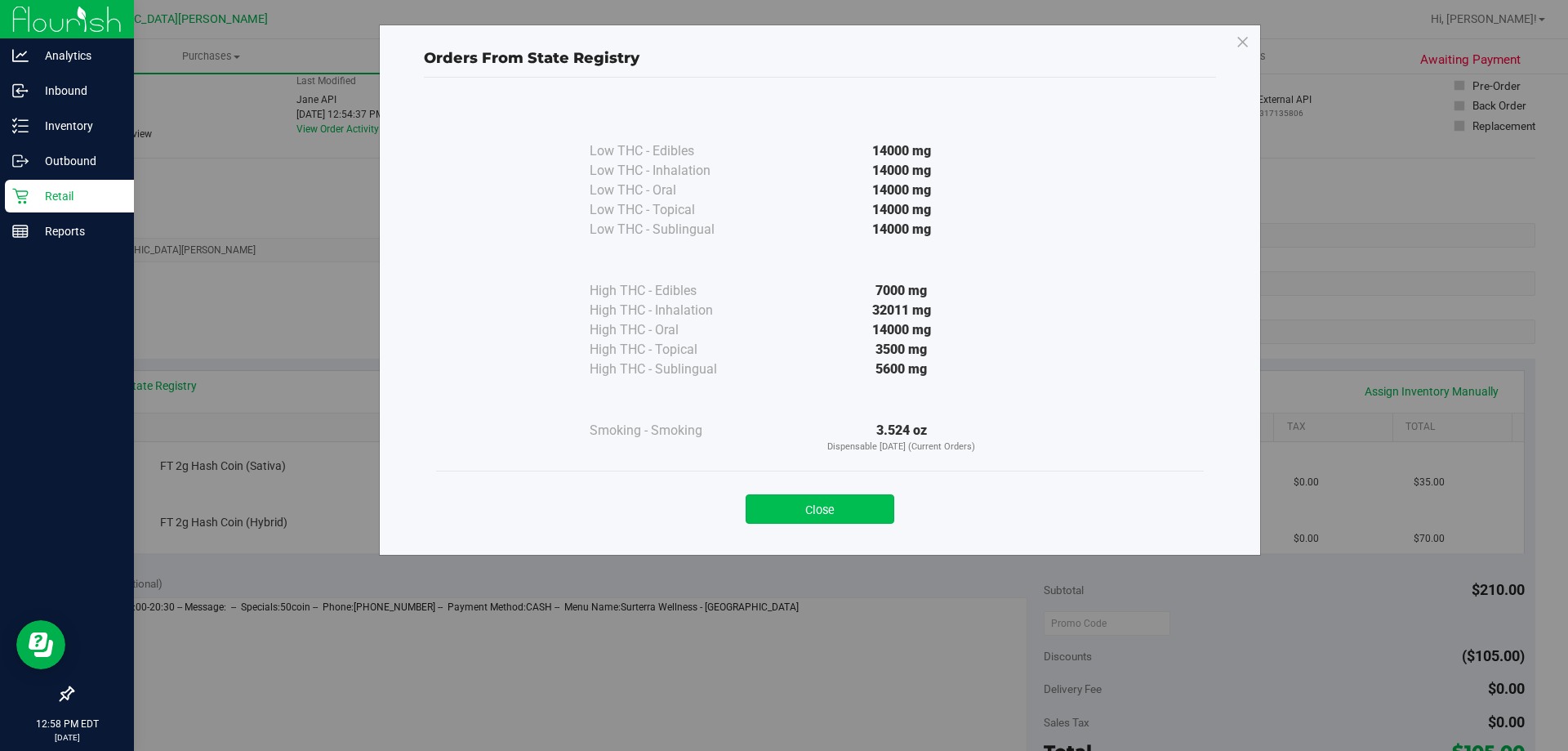
click at [856, 499] on button "Close" at bounding box center [820, 508] width 148 height 29
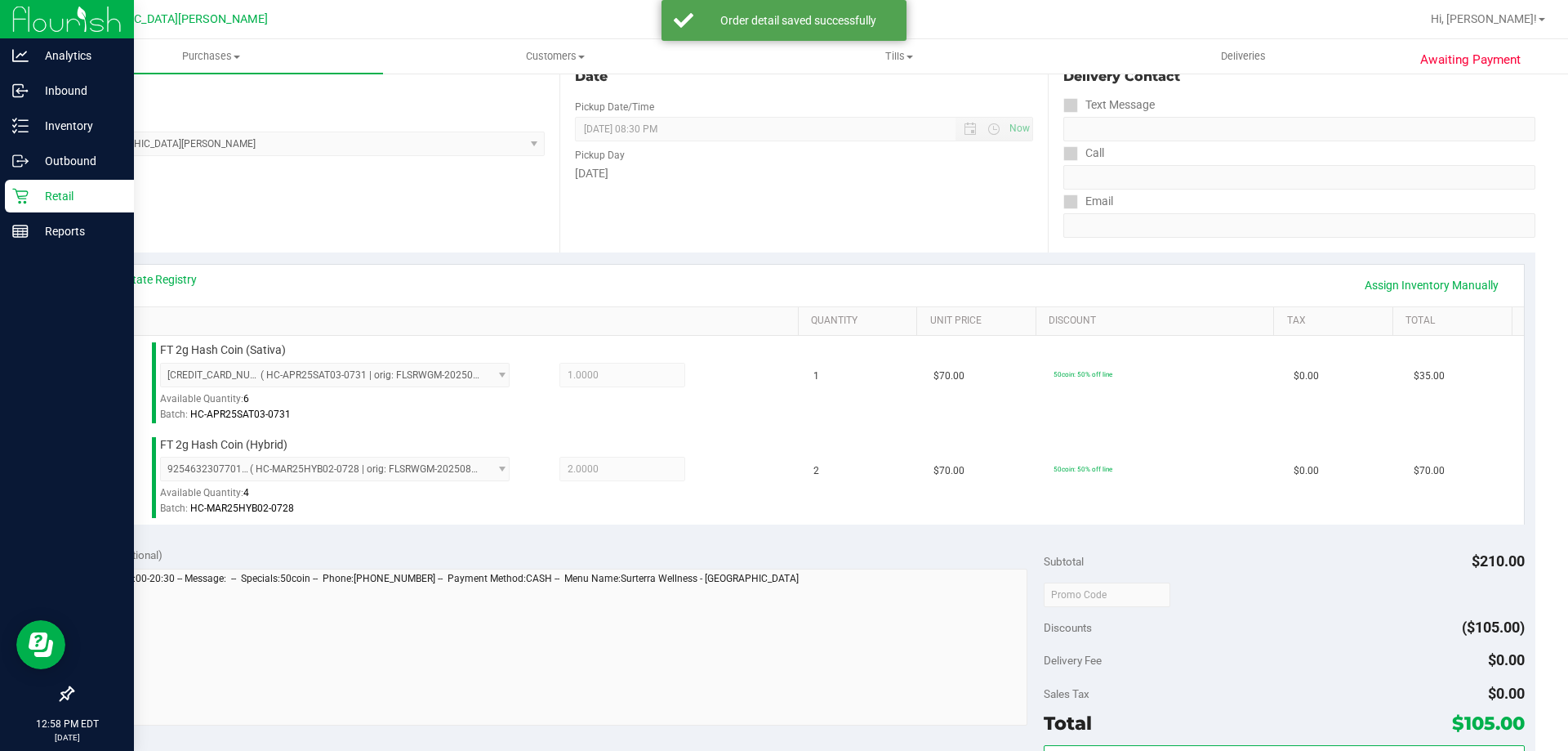
scroll to position [408, 0]
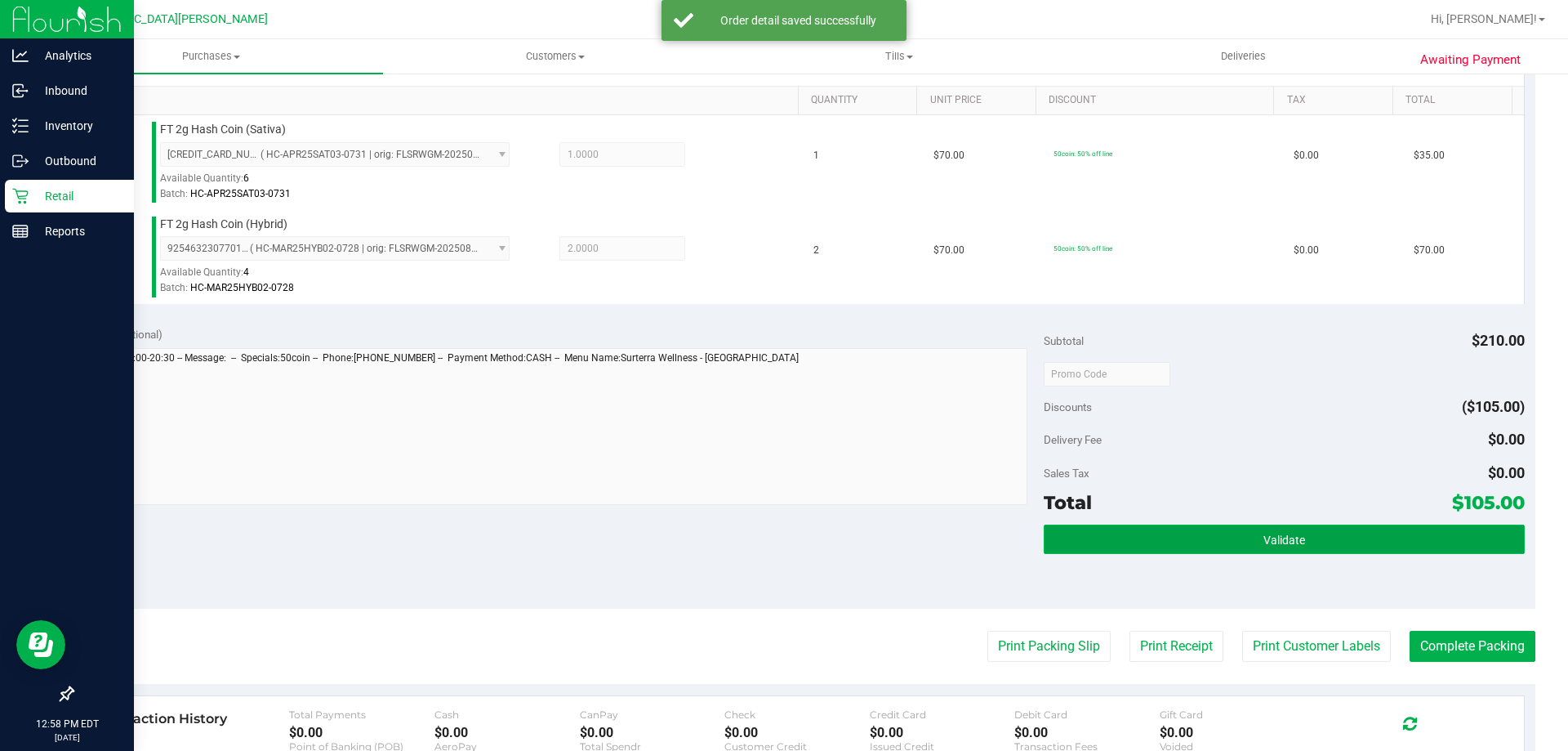
click at [1308, 549] on button "Validate" at bounding box center [1284, 539] width 480 height 29
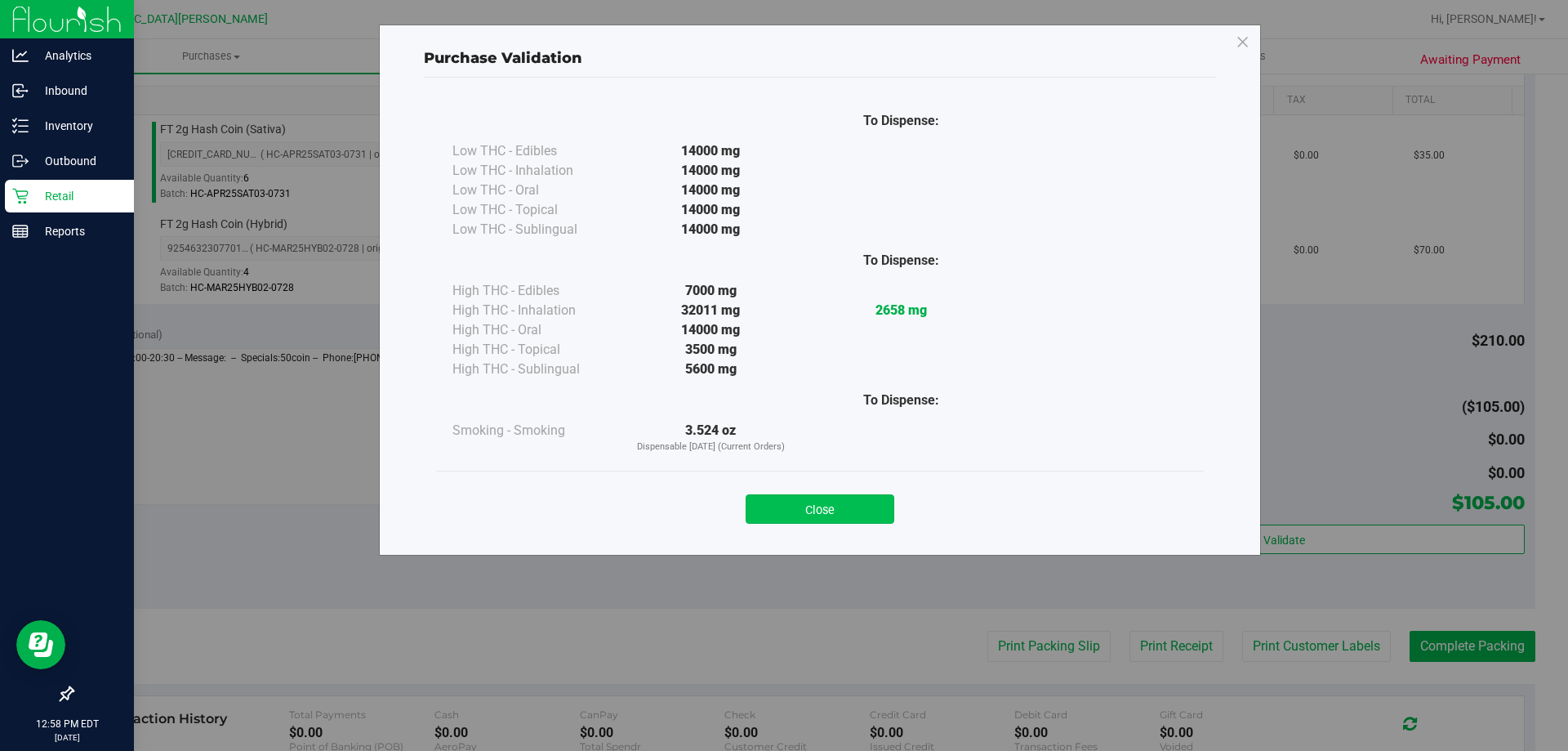
click at [820, 507] on button "Close" at bounding box center [820, 508] width 148 height 29
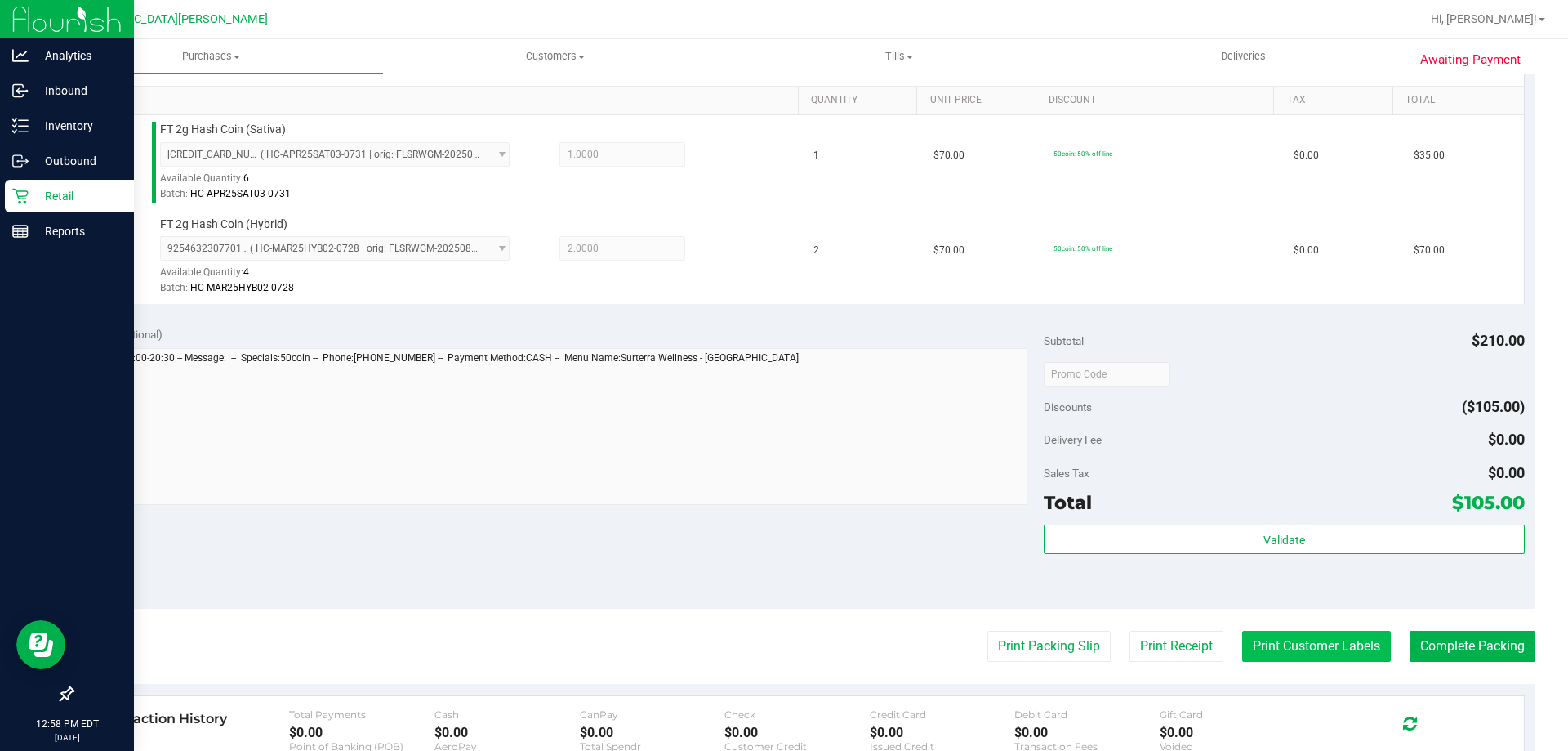
click at [1271, 644] on button "Print Customer Labels" at bounding box center [1317, 646] width 148 height 31
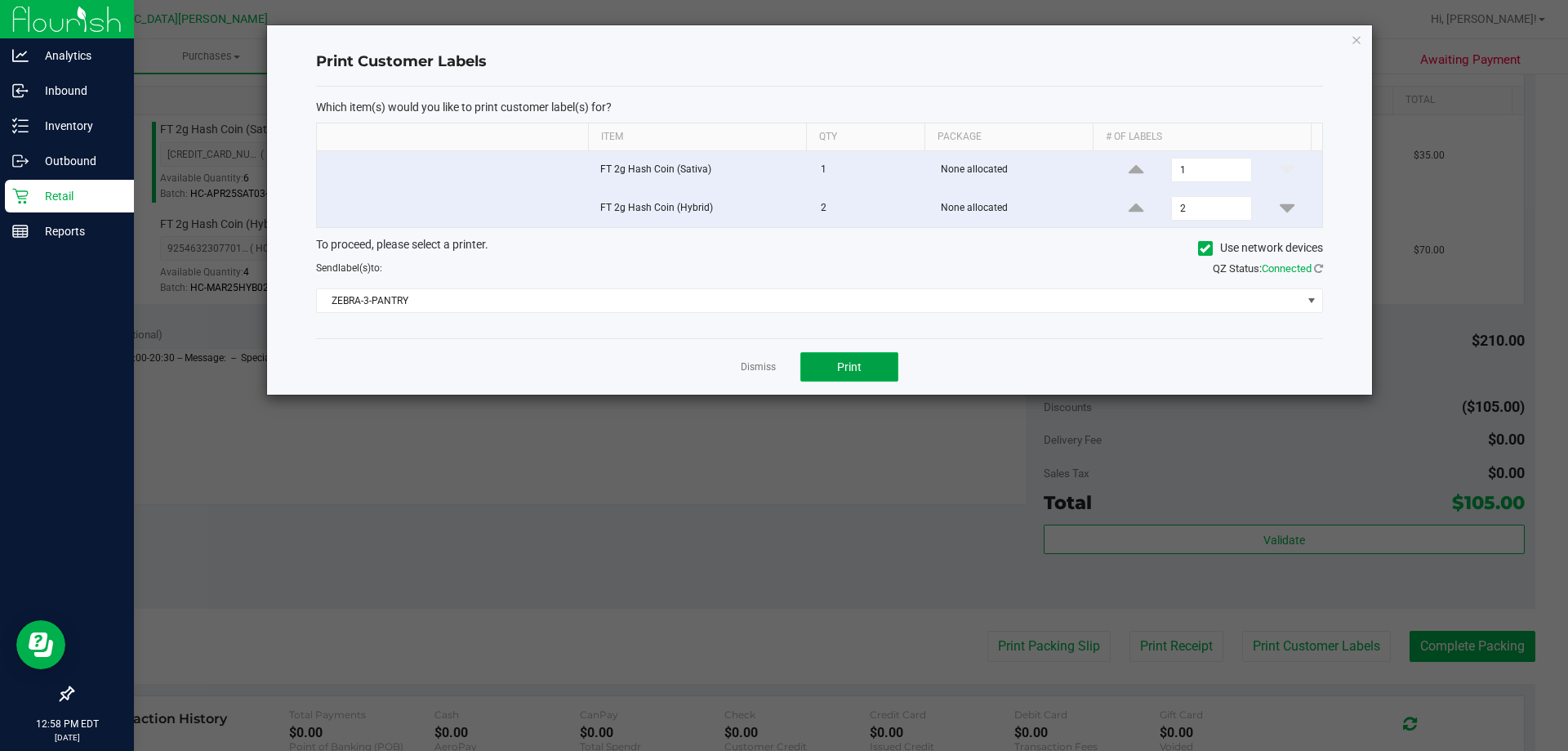
click at [883, 368] on button "Print" at bounding box center [849, 366] width 98 height 29
click at [769, 362] on link "Dismiss" at bounding box center [757, 367] width 35 height 14
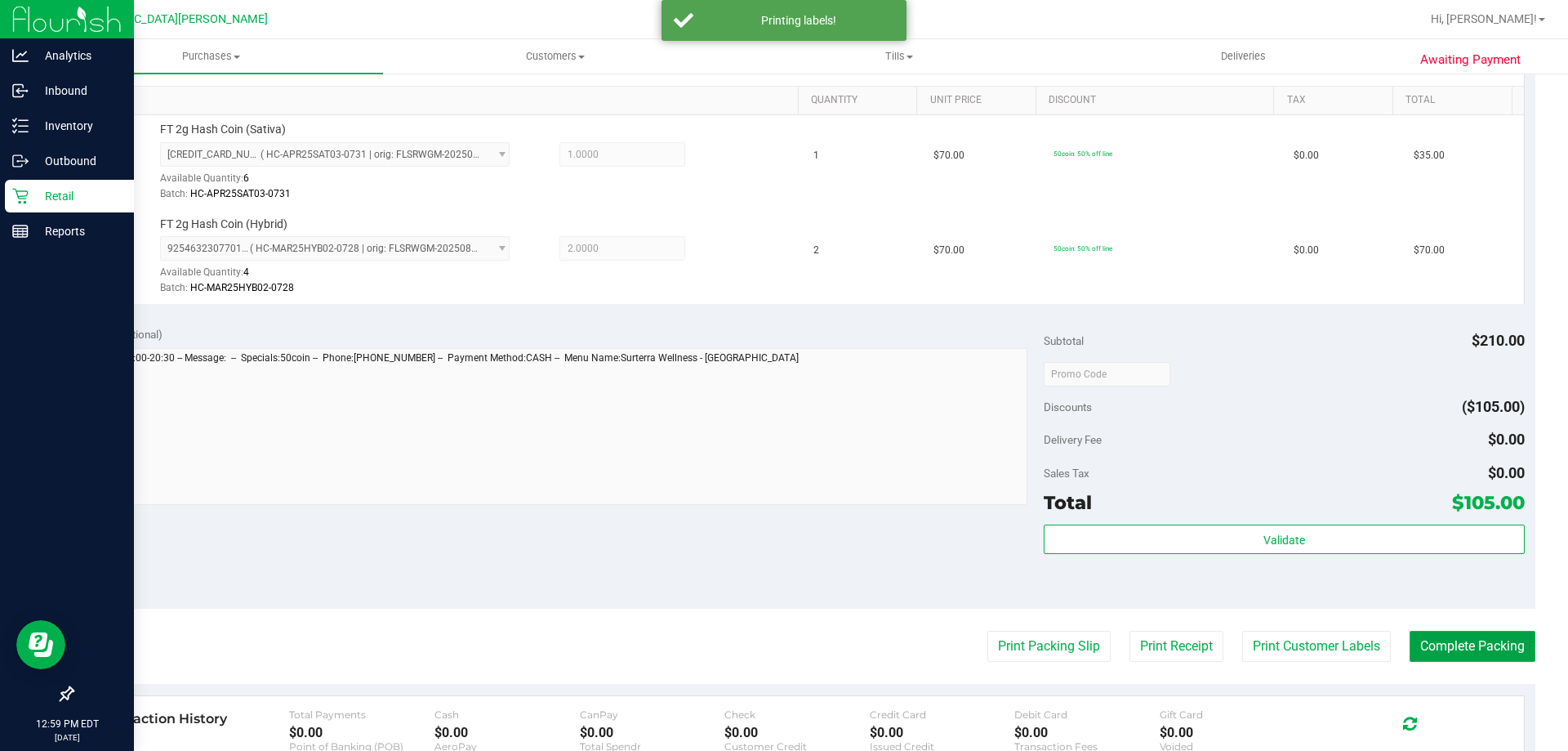
click at [1444, 633] on button "Complete Packing" at bounding box center [1472, 646] width 126 height 31
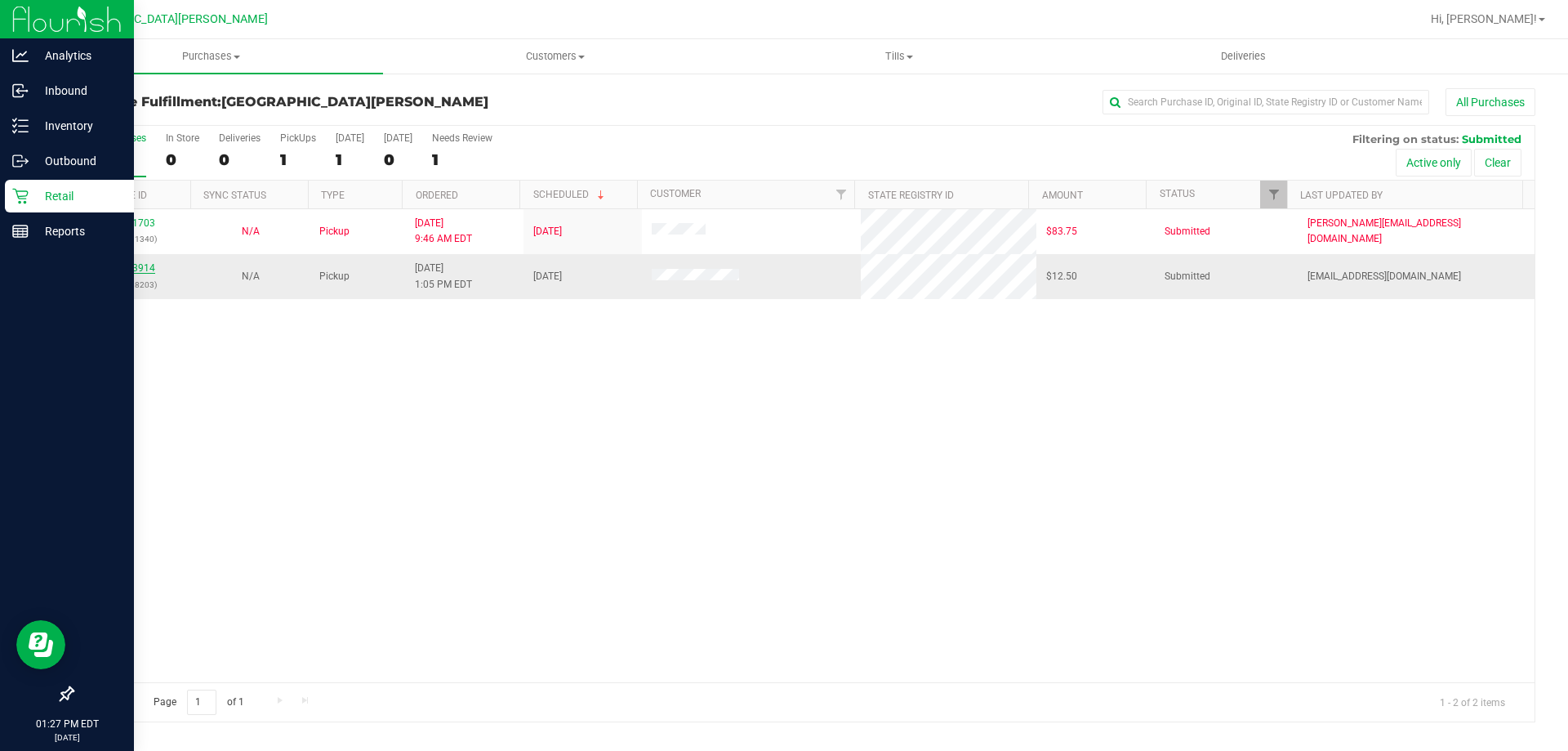
click at [142, 268] on link "11843914" at bounding box center [132, 268] width 46 height 11
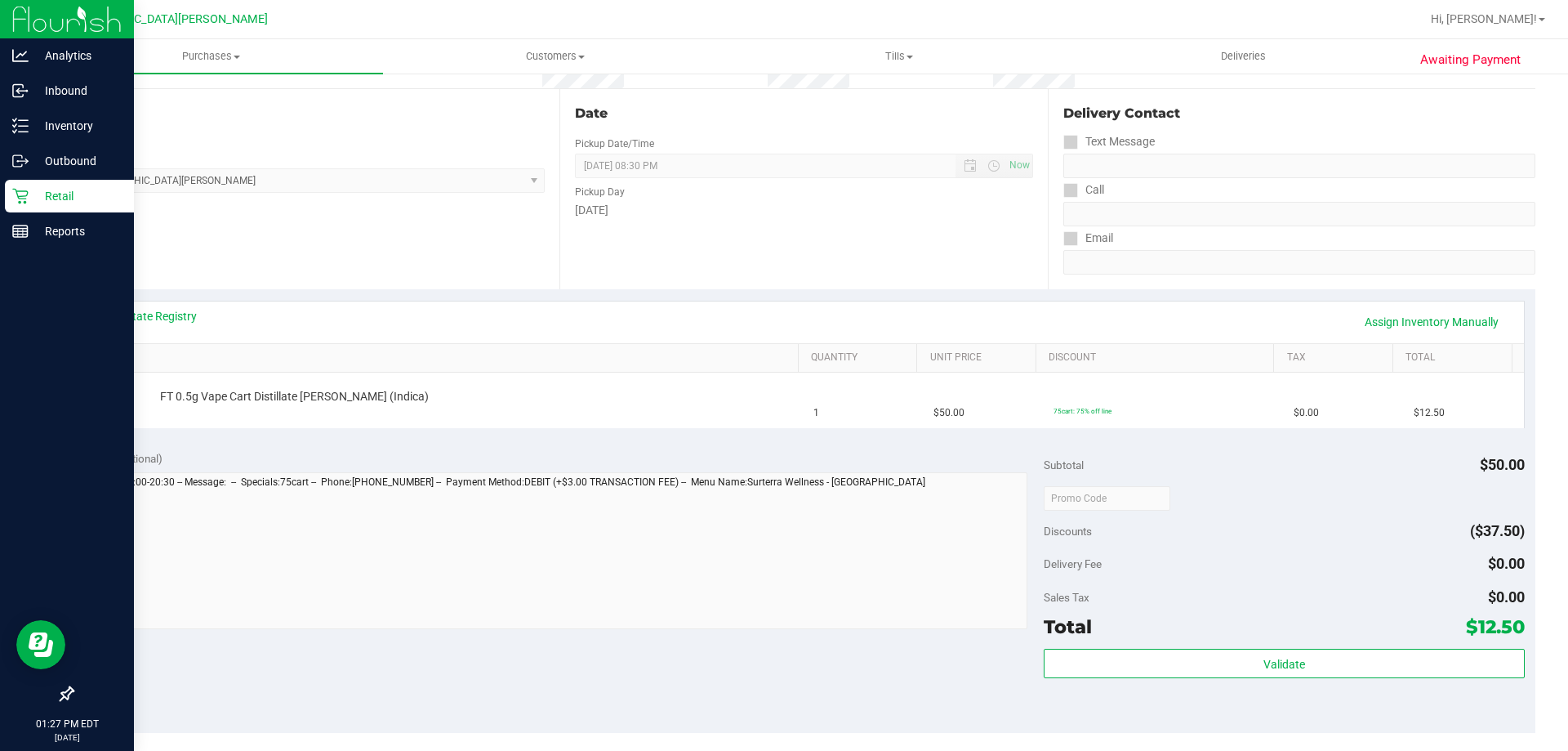
scroll to position [163, 0]
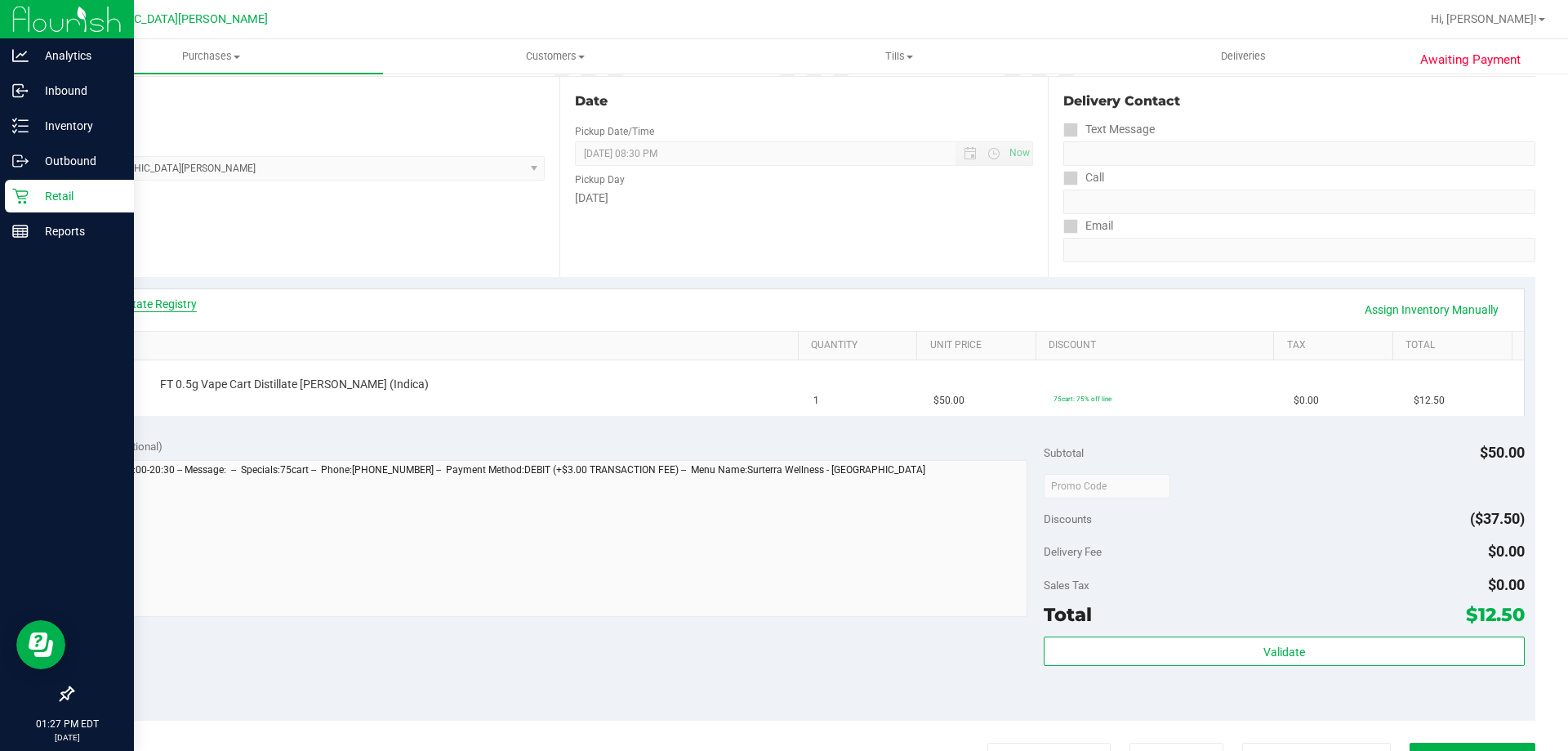
click at [160, 302] on link "View State Registry" at bounding box center [147, 303] width 98 height 16
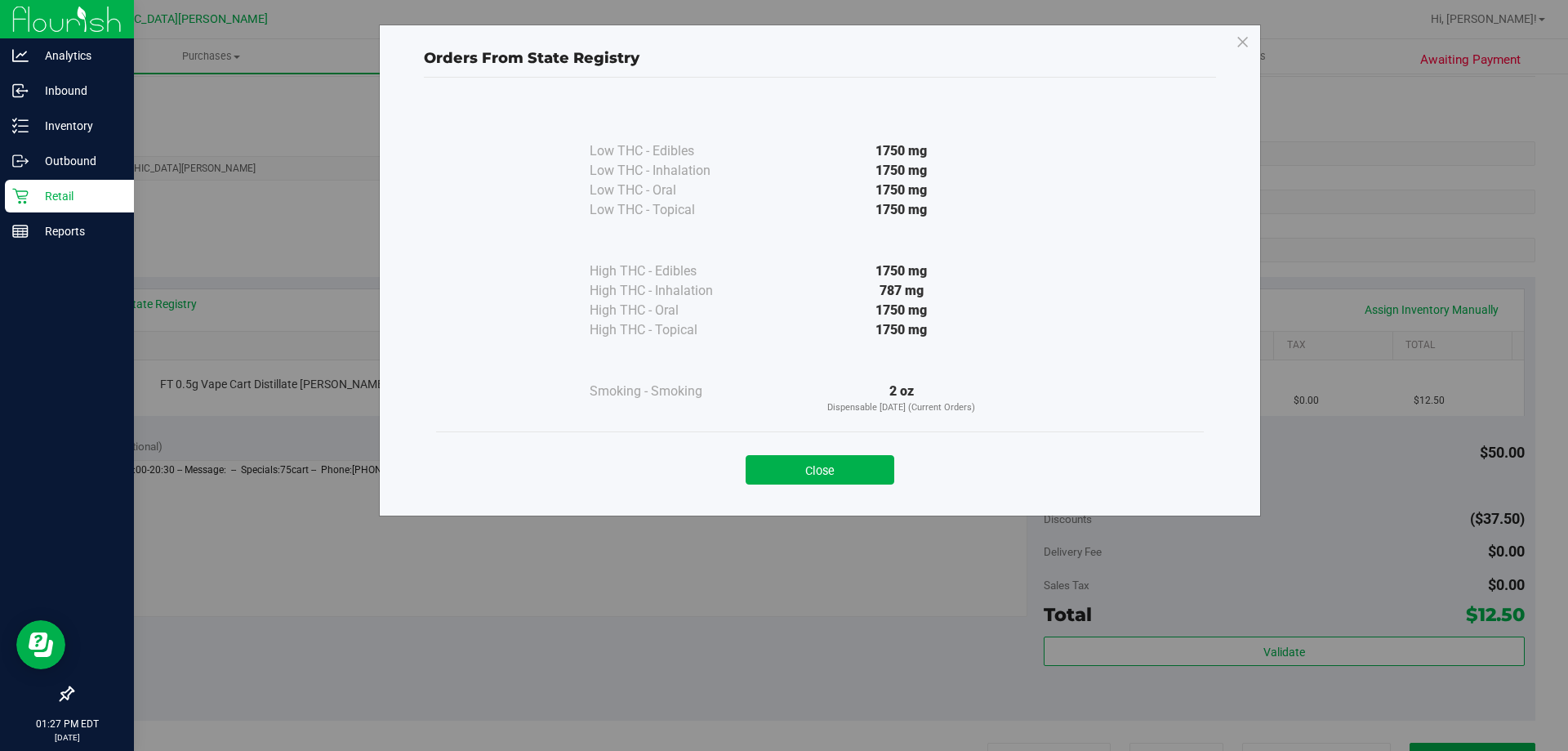
click at [840, 487] on div "Close" at bounding box center [820, 464] width 768 height 66
click at [828, 450] on div "Close" at bounding box center [820, 465] width 743 height 41
click at [823, 466] on button "Close" at bounding box center [820, 469] width 148 height 29
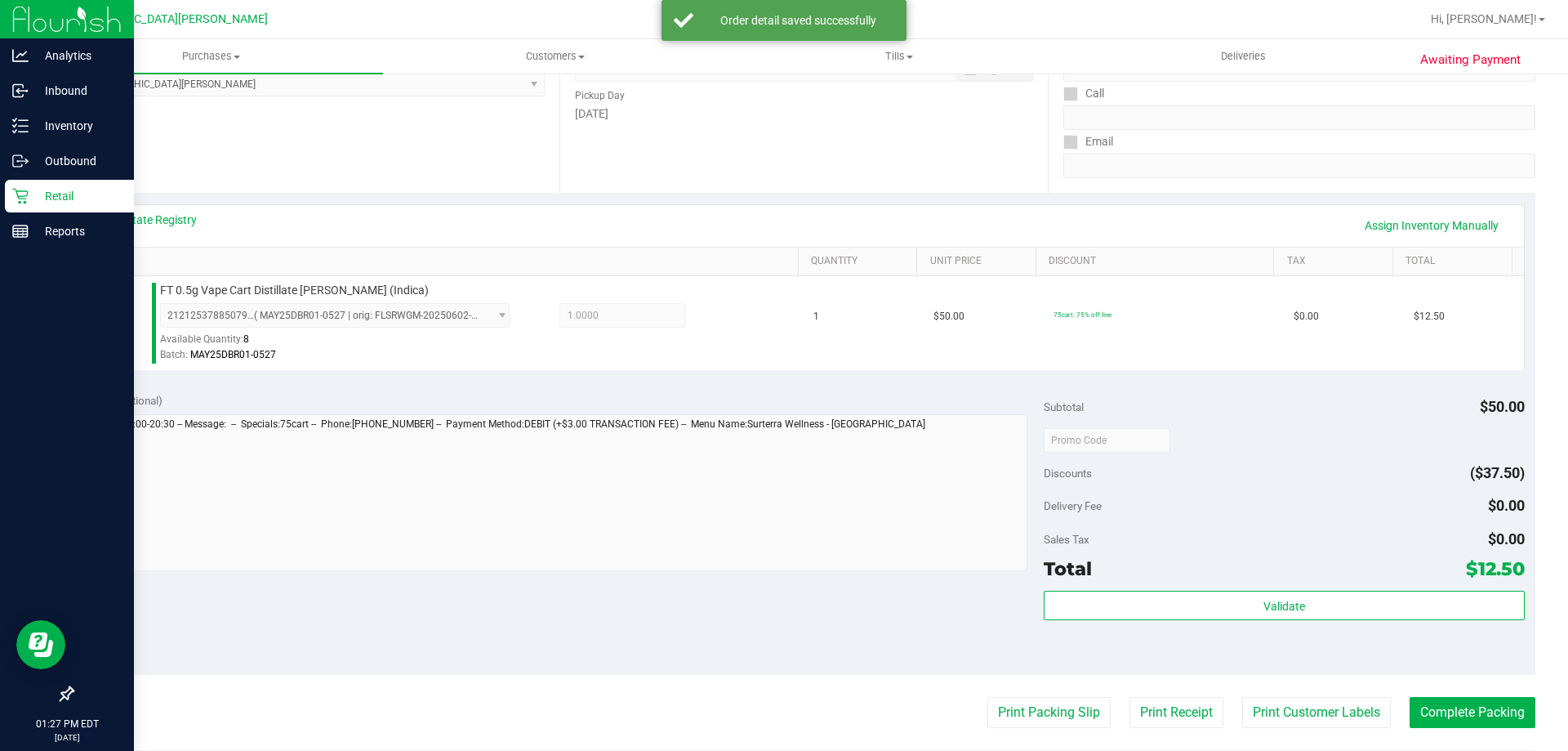
scroll to position [327, 0]
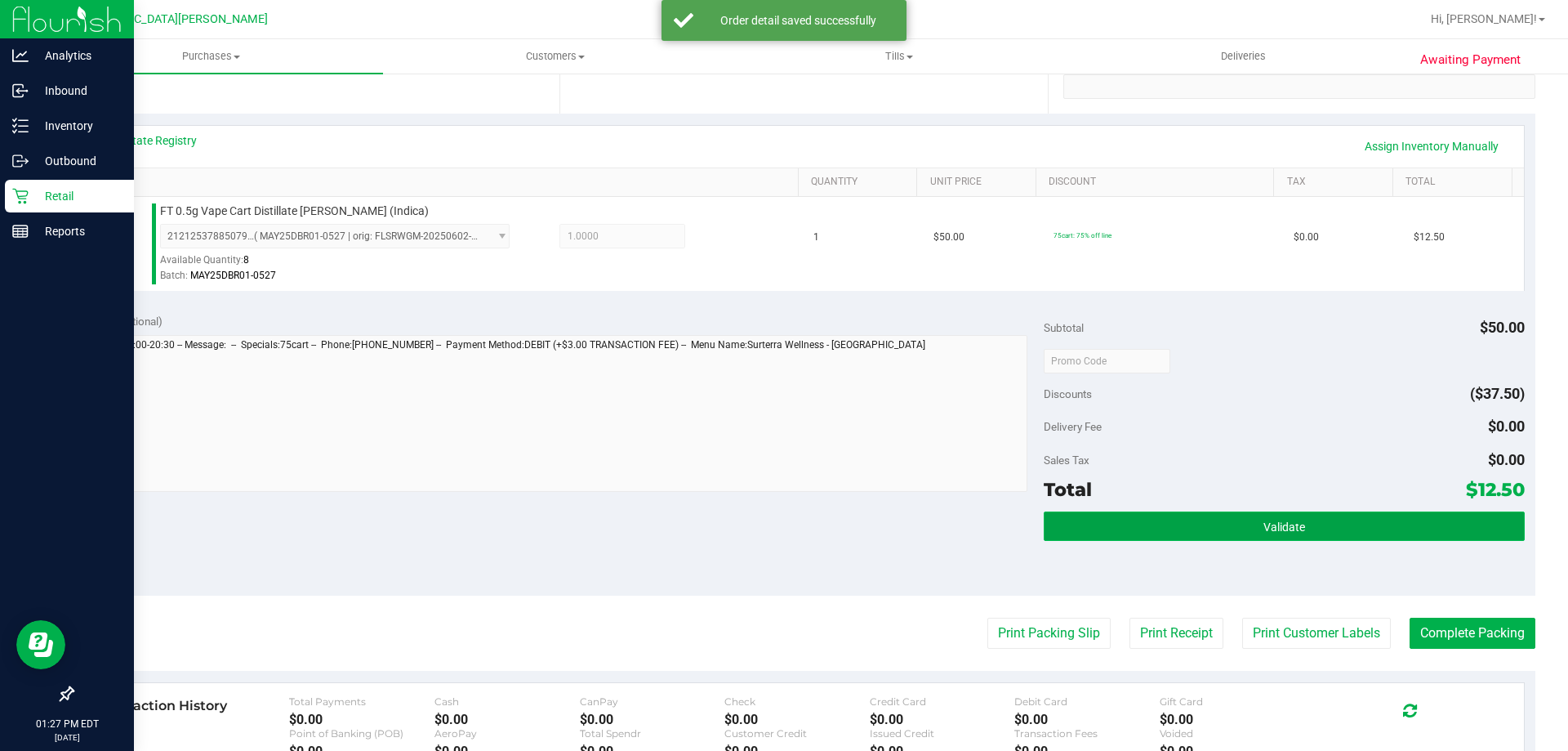
click at [1284, 527] on span "Validate" at bounding box center [1284, 527] width 41 height 13
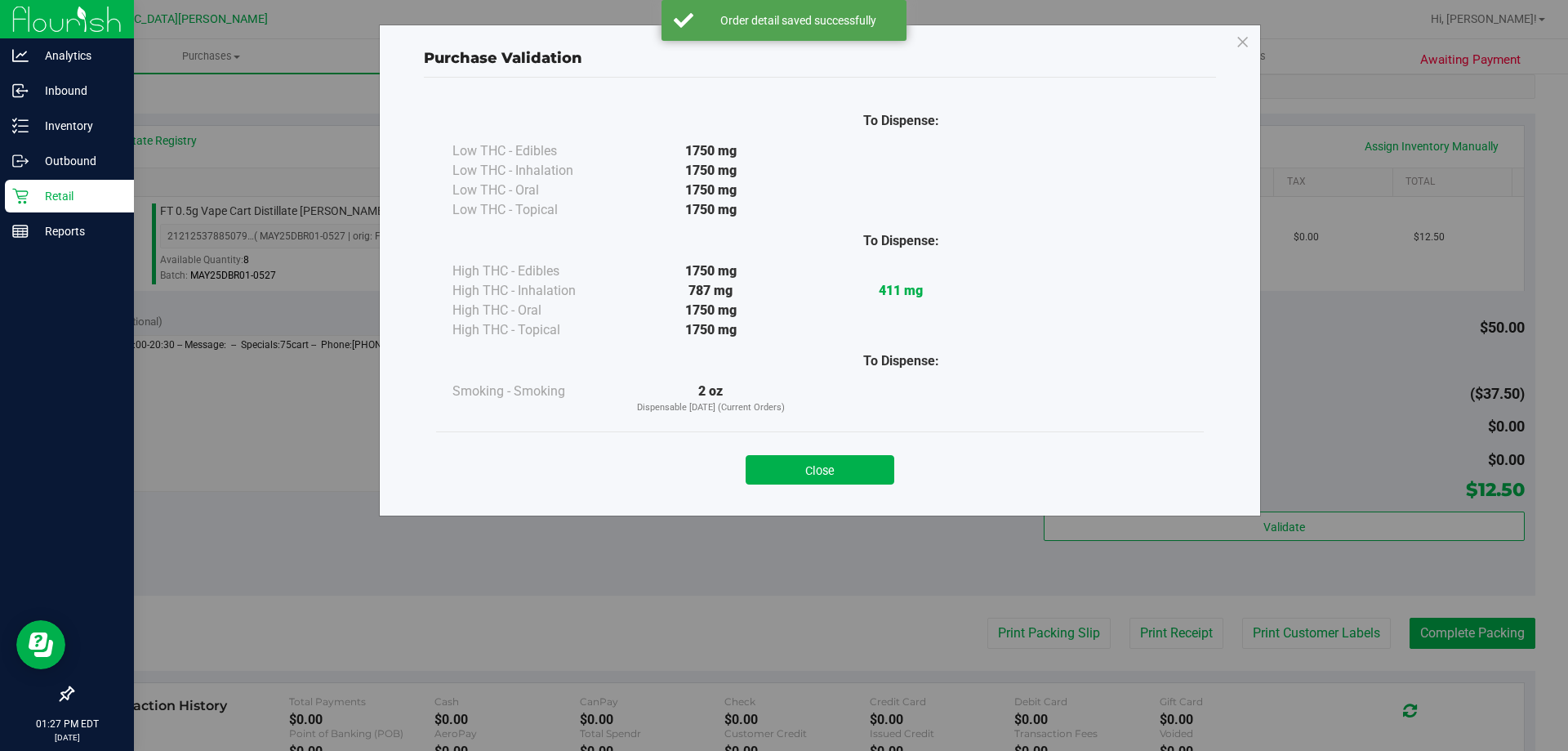
click at [878, 469] on button "Close" at bounding box center [820, 469] width 148 height 29
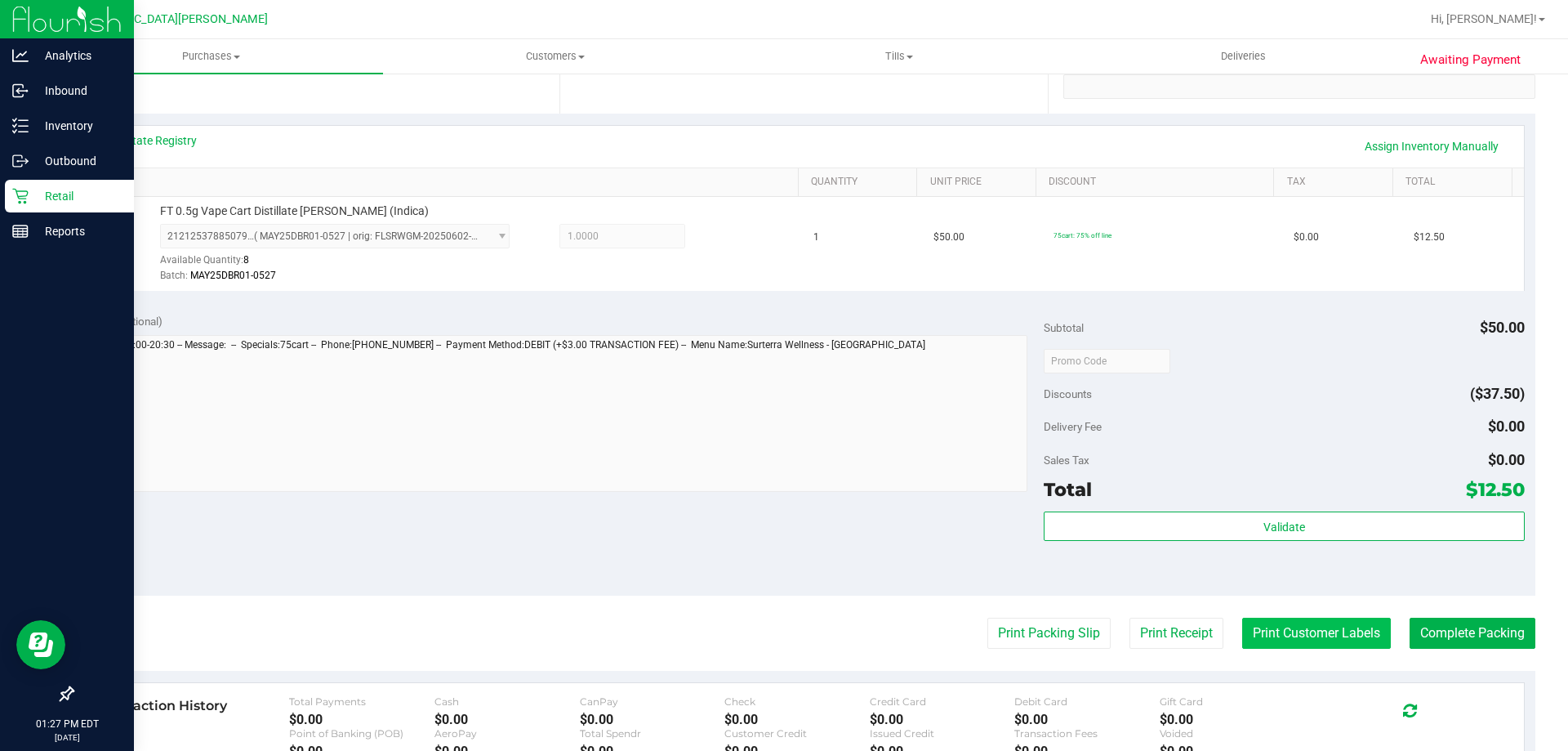
click at [1332, 639] on button "Print Customer Labels" at bounding box center [1317, 633] width 148 height 31
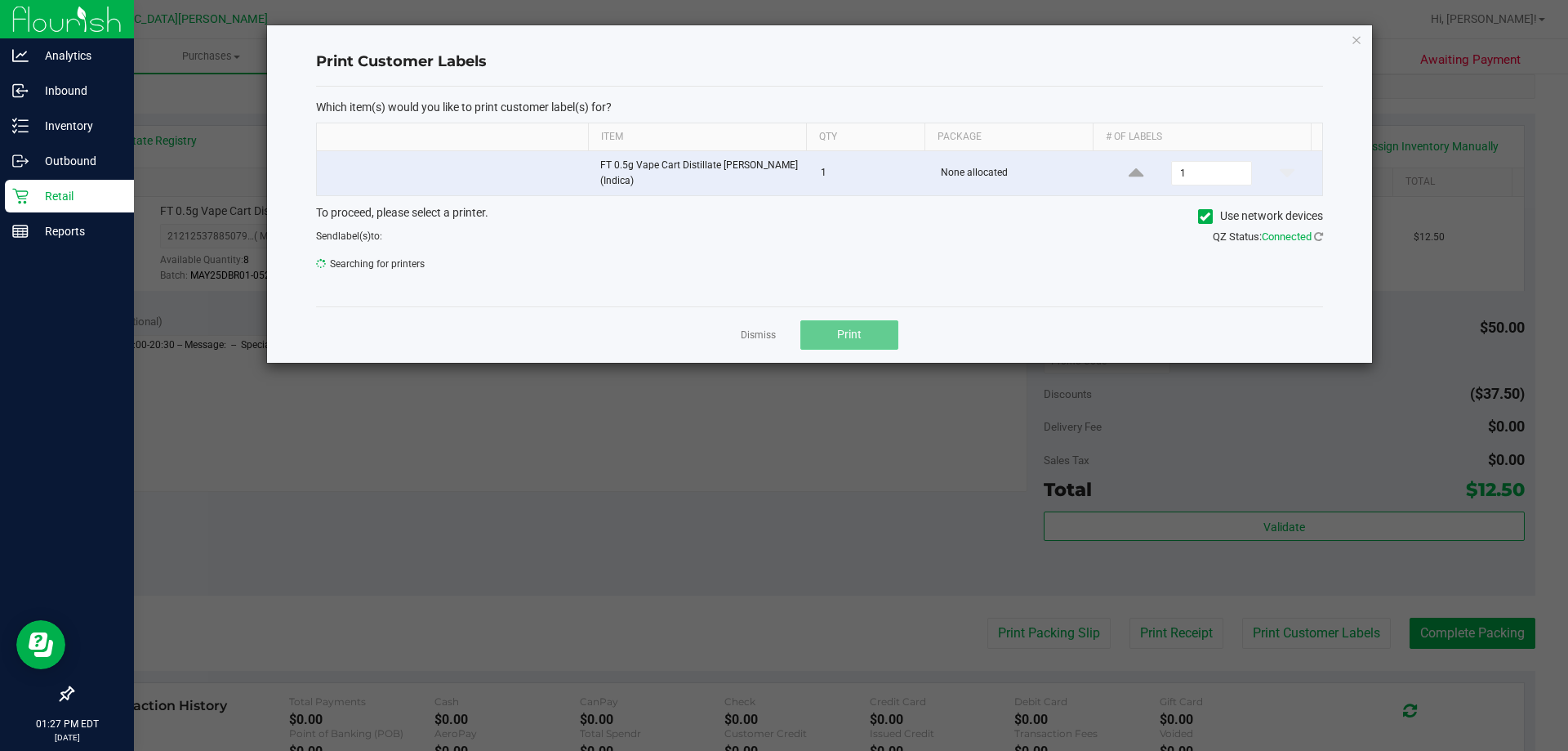
click at [856, 330] on span "Print" at bounding box center [849, 334] width 24 height 13
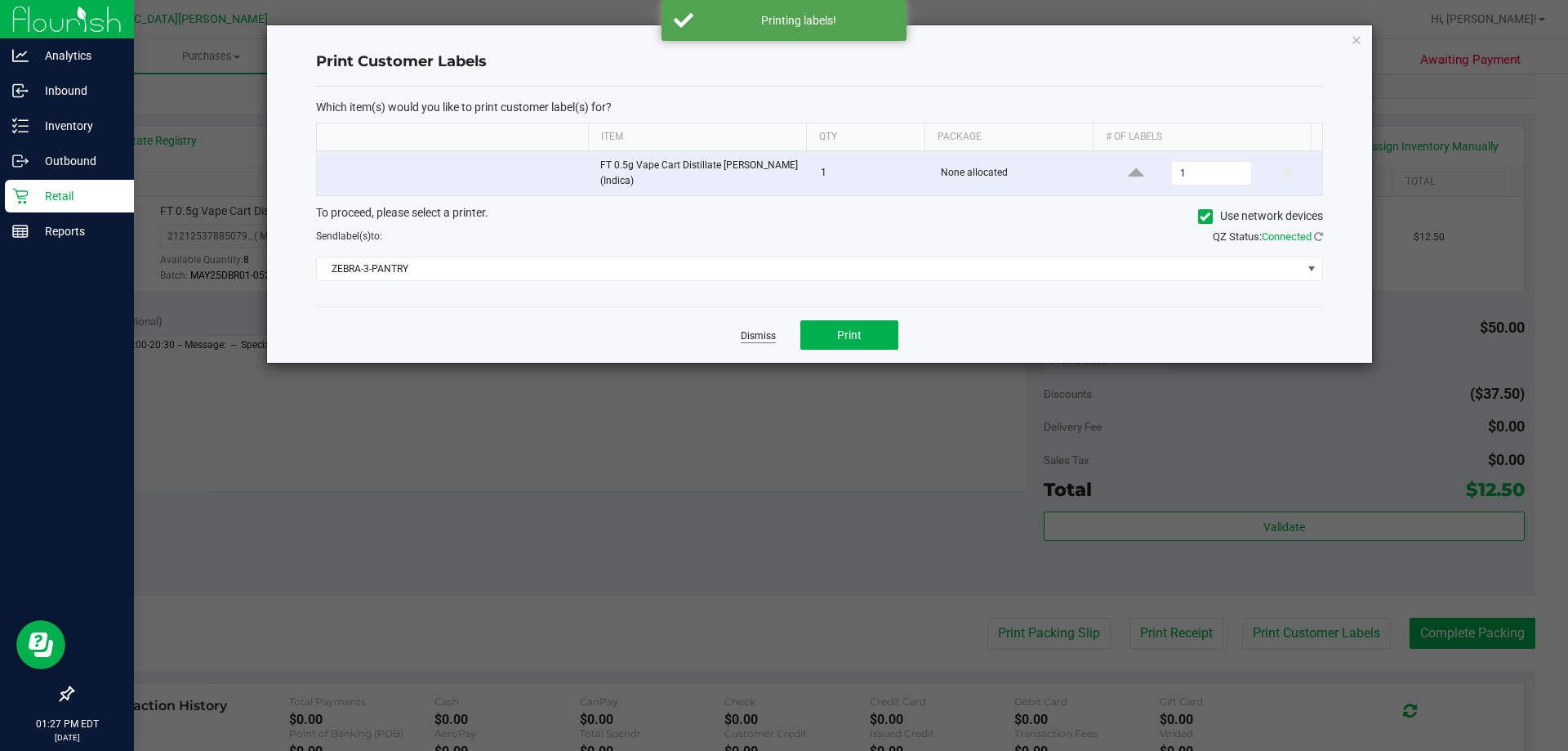
click at [770, 334] on link "Dismiss" at bounding box center [757, 336] width 35 height 14
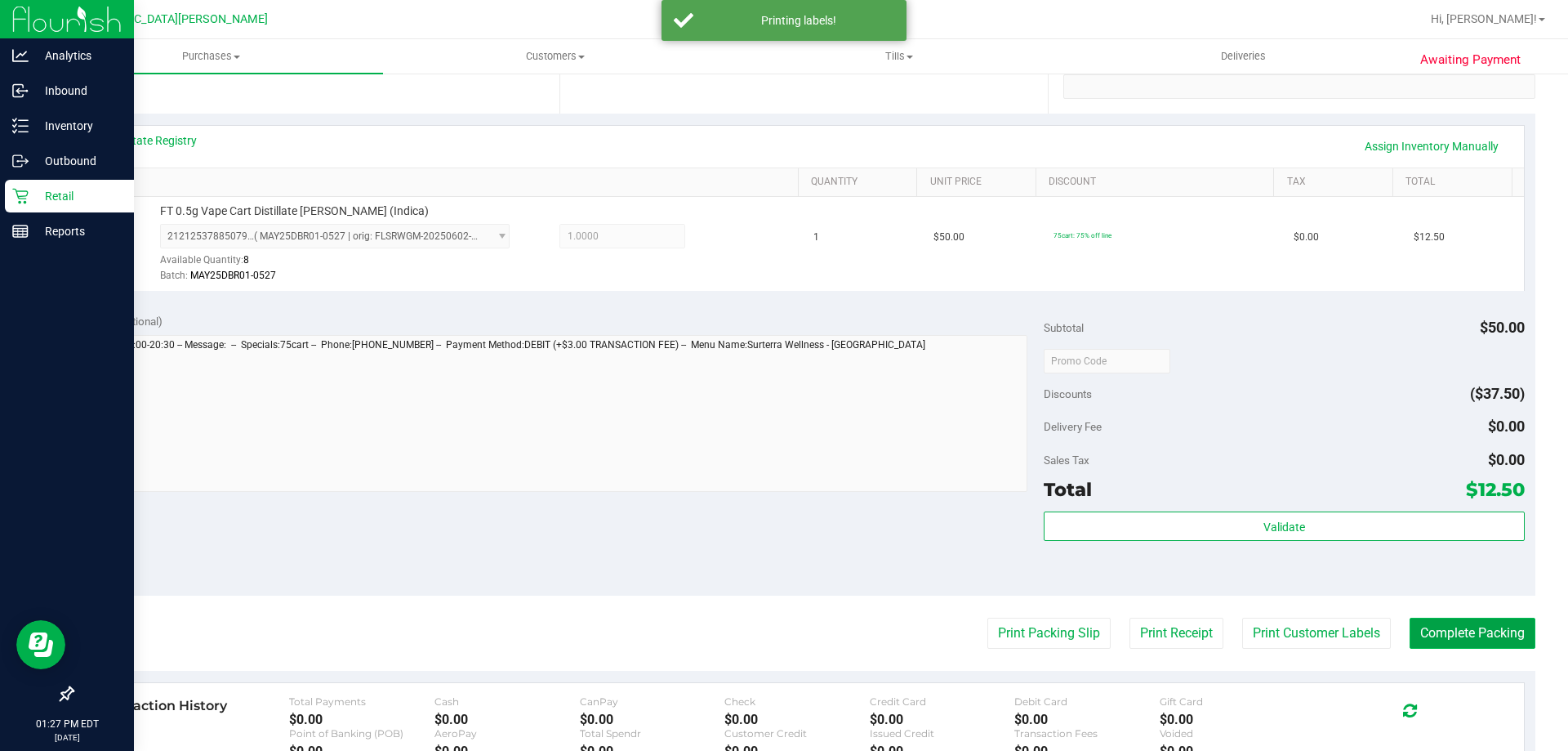
click at [1452, 632] on button "Complete Packing" at bounding box center [1472, 633] width 126 height 31
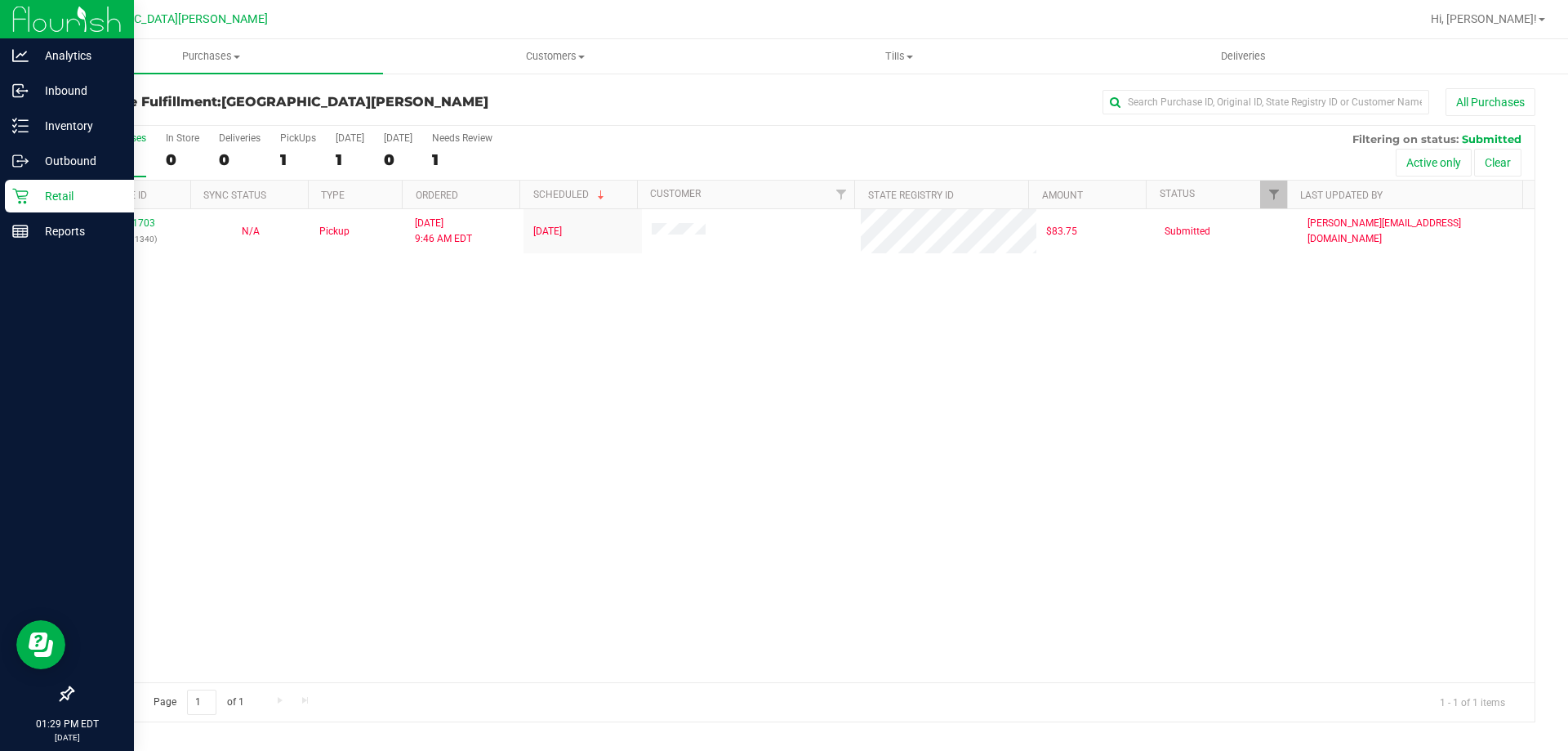
click at [34, 210] on div "Retail" at bounding box center [69, 195] width 129 height 33
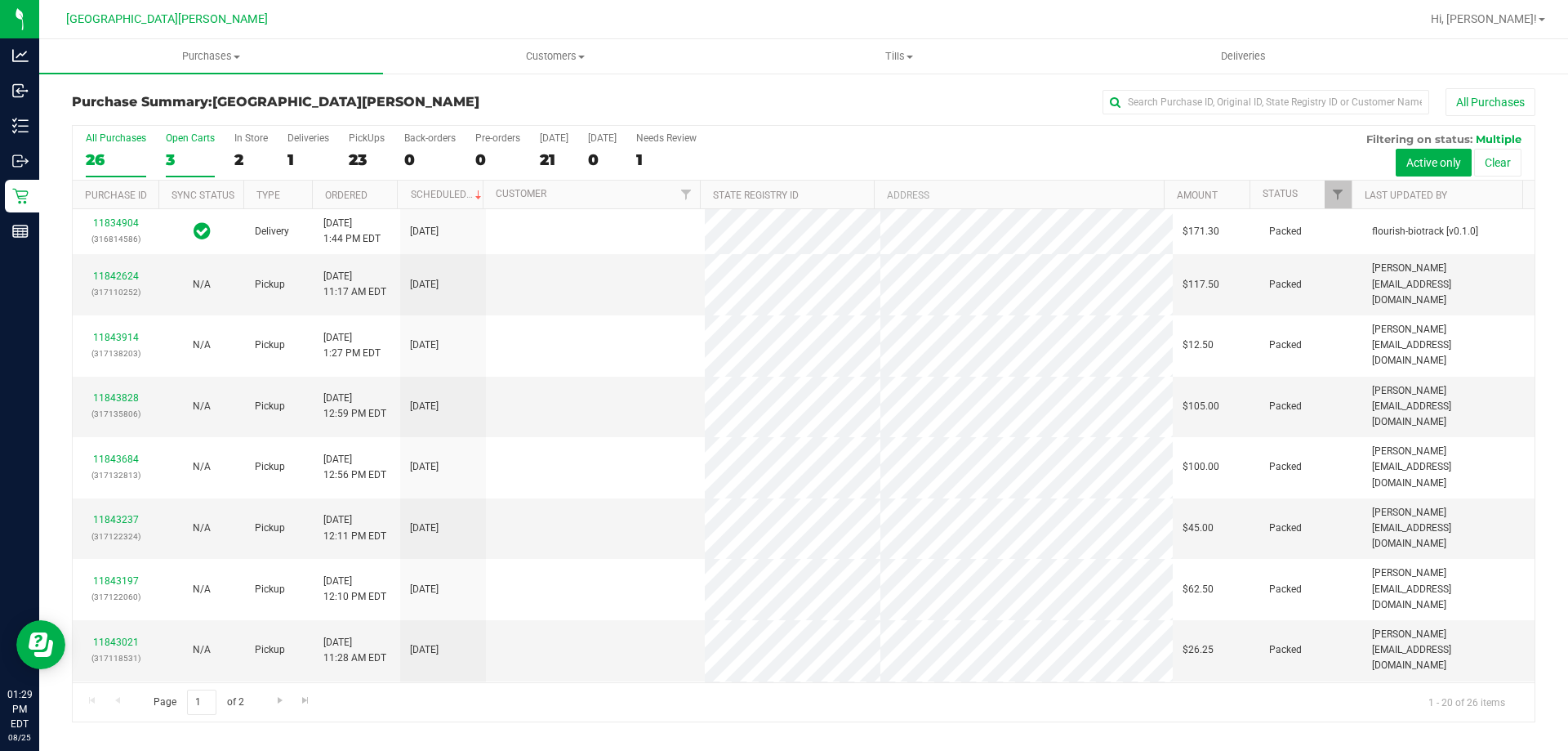
click at [198, 148] on label "Open Carts 3" at bounding box center [190, 155] width 49 height 45
click at [0, 0] on input "Open Carts 3" at bounding box center [0, 0] width 0 height 0
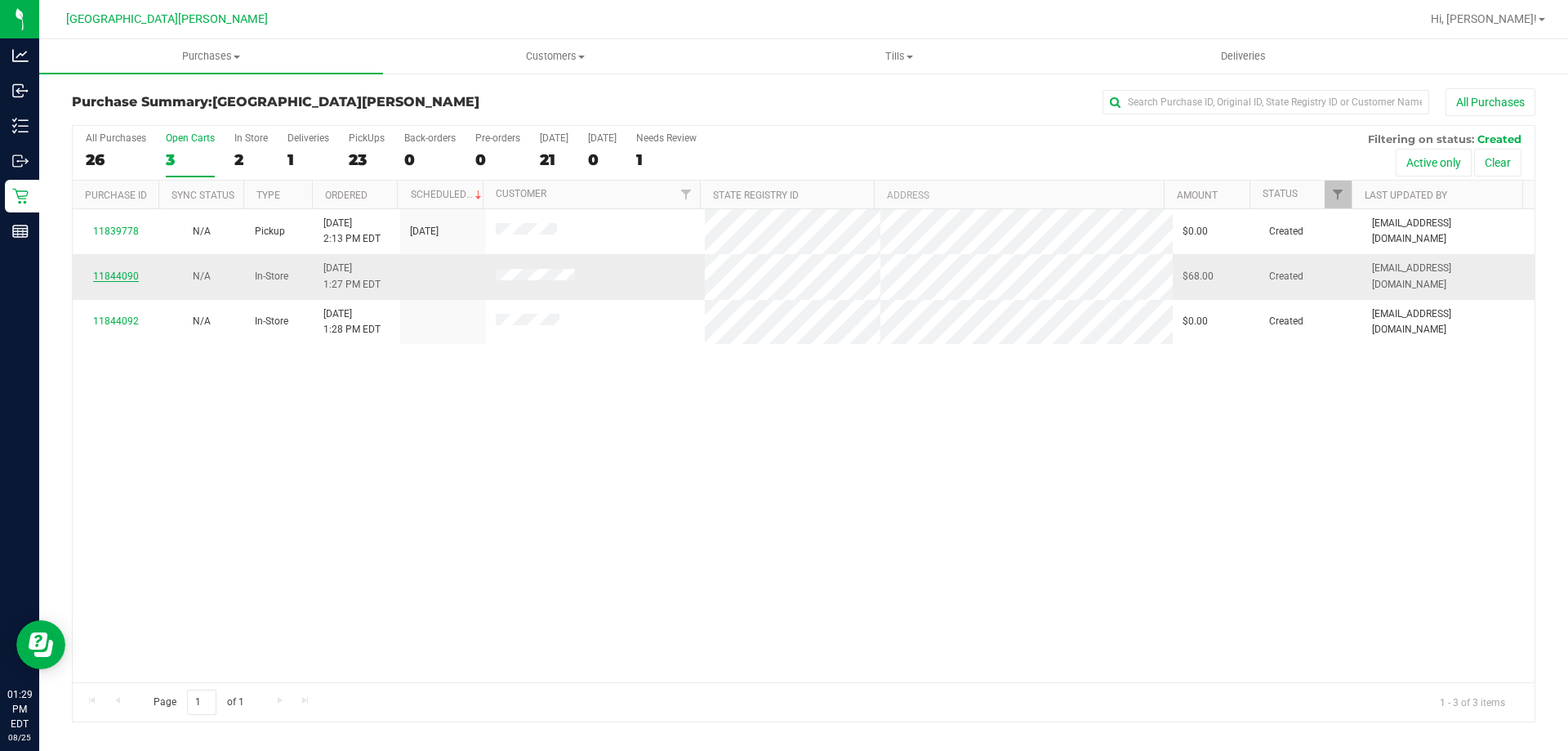
click at [119, 280] on link "11844090" at bounding box center [115, 276] width 46 height 11
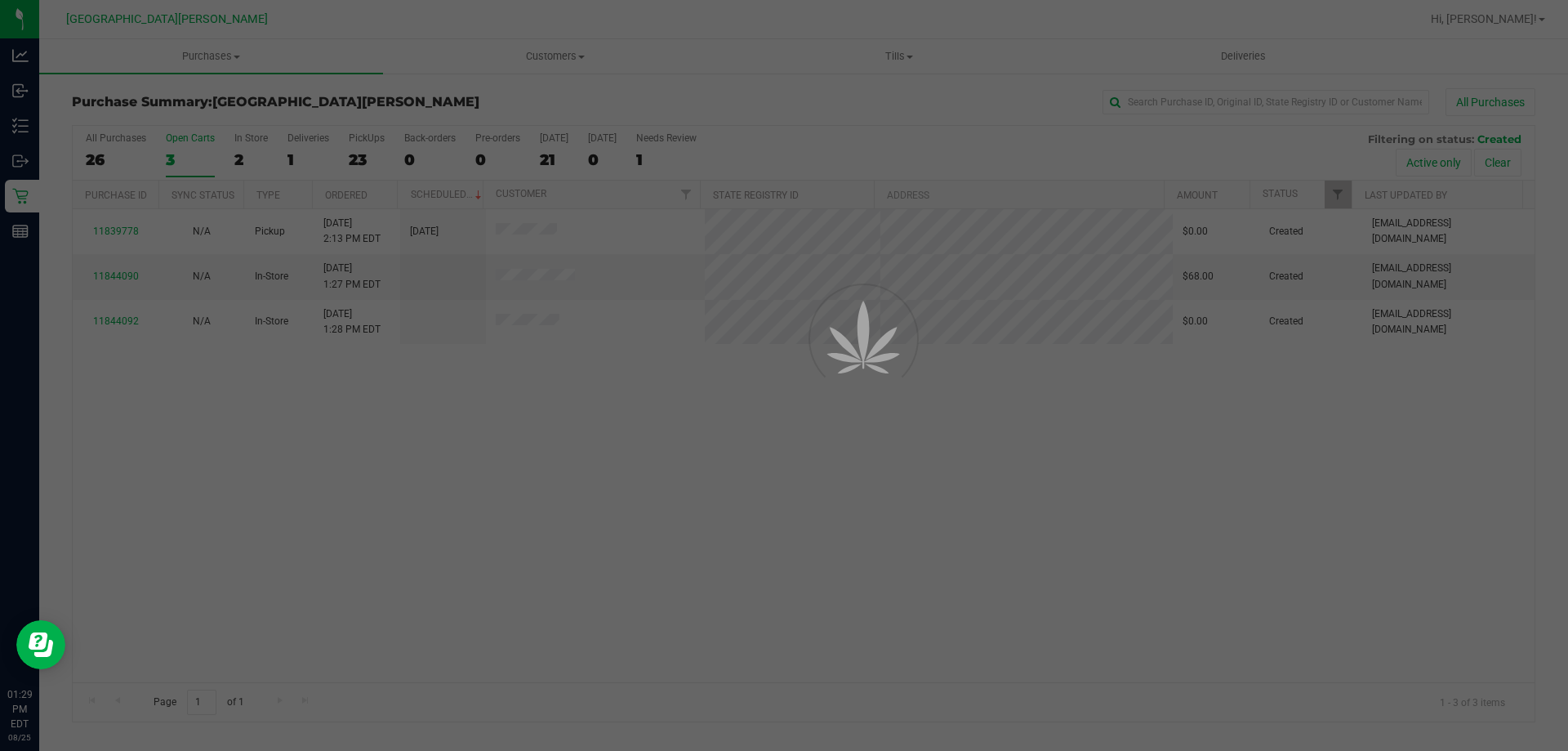
click at [22, 207] on div at bounding box center [784, 376] width 1568 height 751
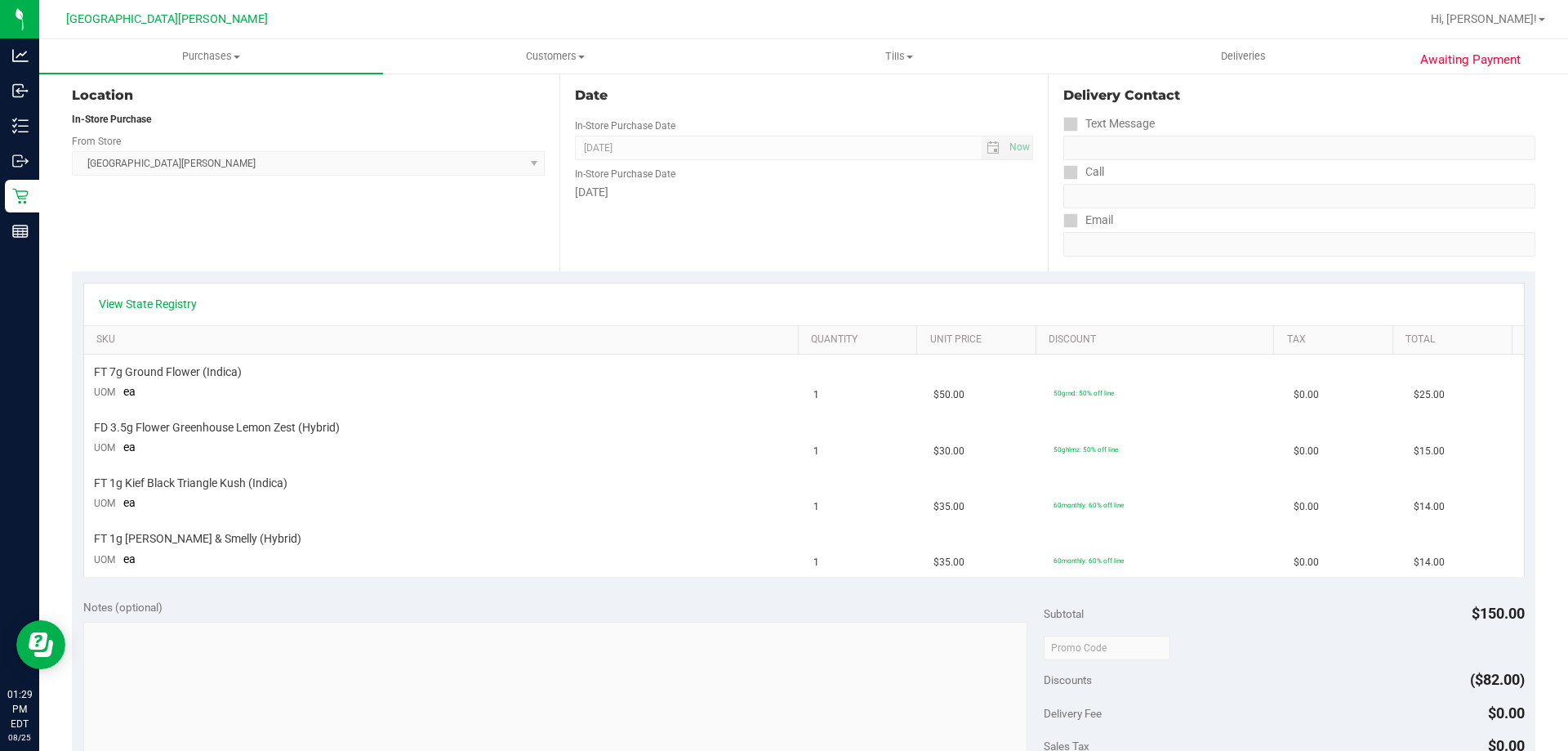
scroll to position [229, 0]
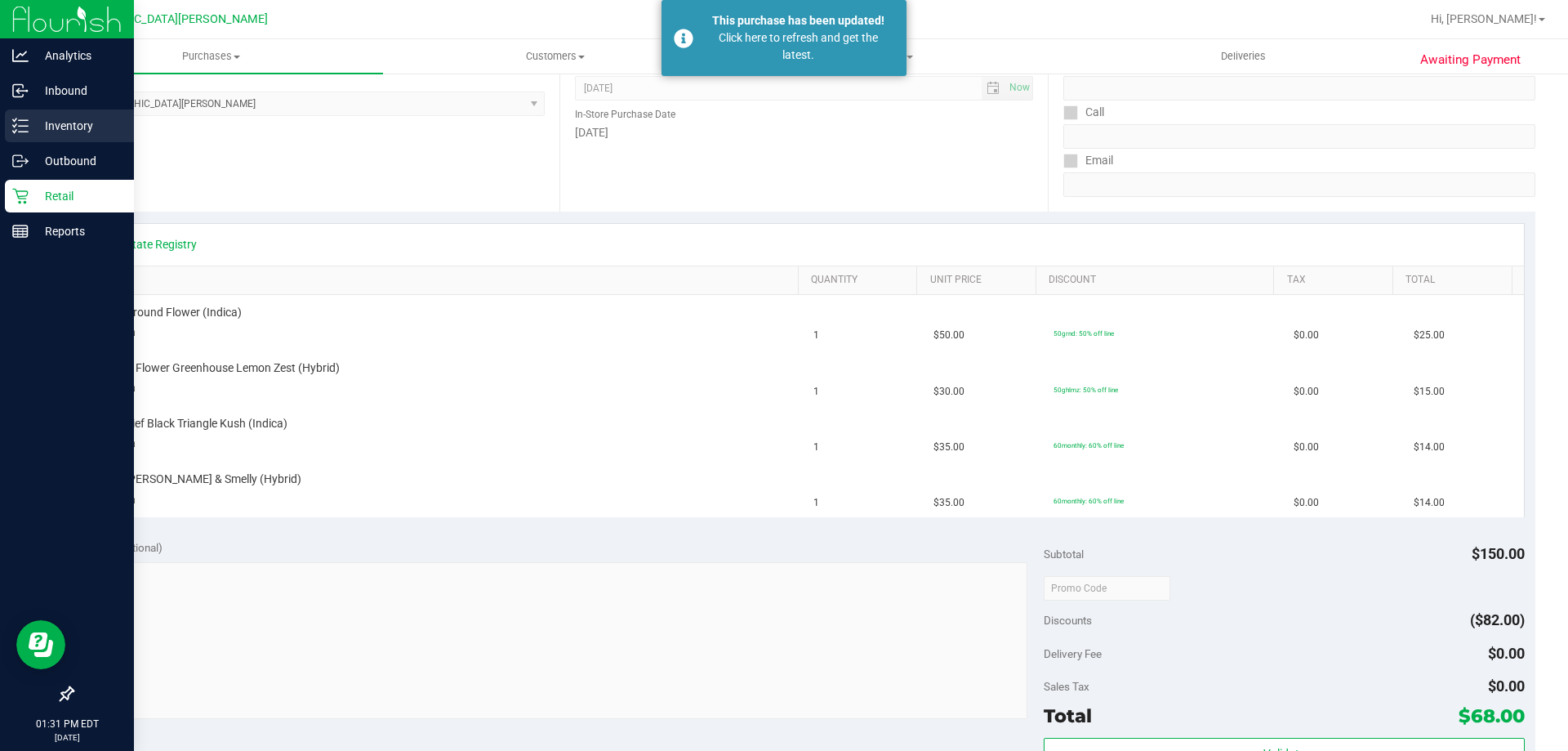
click at [76, 136] on div "Inventory" at bounding box center [69, 126] width 129 height 33
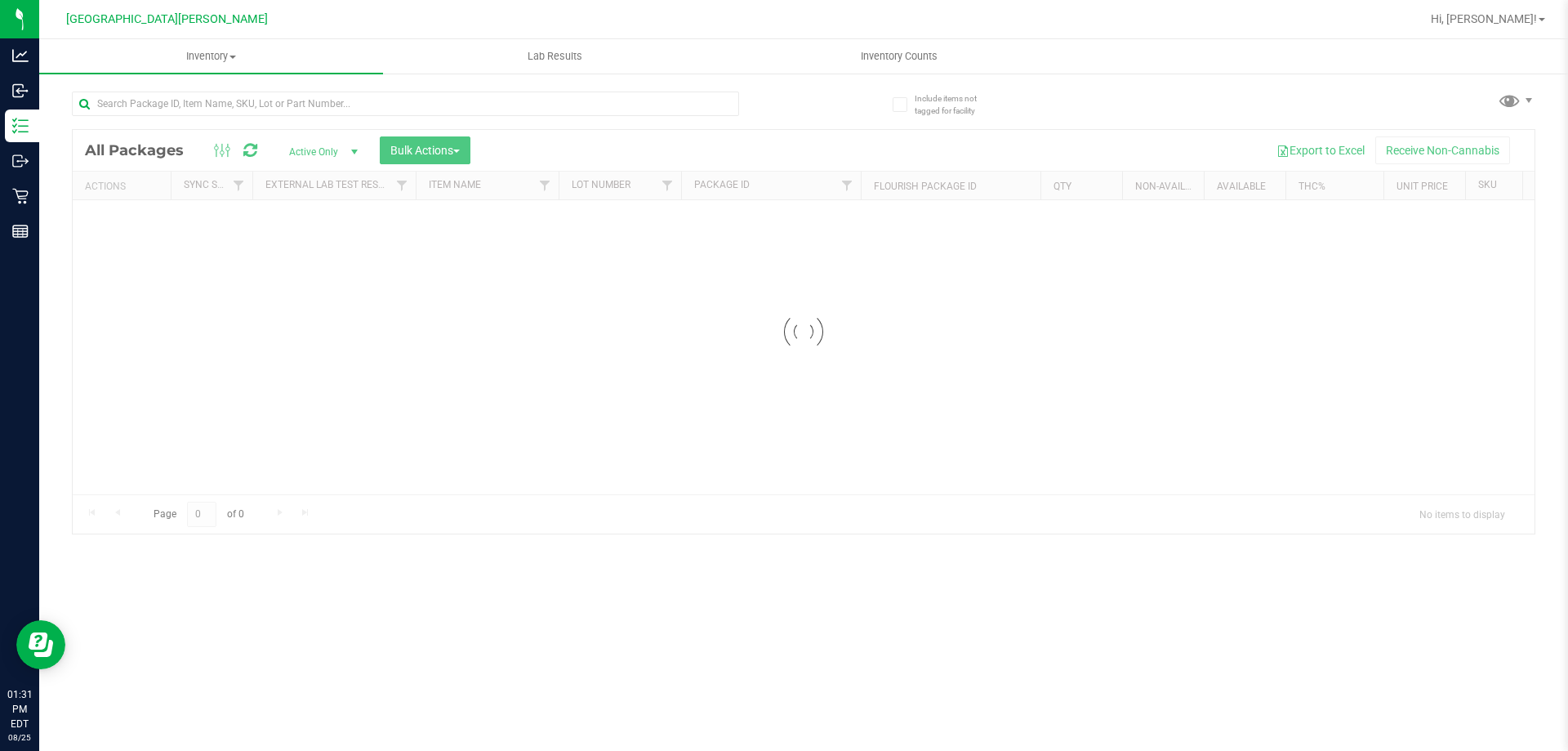
click at [195, 138] on div at bounding box center [803, 331] width 1462 height 404
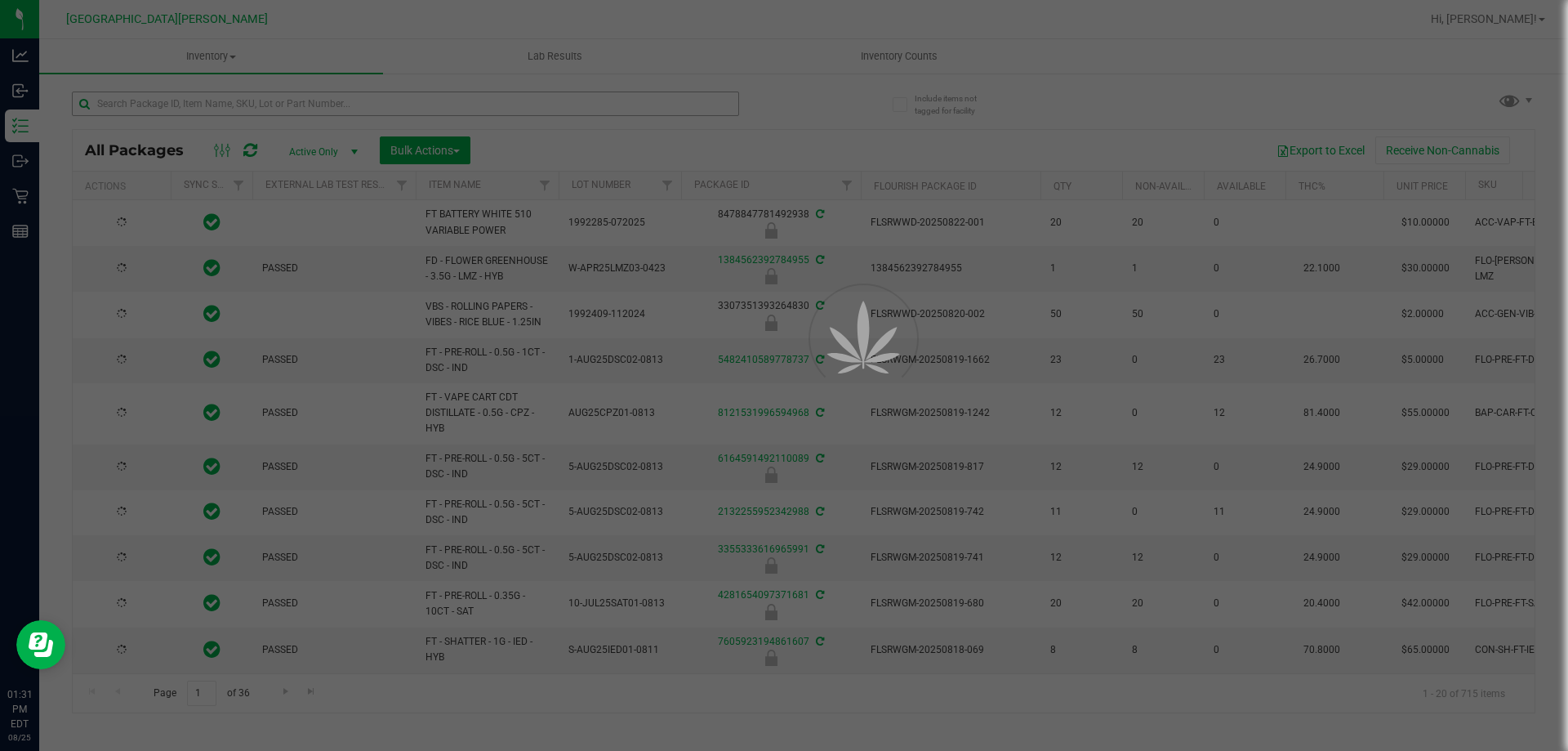
click at [195, 113] on div at bounding box center [784, 376] width 1568 height 751
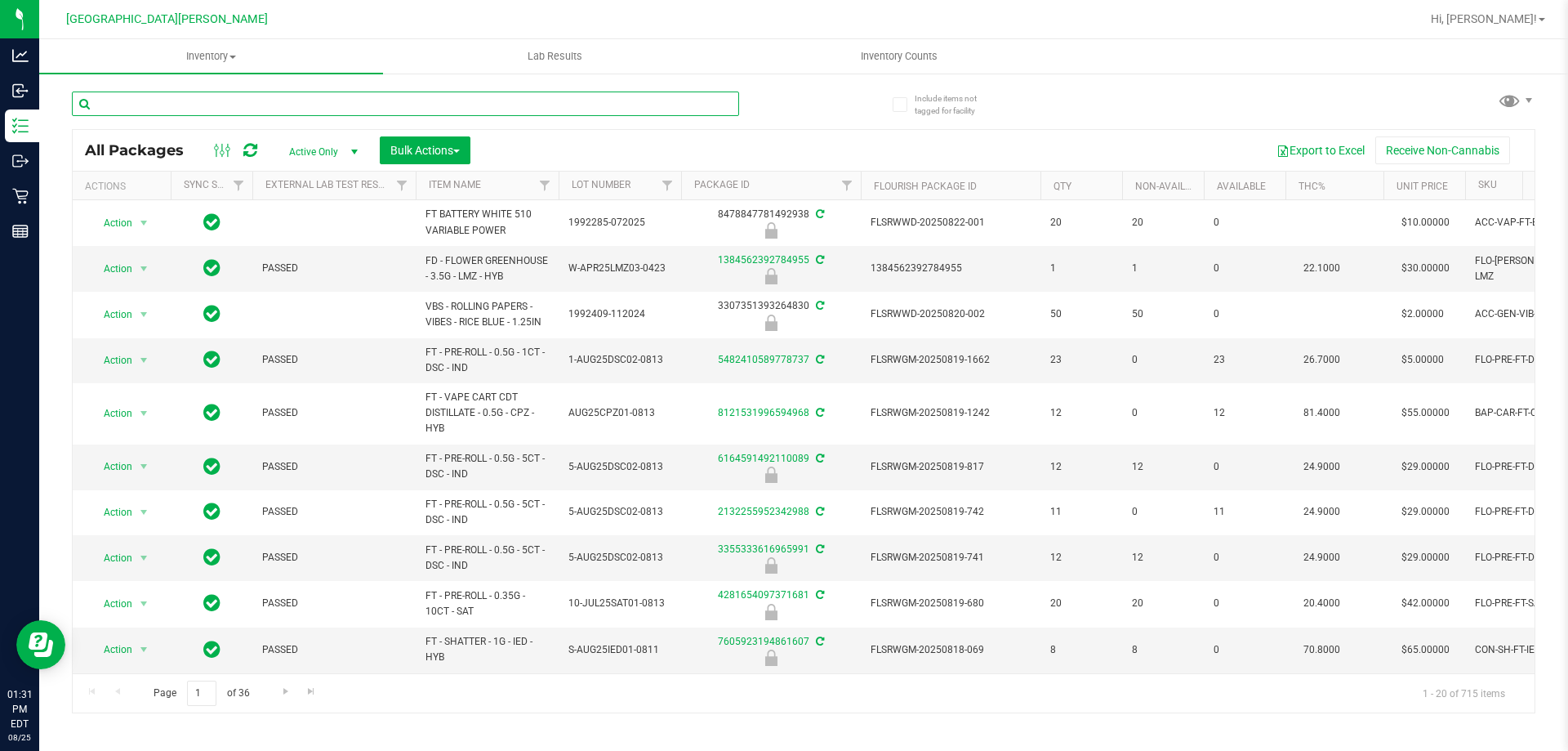
click at [197, 110] on input "text" at bounding box center [405, 103] width 667 height 24
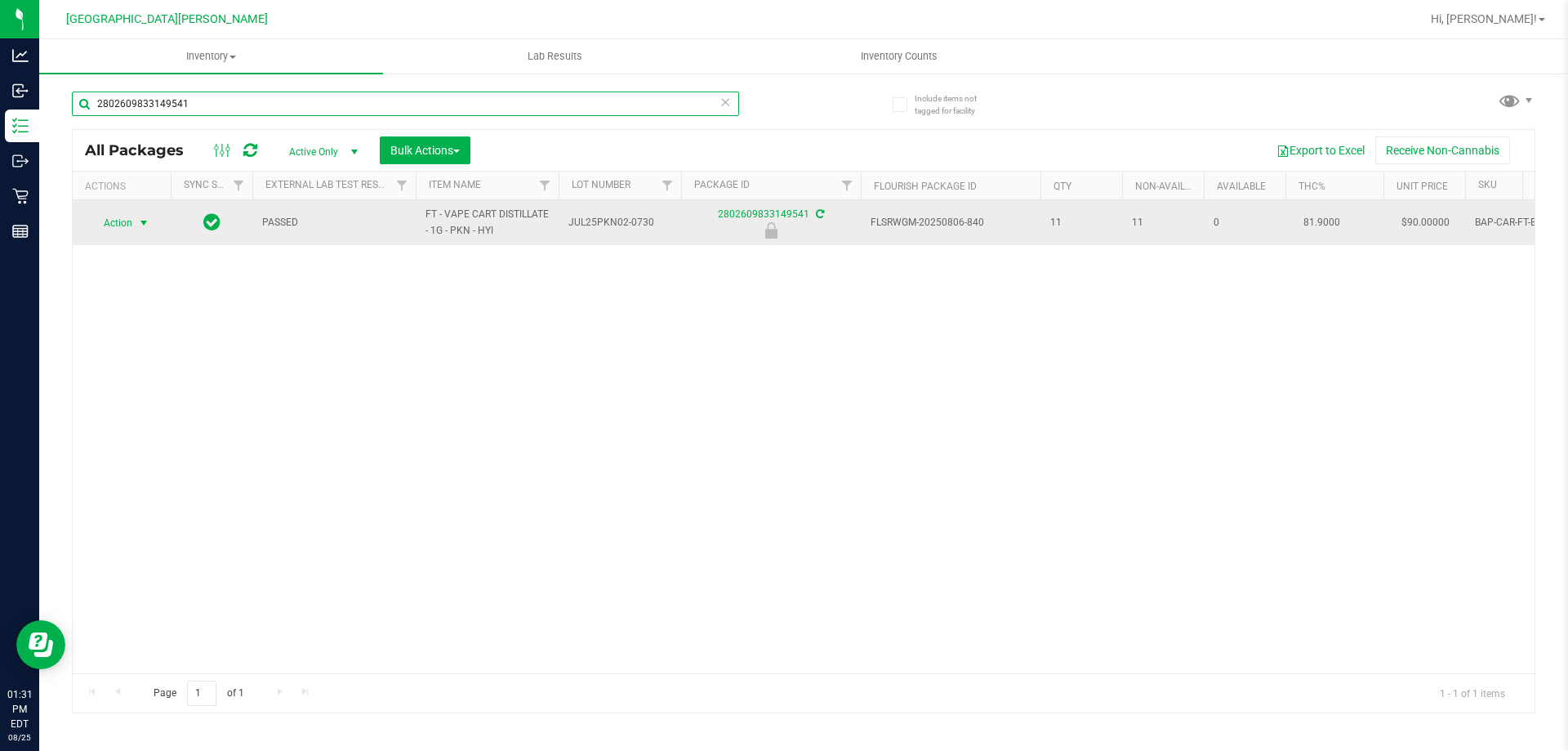
type input "2802609833149541"
click at [136, 222] on span "select" at bounding box center [145, 222] width 21 height 23
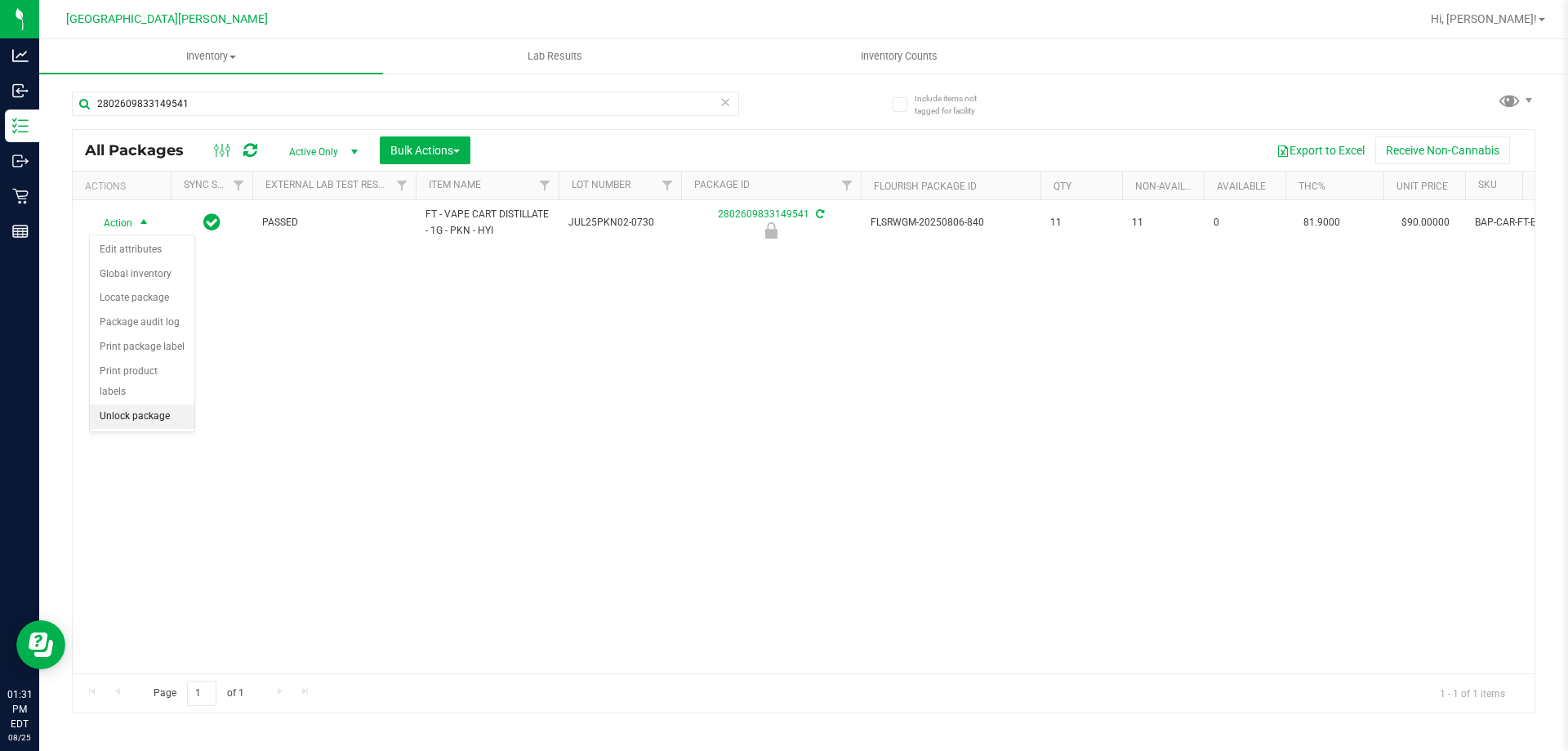
click at [130, 405] on li "Unlock package" at bounding box center [142, 417] width 104 height 24
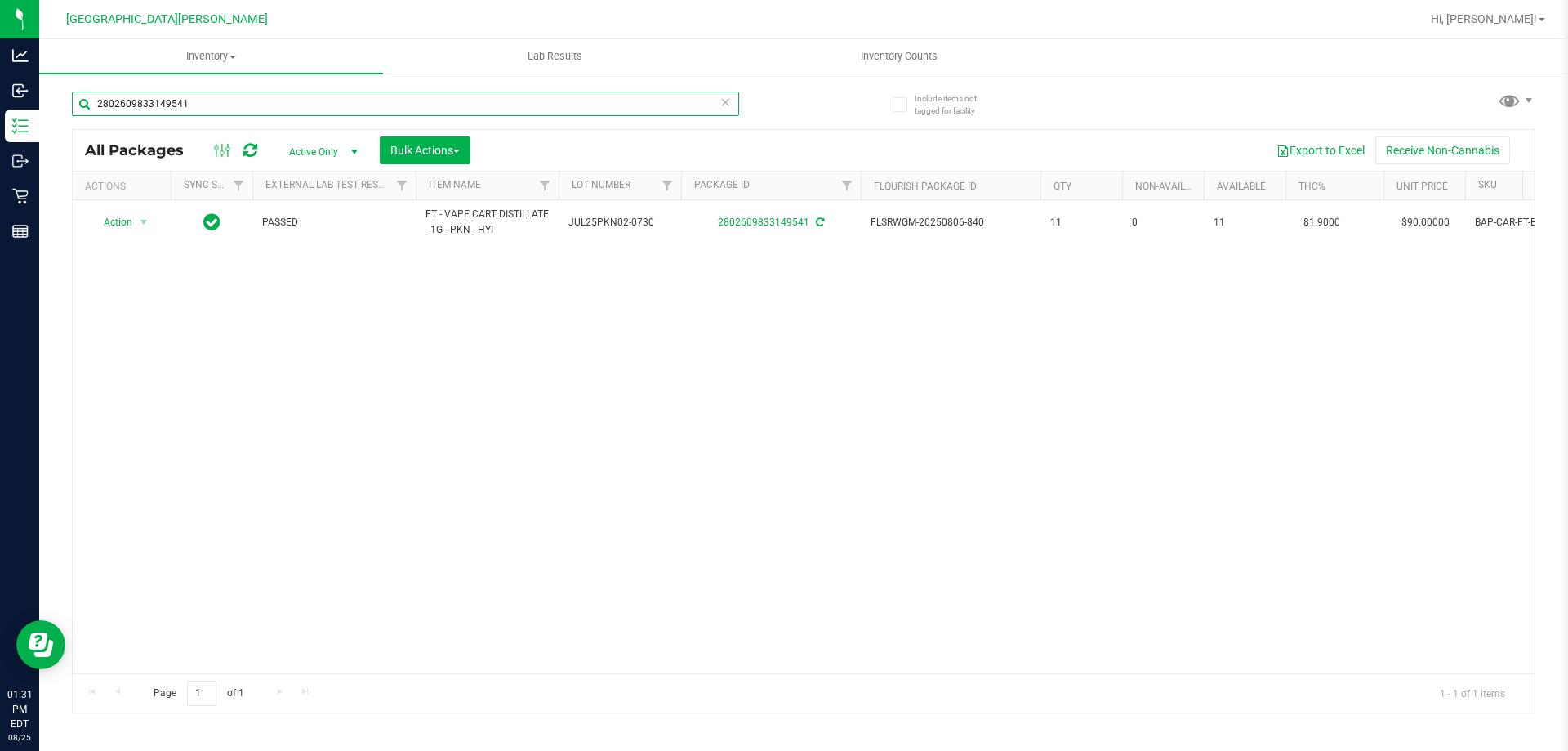
click at [219, 94] on input "2802609833149541" at bounding box center [405, 103] width 667 height 24
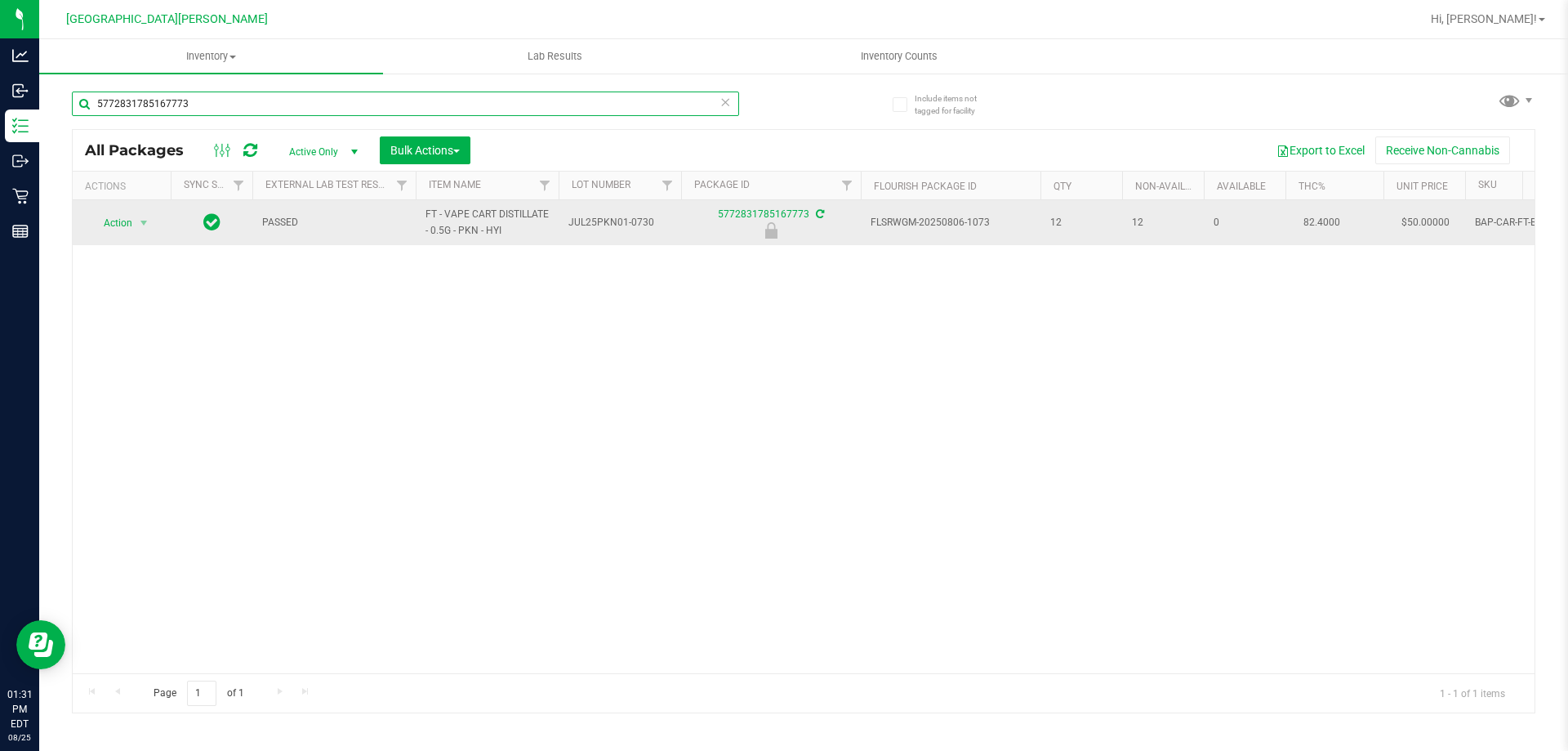
type input "5772831785167773"
click at [135, 237] on td "Action Action Edit attributes Global inventory Locate package Package audit log…" at bounding box center [121, 222] width 98 height 45
click at [136, 232] on span "select" at bounding box center [145, 222] width 21 height 23
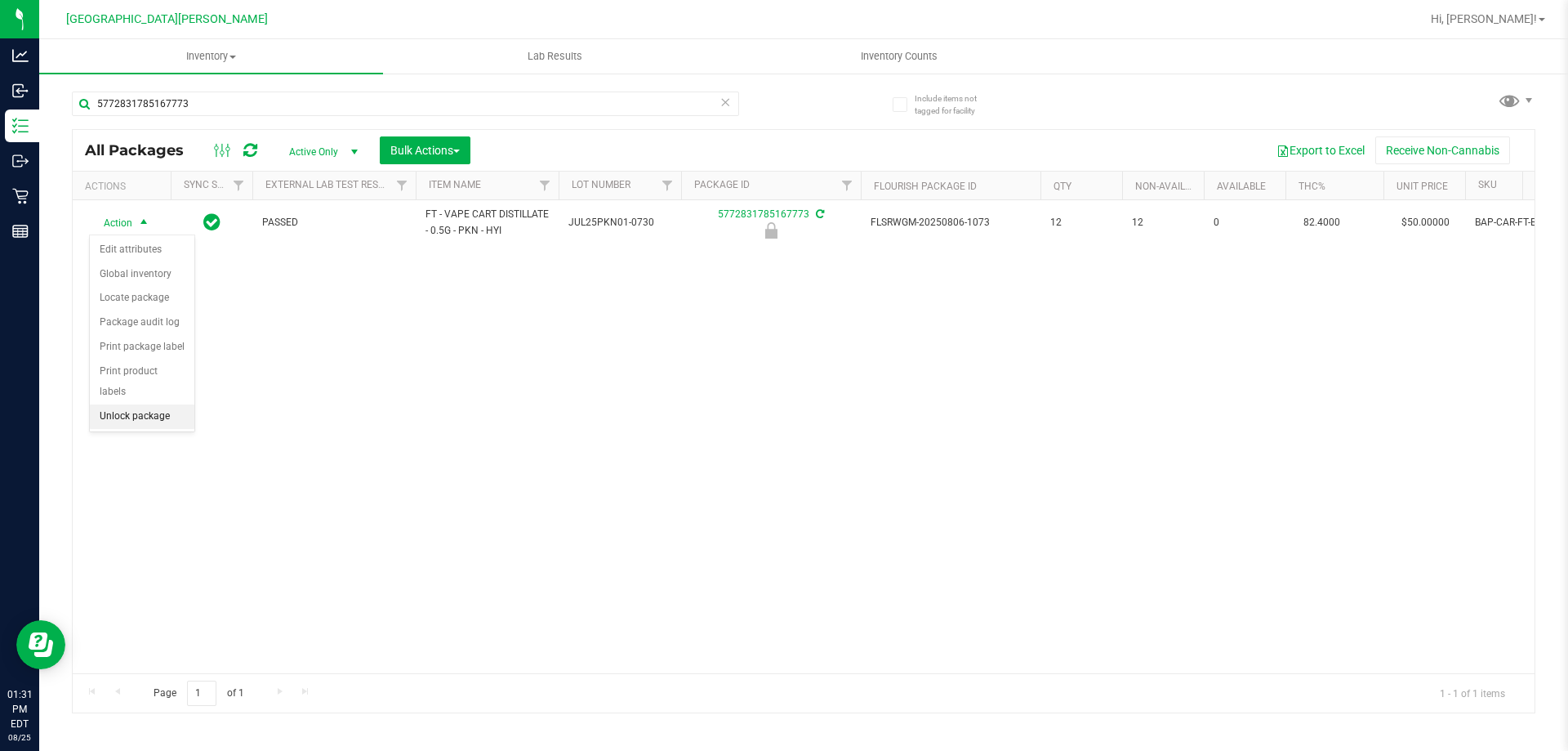
click at [134, 405] on li "Unlock package" at bounding box center [142, 417] width 104 height 24
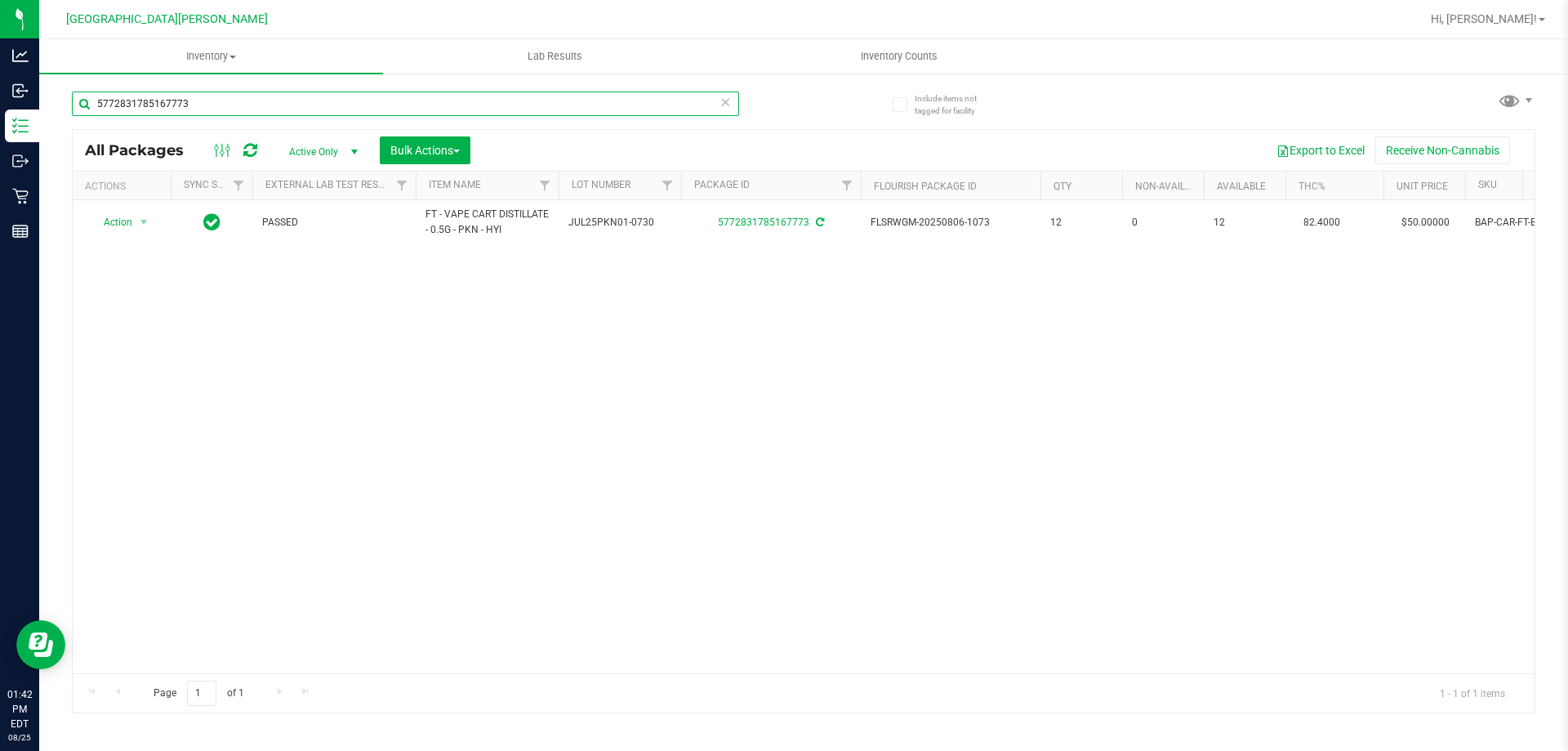
click at [208, 93] on input "5772831785167773" at bounding box center [405, 103] width 667 height 24
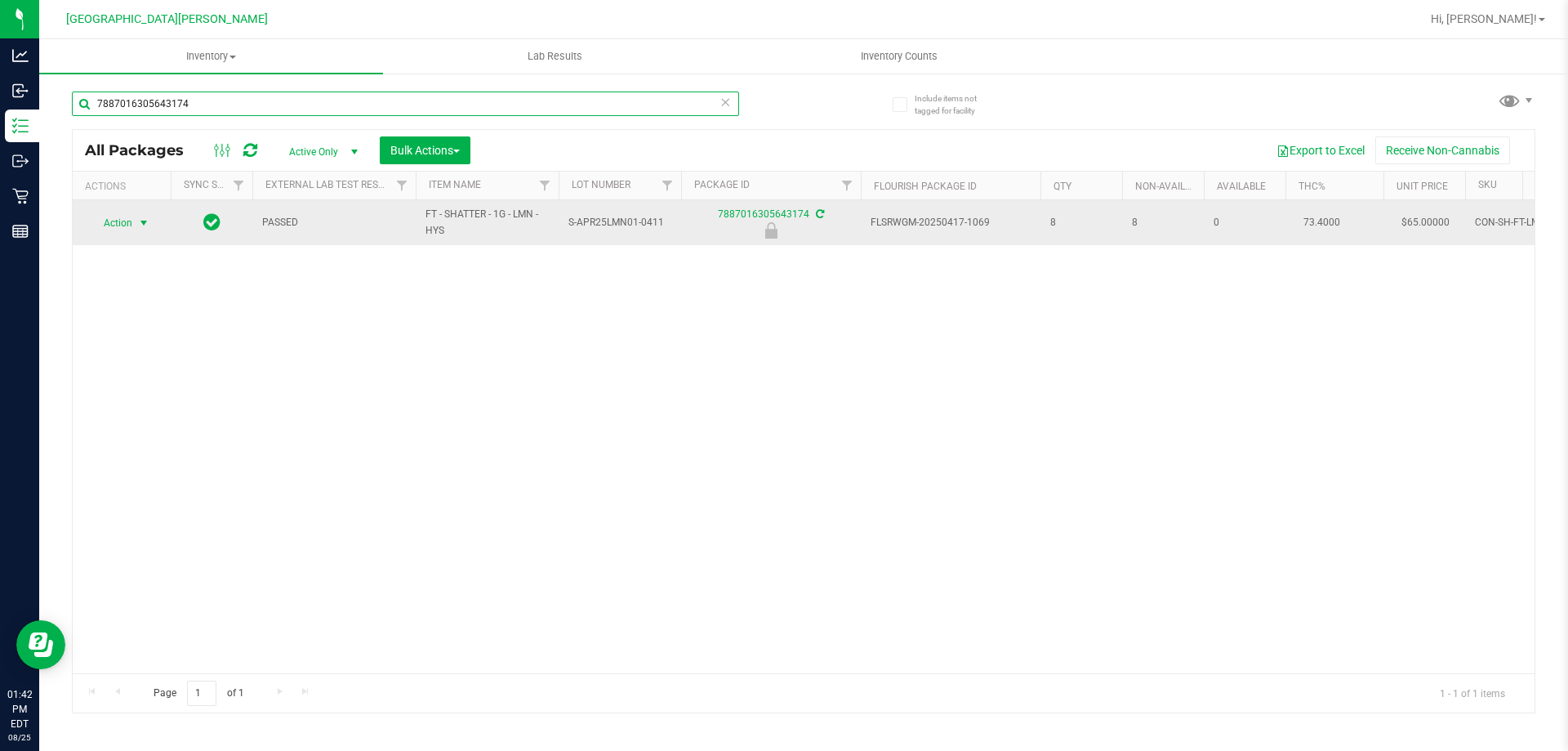
type input "7887016305643174"
click at [139, 223] on span "select" at bounding box center [144, 223] width 13 height 13
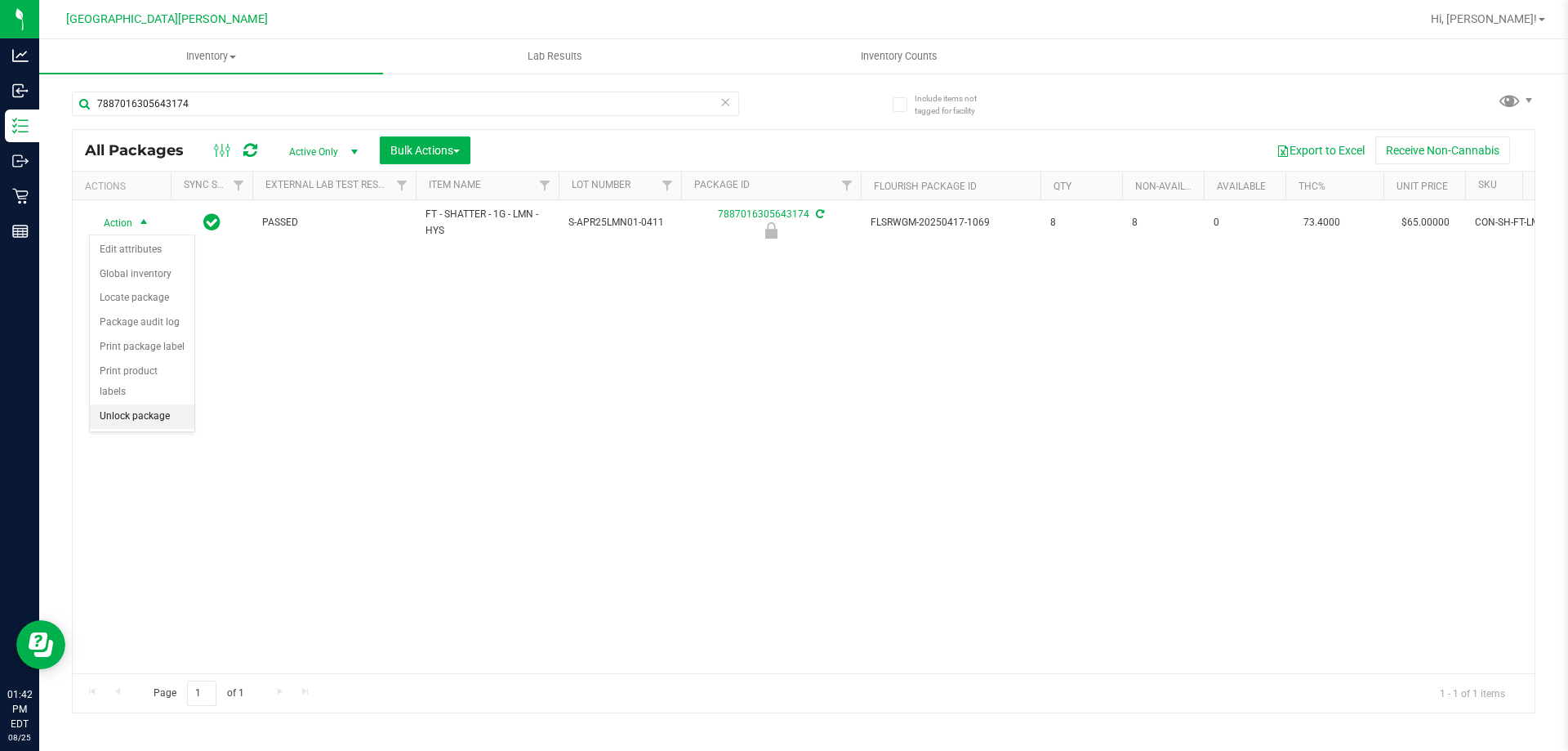
click at [146, 405] on li "Unlock package" at bounding box center [142, 417] width 104 height 24
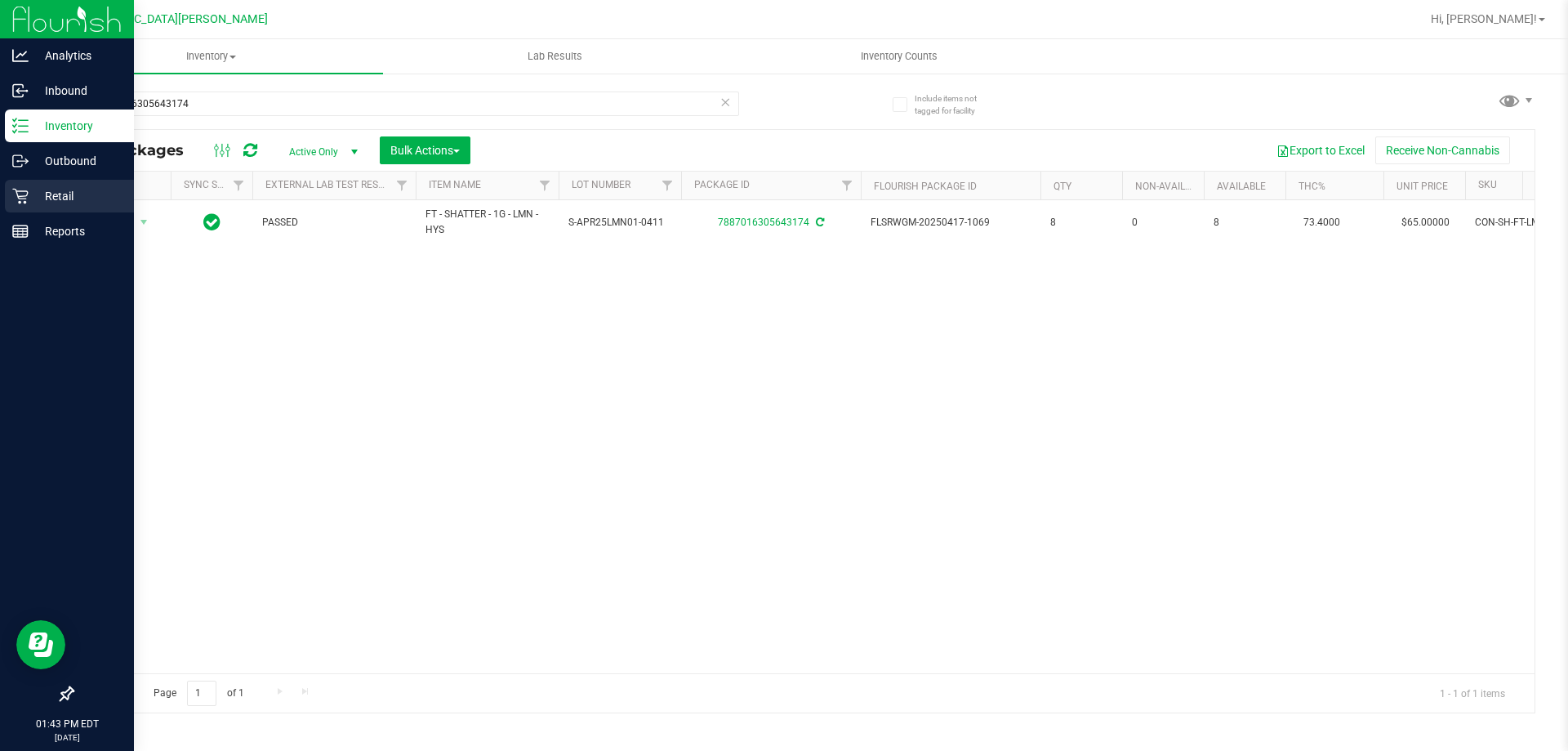
click at [45, 205] on p "Retail" at bounding box center [77, 195] width 98 height 20
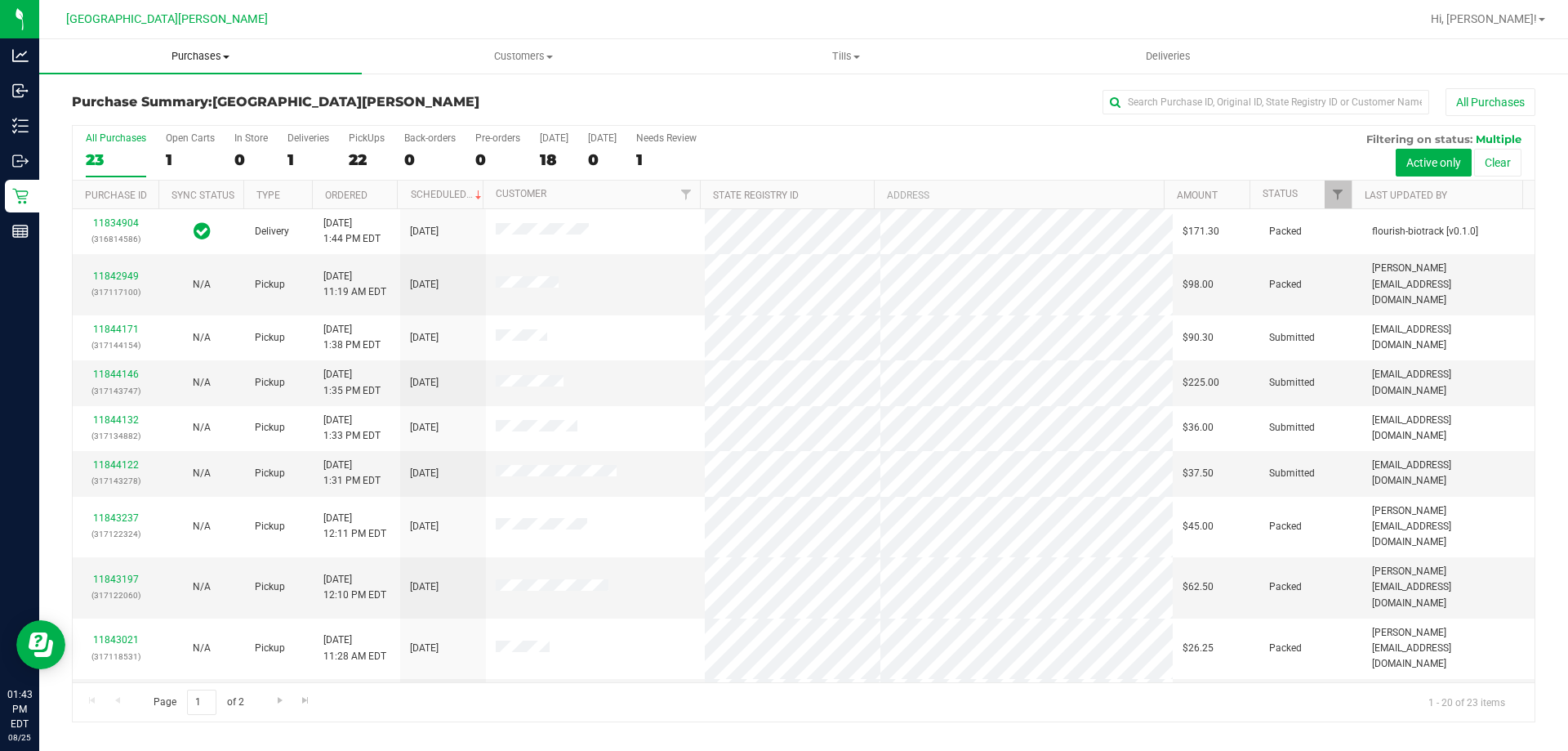
click at [202, 59] on span "Purchases" at bounding box center [201, 56] width 323 height 15
click at [154, 125] on li "Fulfillment" at bounding box center [201, 118] width 323 height 20
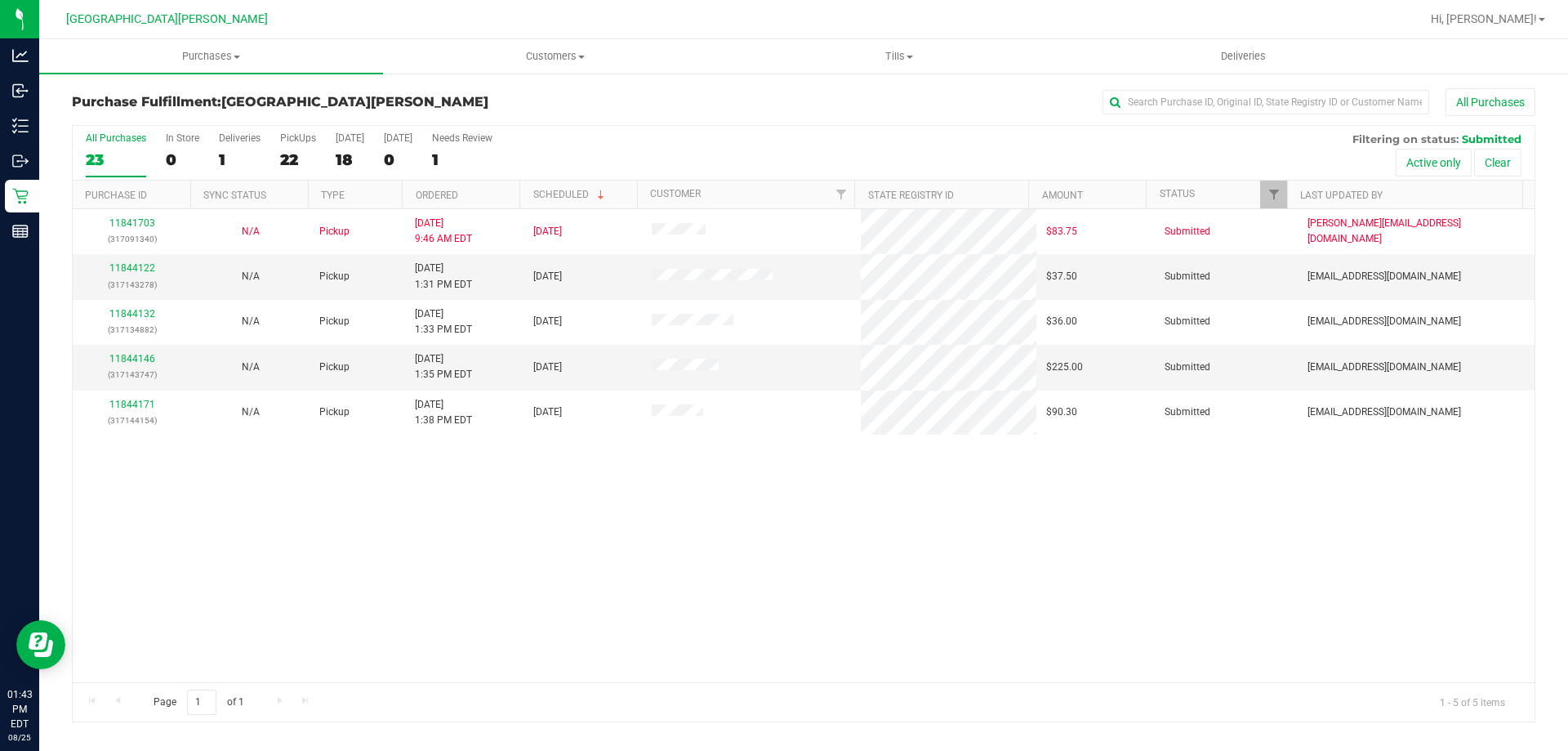
click at [334, 572] on div "11841703 (317091340) N/A Pickup 8/25/2025 9:46 AM EDT 8/25/2025 $83.75 Submitte…" at bounding box center [803, 446] width 1462 height 473
click at [332, 555] on div "11841703 (317091340) N/A Pickup 8/25/2025 9:46 AM EDT 8/25/2025 $83.75 Submitte…" at bounding box center [803, 446] width 1462 height 473
click at [431, 524] on div "11841703 (317091340) N/A Pickup 8/25/2025 9:46 AM EDT 8/25/2025 $83.75 Submitte…" at bounding box center [803, 446] width 1462 height 473
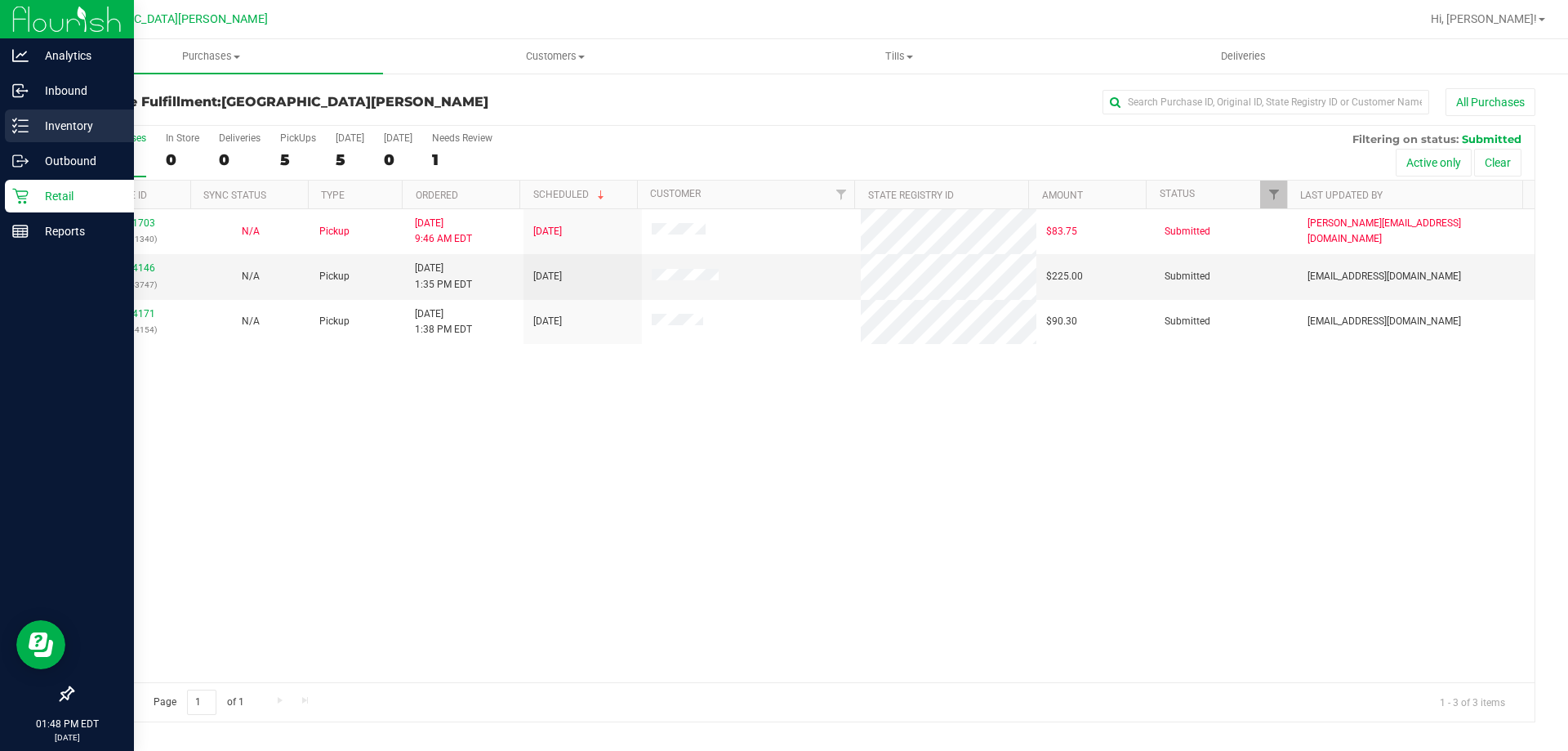
click at [47, 119] on p "Inventory" at bounding box center [77, 126] width 98 height 20
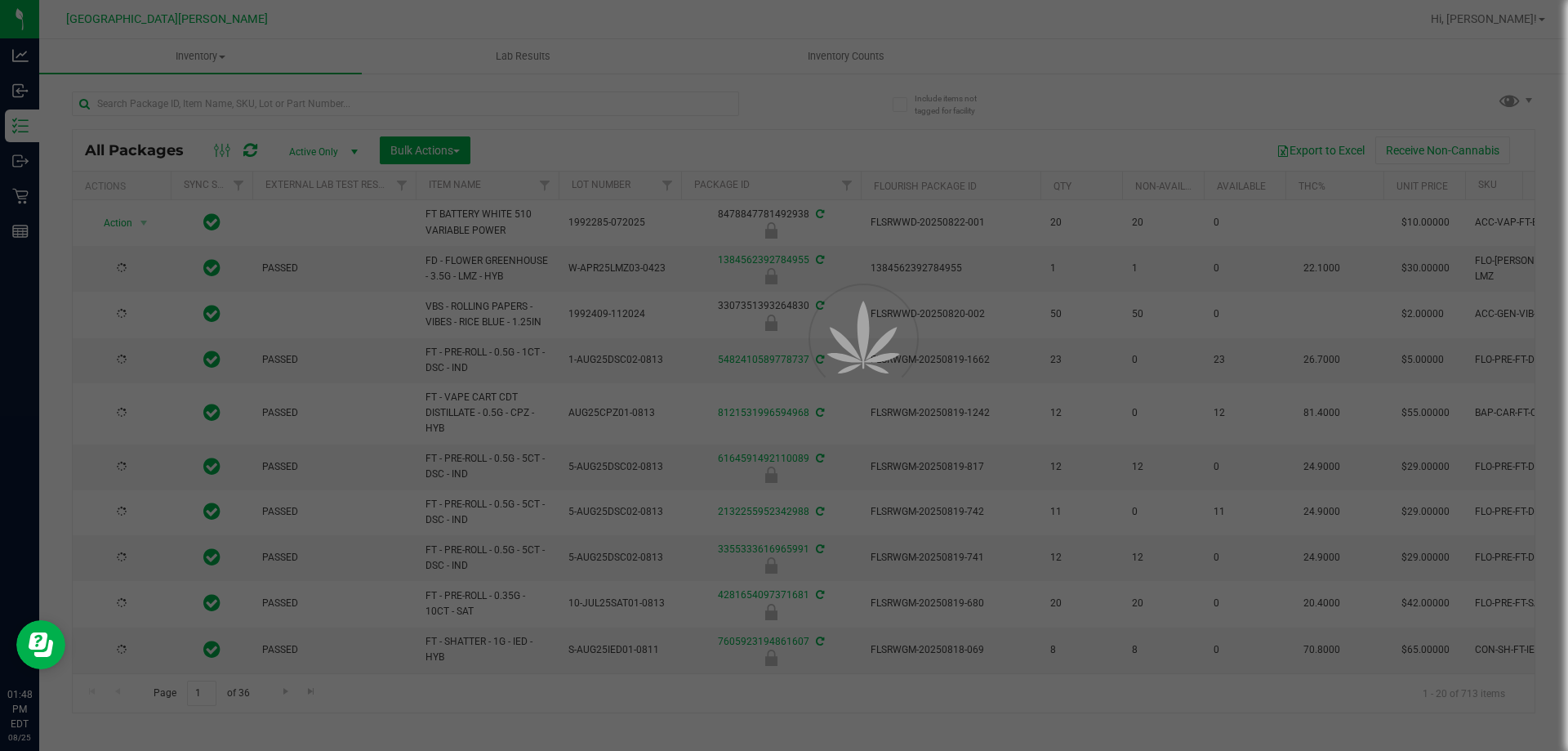
click at [143, 110] on div at bounding box center [784, 376] width 1568 height 751
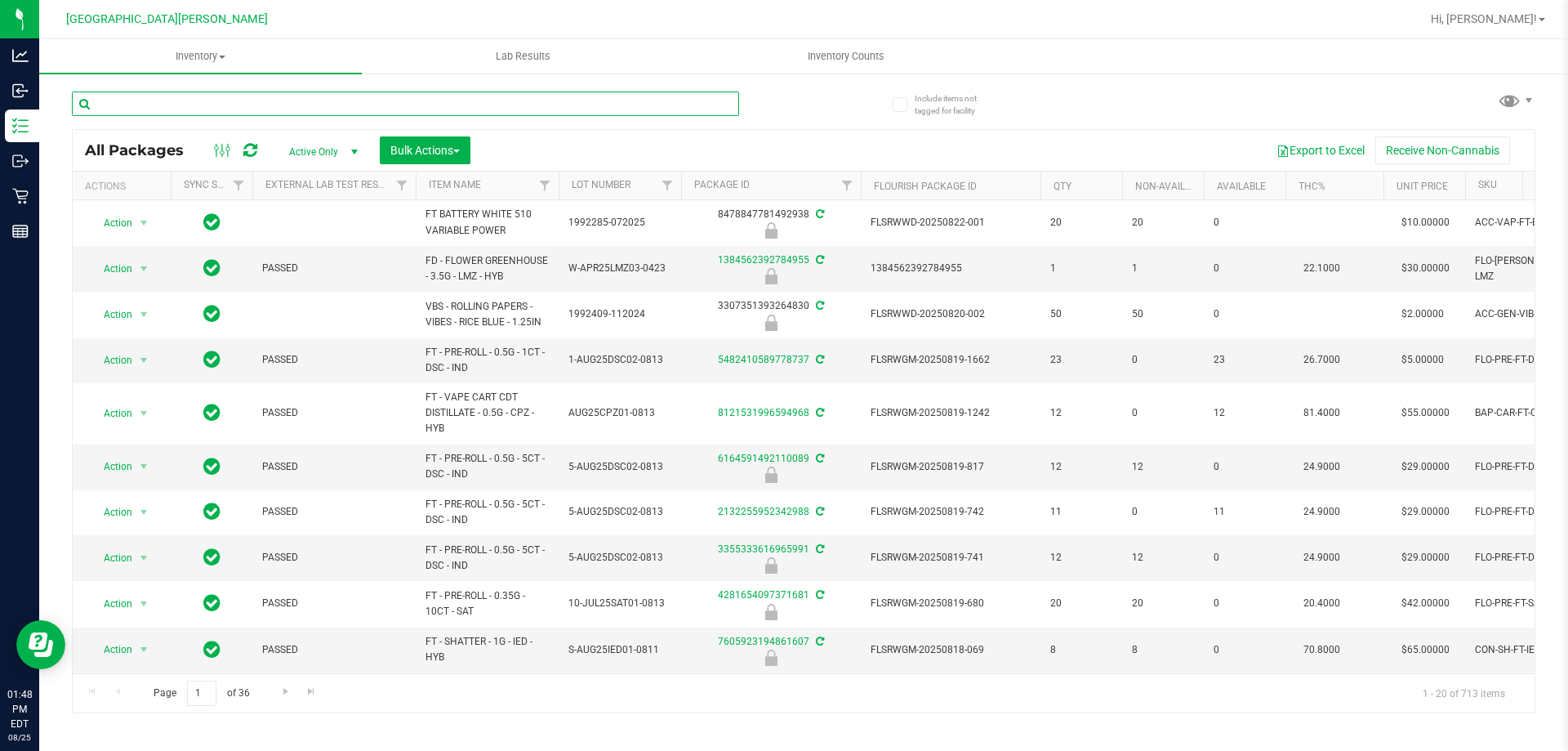
click at [141, 110] on input "text" at bounding box center [405, 103] width 667 height 24
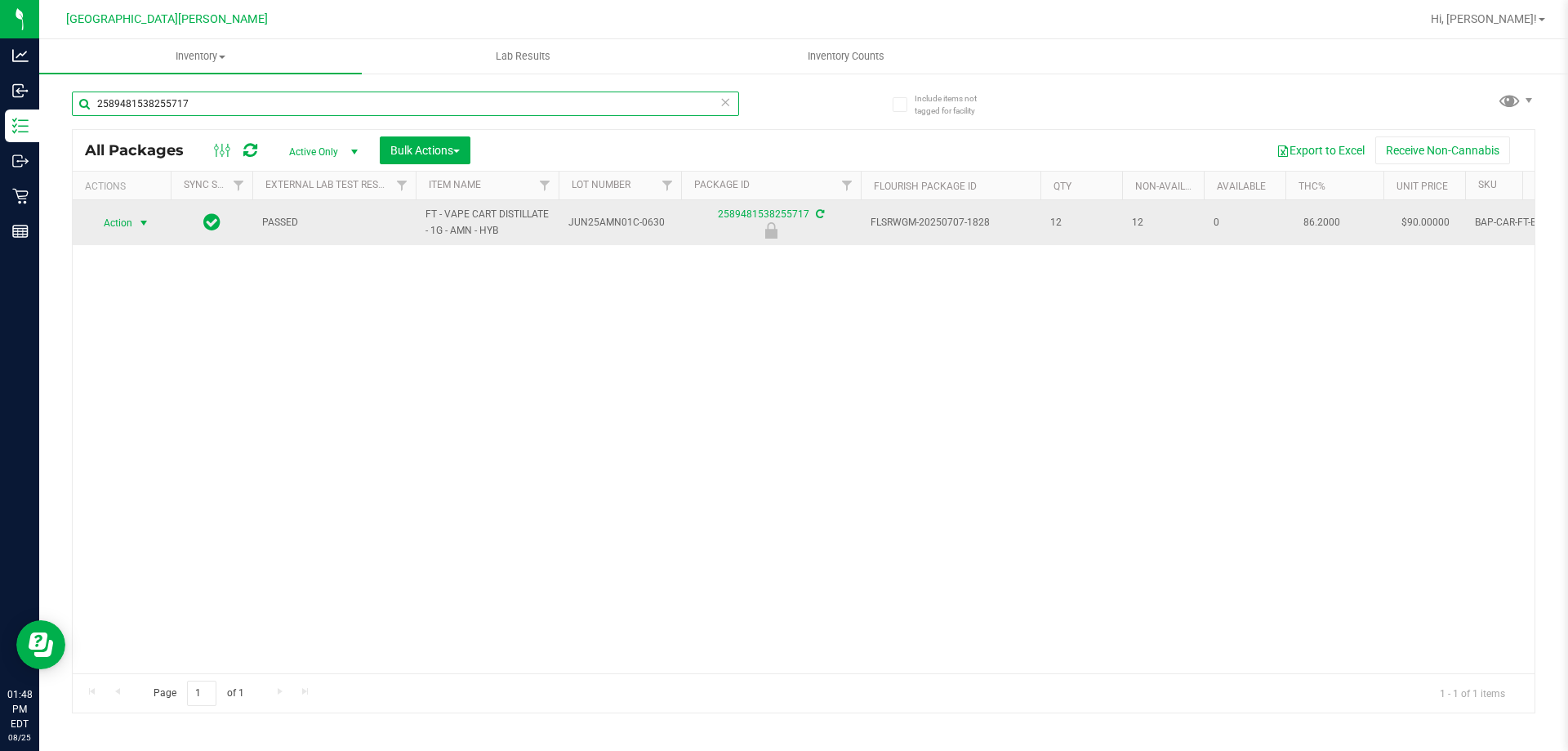
type input "2589481538255717"
click at [131, 220] on span "Action" at bounding box center [111, 222] width 44 height 23
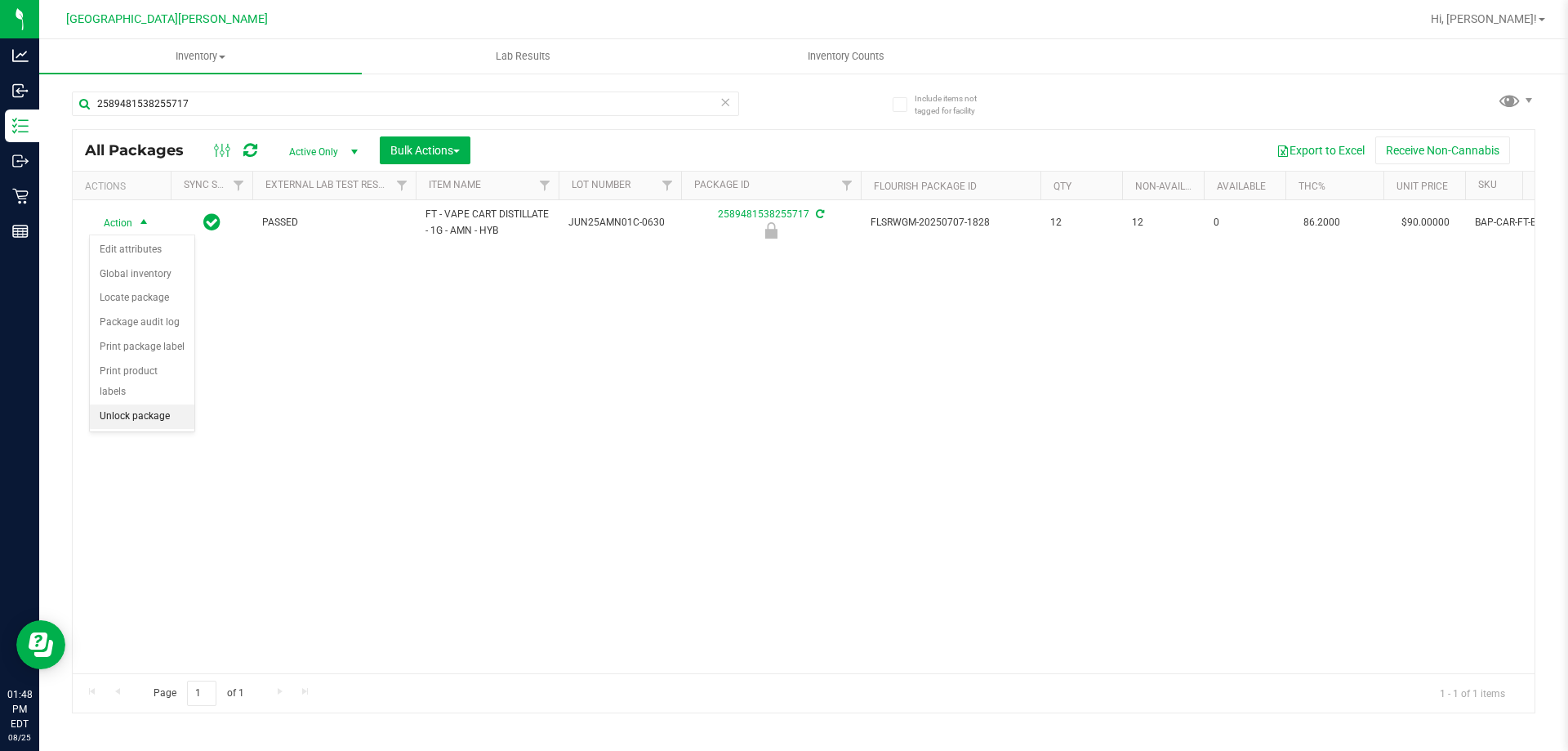
click at [142, 405] on li "Unlock package" at bounding box center [142, 417] width 104 height 24
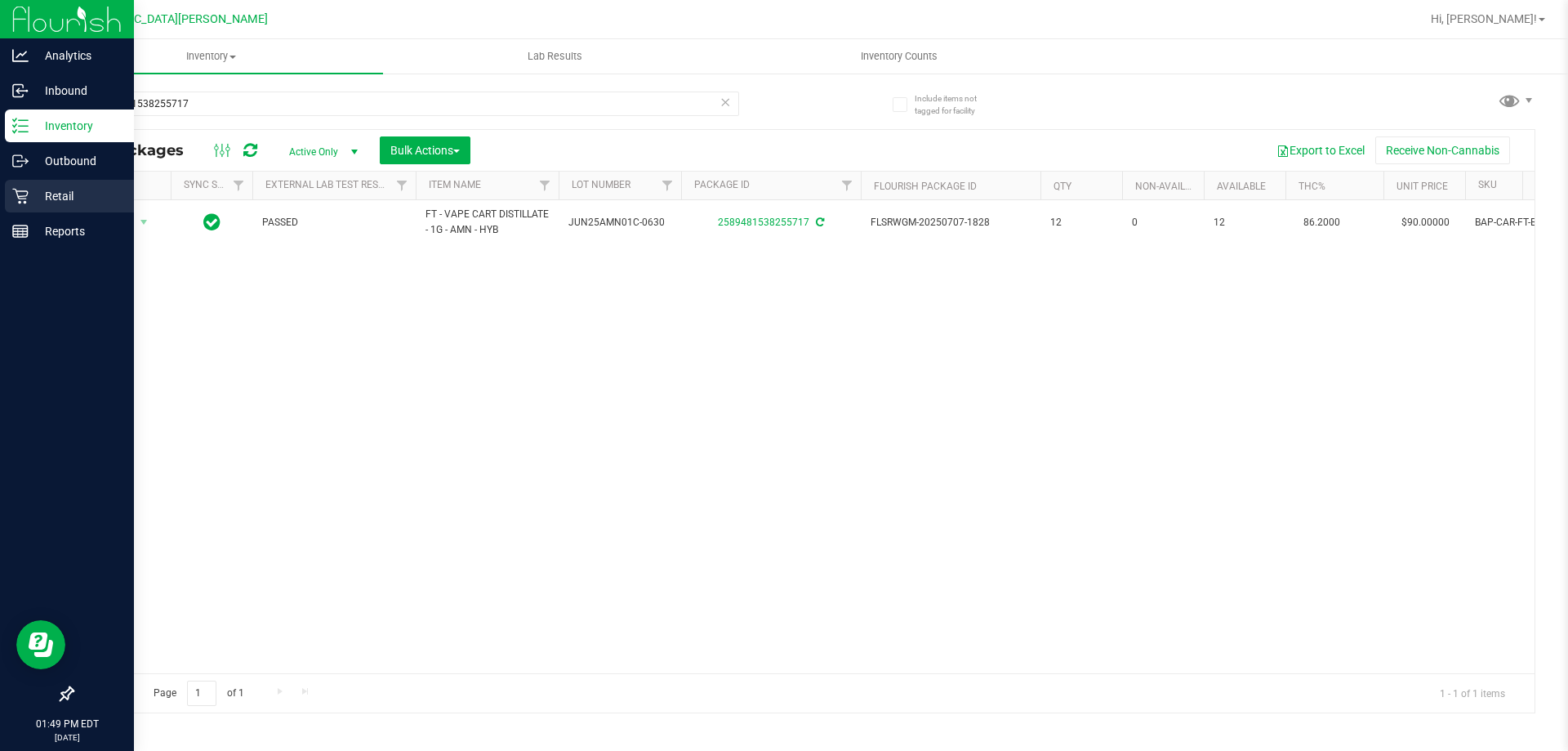
click at [26, 189] on icon at bounding box center [20, 195] width 16 height 16
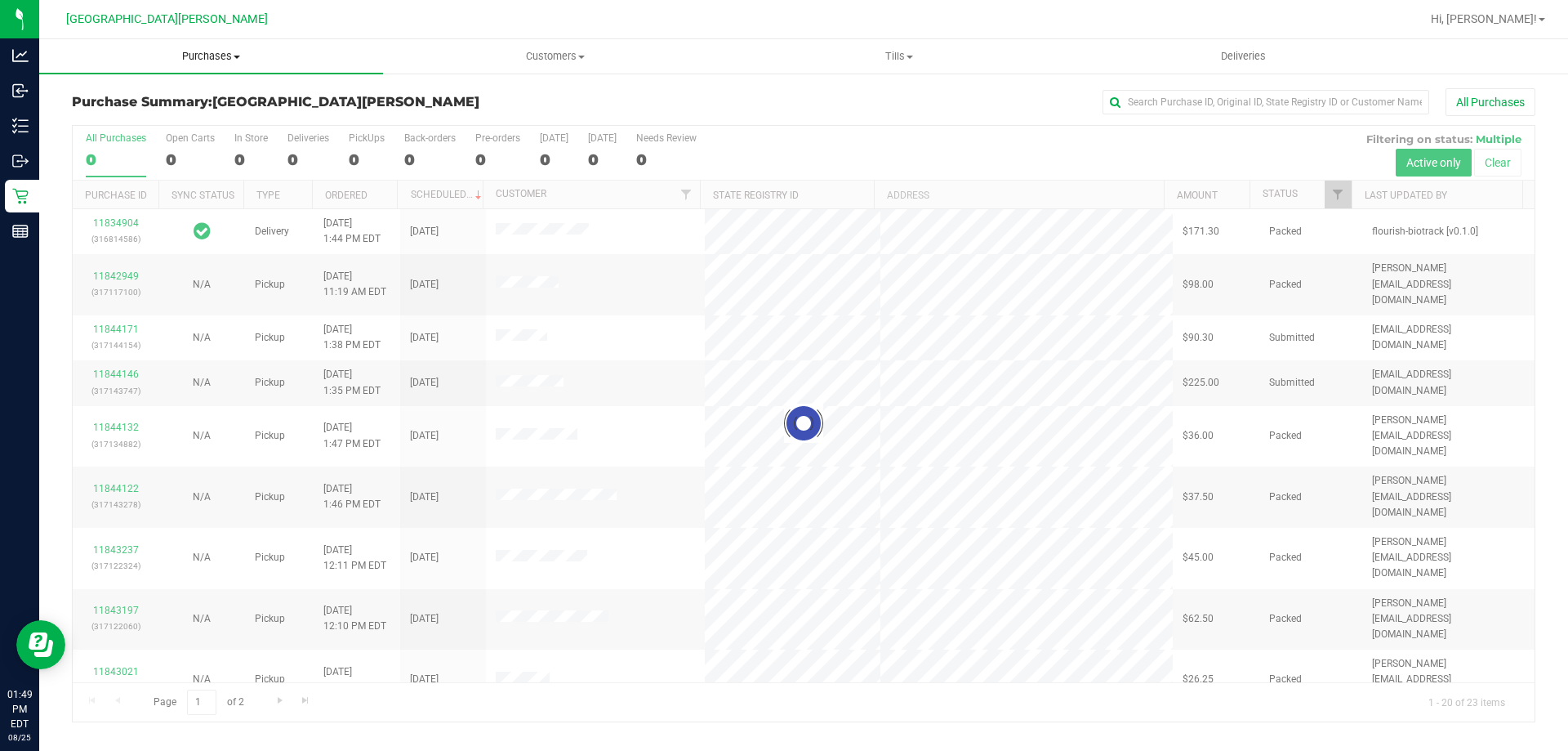
click at [234, 54] on span "Purchases" at bounding box center [211, 56] width 343 height 15
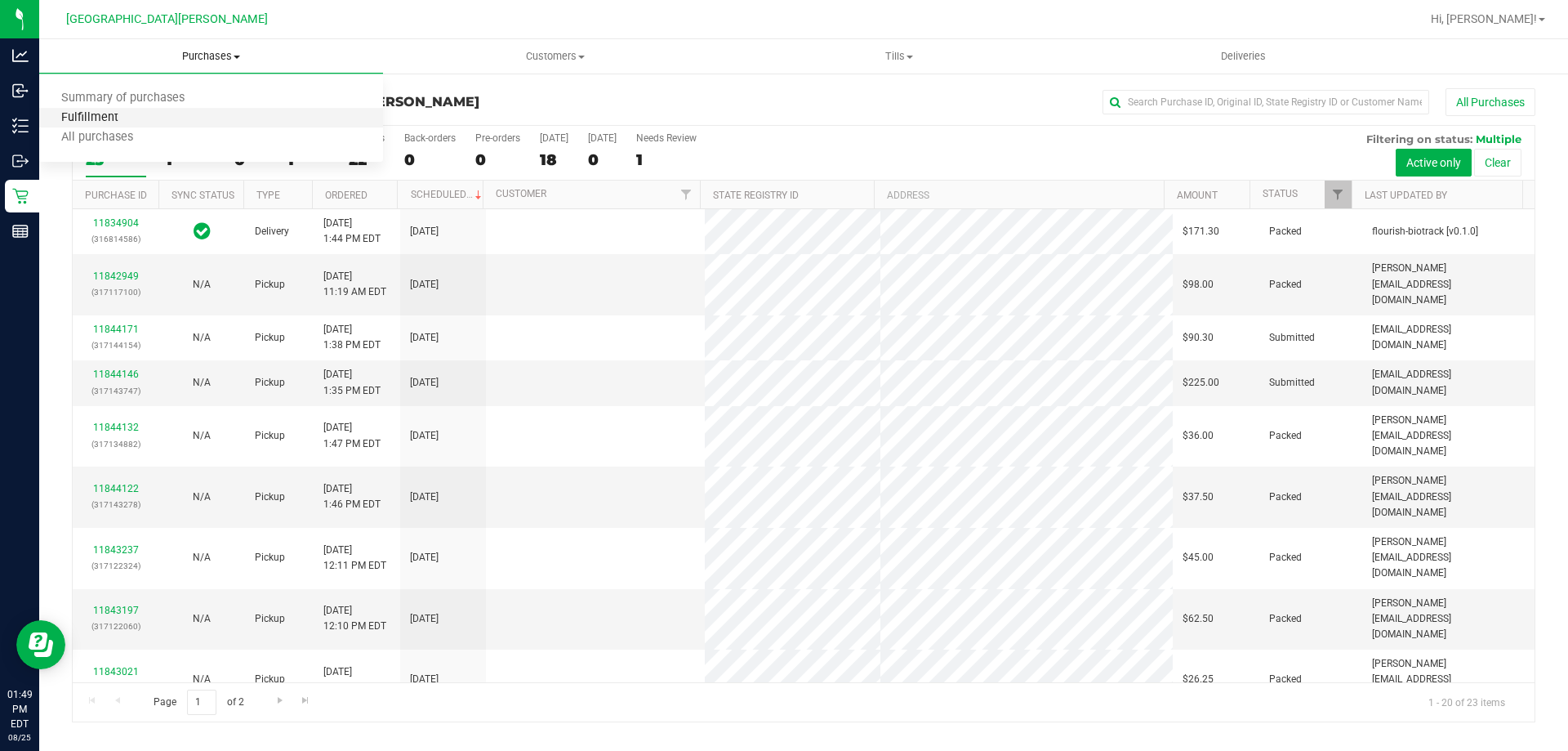
click at [79, 119] on span "Fulfillment" at bounding box center [90, 117] width 101 height 14
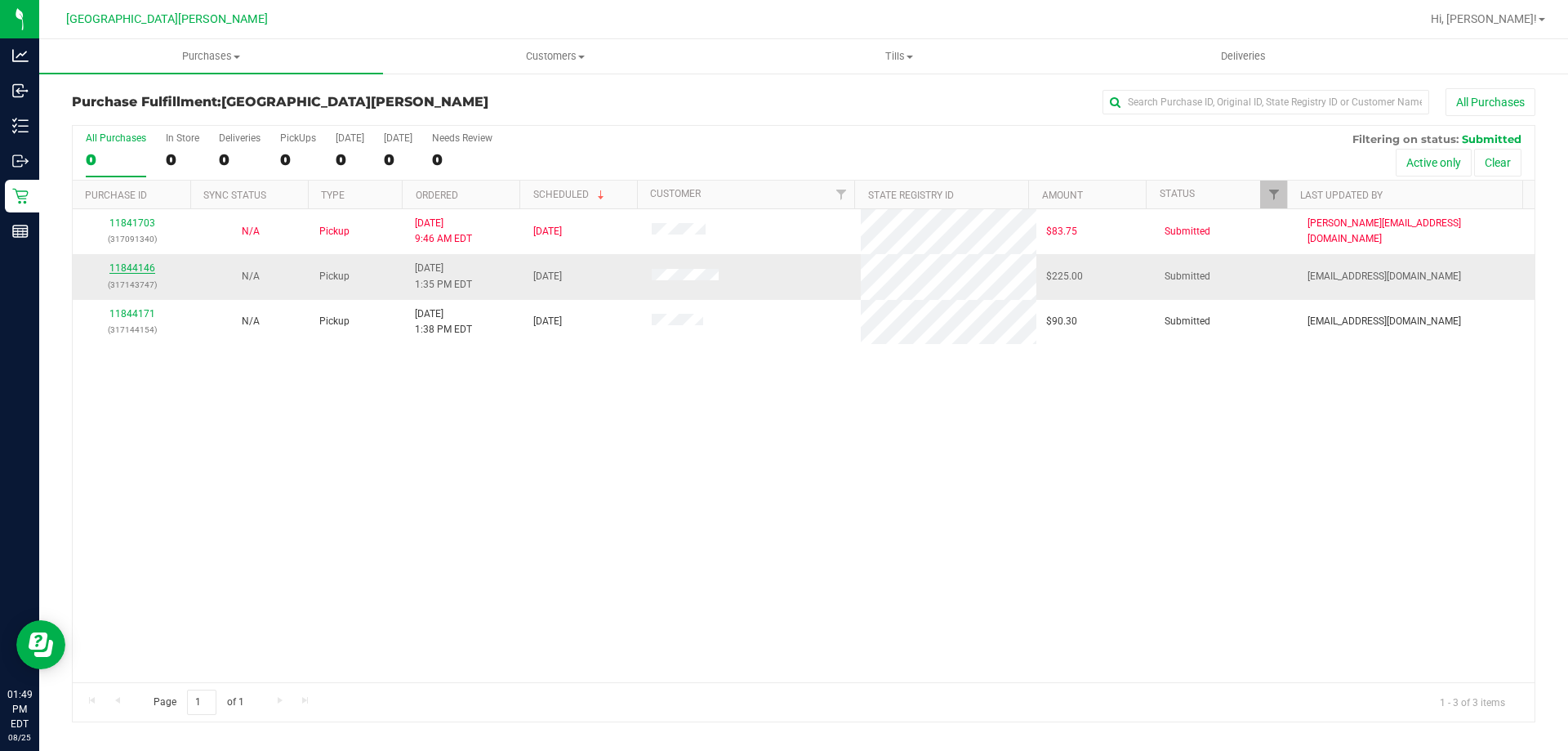
click at [132, 268] on link "11844146" at bounding box center [132, 268] width 46 height 11
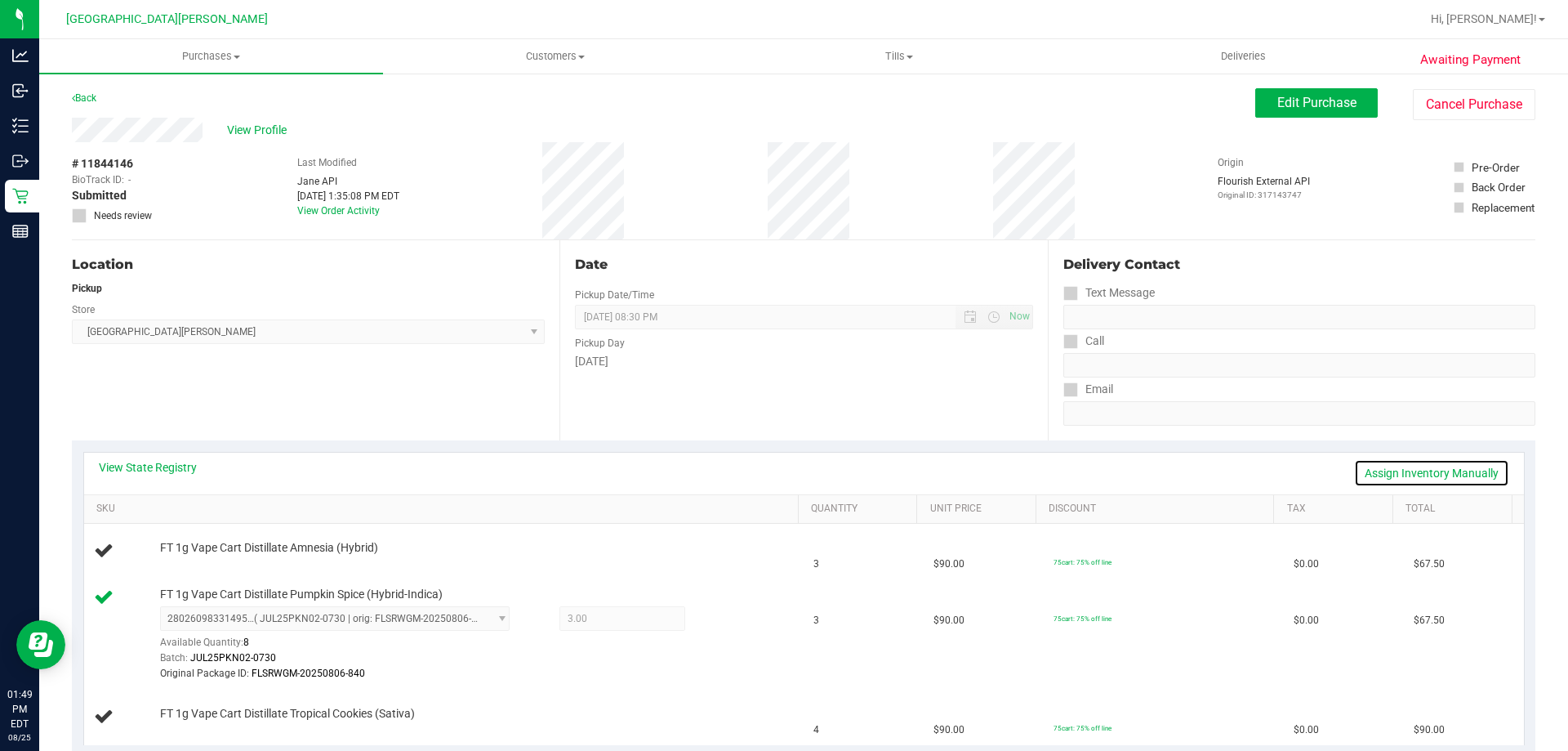
click at [1382, 471] on link "Assign Inventory Manually" at bounding box center [1431, 473] width 155 height 28
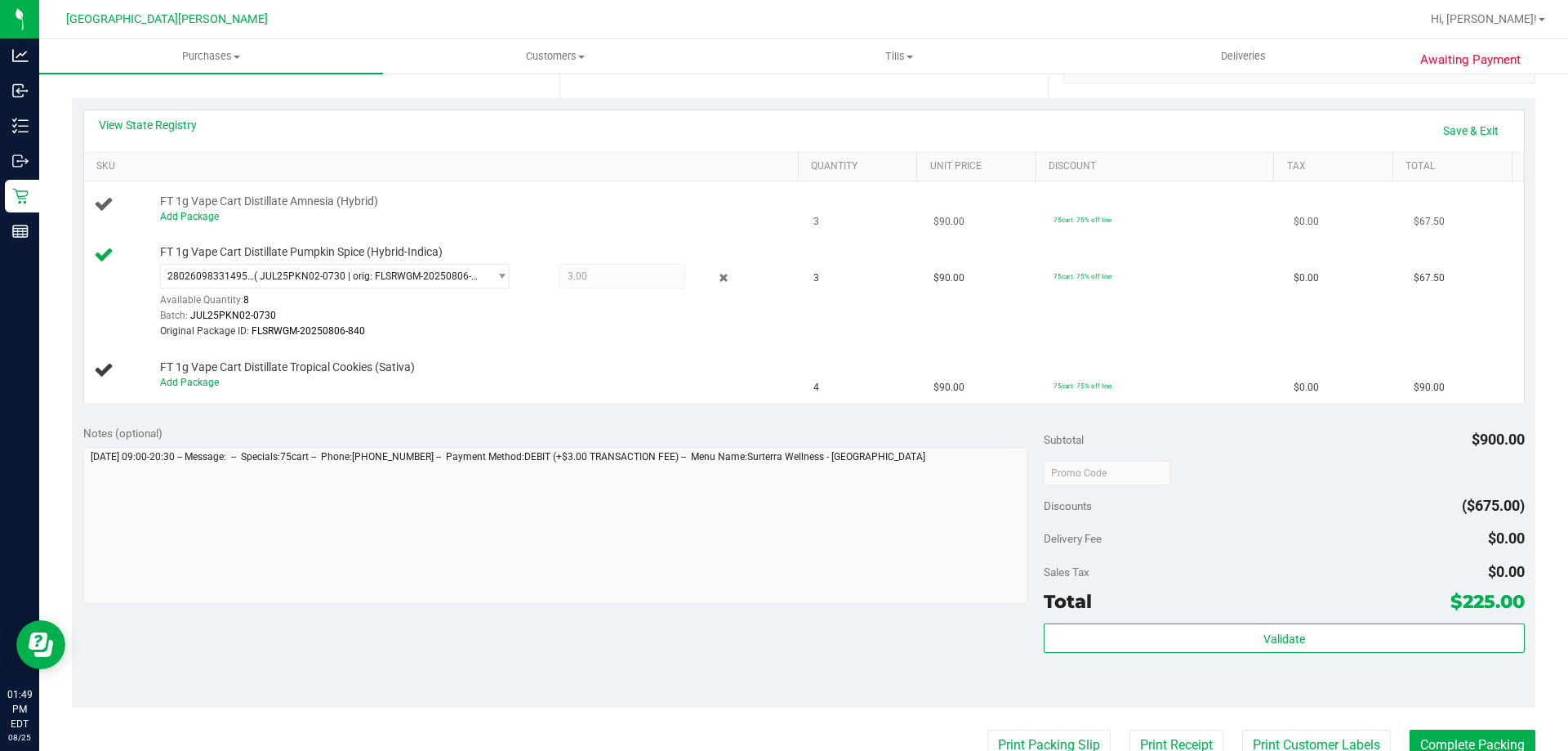
scroll to position [327, 0]
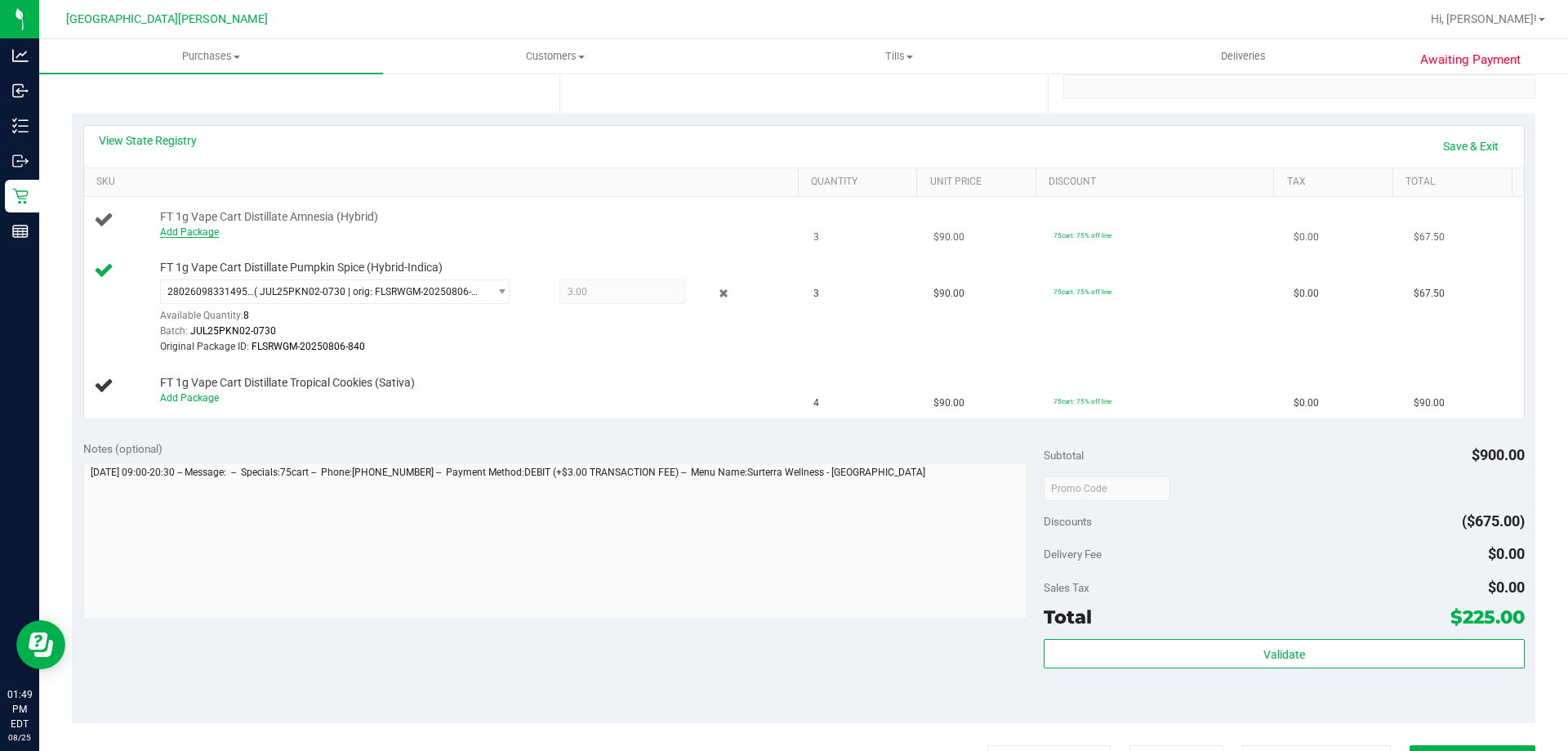
click at [198, 236] on link "Add Package" at bounding box center [190, 232] width 59 height 11
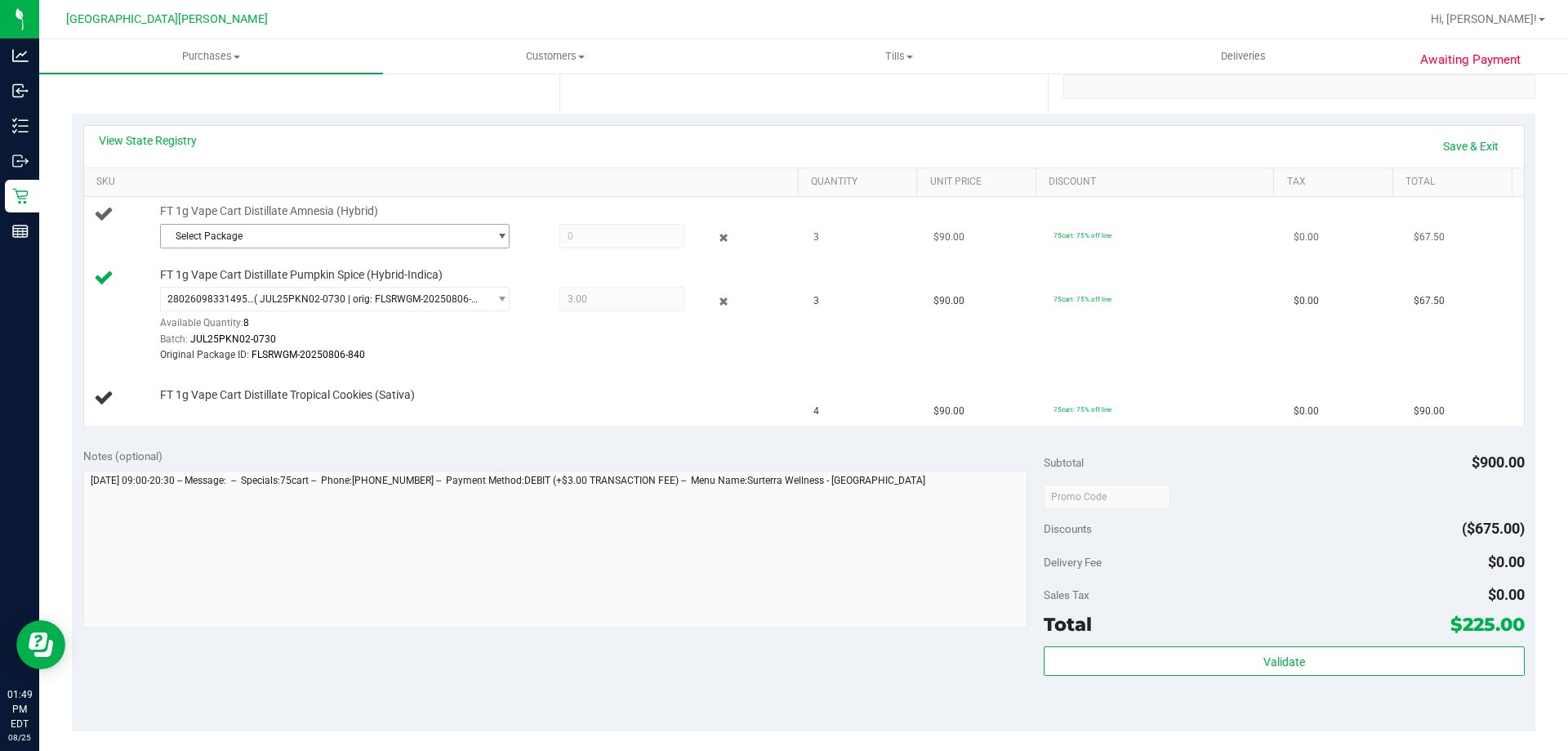
click at [232, 236] on span "Select Package" at bounding box center [324, 236] width 327 height 23
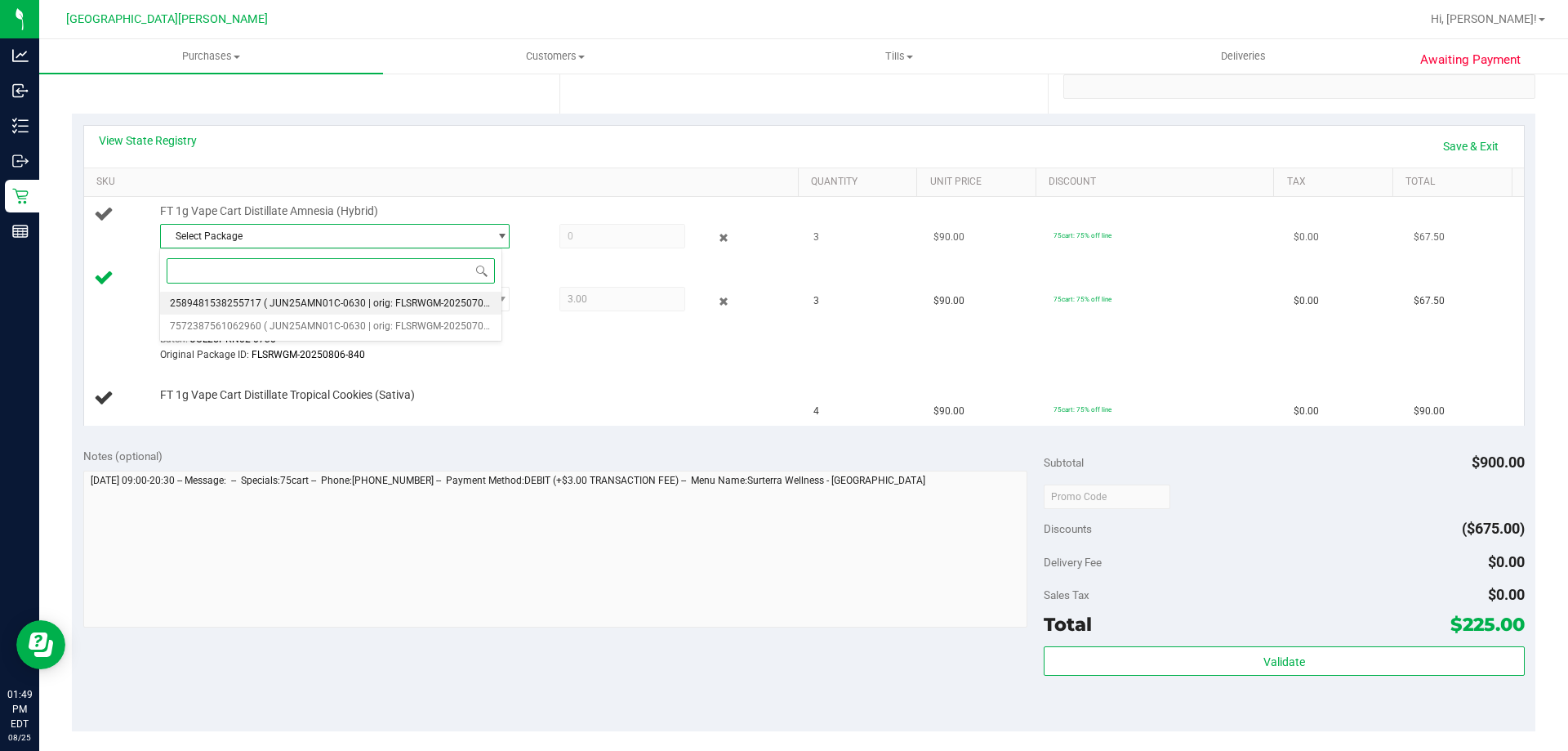
click at [238, 305] on span "2589481538255717" at bounding box center [215, 303] width 91 height 11
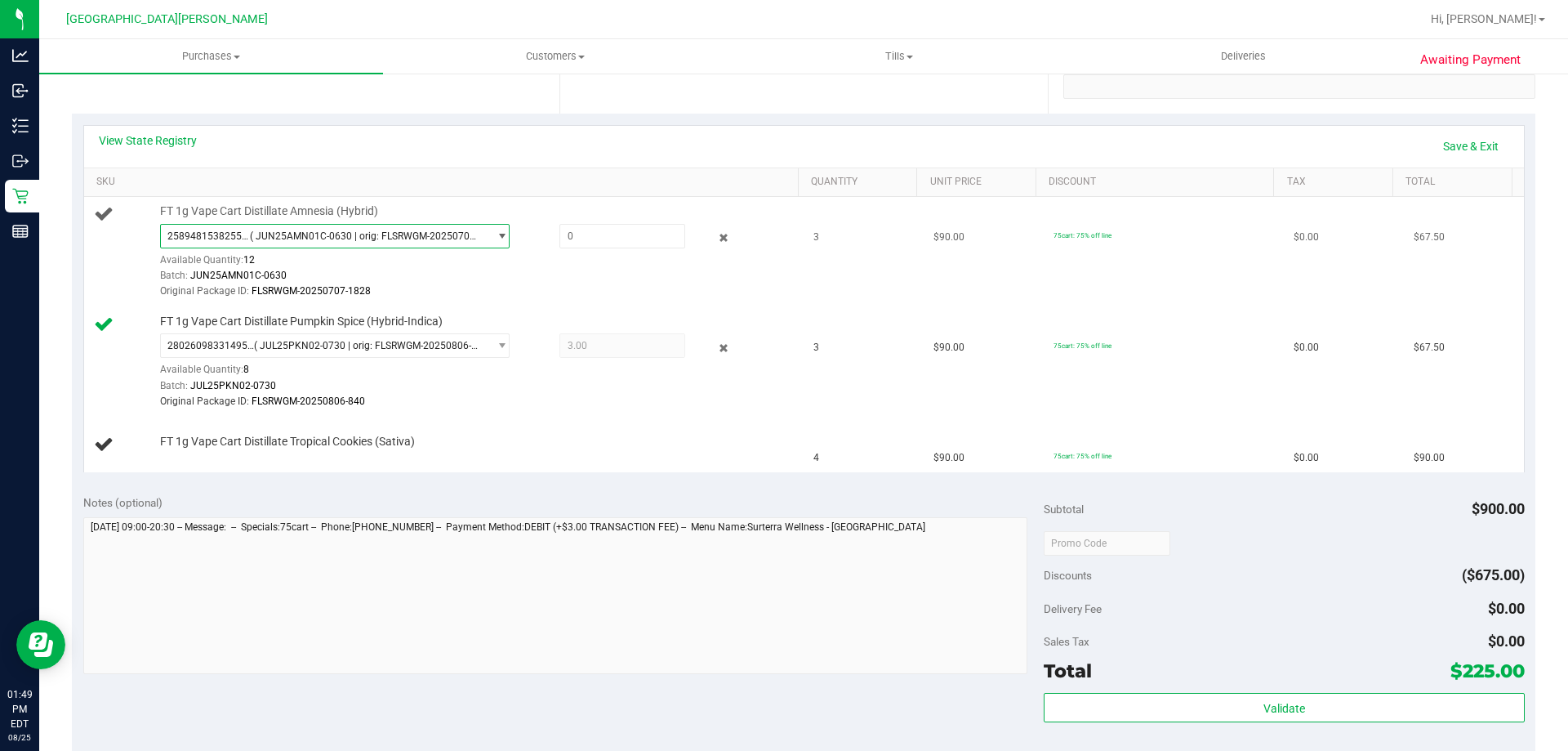
click at [406, 239] on span "( JUN25AMN01C-0630 | orig: FLSRWGM-20250707-1828 )" at bounding box center [365, 236] width 232 height 11
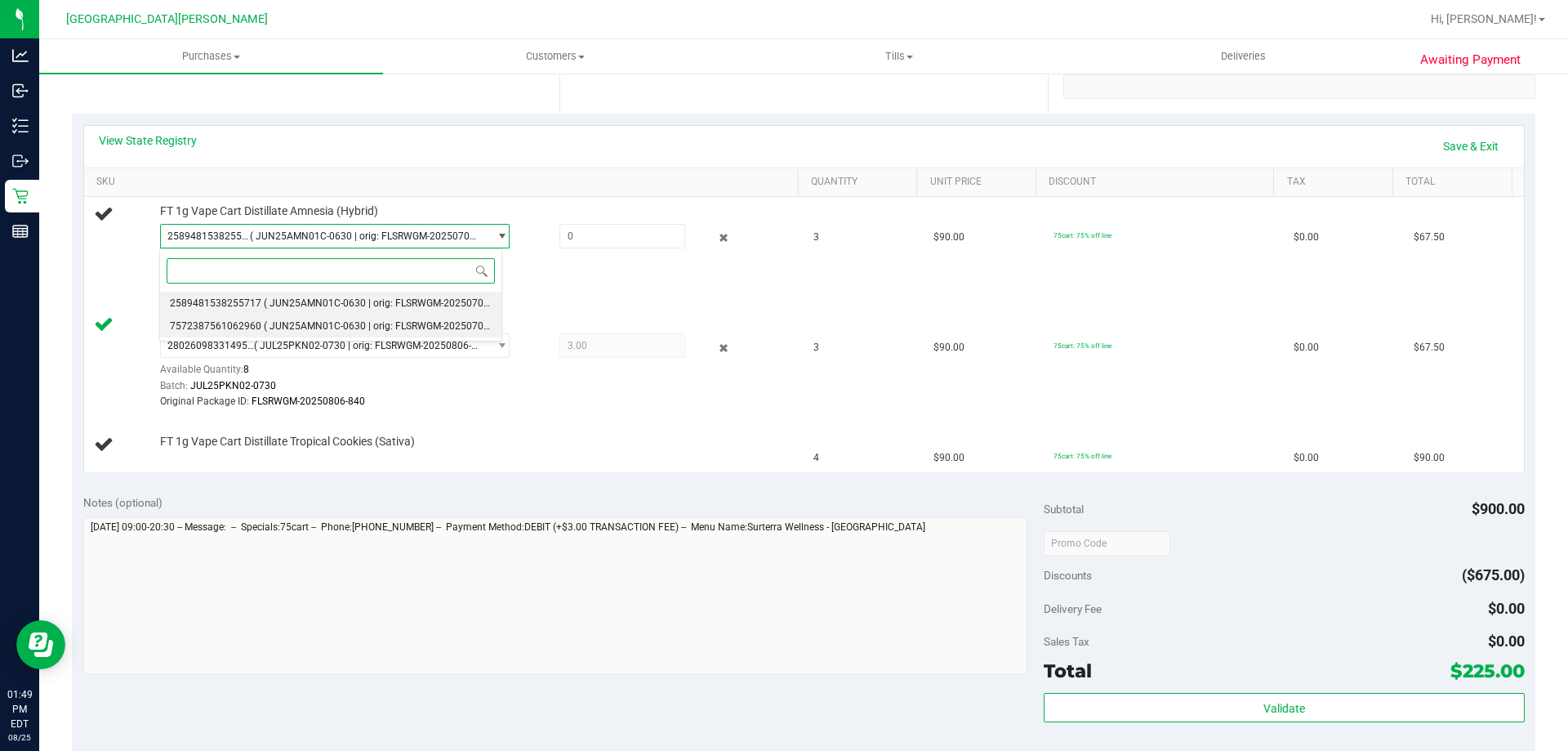
click at [319, 314] on li "7572387561062960 ( JUN25AMN01C-0630 | orig: FLSRWGM-20250707-1819 )" at bounding box center [331, 326] width 342 height 23
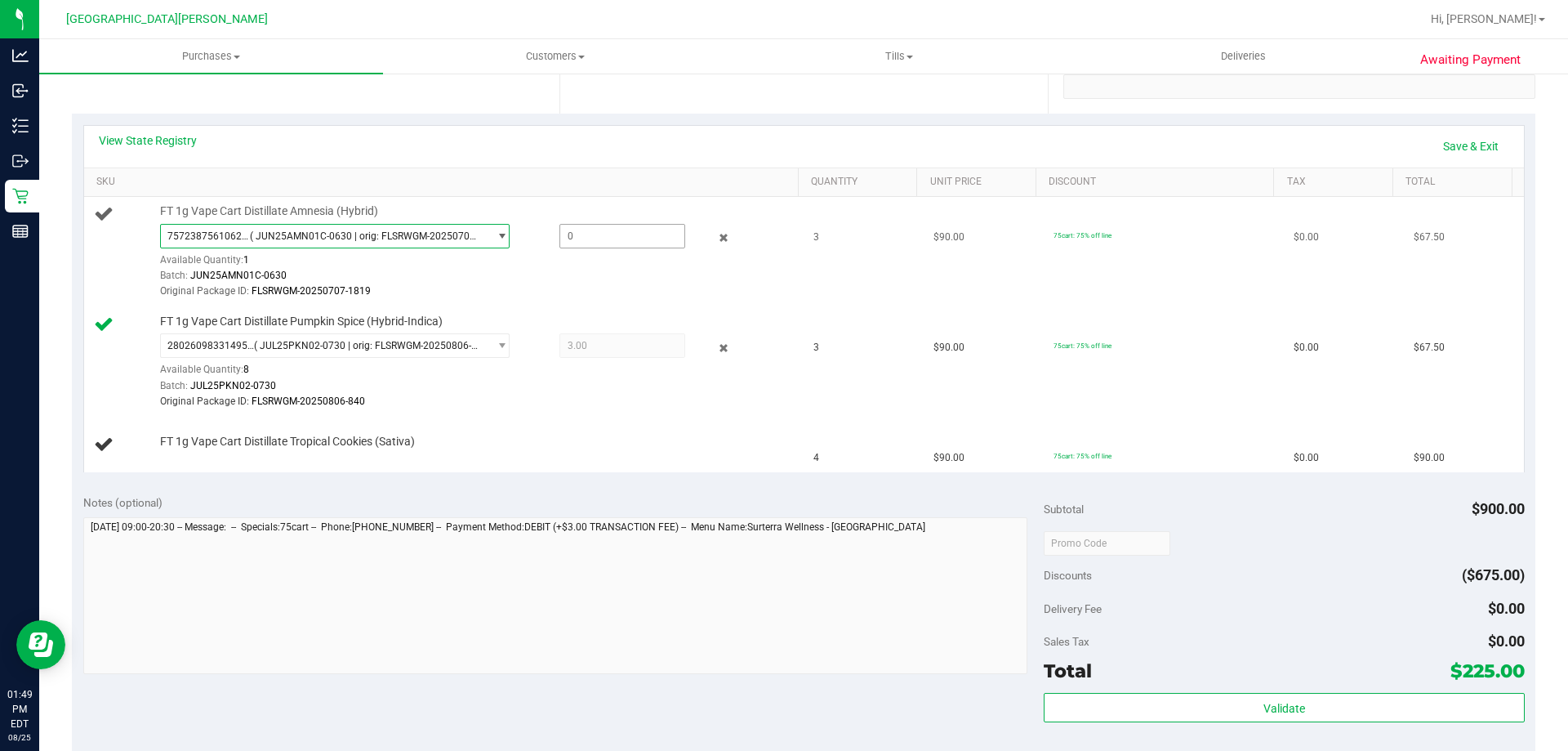
click at [612, 238] on span at bounding box center [622, 236] width 126 height 24
type input "1"
type input "1.0000"
click at [569, 108] on div "Date Pickup Date/Time 08/25/2025 Now 08/25/2025 08:30 PM Now Pickup Day Monday" at bounding box center [803, 13] width 488 height 200
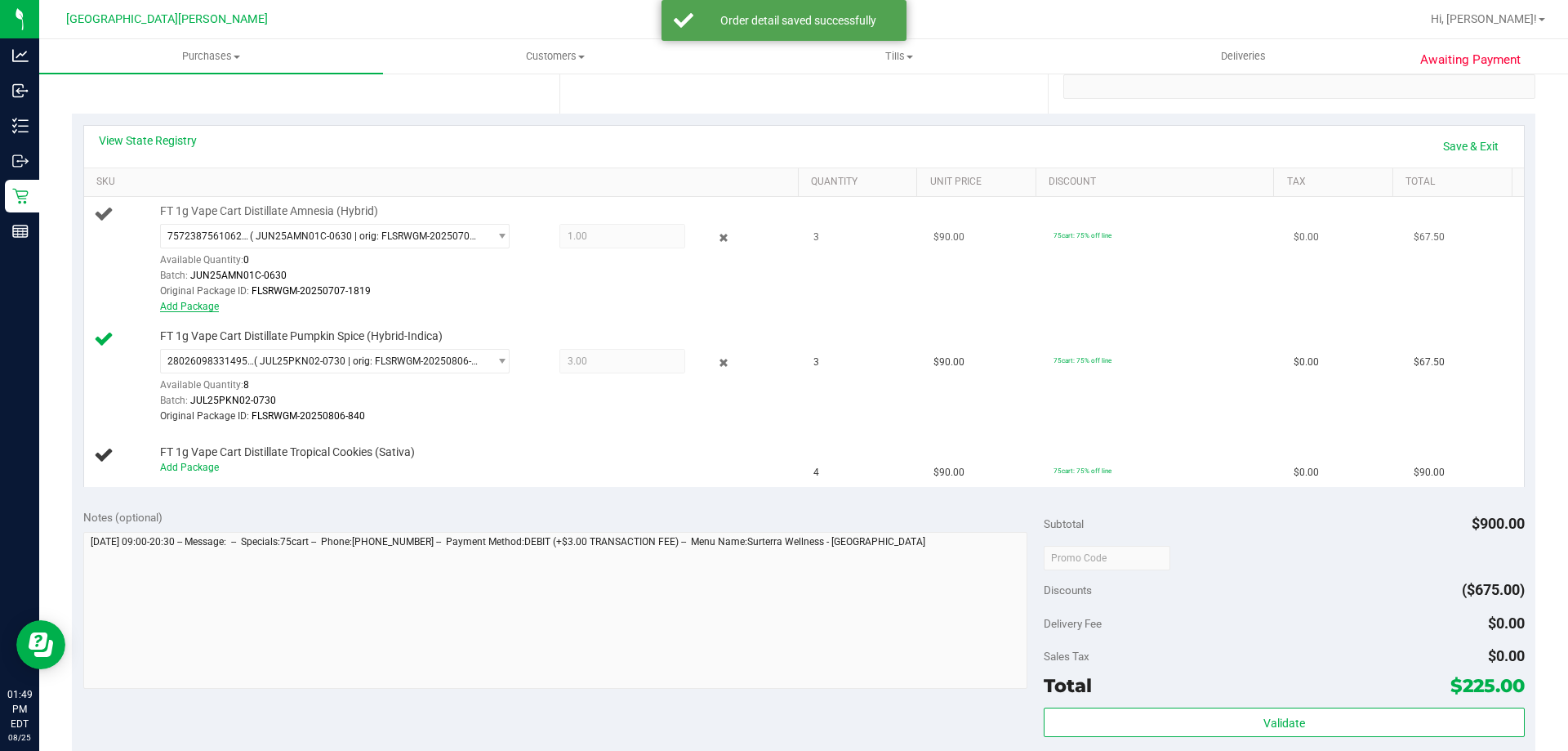
click at [188, 307] on link "Add Package" at bounding box center [190, 306] width 59 height 11
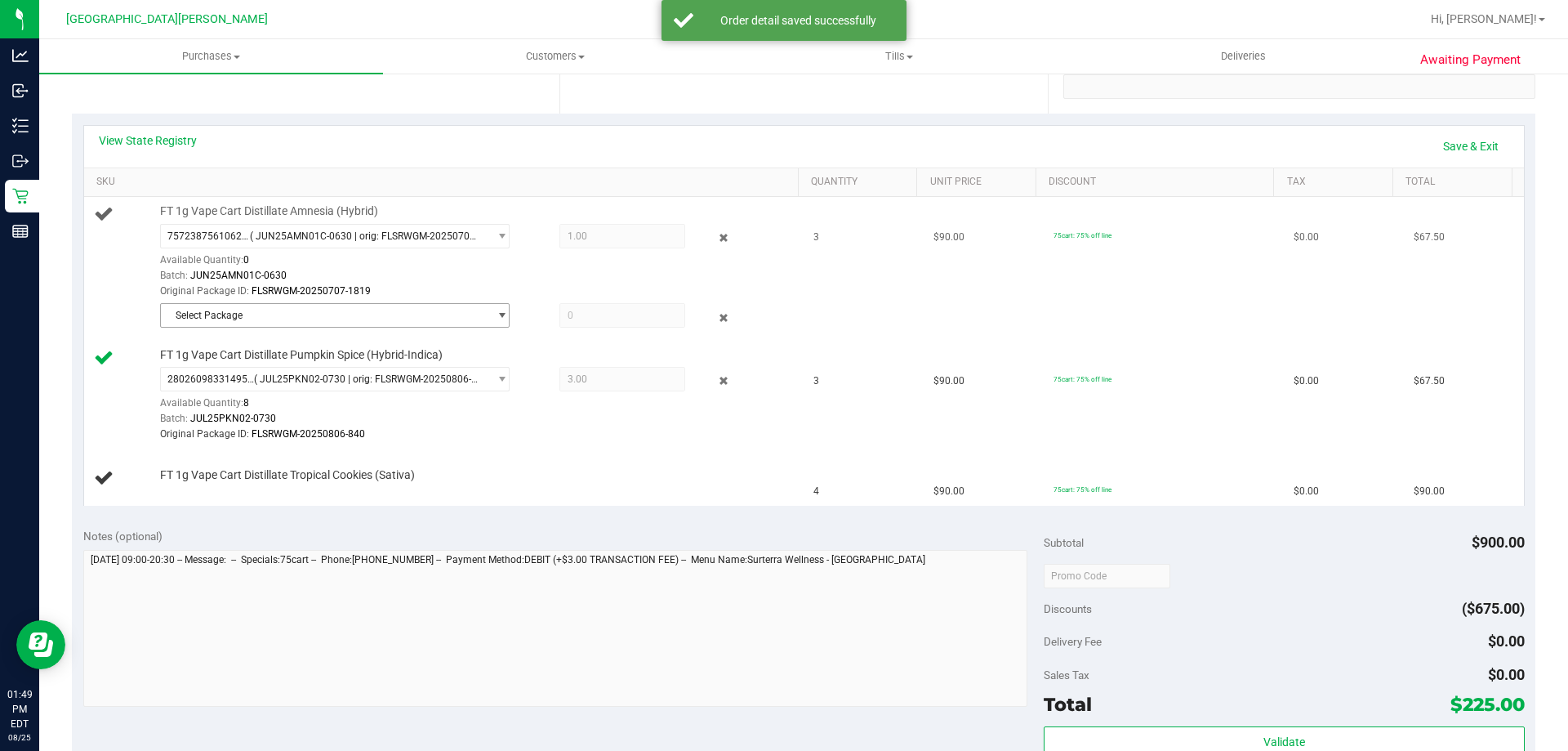
click at [245, 315] on span "Select Package" at bounding box center [324, 315] width 327 height 23
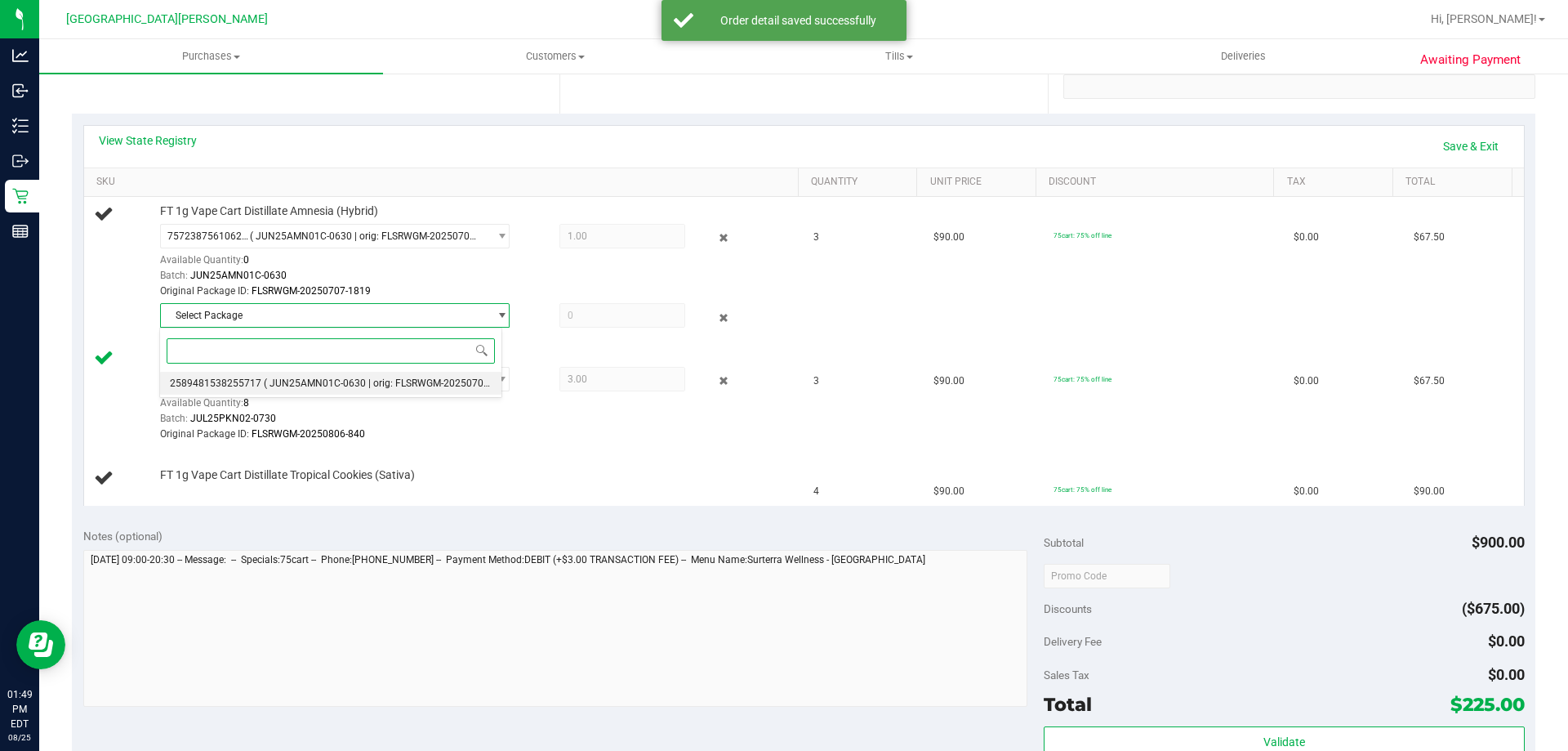
click at [256, 377] on span "2589481538255717" at bounding box center [215, 383] width 91 height 11
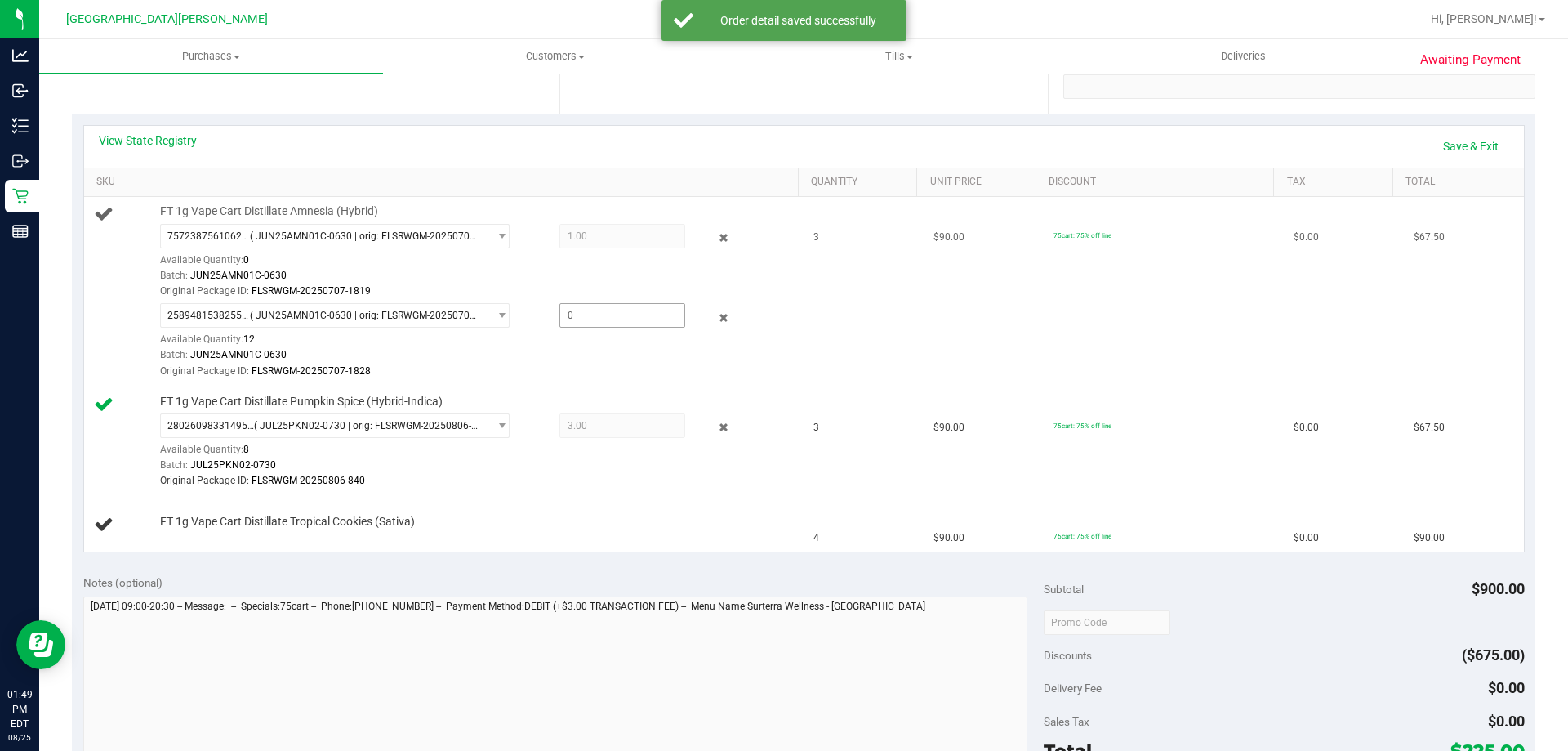
click at [617, 318] on span at bounding box center [622, 315] width 126 height 24
type input "1"
type input "1.0000"
click at [607, 139] on div "View State Registry Save & Exit" at bounding box center [803, 146] width 1410 height 28
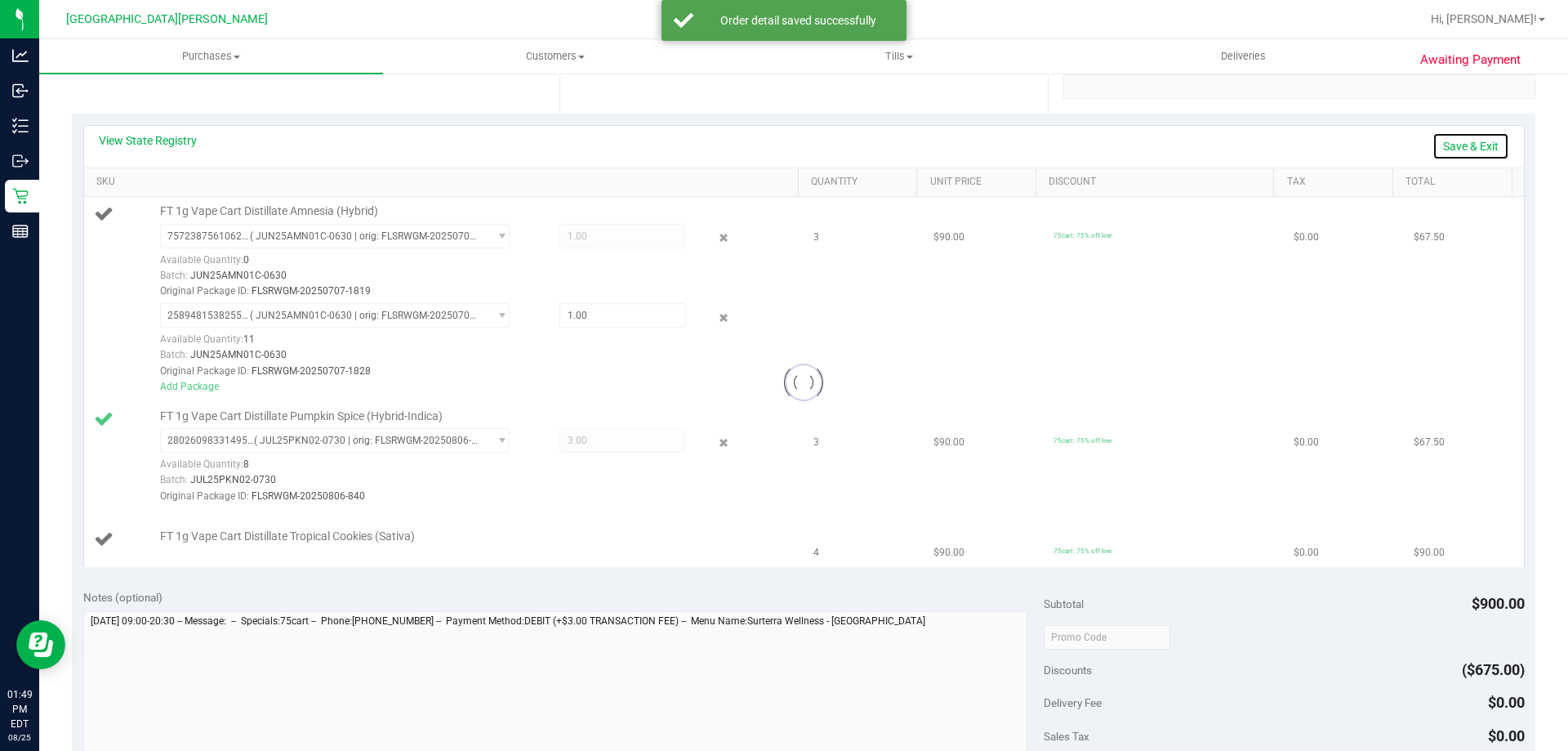
click at [1444, 138] on link "Save & Exit" at bounding box center [1470, 146] width 77 height 28
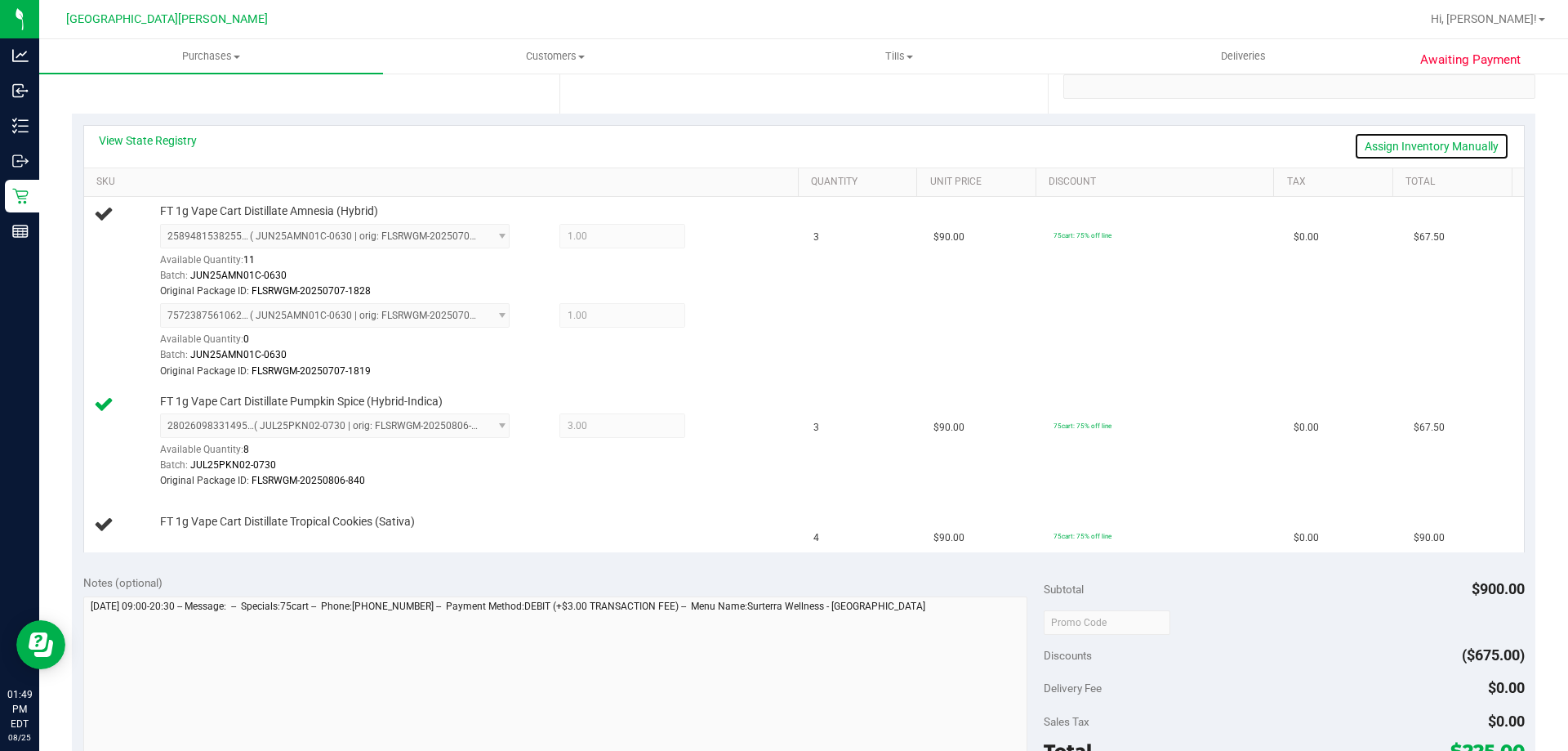
click at [1358, 146] on link "Assign Inventory Manually" at bounding box center [1431, 146] width 155 height 28
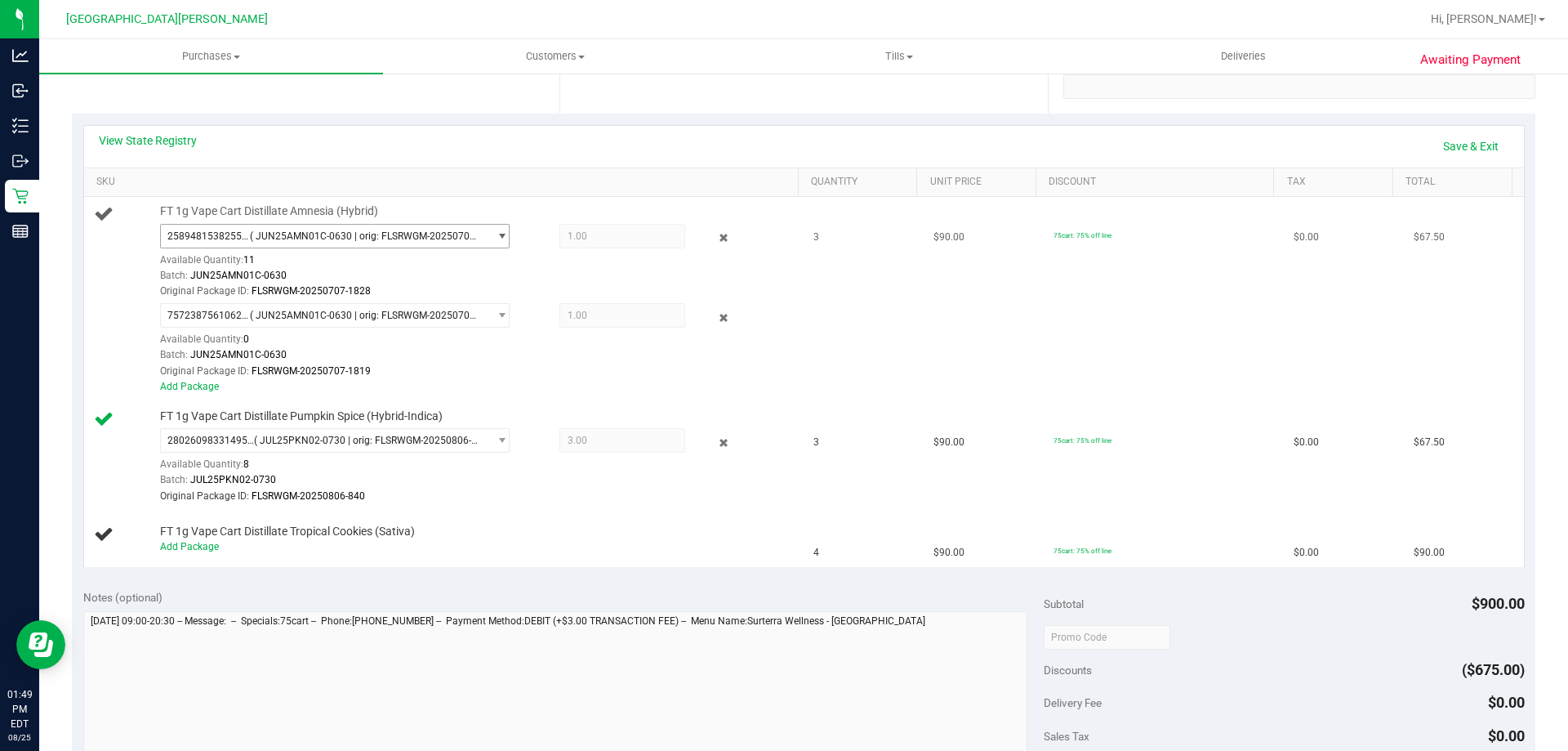
click at [343, 233] on span "( JUN25AMN01C-0630 | orig: FLSRWGM-20250707-1828 )" at bounding box center [365, 236] width 232 height 11
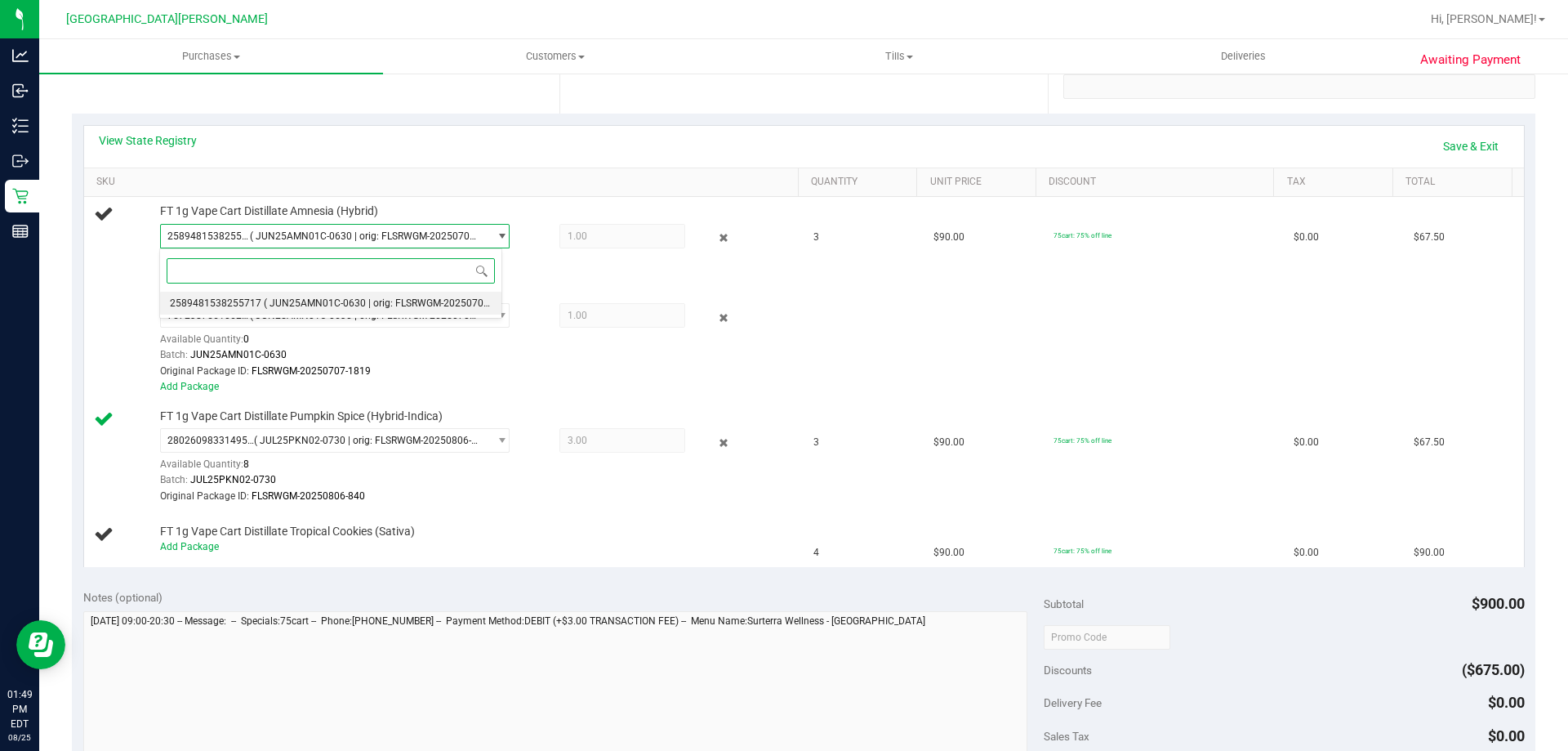
click at [323, 307] on span "( JUN25AMN01C-0630 | orig: FLSRWGM-20250707-1828 )" at bounding box center [391, 303] width 256 height 11
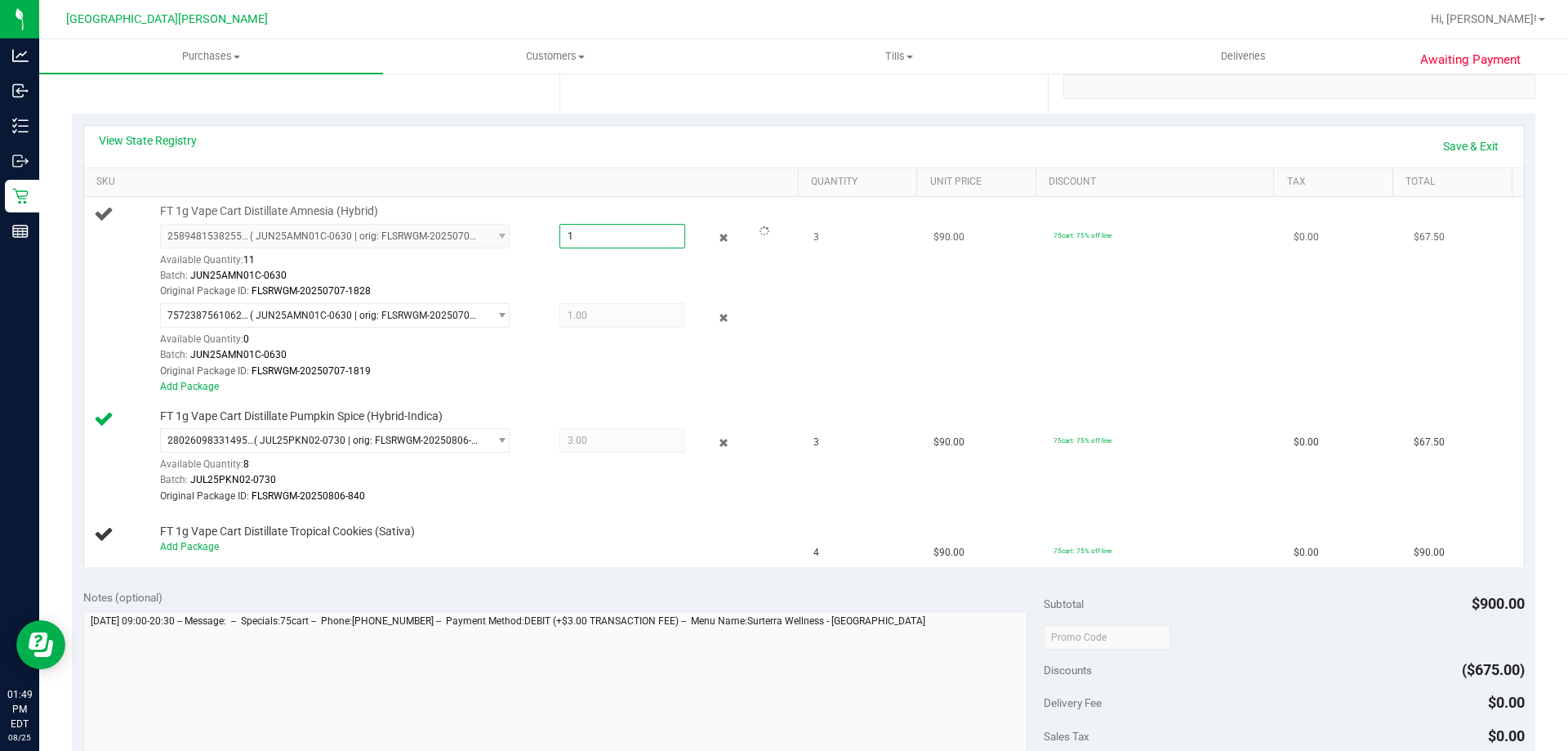
drag, startPoint x: 576, startPoint y: 242, endPoint x: 558, endPoint y: 249, distance: 19.3
click at [558, 249] on div "2589481538255717 ( JUN25AMN01C-0630 | orig: FLSRWGM-20250707-1828 ) 25894815382…" at bounding box center [476, 261] width 631 height 76
click at [598, 237] on span "1.00 1" at bounding box center [622, 236] width 126 height 24
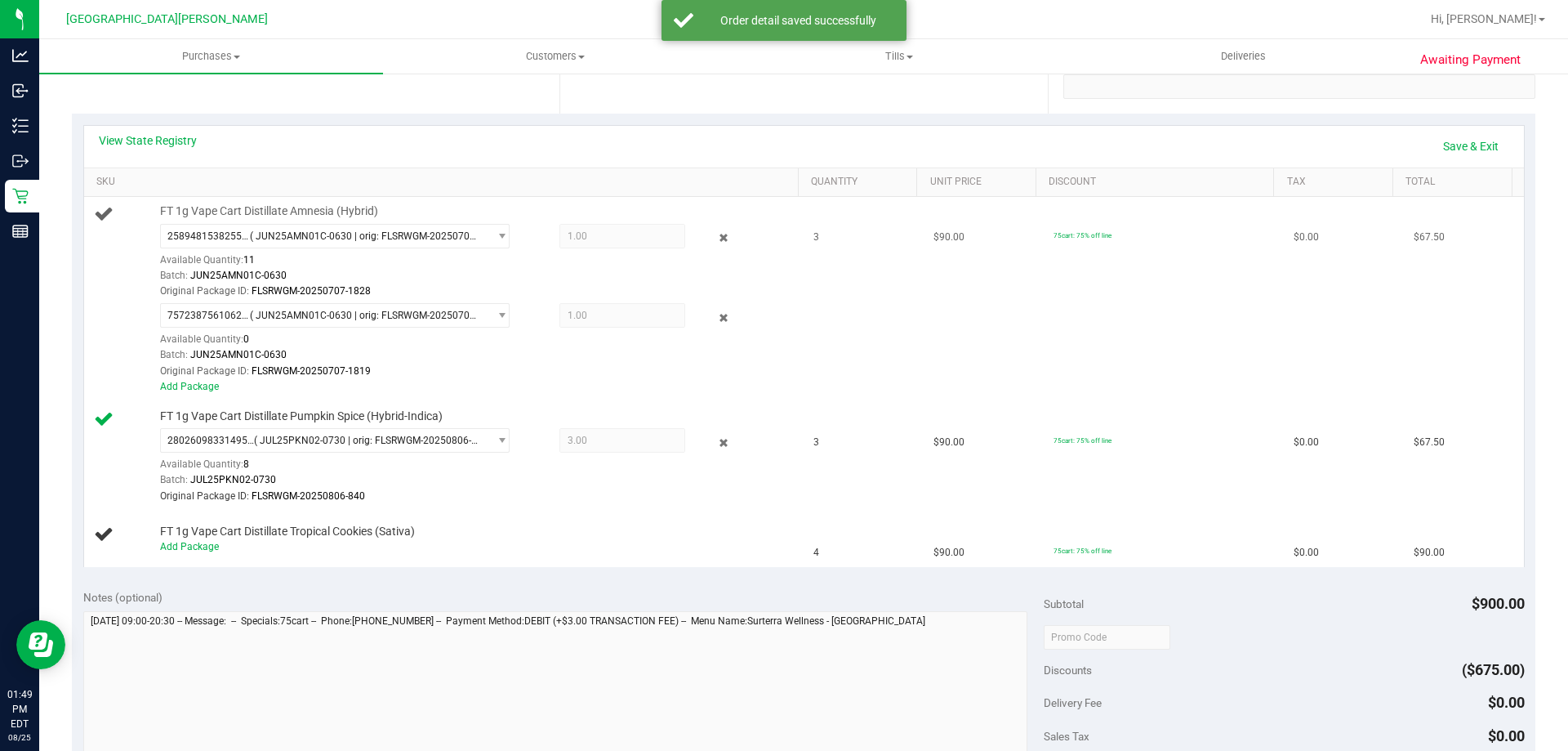
click at [587, 237] on span "1.00 1" at bounding box center [622, 236] width 126 height 24
click at [589, 234] on span "1.00 1" at bounding box center [622, 236] width 126 height 24
click at [586, 217] on div "FT 1g Vape Cart Distillate Amnesia (Hybrid) 2589481538255717 ( JUN25AMN01C-0630…" at bounding box center [471, 299] width 639 height 192
click at [422, 242] on span "2589481538255717 ( JUN25AMN01C-0630 | orig: FLSRWGM-20250707-1828 )" at bounding box center [324, 236] width 327 height 23
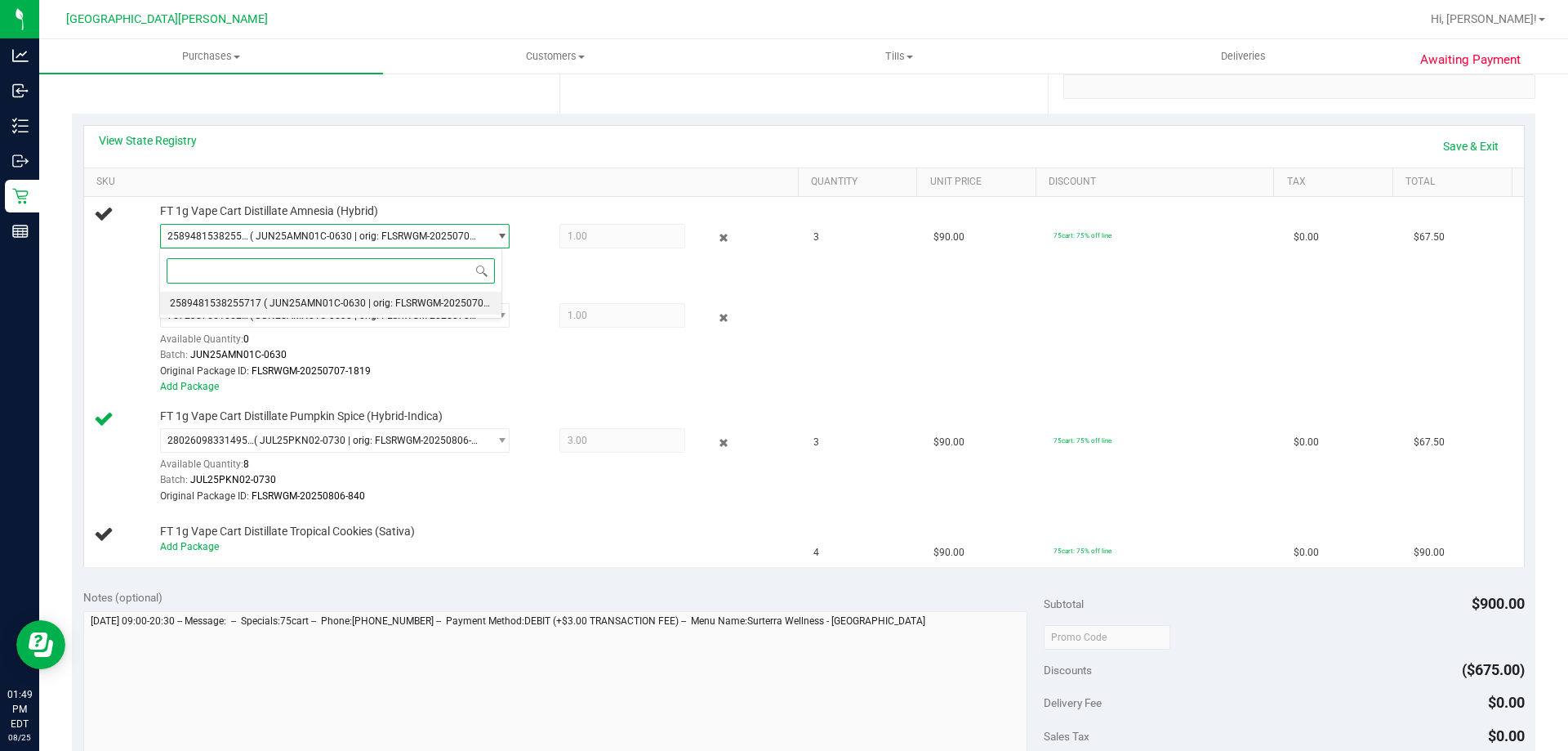
click at [278, 296] on li "2589481538255717 ( JUN25AMN01C-0630 | orig: FLSRWGM-20250707-1828 )" at bounding box center [331, 303] width 342 height 23
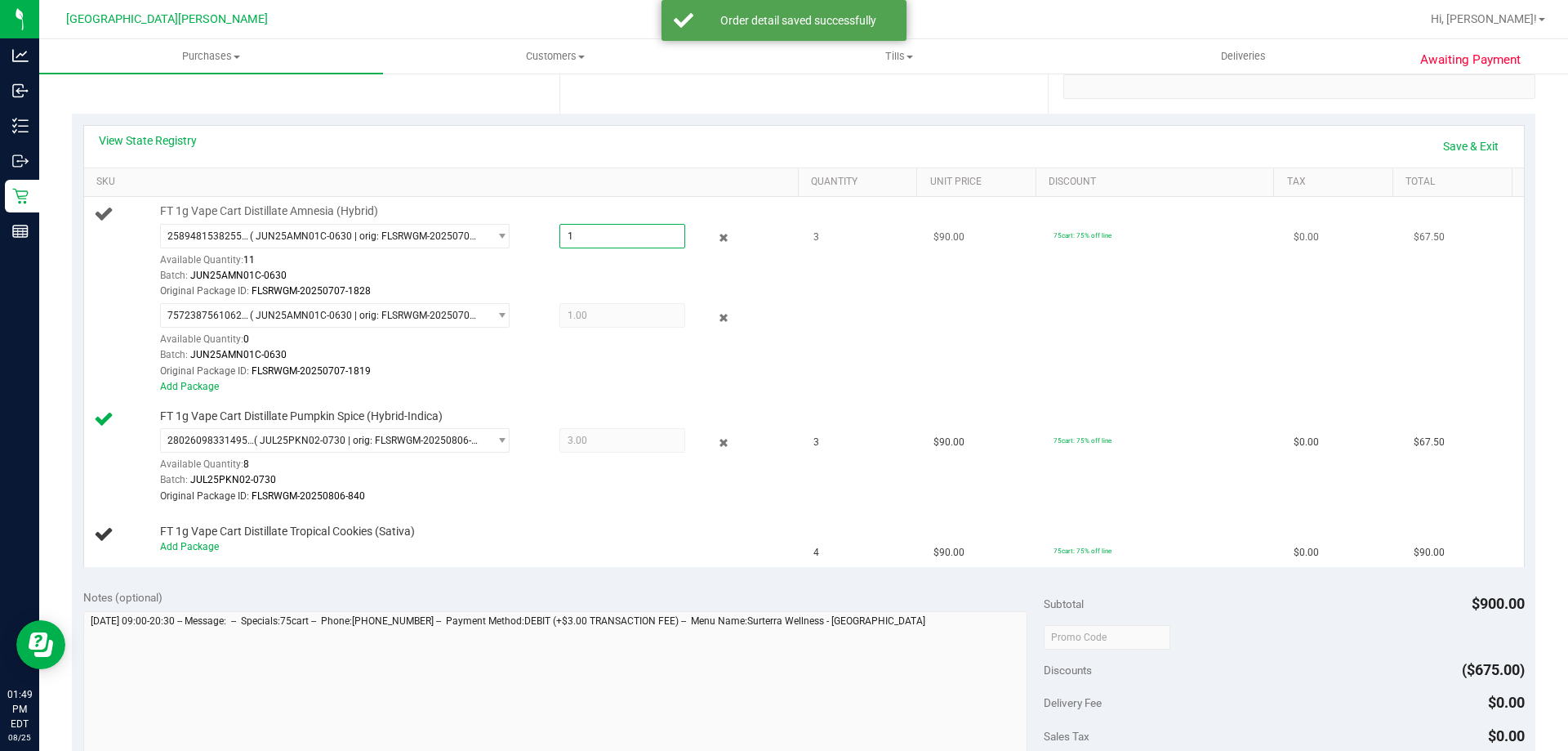
click at [503, 234] on div "FT 1g Vape Cart Distillate Amnesia (Hybrid) 2589481538255717 ( JUN25AMN01C-0630…" at bounding box center [804, 382] width 1439 height 370
click at [715, 235] on icon at bounding box center [723, 238] width 17 height 19
click at [715, 236] on icon at bounding box center [723, 238] width 17 height 19
click at [570, 148] on div "View State Registry Save & Exit" at bounding box center [803, 146] width 1410 height 28
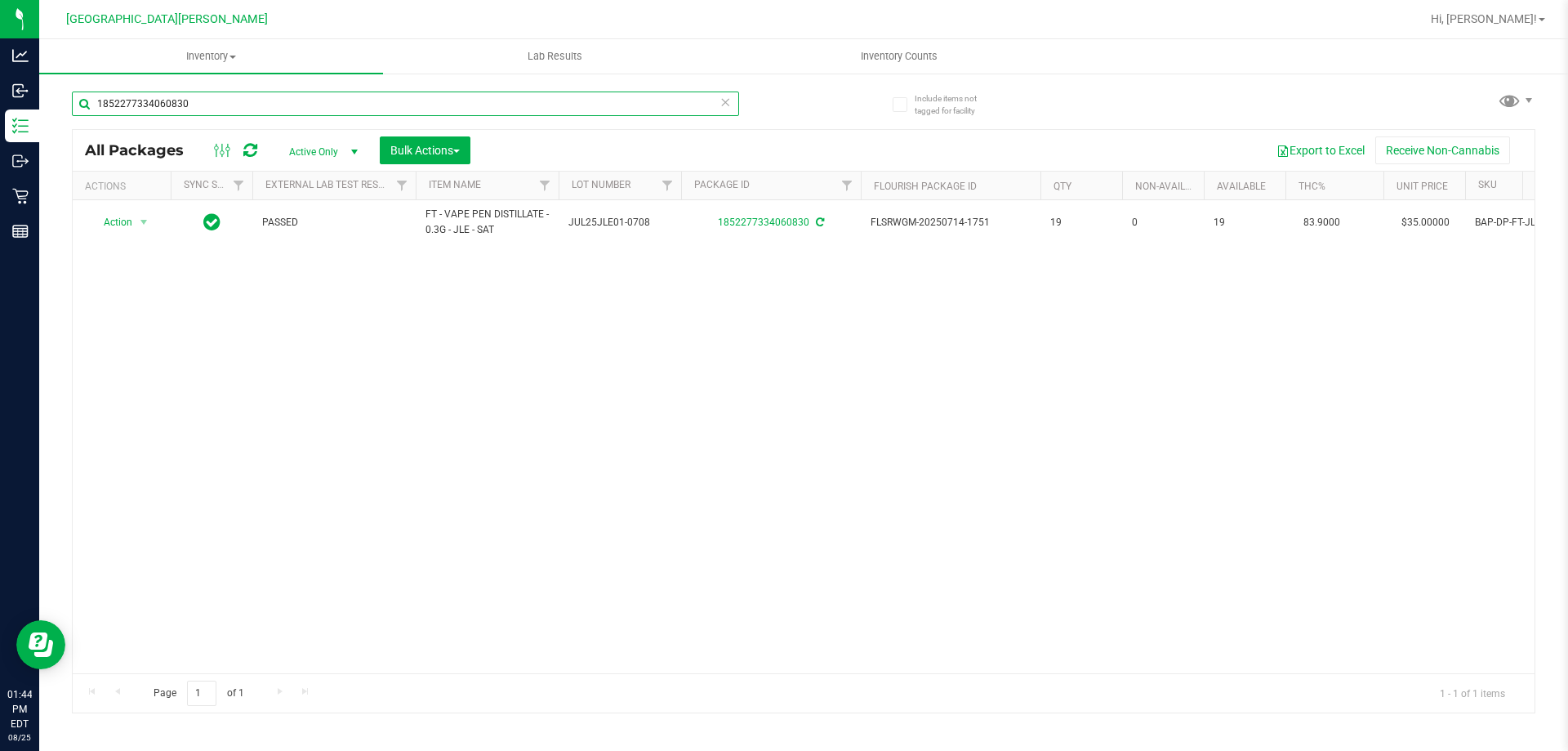
click at [201, 100] on input "1852277334060830" at bounding box center [405, 103] width 667 height 24
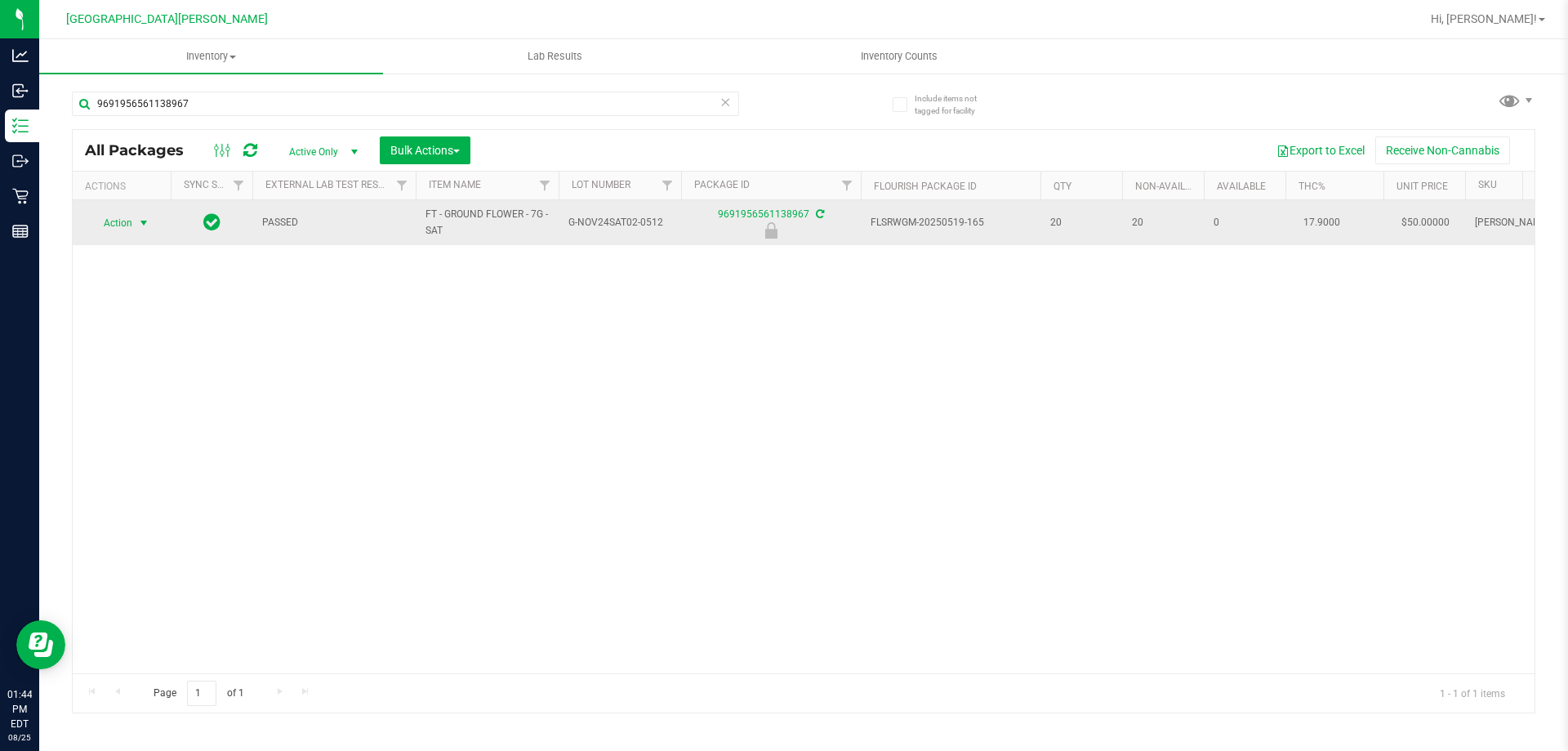
click at [126, 223] on span "Action" at bounding box center [111, 222] width 44 height 23
click at [461, 214] on span "FT - GROUND FLOWER - 7G - SAT" at bounding box center [486, 222] width 123 height 31
copy tr "FT - GROUND FLOWER - 7G - SAT"
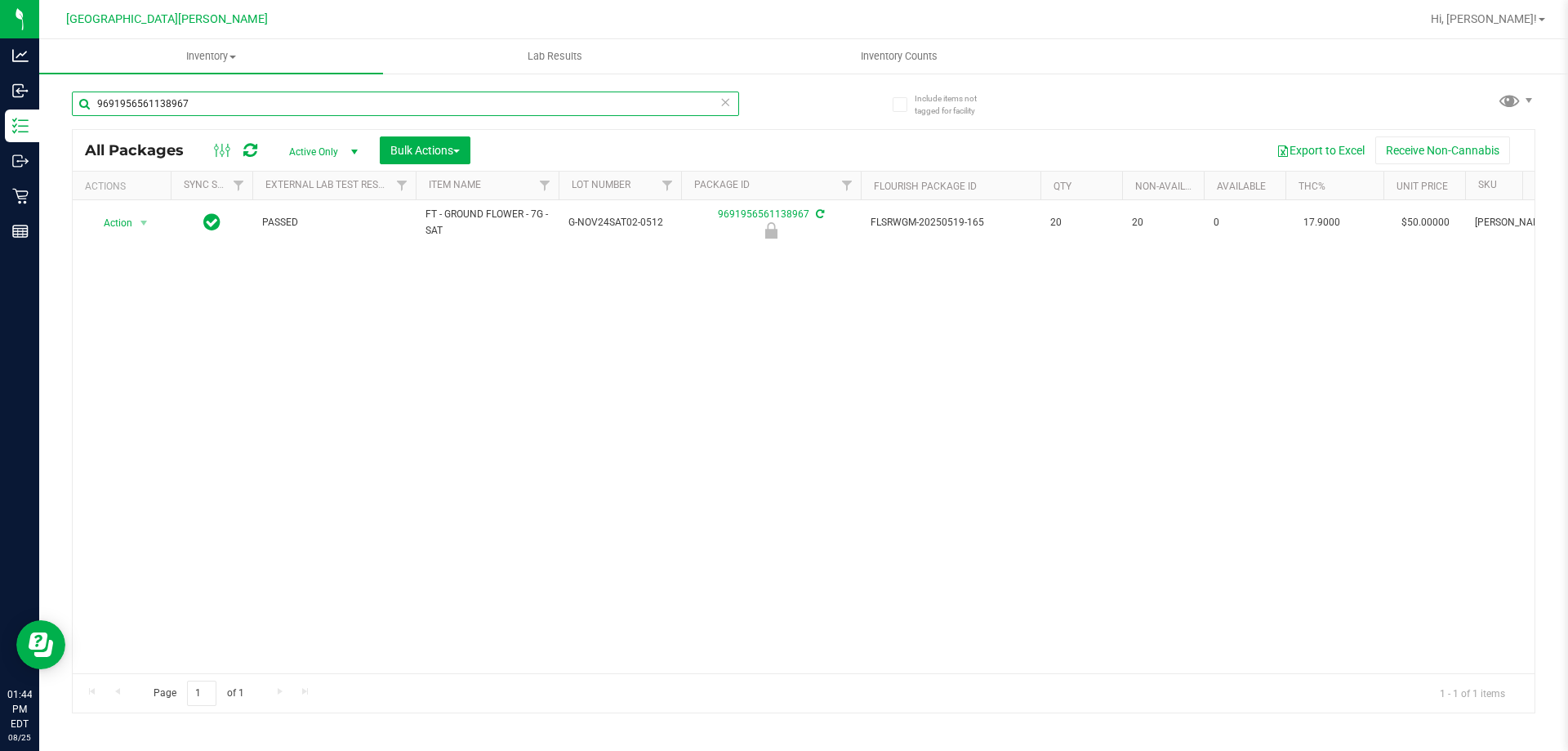
click at [252, 108] on input "9691956561138967" at bounding box center [405, 103] width 667 height 24
paste input "FT - GROUND FLOWER - 7G - SAT"
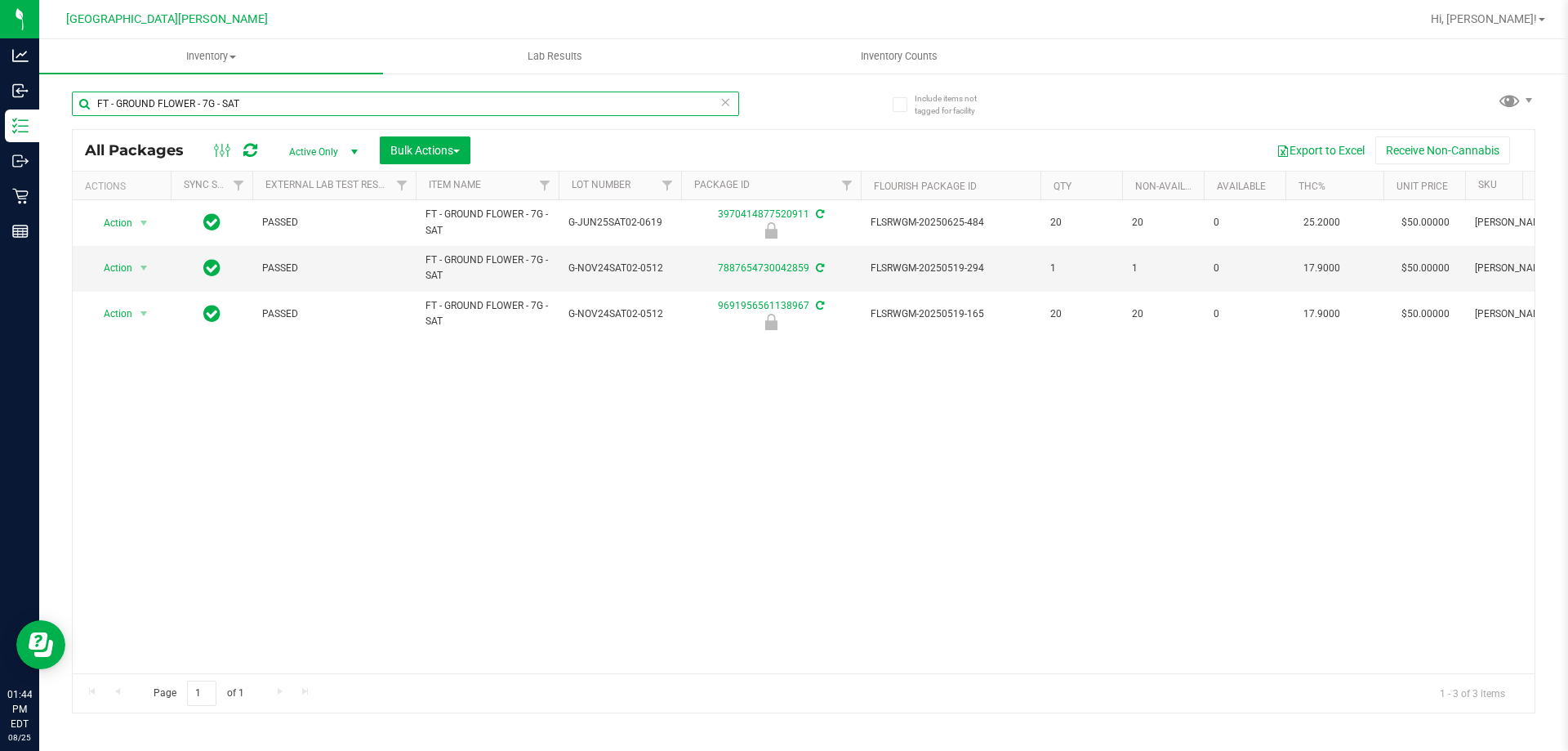
type input "FT - GROUND FLOWER - 7G - SAT"
click at [586, 512] on div "Action Action Edit attributes Global inventory Locate package Package audit log…" at bounding box center [803, 437] width 1462 height 473
click at [266, 113] on input "FT - GROUND FLOWER - 7G - SAT" at bounding box center [405, 103] width 667 height 24
click at [266, 113] on input "FT - GROUND FLOWER - 7G - SAT" at bounding box center [405, 103] width 667 height 24
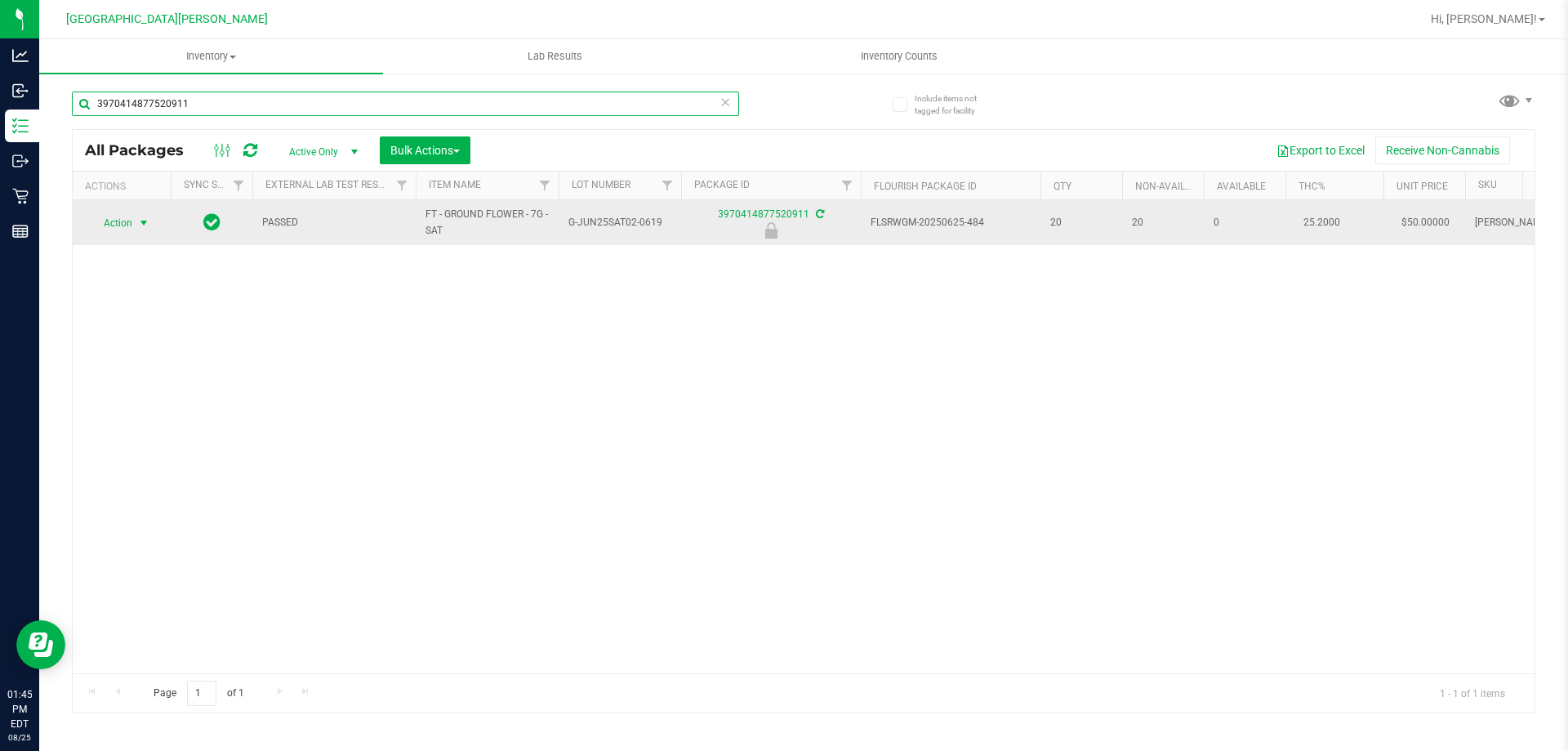
type input "3970414877520911"
click at [144, 219] on span "select" at bounding box center [144, 223] width 13 height 13
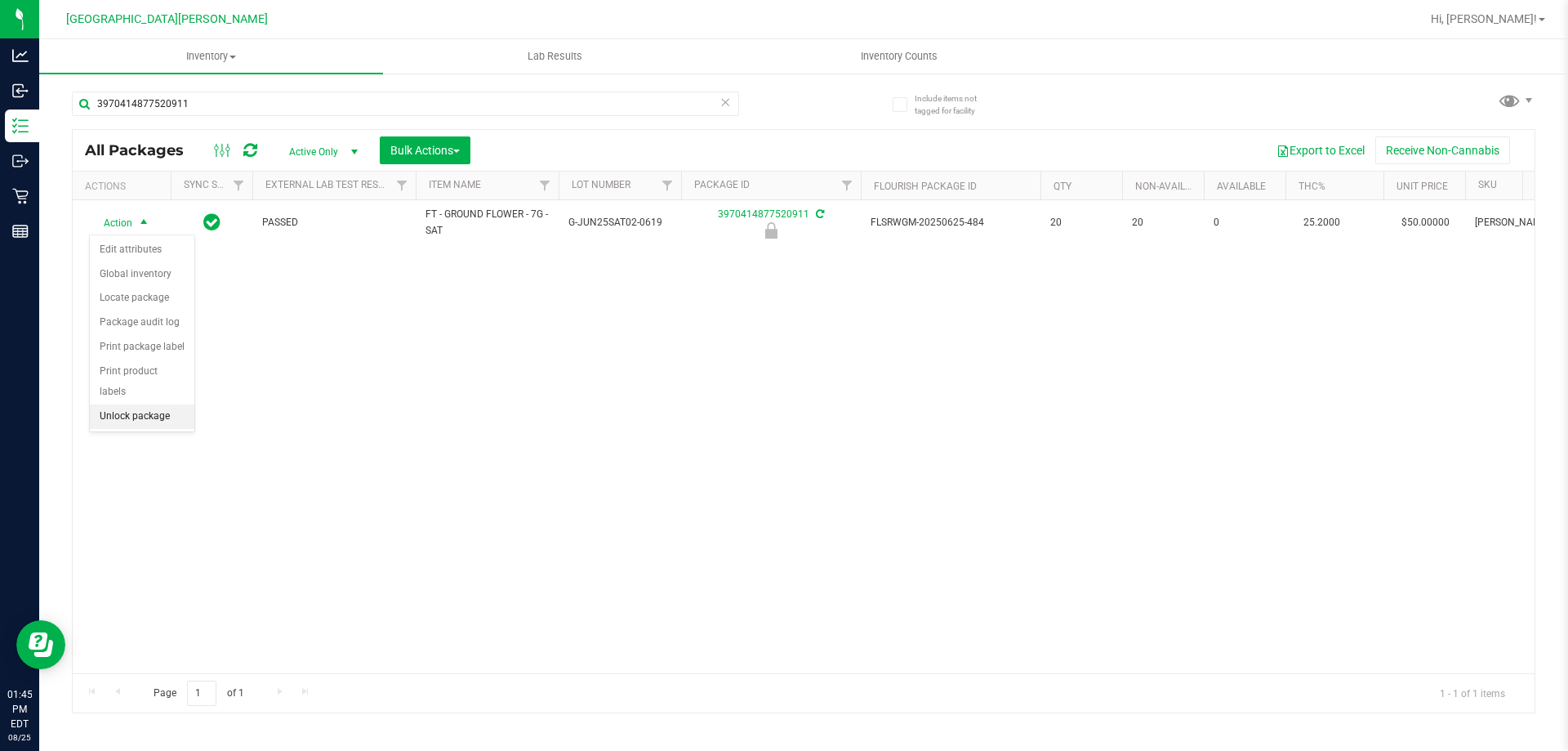
click at [159, 405] on li "Unlock package" at bounding box center [142, 417] width 104 height 24
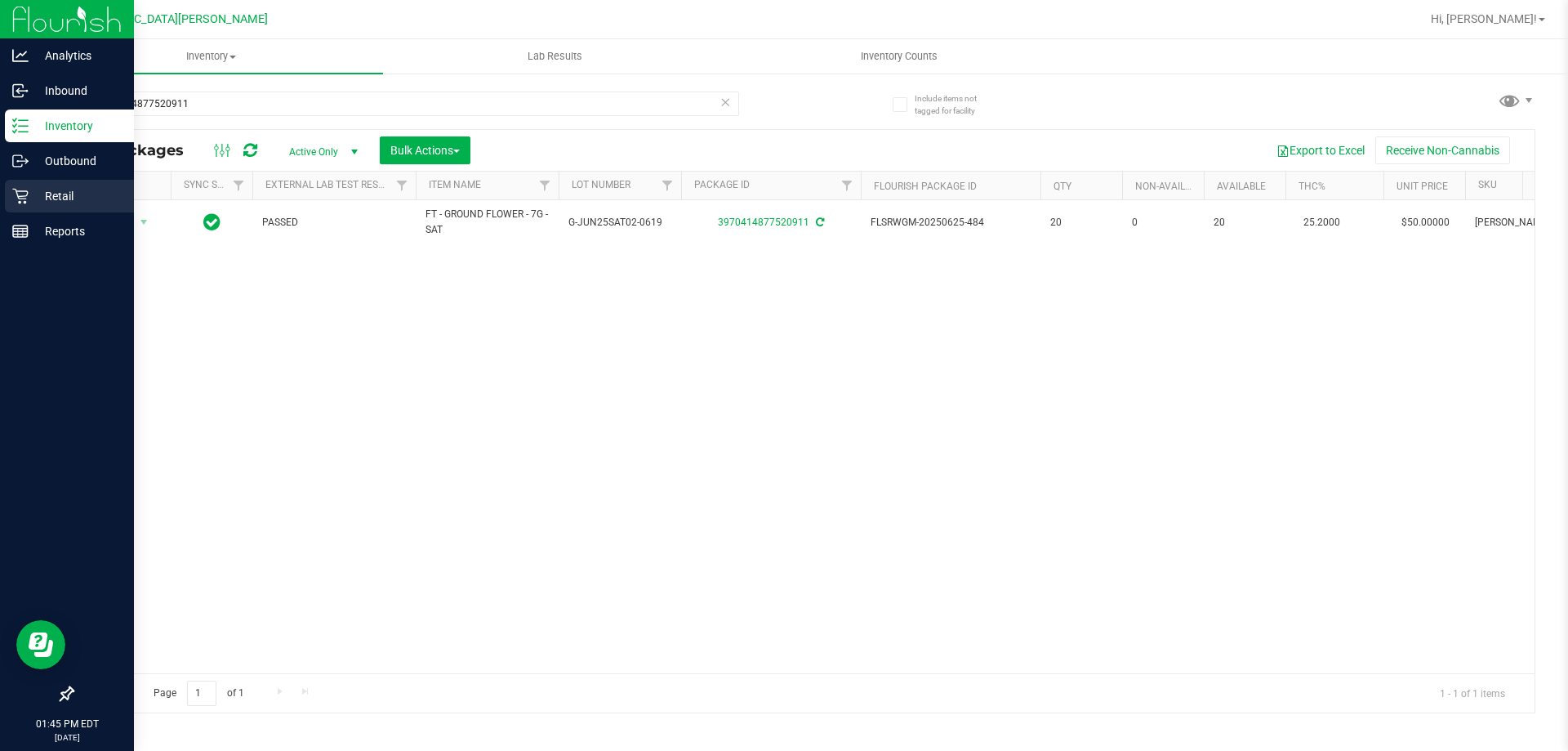
click at [26, 188] on icon at bounding box center [20, 195] width 16 height 16
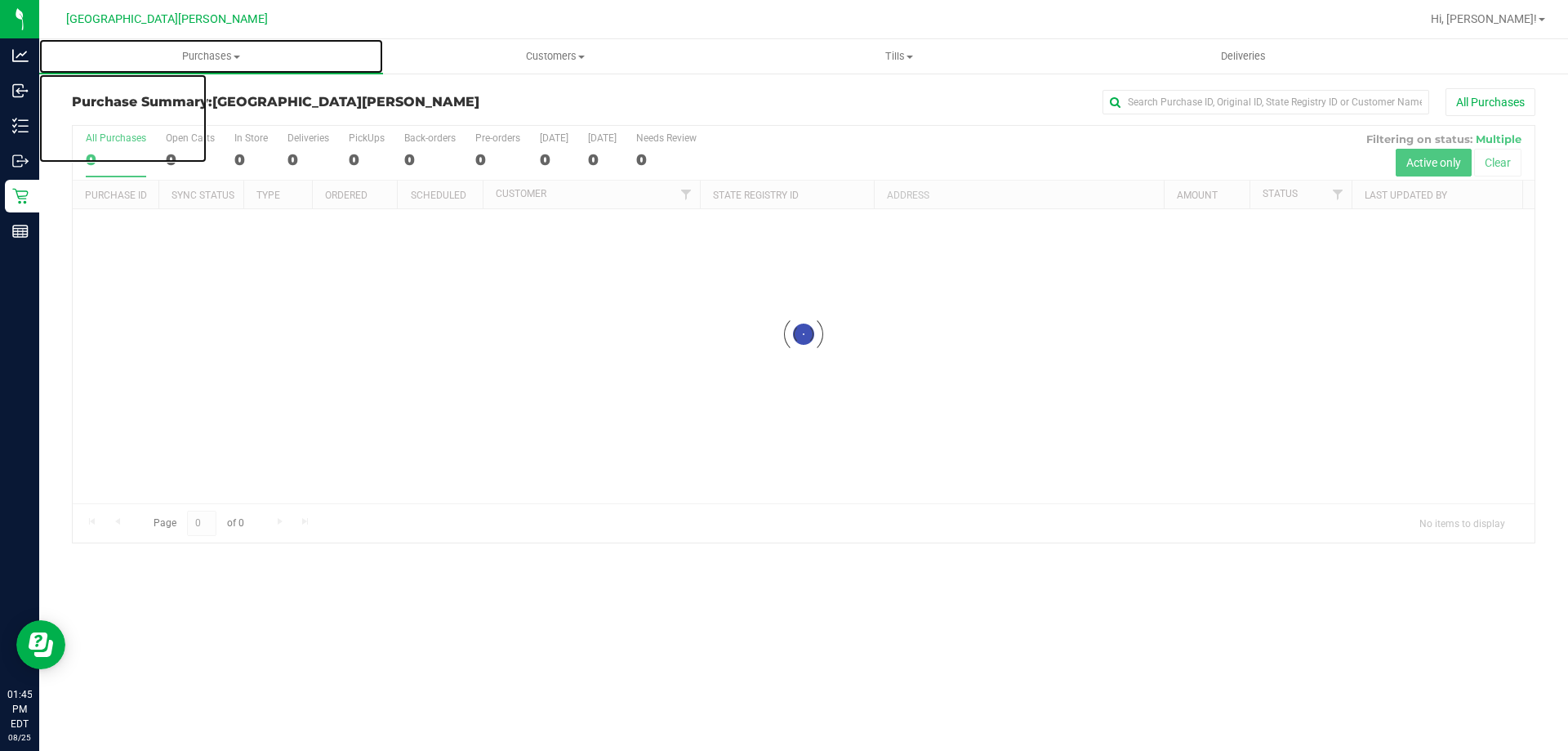
click at [217, 54] on span "Purchases" at bounding box center [211, 56] width 343 height 15
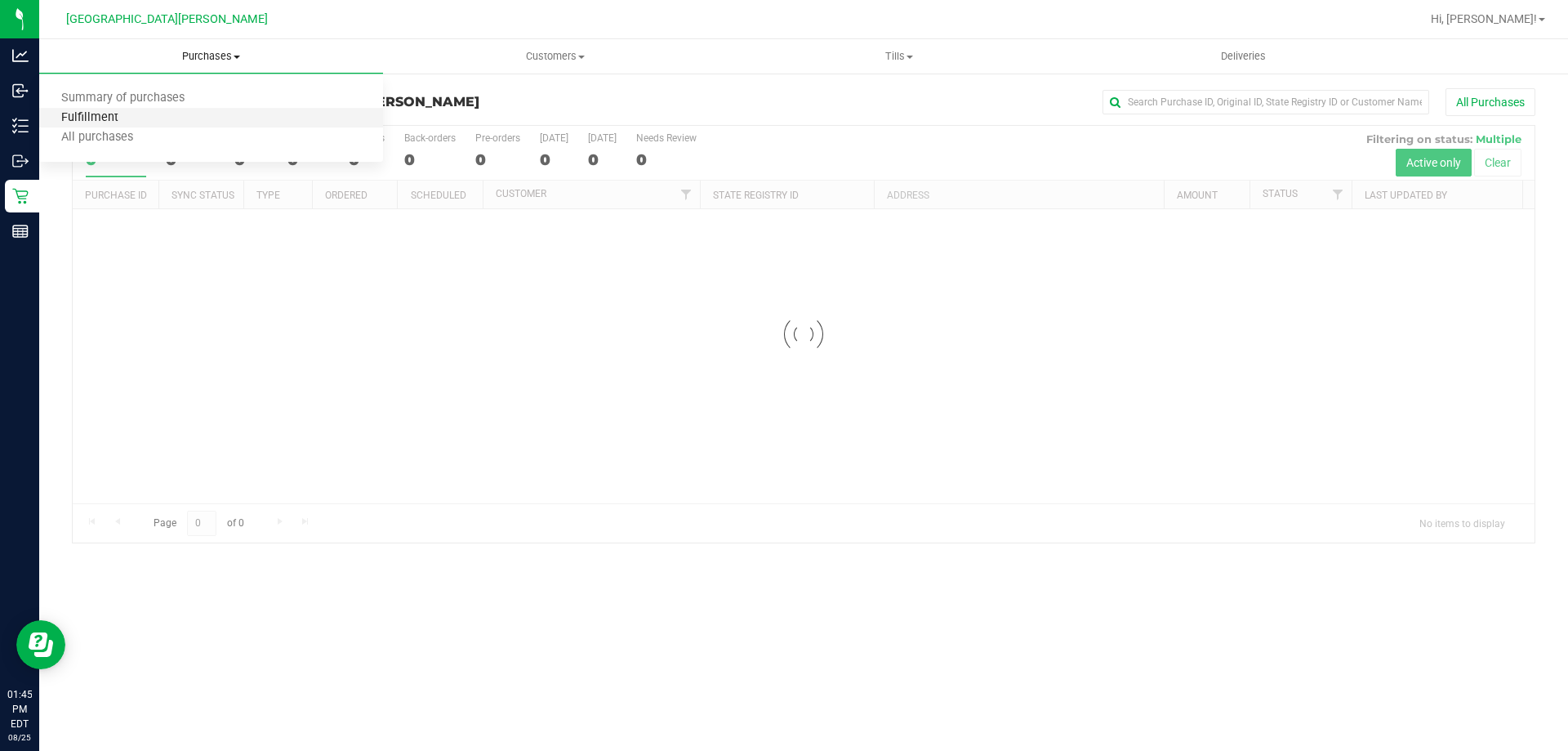
click at [133, 123] on span "Fulfillment" at bounding box center [90, 117] width 101 height 14
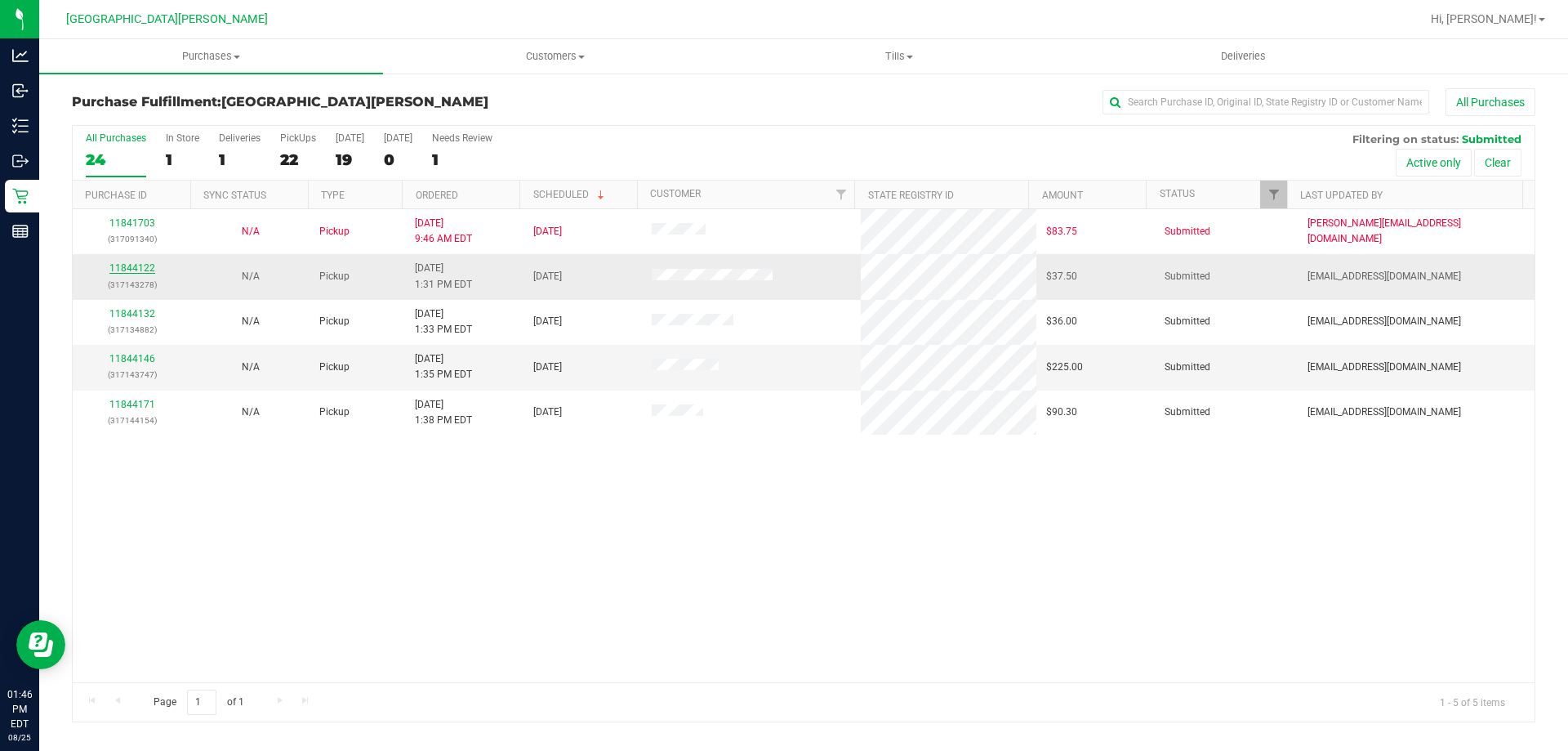
click at [119, 264] on link "11844122" at bounding box center [132, 268] width 46 height 11
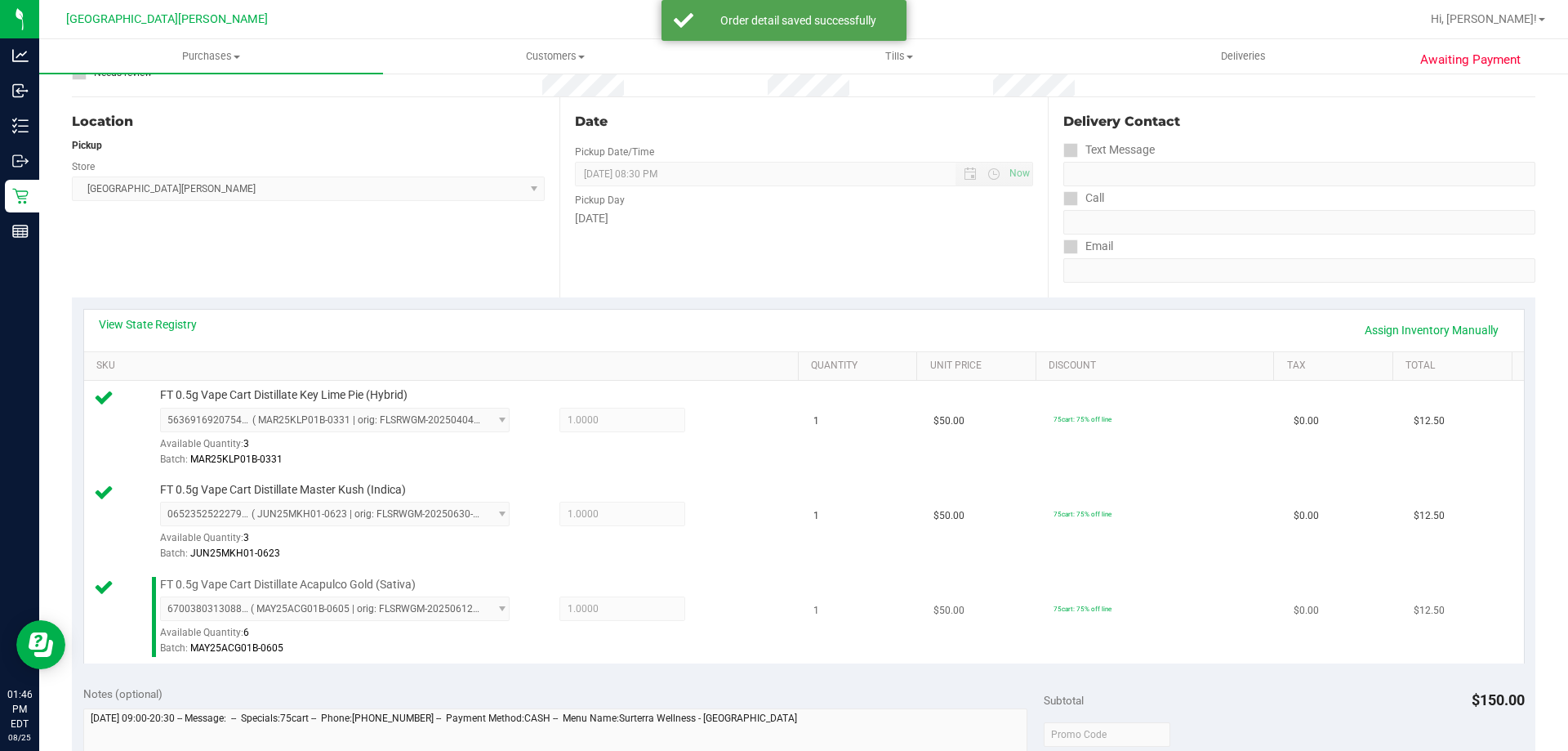
scroll to position [327, 0]
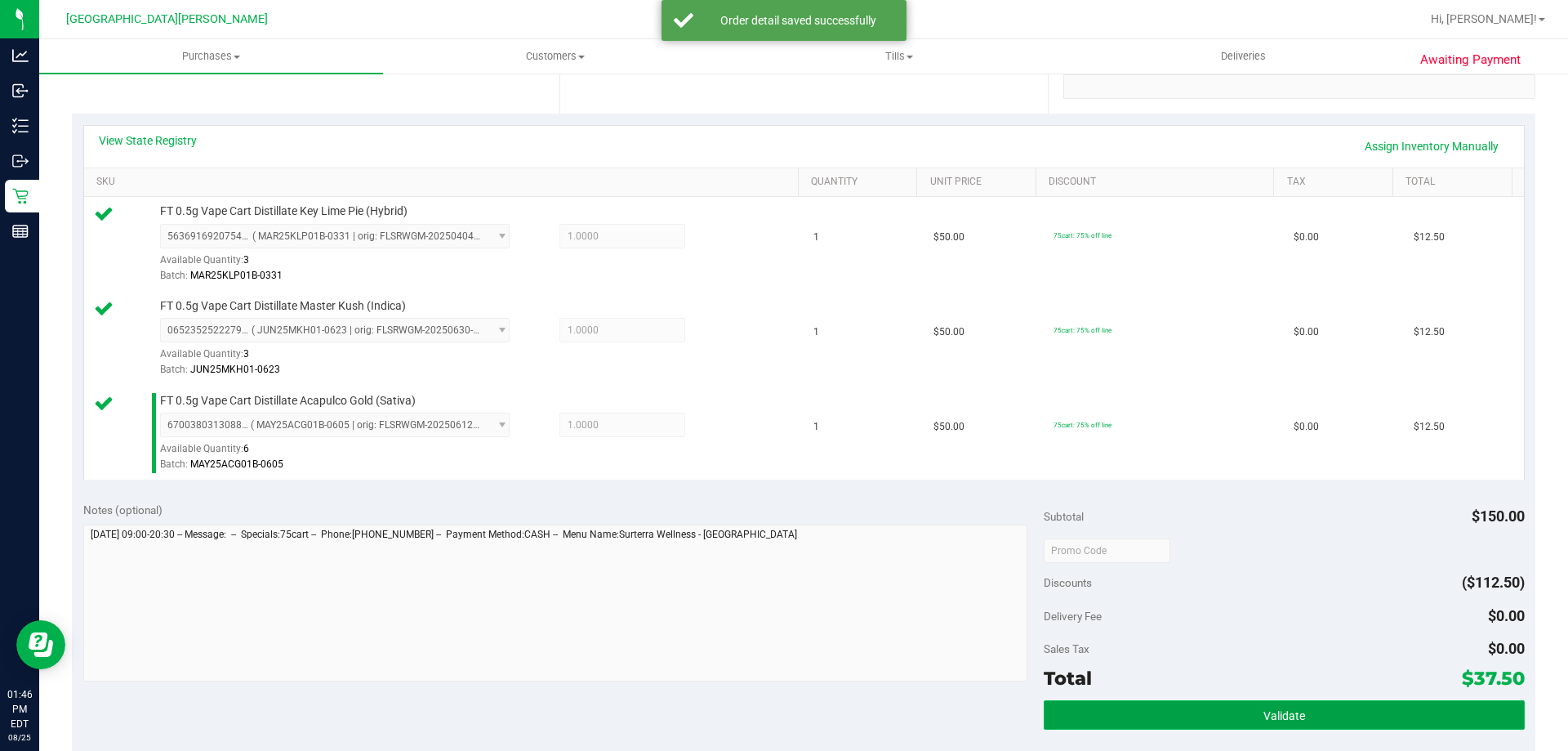
click at [1304, 703] on button "Validate" at bounding box center [1284, 714] width 480 height 29
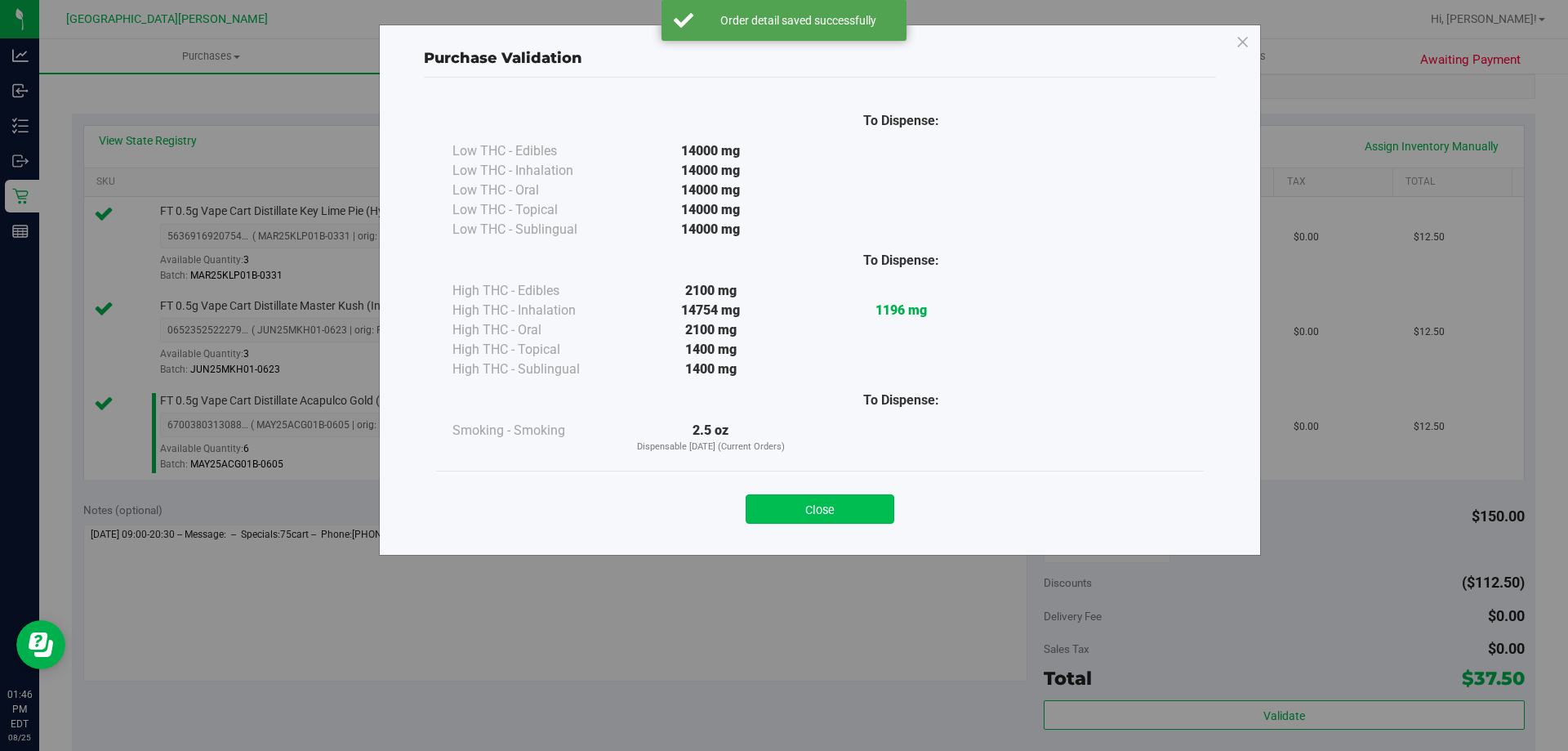
click at [840, 518] on button "Close" at bounding box center [820, 508] width 148 height 29
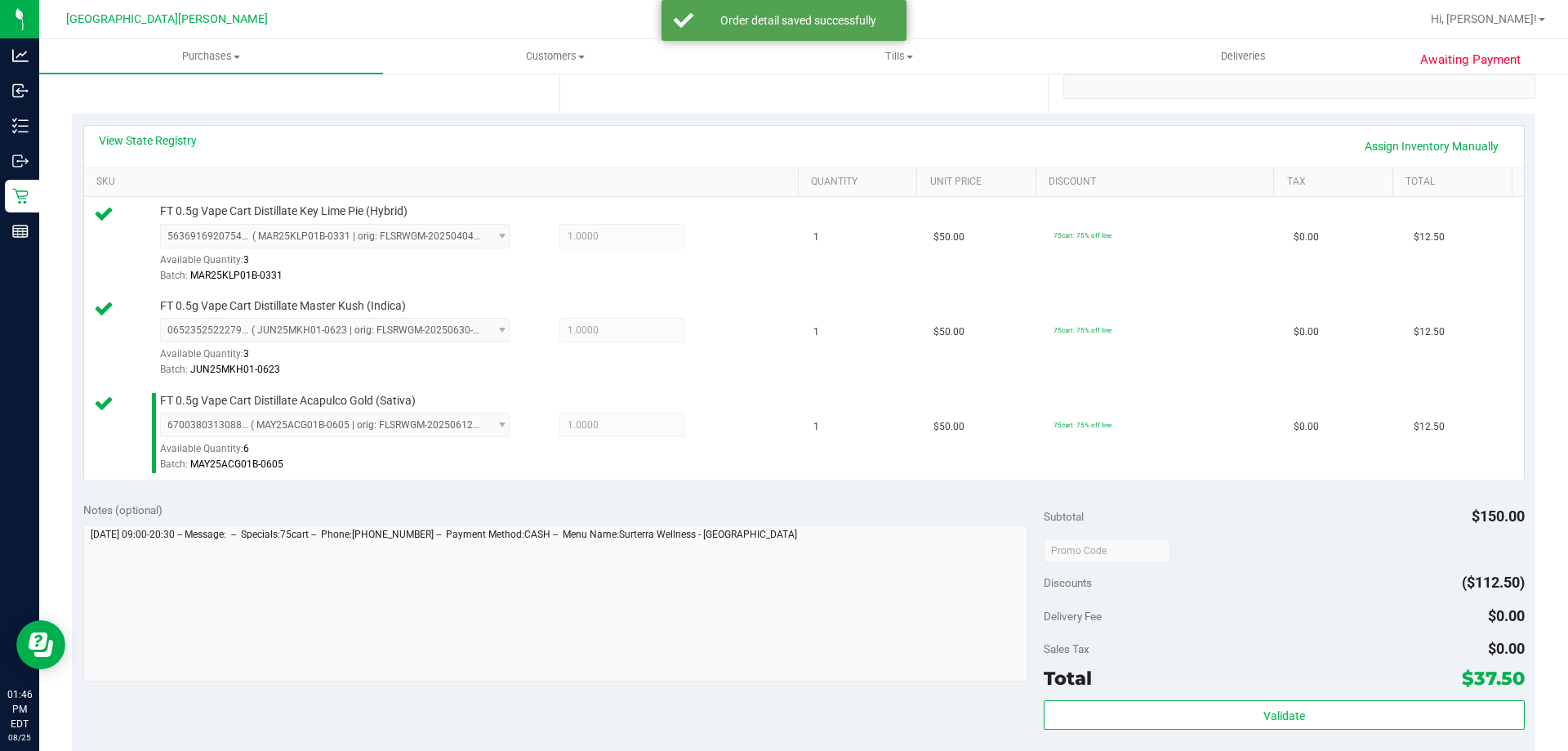
scroll to position [572, 0]
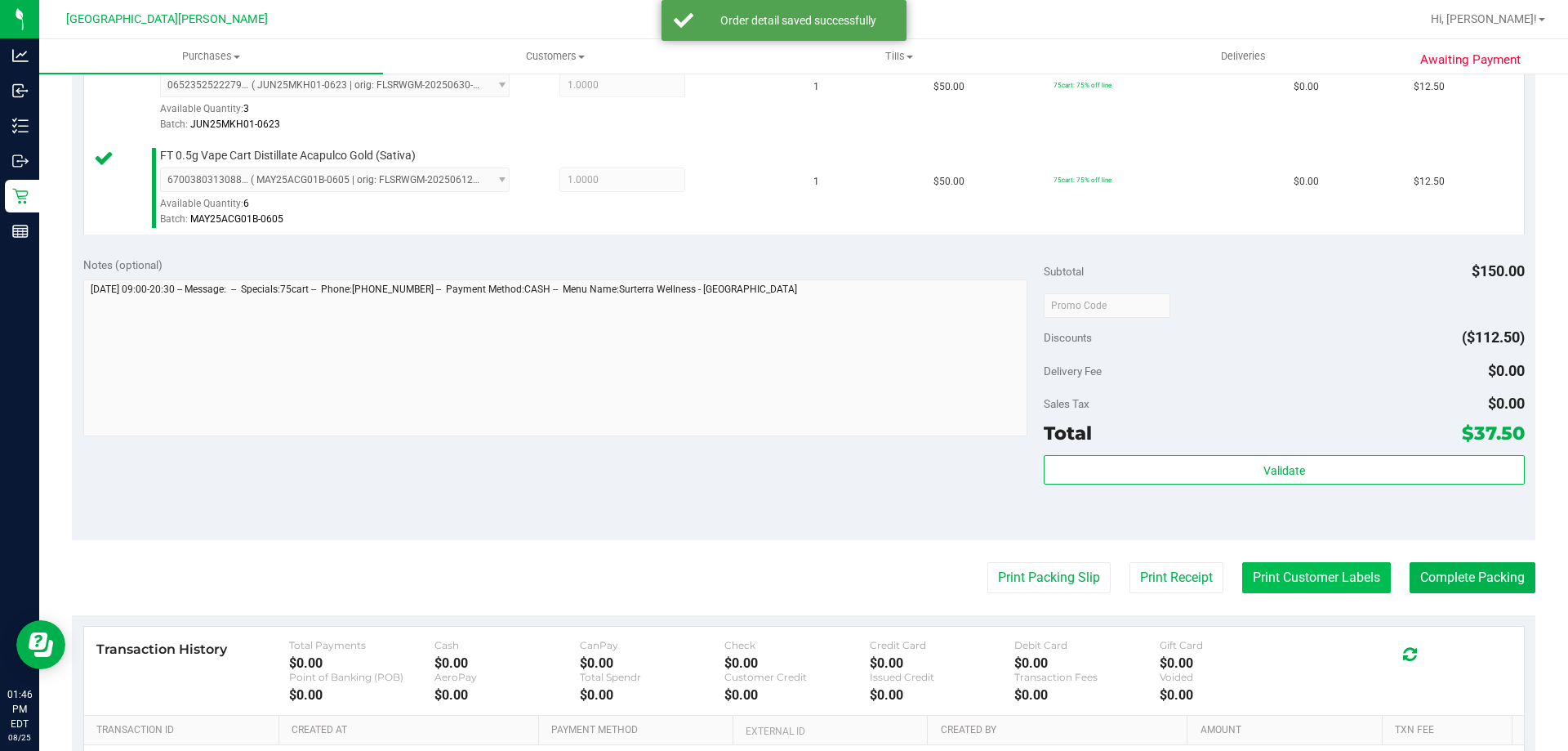
click at [1286, 567] on button "Print Customer Labels" at bounding box center [1317, 577] width 148 height 31
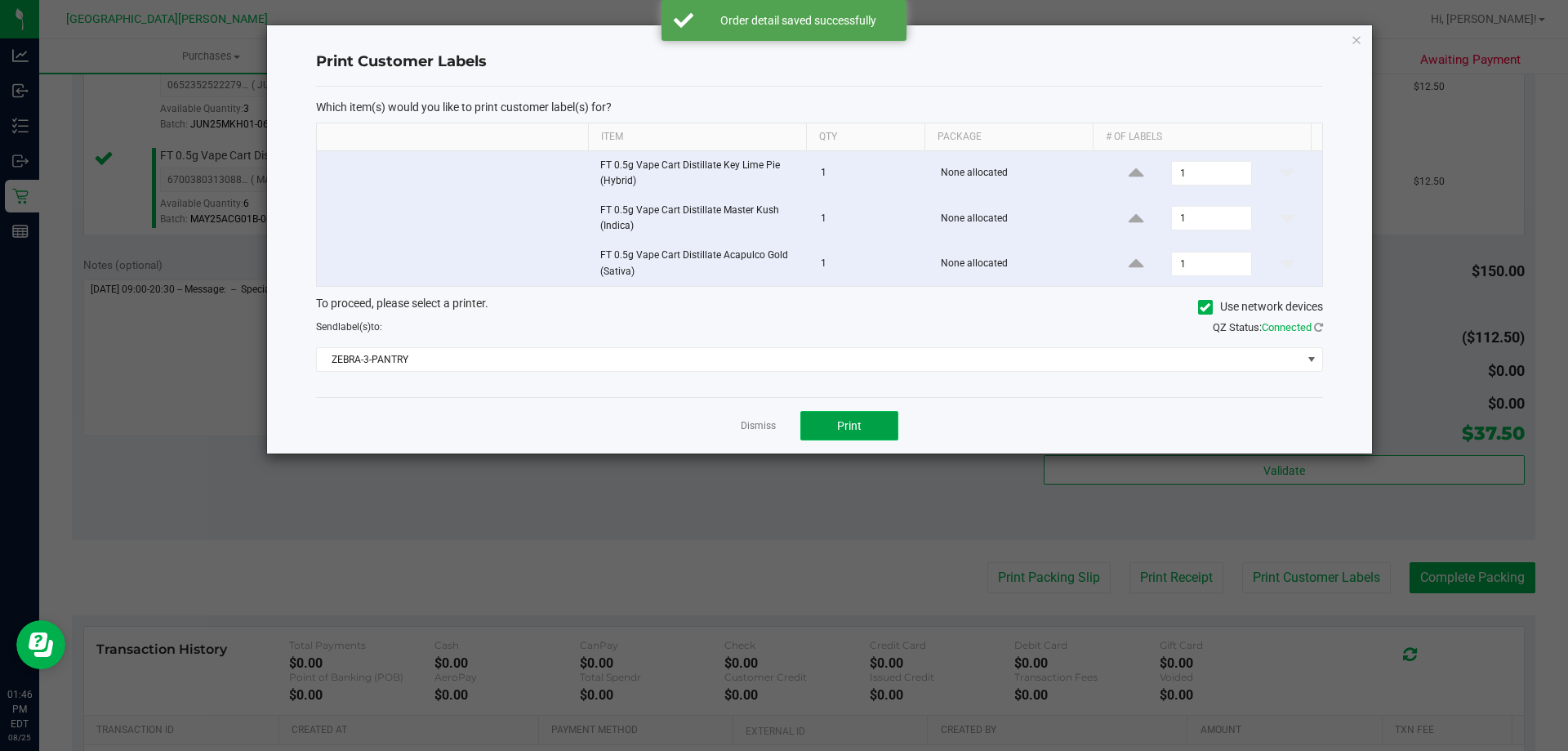
click at [864, 436] on button "Print" at bounding box center [849, 425] width 98 height 29
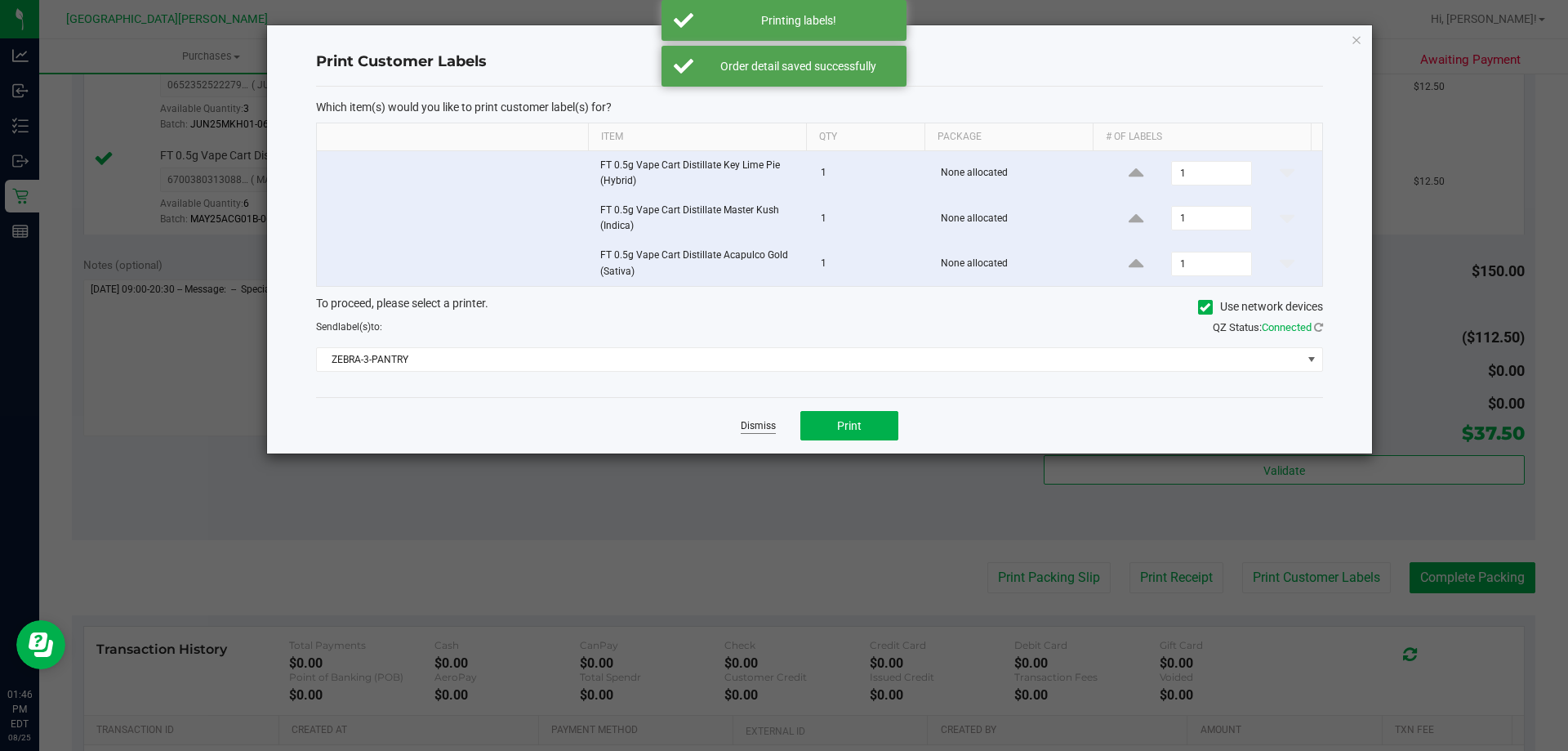
click at [754, 419] on link "Dismiss" at bounding box center [757, 425] width 35 height 14
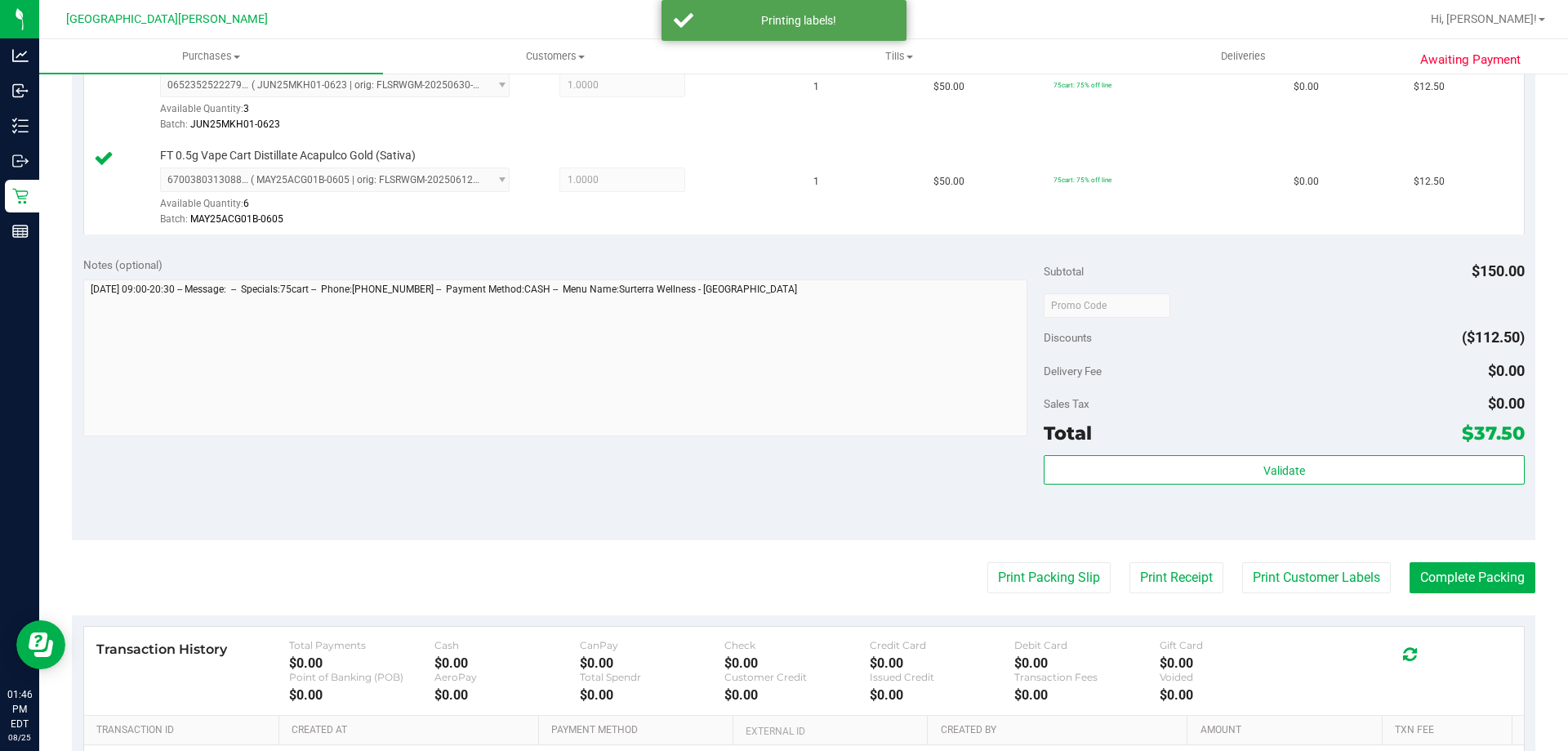
click at [699, 443] on div "Notes (optional) Subtotal $150.00 Discounts ($112.50) Delivery Fee $0.00 Sales …" at bounding box center [803, 392] width 1463 height 294
click at [1430, 568] on button "Complete Packing" at bounding box center [1472, 577] width 126 height 31
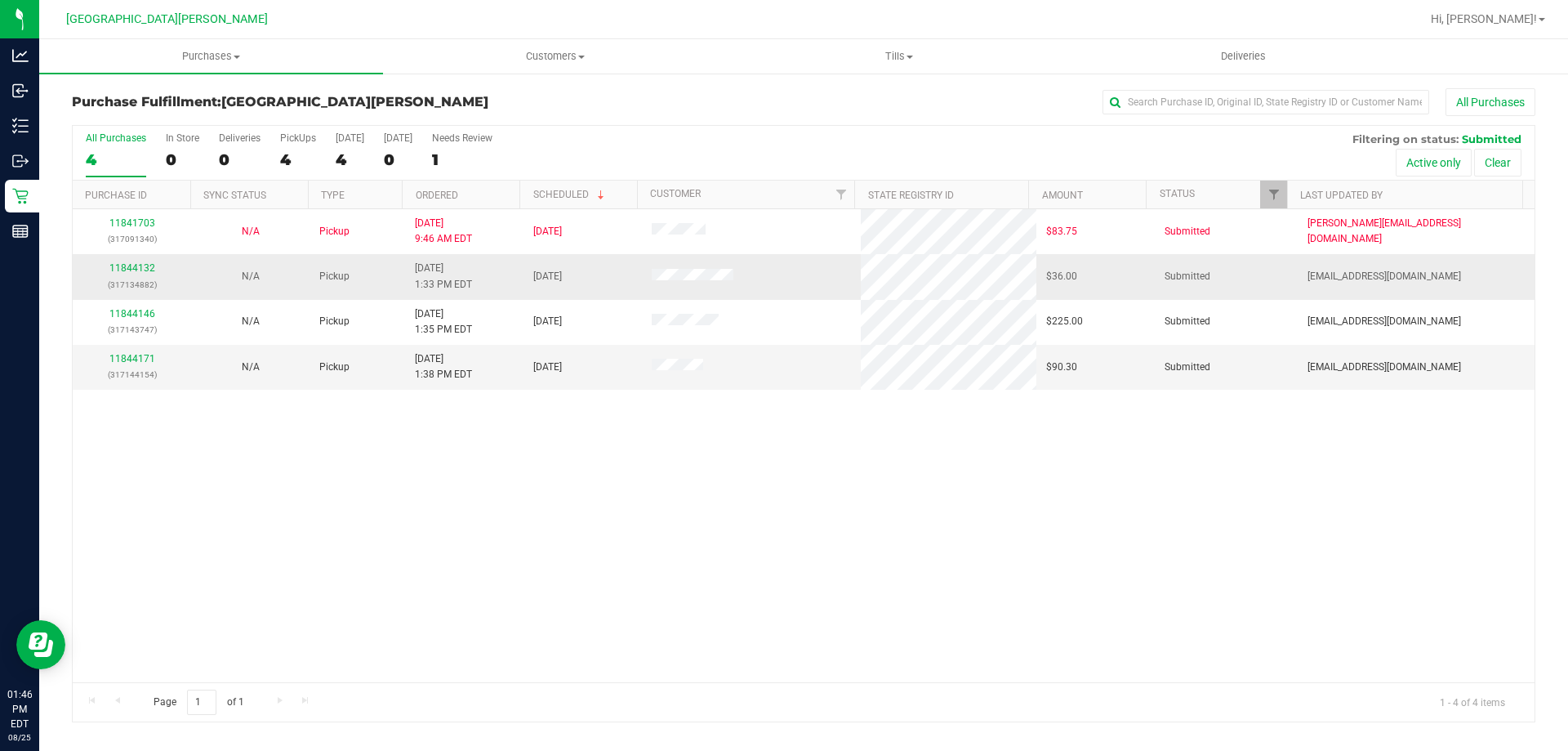
click at [129, 274] on div "11844132 (317134882)" at bounding box center [131, 276] width 99 height 31
click at [129, 272] on link "11844132" at bounding box center [132, 268] width 46 height 11
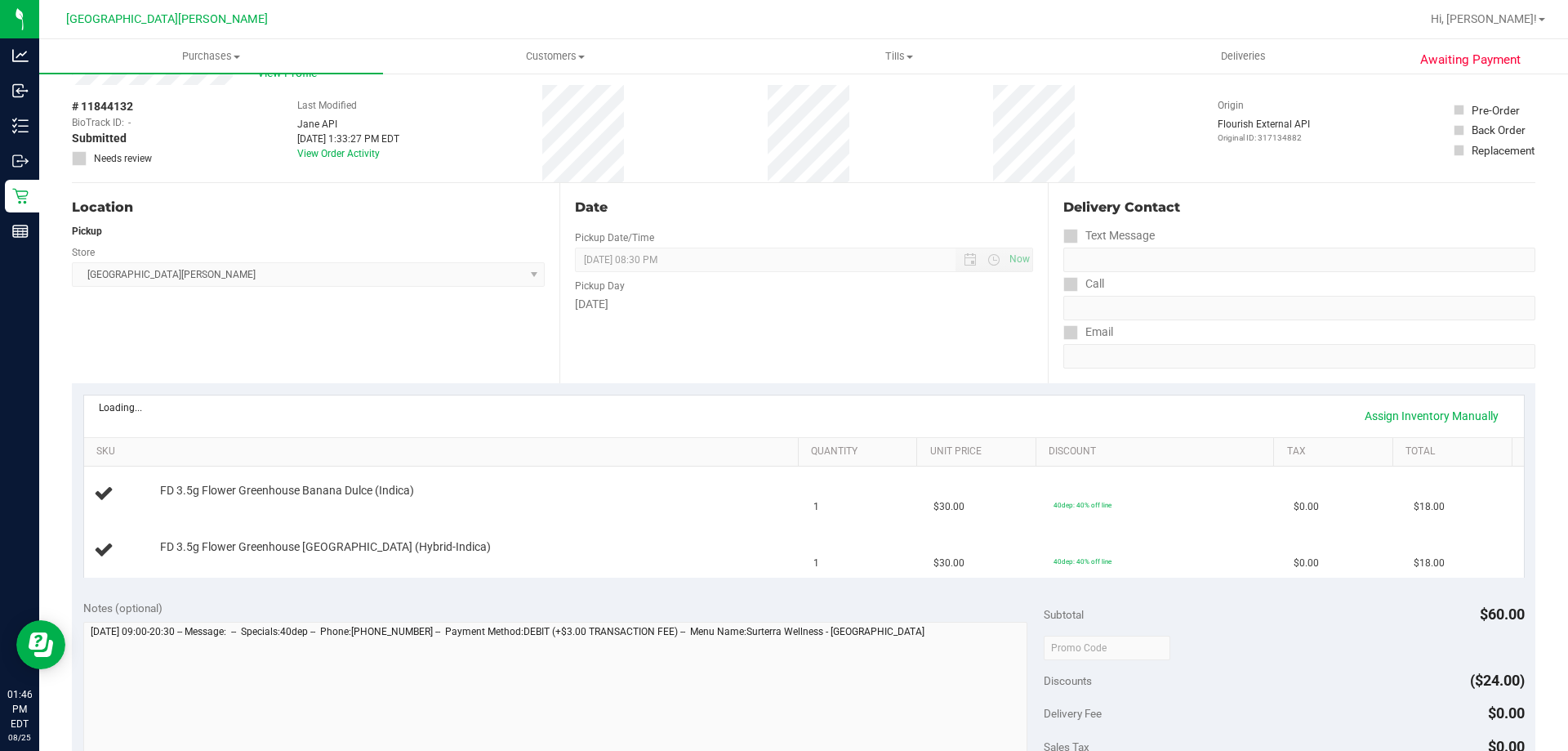
scroll to position [82, 0]
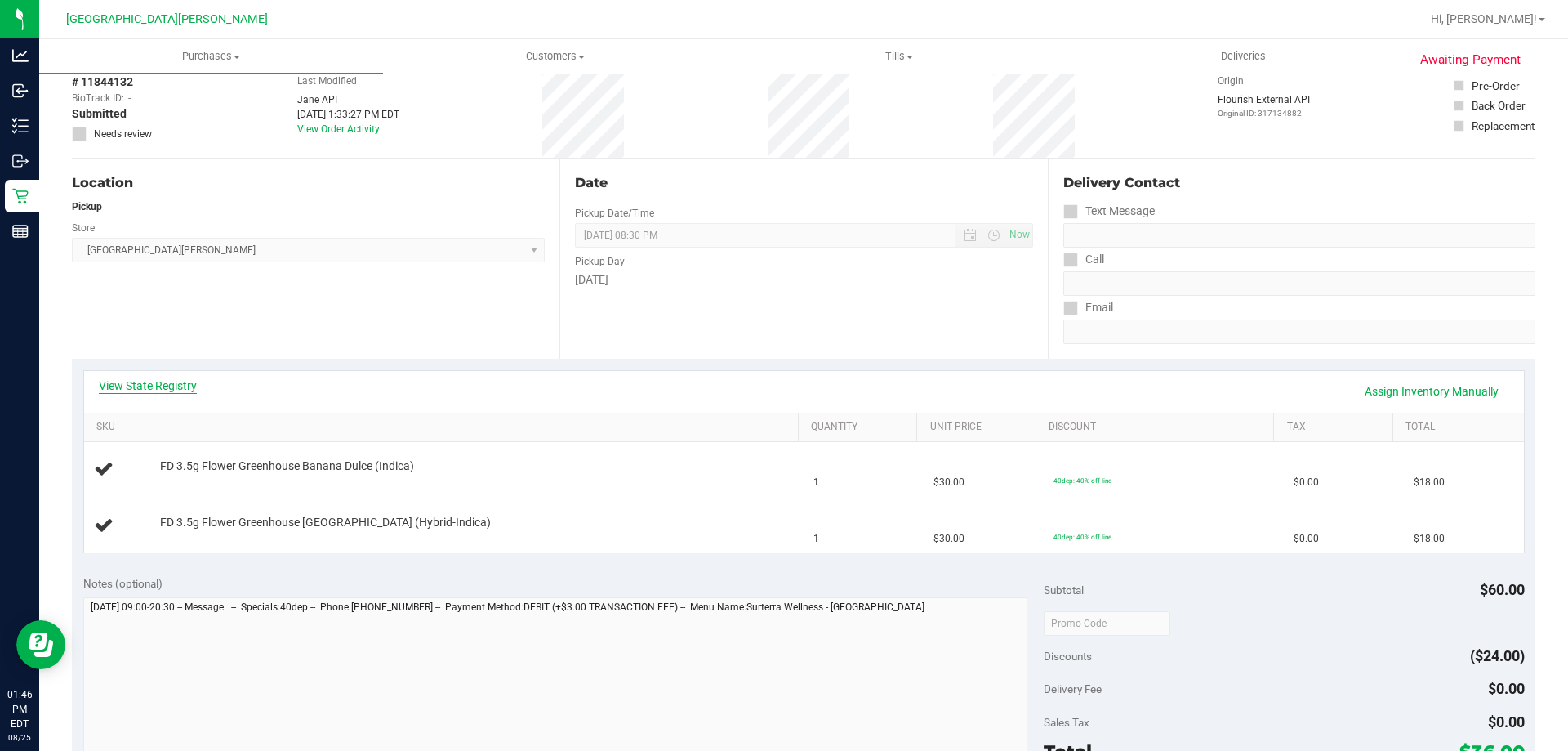
click at [175, 387] on link "View State Registry" at bounding box center [147, 385] width 98 height 16
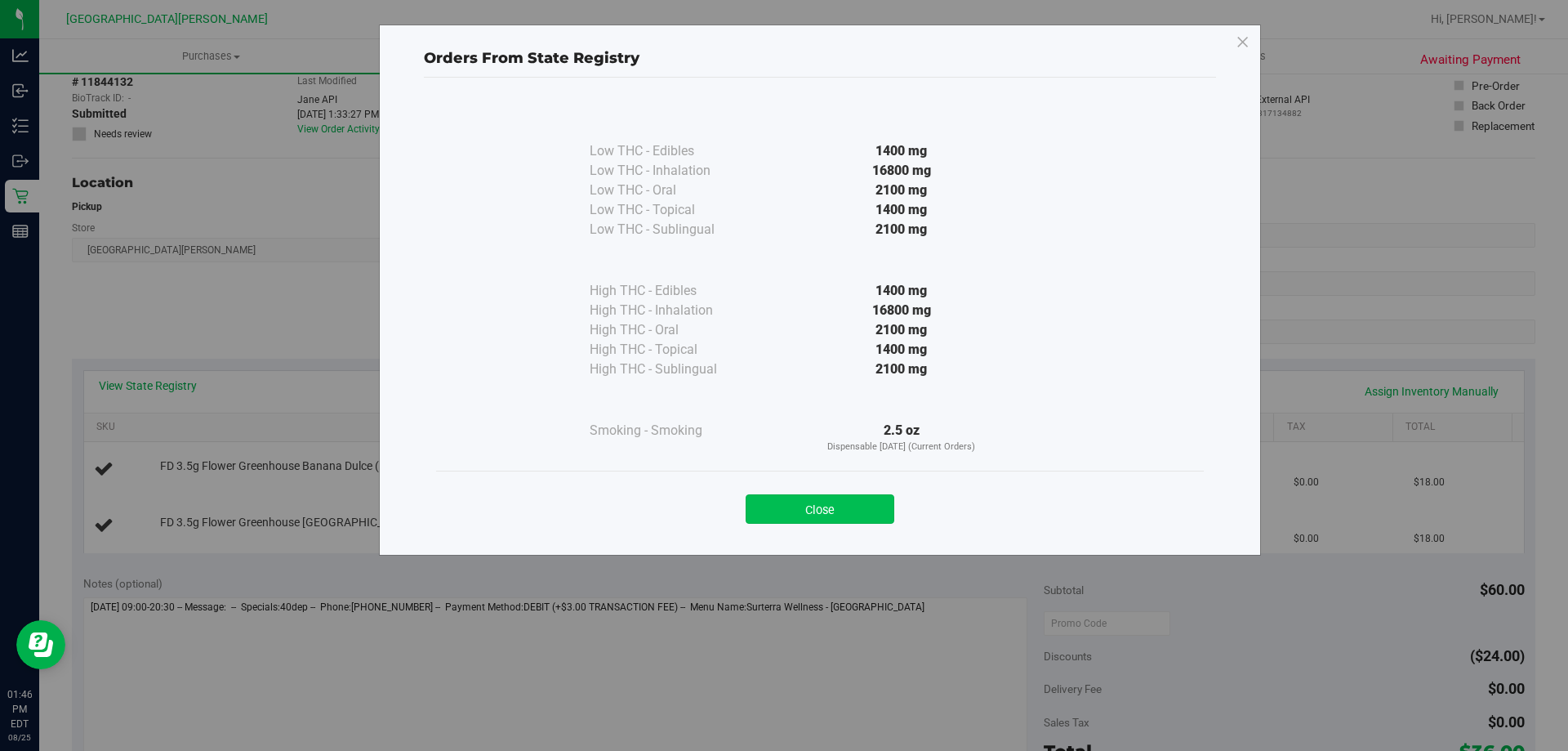
click at [857, 500] on button "Close" at bounding box center [820, 508] width 148 height 29
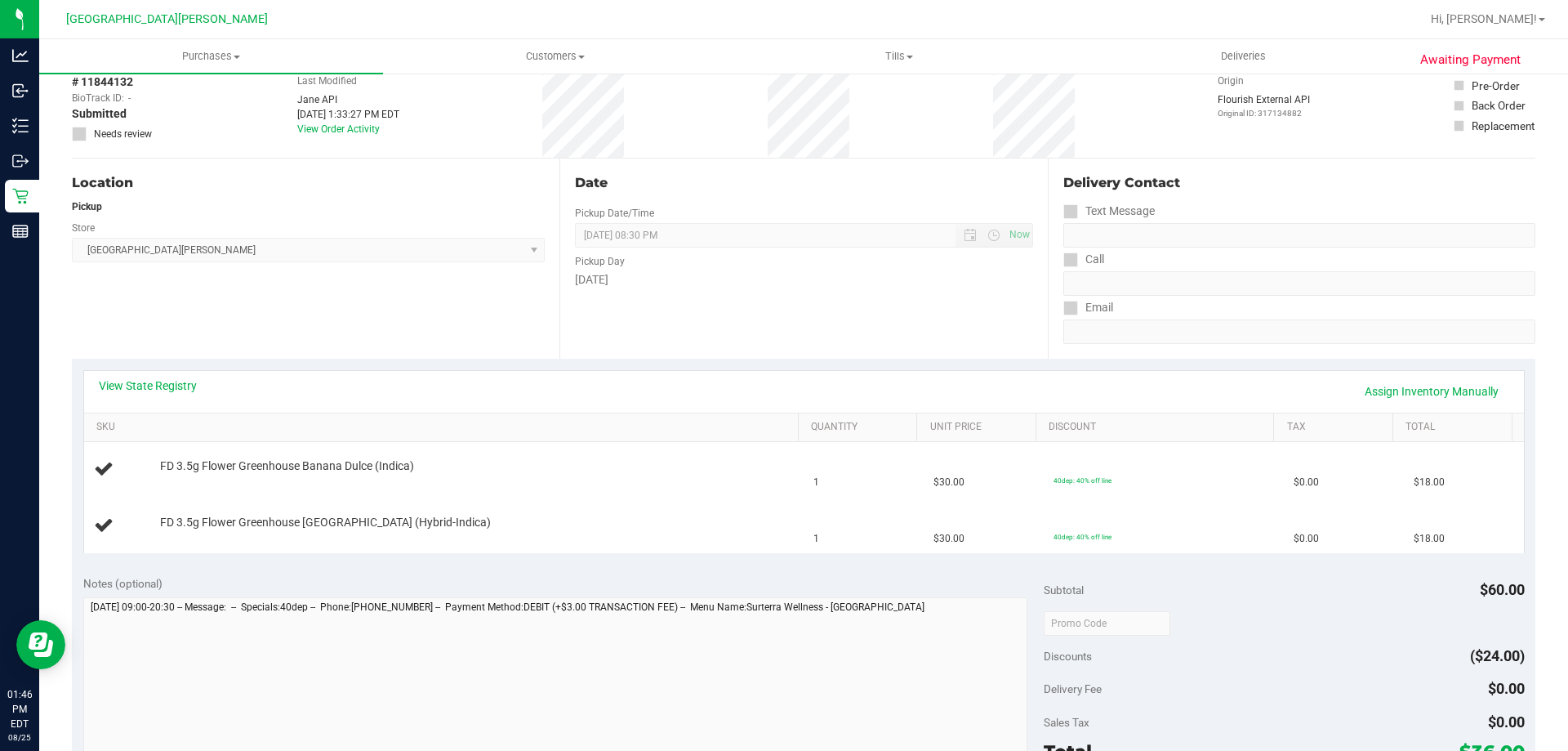
click at [808, 375] on div "View State Registry Assign Inventory Manually" at bounding box center [804, 391] width 1439 height 41
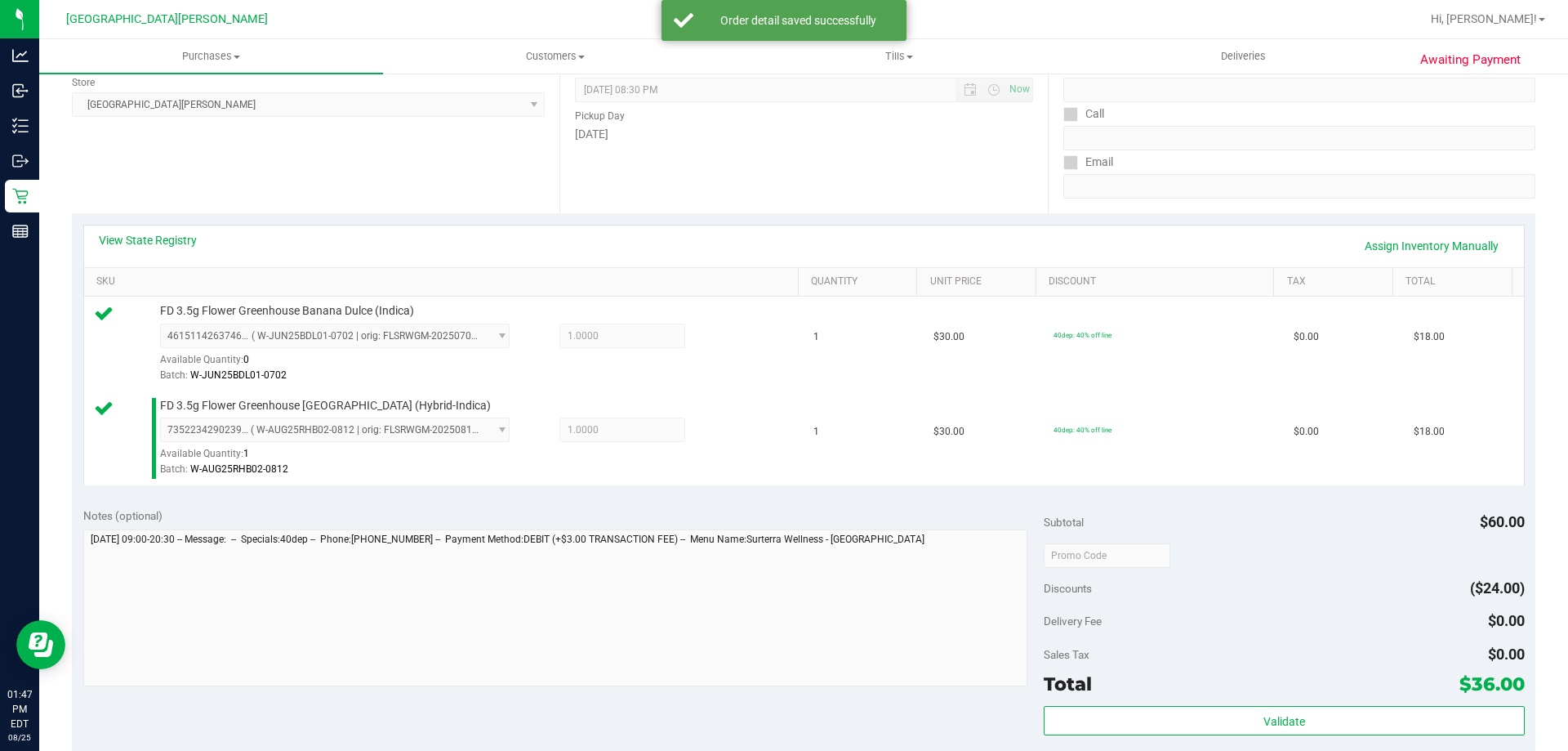
scroll to position [408, 0]
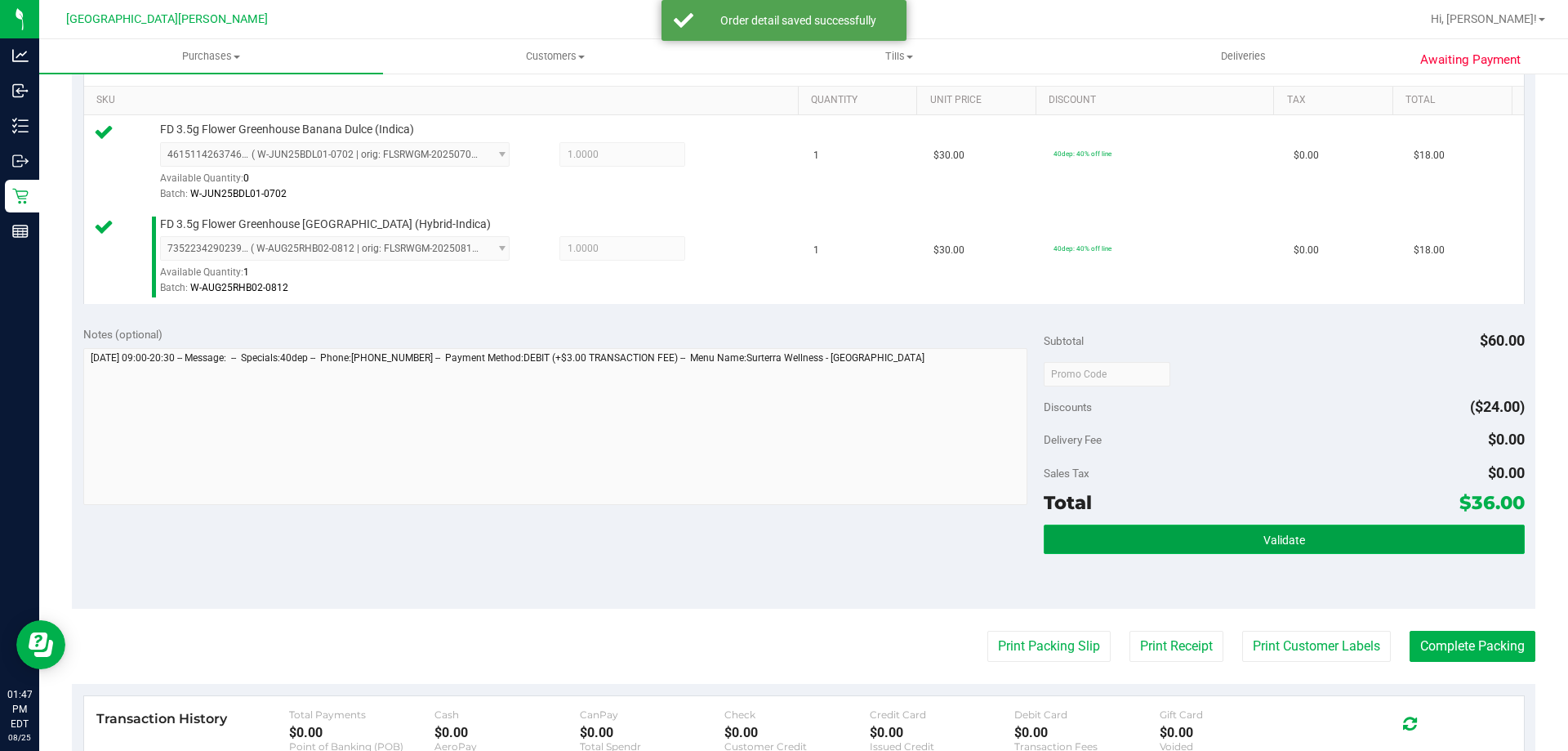
click at [1274, 549] on button "Validate" at bounding box center [1284, 539] width 480 height 29
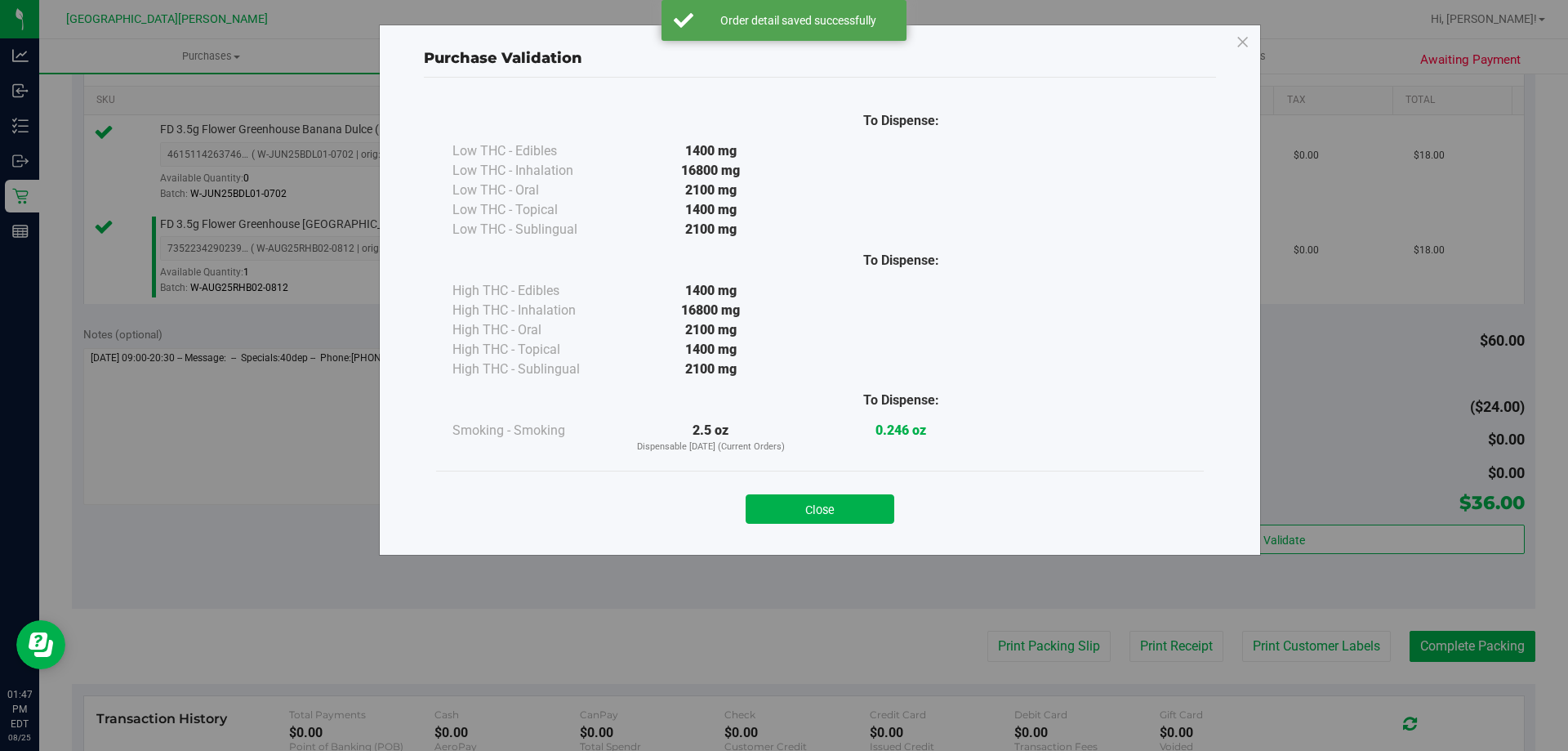
click at [857, 526] on div "Close" at bounding box center [820, 503] width 768 height 66
click at [910, 513] on div "Close" at bounding box center [820, 504] width 743 height 41
click at [866, 504] on button "Close" at bounding box center [820, 508] width 148 height 29
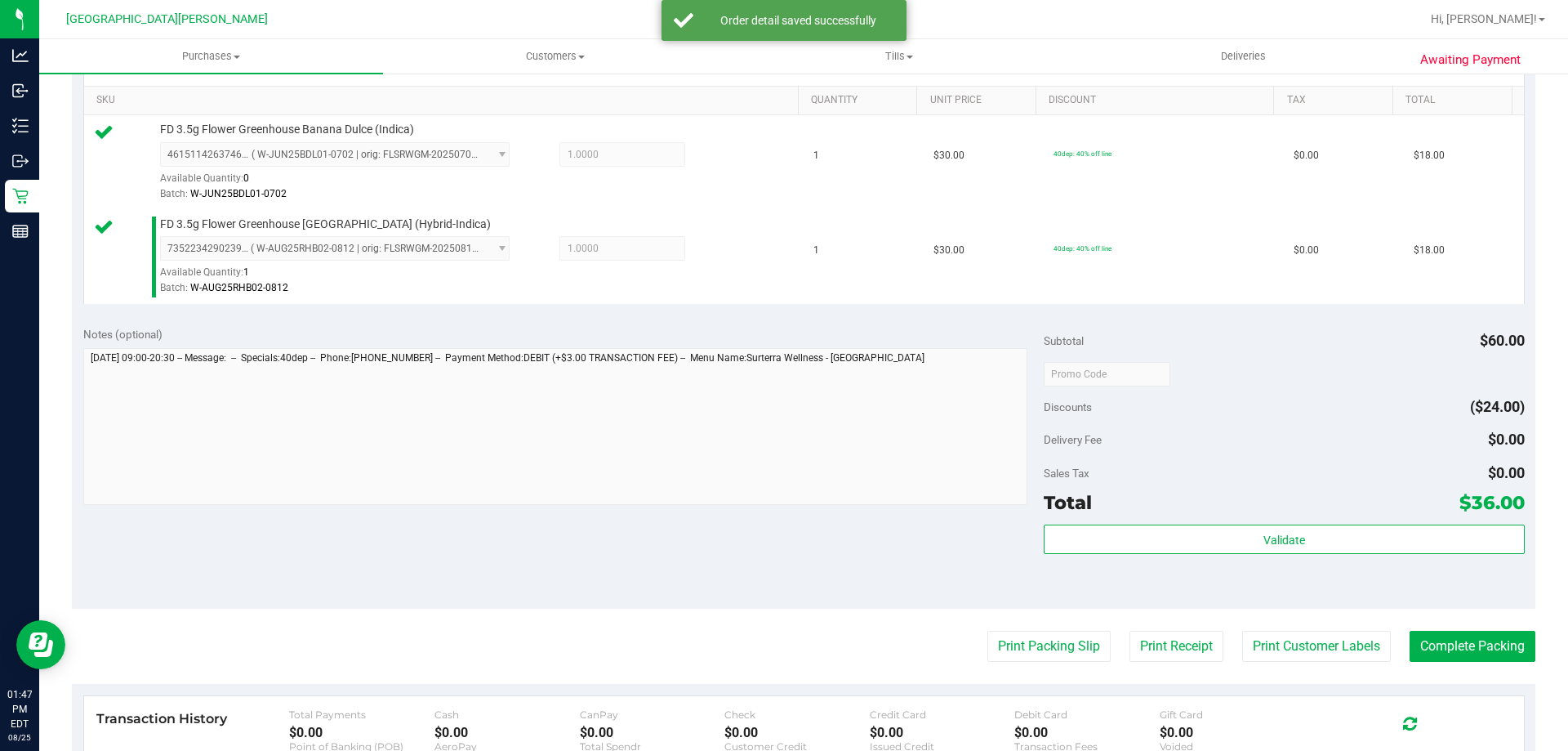
click at [1278, 626] on purchase-details "Back Edit Purchase Cancel Purchase View Profile # 11844132 BioTrack ID: - Submi…" at bounding box center [803, 334] width 1463 height 1310
click at [1262, 662] on button "Print Customer Labels" at bounding box center [1317, 646] width 148 height 31
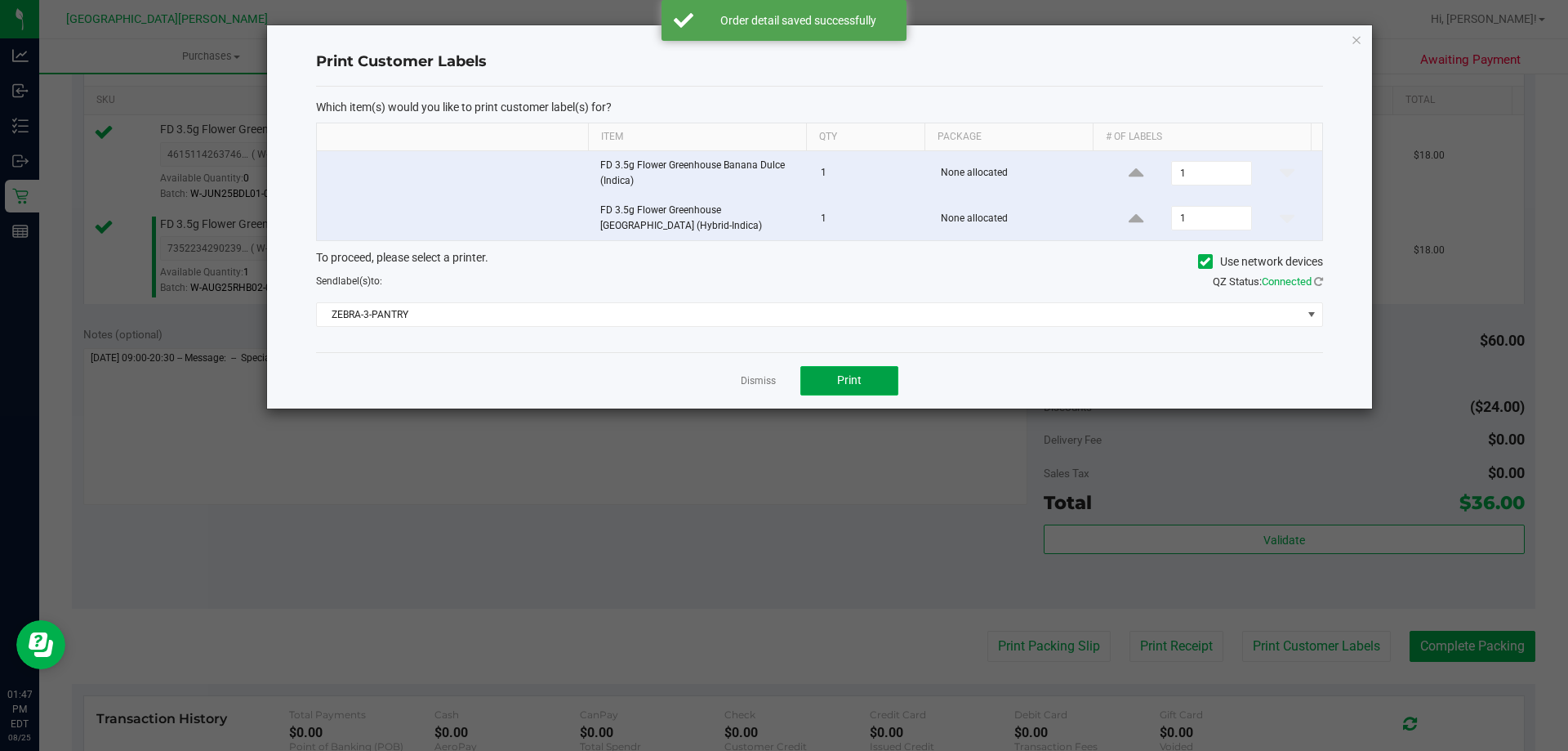
click at [882, 378] on button "Print" at bounding box center [849, 380] width 98 height 29
click at [760, 383] on link "Dismiss" at bounding box center [757, 381] width 35 height 14
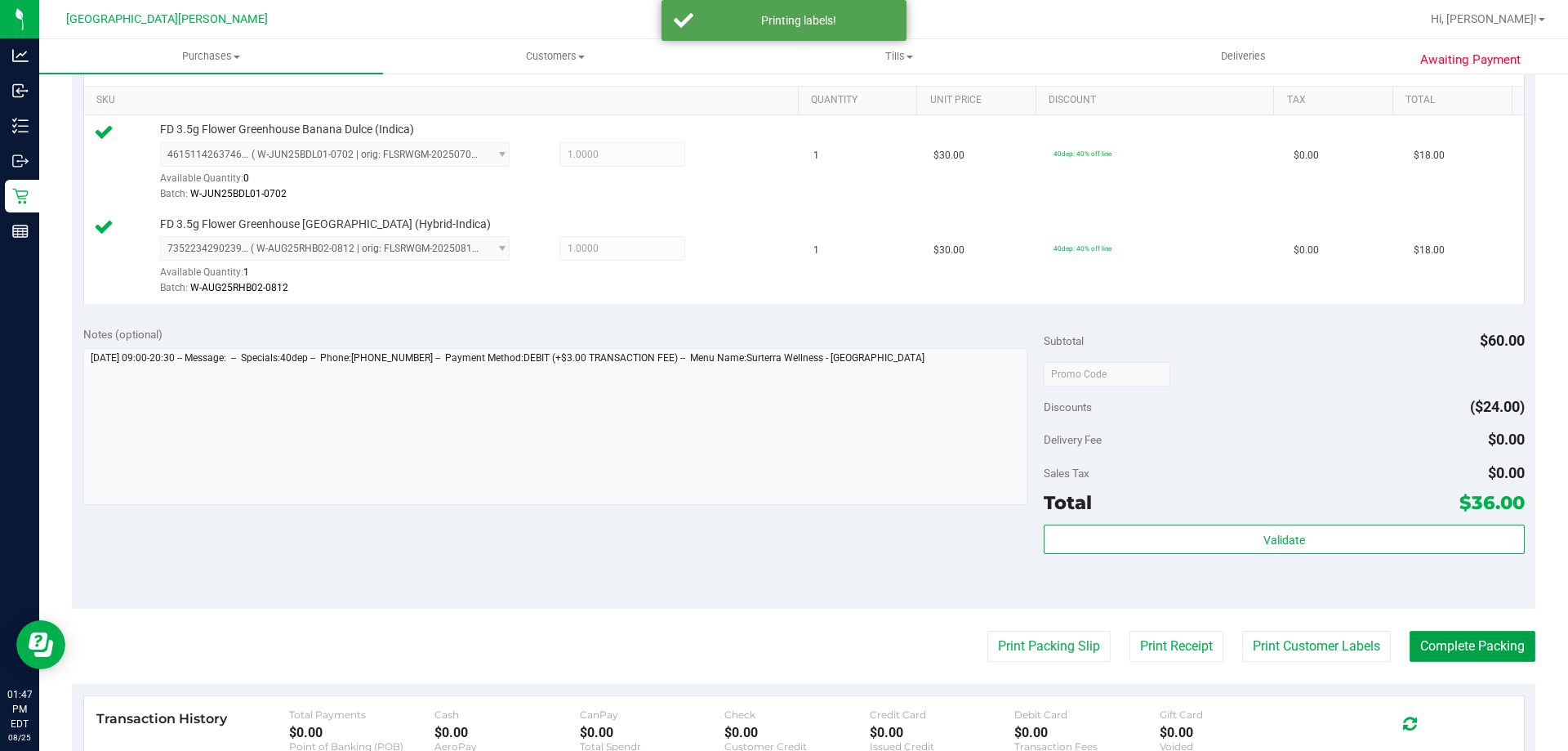
click at [1448, 645] on button "Complete Packing" at bounding box center [1472, 646] width 126 height 31
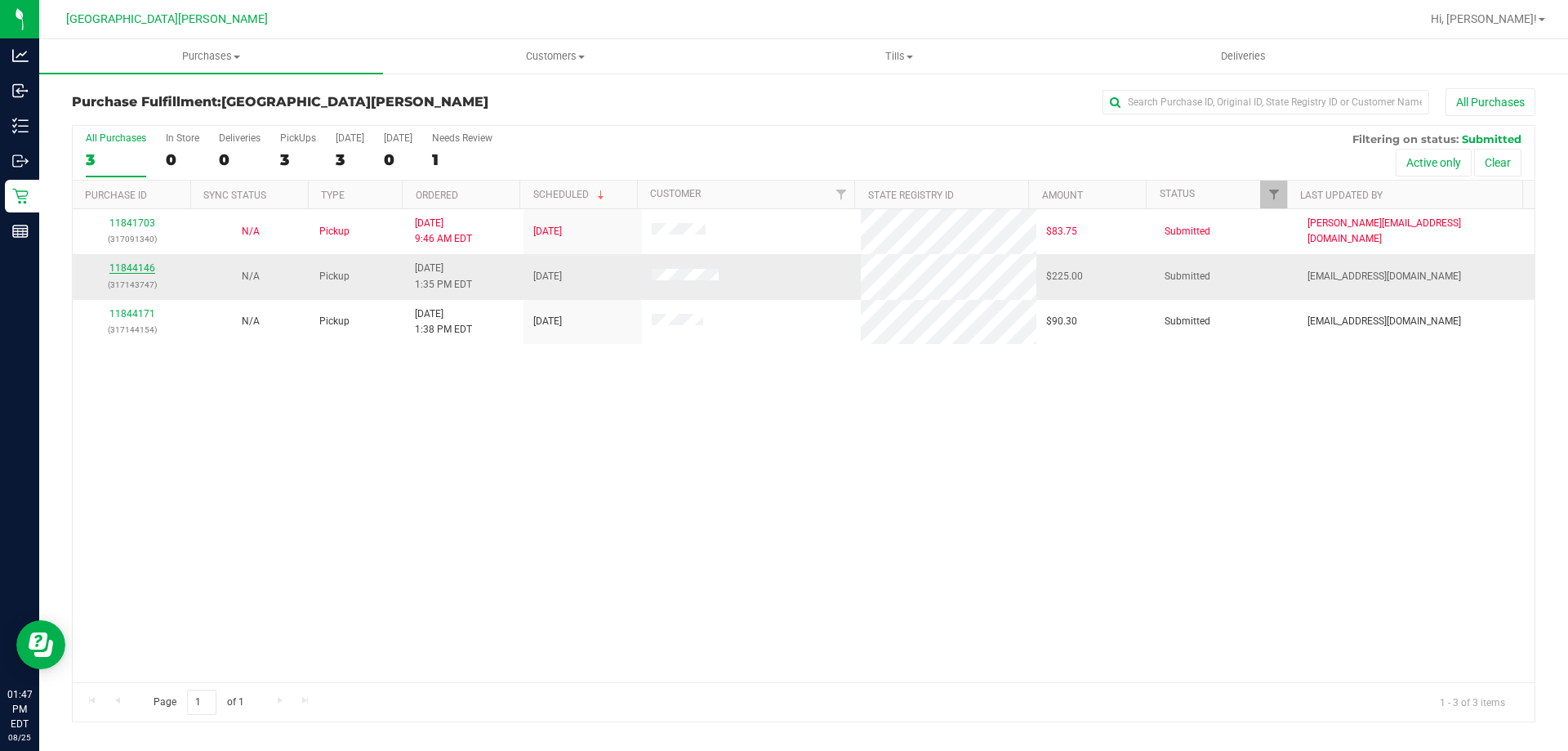
click at [126, 272] on link "11844146" at bounding box center [132, 268] width 46 height 11
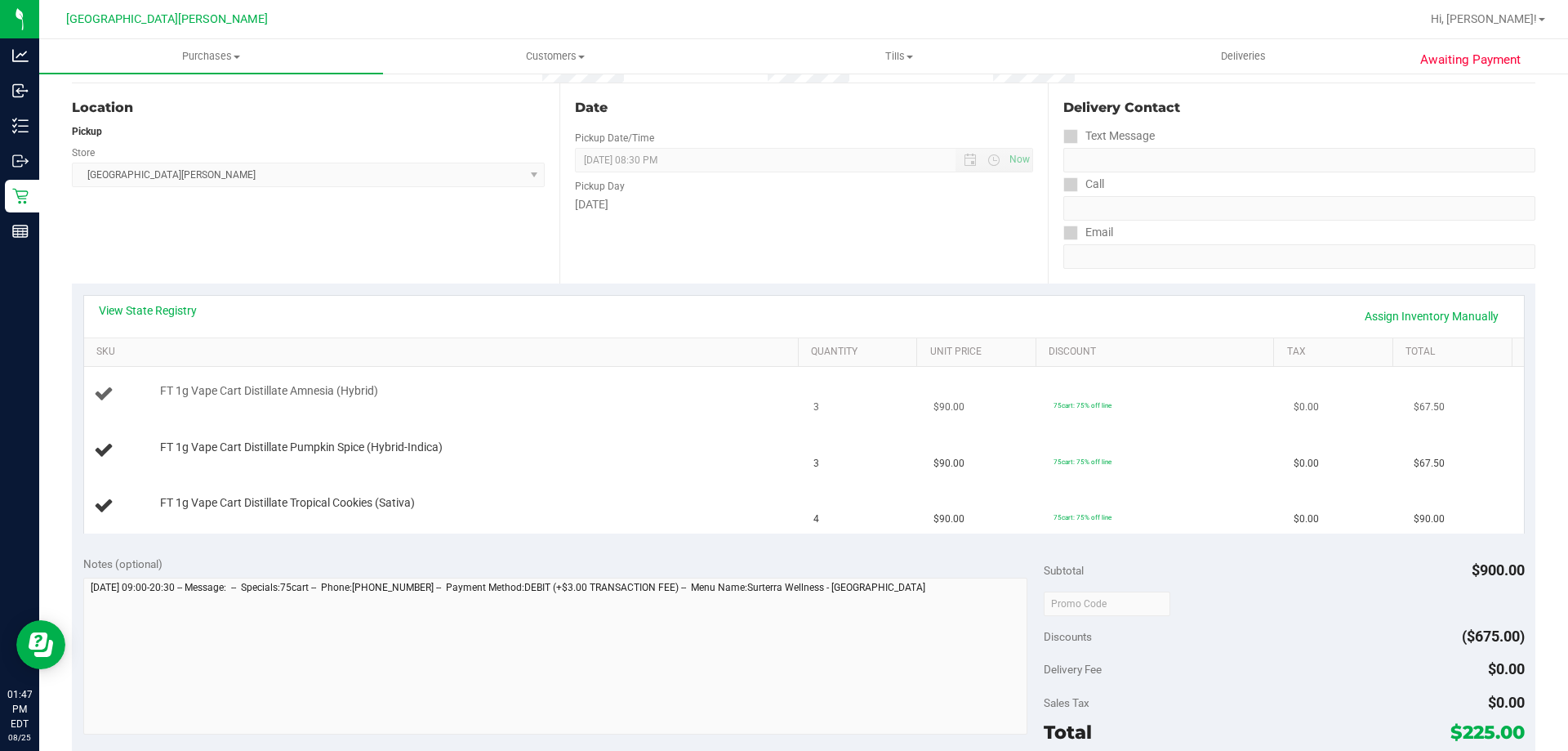
scroll to position [163, 0]
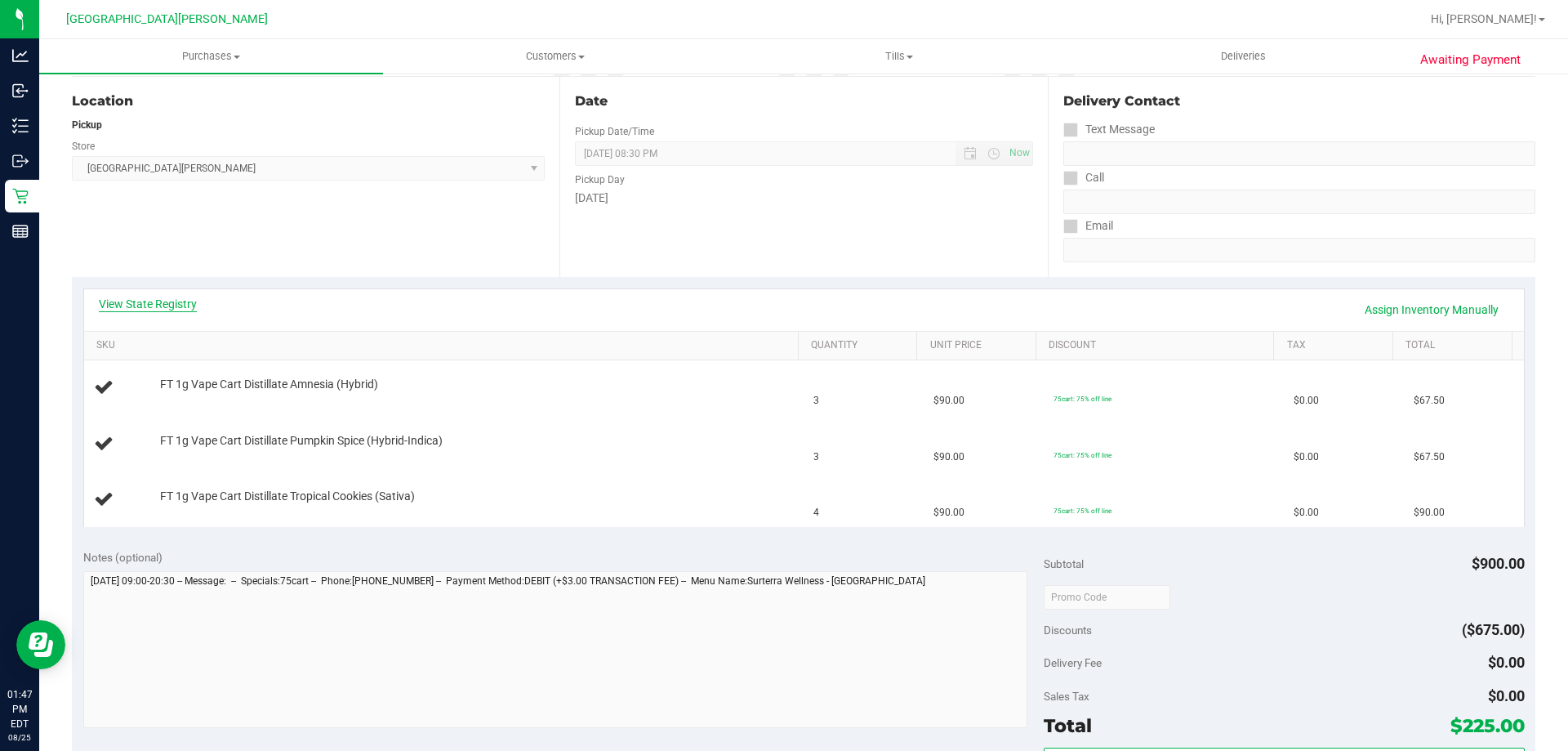
click at [165, 310] on link "View State Registry" at bounding box center [147, 303] width 98 height 16
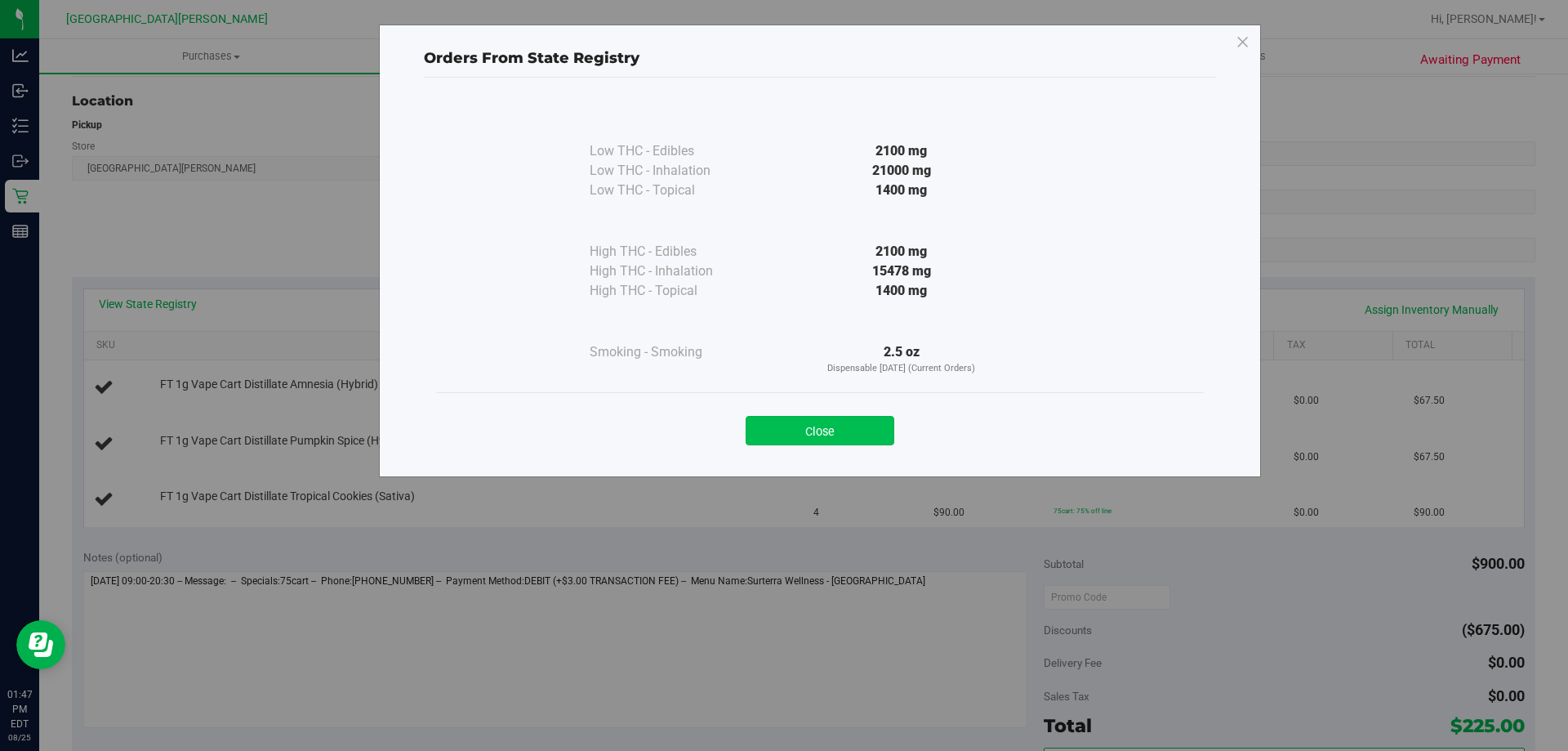
click at [851, 419] on button "Close" at bounding box center [820, 430] width 148 height 29
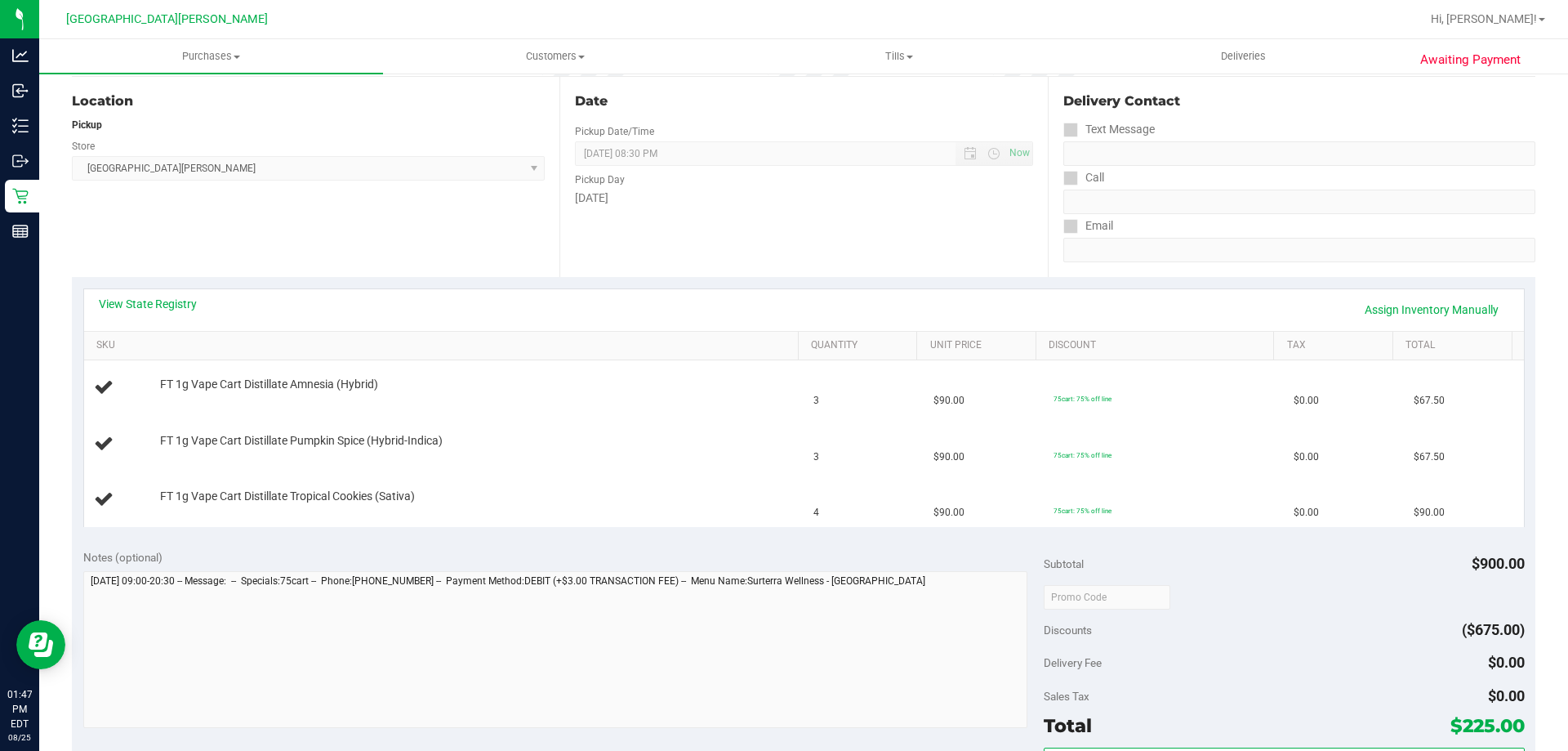
click at [695, 313] on div "View State Registry Assign Inventory Manually" at bounding box center [803, 310] width 1410 height 28
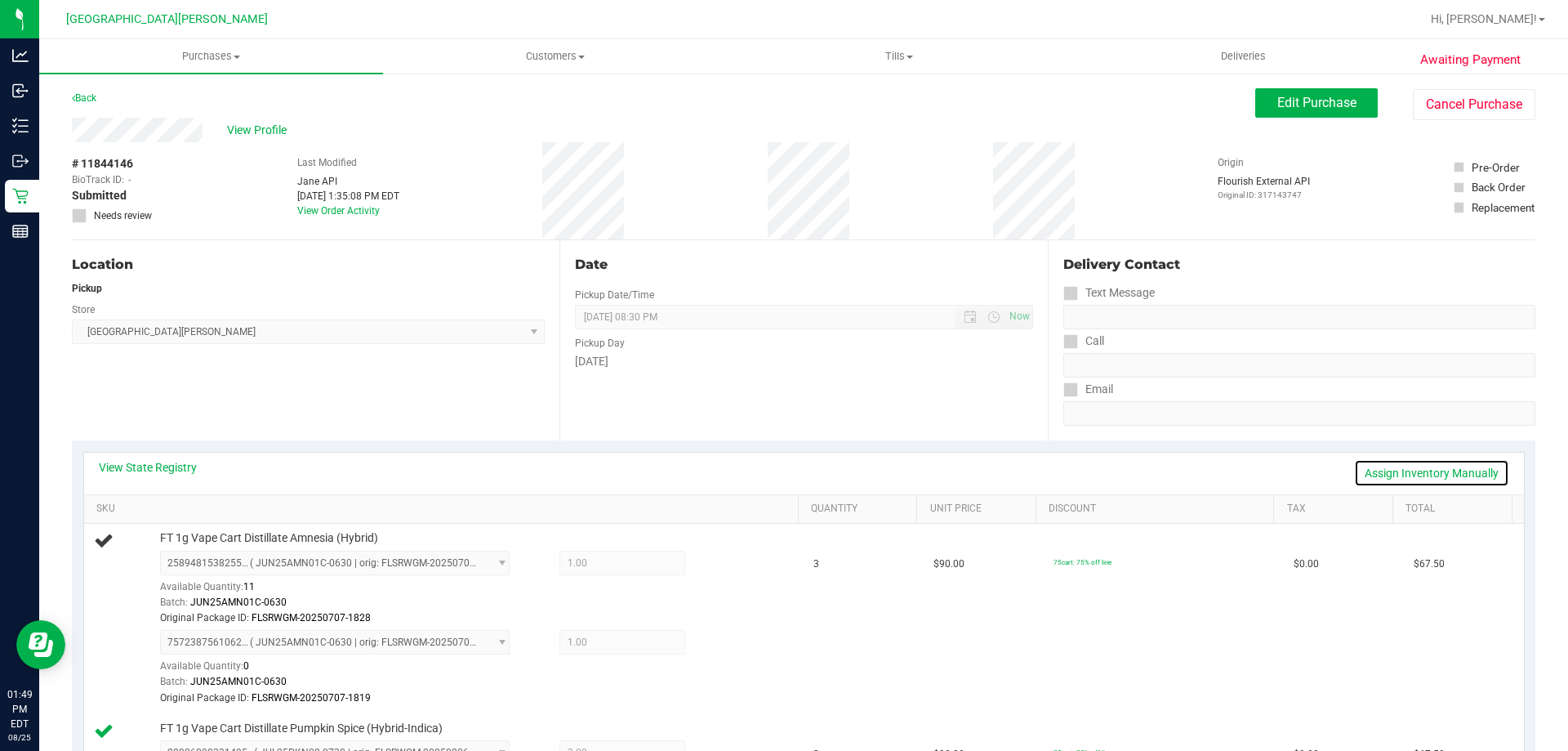
click at [1388, 473] on link "Assign Inventory Manually" at bounding box center [1431, 473] width 155 height 28
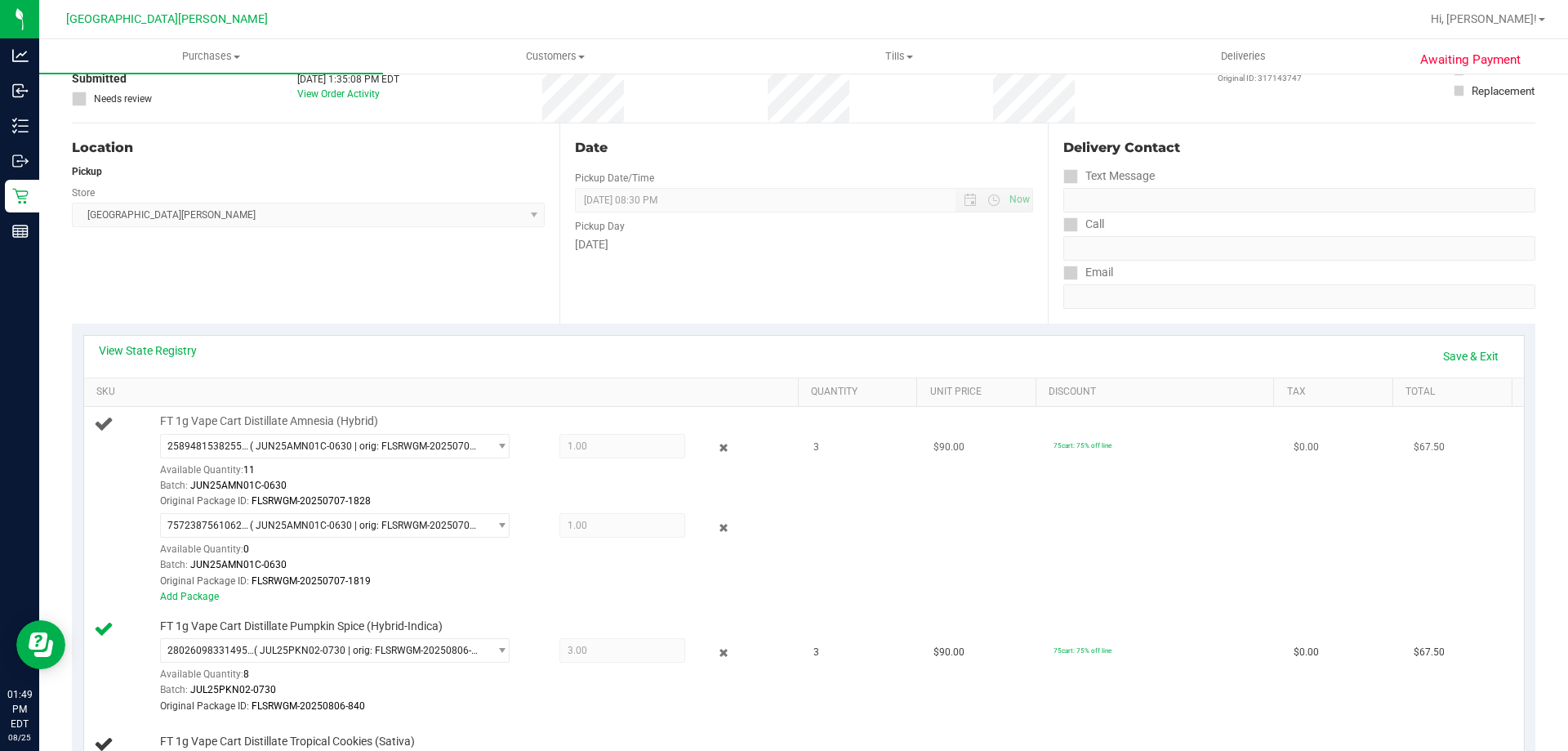
scroll to position [163, 0]
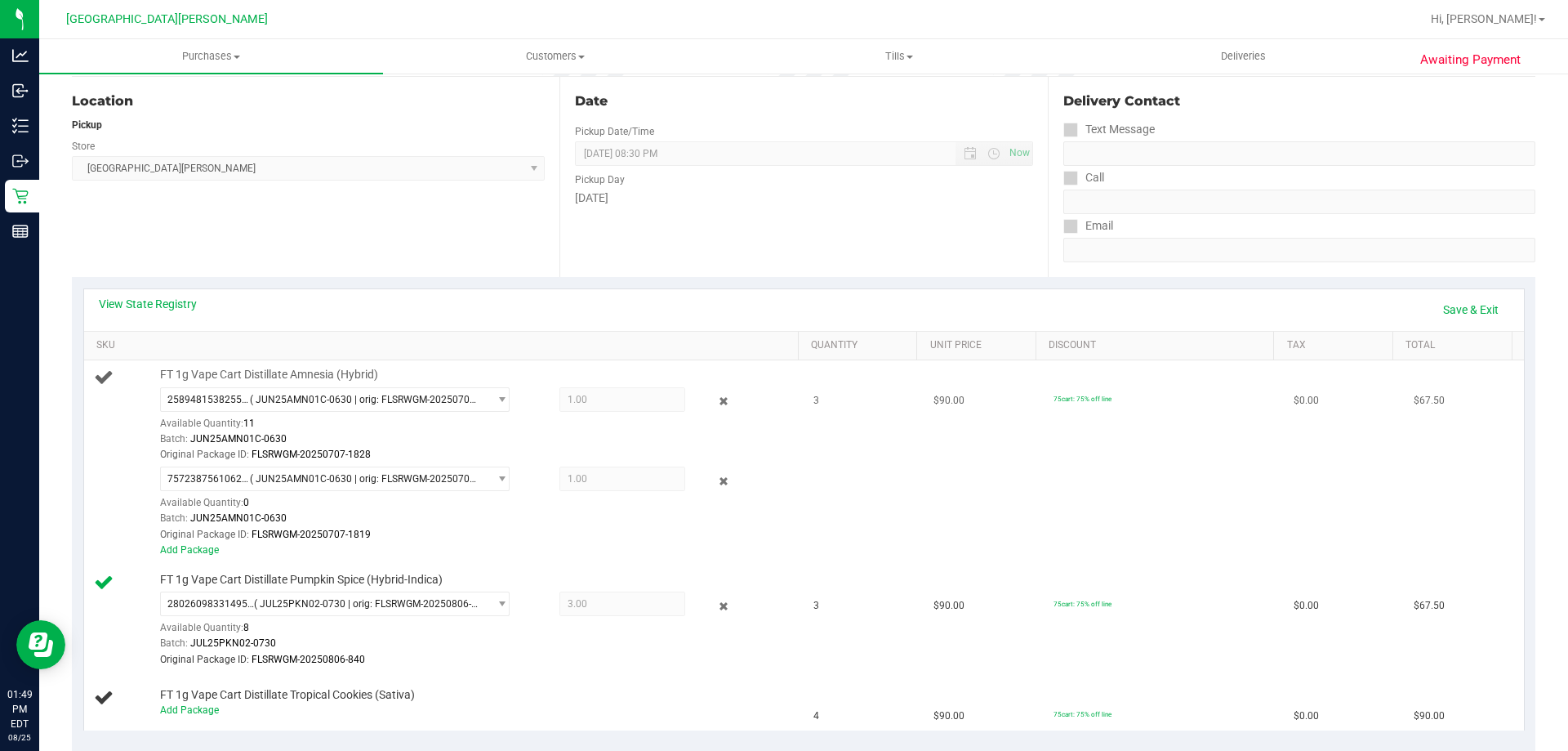
click at [703, 376] on div "FT 1g Vape Cart Distillate Amnesia (Hybrid) 2589481538255717 ( JUN25AMN01C-0630…" at bounding box center [471, 463] width 639 height 192
click at [715, 397] on icon at bounding box center [723, 402] width 17 height 19
click at [715, 400] on icon at bounding box center [723, 402] width 17 height 19
click at [713, 306] on div "View State Registry Save & Exit" at bounding box center [803, 310] width 1410 height 28
click at [198, 544] on link "Add Package" at bounding box center [190, 550] width 59 height 11
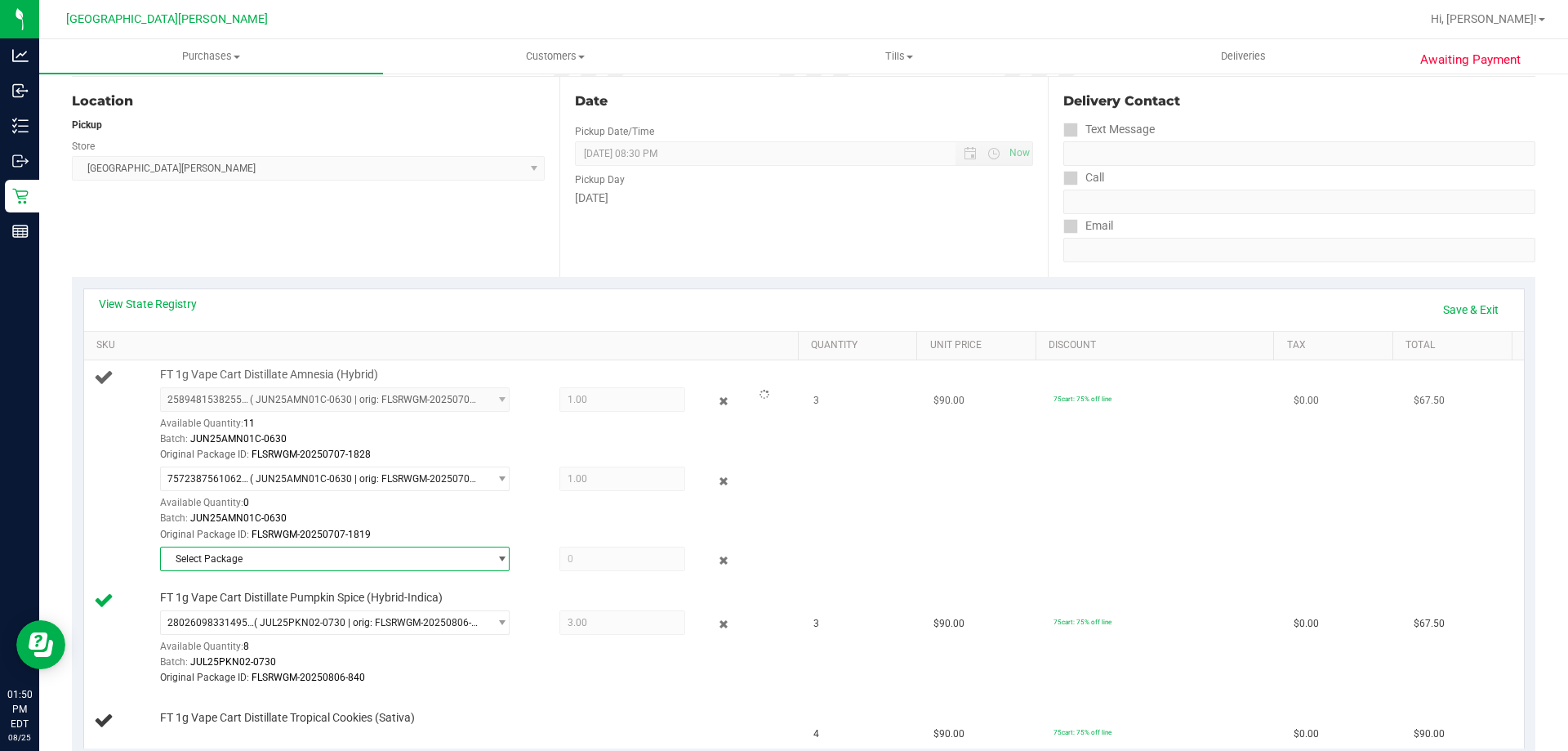
click at [327, 558] on span "Select Package" at bounding box center [324, 559] width 327 height 23
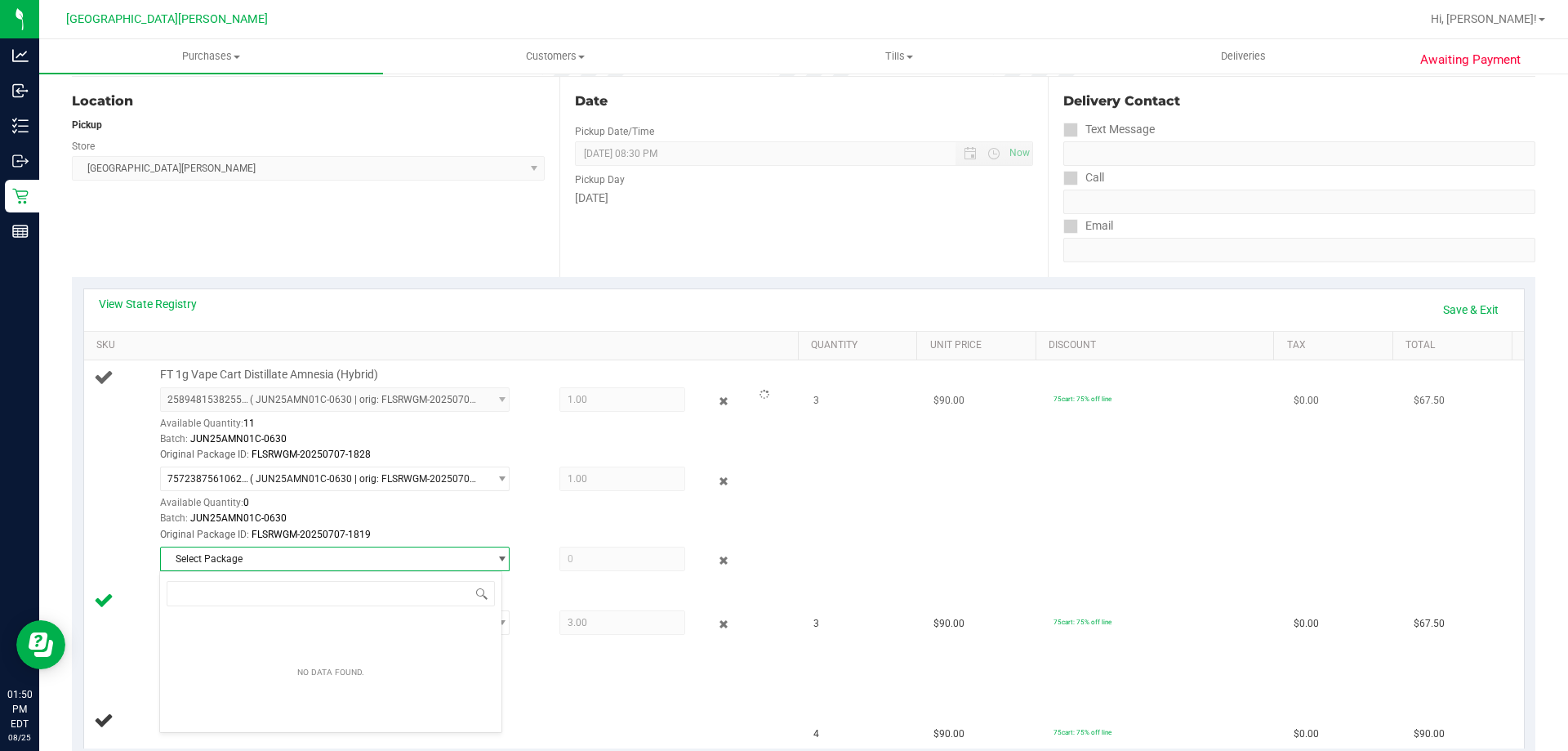
click at [327, 558] on span "Select Package" at bounding box center [324, 559] width 327 height 23
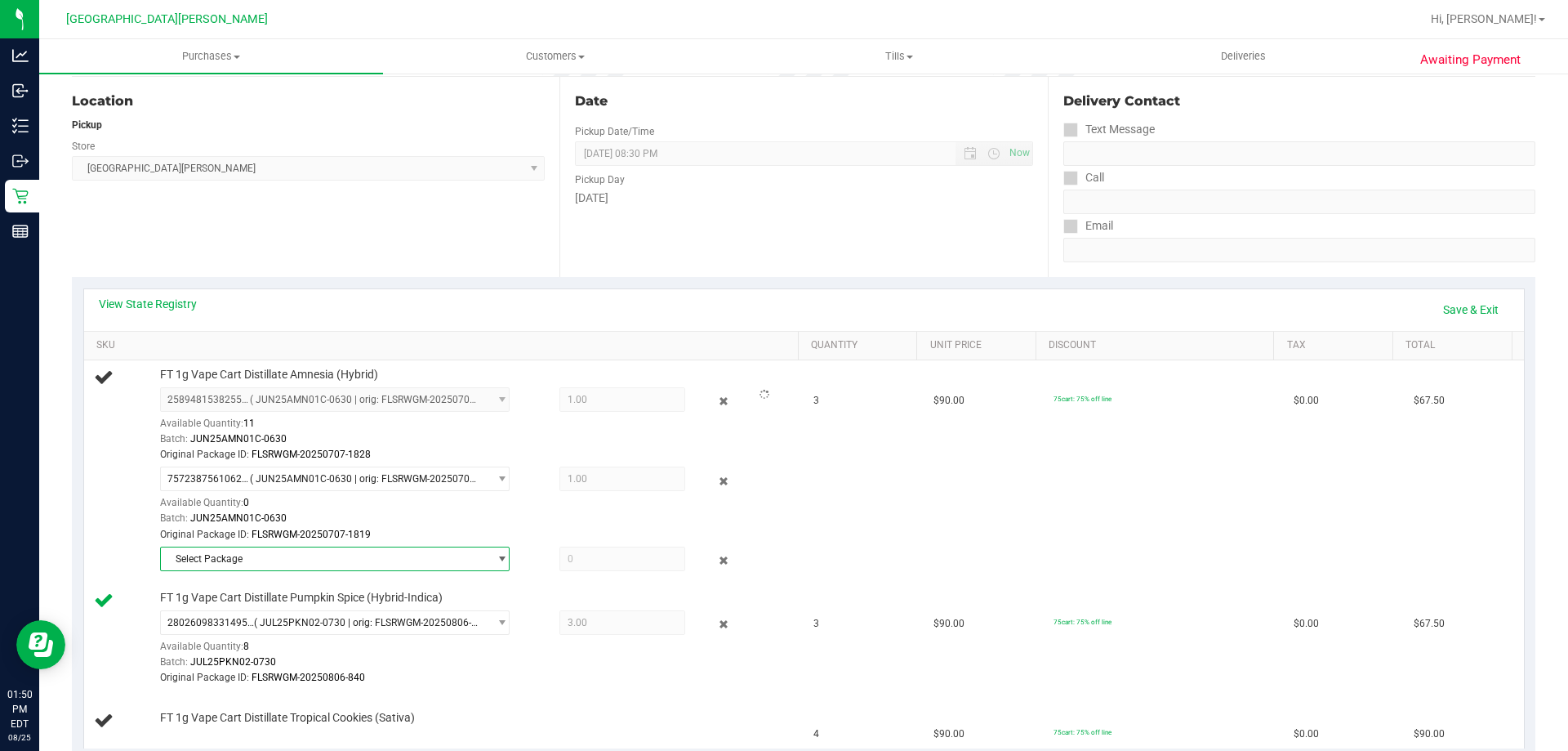
click at [445, 317] on div "View State Registry Save & Exit" at bounding box center [803, 310] width 1410 height 28
click at [1484, 304] on link "Save & Exit" at bounding box center [1470, 310] width 77 height 28
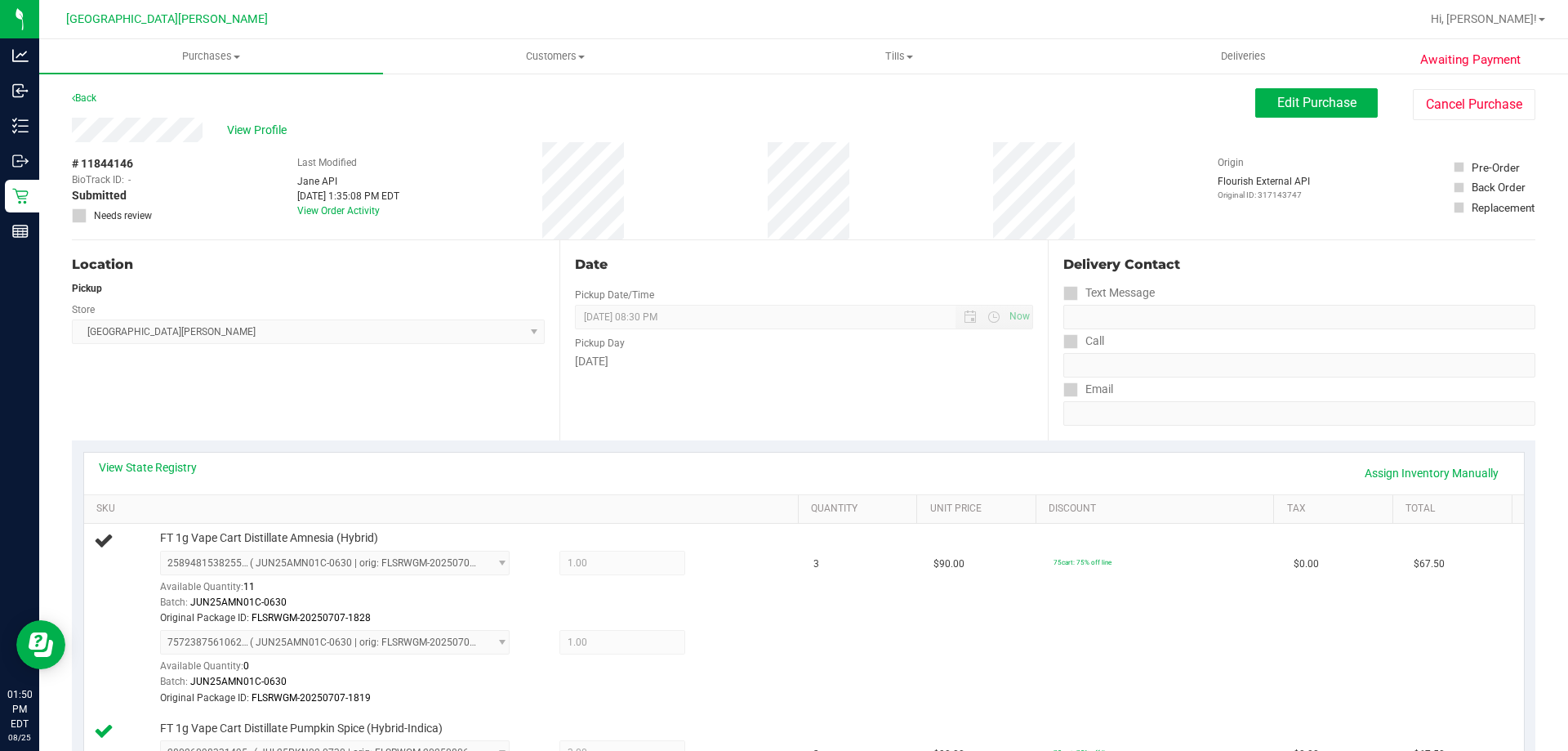
scroll to position [82, 0]
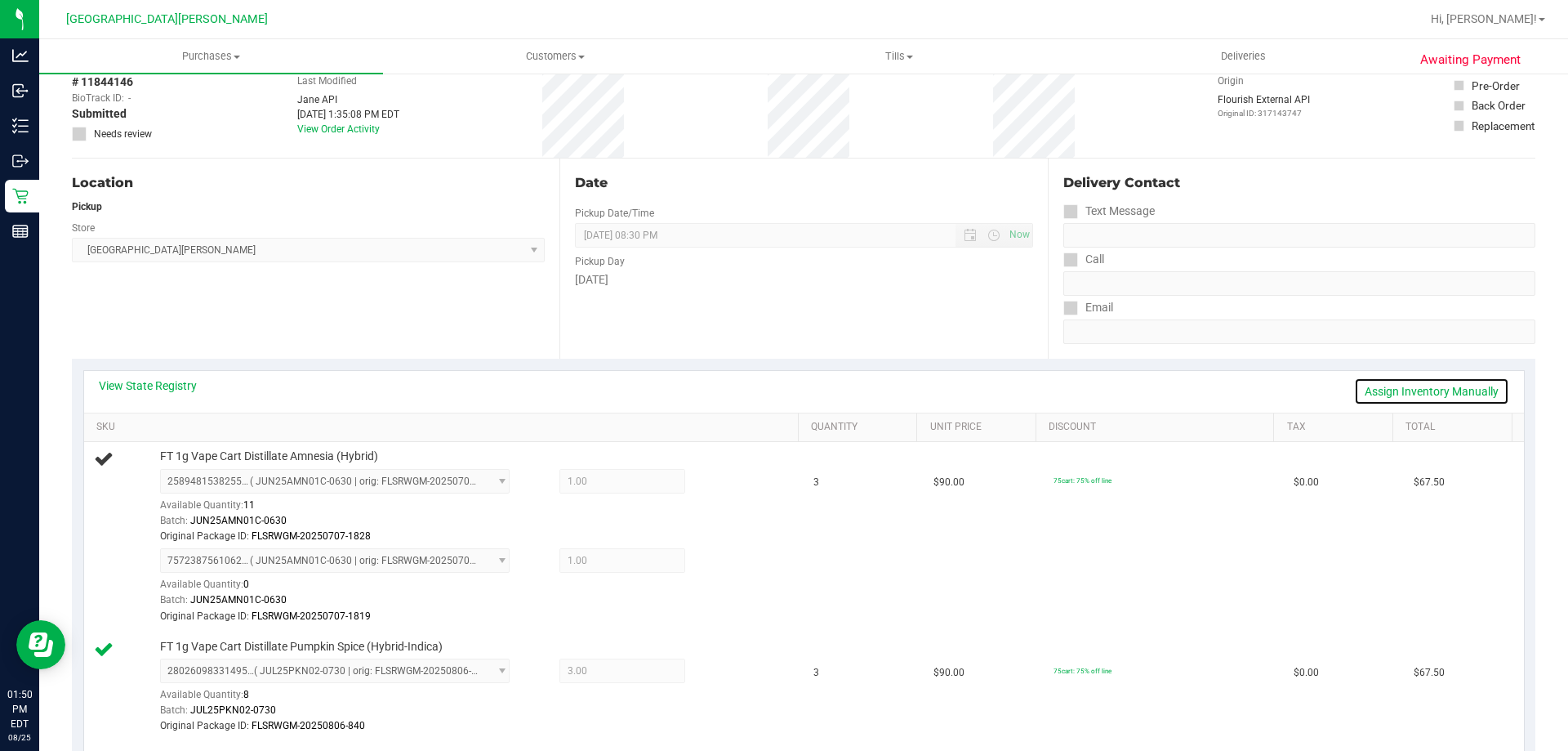
click at [1383, 394] on link "Assign Inventory Manually" at bounding box center [1431, 391] width 155 height 28
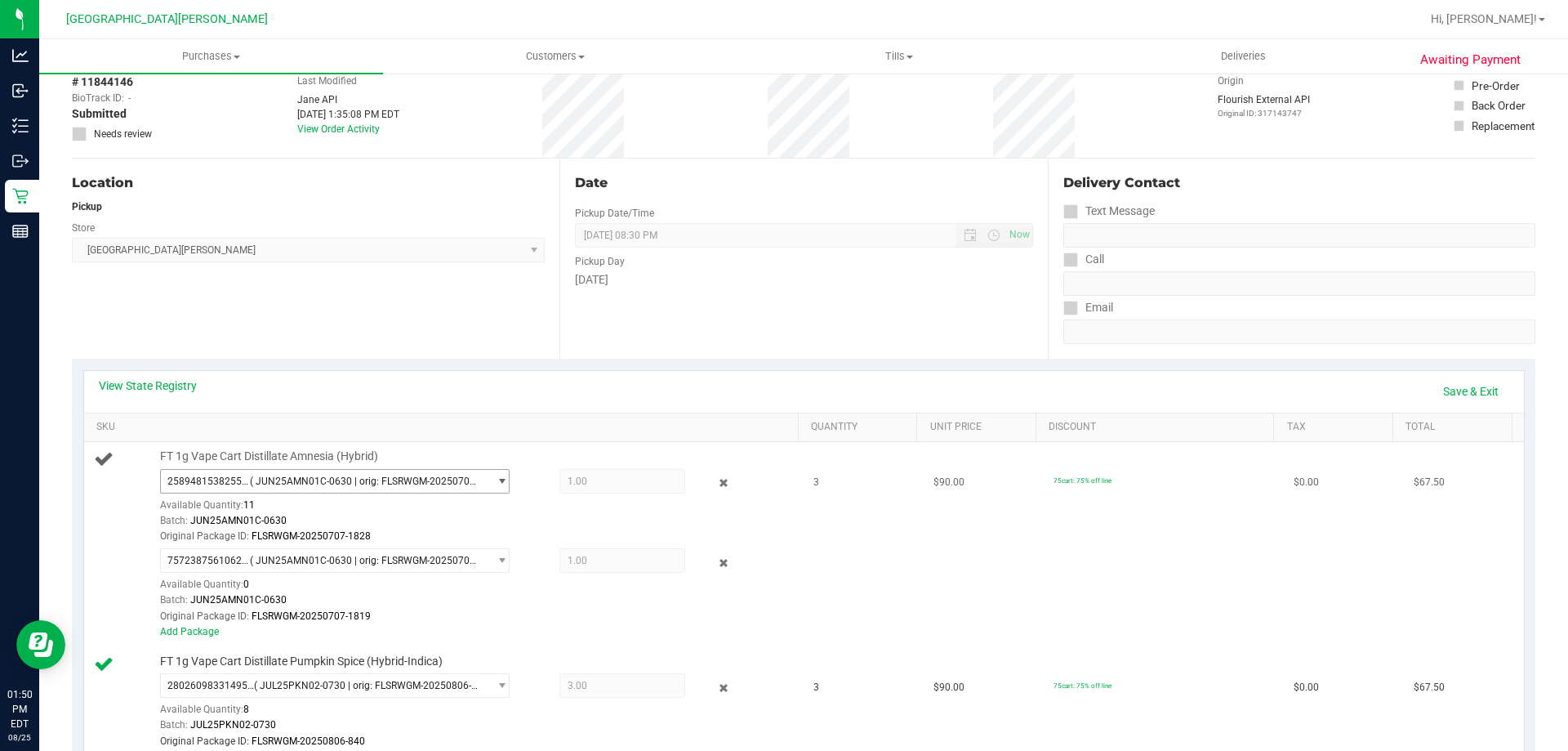
click at [327, 482] on span "( JUN25AMN01C-0630 | orig: FLSRWGM-20250707-1828 )" at bounding box center [365, 481] width 232 height 11
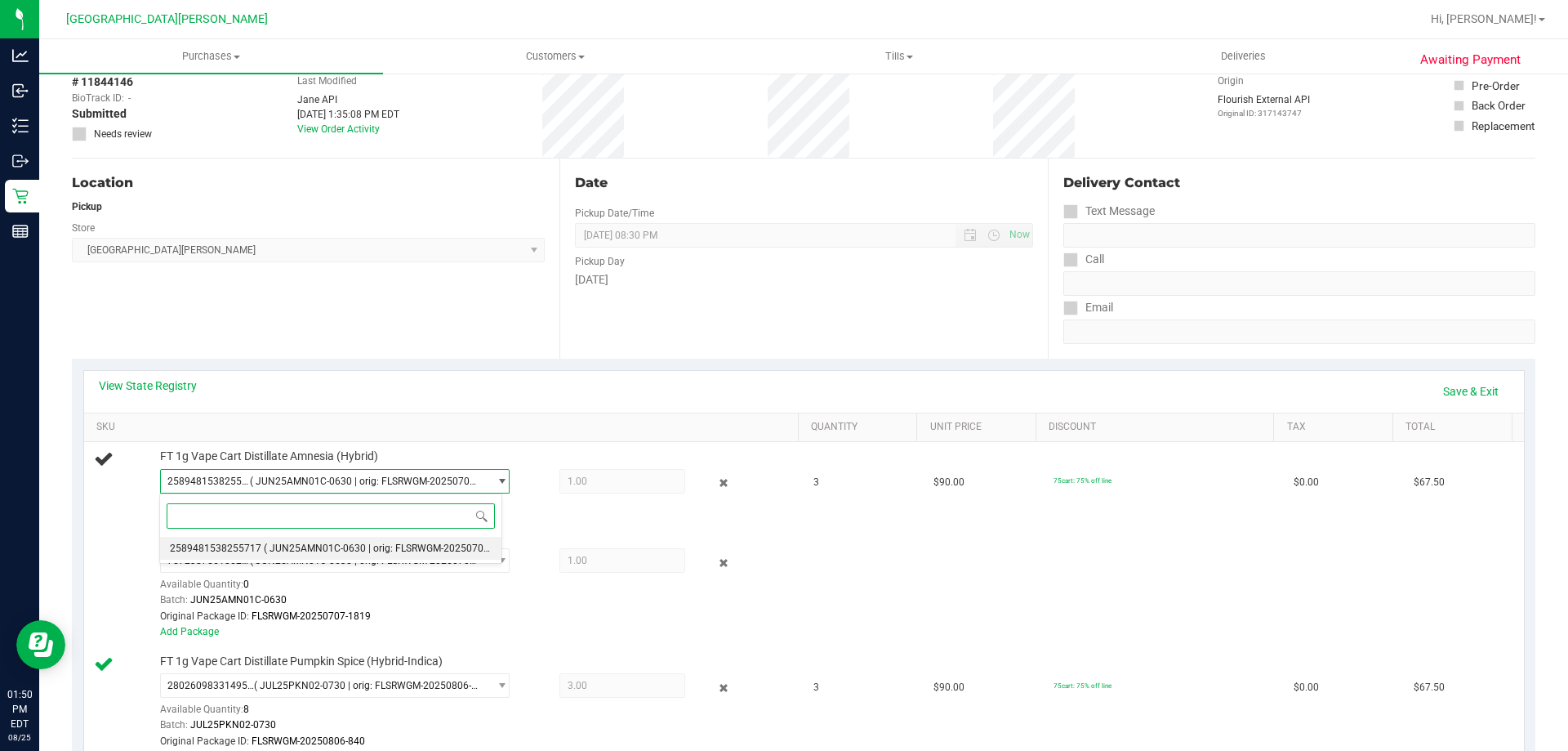
click at [311, 547] on span "( JUN25AMN01C-0630 | orig: FLSRWGM-20250707-1828 )" at bounding box center [391, 548] width 256 height 11
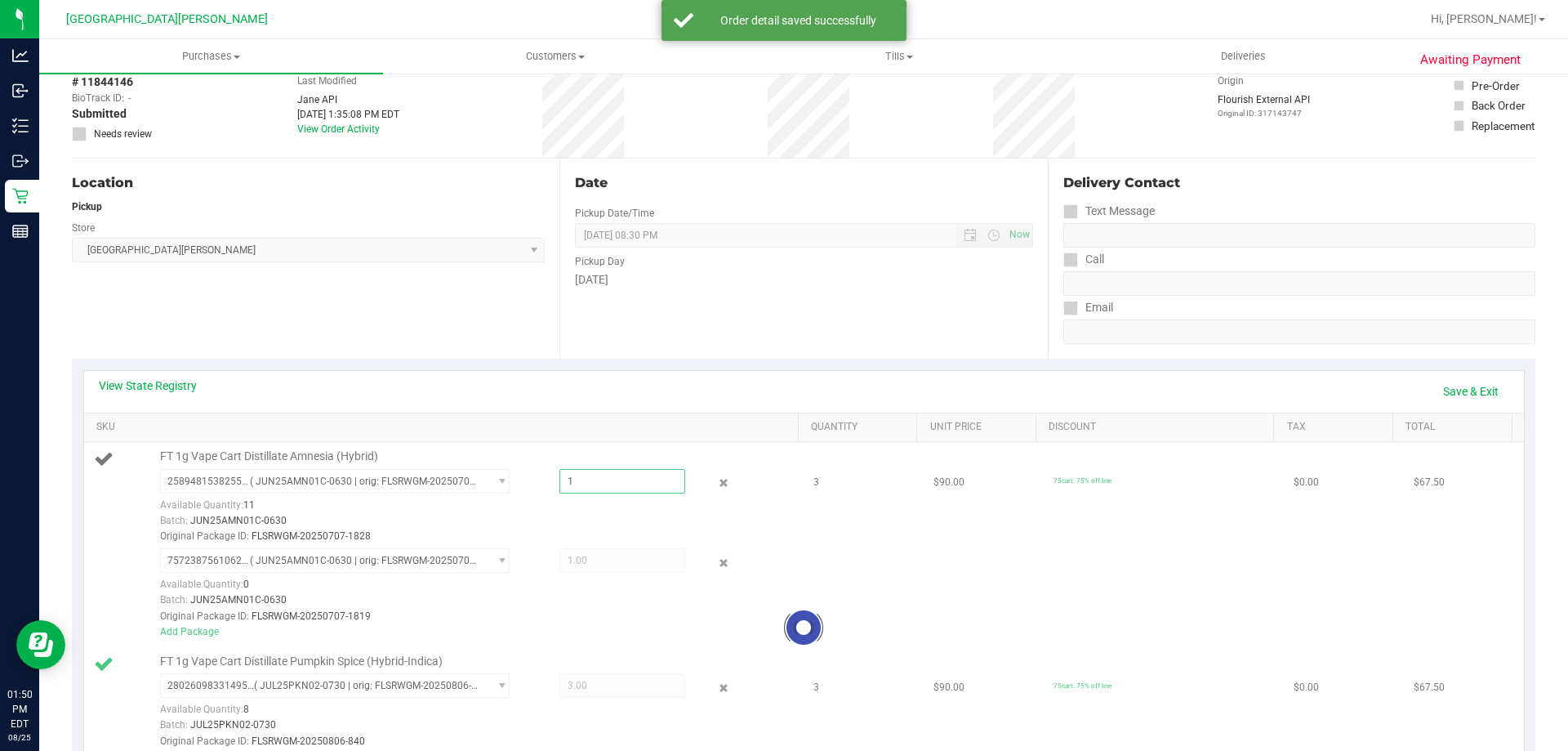
click at [581, 478] on div at bounding box center [804, 627] width 1439 height 370
click at [581, 478] on span "1.00 1" at bounding box center [622, 482] width 126 height 24
click at [313, 558] on span "( JUN25AMN01C-0630 | orig: FLSRWGM-20250707-1819 )" at bounding box center [365, 560] width 232 height 11
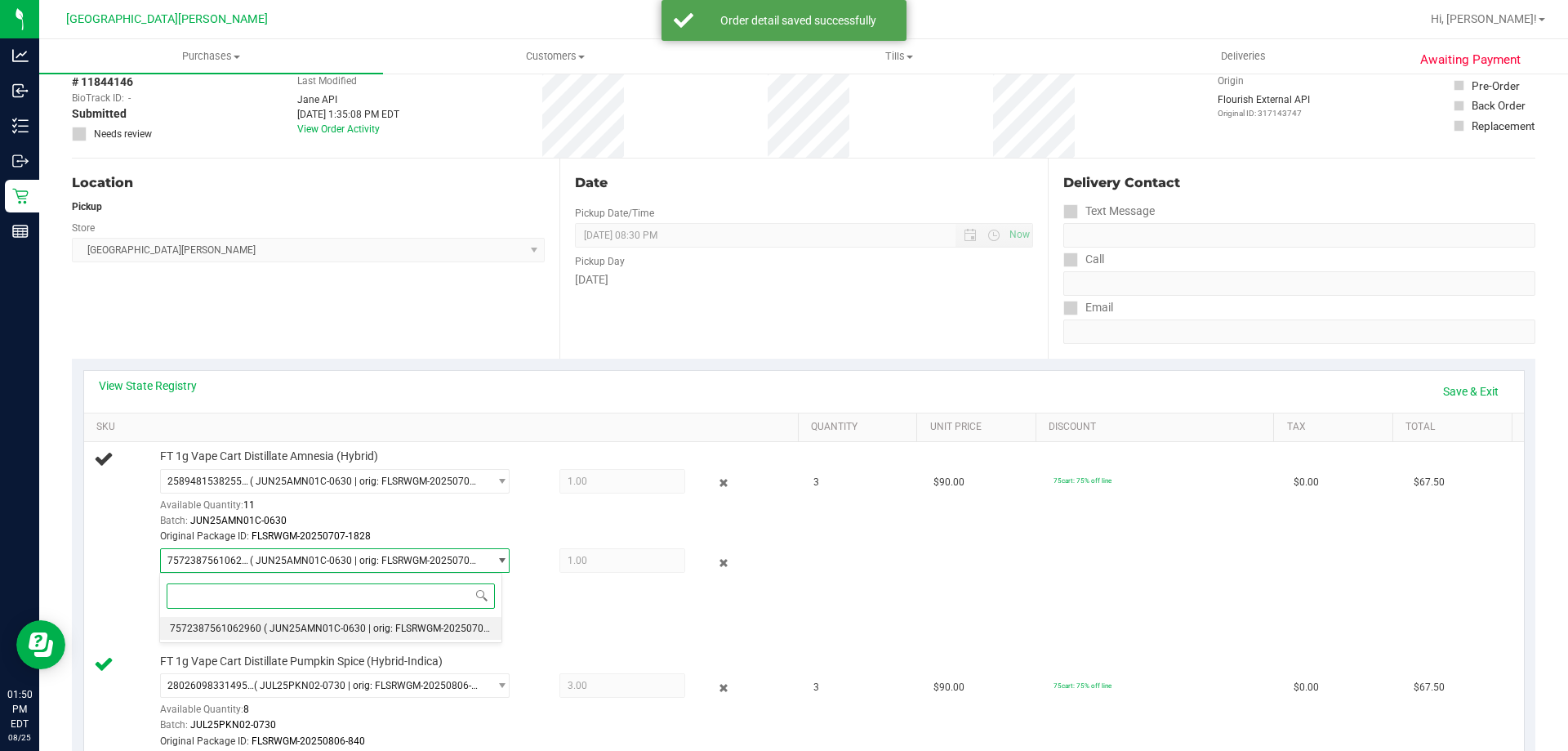
click at [320, 621] on li "7572387561062960 ( JUN25AMN01C-0630 | orig: FLSRWGM-20250707-1819 )" at bounding box center [331, 628] width 342 height 23
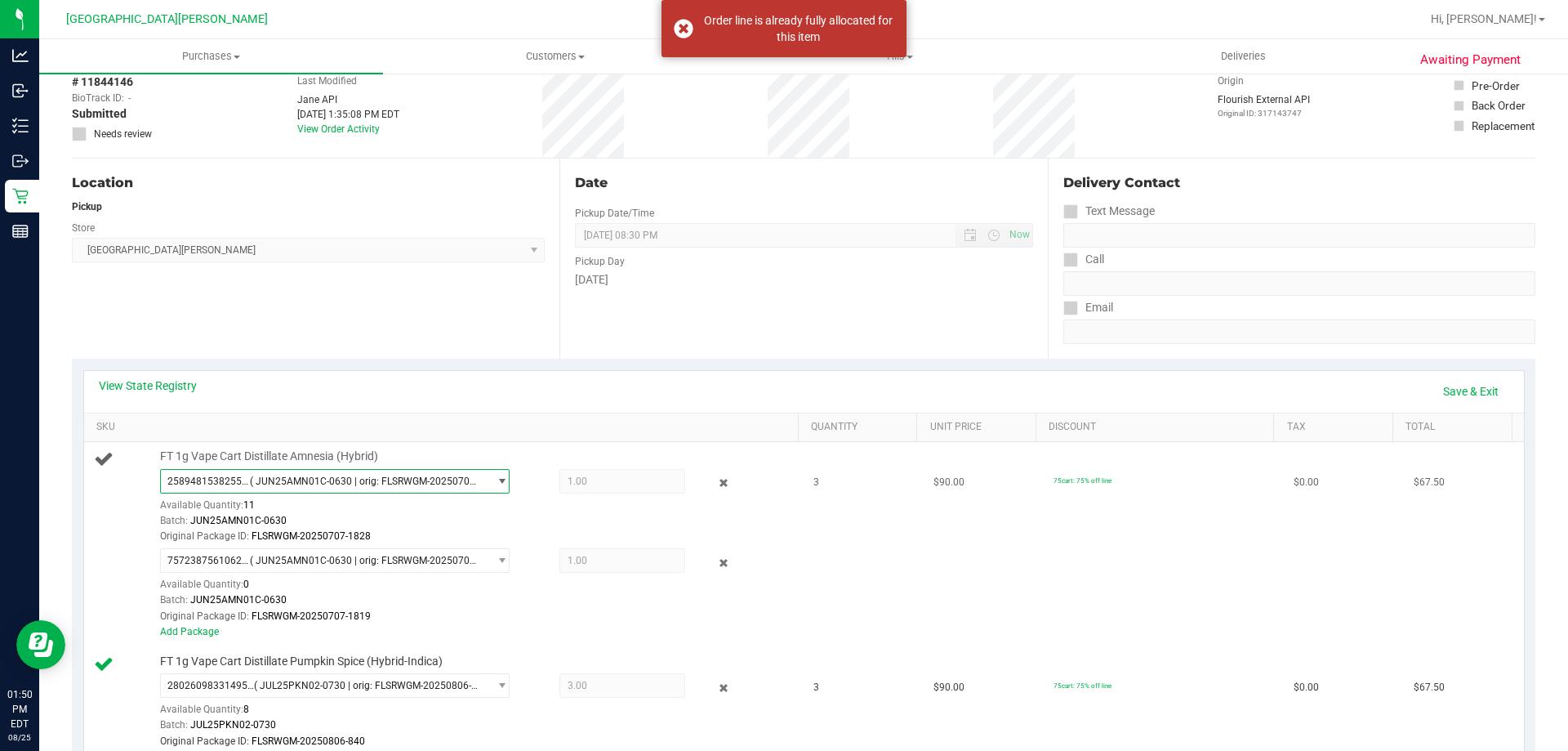
click at [337, 488] on span "2589481538255717 ( JUN25AMN01C-0630 | orig: FLSRWGM-20250707-1828 )" at bounding box center [324, 481] width 327 height 23
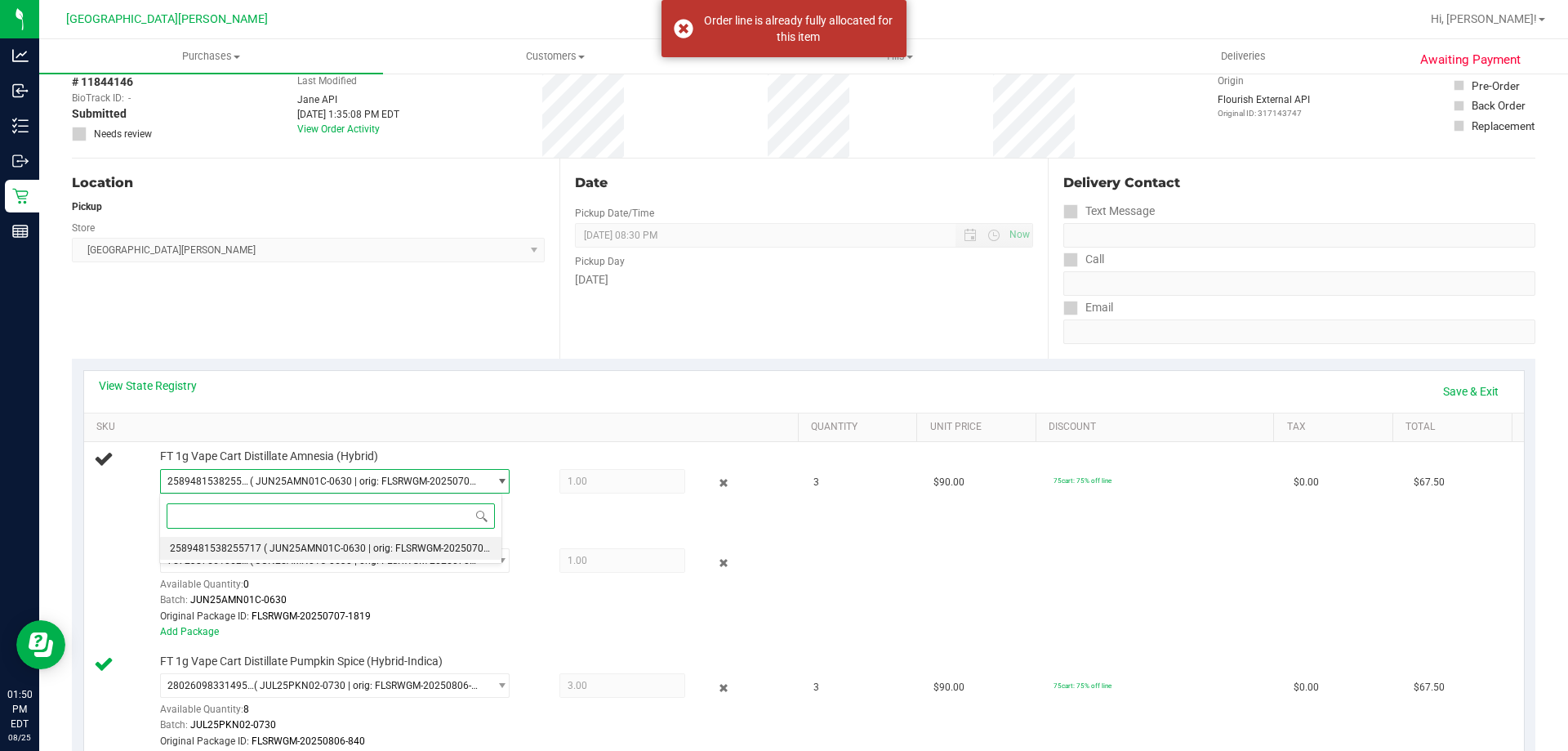
click at [310, 553] on span "( JUN25AMN01C-0630 | orig: FLSRWGM-20250707-1828 )" at bounding box center [391, 548] width 256 height 11
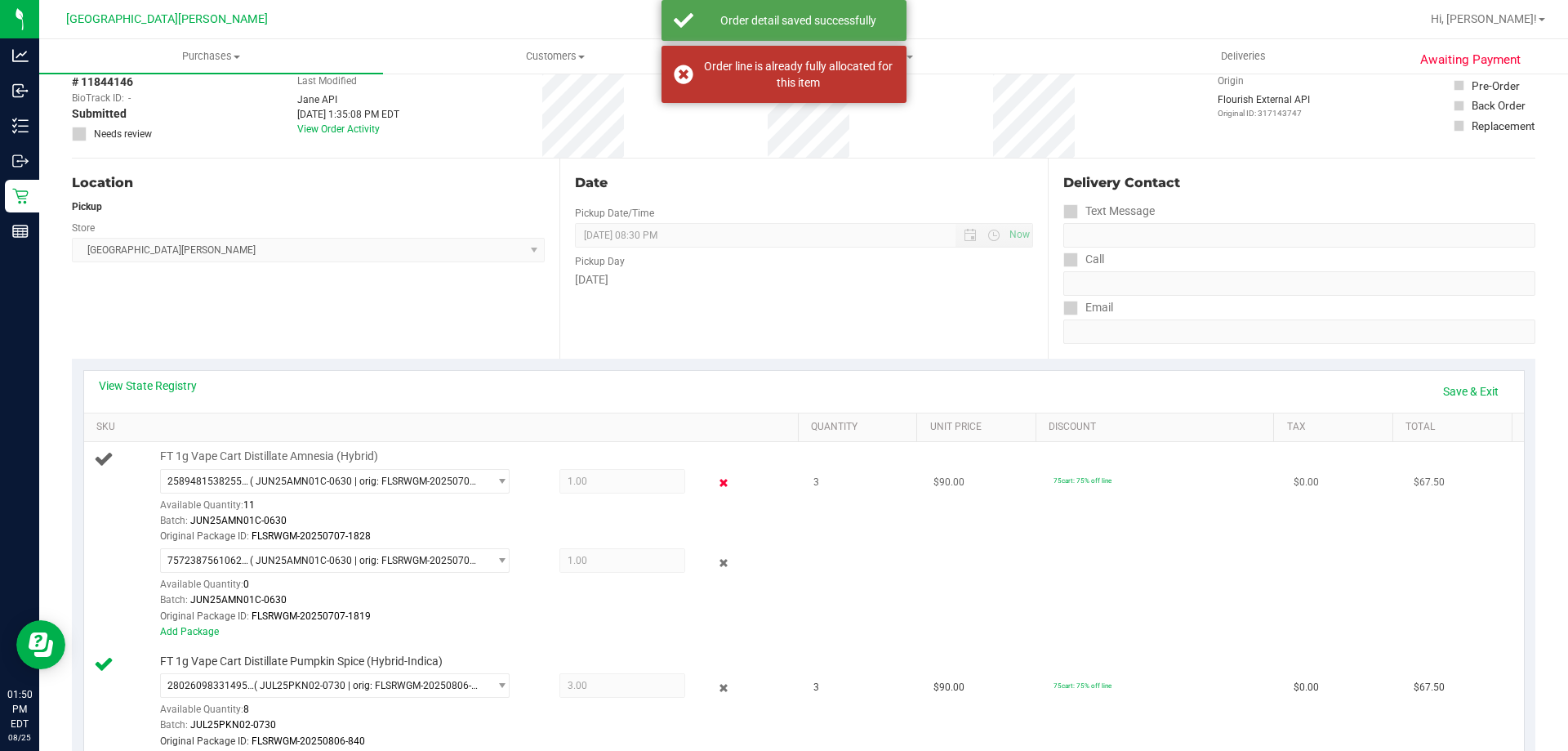
click at [715, 484] on icon at bounding box center [723, 483] width 17 height 19
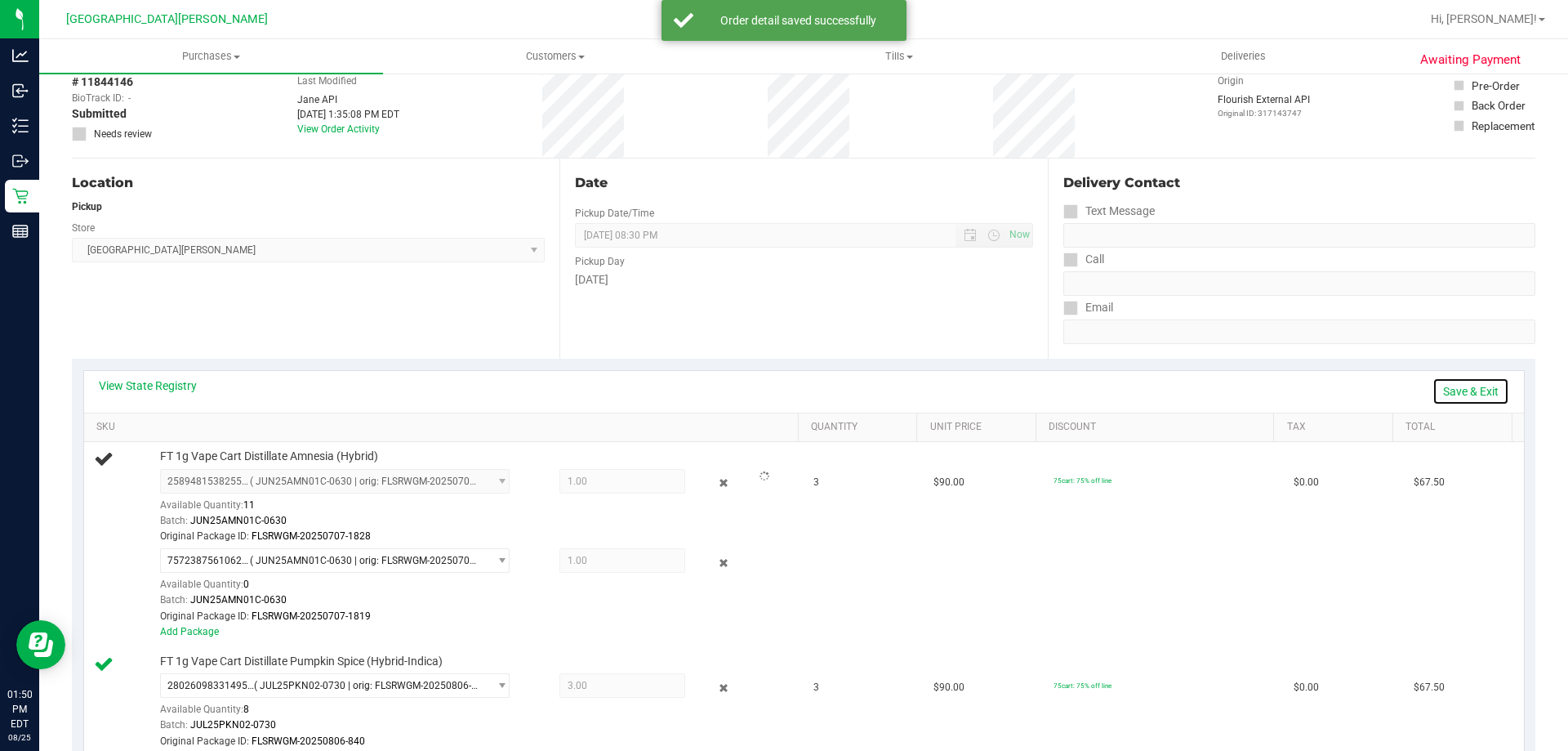
click at [1437, 382] on link "Save & Exit" at bounding box center [1470, 391] width 77 height 28
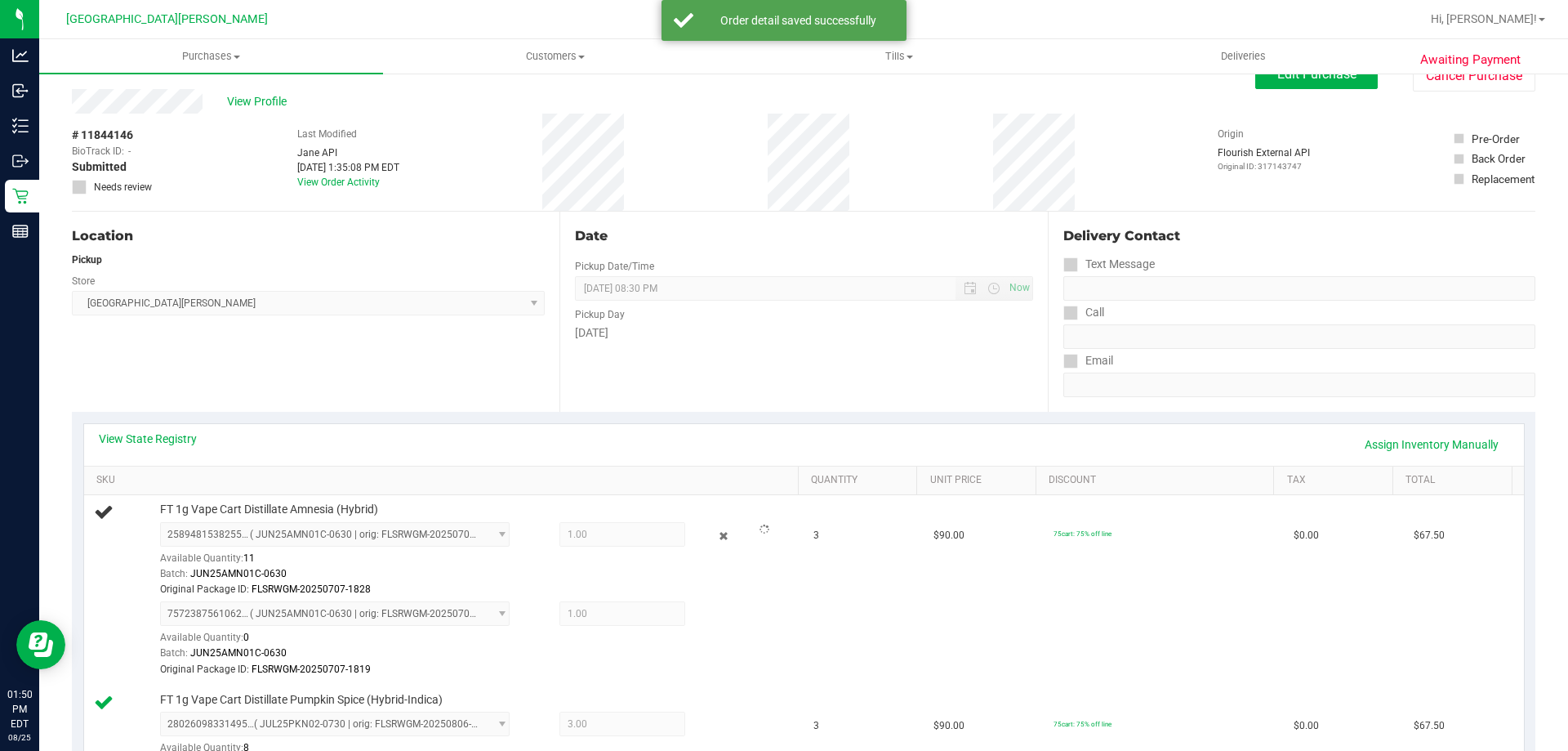
scroll to position [0, 0]
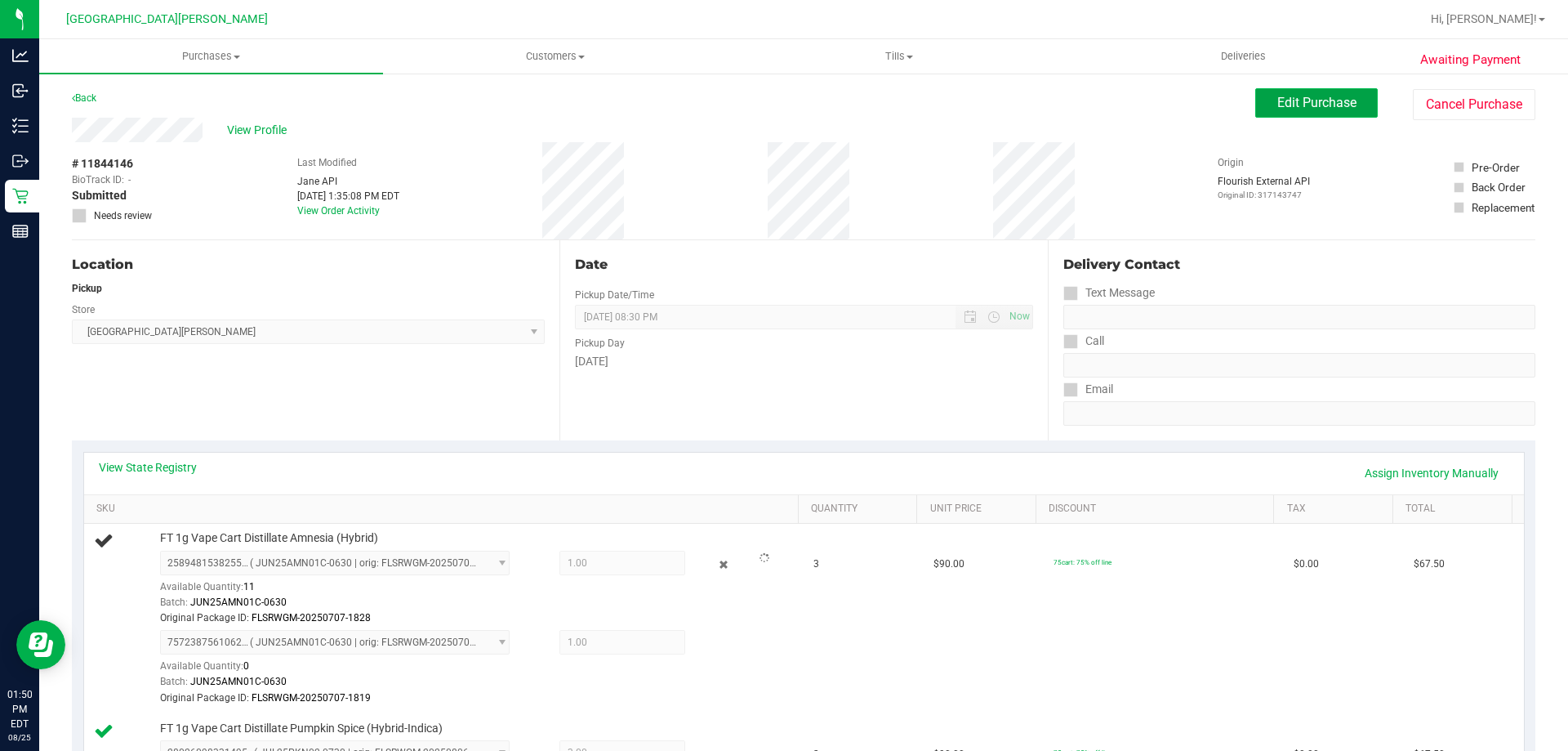
click at [1273, 93] on button "Edit Purchase" at bounding box center [1317, 102] width 123 height 29
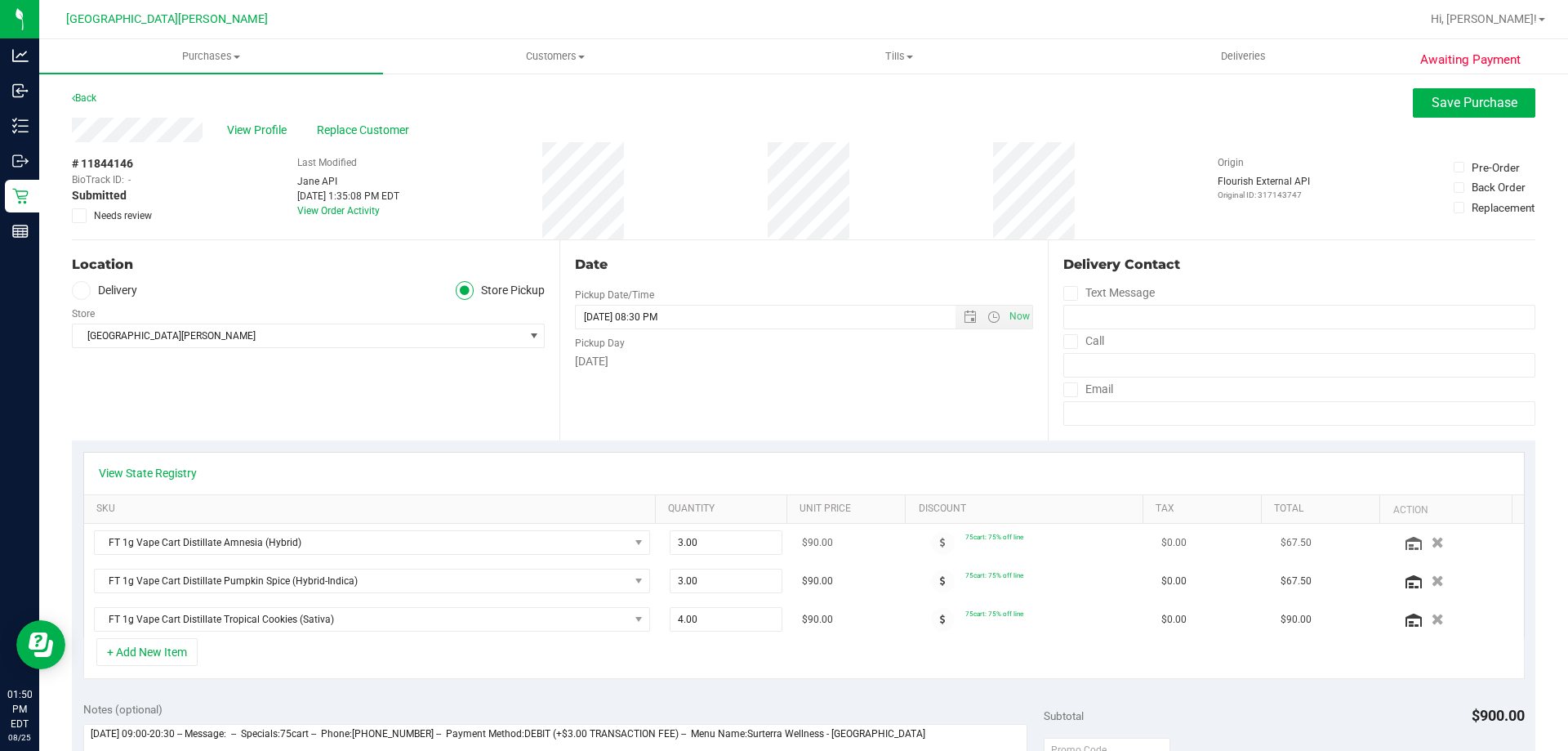
click at [1413, 556] on td at bounding box center [1457, 543] width 133 height 38
click at [1431, 544] on icon "button" at bounding box center [1438, 543] width 14 height 12
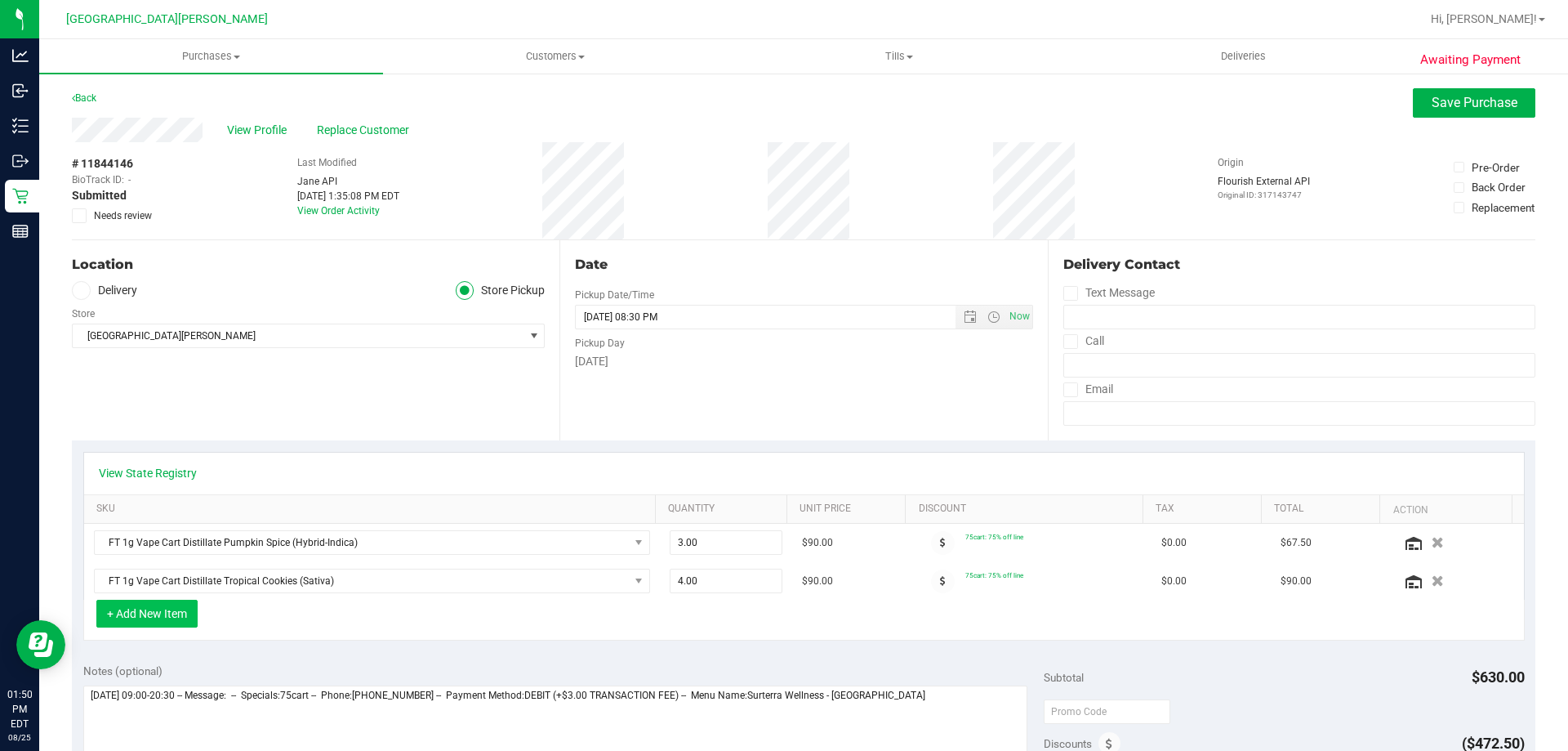
click at [160, 607] on button "+ Add New Item" at bounding box center [147, 614] width 101 height 28
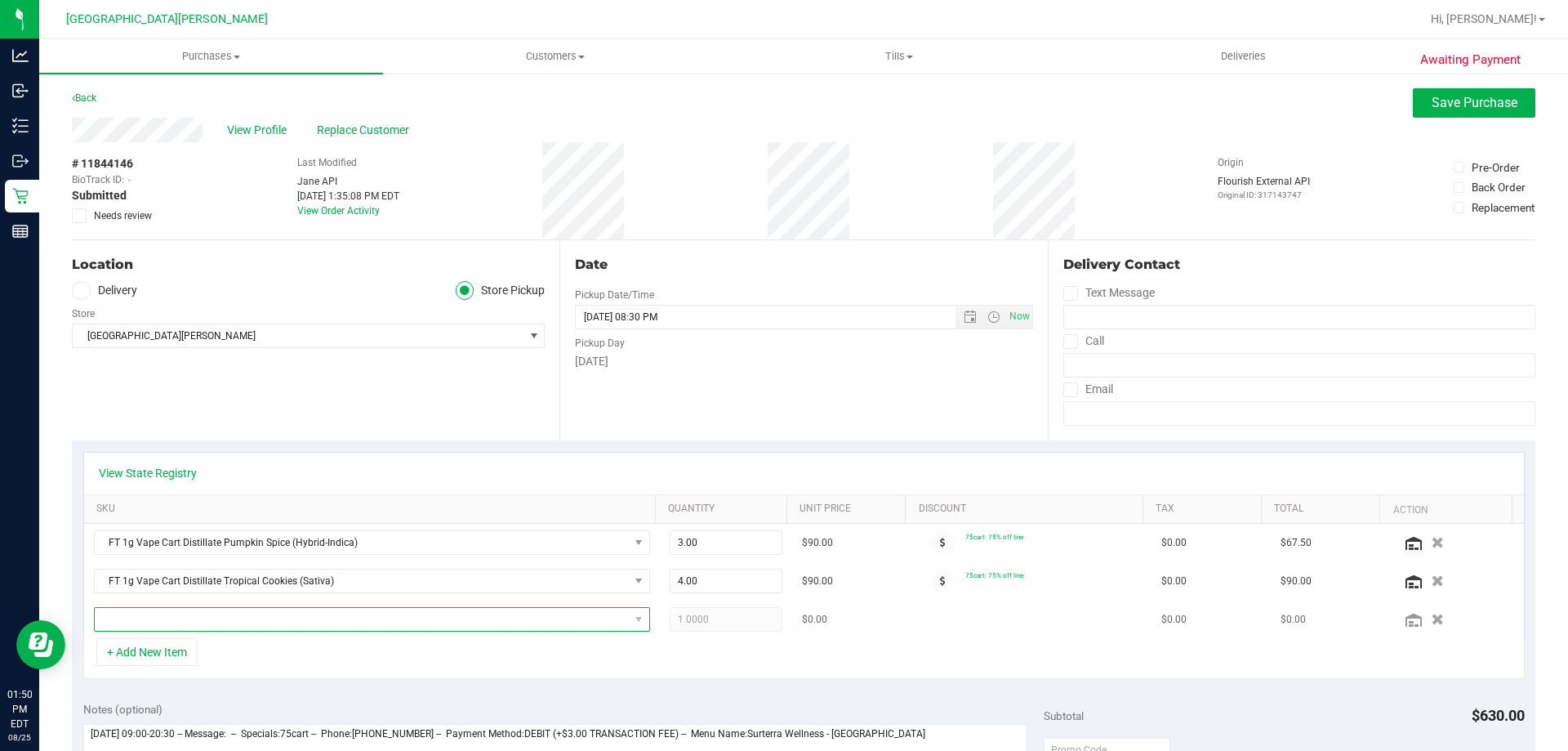
click at [188, 622] on span "NO DATA FOUND" at bounding box center [361, 619] width 534 height 23
type input "amn"
click at [237, 708] on li "FT 1g Vape Cart Distillate Amnesia (Hybrid) (13)" at bounding box center [367, 710] width 544 height 23
click at [356, 670] on div "+ Add New Item" at bounding box center [804, 659] width 1441 height 41
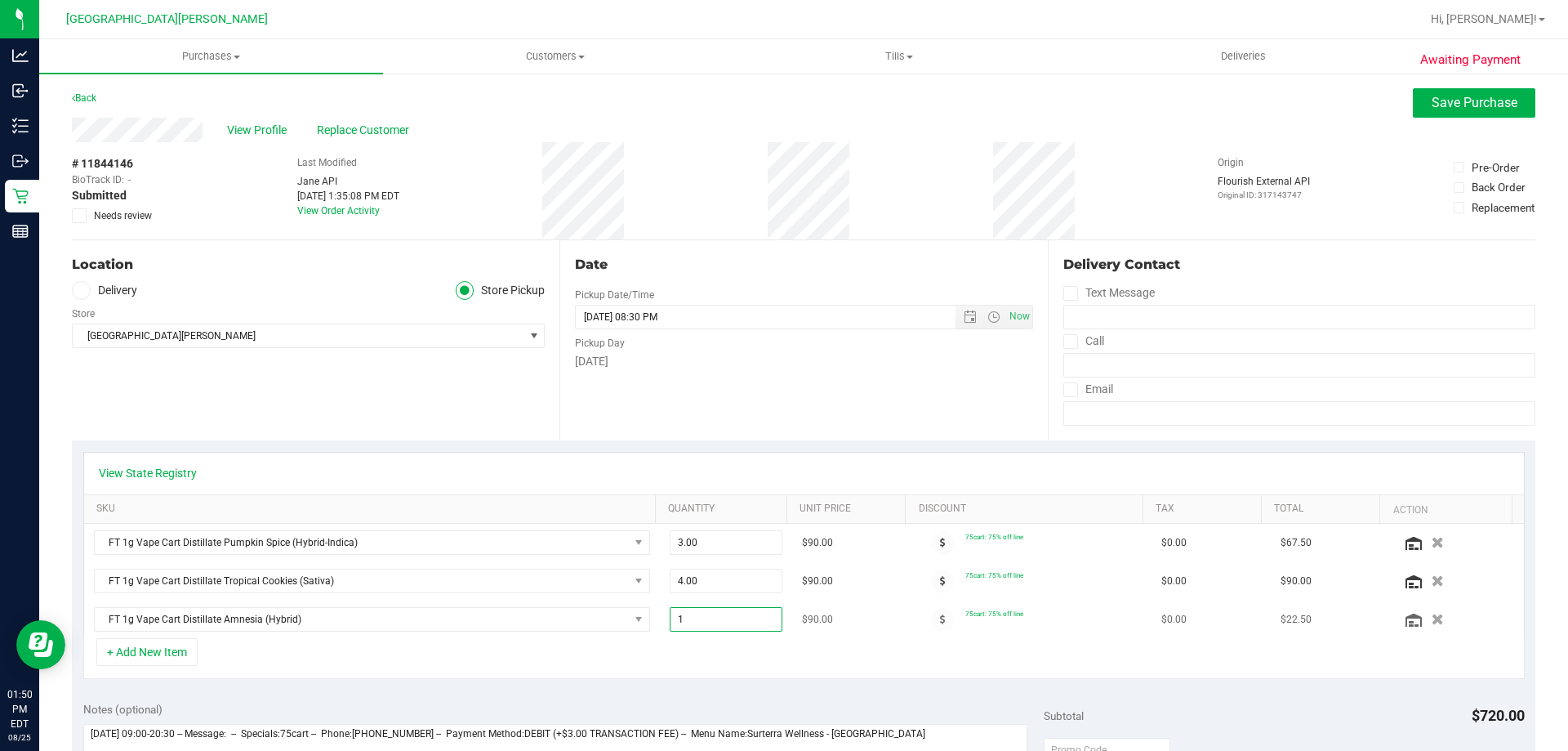
click at [703, 626] on span "1.00 1" at bounding box center [726, 620] width 114 height 24
click at [703, 626] on input "1" at bounding box center [725, 619] width 112 height 23
type input "3"
type input "3.00"
click at [717, 462] on div "View State Registry" at bounding box center [804, 473] width 1439 height 41
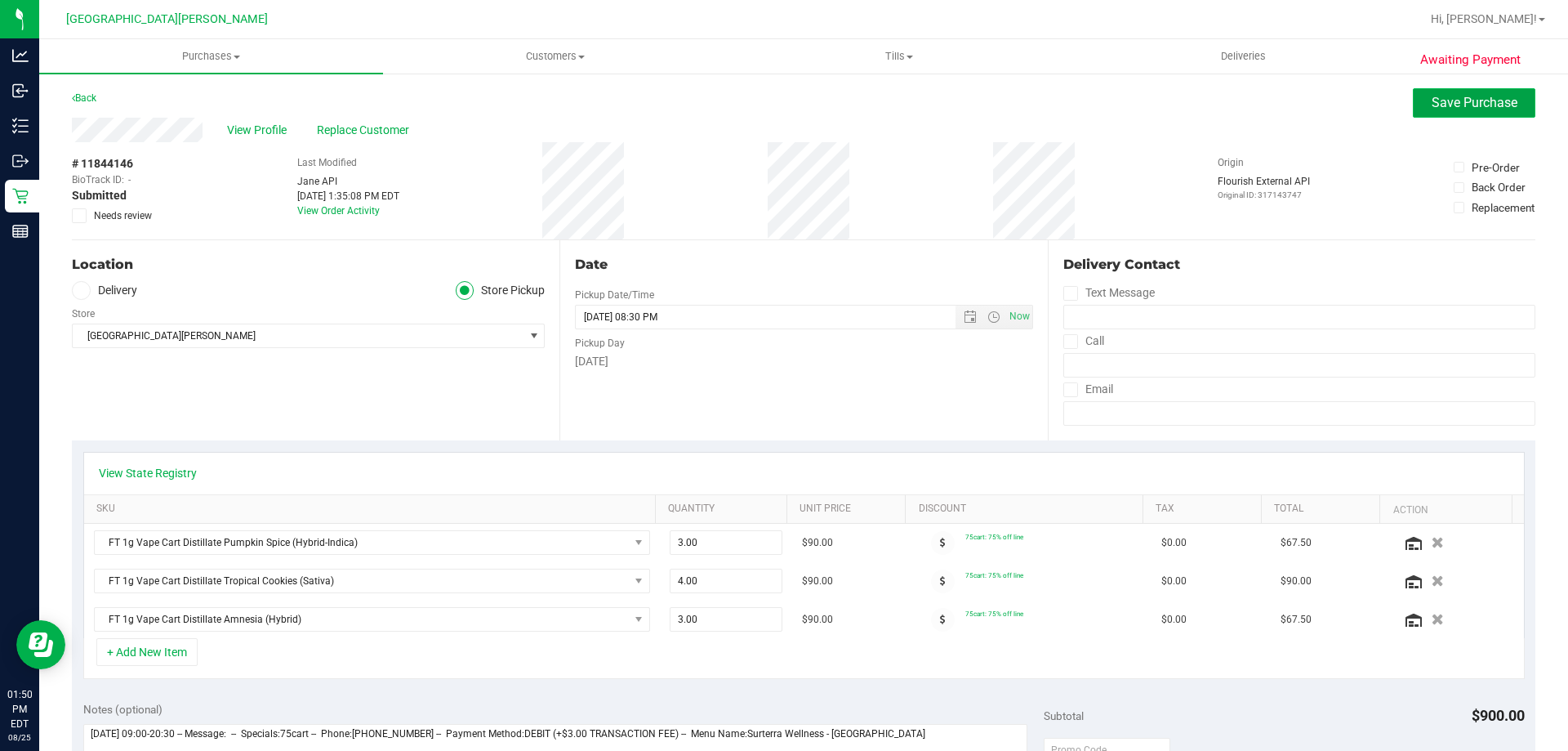
click at [1473, 110] on span "Save Purchase" at bounding box center [1474, 102] width 85 height 16
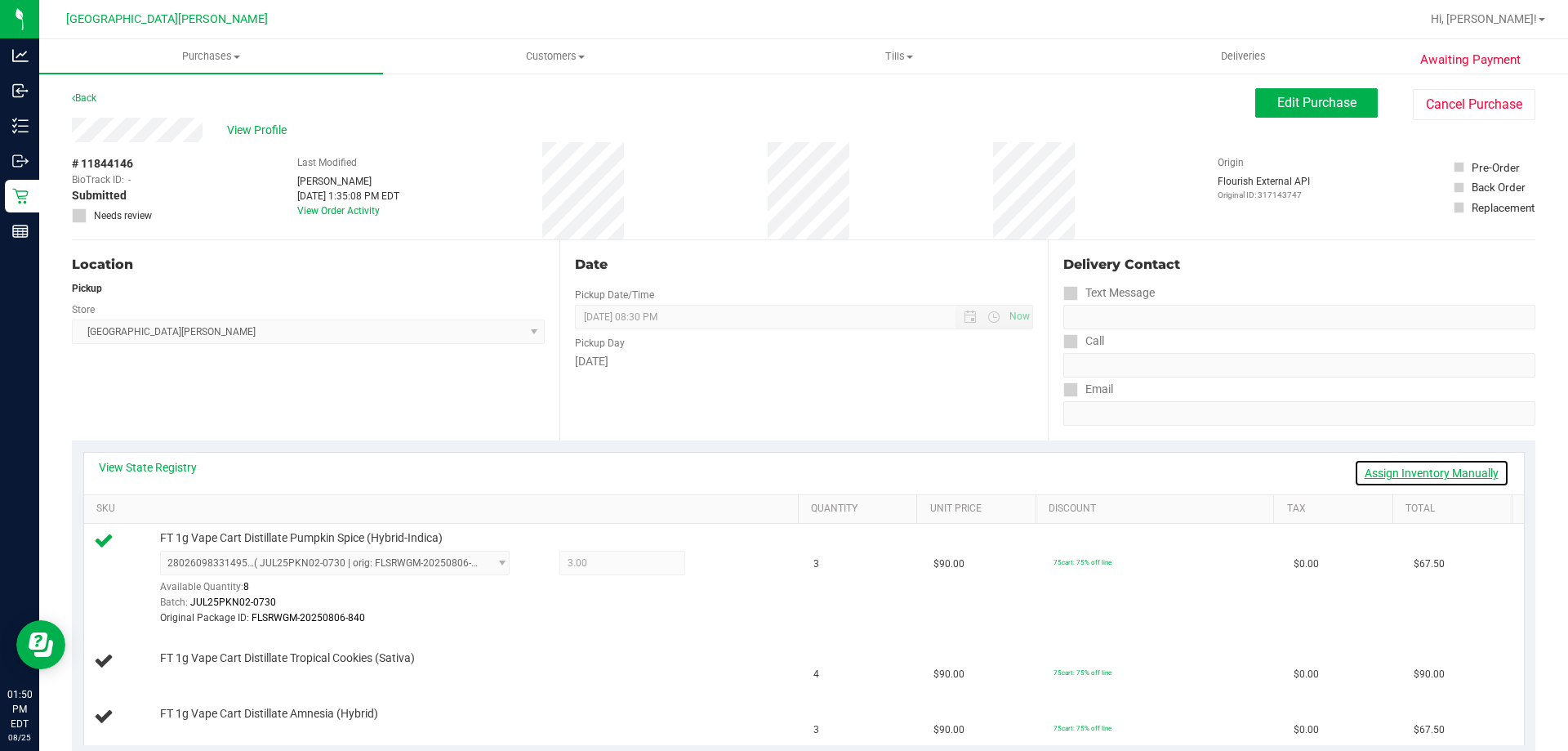
drag, startPoint x: 1383, startPoint y: 467, endPoint x: 866, endPoint y: 487, distance: 517.4
click at [1383, 468] on link "Assign Inventory Manually" at bounding box center [1431, 473] width 155 height 28
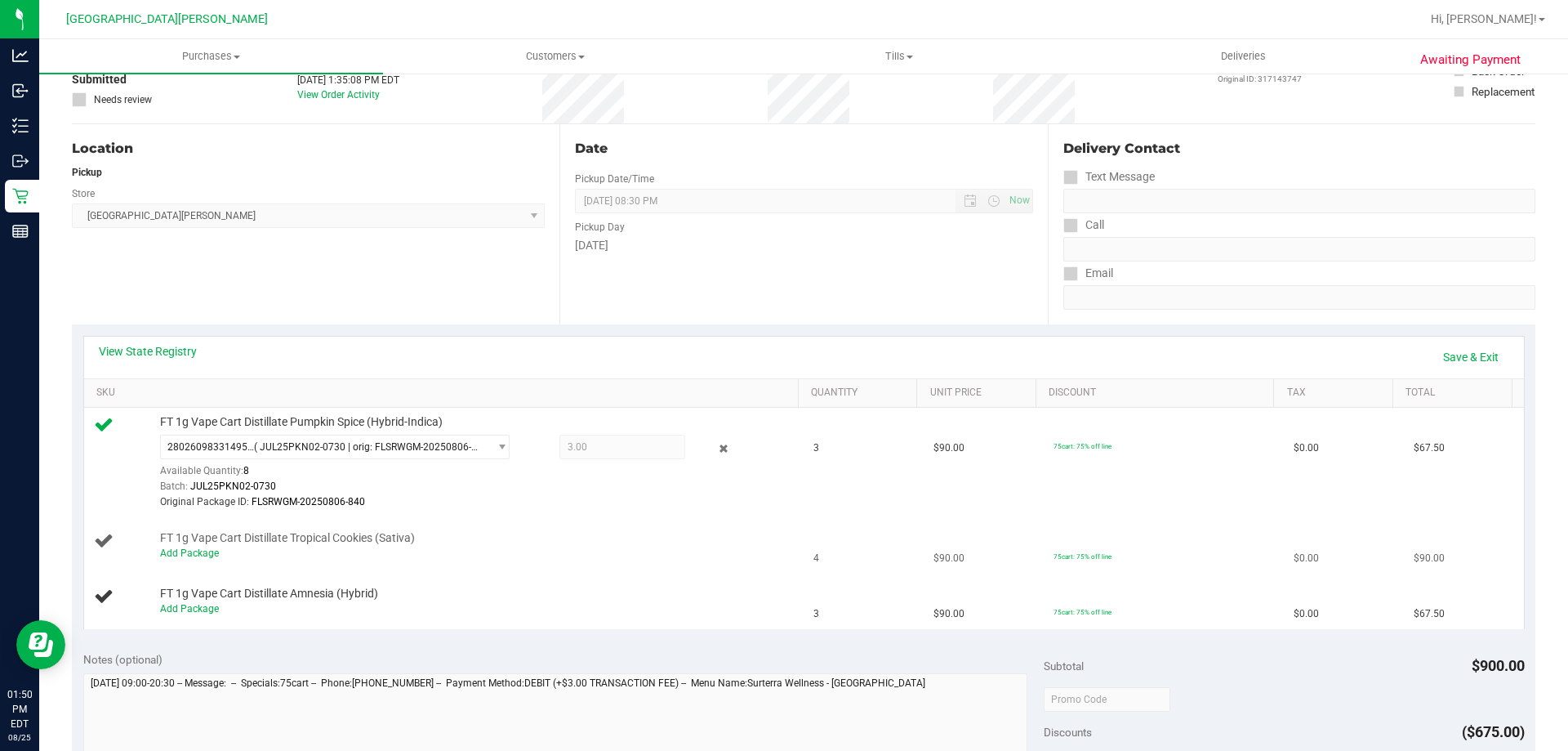
scroll to position [163, 0]
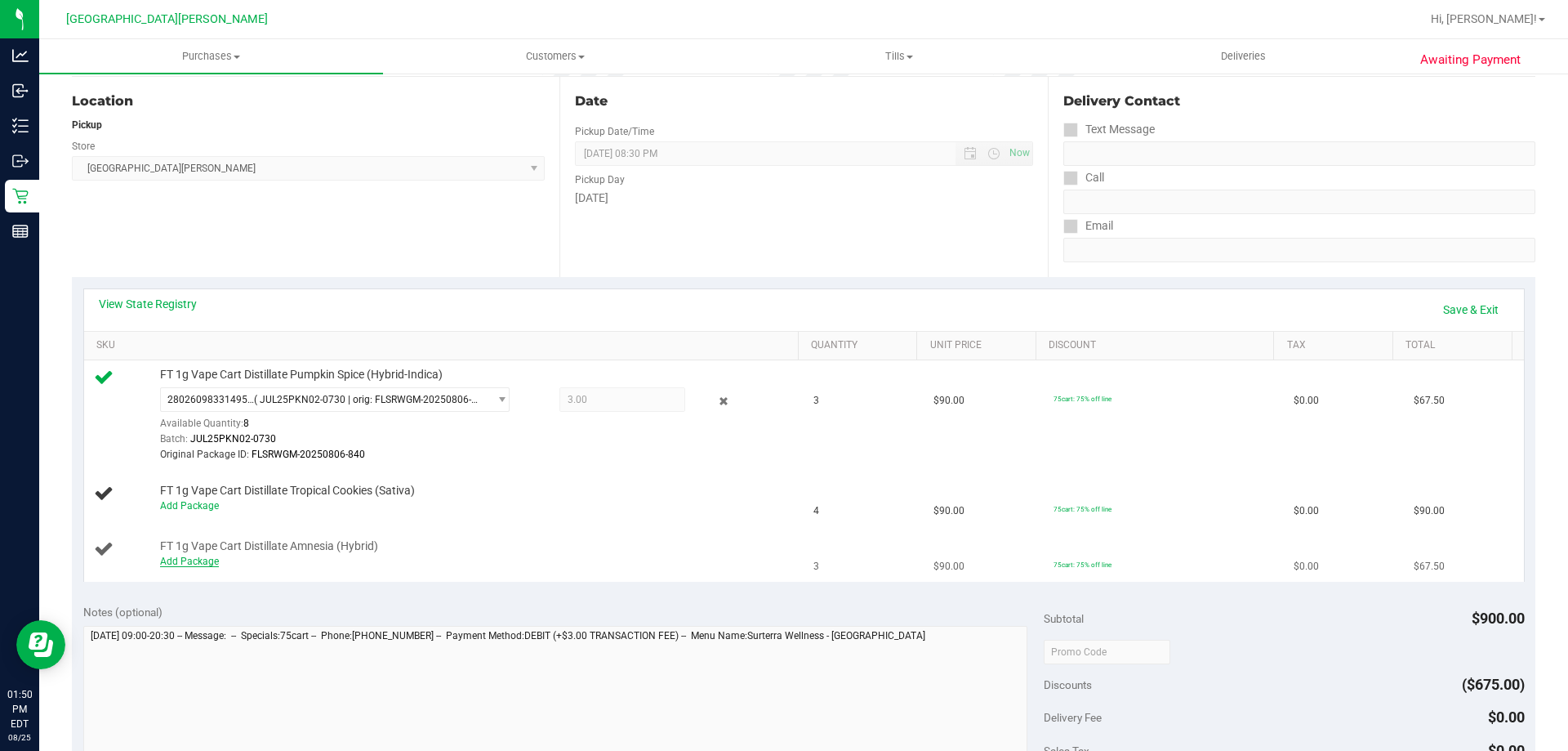
click at [178, 563] on link "Add Package" at bounding box center [190, 561] width 59 height 11
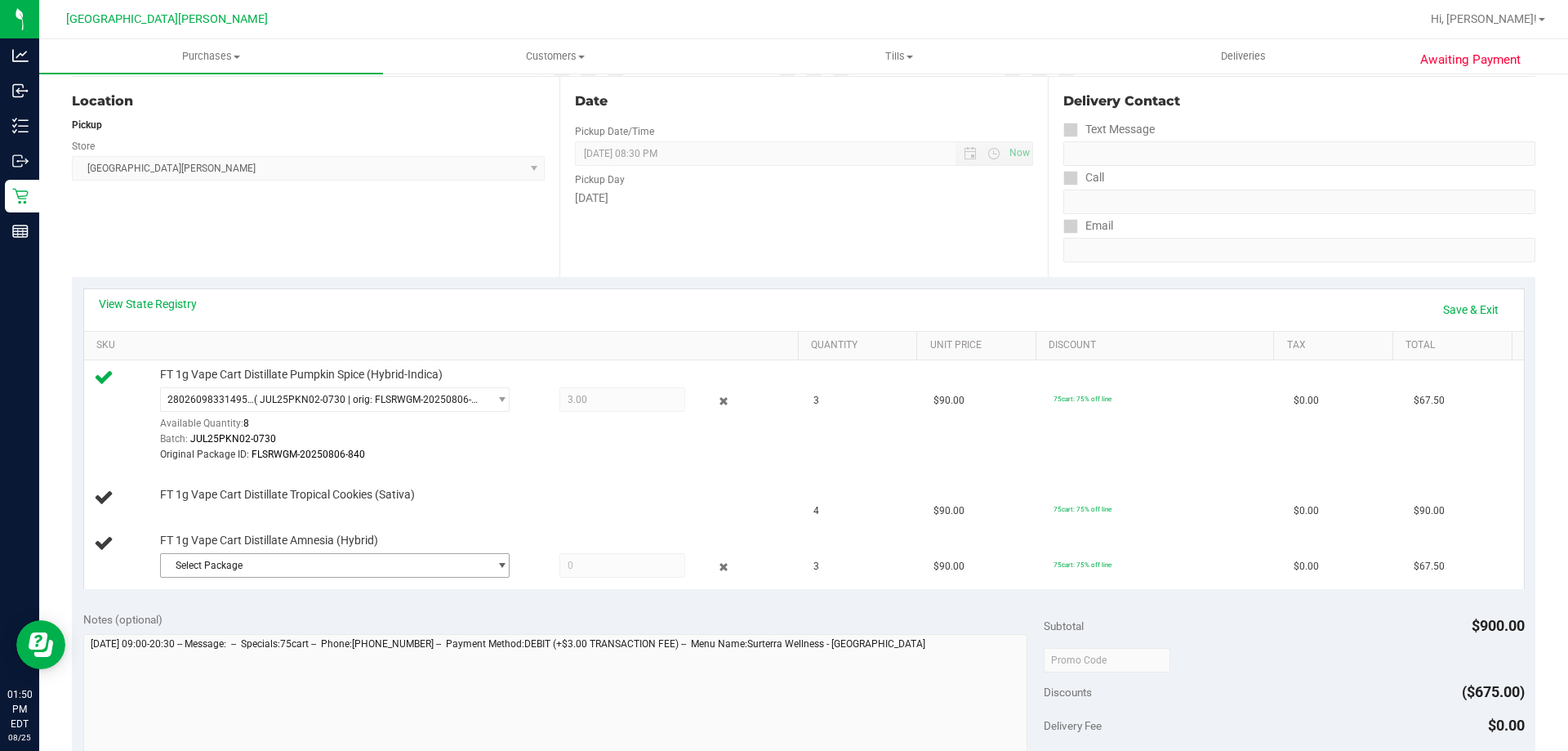
click at [245, 565] on span "Select Package" at bounding box center [324, 565] width 327 height 23
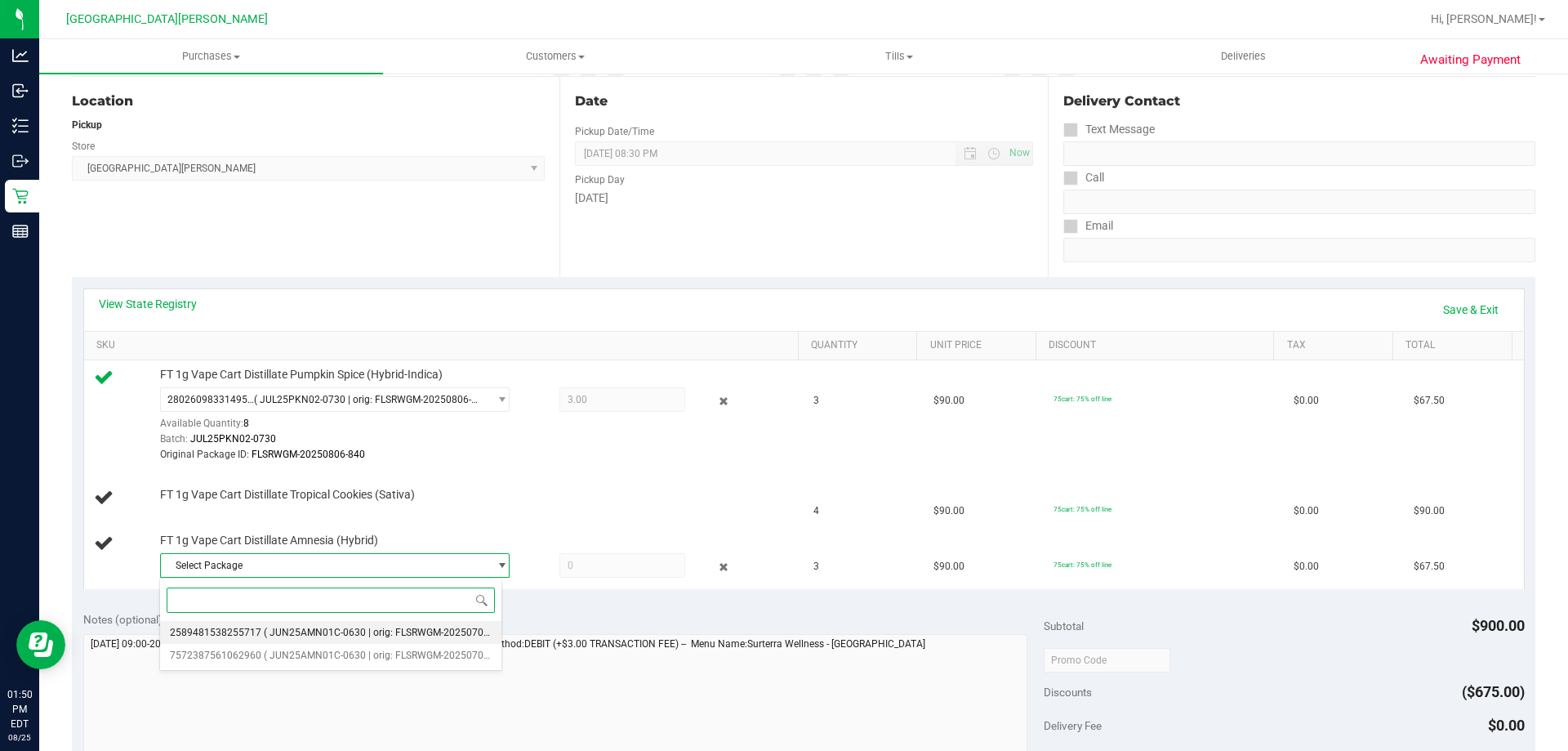
click at [252, 628] on span "2589481538255717" at bounding box center [215, 632] width 91 height 11
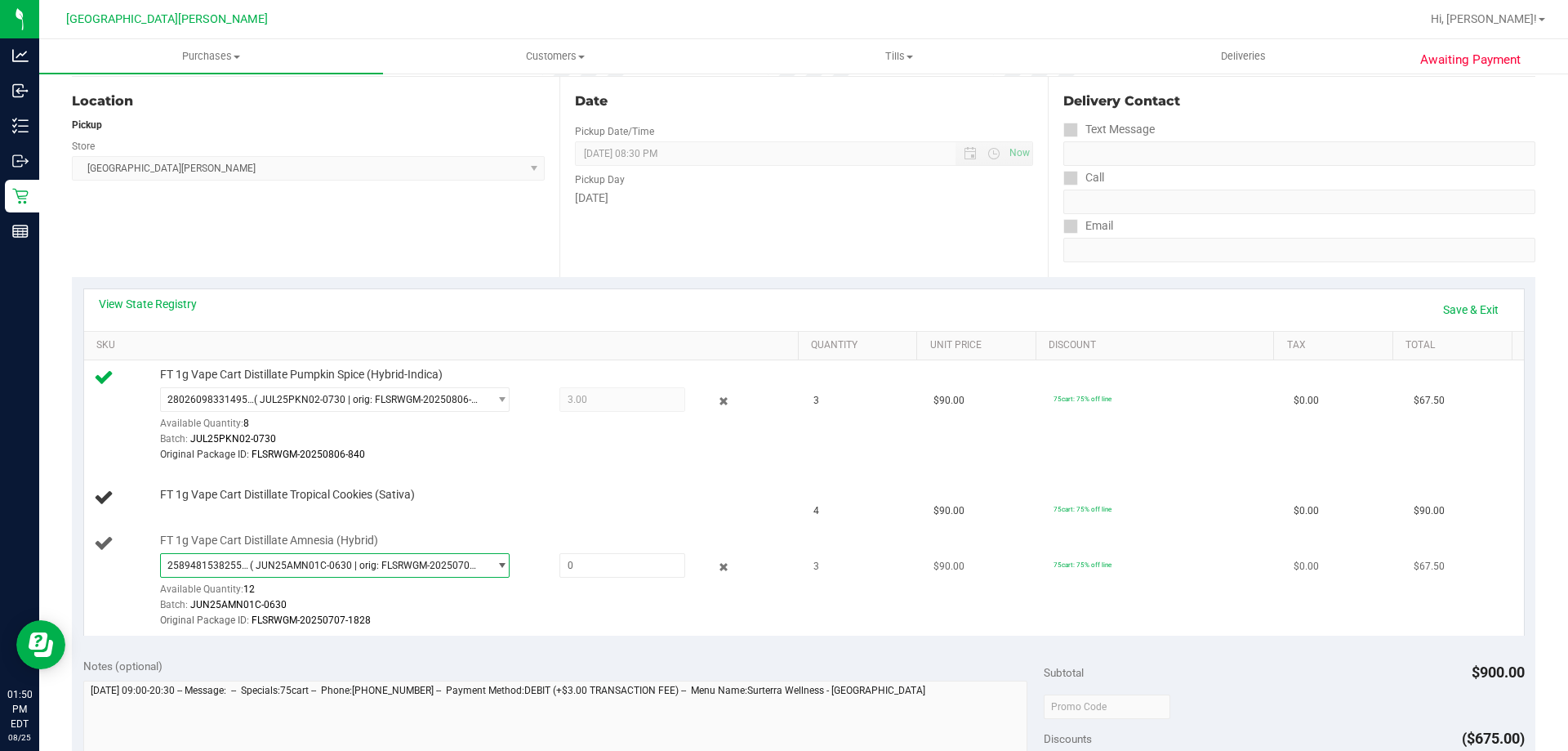
click at [461, 571] on span "2589481538255717 ( JUN25AMN01C-0630 | orig: FLSRWGM-20250707-1828 )" at bounding box center [324, 565] width 327 height 23
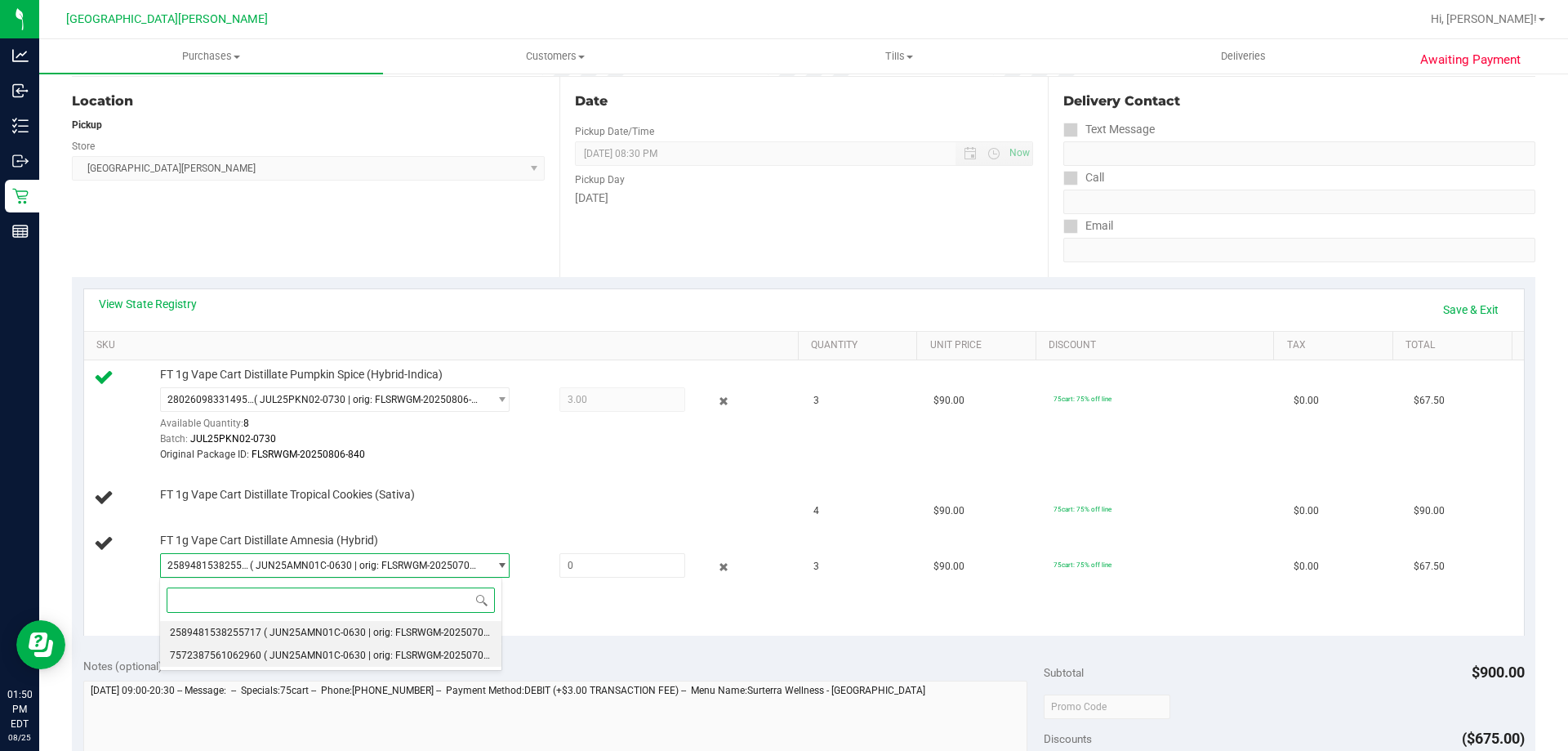
click at [348, 654] on span "( JUN25AMN01C-0630 | orig: FLSRWGM-20250707-1819 )" at bounding box center [391, 655] width 256 height 11
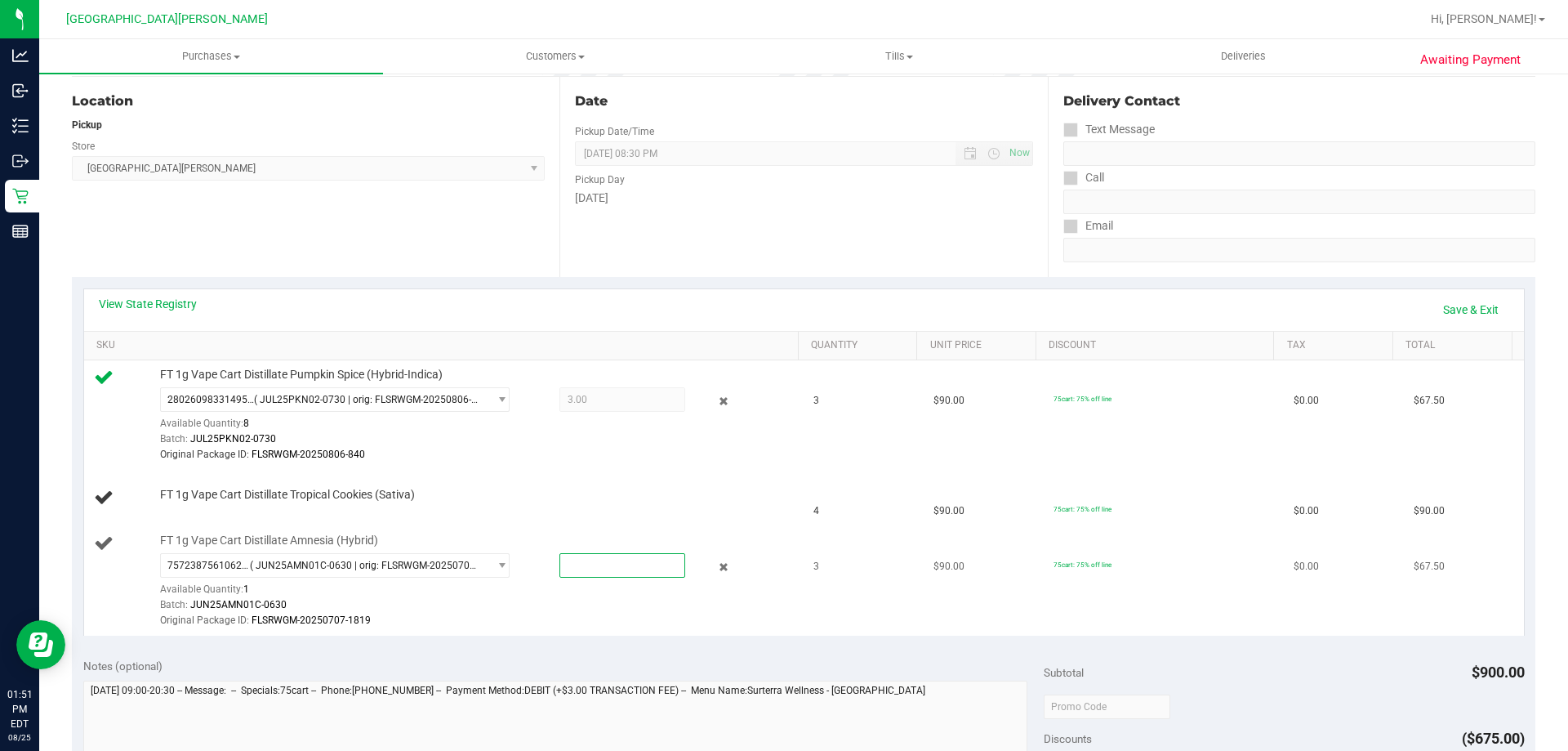
click at [597, 562] on span at bounding box center [622, 565] width 126 height 24
type input "1"
type input "1.0000"
click at [575, 309] on div "View State Registry Save & Exit" at bounding box center [803, 310] width 1410 height 28
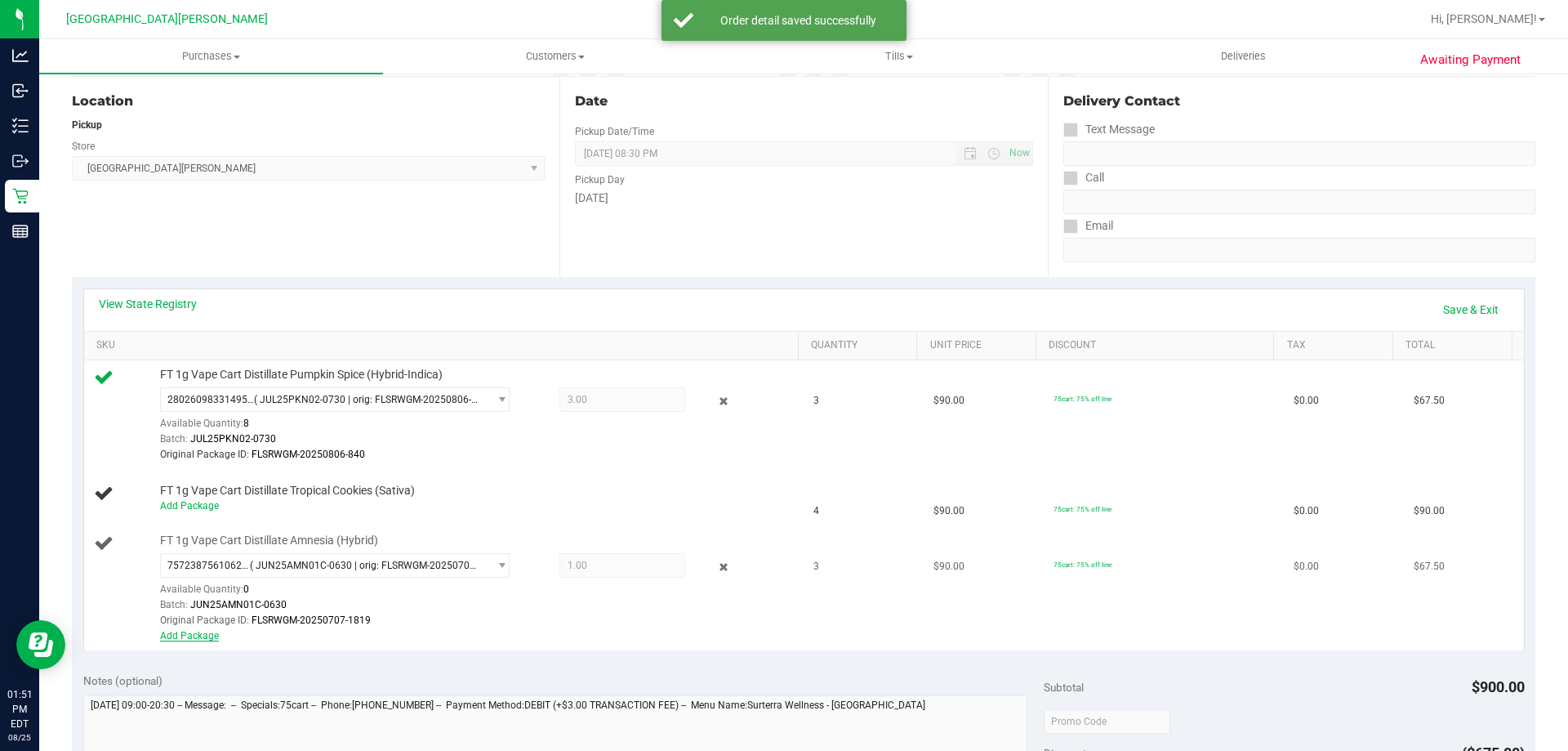
click at [202, 635] on link "Add Package" at bounding box center [190, 636] width 59 height 11
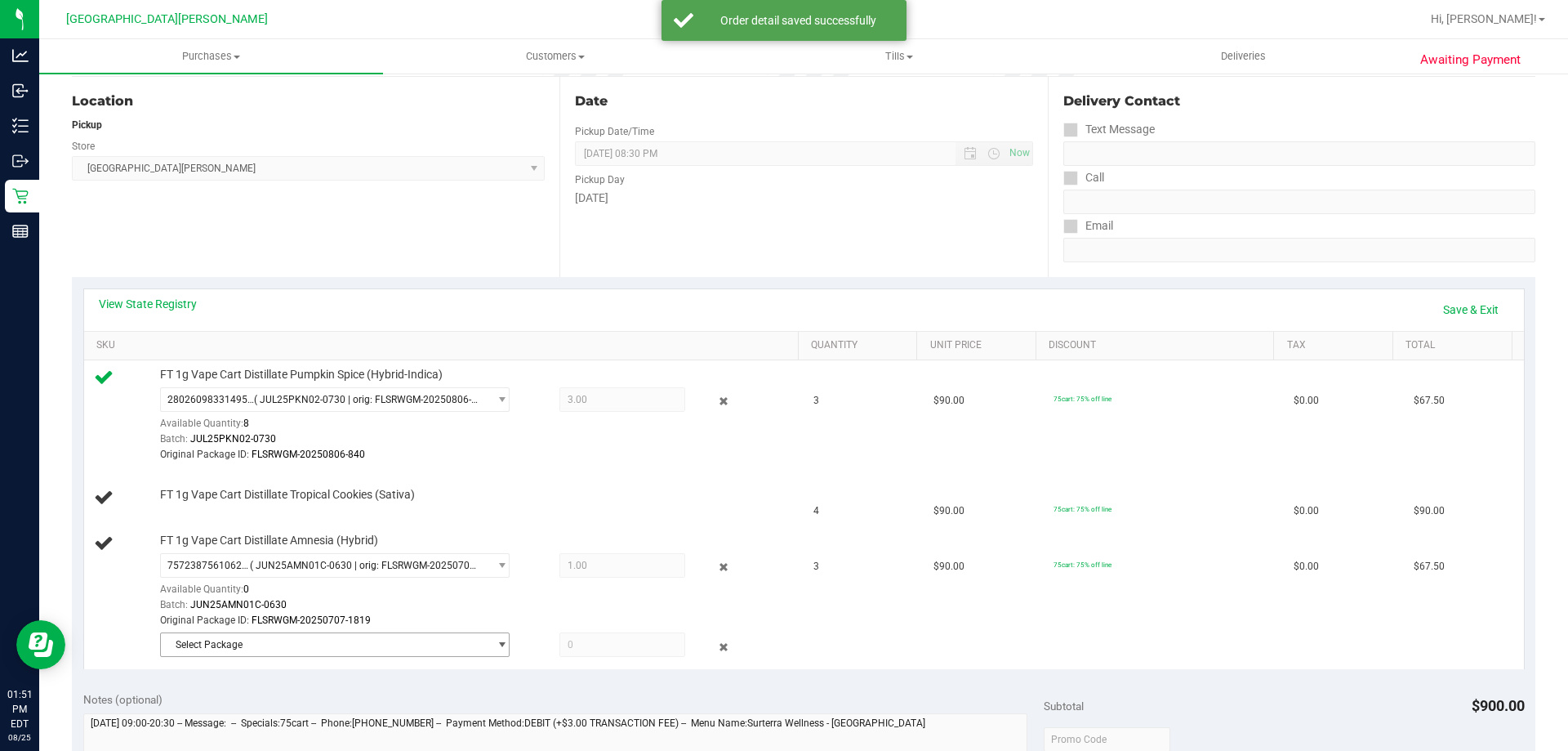
click at [277, 637] on span "Select Package" at bounding box center [324, 644] width 327 height 23
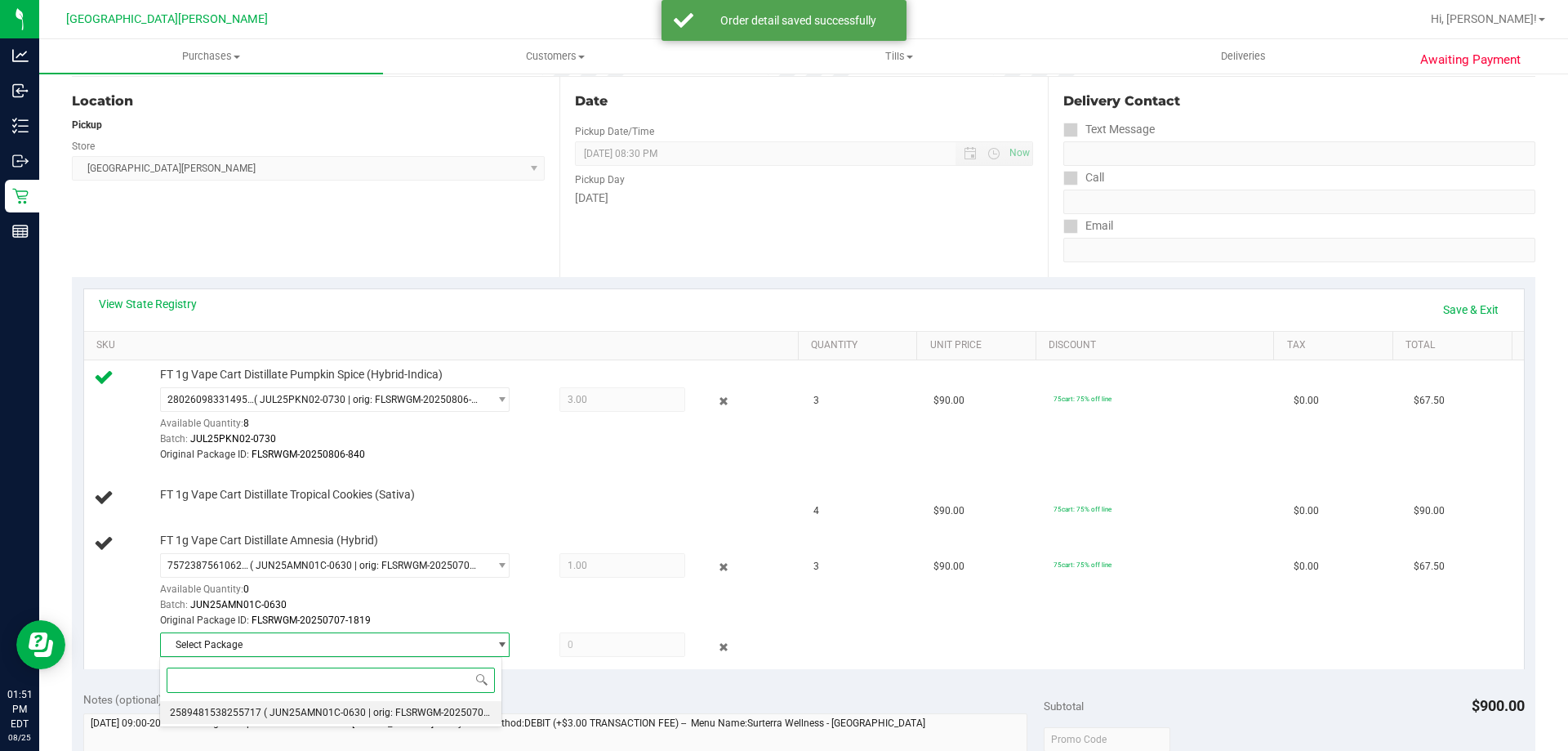
click at [277, 703] on li "2589481538255717 ( JUN25AMN01C-0630 | orig: FLSRWGM-20250707-1828 )" at bounding box center [331, 713] width 342 height 23
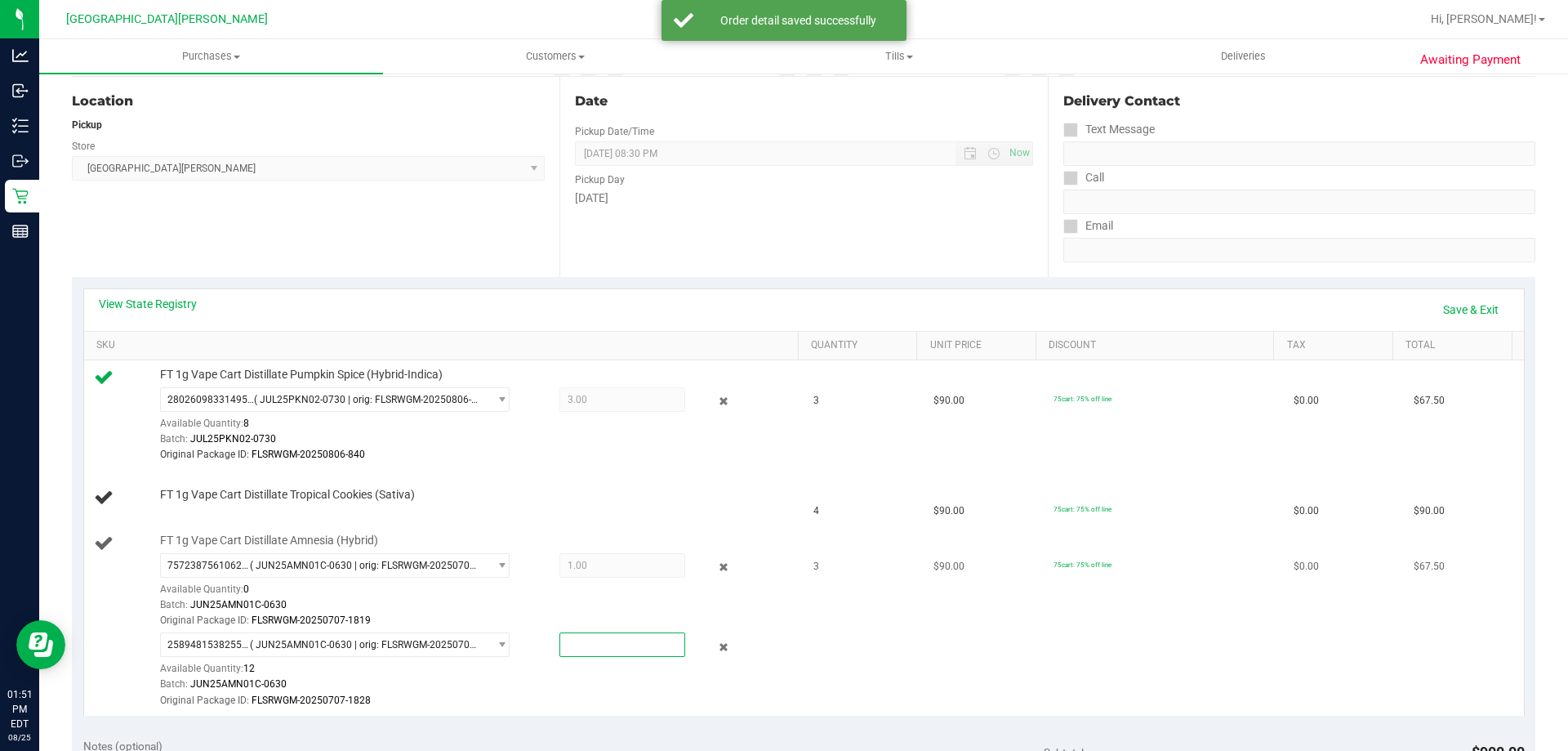
drag, startPoint x: 598, startPoint y: 654, endPoint x: 598, endPoint y: 645, distance: 9.0
click at [598, 651] on span at bounding box center [622, 645] width 126 height 24
type input "2"
type input "2.0000"
click at [576, 711] on td "FT 1g Vape Cart Distillate Amnesia (Hybrid) 7572387561062960 ( JUN25AMN01C-0630…" at bounding box center [445, 620] width 721 height 189
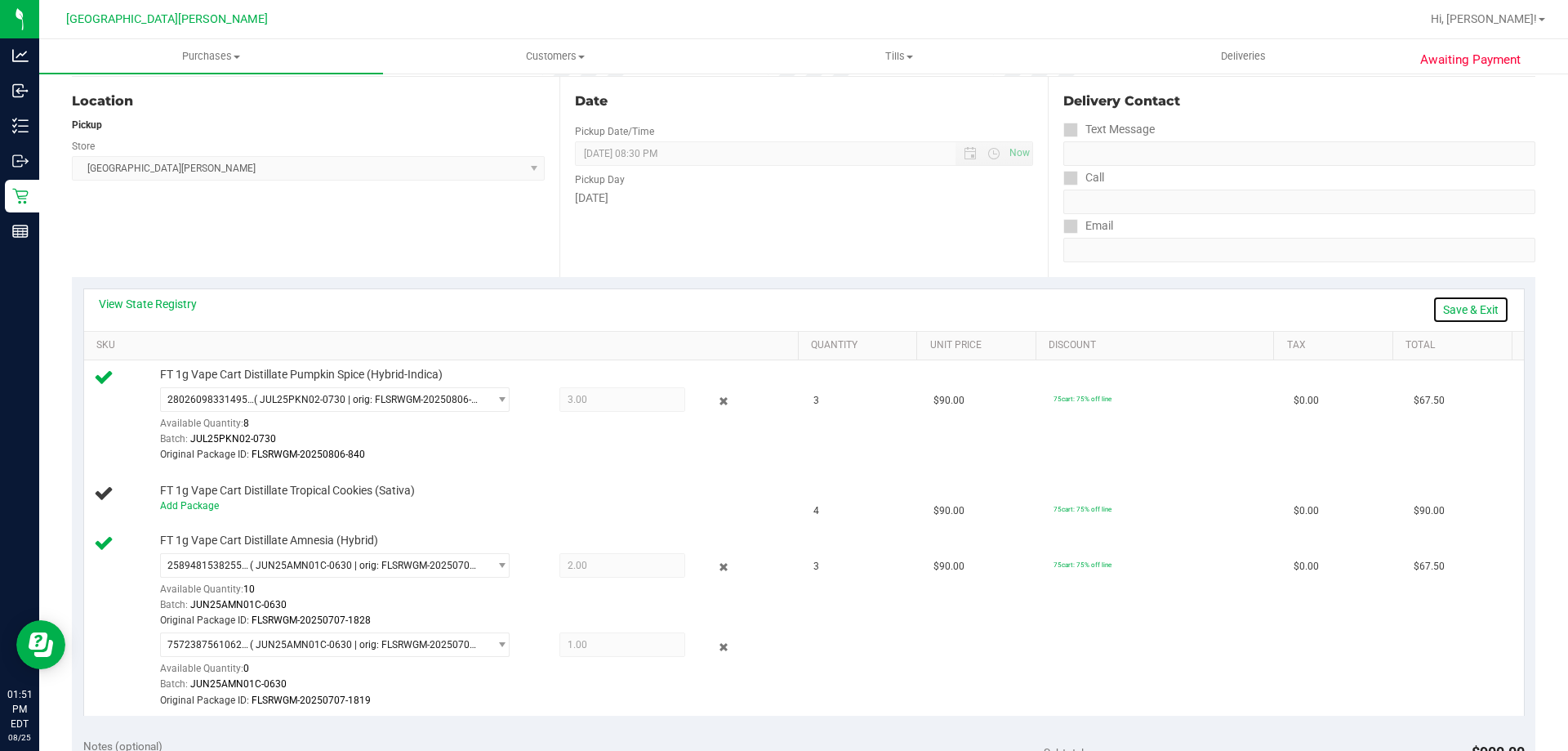
click at [1448, 307] on link "Save & Exit" at bounding box center [1470, 310] width 77 height 28
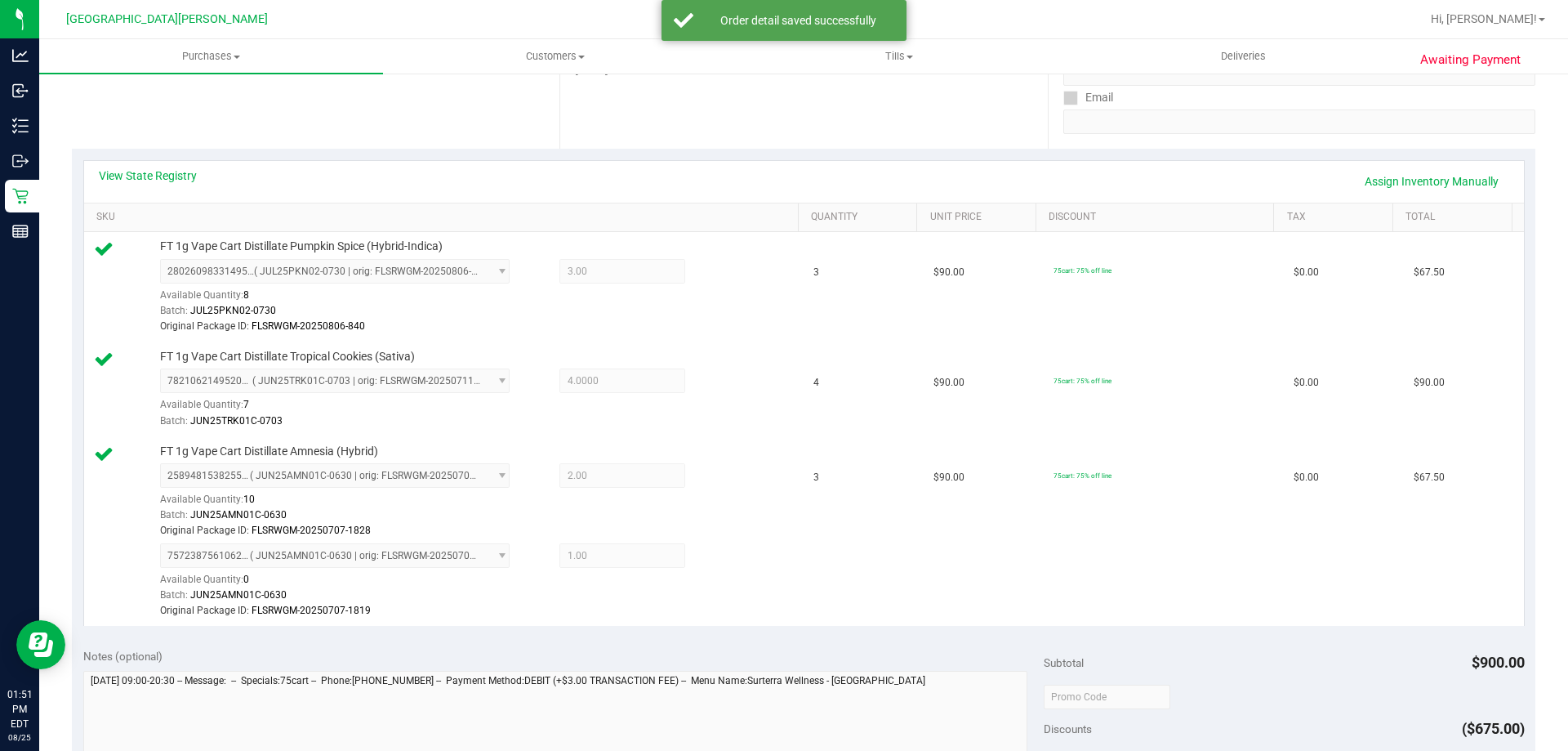
scroll to position [572, 0]
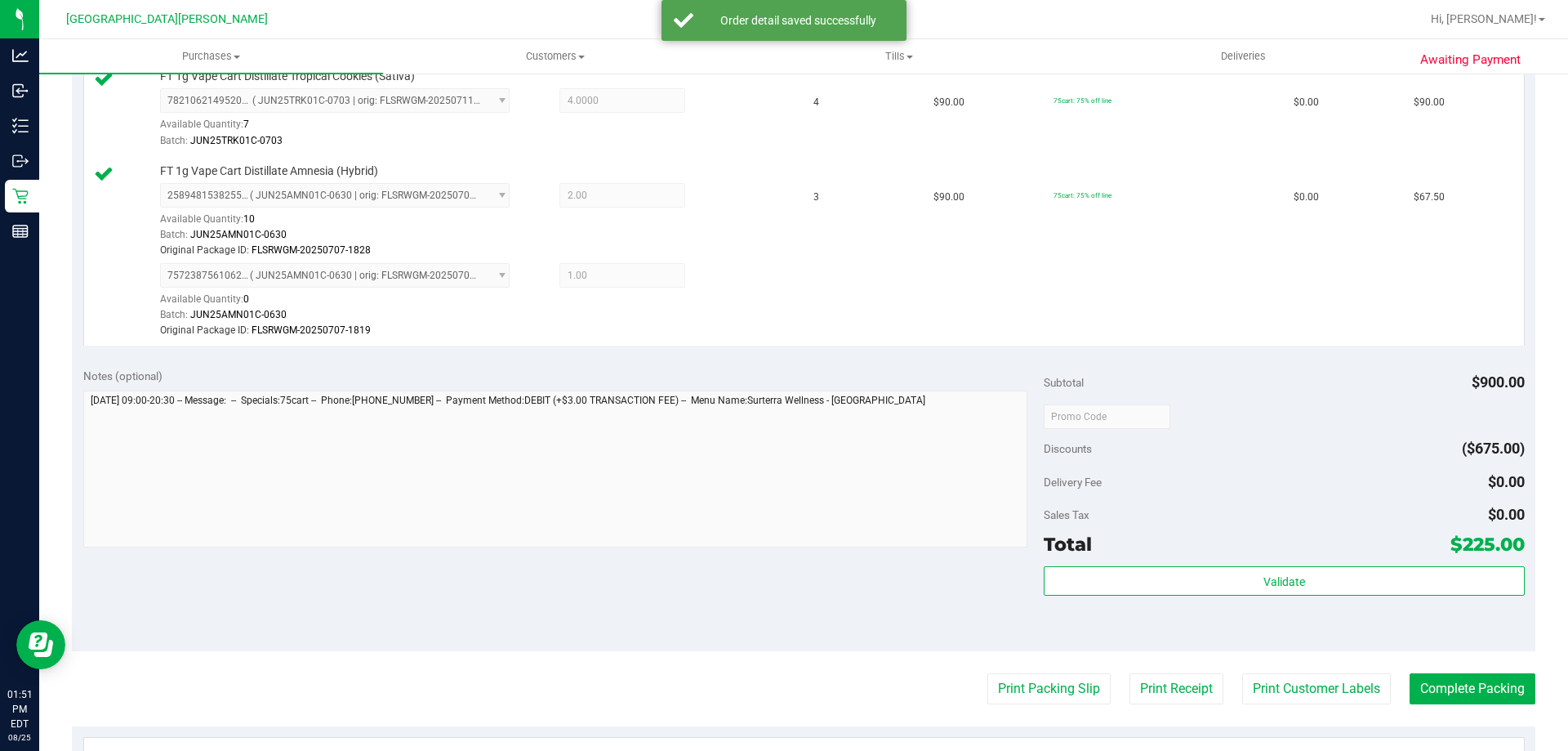
click at [1312, 560] on div "Subtotal $900.00 Discounts ($675.00) Delivery Fee $0.00 Sales Tax $0.00 Total $…" at bounding box center [1284, 504] width 480 height 272
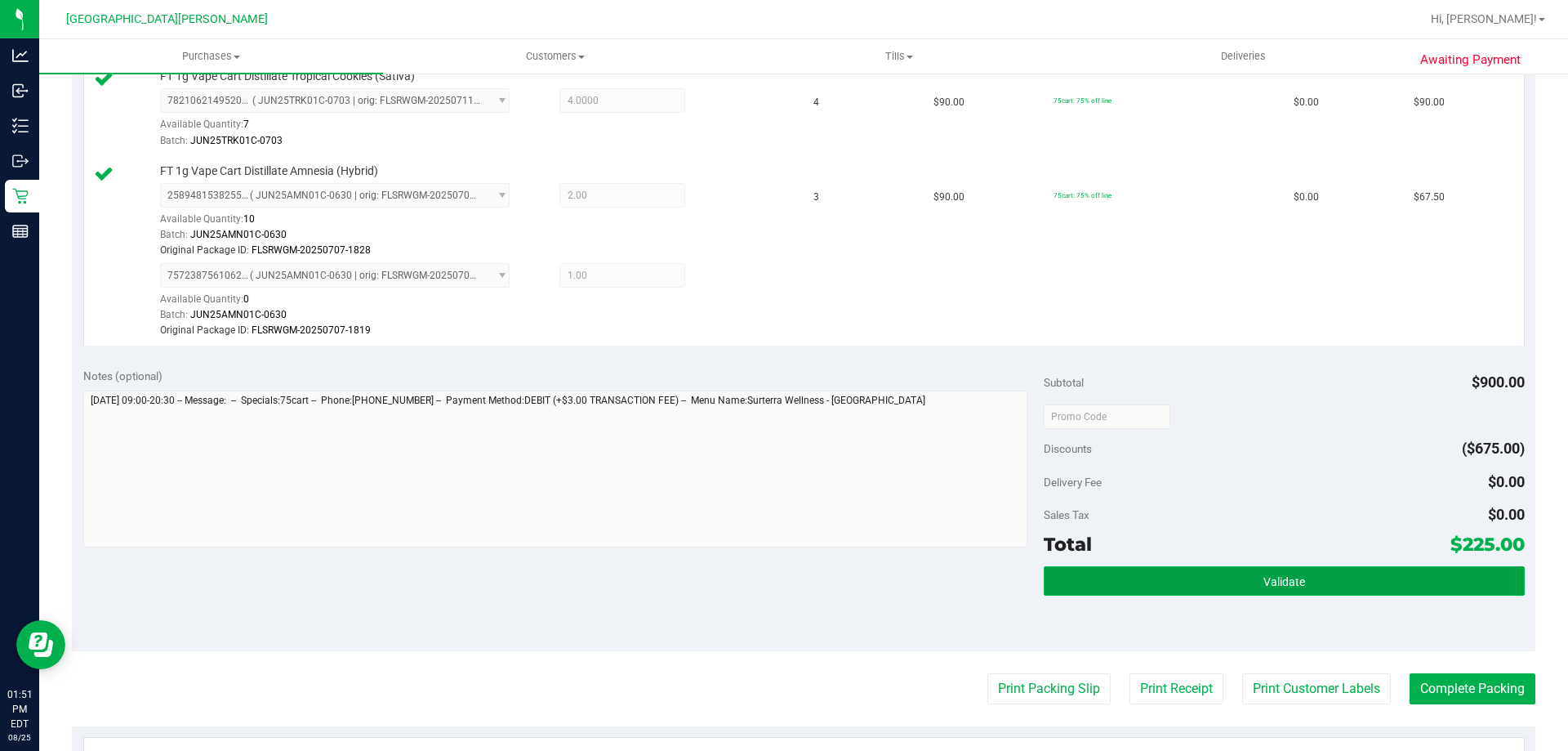
click at [1303, 579] on button "Validate" at bounding box center [1284, 580] width 480 height 29
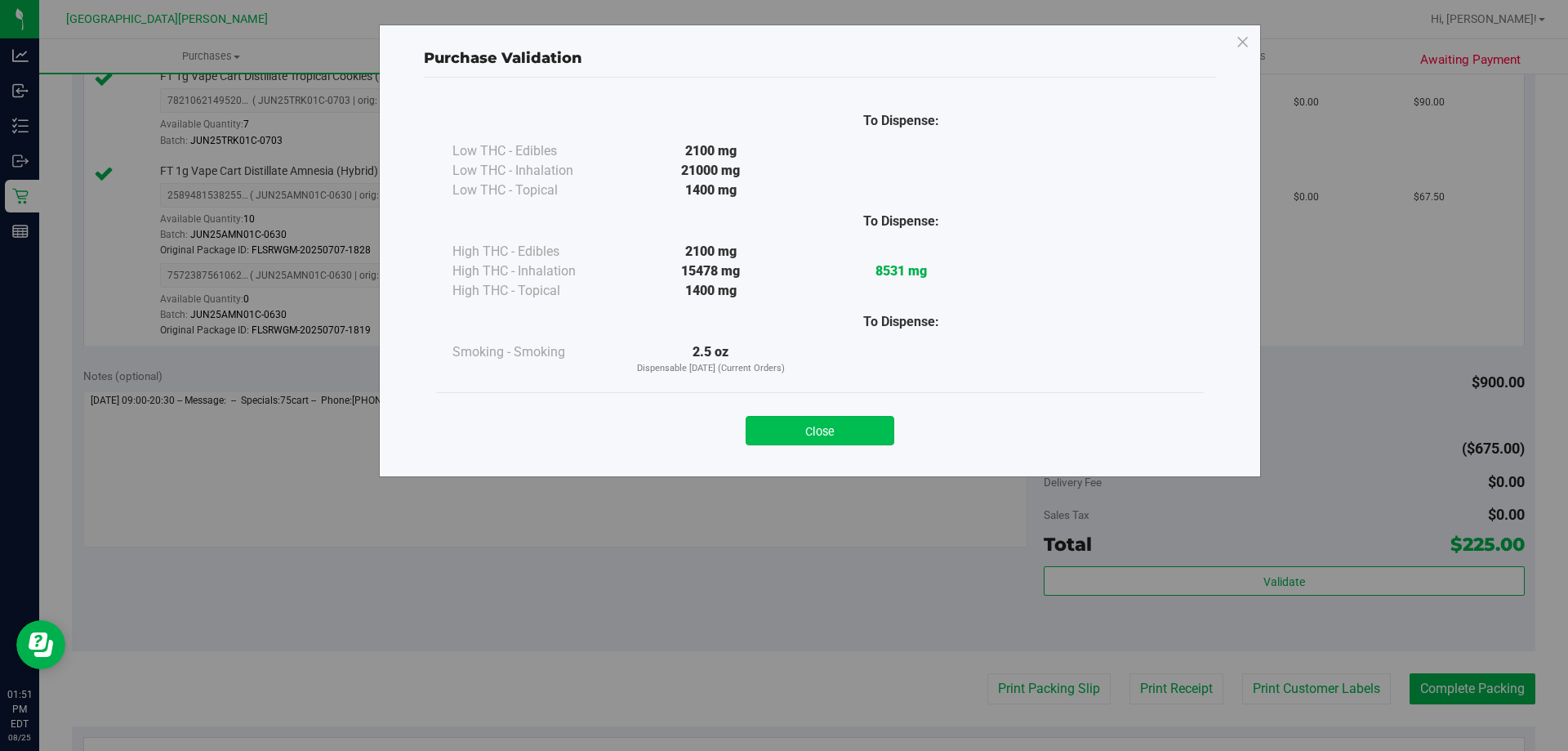
click at [790, 434] on button "Close" at bounding box center [820, 430] width 148 height 29
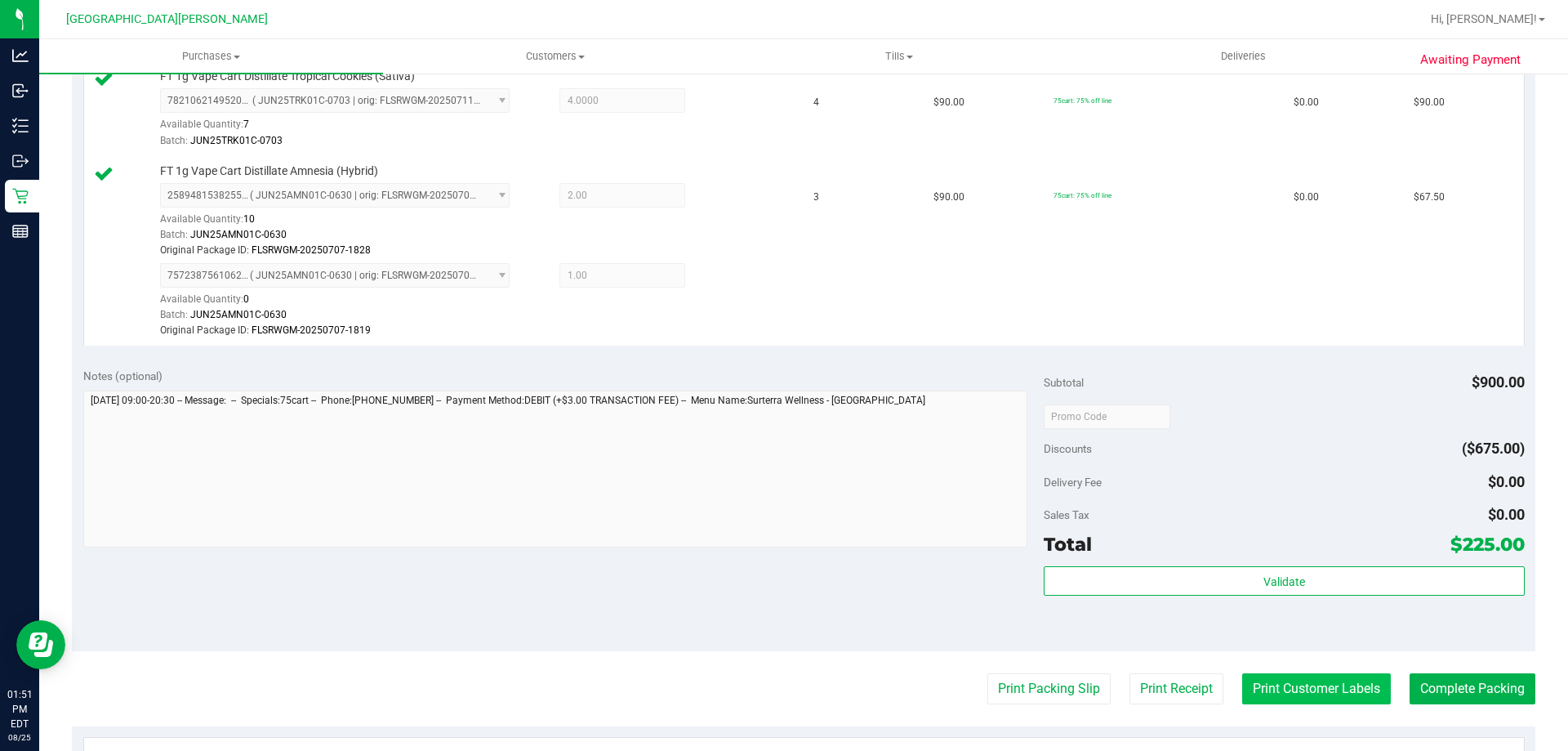
click at [1248, 682] on button "Print Customer Labels" at bounding box center [1317, 688] width 148 height 31
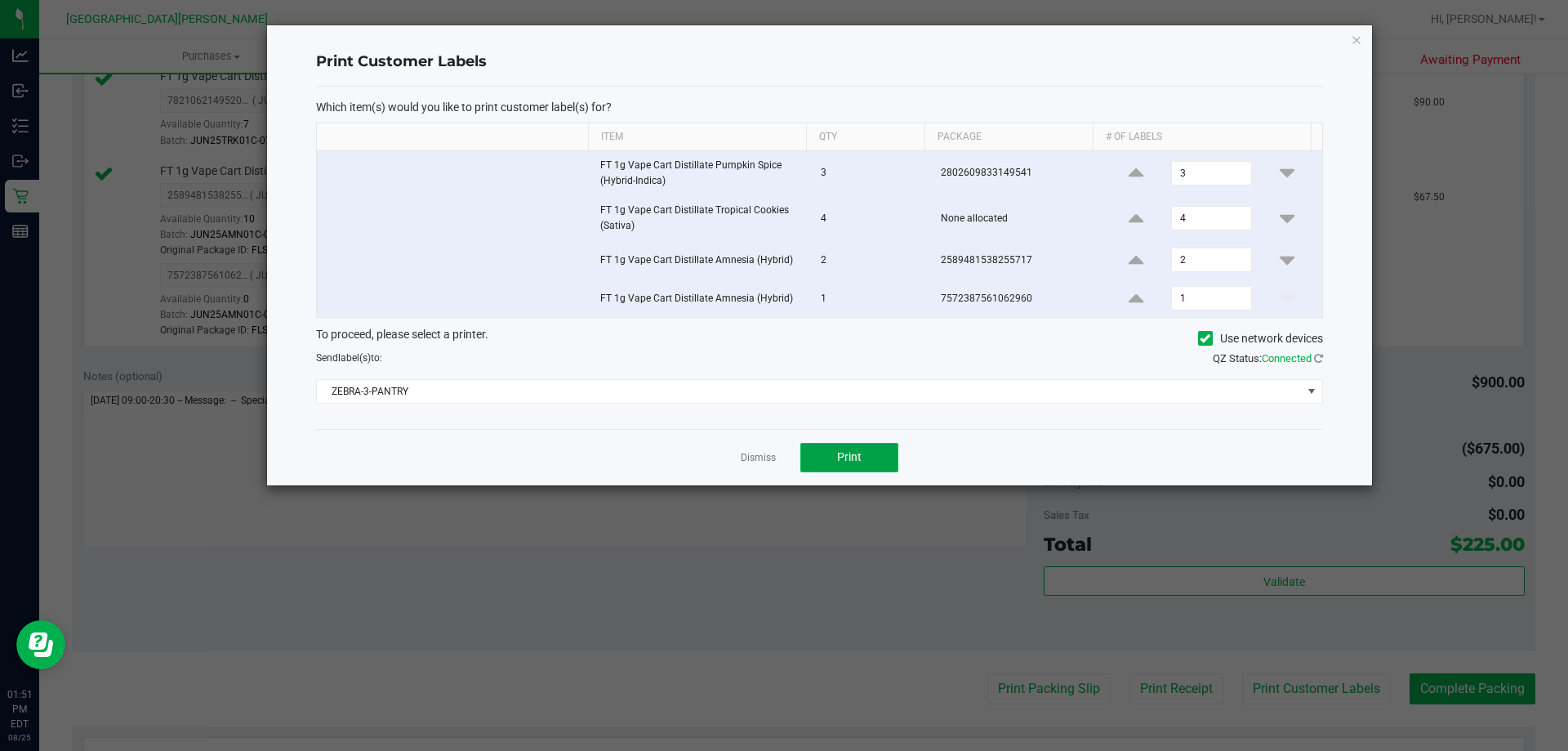
click at [840, 444] on button "Print" at bounding box center [849, 457] width 98 height 29
click at [768, 457] on link "Dismiss" at bounding box center [757, 457] width 35 height 14
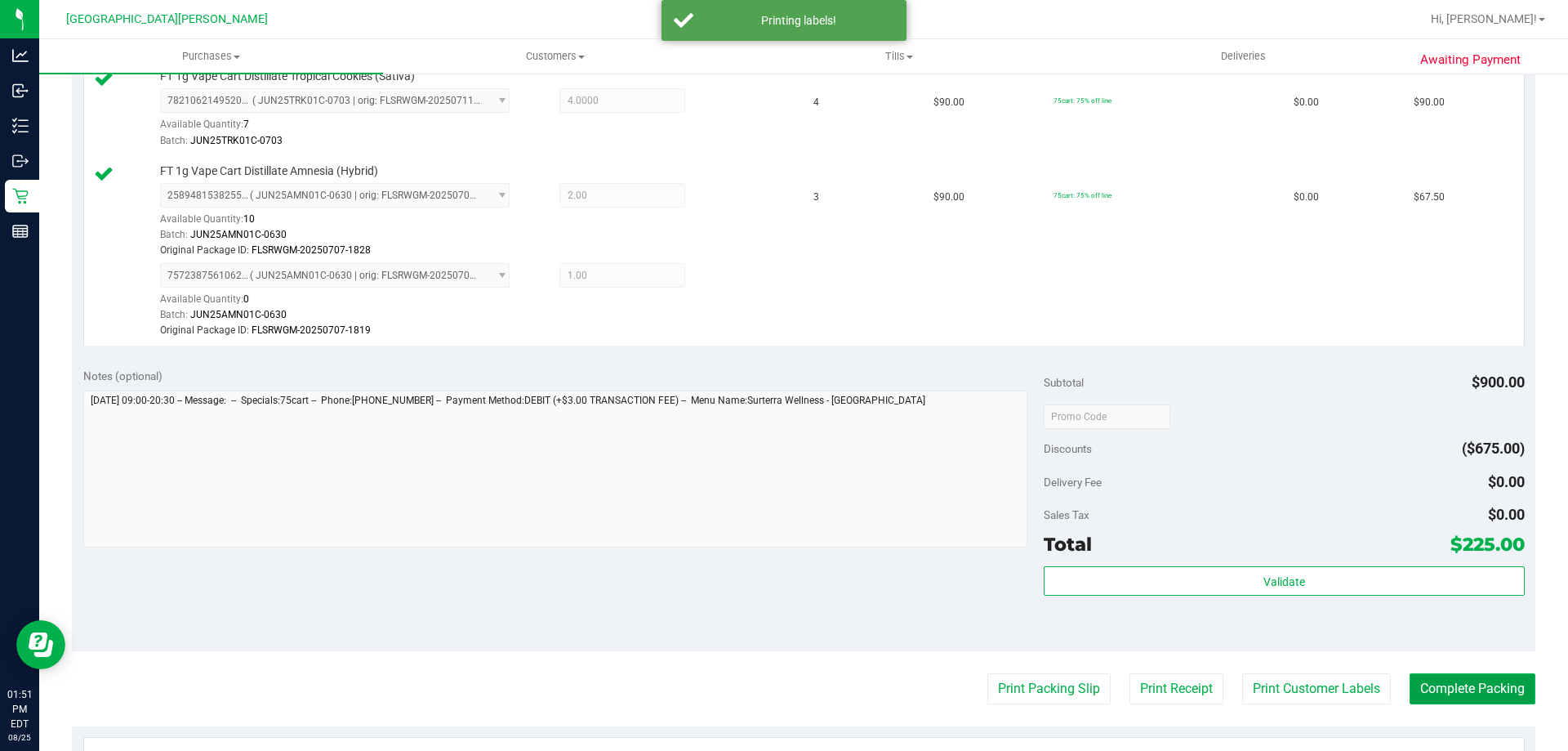
click at [1435, 695] on button "Complete Packing" at bounding box center [1472, 688] width 126 height 31
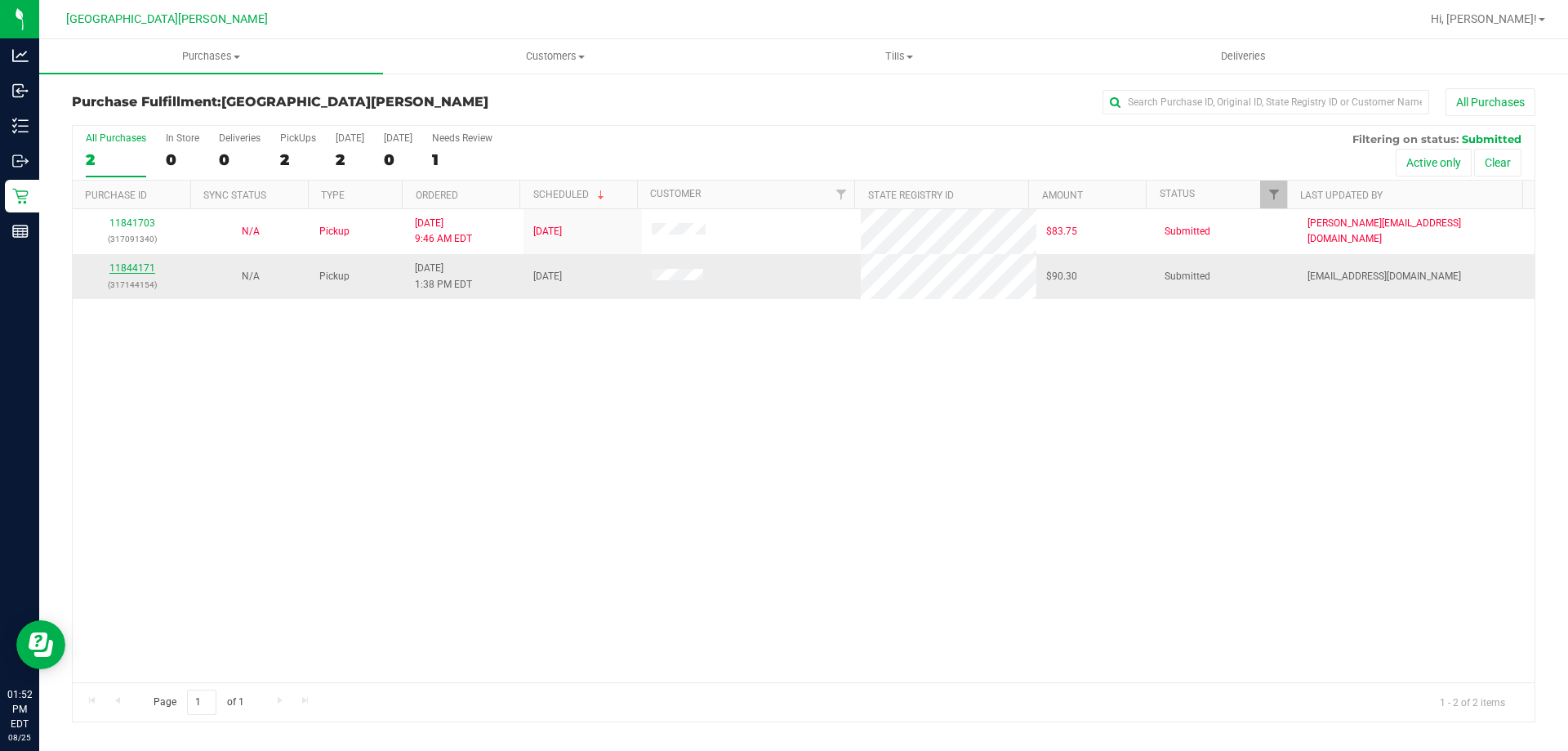
click at [121, 273] on link "11844171" at bounding box center [132, 268] width 46 height 11
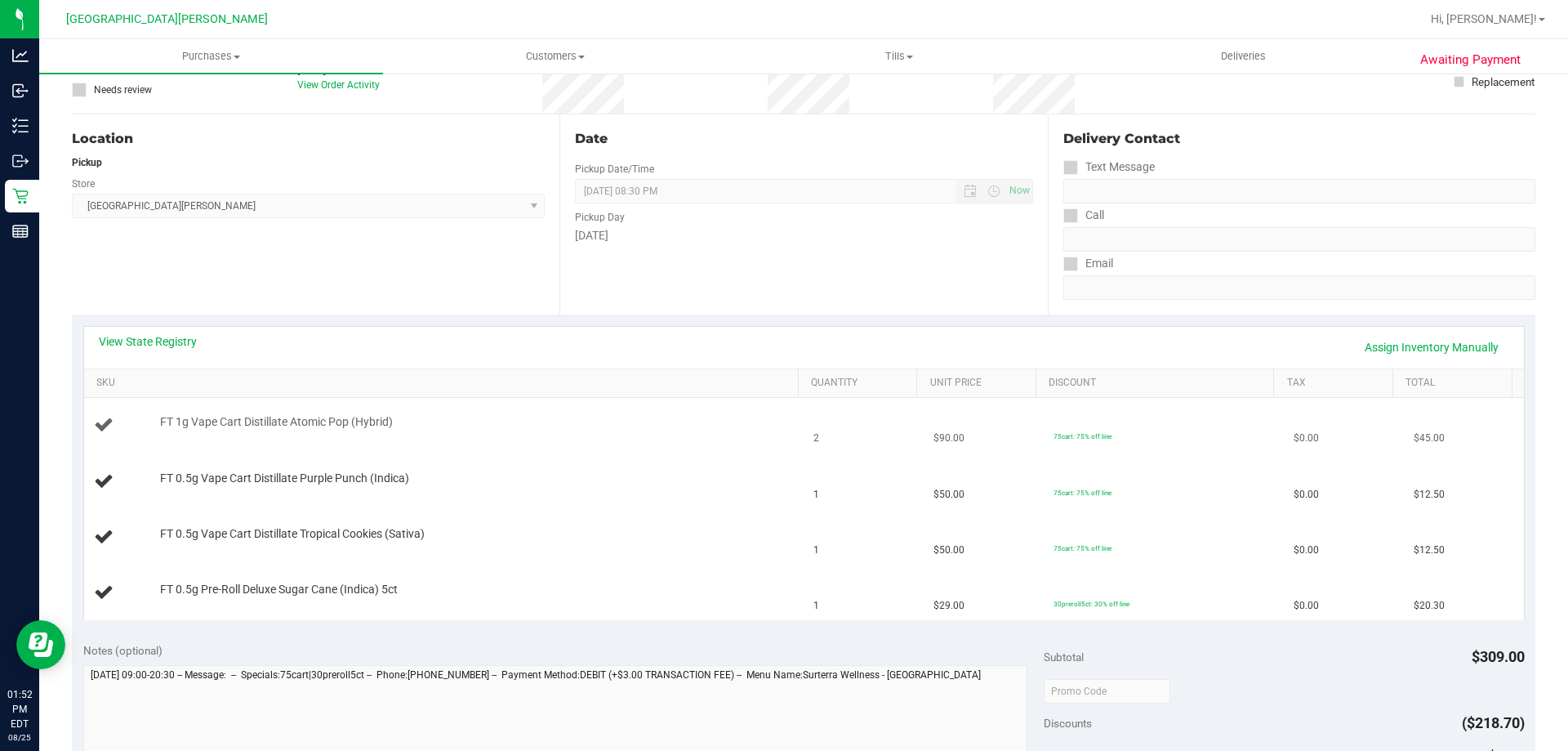
scroll to position [163, 0]
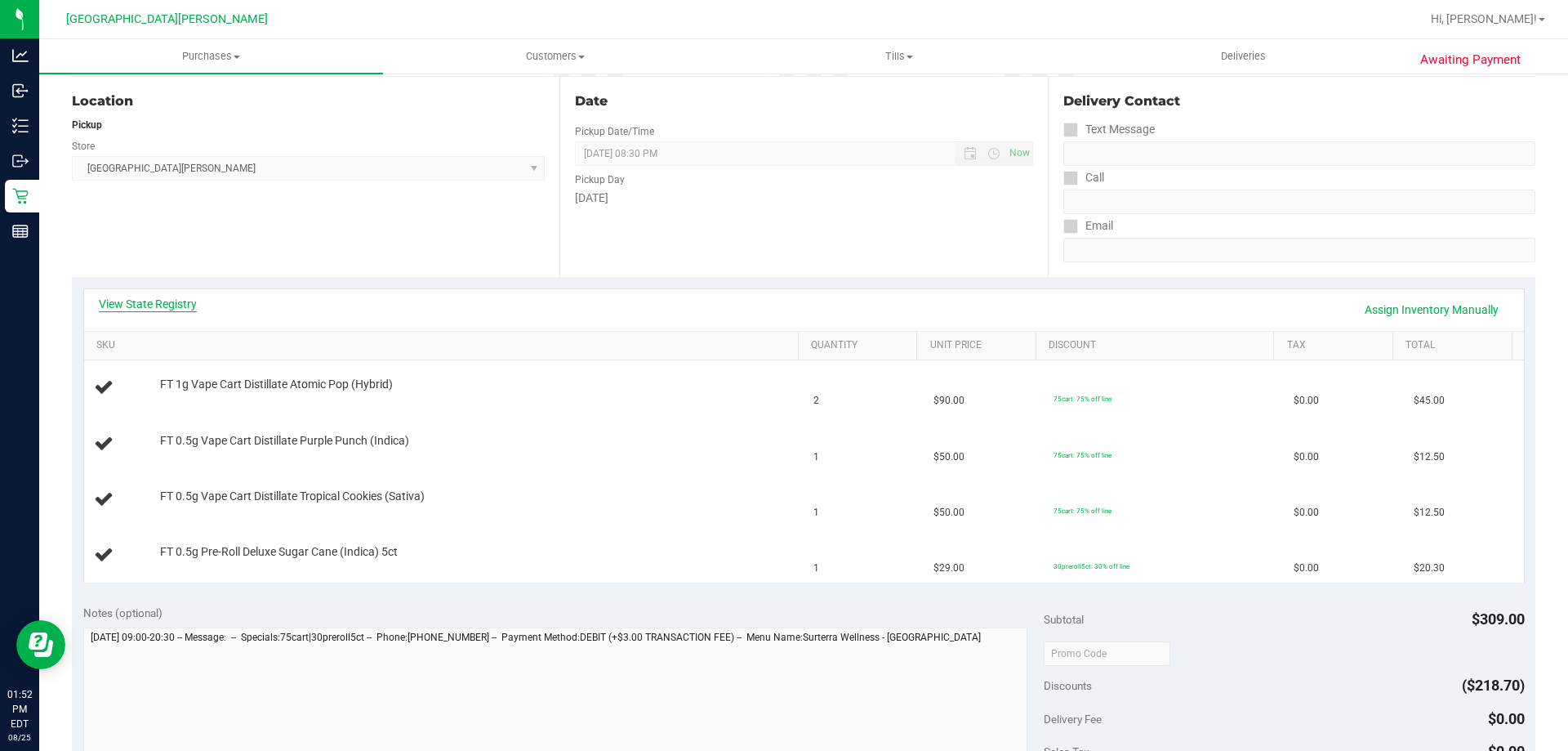
click at [194, 308] on link "View State Registry" at bounding box center [147, 303] width 98 height 16
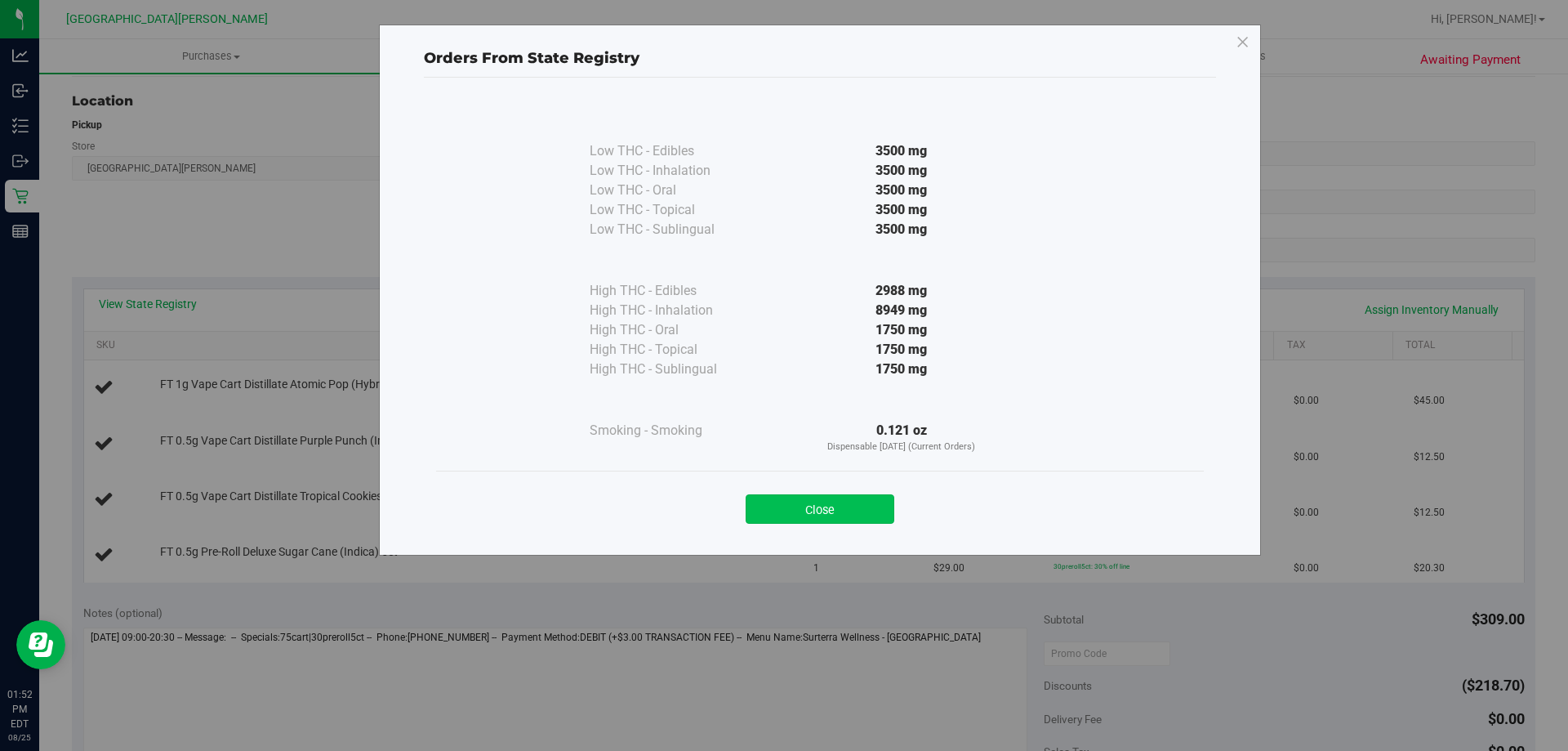
click at [830, 510] on button "Close" at bounding box center [820, 508] width 148 height 29
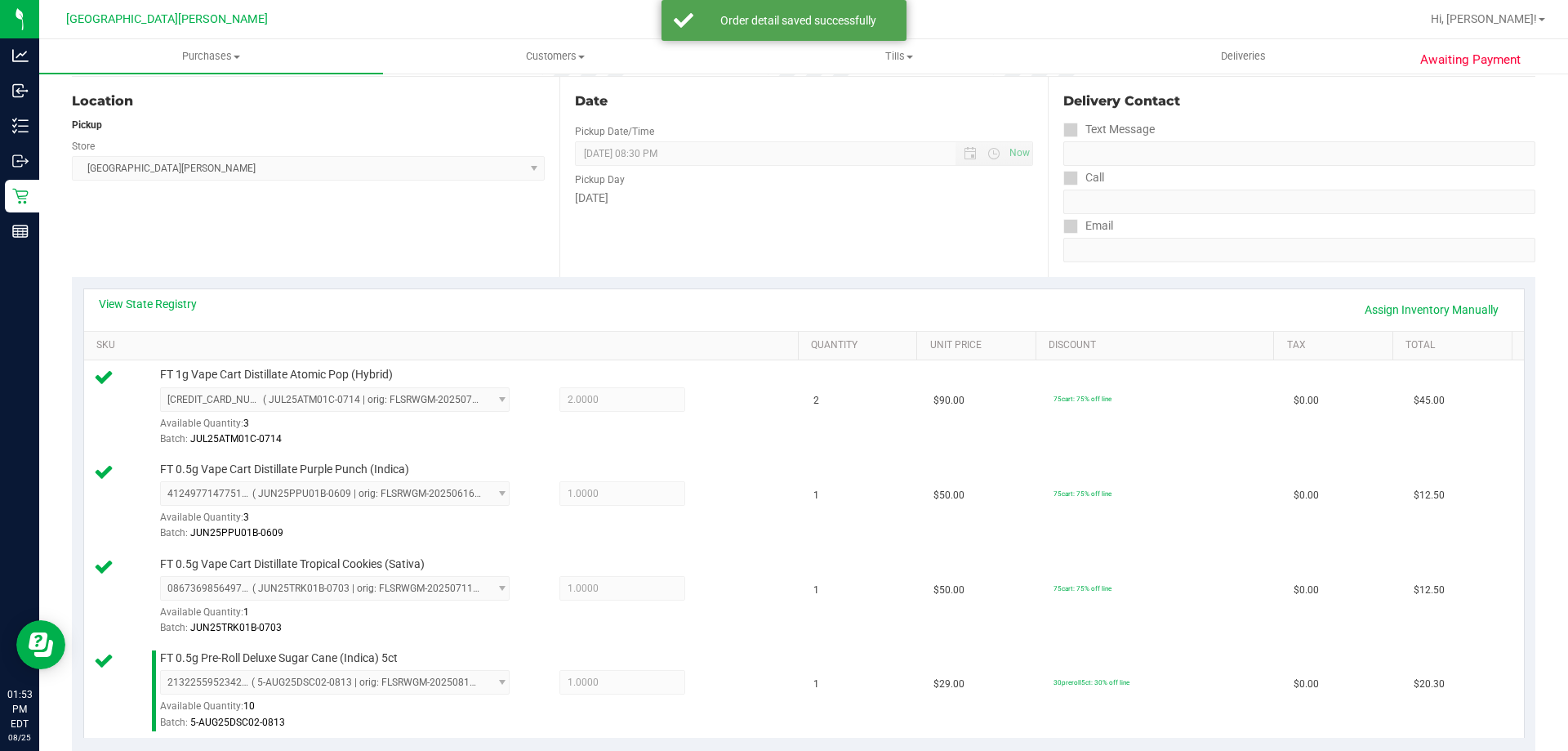
scroll to position [653, 0]
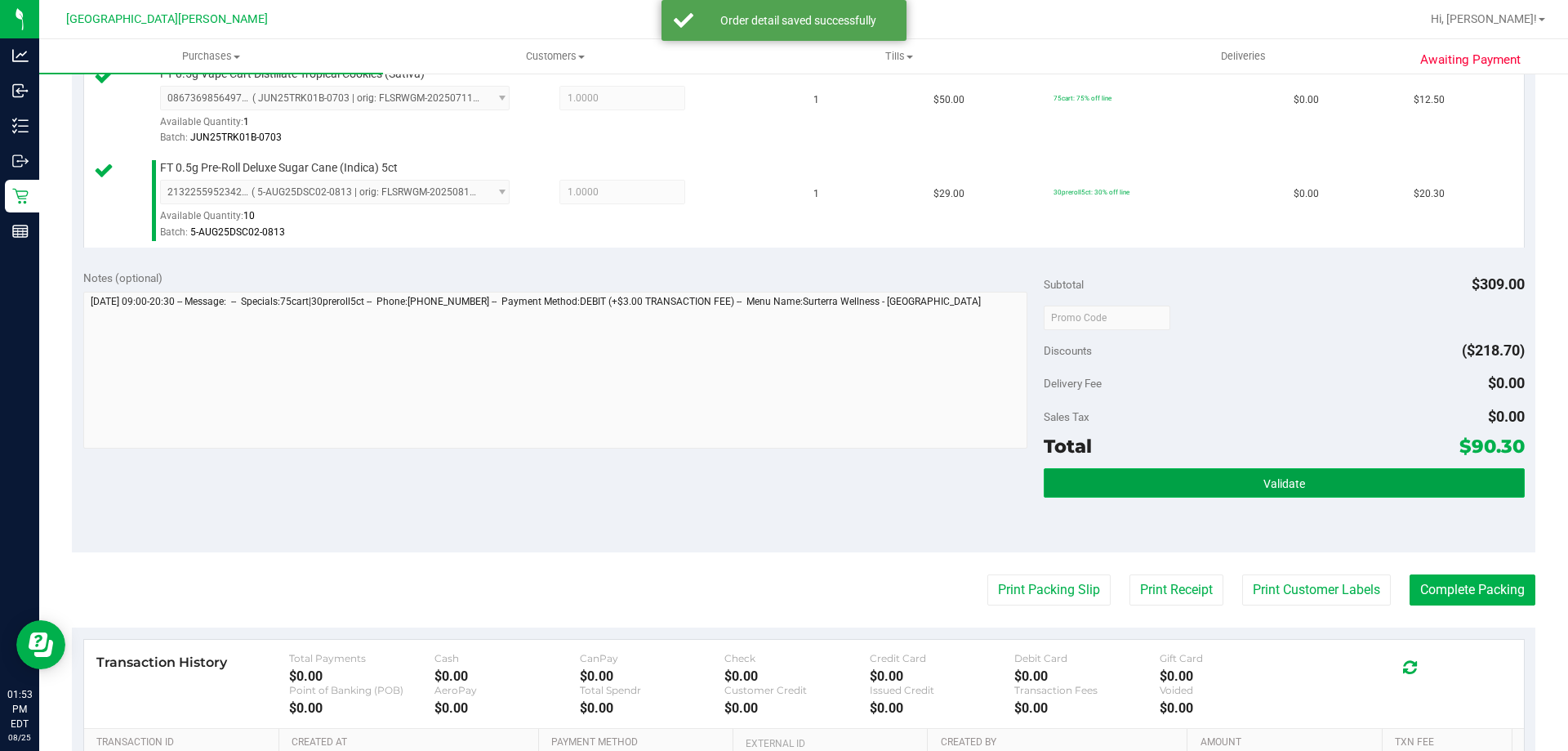
click at [1174, 468] on button "Validate" at bounding box center [1284, 483] width 480 height 29
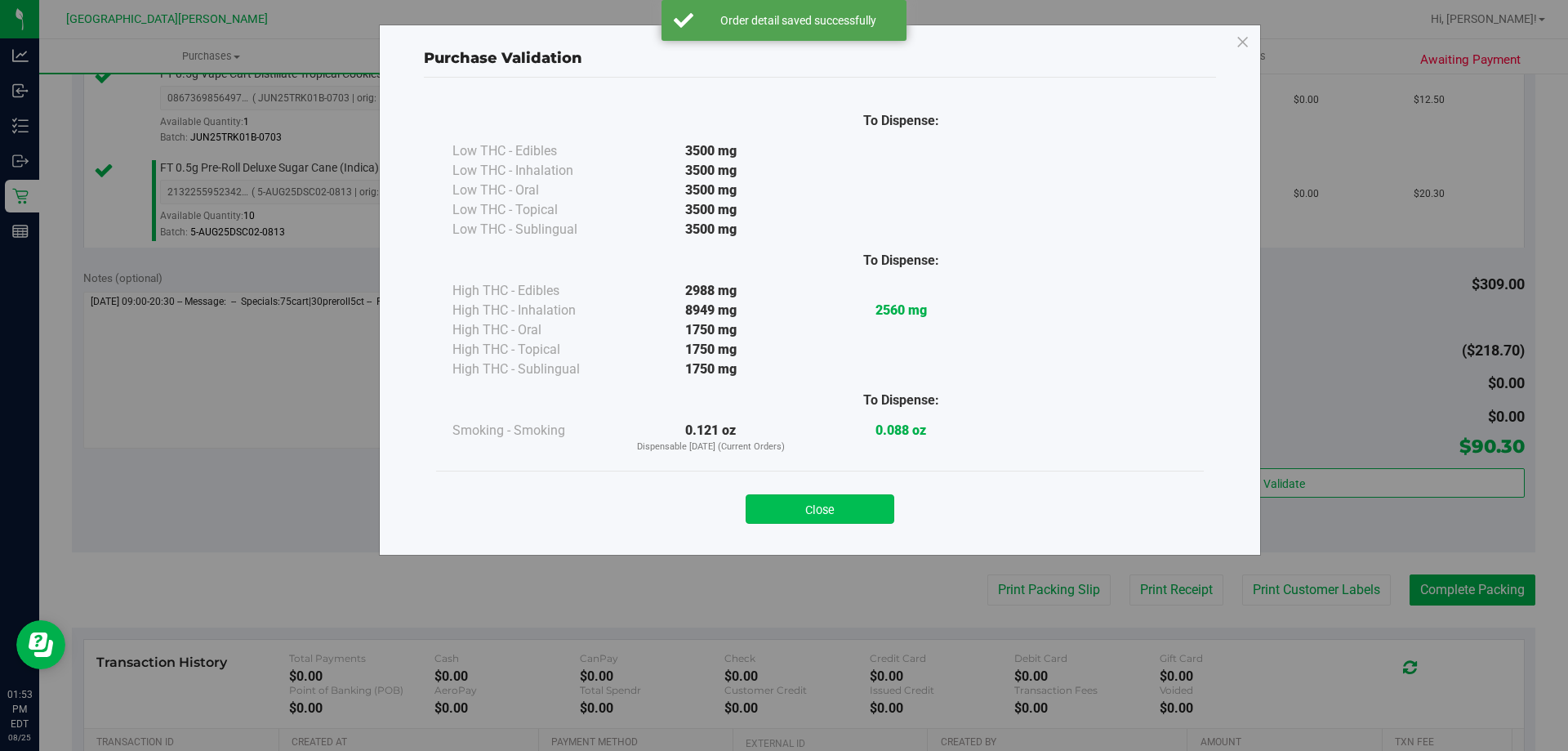
click at [861, 512] on button "Close" at bounding box center [820, 508] width 148 height 29
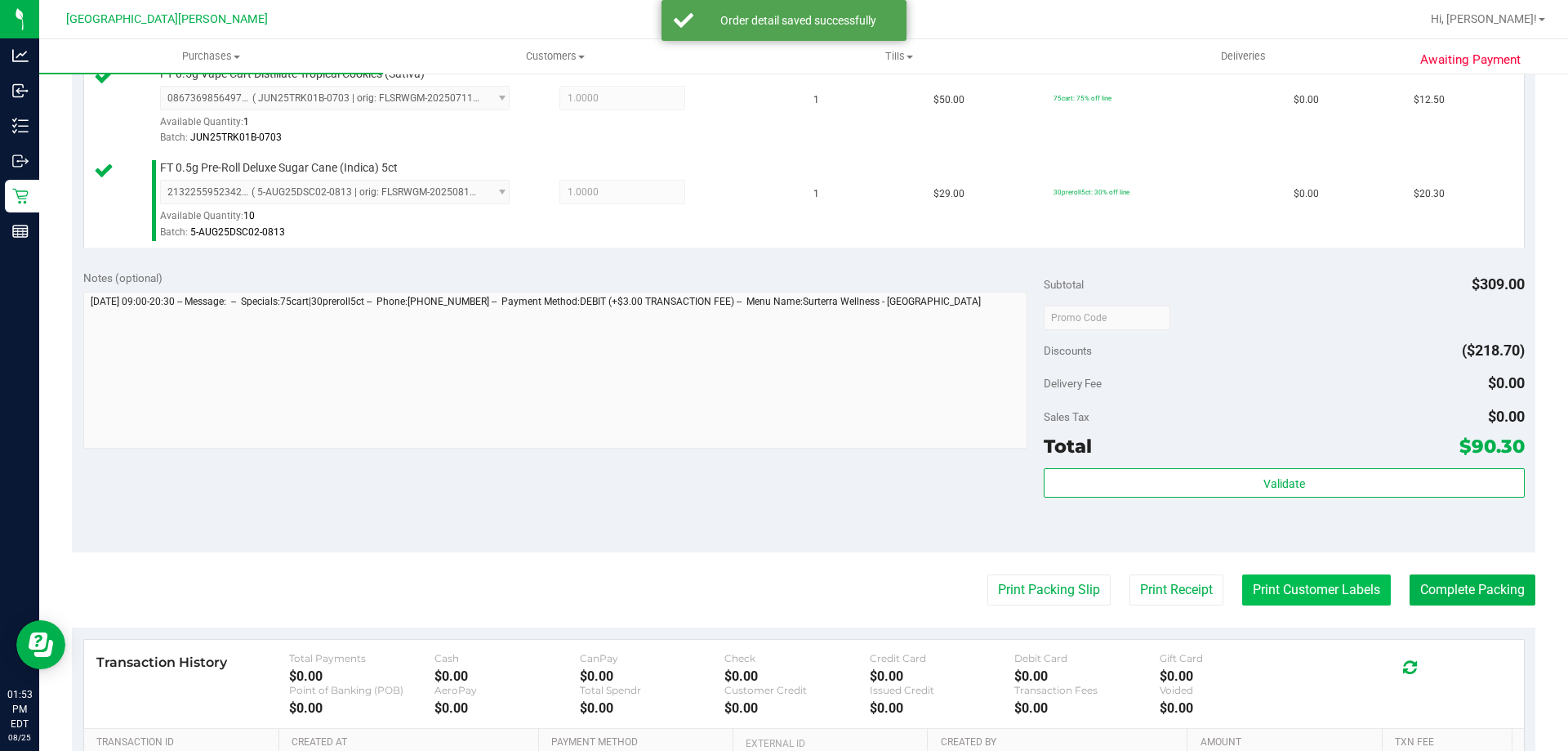
click at [1286, 593] on button "Print Customer Labels" at bounding box center [1317, 590] width 148 height 31
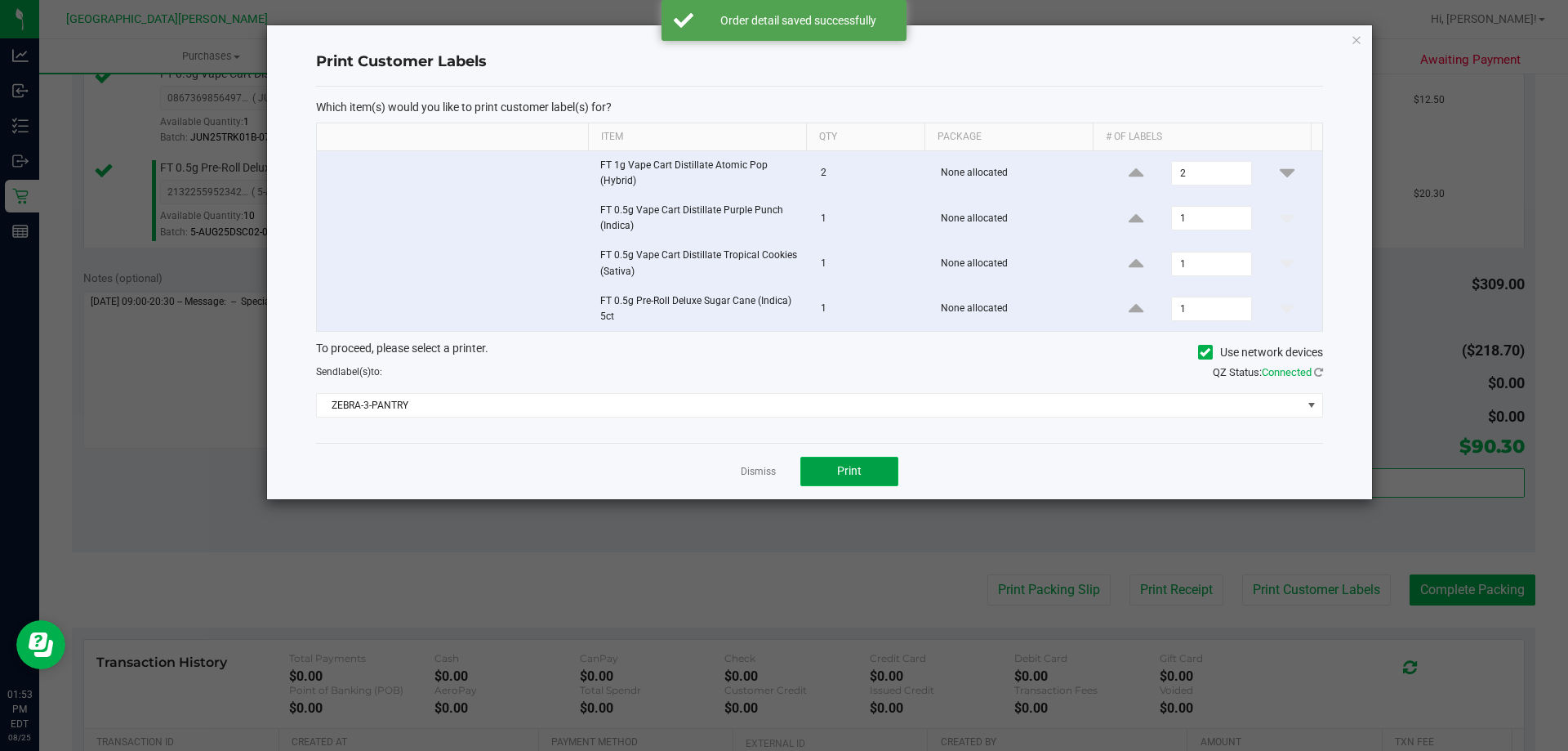
click at [863, 485] on button "Print" at bounding box center [849, 470] width 98 height 29
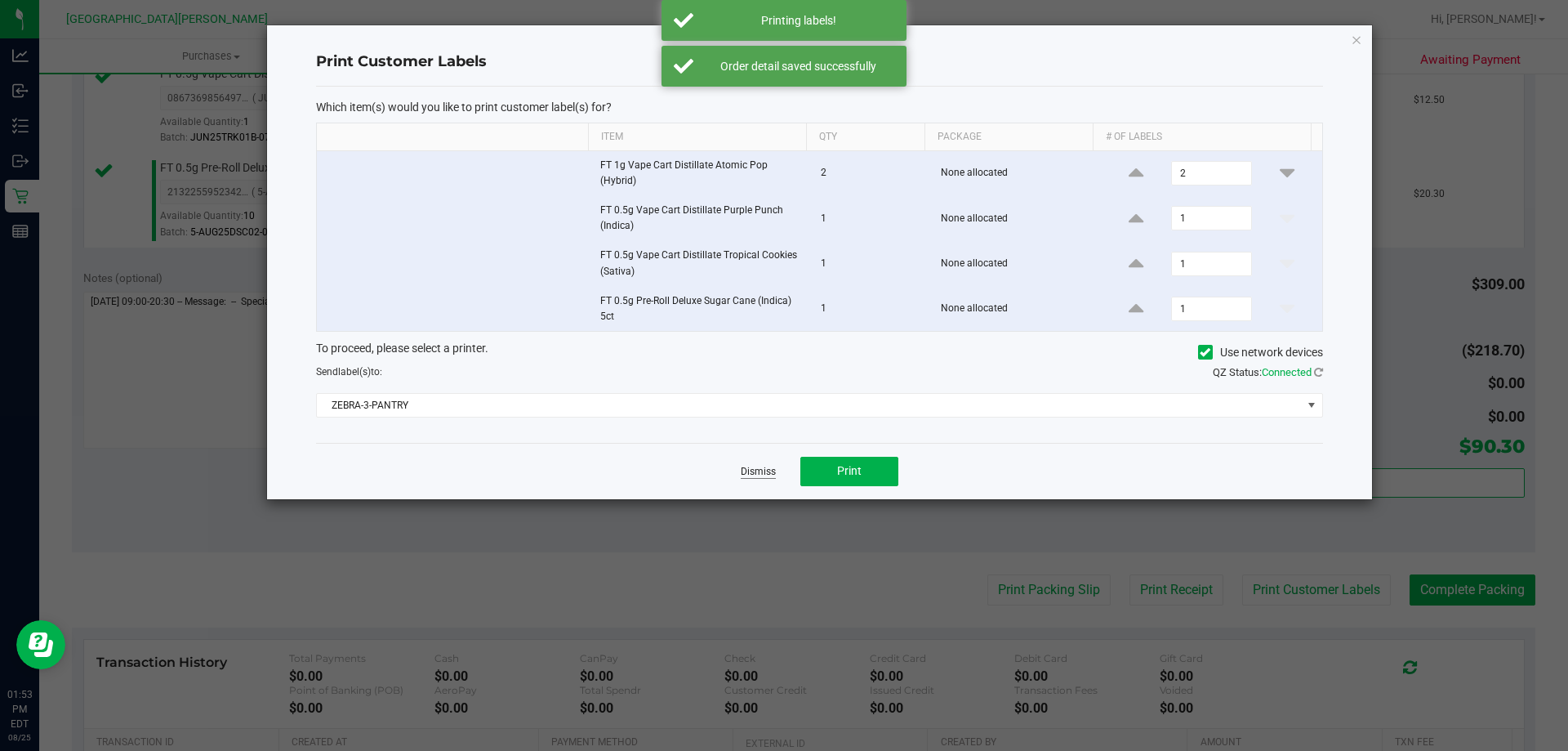
click at [746, 474] on link "Dismiss" at bounding box center [757, 471] width 35 height 14
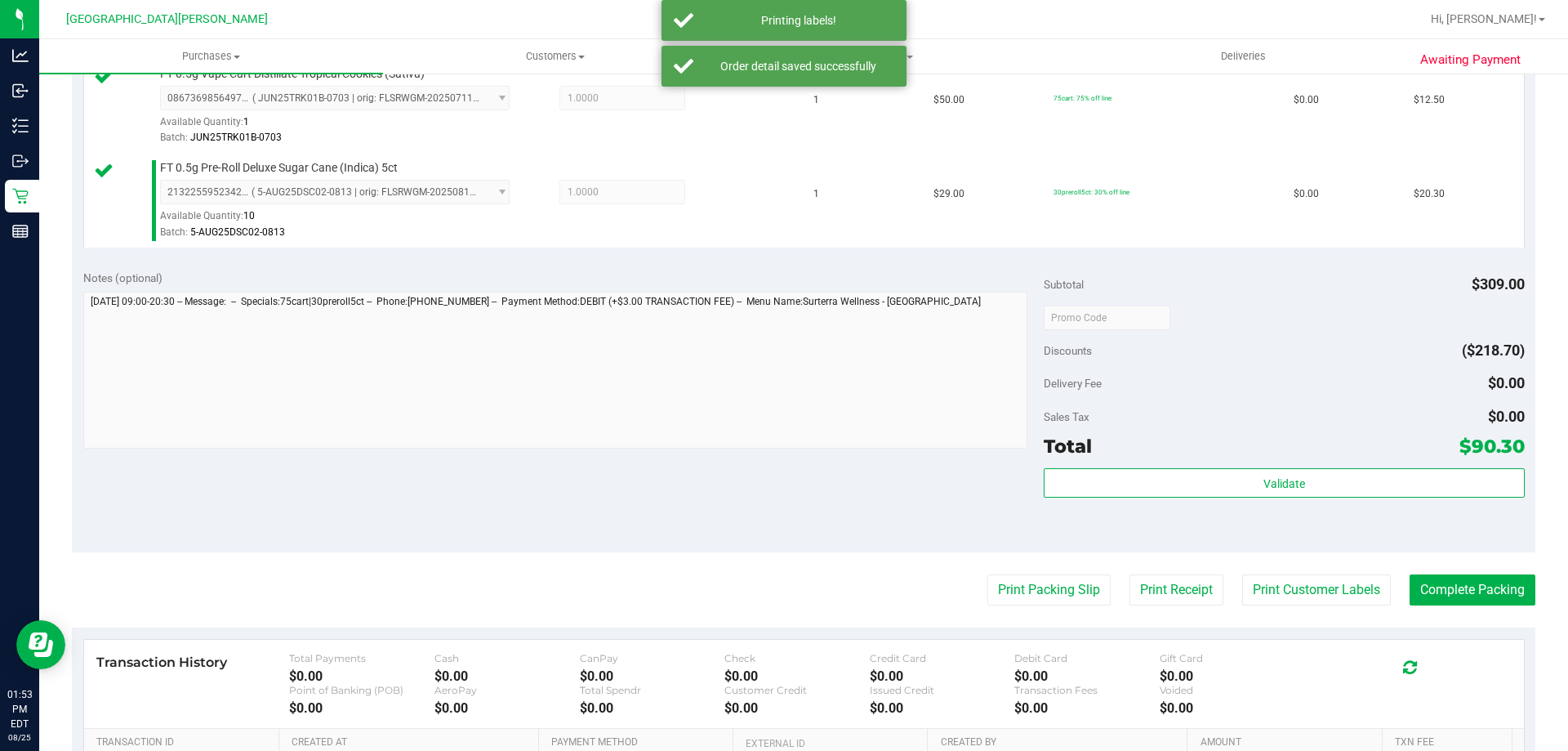
click at [746, 463] on div "Notes (optional) Subtotal $309.00 Discounts ($218.70) Delivery Fee $0.00 Sales …" at bounding box center [803, 405] width 1463 height 294
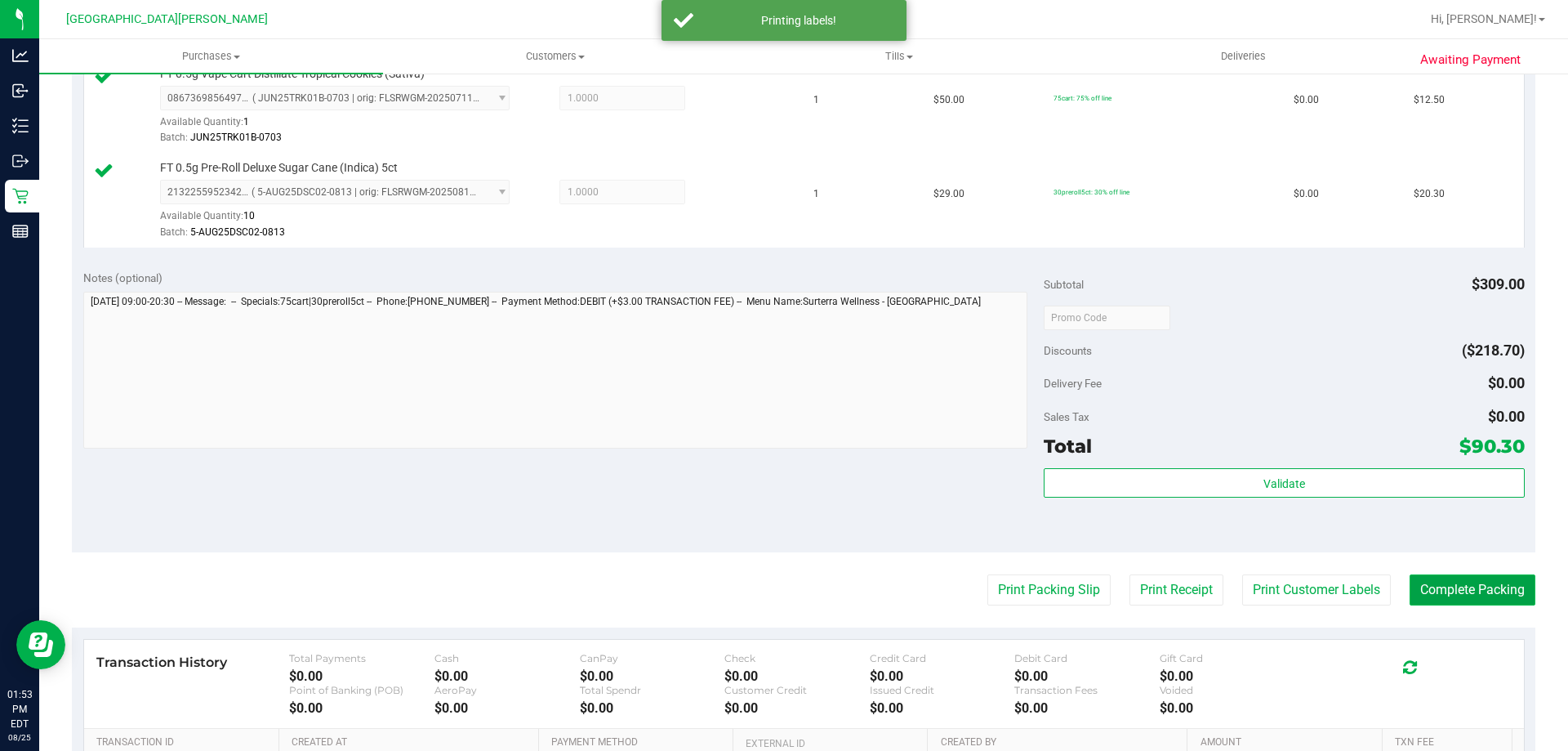
click at [1425, 585] on button "Complete Packing" at bounding box center [1472, 590] width 126 height 31
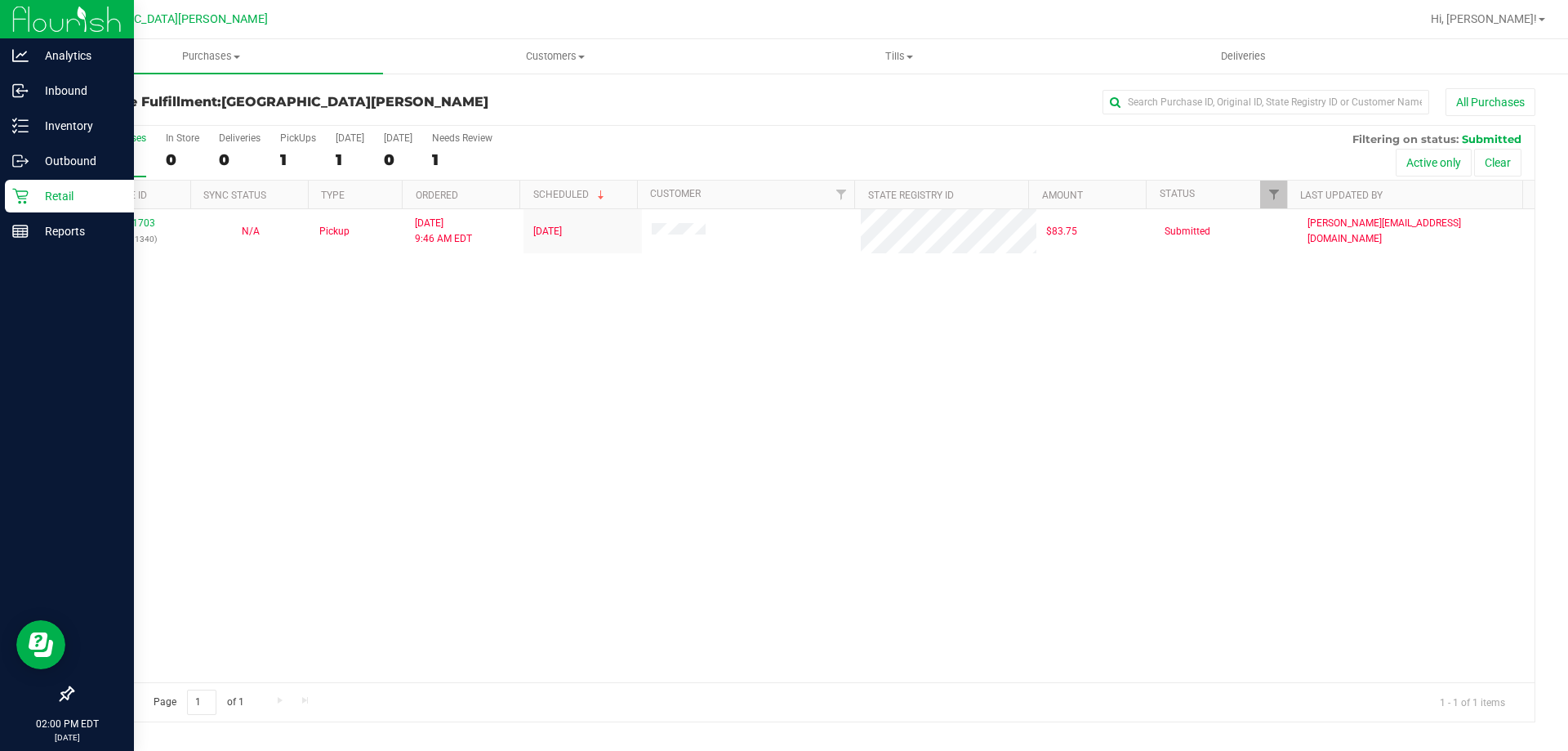
click at [23, 203] on icon at bounding box center [20, 196] width 16 height 16
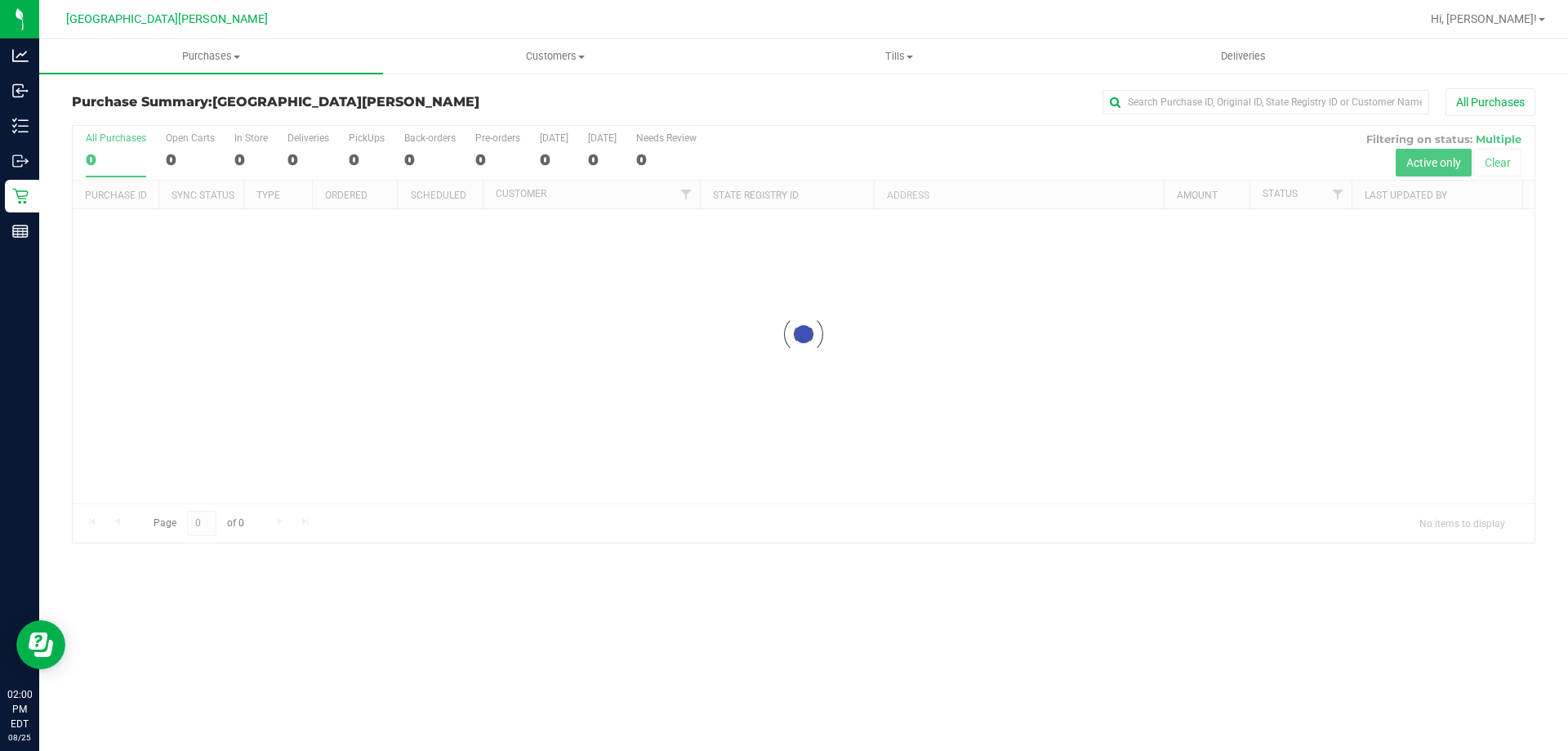
click at [188, 155] on div at bounding box center [803, 334] width 1462 height 417
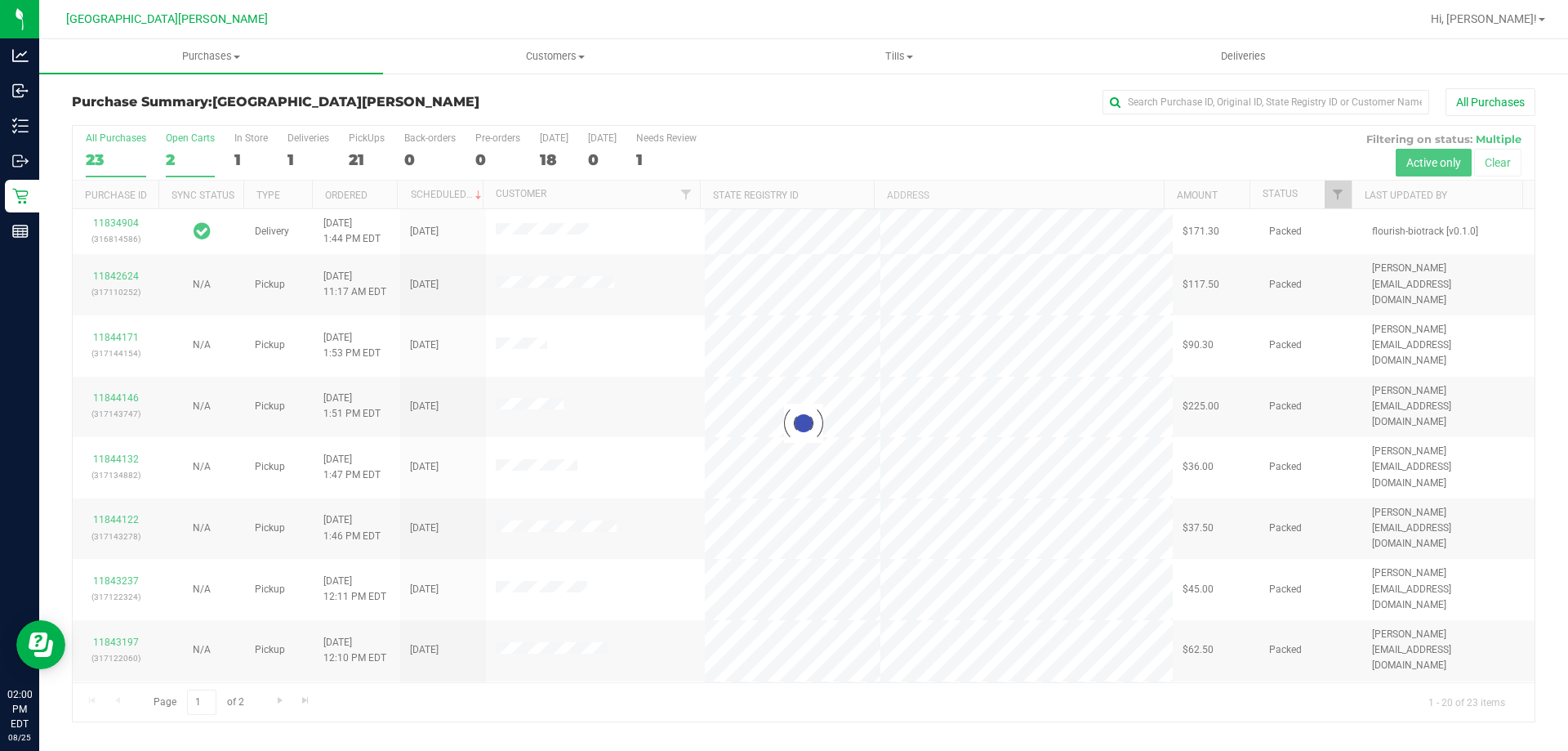
click at [184, 139] on div "Open Carts" at bounding box center [190, 138] width 49 height 11
click at [0, 0] on input "Open Carts 2" at bounding box center [0, 0] width 0 height 0
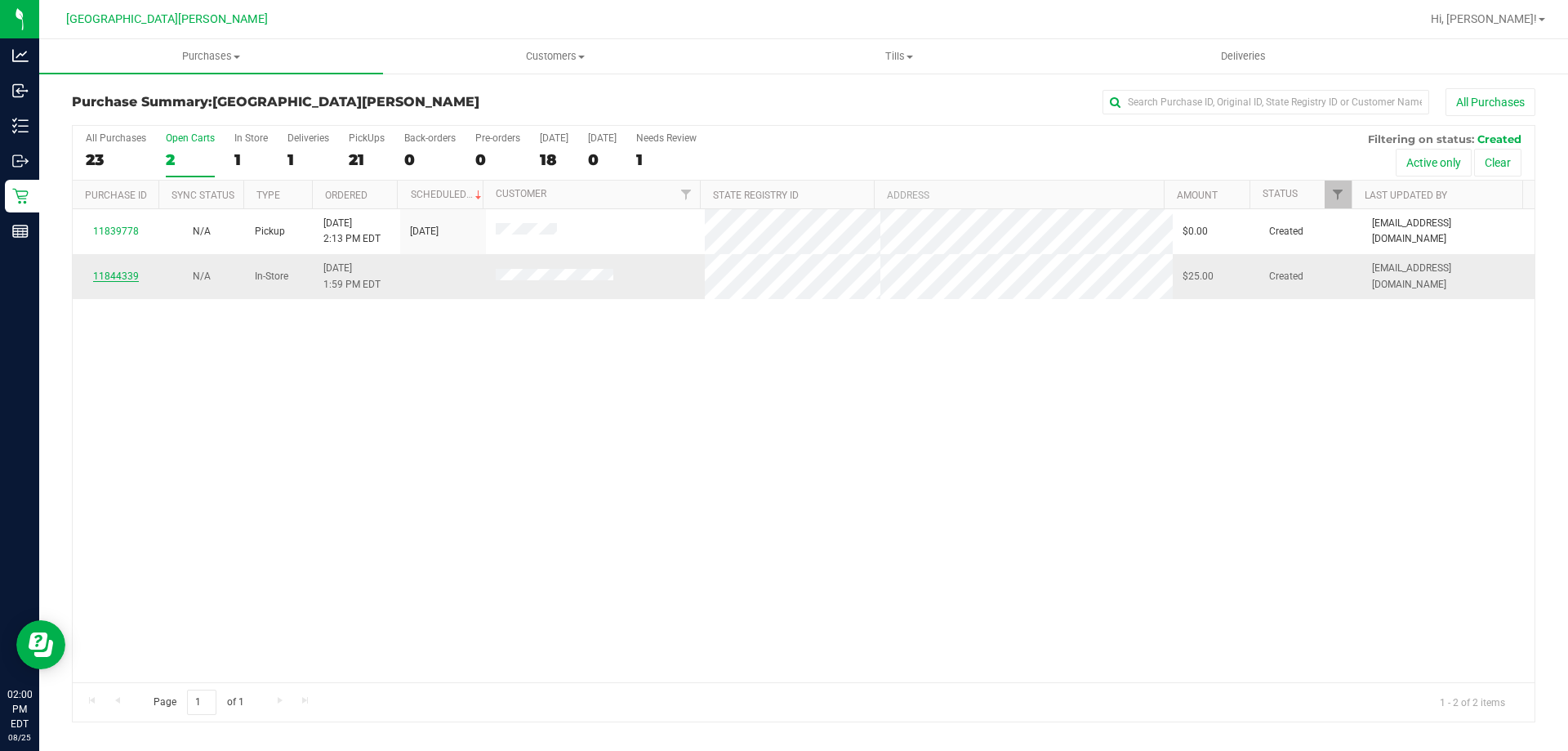
click at [107, 281] on link "11844339" at bounding box center [115, 276] width 46 height 11
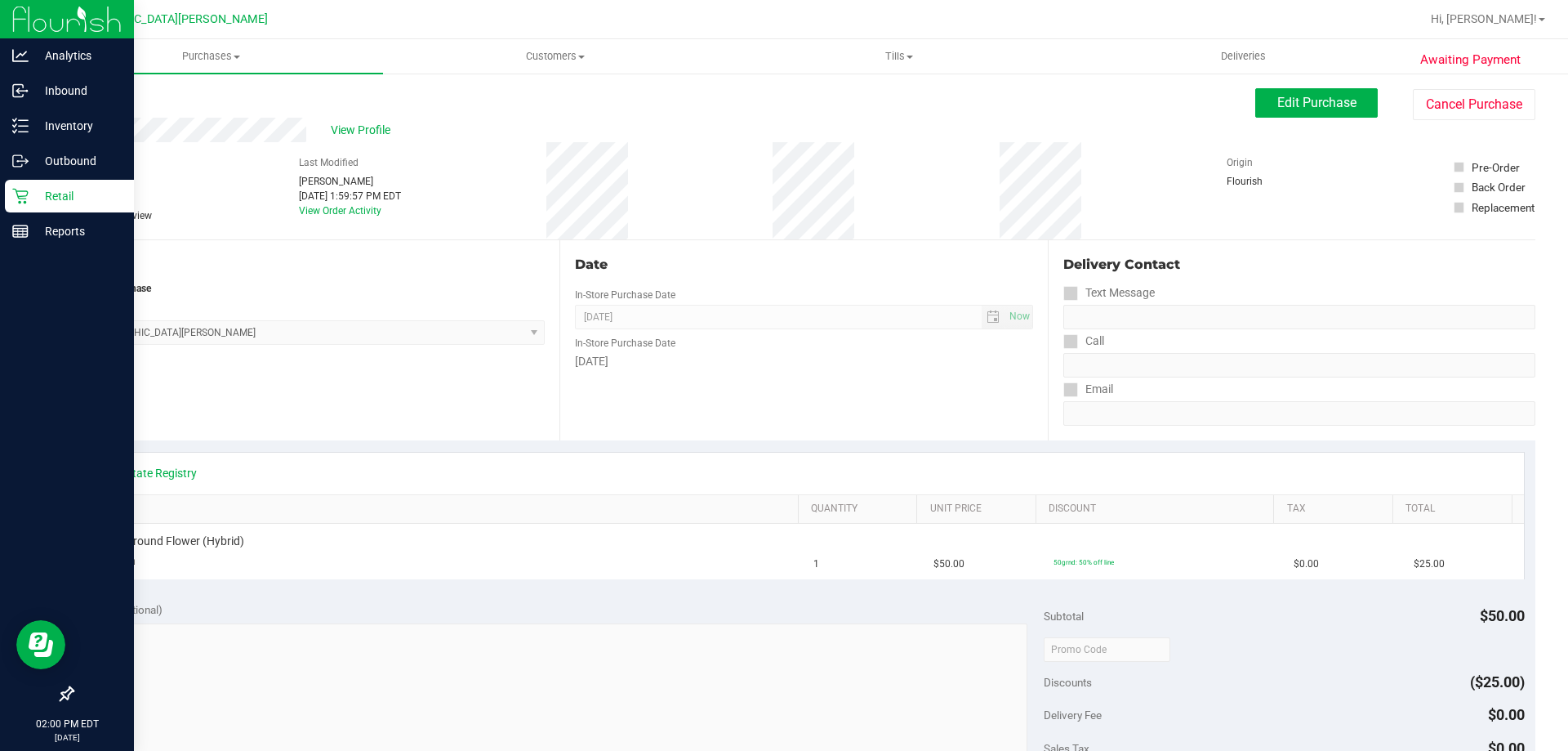
click at [19, 214] on link "Retail" at bounding box center [67, 196] width 134 height 35
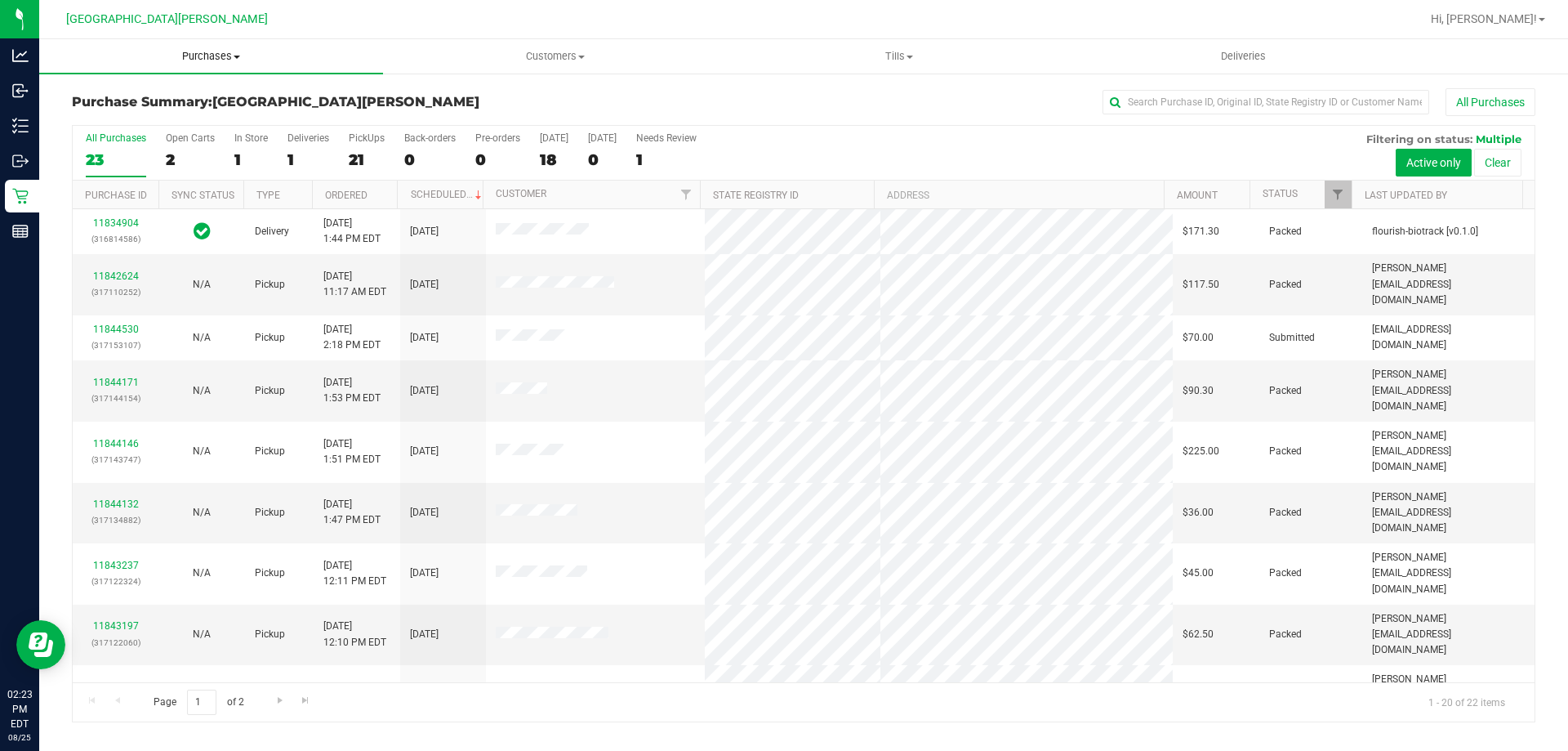
click at [235, 55] on span at bounding box center [236, 56] width 7 height 3
click at [102, 126] on li "Fulfillment" at bounding box center [211, 118] width 343 height 20
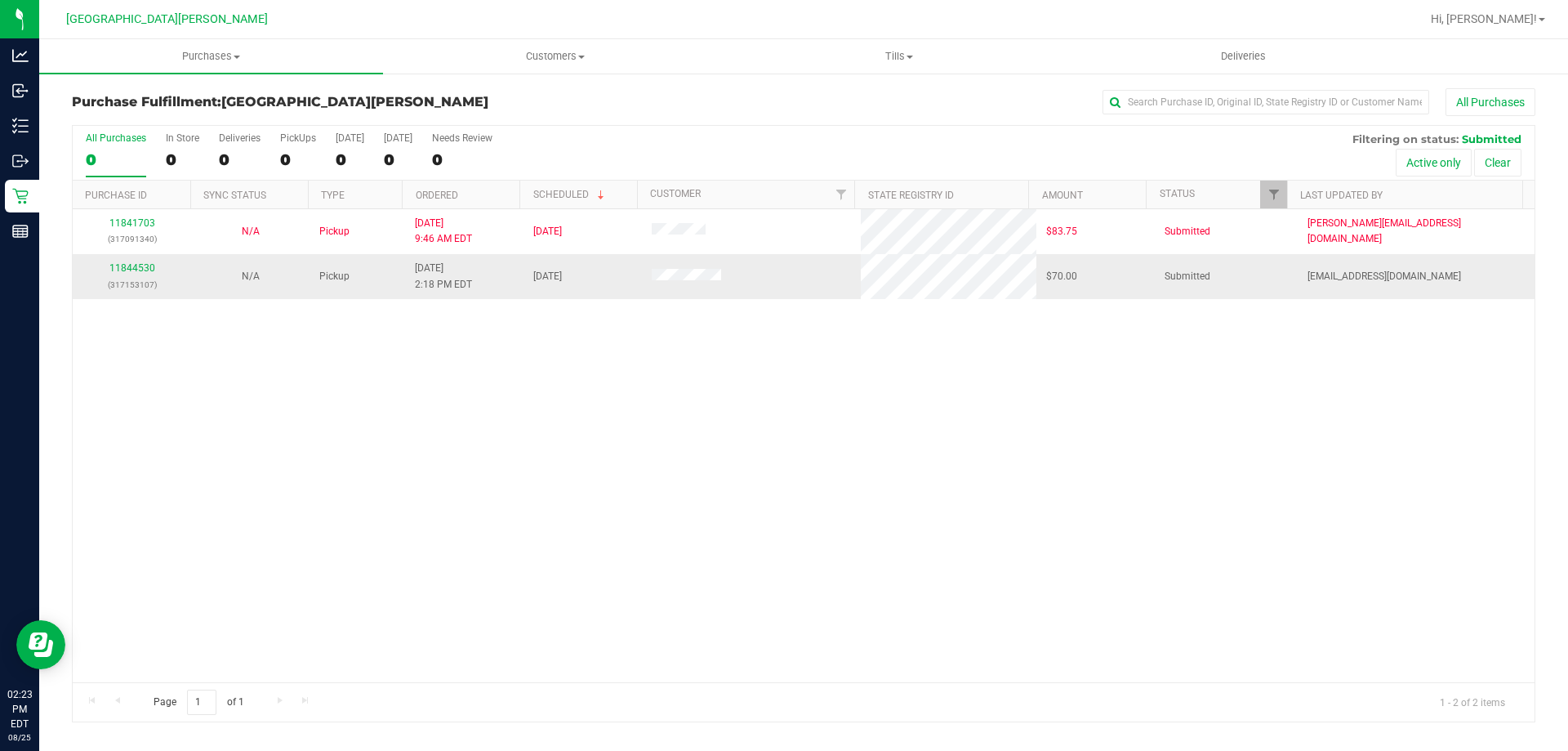
click at [132, 258] on td "11844530 (317153107)" at bounding box center [131, 276] width 118 height 44
click at [129, 268] on link "11844530" at bounding box center [132, 268] width 46 height 11
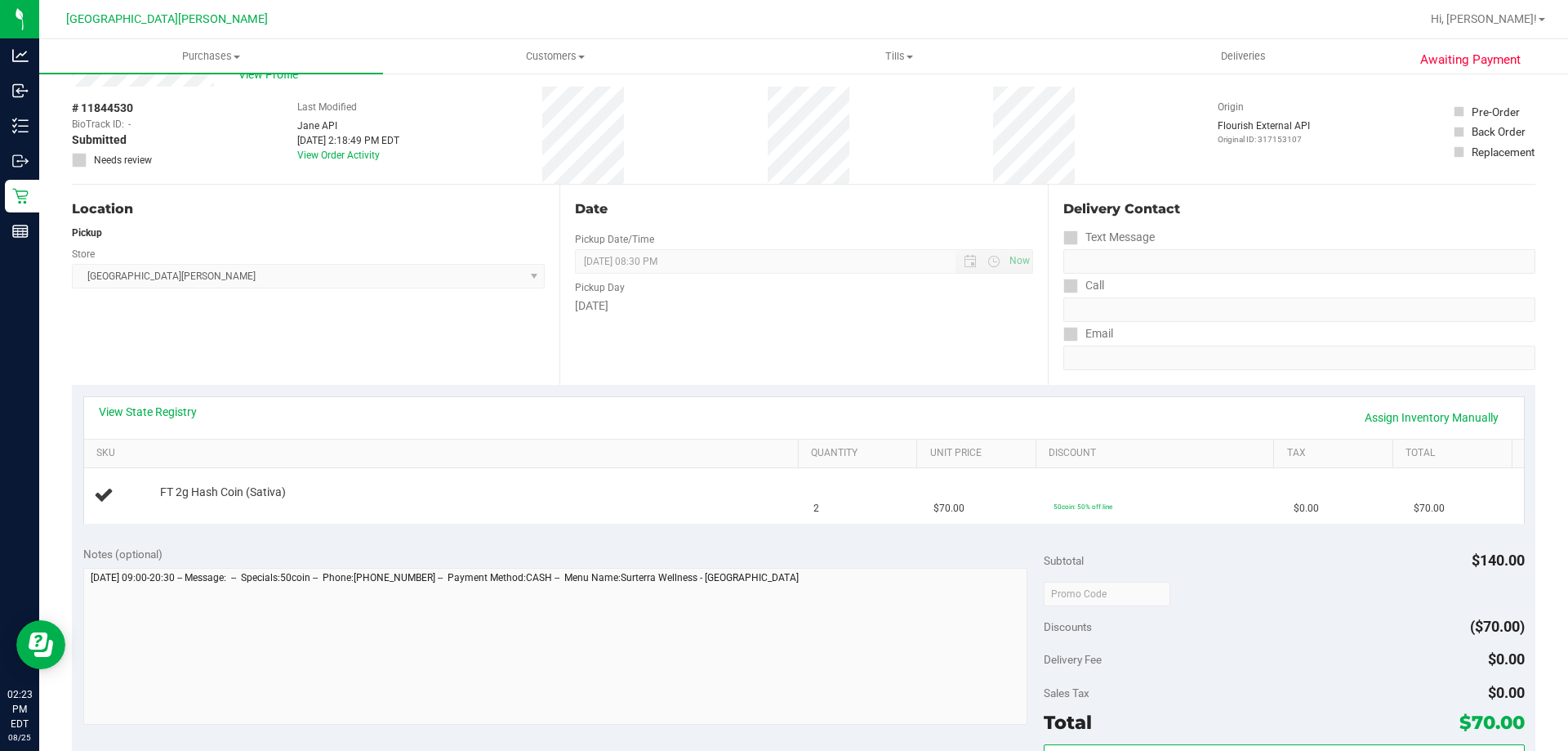
scroll to position [82, 0]
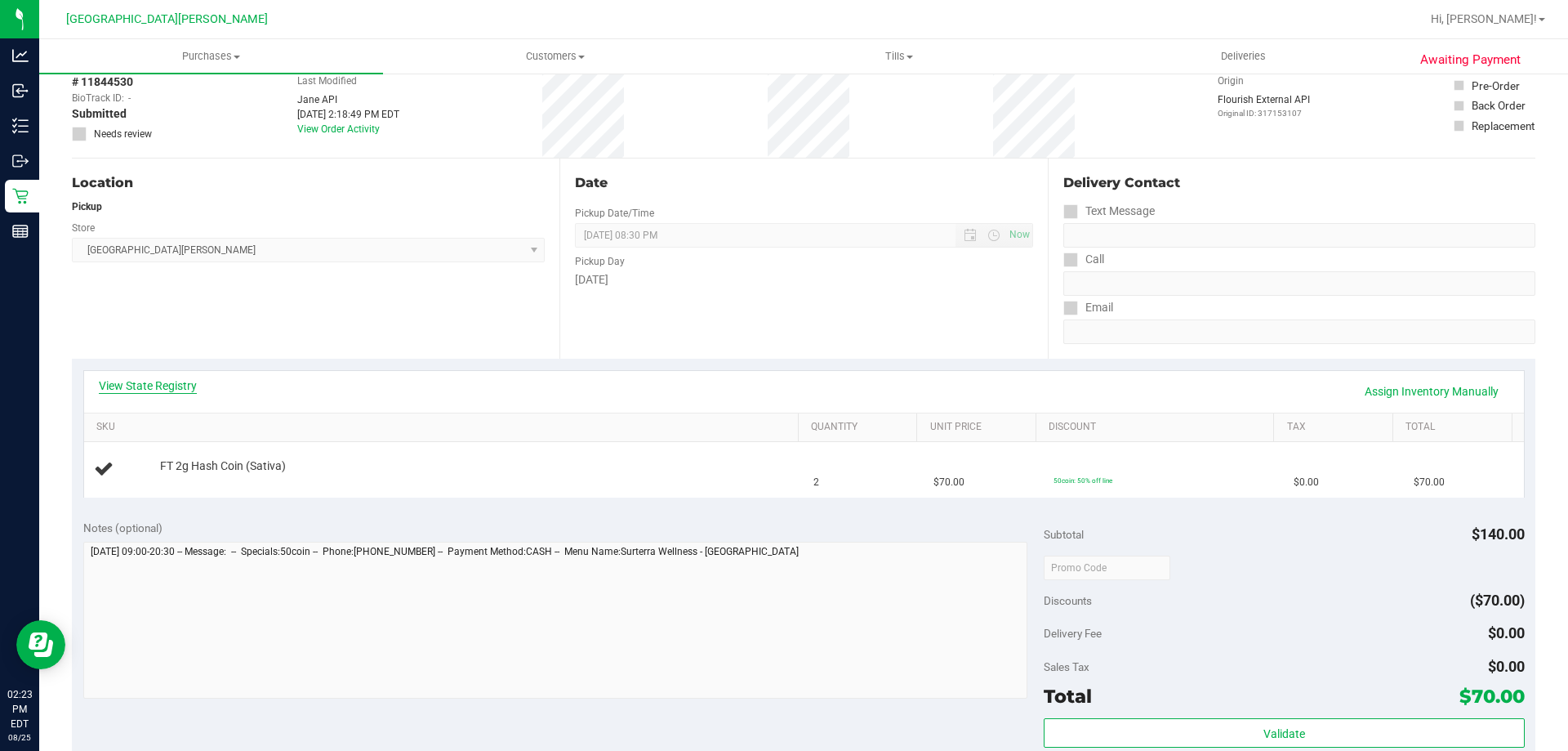
click at [184, 387] on link "View State Registry" at bounding box center [147, 385] width 98 height 16
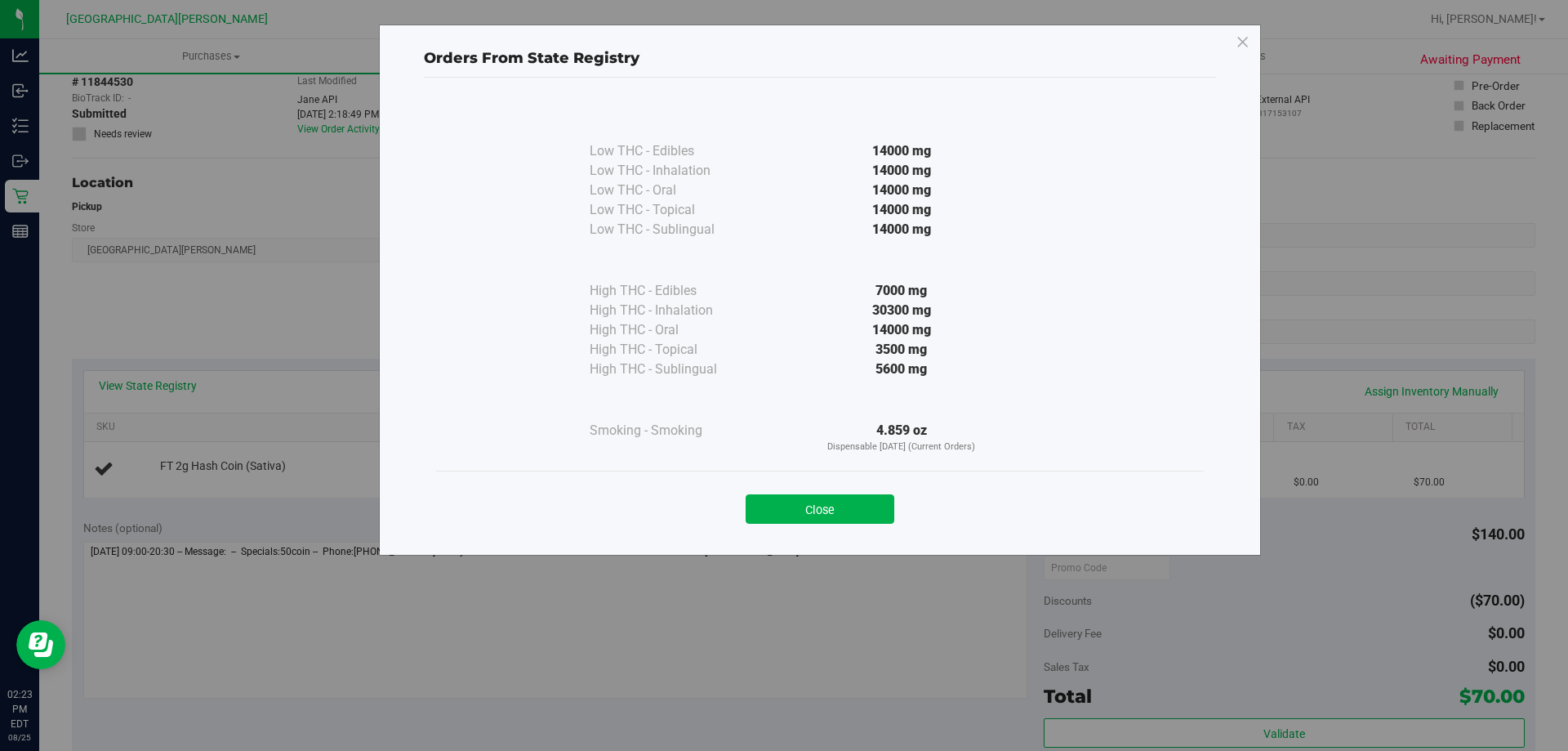
click at [878, 507] on button "Close" at bounding box center [820, 508] width 148 height 29
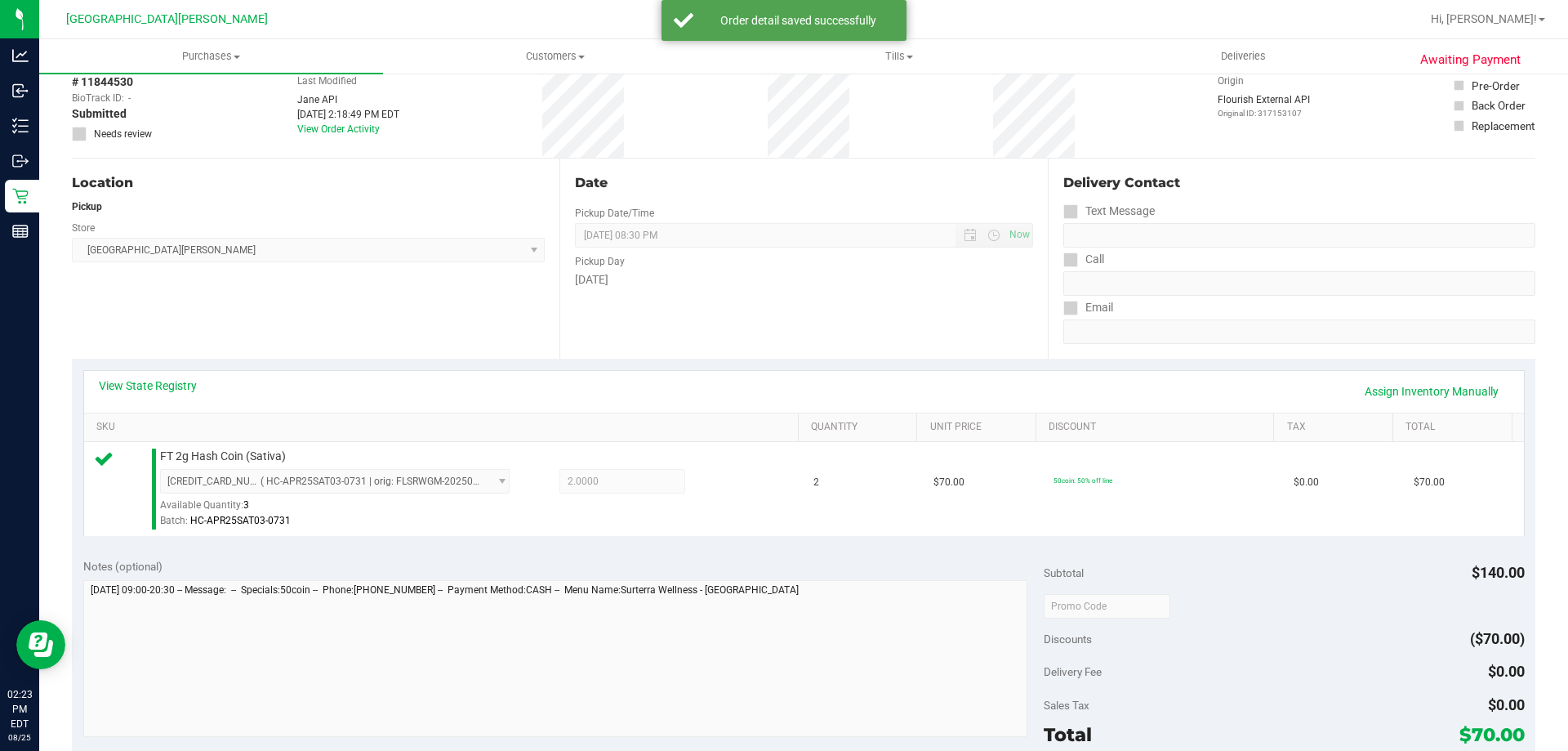
scroll to position [408, 0]
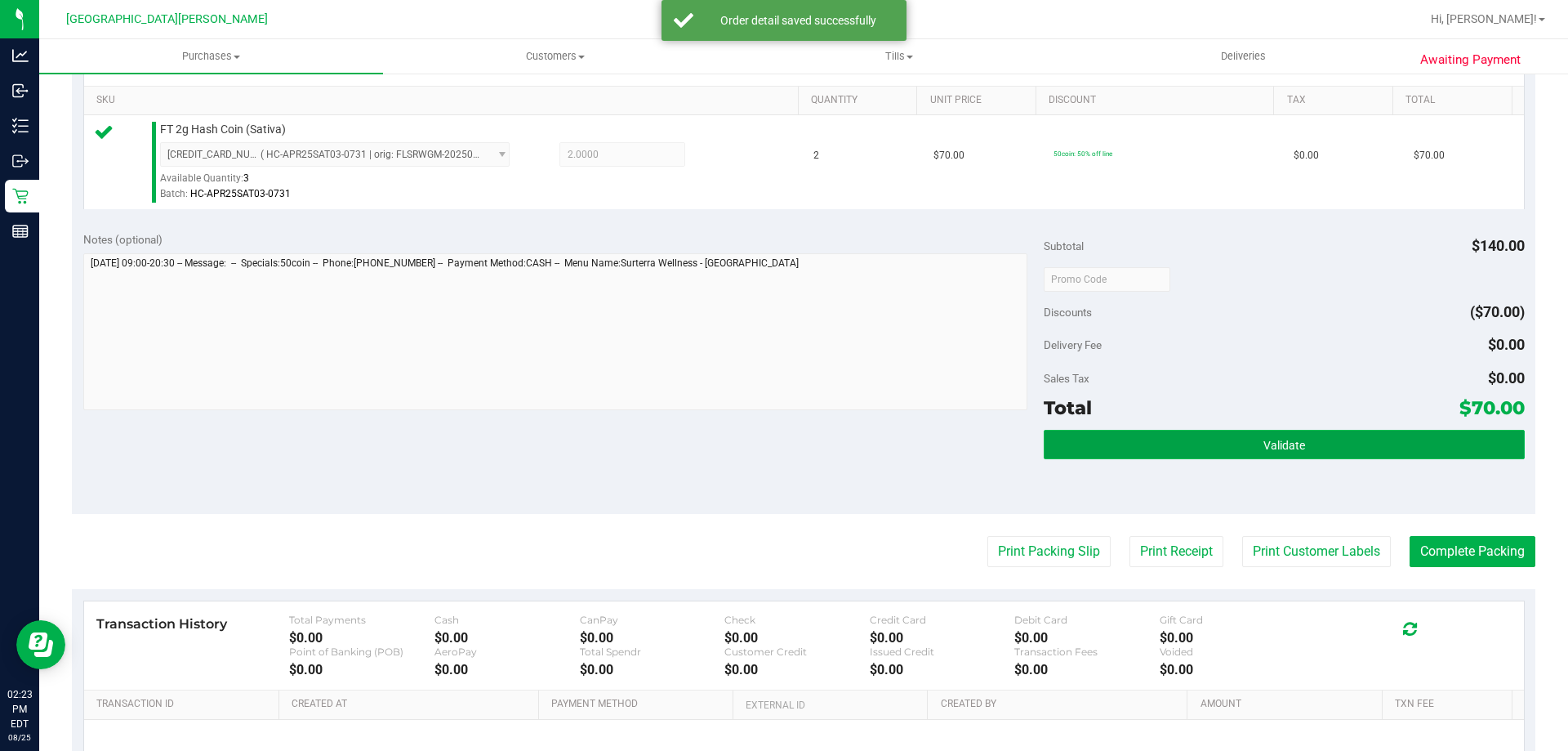
click at [1245, 451] on button "Validate" at bounding box center [1284, 444] width 480 height 29
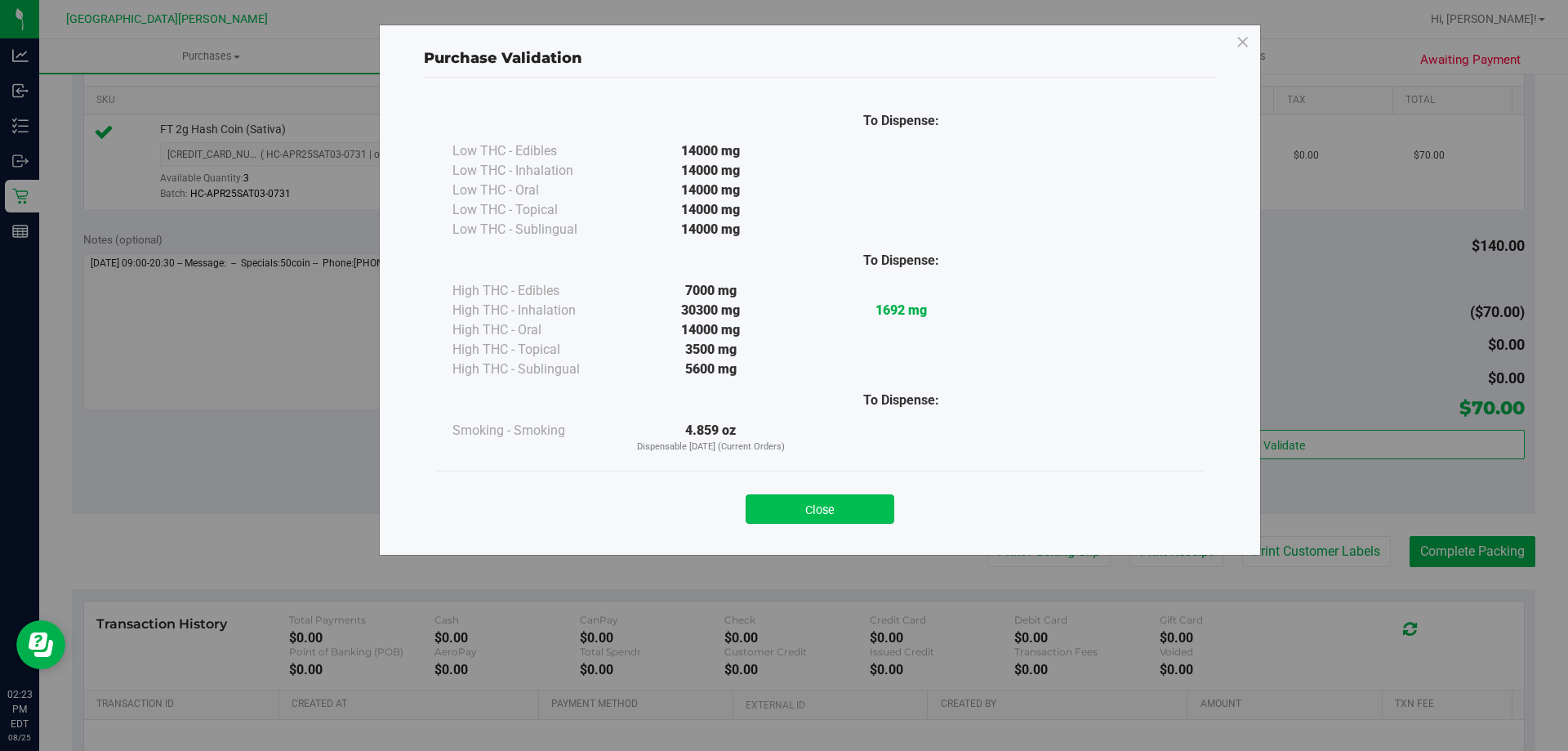
click at [777, 503] on button "Close" at bounding box center [820, 508] width 148 height 29
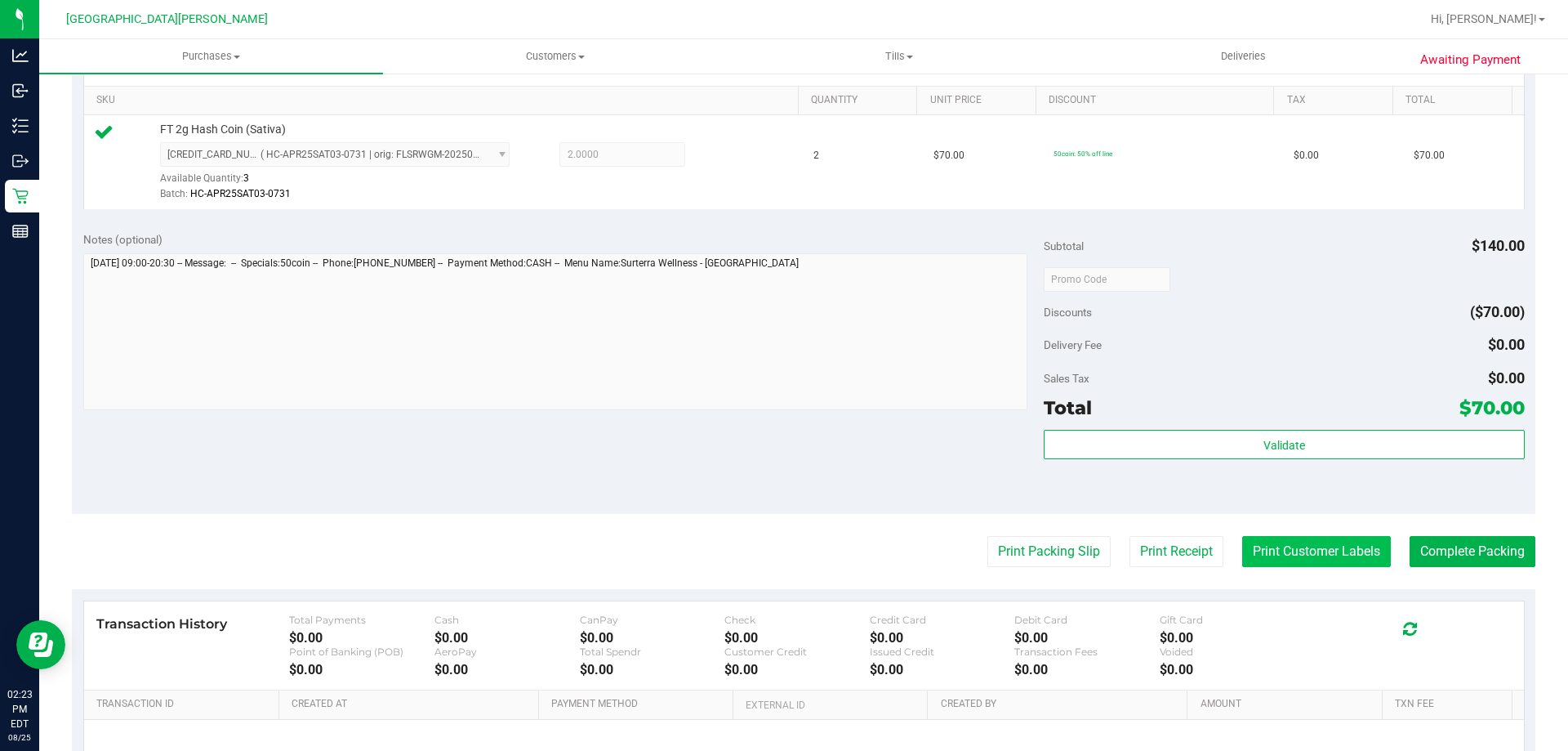
click at [1296, 559] on button "Print Customer Labels" at bounding box center [1317, 551] width 148 height 31
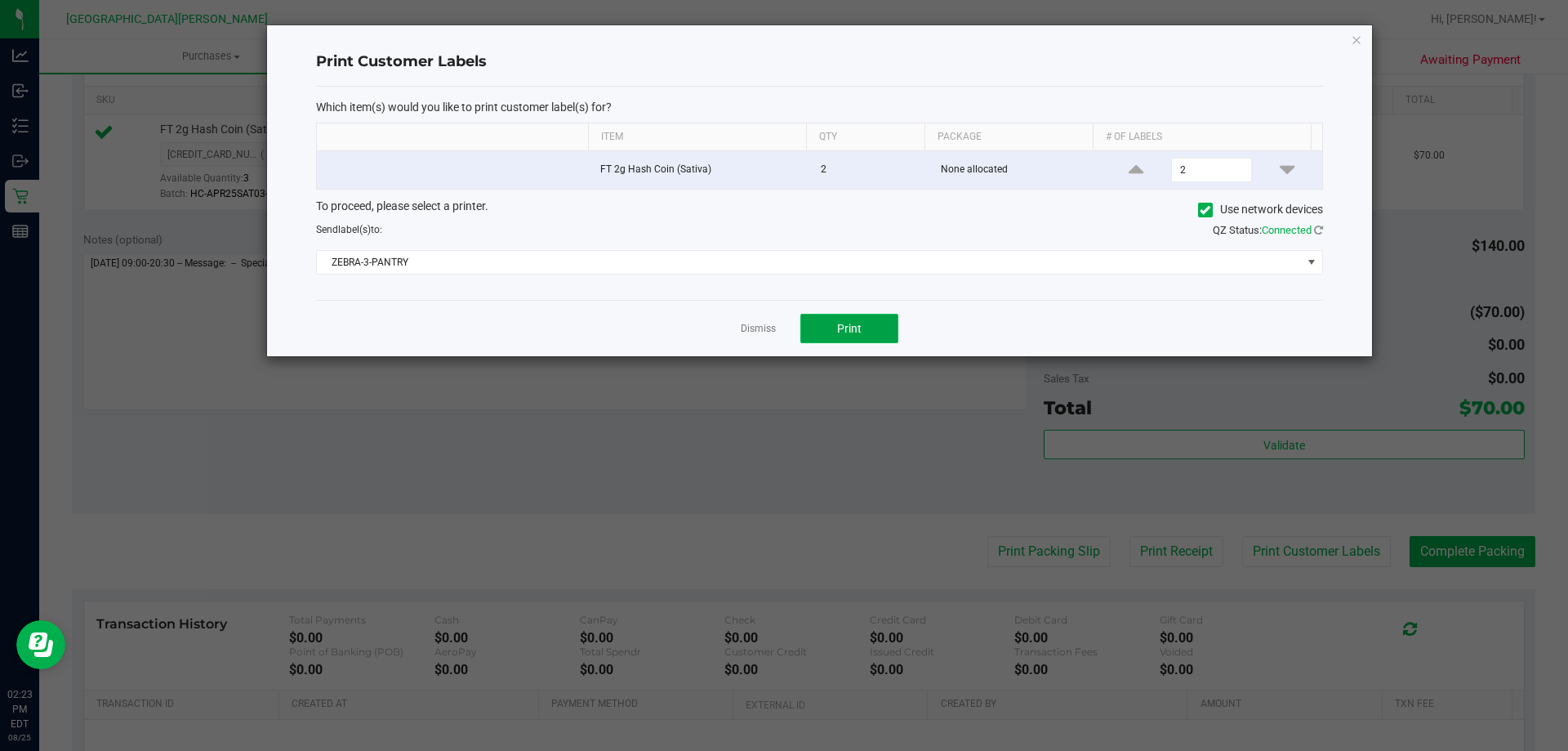
click at [878, 329] on button "Print" at bounding box center [849, 328] width 98 height 29
click at [755, 324] on link "Dismiss" at bounding box center [757, 329] width 35 height 14
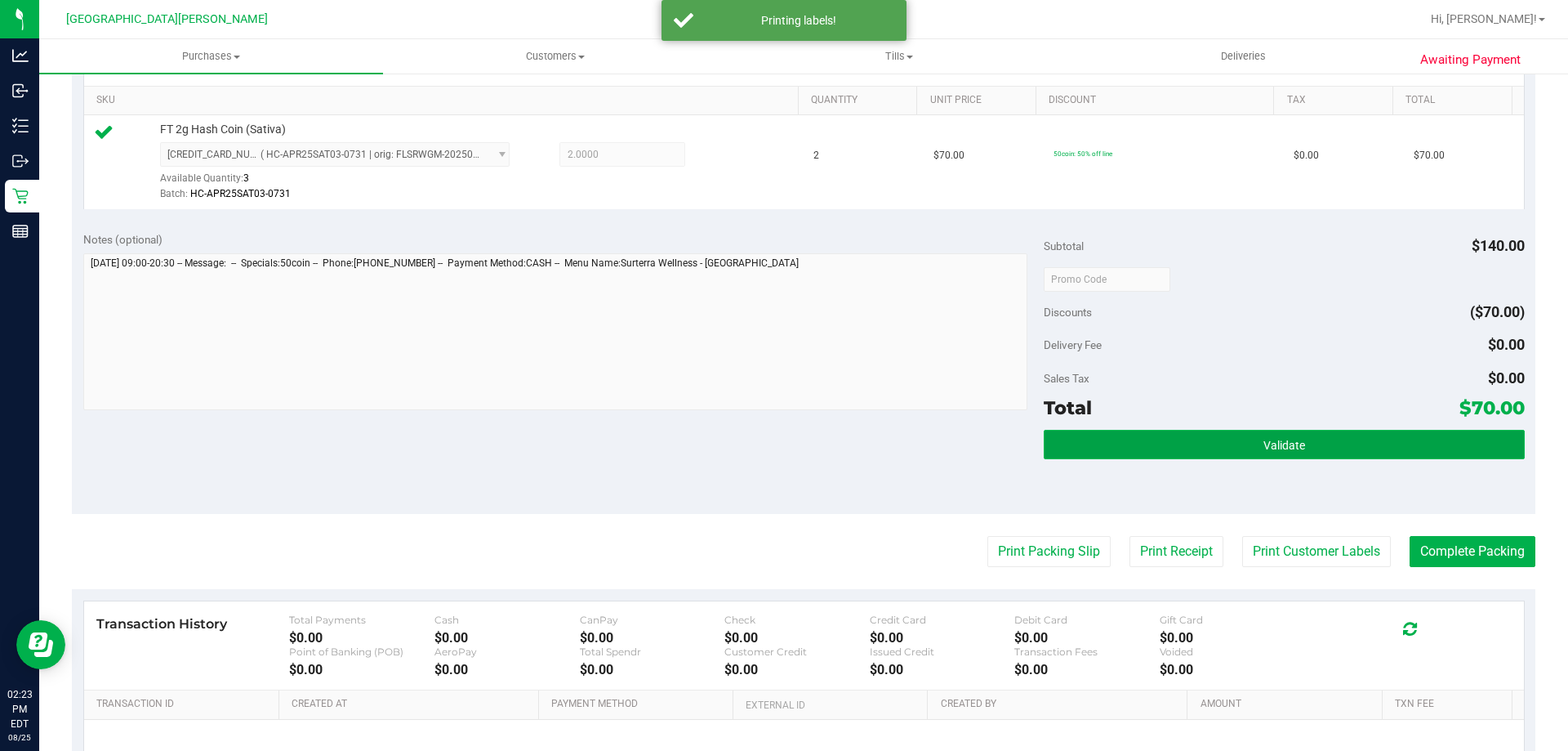
click at [1352, 437] on button "Validate" at bounding box center [1284, 444] width 480 height 29
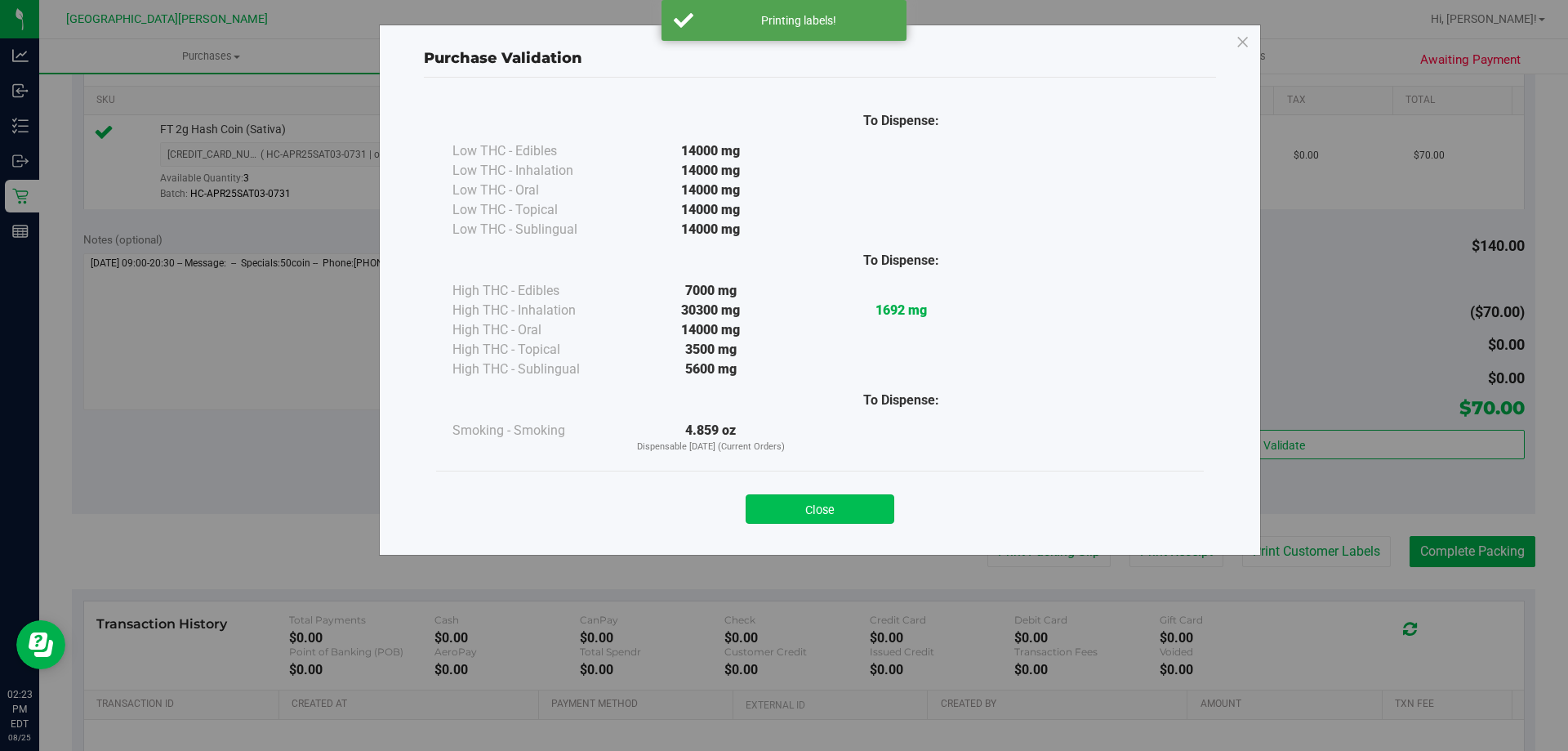
click at [830, 502] on button "Close" at bounding box center [820, 508] width 148 height 29
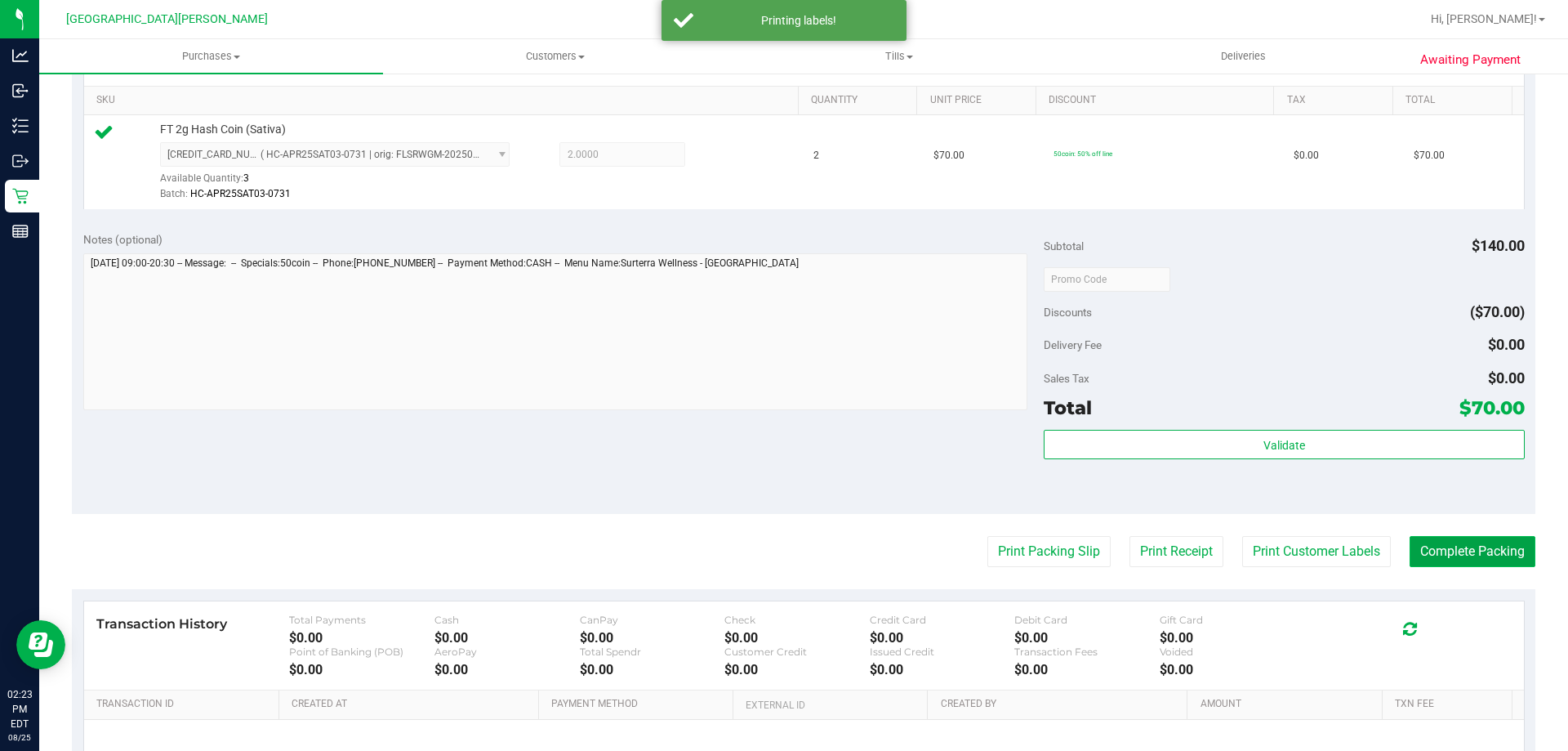
click at [1444, 538] on button "Complete Packing" at bounding box center [1472, 551] width 126 height 31
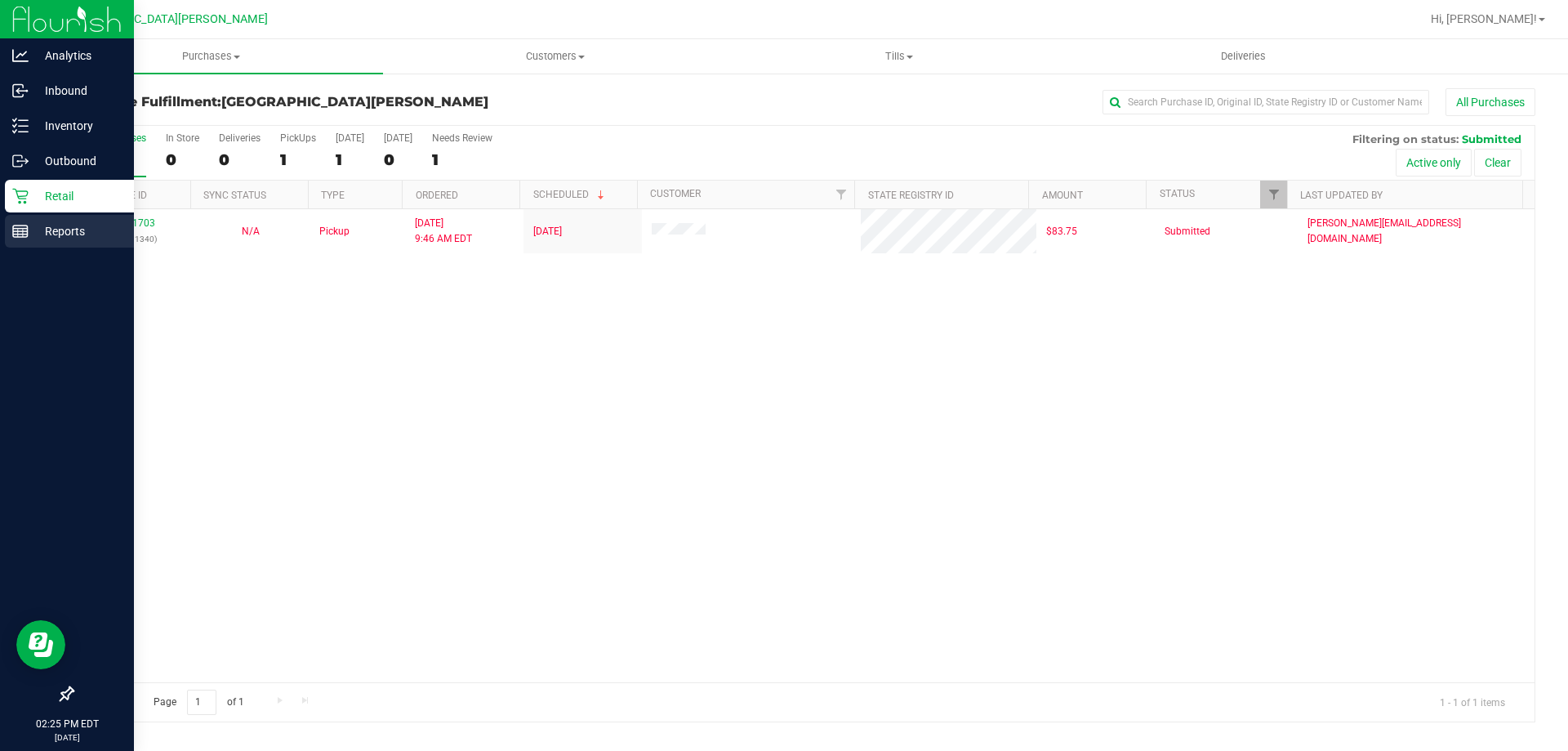
click at [21, 229] on line at bounding box center [21, 229] width 15 height 0
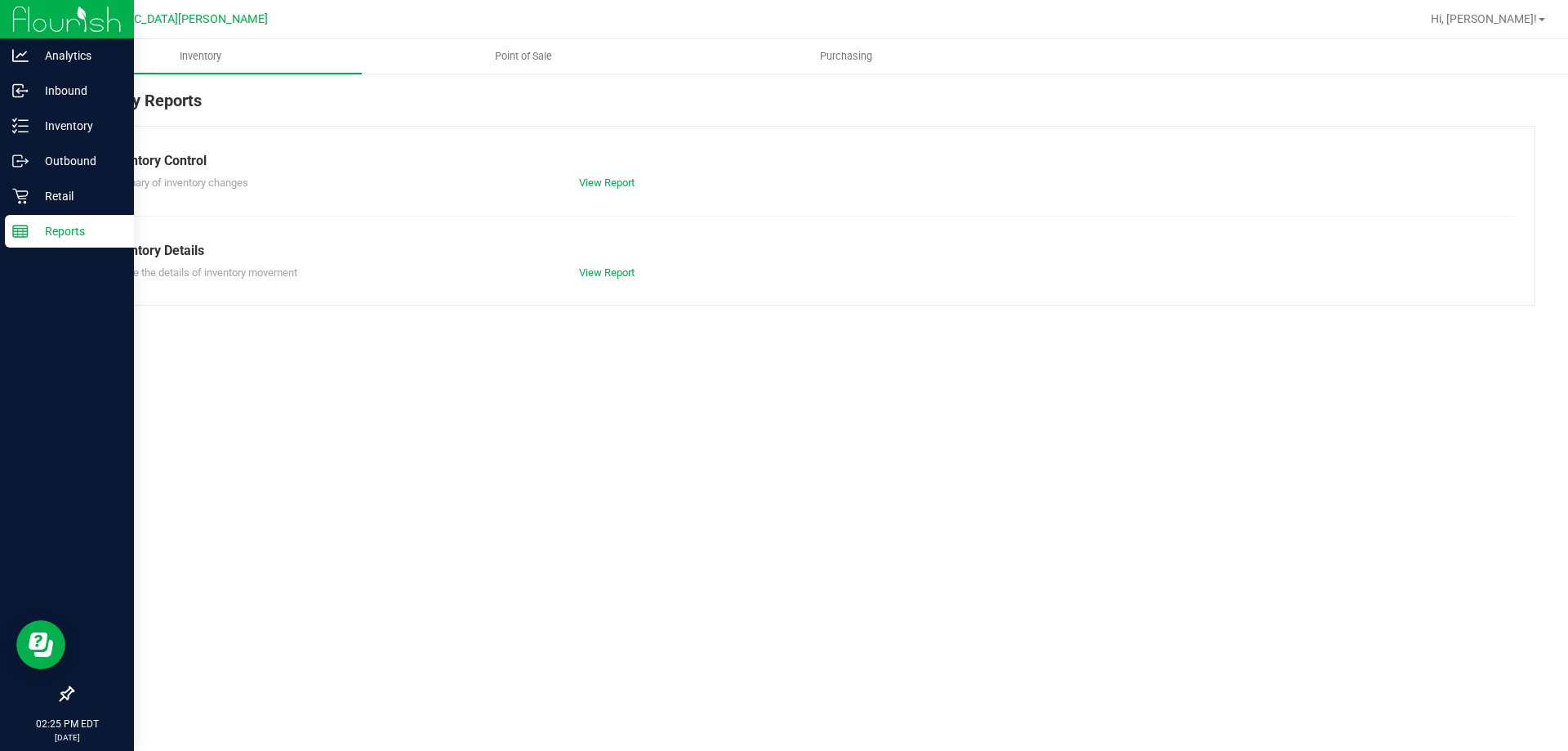
click at [49, 195] on p "Retail" at bounding box center [77, 195] width 98 height 20
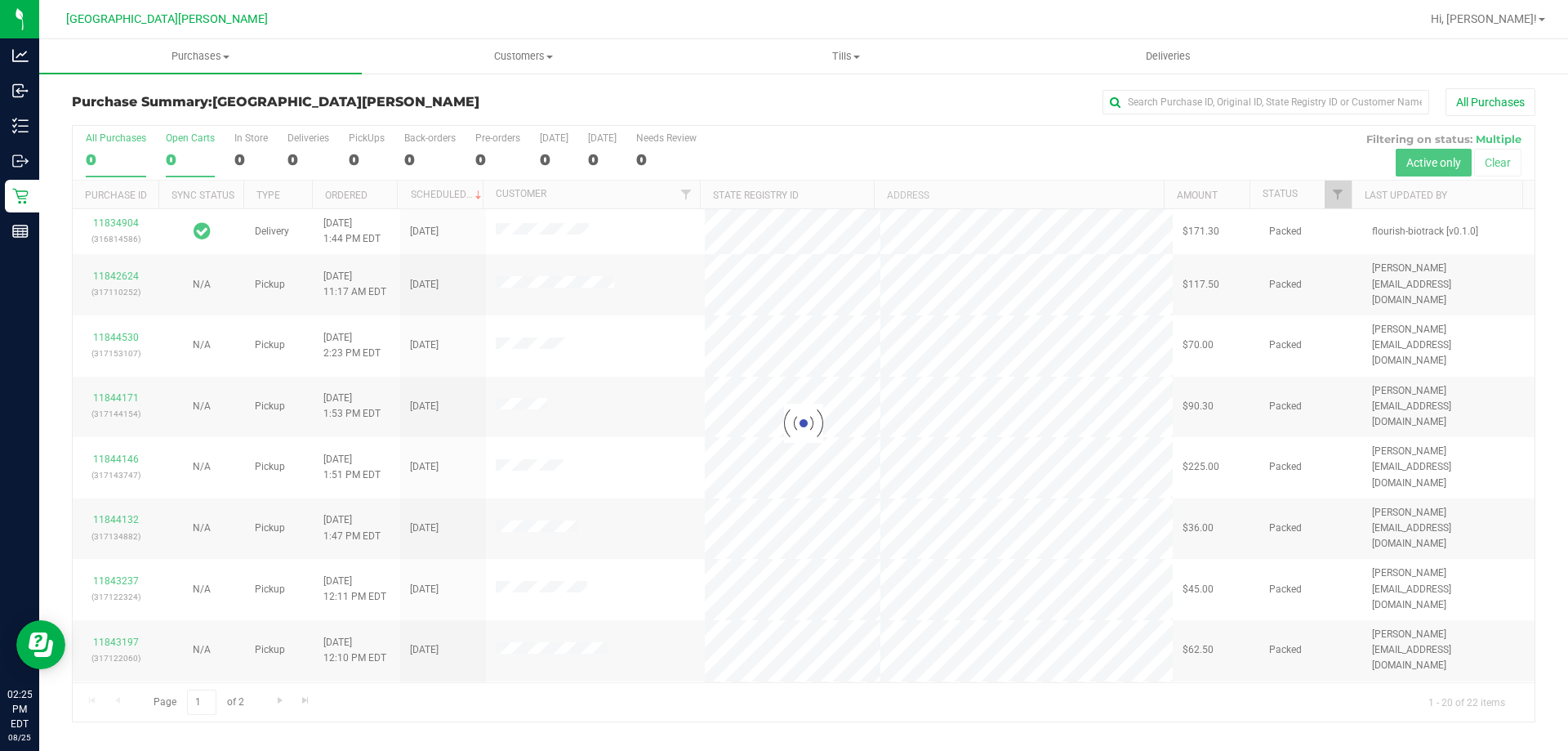
click at [186, 142] on div "Open Carts" at bounding box center [190, 138] width 49 height 11
click at [0, 0] on input "Open Carts 0" at bounding box center [0, 0] width 0 height 0
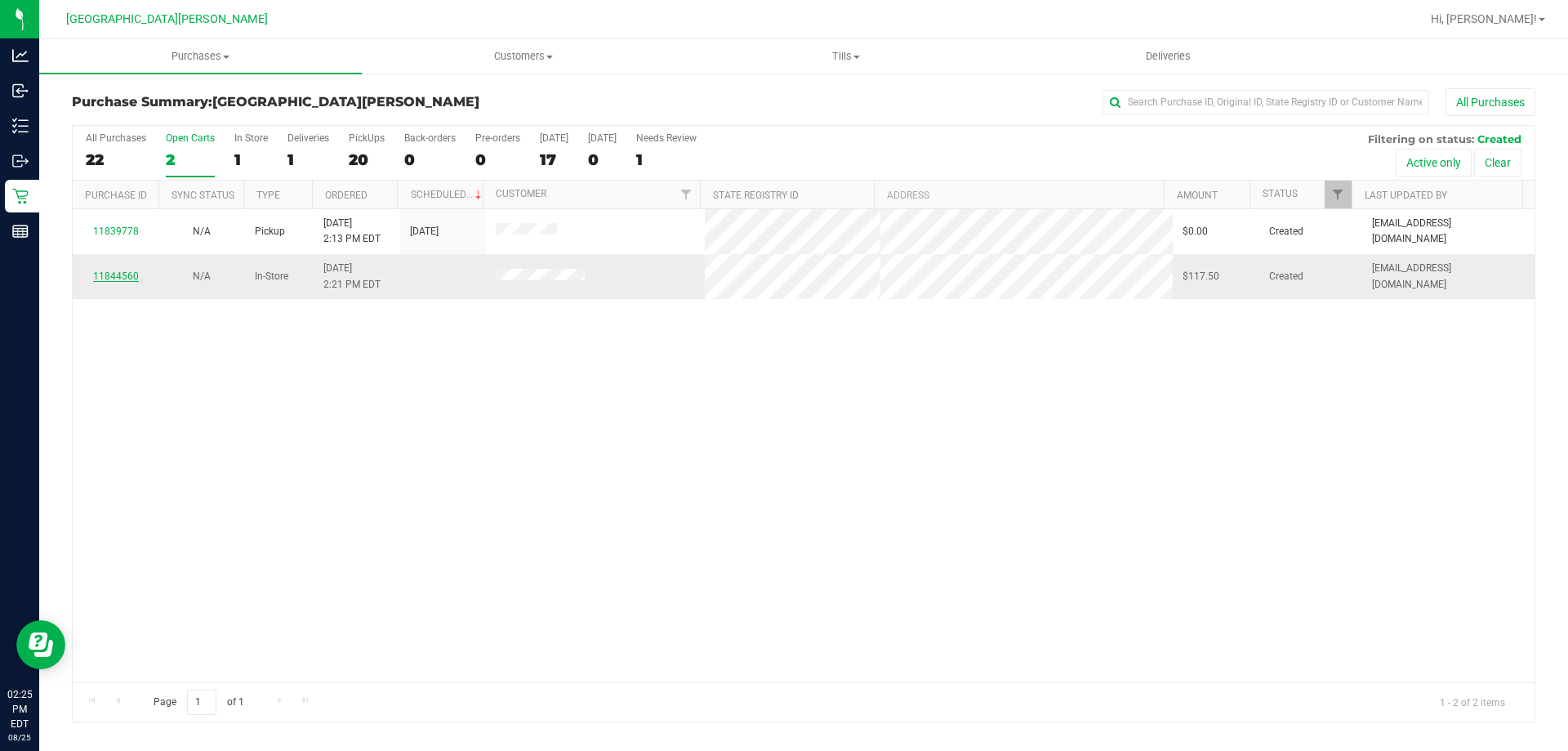
click at [114, 277] on link "11844560" at bounding box center [115, 276] width 46 height 11
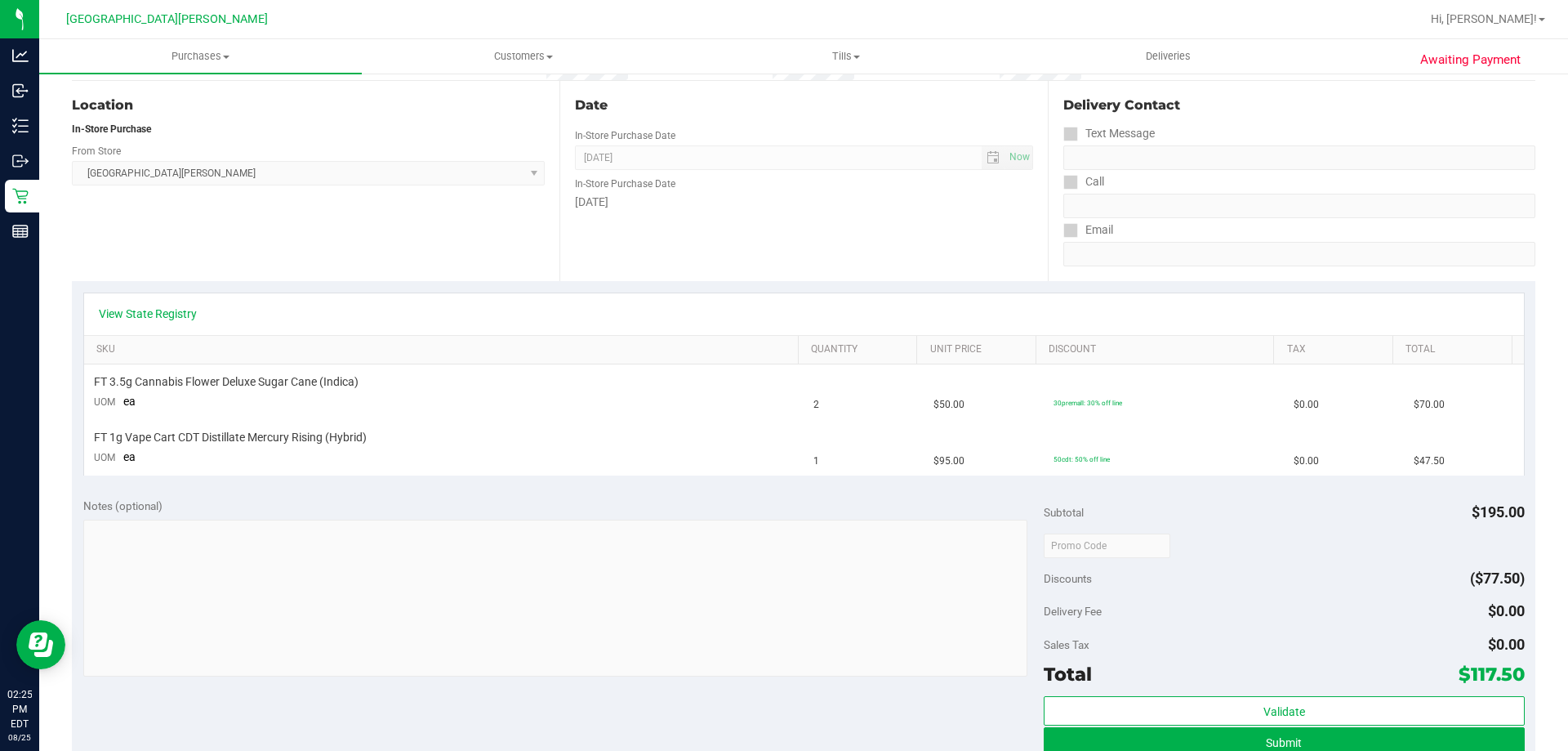
scroll to position [152, 0]
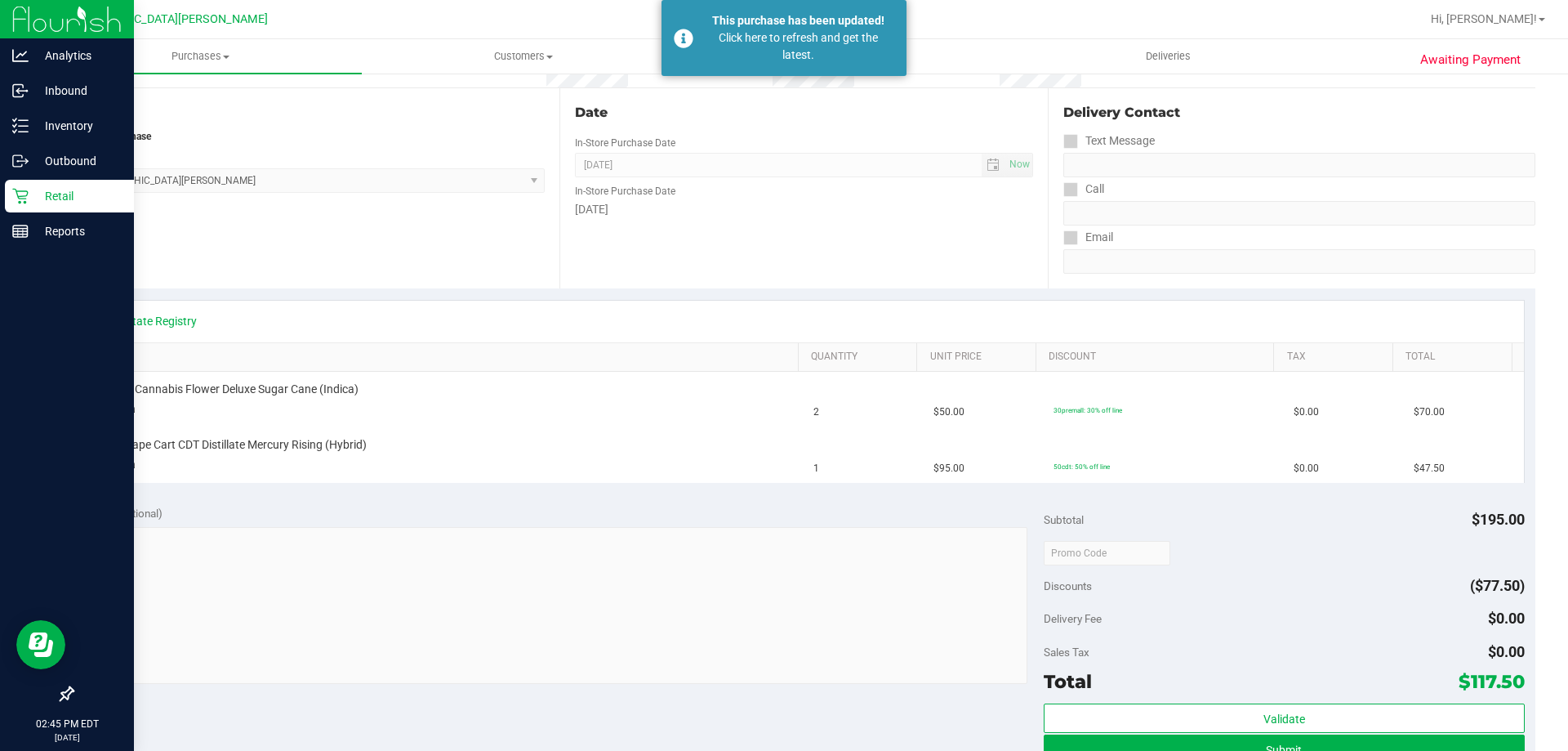
click at [23, 194] on icon at bounding box center [20, 195] width 16 height 16
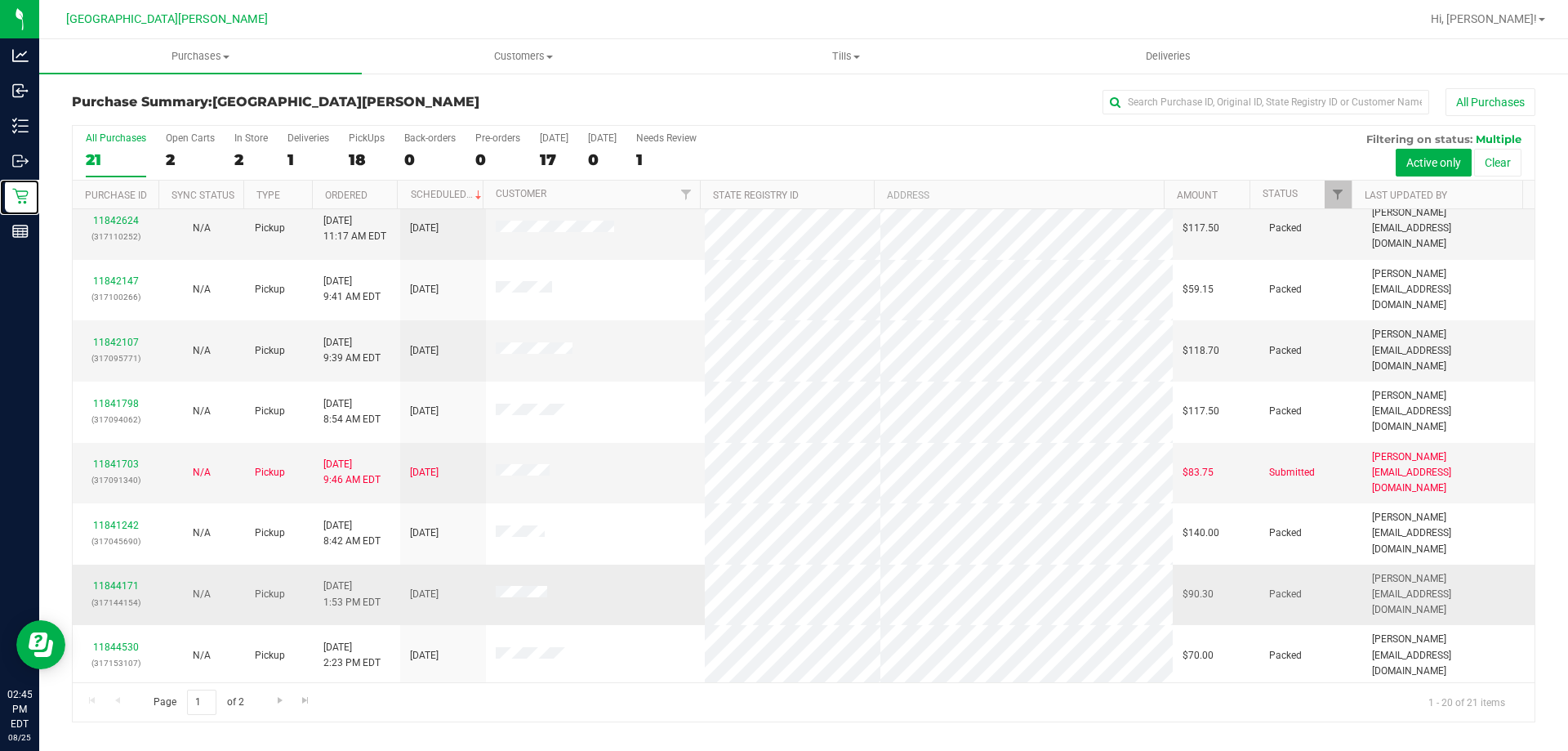
scroll to position [431, 0]
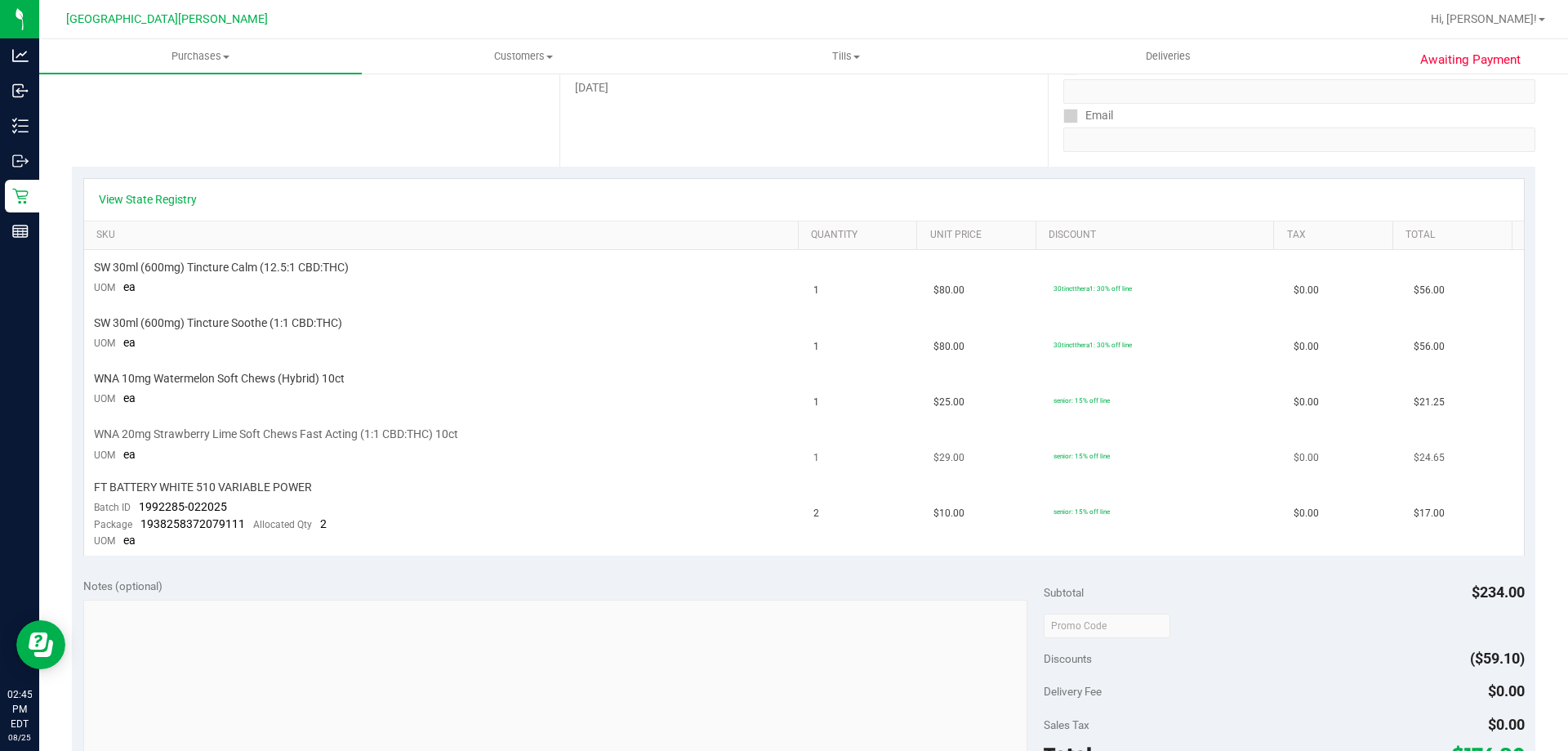
scroll to position [327, 0]
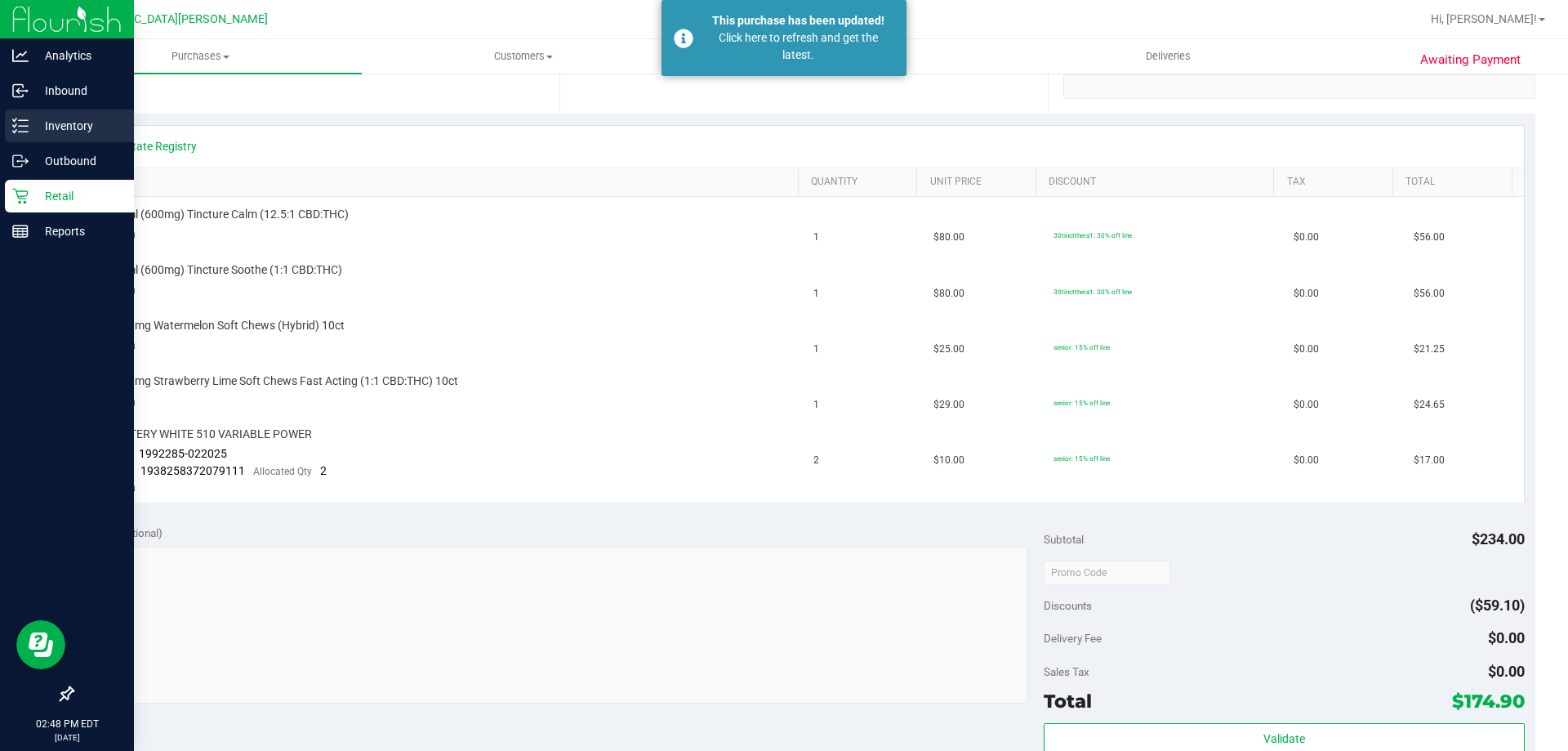
click at [47, 134] on p "Inventory" at bounding box center [77, 126] width 98 height 20
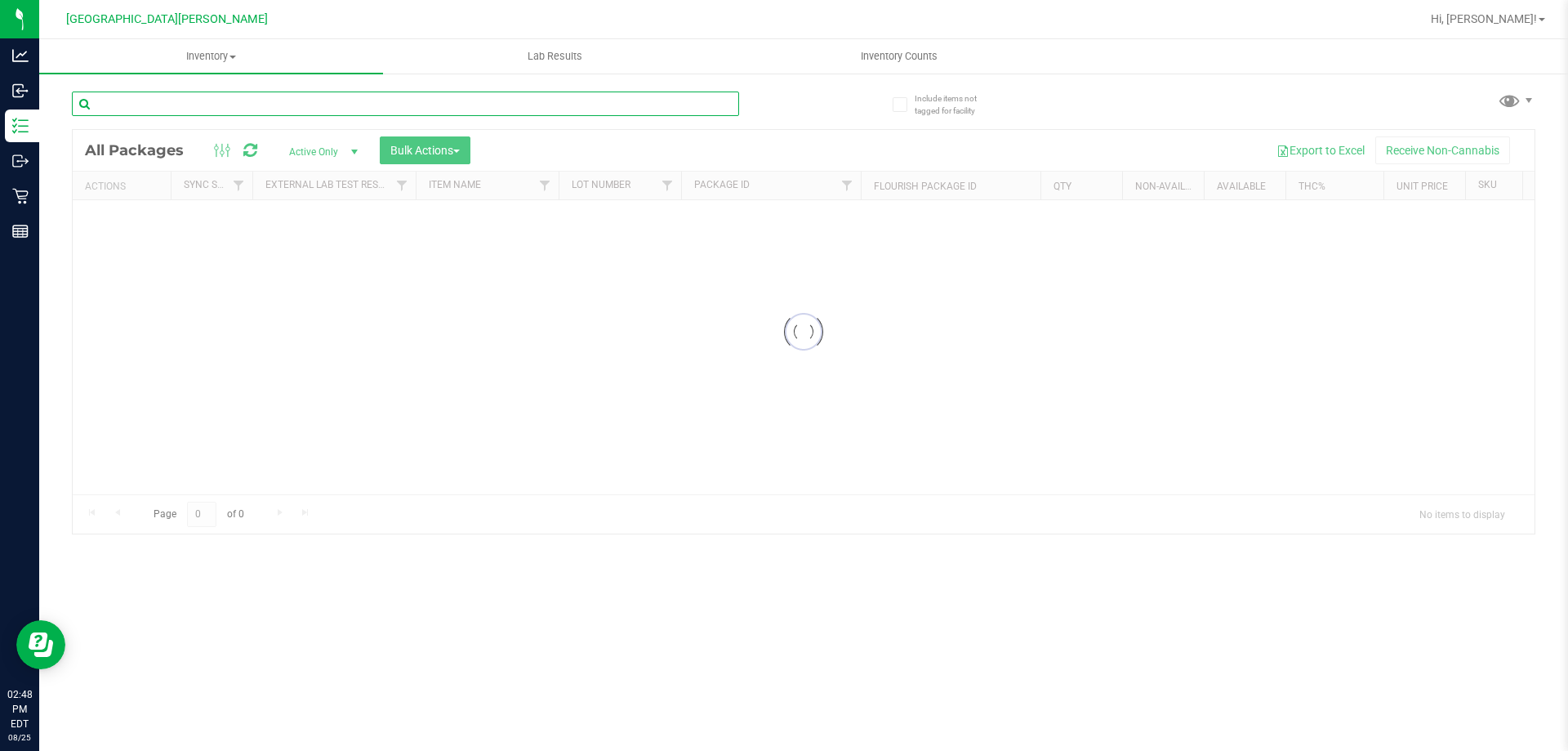
click at [221, 95] on div "Inventory All packages All inventory Waste log Create inventory Lab Results Inv…" at bounding box center [803, 395] width 1529 height 712
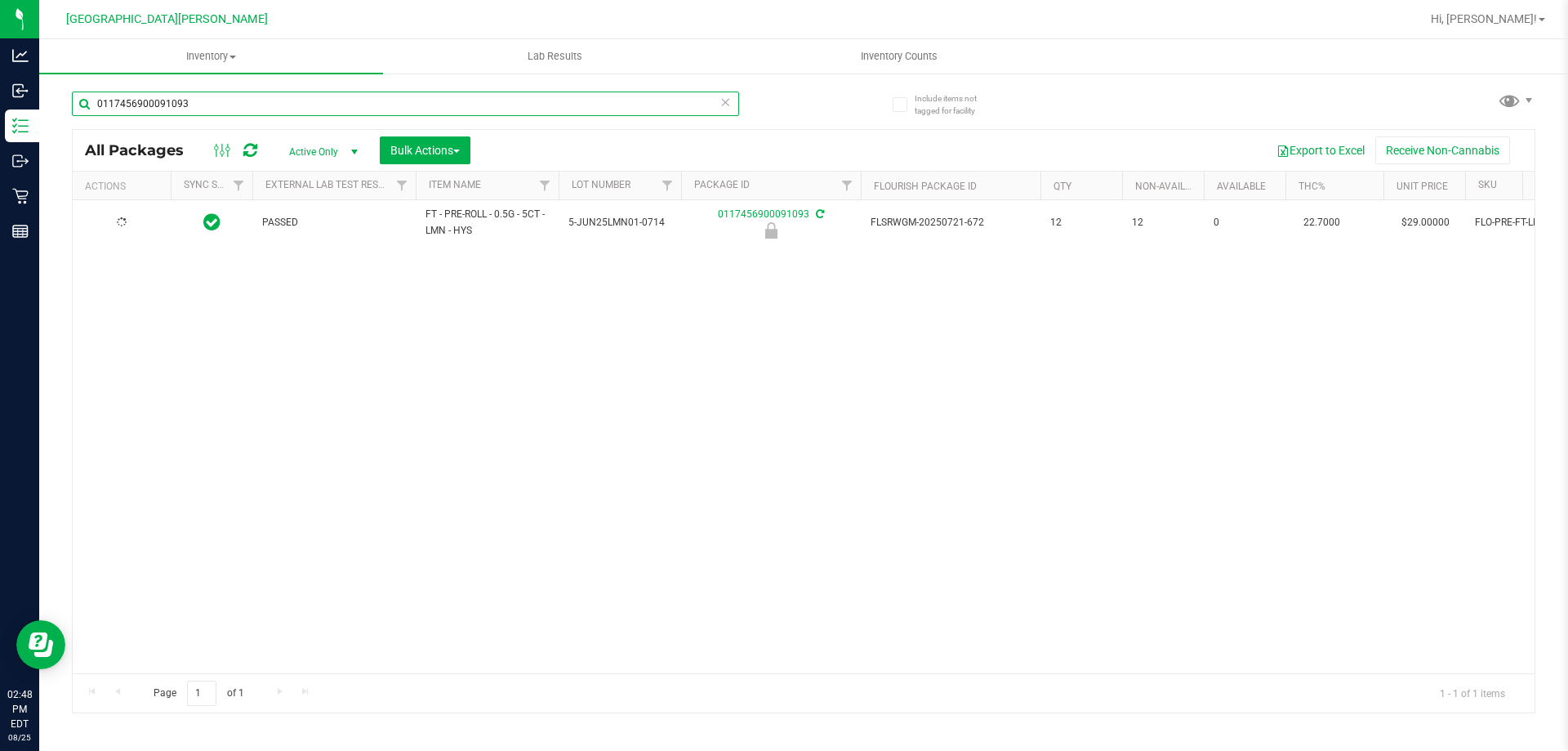
type input "0117456900091093"
drag, startPoint x: 221, startPoint y: 95, endPoint x: 123, endPoint y: 222, distance: 160.4
click at [123, 222] on span "Action" at bounding box center [111, 222] width 44 height 23
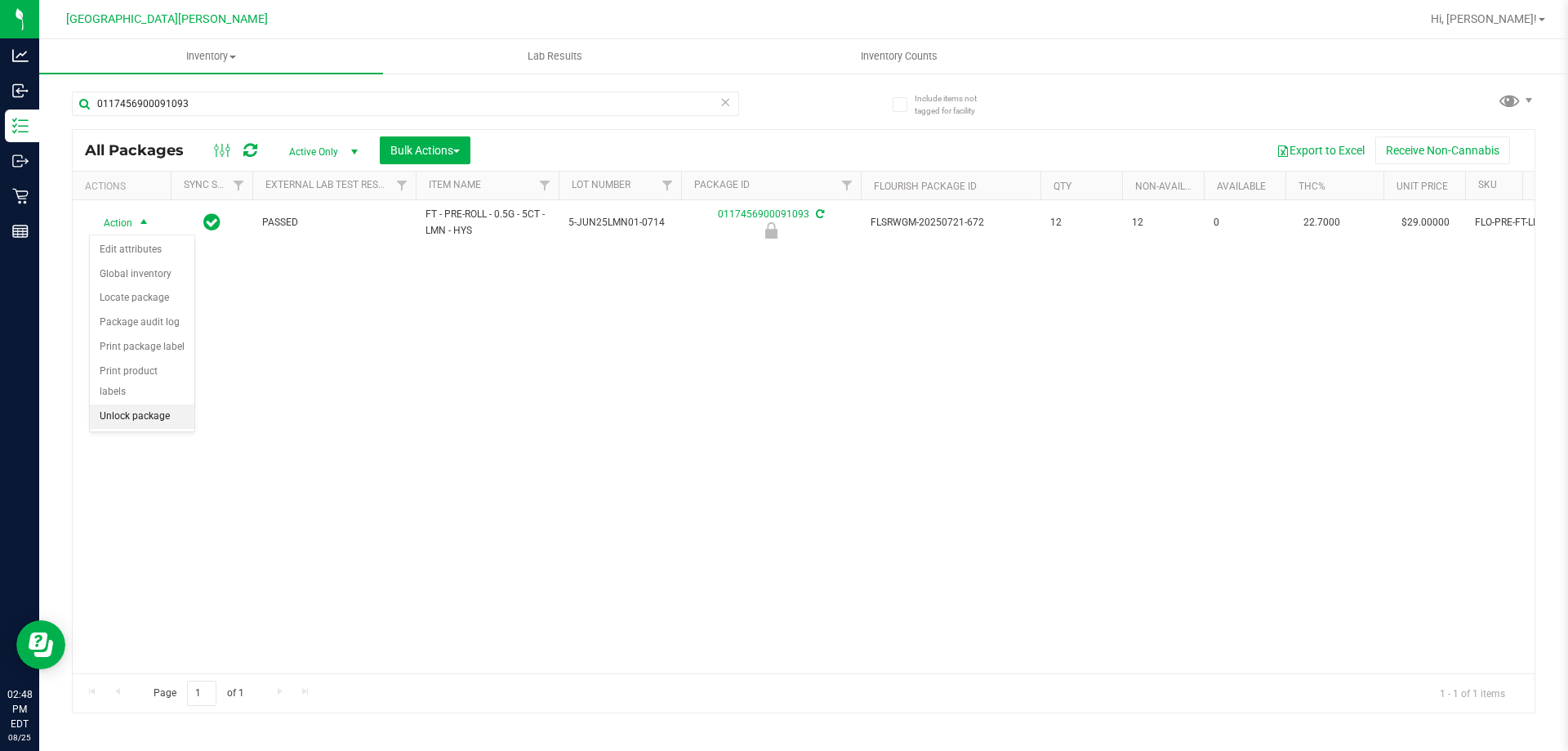
click at [141, 406] on li "Unlock package" at bounding box center [142, 417] width 104 height 24
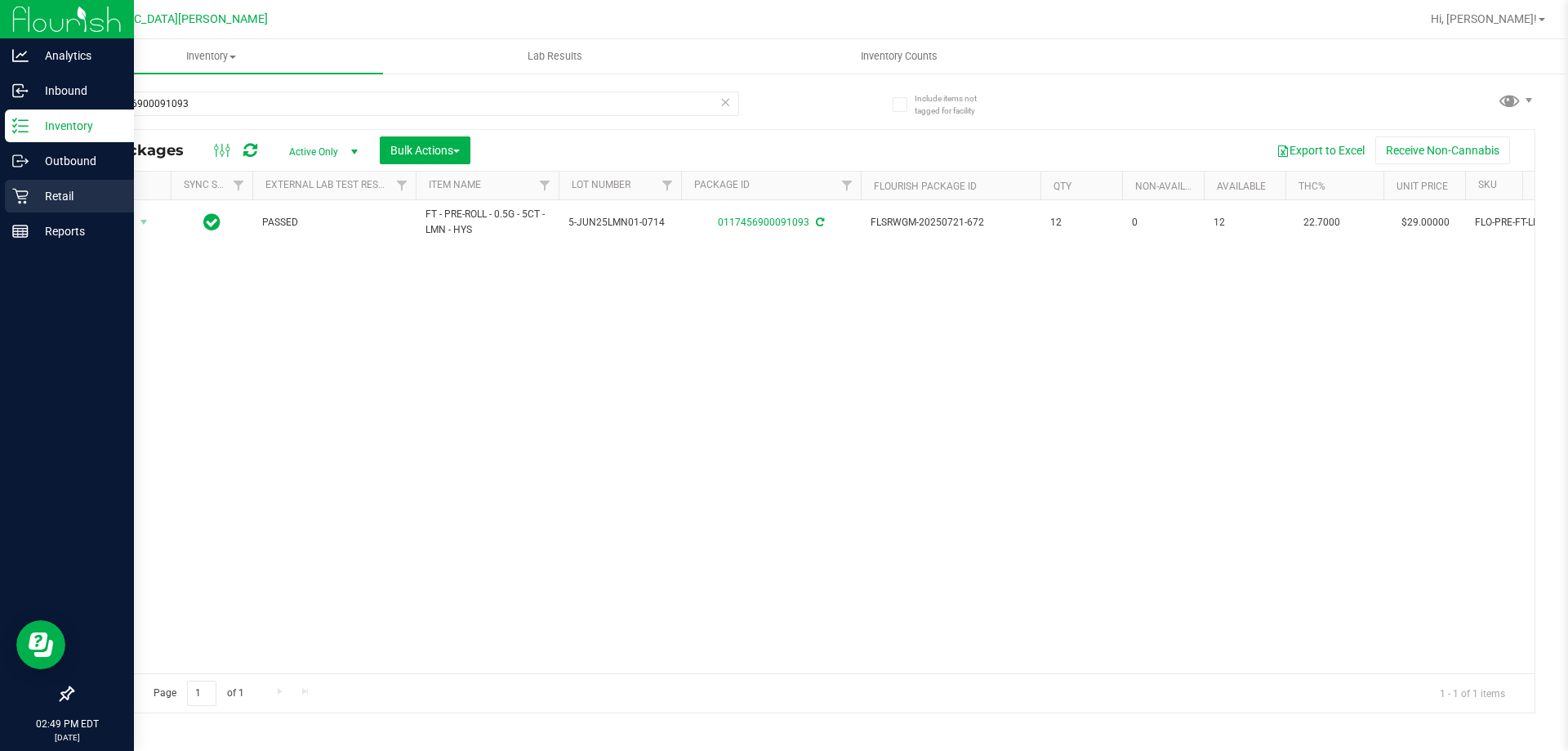
click at [15, 201] on icon at bounding box center [20, 195] width 16 height 16
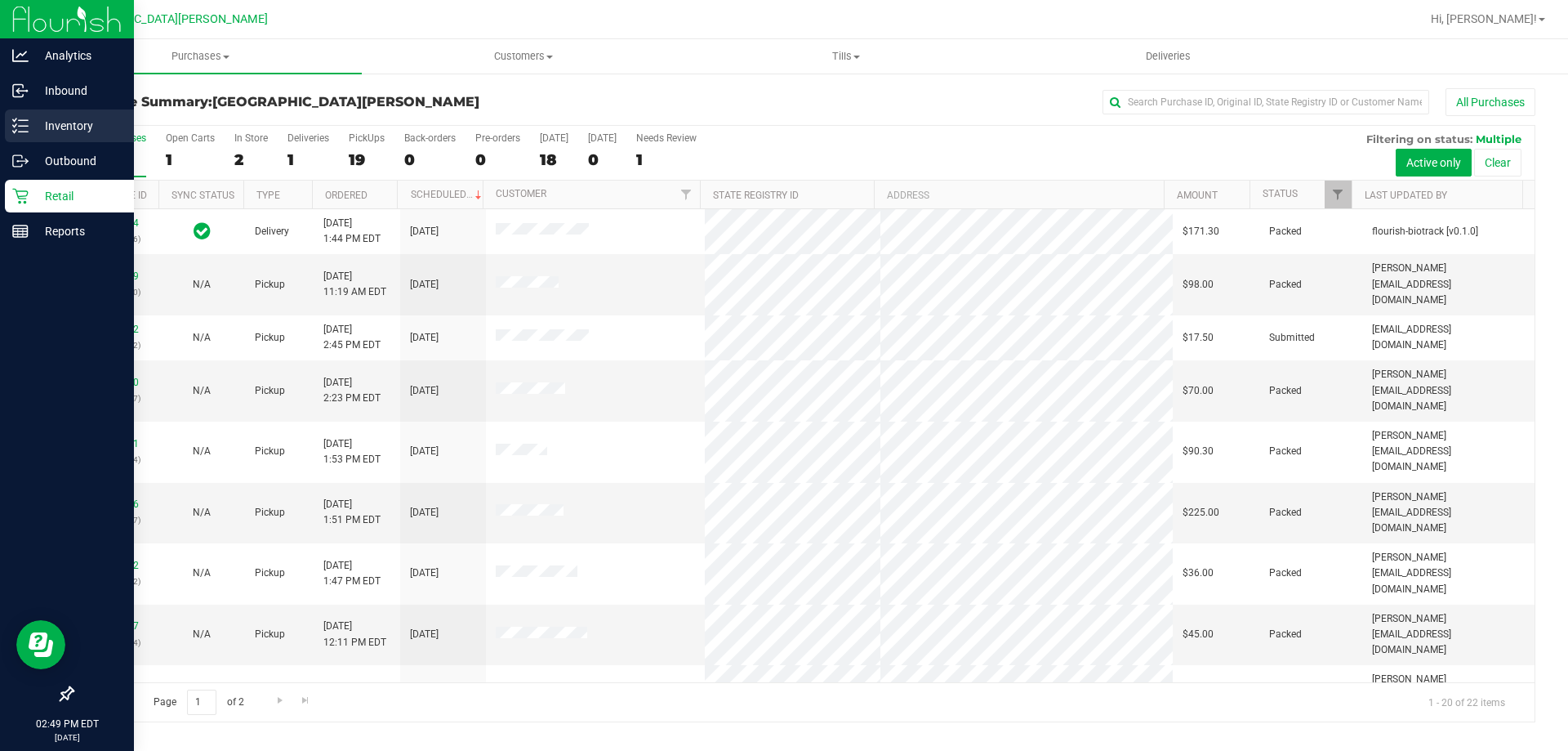
click at [69, 124] on p "Inventory" at bounding box center [77, 126] width 98 height 20
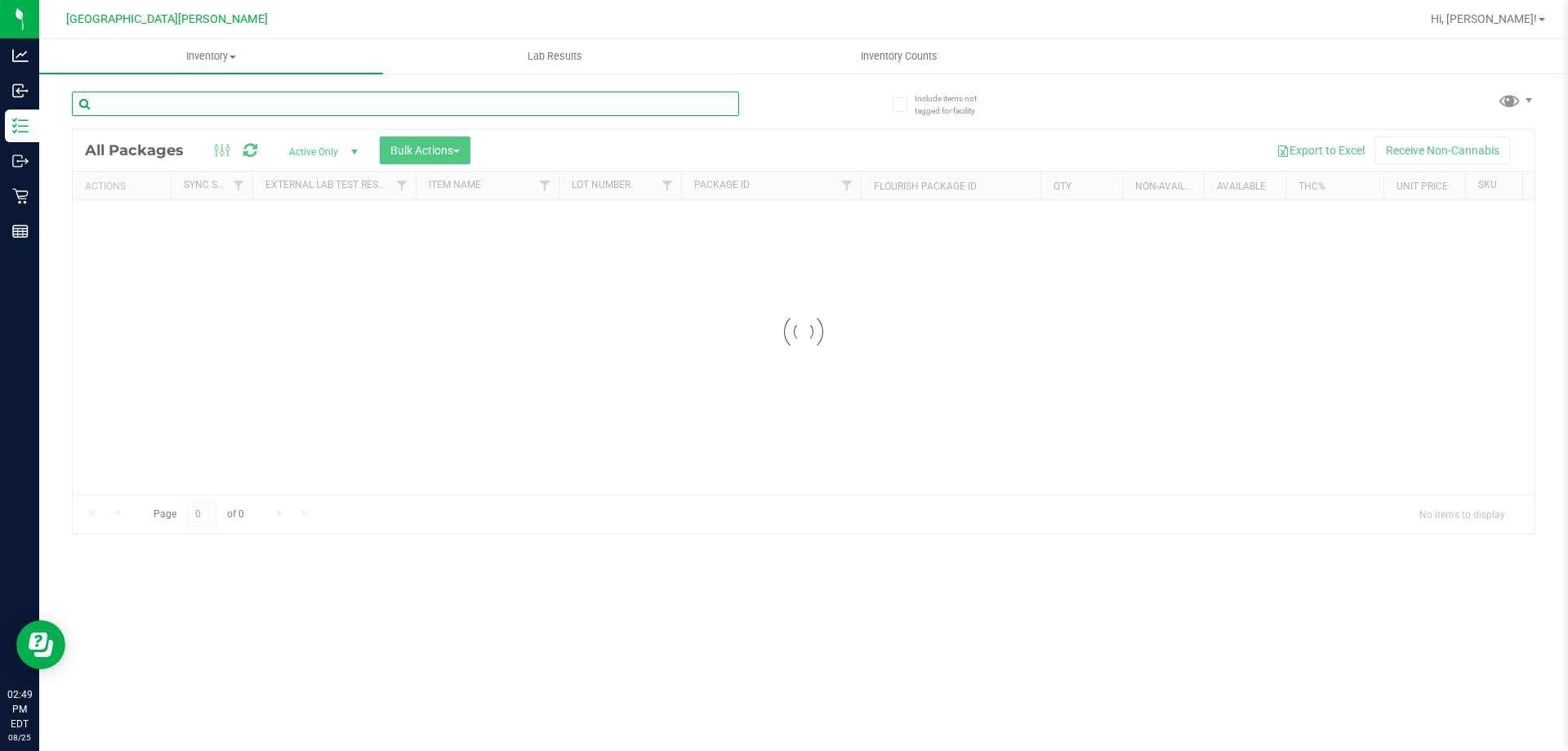
click at [186, 92] on input "text" at bounding box center [405, 103] width 667 height 24
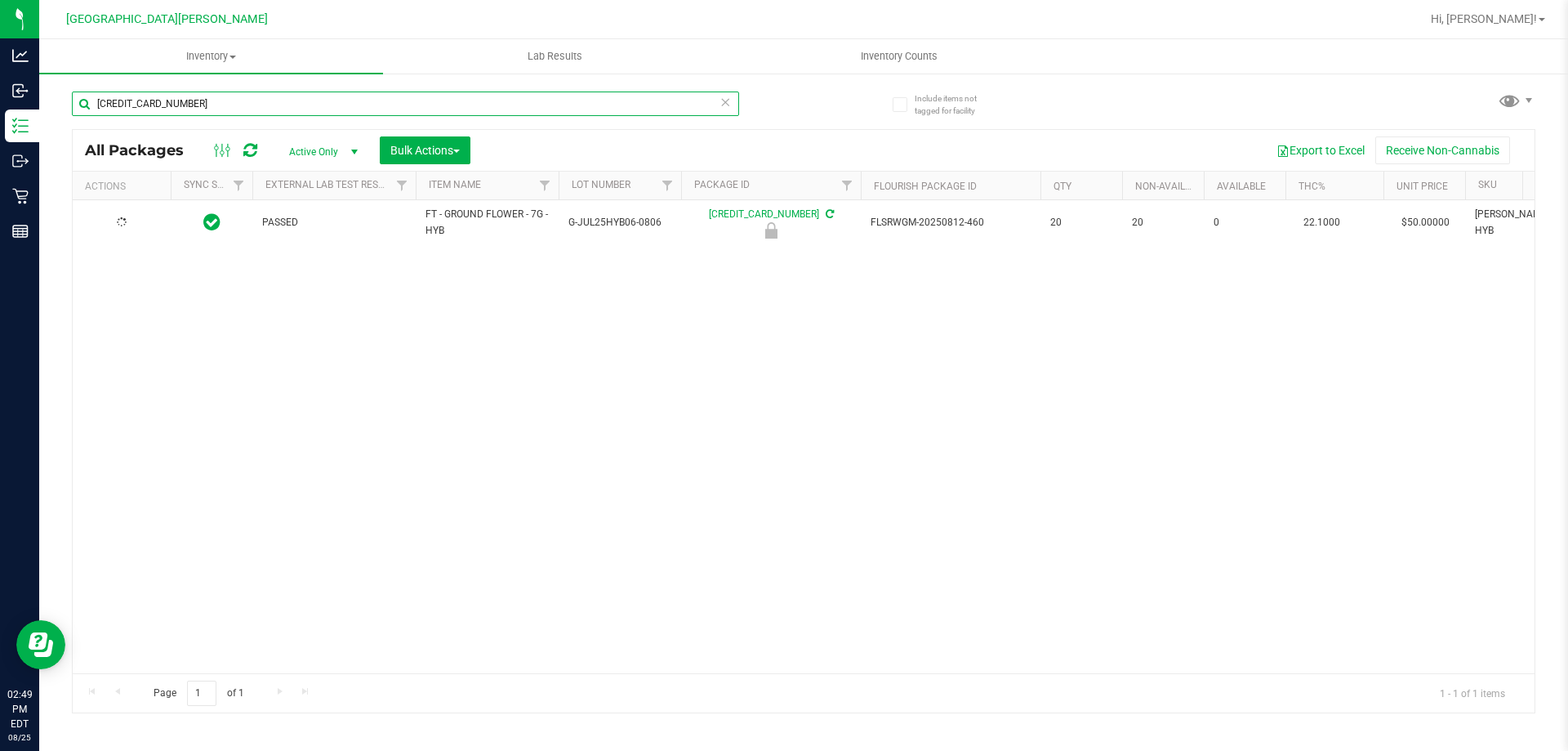
type input "5845873969578507"
click at [139, 225] on span "select" at bounding box center [144, 223] width 13 height 13
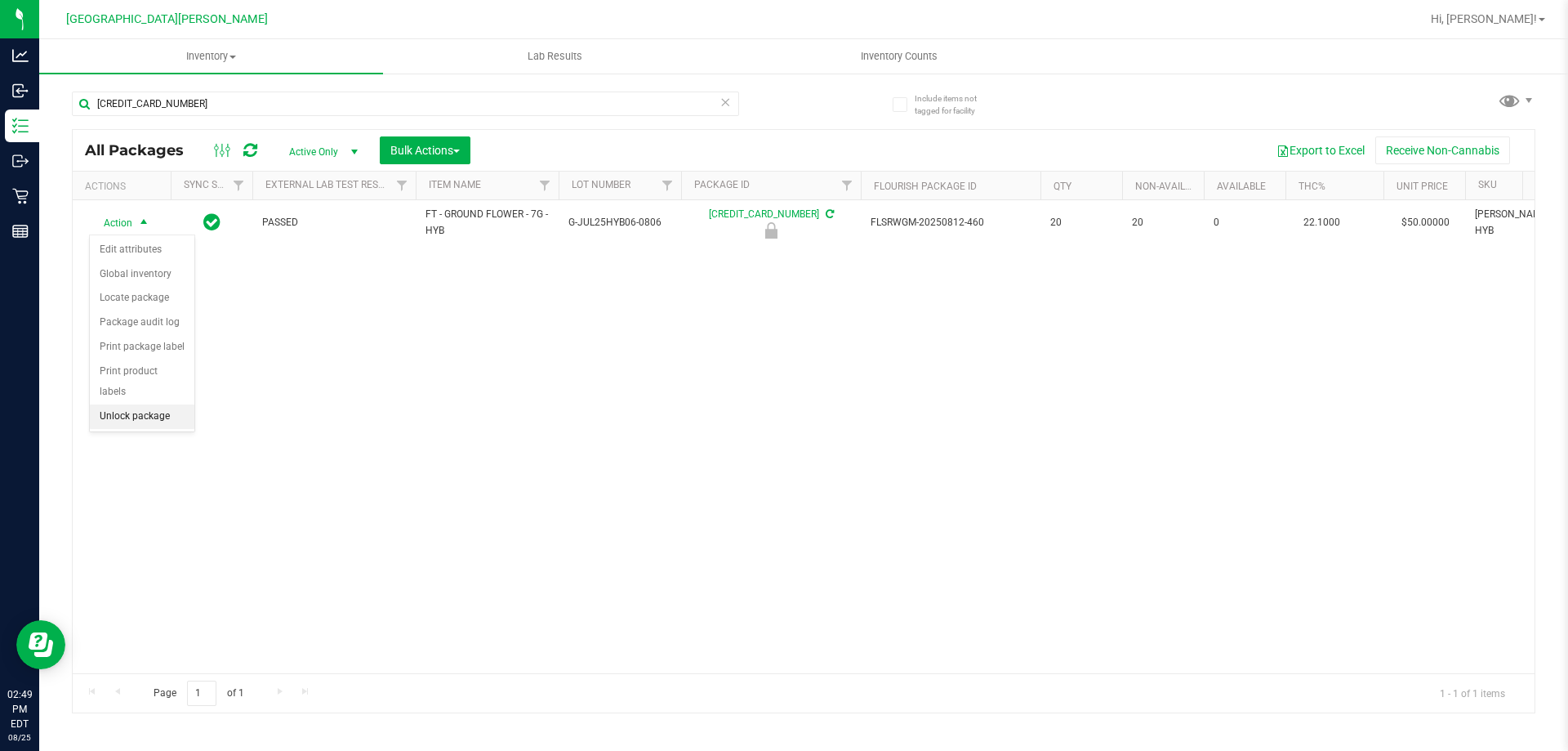
click at [129, 405] on li "Unlock package" at bounding box center [142, 417] width 104 height 24
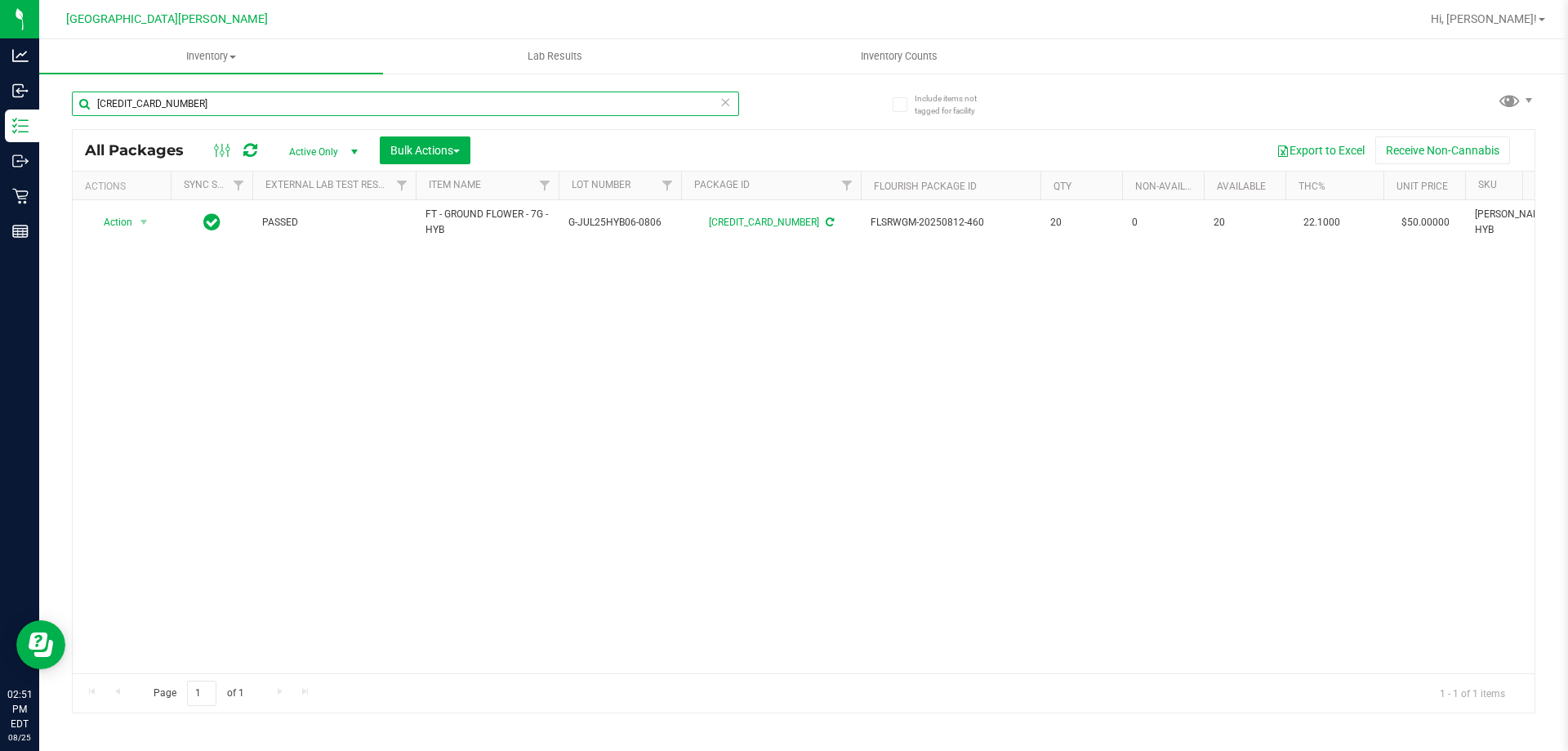
click at [242, 100] on input "5845873969578507" at bounding box center [405, 103] width 667 height 24
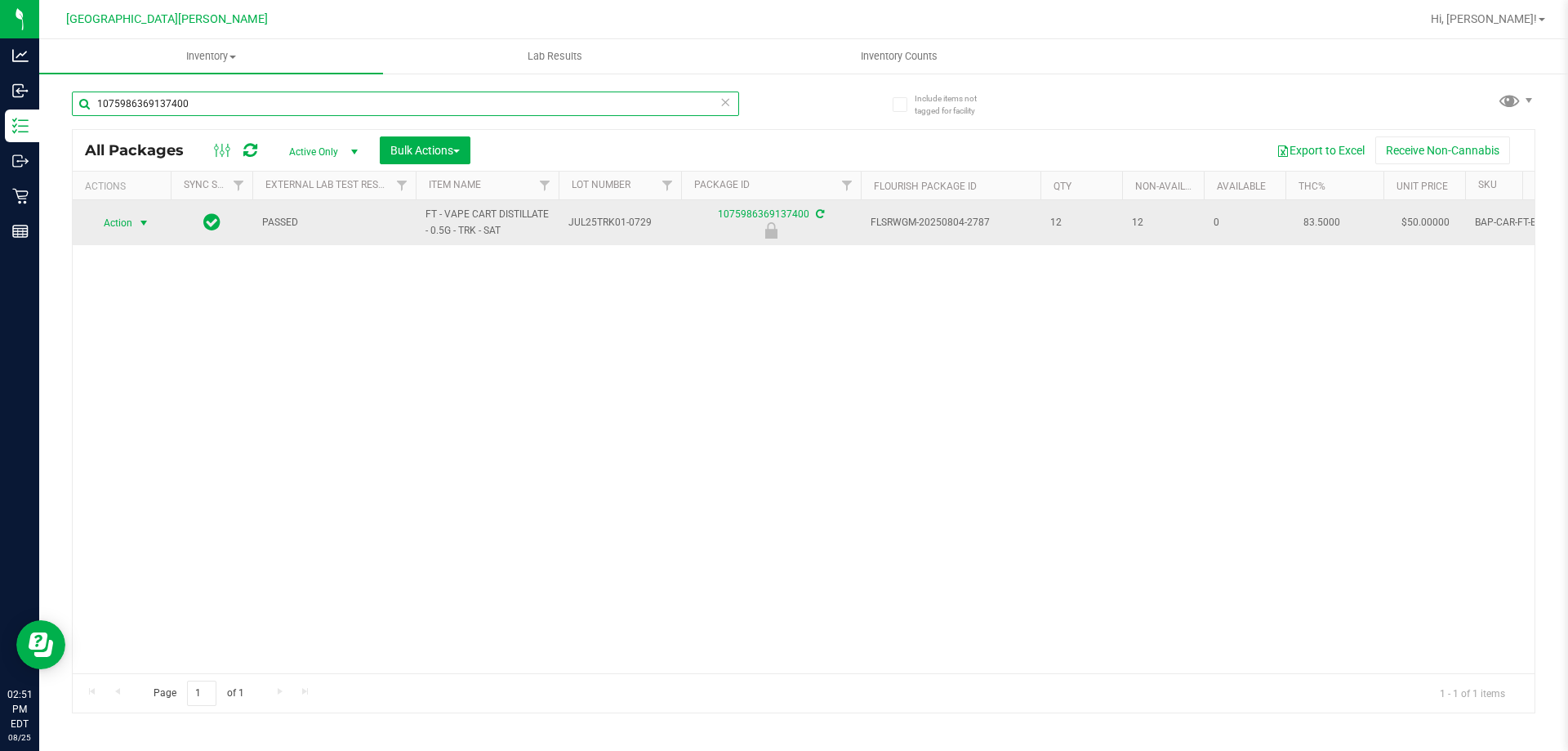
type input "1075986369137400"
click at [149, 224] on span "select" at bounding box center [144, 223] width 13 height 13
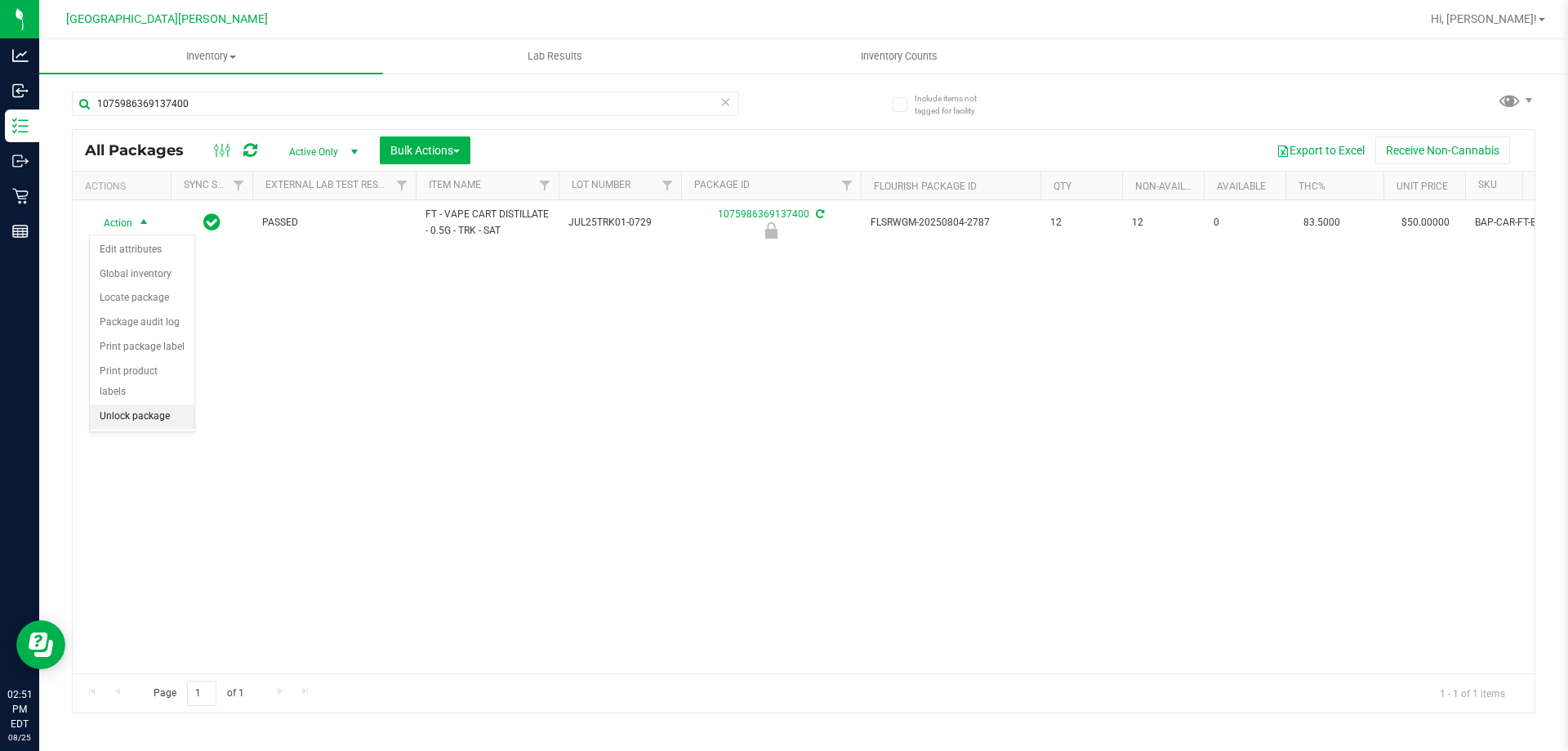
click at [143, 405] on li "Unlock package" at bounding box center [142, 417] width 104 height 24
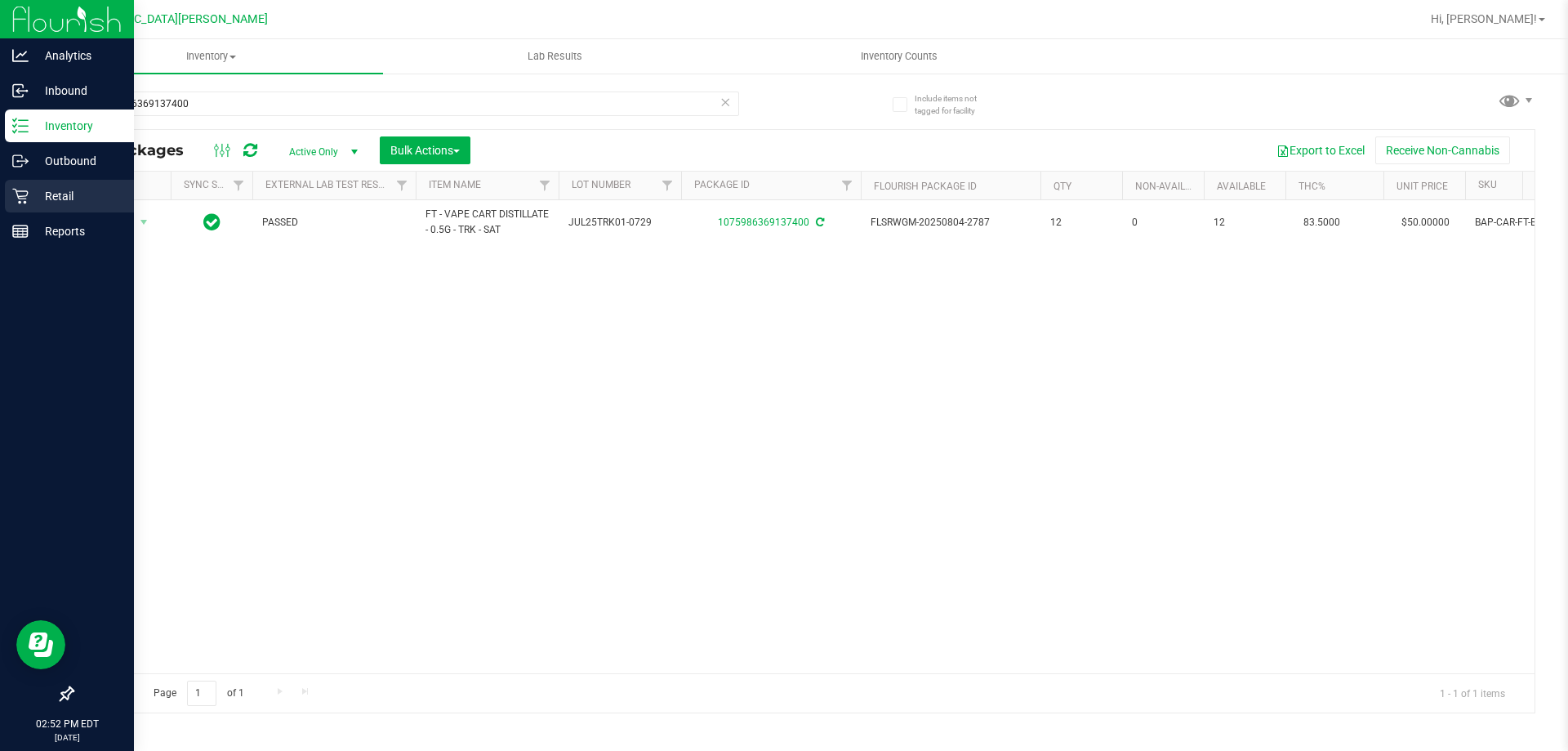
click at [35, 192] on p "Retail" at bounding box center [77, 195] width 98 height 20
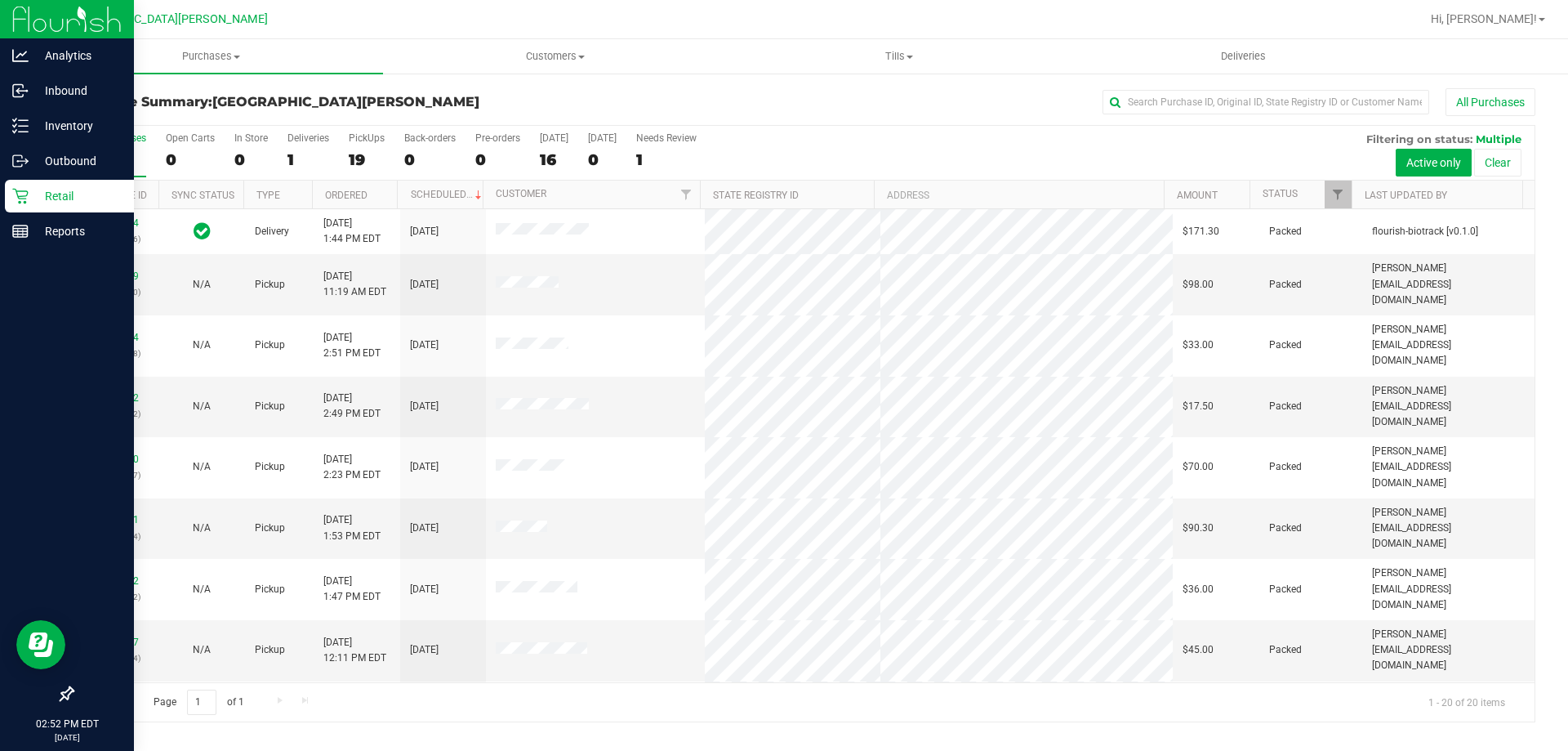
click at [35, 190] on p "Retail" at bounding box center [77, 195] width 98 height 20
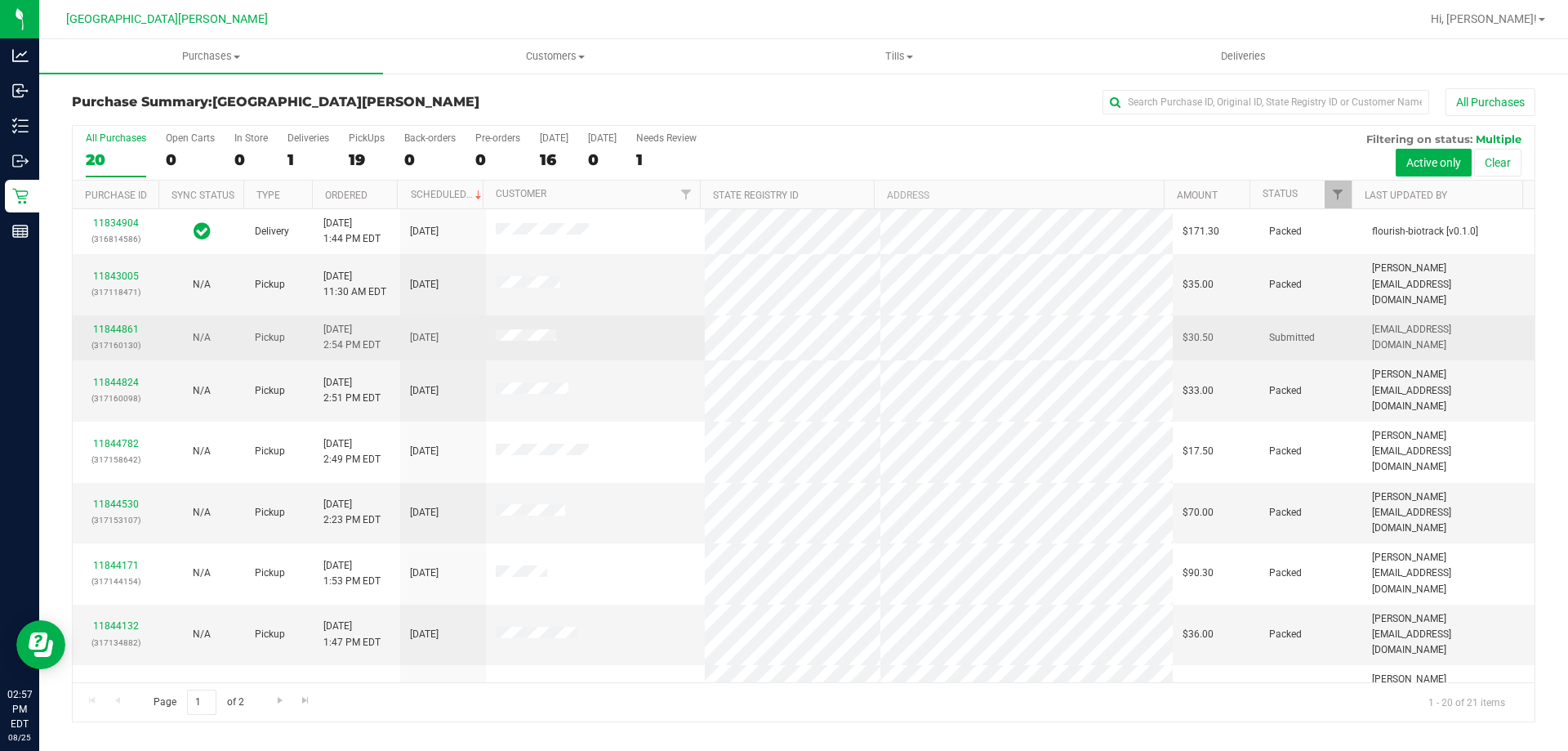
click at [125, 322] on div "11844861 (317160130)" at bounding box center [115, 337] width 66 height 31
click at [123, 324] on link "11844861" at bounding box center [115, 330] width 46 height 11
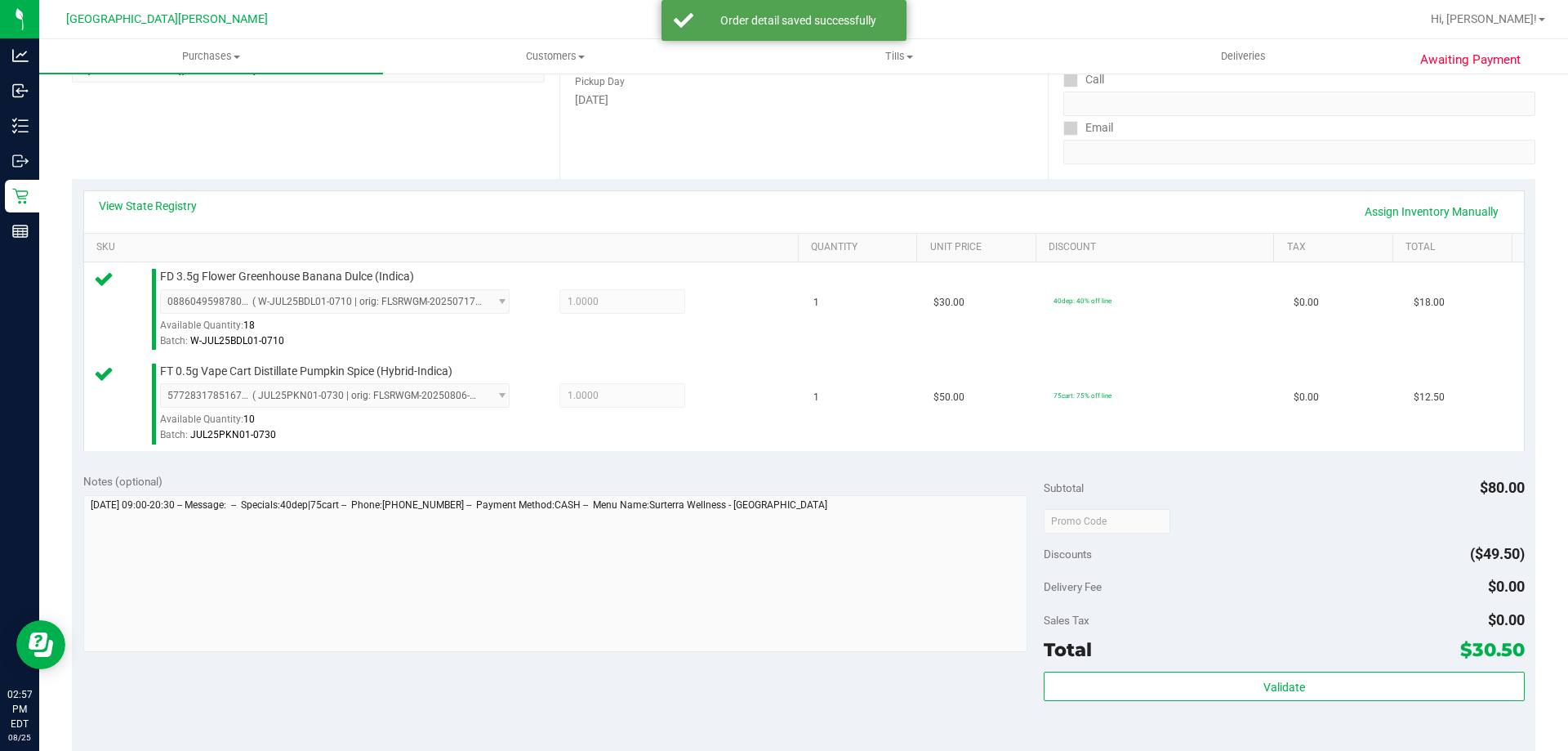
scroll to position [327, 0]
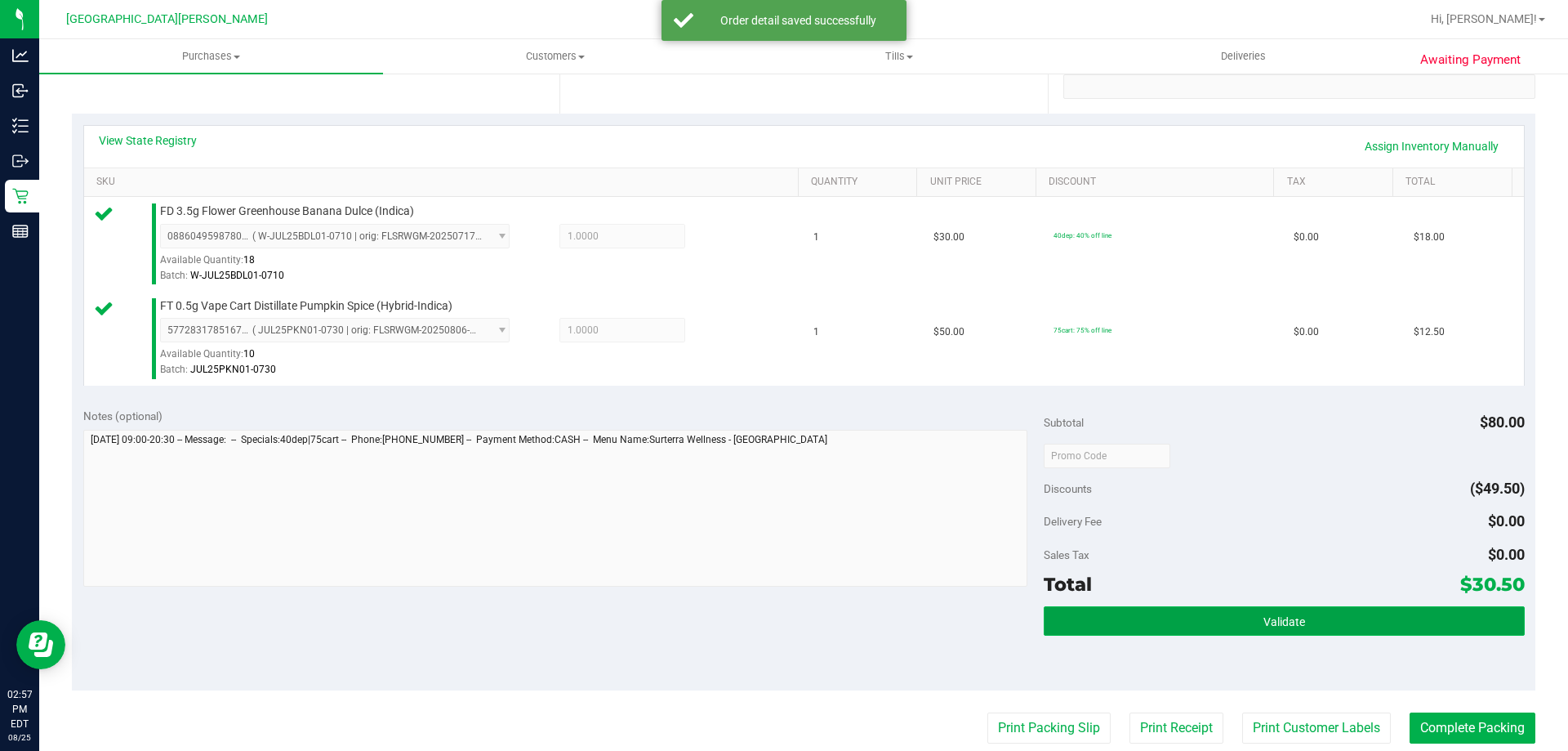
click at [1265, 636] on button "Validate" at bounding box center [1284, 621] width 480 height 29
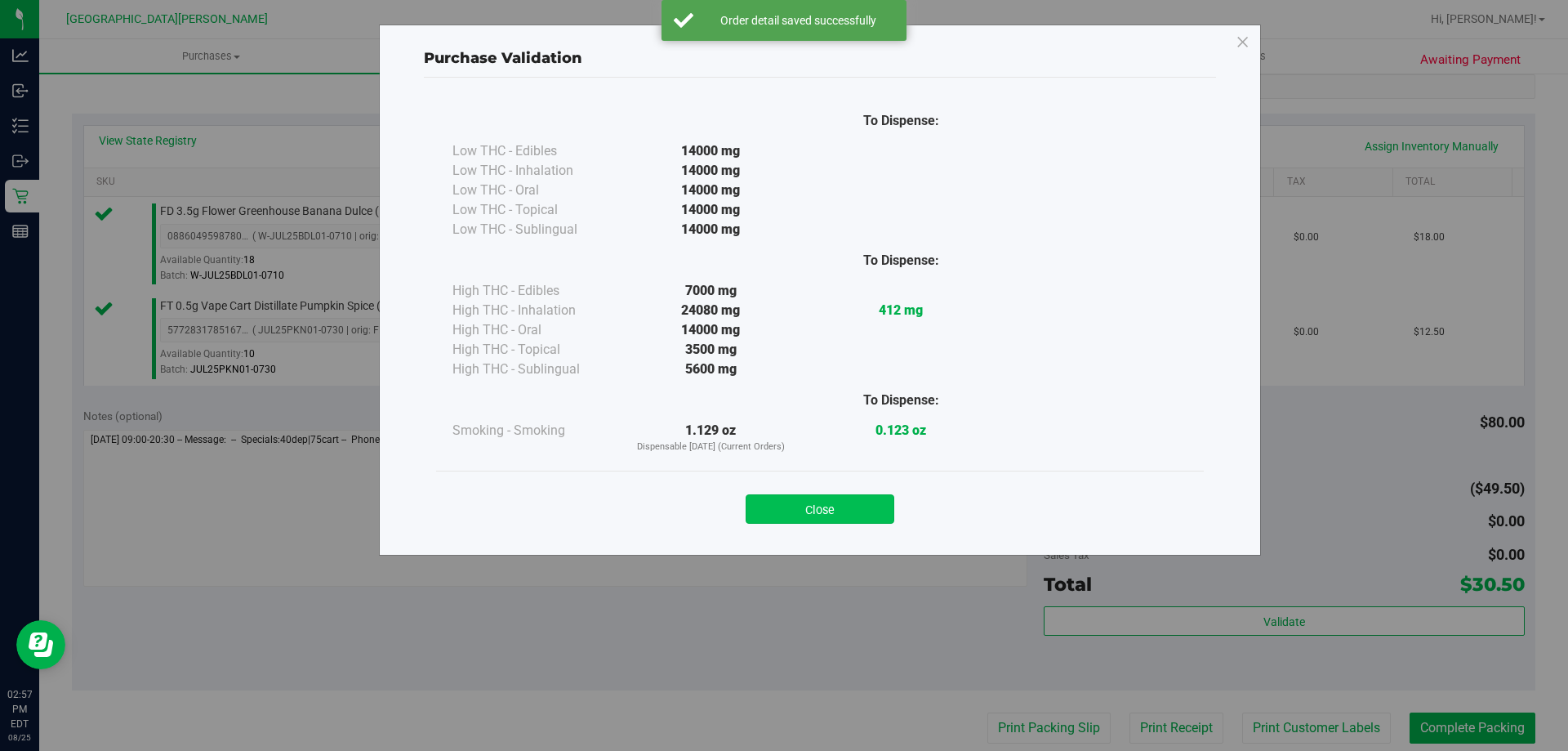
click at [844, 499] on button "Close" at bounding box center [820, 508] width 148 height 29
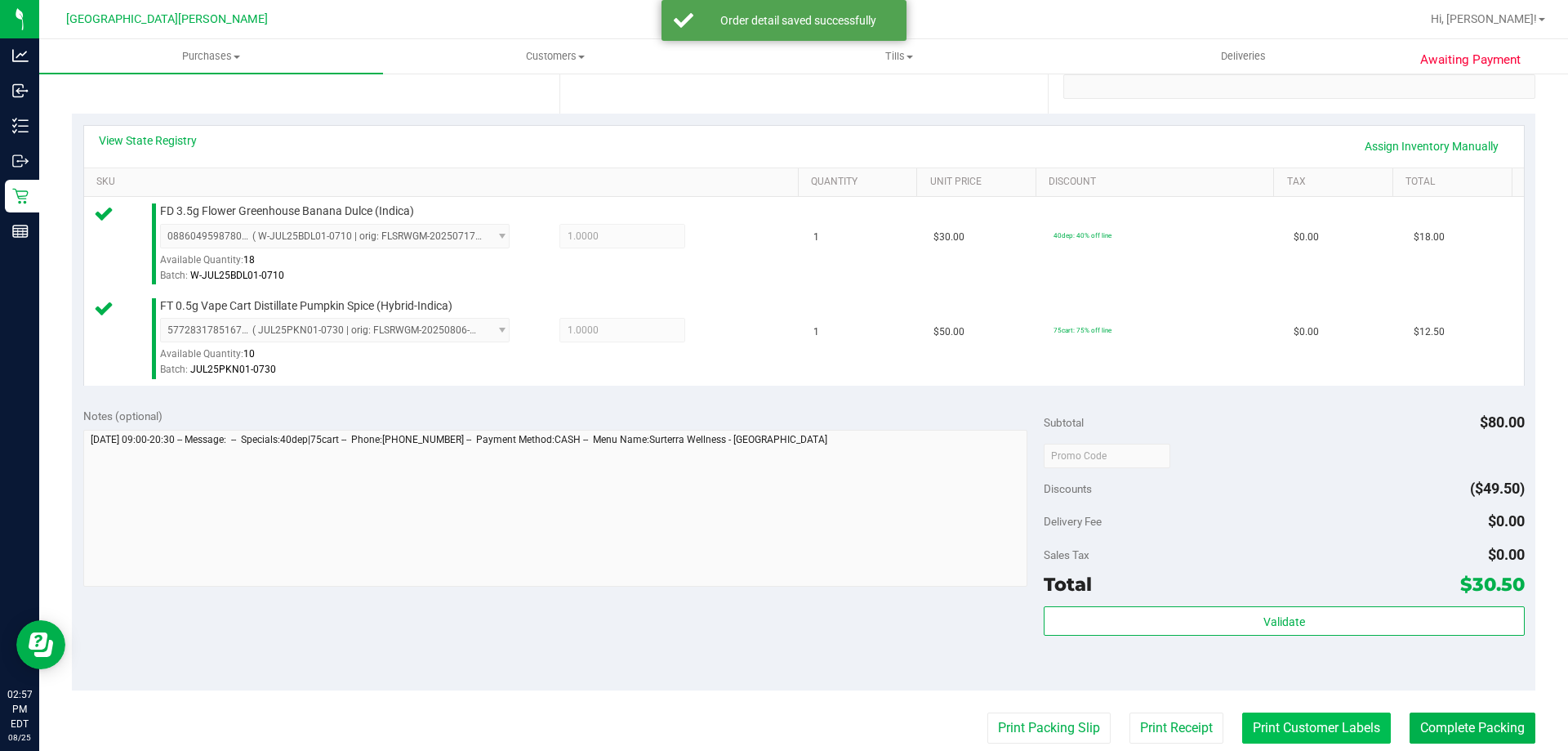
click at [1282, 729] on button "Print Customer Labels" at bounding box center [1317, 728] width 148 height 31
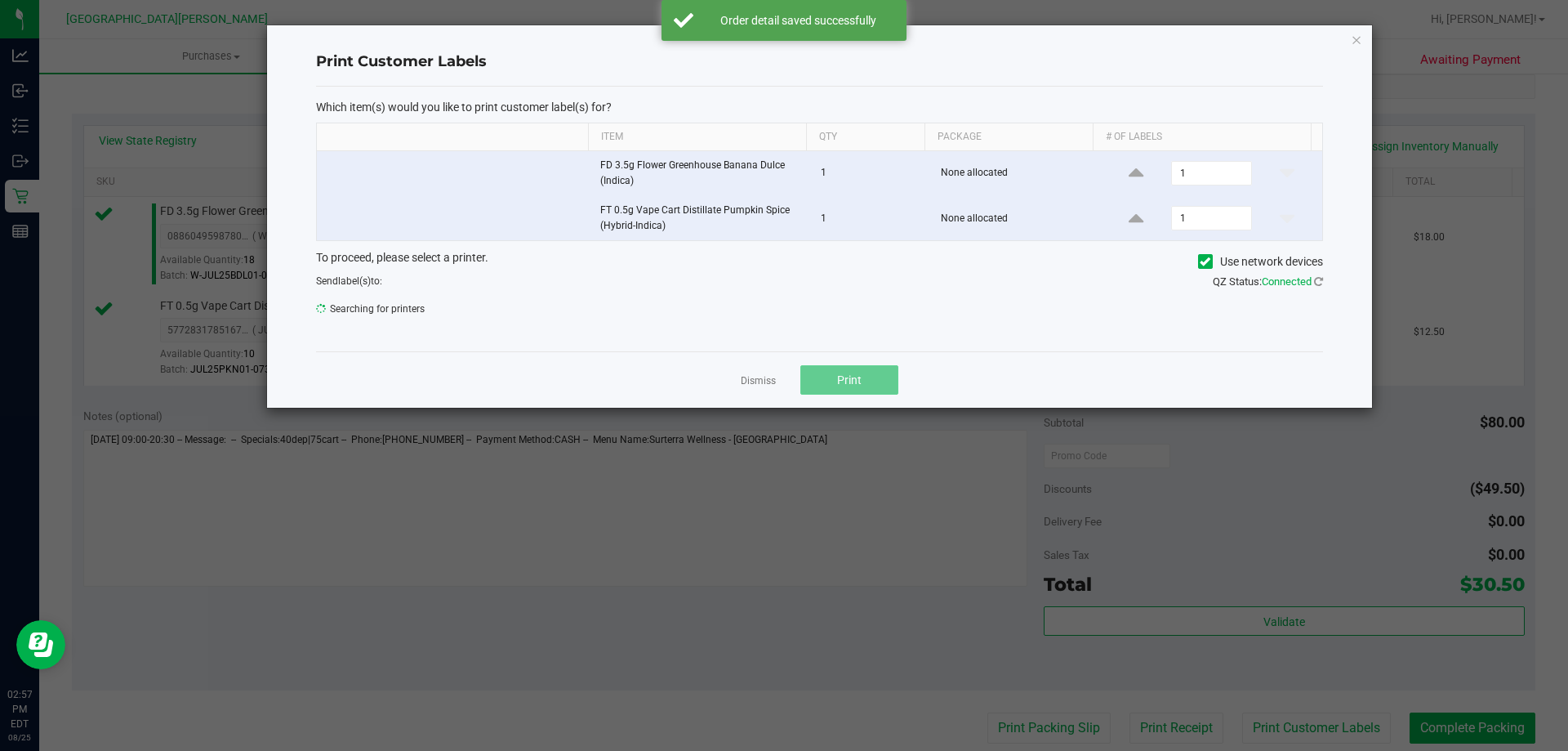
click at [863, 387] on button "Print" at bounding box center [849, 379] width 98 height 29
drag, startPoint x: 749, startPoint y: 382, endPoint x: 1214, endPoint y: 566, distance: 500.1
click at [750, 382] on link "Dismiss" at bounding box center [757, 381] width 35 height 14
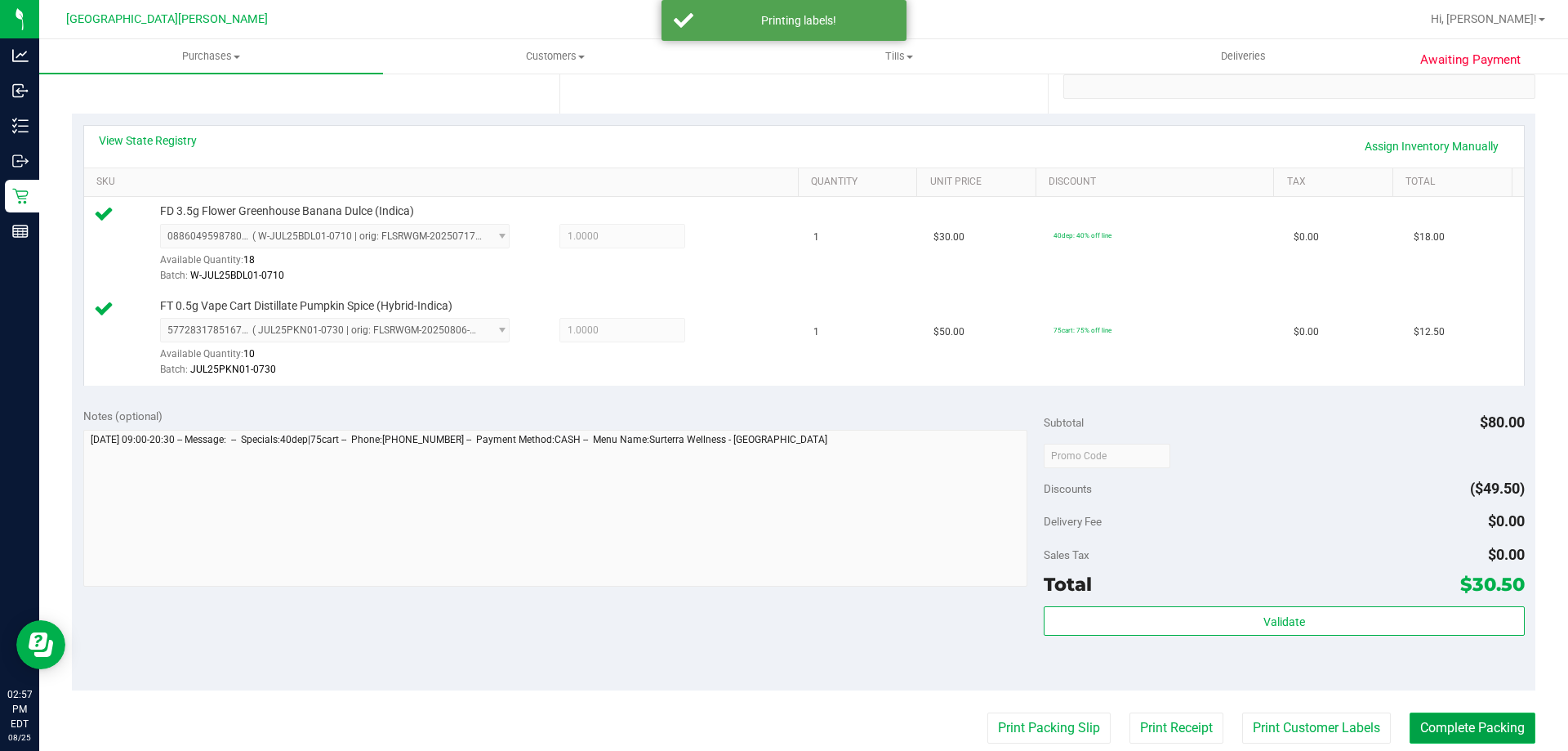
click at [1419, 713] on button "Complete Packing" at bounding box center [1472, 728] width 126 height 31
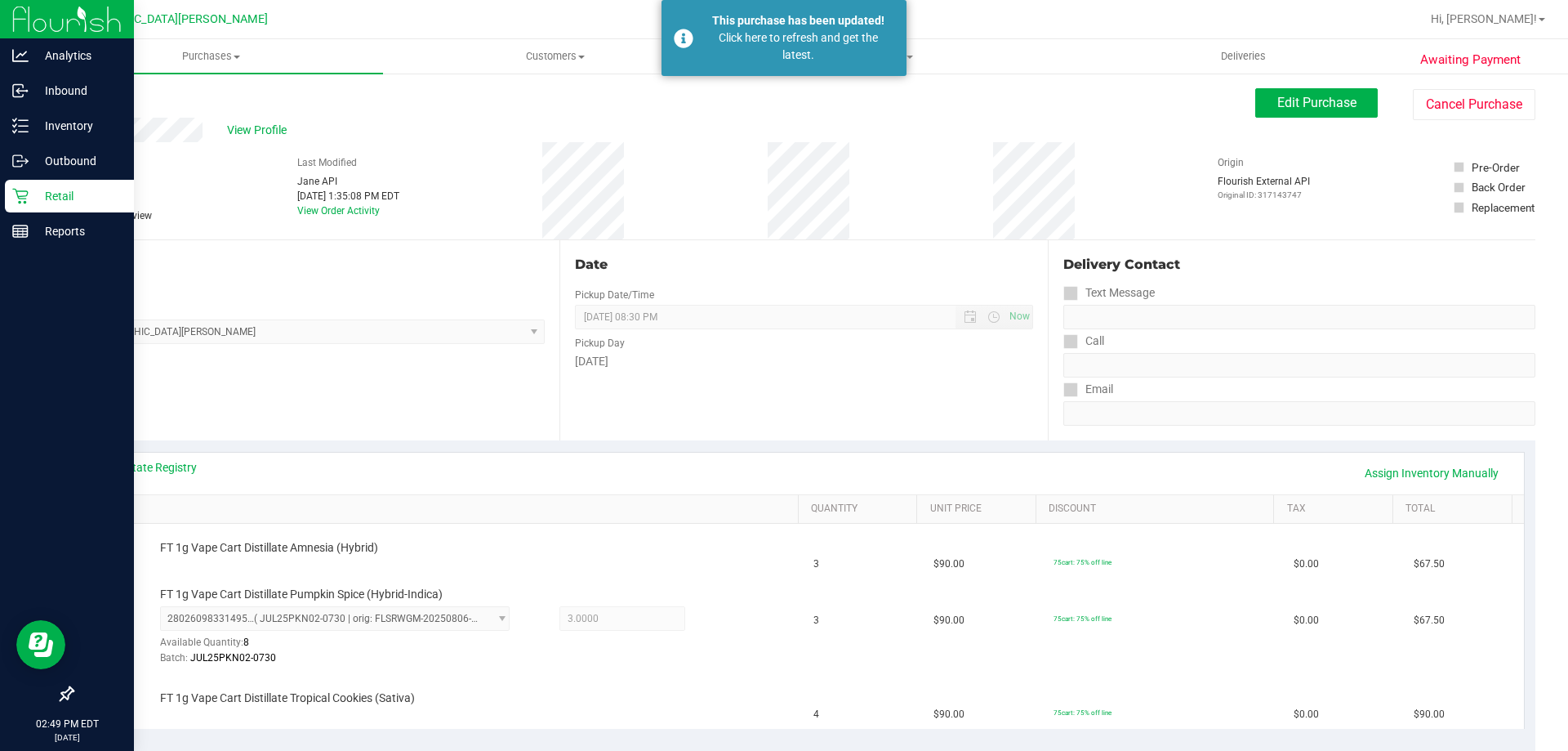
scroll to position [163, 0]
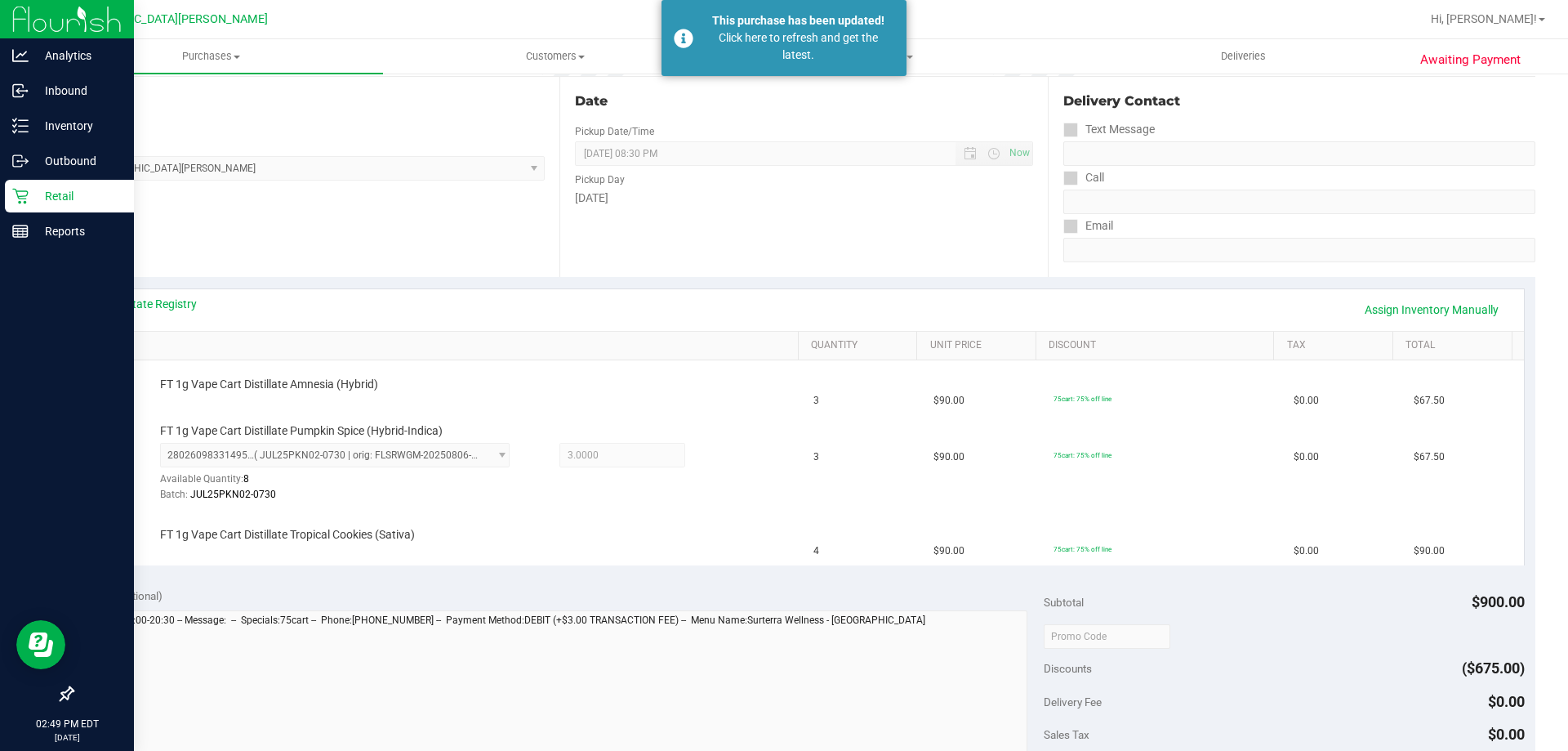
click at [47, 193] on p "Retail" at bounding box center [77, 195] width 98 height 20
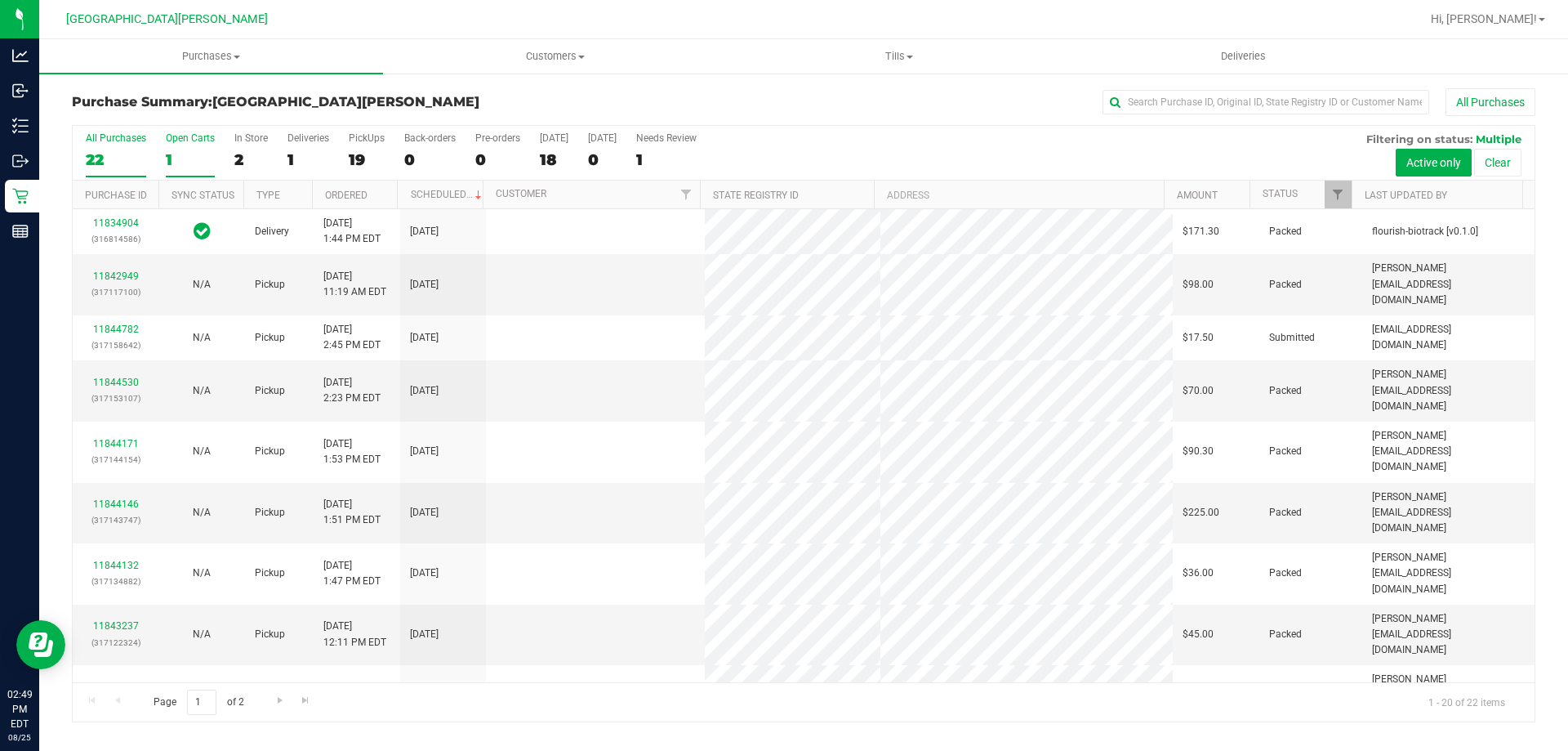
click at [179, 154] on div "1" at bounding box center [190, 160] width 49 height 19
click at [0, 0] on input "Open Carts 1" at bounding box center [0, 0] width 0 height 0
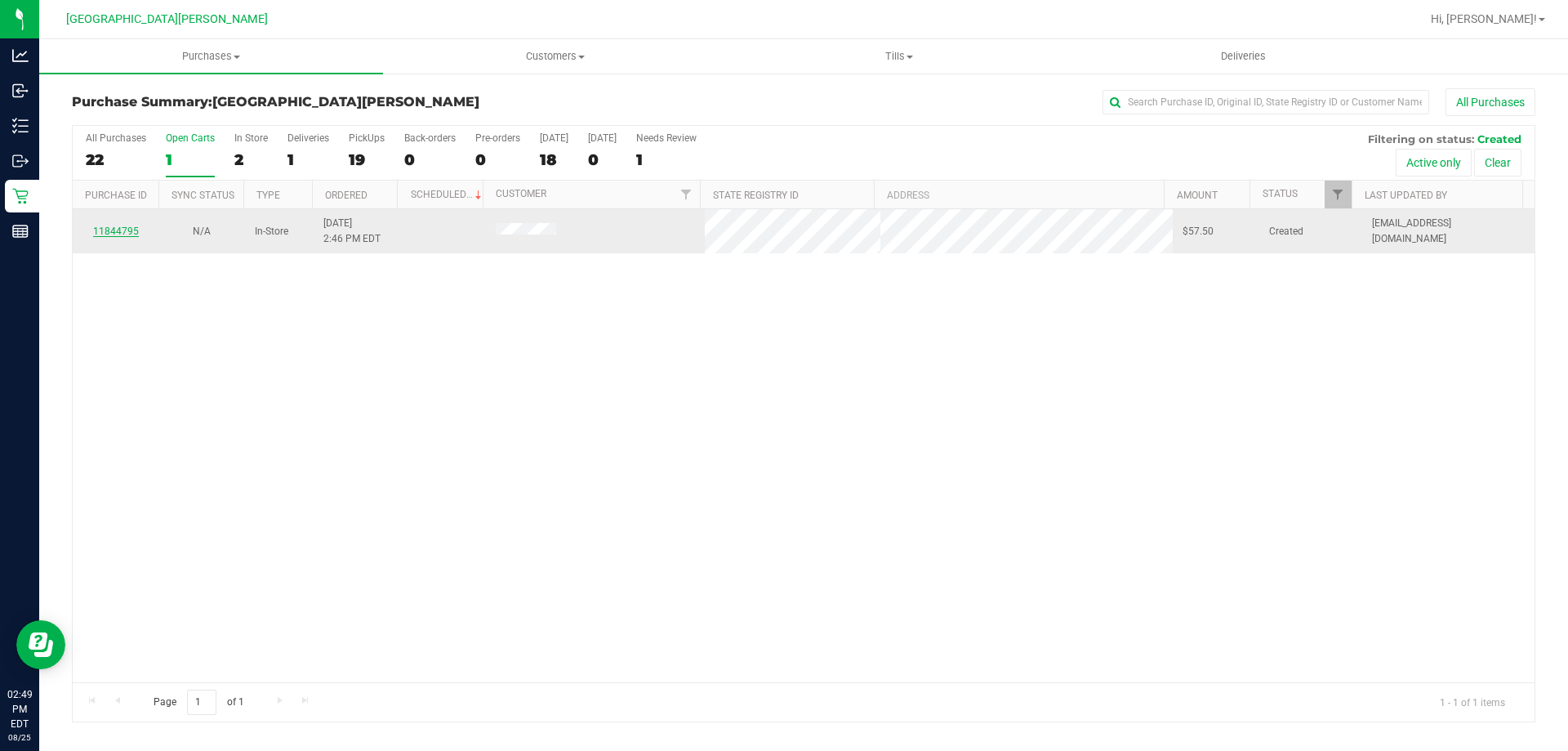
click at [116, 228] on link "11844795" at bounding box center [115, 231] width 46 height 11
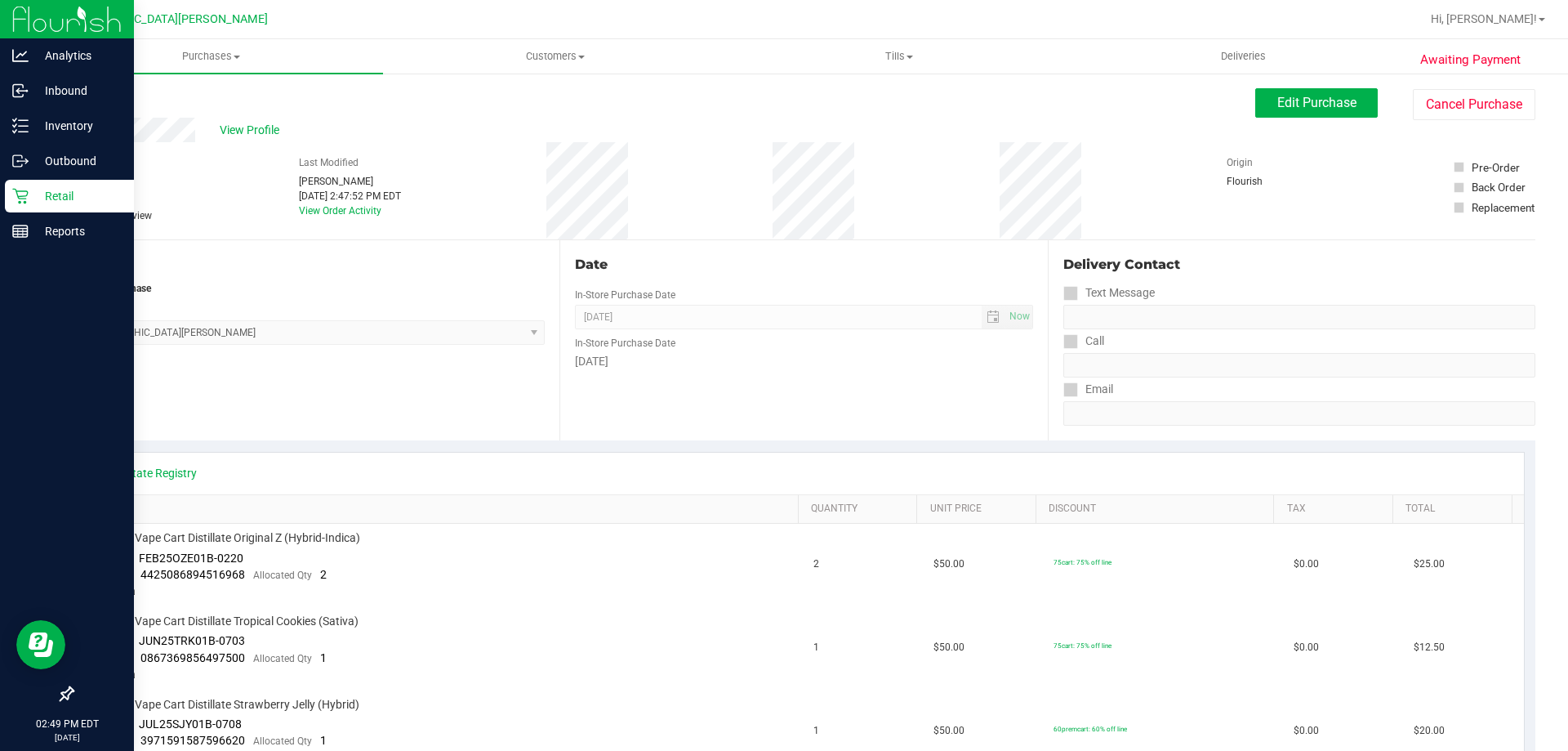
click at [54, 190] on p "Retail" at bounding box center [77, 195] width 98 height 20
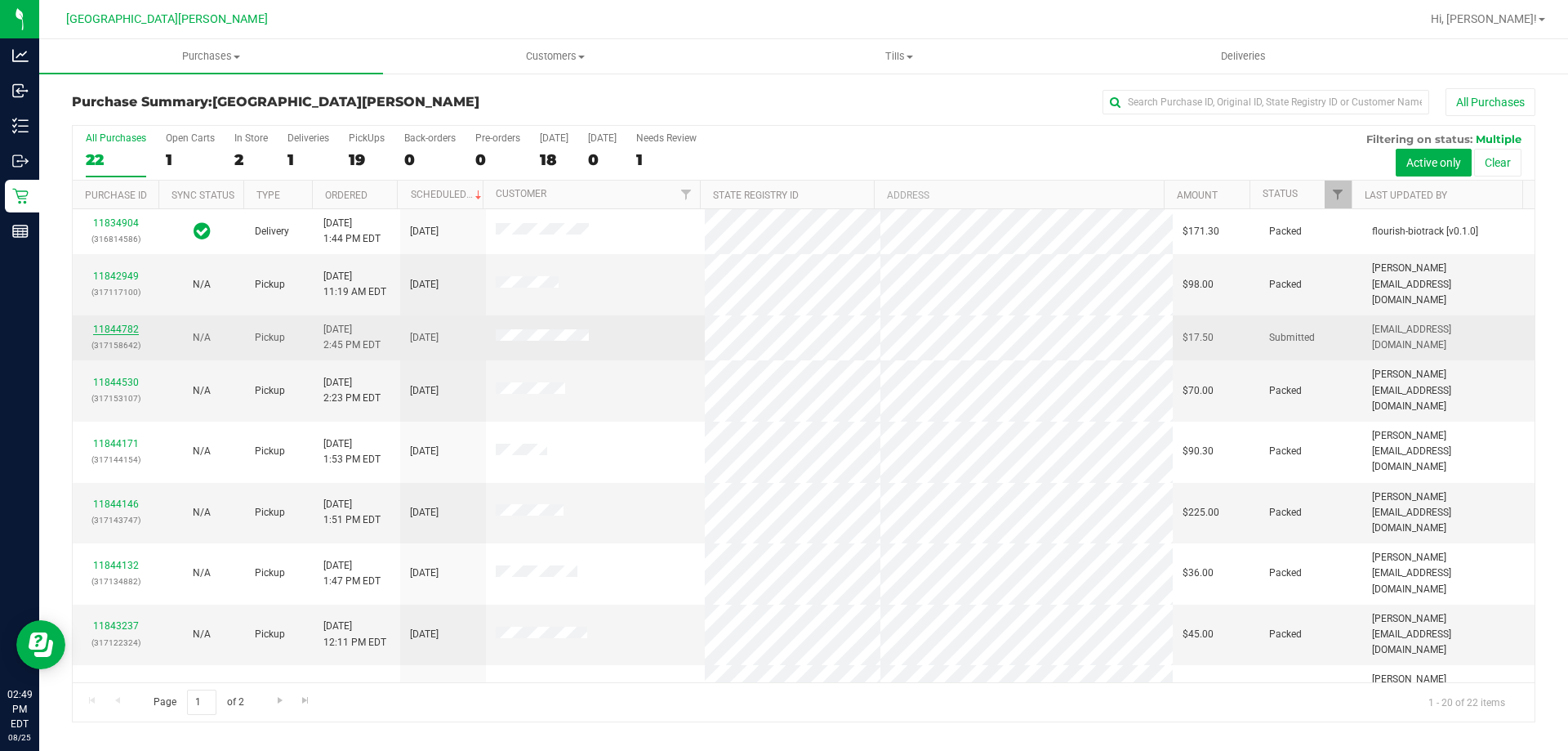
click at [111, 324] on link "11844782" at bounding box center [115, 330] width 46 height 11
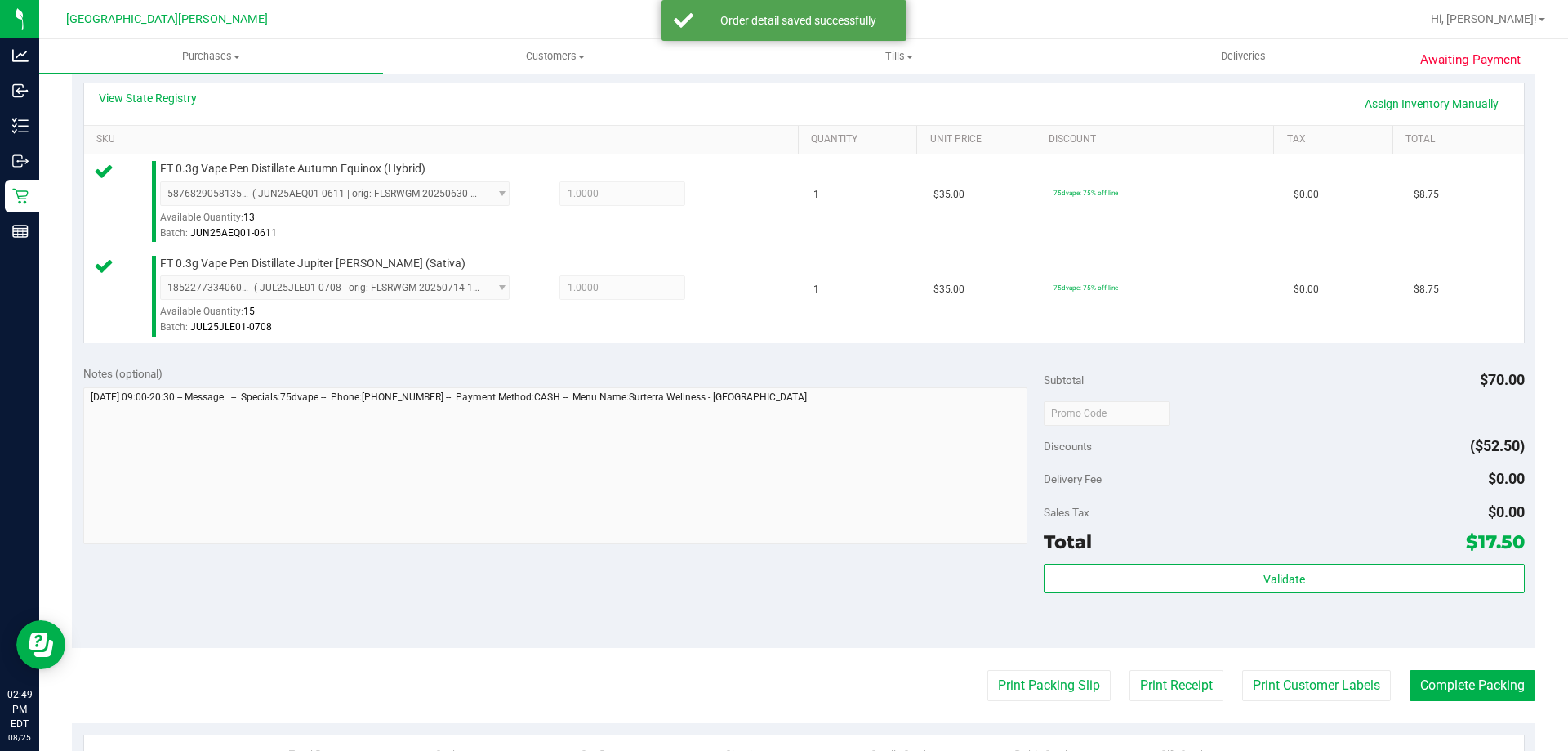
scroll to position [408, 0]
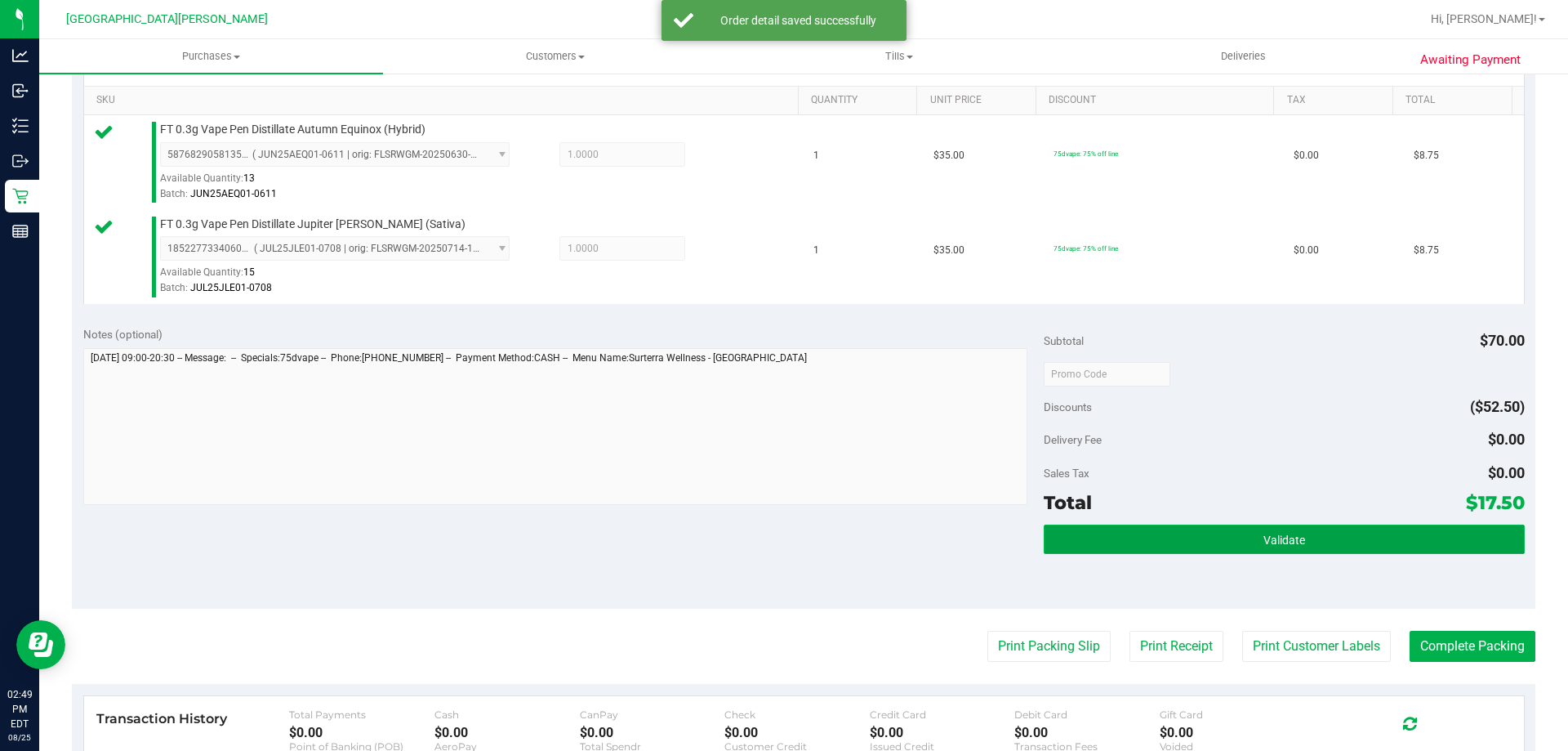
click at [1330, 544] on button "Validate" at bounding box center [1284, 539] width 480 height 29
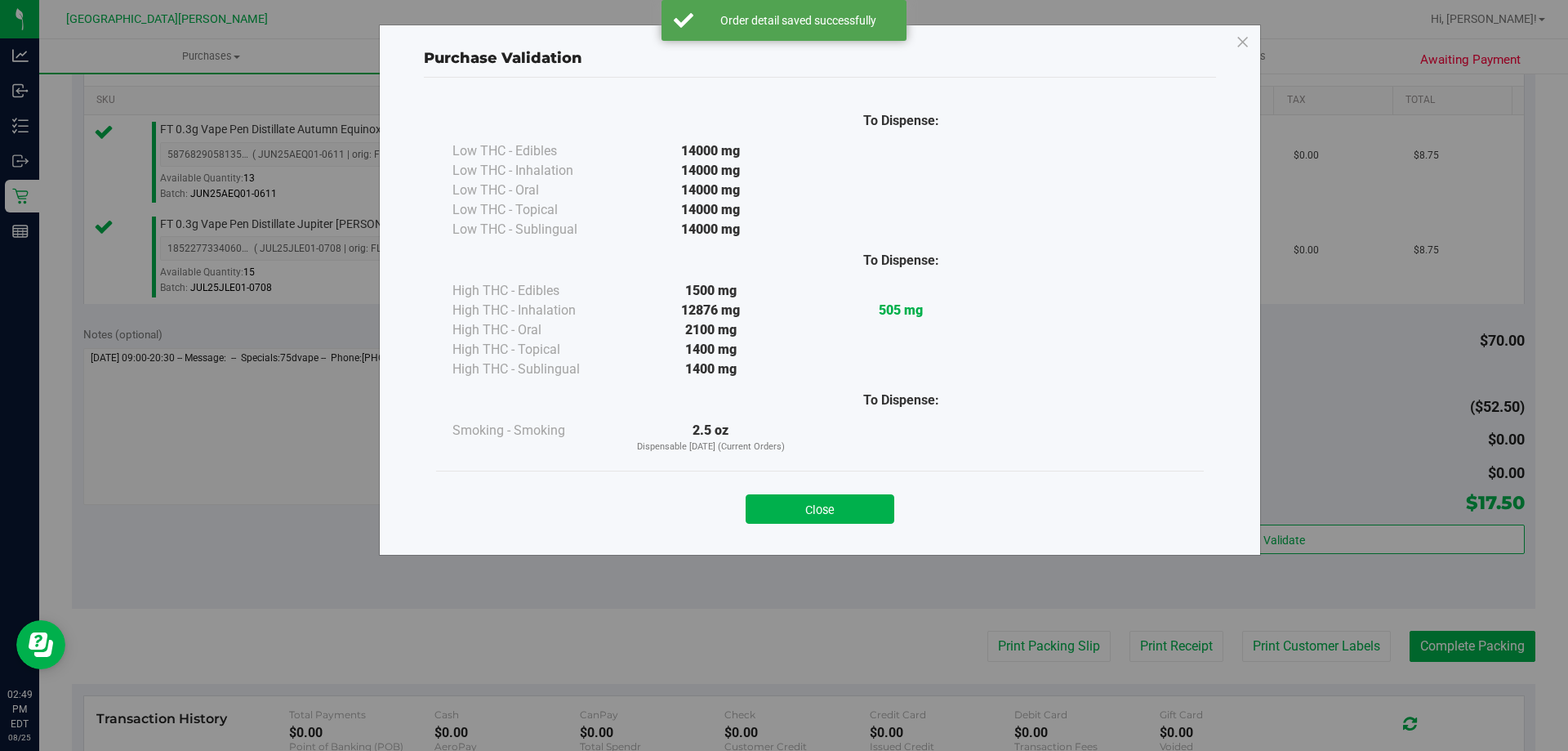
click at [875, 508] on button "Close" at bounding box center [820, 508] width 148 height 29
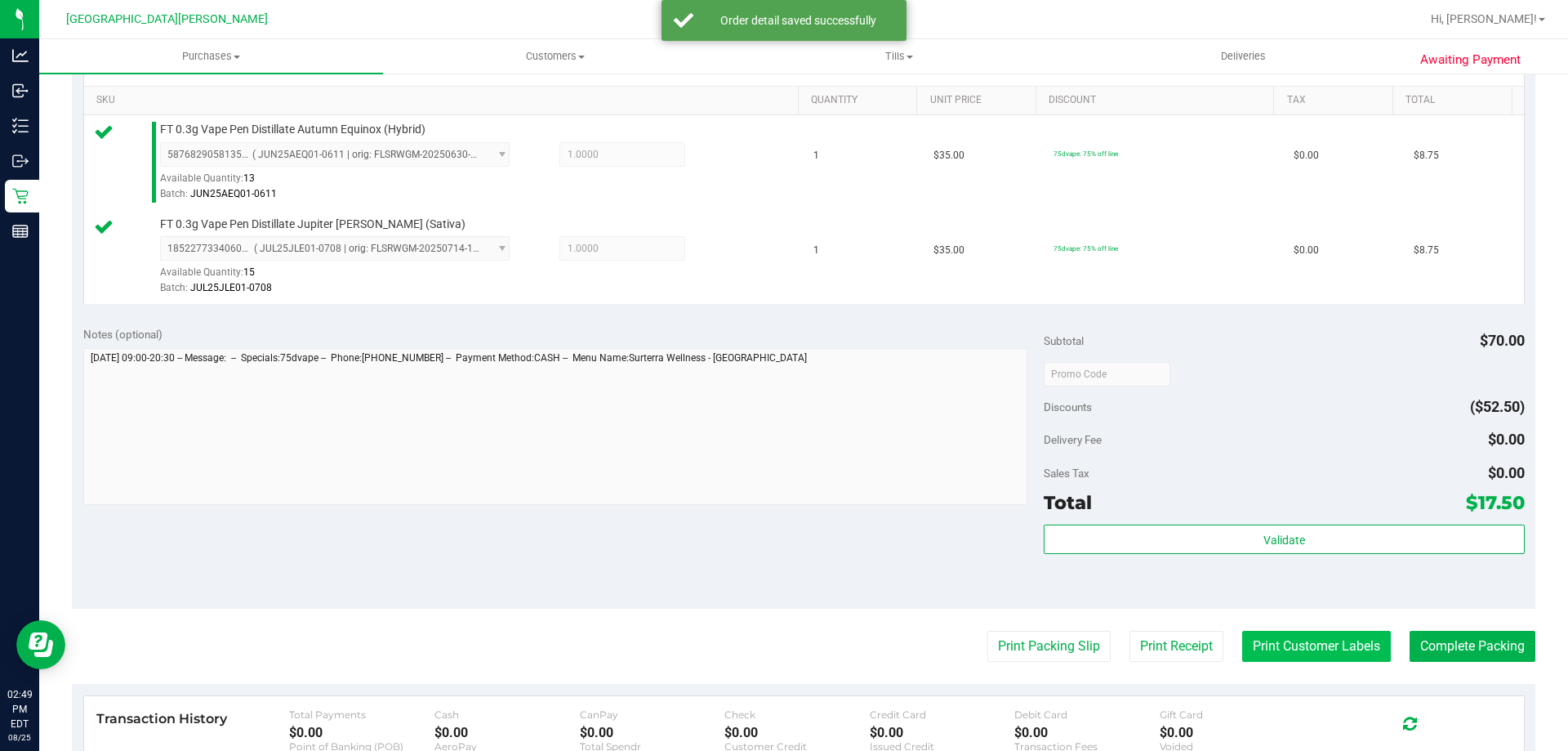
click at [1306, 637] on button "Print Customer Labels" at bounding box center [1317, 646] width 148 height 31
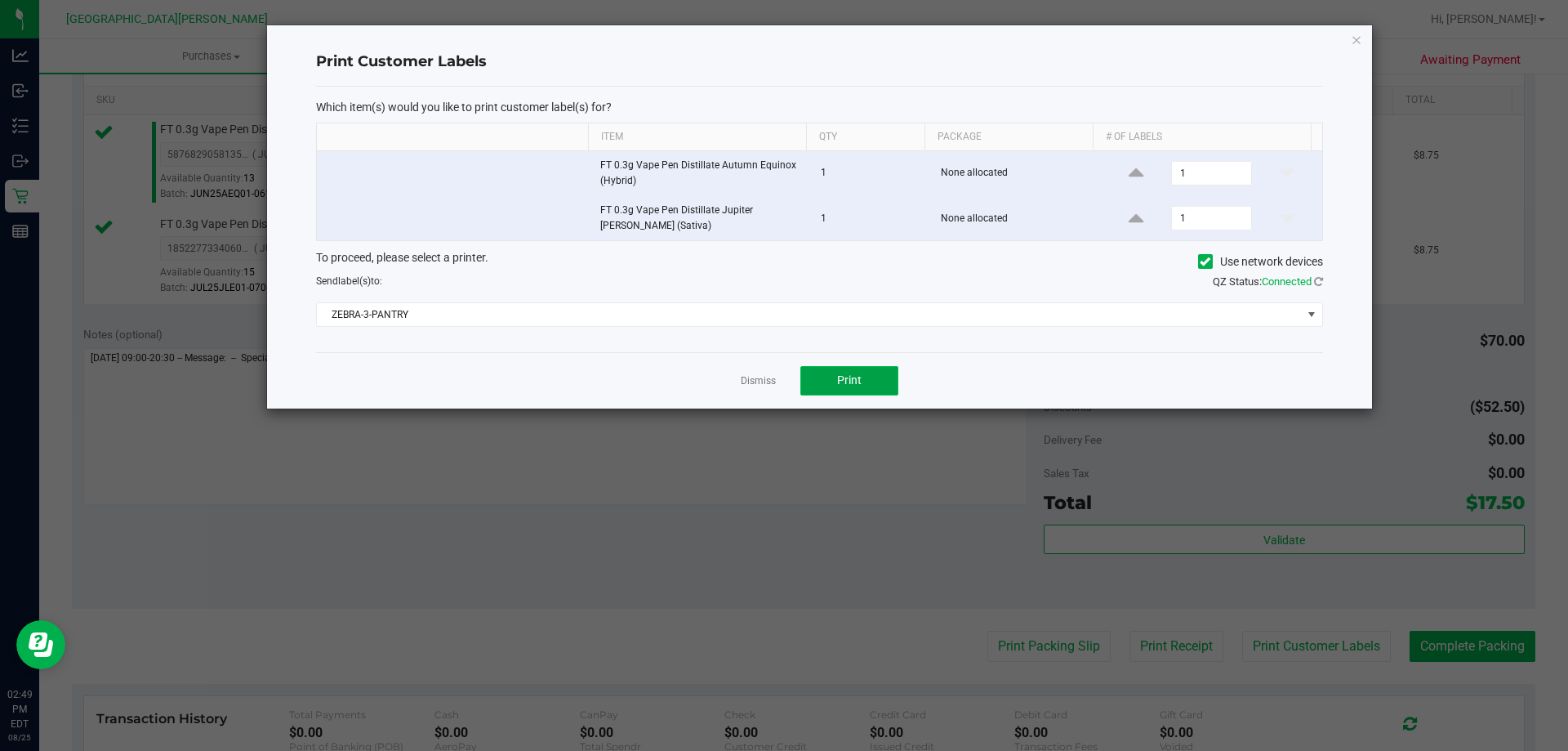
click at [884, 377] on button "Print" at bounding box center [849, 380] width 98 height 29
click at [772, 375] on link "Dismiss" at bounding box center [757, 381] width 35 height 14
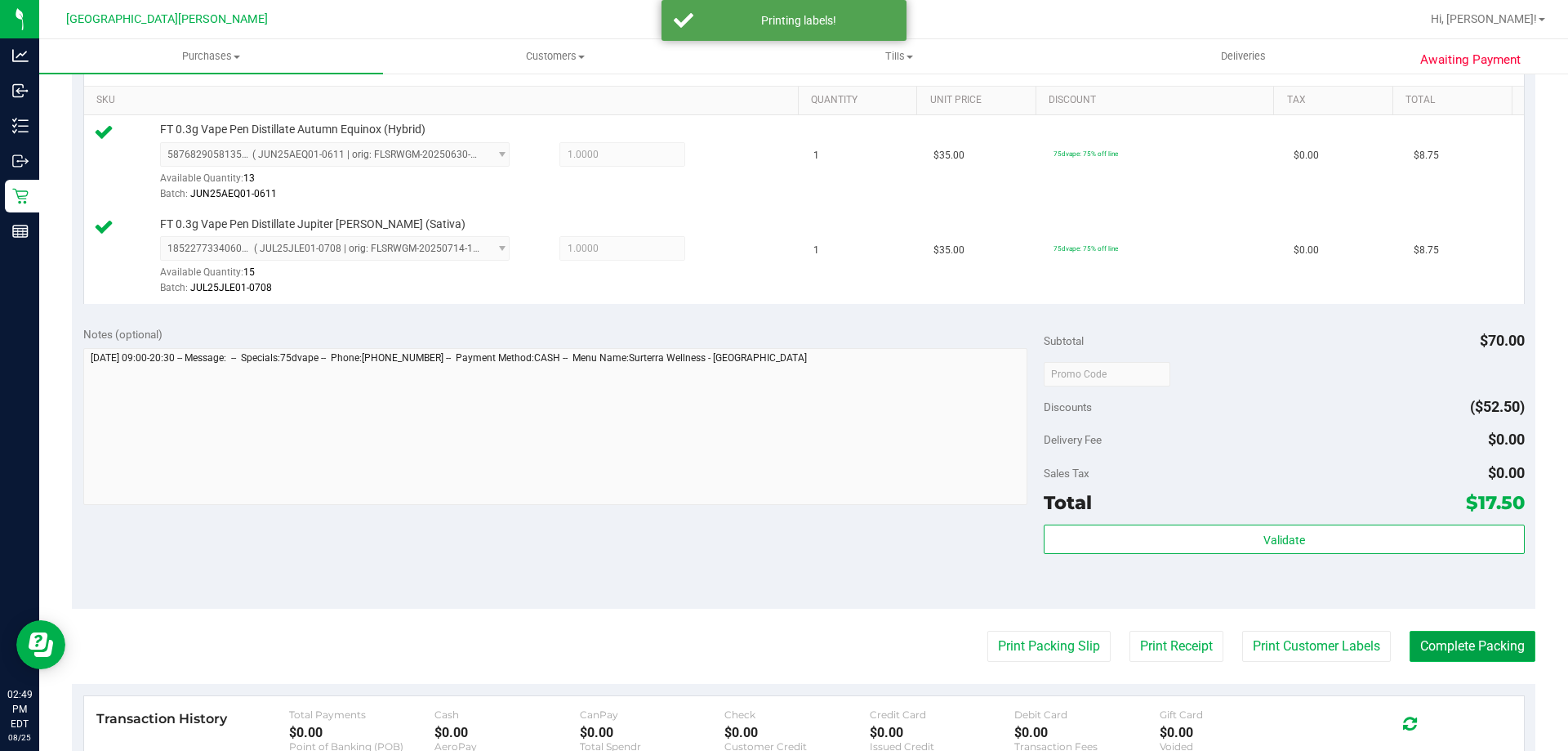
click at [1463, 645] on button "Complete Packing" at bounding box center [1472, 646] width 126 height 31
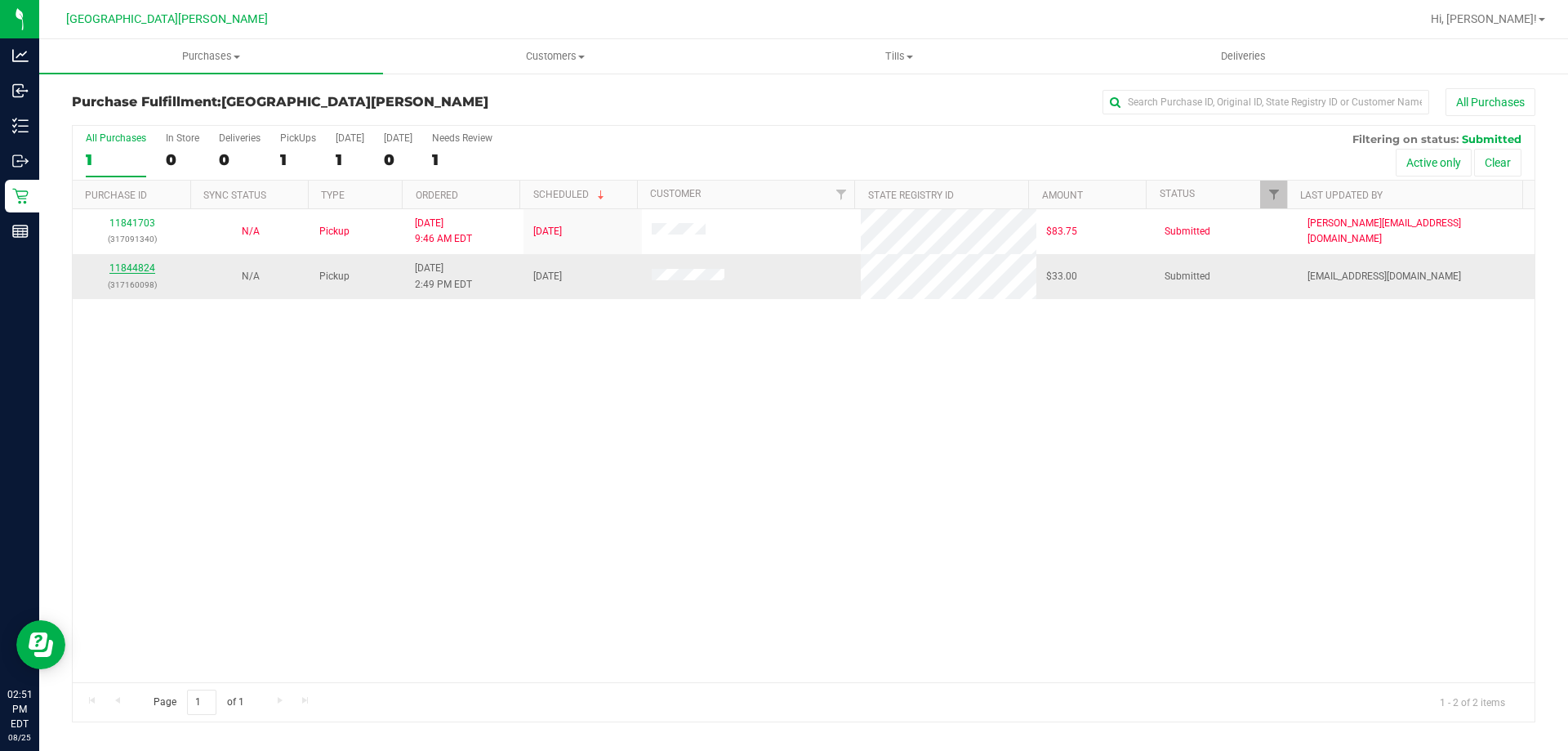
click at [136, 267] on link "11844824" at bounding box center [132, 268] width 46 height 11
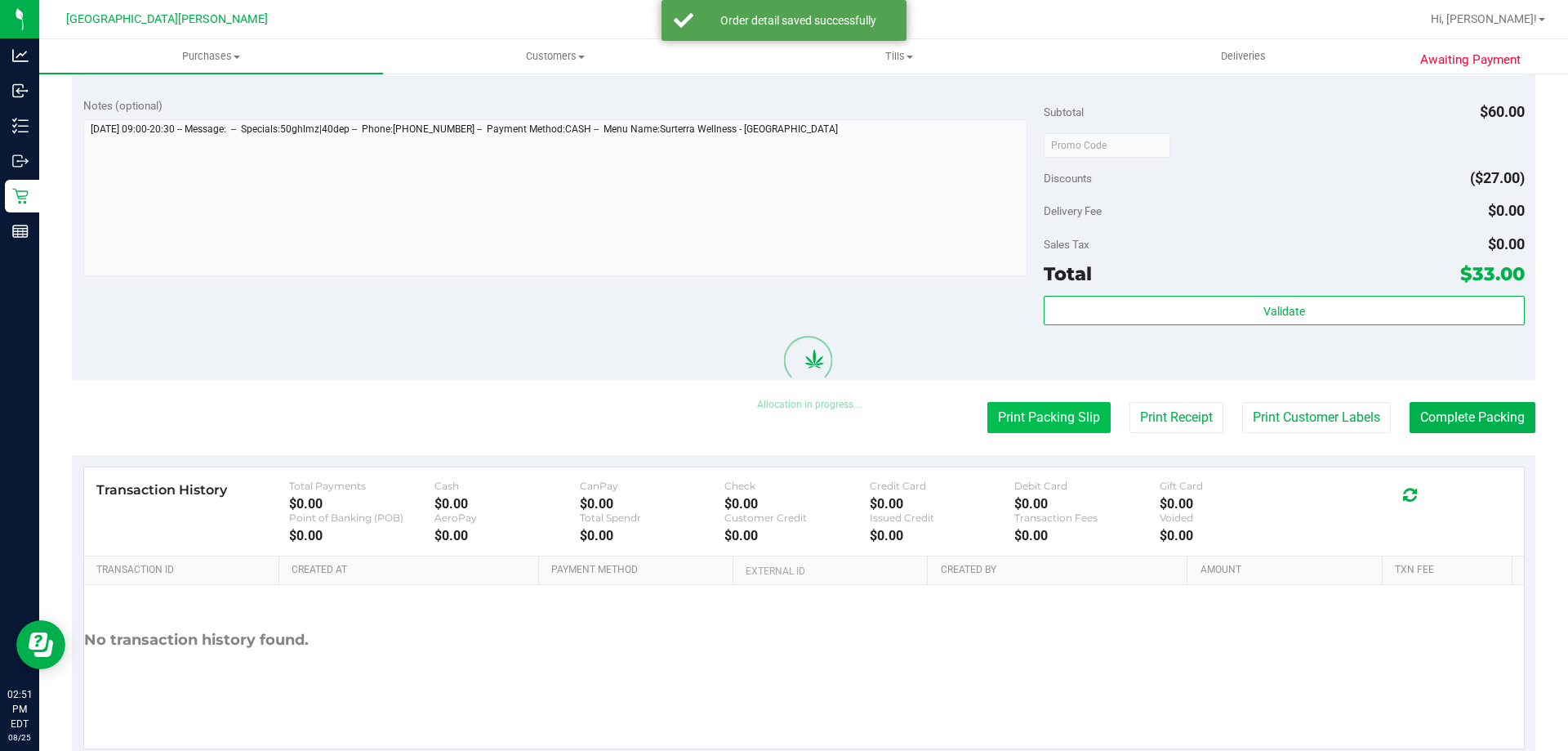
scroll to position [680, 0]
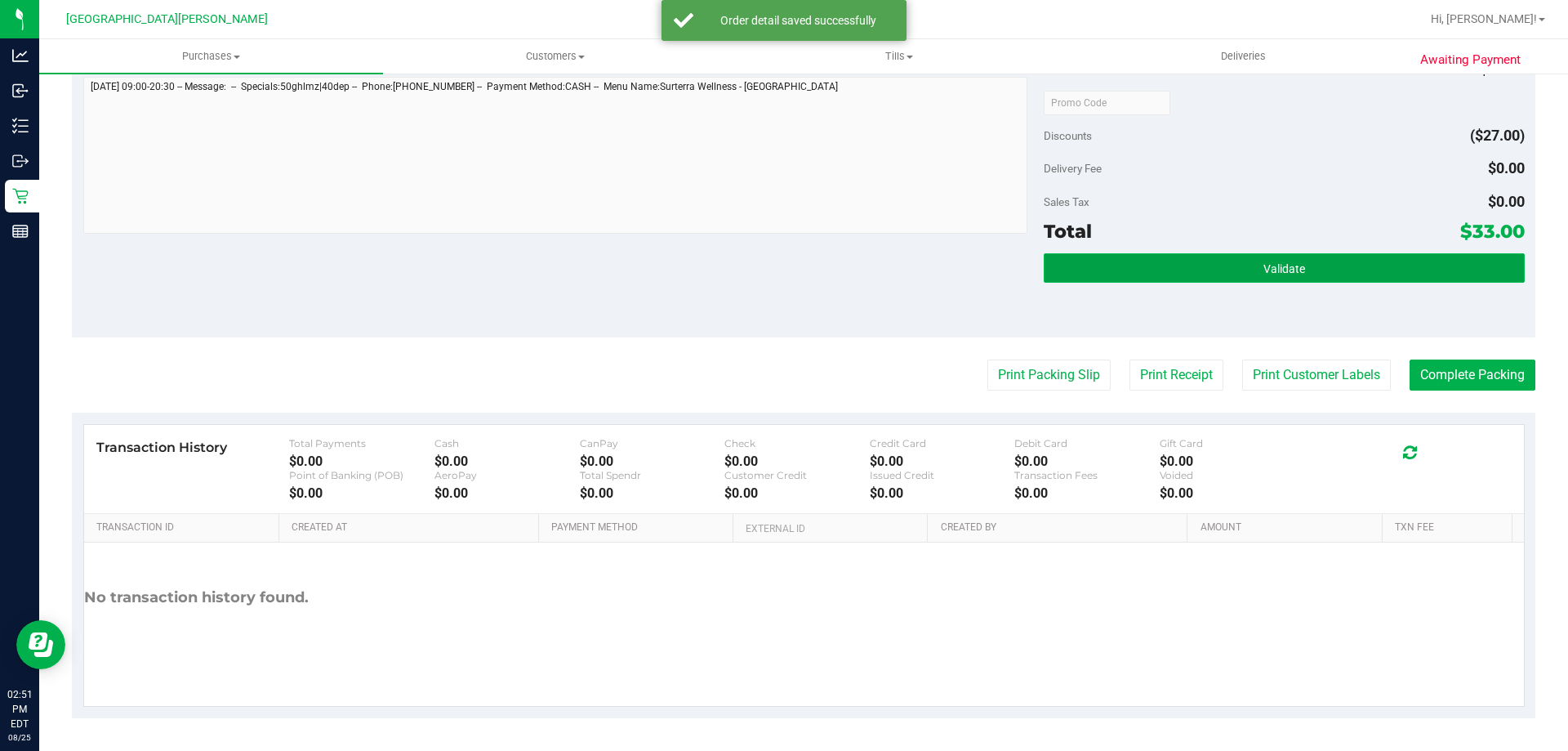
click at [1237, 269] on button "Validate" at bounding box center [1284, 268] width 480 height 29
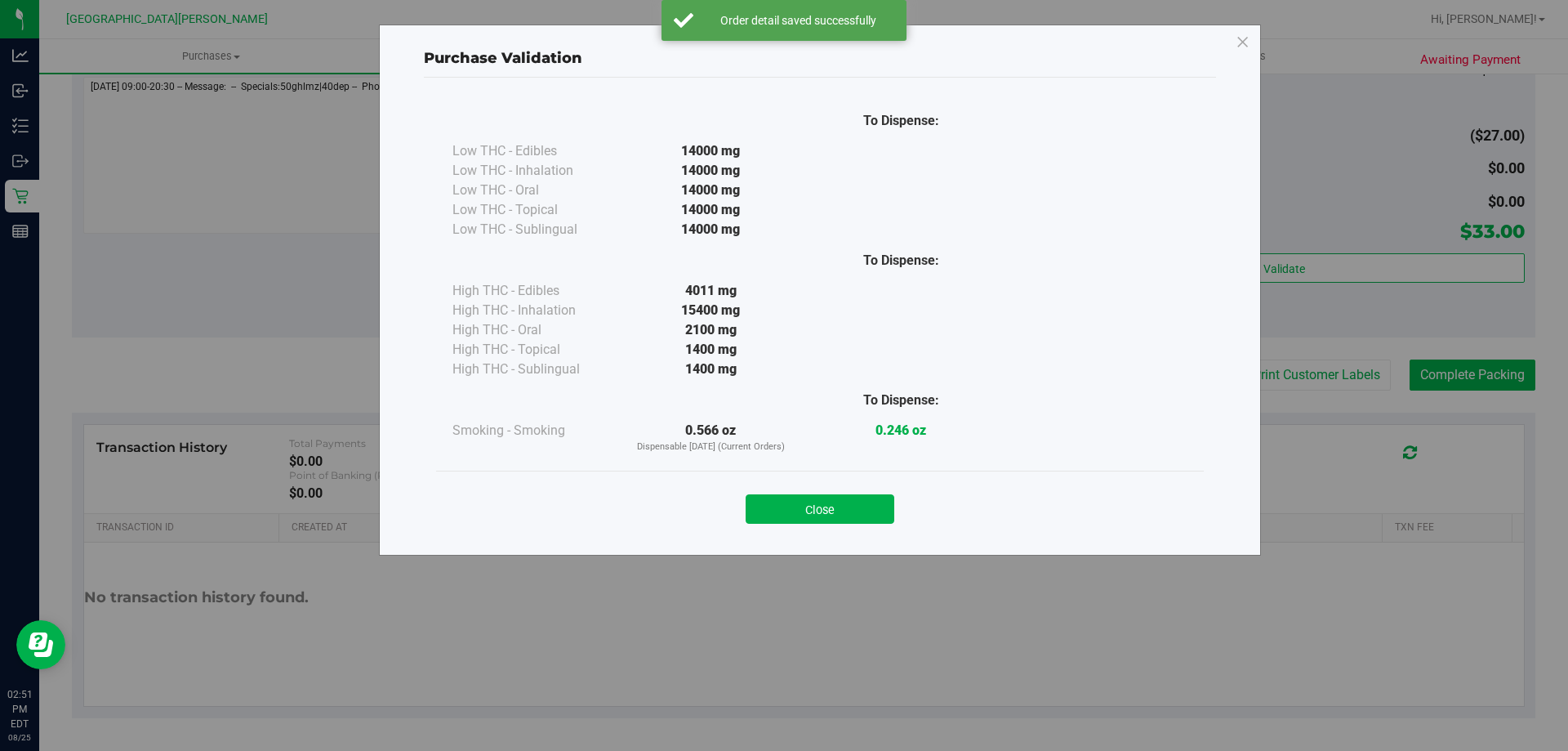
click at [833, 500] on button "Close" at bounding box center [820, 508] width 148 height 29
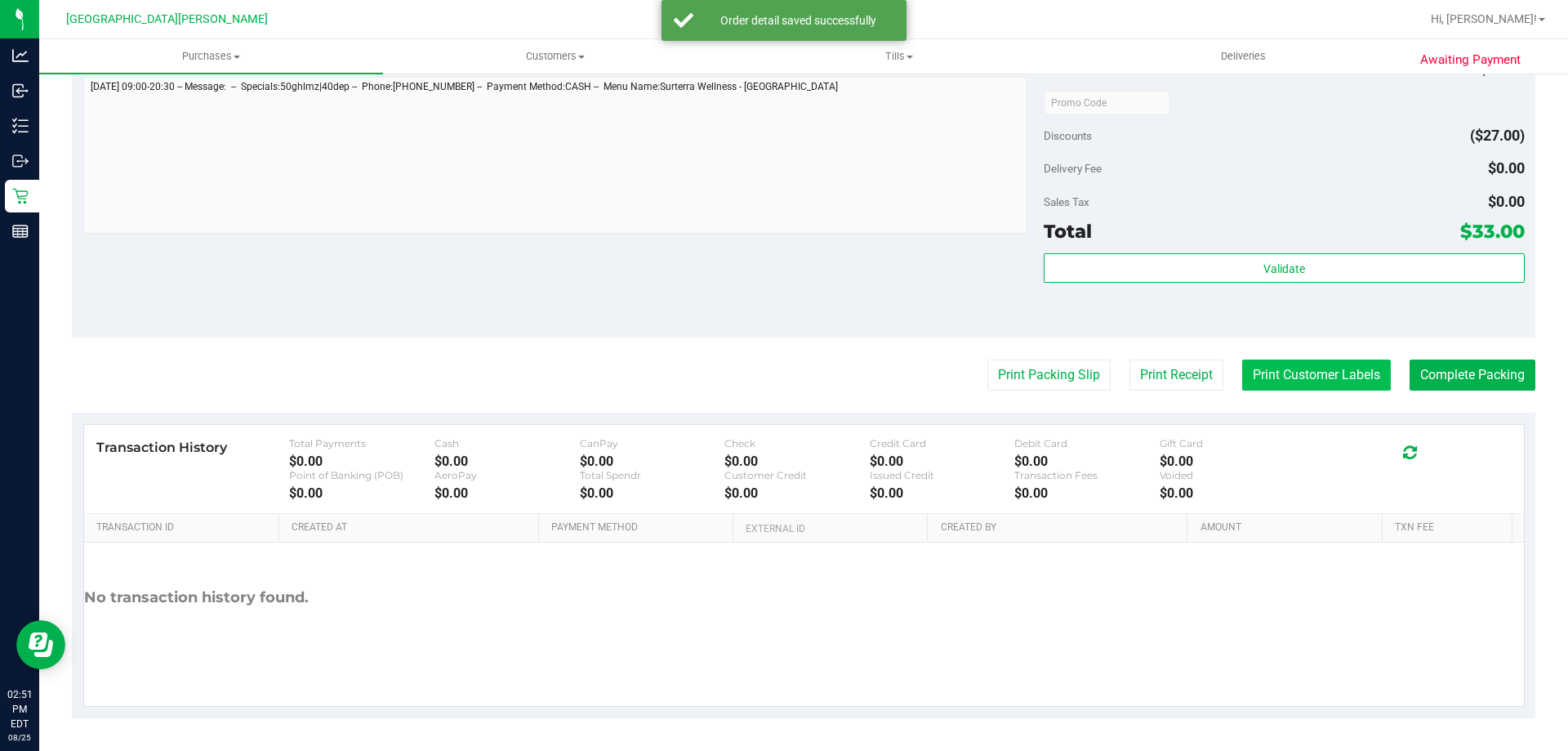
click at [1286, 375] on button "Print Customer Labels" at bounding box center [1317, 375] width 148 height 31
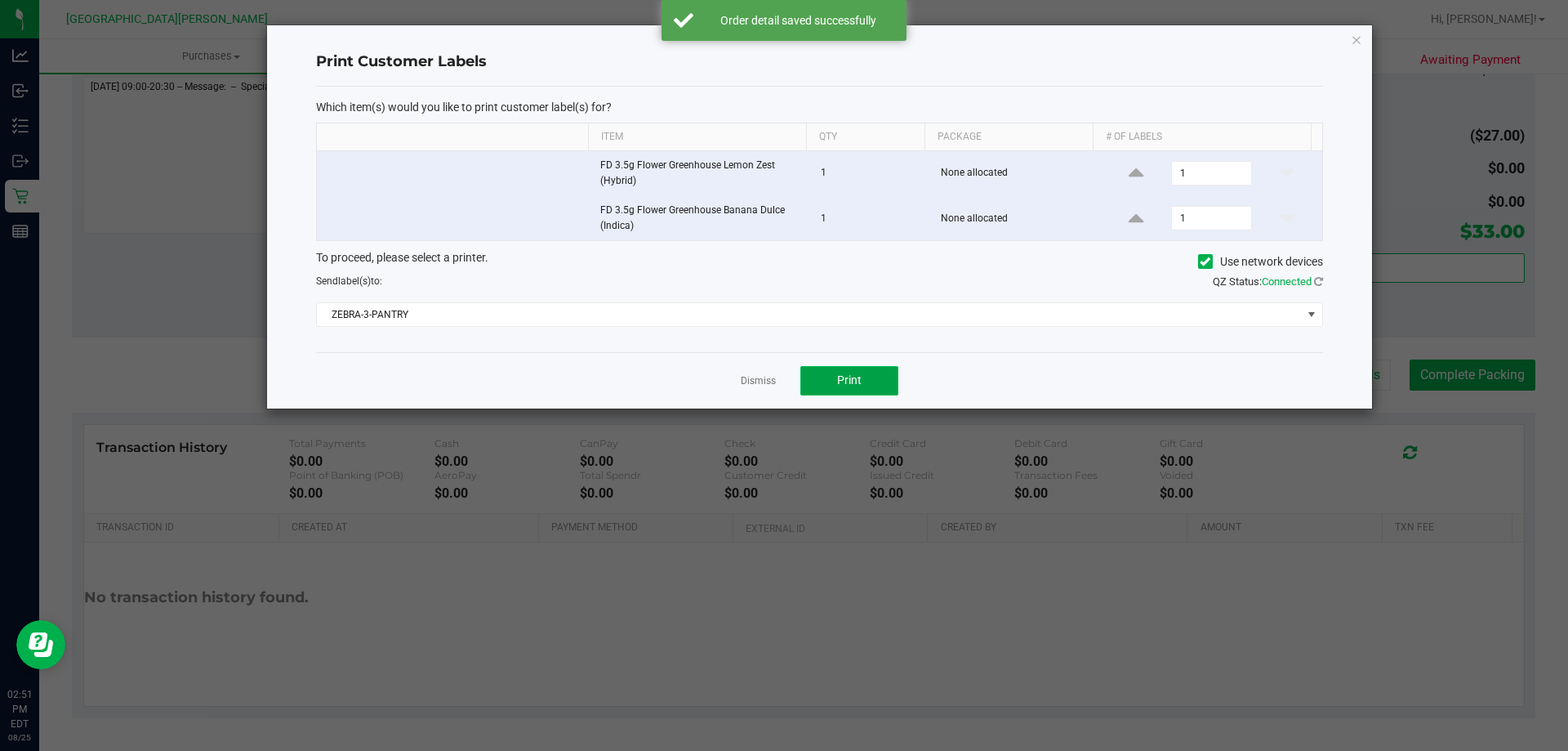
click at [841, 376] on span "Print" at bounding box center [849, 380] width 24 height 13
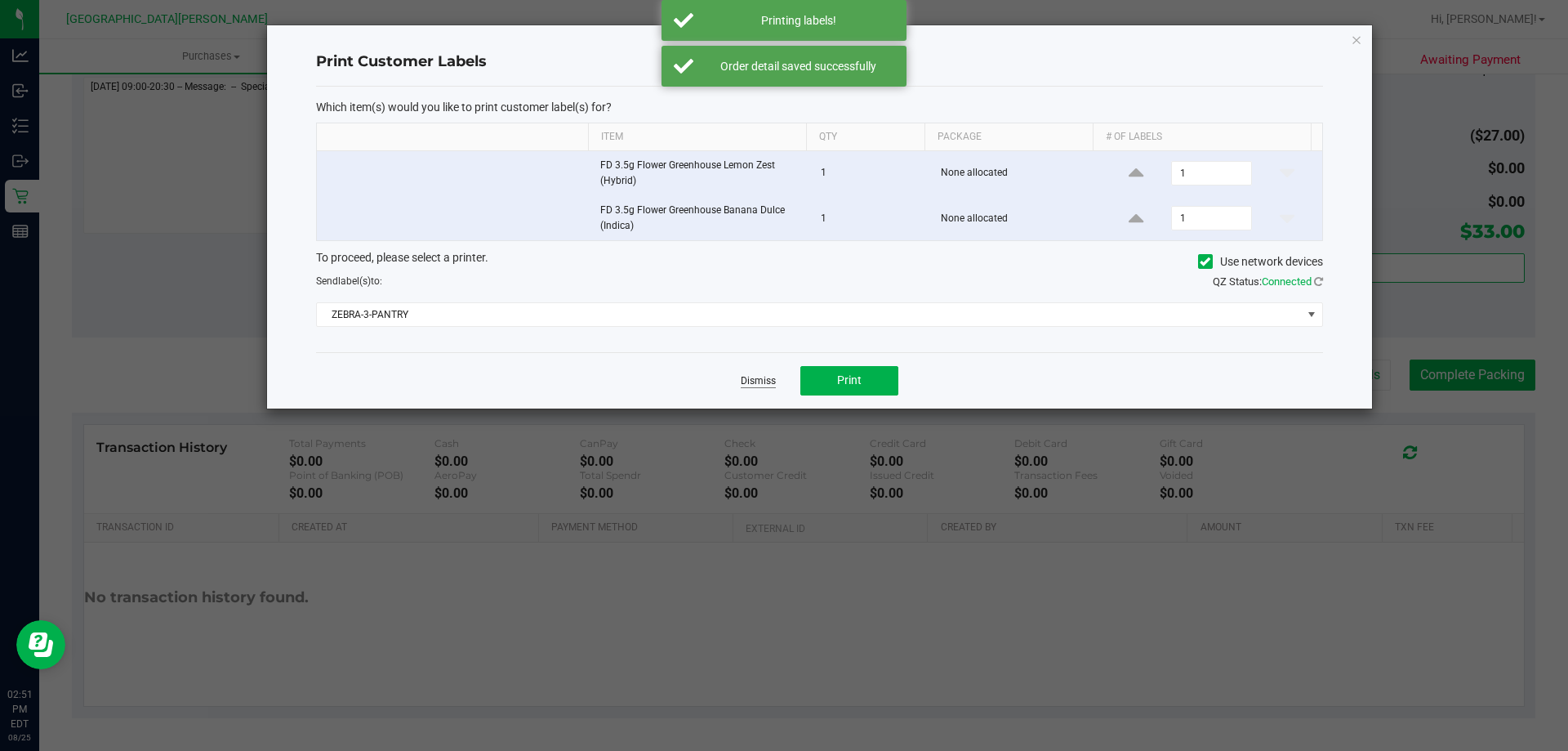
click at [758, 378] on link "Dismiss" at bounding box center [757, 381] width 35 height 14
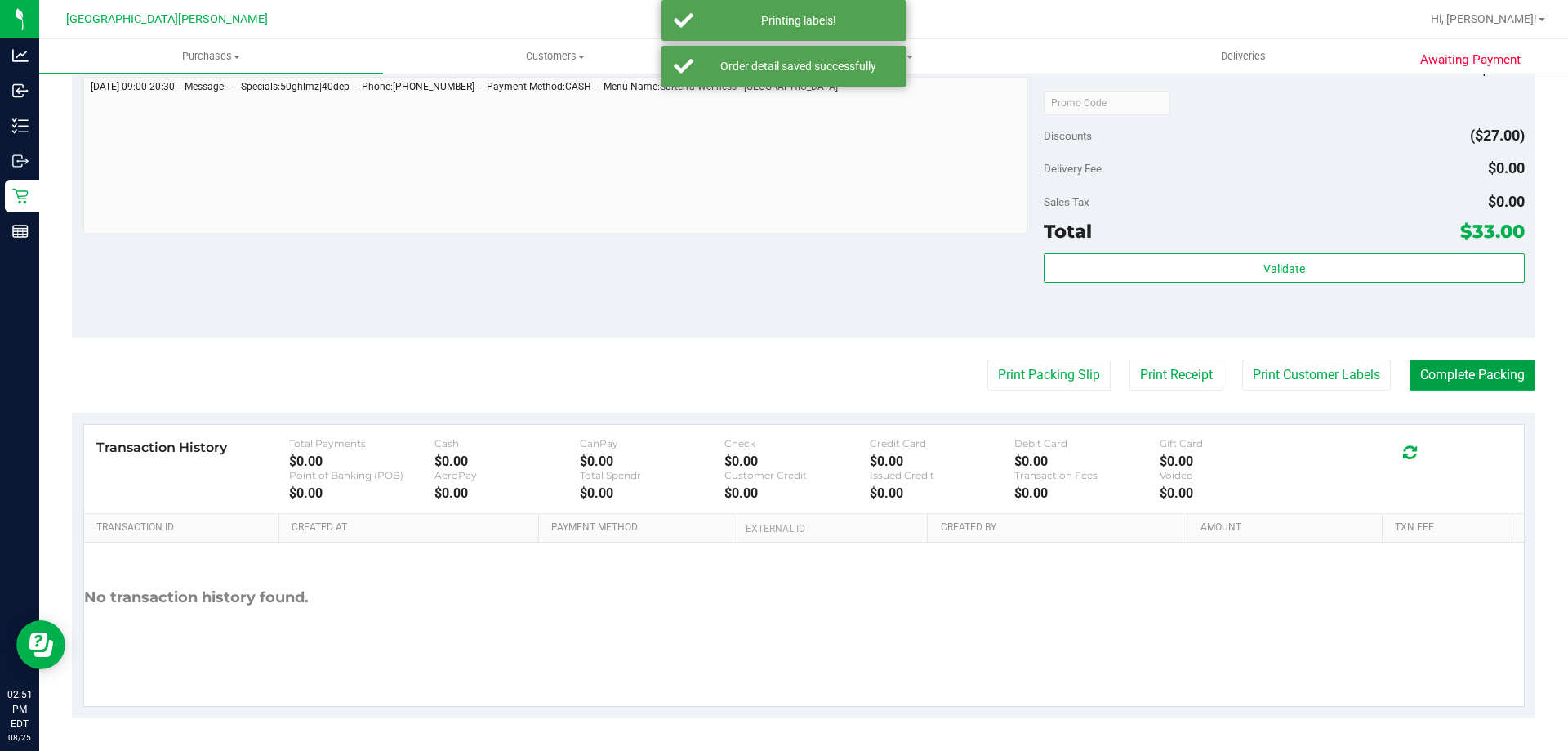
click at [1439, 375] on button "Complete Packing" at bounding box center [1472, 375] width 126 height 31
